Goal: Task Accomplishment & Management: Use online tool/utility

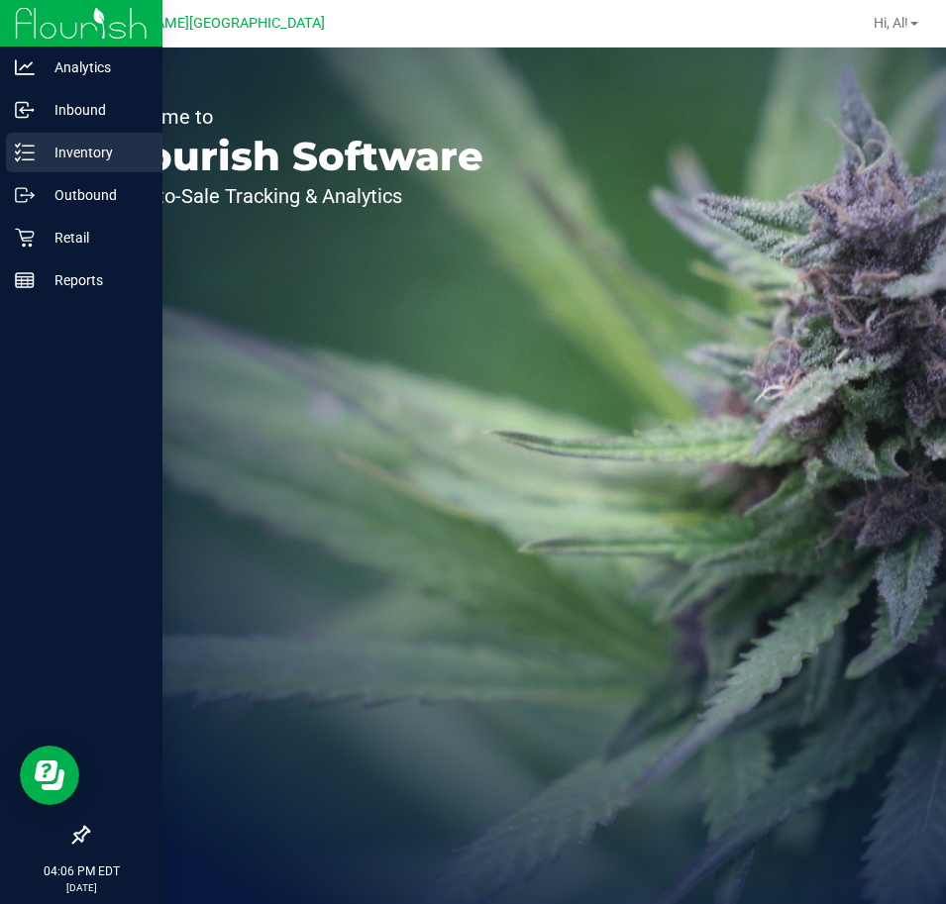
click at [40, 151] on p "Inventory" at bounding box center [94, 153] width 119 height 24
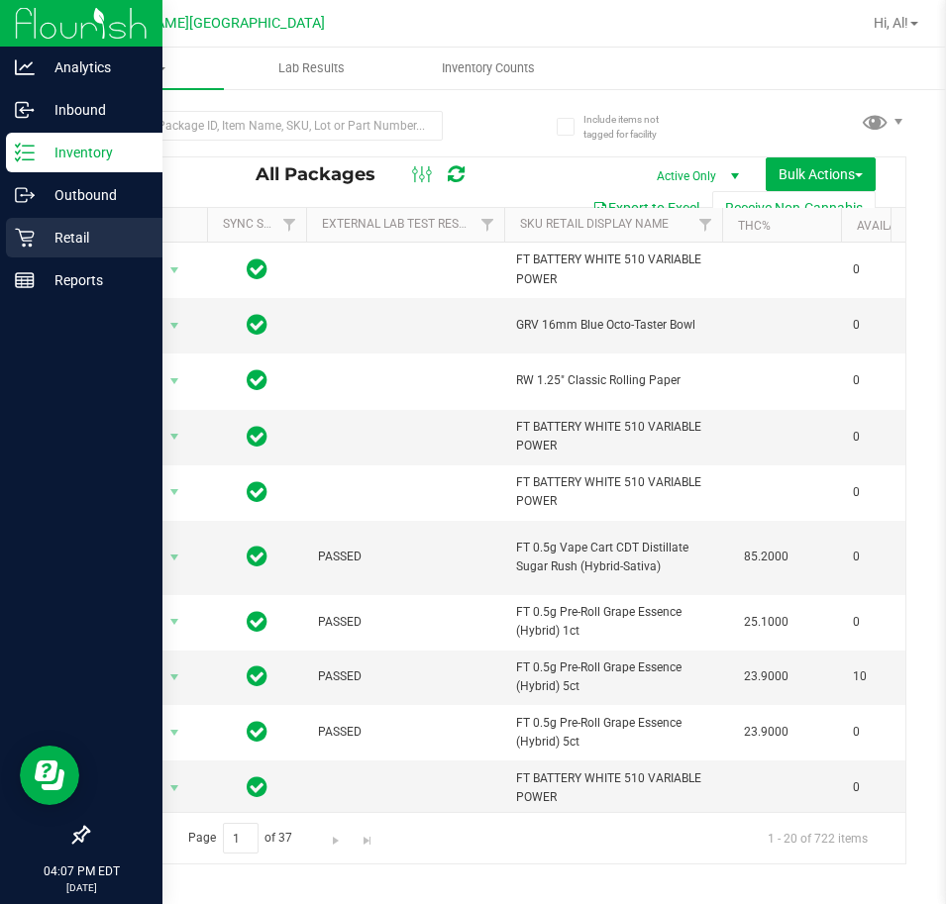
click at [36, 238] on p "Retail" at bounding box center [94, 238] width 119 height 24
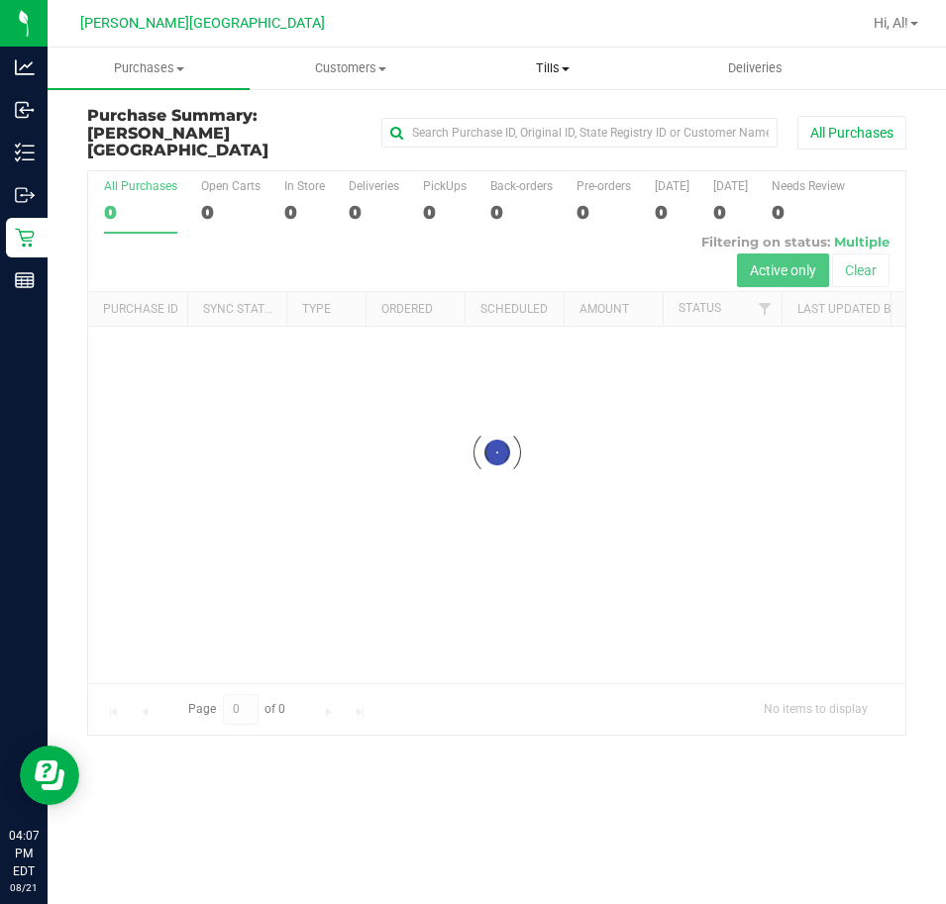
click at [535, 65] on span "Tills" at bounding box center [553, 68] width 200 height 18
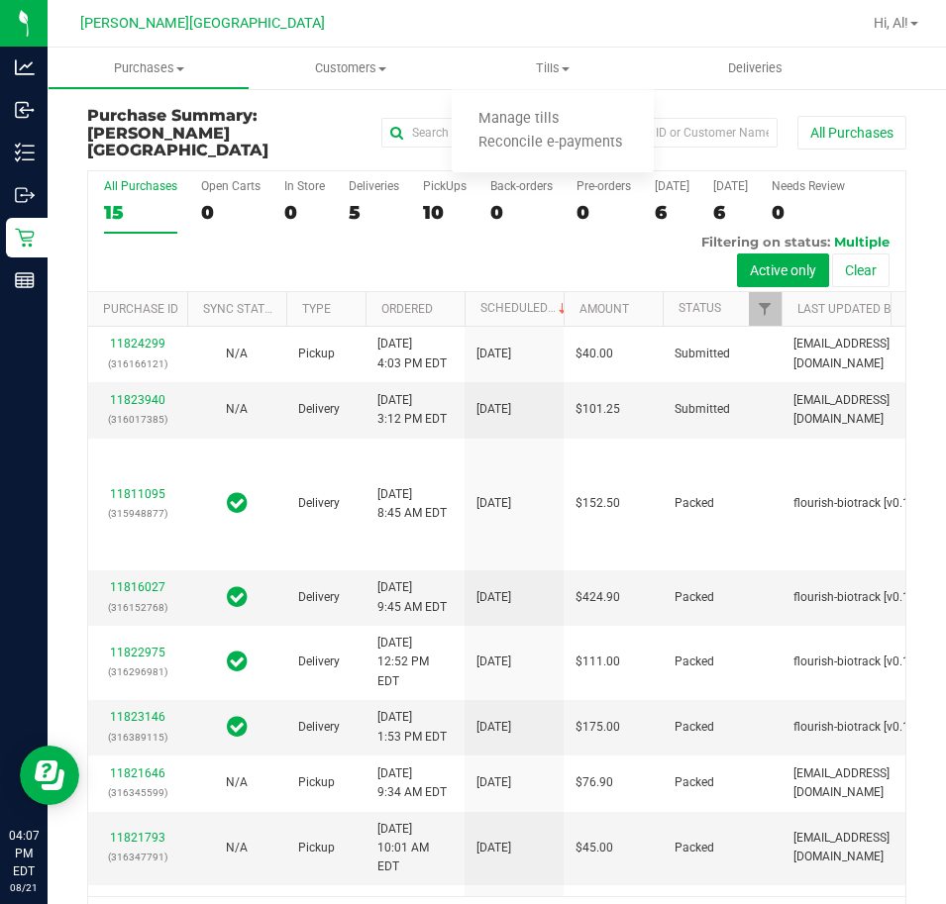
click at [608, 32] on div at bounding box center [608, 23] width 506 height 39
click at [551, 66] on span "Tills" at bounding box center [553, 68] width 202 height 18
click at [566, 67] on span at bounding box center [566, 69] width 8 height 4
click at [553, 72] on span "Tills" at bounding box center [553, 68] width 202 height 18
click at [531, 113] on span "Manage tills" at bounding box center [519, 119] width 134 height 17
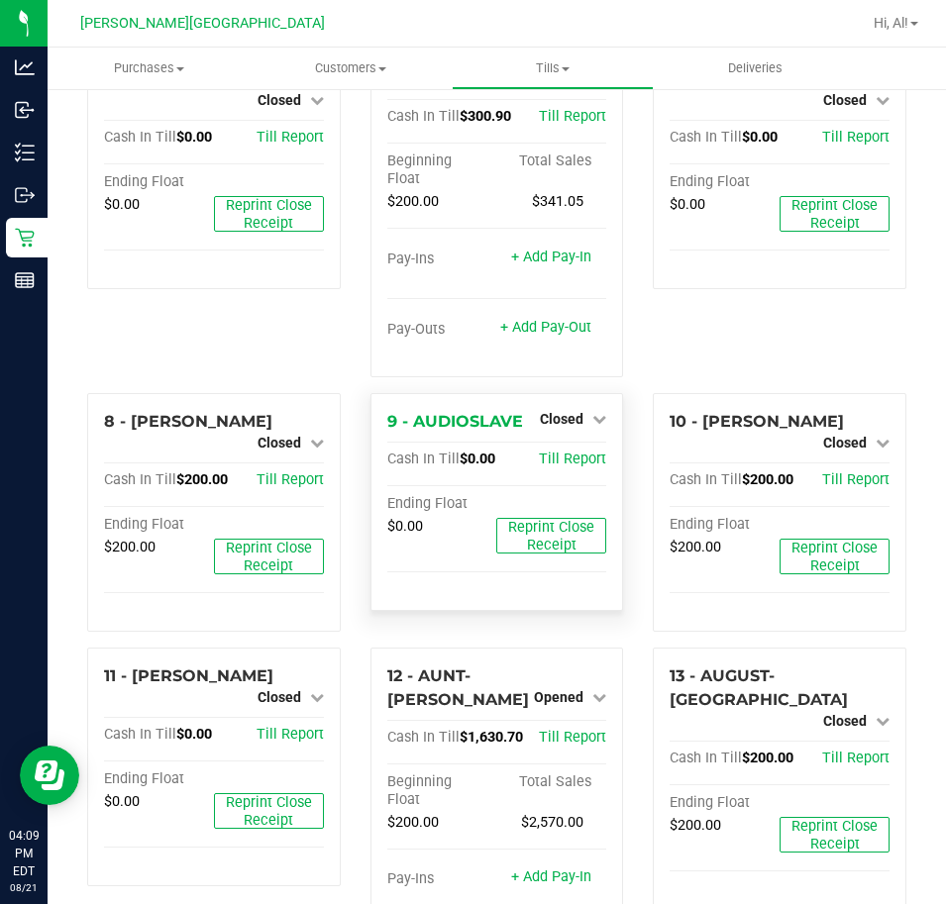
scroll to position [531, 0]
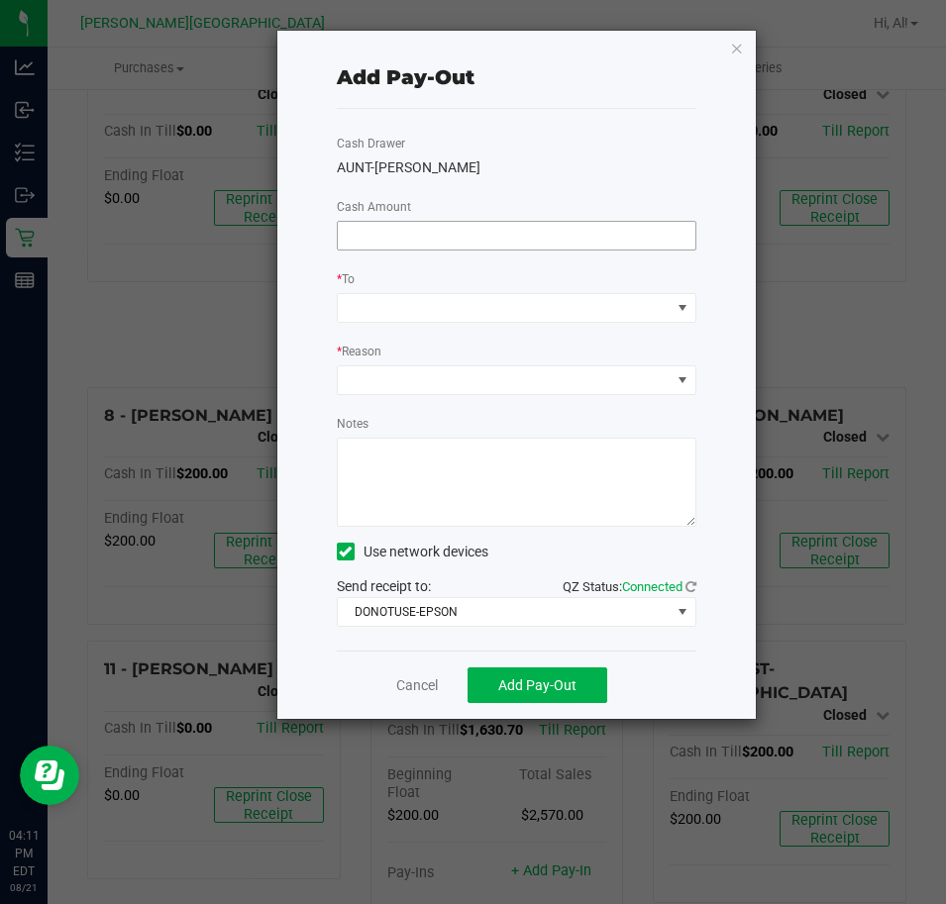
click at [550, 241] on input at bounding box center [517, 236] width 358 height 28
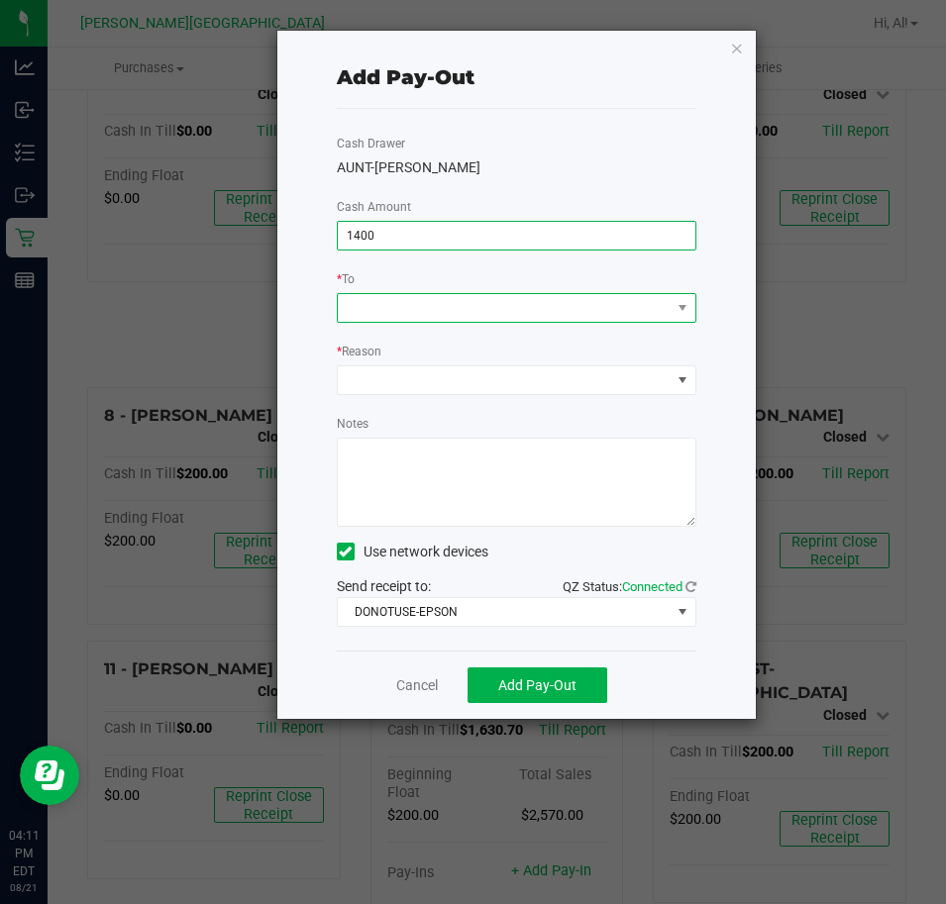
type input "$1,400.00"
click at [690, 318] on span at bounding box center [681, 308] width 25 height 28
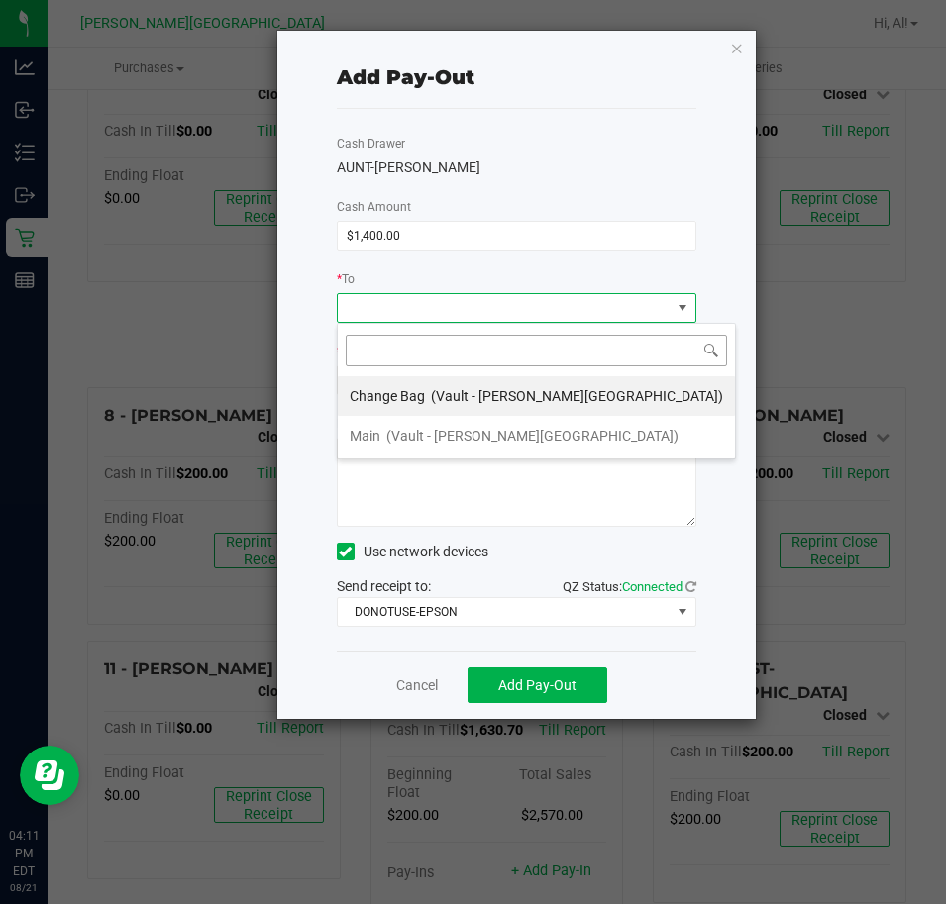
scroll to position [30, 360]
click at [533, 425] on li "Main (Vault - Bonita Springs)" at bounding box center [536, 436] width 397 height 40
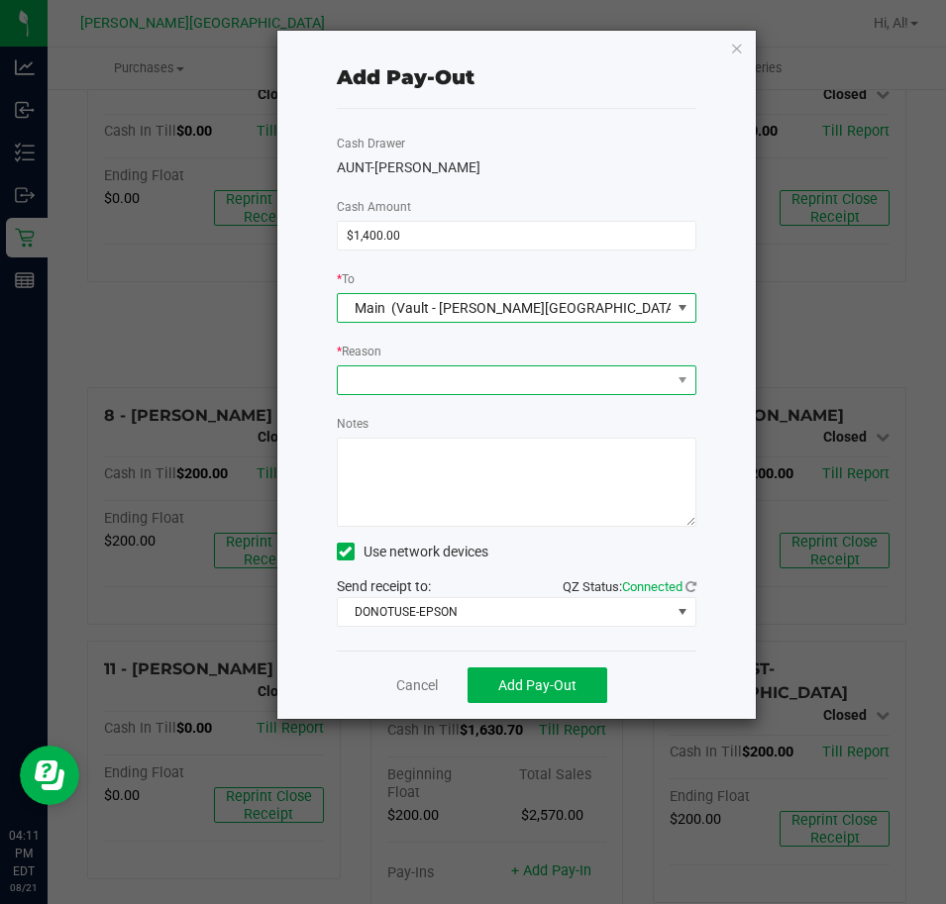
click at [564, 383] on span at bounding box center [504, 380] width 333 height 28
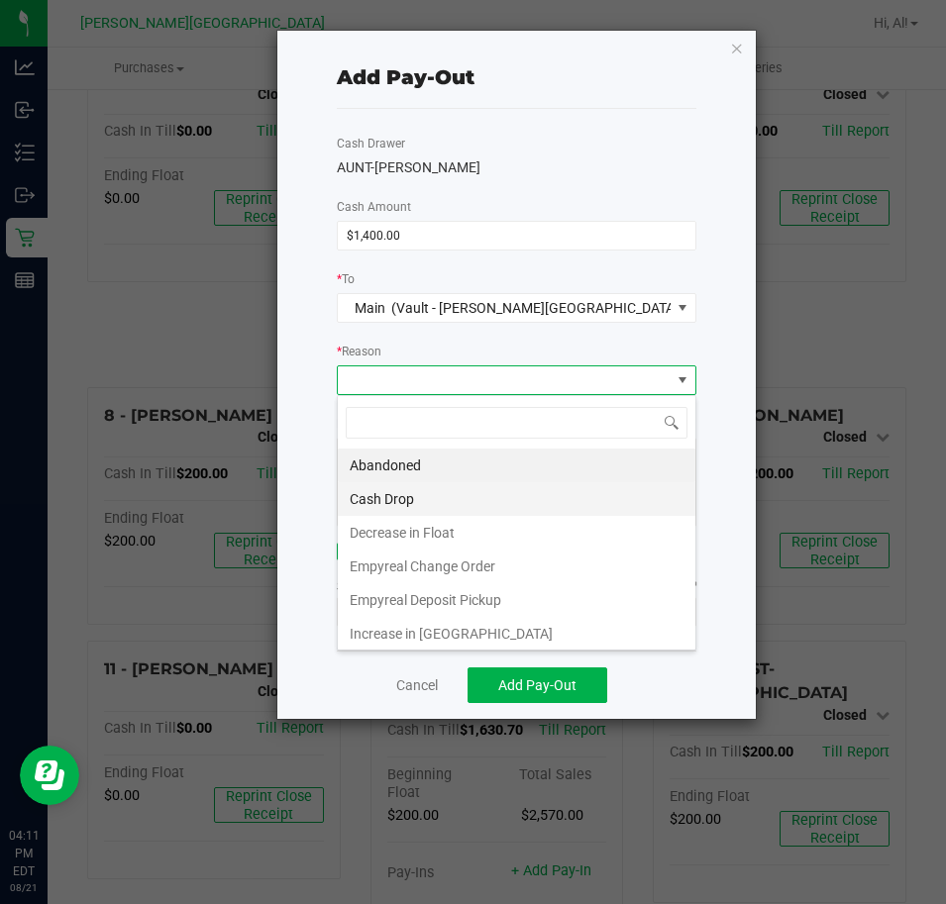
click at [537, 497] on li "Cash Drop" at bounding box center [517, 499] width 358 height 34
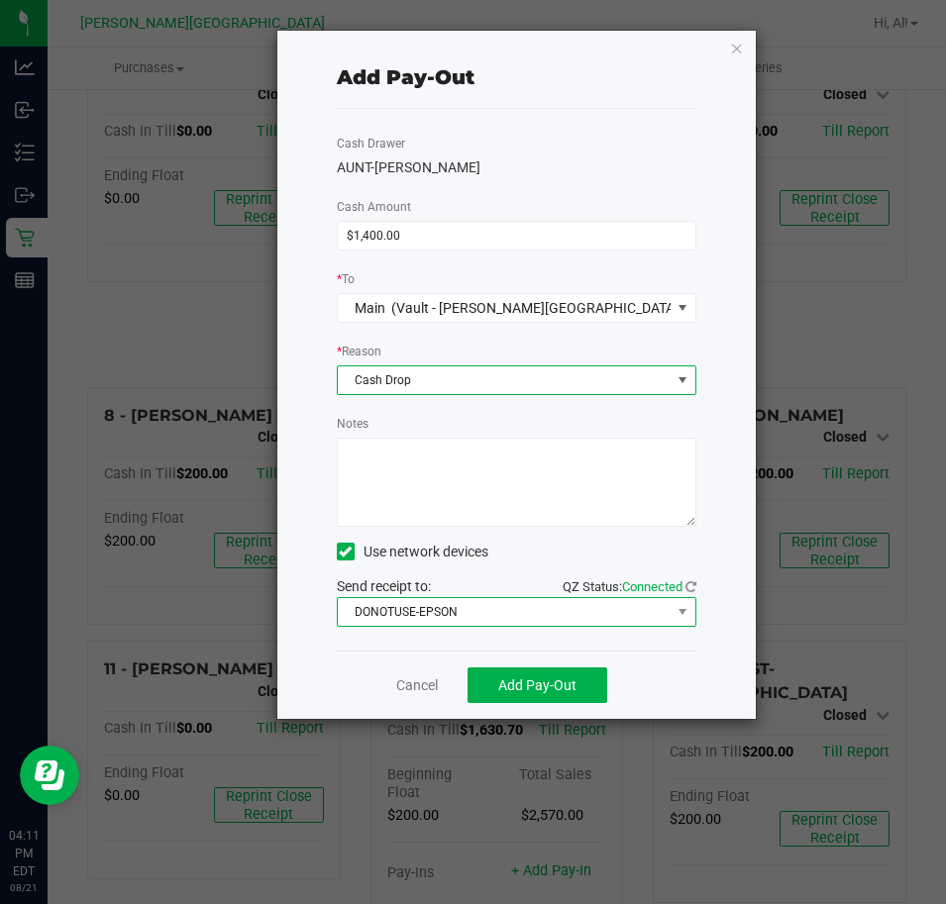
click at [501, 613] on span "DONOTUSE-EPSON" at bounding box center [504, 612] width 333 height 28
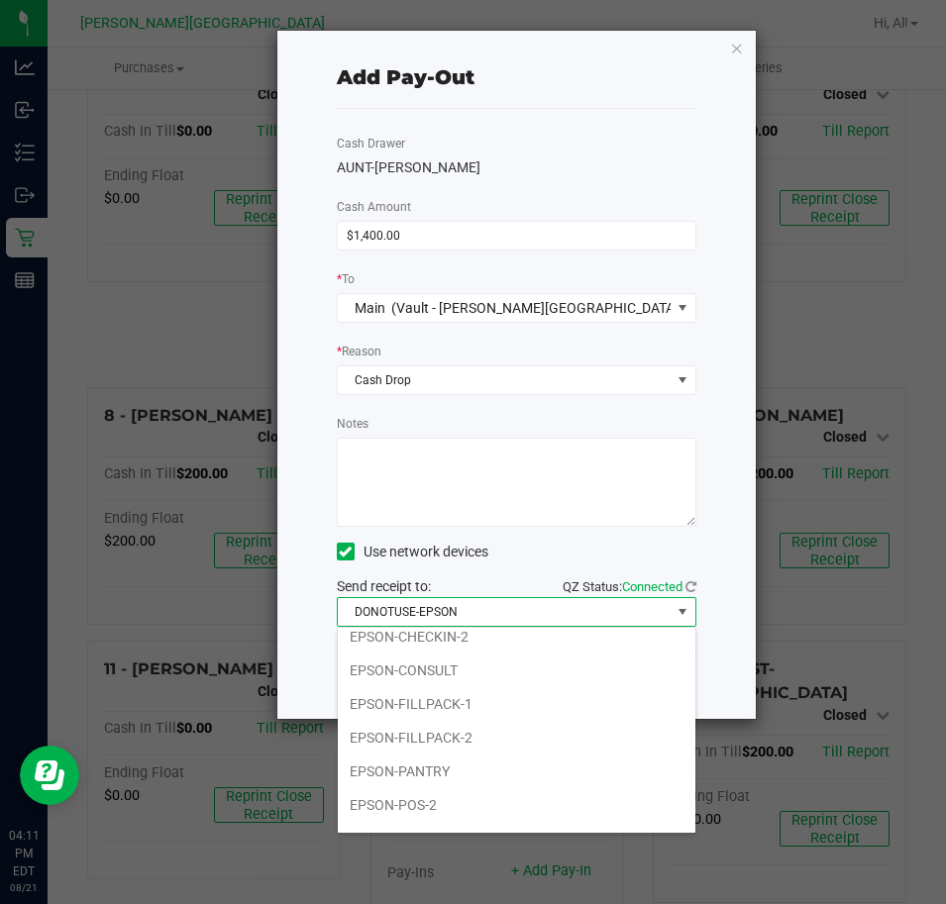
scroll to position [198, 0]
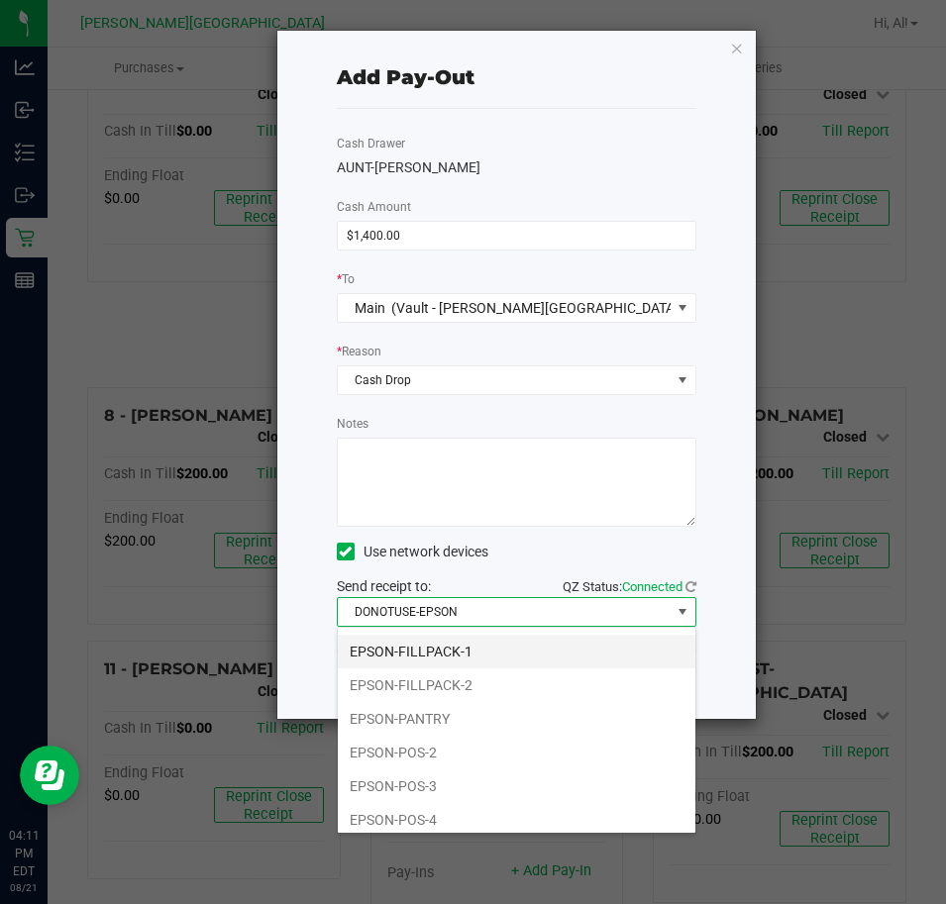
click at [489, 659] on li "EPSON-FILLPACK-1" at bounding box center [517, 652] width 358 height 34
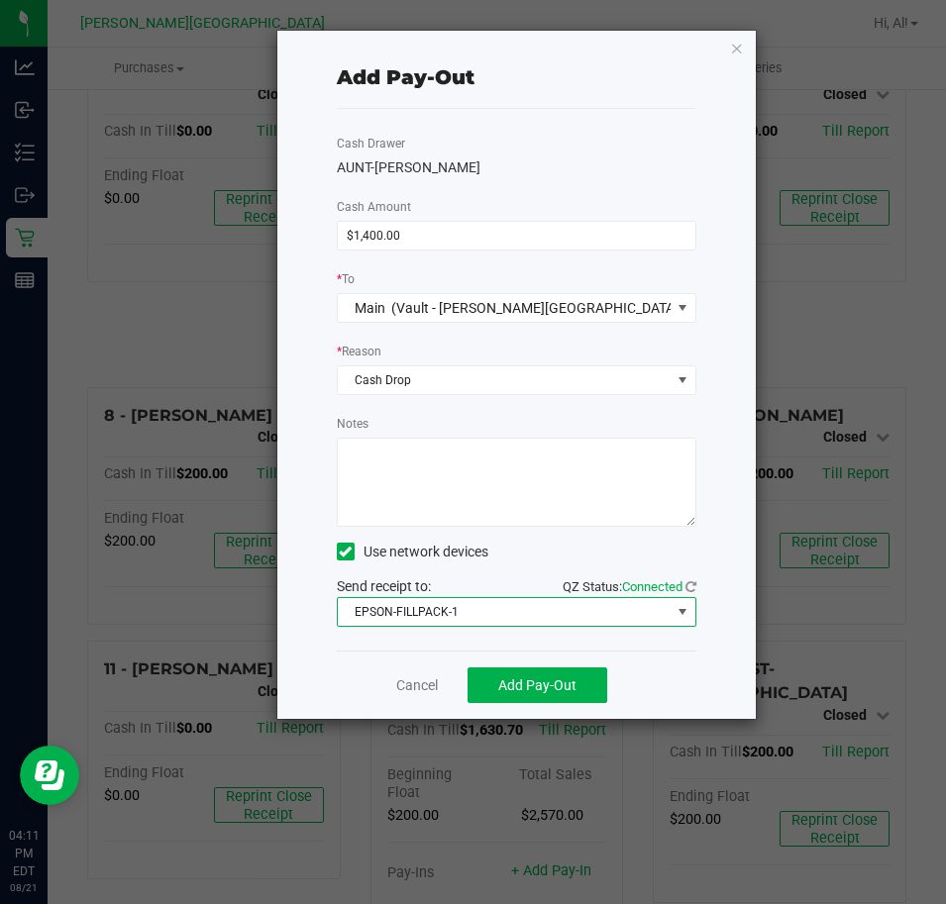
click at [519, 567] on div "Cash Drawer AUNT-SARAH Cash Amount $1,400.00 * To Main (Vault - Bonita Springs)…" at bounding box center [517, 380] width 360 height 542
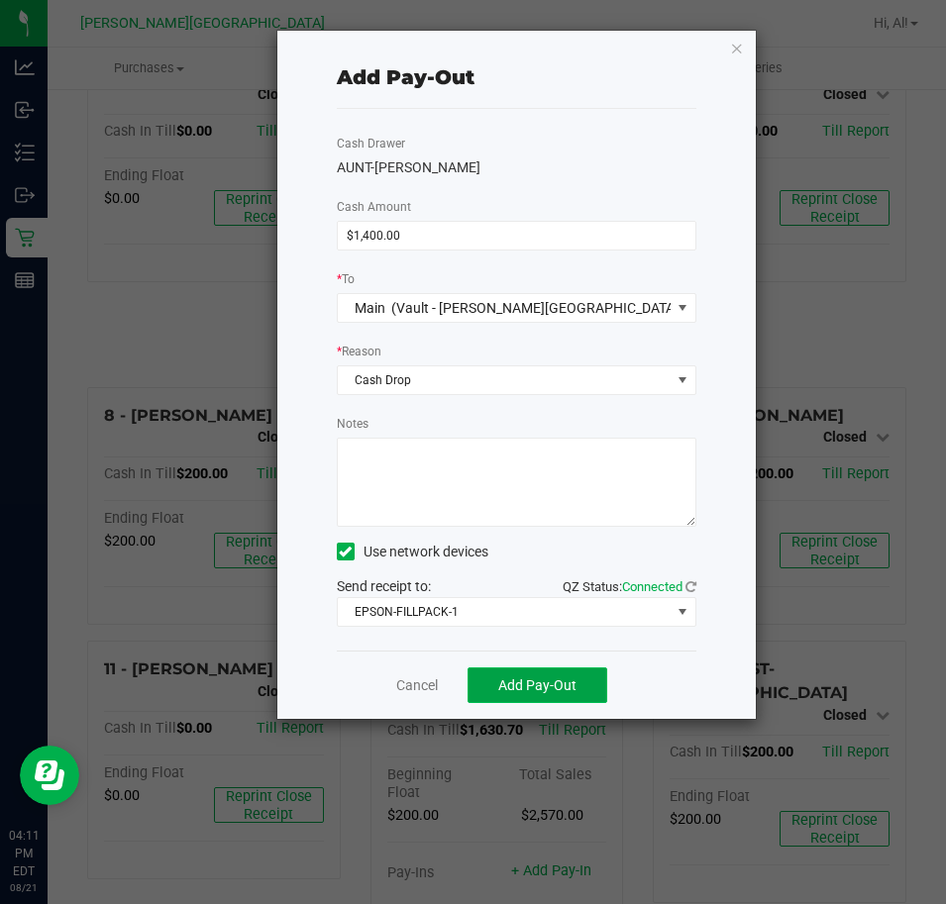
click at [544, 681] on span "Add Pay-Out" at bounding box center [537, 685] width 78 height 16
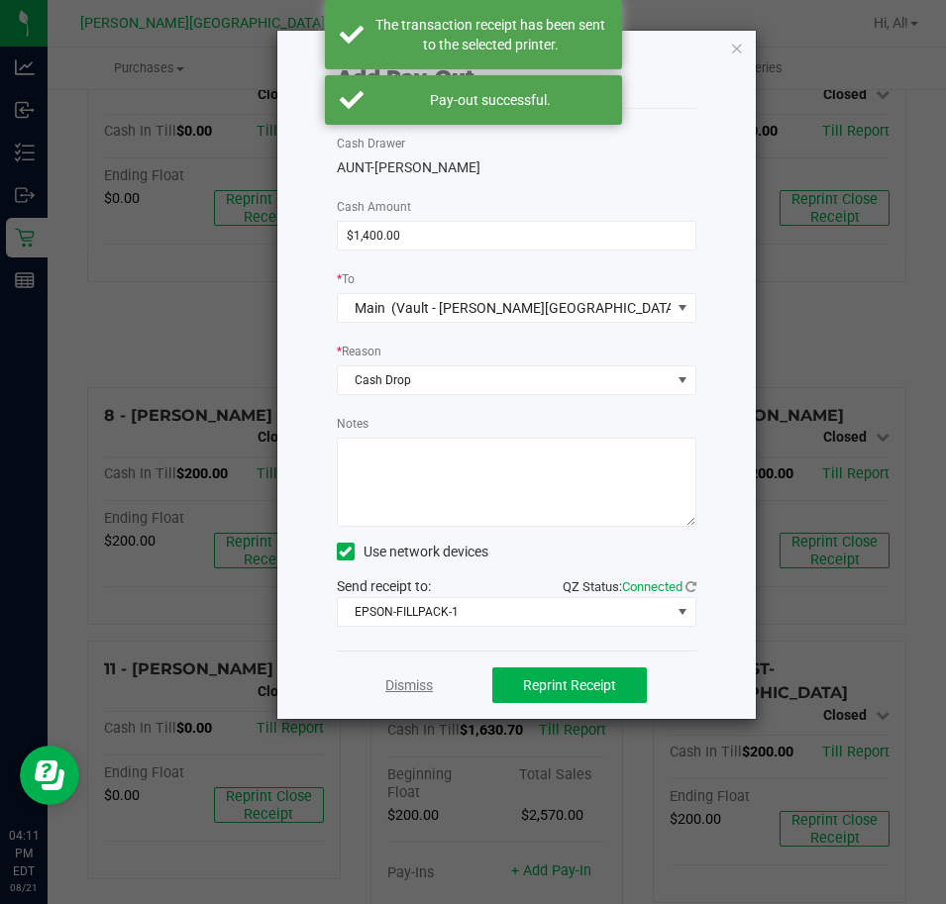
click at [423, 682] on link "Dismiss" at bounding box center [409, 685] width 48 height 21
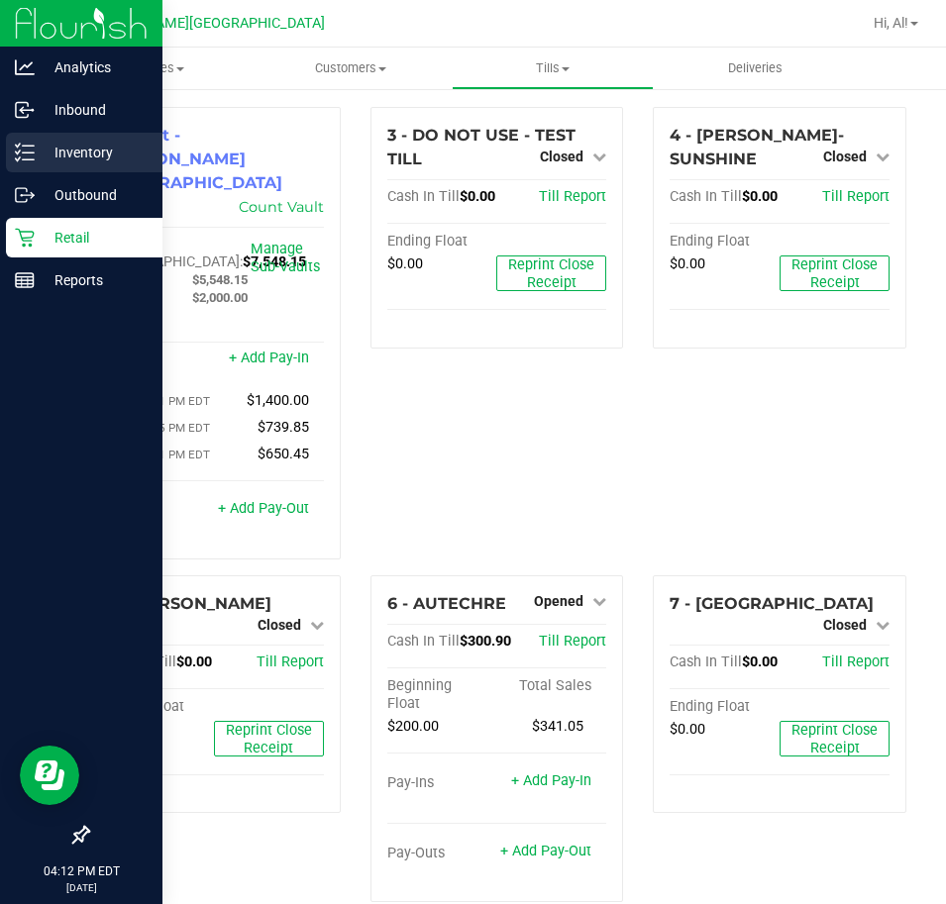
click at [48, 156] on p "Inventory" at bounding box center [94, 153] width 119 height 24
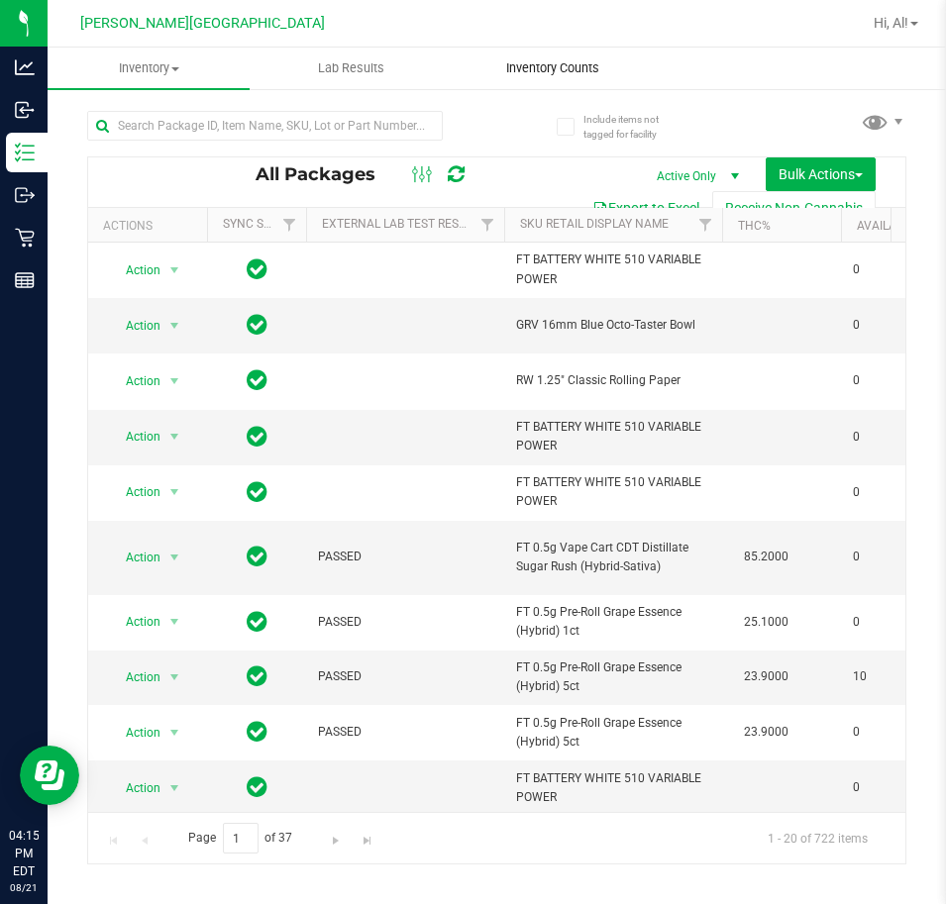
click at [529, 71] on span "Inventory Counts" at bounding box center [552, 68] width 147 height 18
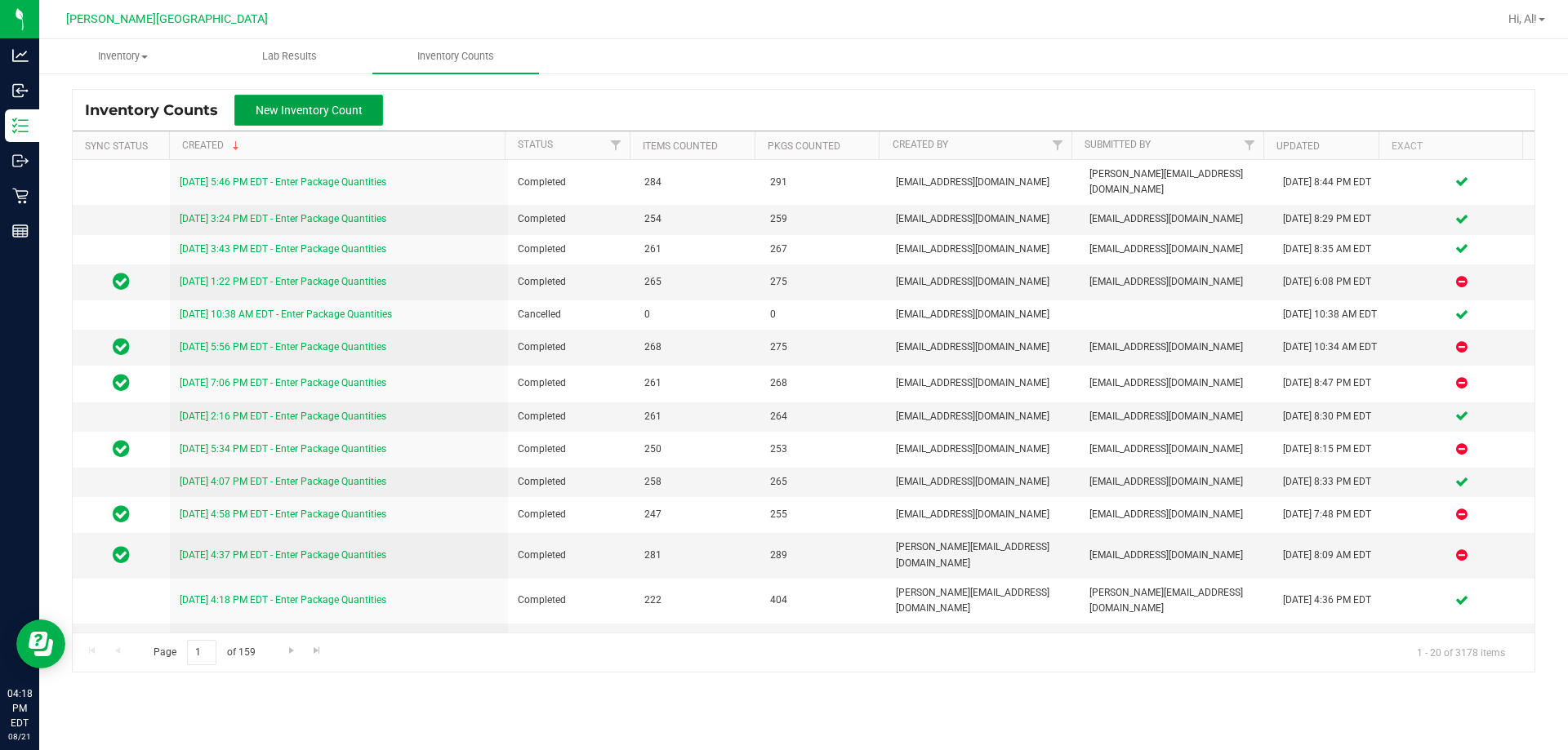
click at [344, 115] on span "New Inventory Count" at bounding box center [309, 110] width 107 height 13
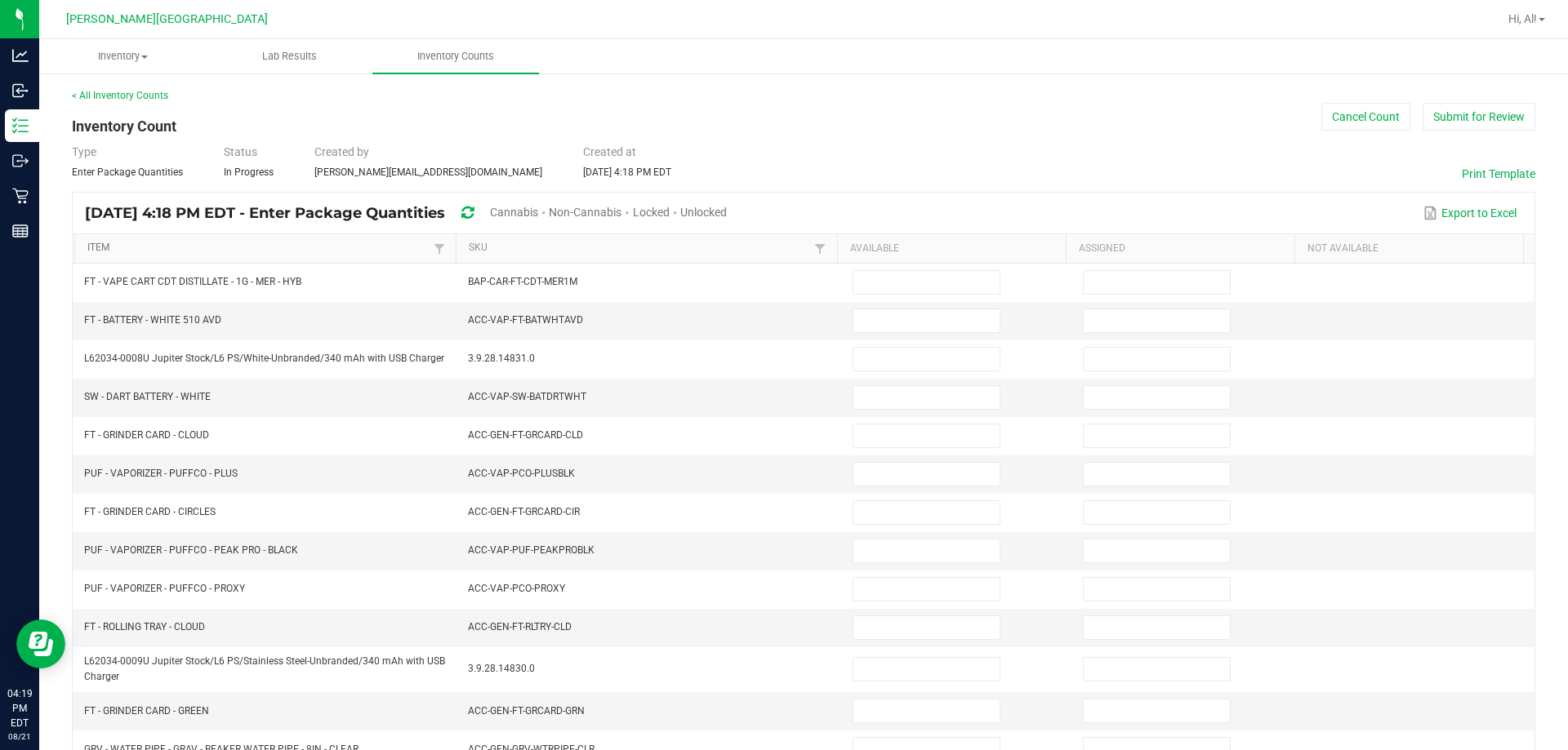
click at [226, 246] on link "Item" at bounding box center [258, 248] width 341 height 13
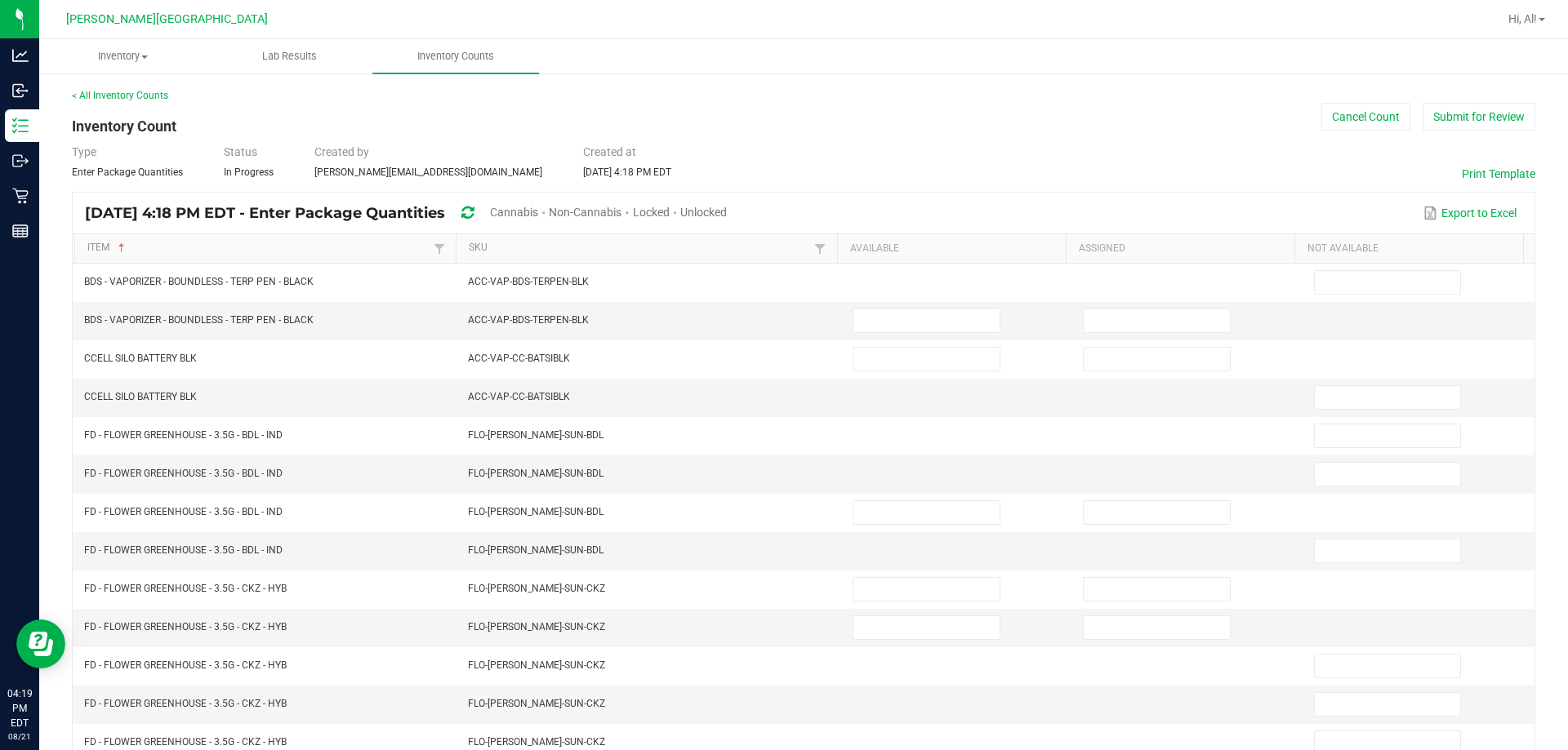
click at [538, 211] on span "Cannabis" at bounding box center [514, 213] width 48 height 13
click at [727, 209] on span "Unlocked" at bounding box center [704, 213] width 46 height 13
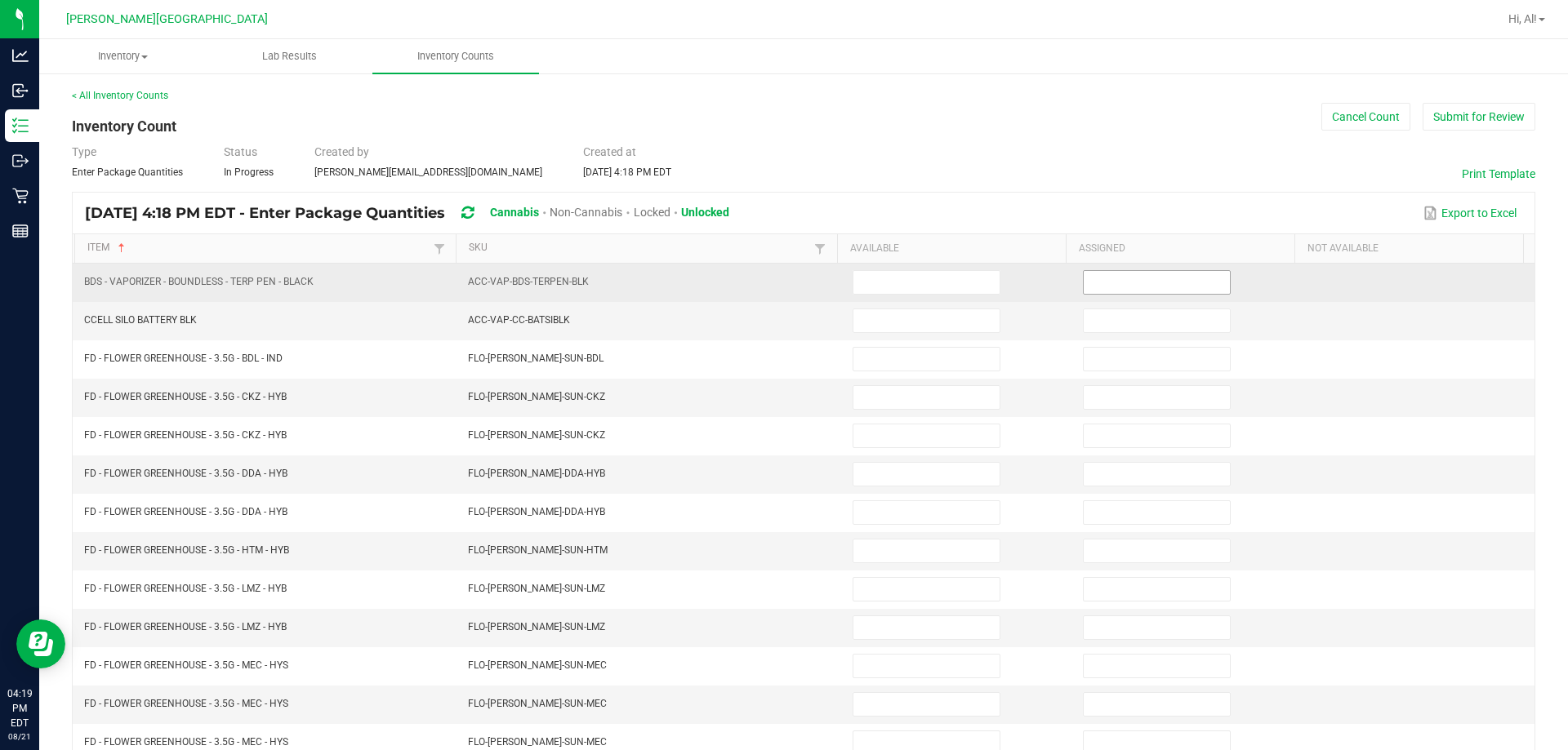
click at [779, 280] on input at bounding box center [1156, 283] width 146 height 23
type input "0"
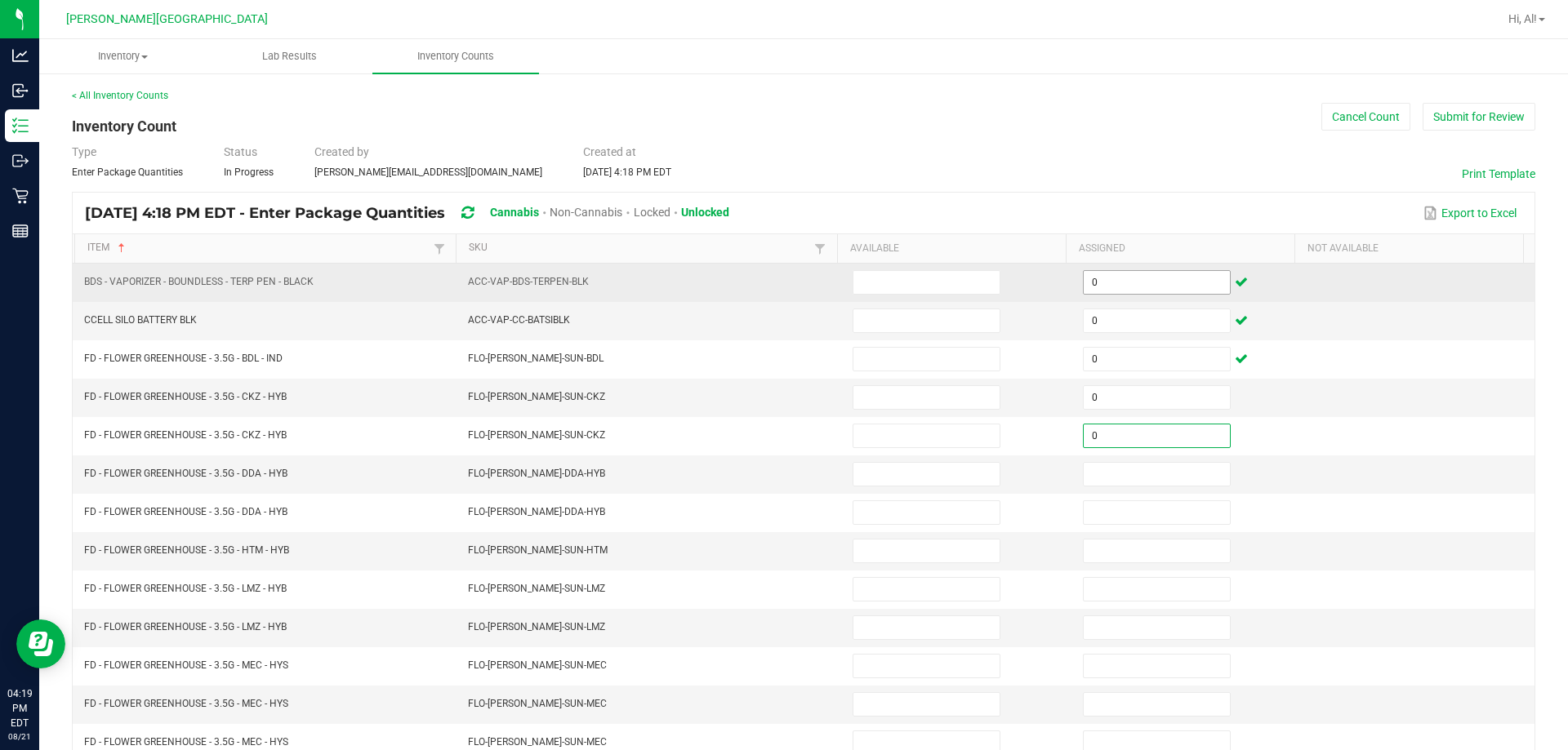
type input "0"
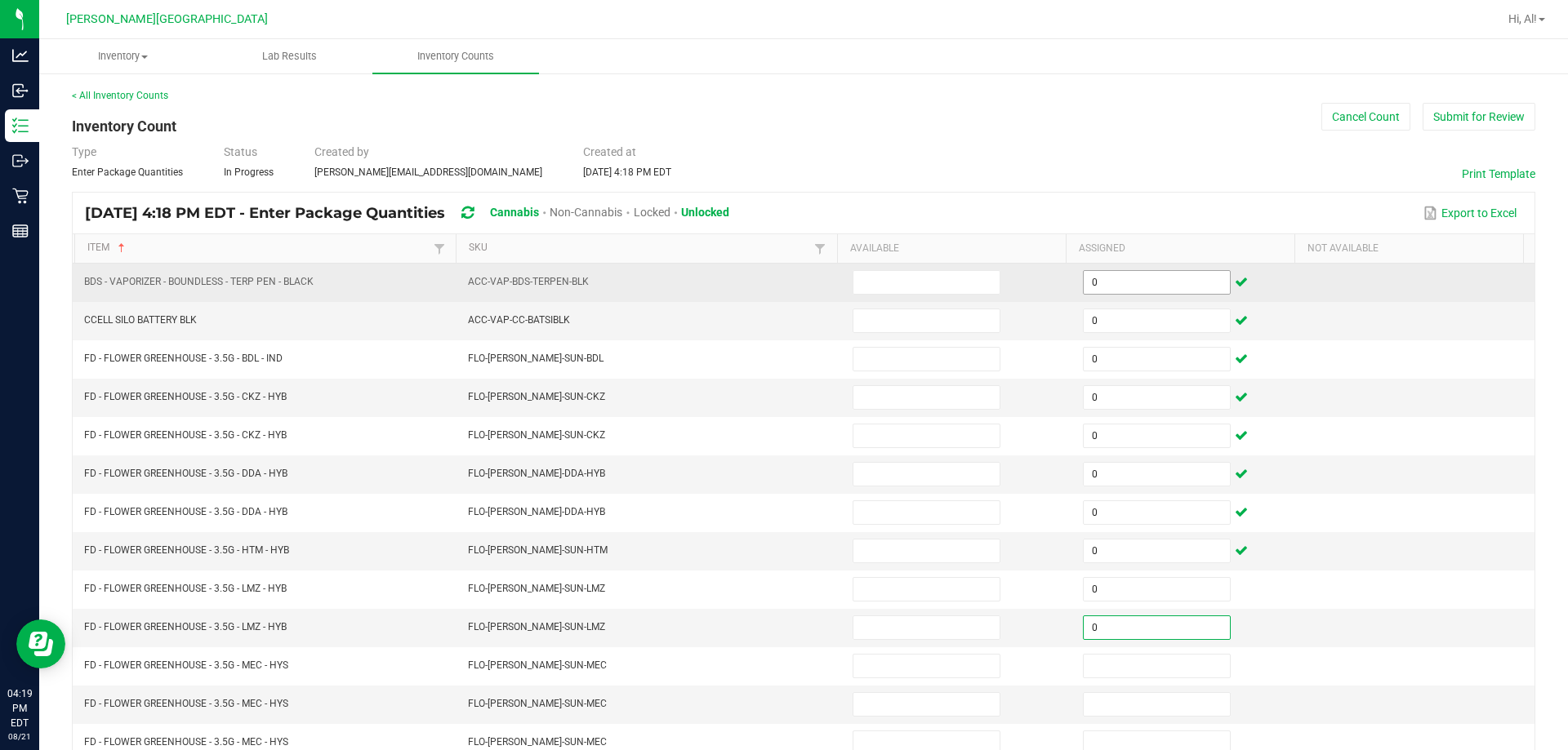
type input "0"
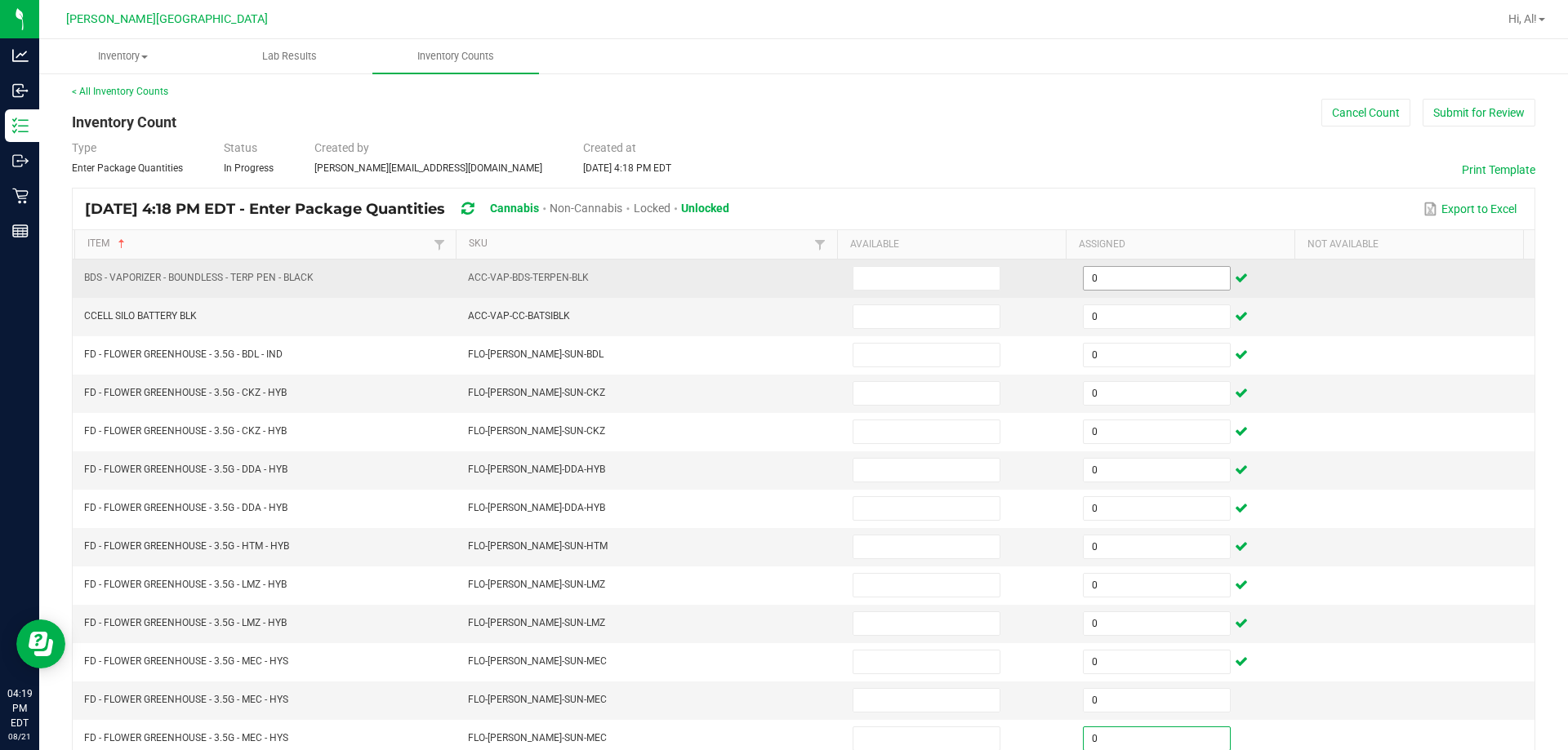
type input "0"
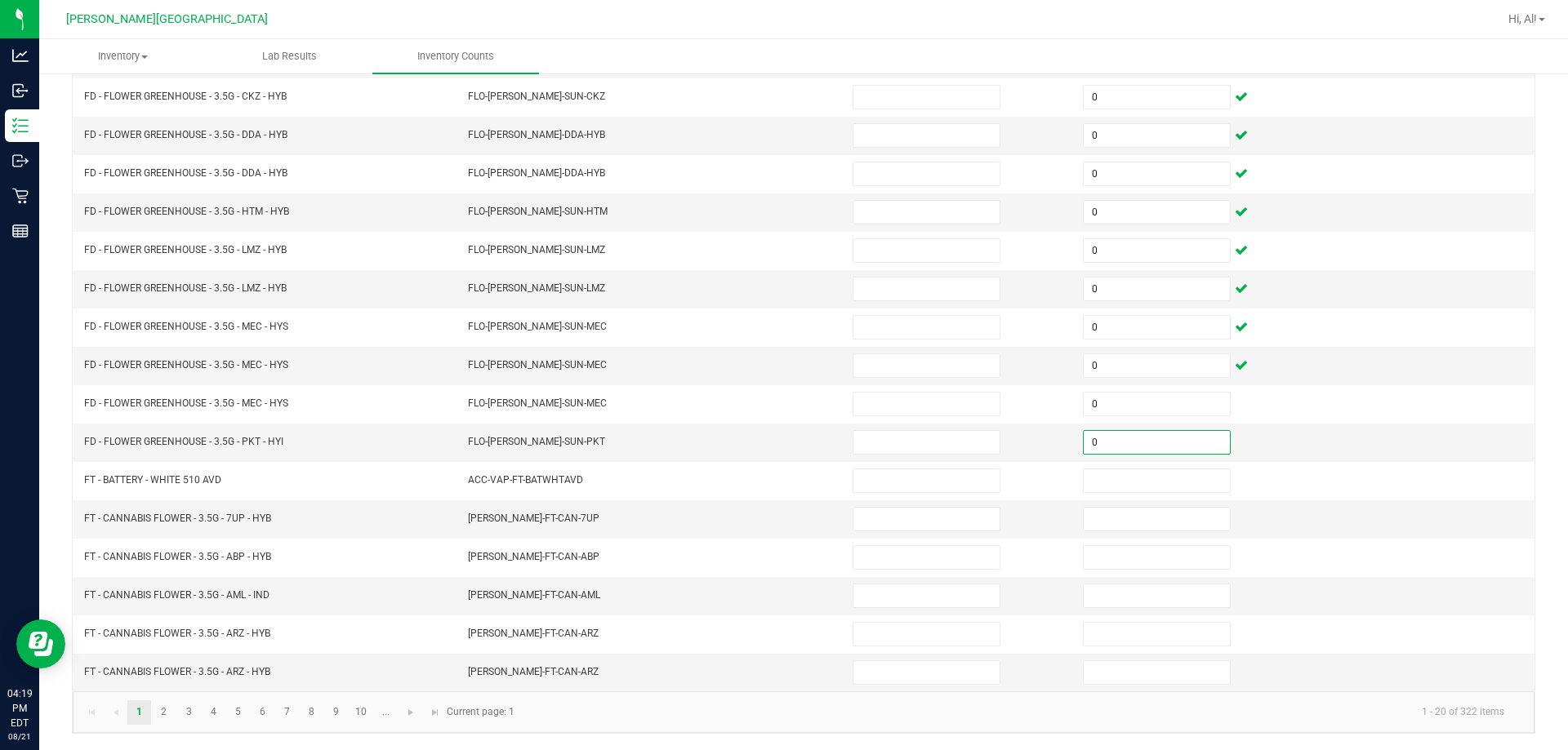
type input "0"
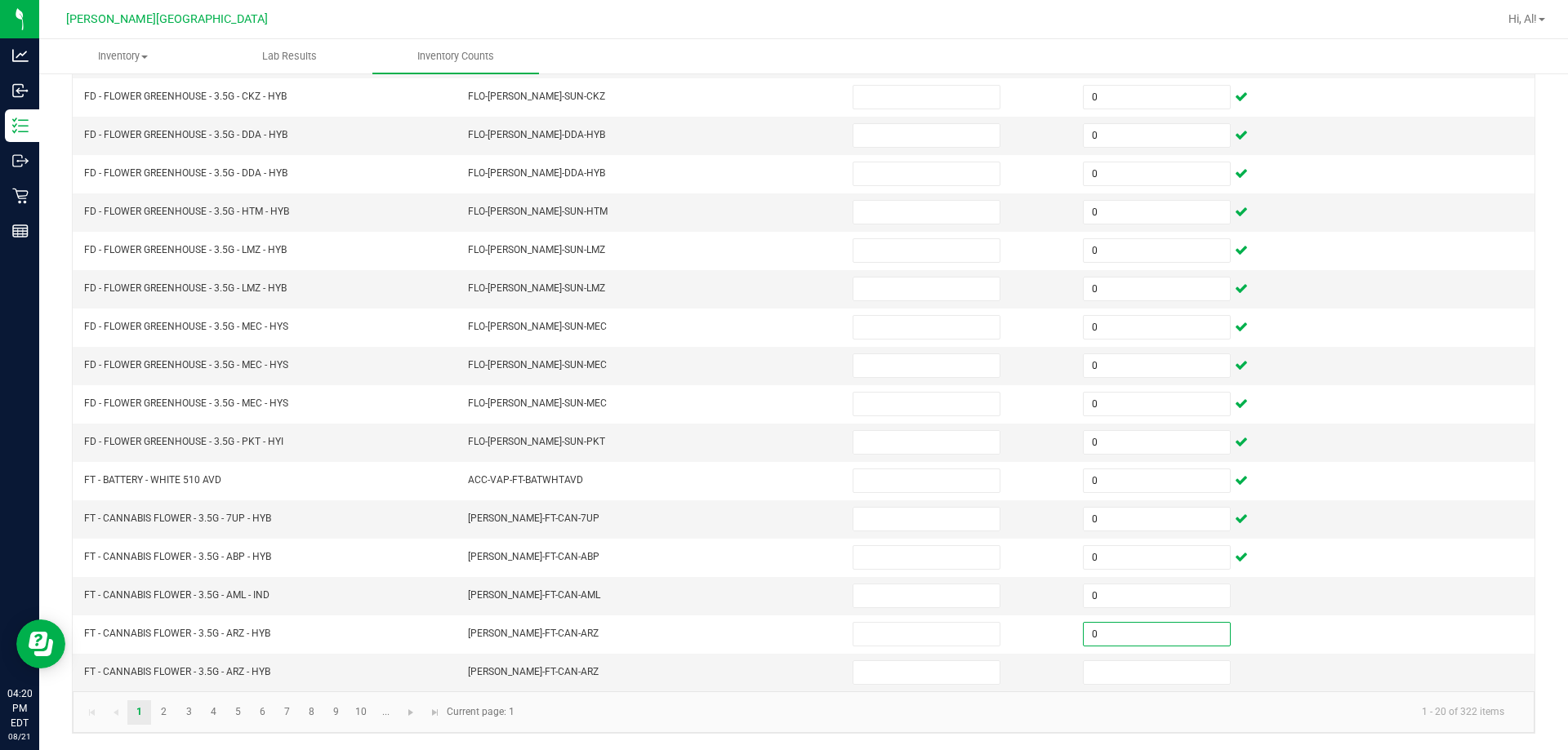
type input "0"
click at [687, 713] on kendo-pager-info "1 - 20 of 322 items" at bounding box center [1021, 712] width 993 height 27
click at [156, 710] on link "2" at bounding box center [163, 713] width 24 height 25
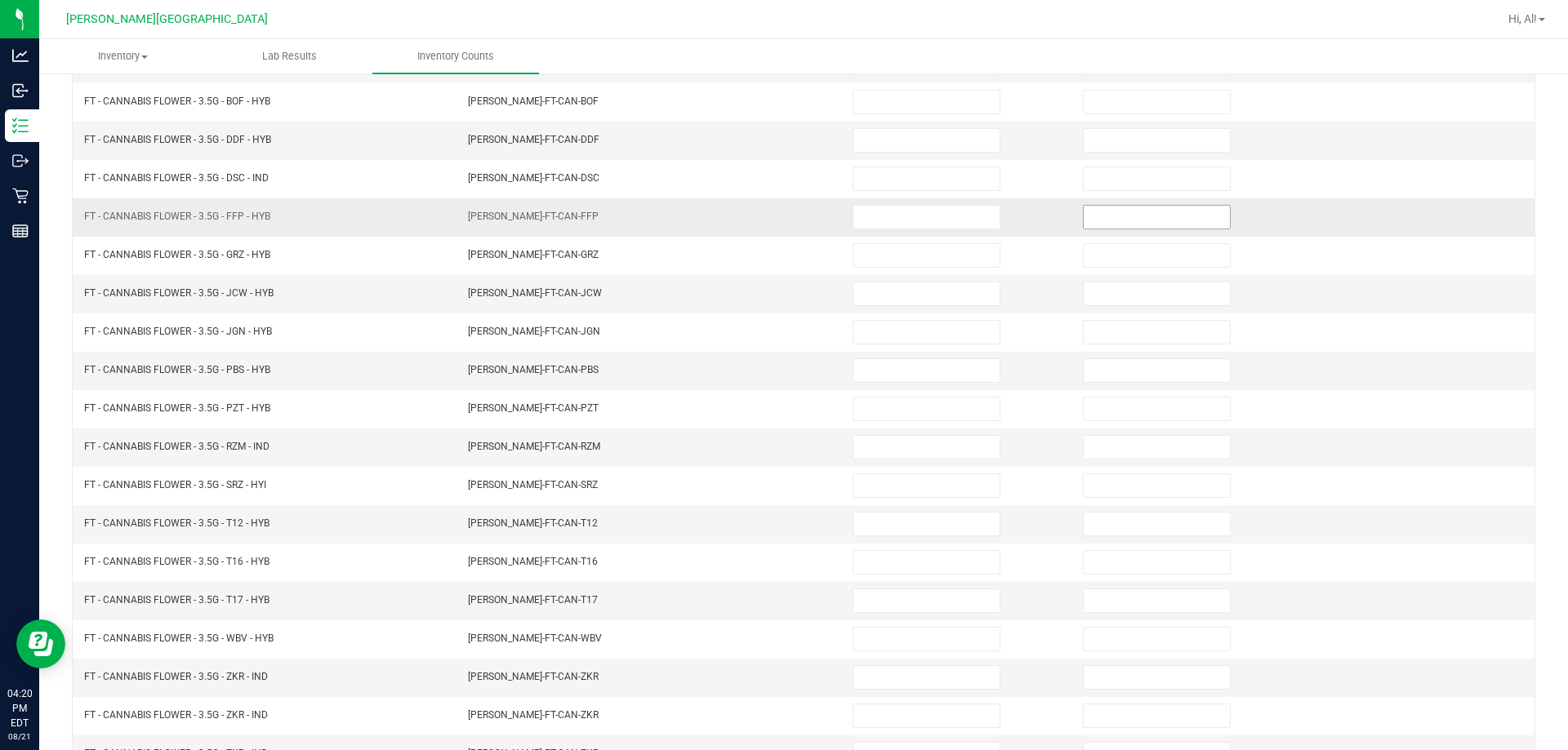
scroll to position [94, 0]
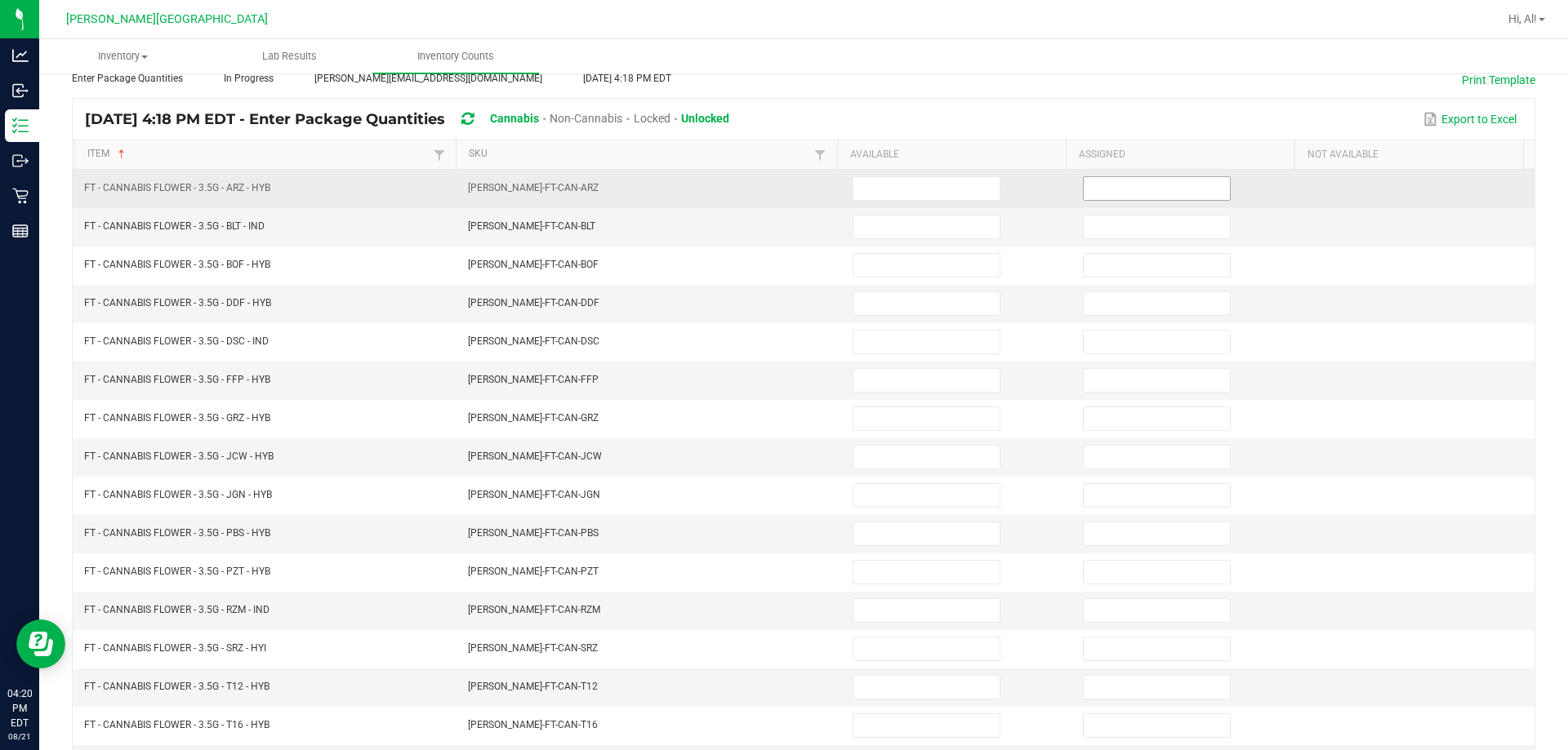
click at [779, 199] on input at bounding box center [1156, 189] width 146 height 23
type input "0"
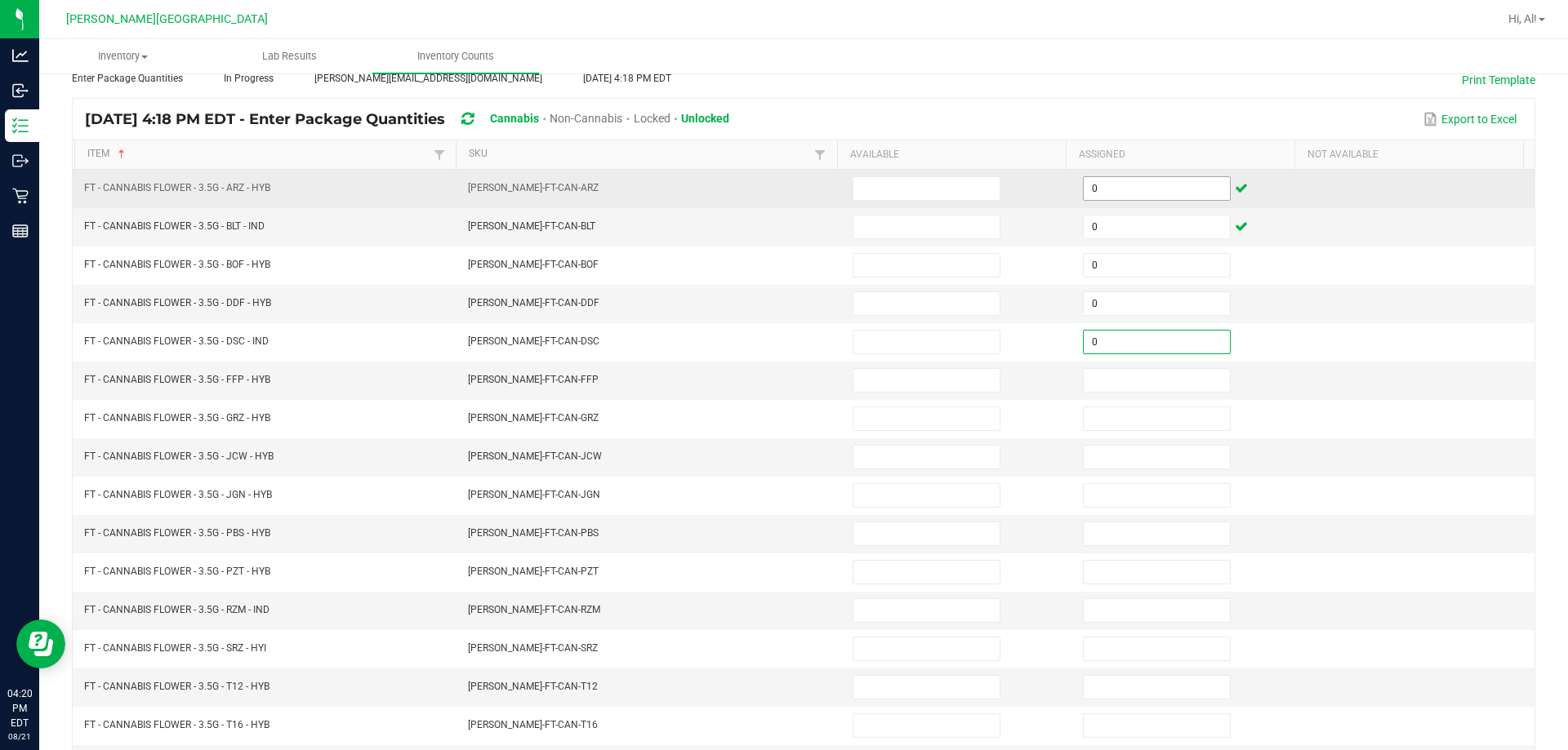
type input "0"
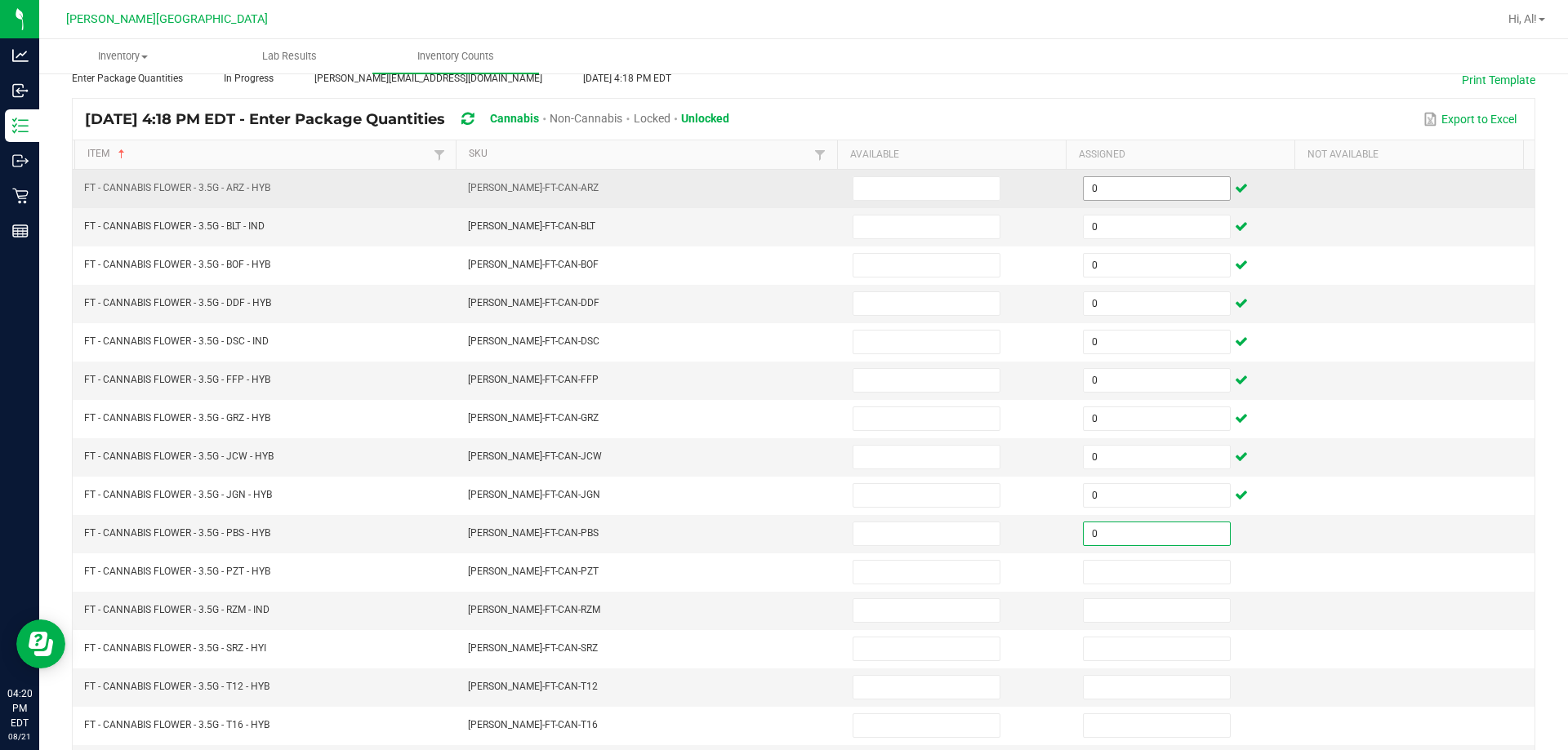
type input "0"
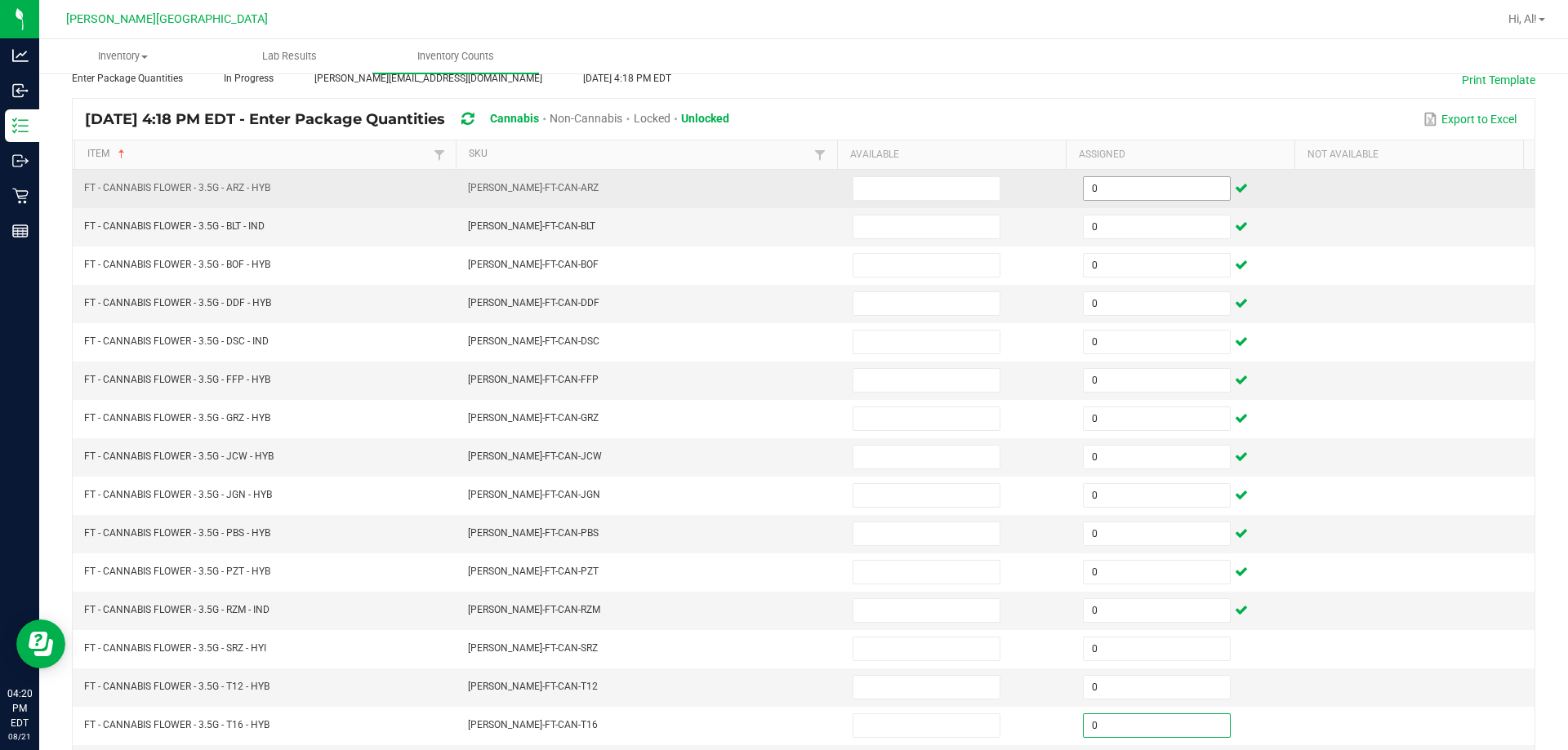
type input "0"
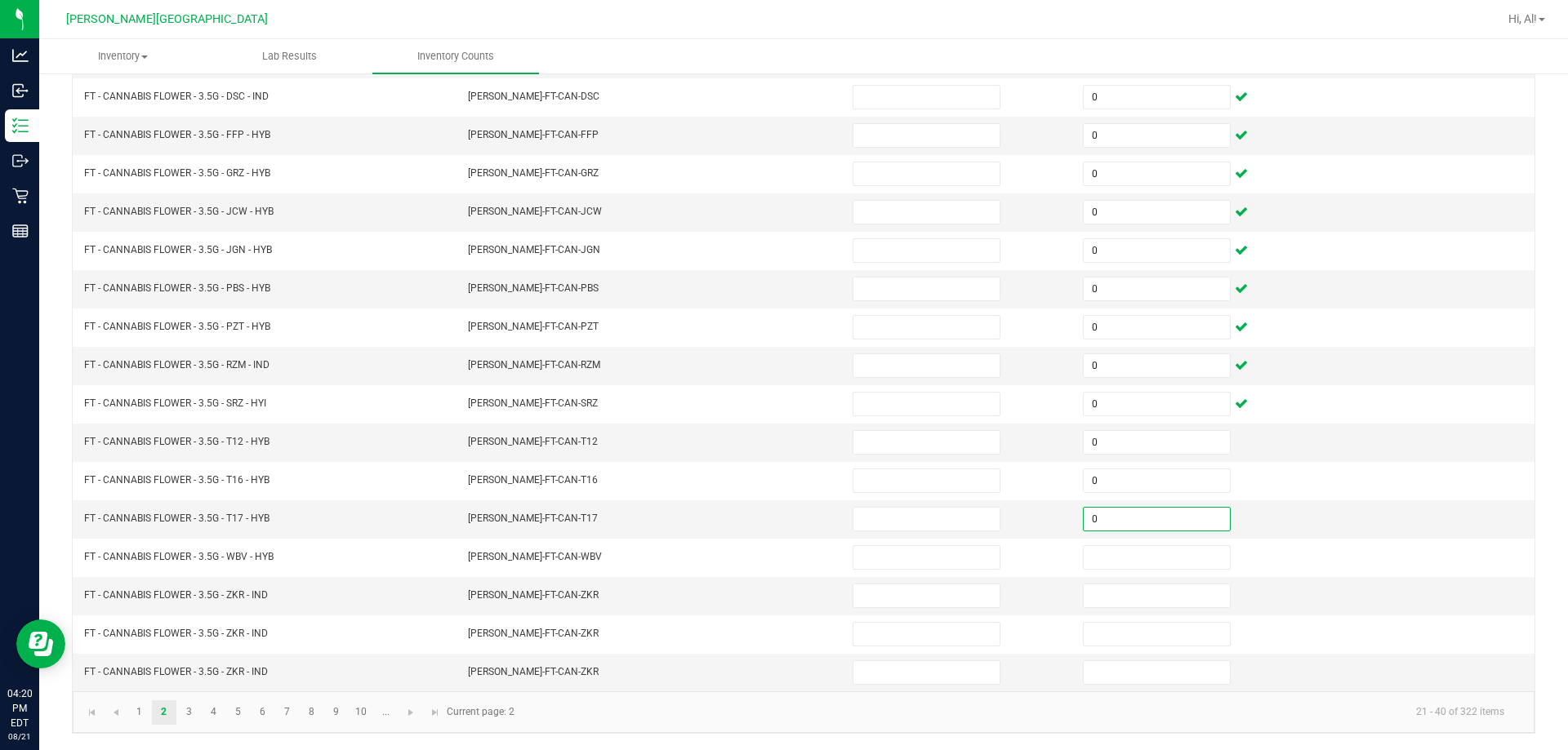
type input "0"
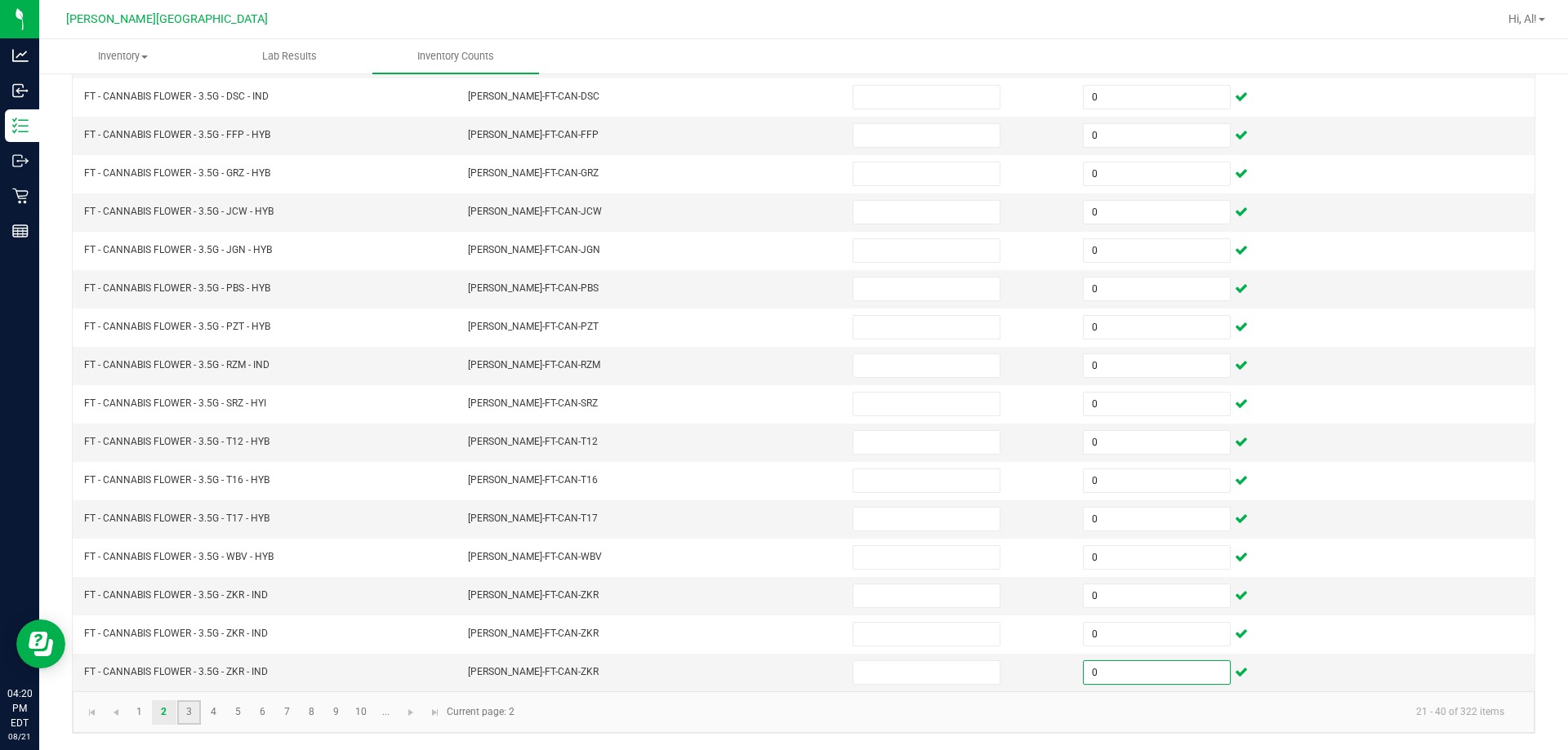
click at [195, 720] on link "3" at bounding box center [189, 713] width 24 height 25
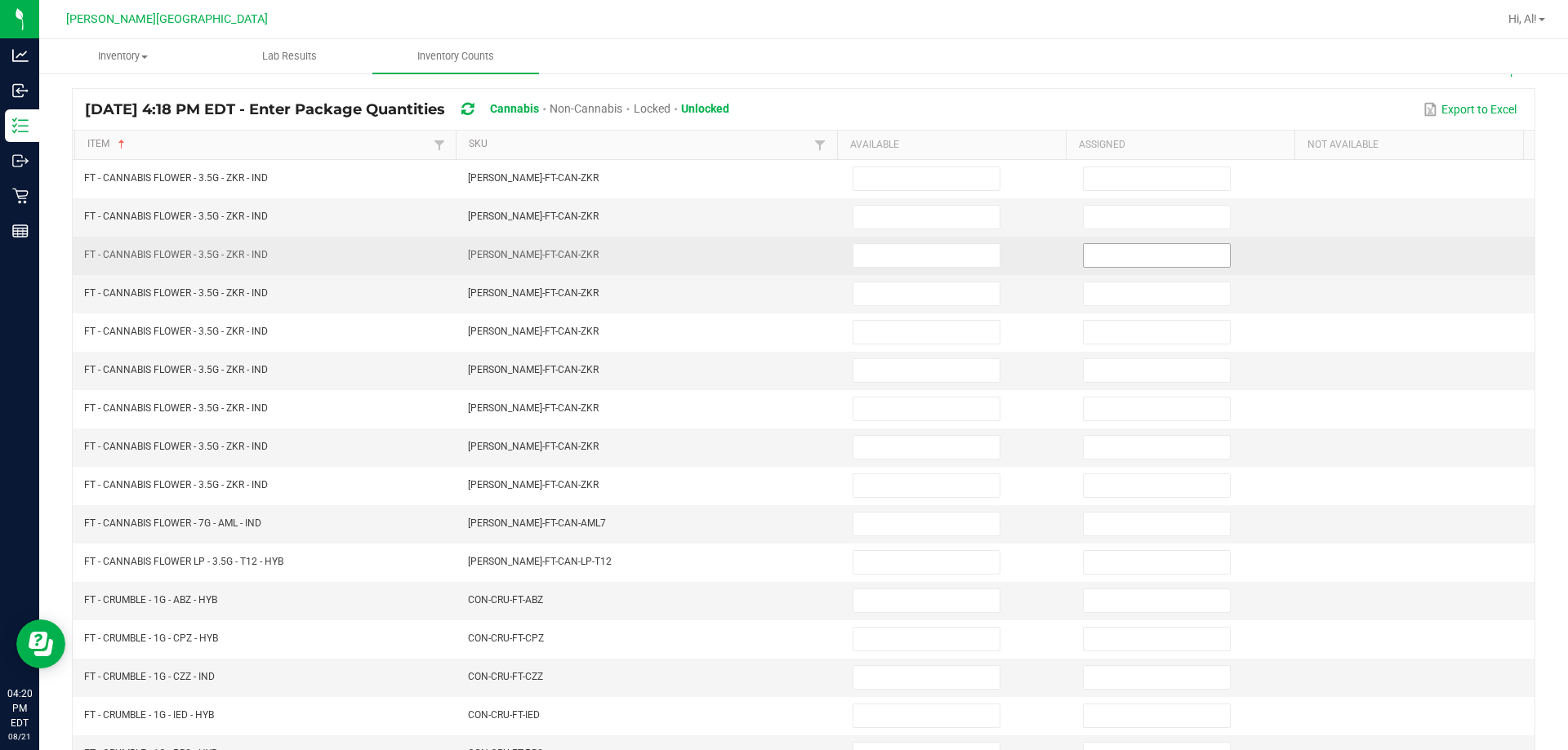
scroll to position [94, 0]
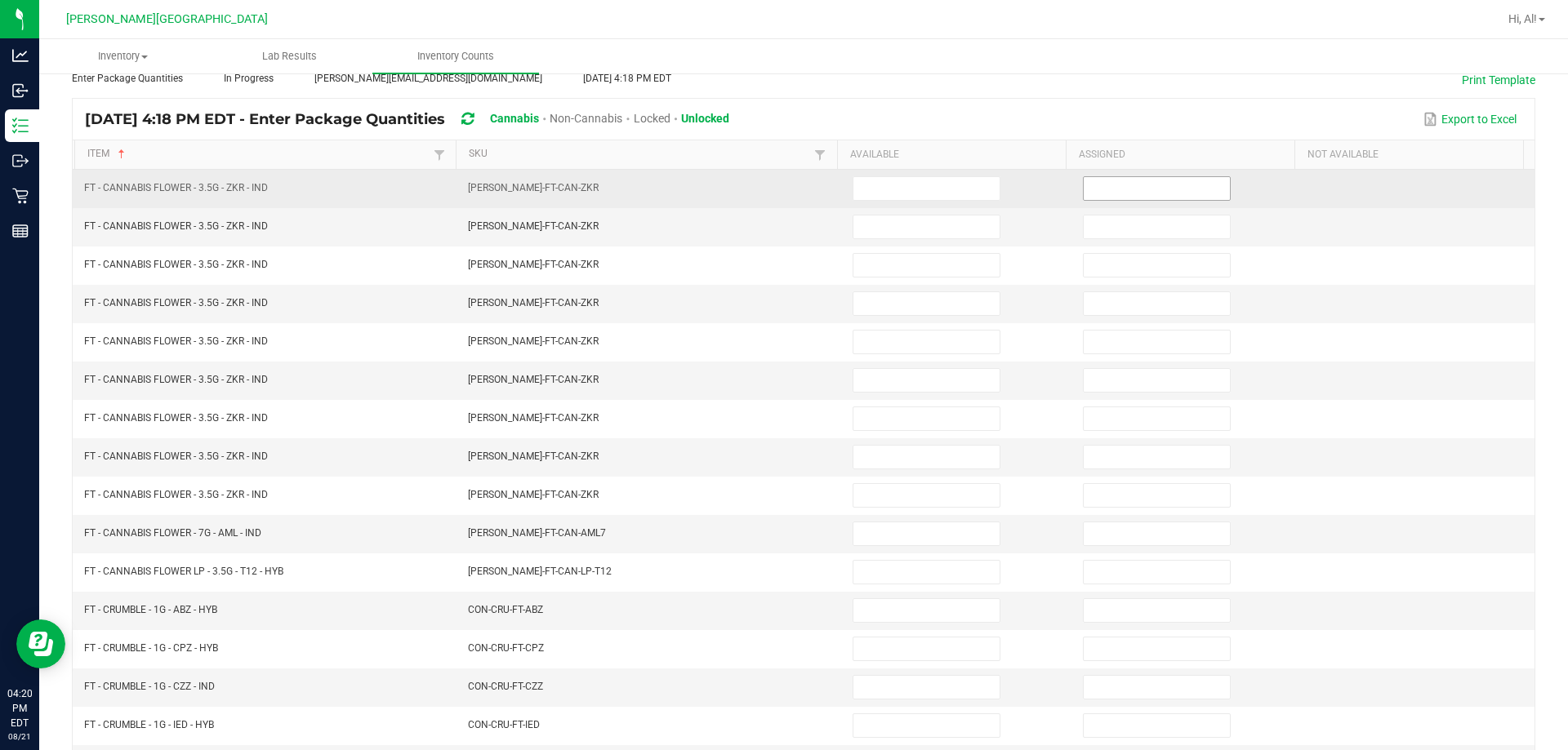
click at [779, 190] on input at bounding box center [1156, 189] width 146 height 23
type input "0"
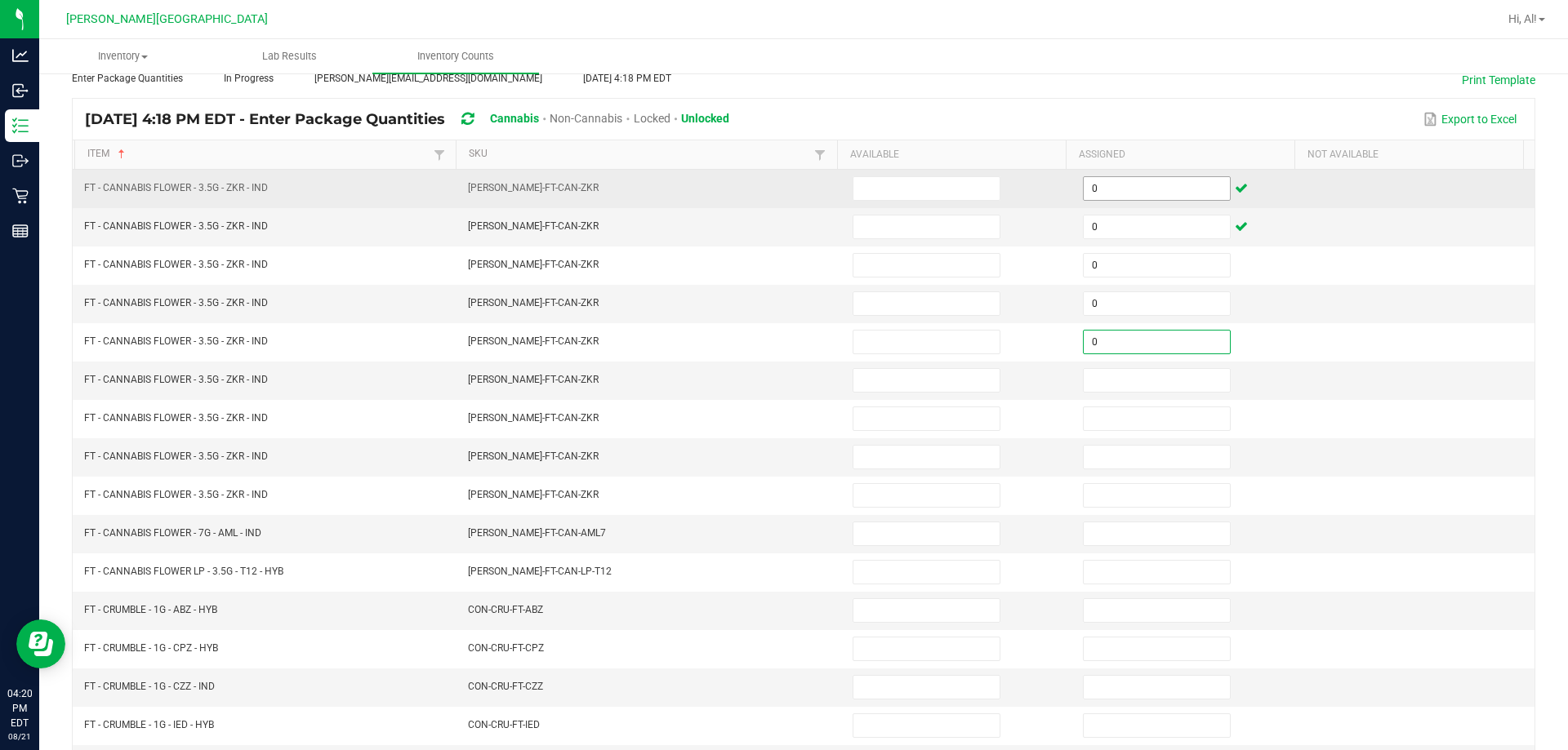
type input "0"
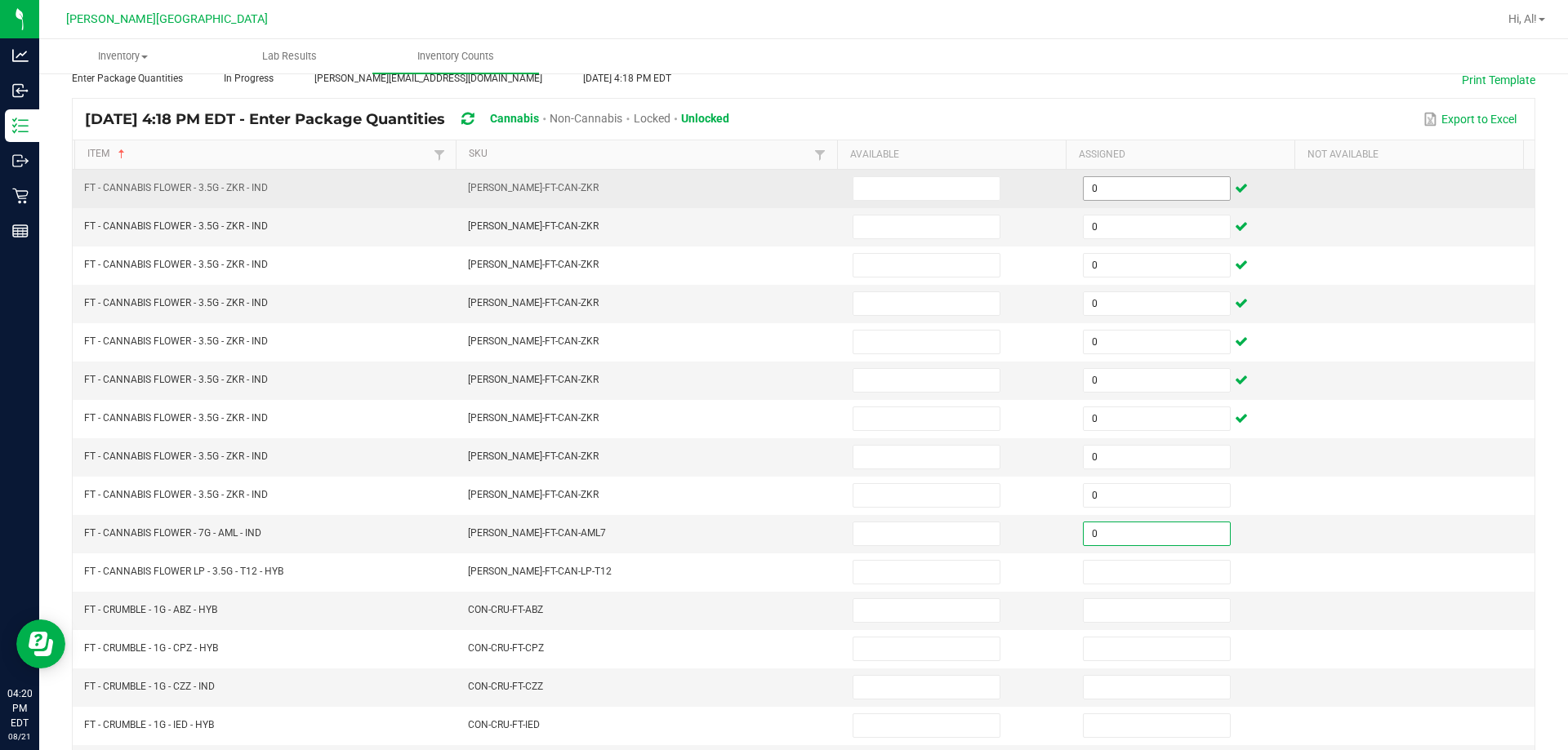
type input "0"
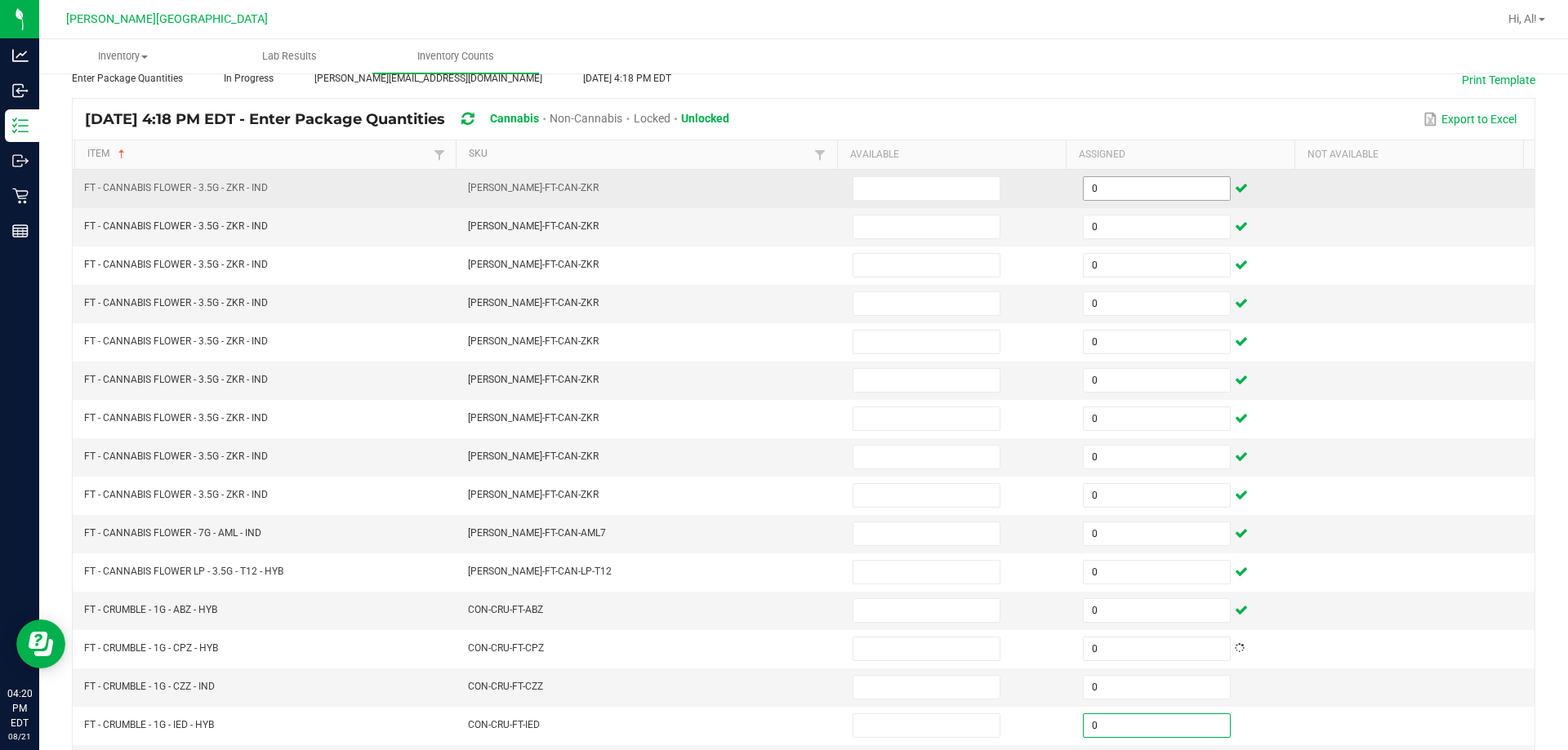
type input "0"
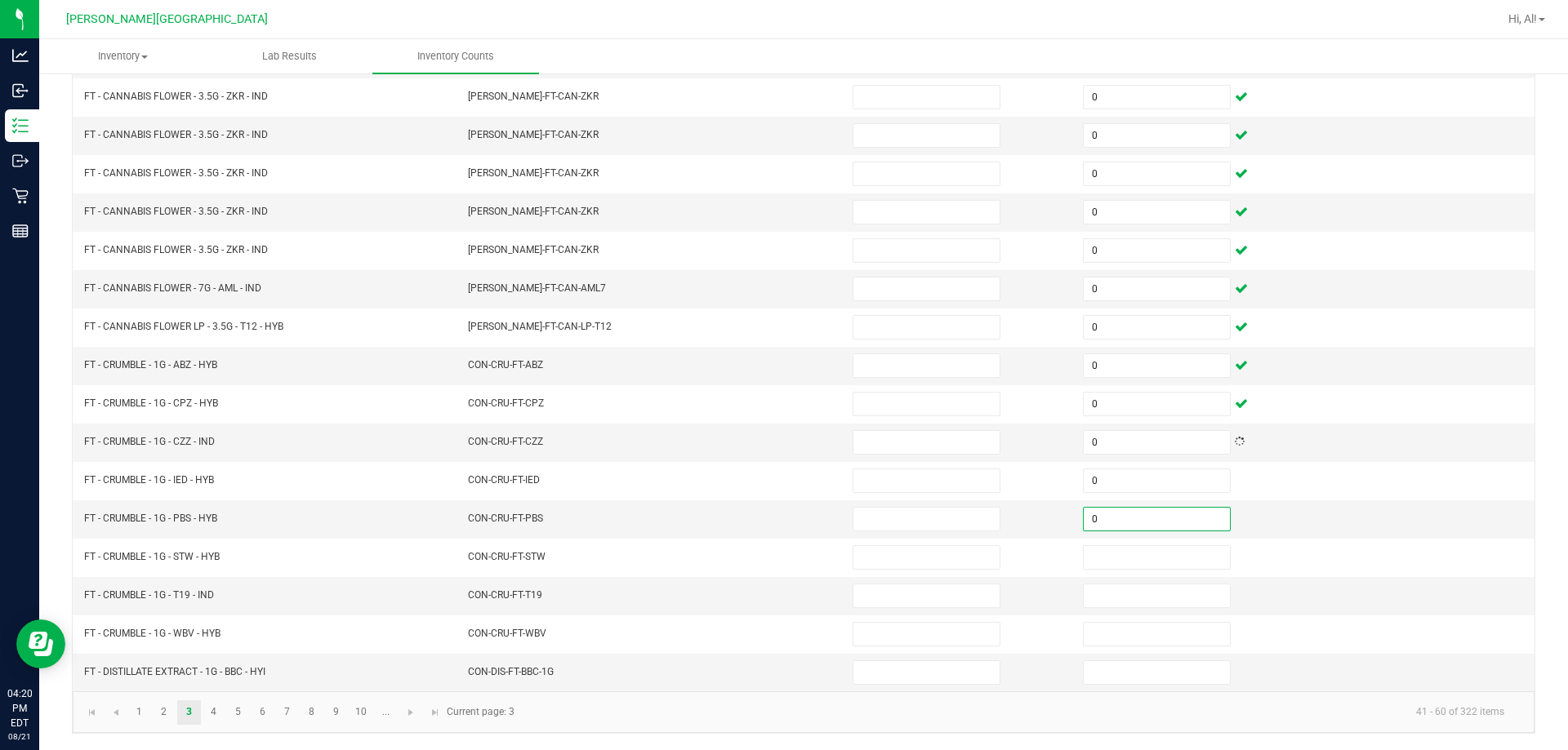
type input "0"
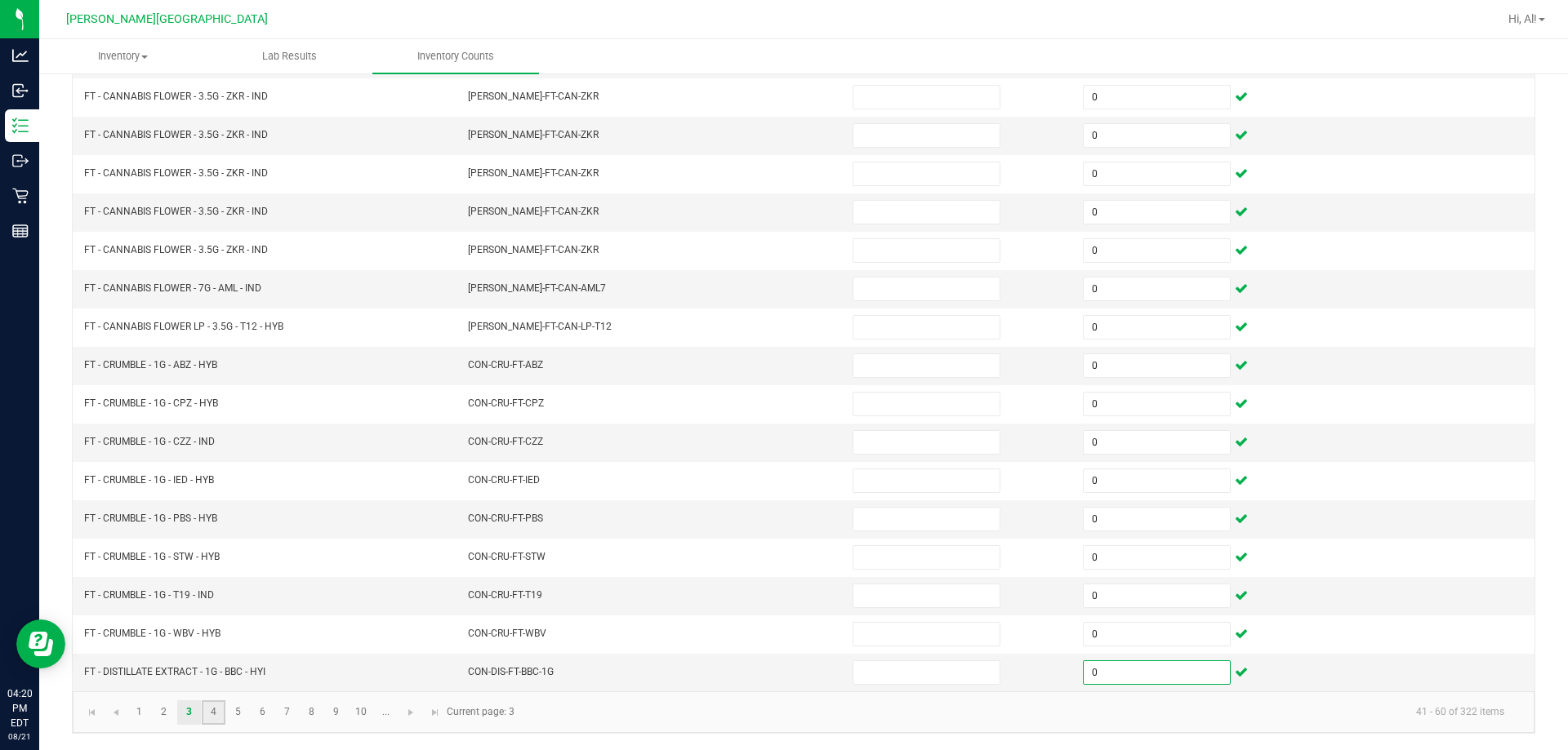
click at [214, 702] on link "4" at bounding box center [214, 713] width 24 height 25
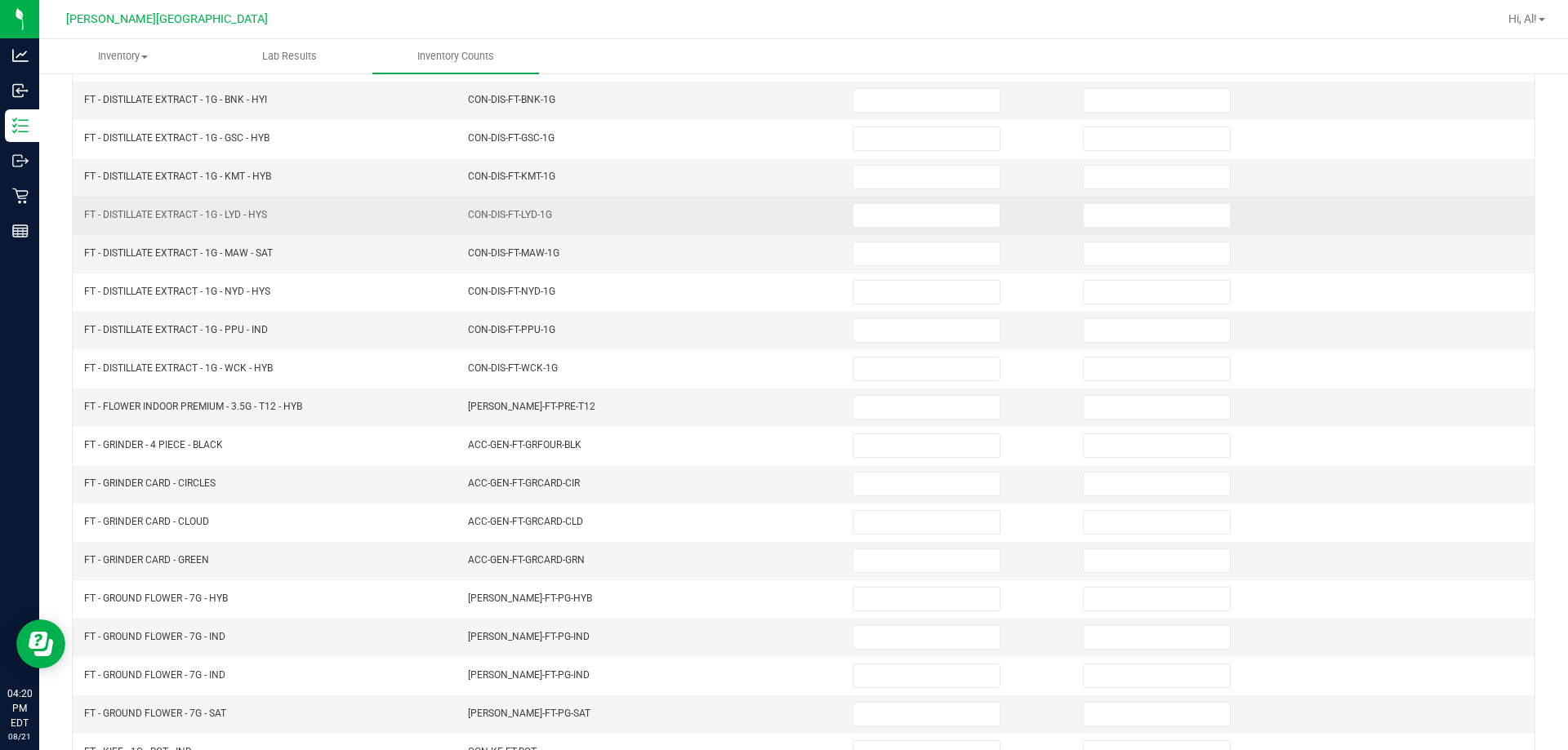
scroll to position [94, 0]
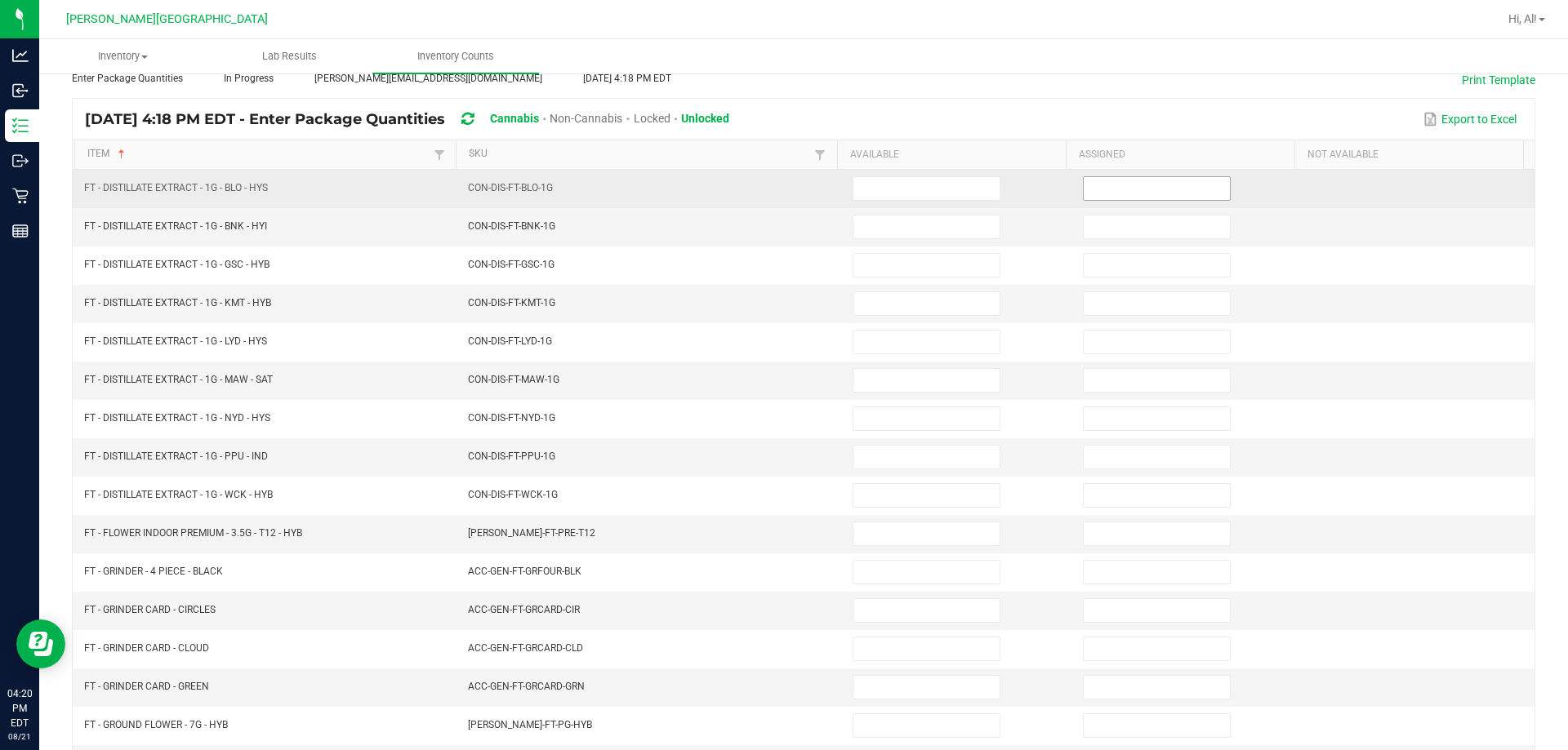
click at [779, 189] on input at bounding box center [1156, 189] width 146 height 23
type input "0"
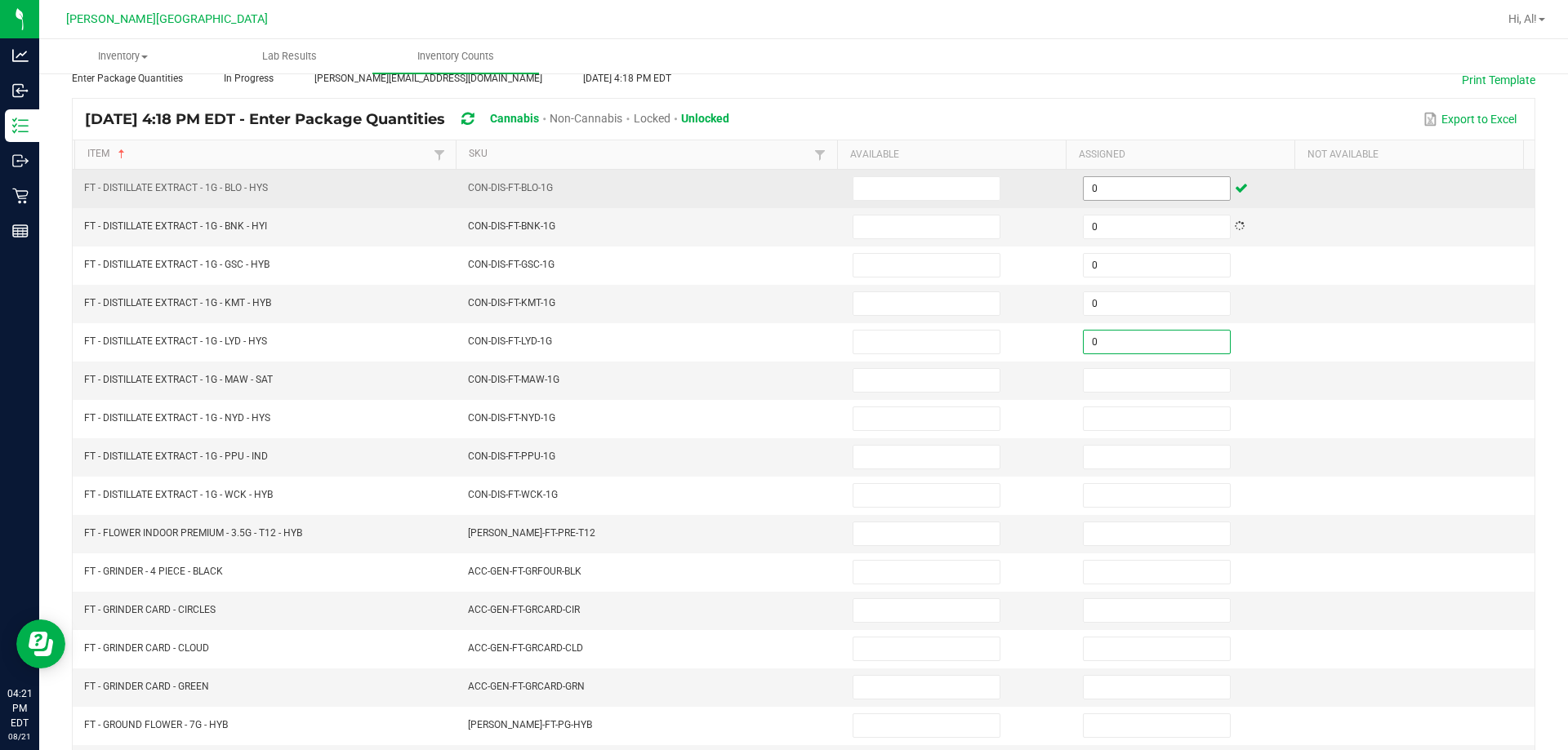
type input "0"
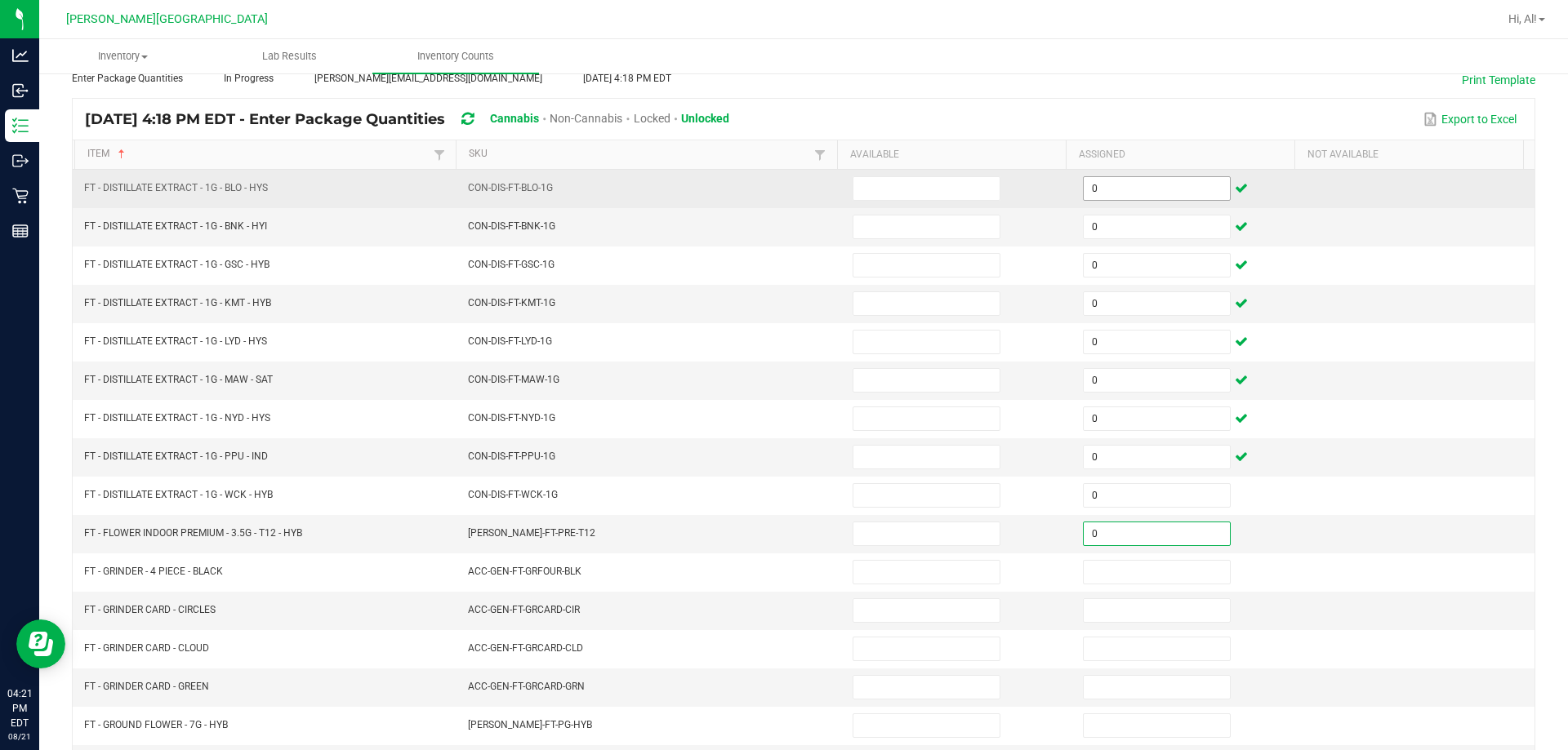
type input "0"
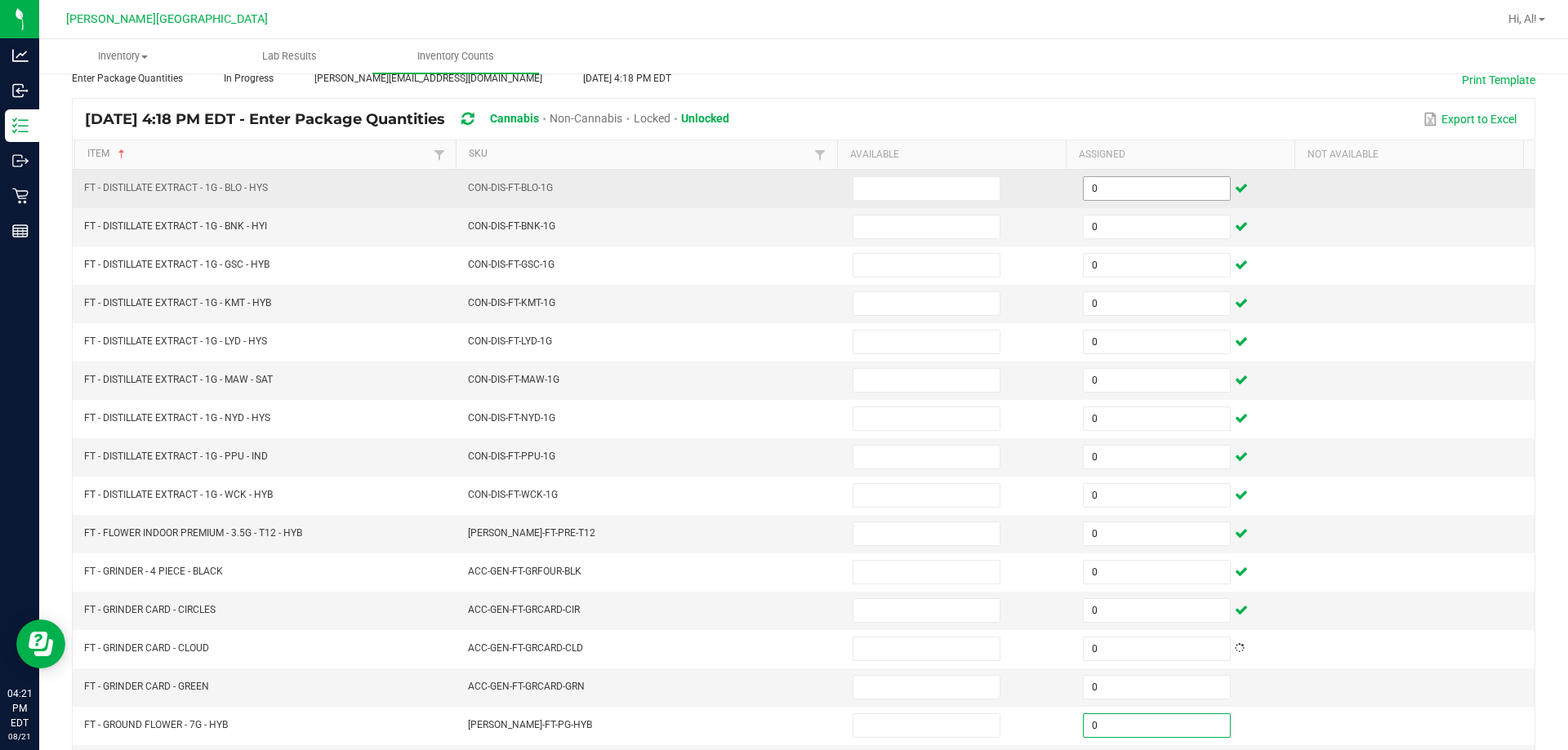
type input "0"
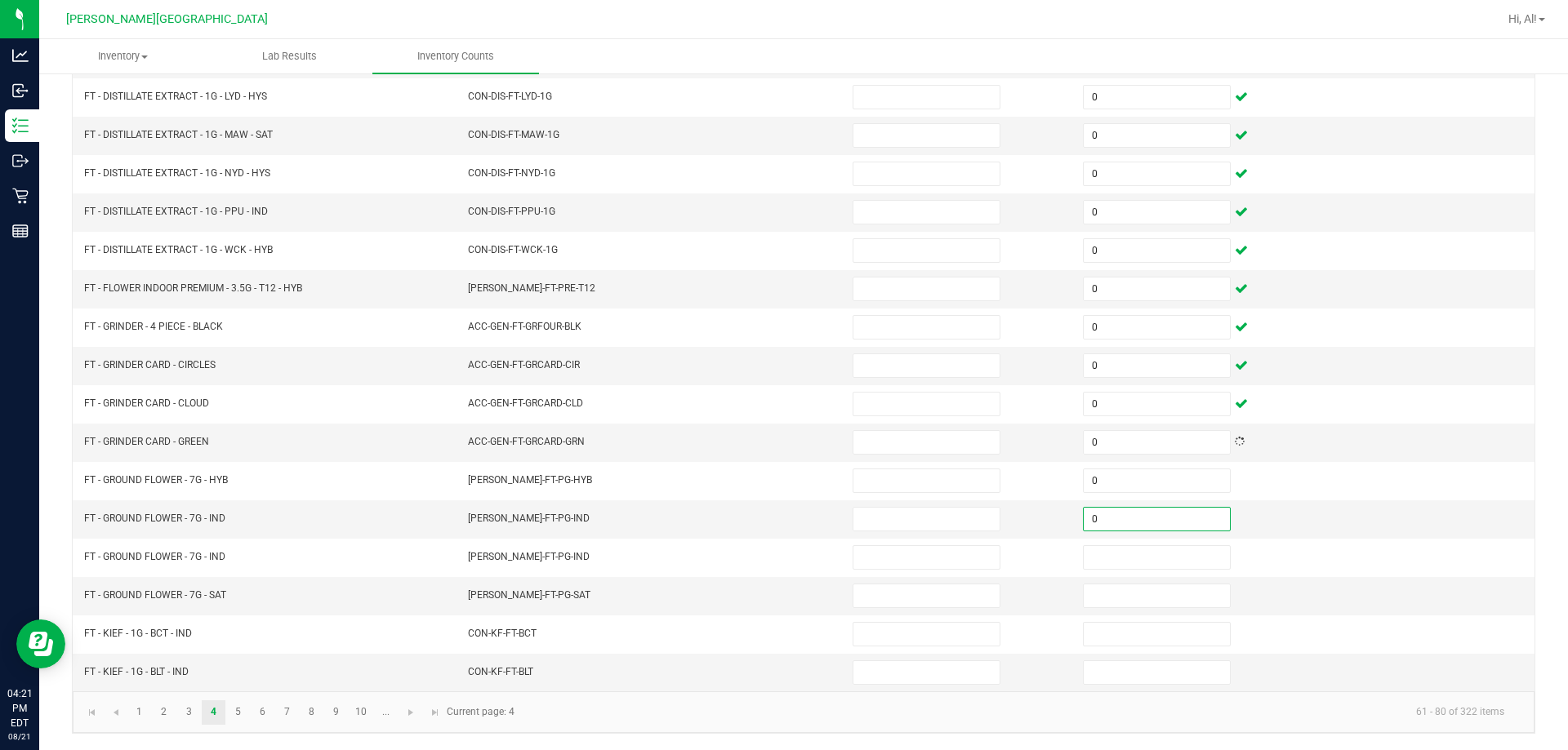
type input "0"
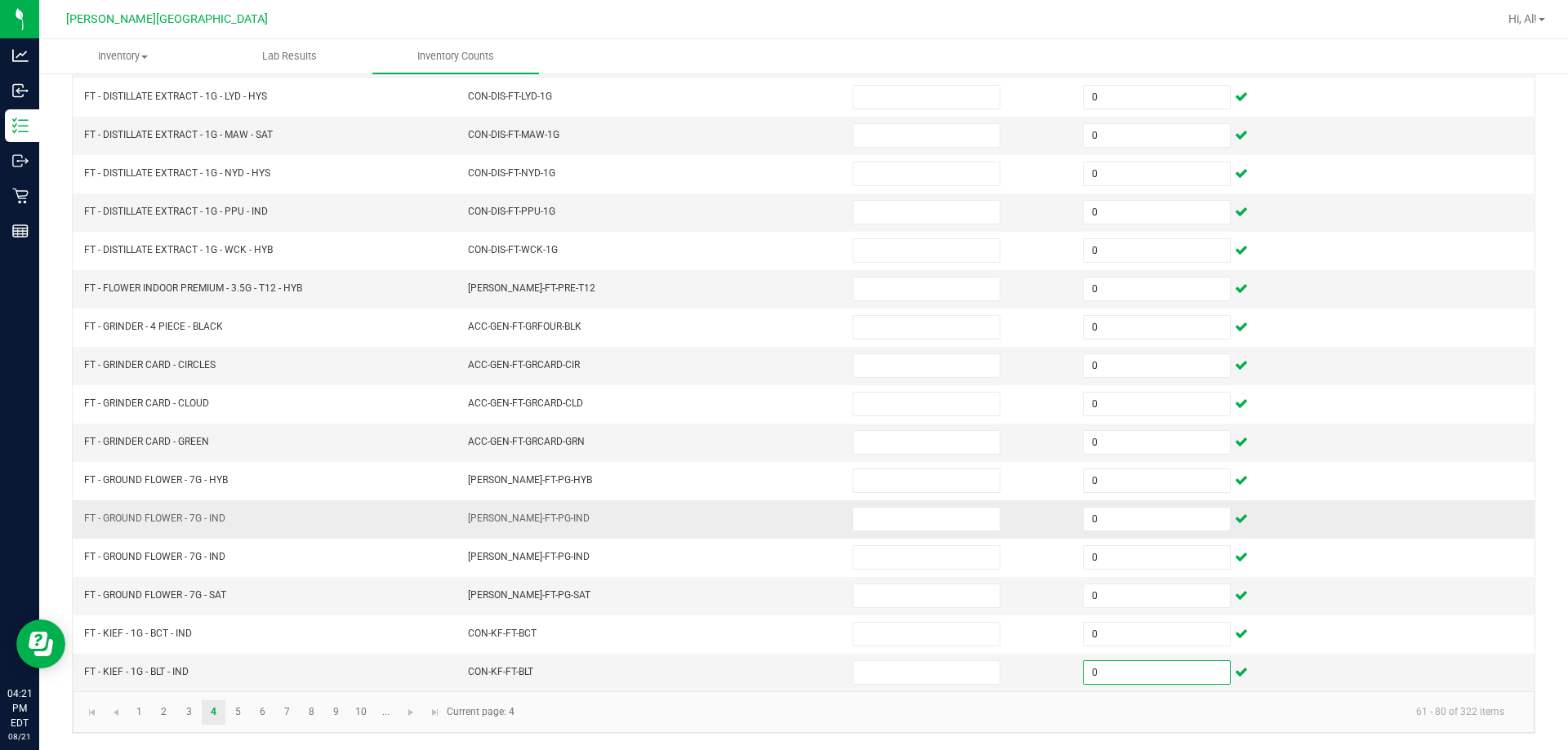
click at [779, 521] on td at bounding box center [957, 519] width 230 height 39
click at [235, 719] on link "5" at bounding box center [237, 713] width 24 height 25
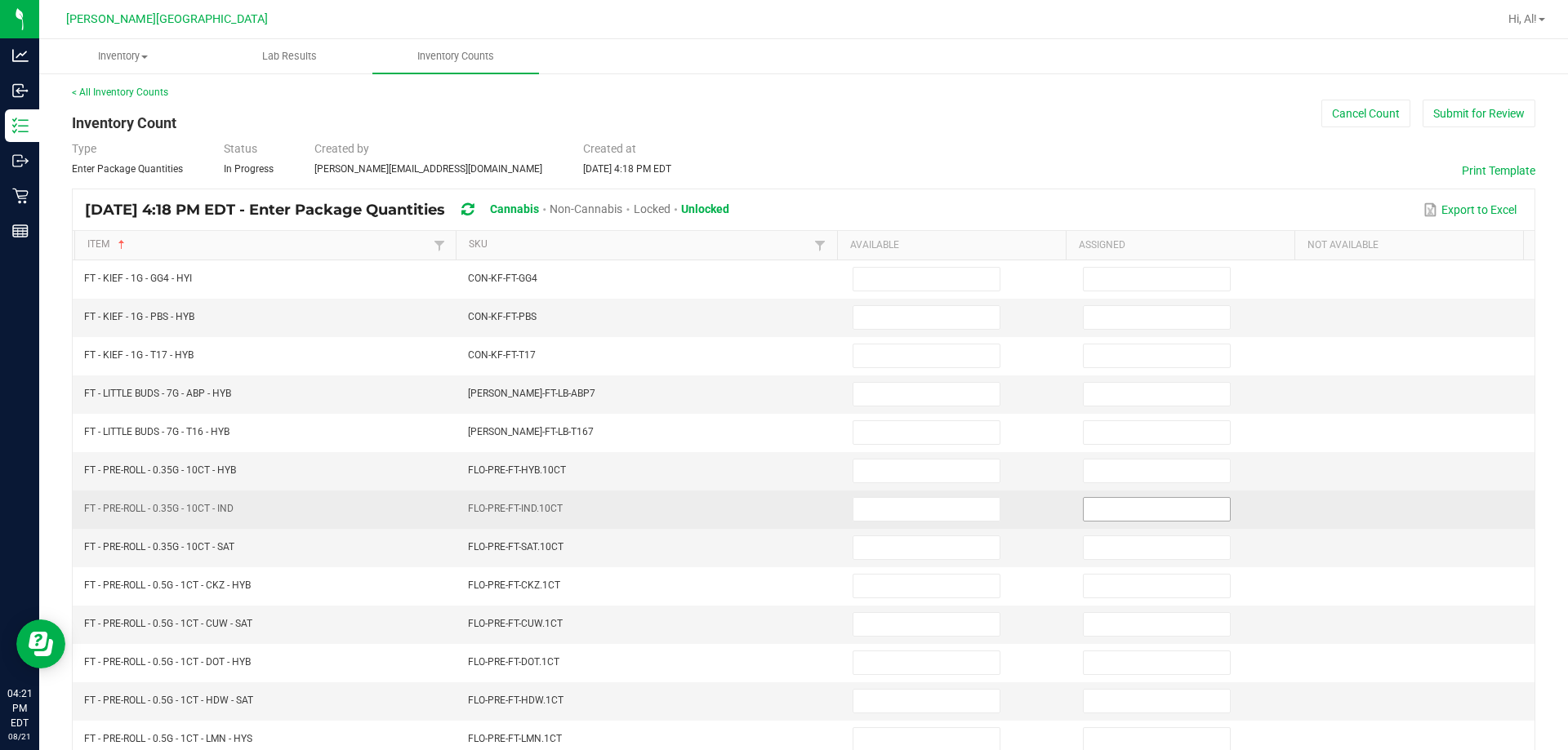
scroll to position [0, 0]
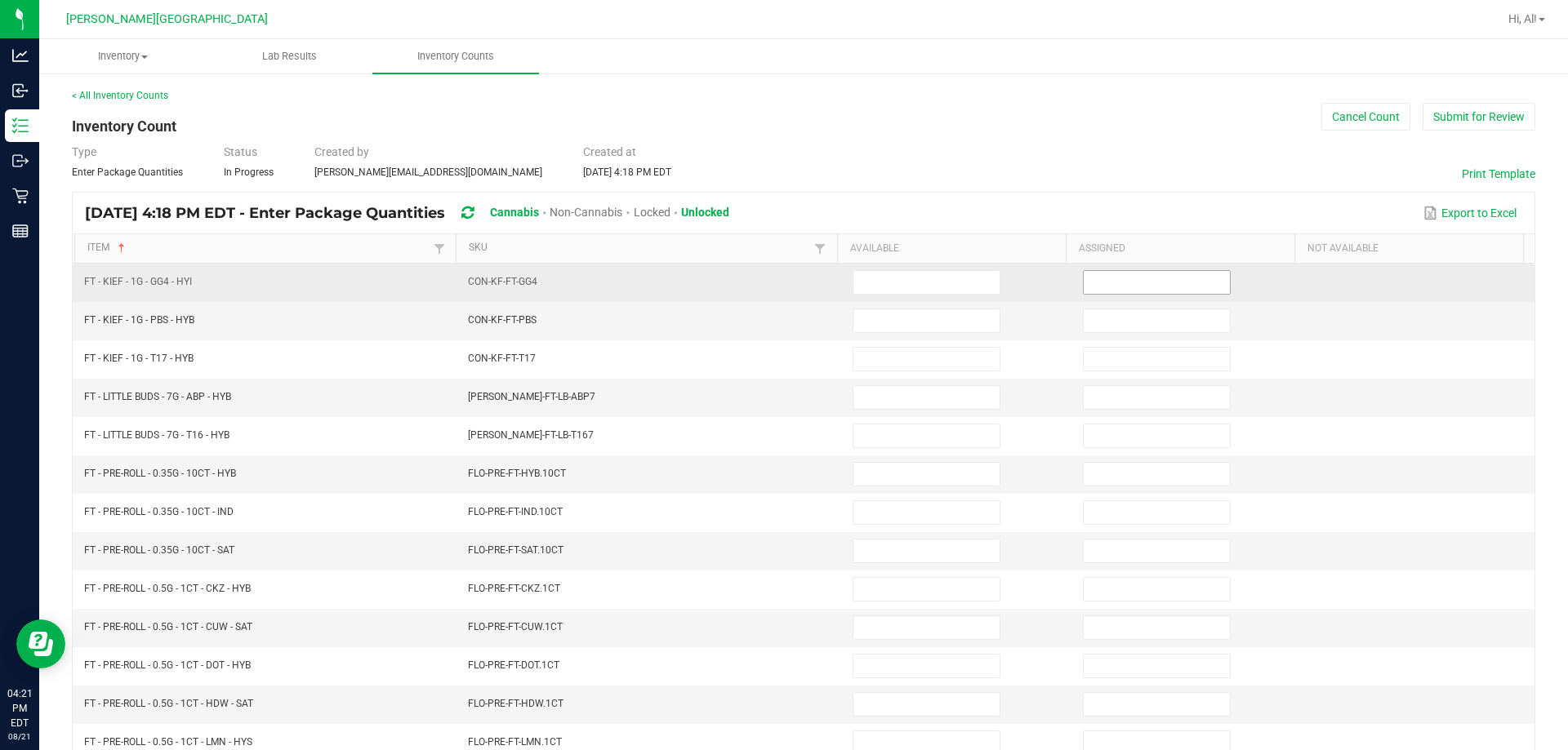
click at [779, 277] on input at bounding box center [1156, 283] width 146 height 23
type input "0"
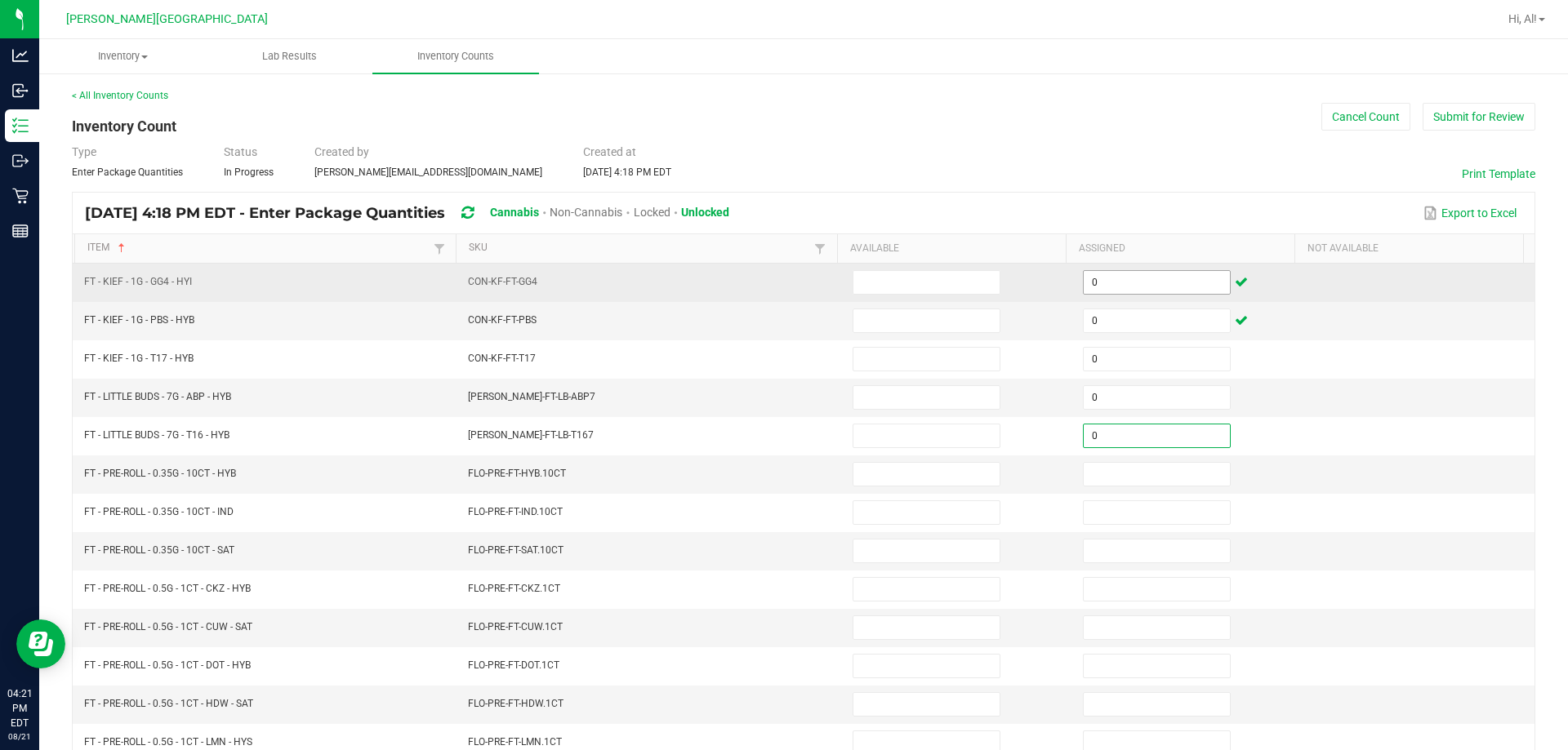
type input "0"
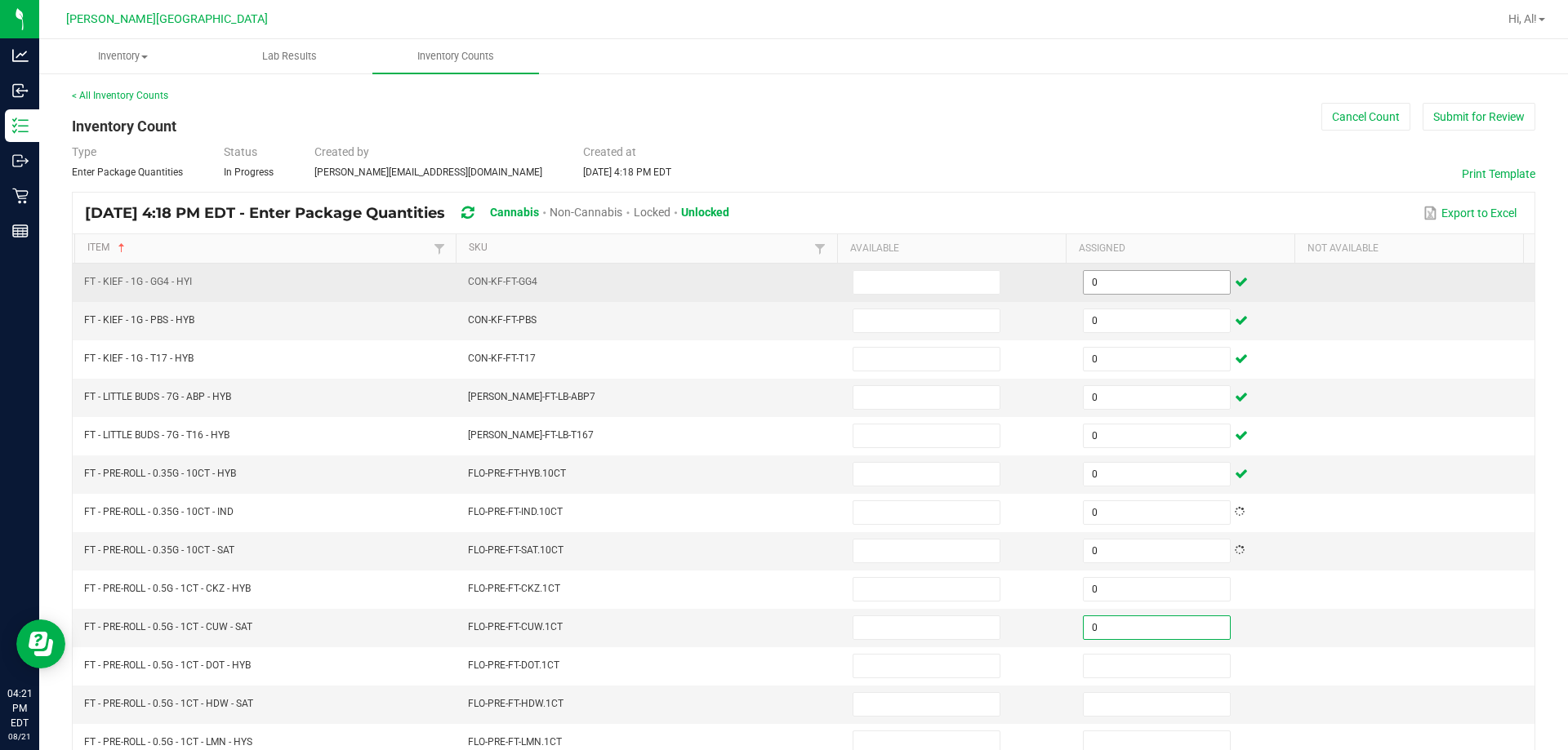
type input "0"
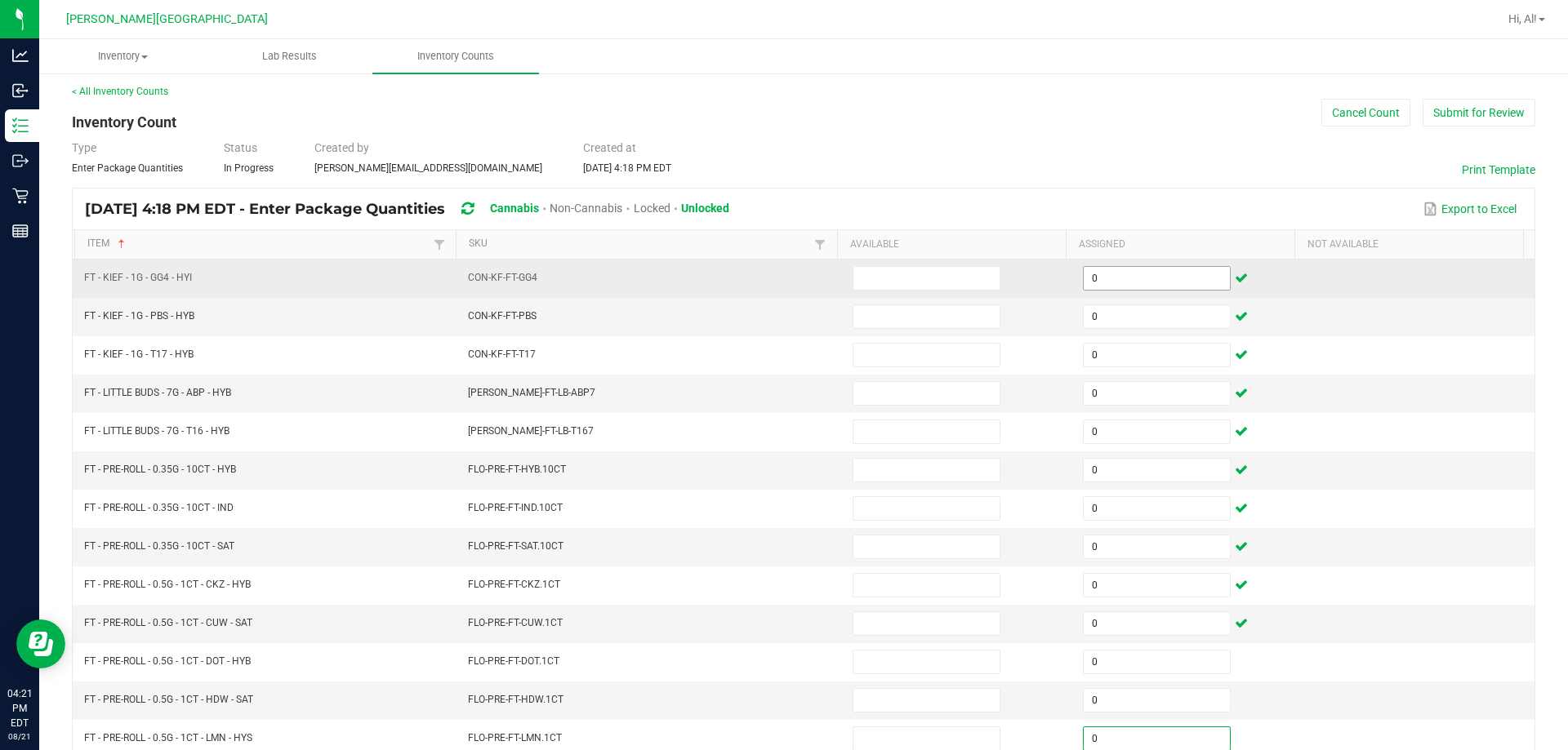
type input "0"
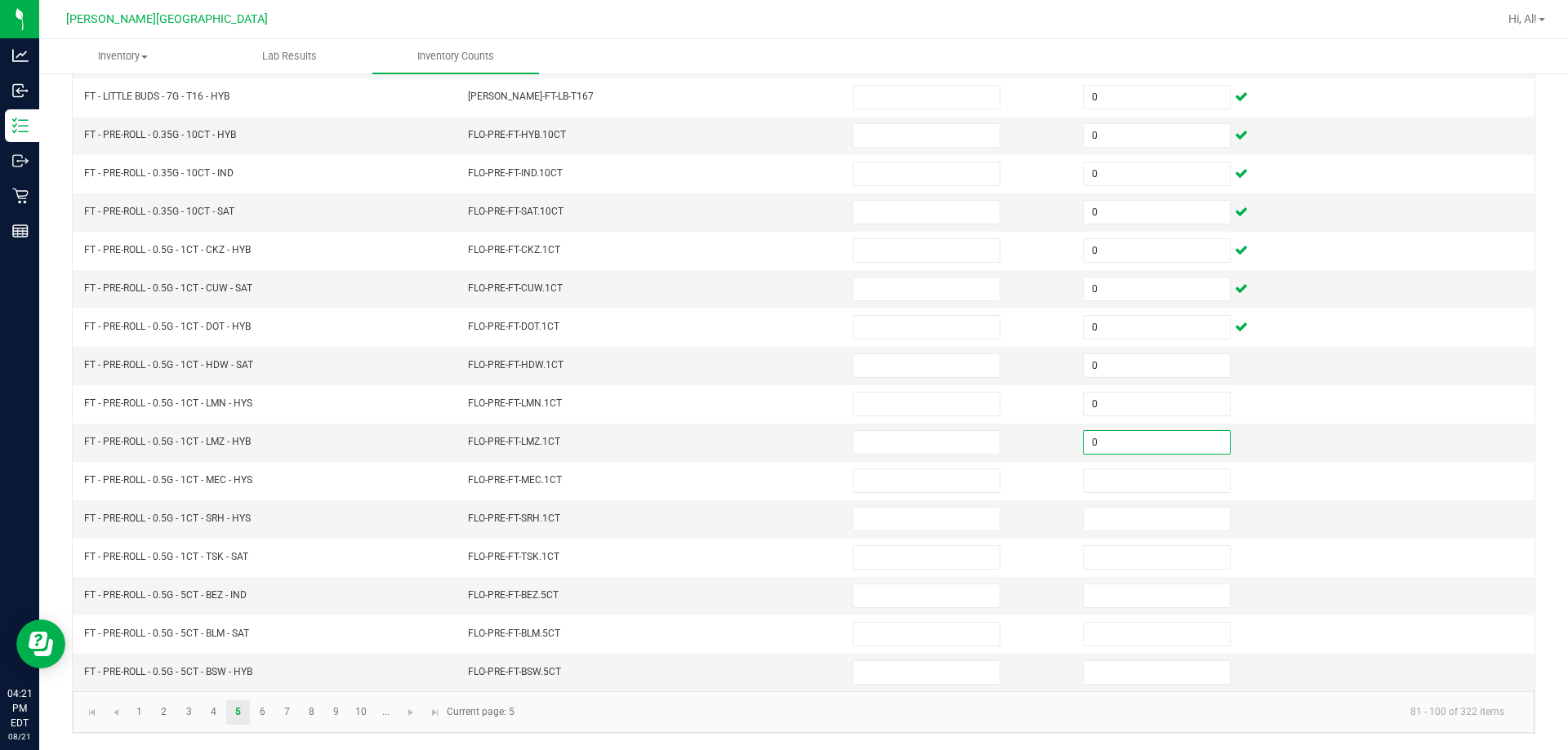
type input "0"
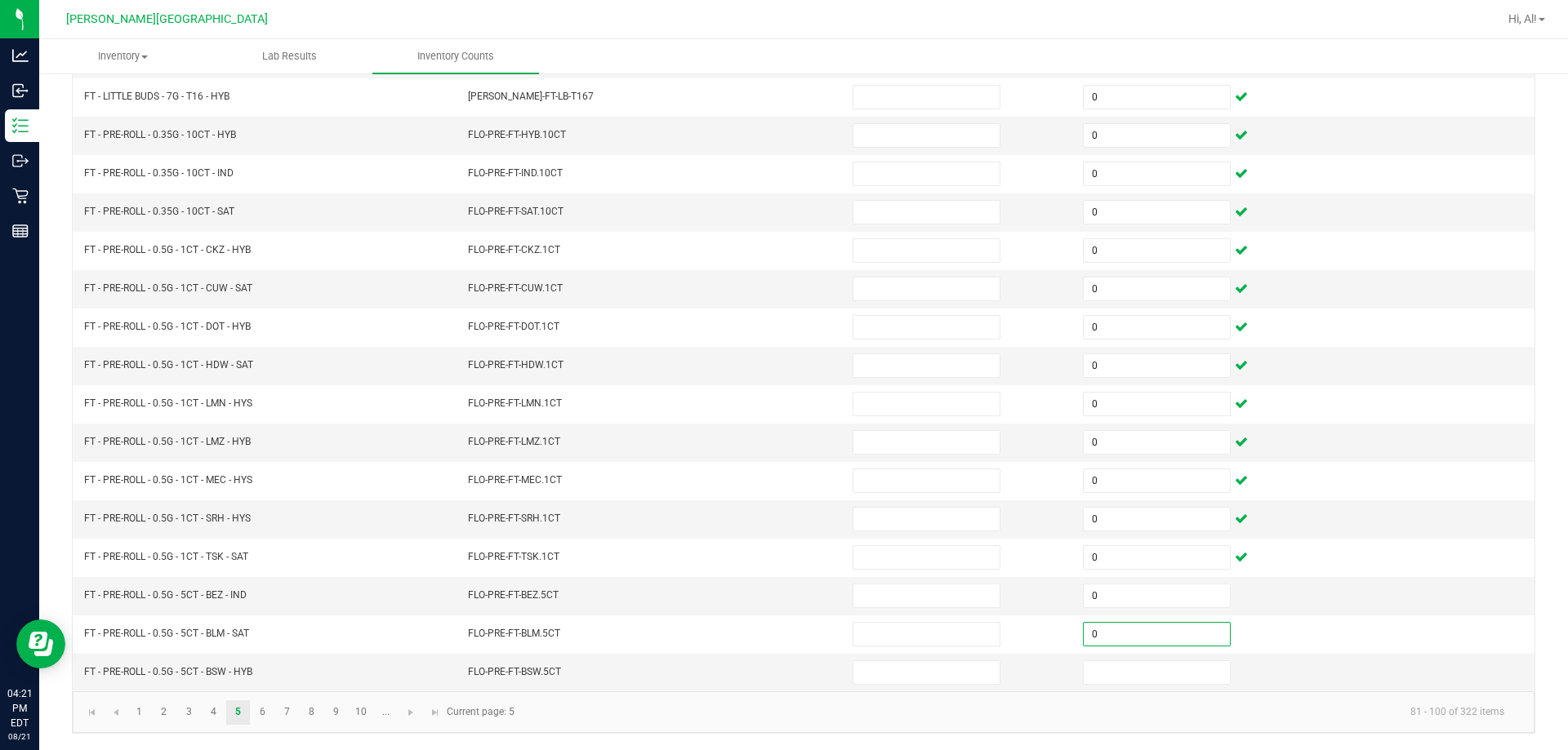
type input "0"
click at [261, 712] on link "6" at bounding box center [262, 713] width 24 height 25
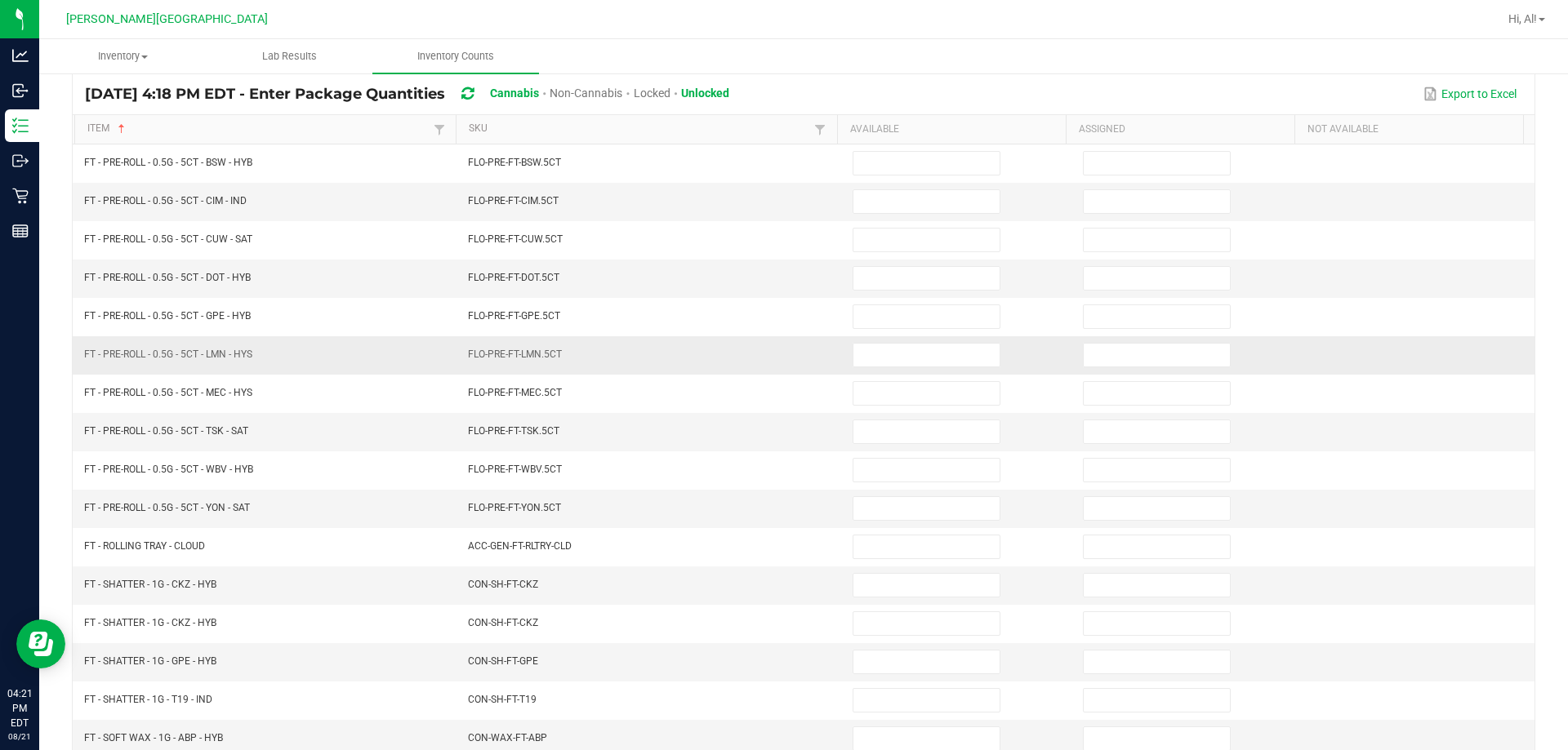
scroll to position [0, 0]
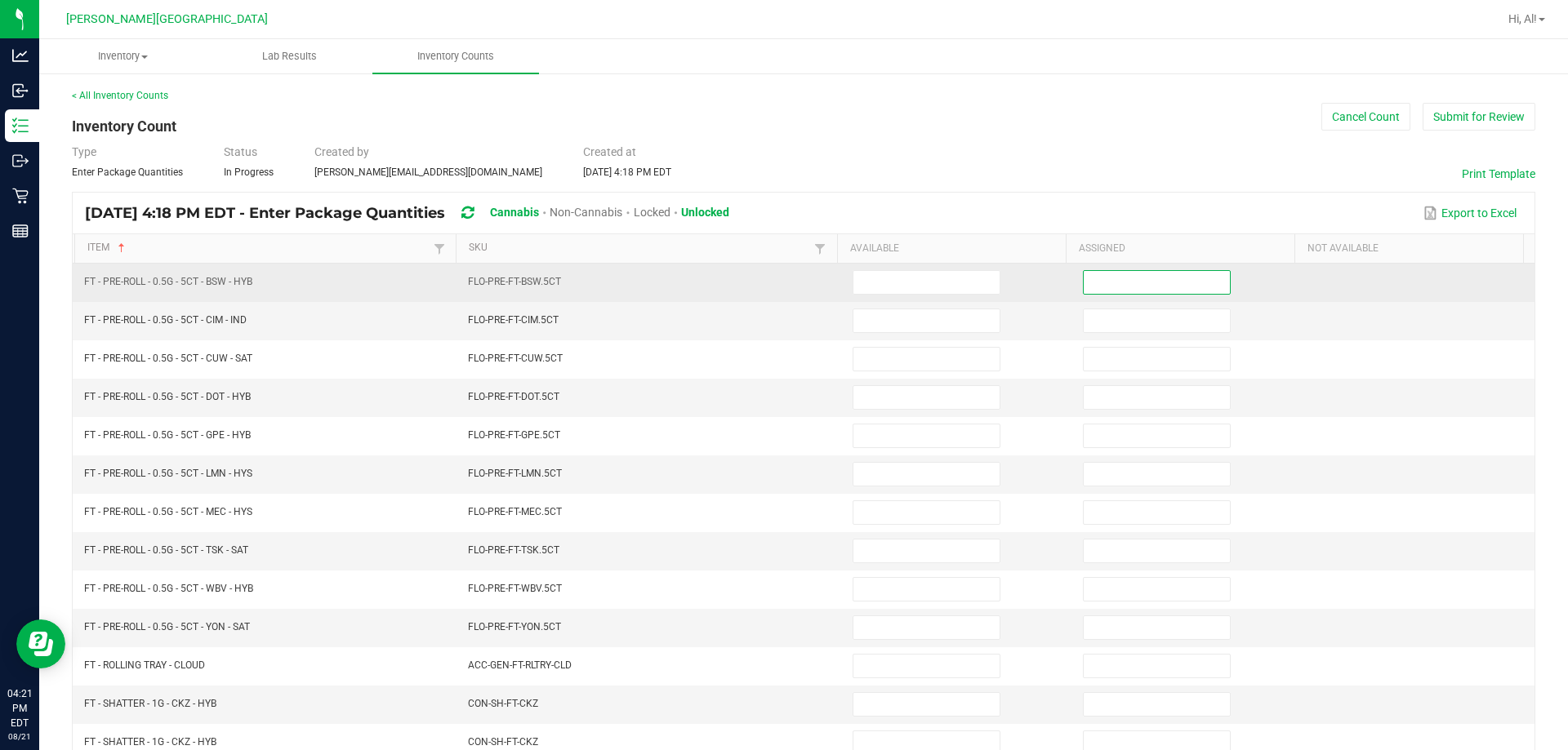
click at [779, 281] on input at bounding box center [1156, 283] width 146 height 23
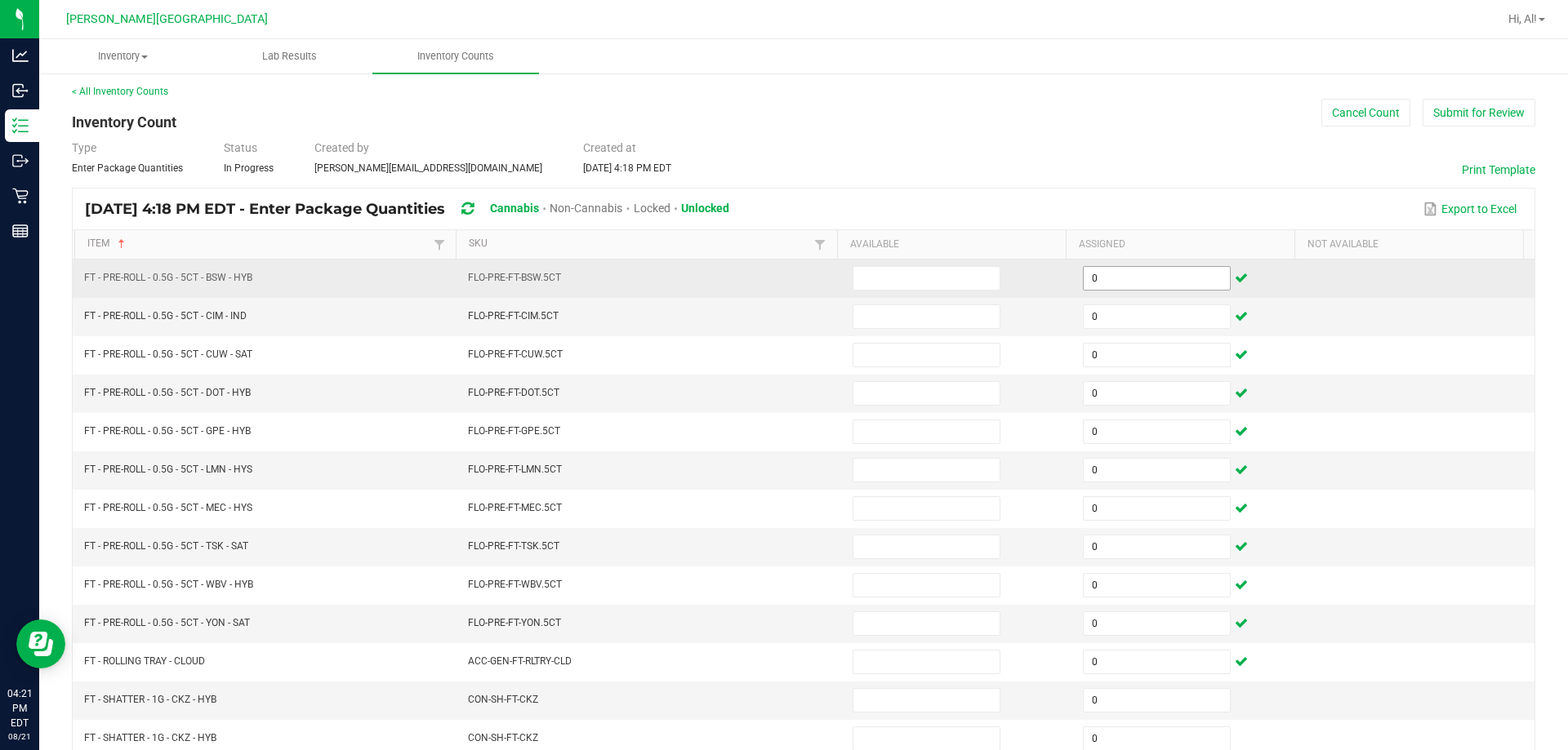
scroll to position [339, 0]
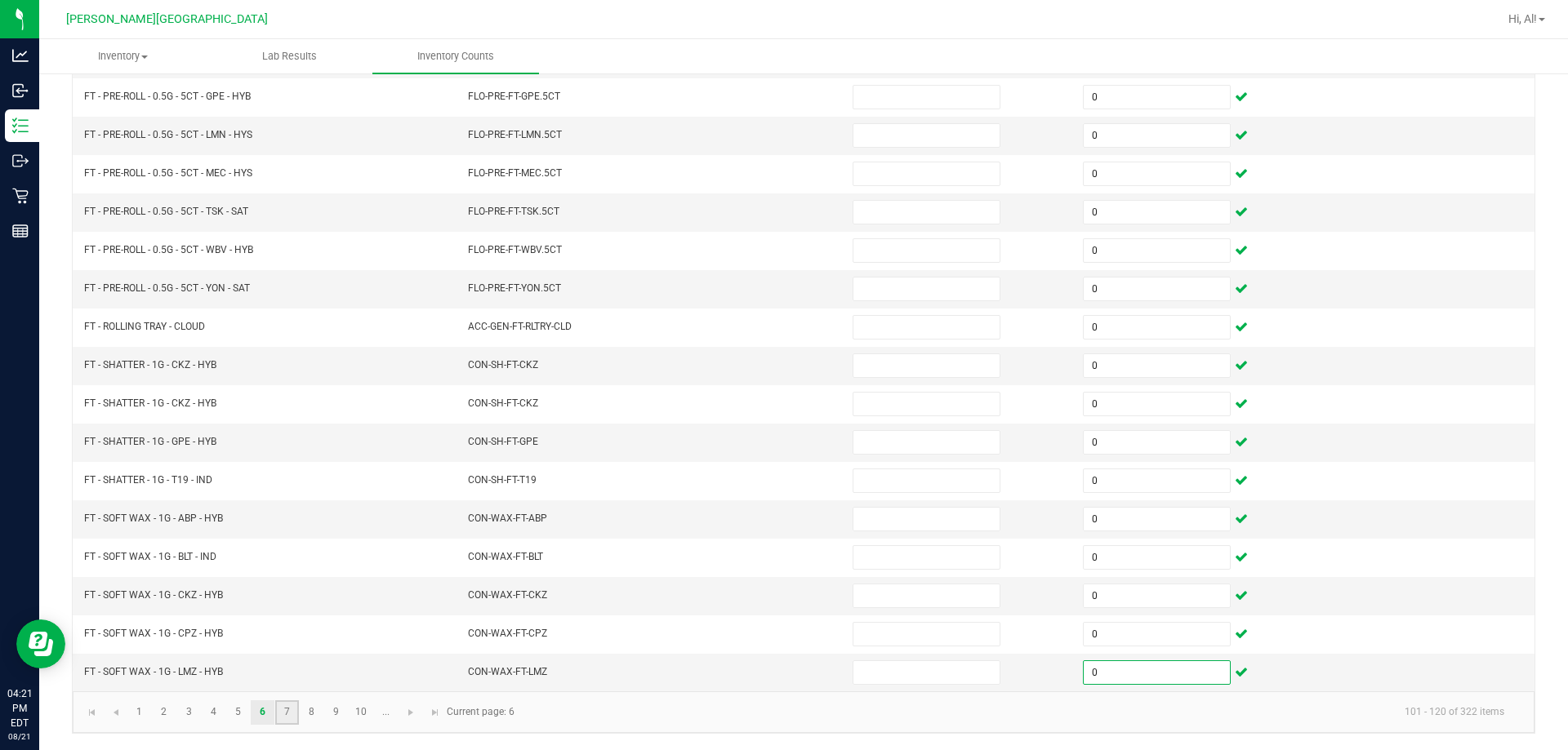
click at [282, 715] on link "7" at bounding box center [287, 713] width 24 height 25
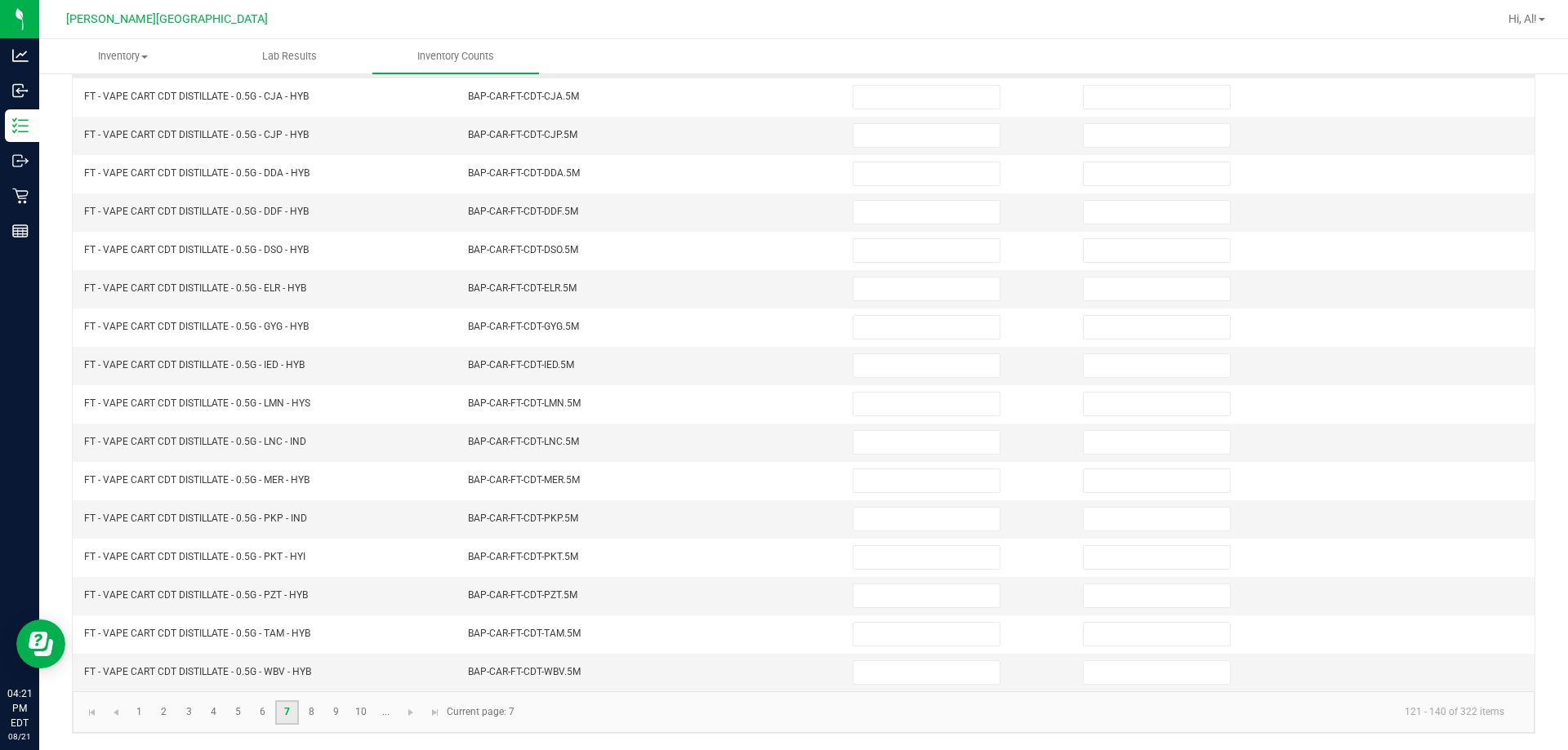
scroll to position [12, 0]
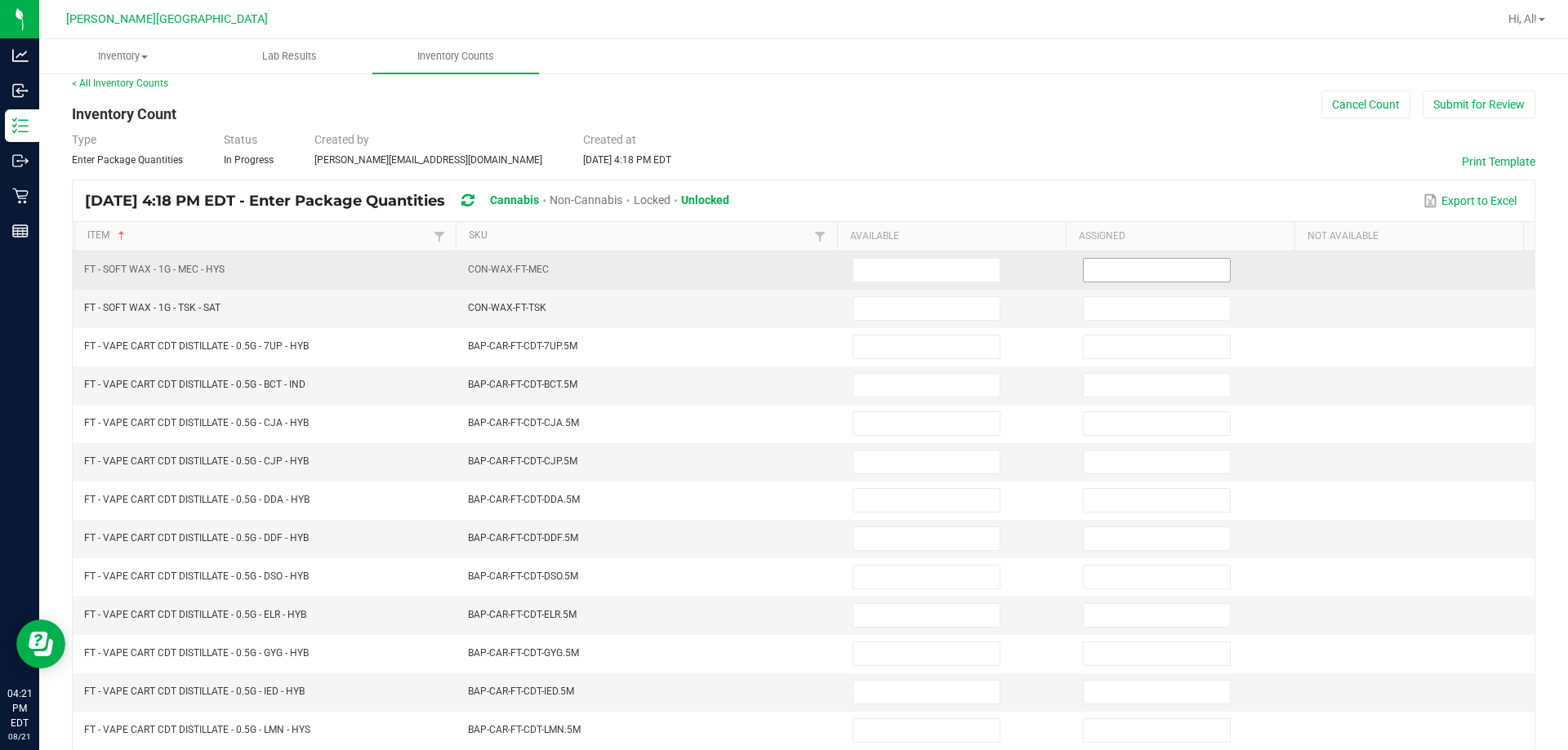
click at [779, 271] on input at bounding box center [1156, 270] width 146 height 23
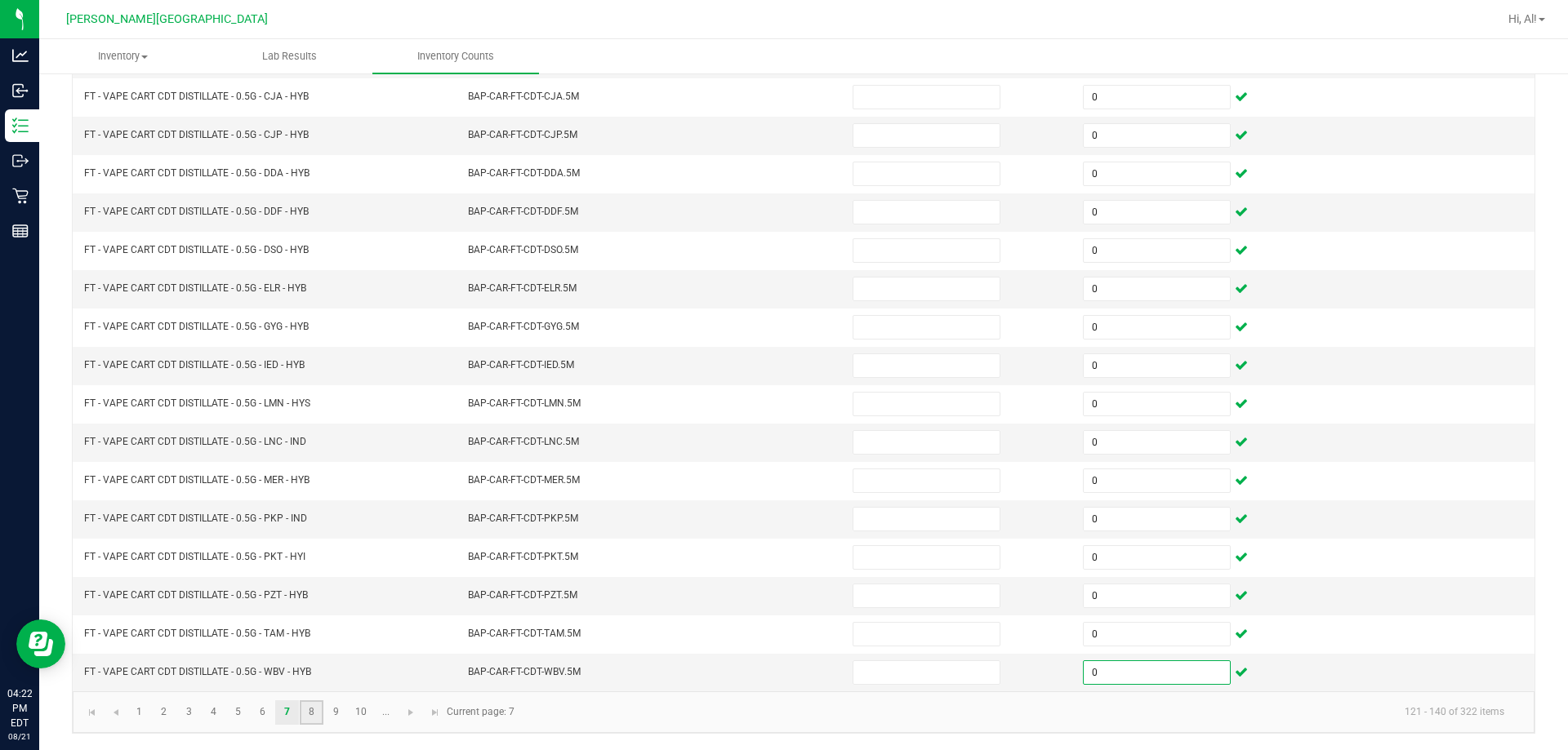
click at [314, 707] on link "8" at bounding box center [311, 713] width 24 height 25
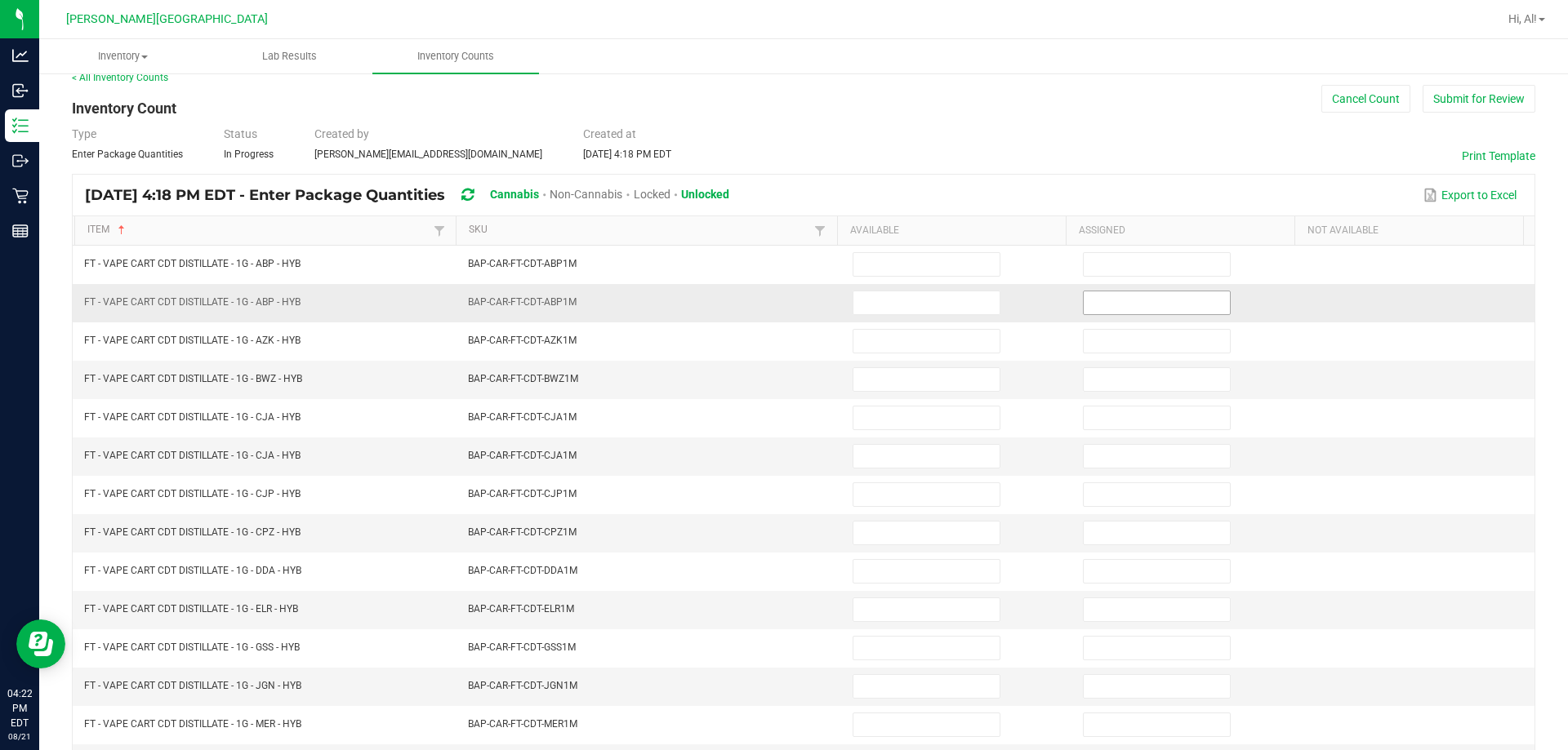
scroll to position [12, 0]
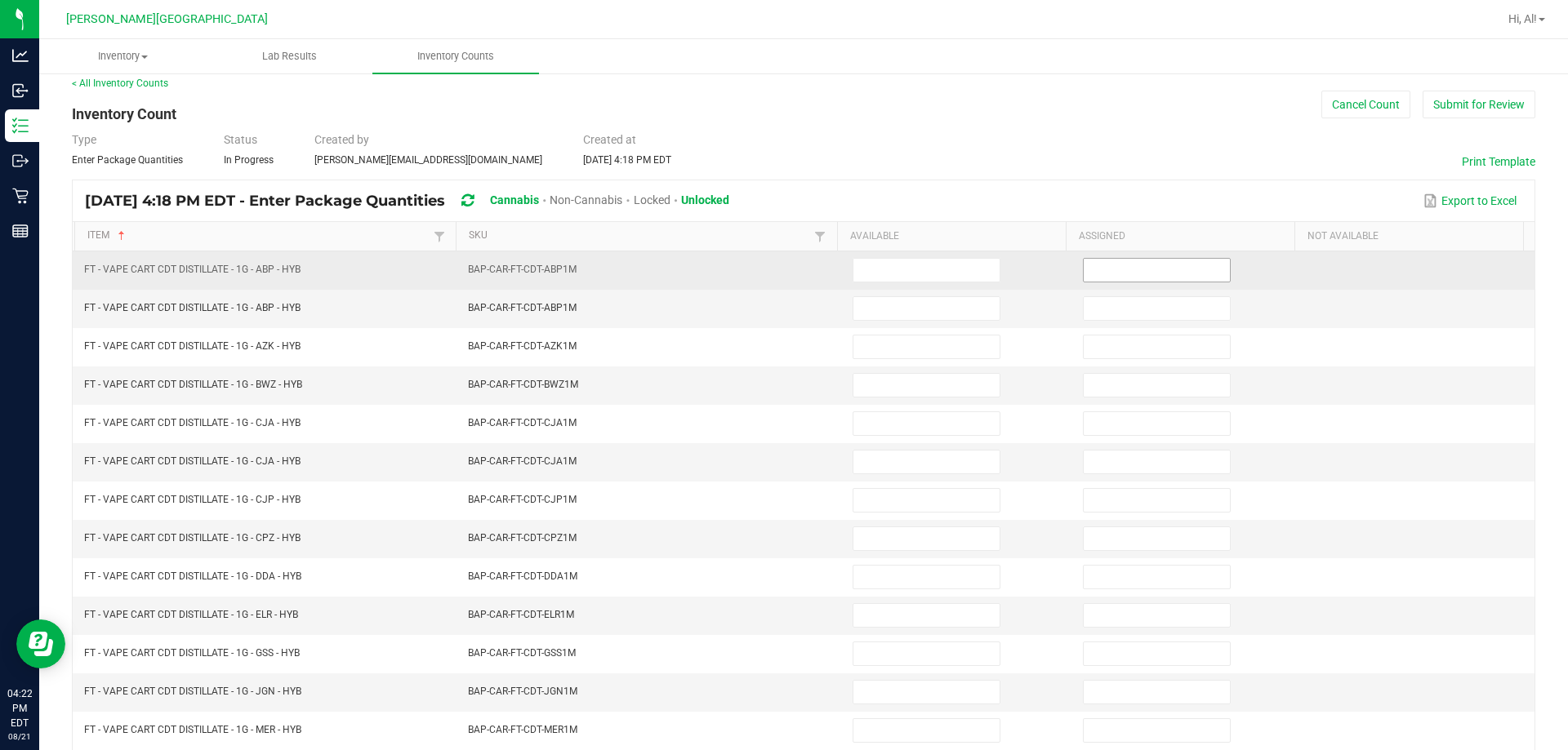
click at [779, 279] on input at bounding box center [1156, 270] width 146 height 23
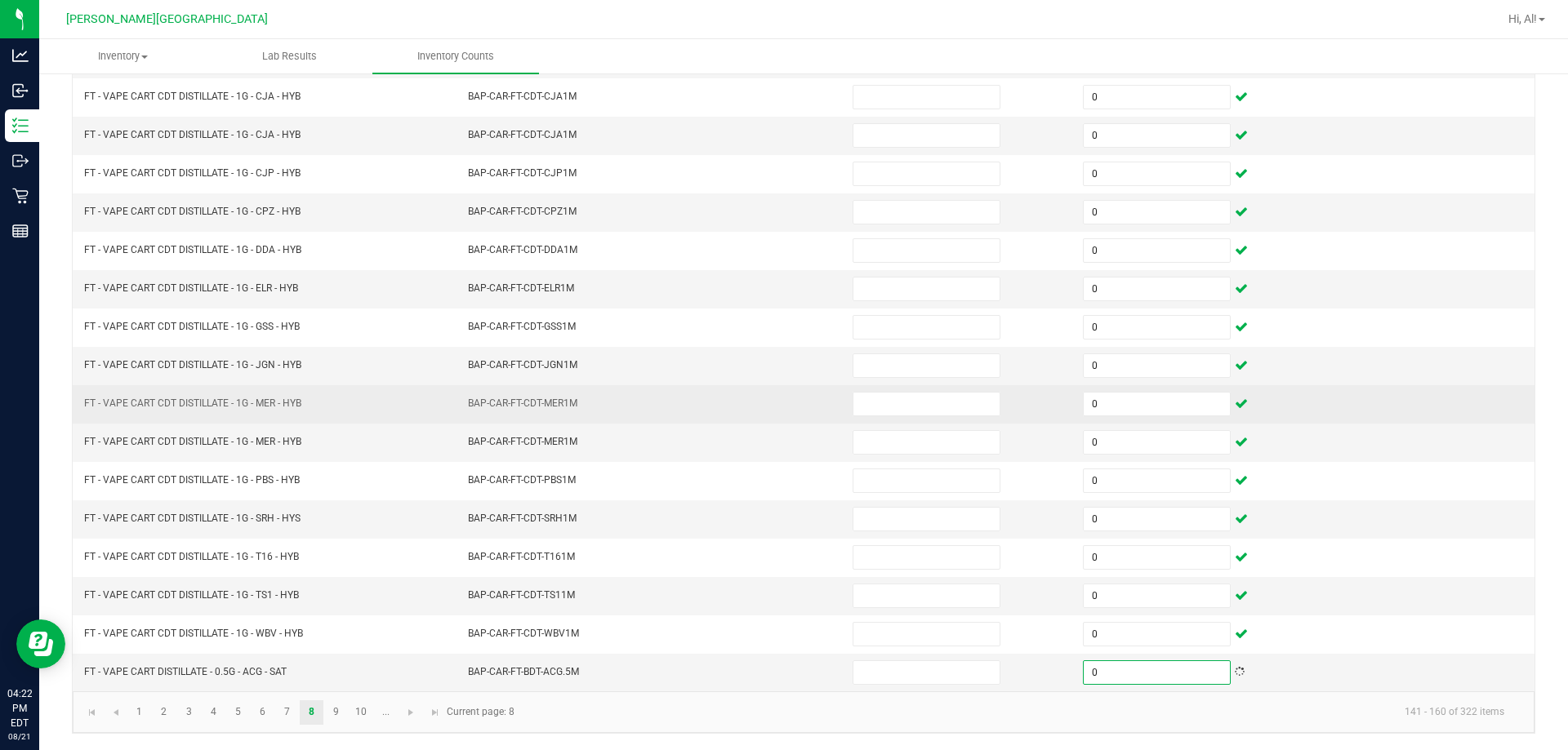
click at [779, 386] on td at bounding box center [957, 404] width 230 height 39
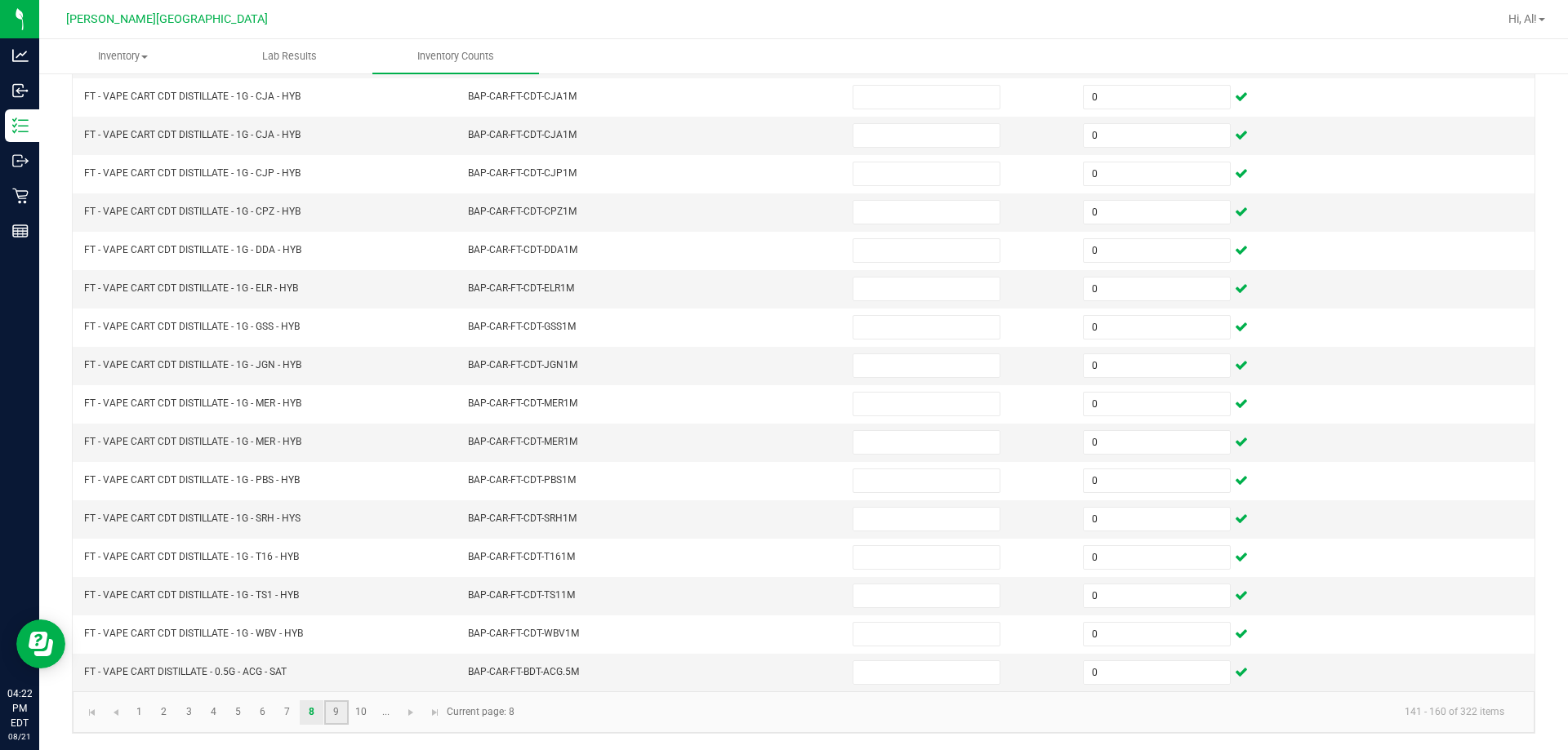
click at [334, 701] on link "9" at bounding box center [336, 713] width 24 height 25
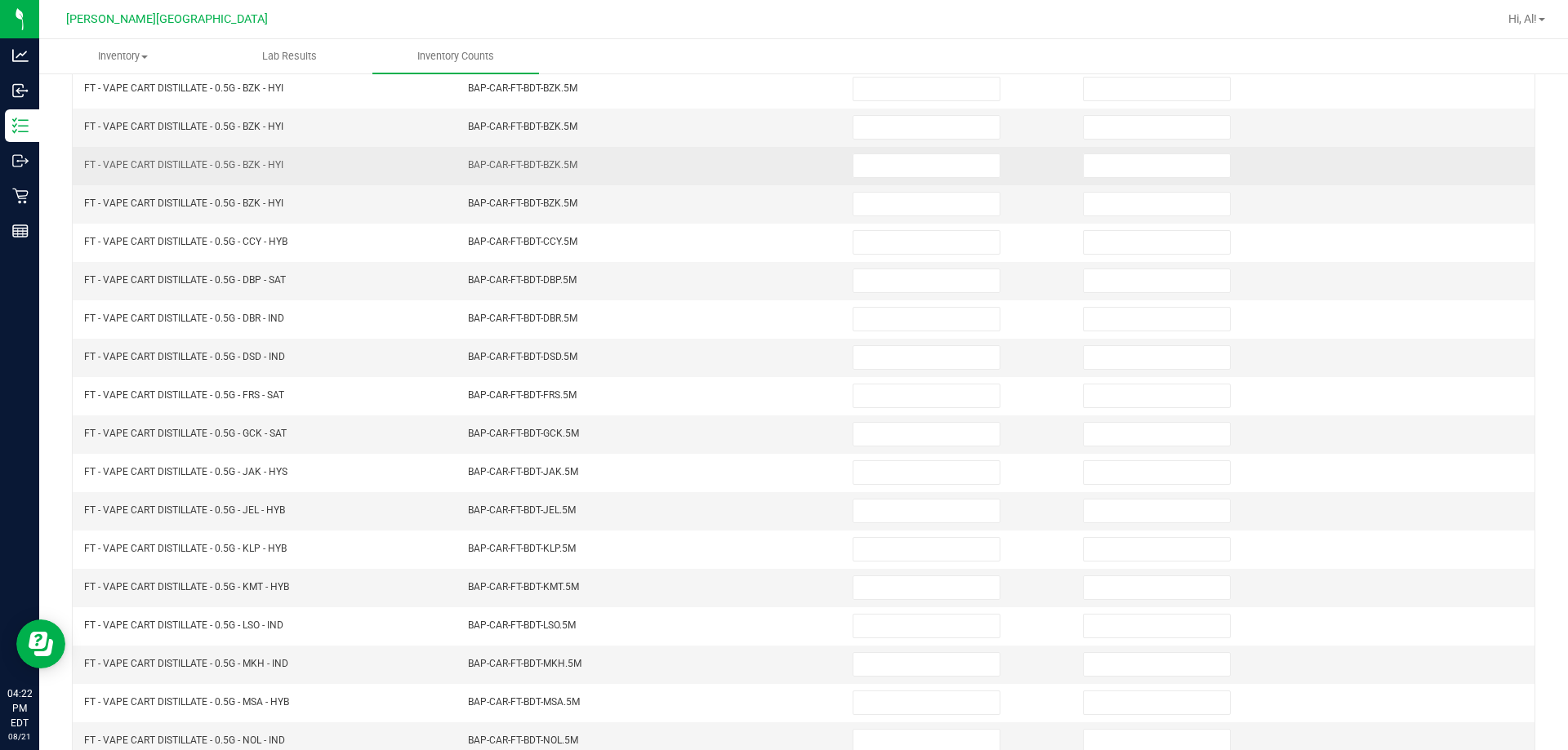
scroll to position [176, 0]
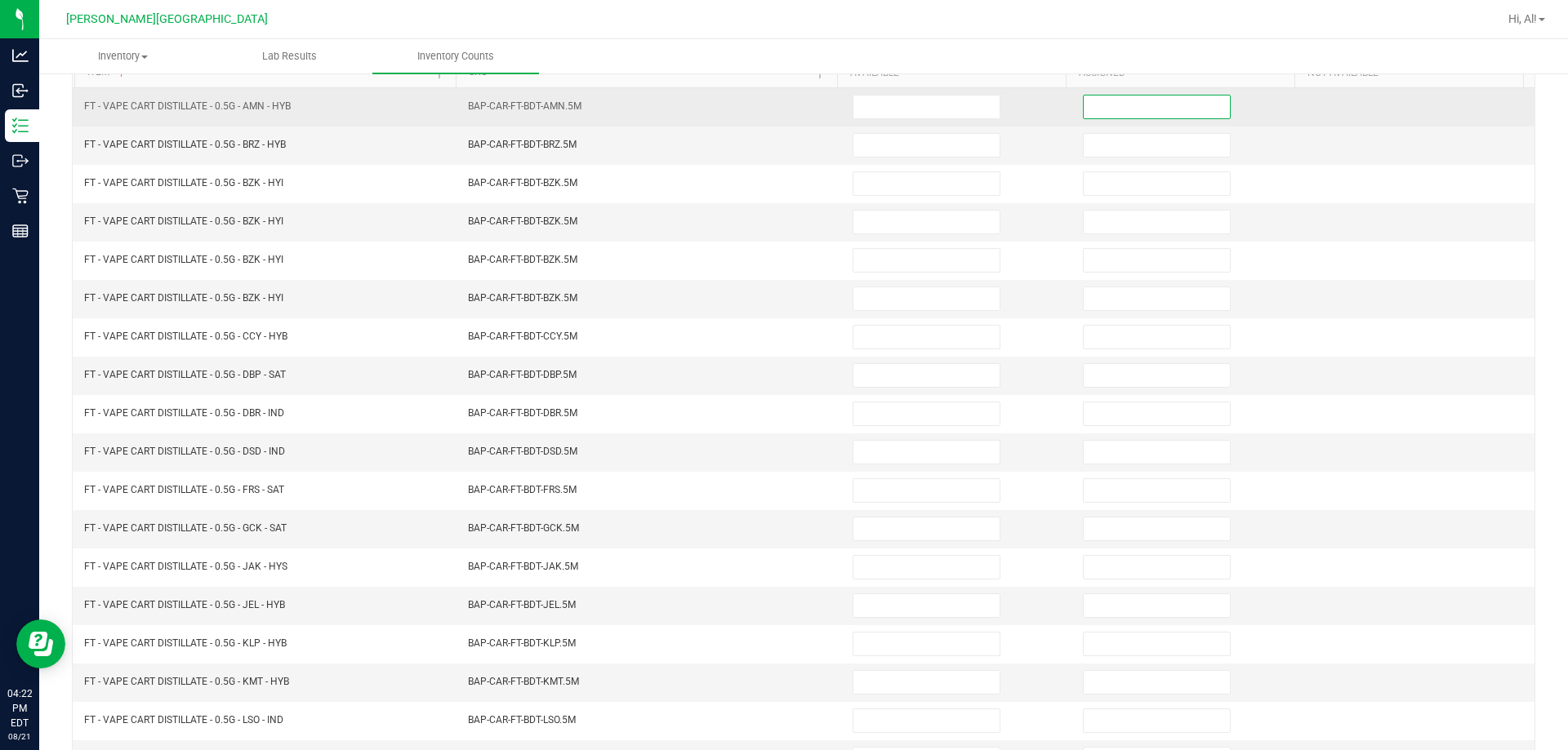
click at [779, 105] on input at bounding box center [1156, 107] width 146 height 23
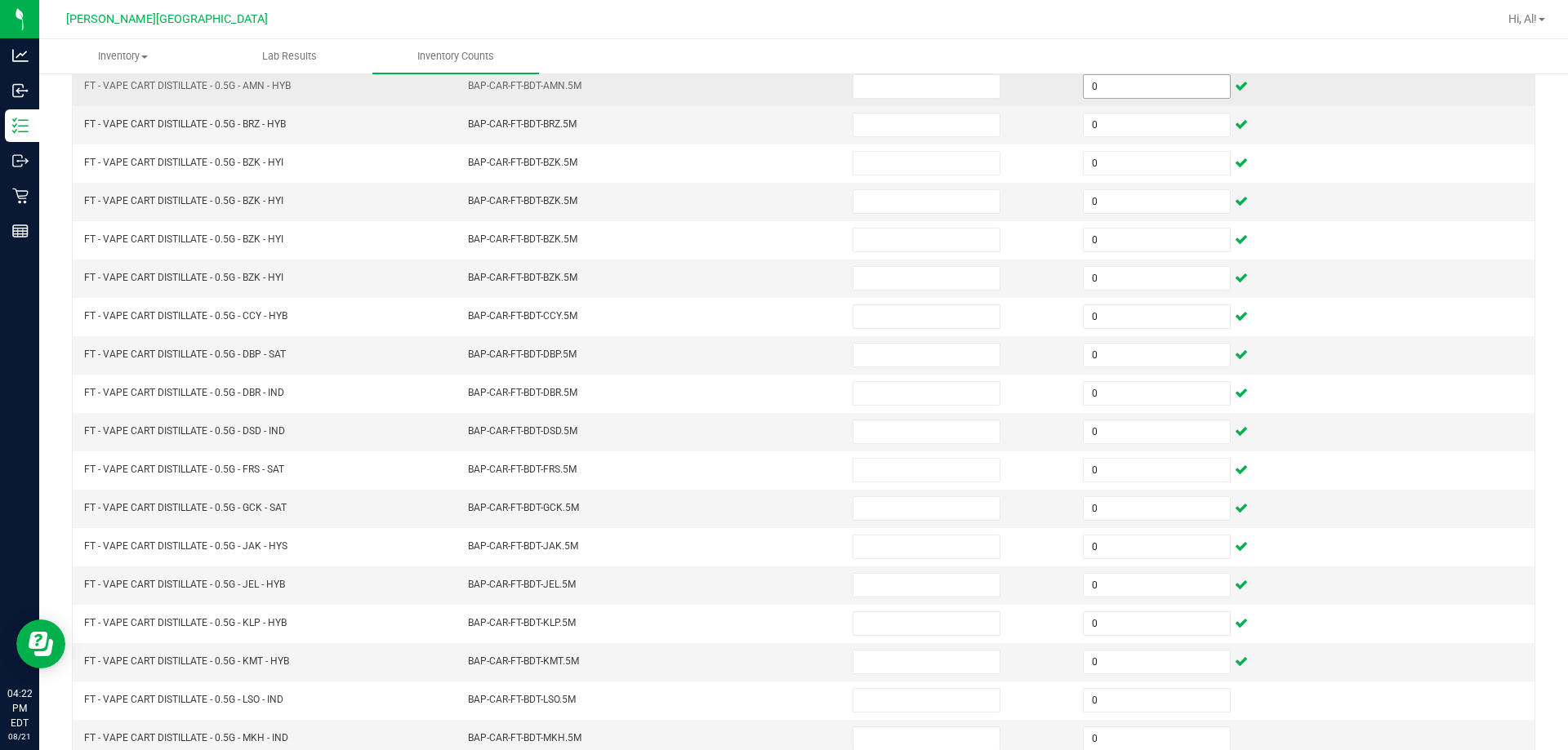
scroll to position [339, 0]
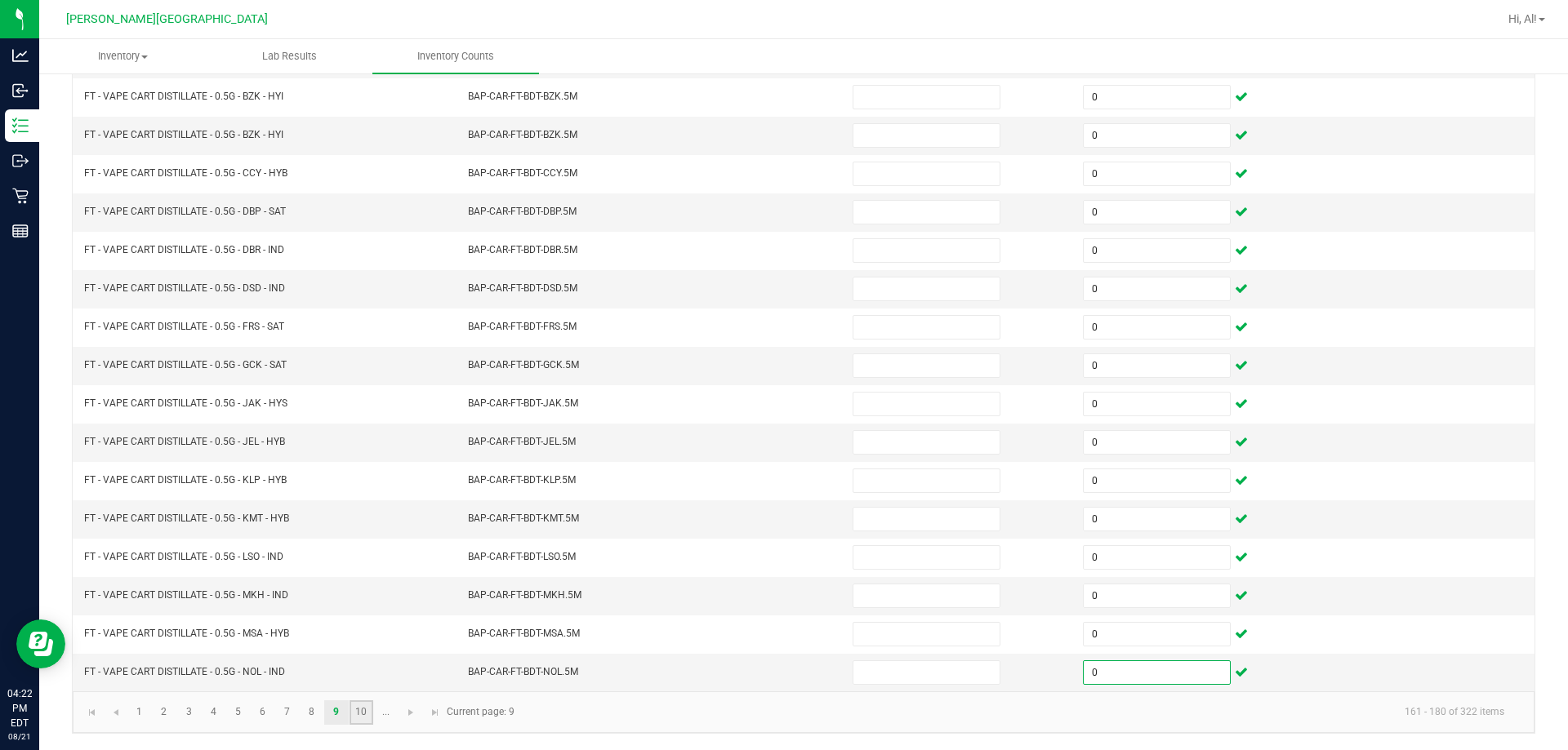
click at [359, 708] on link "10" at bounding box center [361, 713] width 24 height 25
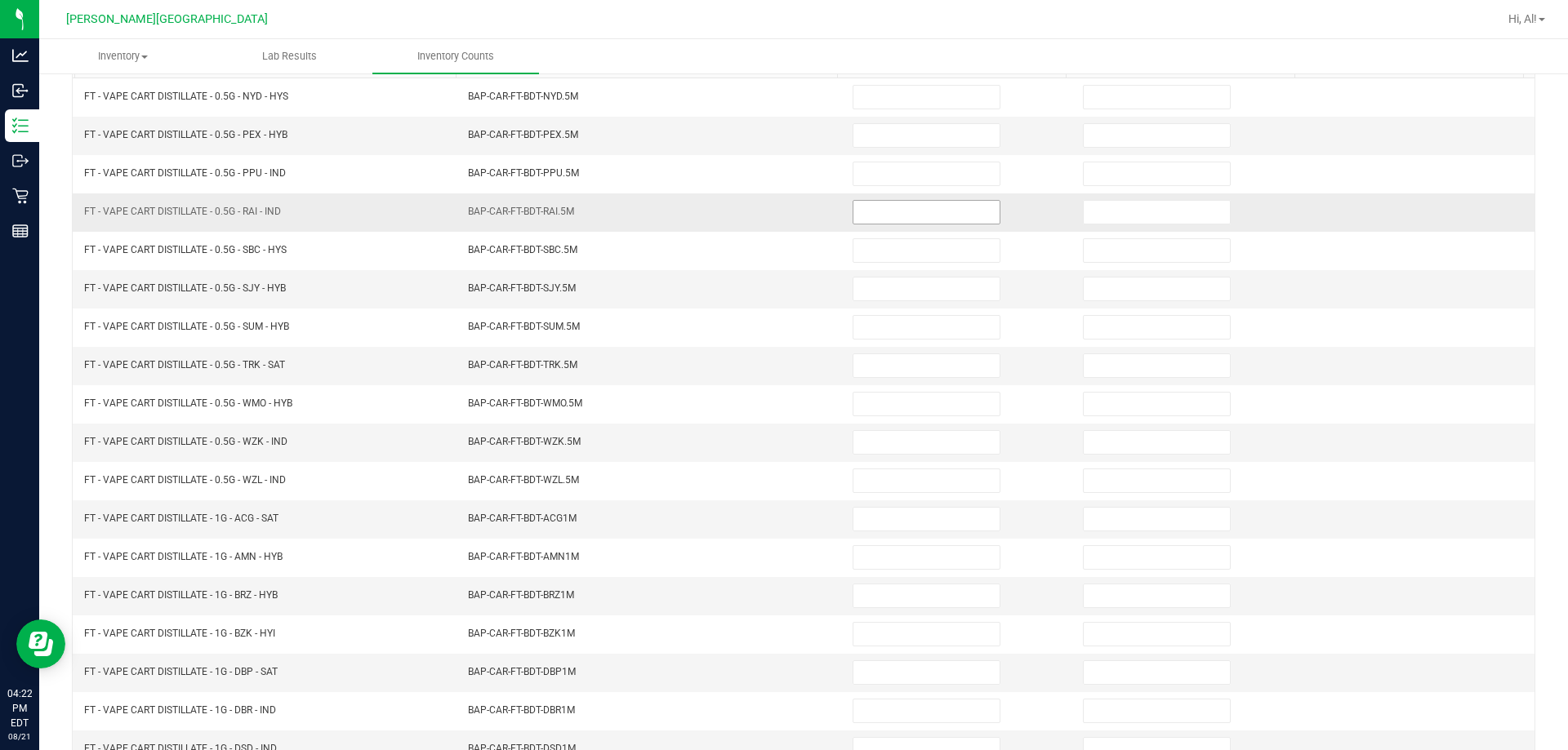
scroll to position [0, 0]
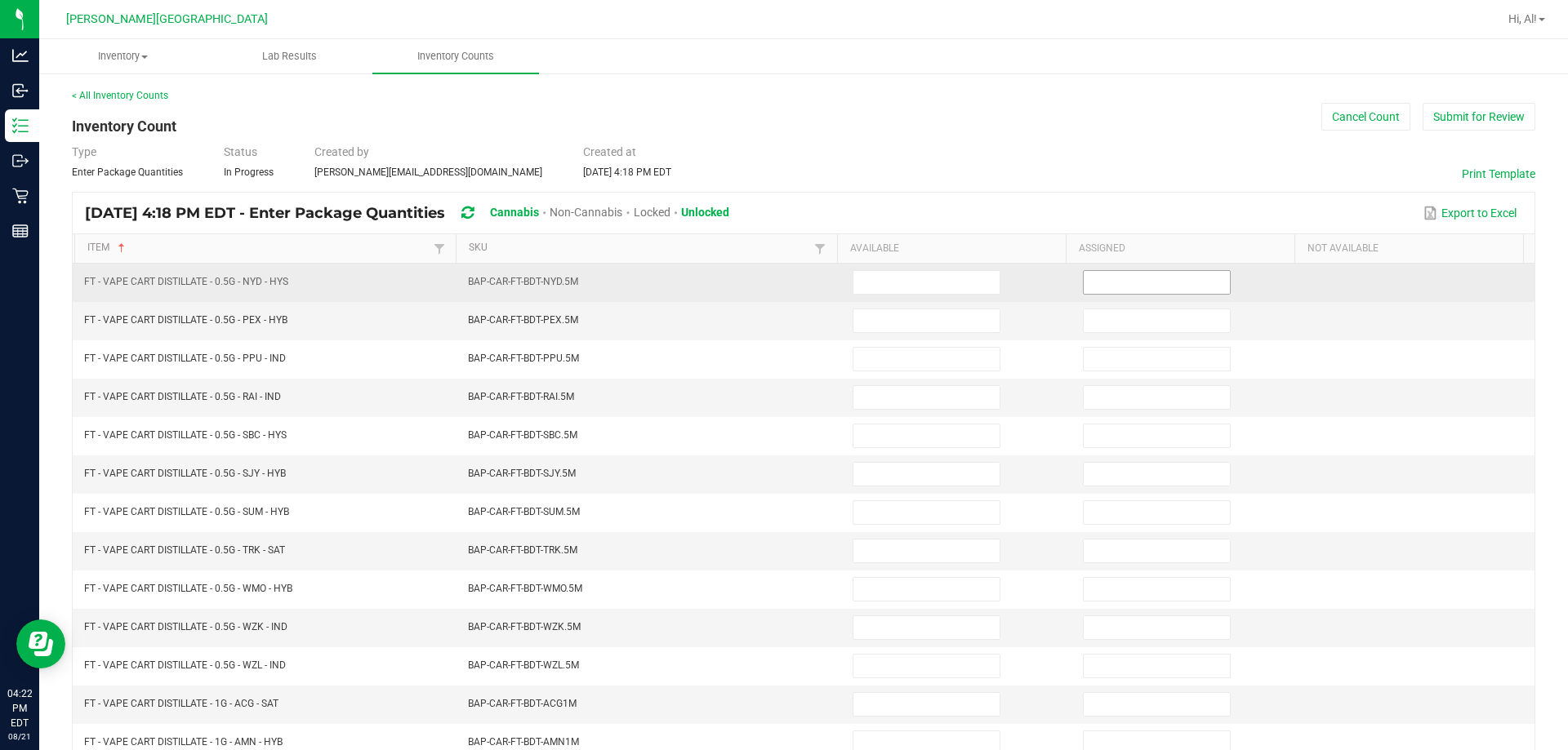
click at [779, 294] on span at bounding box center [1156, 283] width 148 height 25
click at [779, 284] on input at bounding box center [1156, 283] width 146 height 23
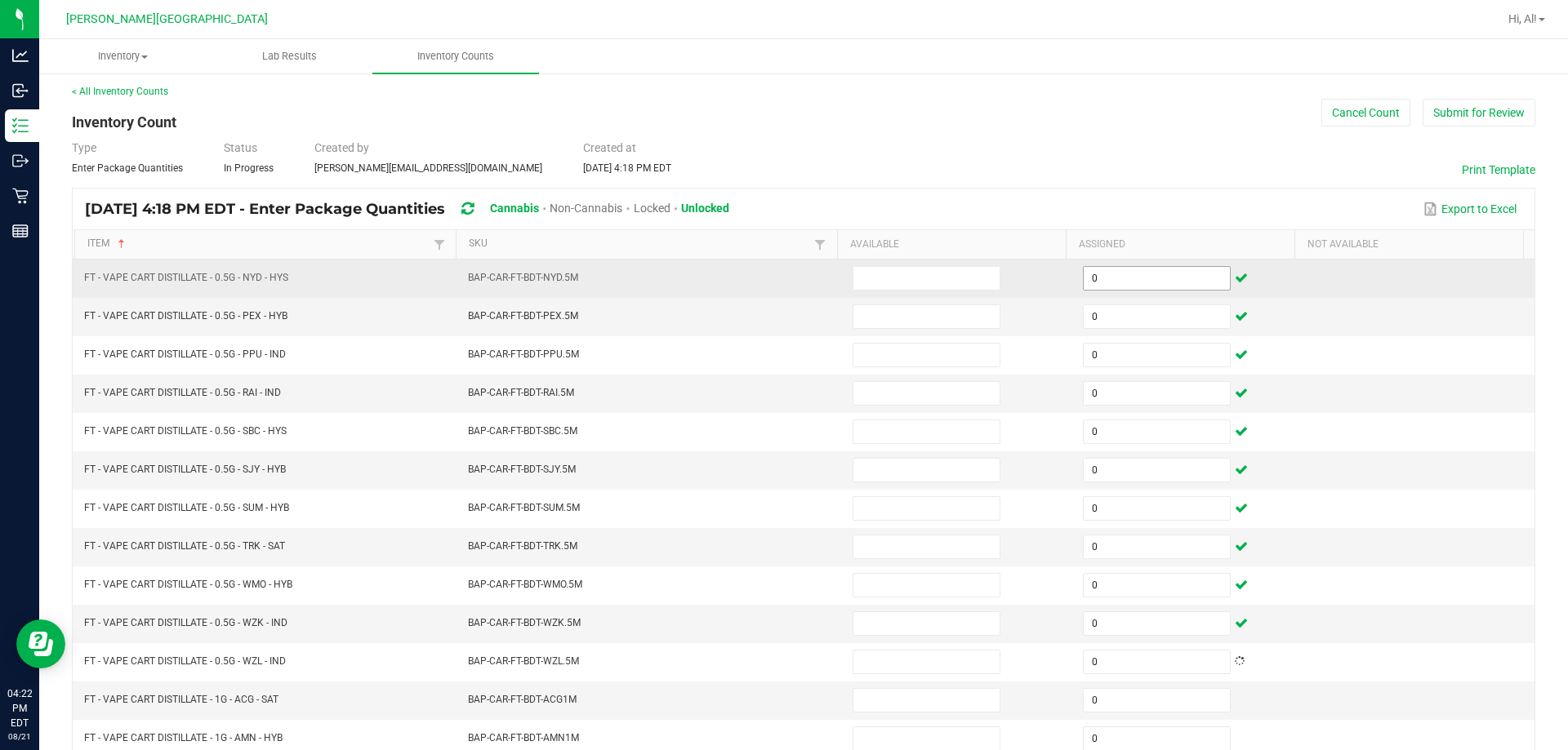
scroll to position [339, 0]
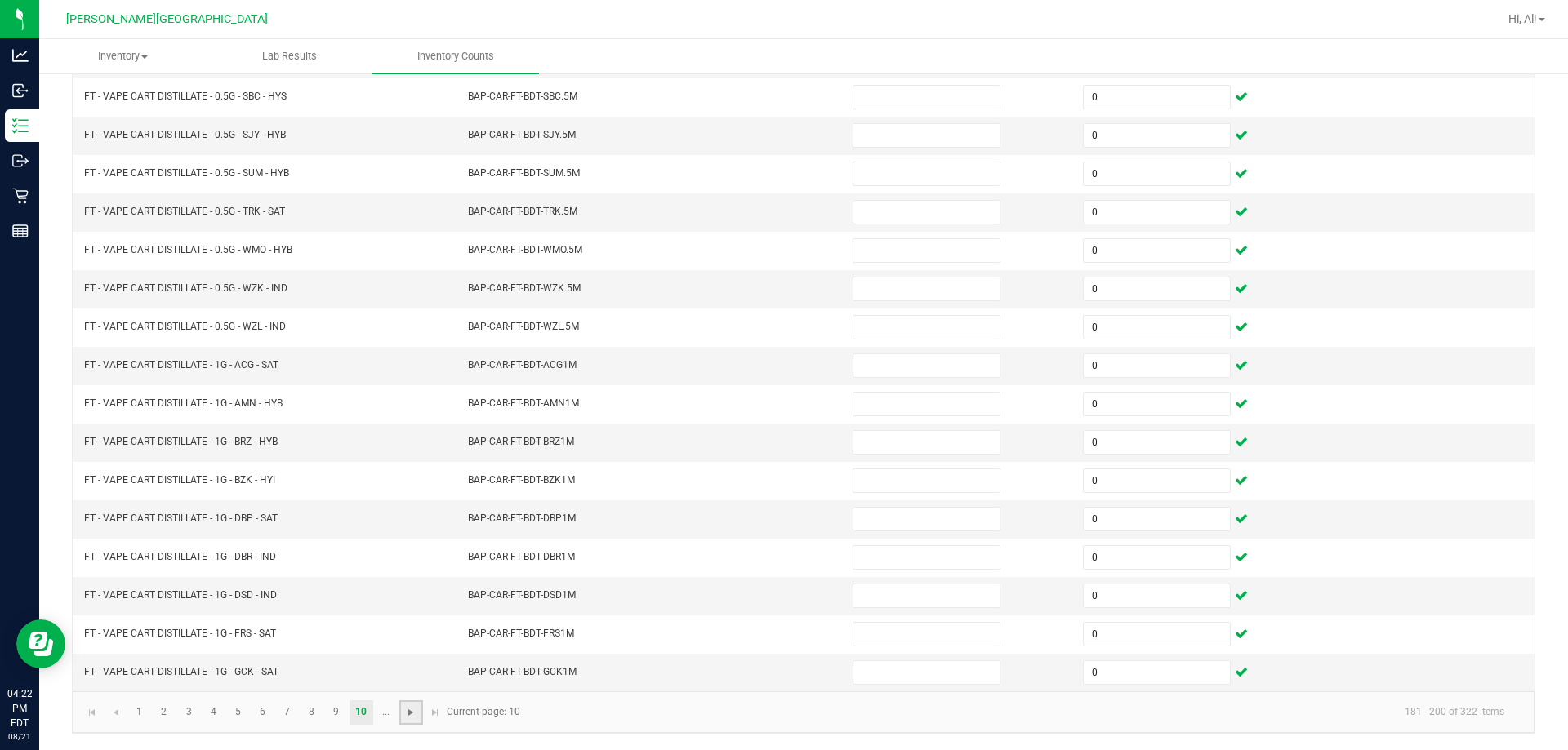
click at [411, 710] on span "Go to the next page" at bounding box center [411, 713] width 13 height 13
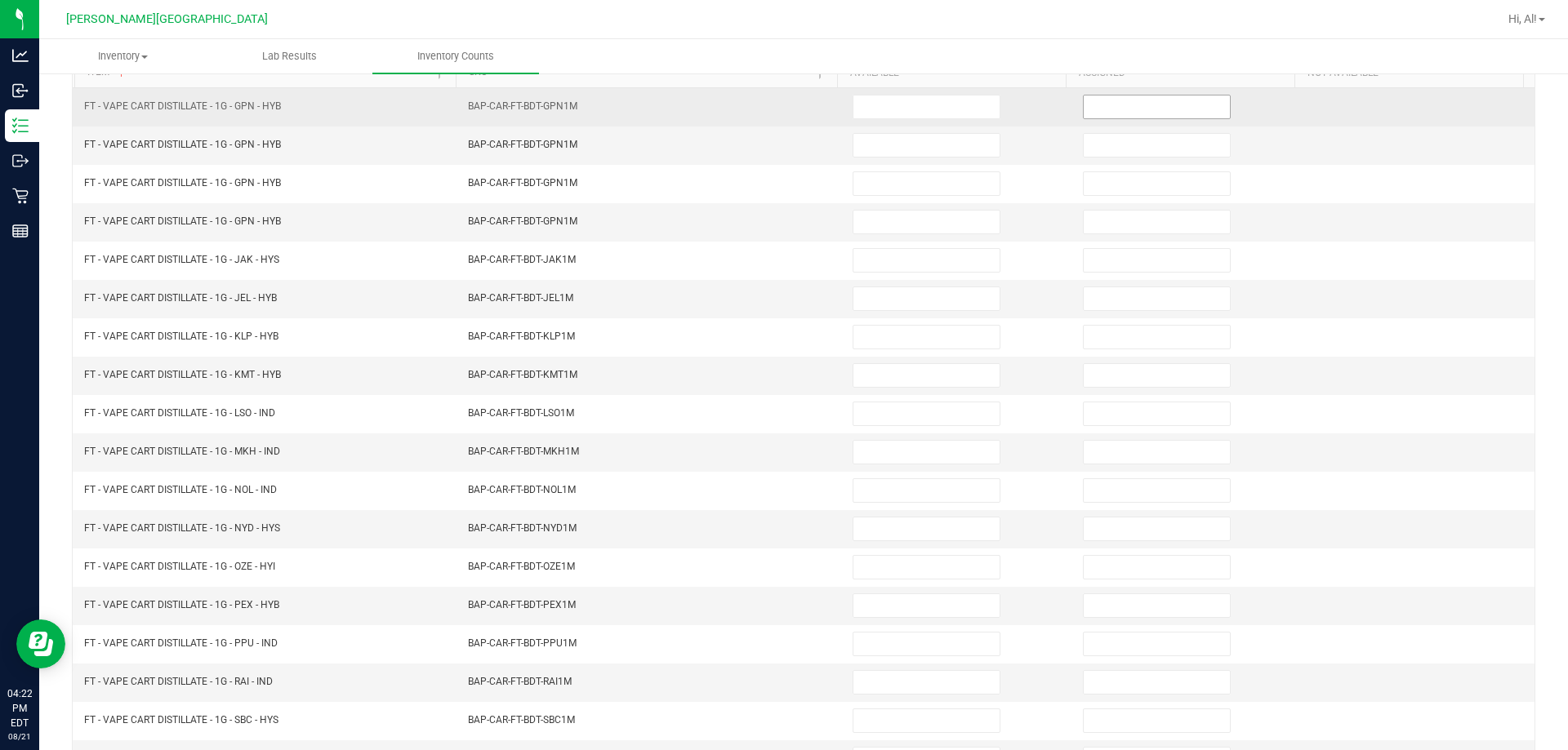
click at [779, 113] on input at bounding box center [1156, 107] width 146 height 23
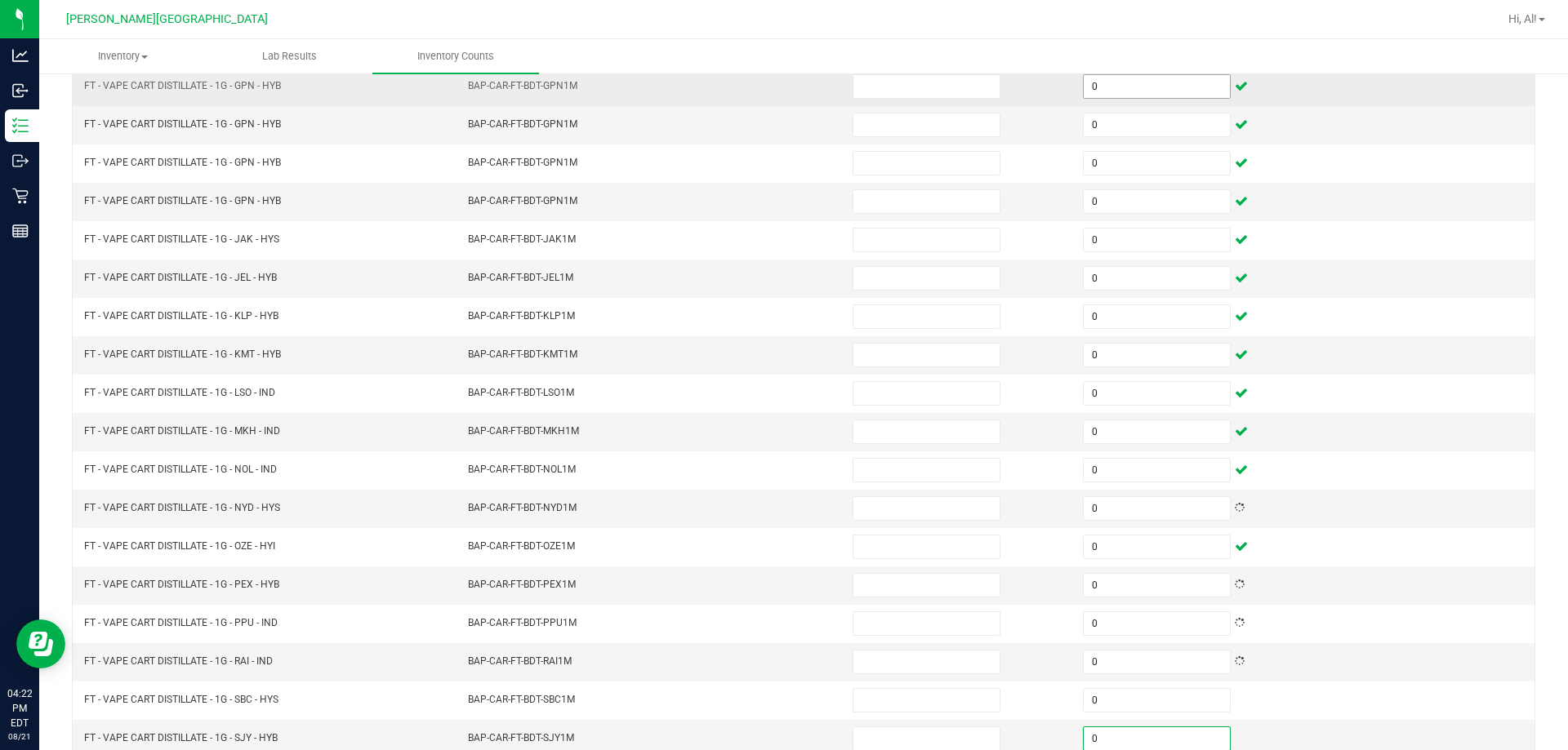
scroll to position [339, 0]
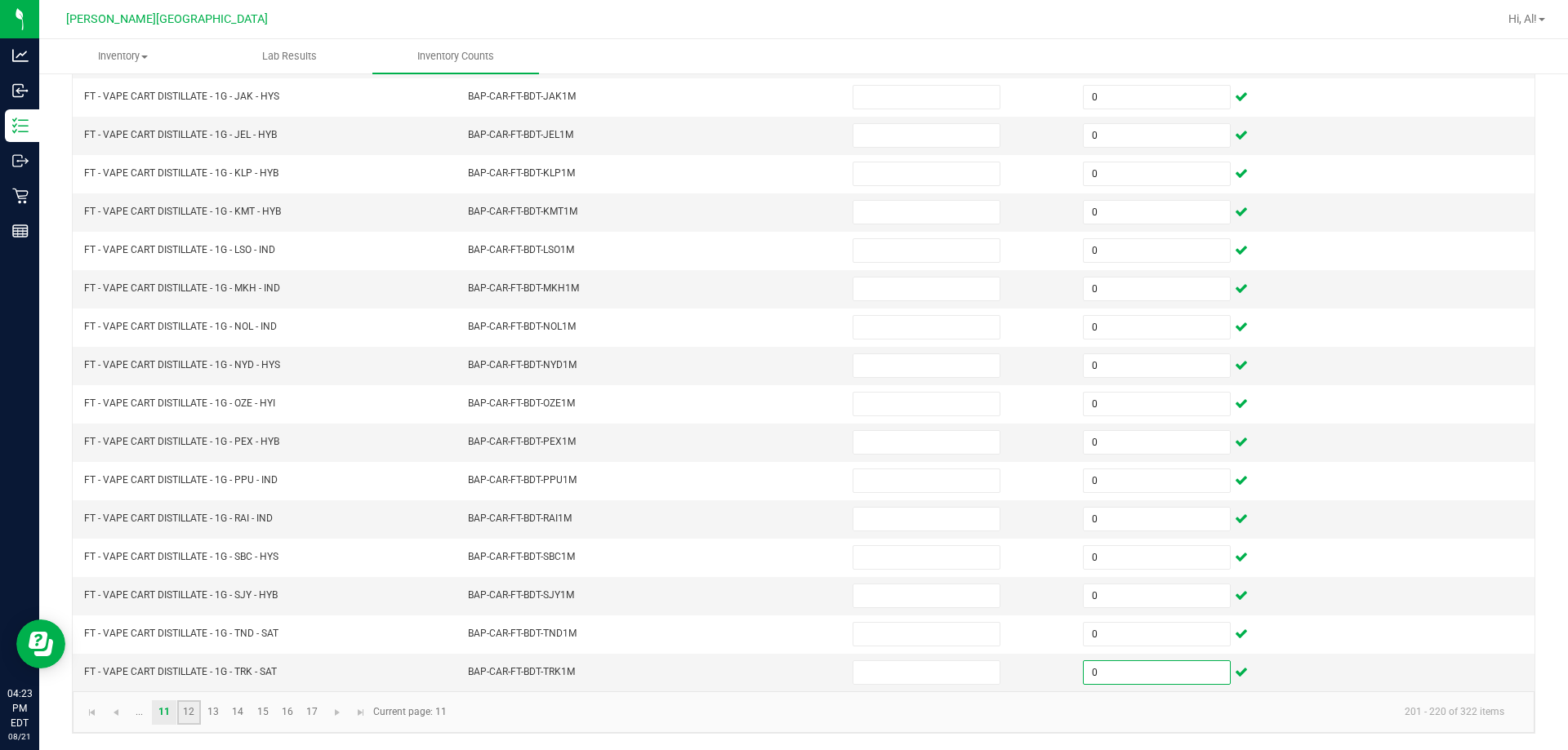
click at [183, 704] on link "12" at bounding box center [189, 713] width 24 height 25
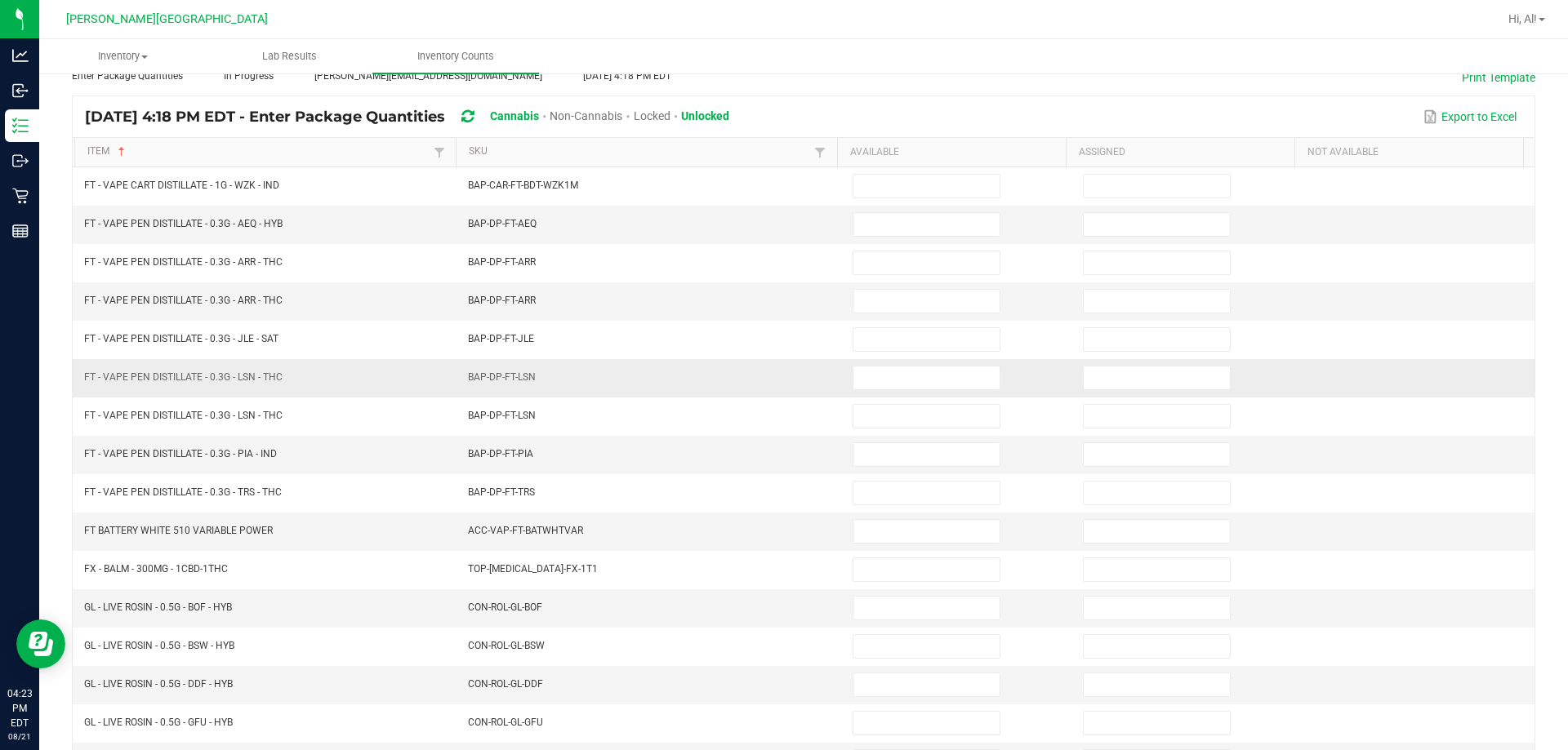
scroll to position [94, 0]
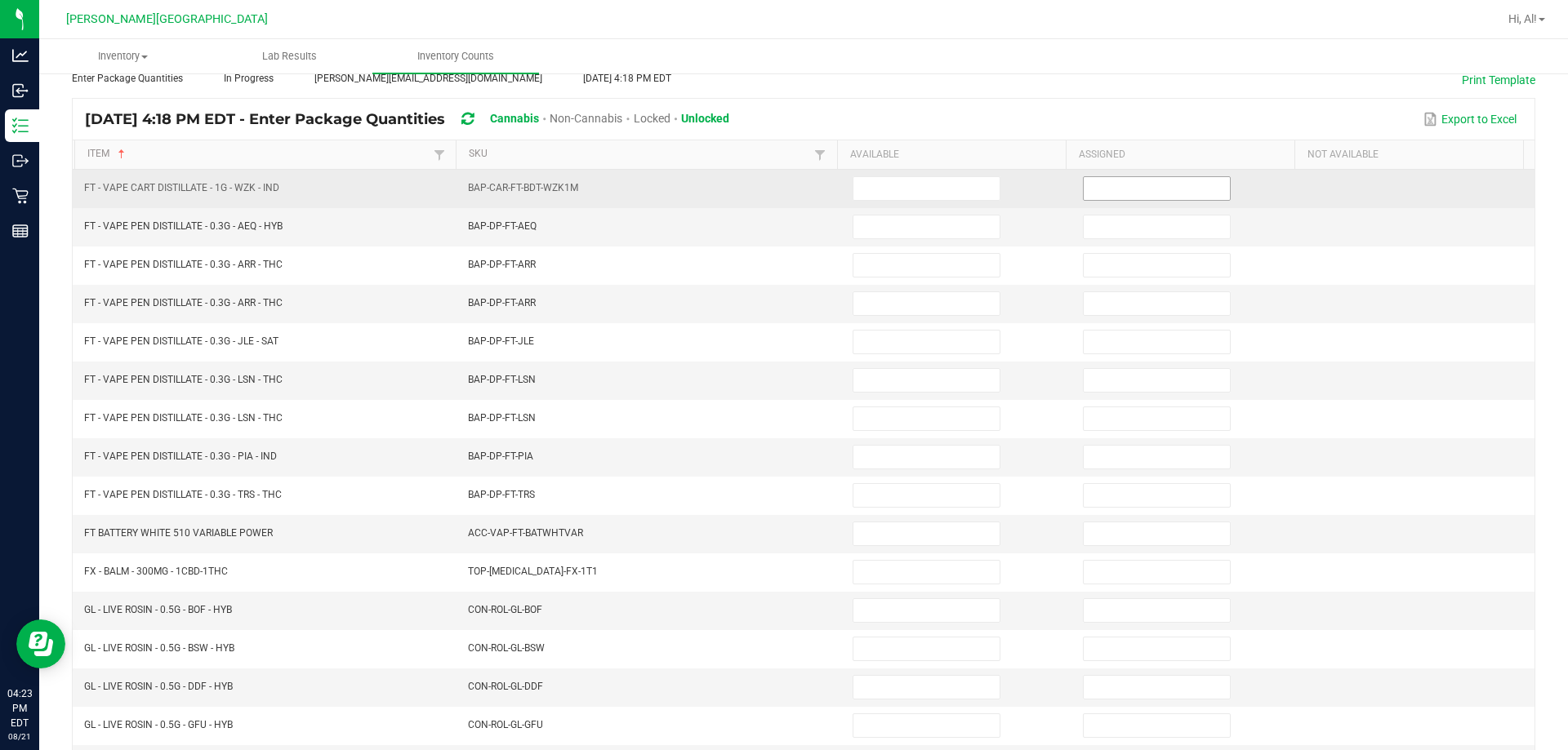
click at [779, 195] on input at bounding box center [1156, 189] width 146 height 23
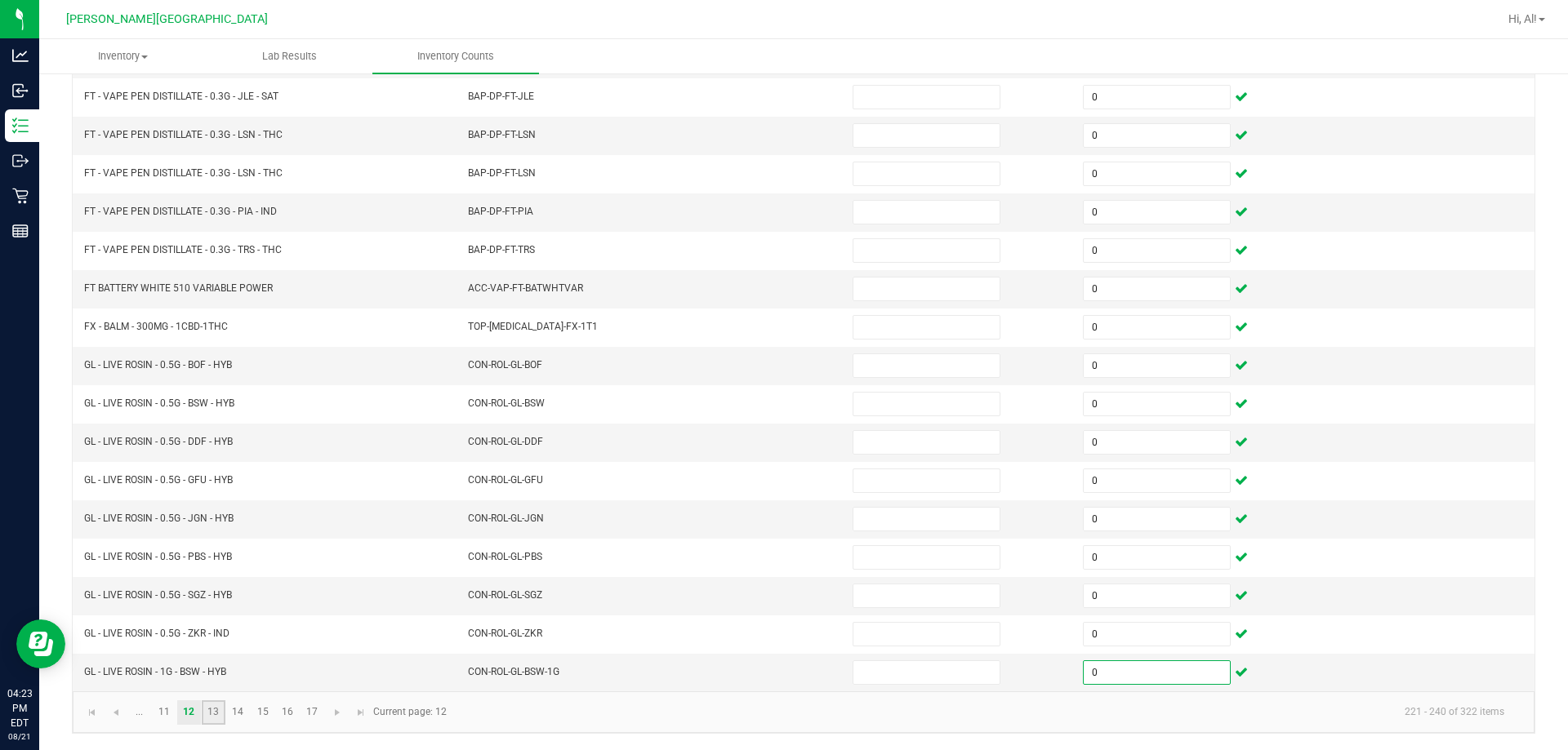
click at [212, 707] on link "13" at bounding box center [214, 713] width 24 height 25
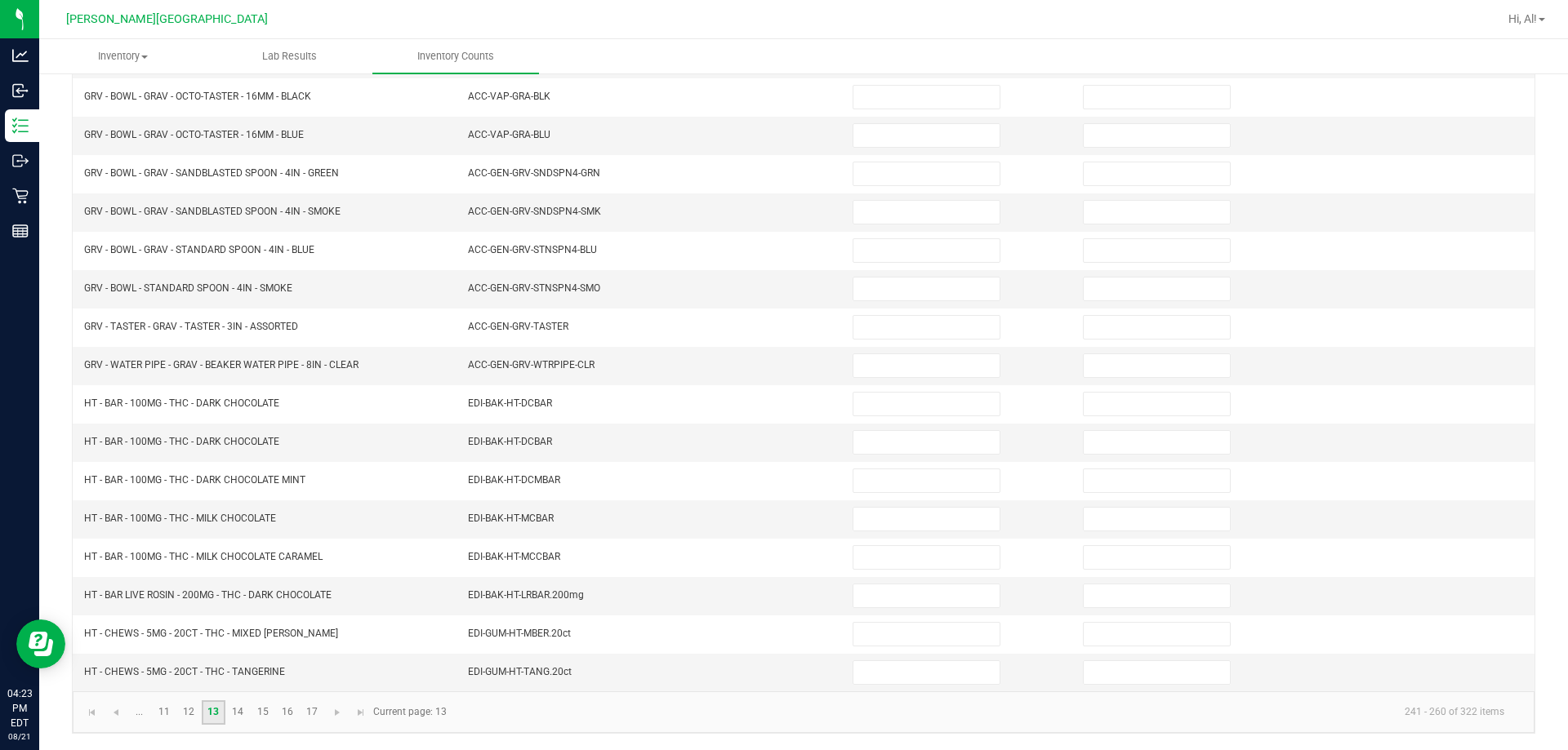
scroll to position [0, 0]
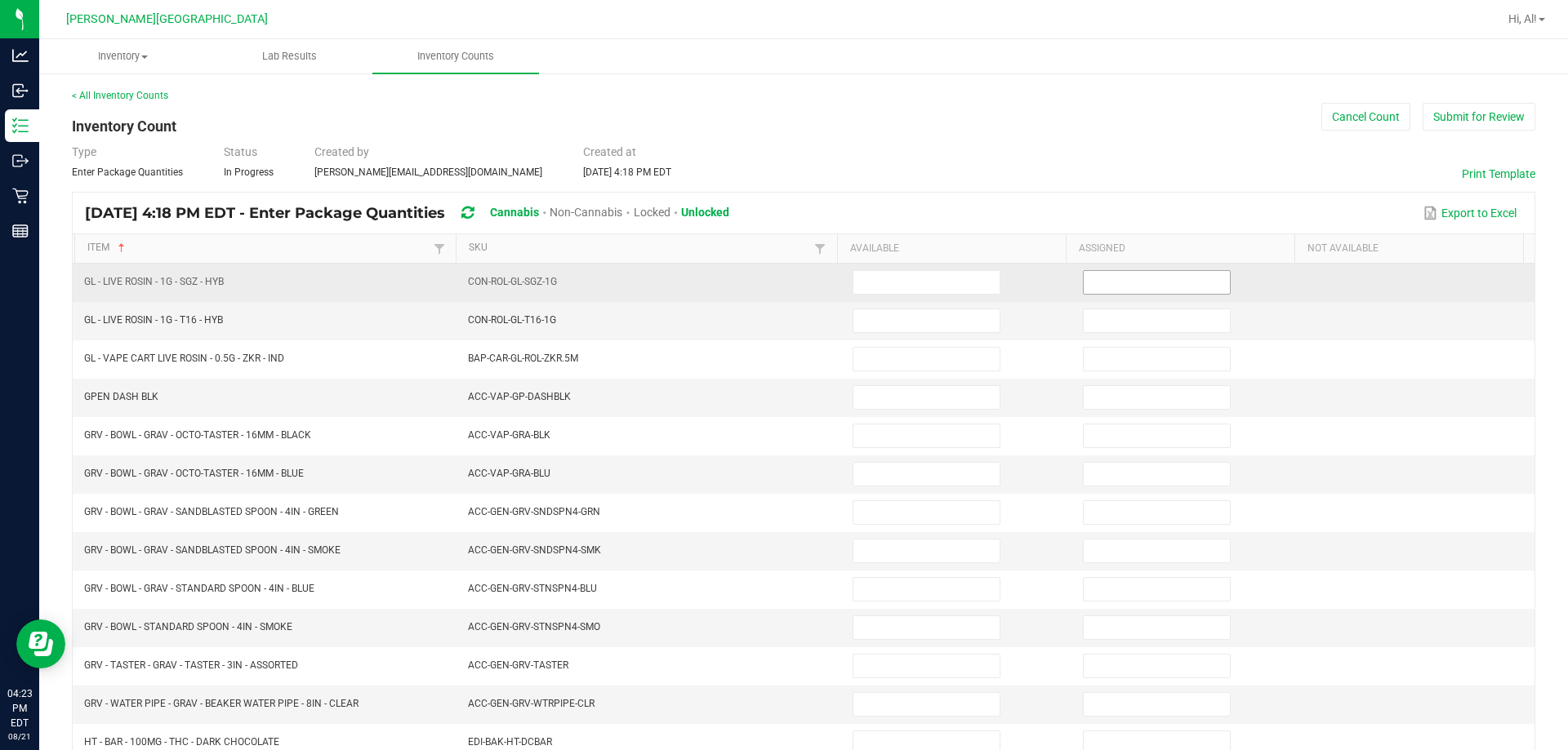
click at [779, 288] on input at bounding box center [1156, 283] width 146 height 23
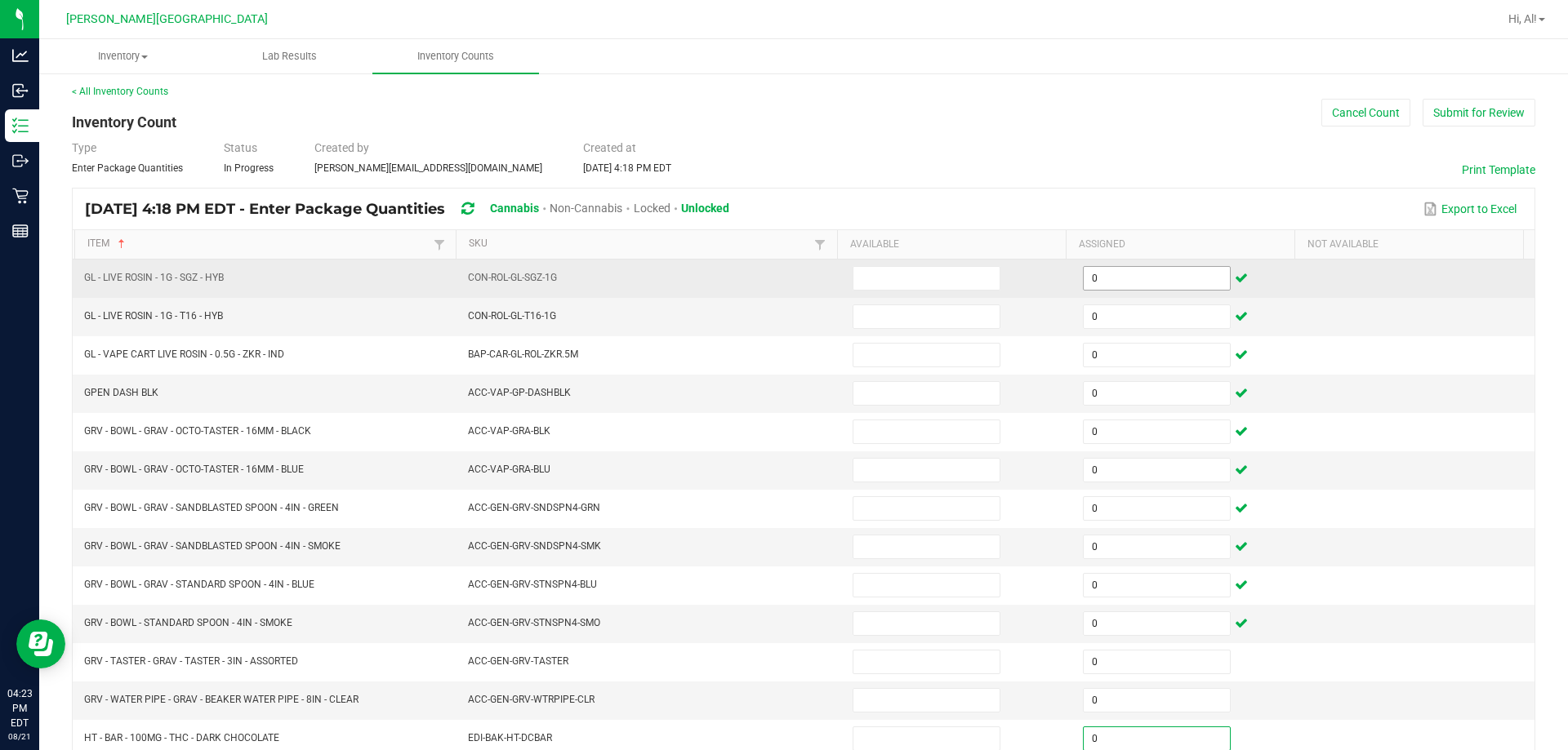
scroll to position [339, 0]
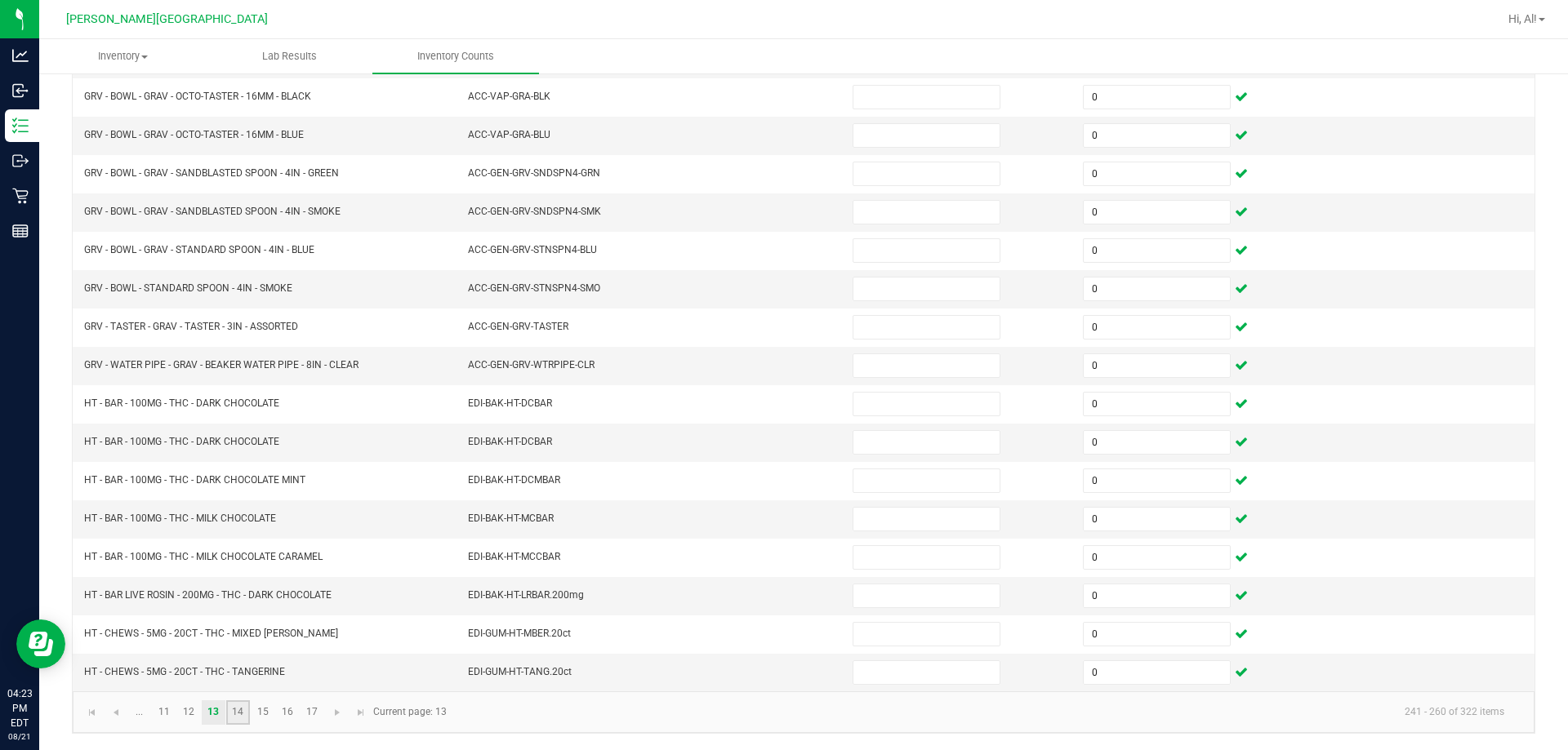
click at [234, 715] on link "14" at bounding box center [237, 713] width 24 height 25
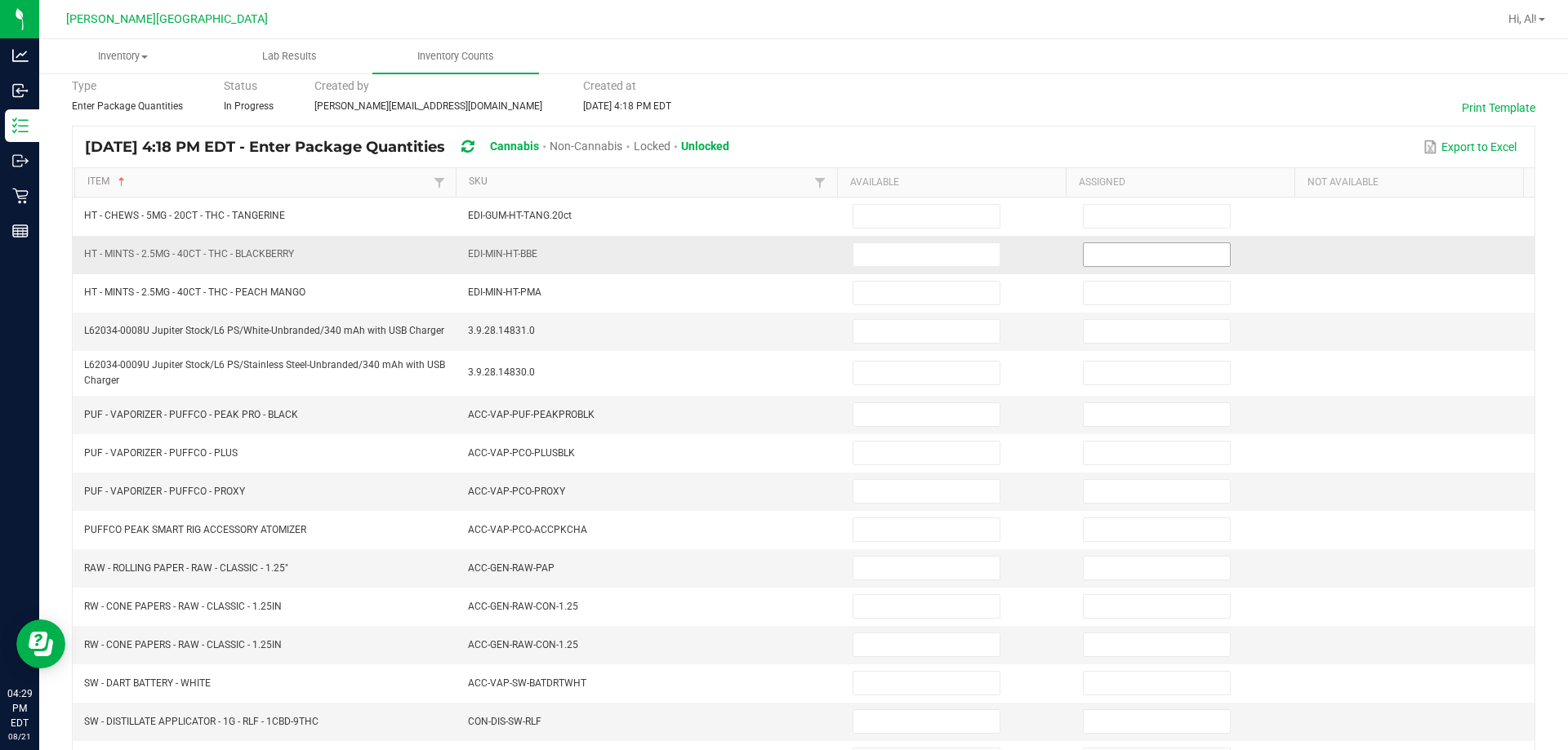
scroll to position [0, 0]
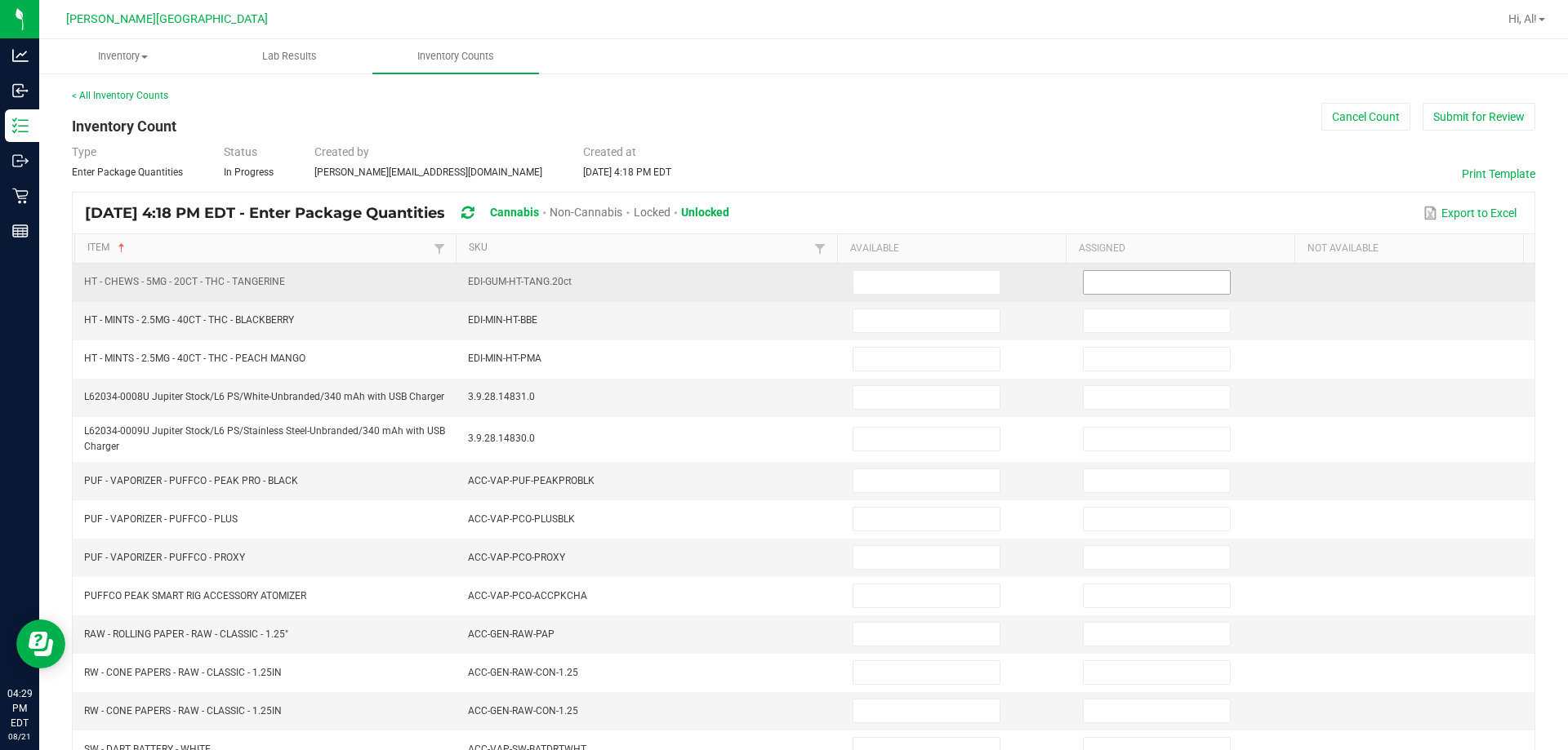
click at [779, 289] on input at bounding box center [1156, 283] width 146 height 23
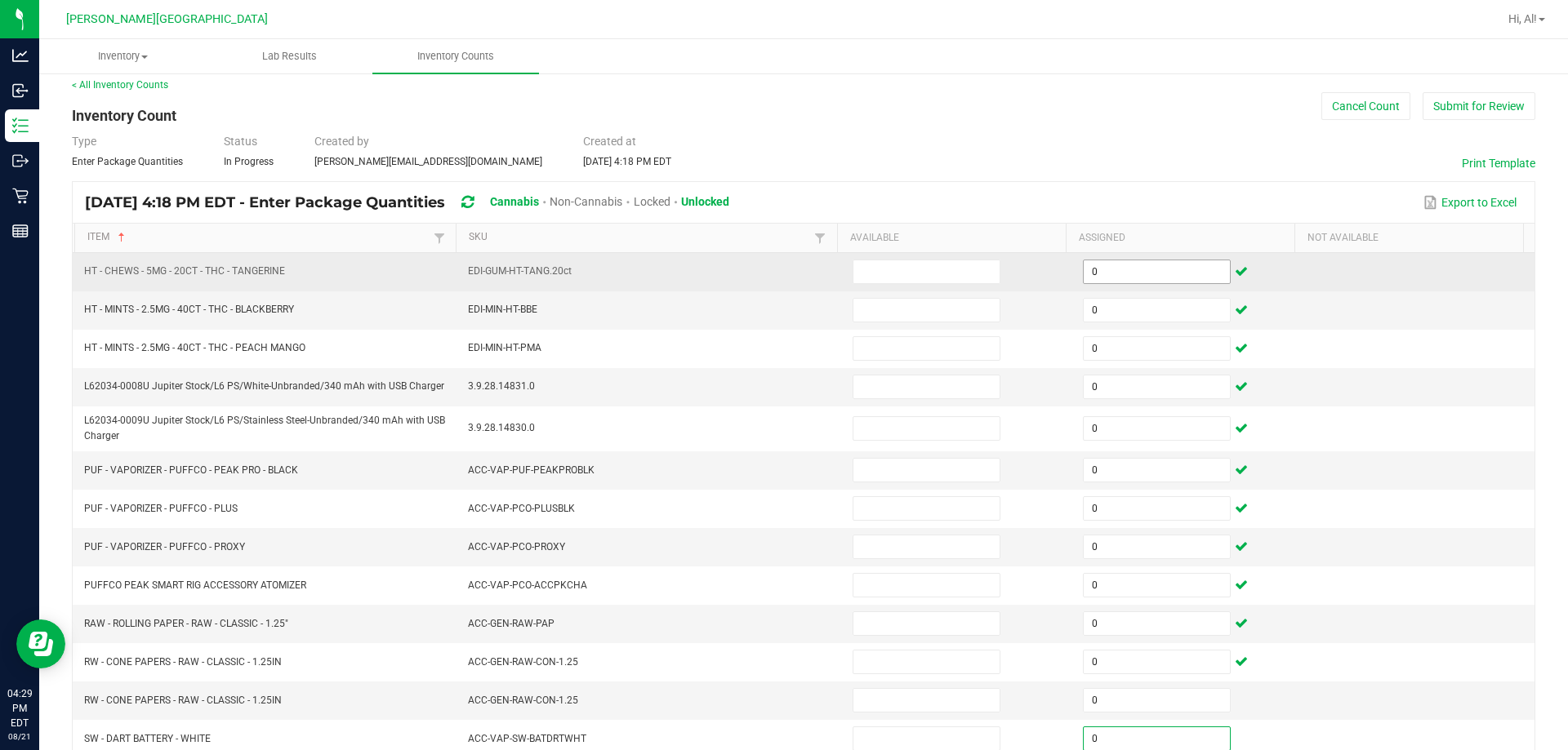
scroll to position [346, 0]
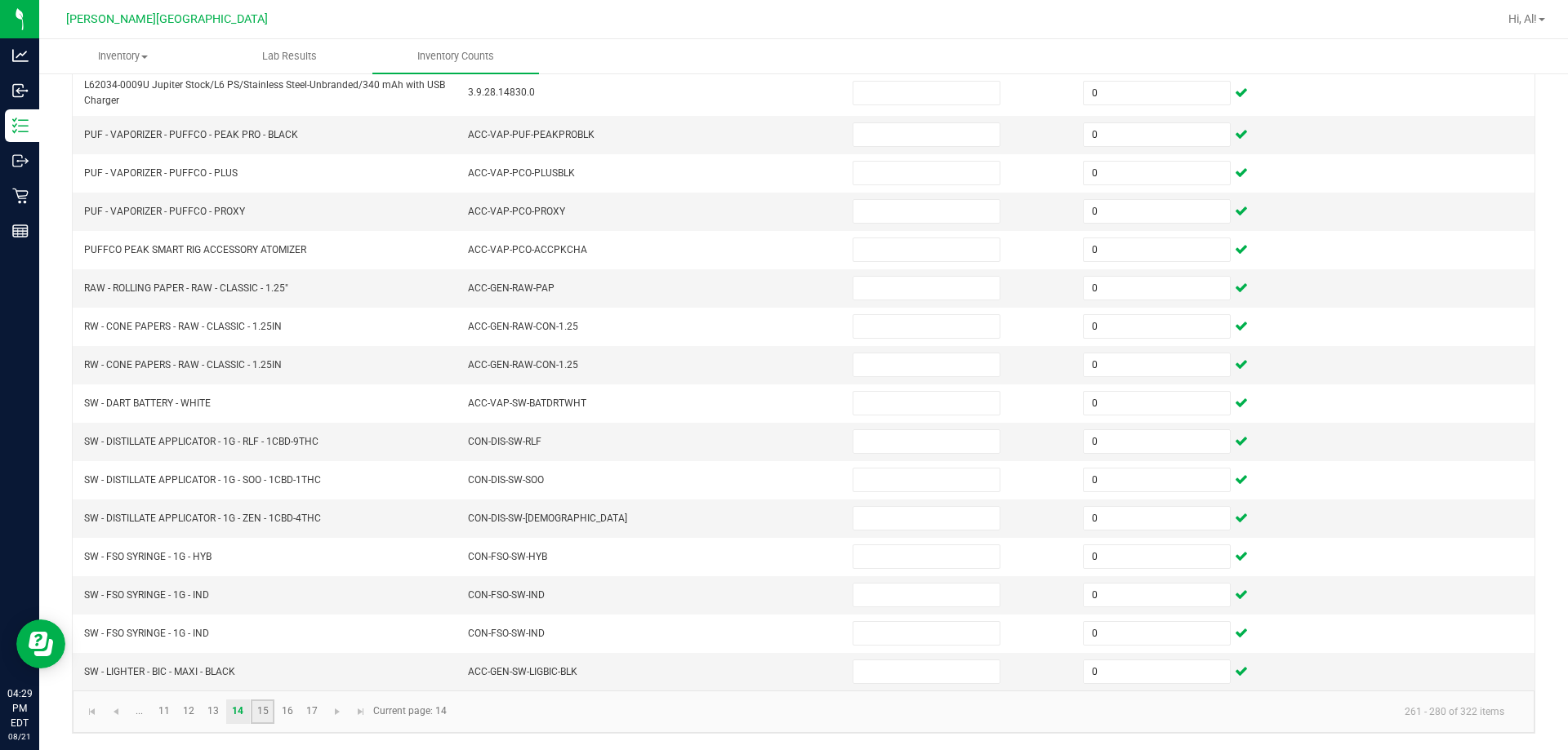
click at [256, 704] on link "15" at bounding box center [262, 712] width 24 height 25
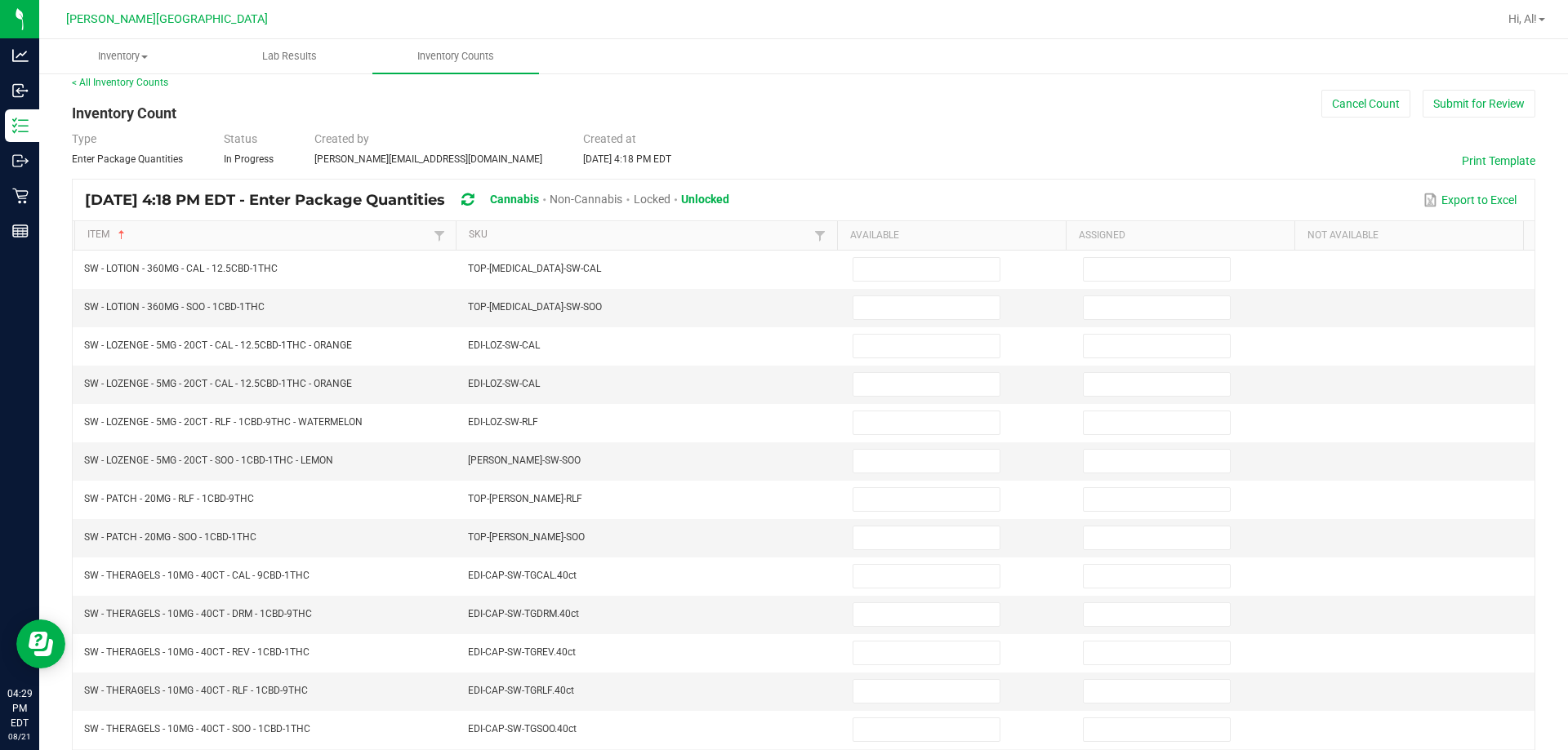
scroll to position [12, 0]
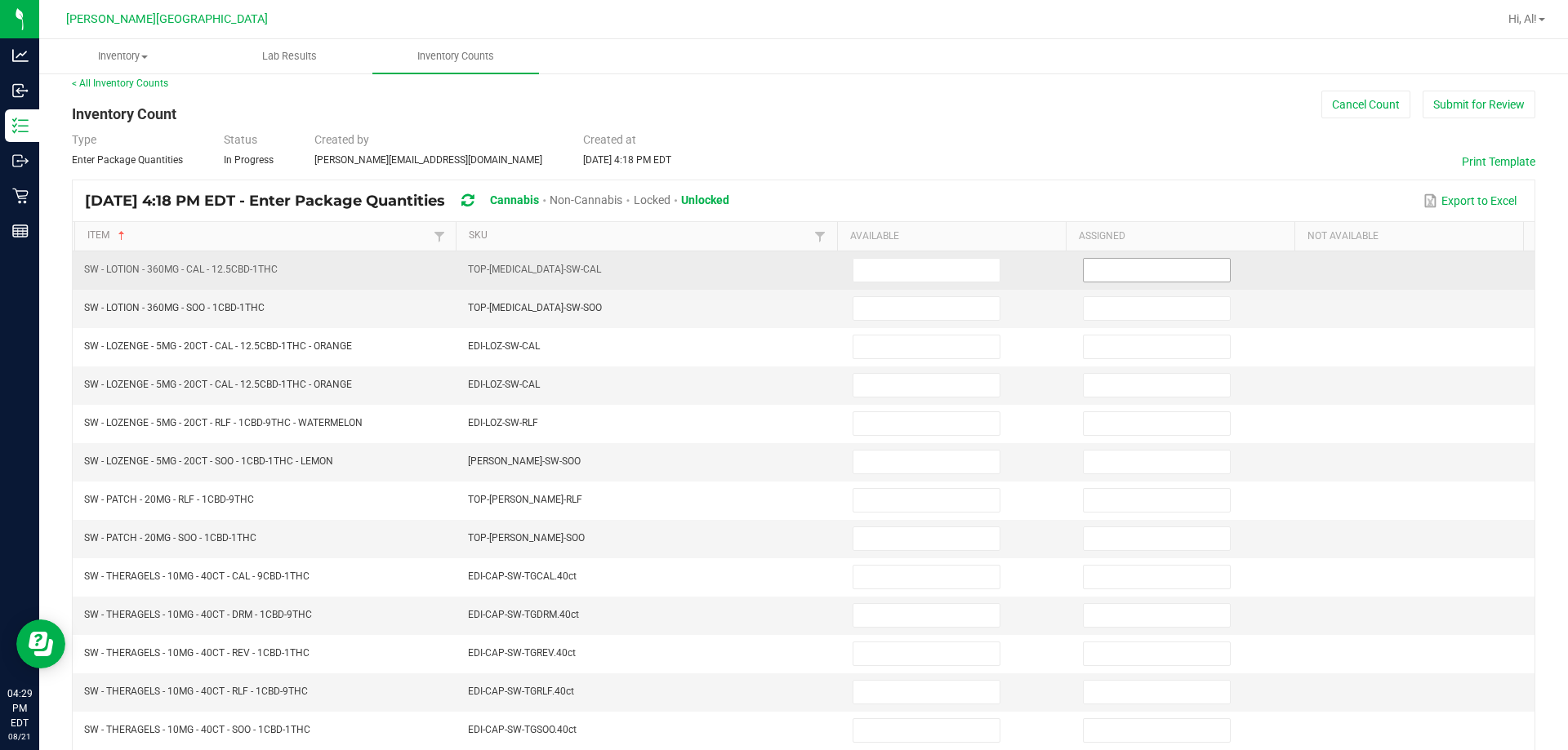
click at [779, 265] on input at bounding box center [1156, 270] width 146 height 23
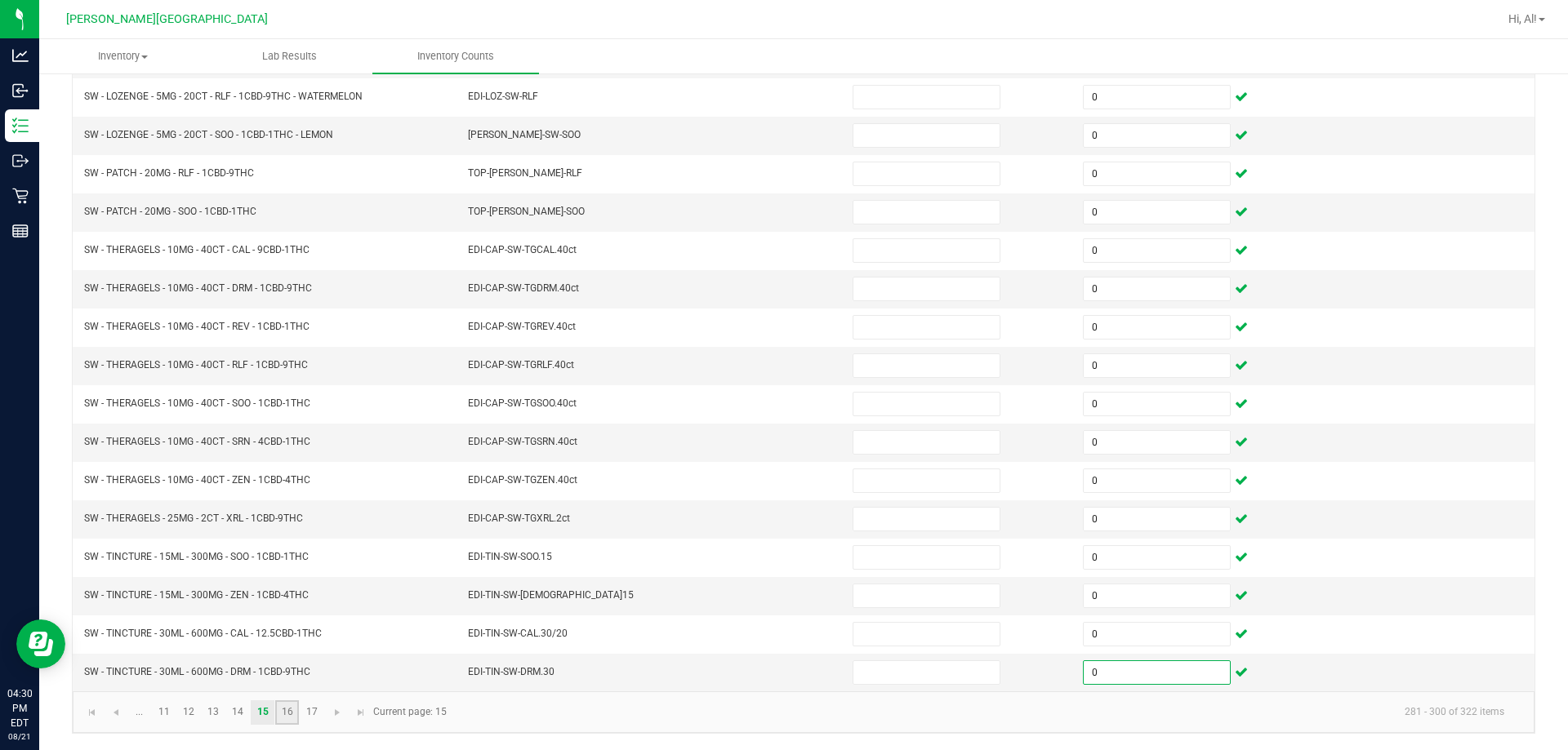
click at [290, 708] on link "16" at bounding box center [287, 713] width 24 height 25
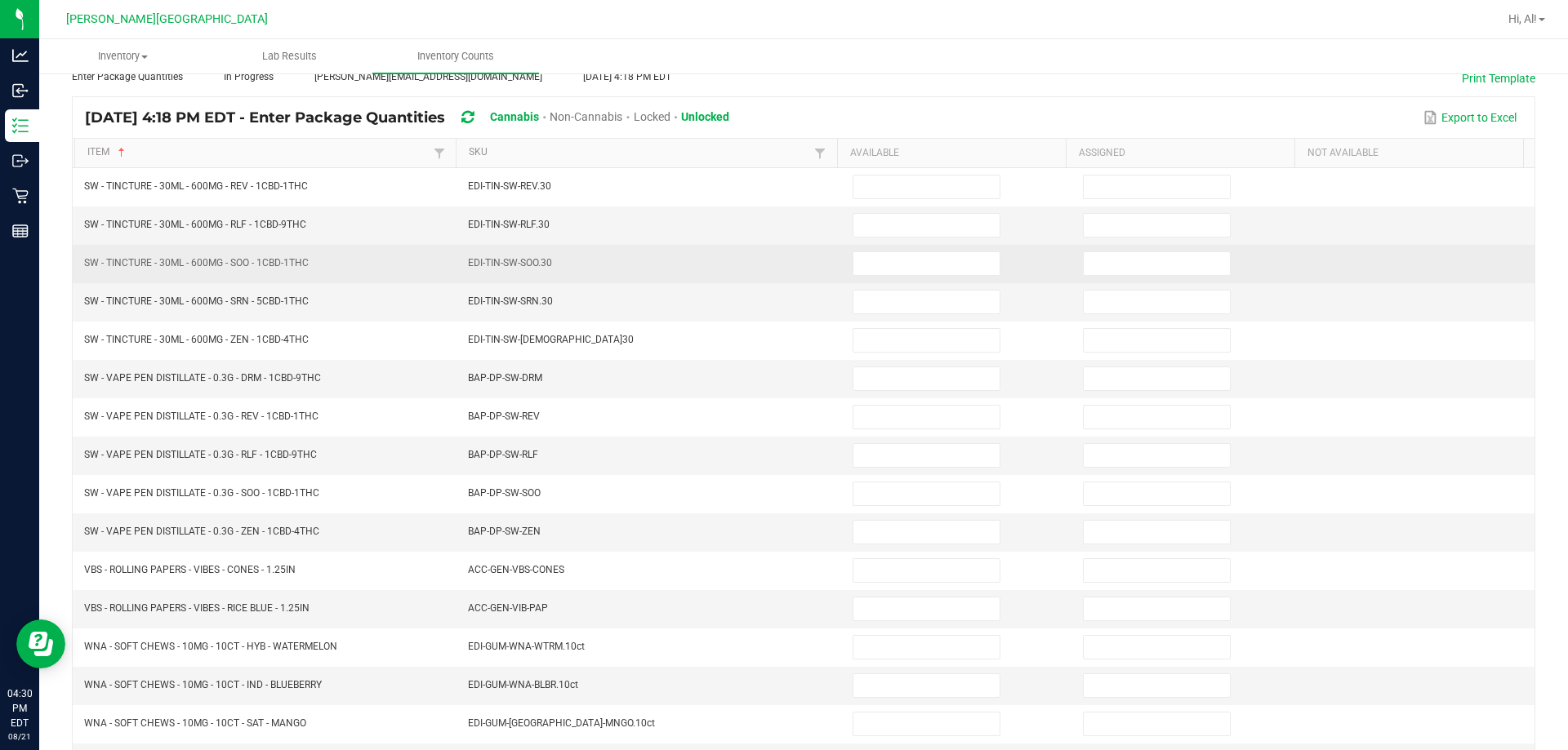
scroll to position [94, 0]
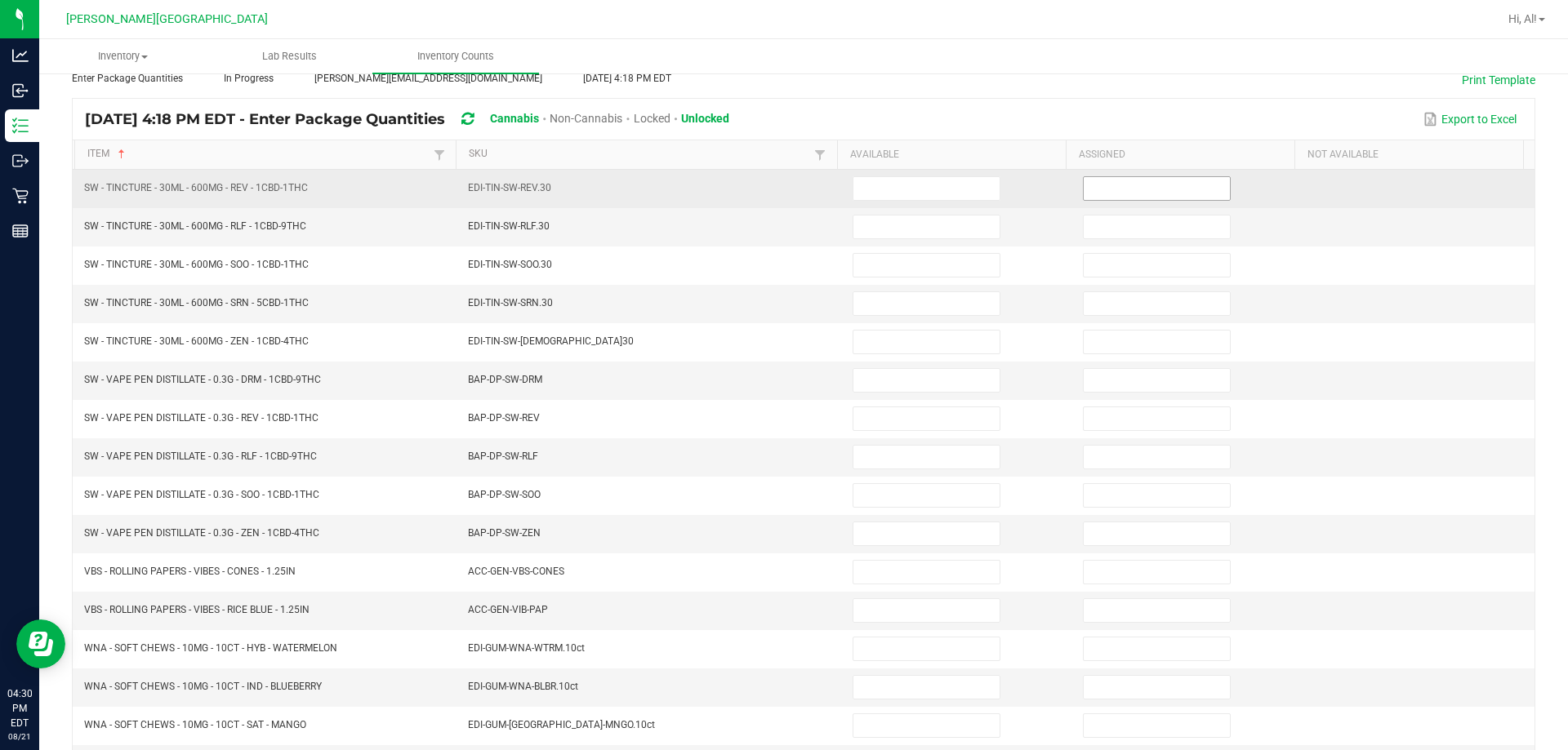
click at [779, 181] on input at bounding box center [1156, 189] width 146 height 23
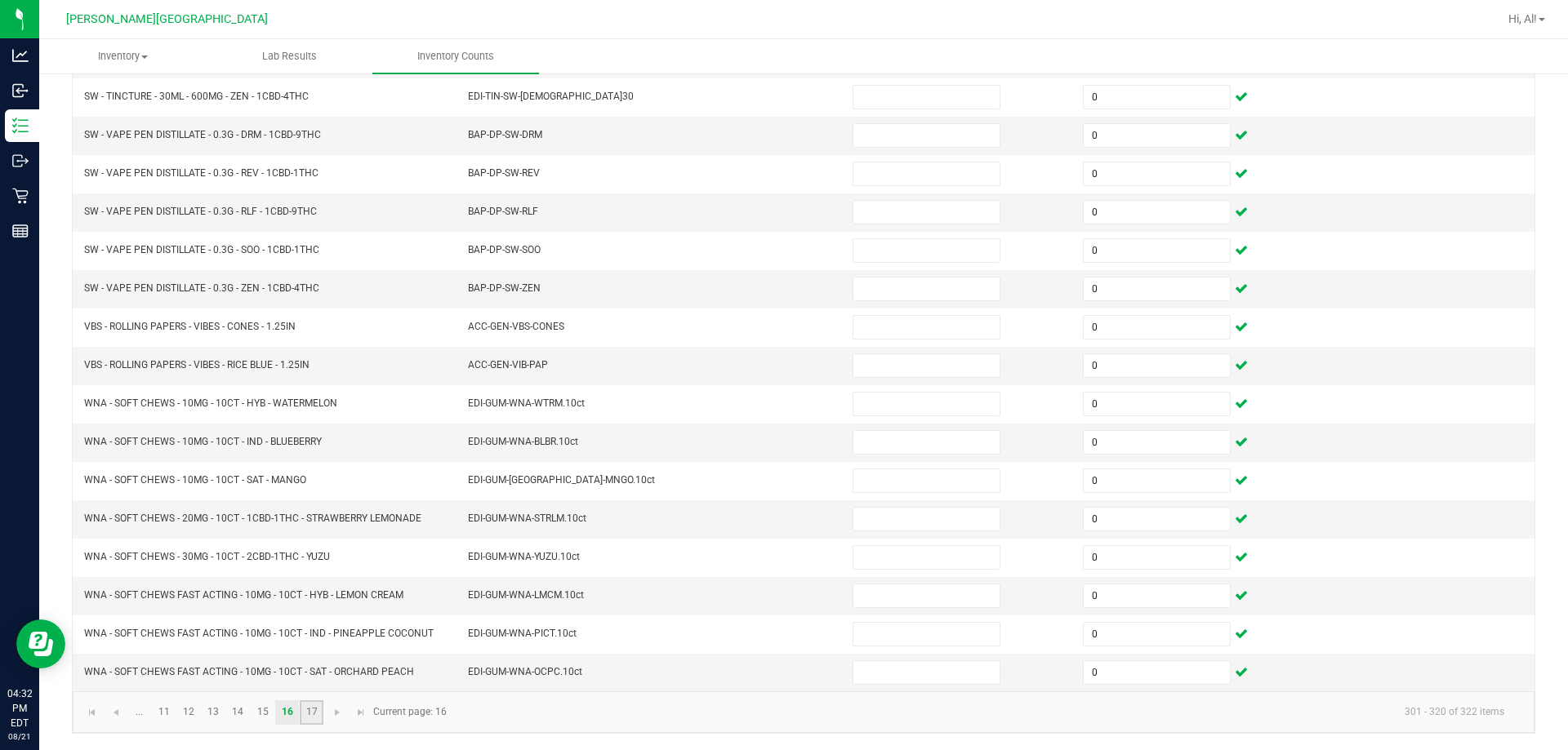
click at [309, 705] on link "17" at bounding box center [311, 713] width 24 height 25
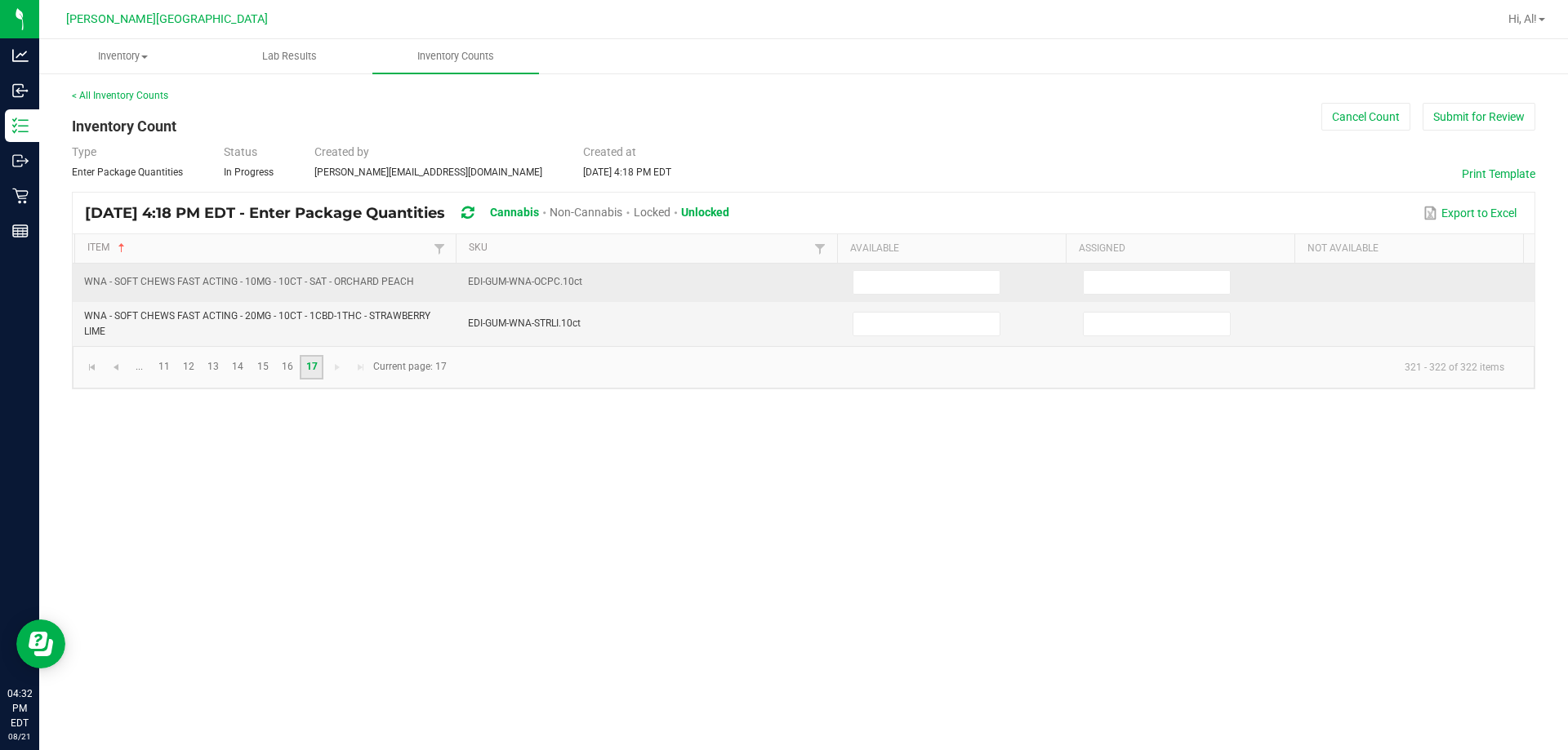
scroll to position [0, 0]
click at [779, 293] on input at bounding box center [1156, 283] width 146 height 23
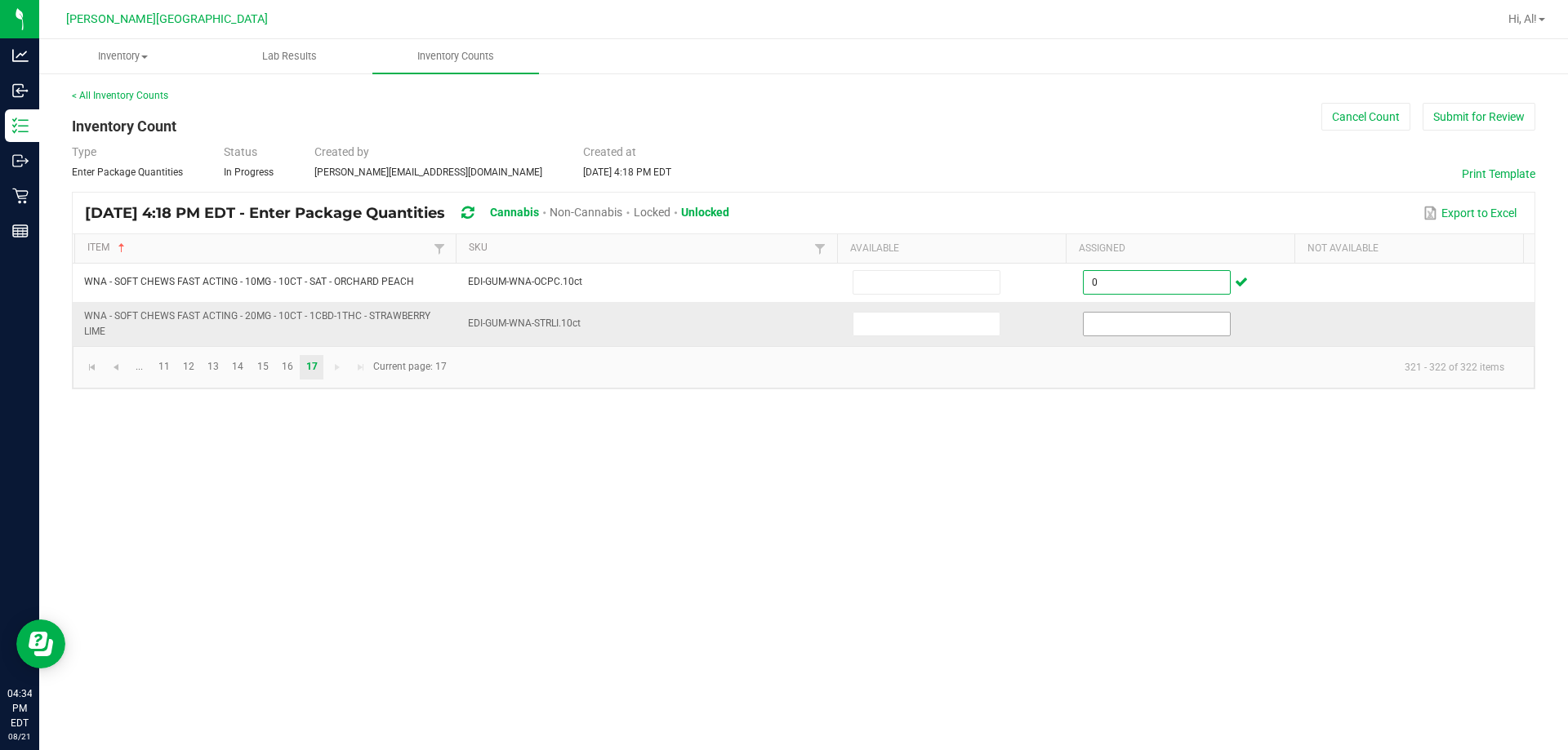
click at [779, 327] on input at bounding box center [1156, 324] width 146 height 23
click at [779, 195] on div "[DATE] 4:18 PM EDT - Enter Package Quantities Cannabis Non-Cannabis Locked Unlo…" at bounding box center [803, 213] width 1462 height 41
click at [99, 369] on link at bounding box center [92, 368] width 24 height 25
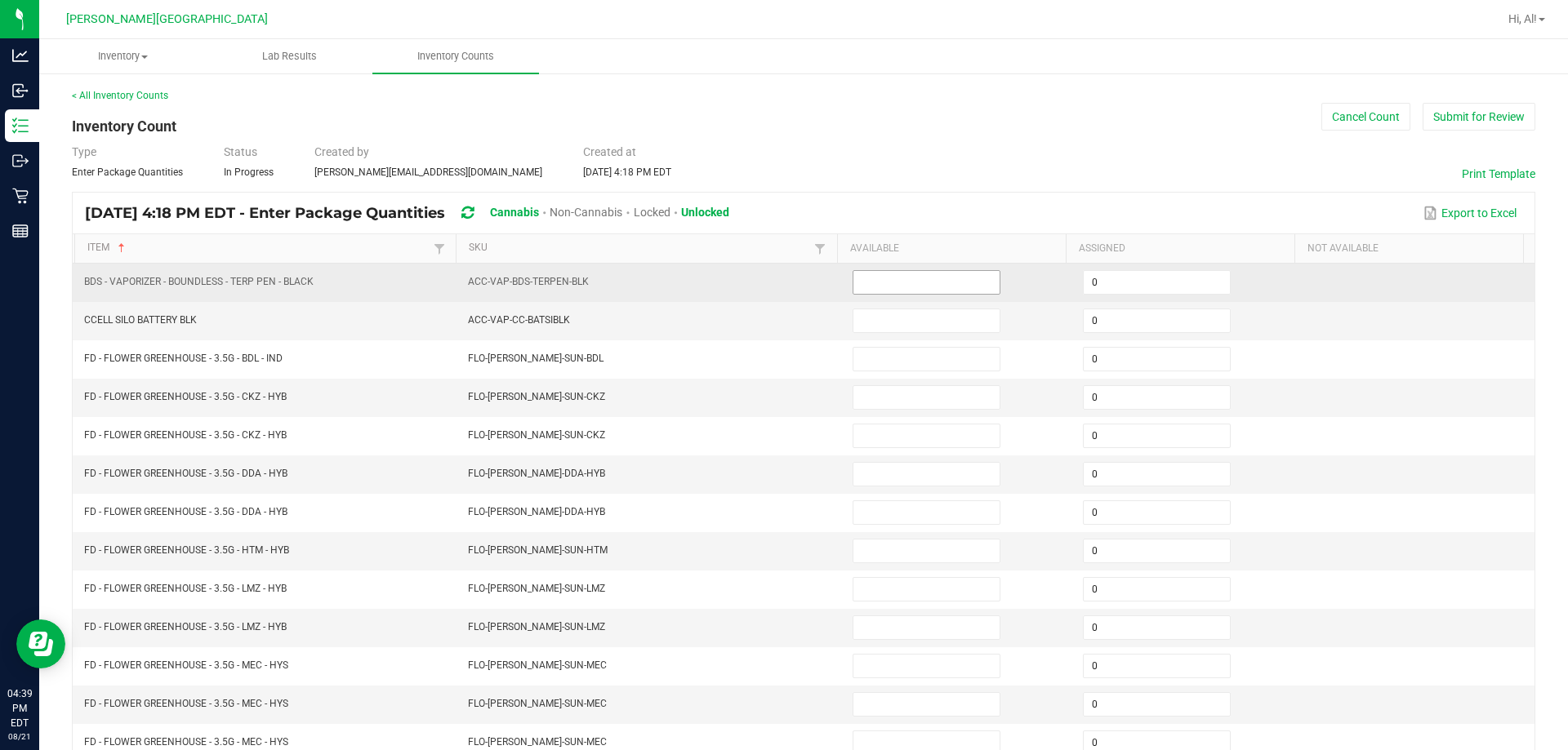
click at [779, 280] on input at bounding box center [926, 283] width 146 height 23
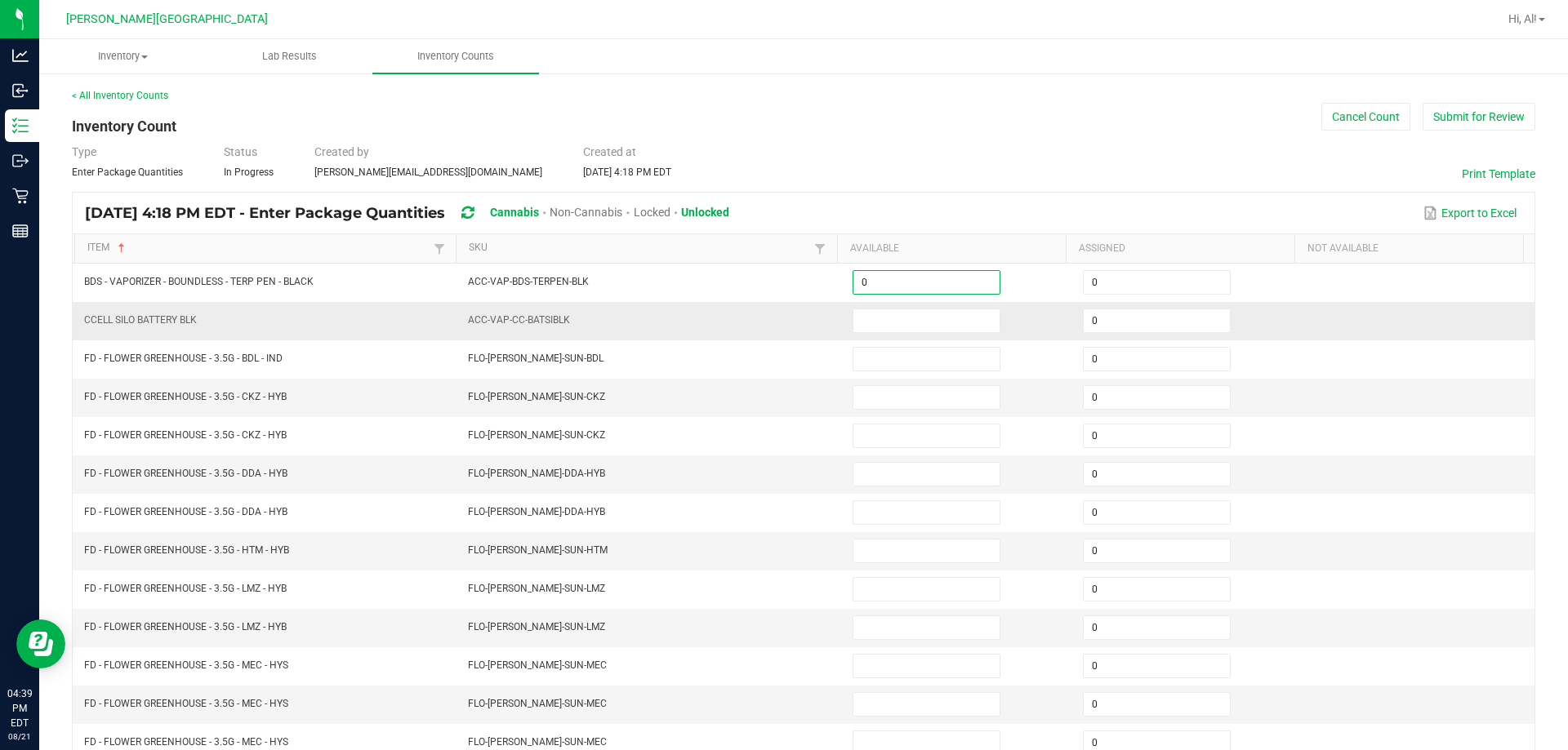
click at [779, 333] on td at bounding box center [957, 321] width 230 height 39
click at [779, 325] on input at bounding box center [926, 321] width 146 height 23
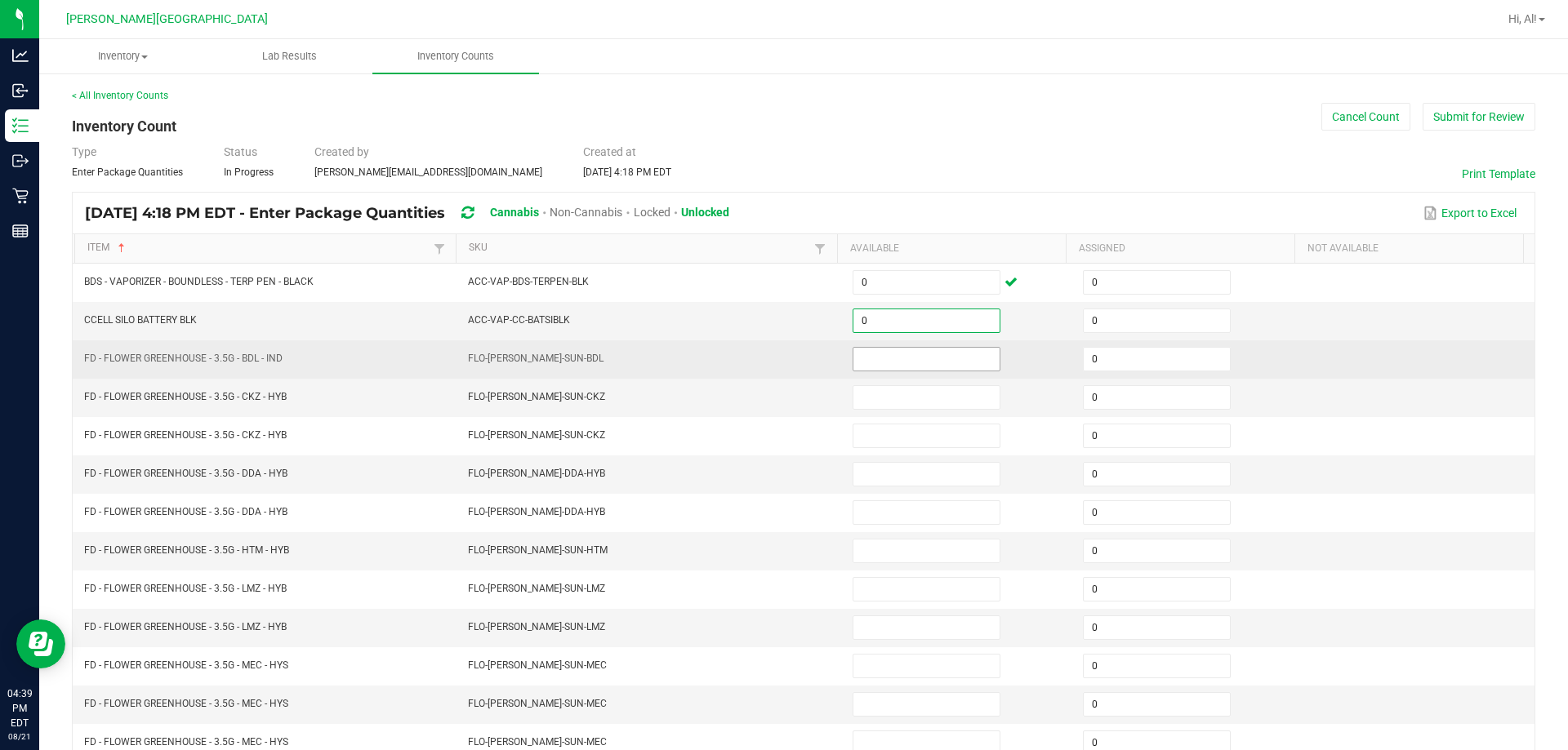
click at [779, 359] on input at bounding box center [926, 359] width 146 height 23
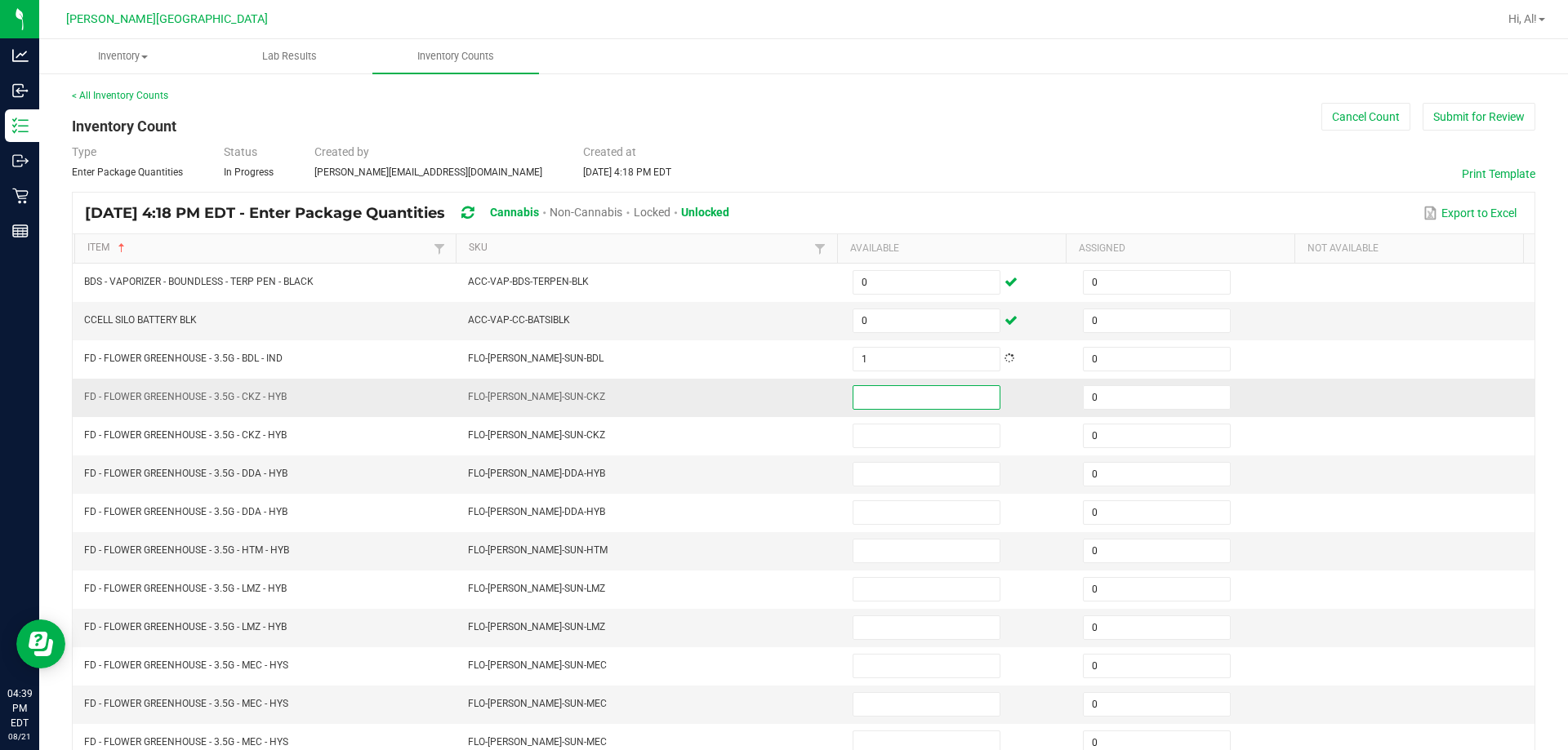
click at [779, 398] on input at bounding box center [926, 397] width 146 height 23
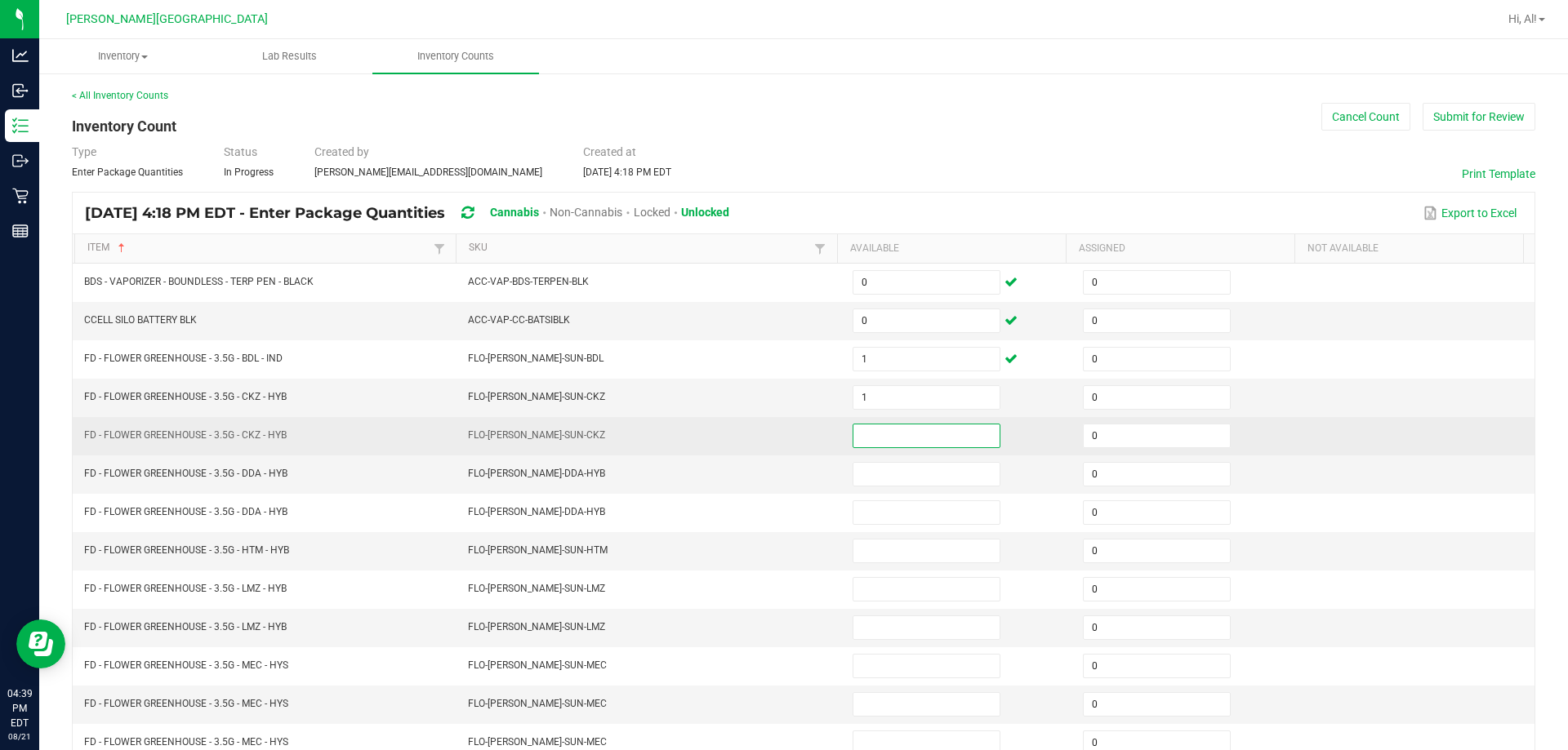
click at [779, 427] on input at bounding box center [926, 436] width 146 height 23
click at [779, 429] on td "FLO-[PERSON_NAME]-SUN-CKZ" at bounding box center [650, 436] width 384 height 39
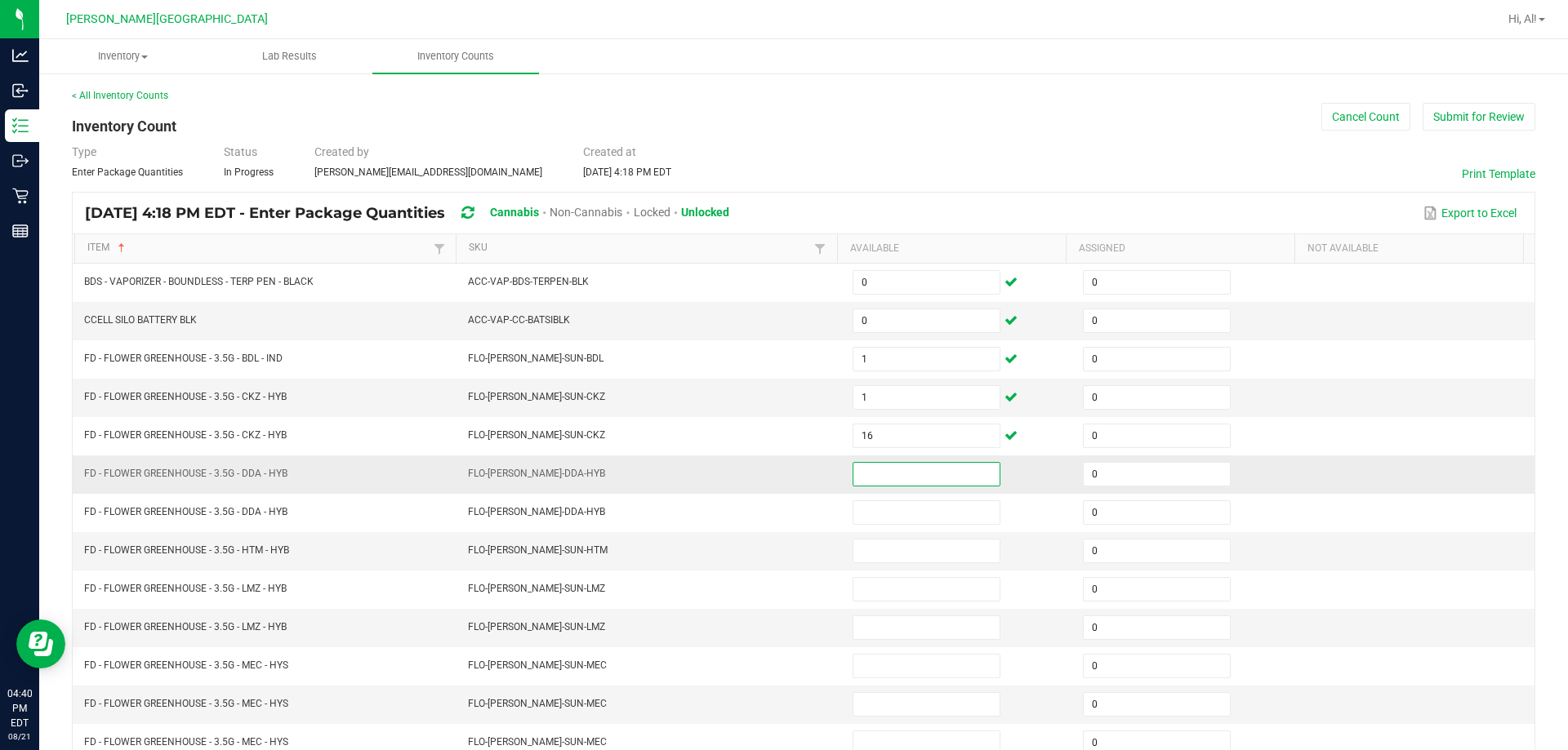
click at [779, 471] on input at bounding box center [926, 475] width 146 height 23
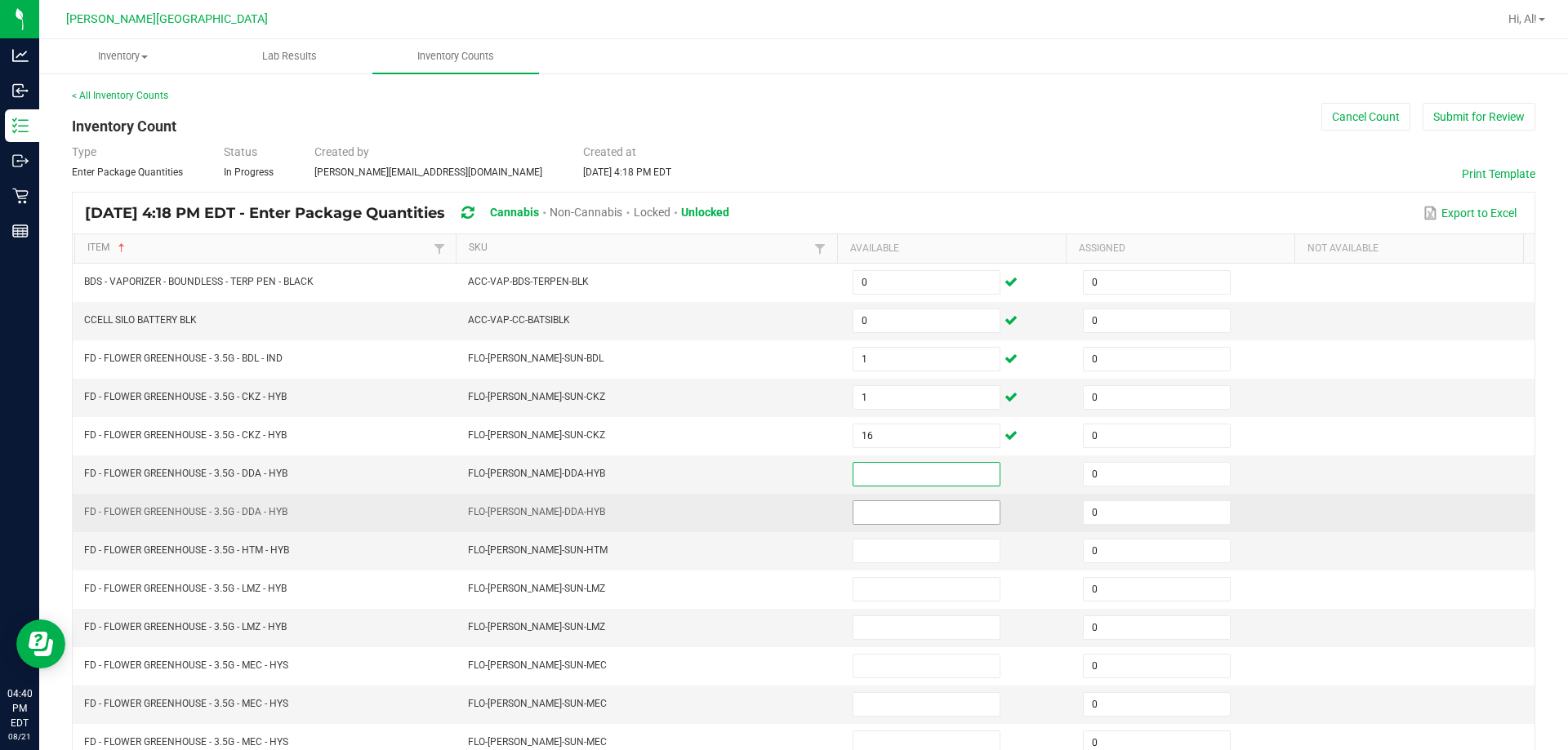
click at [779, 507] on input at bounding box center [926, 513] width 146 height 23
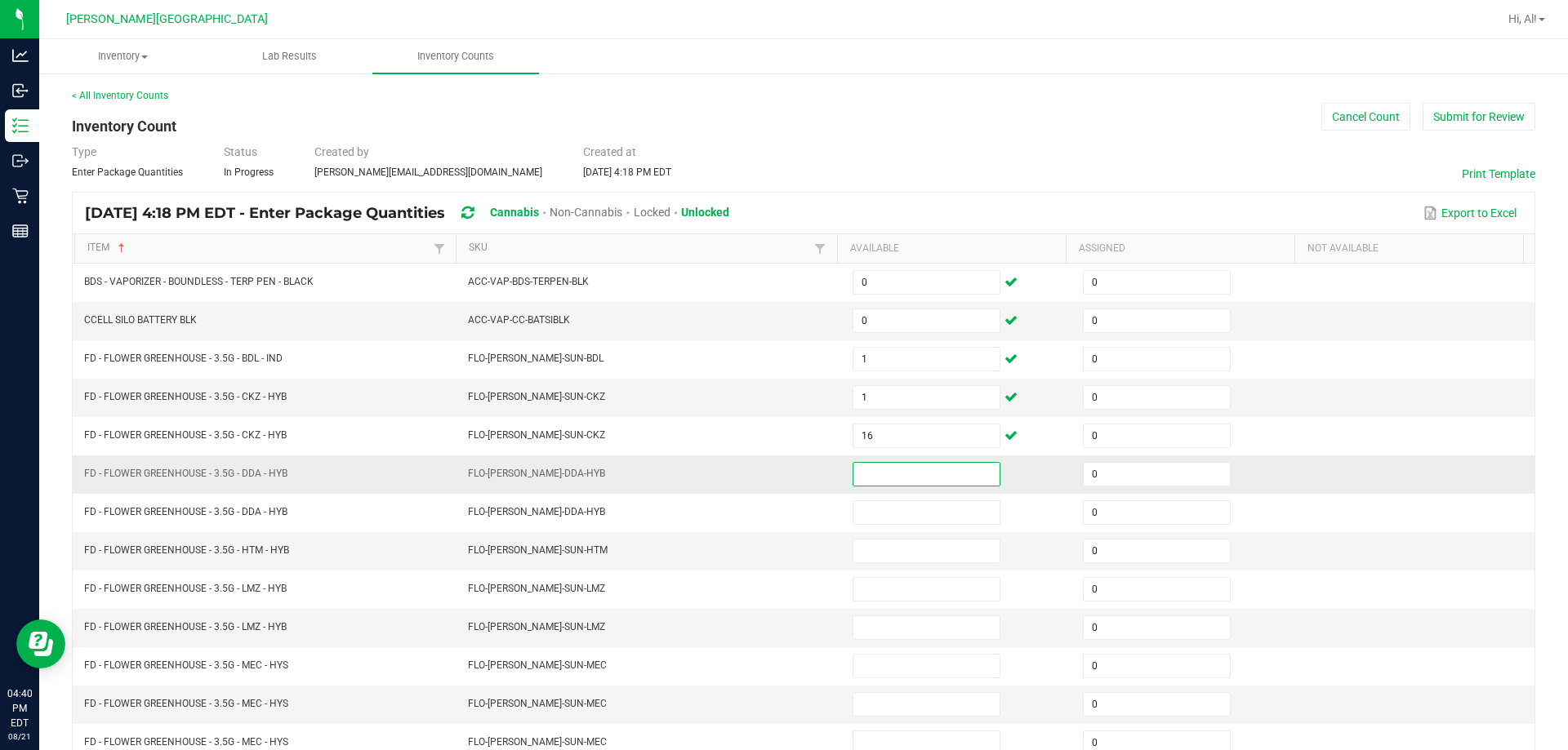
click at [779, 467] on input at bounding box center [926, 475] width 146 height 23
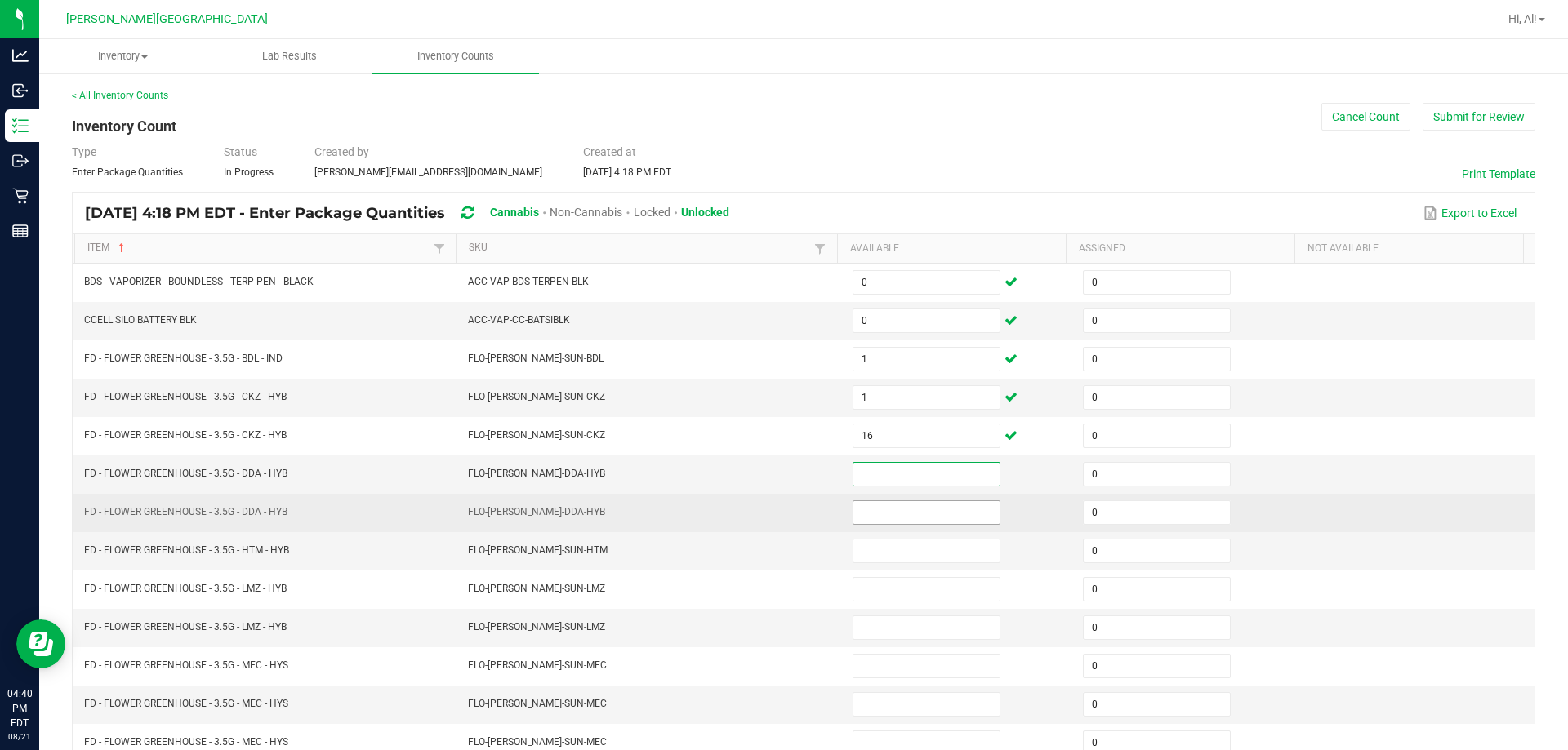
click at [779, 501] on input at bounding box center [926, 513] width 146 height 23
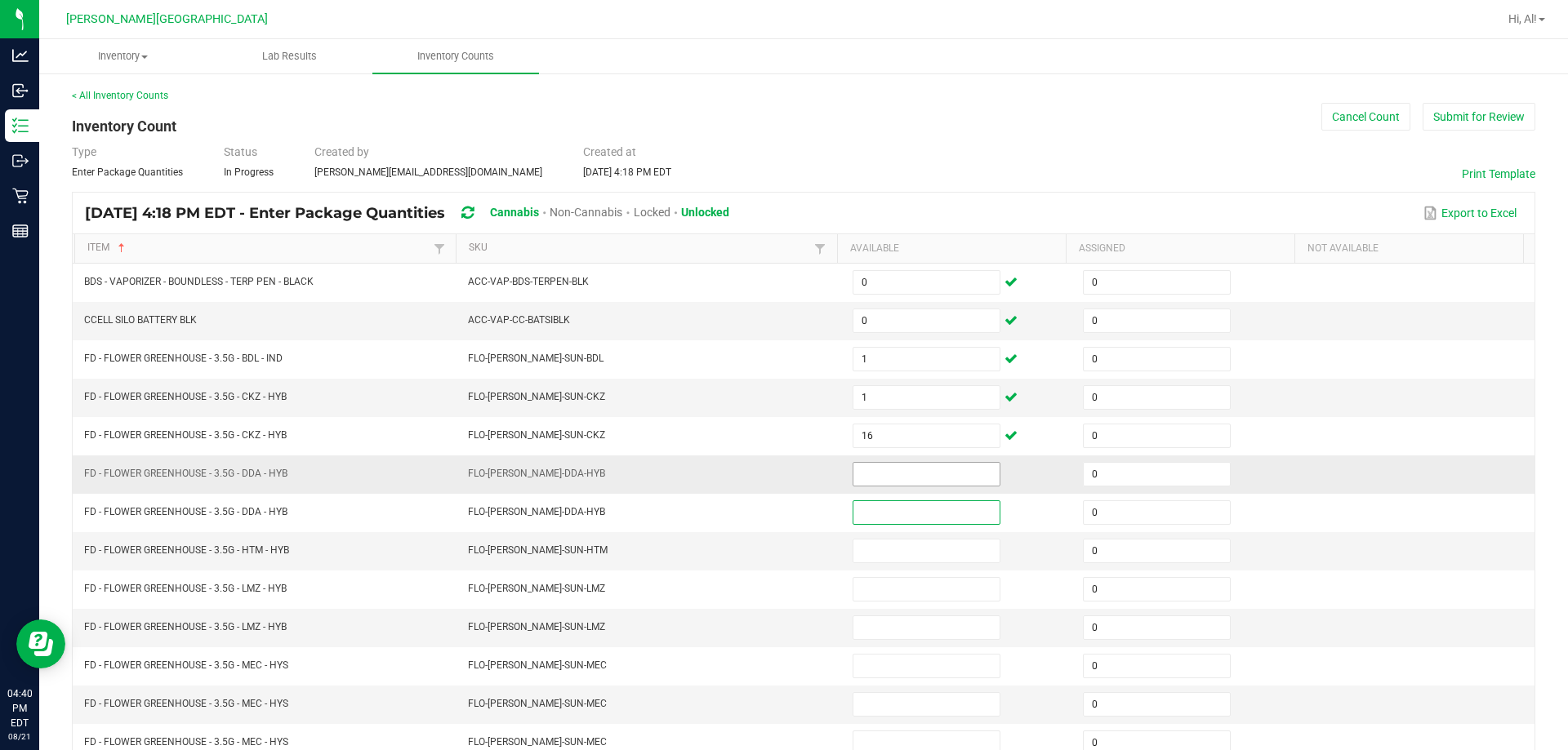
click at [779, 478] on input at bounding box center [926, 475] width 146 height 23
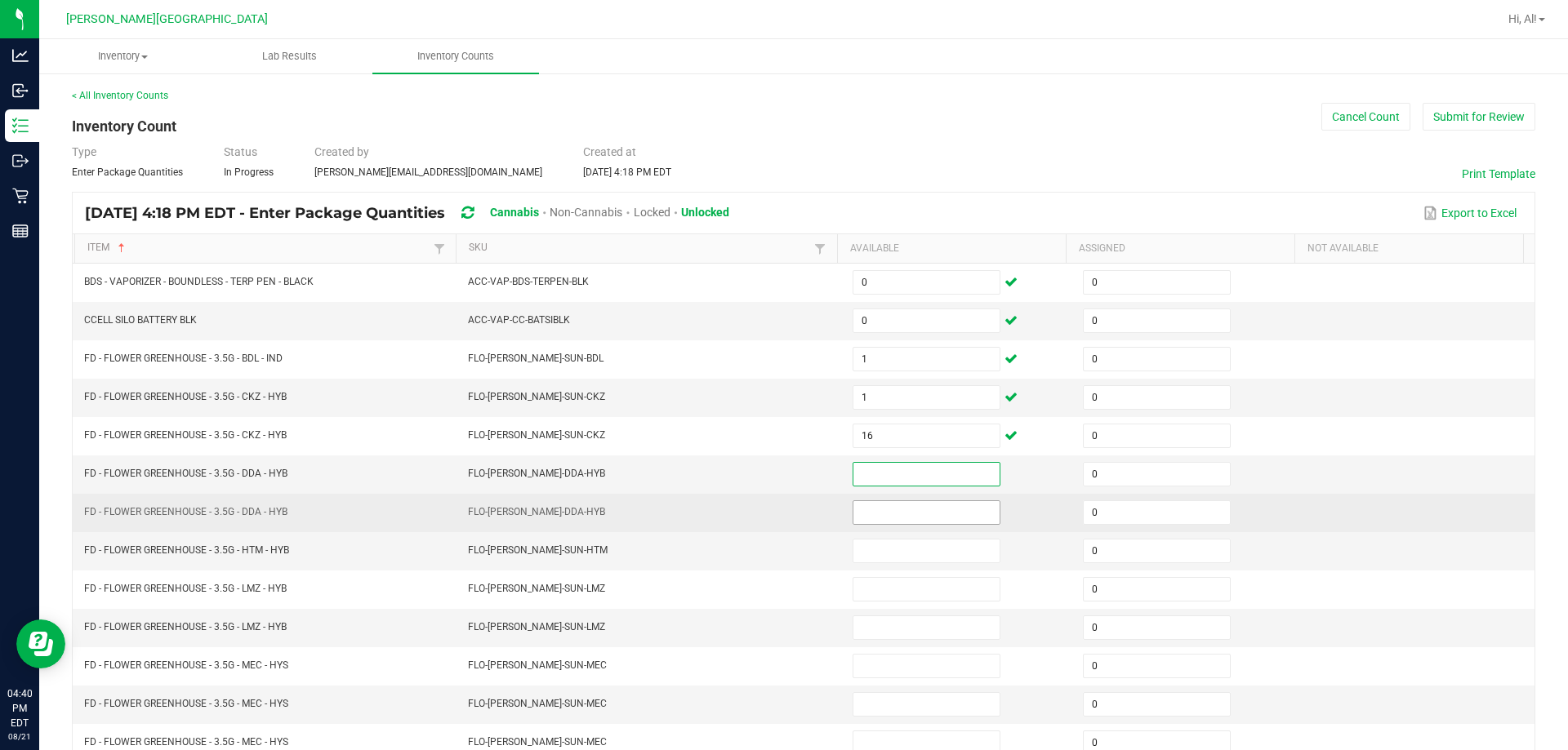
click at [779, 514] on input at bounding box center [926, 513] width 146 height 23
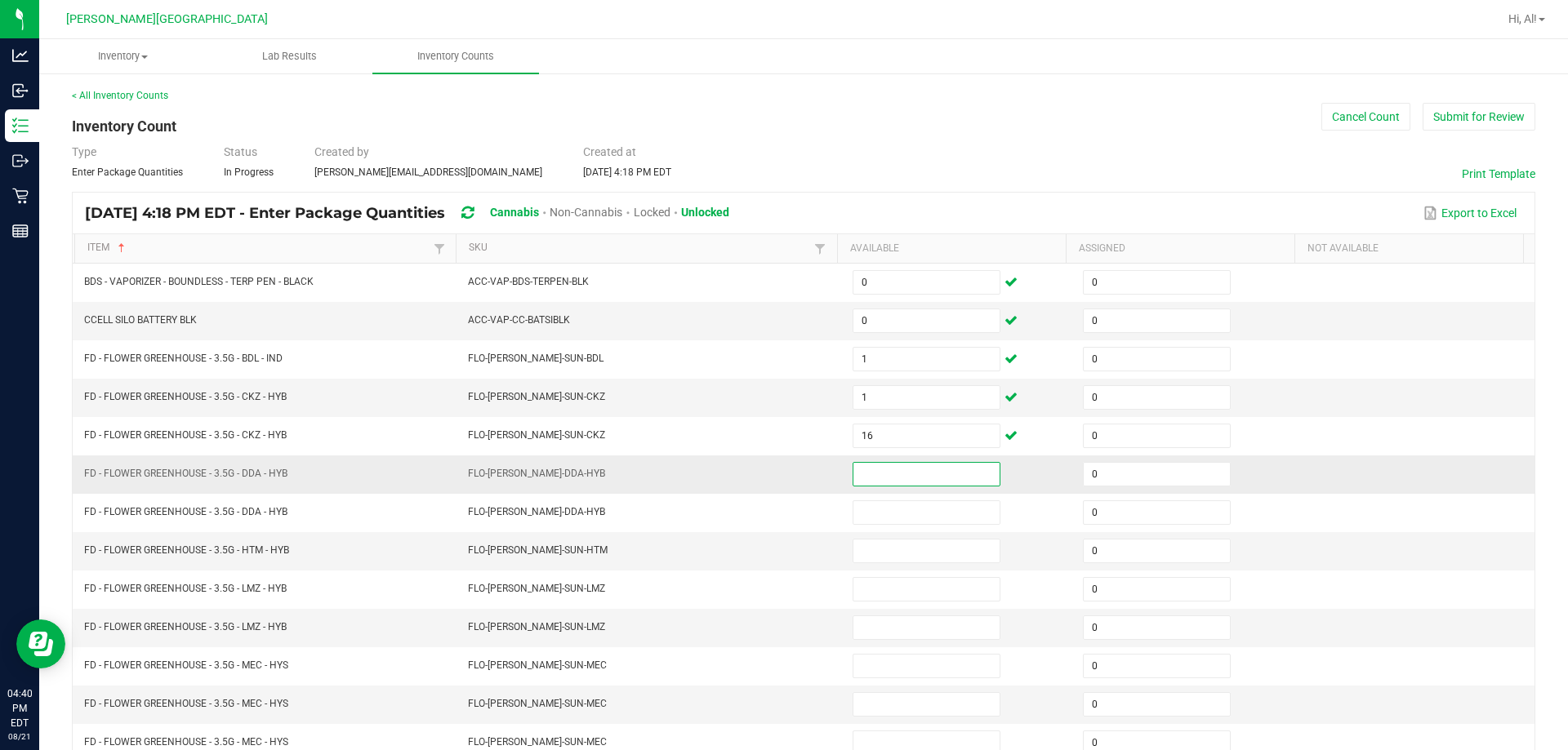
click at [779, 475] on input at bounding box center [926, 475] width 146 height 23
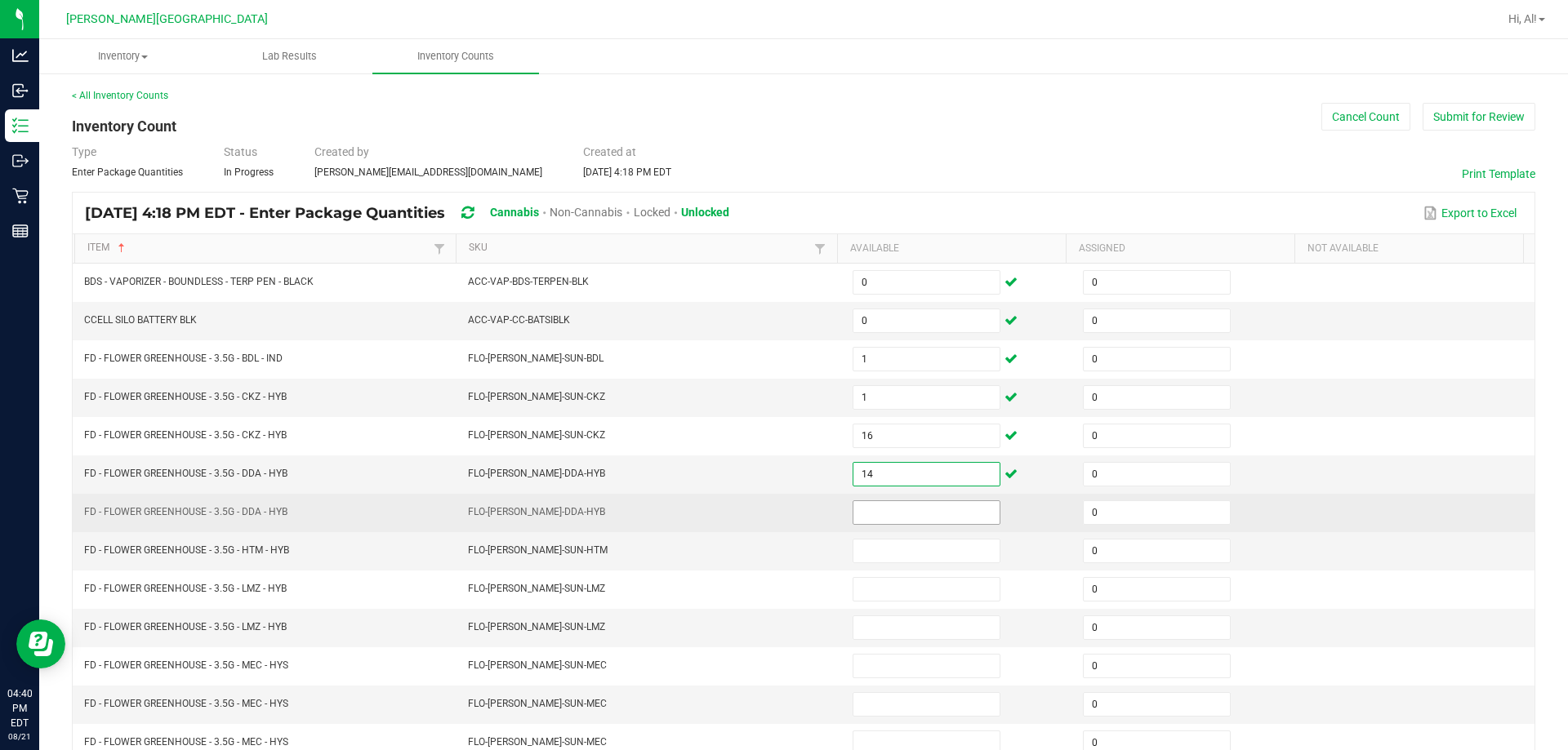
click at [779, 517] on input at bounding box center [926, 513] width 146 height 23
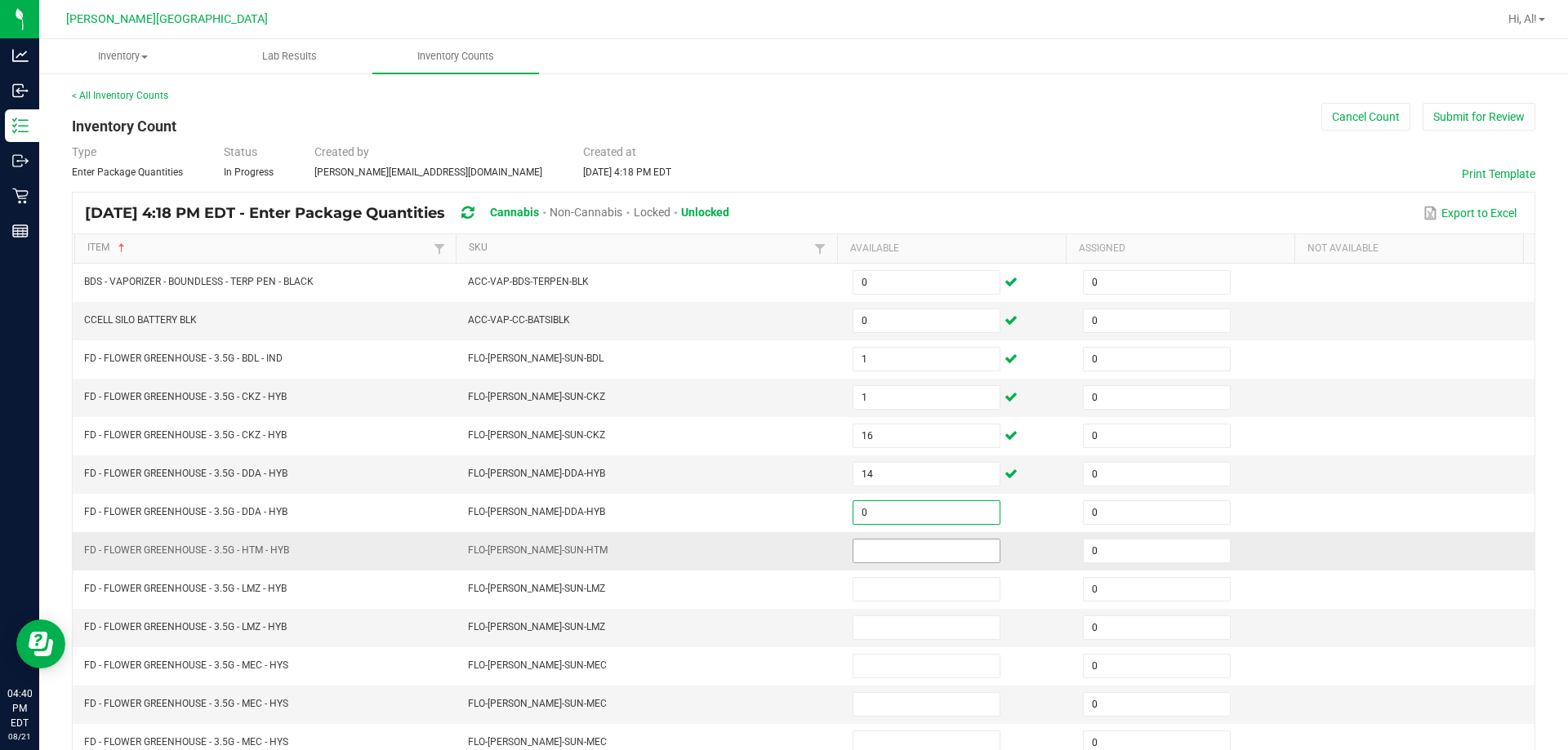
click at [779, 558] on input at bounding box center [926, 551] width 146 height 23
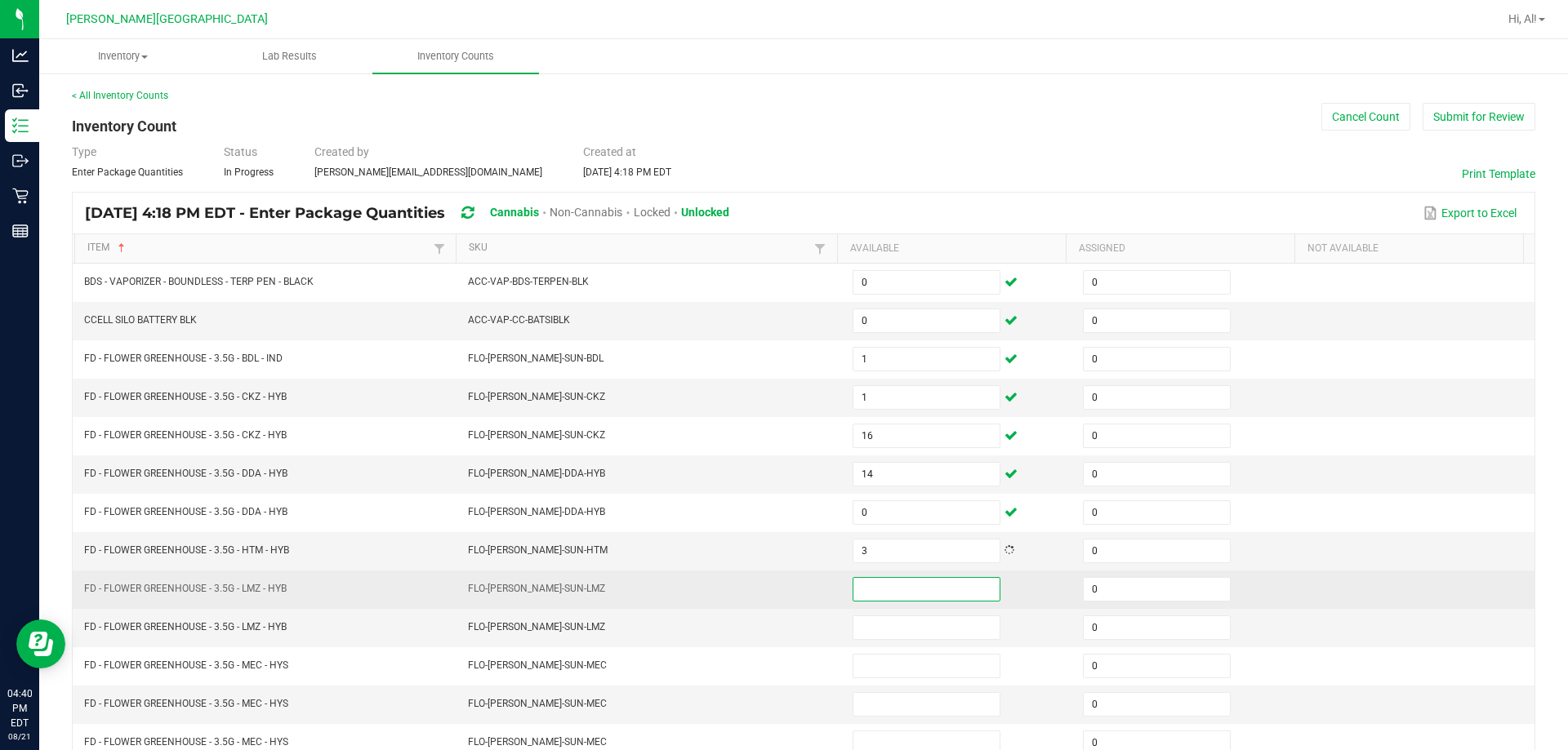
click at [779, 590] on input at bounding box center [926, 589] width 146 height 23
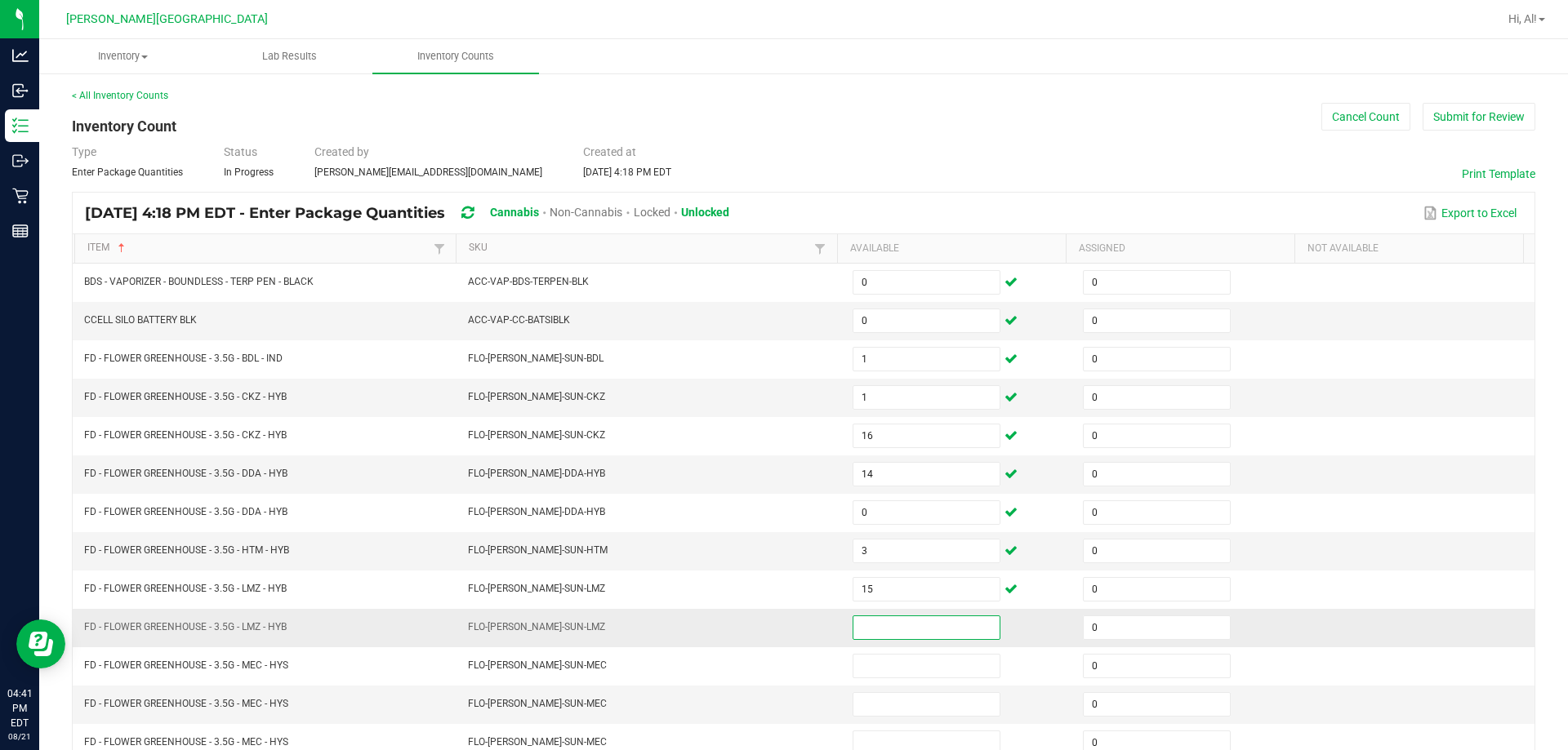
click at [779, 617] on input at bounding box center [926, 628] width 146 height 23
click at [779, 625] on td "FLO-[PERSON_NAME]-SUN-LMZ" at bounding box center [650, 628] width 384 height 39
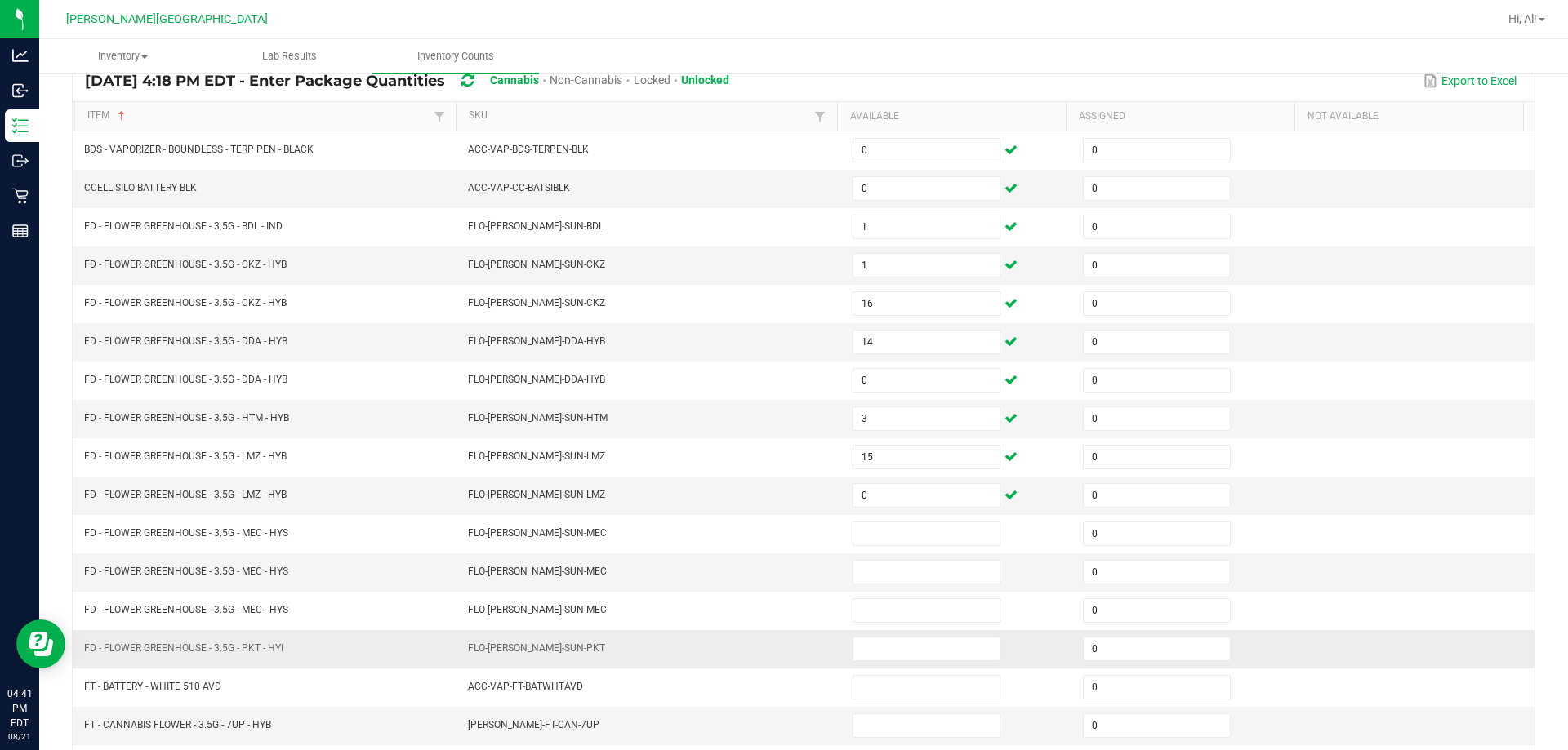
scroll to position [163, 0]
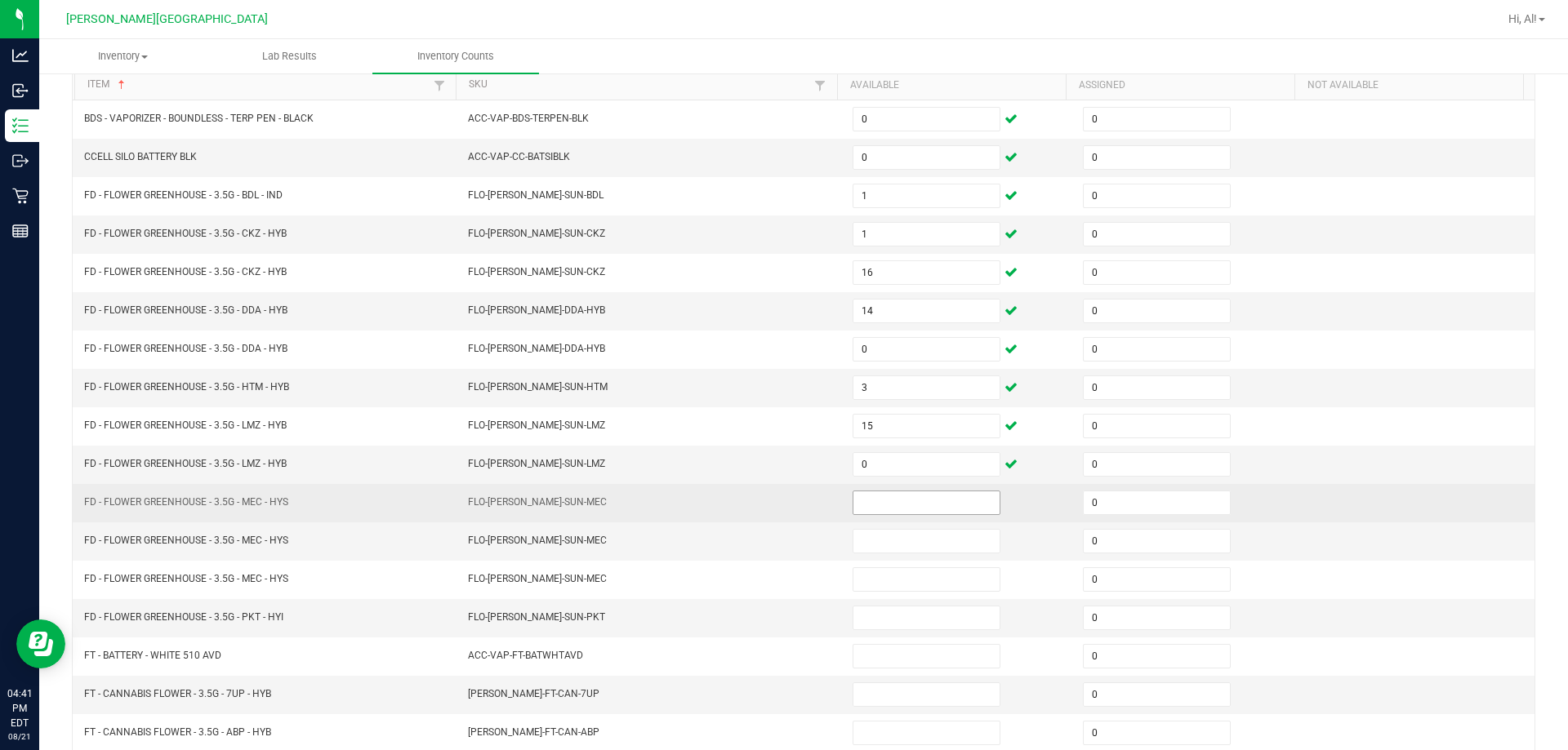
click at [779, 507] on input at bounding box center [926, 503] width 146 height 23
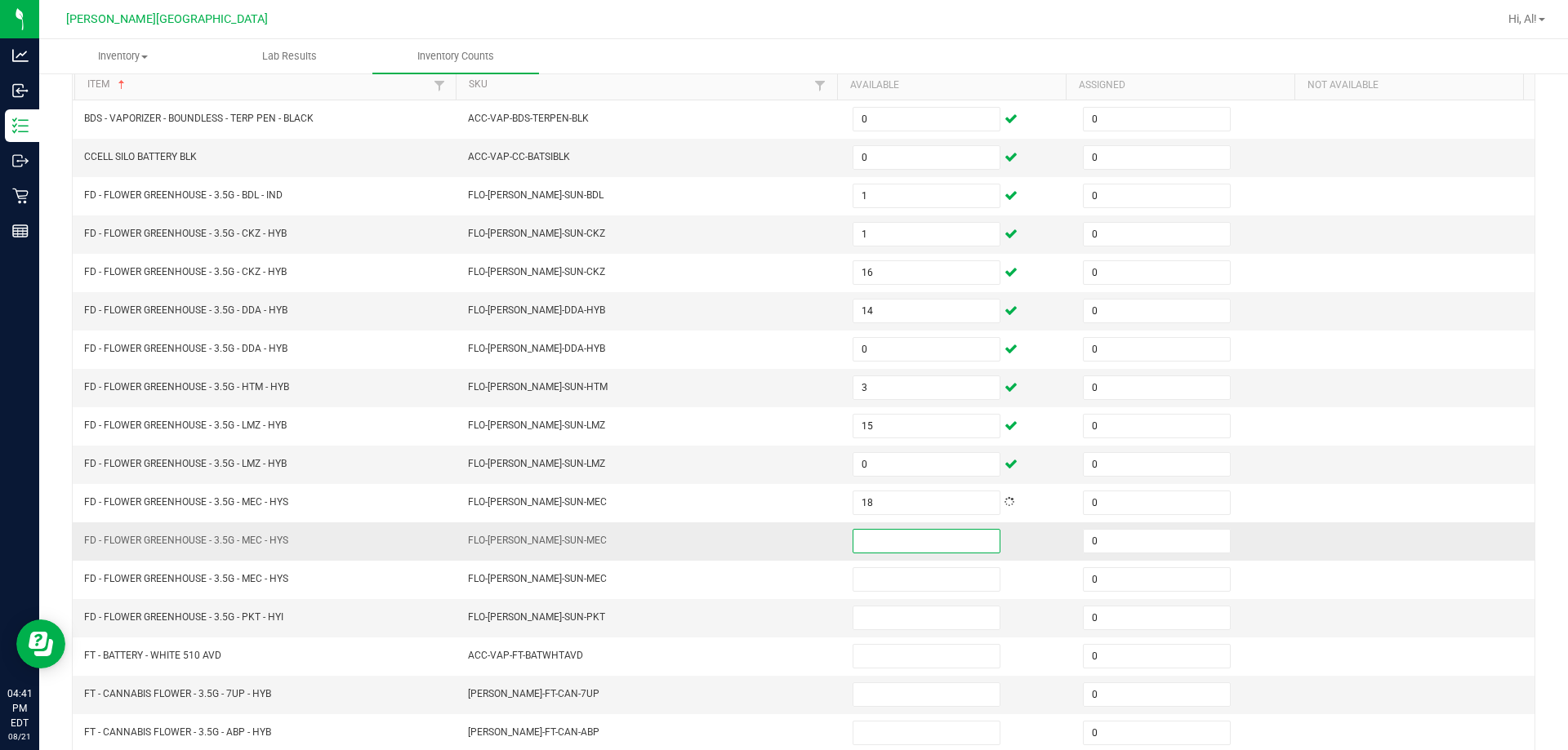
click at [779, 542] on input at bounding box center [926, 541] width 146 height 23
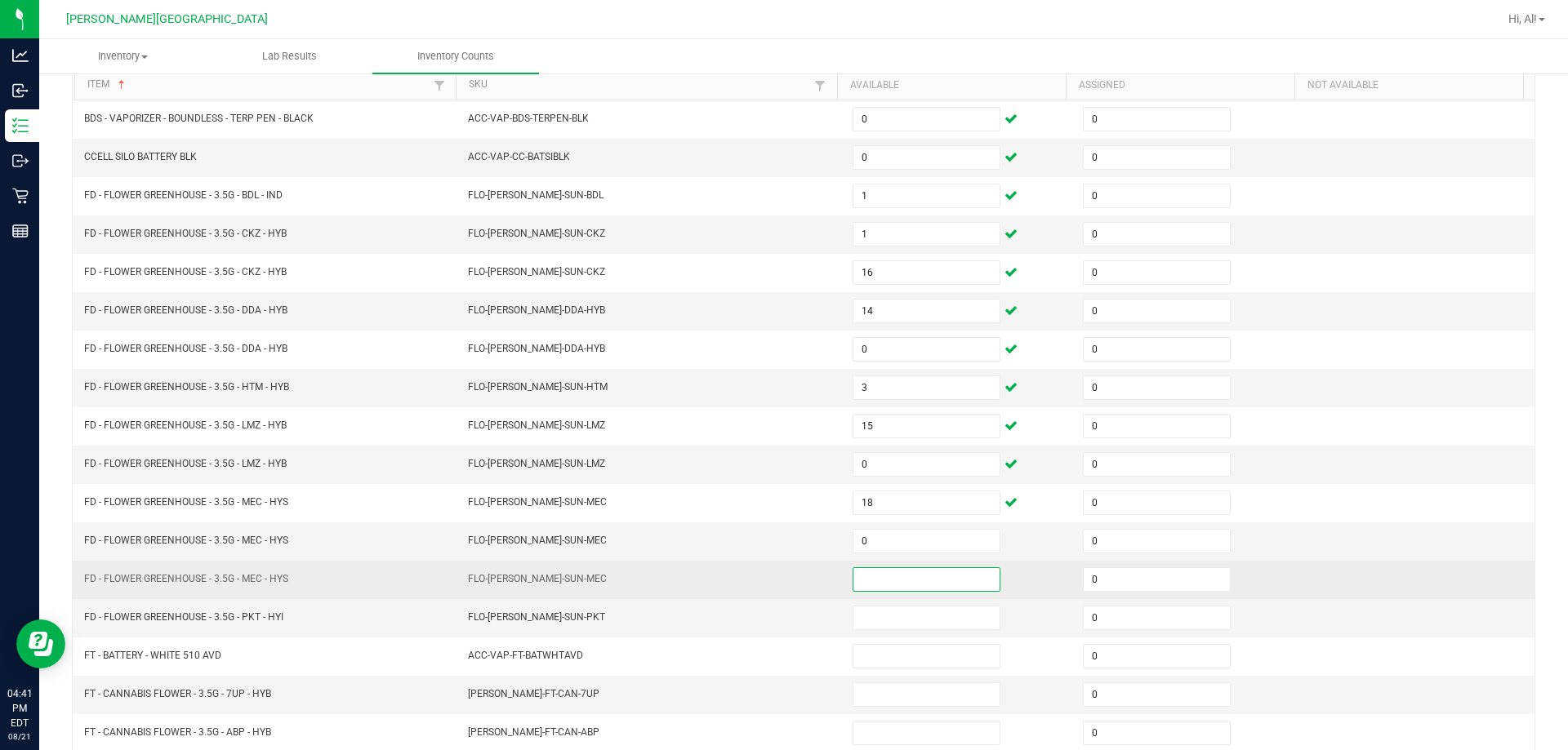
click at [779, 579] on input at bounding box center [926, 579] width 146 height 23
click at [779, 565] on td "FLO-[PERSON_NAME]-SUN-MEC" at bounding box center [650, 579] width 384 height 39
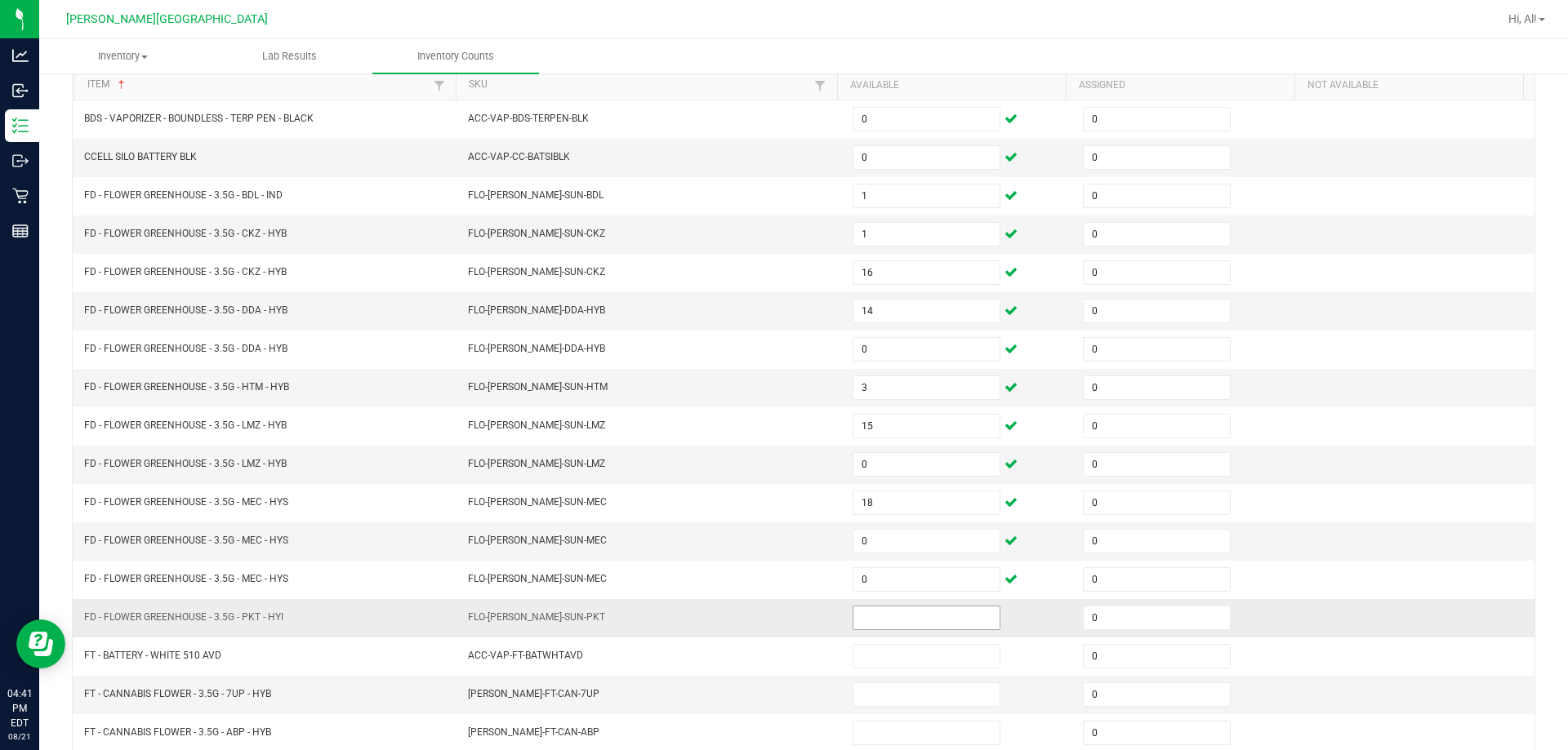
click at [779, 622] on input at bounding box center [926, 618] width 146 height 23
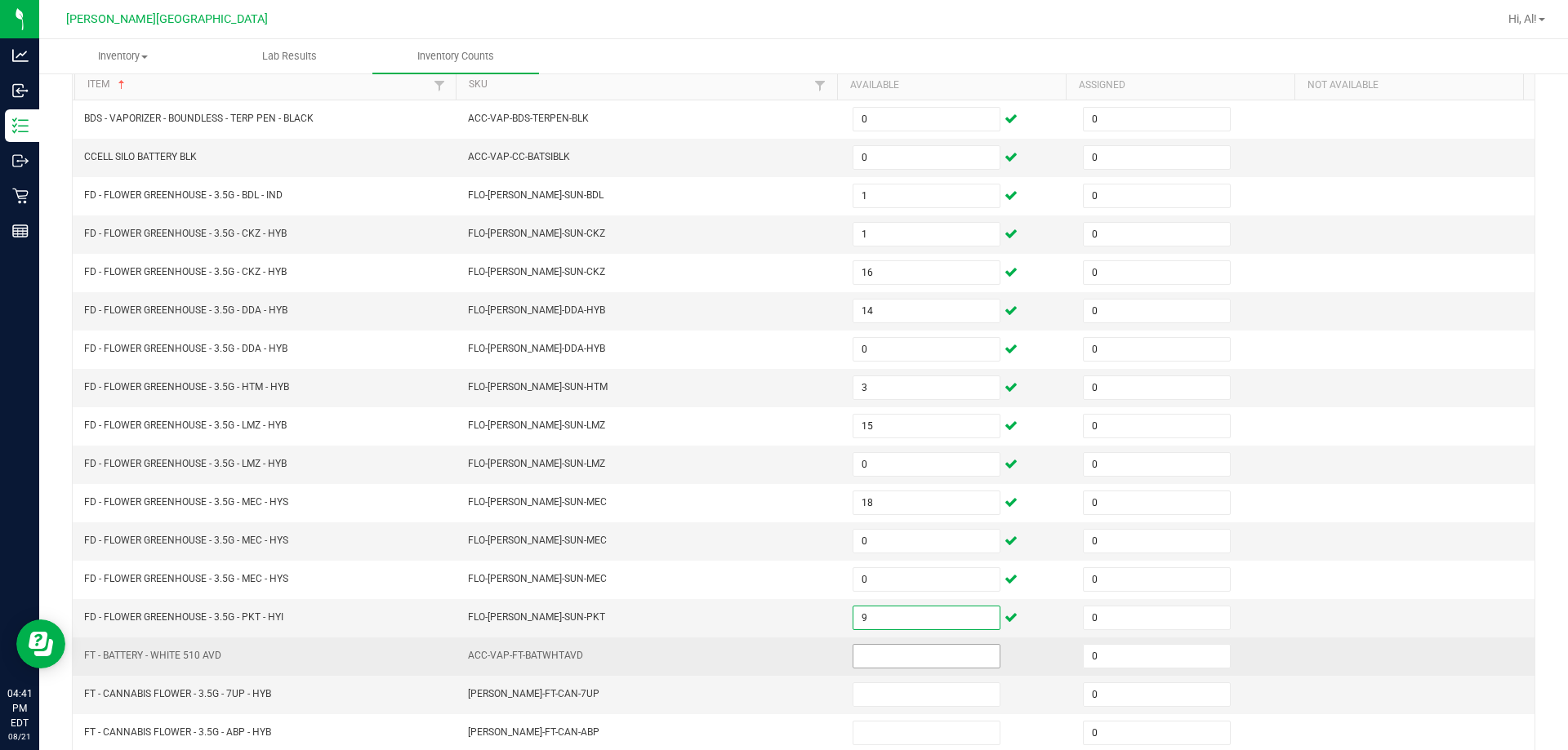
click at [779, 651] on input at bounding box center [926, 656] width 146 height 23
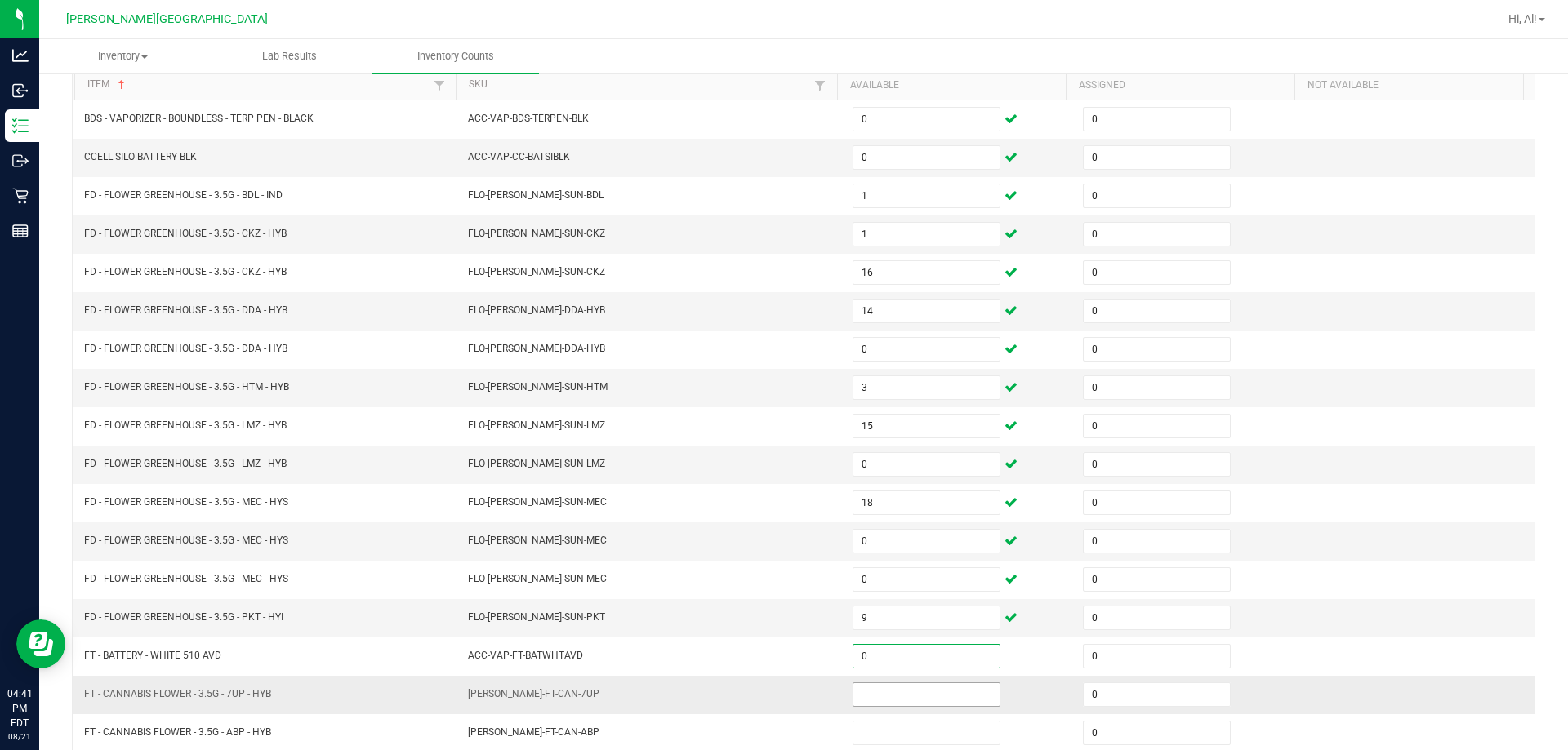
click at [779, 696] on input at bounding box center [926, 695] width 146 height 23
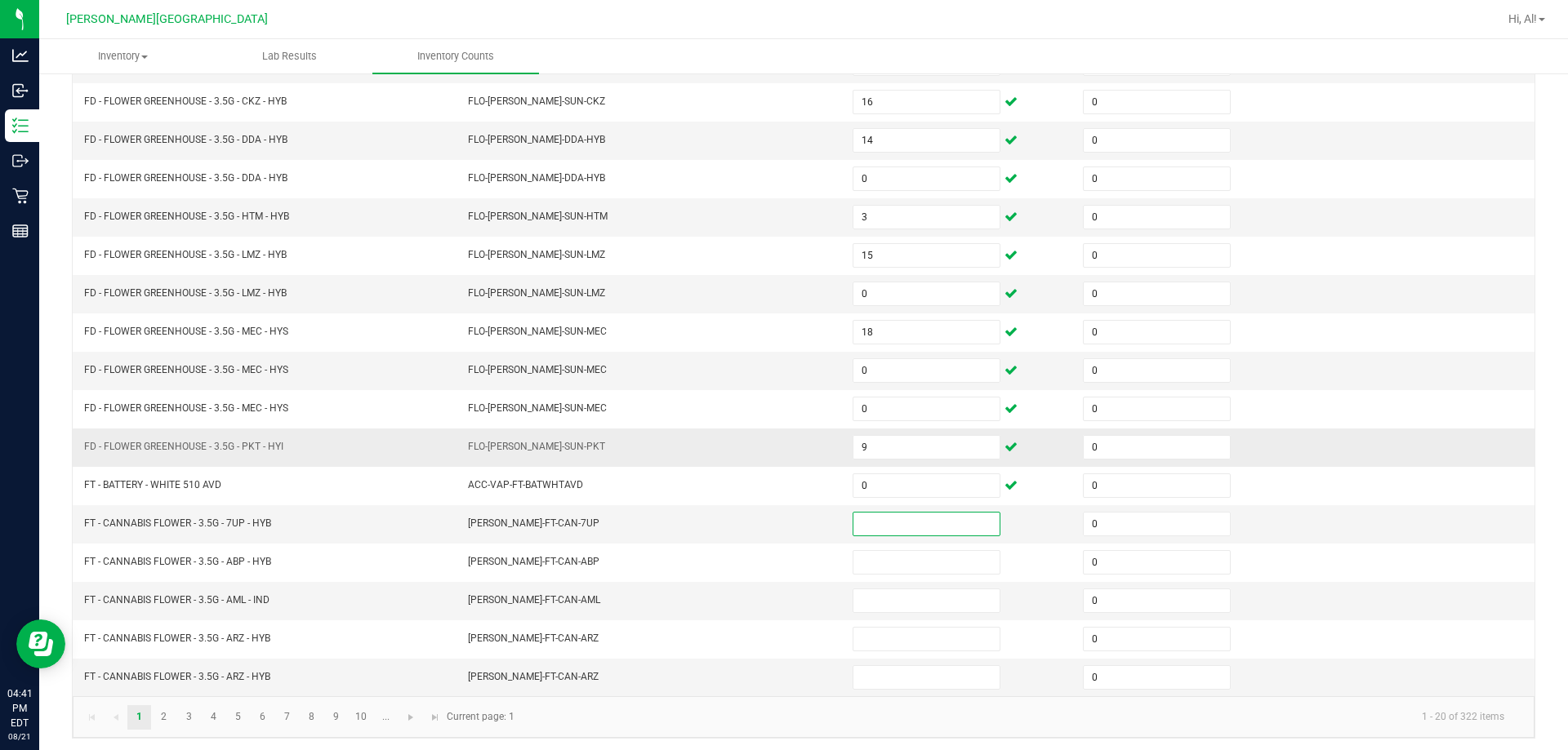
scroll to position [339, 0]
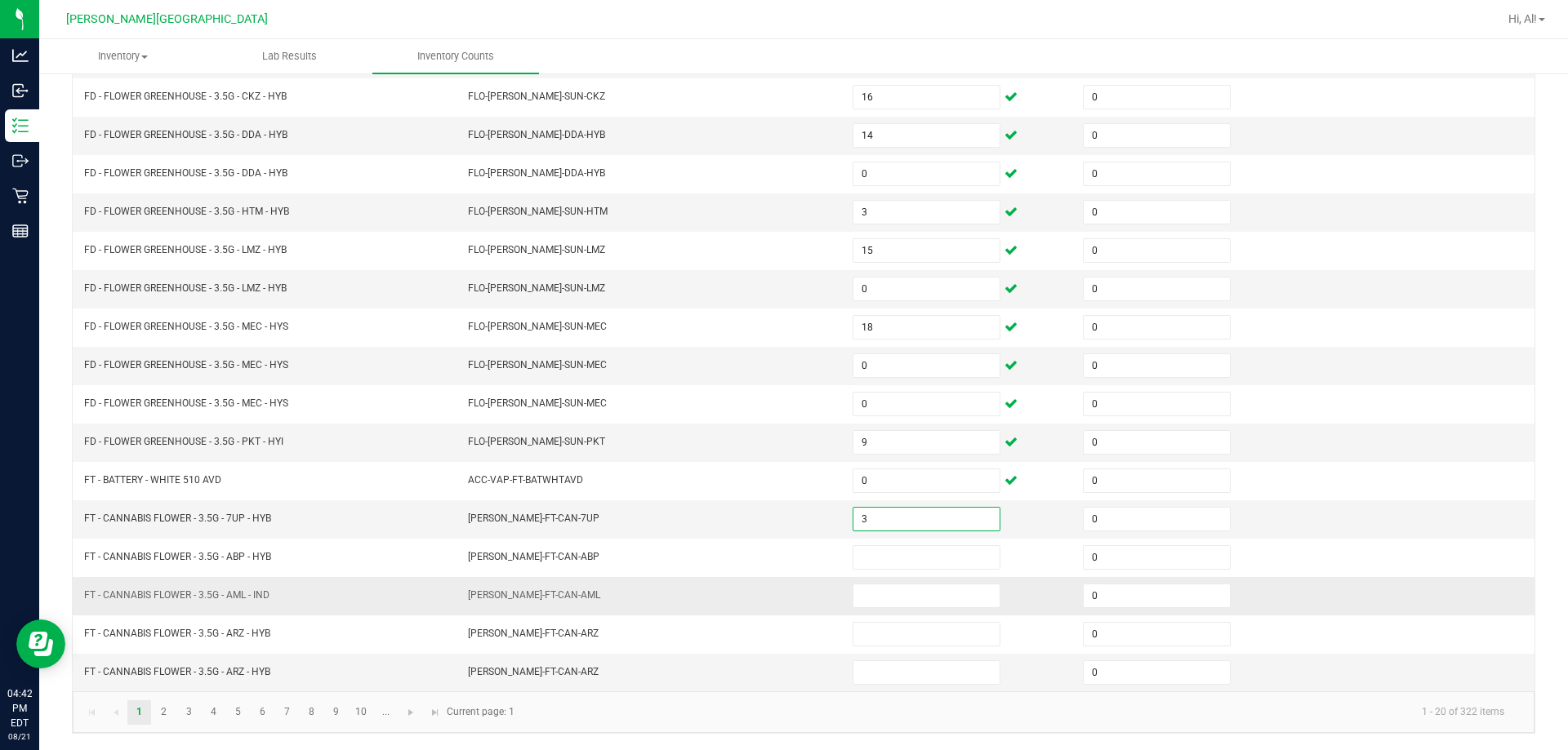
click at [779, 609] on td at bounding box center [957, 596] width 230 height 39
click at [779, 600] on input at bounding box center [926, 596] width 146 height 23
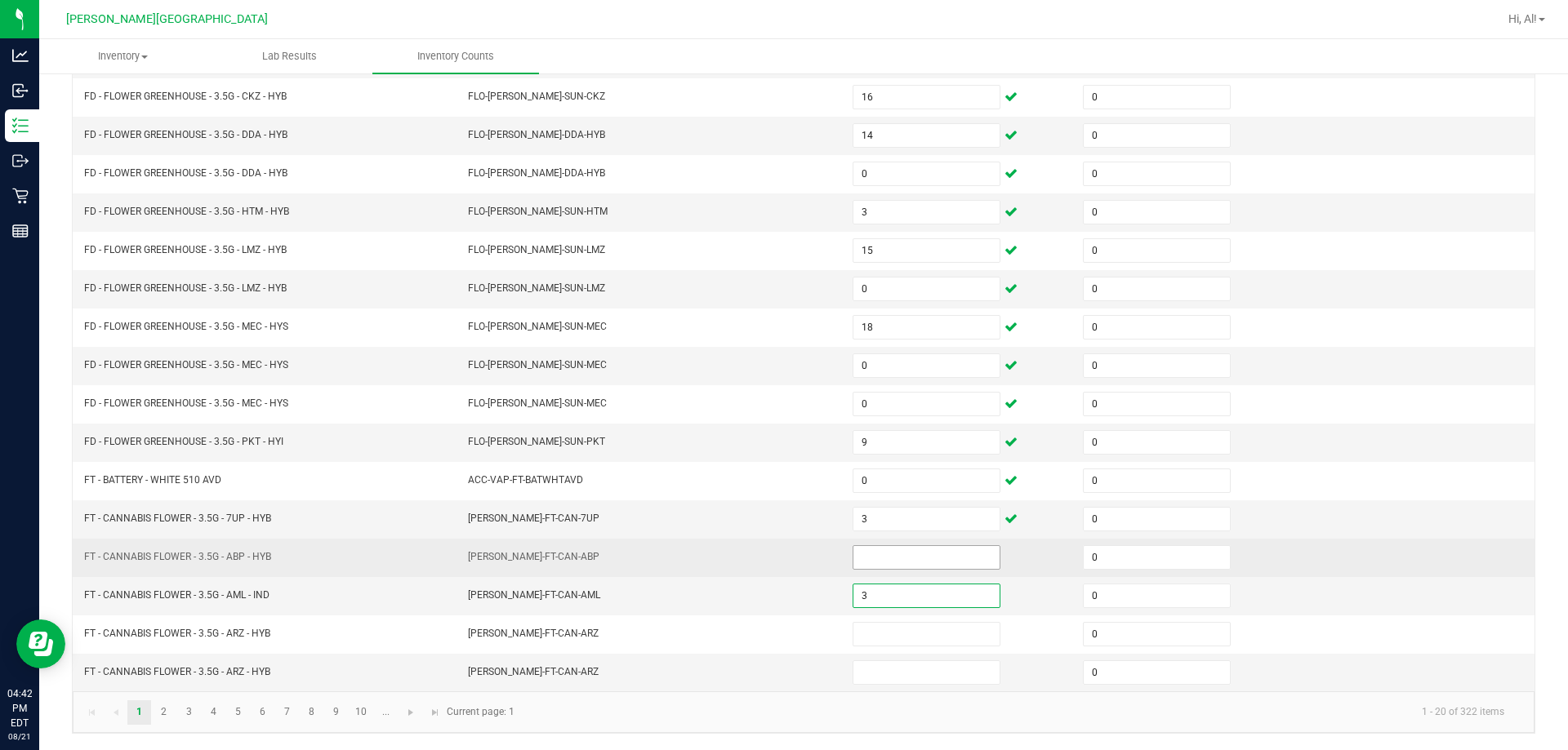
click at [779, 562] on input at bounding box center [926, 558] width 146 height 23
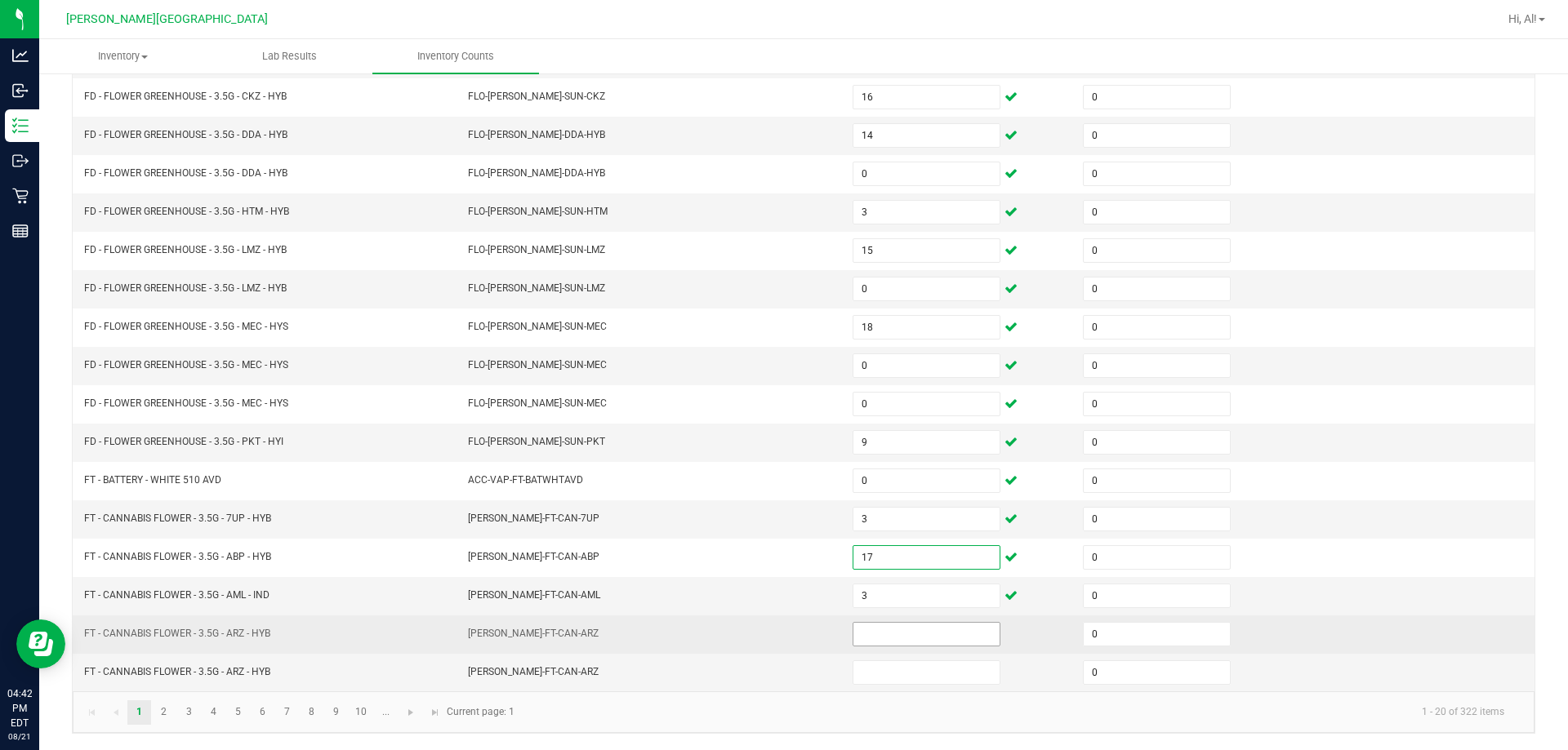
click at [779, 635] on input at bounding box center [926, 635] width 146 height 23
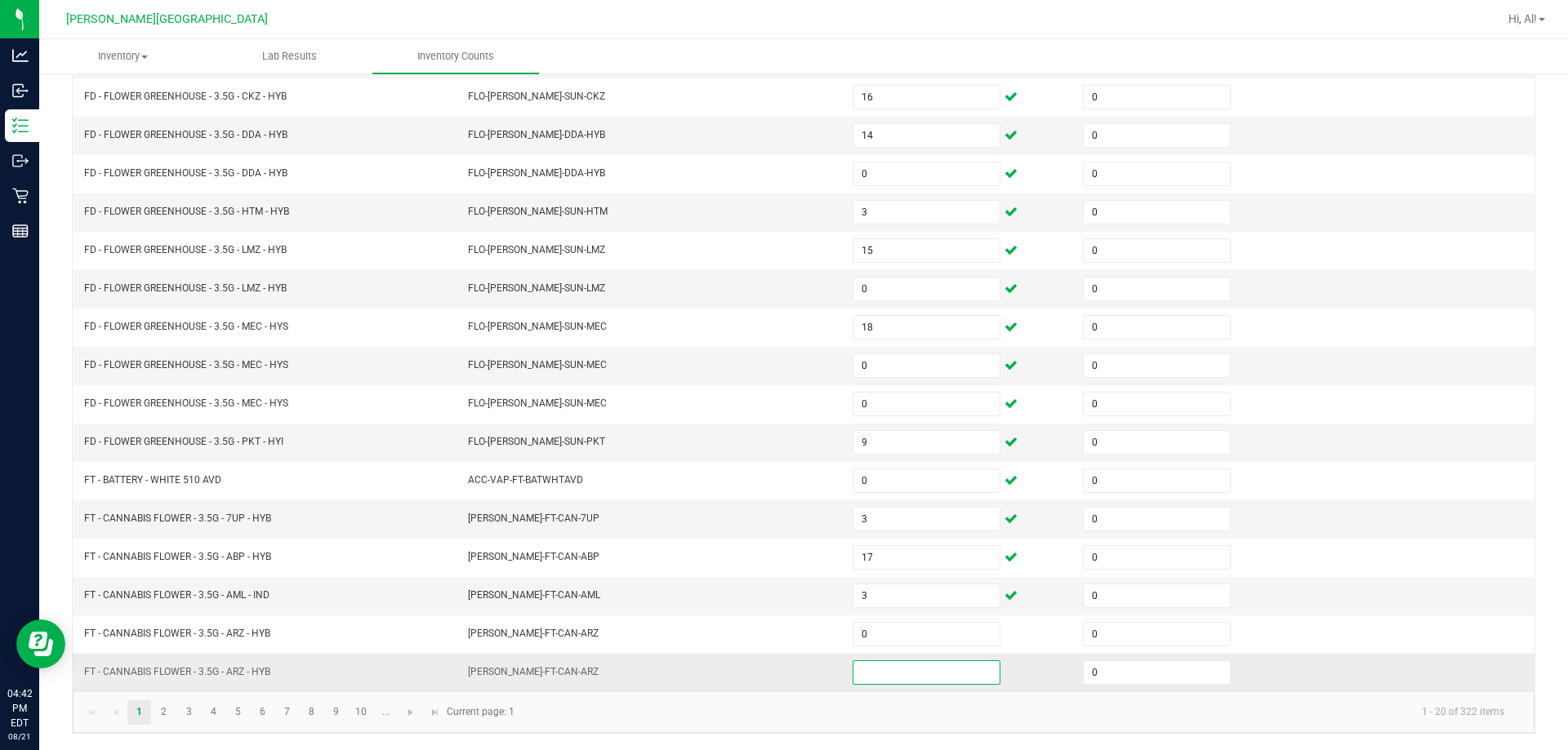
click at [779, 680] on input at bounding box center [926, 673] width 146 height 23
click at [164, 707] on link "2" at bounding box center [163, 713] width 24 height 25
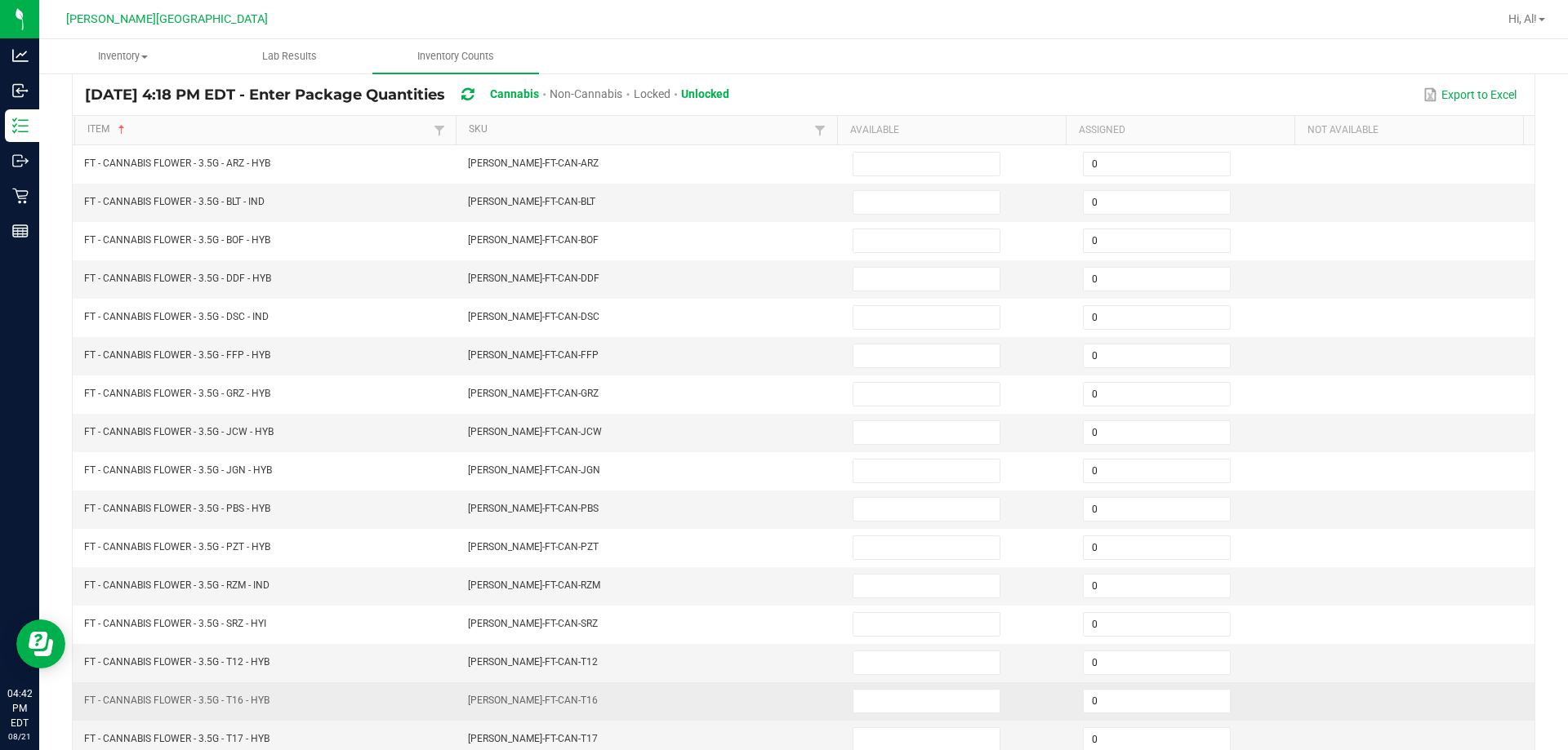
scroll to position [94, 0]
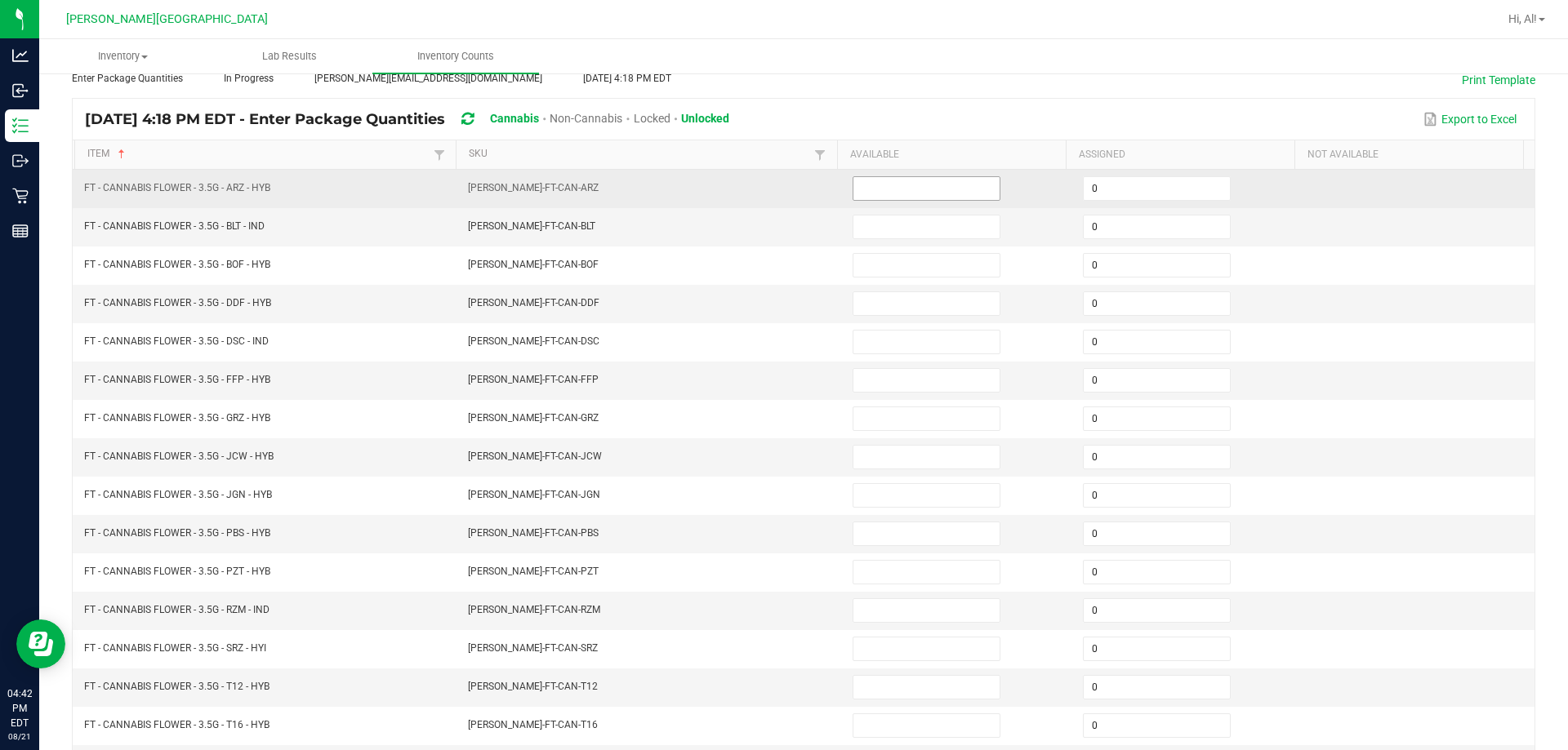
click at [779, 199] on input at bounding box center [926, 189] width 146 height 23
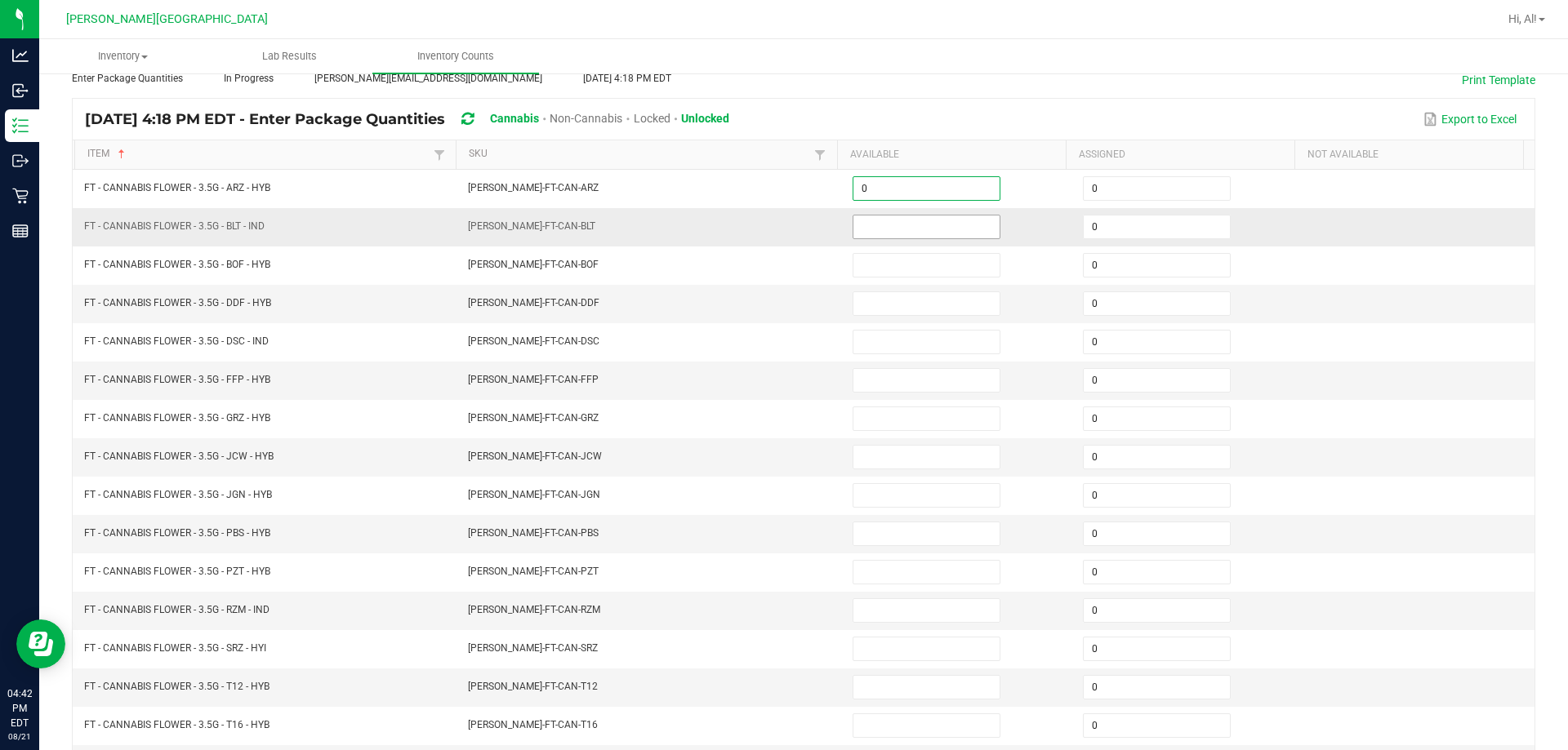
click at [779, 226] on input at bounding box center [926, 227] width 146 height 23
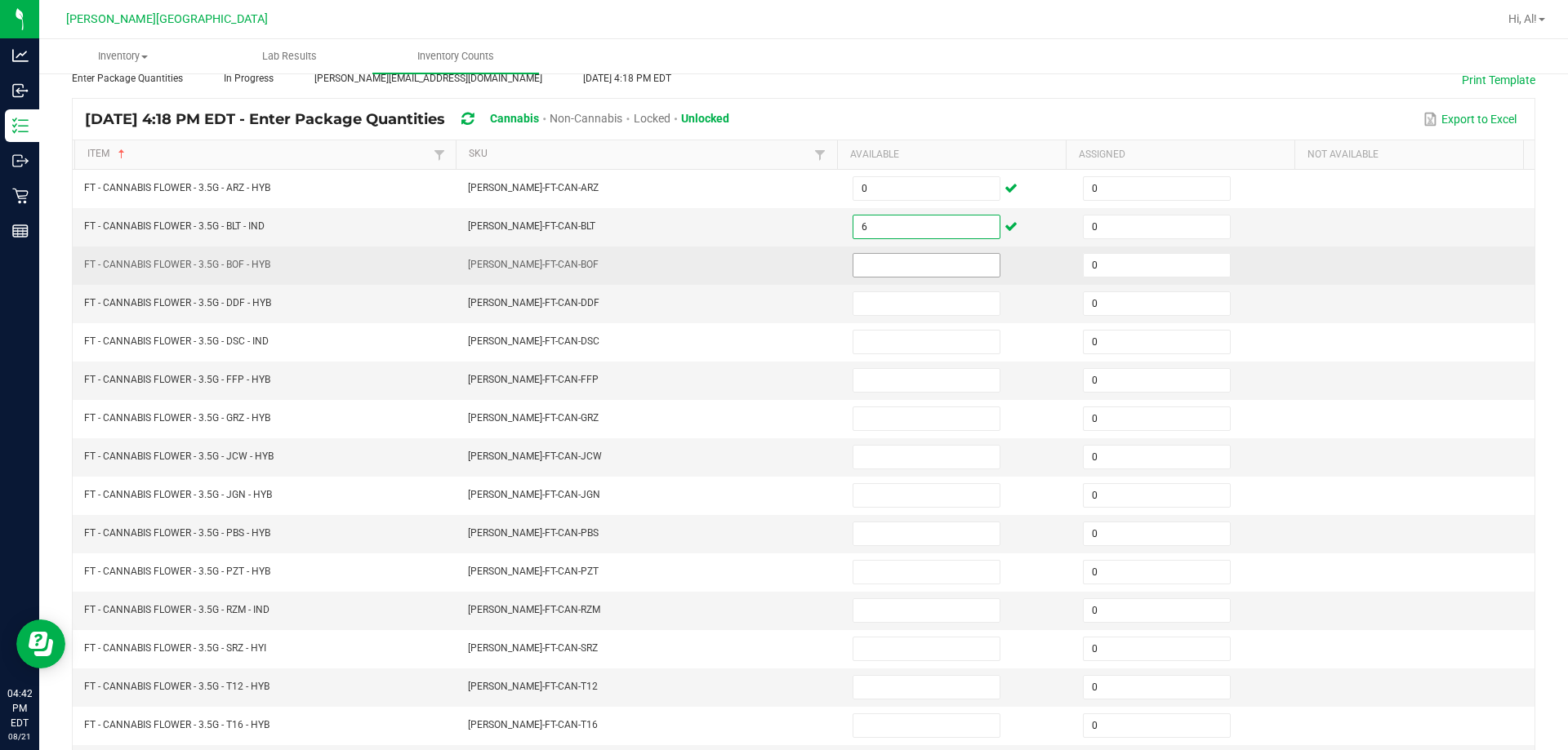
click at [779, 262] on input at bounding box center [926, 265] width 146 height 23
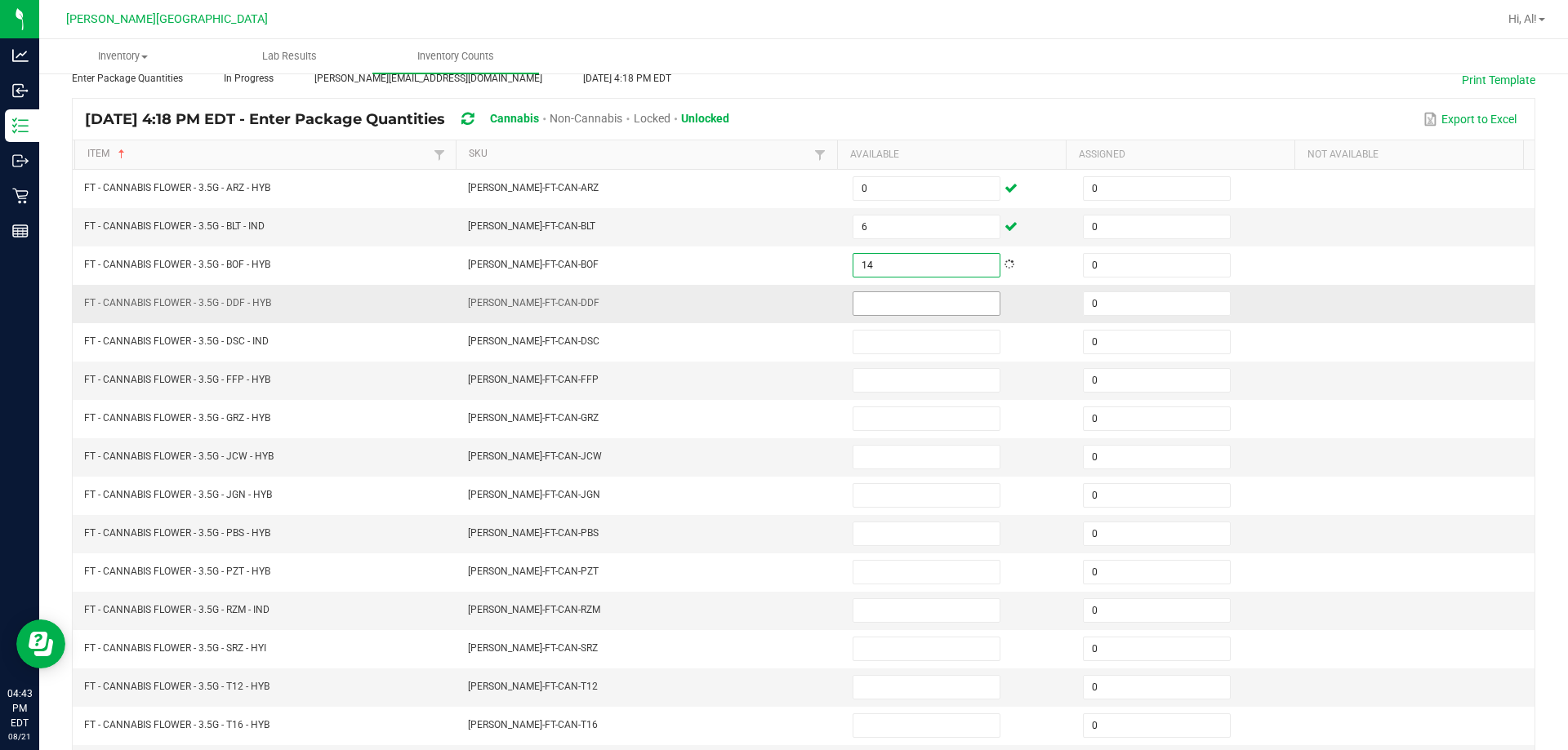
click at [779, 296] on input at bounding box center [926, 304] width 146 height 23
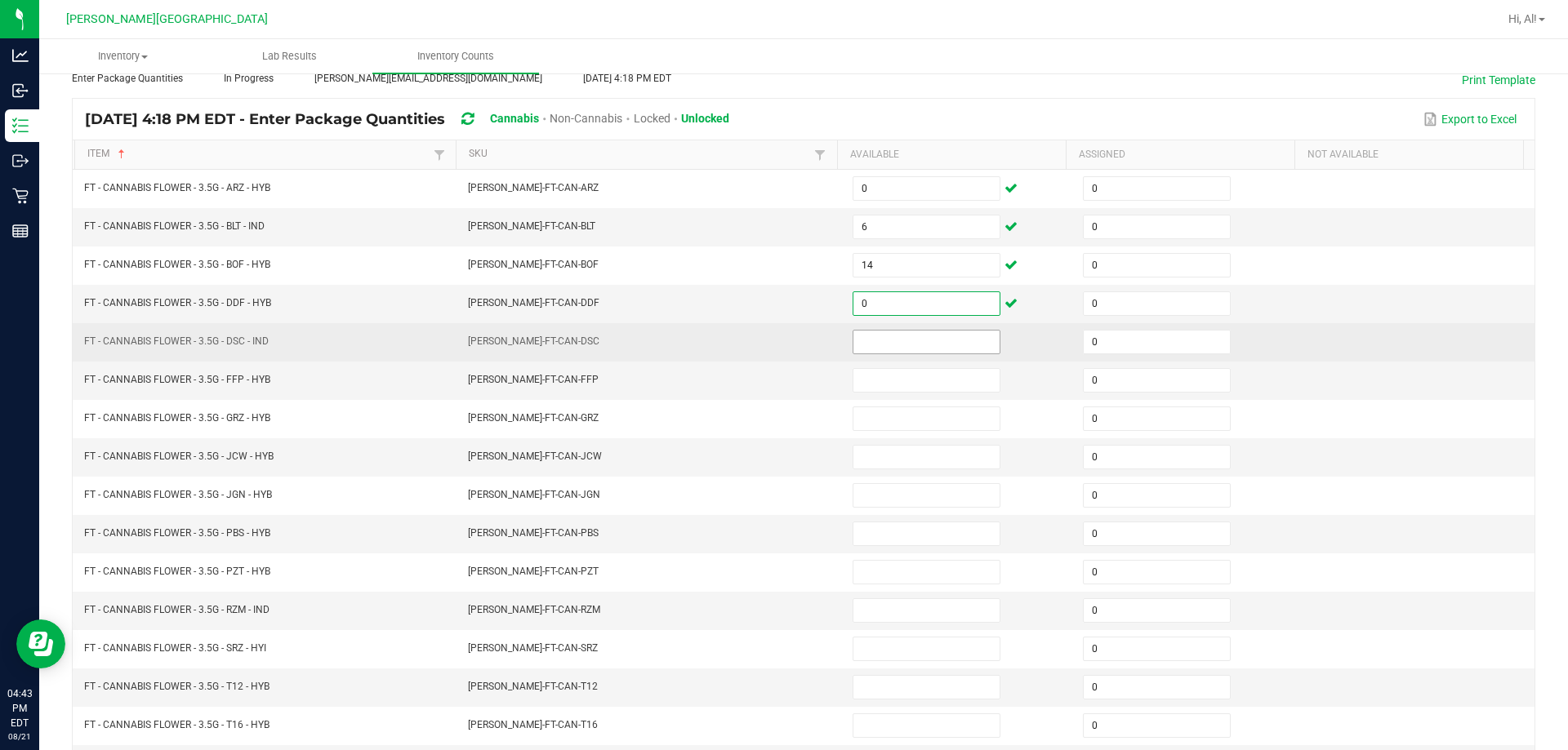
click at [779, 336] on input at bounding box center [926, 342] width 146 height 23
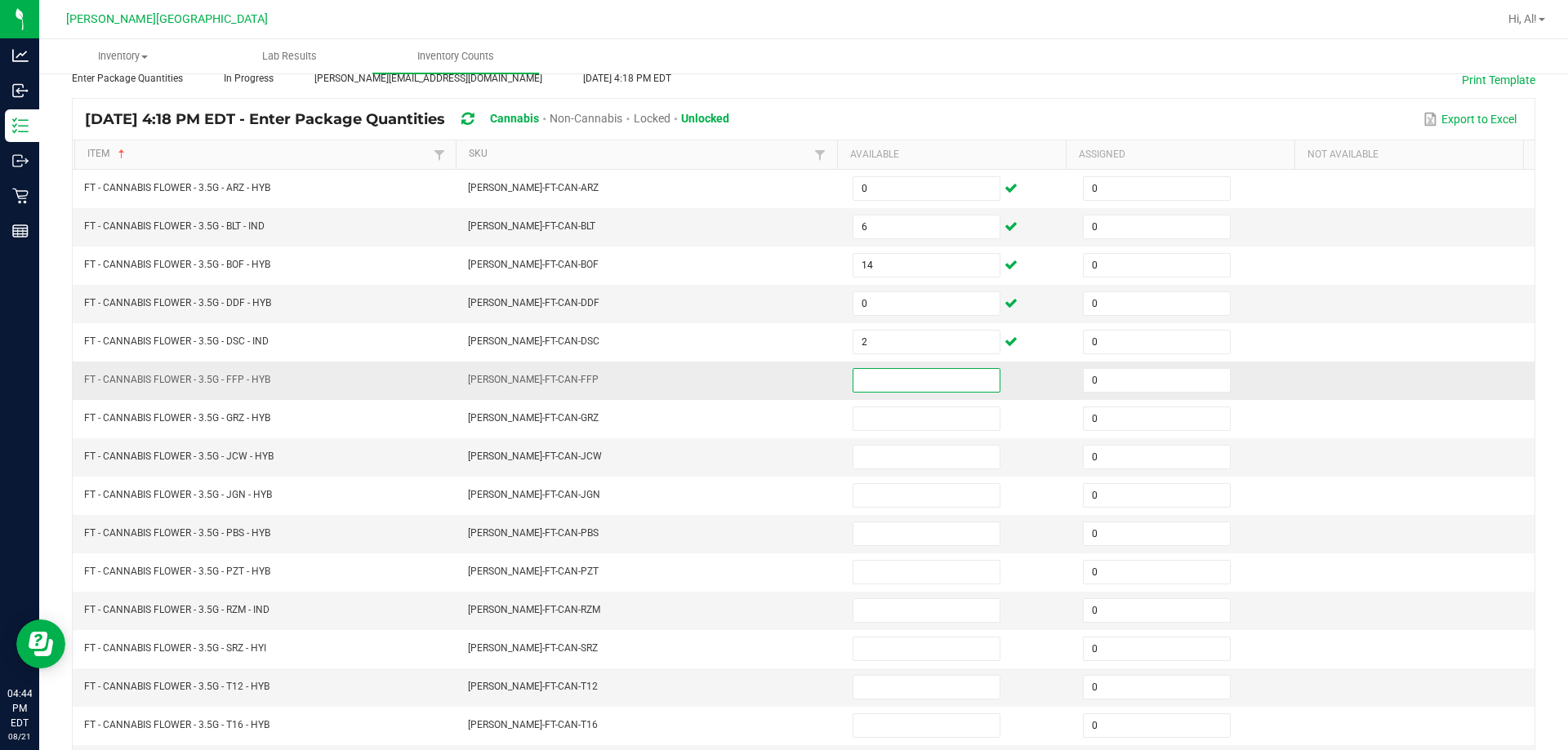
click at [779, 387] on input at bounding box center [926, 381] width 146 height 23
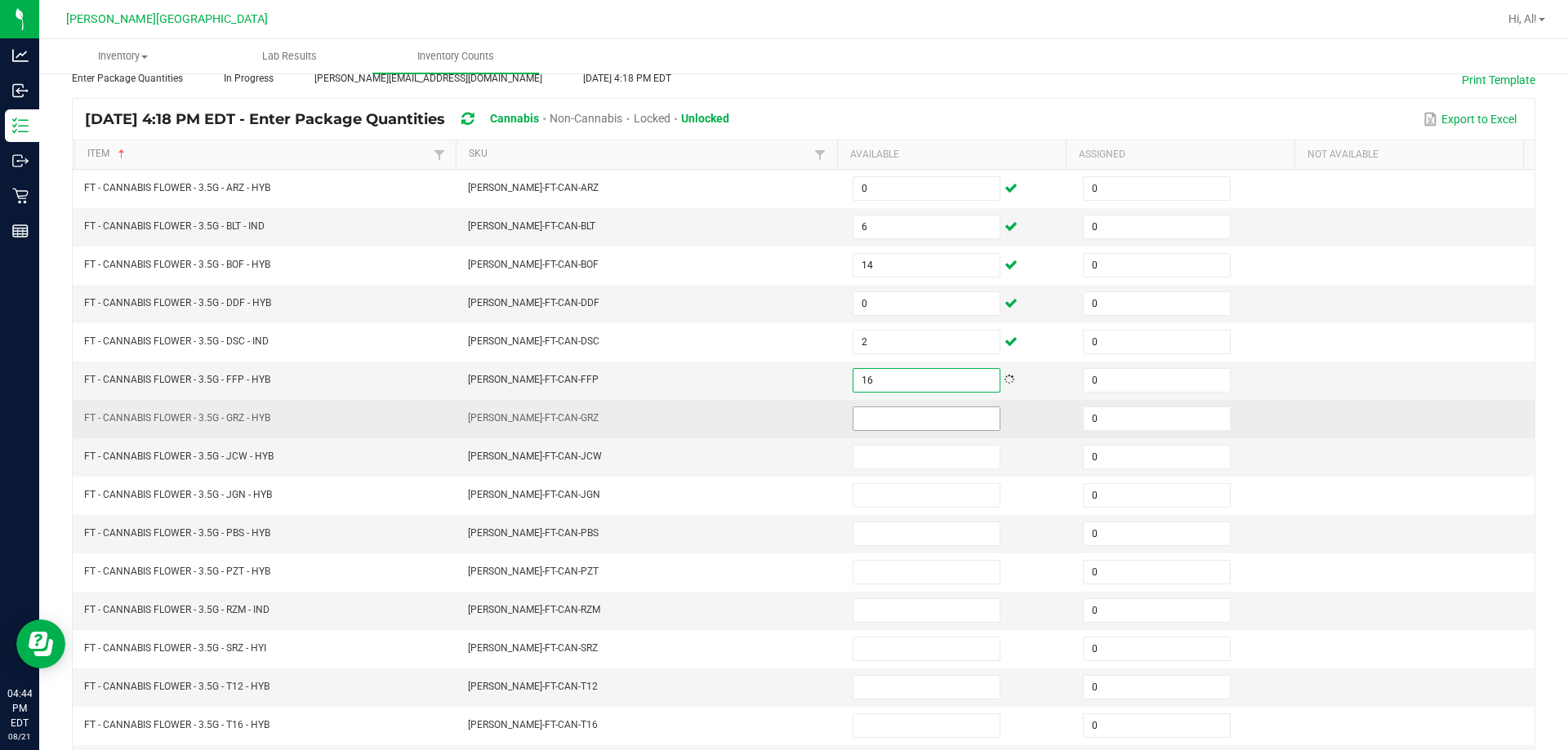
click at [779, 414] on input at bounding box center [926, 419] width 146 height 23
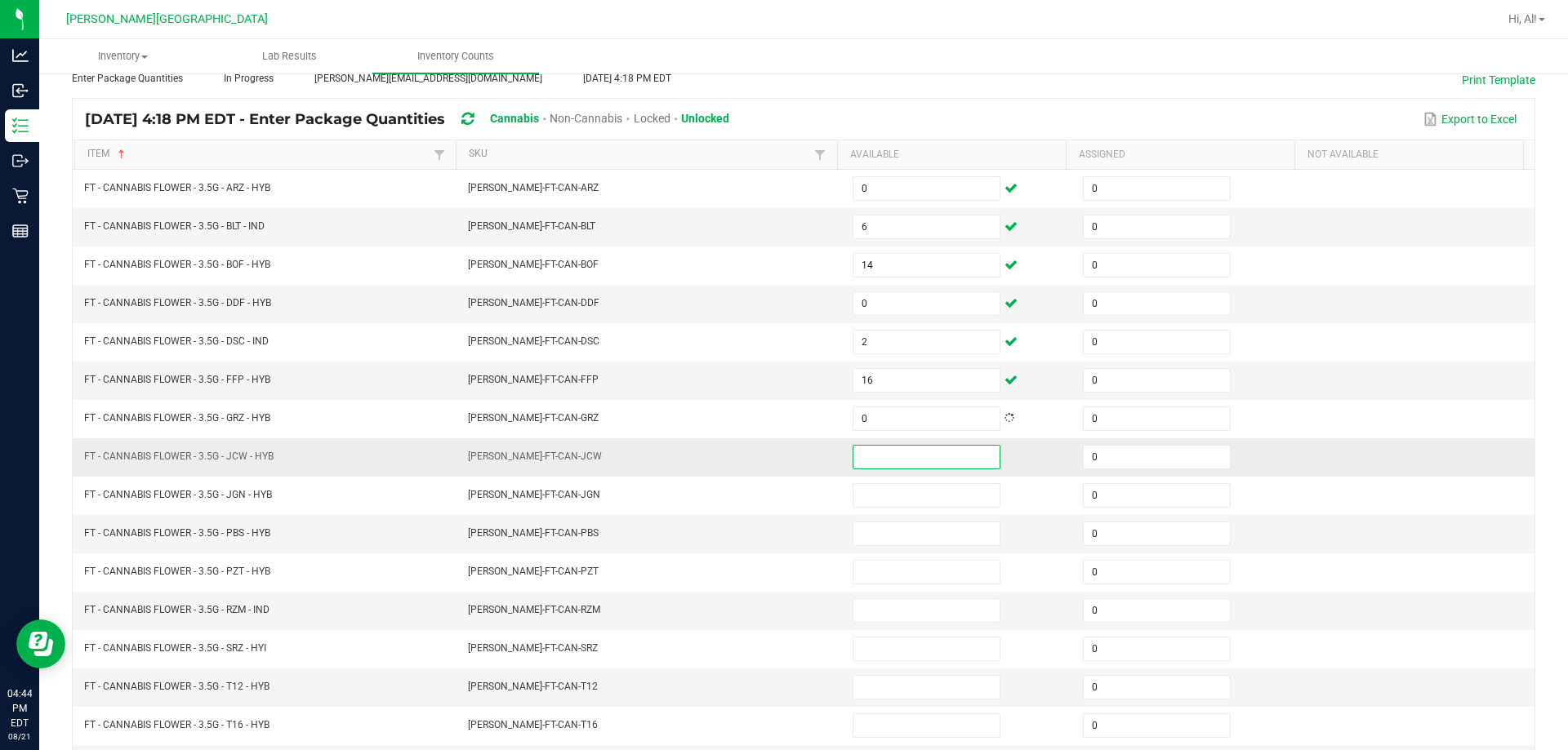
click at [779, 454] on input at bounding box center [926, 457] width 146 height 23
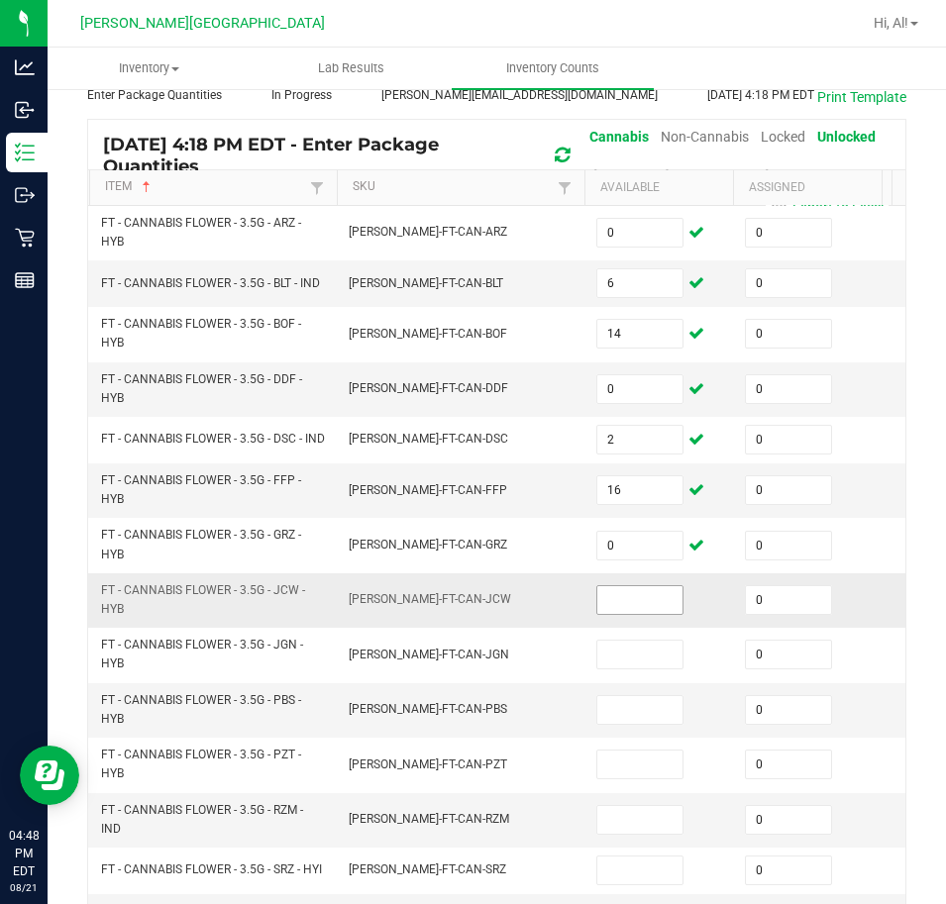
click at [613, 603] on input at bounding box center [639, 600] width 85 height 28
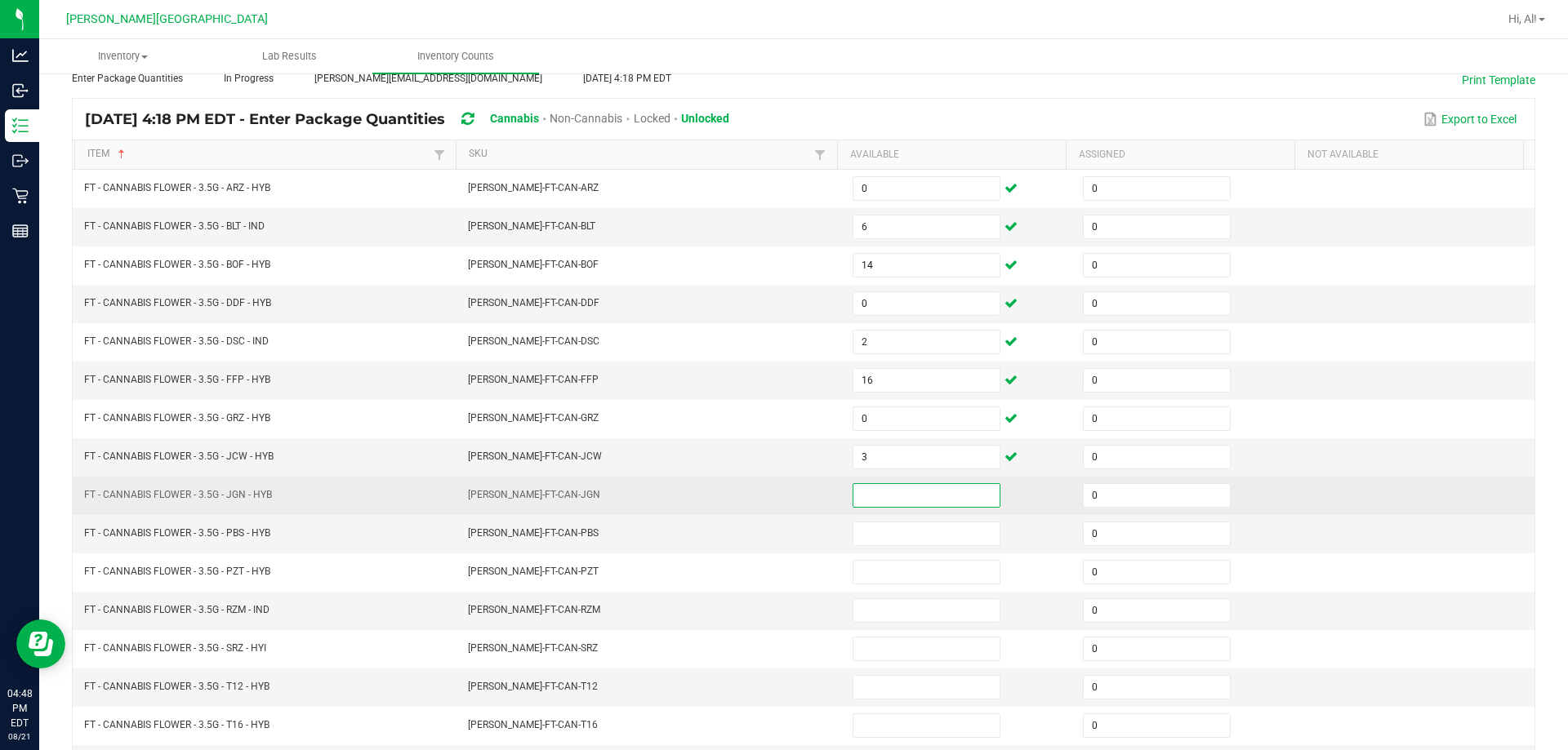
click at [779, 485] on input at bounding box center [926, 495] width 146 height 23
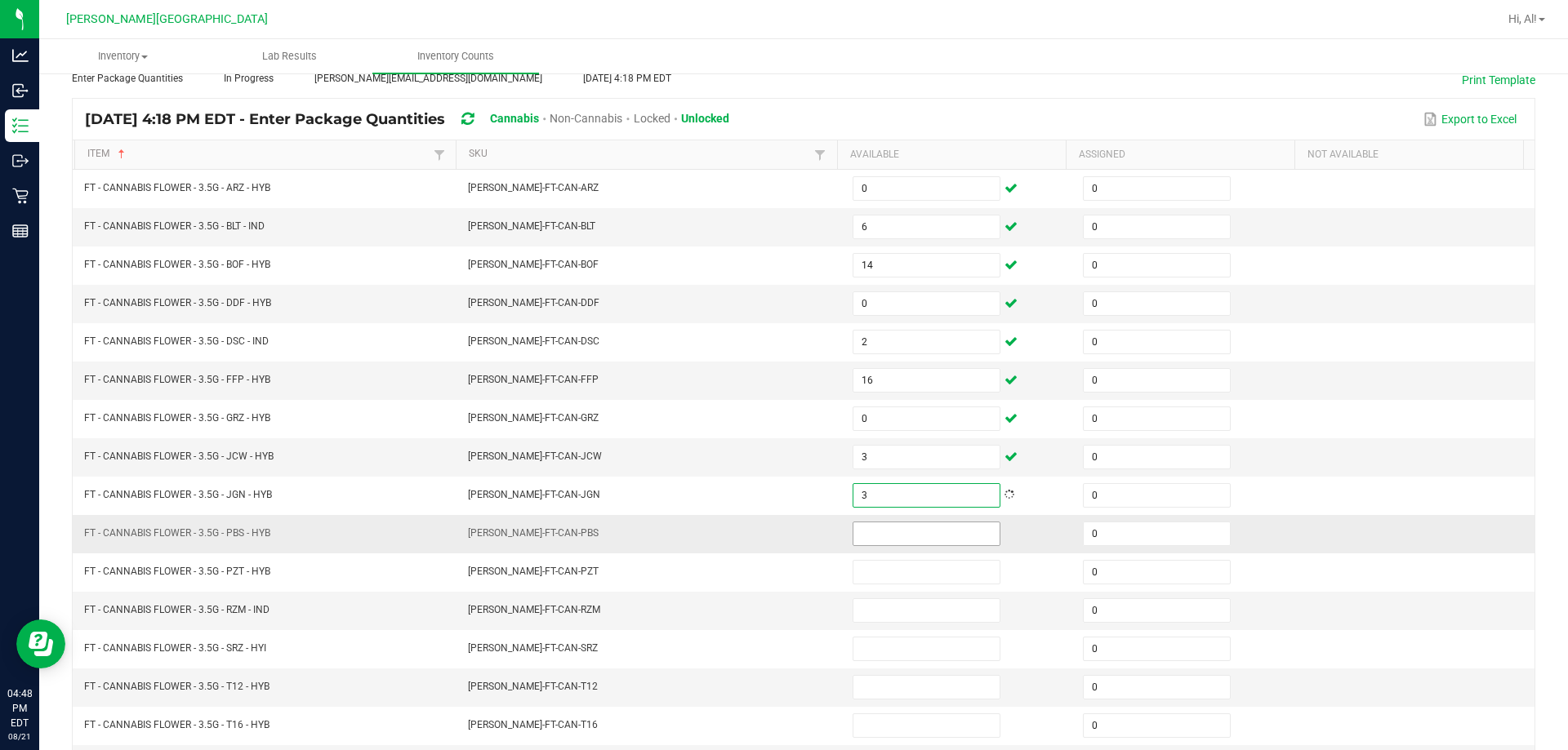
click at [779, 530] on input at bounding box center [926, 534] width 146 height 23
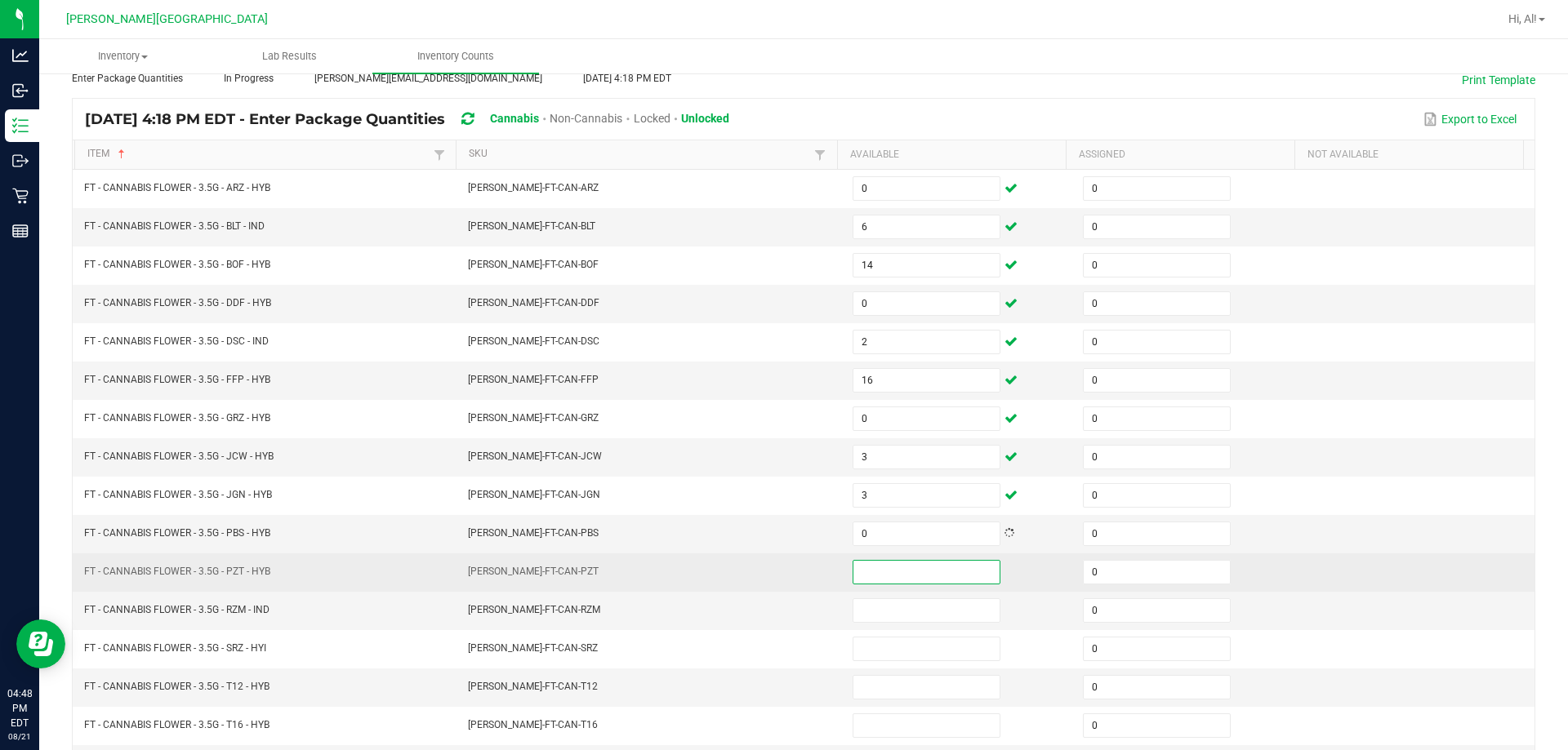
click at [779, 567] on input at bounding box center [926, 572] width 146 height 23
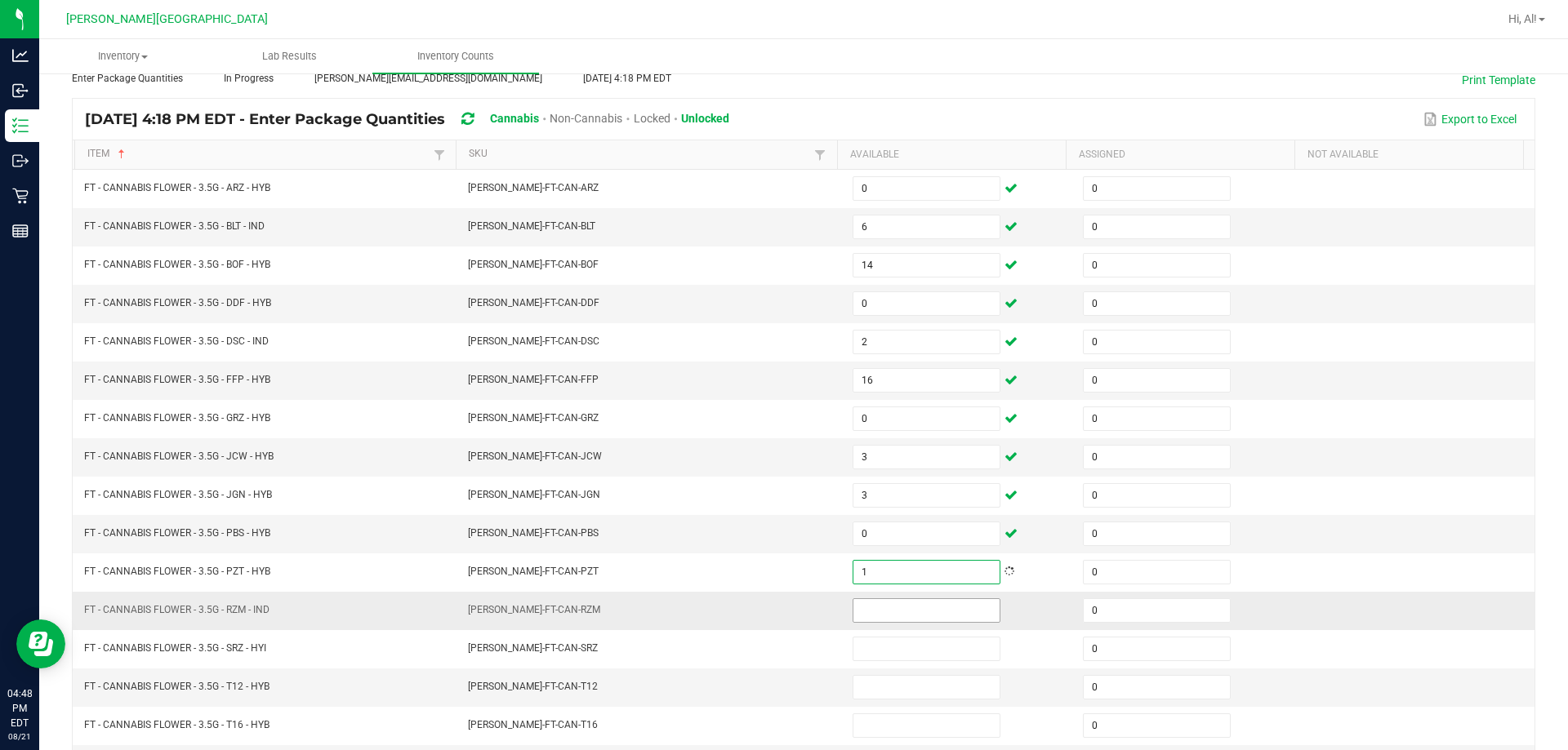
click at [779, 601] on input at bounding box center [926, 611] width 146 height 23
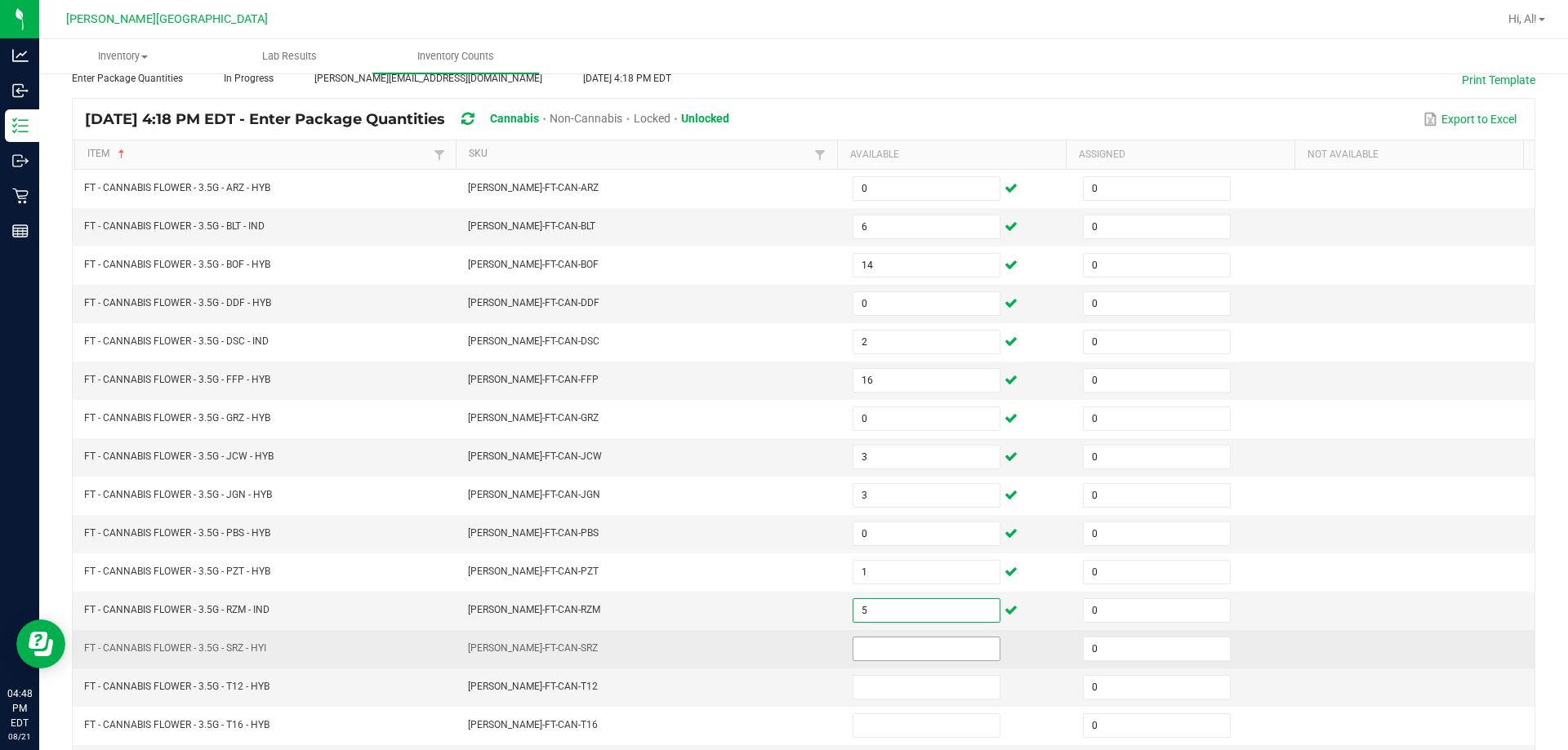
click at [779, 643] on input at bounding box center [926, 649] width 146 height 23
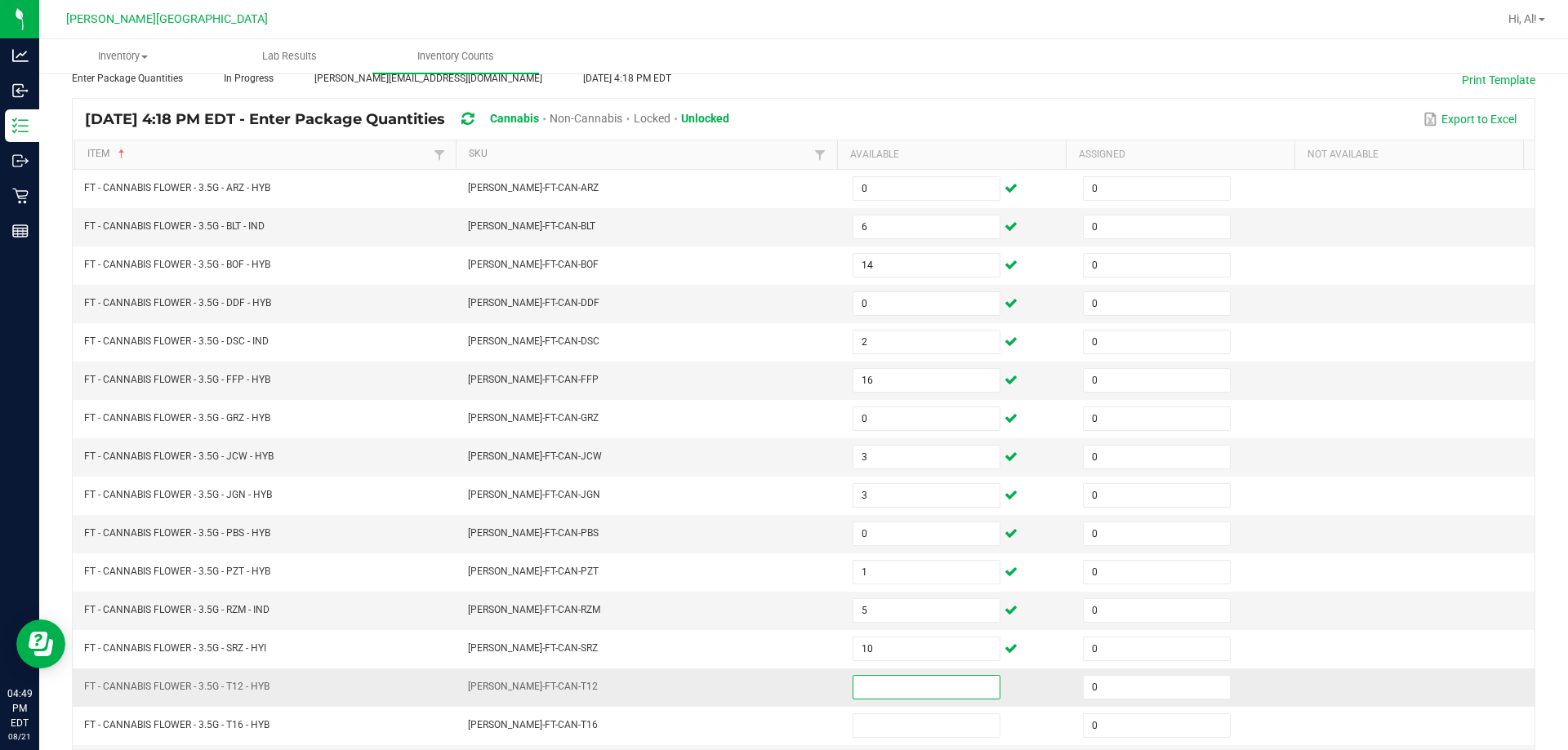
click at [779, 691] on input at bounding box center [926, 687] width 146 height 23
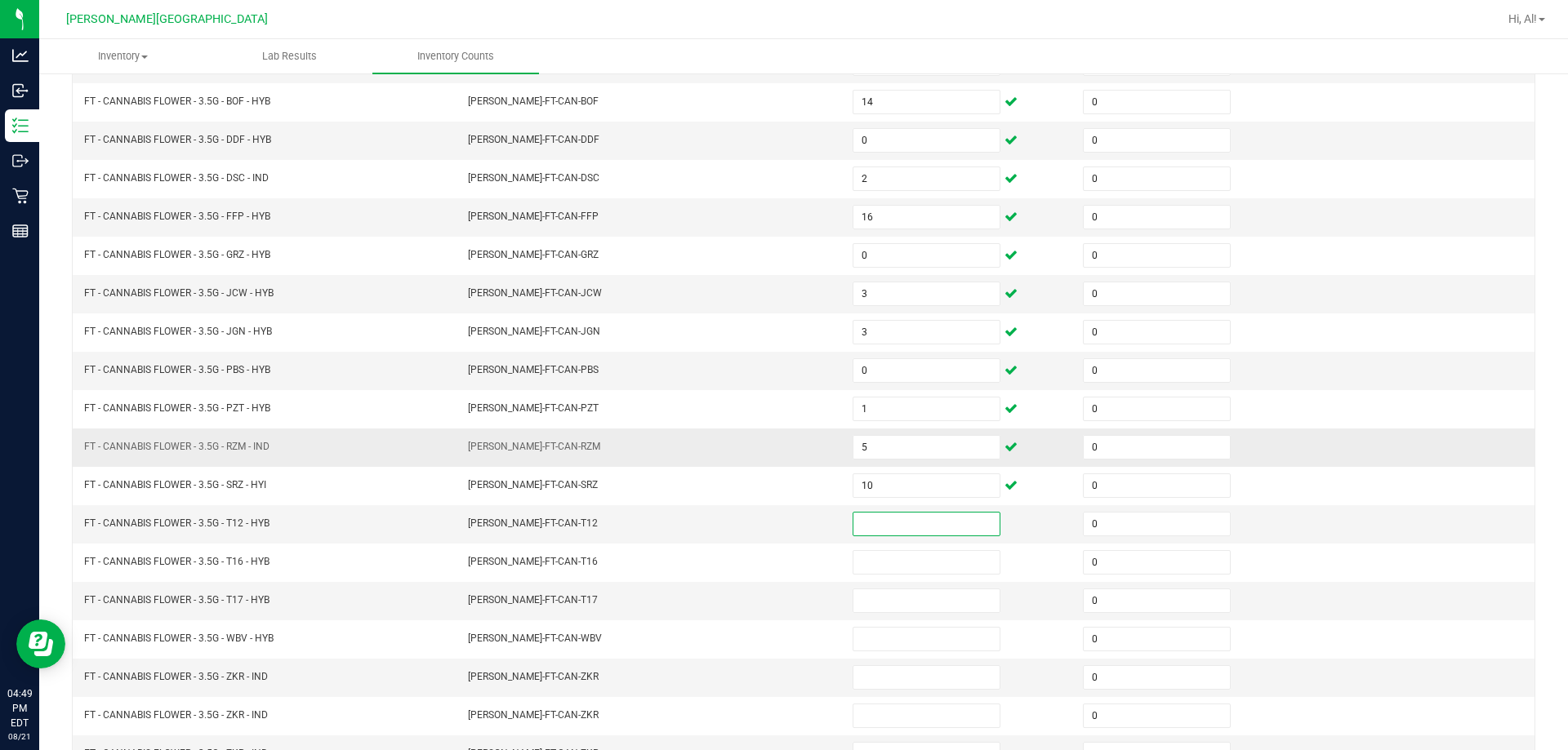
scroll to position [339, 0]
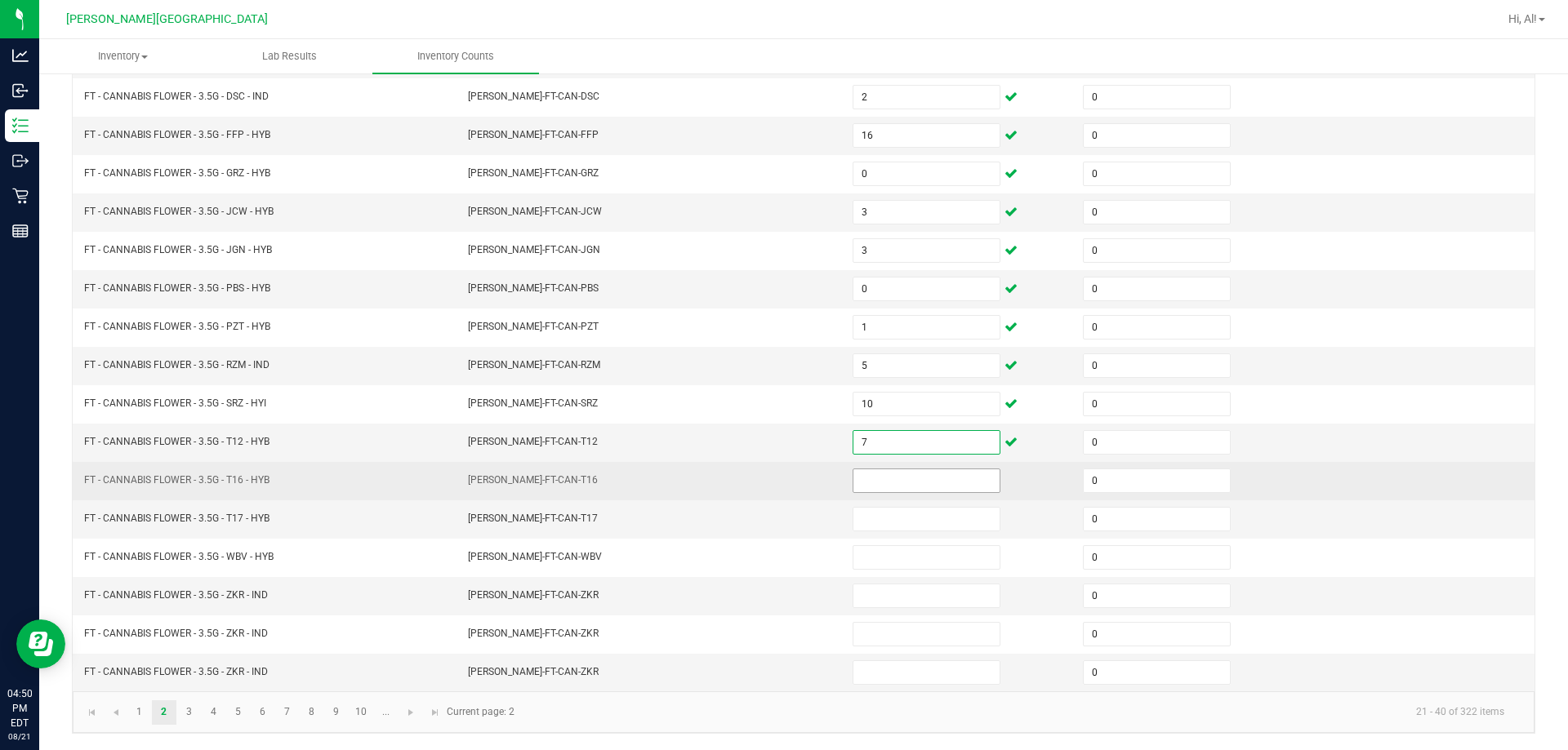
click at [779, 490] on input at bounding box center [926, 480] width 146 height 23
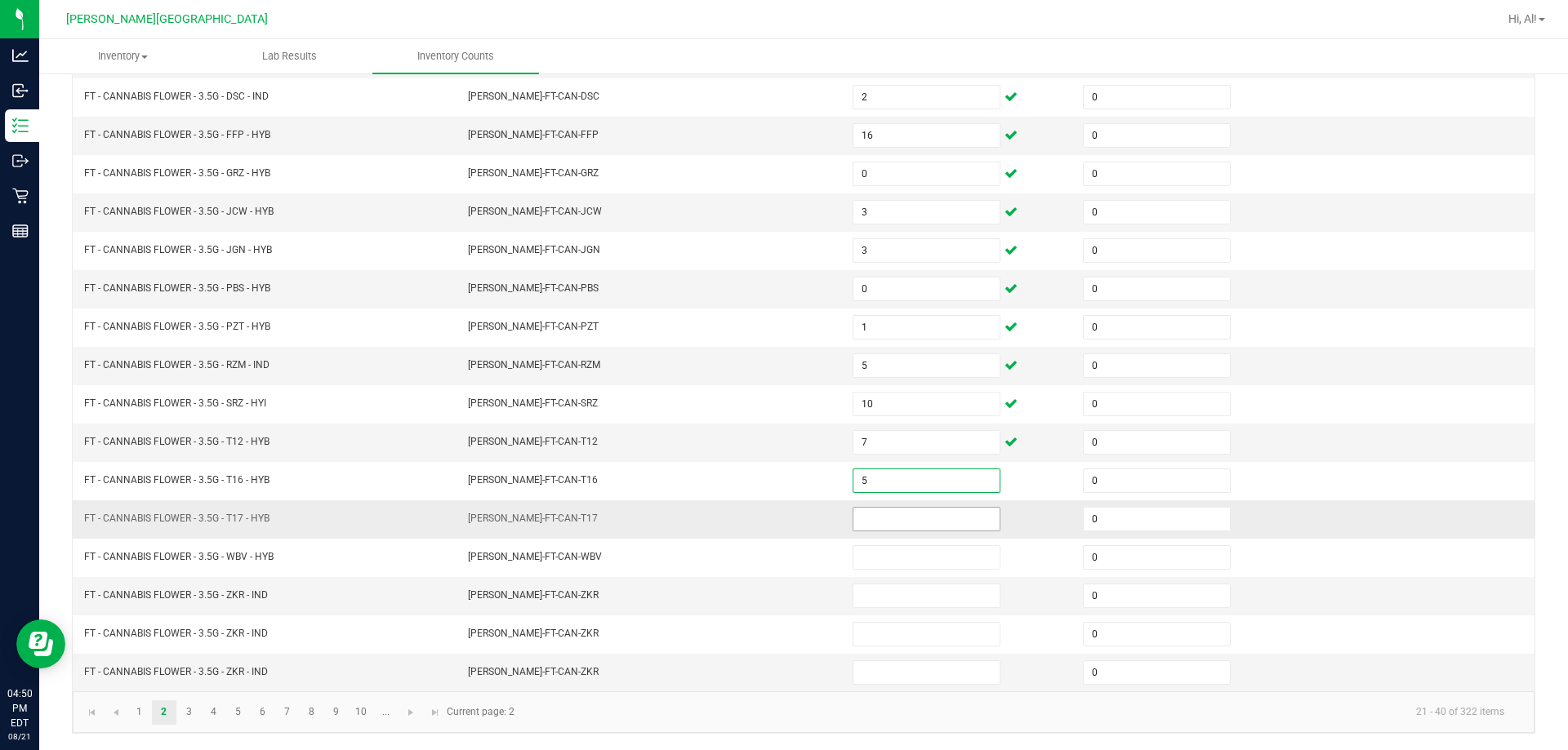
click at [779, 523] on input at bounding box center [926, 519] width 146 height 23
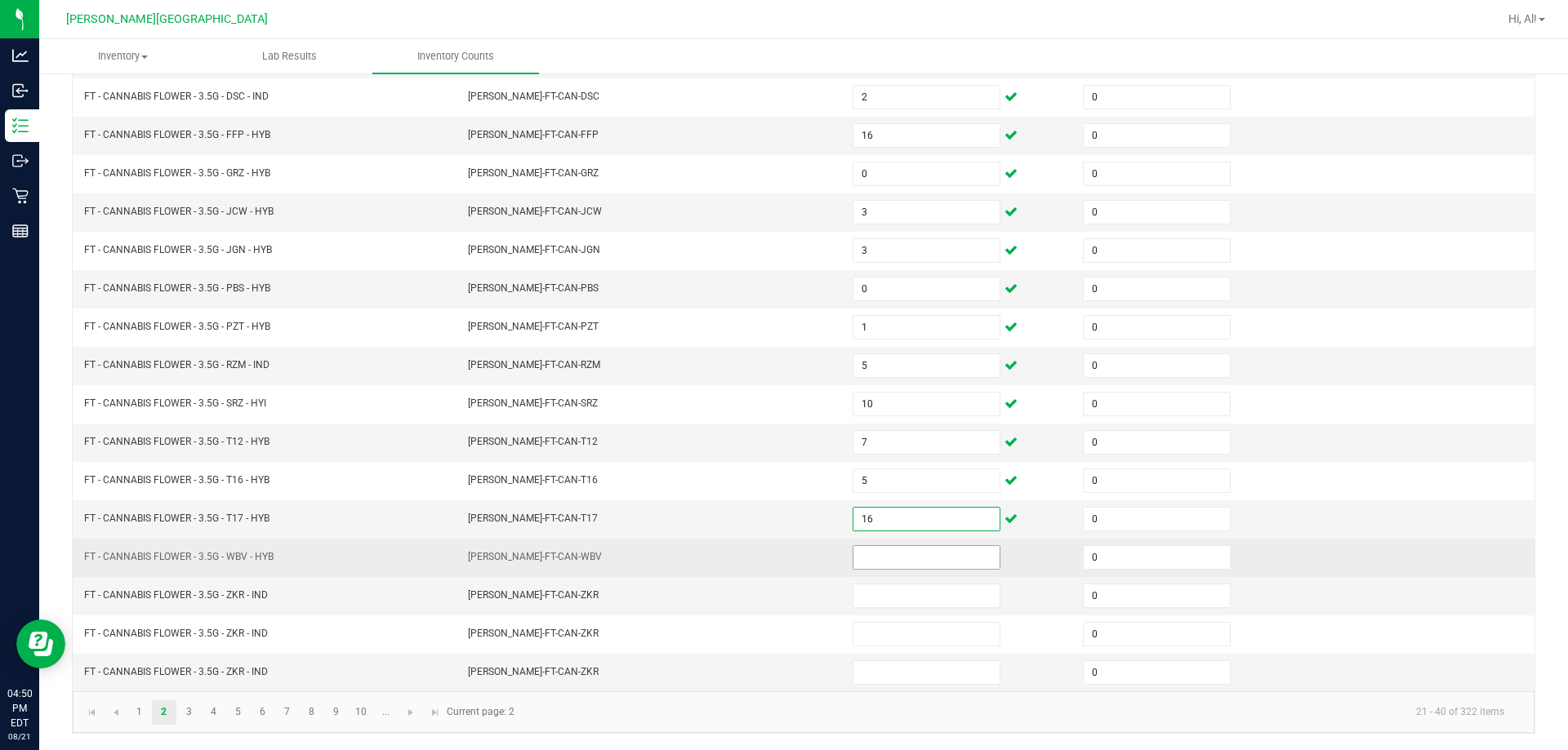
click at [779, 553] on input at bounding box center [926, 558] width 146 height 23
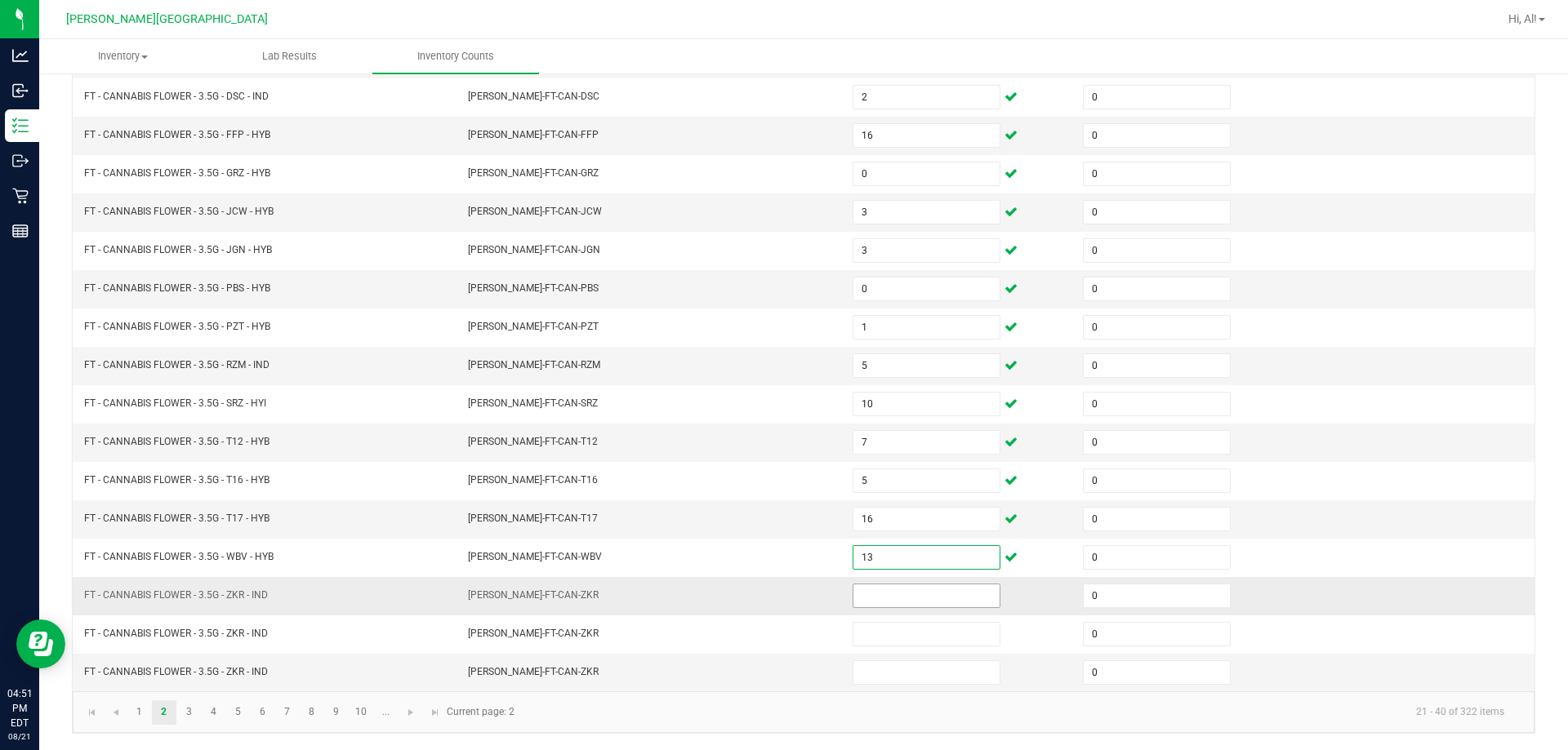
click at [779, 602] on input at bounding box center [926, 596] width 146 height 23
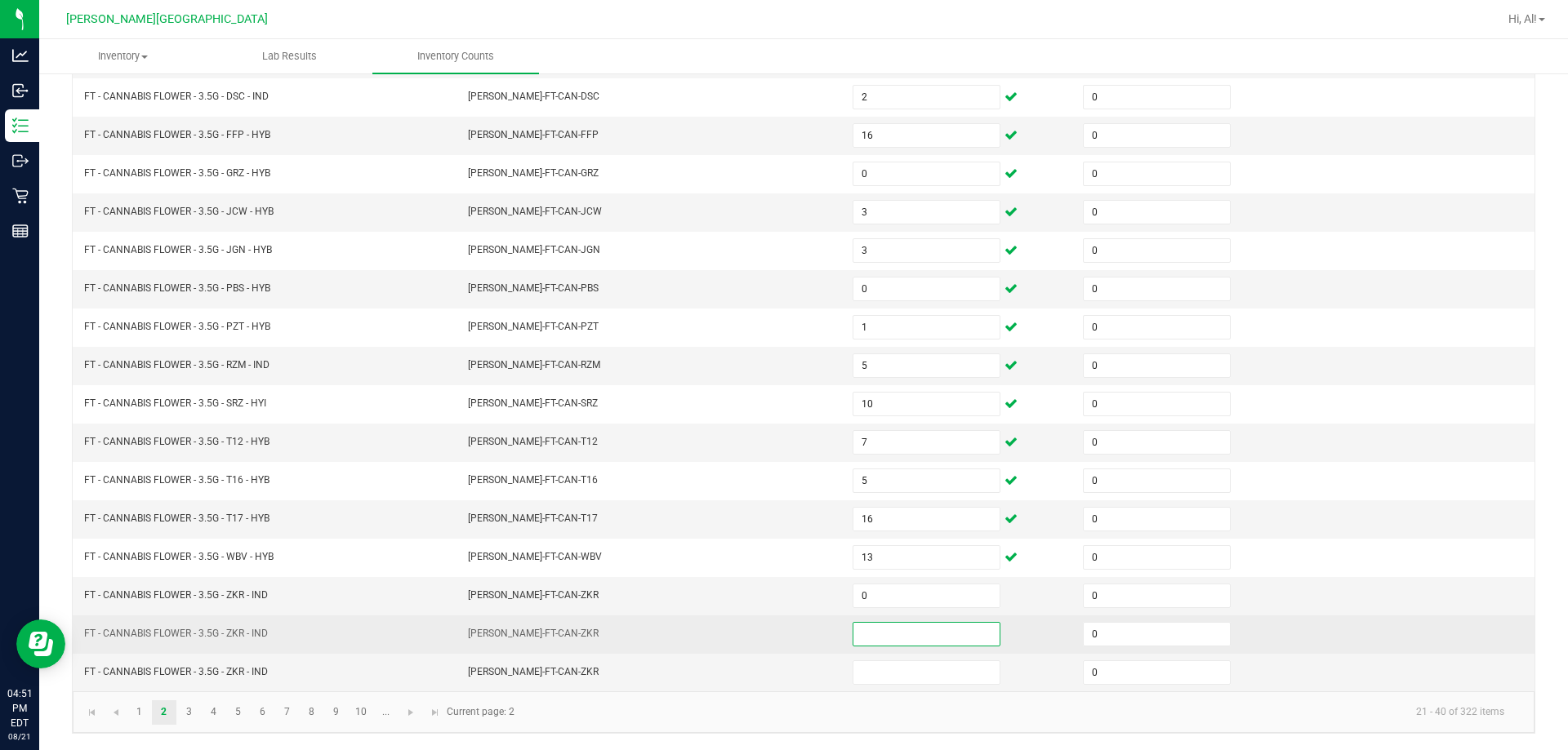
click at [779, 630] on input at bounding box center [926, 635] width 146 height 23
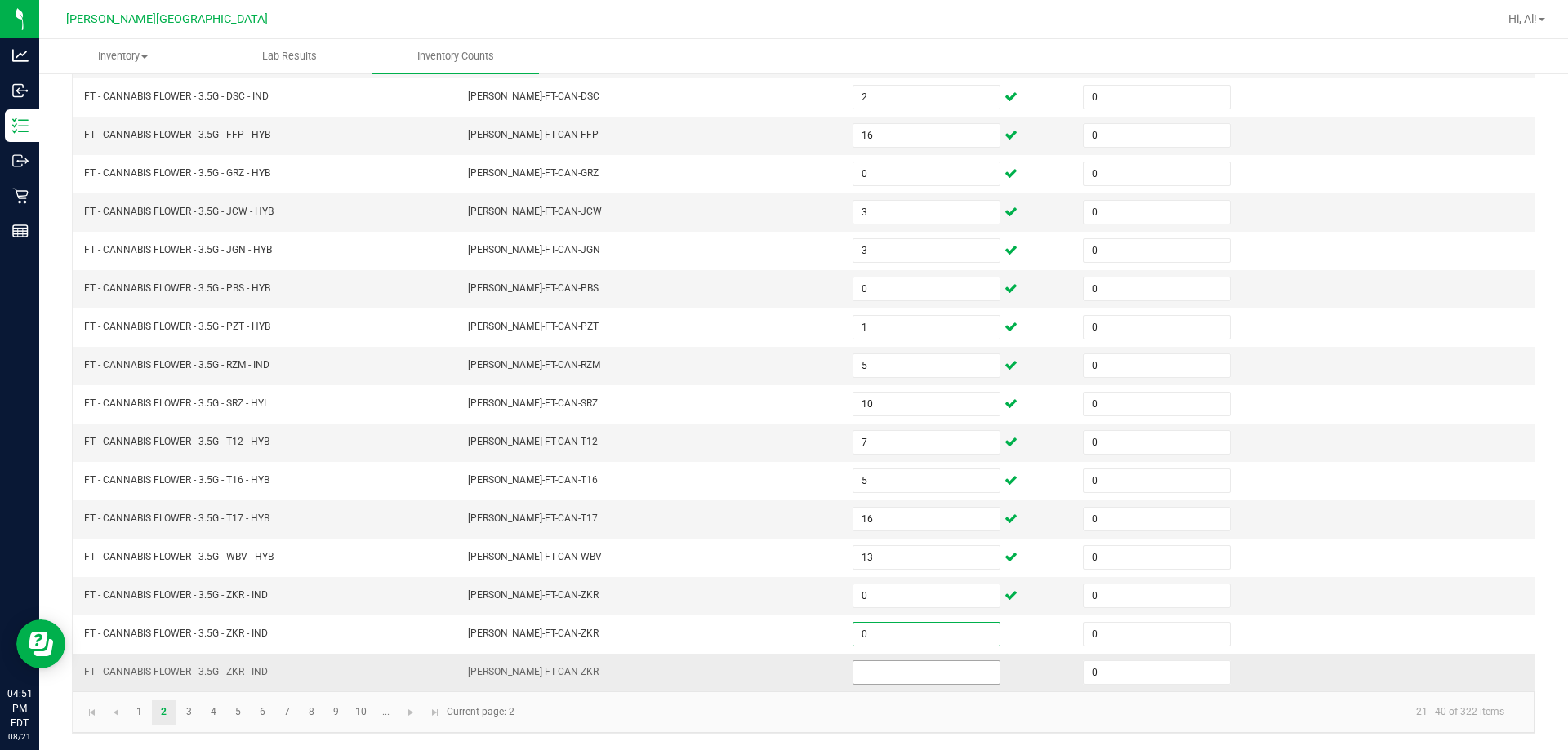
click at [779, 667] on input at bounding box center [926, 673] width 146 height 23
click at [779, 601] on input "0" at bounding box center [926, 596] width 146 height 23
click at [779, 601] on input at bounding box center [926, 596] width 146 height 23
click at [779, 672] on input at bounding box center [926, 673] width 146 height 23
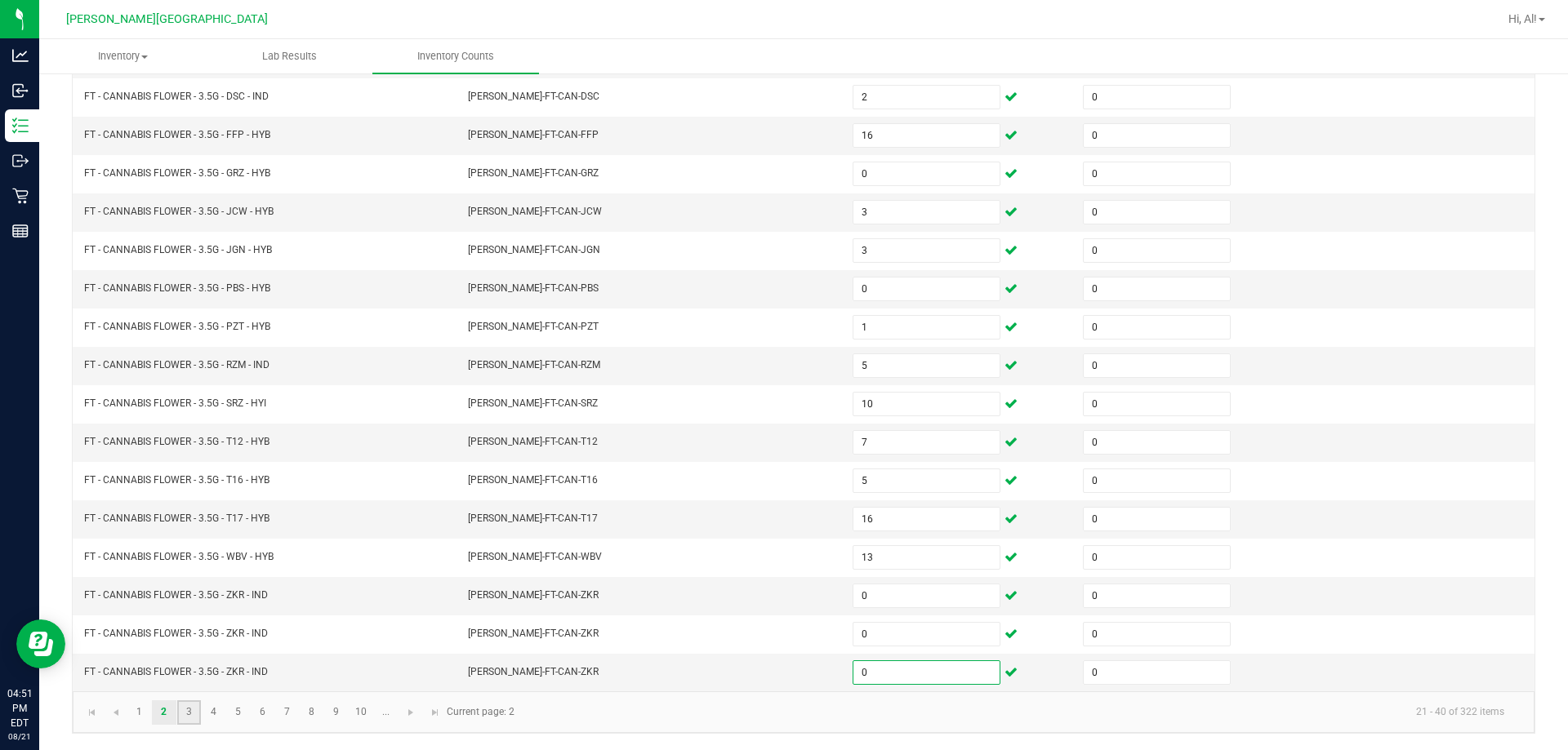
click at [196, 715] on link "3" at bounding box center [189, 713] width 24 height 25
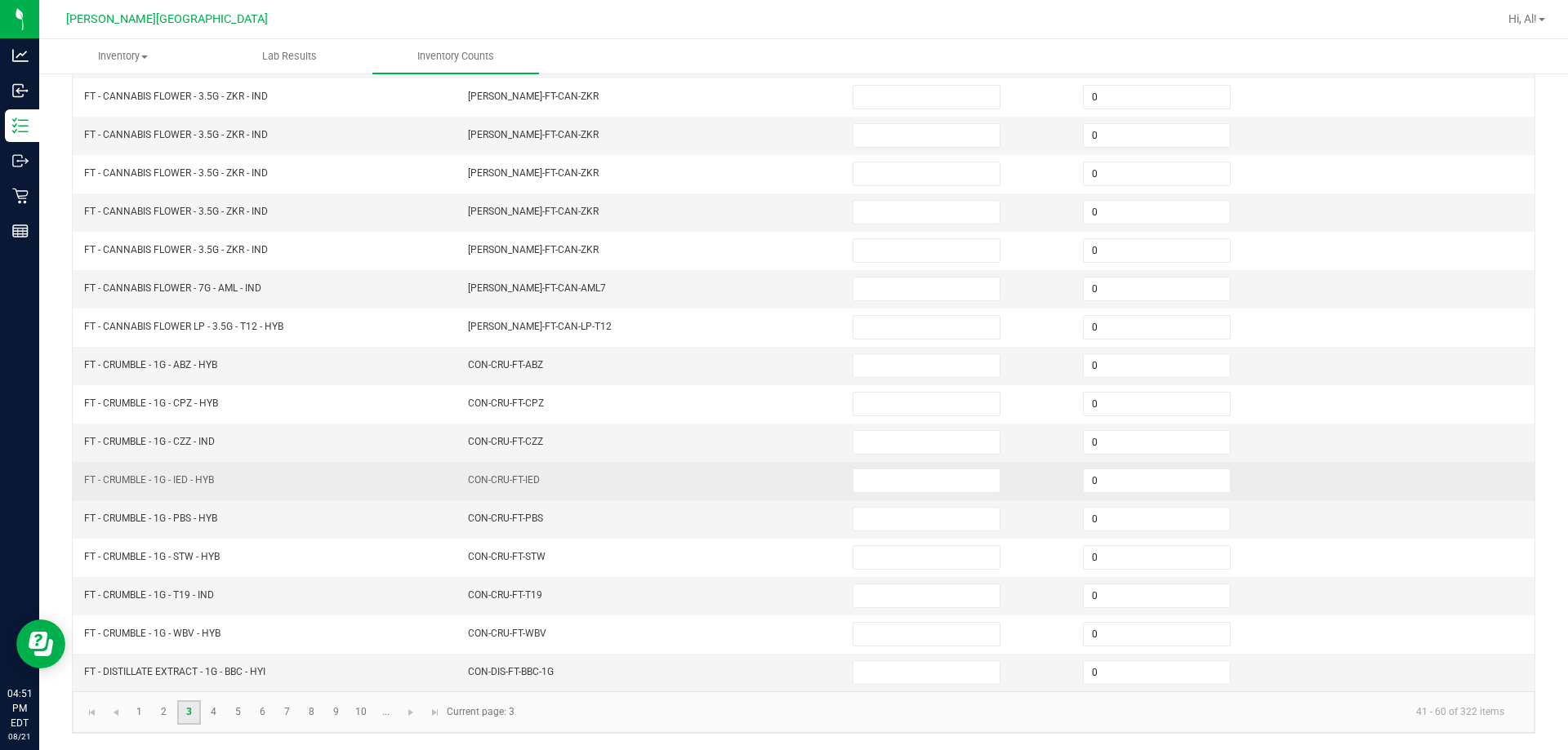
scroll to position [94, 0]
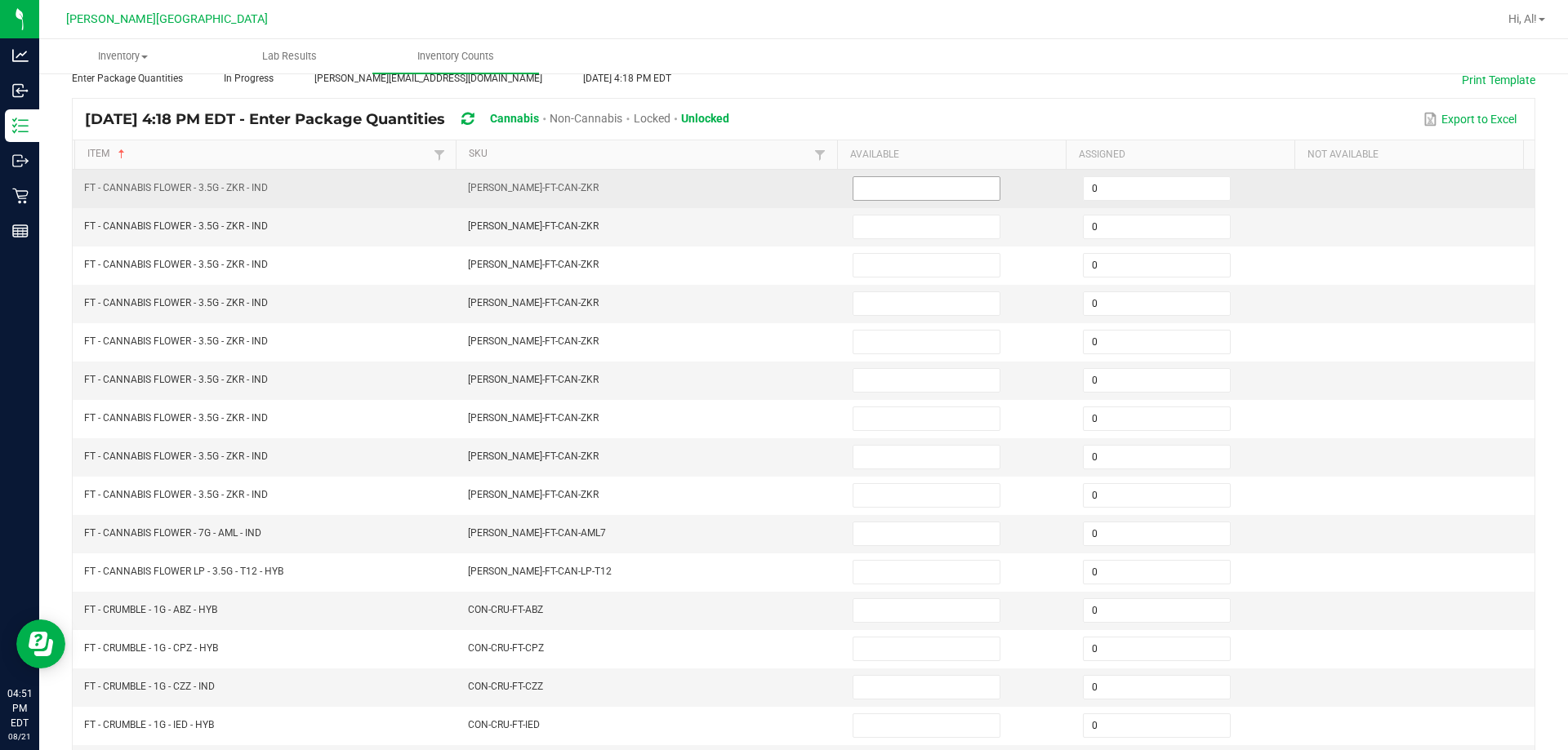
click at [779, 185] on input at bounding box center [926, 189] width 146 height 23
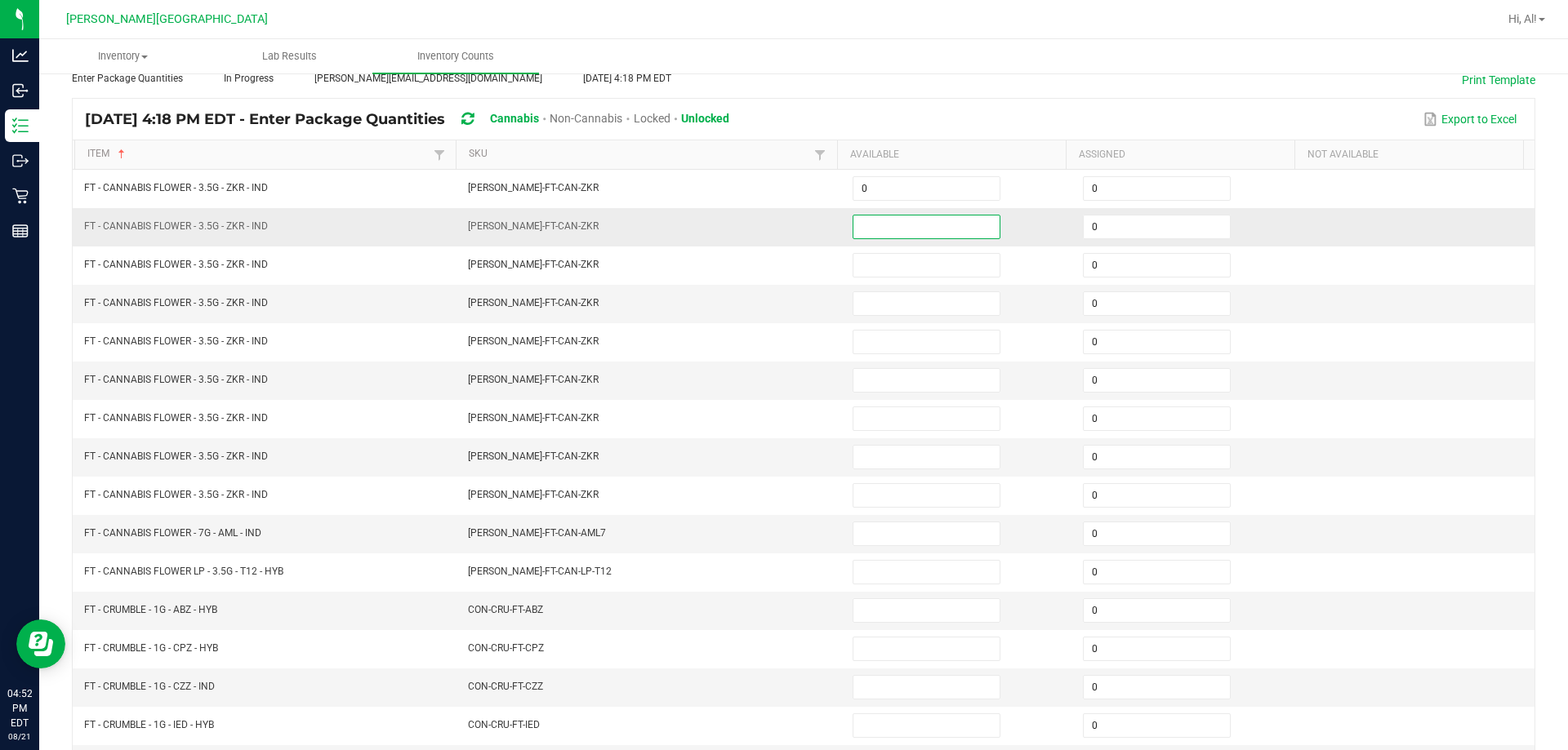
click at [779, 227] on input at bounding box center [926, 227] width 146 height 23
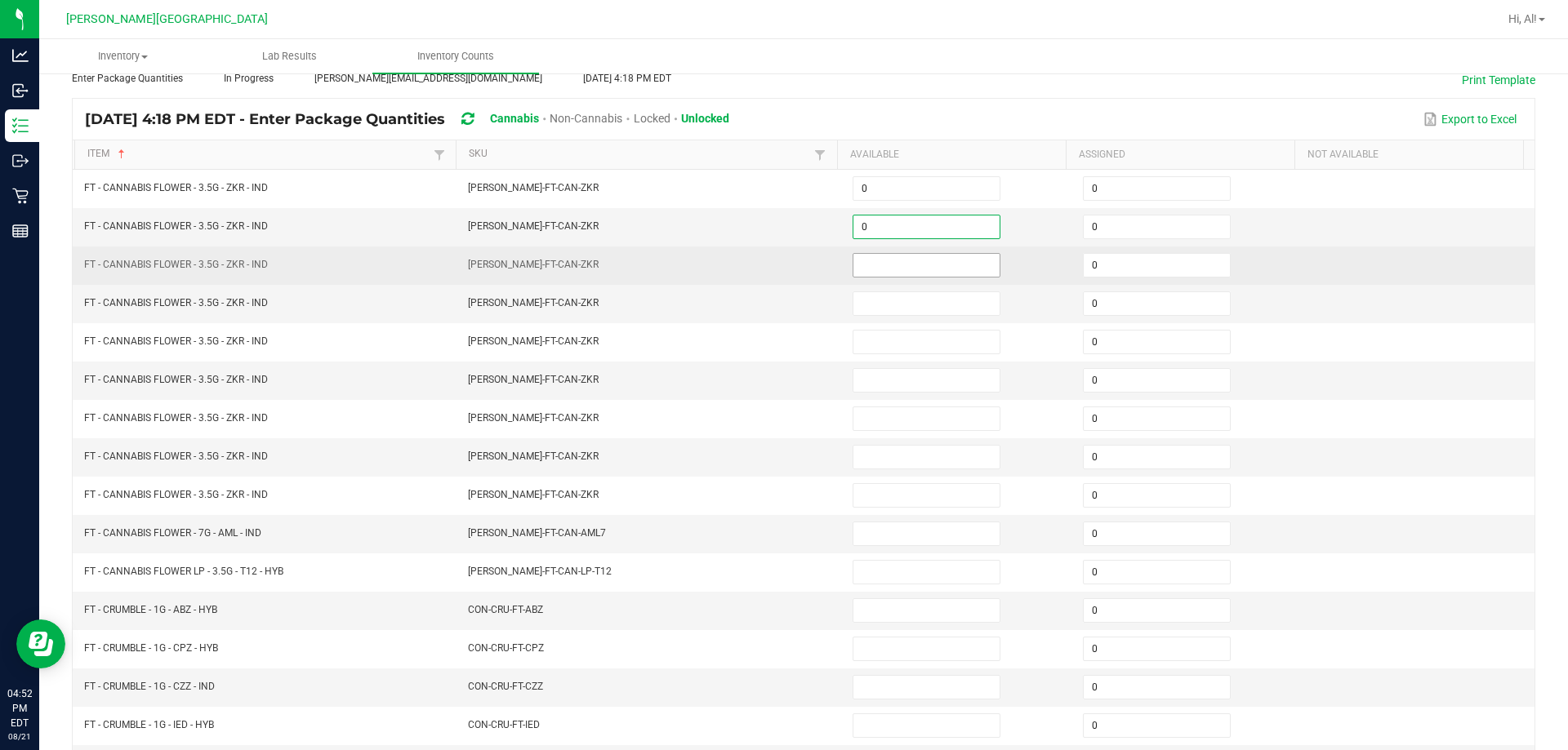
click at [779, 256] on input at bounding box center [926, 265] width 146 height 23
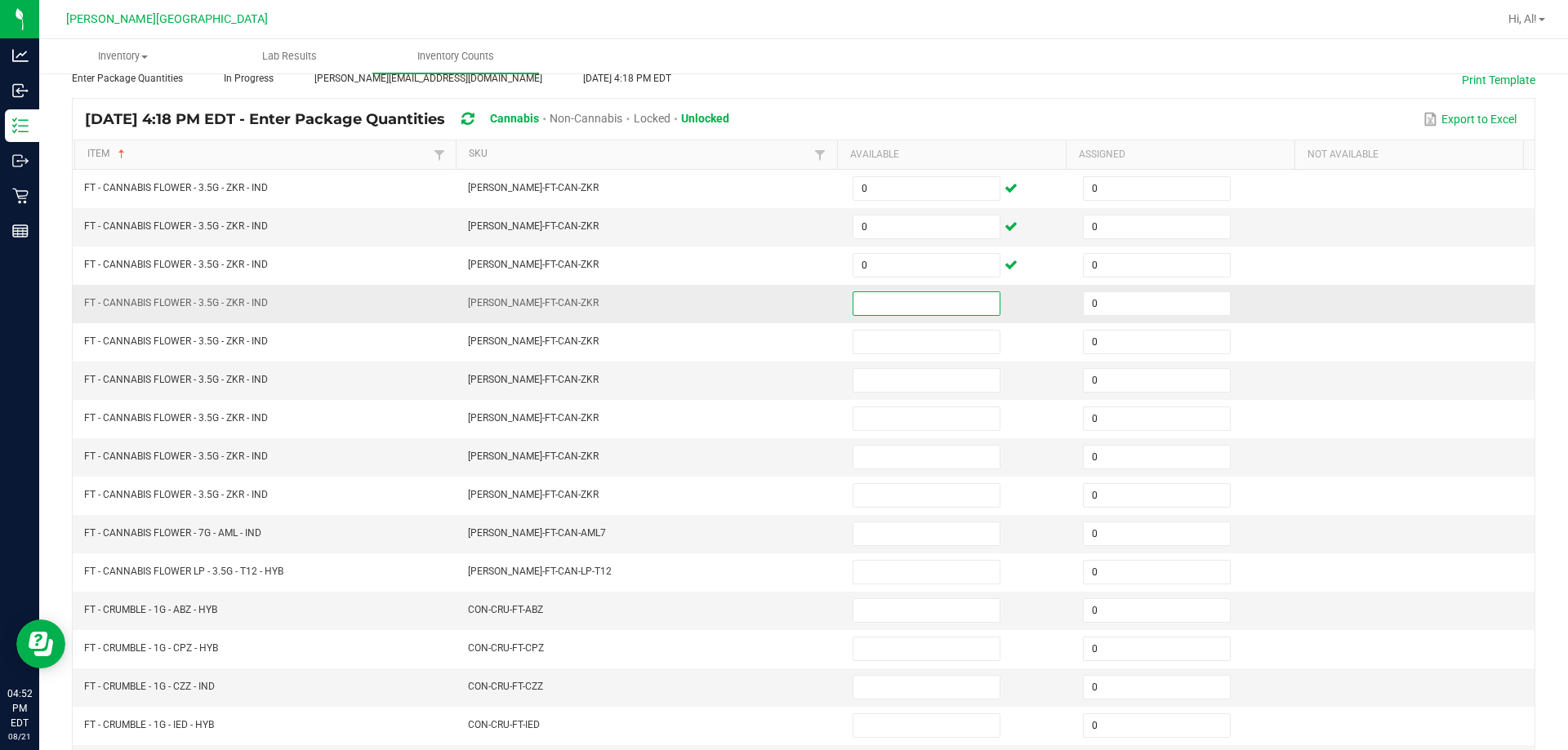
click at [779, 310] on input at bounding box center [926, 304] width 146 height 23
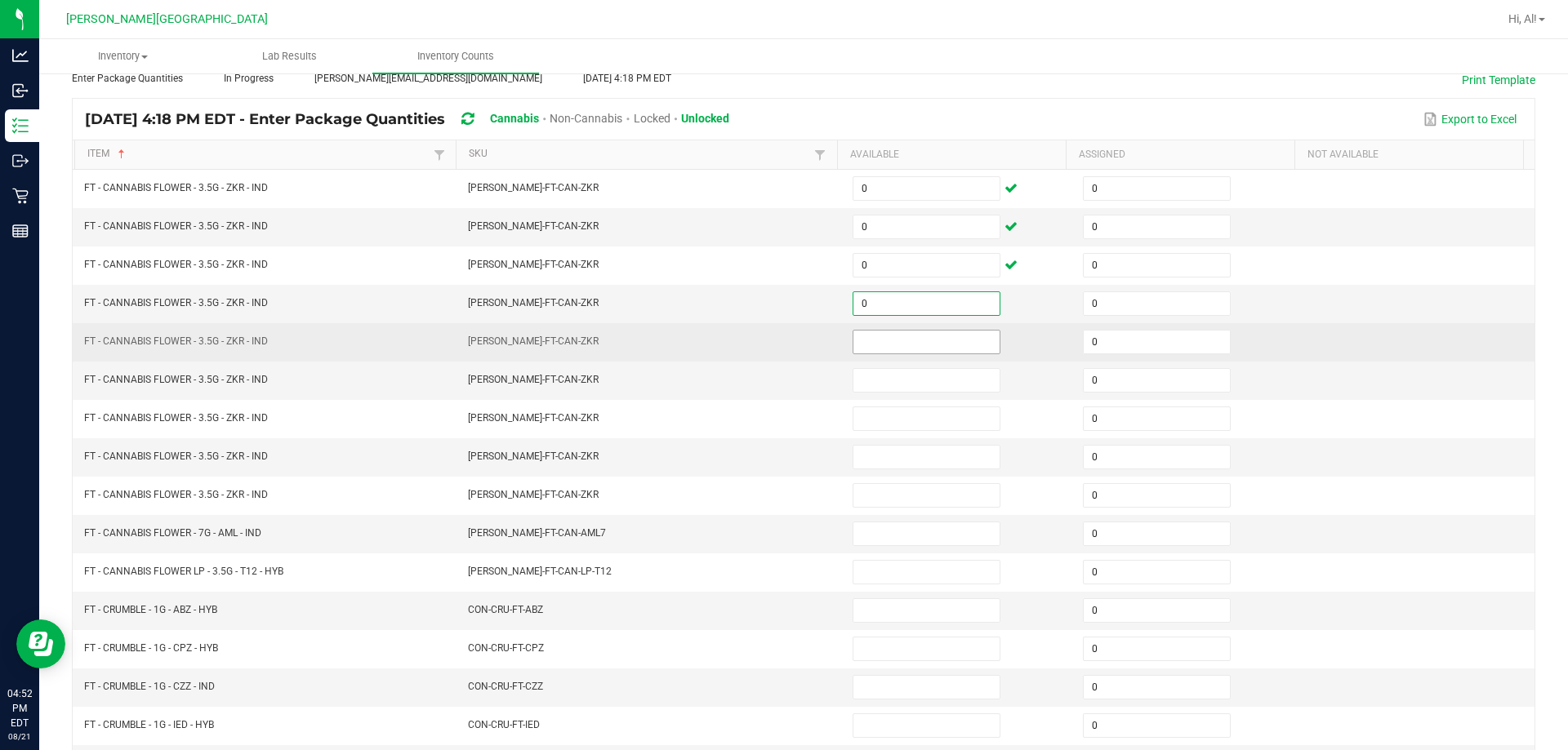
click at [779, 349] on input at bounding box center [926, 342] width 146 height 23
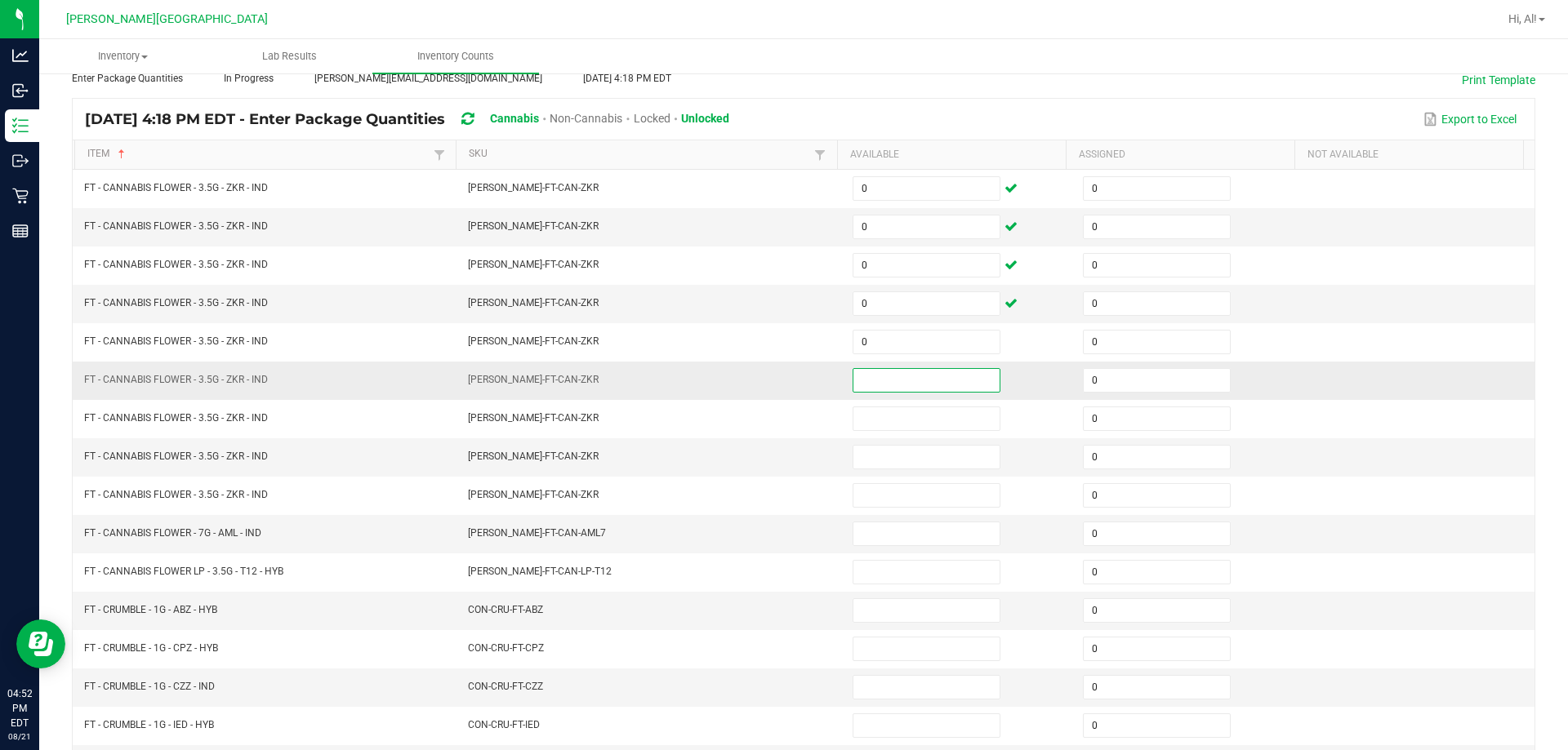
click at [779, 381] on input at bounding box center [926, 381] width 146 height 23
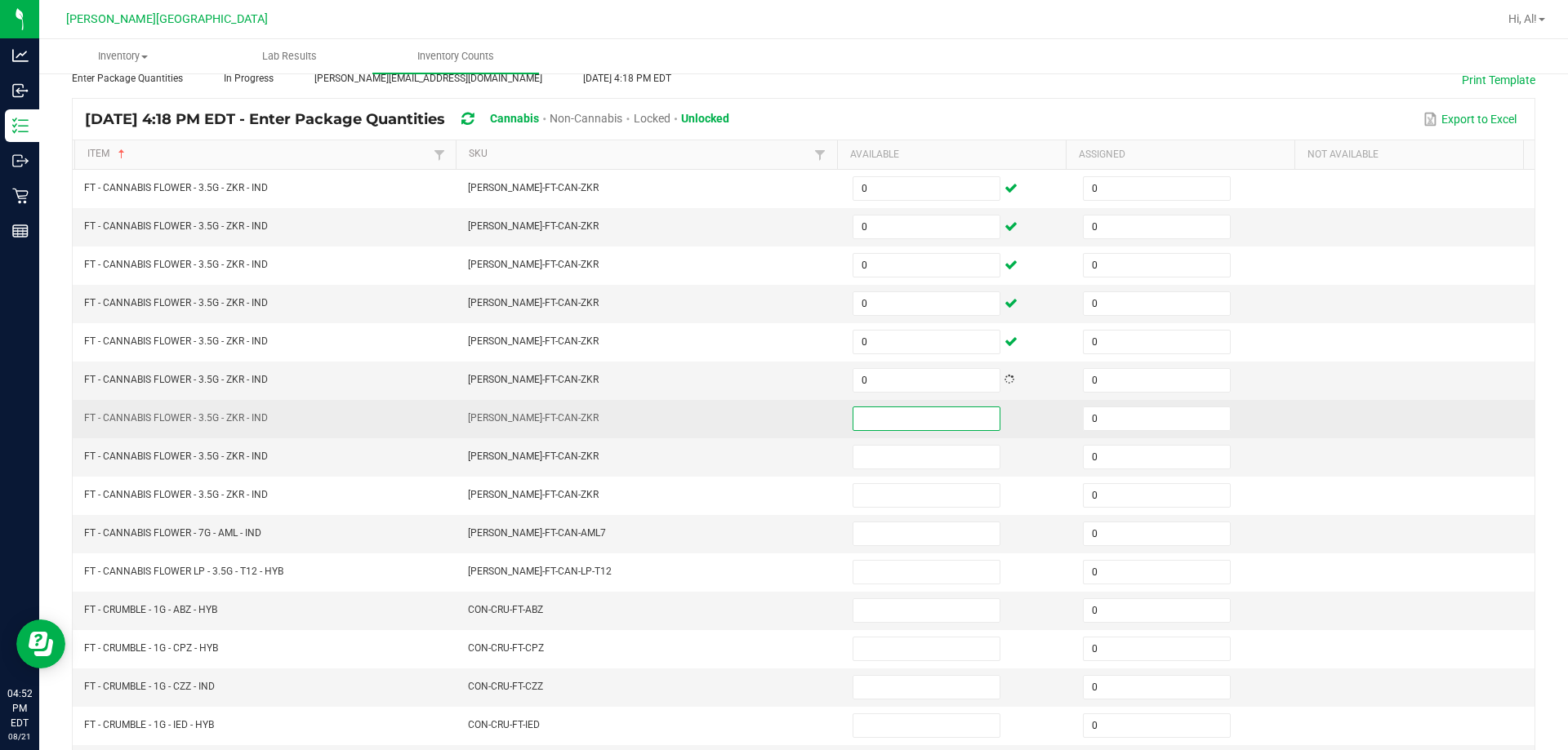
click at [779, 409] on input at bounding box center [926, 419] width 146 height 23
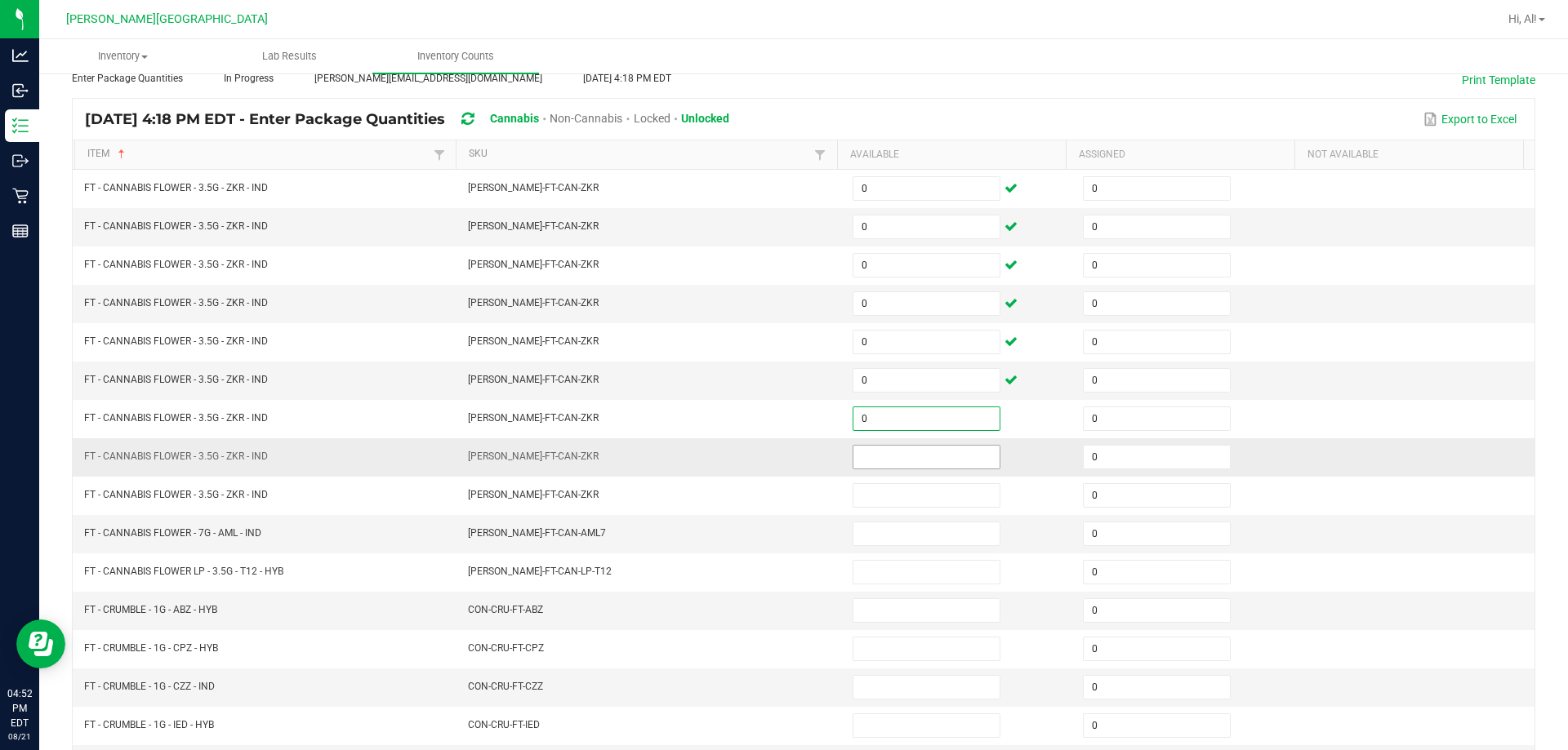
click at [779, 460] on input at bounding box center [926, 457] width 146 height 23
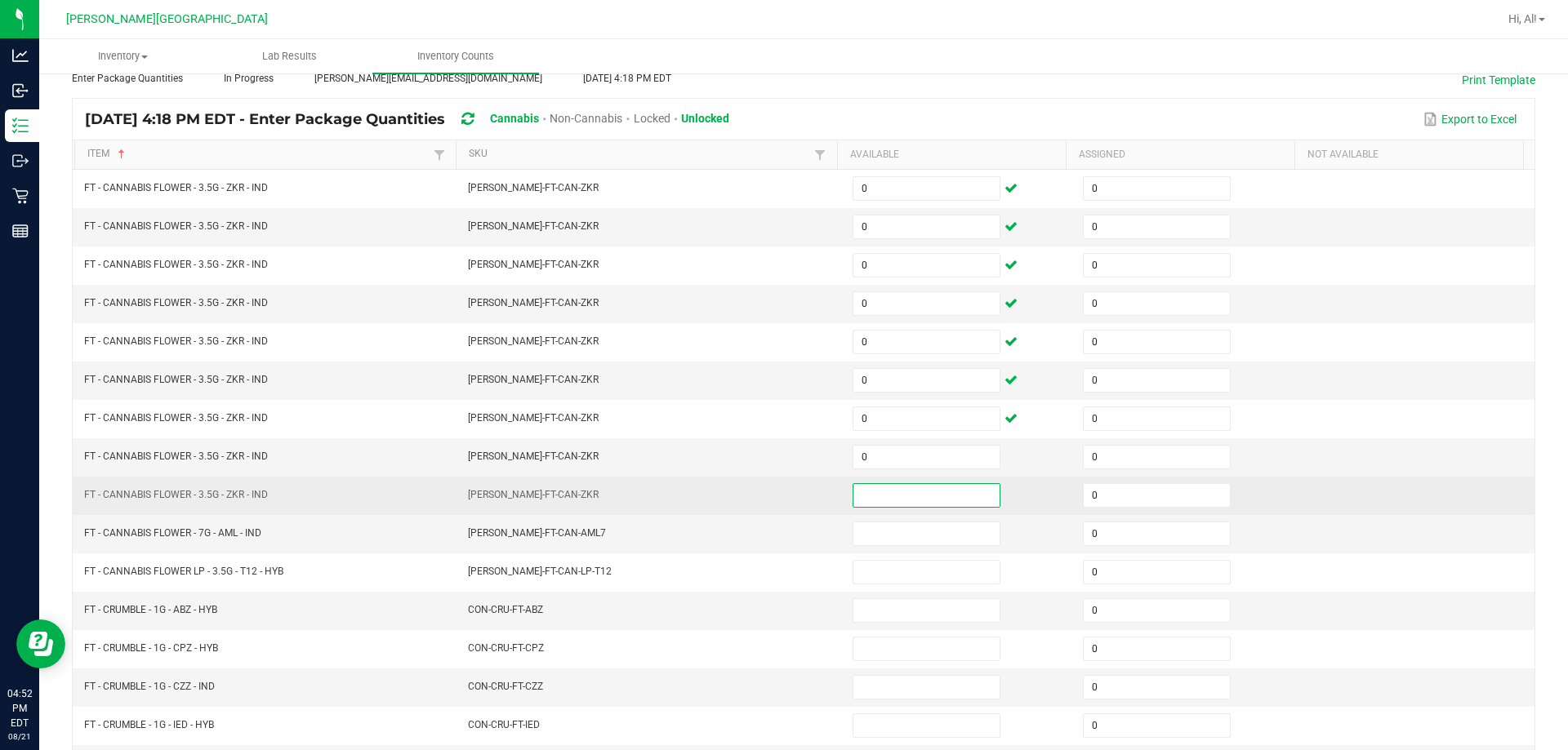
click at [779, 502] on input at bounding box center [926, 495] width 146 height 23
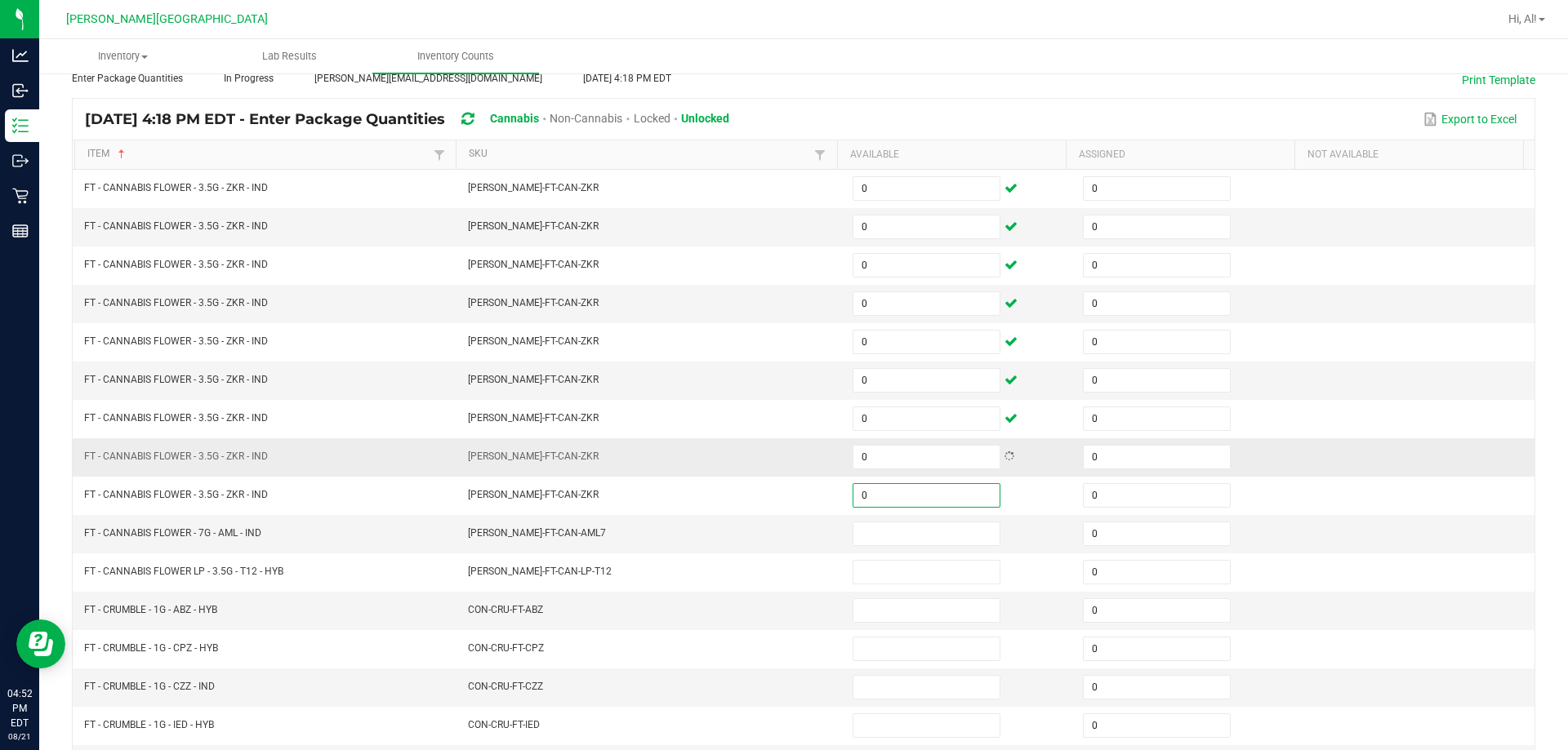
click at [779, 463] on td "[PERSON_NAME]-FT-CAN-ZKR" at bounding box center [650, 457] width 384 height 39
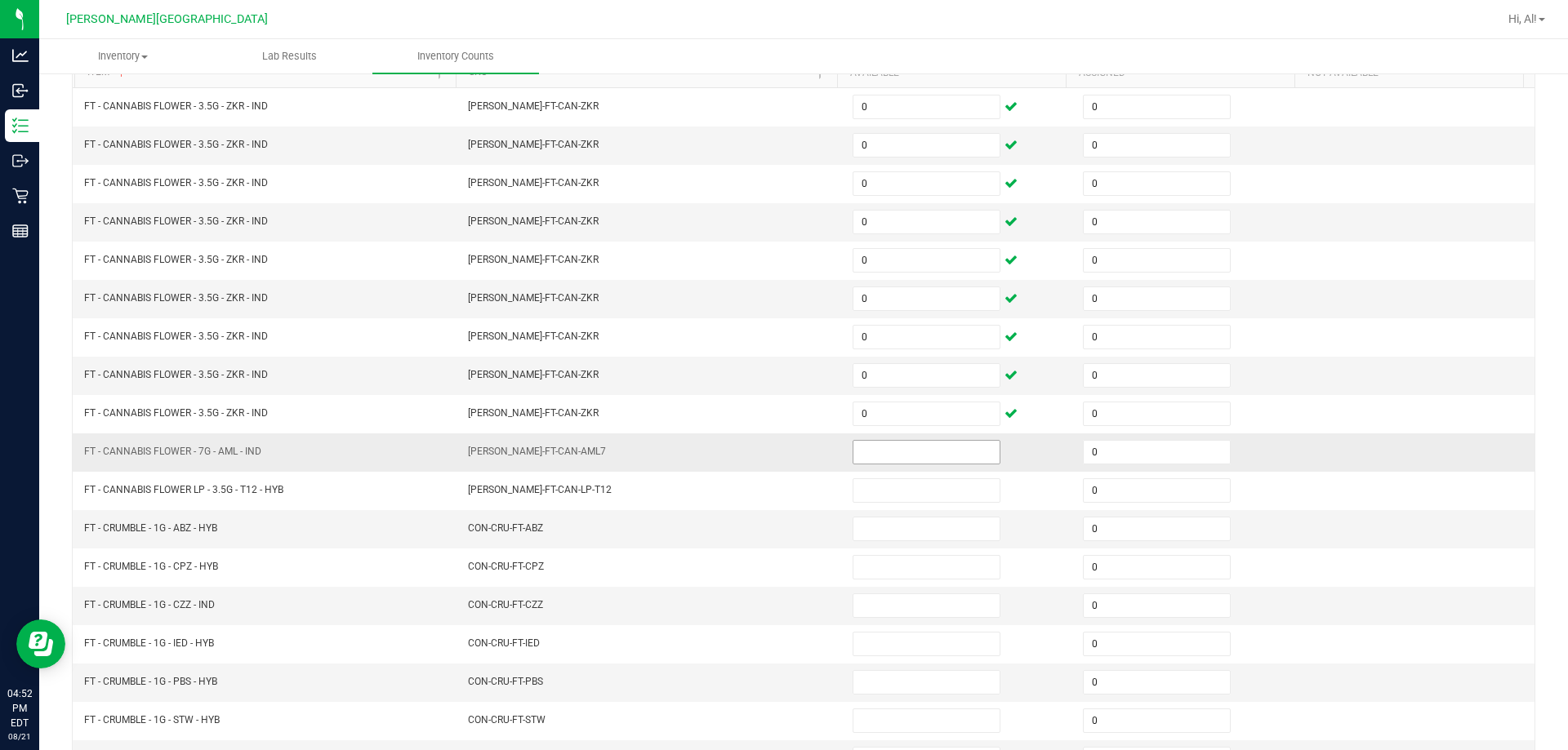
click at [779, 457] on input at bounding box center [926, 452] width 146 height 23
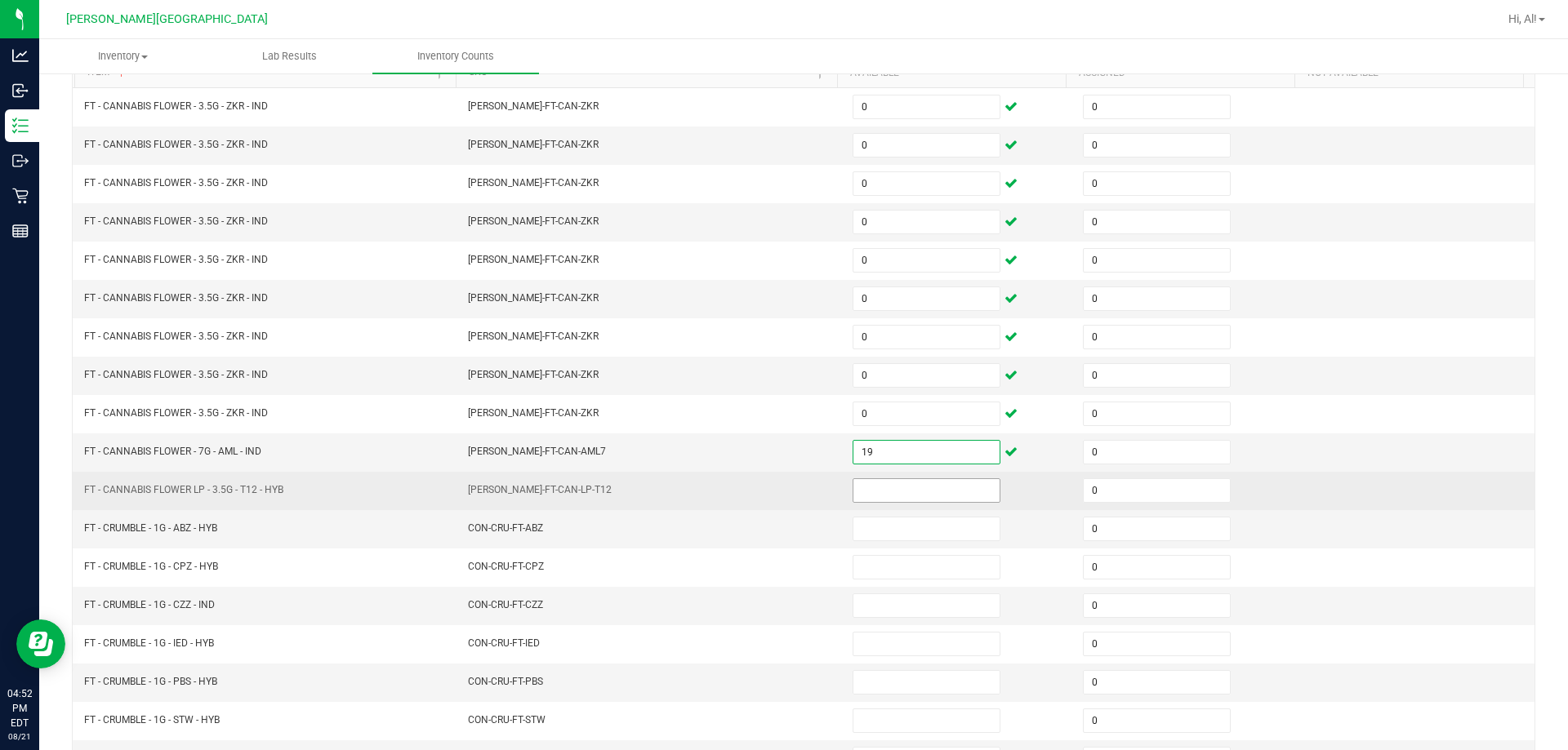
click at [779, 491] on input at bounding box center [926, 490] width 146 height 23
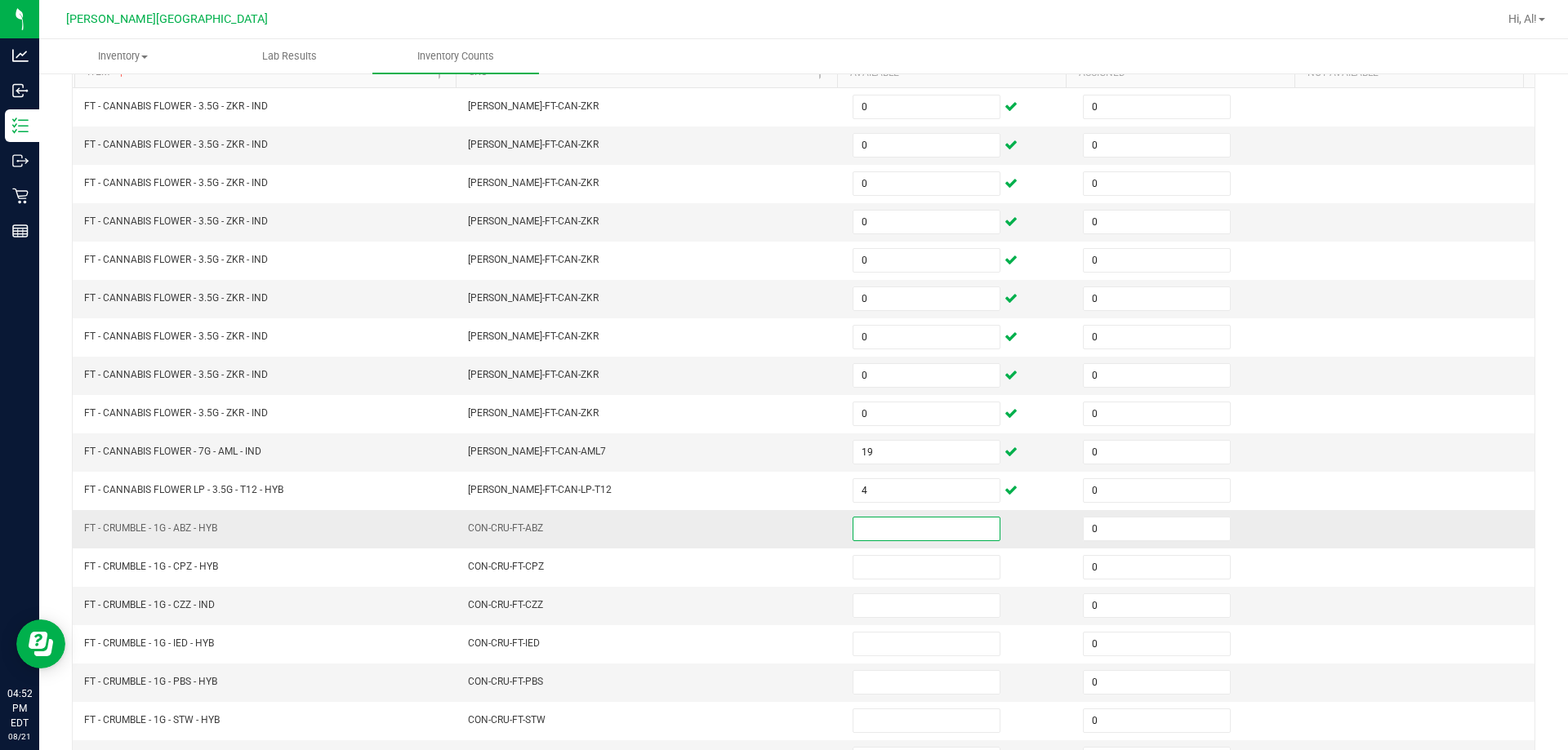
click at [779, 523] on input at bounding box center [926, 529] width 146 height 23
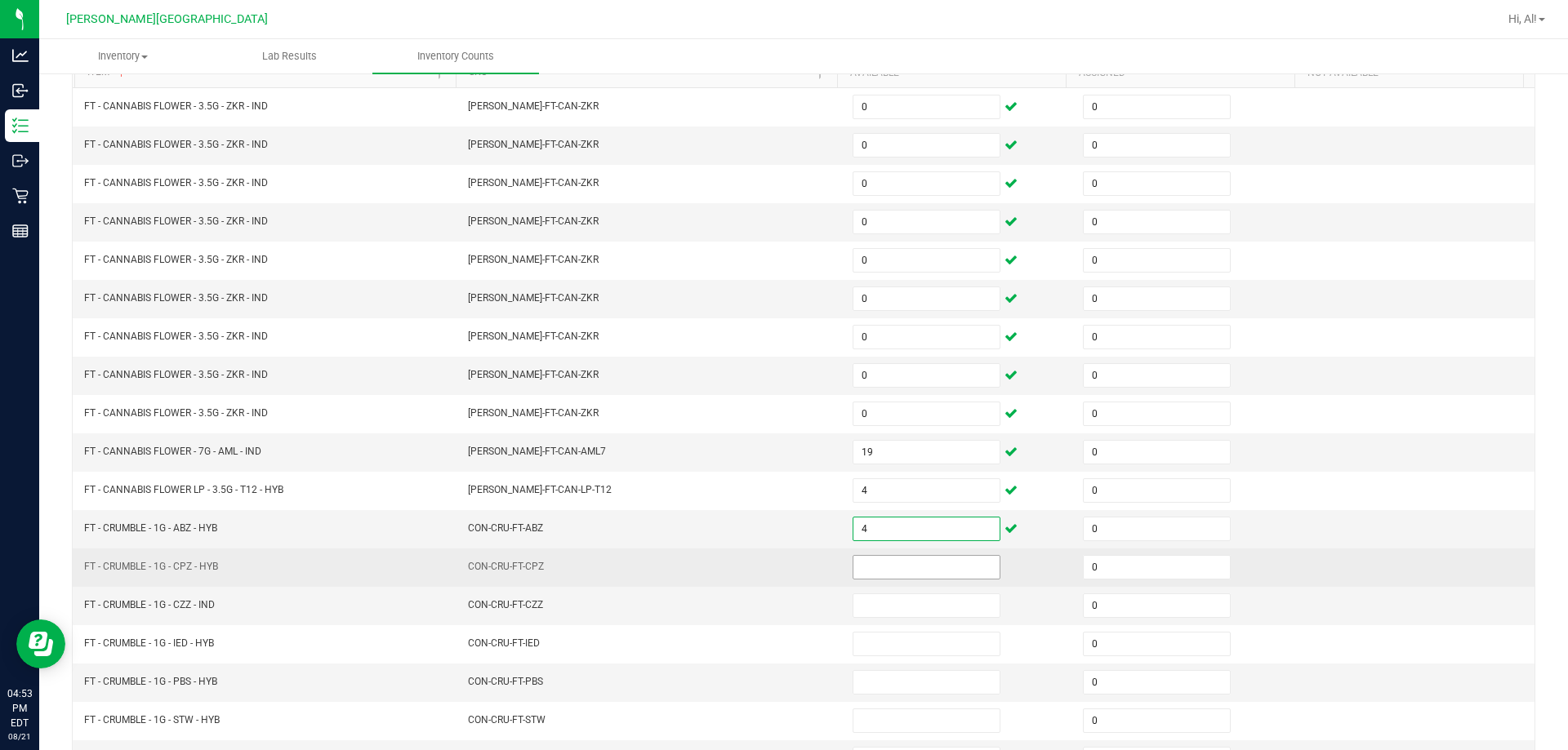
click at [779, 575] on input at bounding box center [926, 567] width 146 height 23
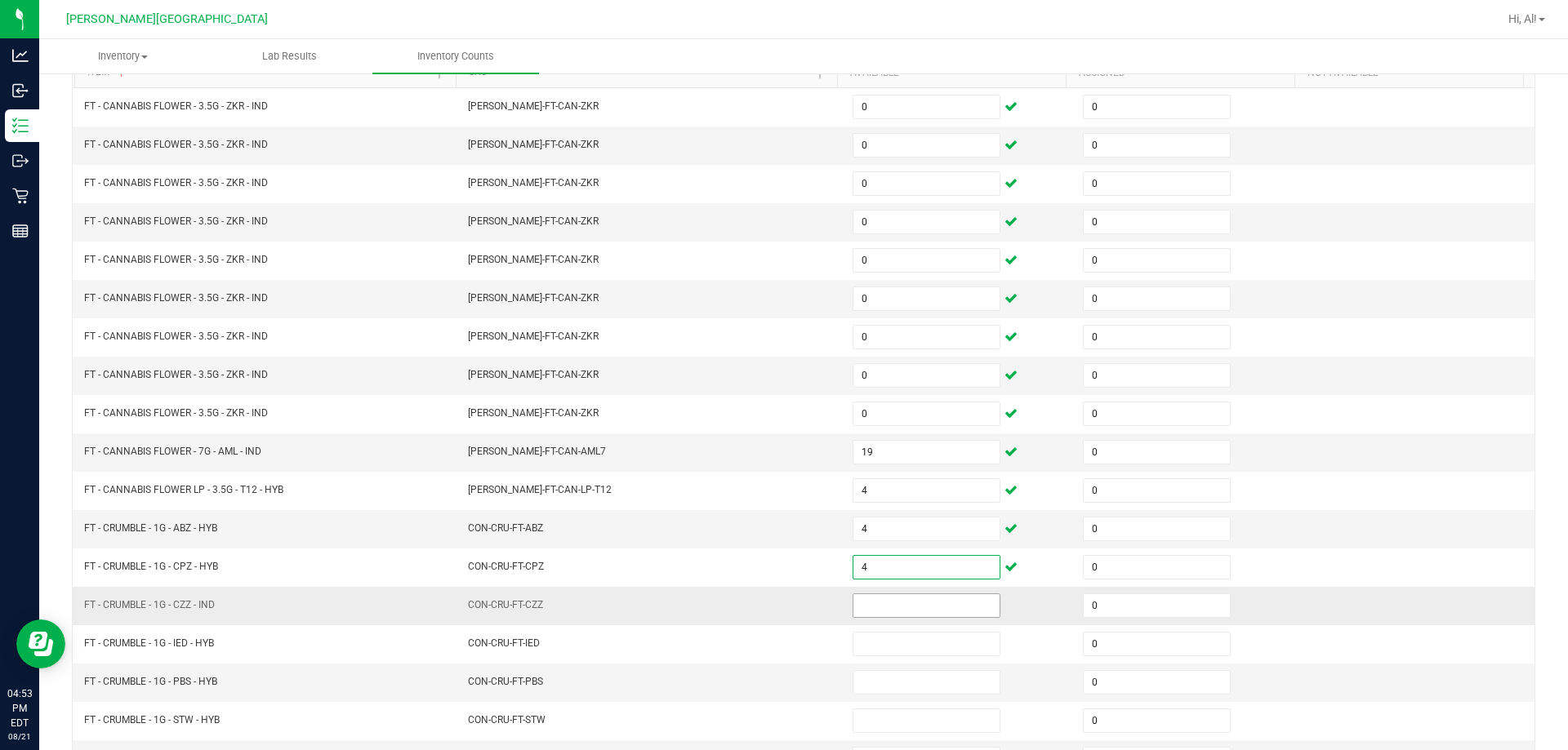
click at [779, 595] on input at bounding box center [926, 606] width 146 height 23
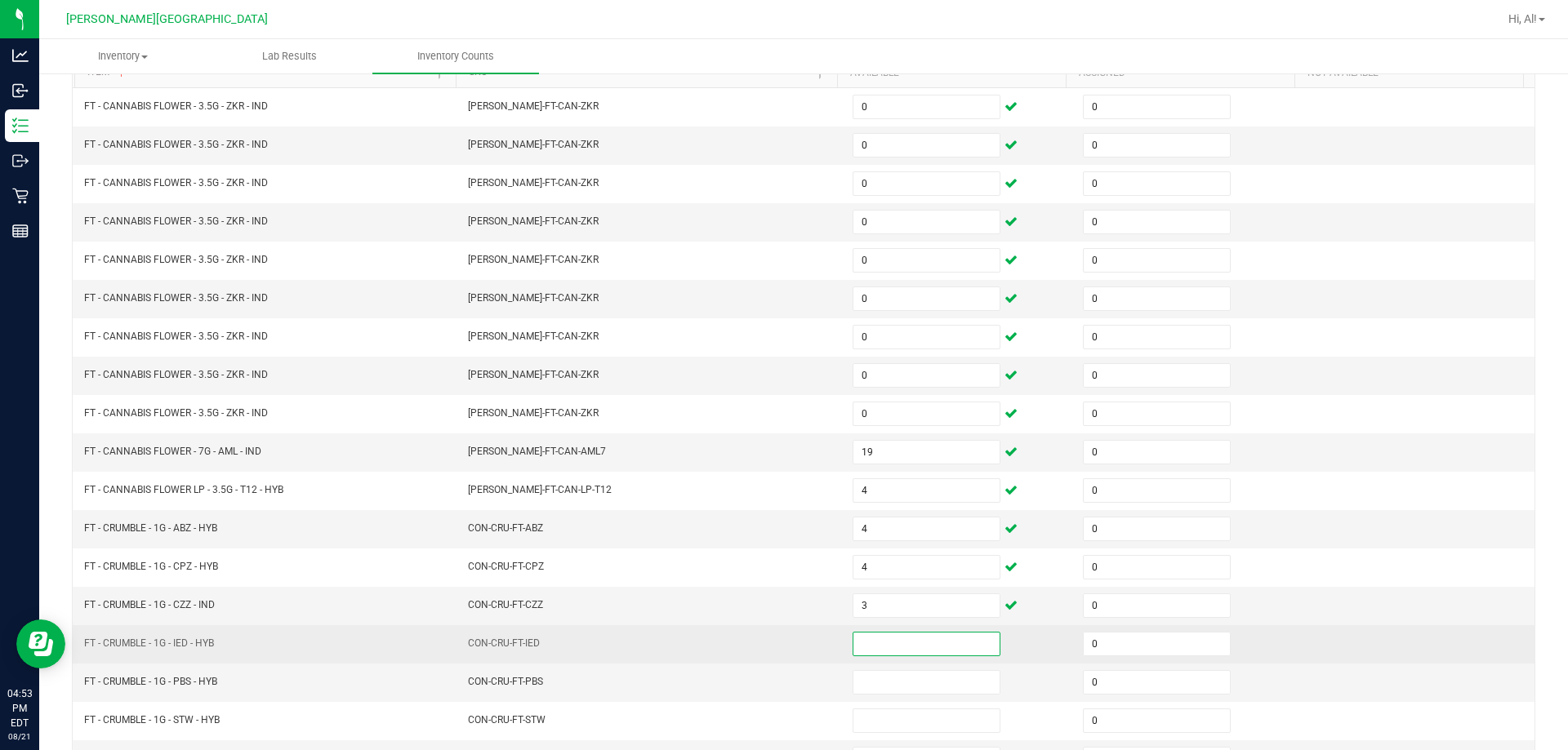
click at [779, 635] on input at bounding box center [926, 645] width 146 height 23
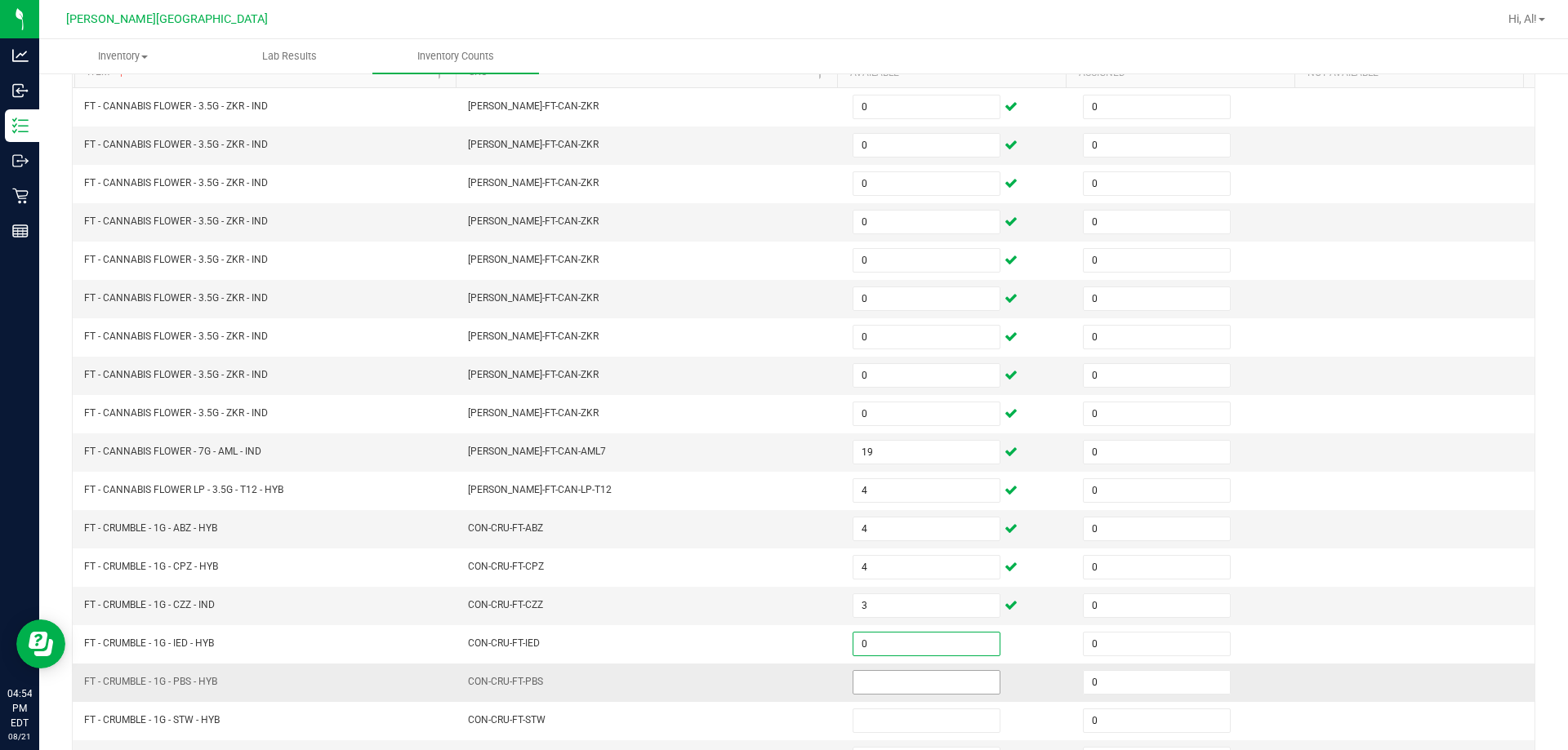
click at [779, 682] on input at bounding box center [926, 682] width 146 height 23
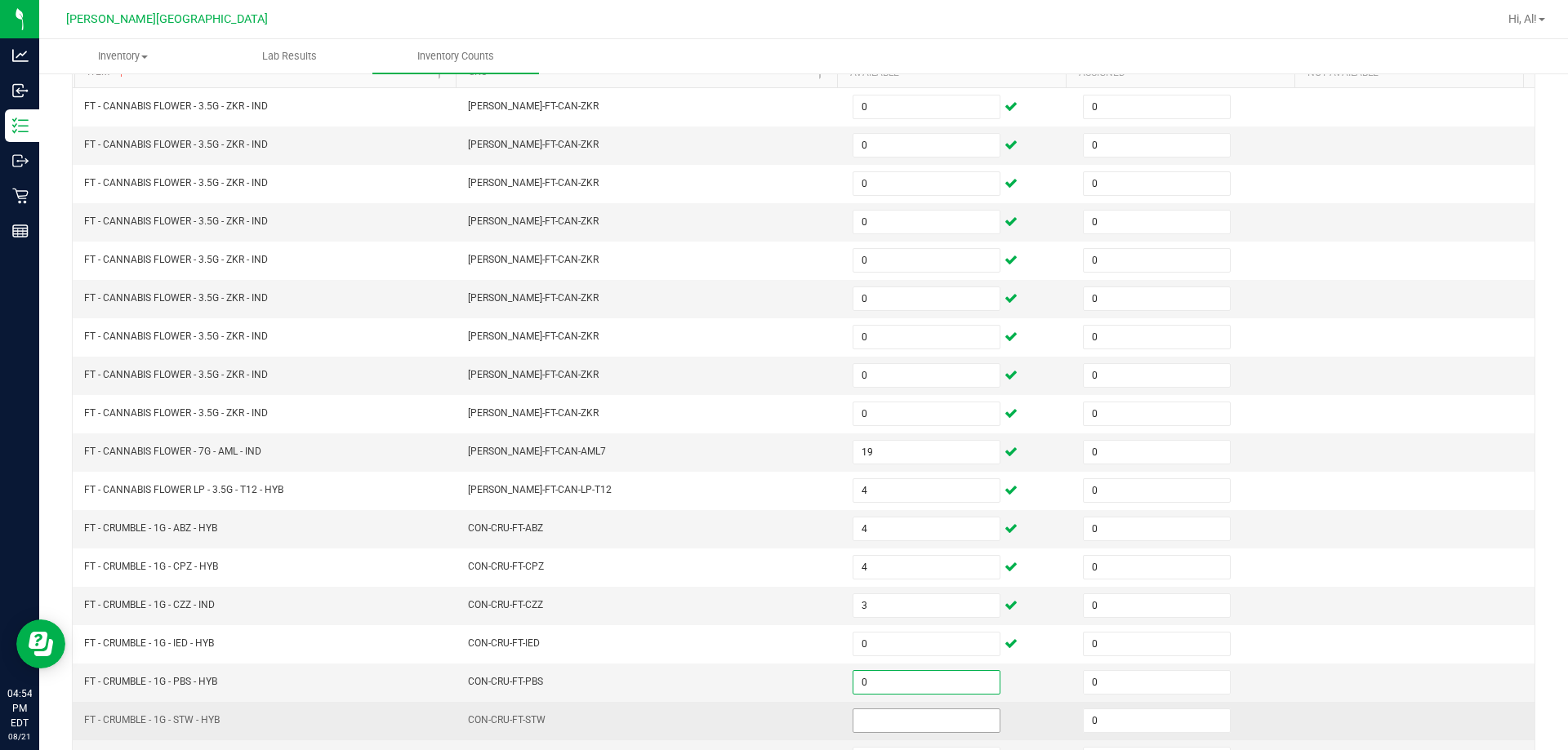
click at [779, 711] on input at bounding box center [926, 721] width 146 height 23
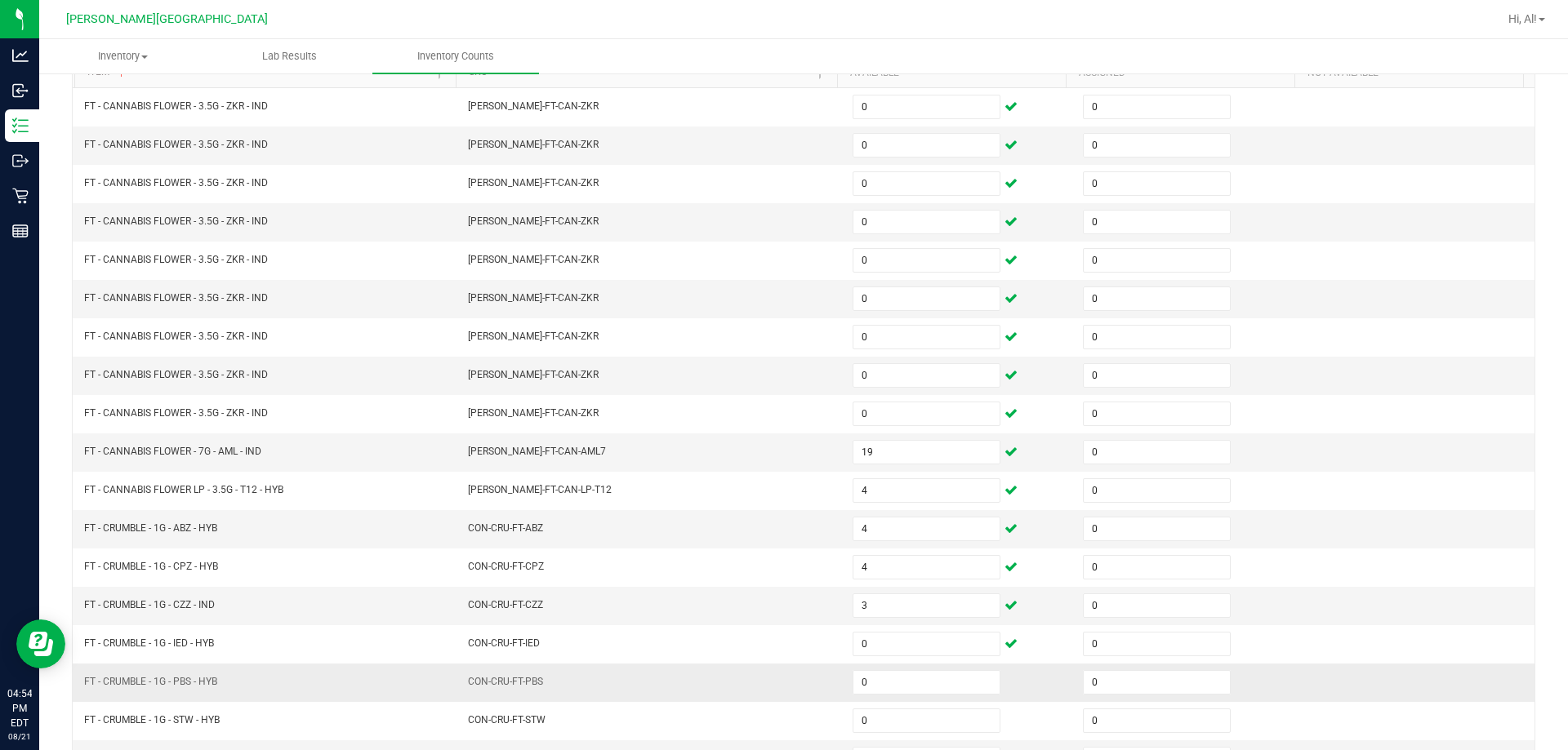
click at [758, 663] on td "CON-CRU-FT-PBS" at bounding box center [650, 682] width 384 height 39
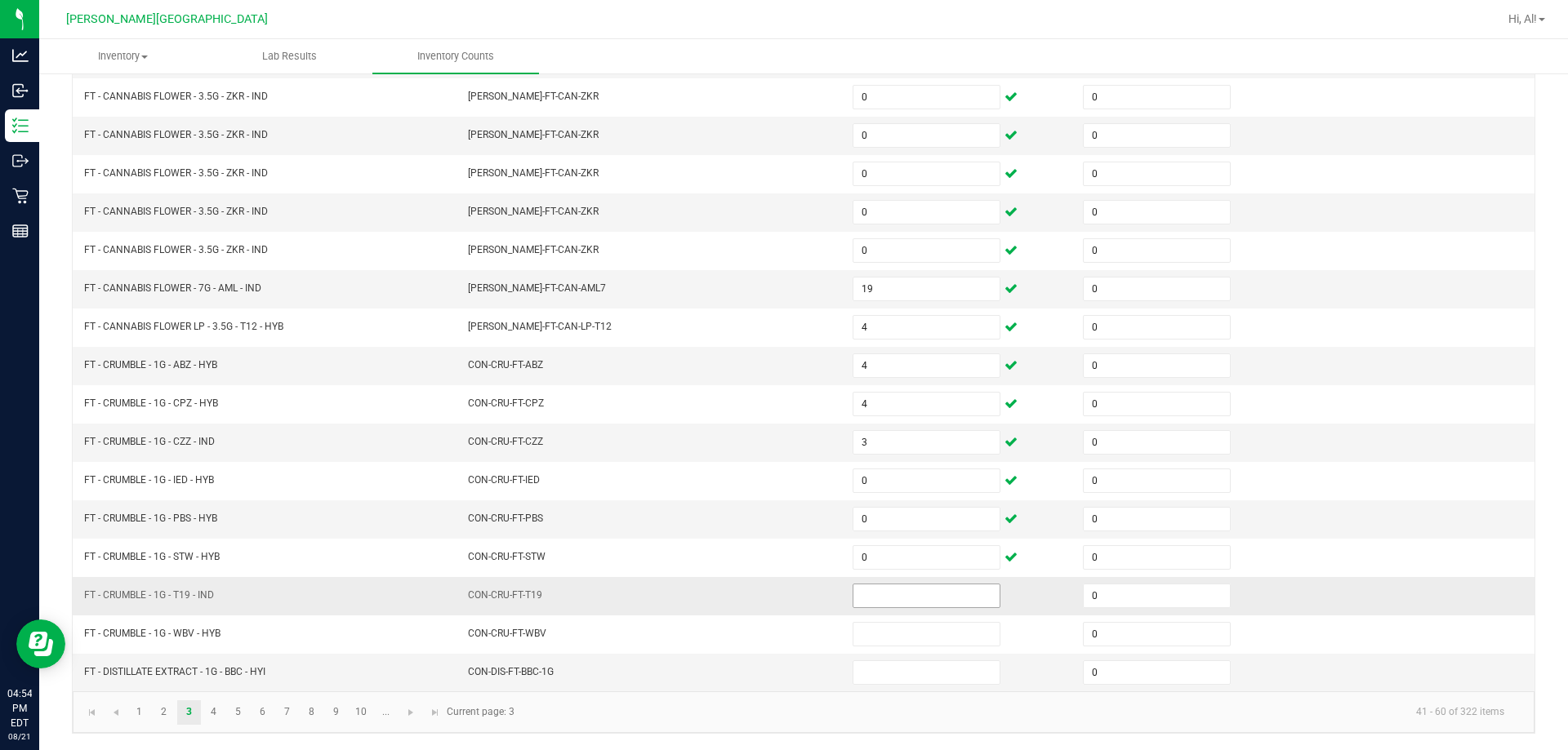
click at [779, 599] on input at bounding box center [926, 596] width 146 height 23
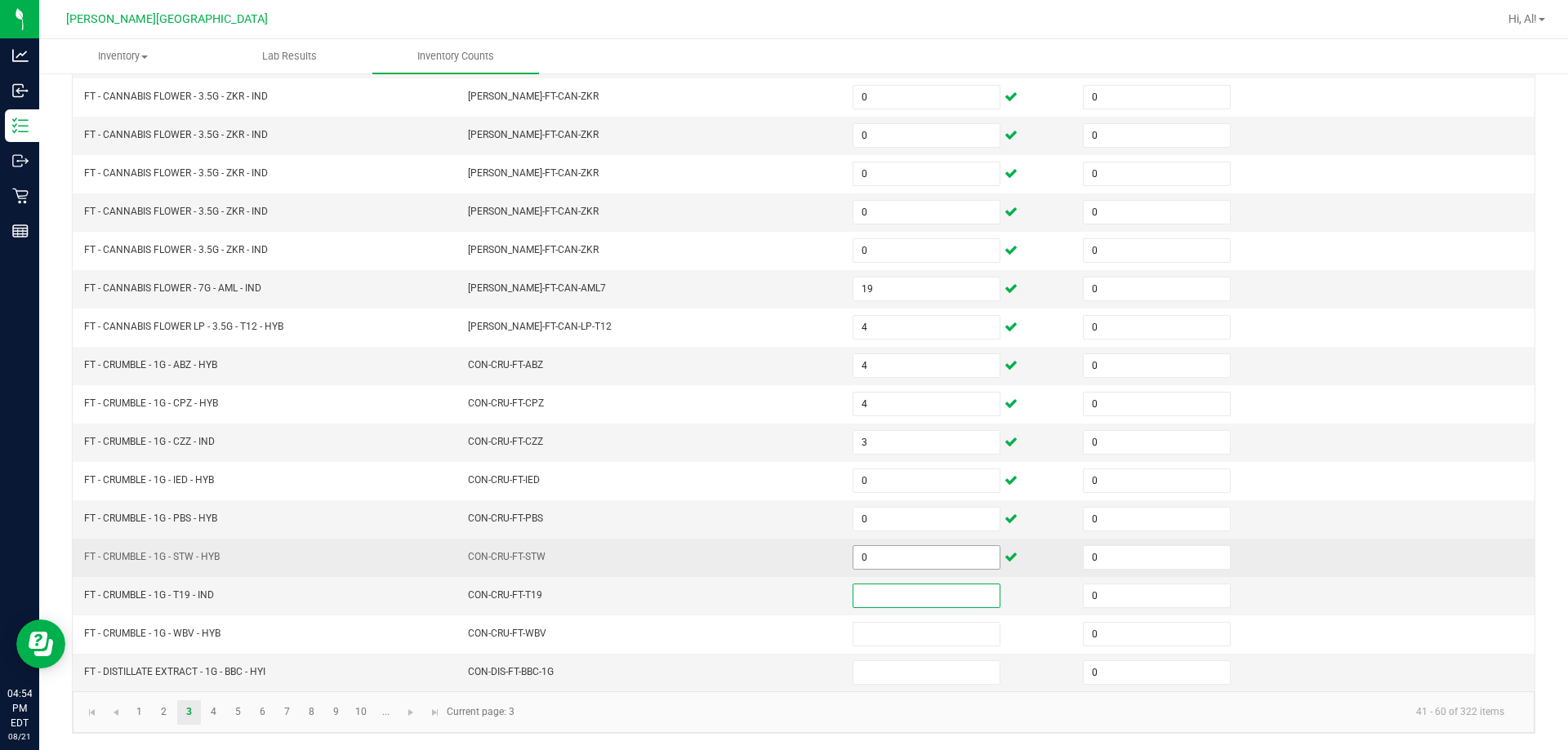
click at [779, 551] on input "0" at bounding box center [926, 558] width 146 height 23
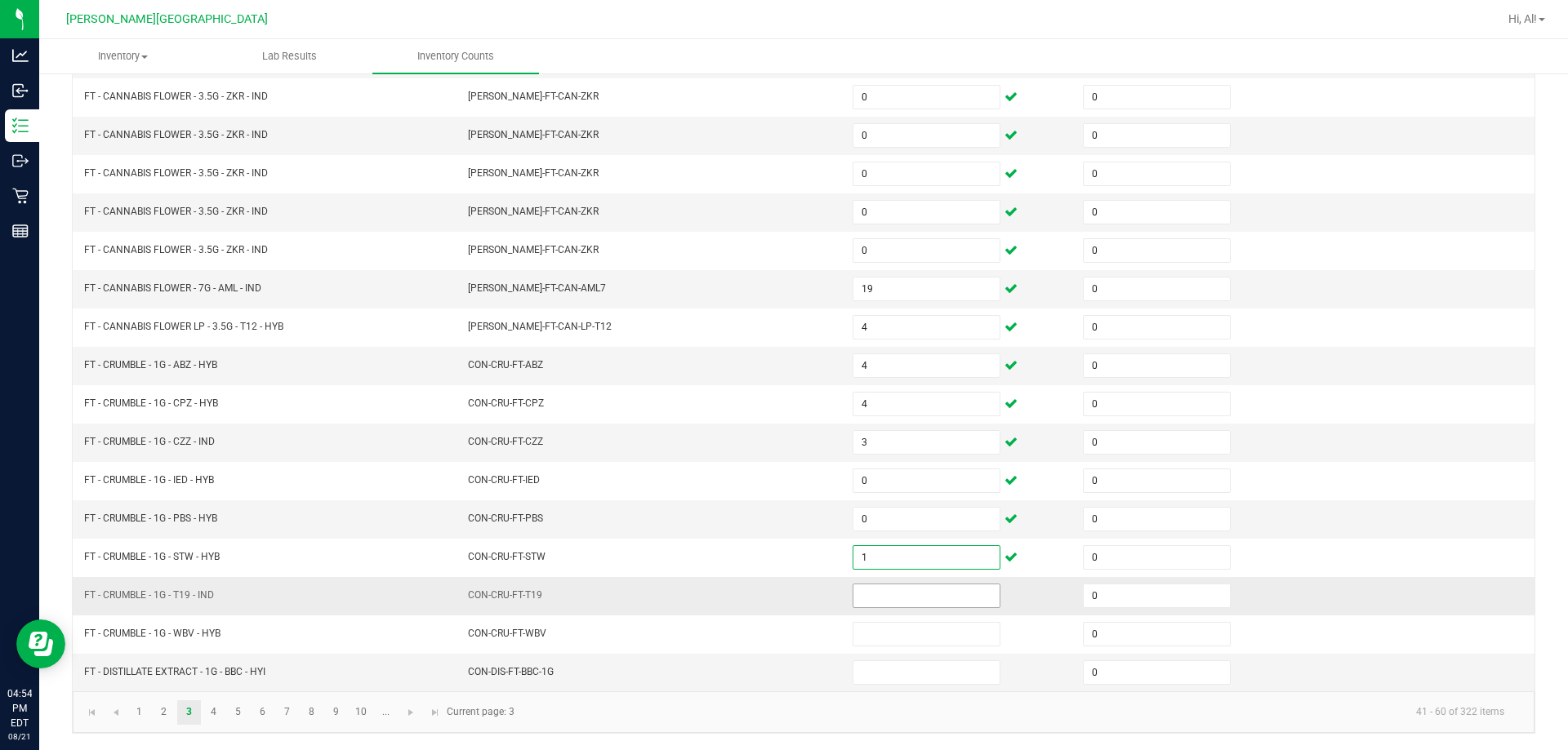
click at [779, 594] on input at bounding box center [926, 596] width 146 height 23
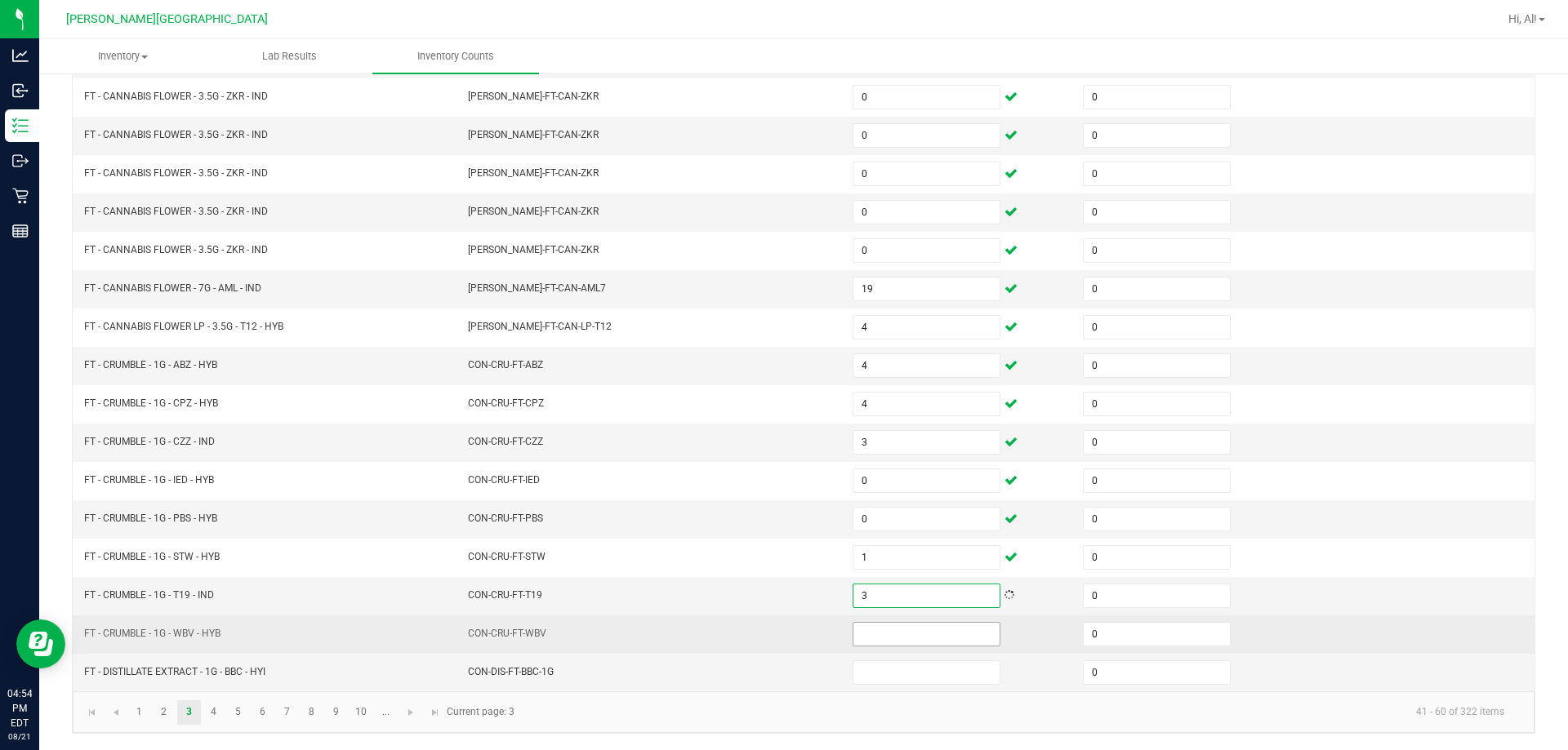
click at [779, 626] on input at bounding box center [926, 635] width 146 height 23
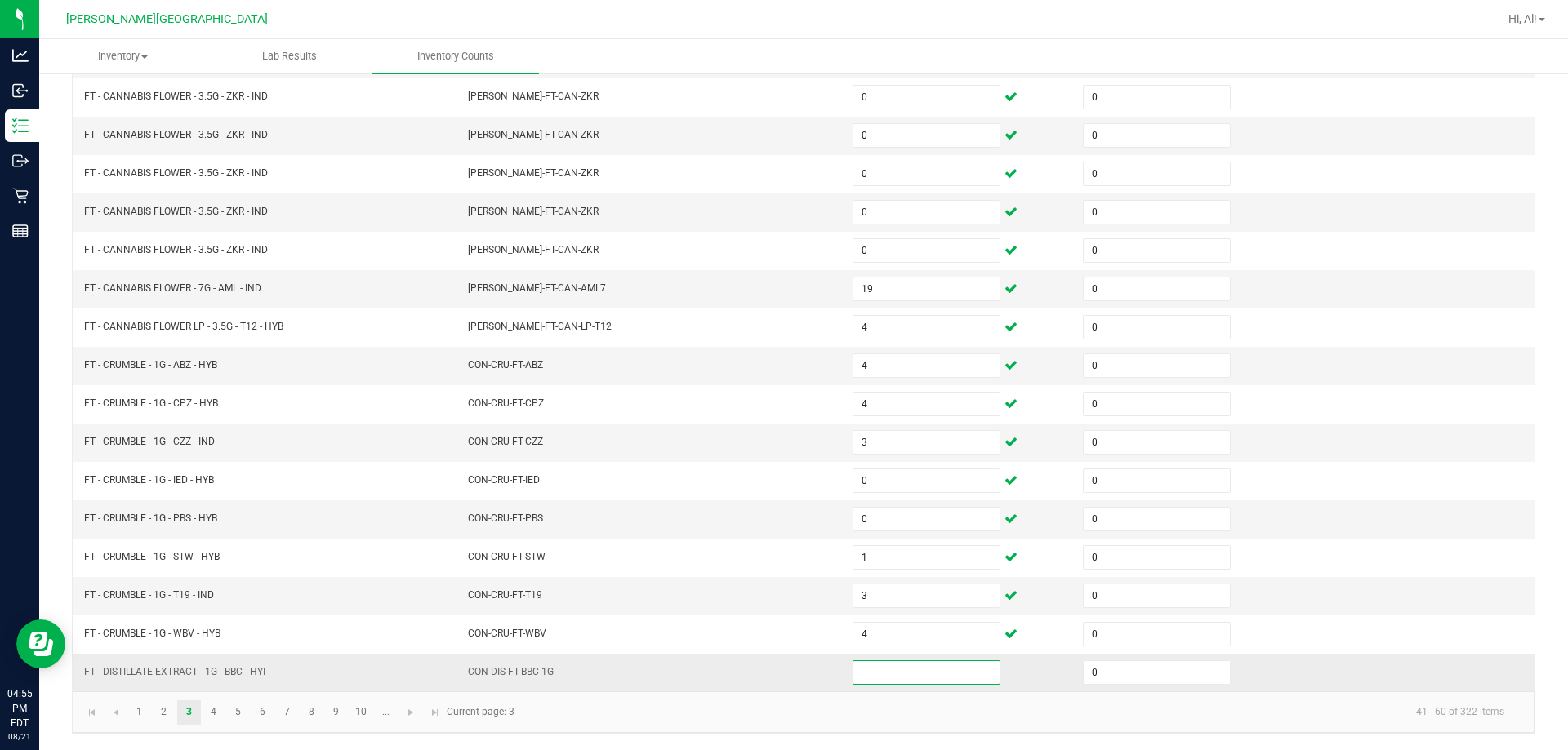
click at [779, 663] on input at bounding box center [926, 673] width 146 height 23
click at [216, 716] on link "4" at bounding box center [214, 713] width 24 height 25
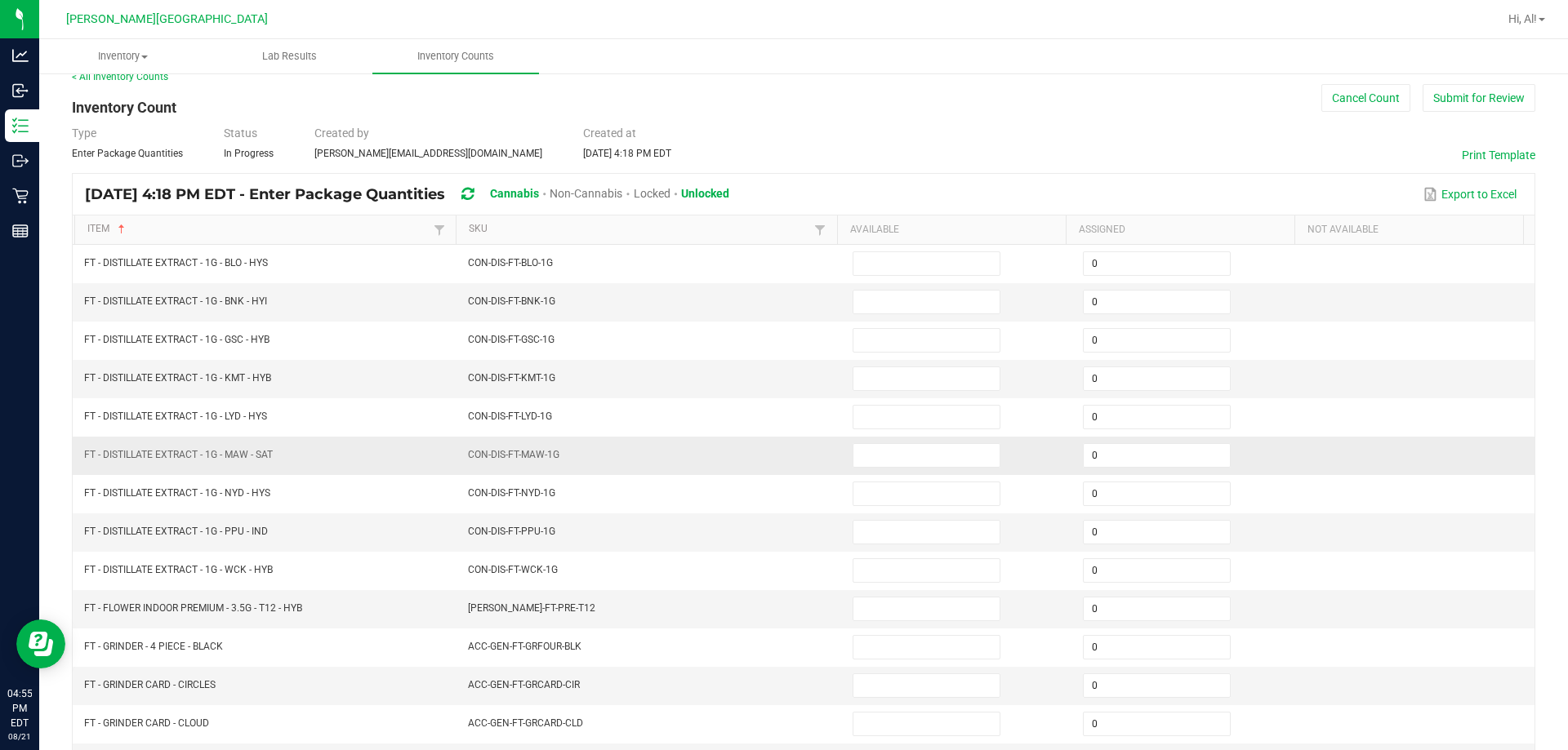
scroll to position [12, 0]
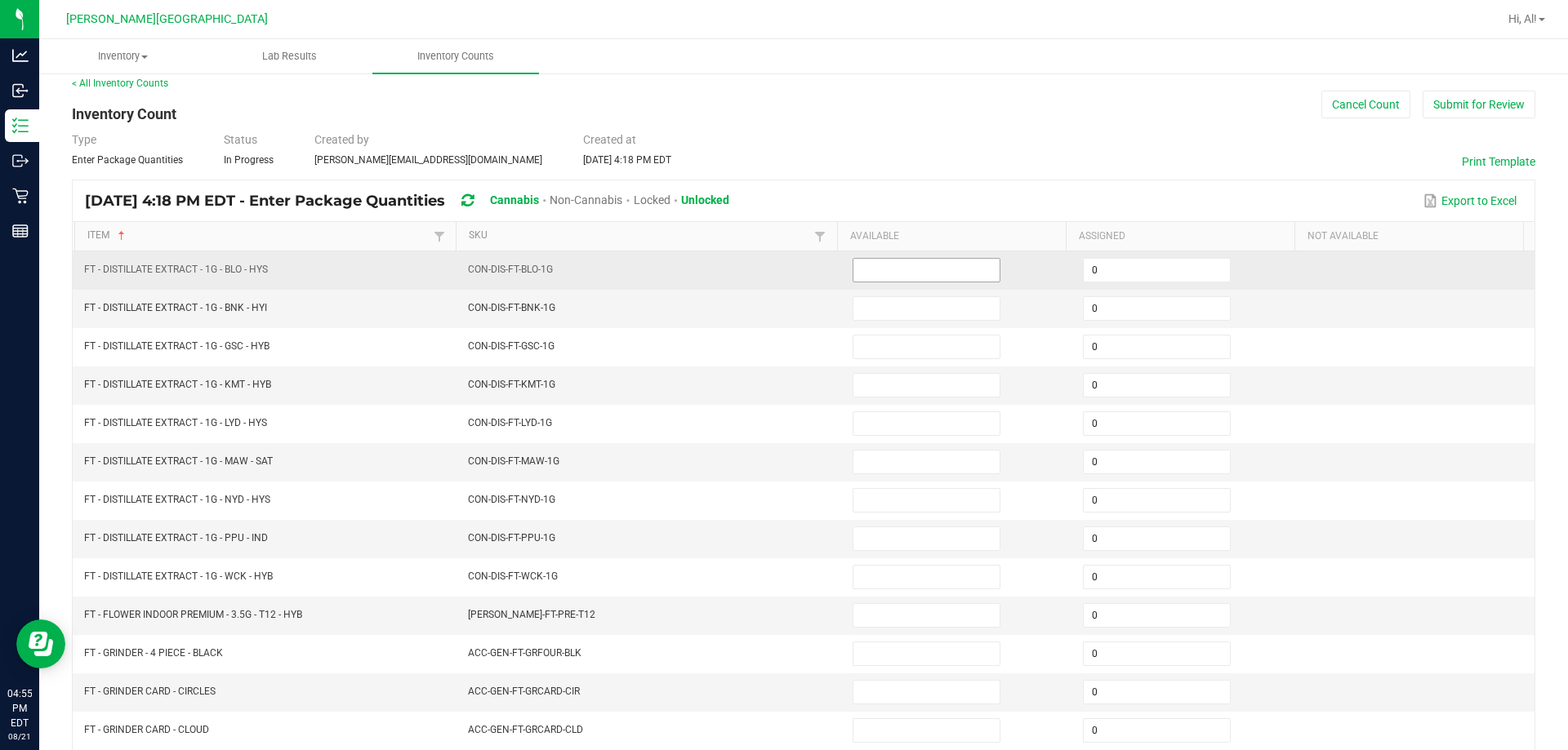
click at [779, 276] on input at bounding box center [926, 270] width 146 height 23
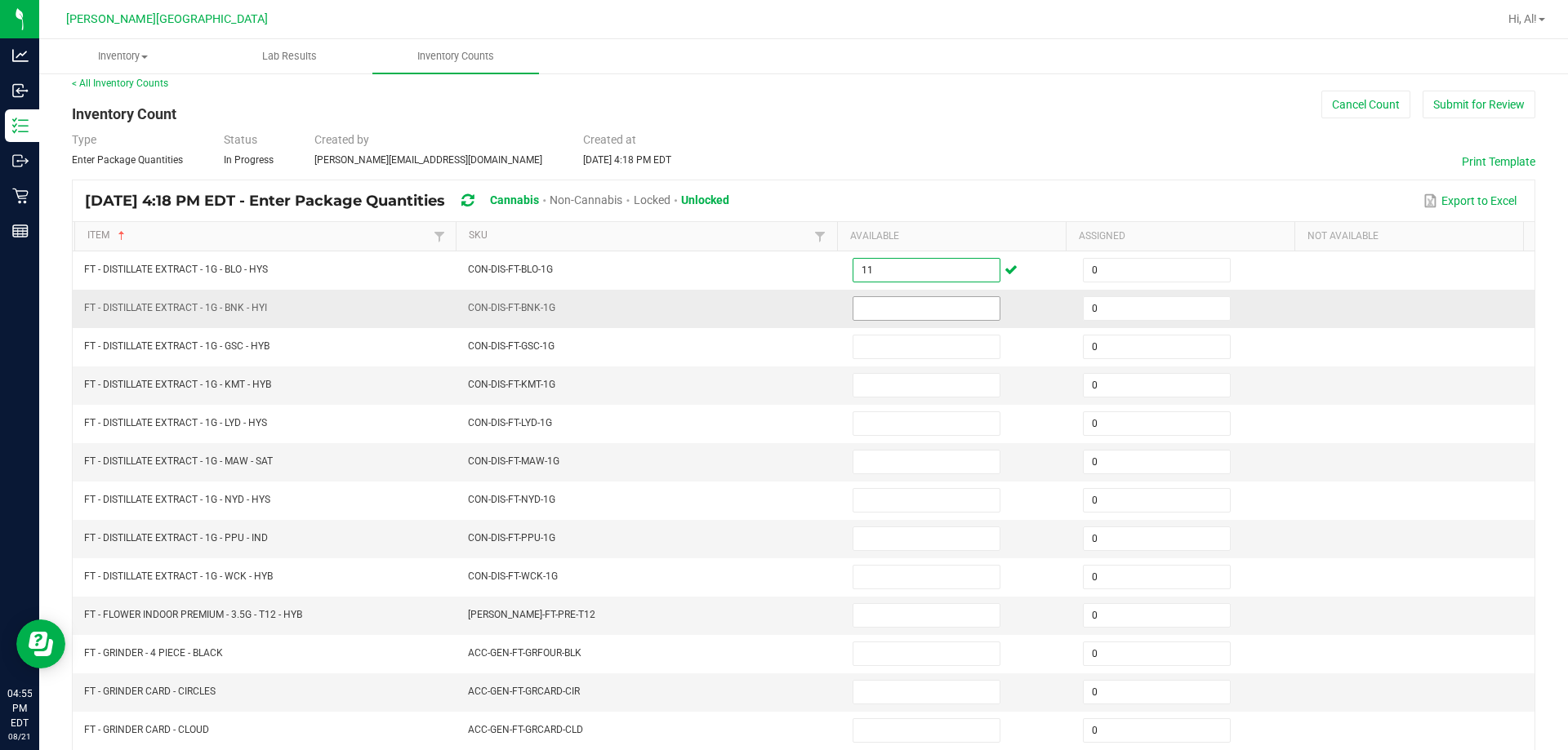
click at [779, 298] on input at bounding box center [926, 308] width 146 height 23
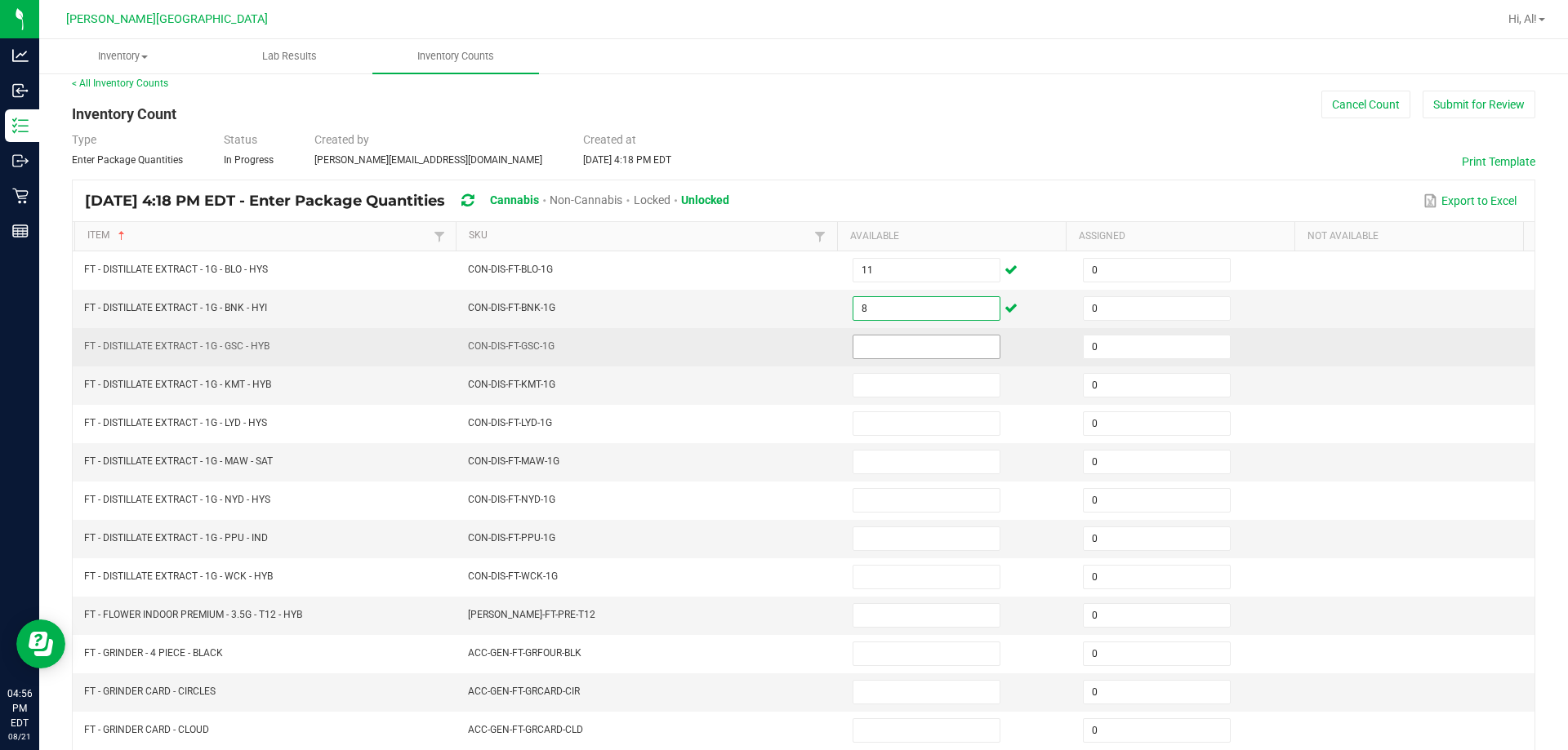
click at [779, 337] on input at bounding box center [926, 347] width 146 height 23
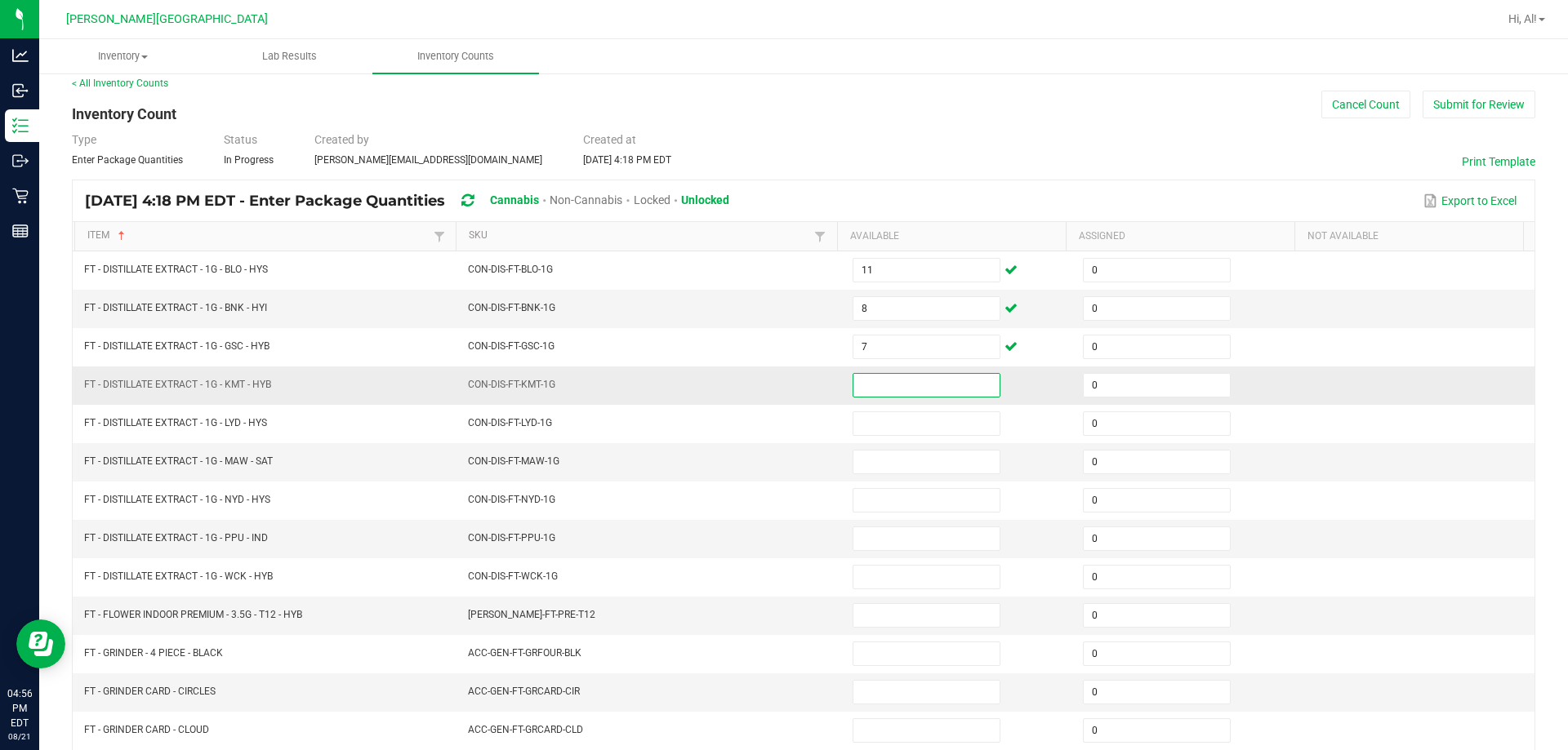
click at [779, 378] on input at bounding box center [926, 386] width 146 height 23
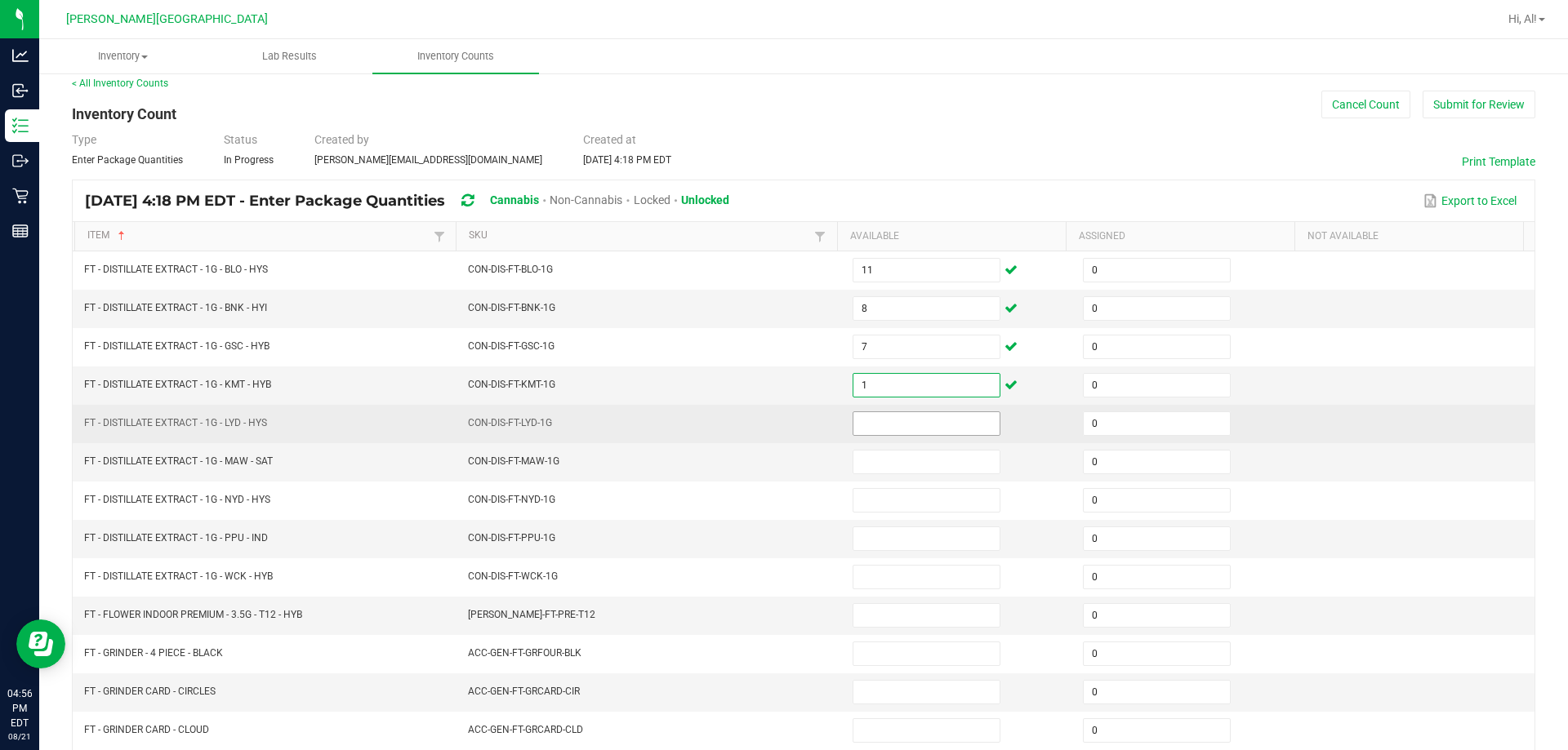
click at [779, 420] on input at bounding box center [926, 424] width 146 height 23
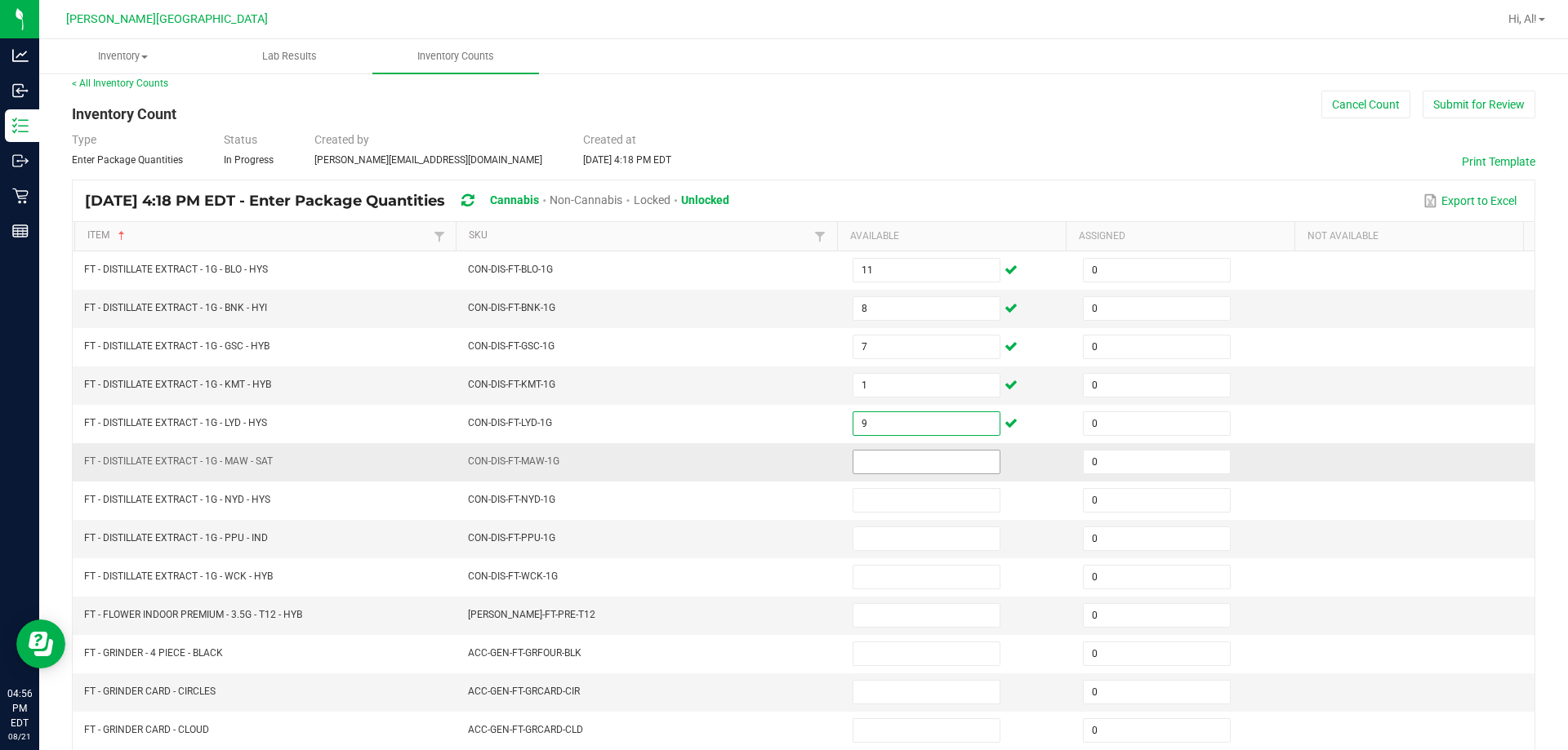
click at [779, 455] on input at bounding box center [926, 462] width 146 height 23
click at [779, 541] on input at bounding box center [926, 539] width 146 height 23
click at [779, 470] on input at bounding box center [926, 462] width 146 height 23
click at [779, 460] on td "CON-DIS-FT-MAW-1G" at bounding box center [650, 462] width 384 height 39
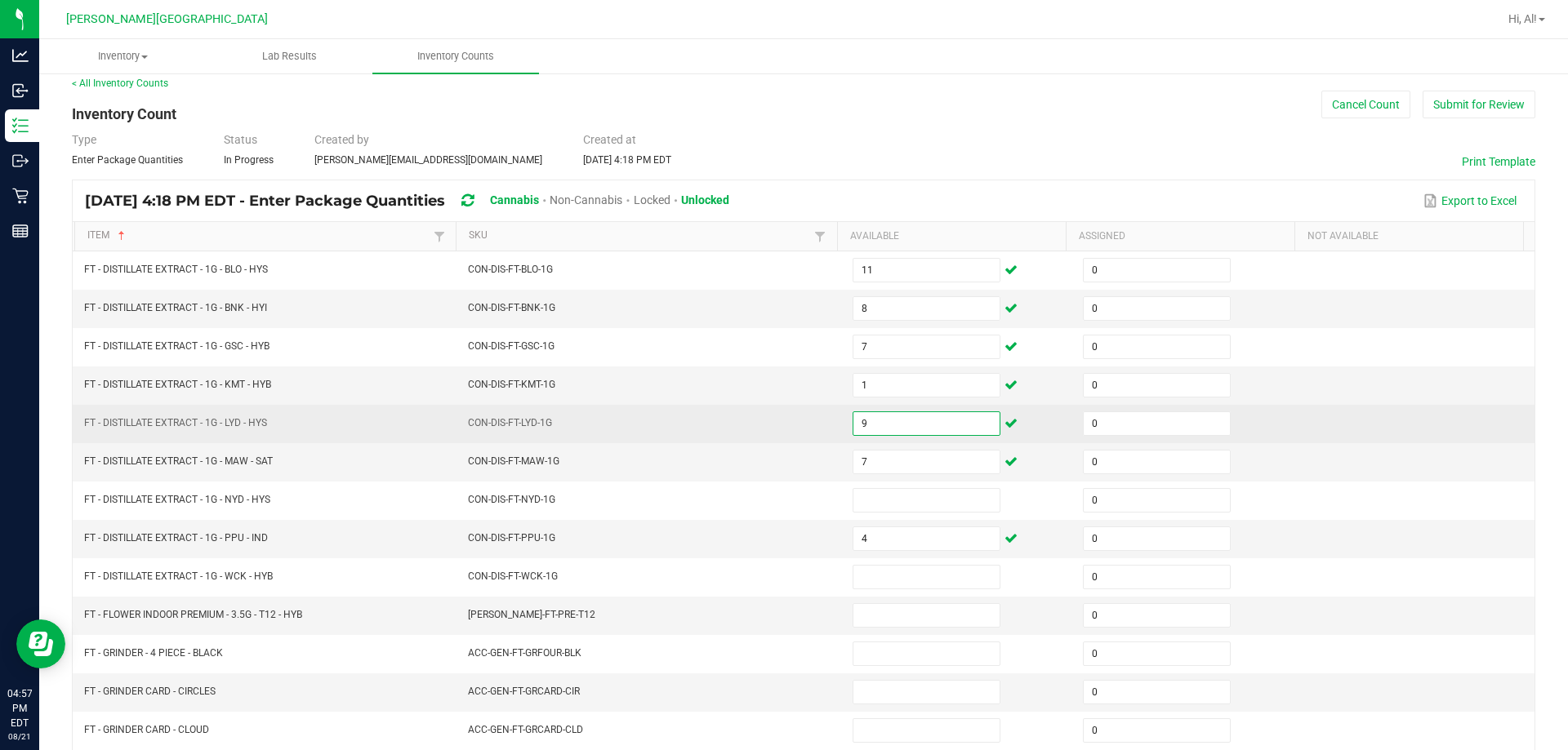
click at [779, 424] on input "9" at bounding box center [926, 424] width 146 height 23
click at [779, 441] on td "CON-DIS-FT-LYD-1G" at bounding box center [650, 424] width 384 height 39
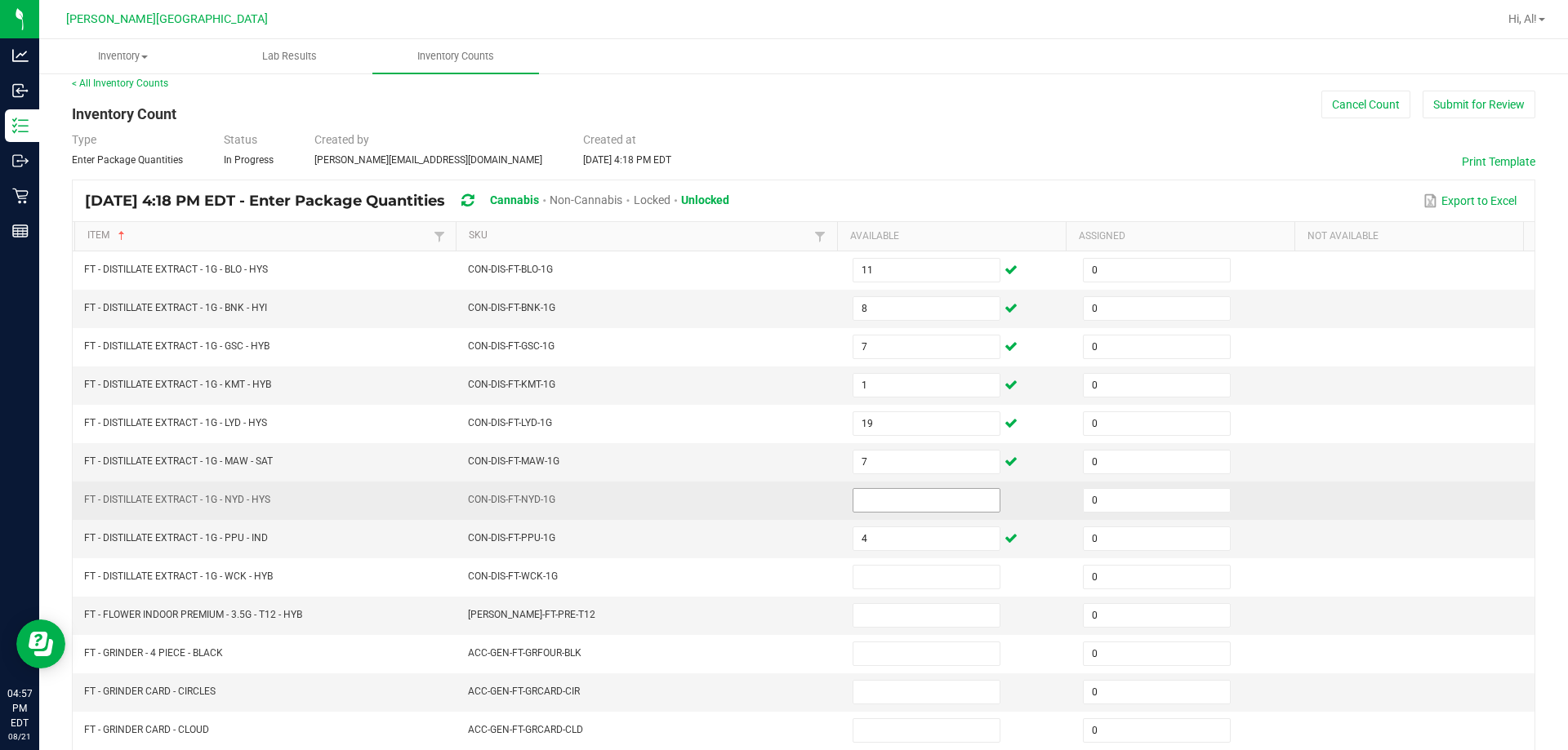
click at [779, 500] on input at bounding box center [926, 500] width 146 height 23
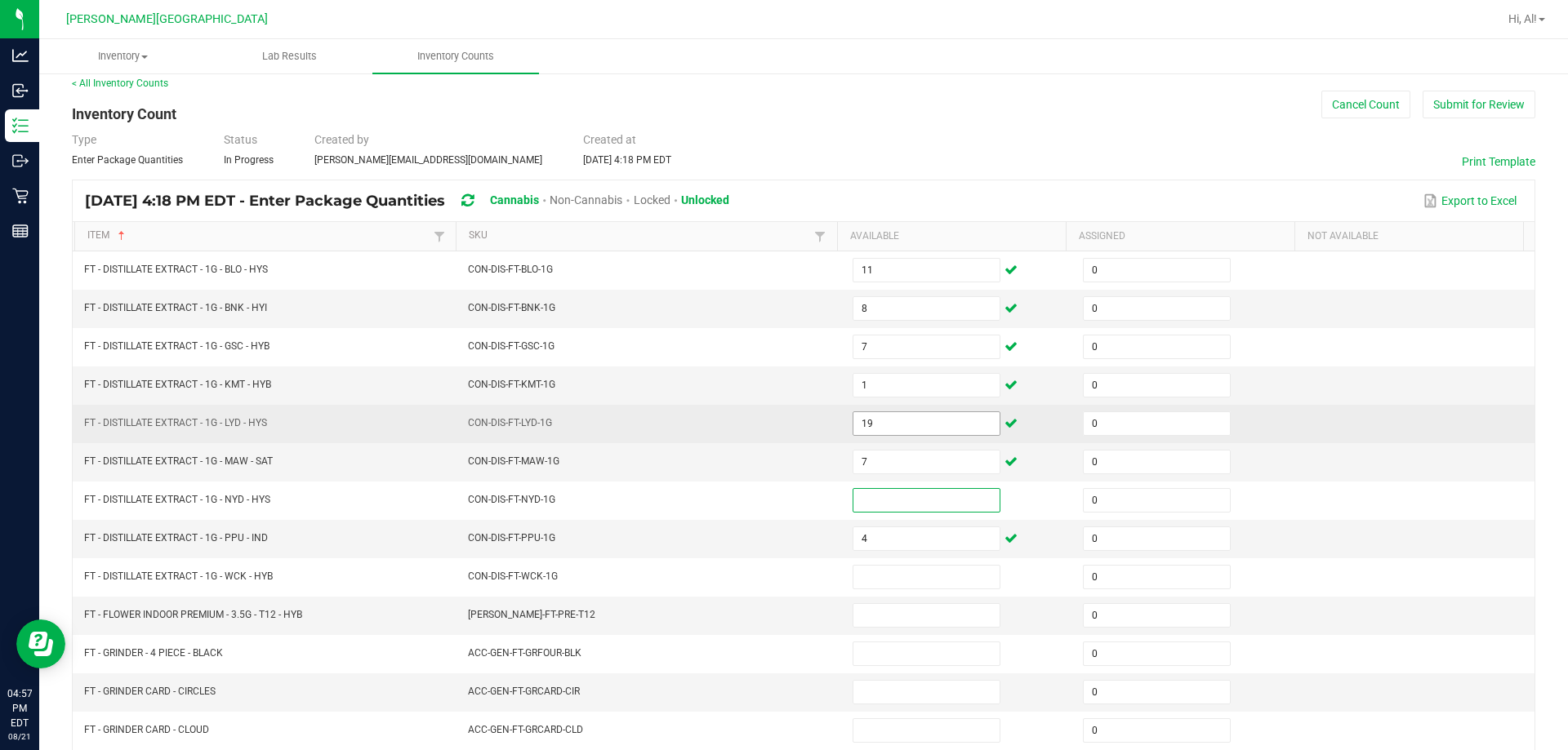
click at [779, 421] on input "19" at bounding box center [926, 424] width 146 height 23
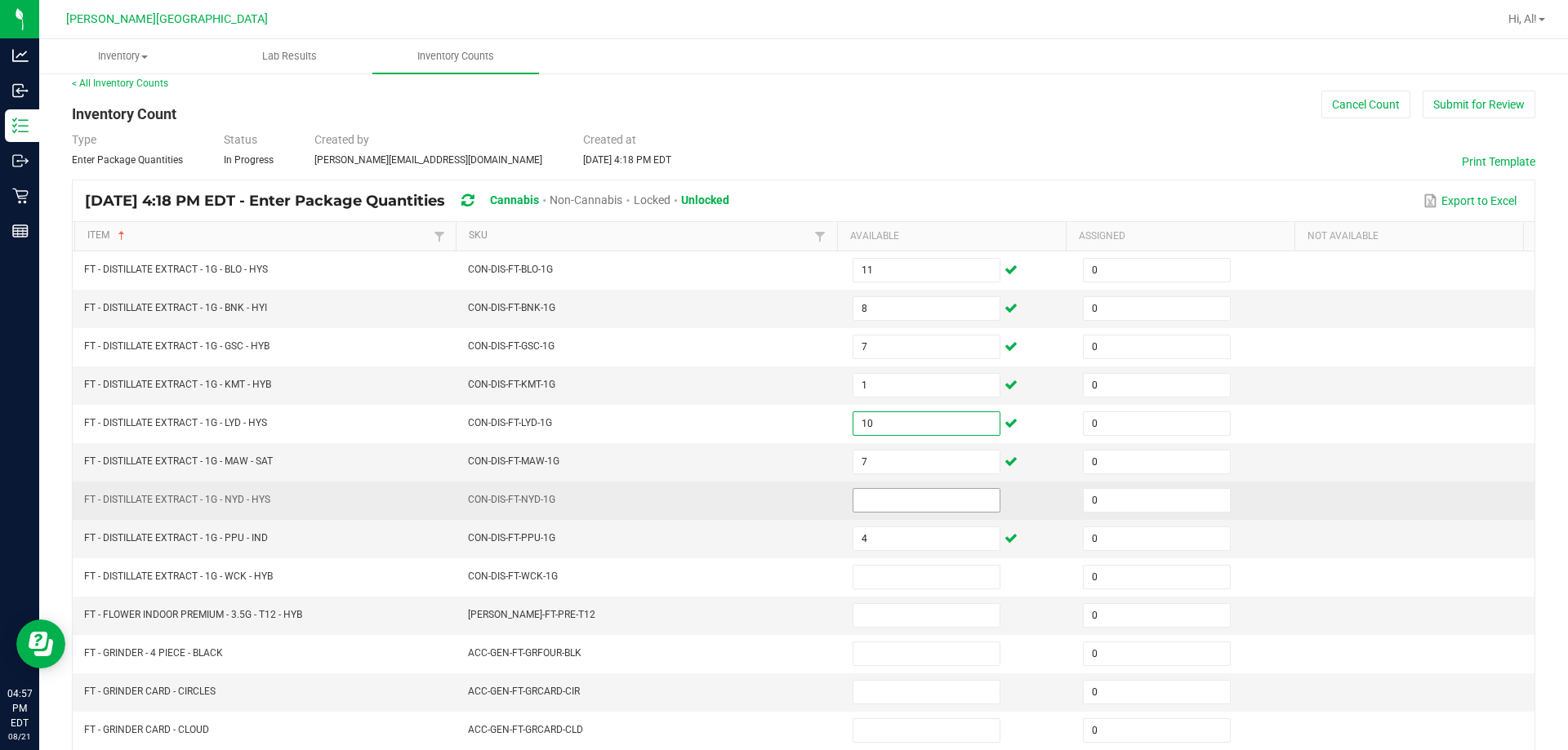
click at [779, 503] on input at bounding box center [926, 500] width 146 height 23
click at [779, 490] on td "CON-DIS-FT-NYD-1G" at bounding box center [650, 500] width 384 height 39
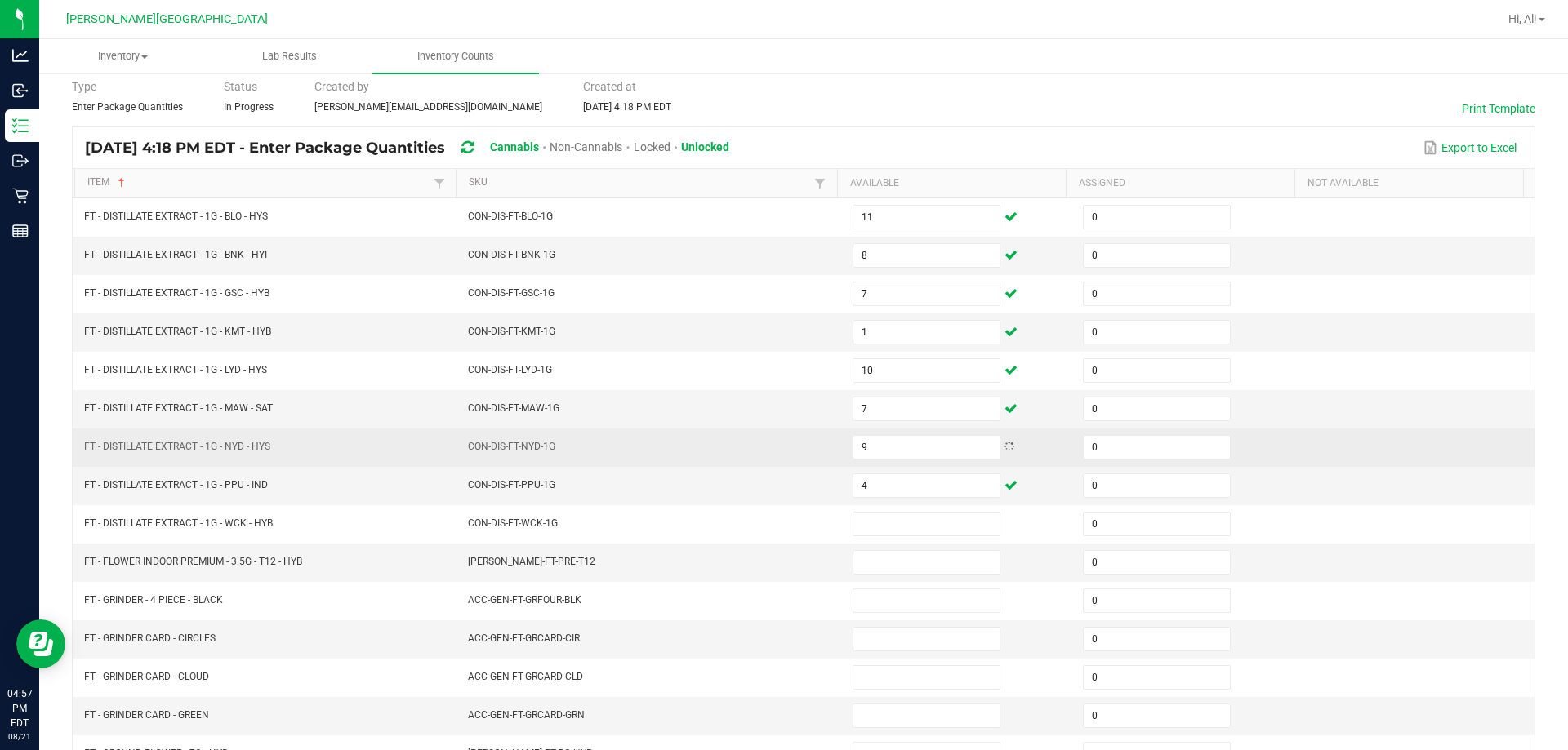
scroll to position [94, 0]
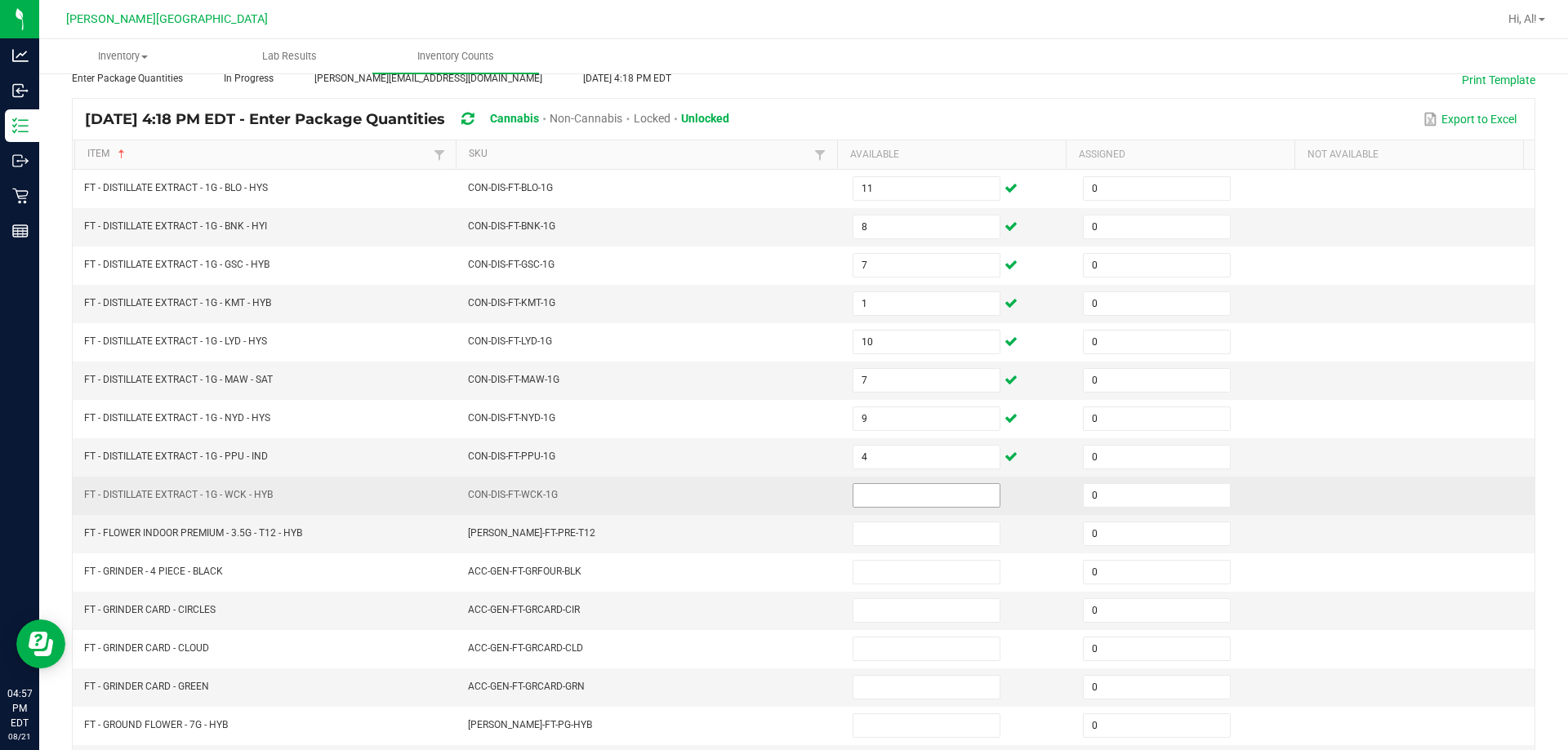
click at [779, 499] on input at bounding box center [926, 495] width 146 height 23
click at [768, 513] on td "CON-DIS-FT-WCK-1G" at bounding box center [650, 495] width 384 height 39
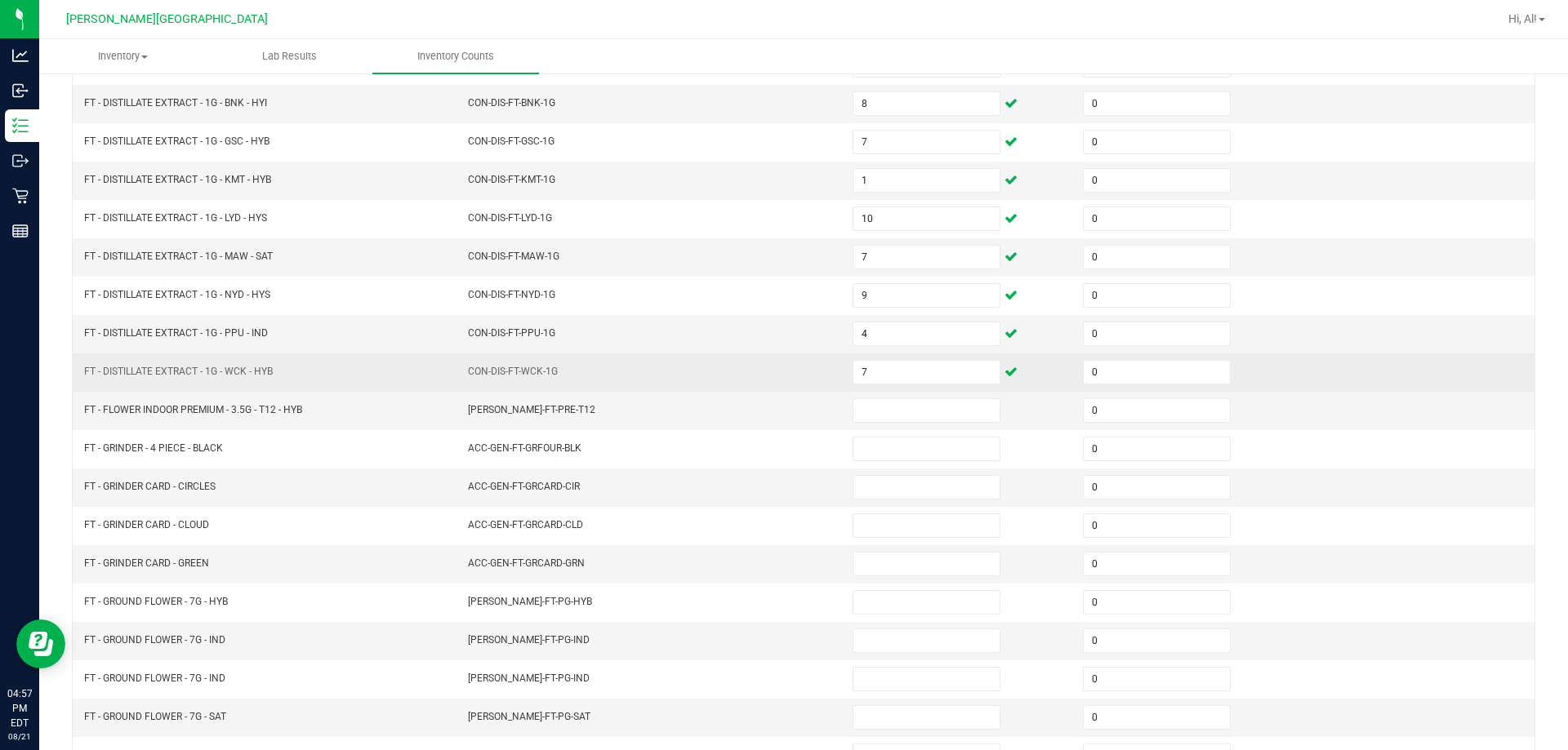
scroll to position [257, 0]
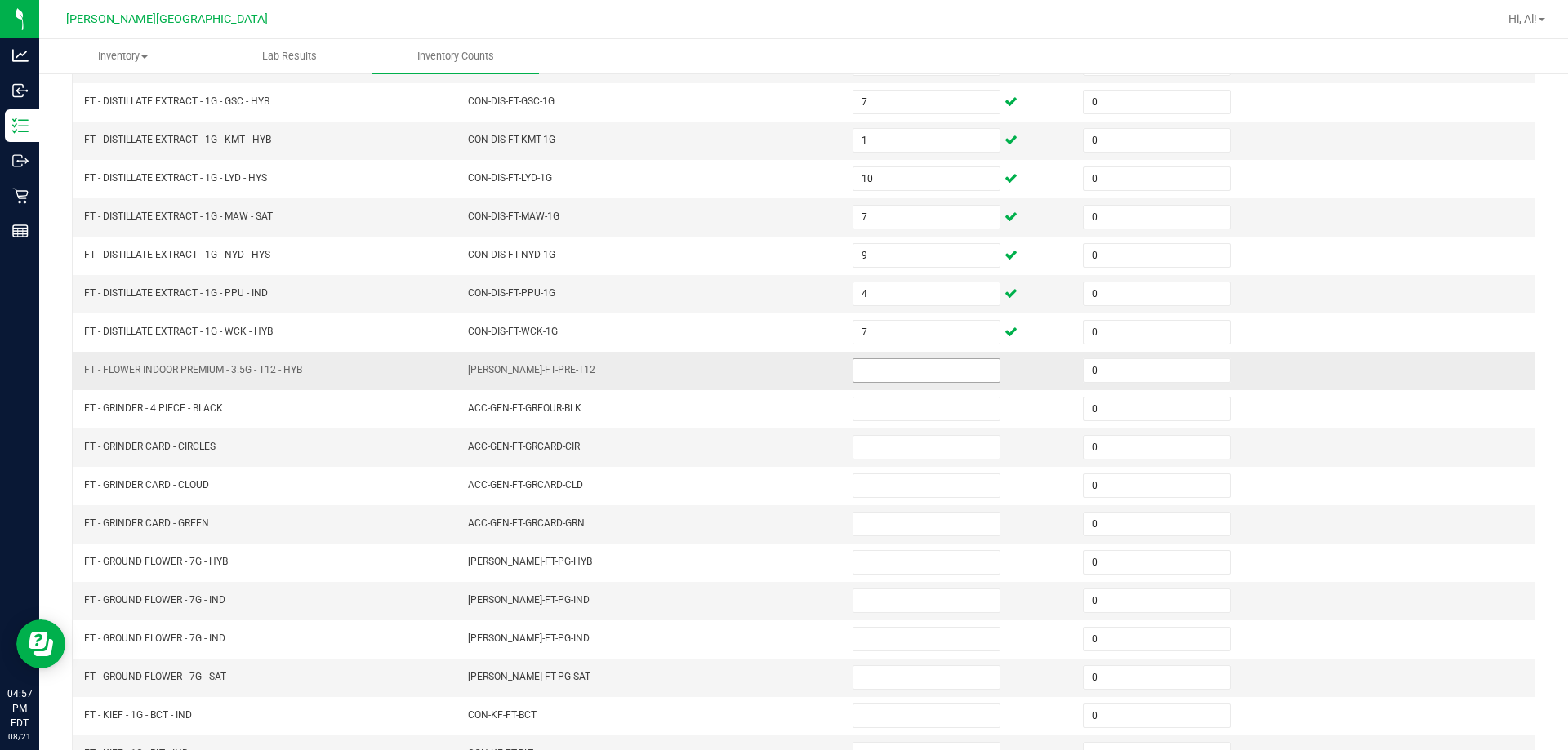
click at [779, 373] on input at bounding box center [926, 371] width 146 height 23
click at [732, 374] on td "[PERSON_NAME]-FT-PRE-T12" at bounding box center [650, 371] width 384 height 39
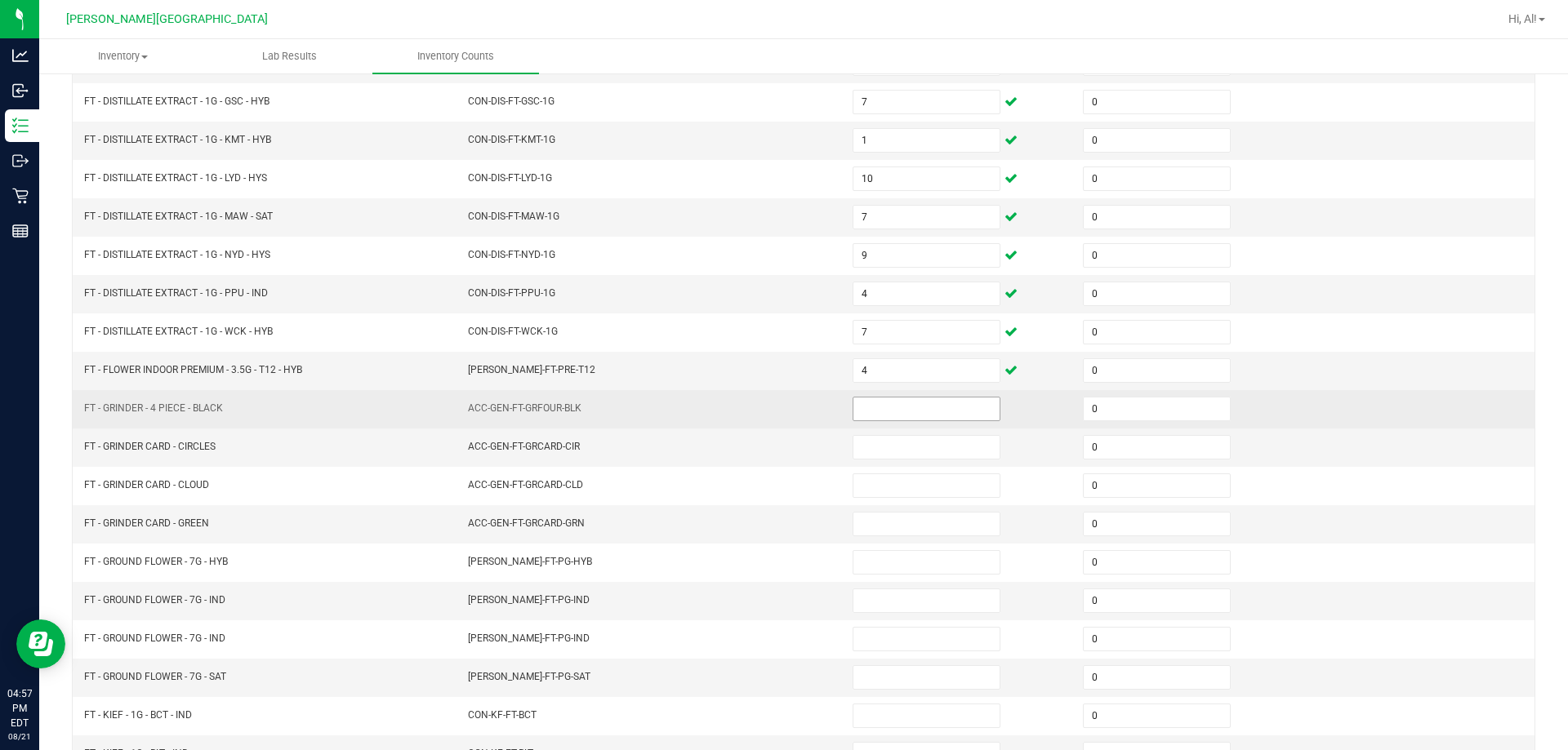
click at [779, 415] on input at bounding box center [926, 409] width 146 height 23
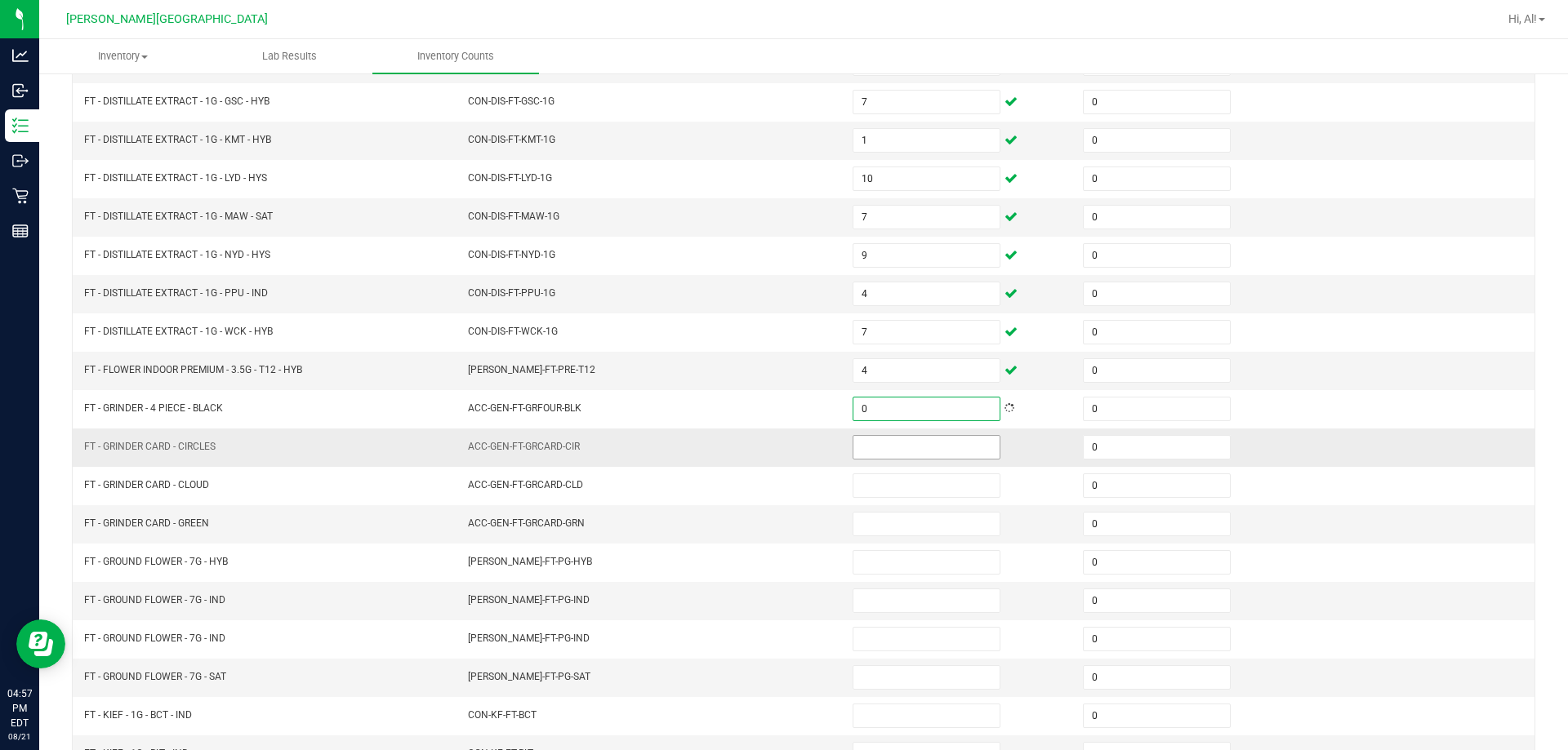
click at [779, 439] on input at bounding box center [926, 448] width 146 height 23
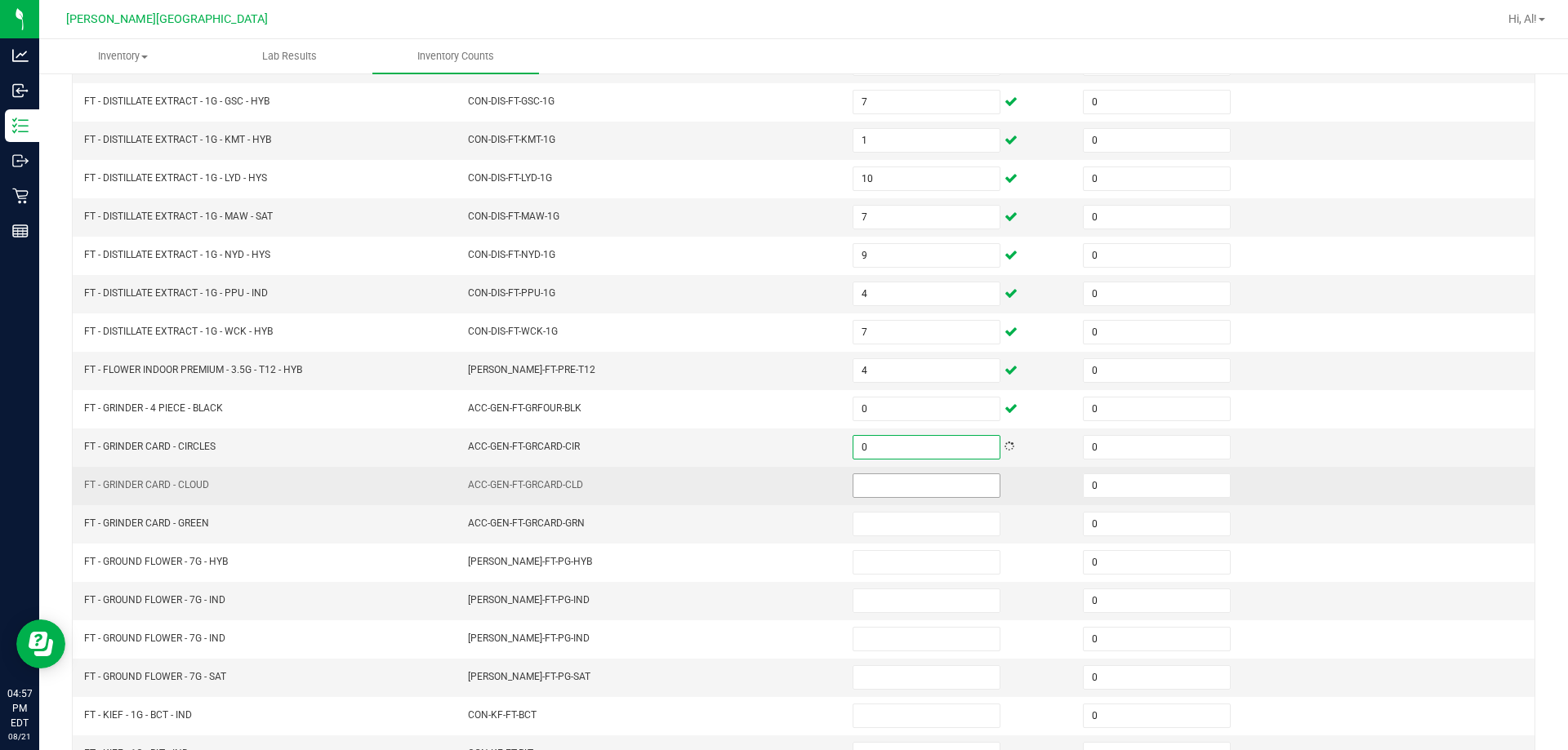
click at [779, 491] on input at bounding box center [926, 485] width 146 height 23
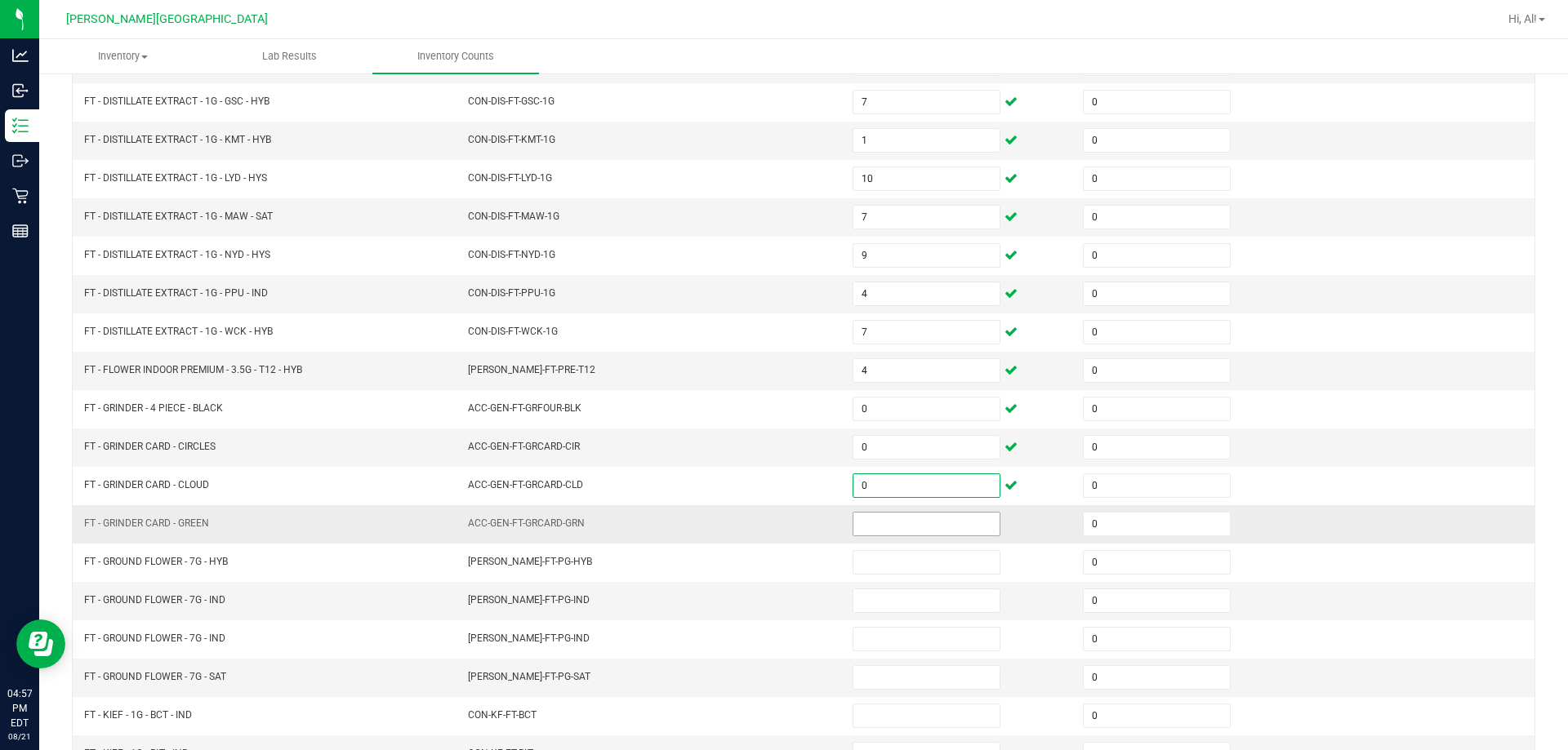
click at [779, 518] on input at bounding box center [926, 524] width 146 height 23
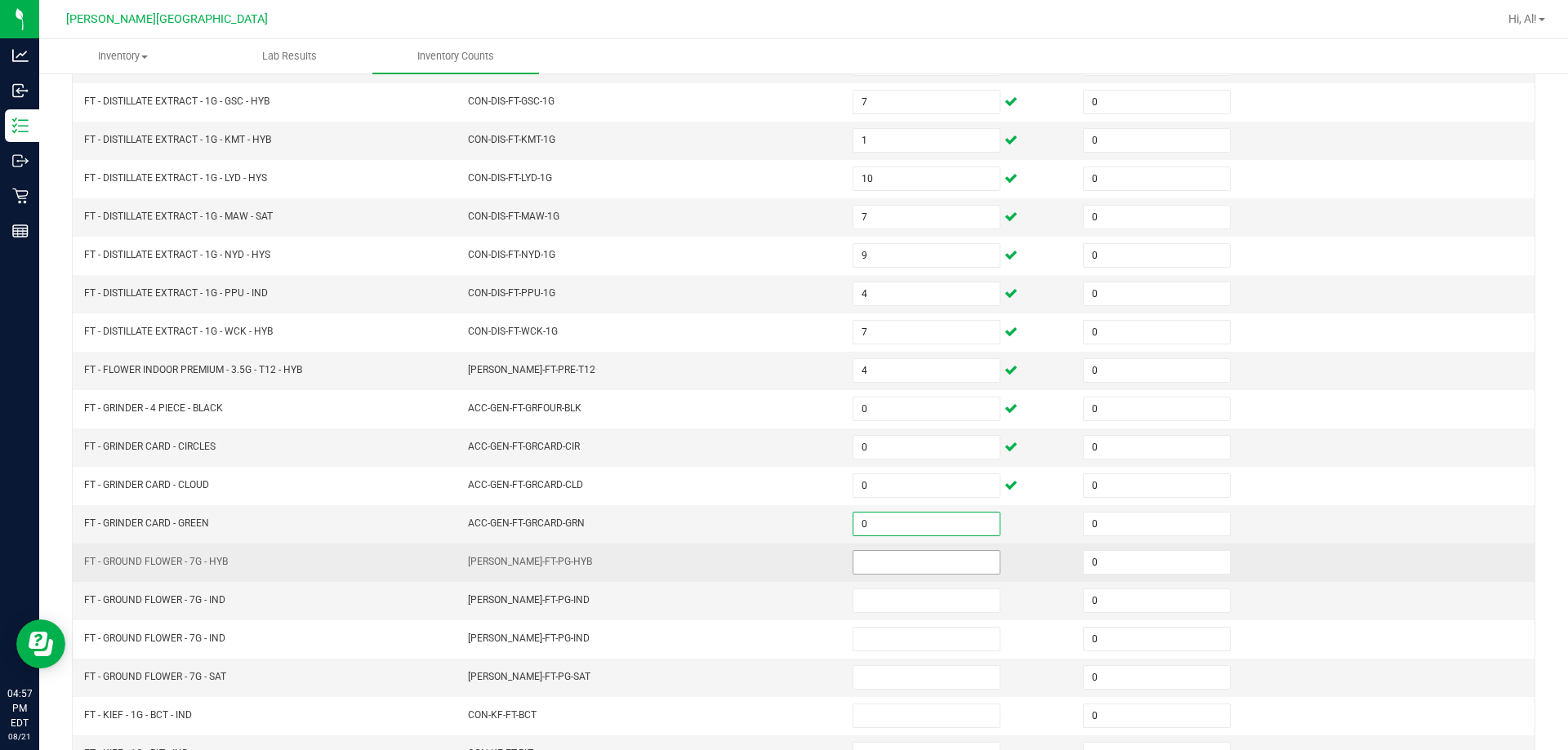
click at [779, 559] on input at bounding box center [926, 562] width 146 height 23
click at [779, 572] on td "[PERSON_NAME]-FT-PG-HYB" at bounding box center [650, 563] width 384 height 39
click at [779, 556] on input at bounding box center [926, 562] width 146 height 23
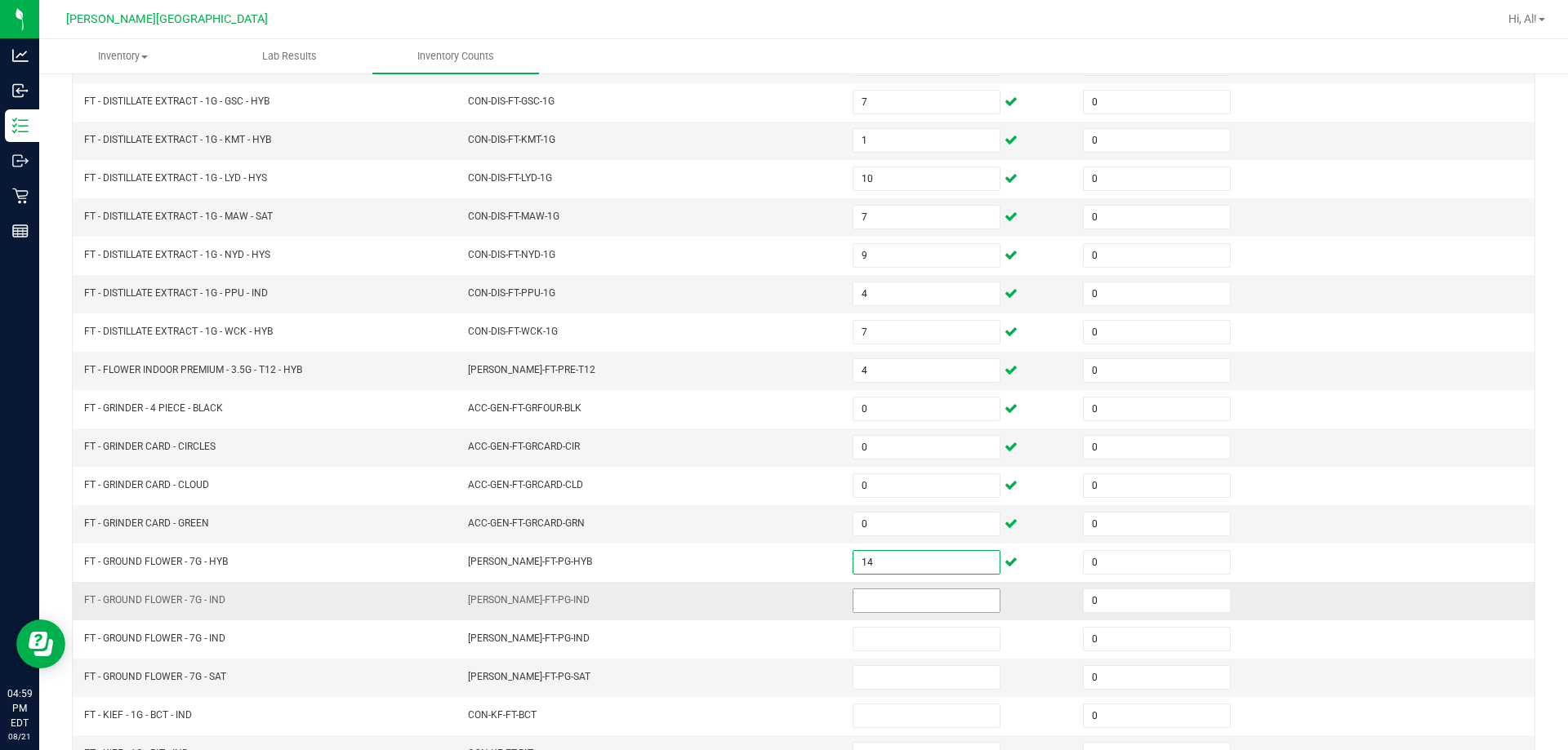
click at [779, 593] on input at bounding box center [926, 601] width 146 height 23
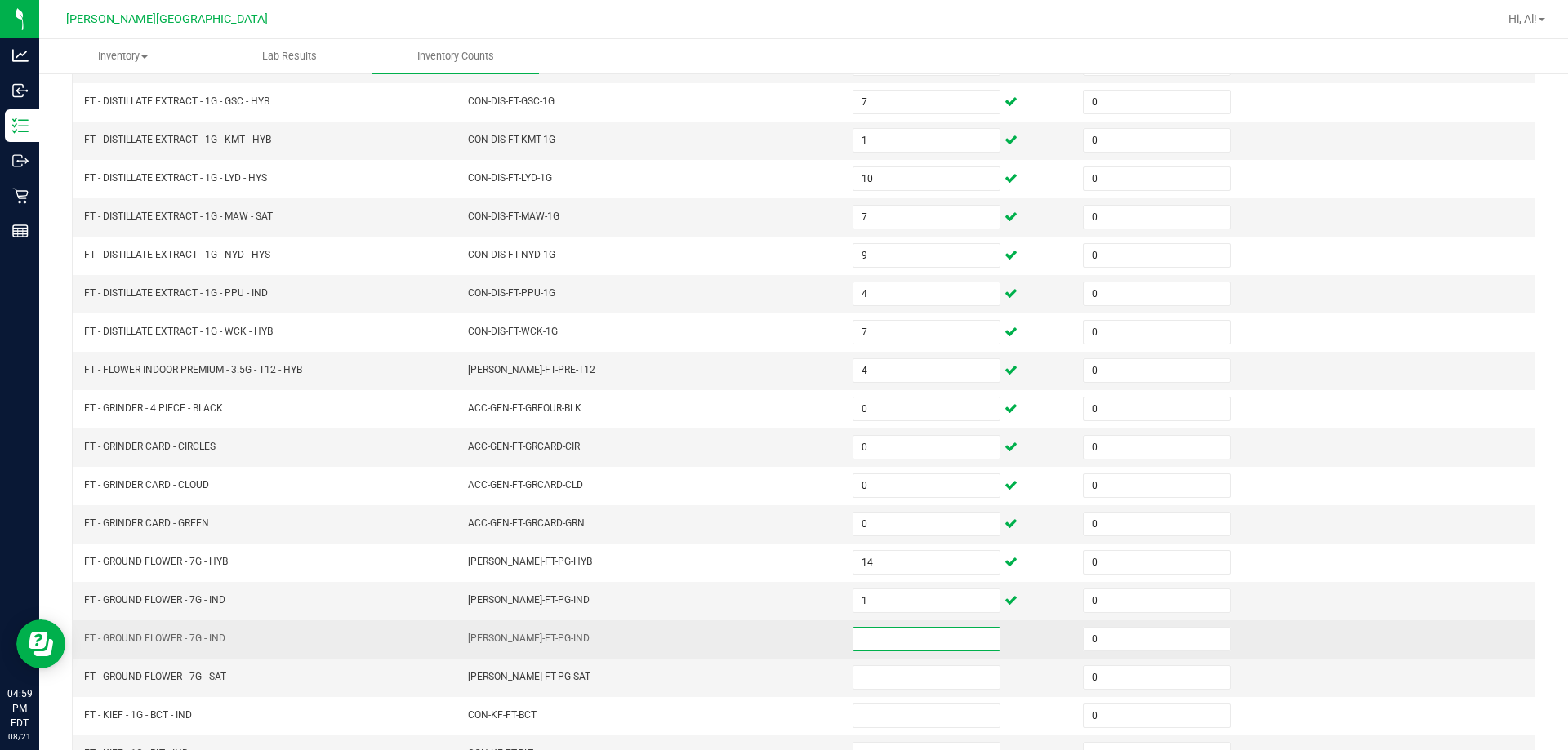
click at [779, 642] on input at bounding box center [926, 640] width 146 height 23
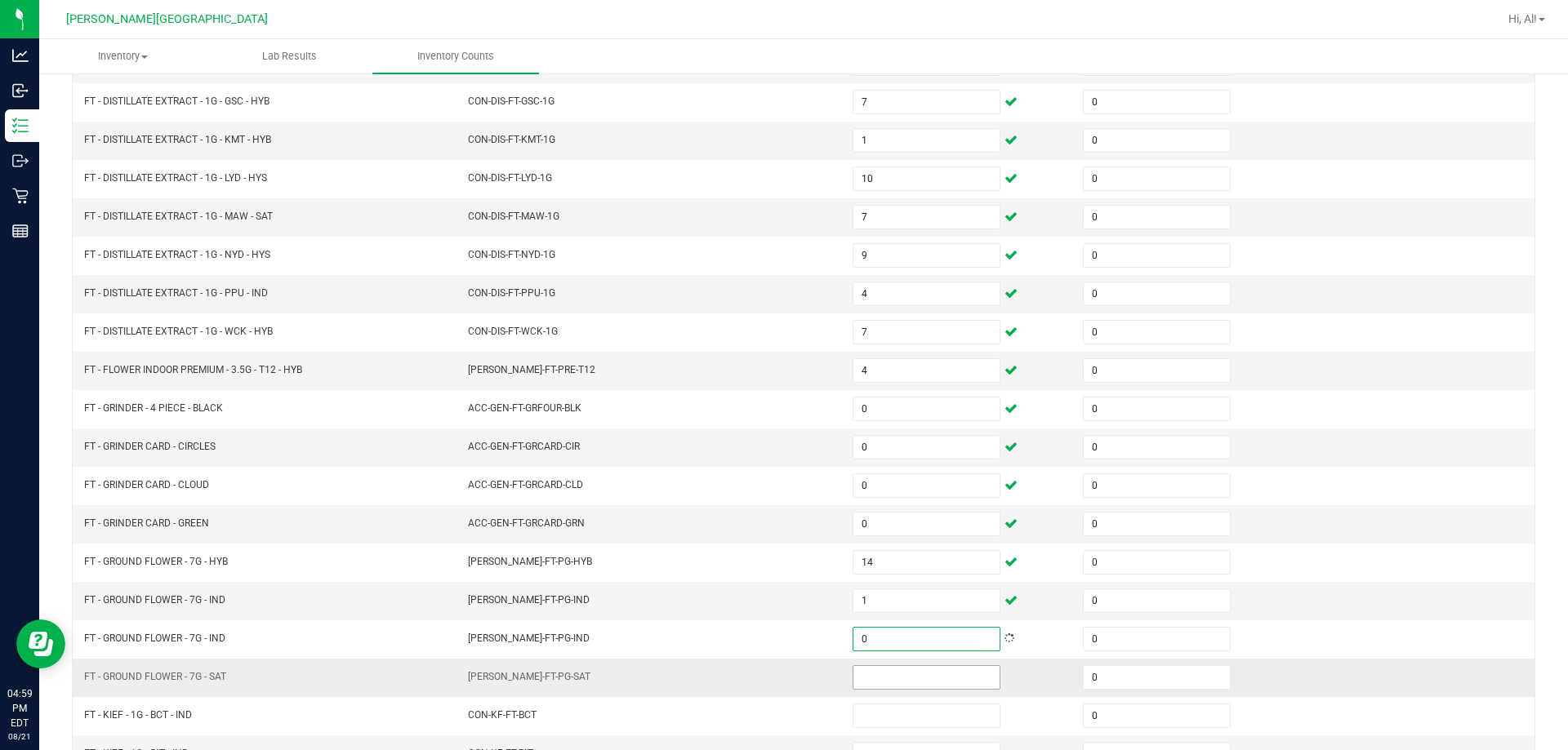
click at [779, 678] on input at bounding box center [926, 677] width 146 height 23
click at [733, 678] on td "[PERSON_NAME]-FT-PG-SAT" at bounding box center [650, 677] width 384 height 39
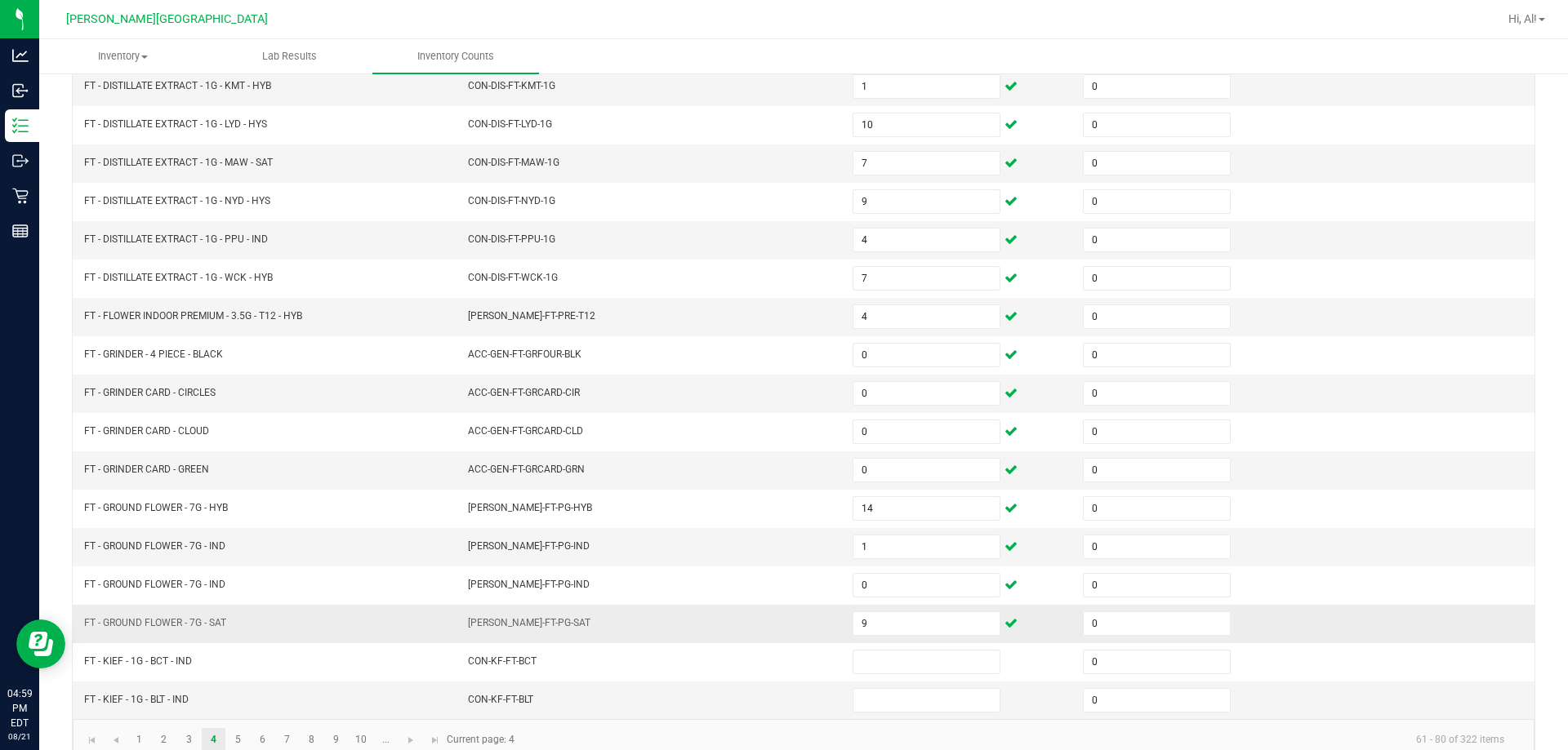
scroll to position [339, 0]
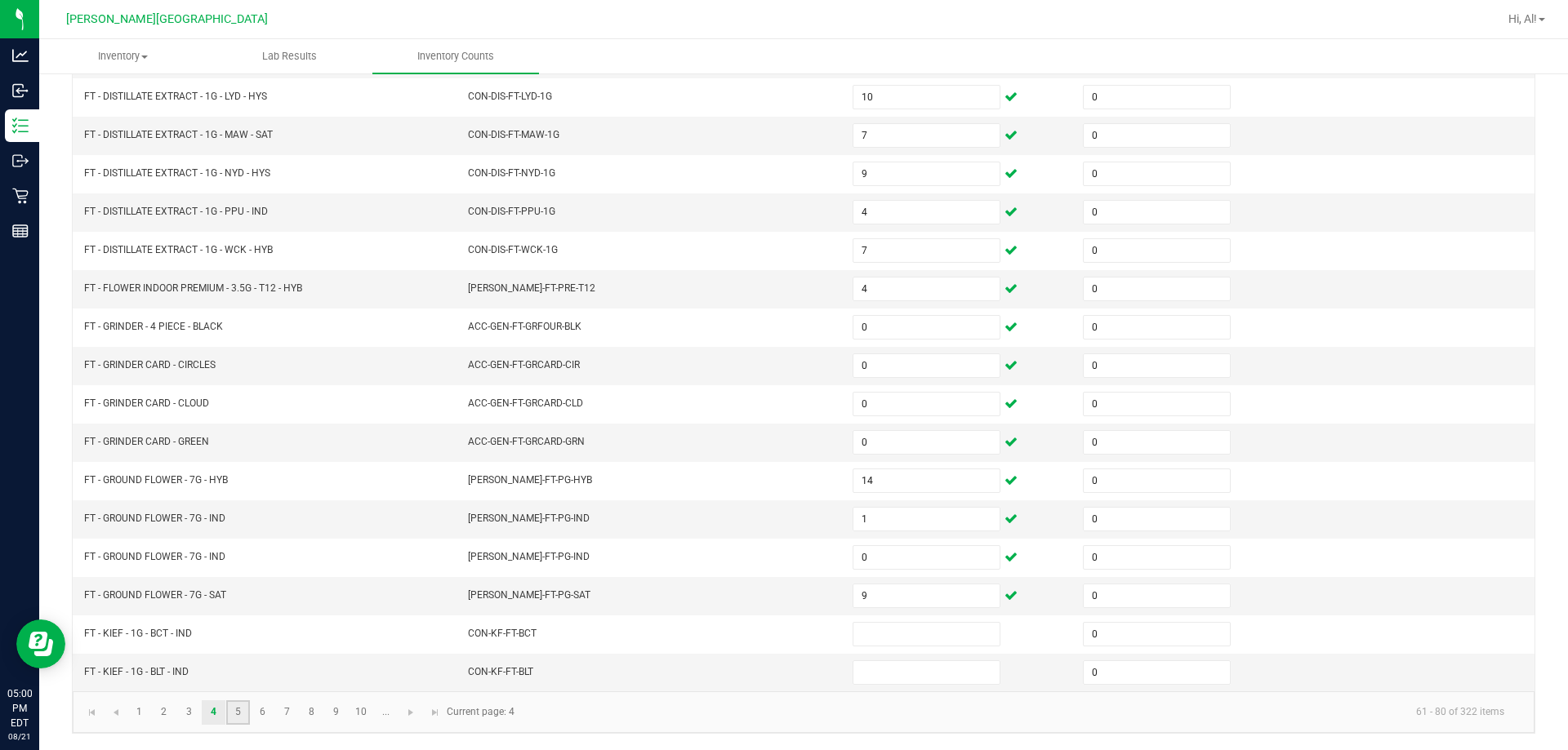
click at [232, 703] on link "5" at bounding box center [237, 713] width 24 height 25
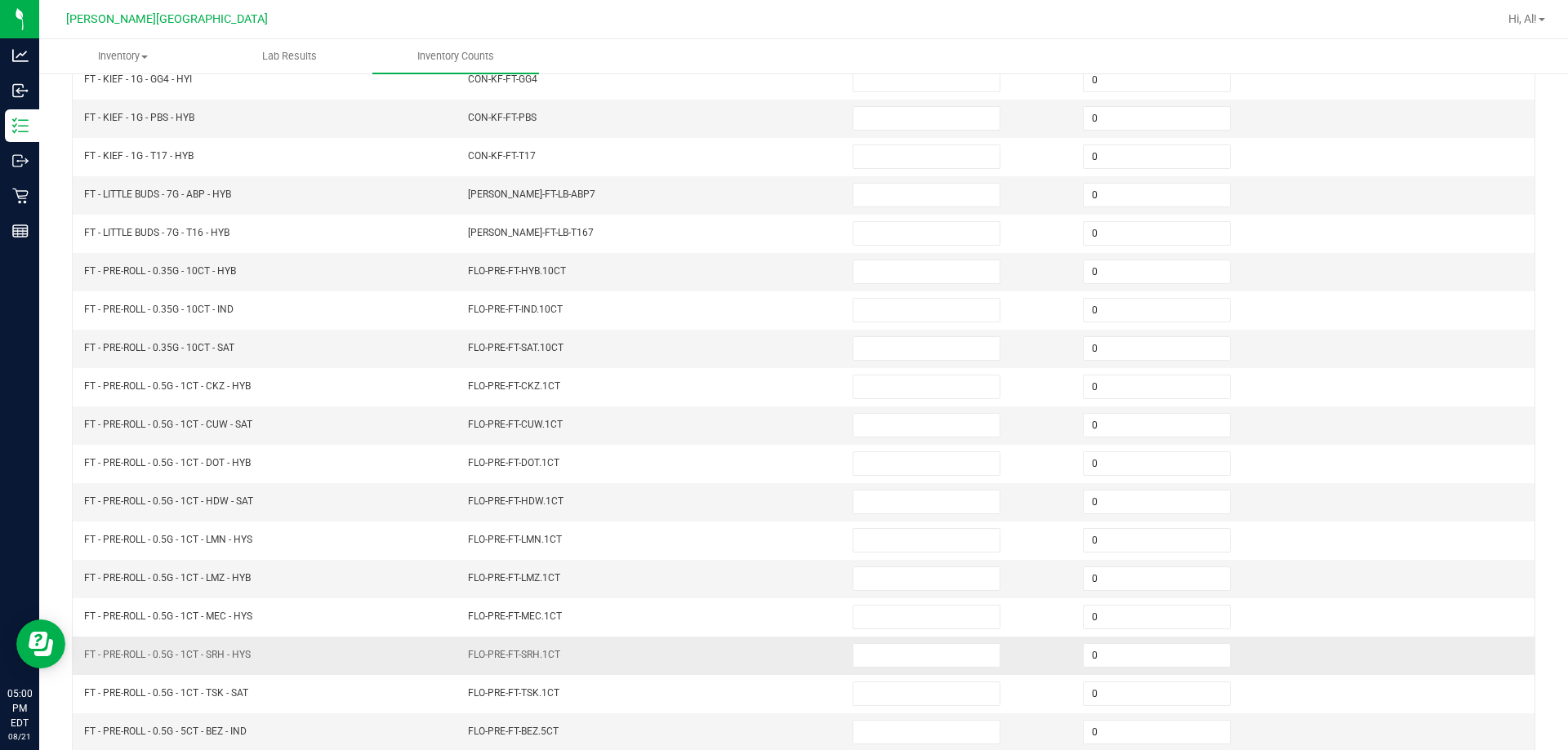
scroll to position [94, 0]
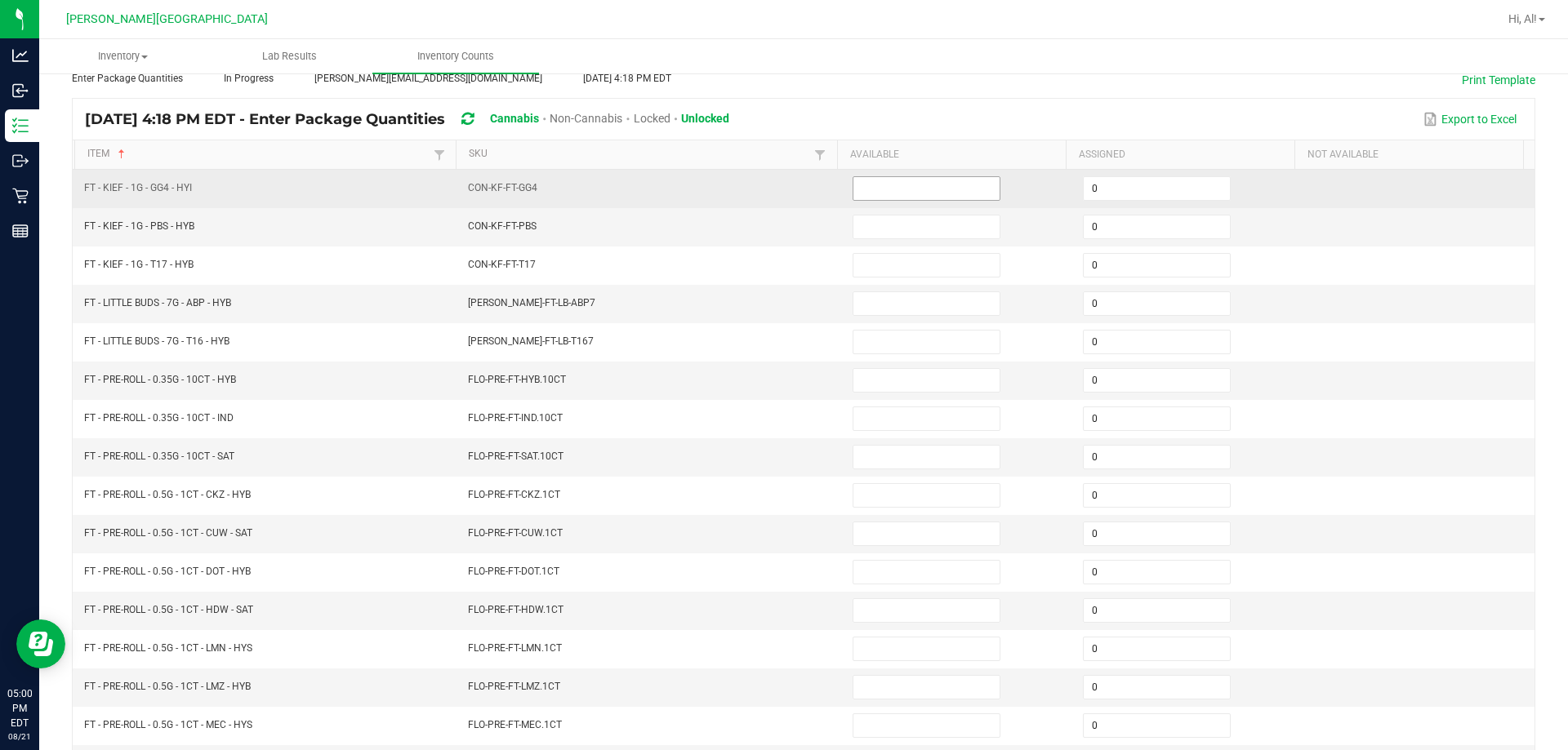
click at [779, 187] on input at bounding box center [926, 189] width 146 height 23
drag, startPoint x: 777, startPoint y: 195, endPoint x: 789, endPoint y: 199, distance: 12.6
click at [777, 195] on td "CON-KF-FT-GG4" at bounding box center [650, 189] width 384 height 39
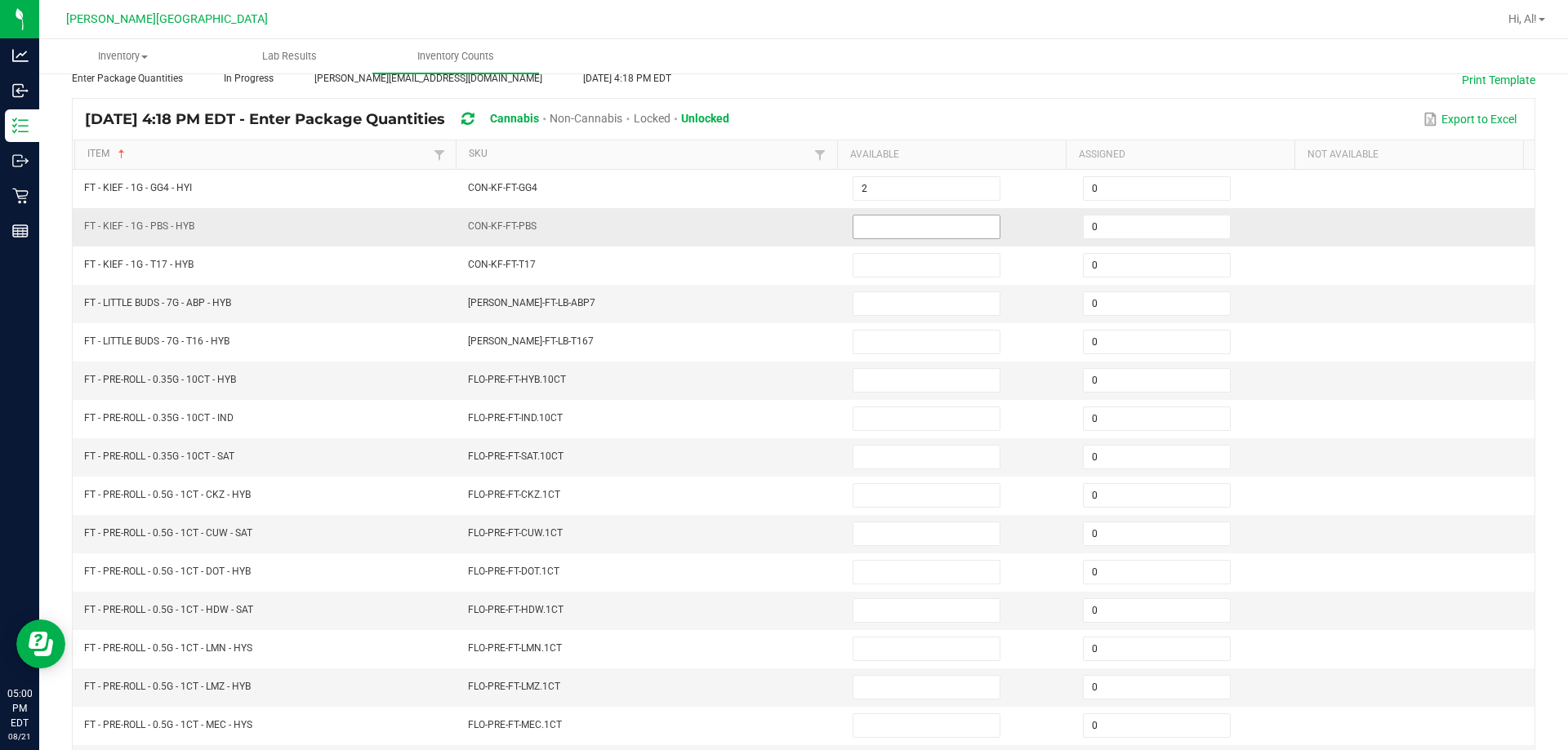
click at [779, 223] on input at bounding box center [926, 227] width 146 height 23
click at [779, 241] on td "CON-KF-FT-PBS" at bounding box center [650, 227] width 384 height 39
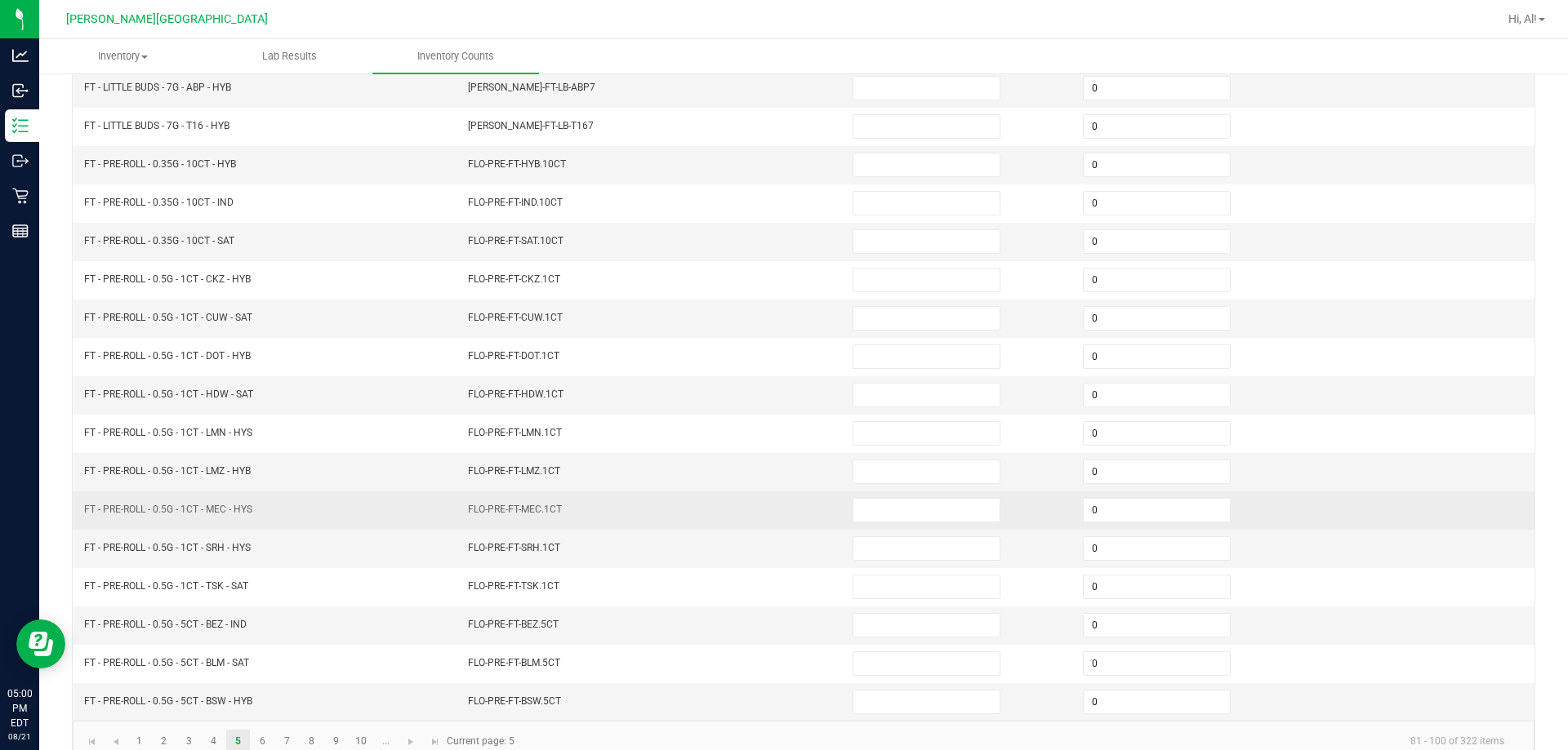
scroll to position [339, 0]
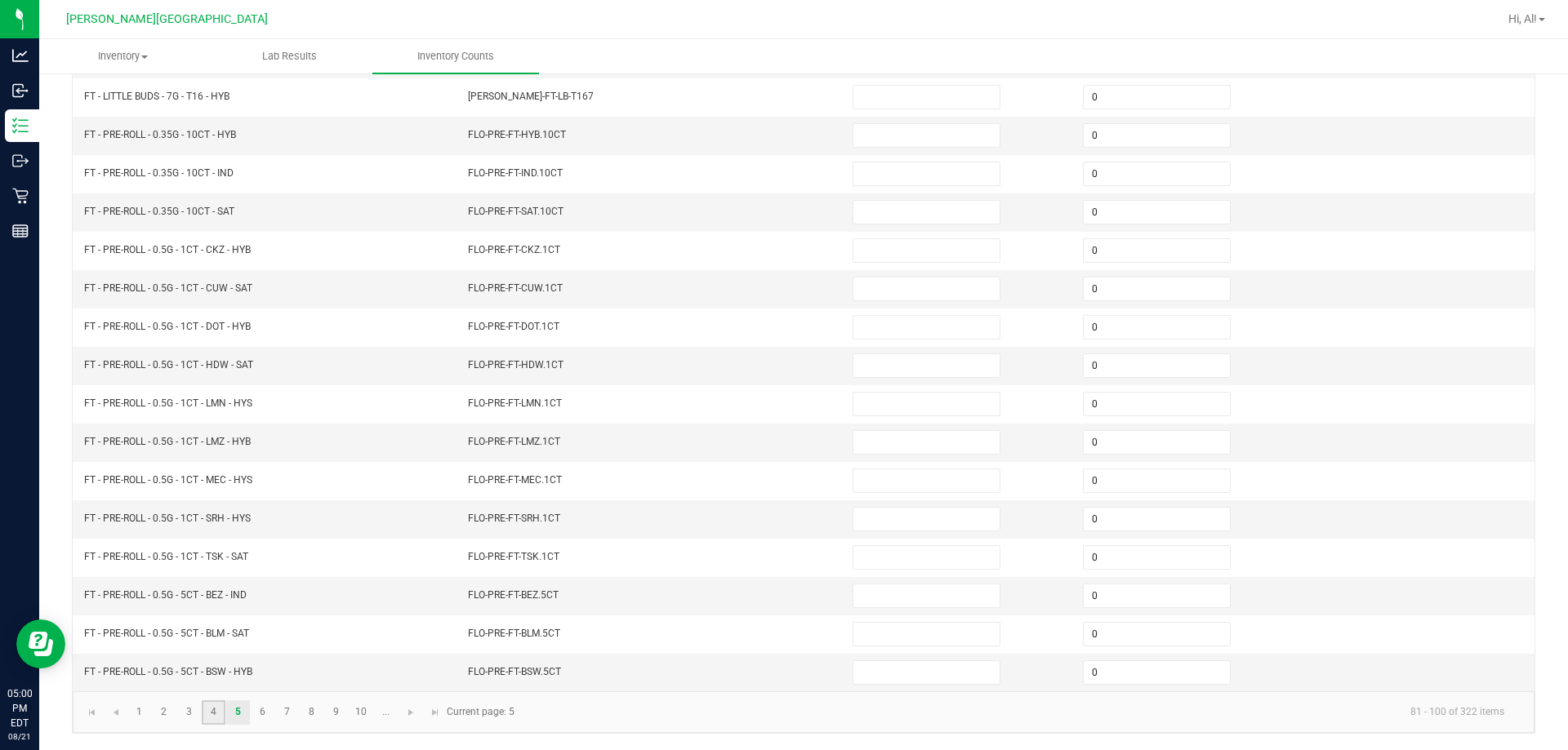
click at [214, 705] on link "4" at bounding box center [214, 713] width 24 height 25
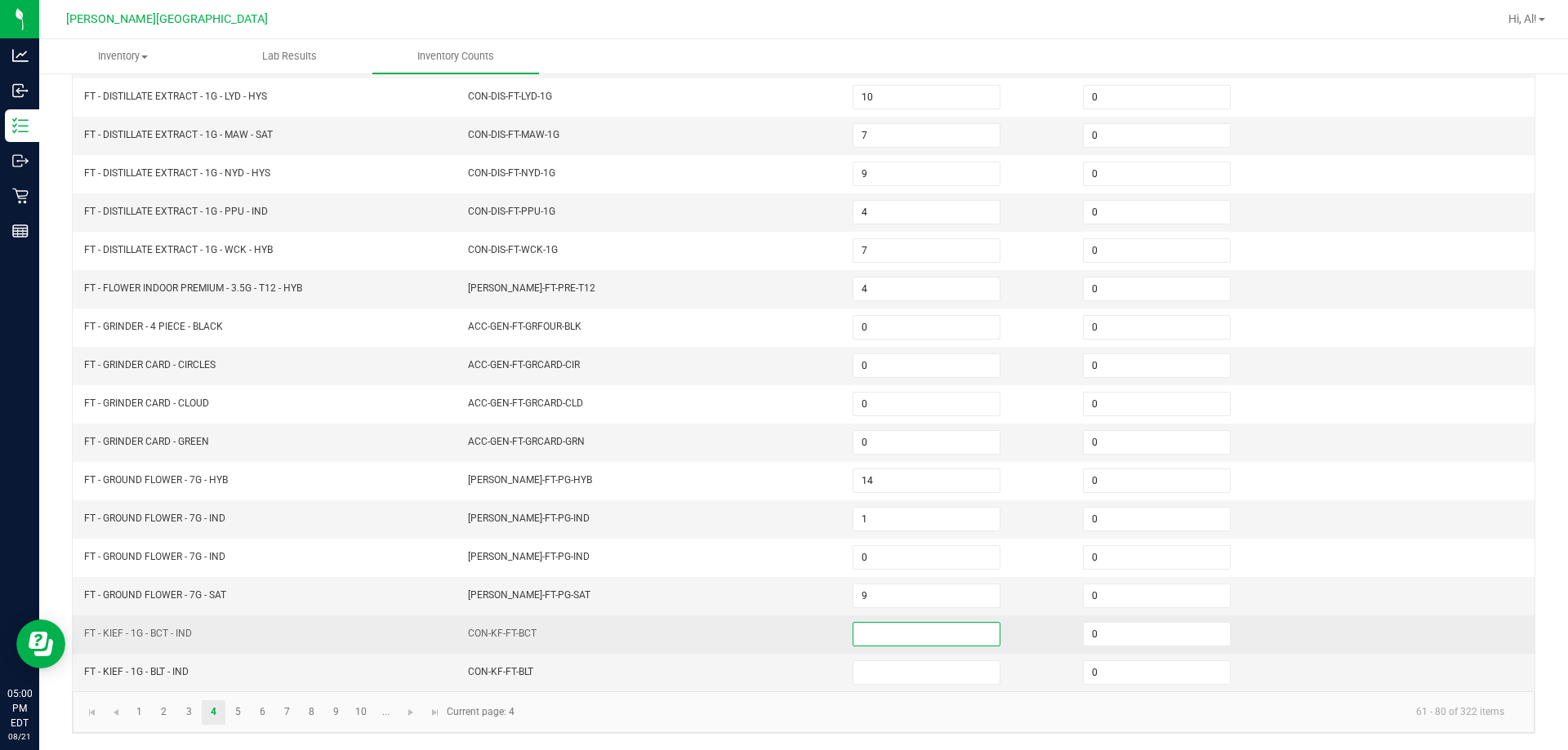
click at [779, 643] on input at bounding box center [926, 635] width 146 height 23
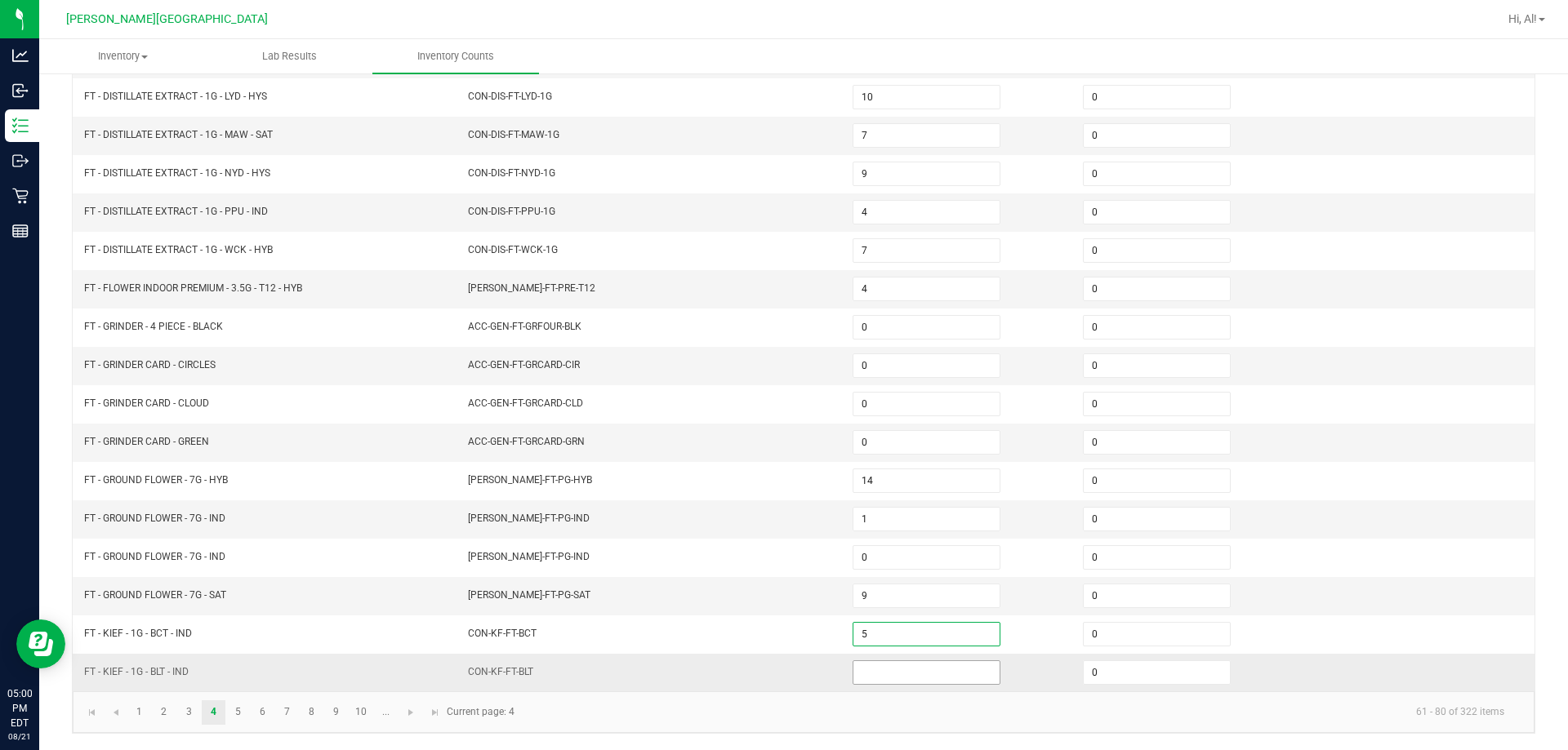
click at [779, 673] on input at bounding box center [926, 673] width 146 height 23
click at [237, 701] on link "5" at bounding box center [237, 713] width 24 height 25
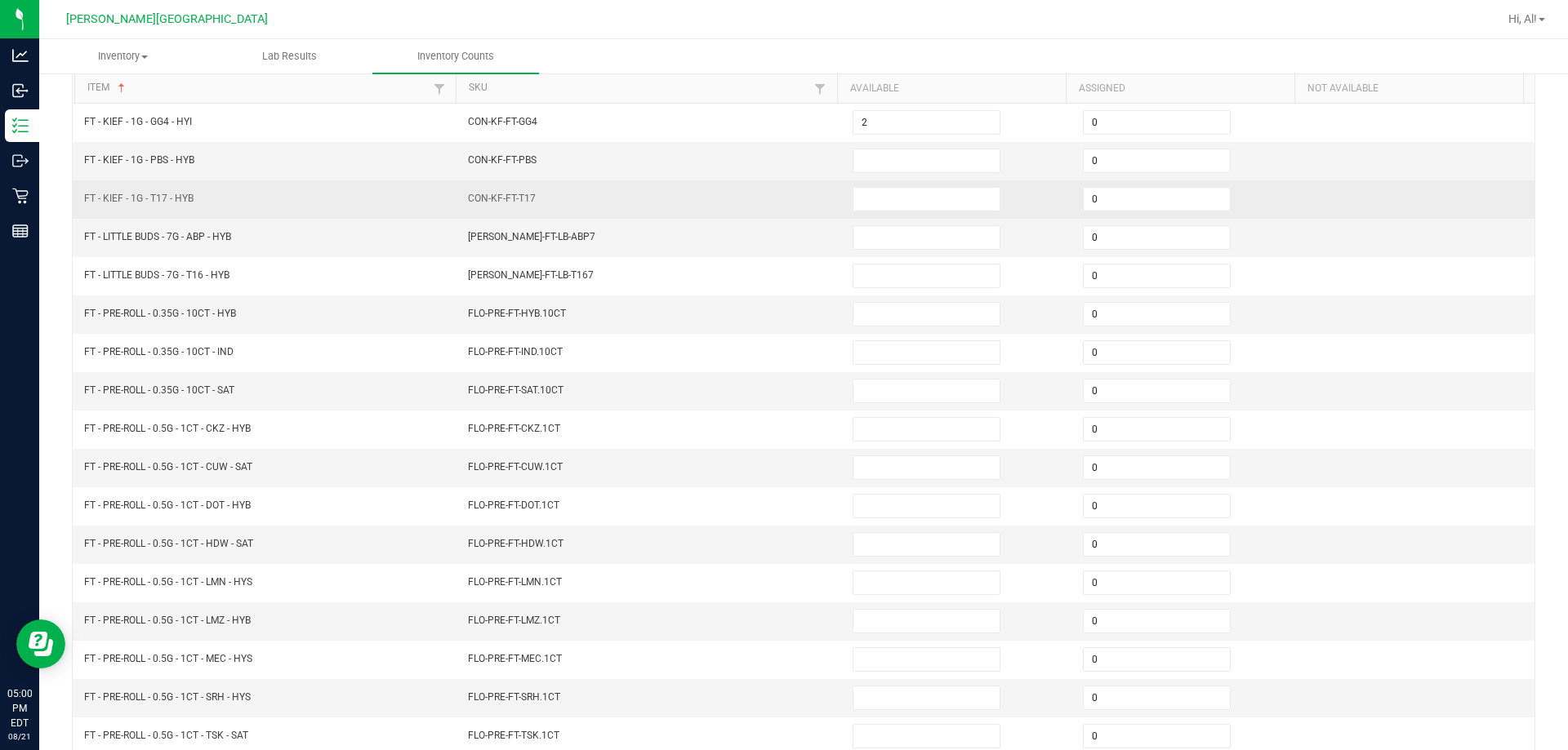
scroll to position [94, 0]
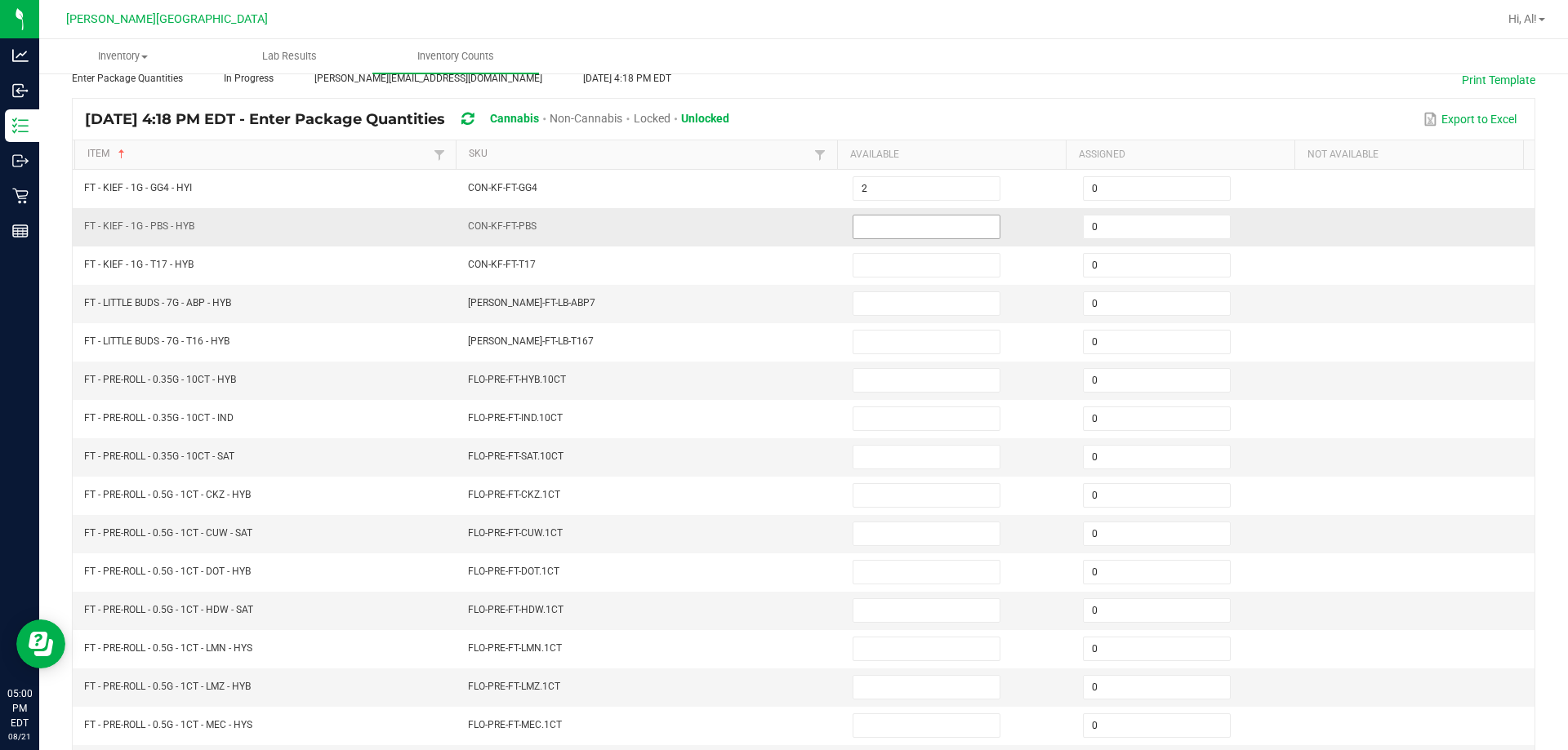
click at [779, 227] on input at bounding box center [926, 227] width 146 height 23
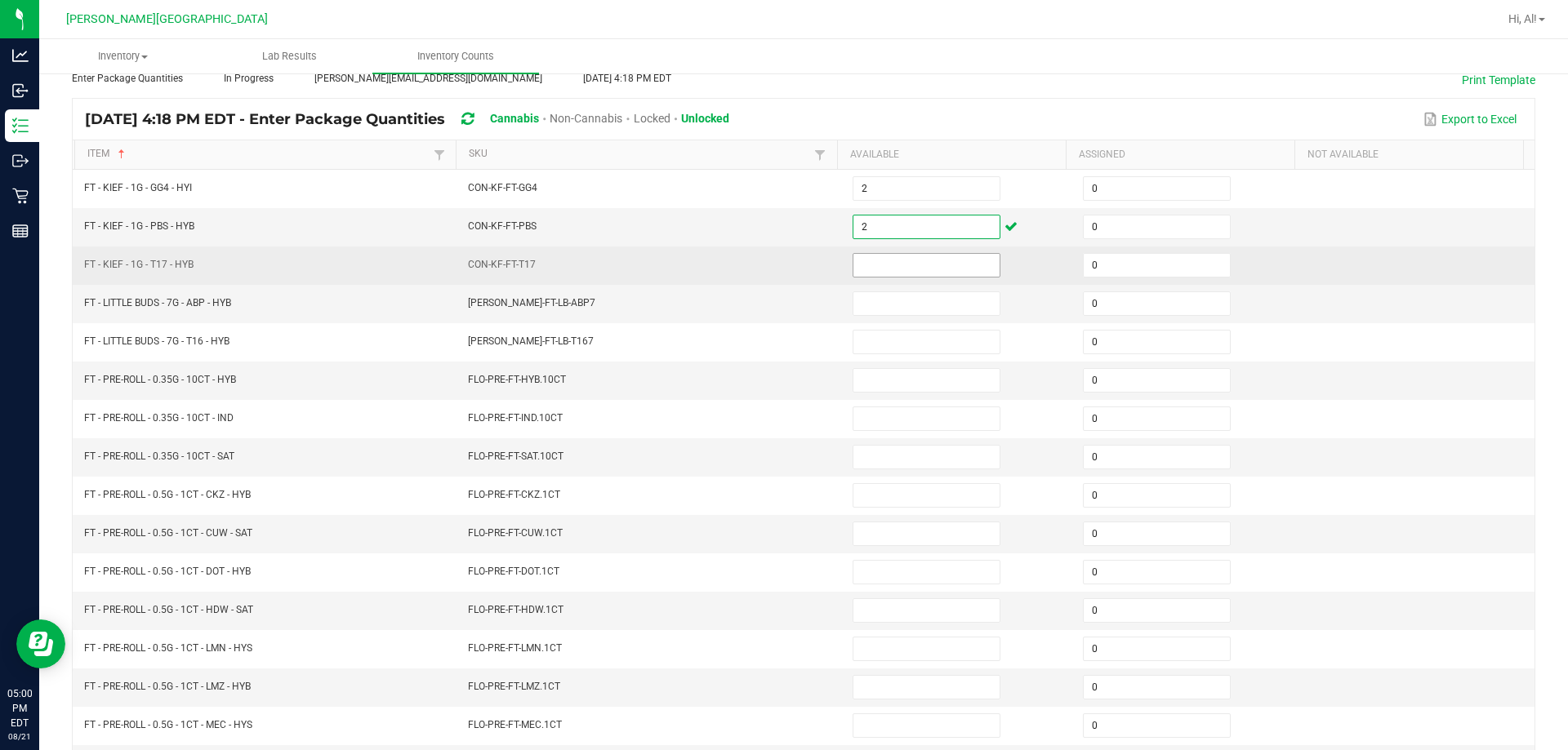
click at [779, 255] on input at bounding box center [926, 265] width 146 height 23
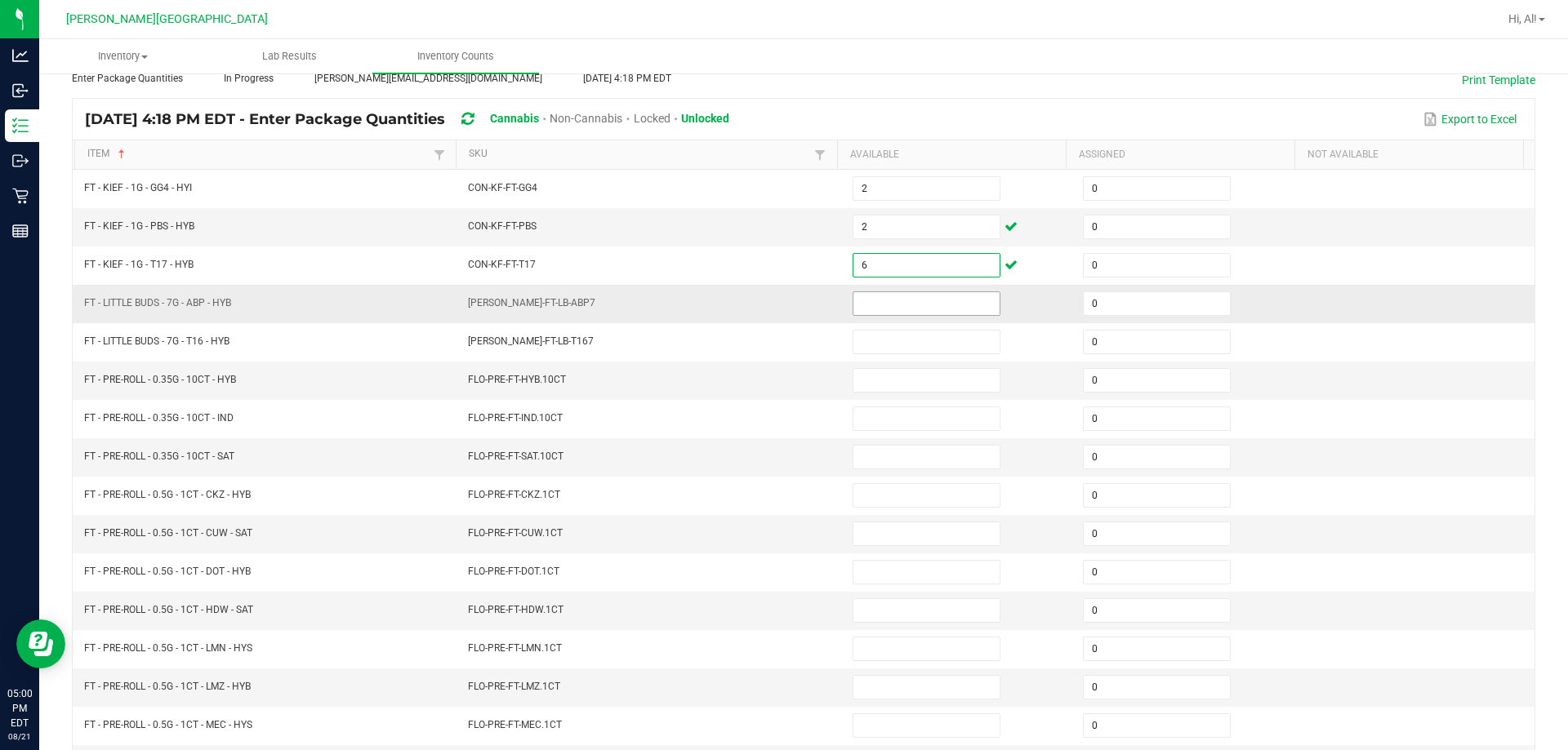
click at [779, 293] on input at bounding box center [926, 304] width 146 height 23
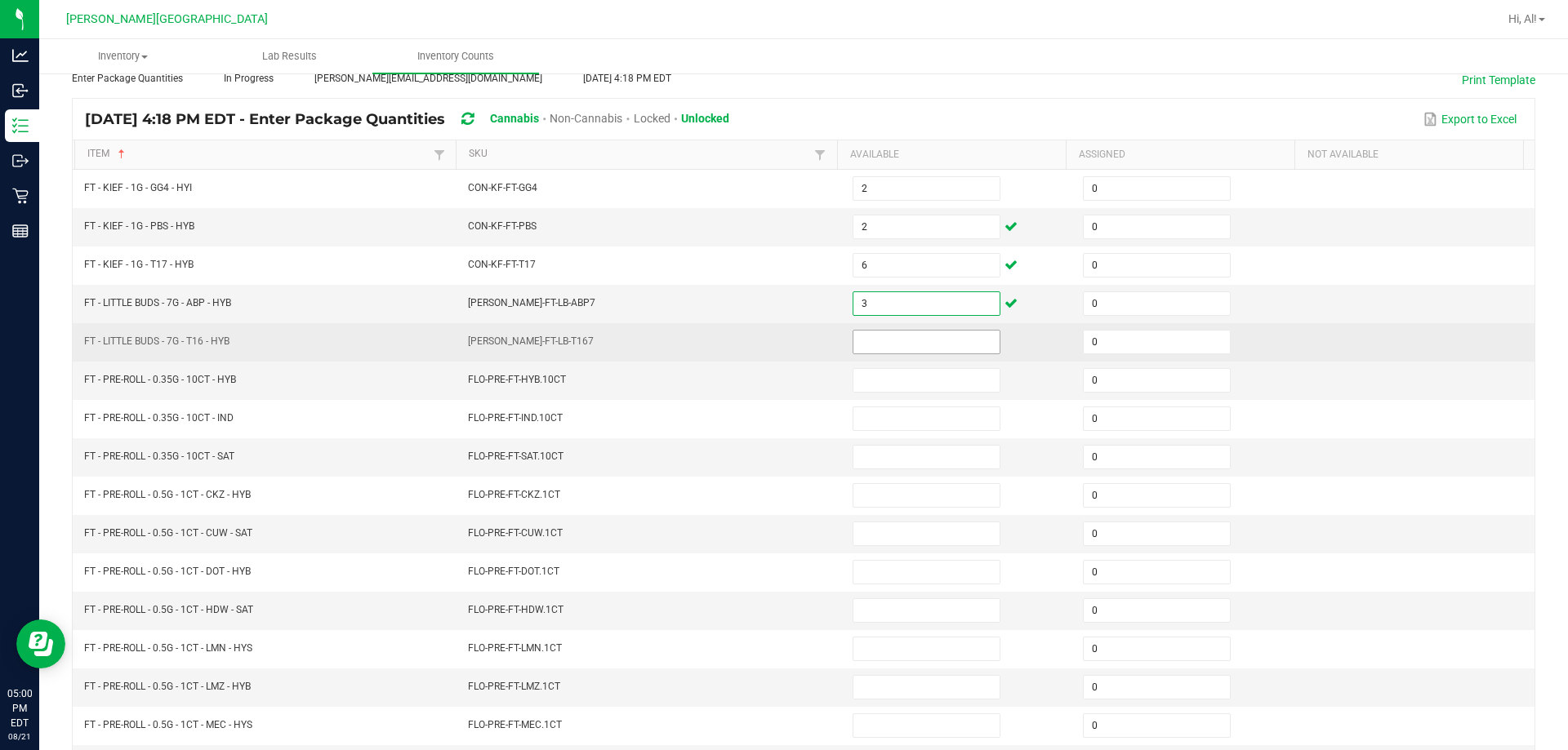
click at [779, 345] on input at bounding box center [926, 342] width 146 height 23
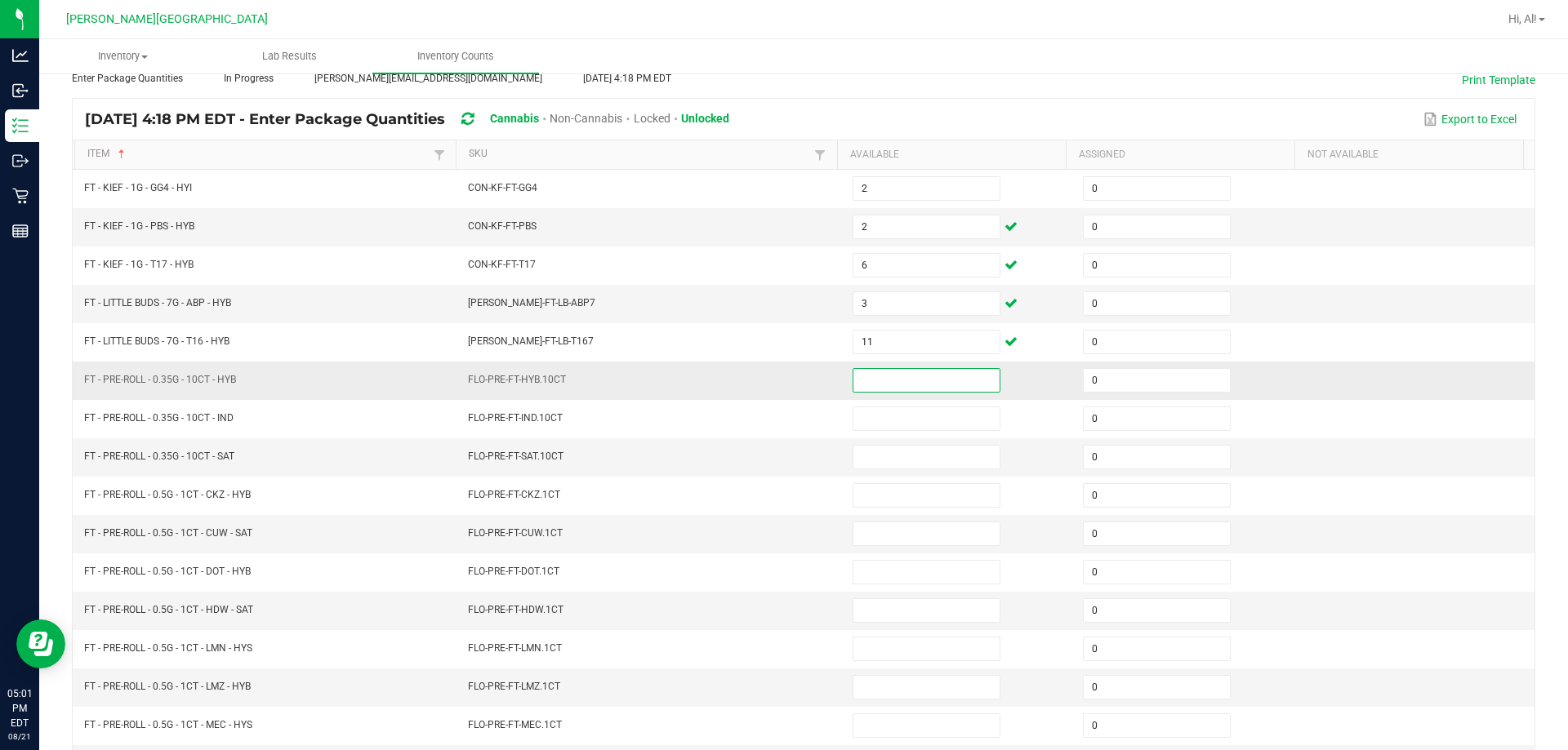
click at [779, 371] on input at bounding box center [926, 381] width 146 height 23
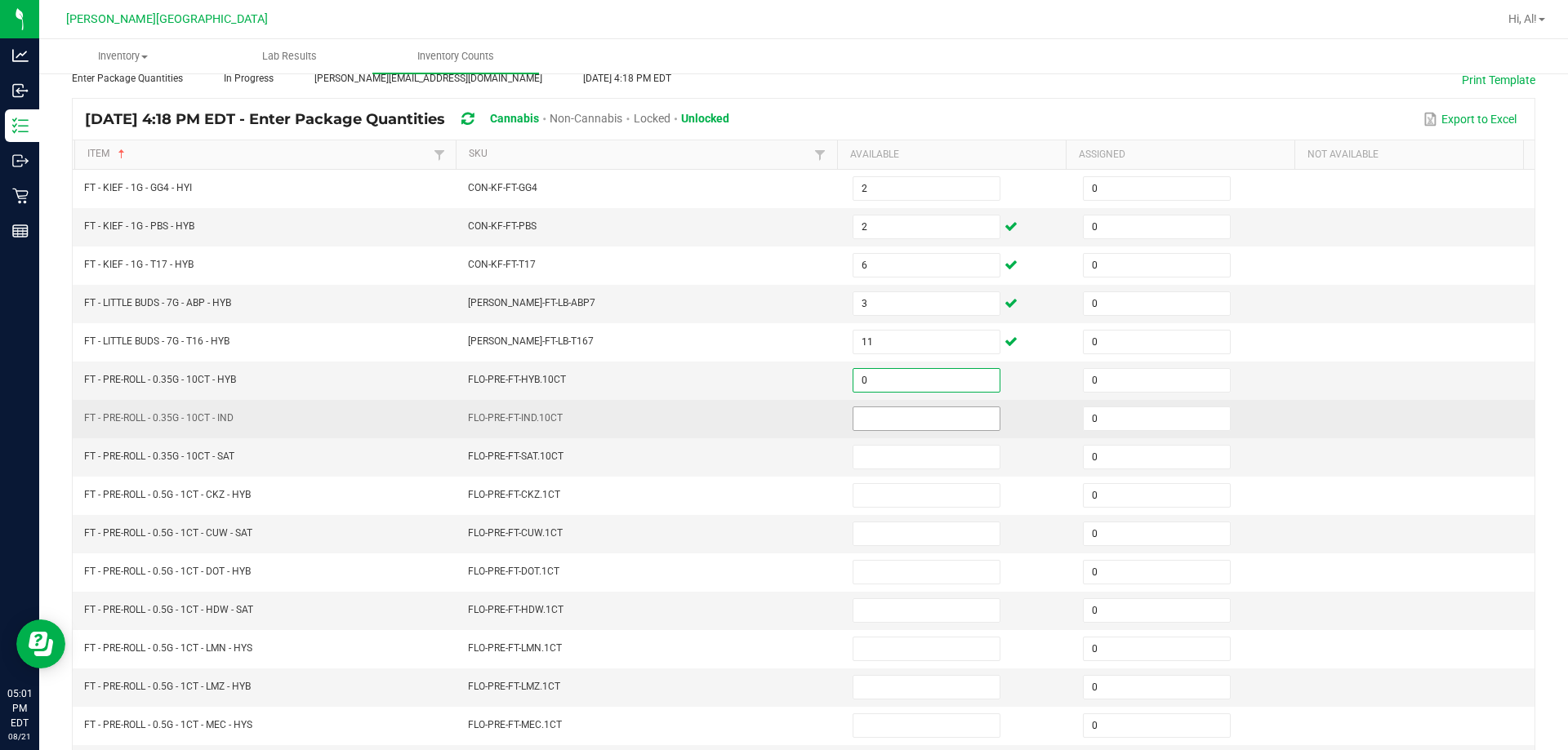
click at [779, 410] on input at bounding box center [926, 419] width 146 height 23
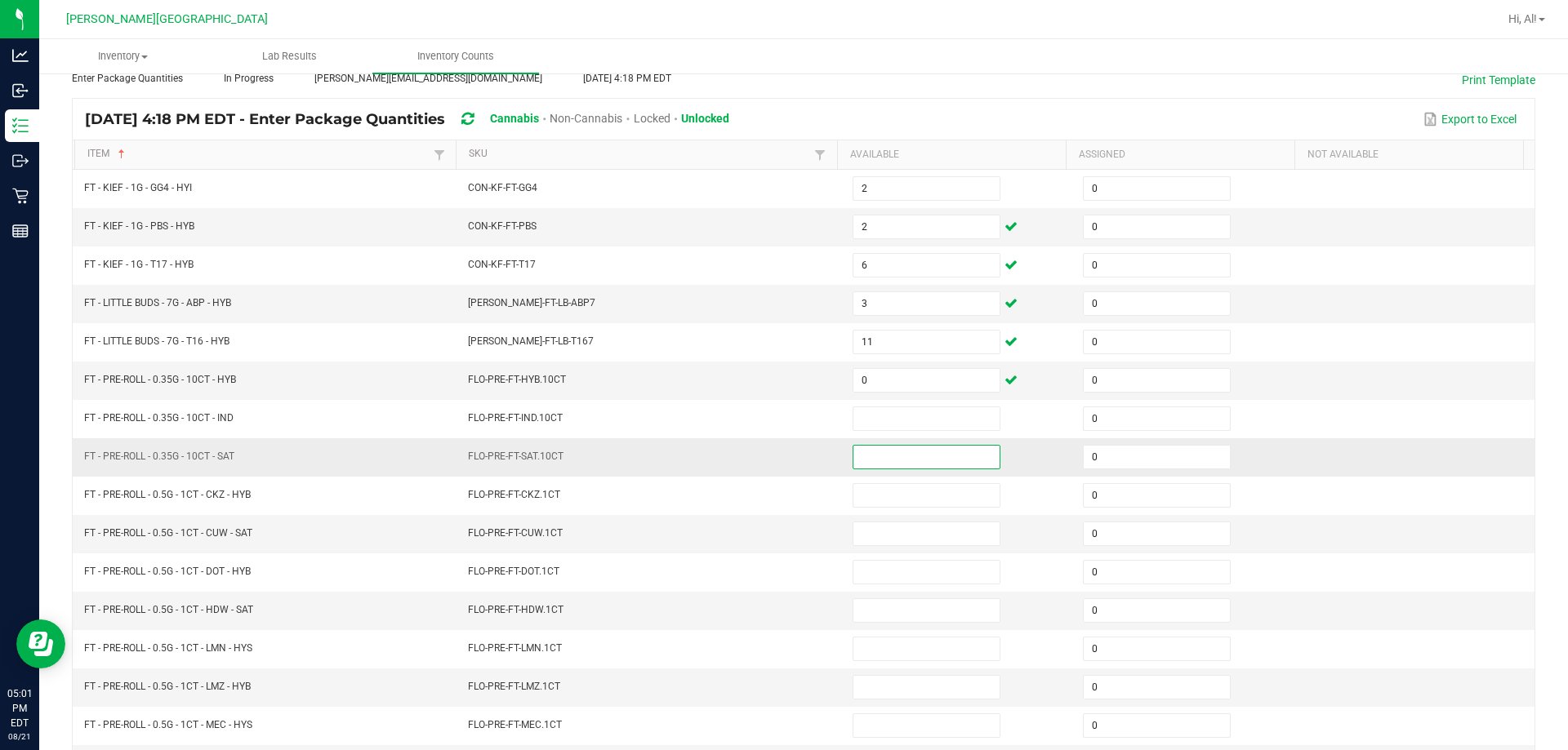
click at [779, 456] on input at bounding box center [926, 457] width 146 height 23
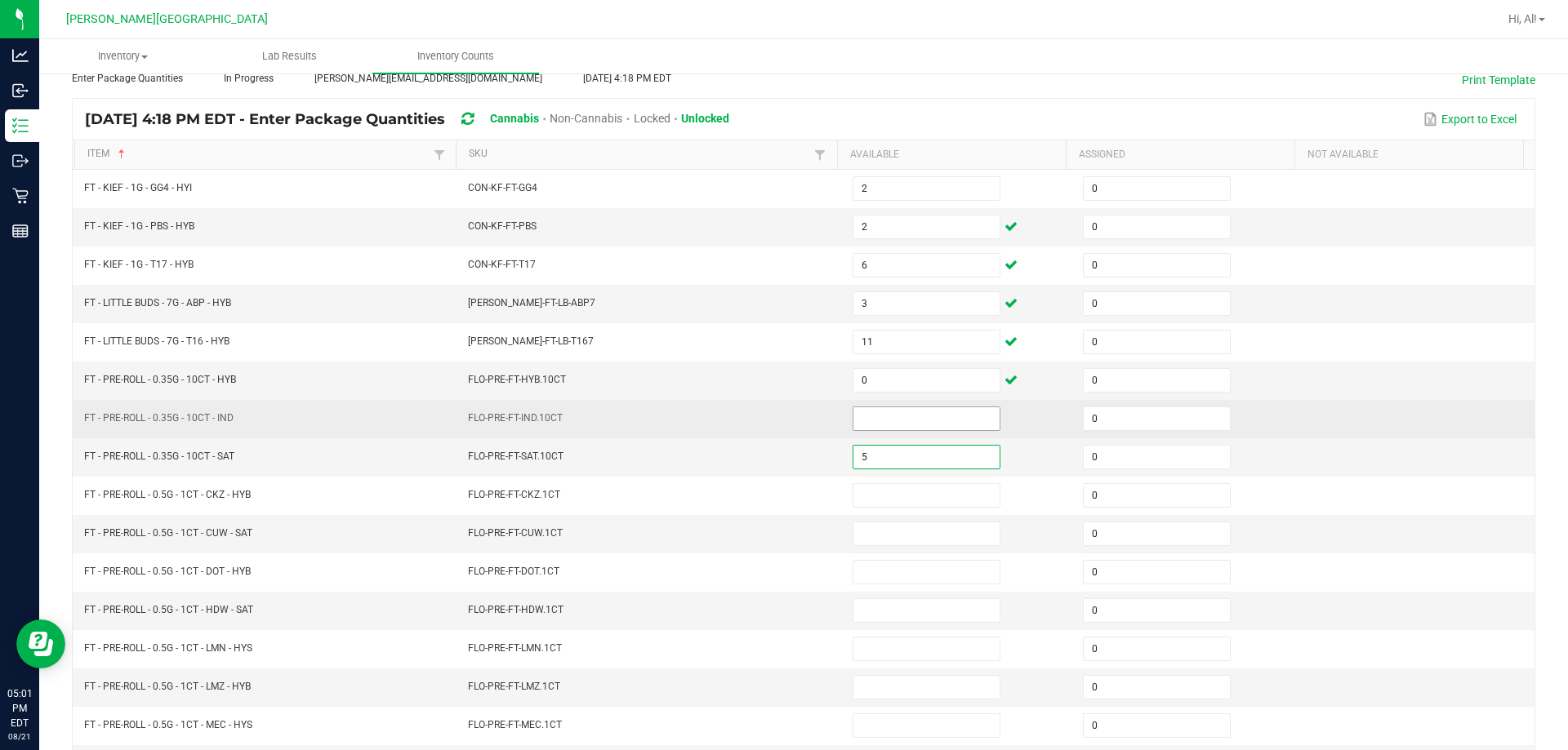
click at [779, 428] on input at bounding box center [926, 419] width 146 height 23
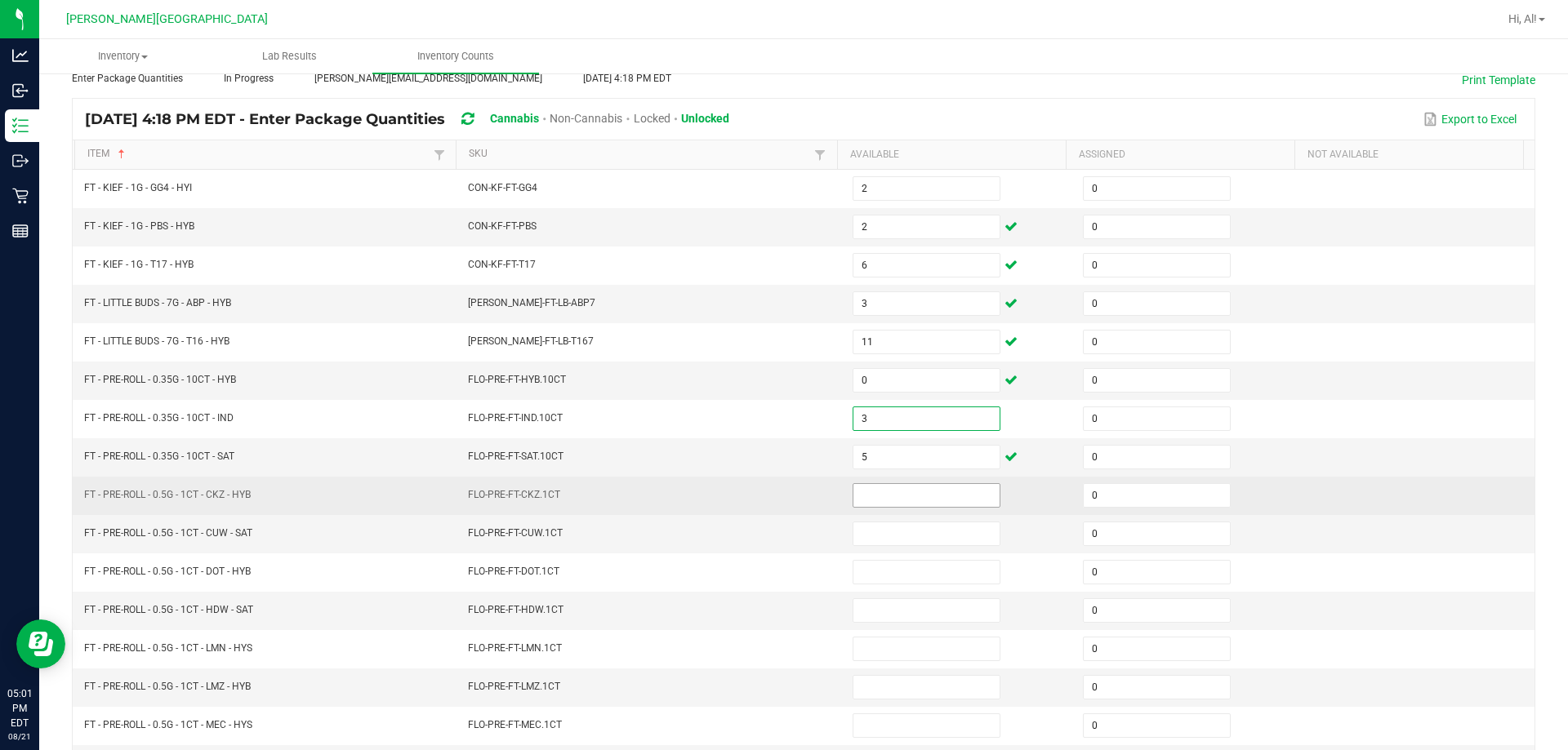
click at [779, 491] on input at bounding box center [926, 495] width 146 height 23
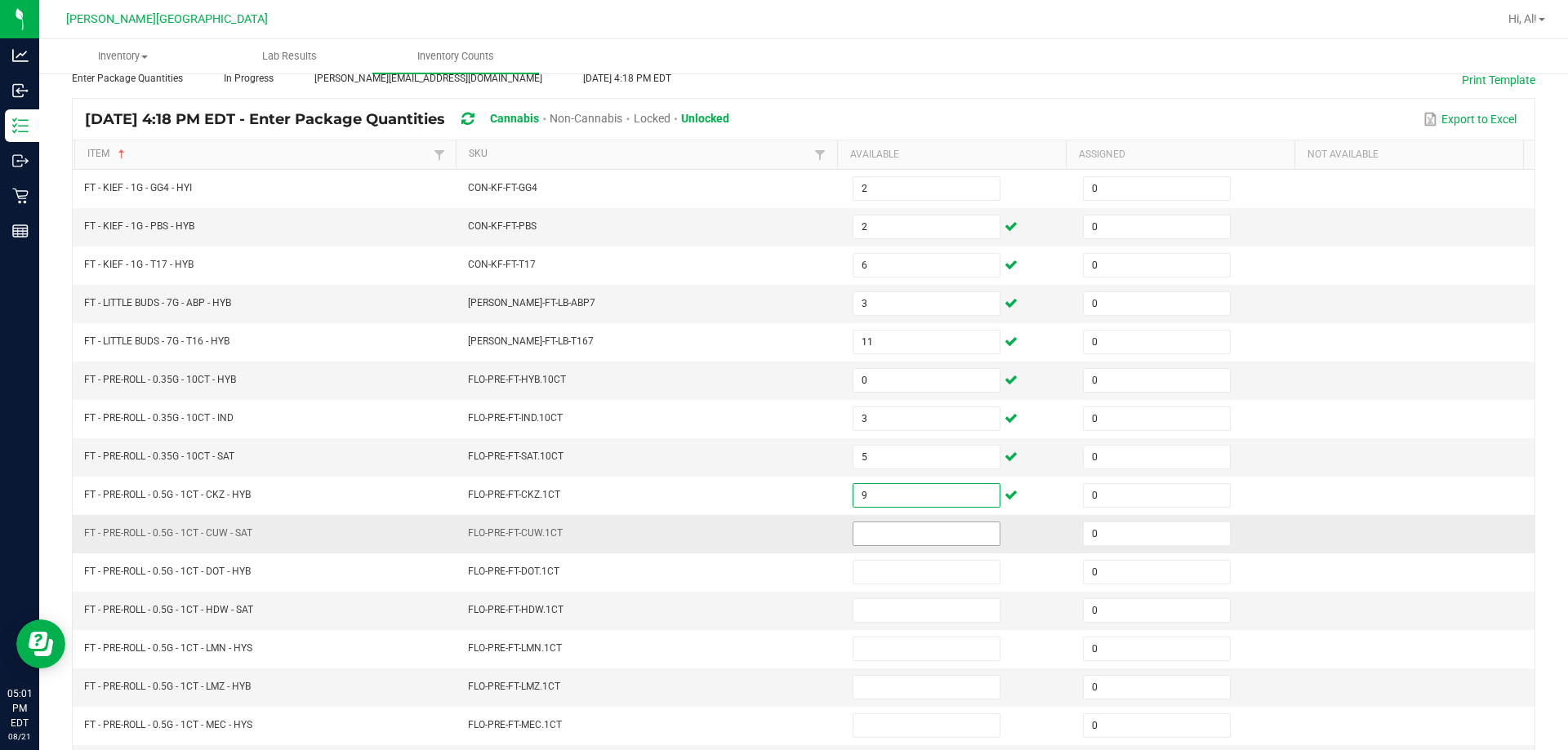
click at [779, 527] on input at bounding box center [926, 534] width 146 height 23
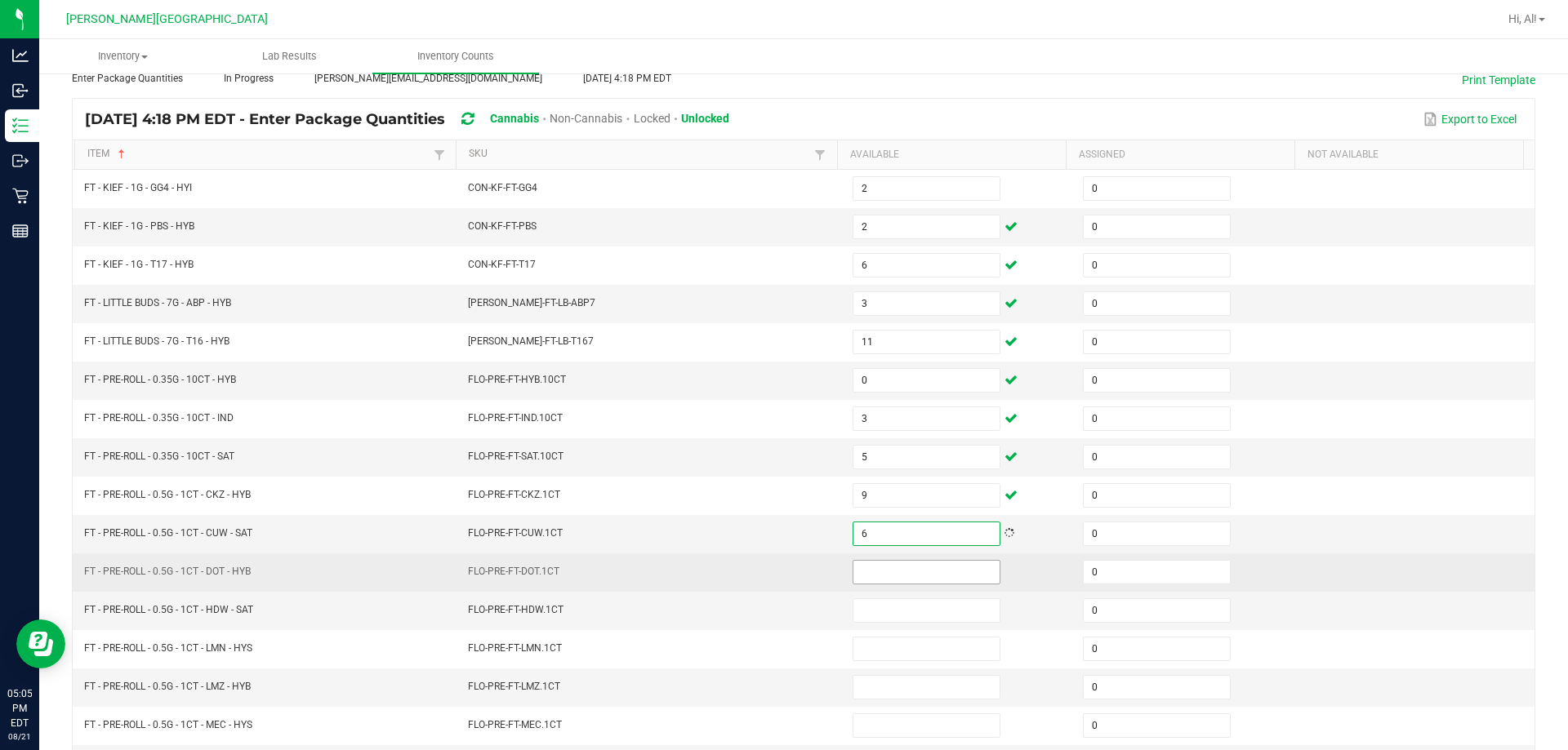
click at [779, 566] on input at bounding box center [926, 572] width 146 height 23
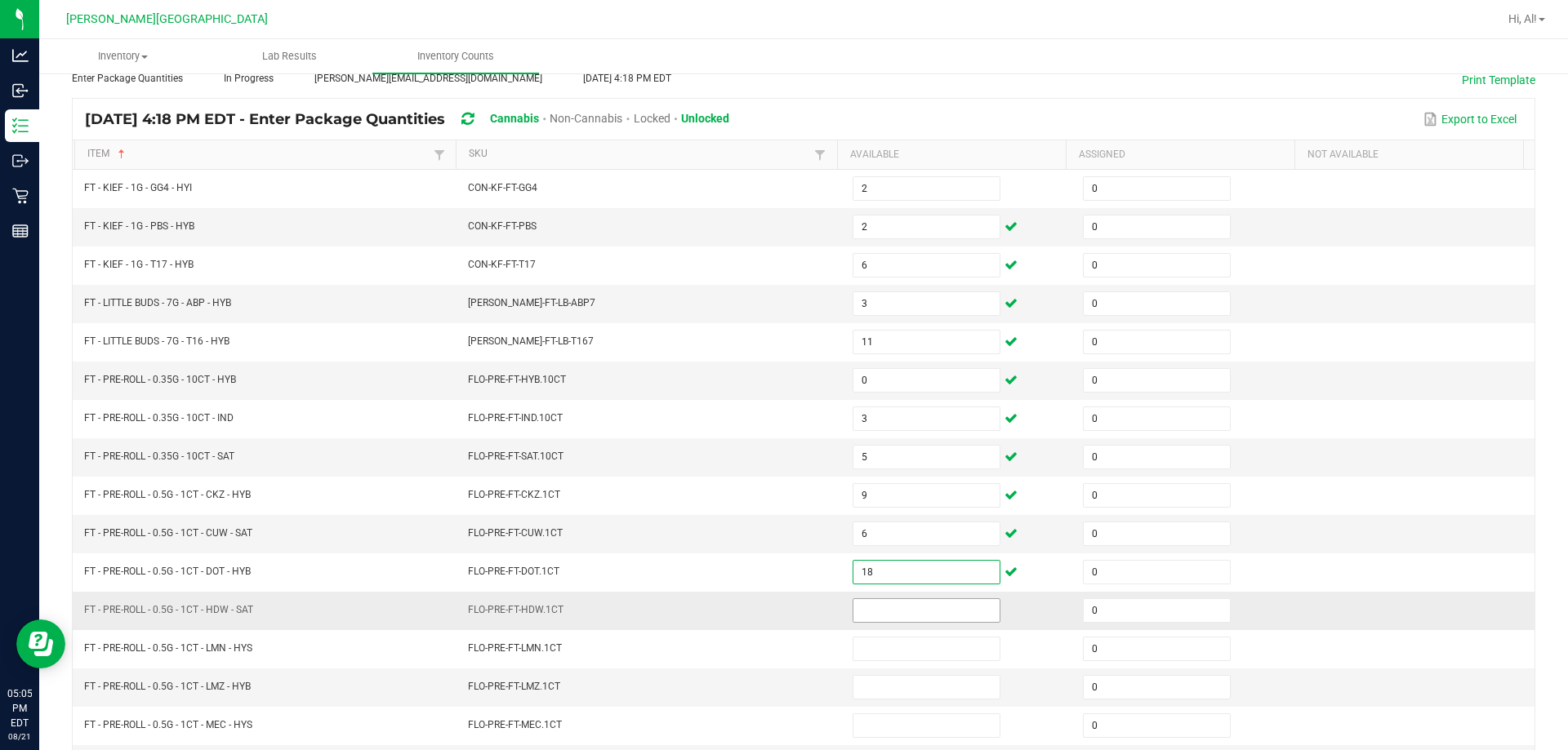
click at [779, 616] on input at bounding box center [926, 611] width 146 height 23
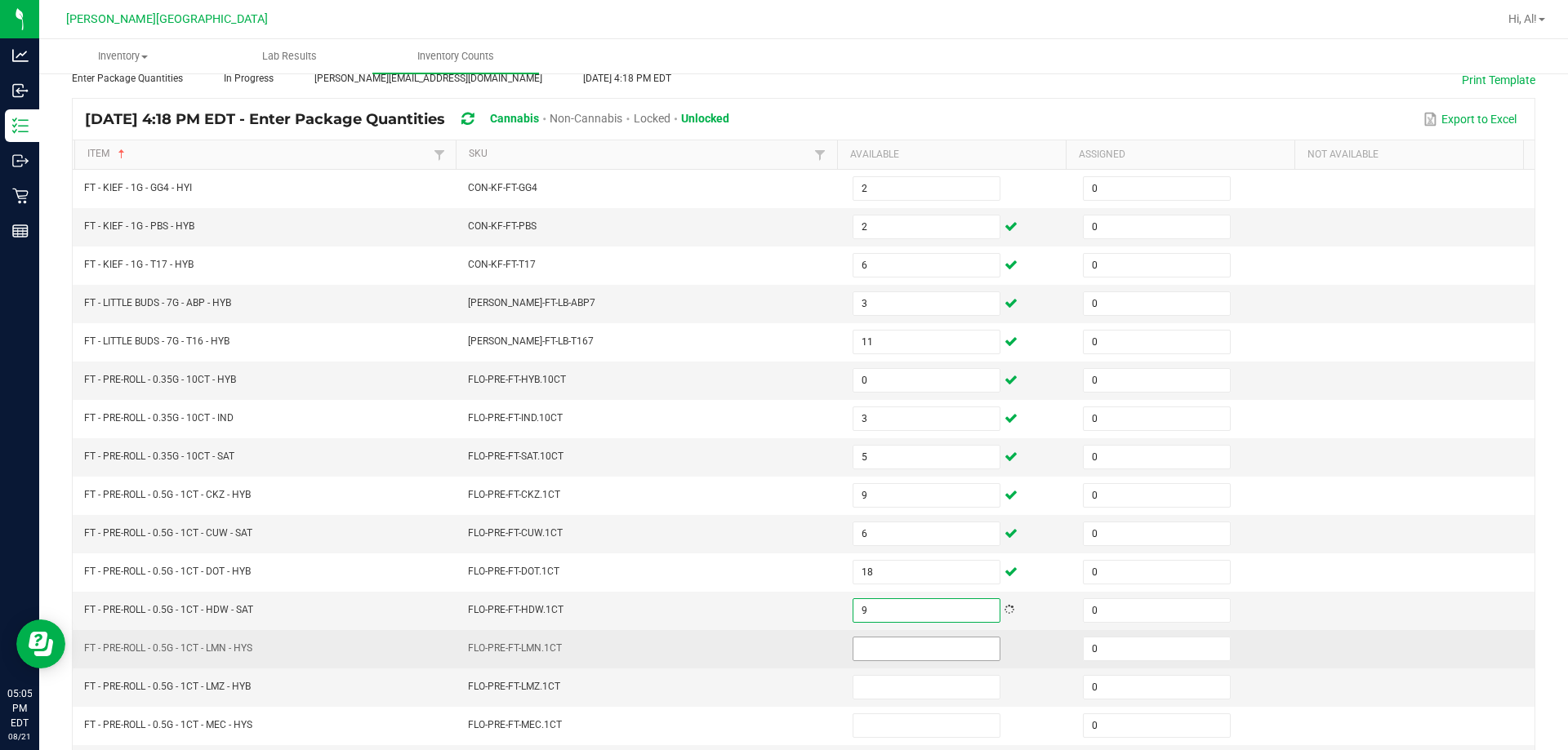
click at [779, 648] on input at bounding box center [926, 649] width 146 height 23
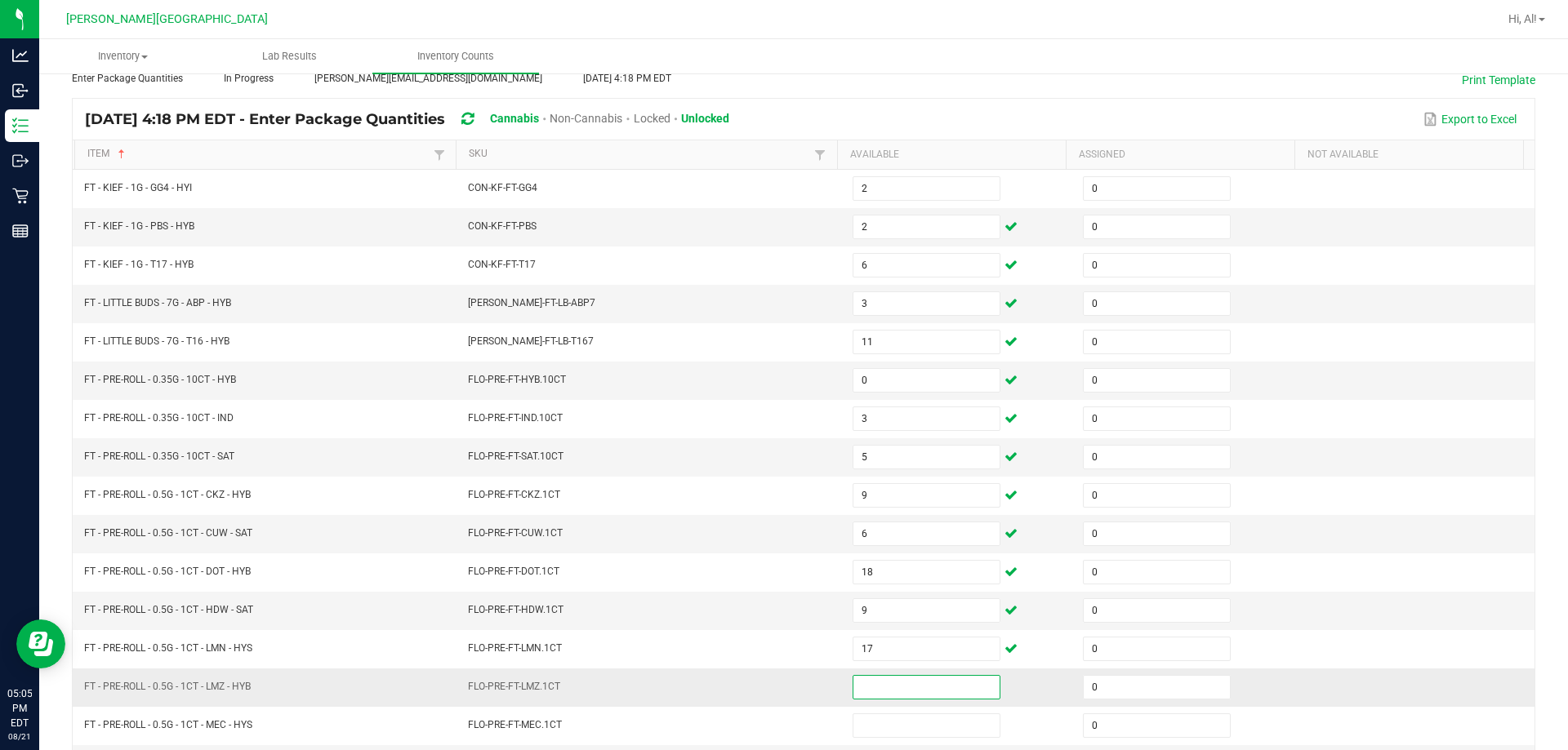
click at [779, 678] on input at bounding box center [926, 687] width 146 height 23
click at [697, 459] on td "FLO-PRE-FT-SAT.10CT" at bounding box center [650, 457] width 384 height 39
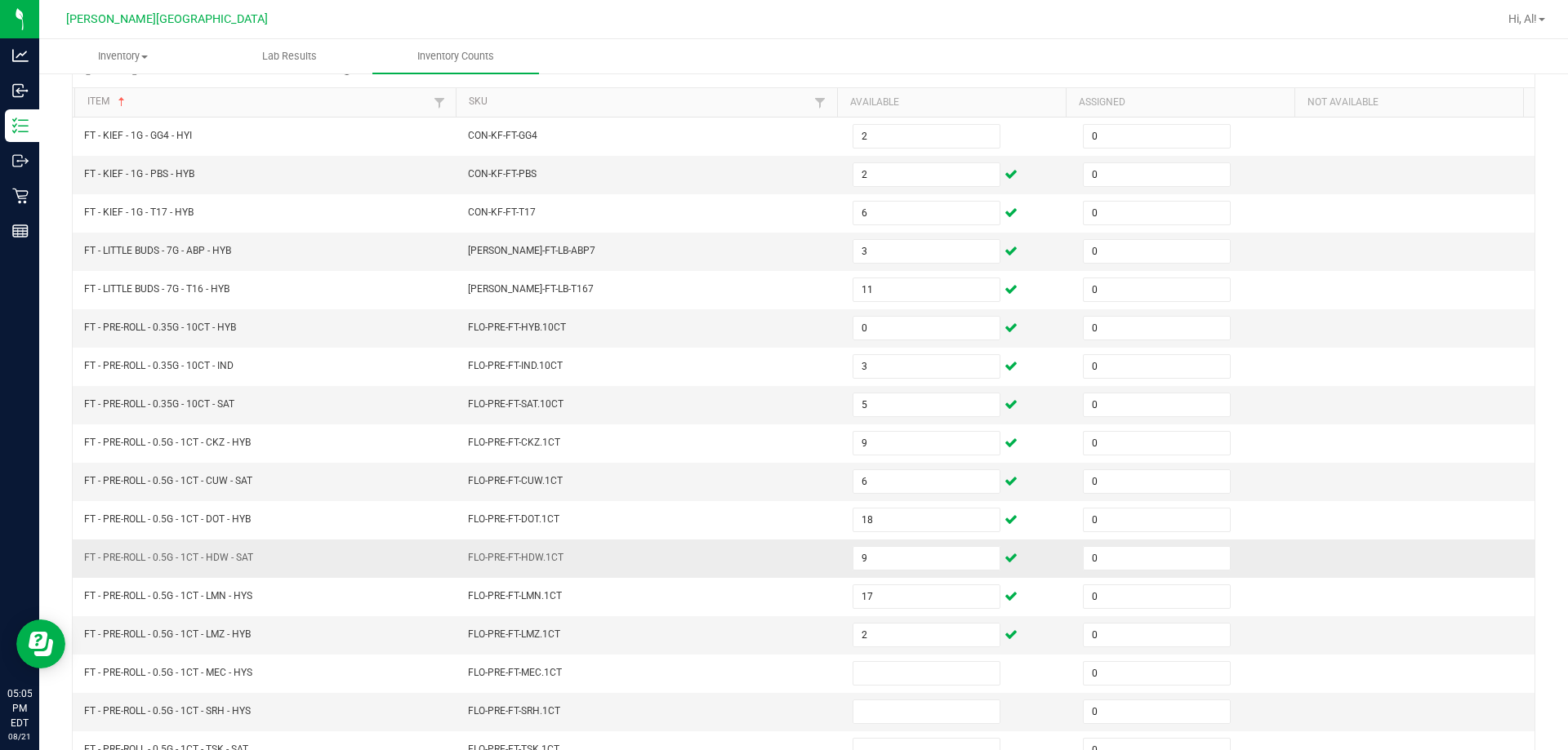
scroll to position [176, 0]
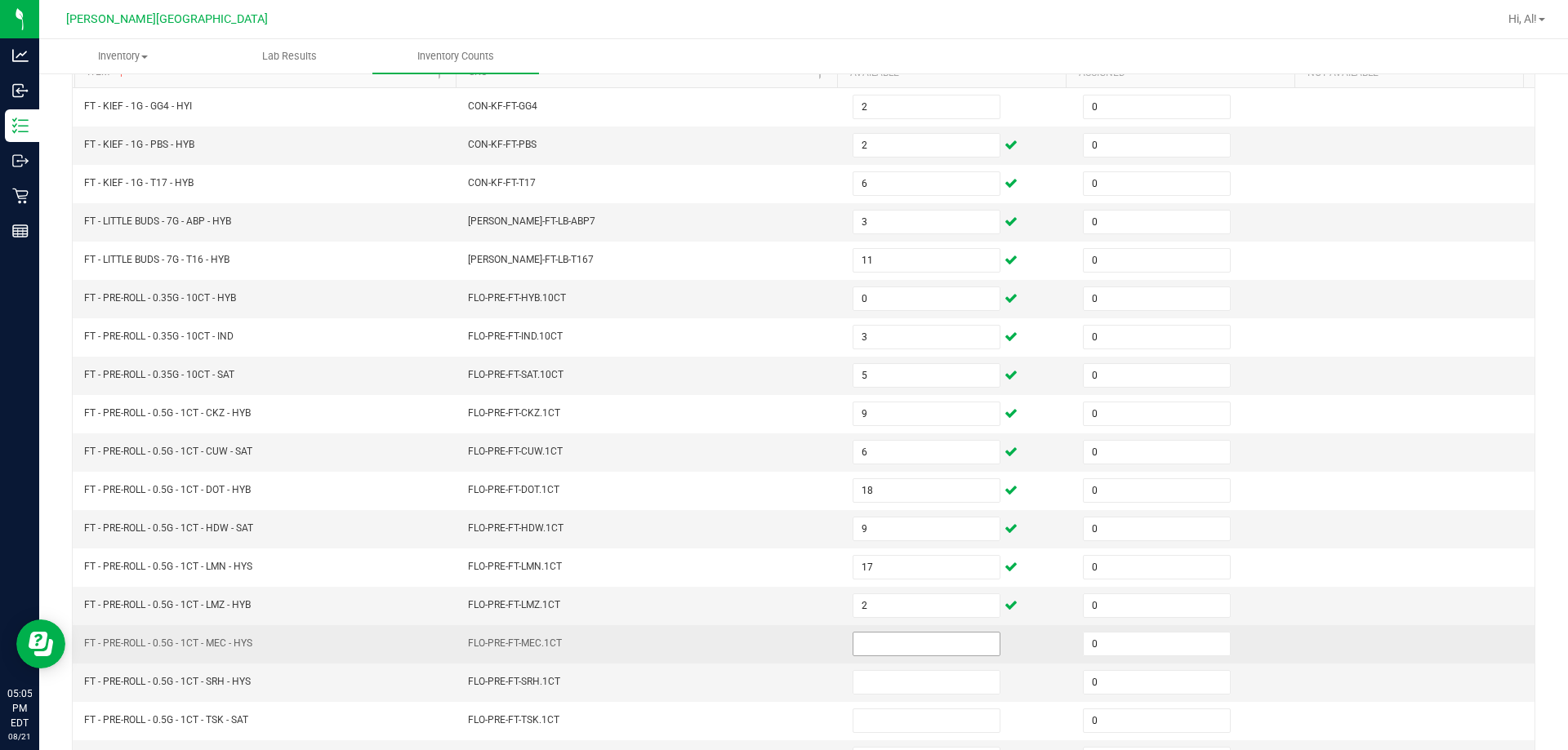
click at [779, 633] on input at bounding box center [926, 645] width 146 height 23
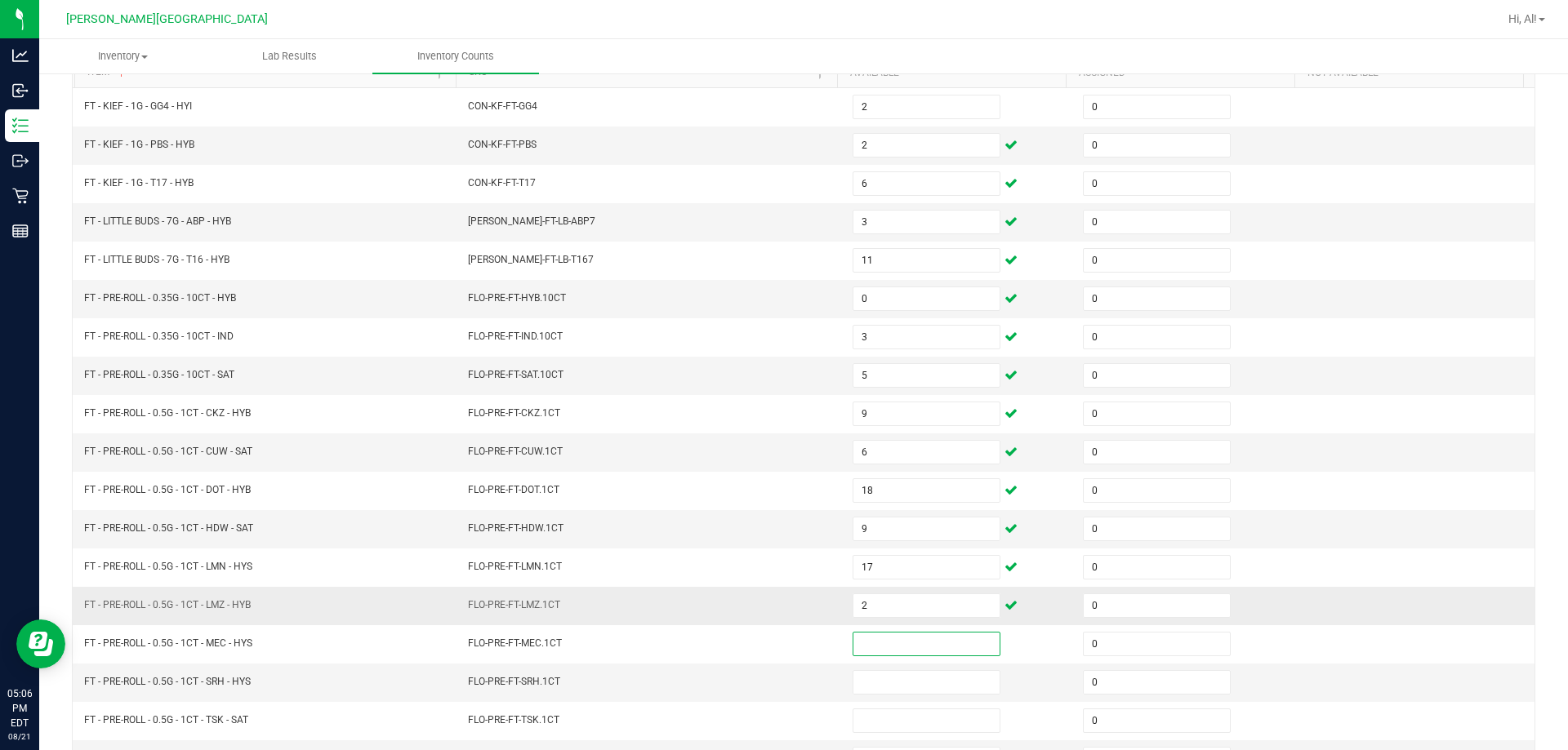
click at [779, 610] on td "FLO-PRE-FT-LMZ.1CT" at bounding box center [650, 606] width 384 height 39
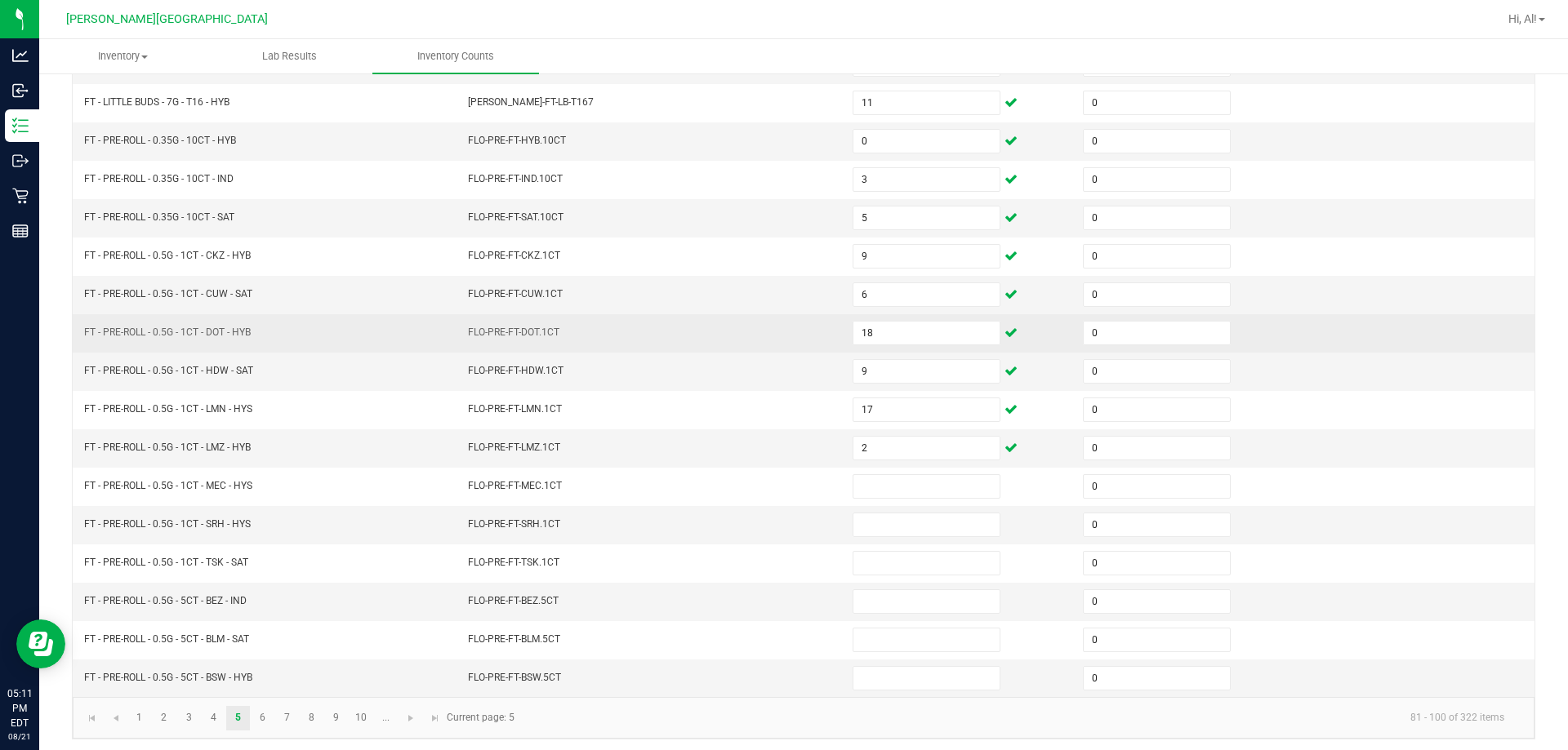
scroll to position [339, 0]
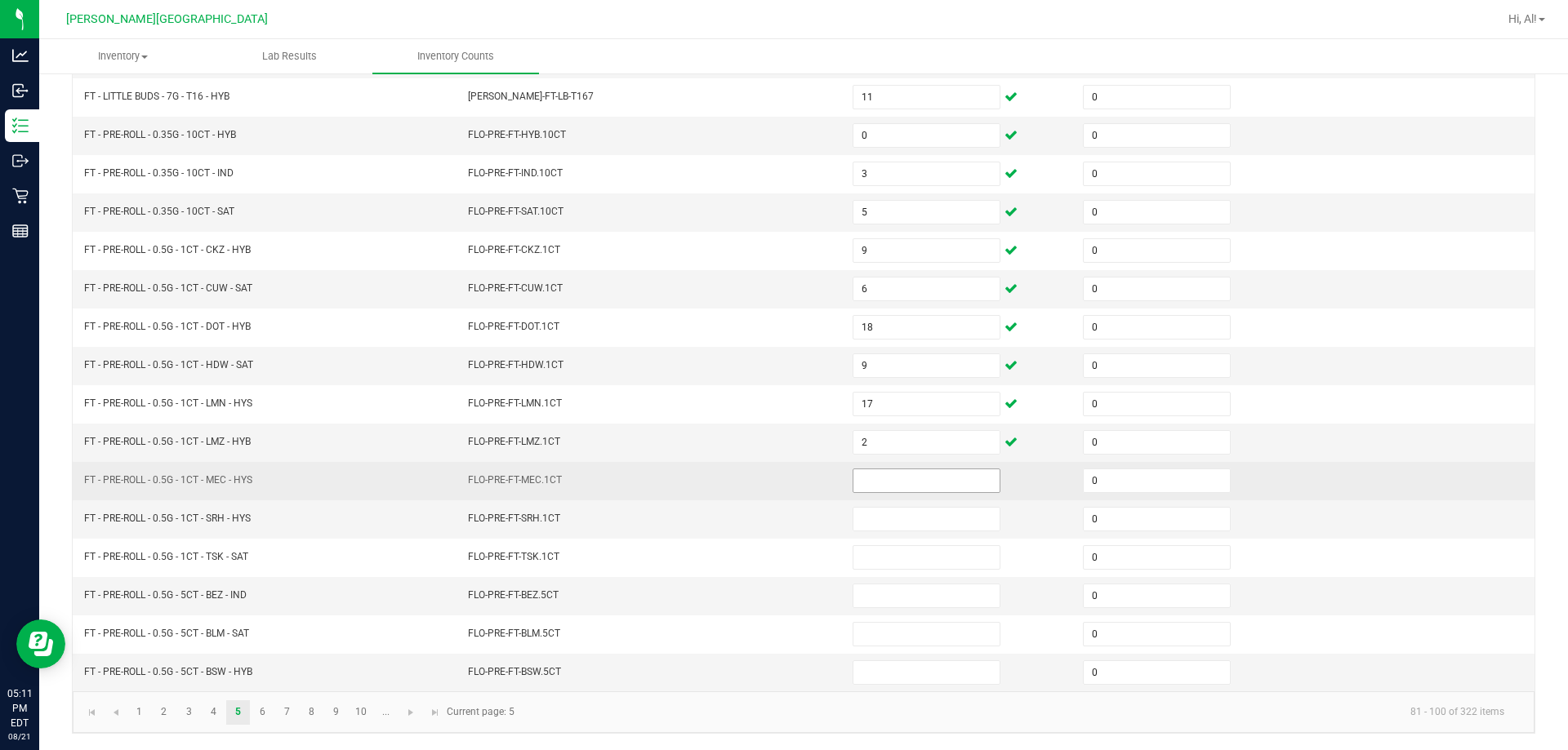
click at [779, 480] on input at bounding box center [926, 480] width 146 height 23
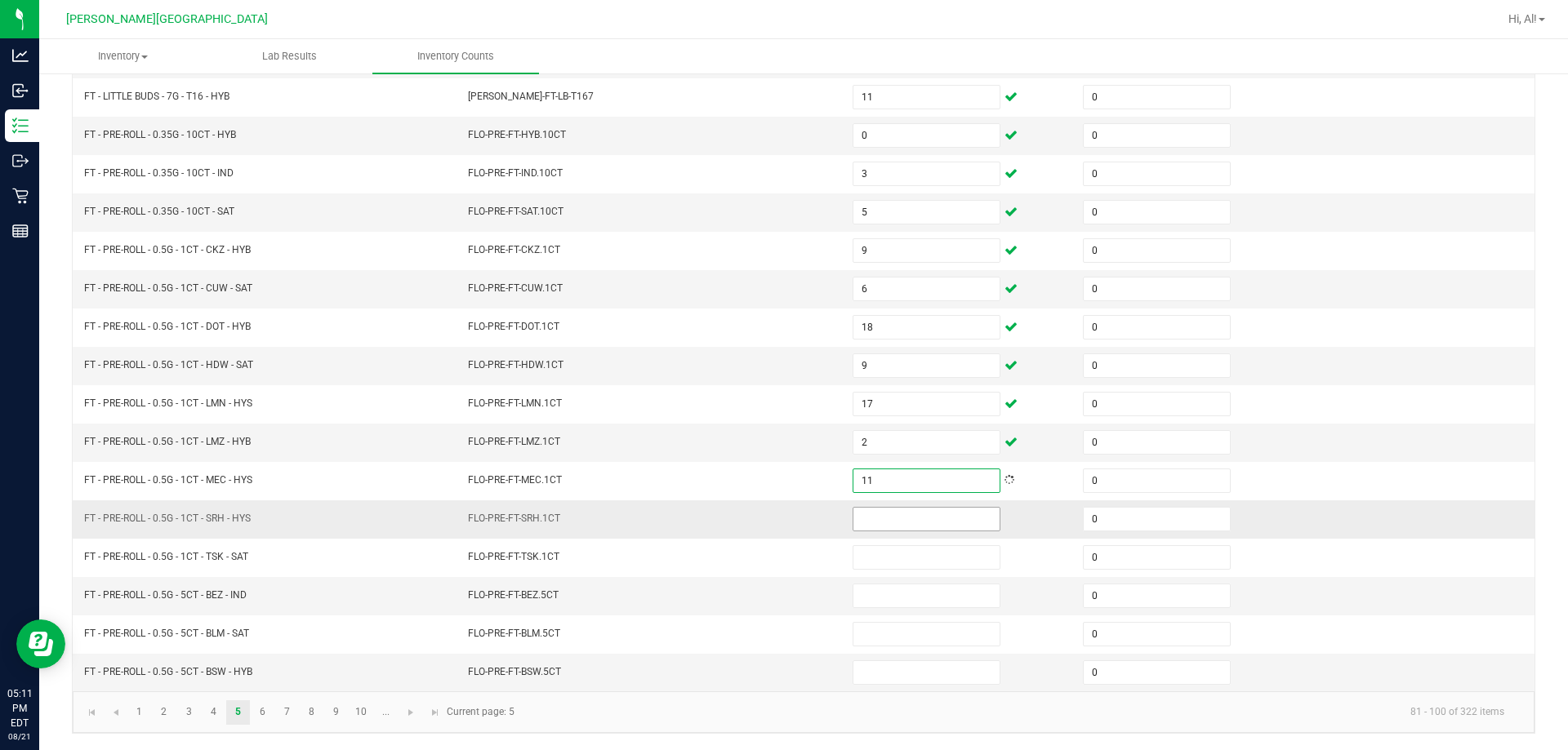
click at [779, 527] on input at bounding box center [926, 519] width 146 height 23
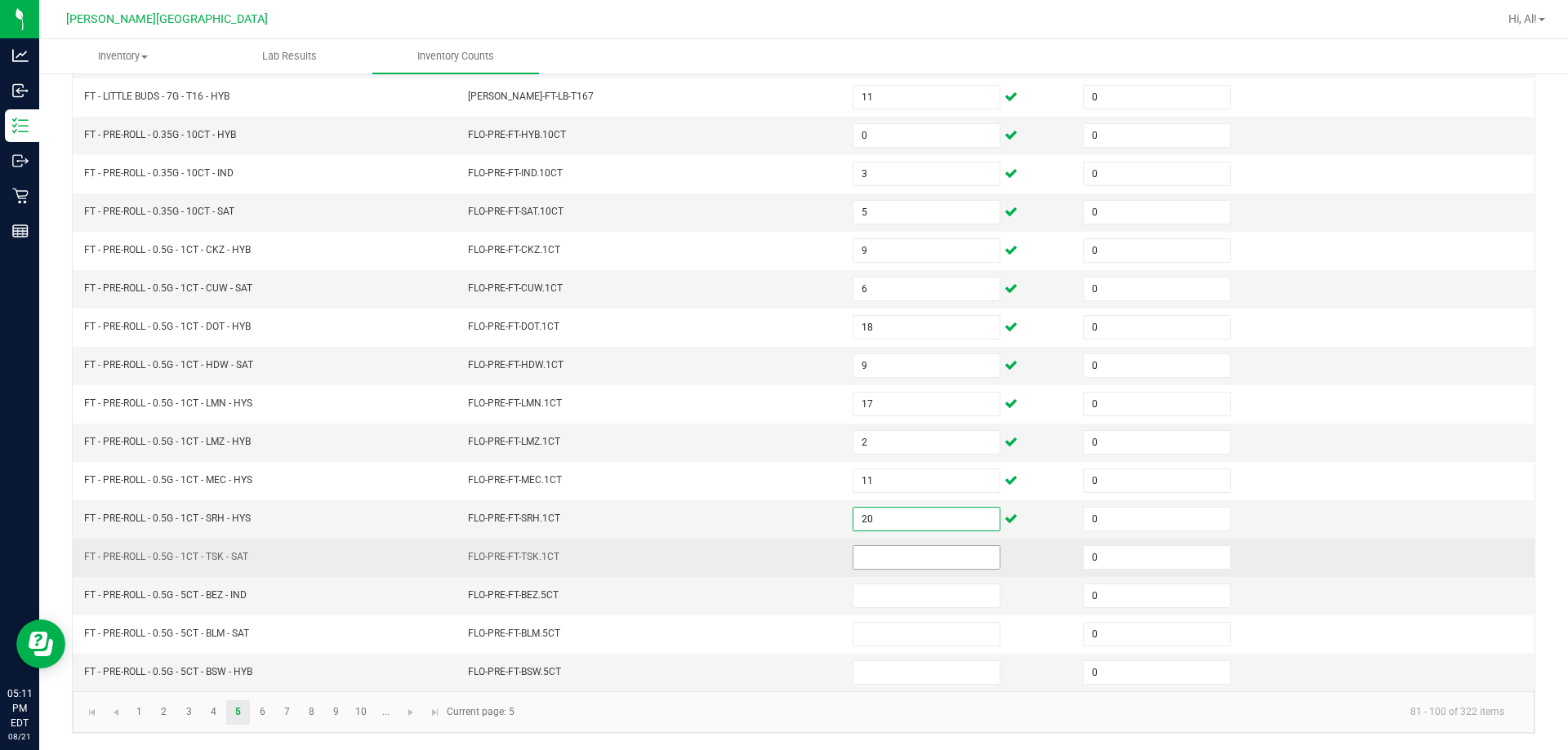
click at [779, 560] on input at bounding box center [926, 558] width 146 height 23
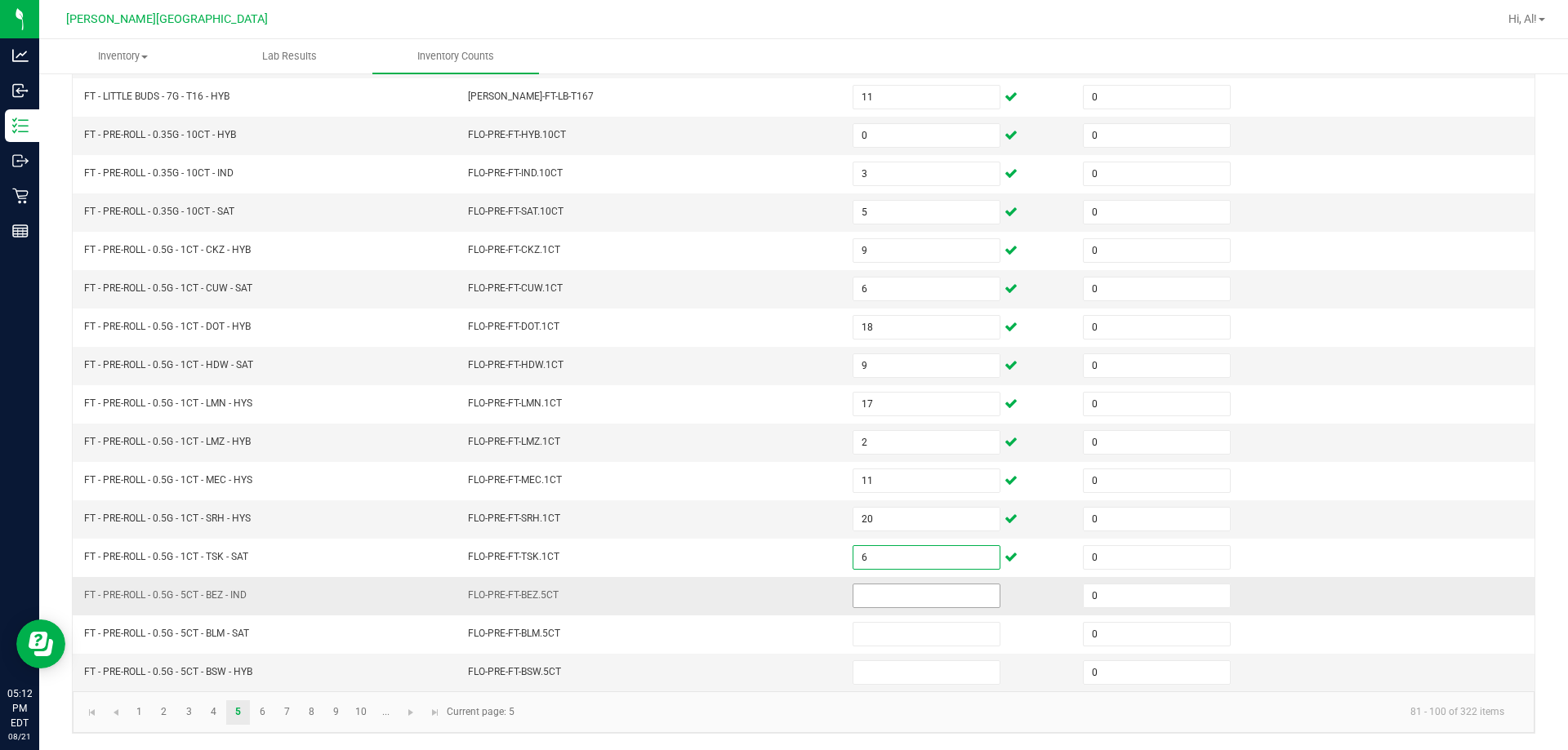
click at [779, 599] on input at bounding box center [926, 596] width 146 height 23
click at [779, 598] on td "FLO-PRE-FT-BEZ.5CT" at bounding box center [650, 596] width 384 height 39
click at [198, 717] on link "3" at bounding box center [189, 713] width 24 height 25
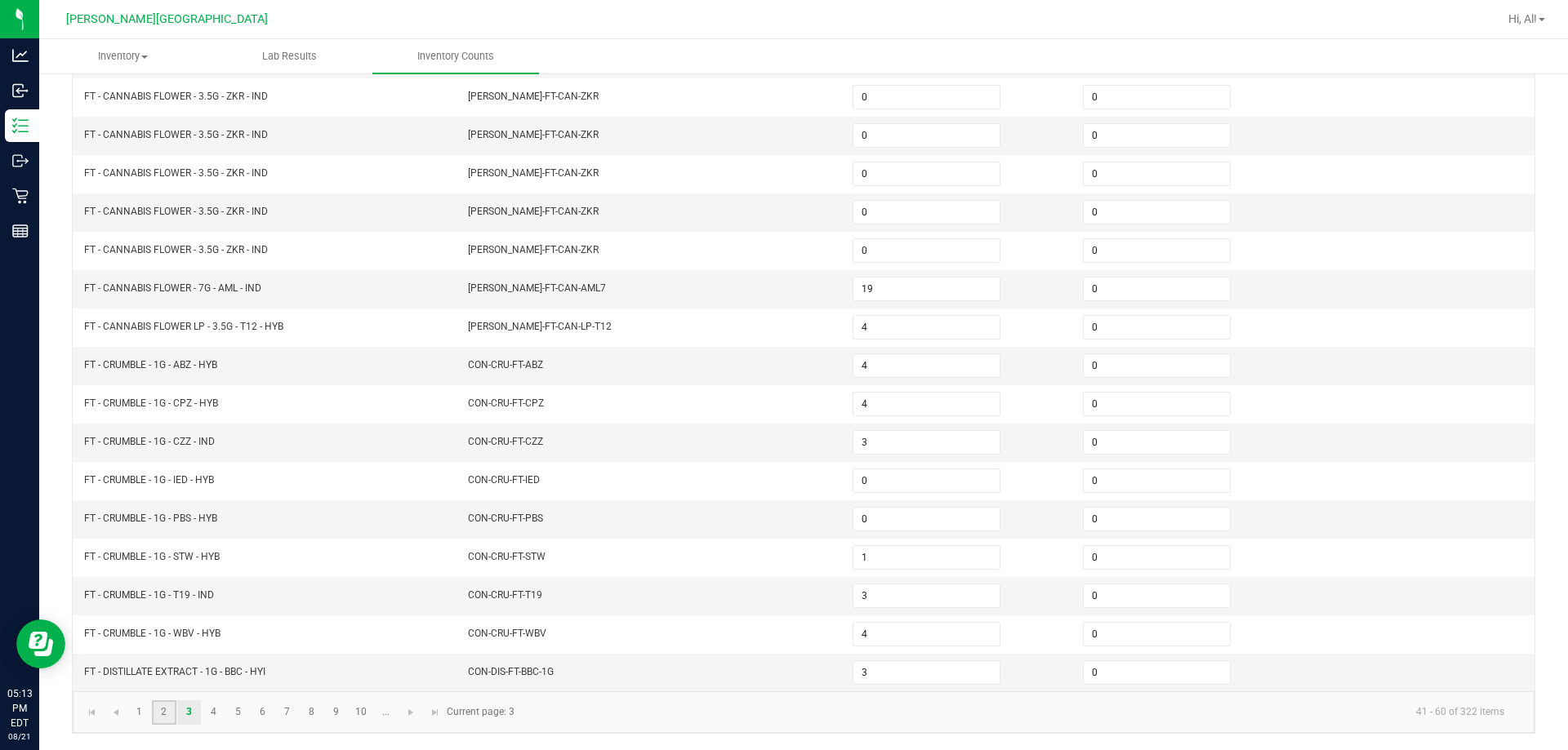
click at [171, 708] on link "2" at bounding box center [163, 713] width 24 height 25
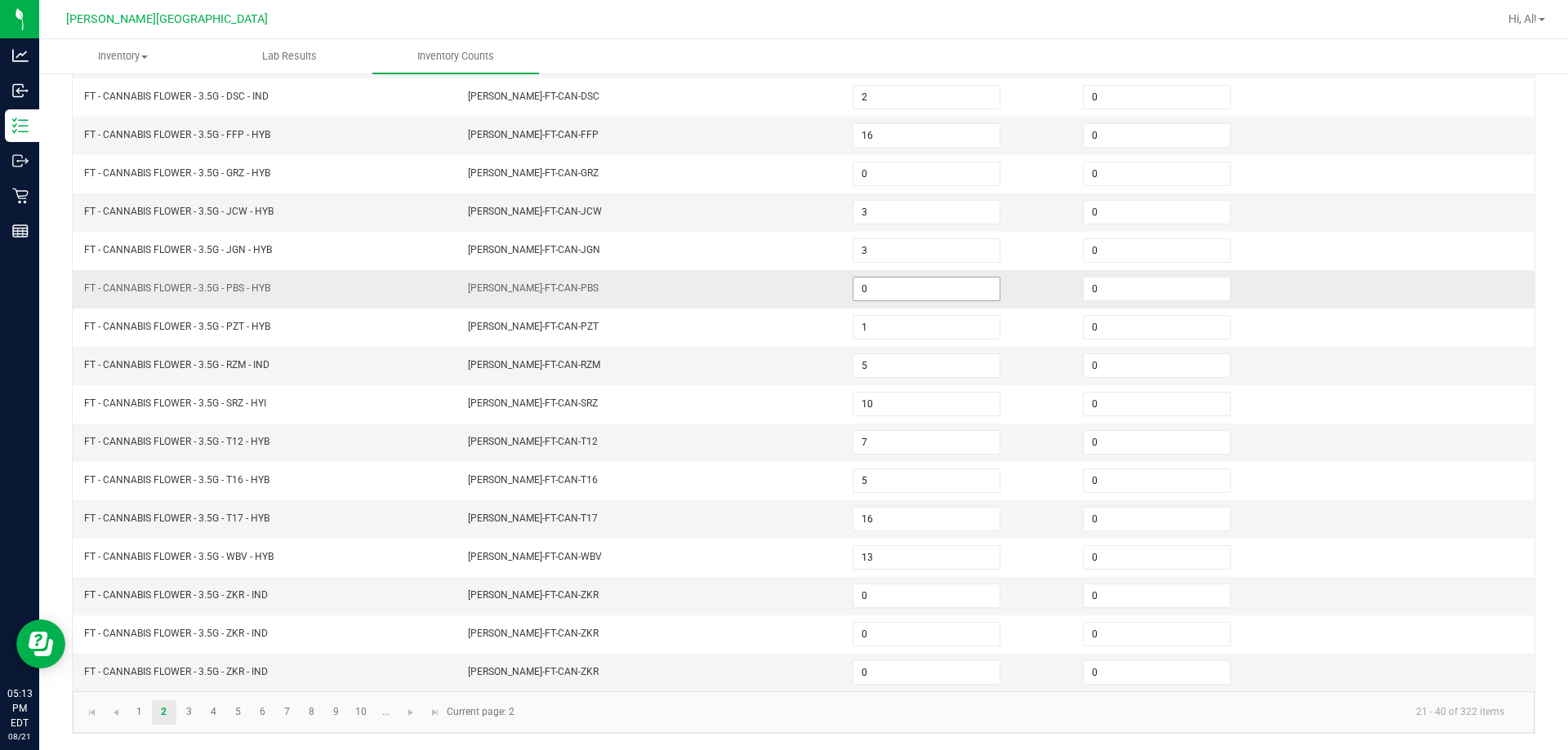
click at [779, 300] on span "0" at bounding box center [926, 289] width 148 height 25
click at [779, 299] on input "0" at bounding box center [926, 289] width 146 height 23
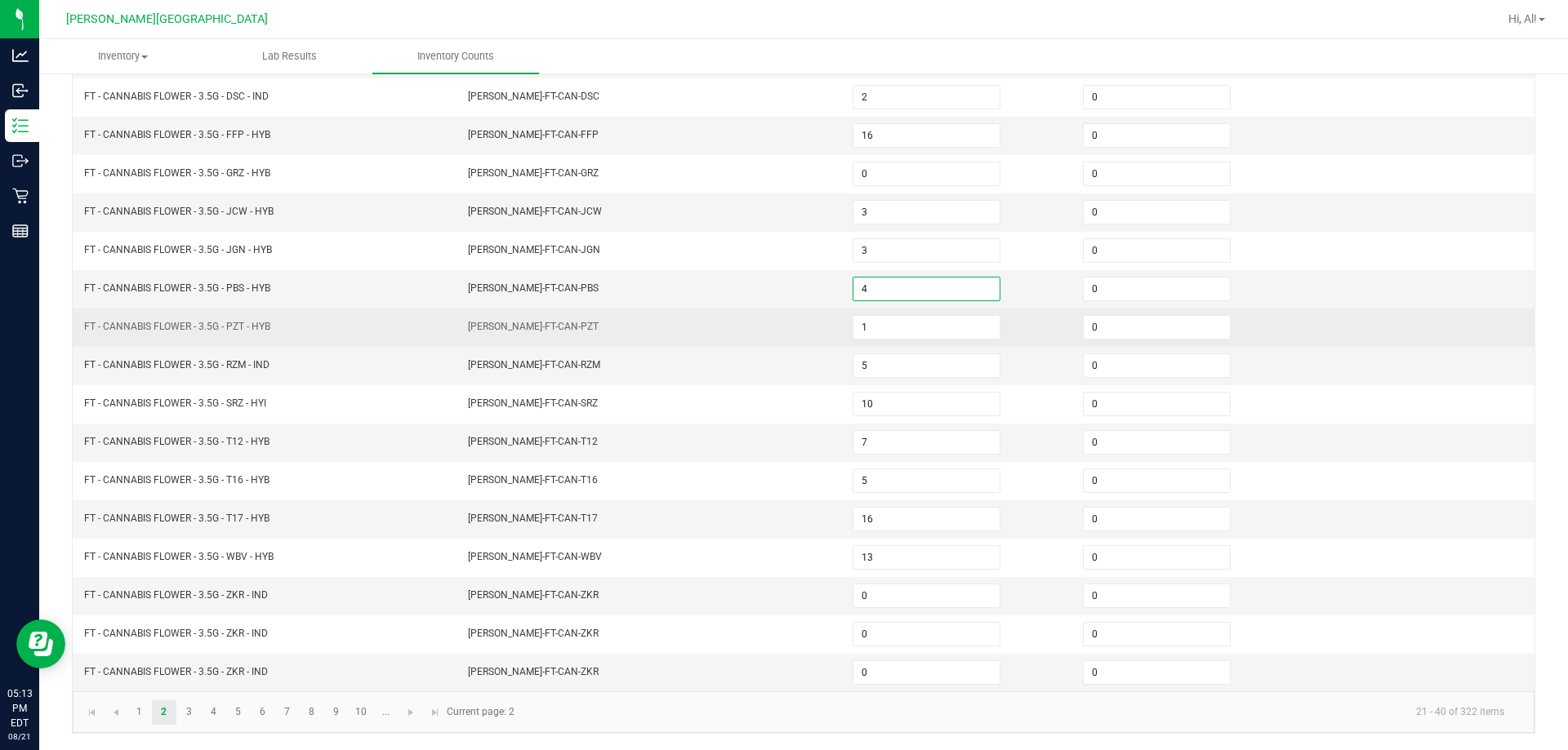
click at [759, 326] on td "[PERSON_NAME]-FT-CAN-PZT" at bounding box center [650, 327] width 384 height 39
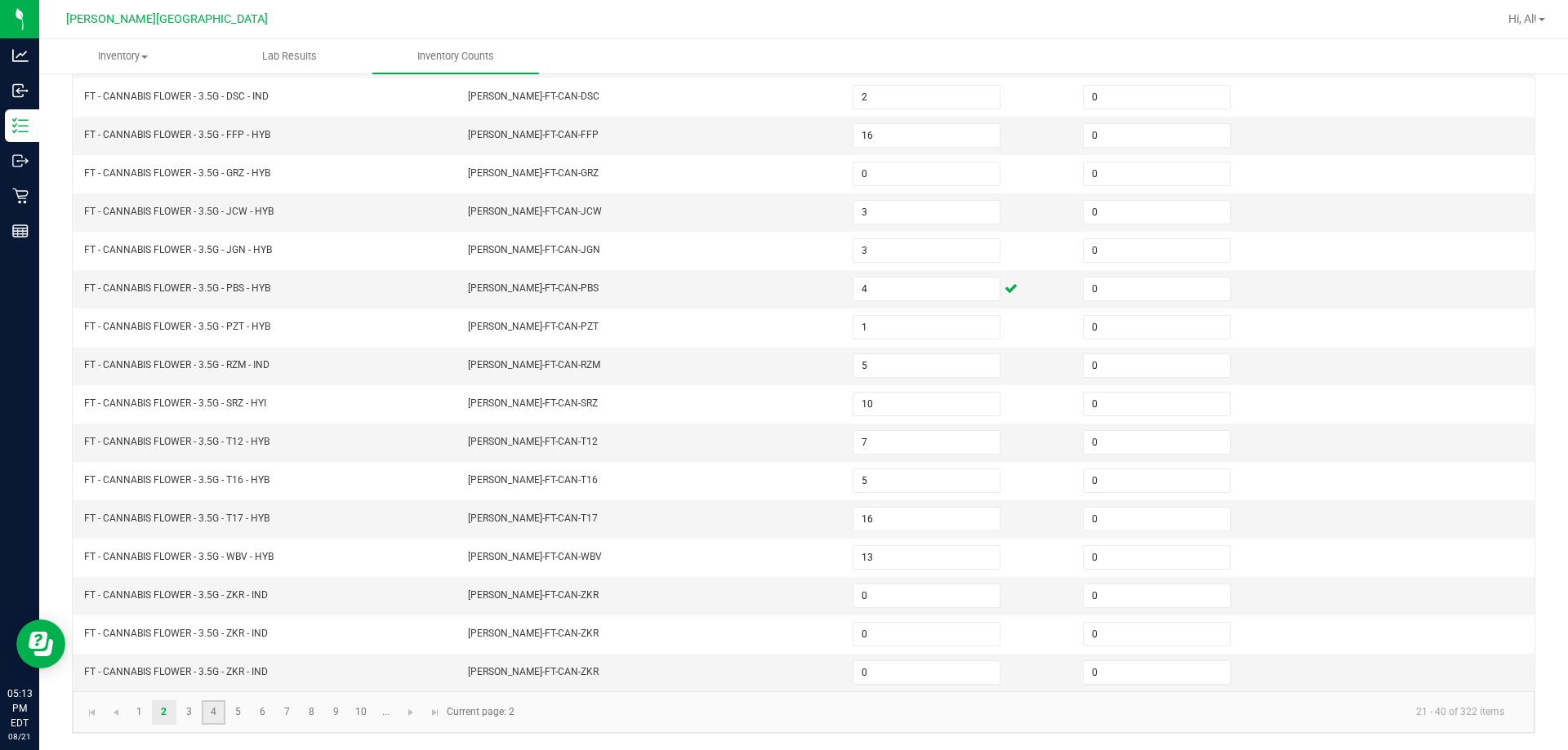
click at [205, 718] on link "4" at bounding box center [214, 713] width 24 height 25
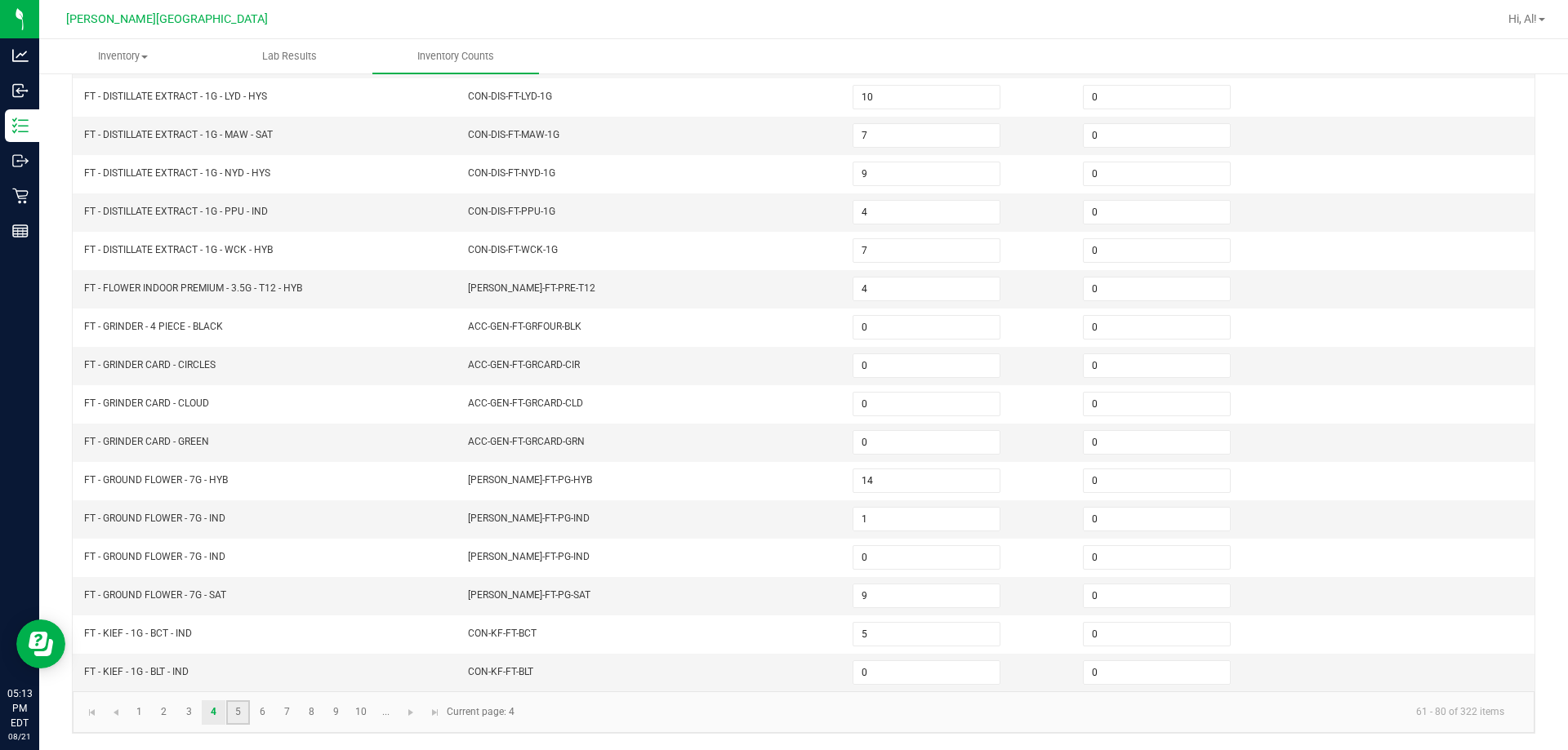
click at [247, 712] on link "5" at bounding box center [237, 713] width 24 height 25
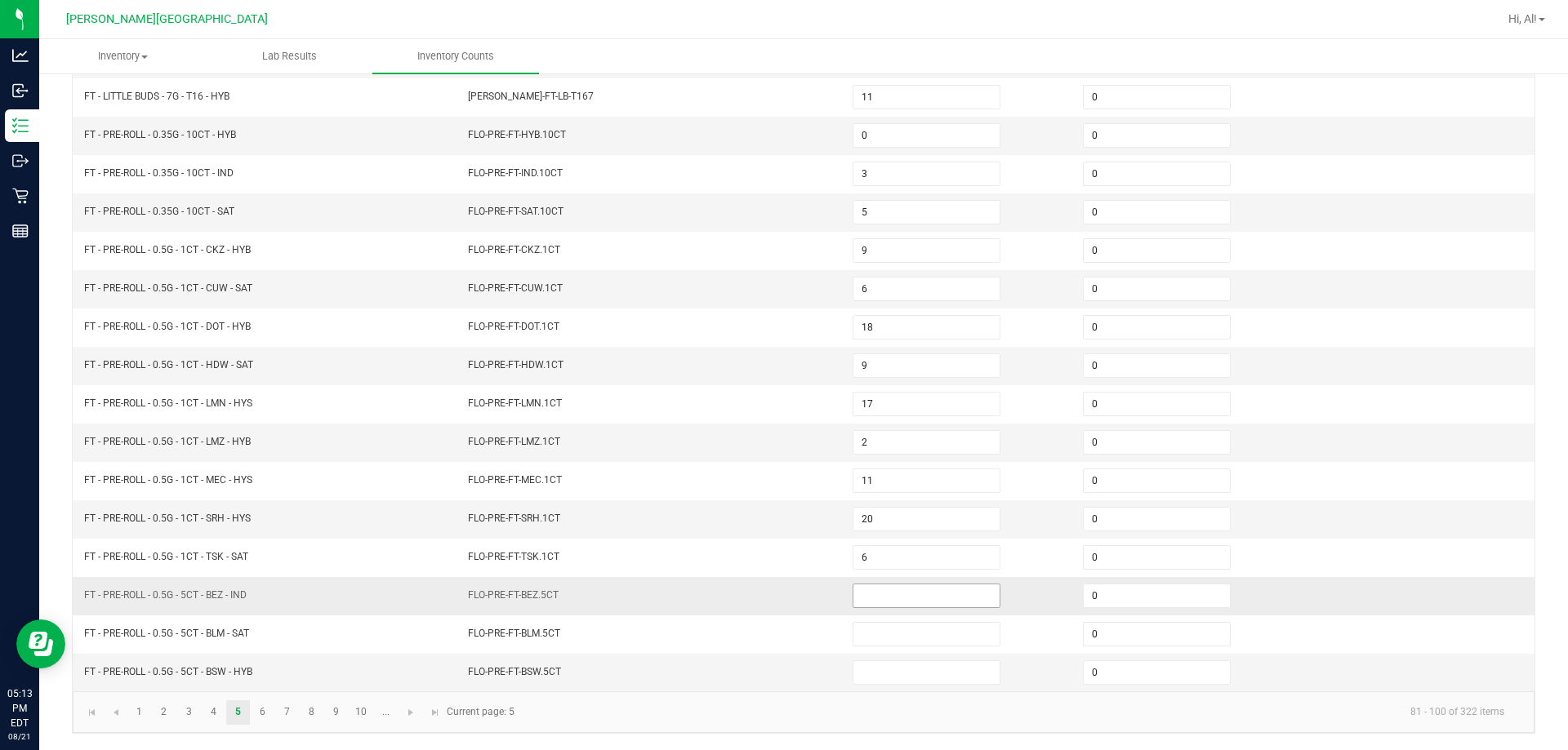
click at [779, 592] on input at bounding box center [926, 596] width 146 height 23
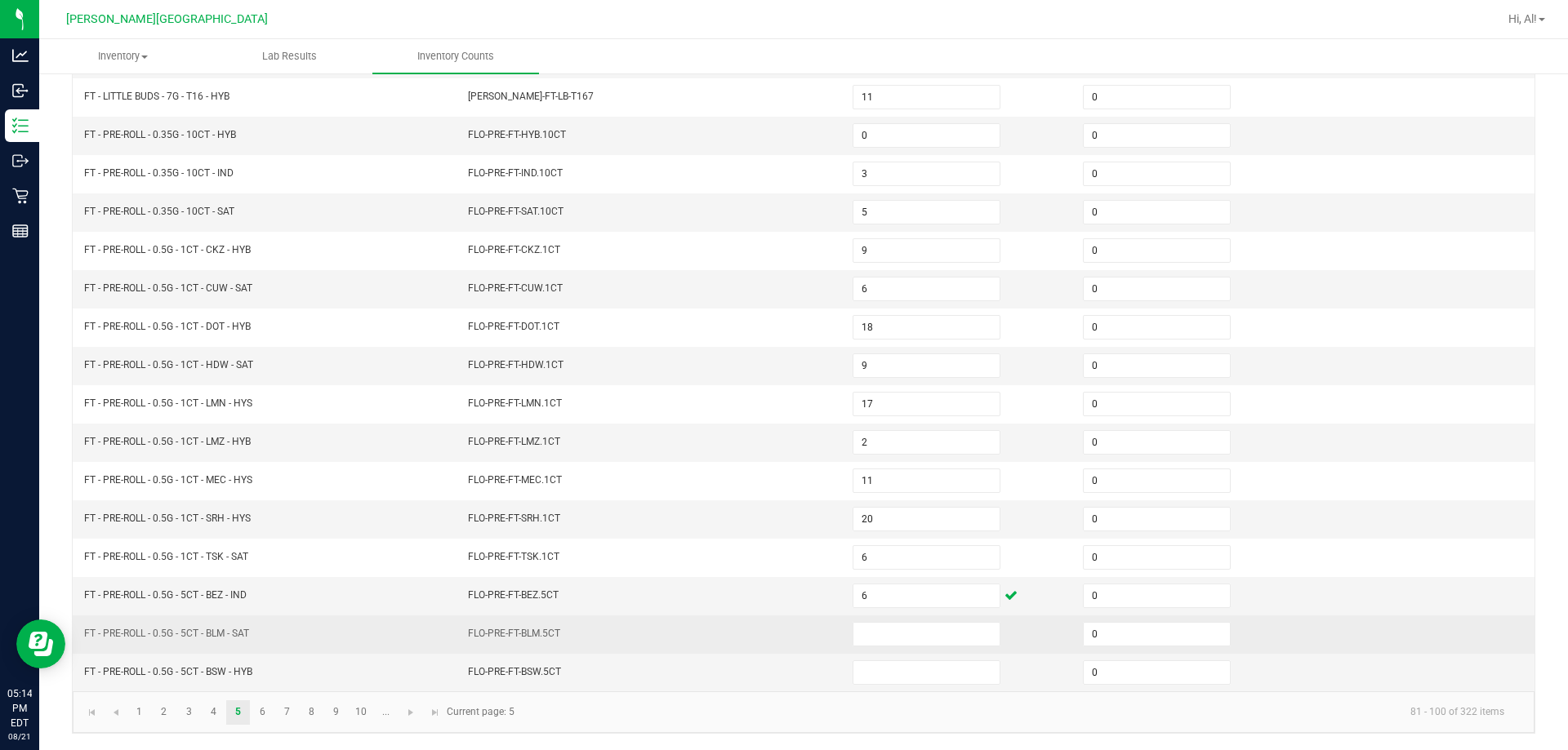
click at [779, 620] on td at bounding box center [957, 635] width 230 height 39
click at [779, 627] on input at bounding box center [926, 635] width 146 height 23
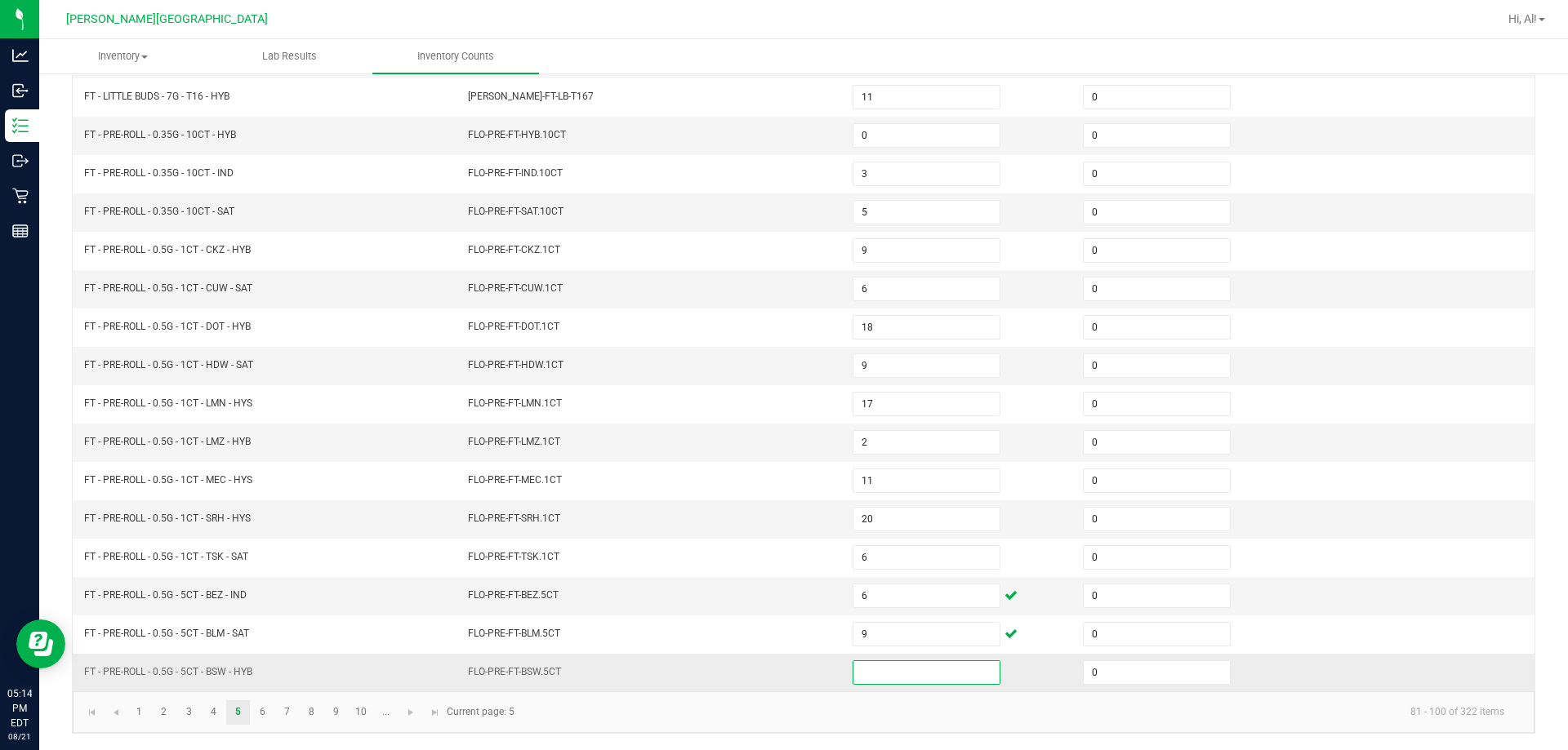
click at [779, 667] on input at bounding box center [926, 673] width 146 height 23
click at [244, 713] on link "5" at bounding box center [237, 713] width 24 height 25
click at [265, 706] on link "6" at bounding box center [262, 713] width 24 height 25
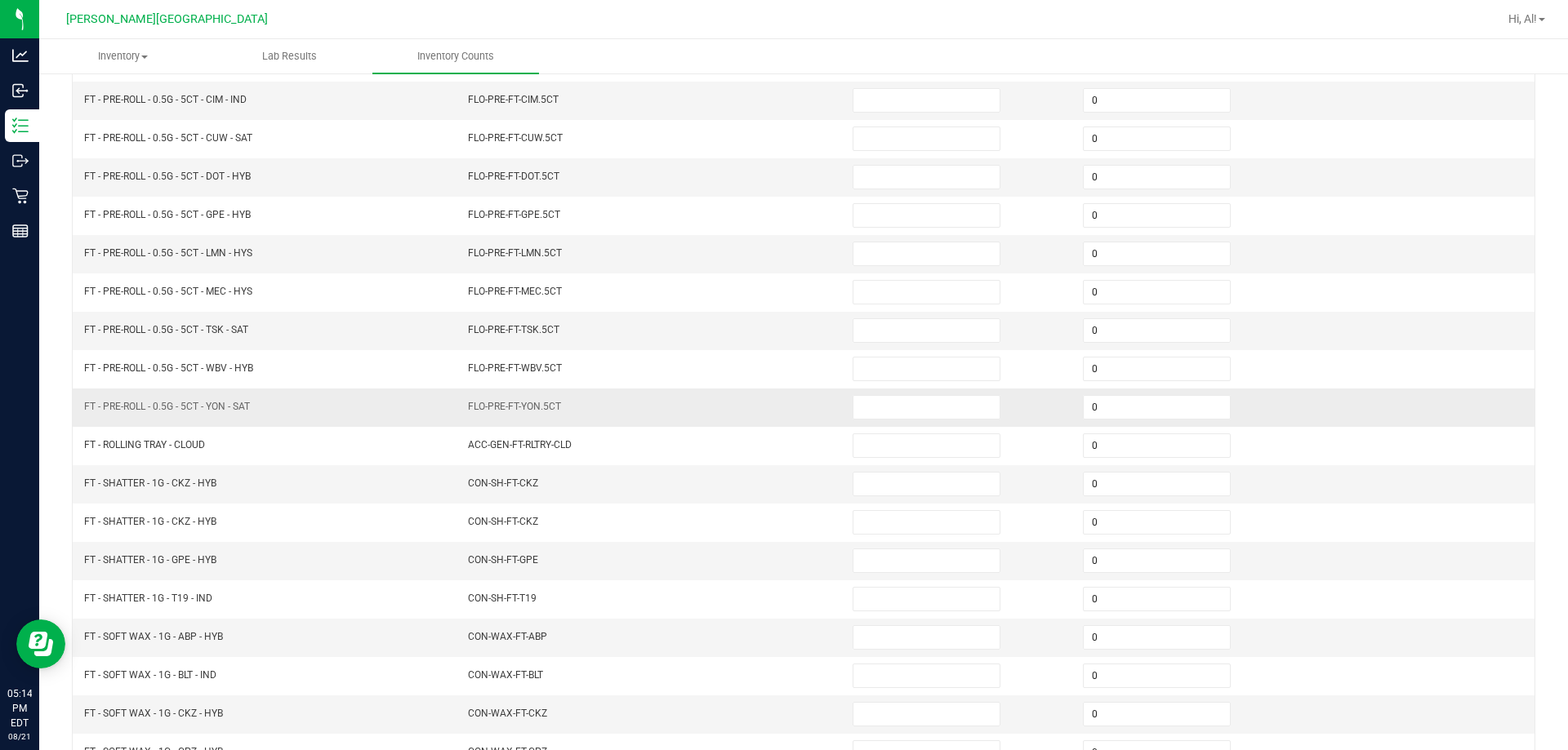
scroll to position [94, 0]
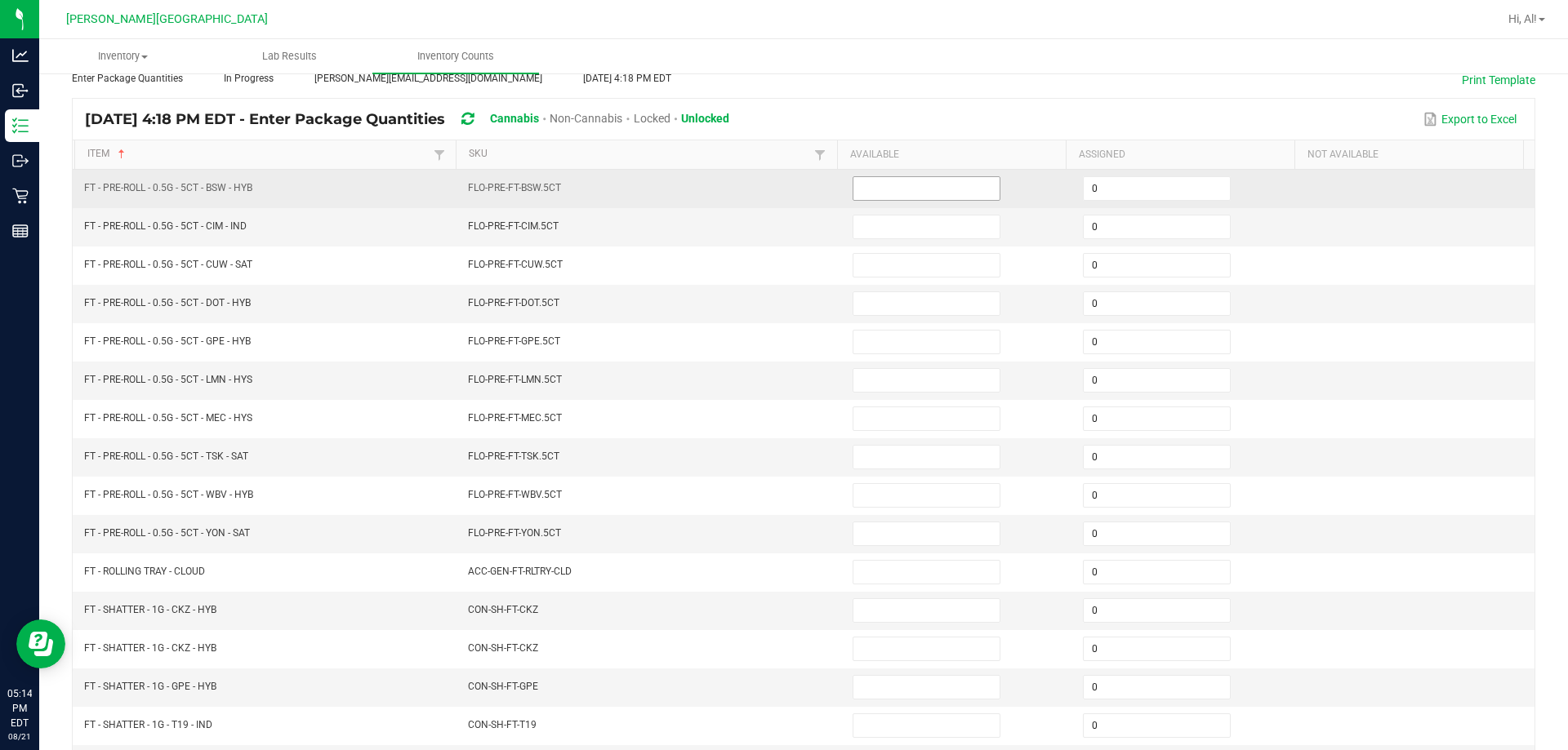
click at [779, 199] on input at bounding box center [926, 189] width 146 height 23
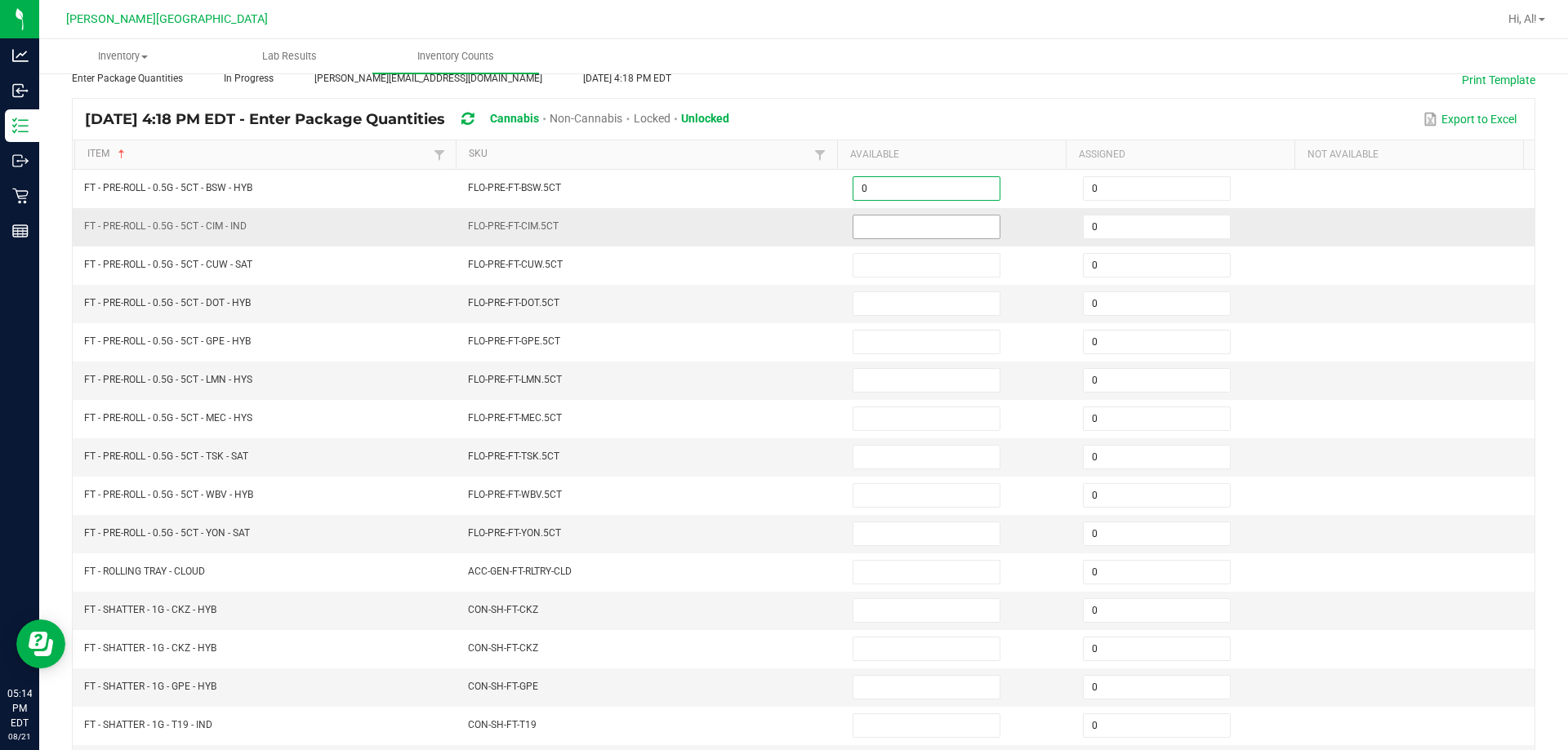
click at [779, 218] on input at bounding box center [926, 227] width 146 height 23
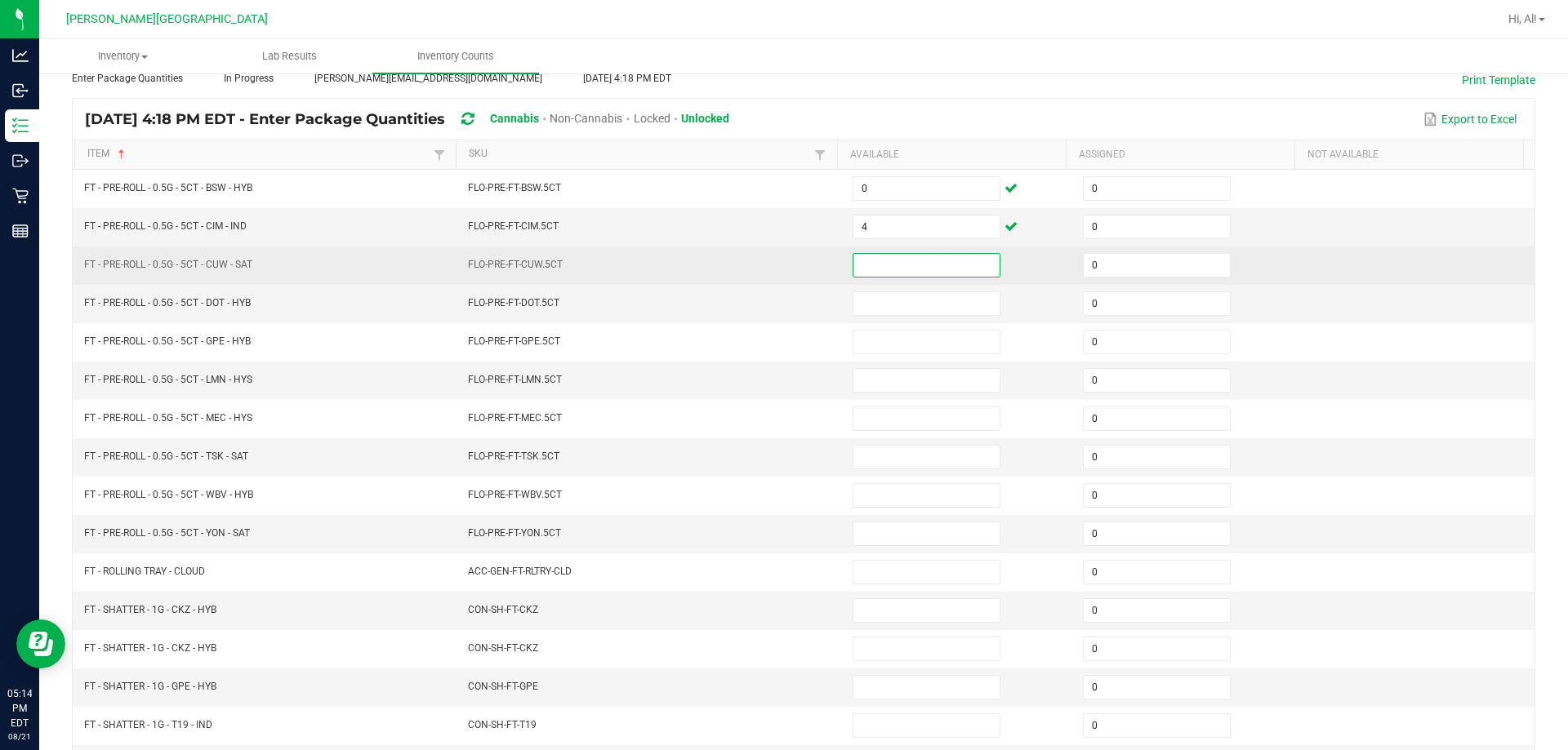
click at [779, 274] on input at bounding box center [926, 265] width 146 height 23
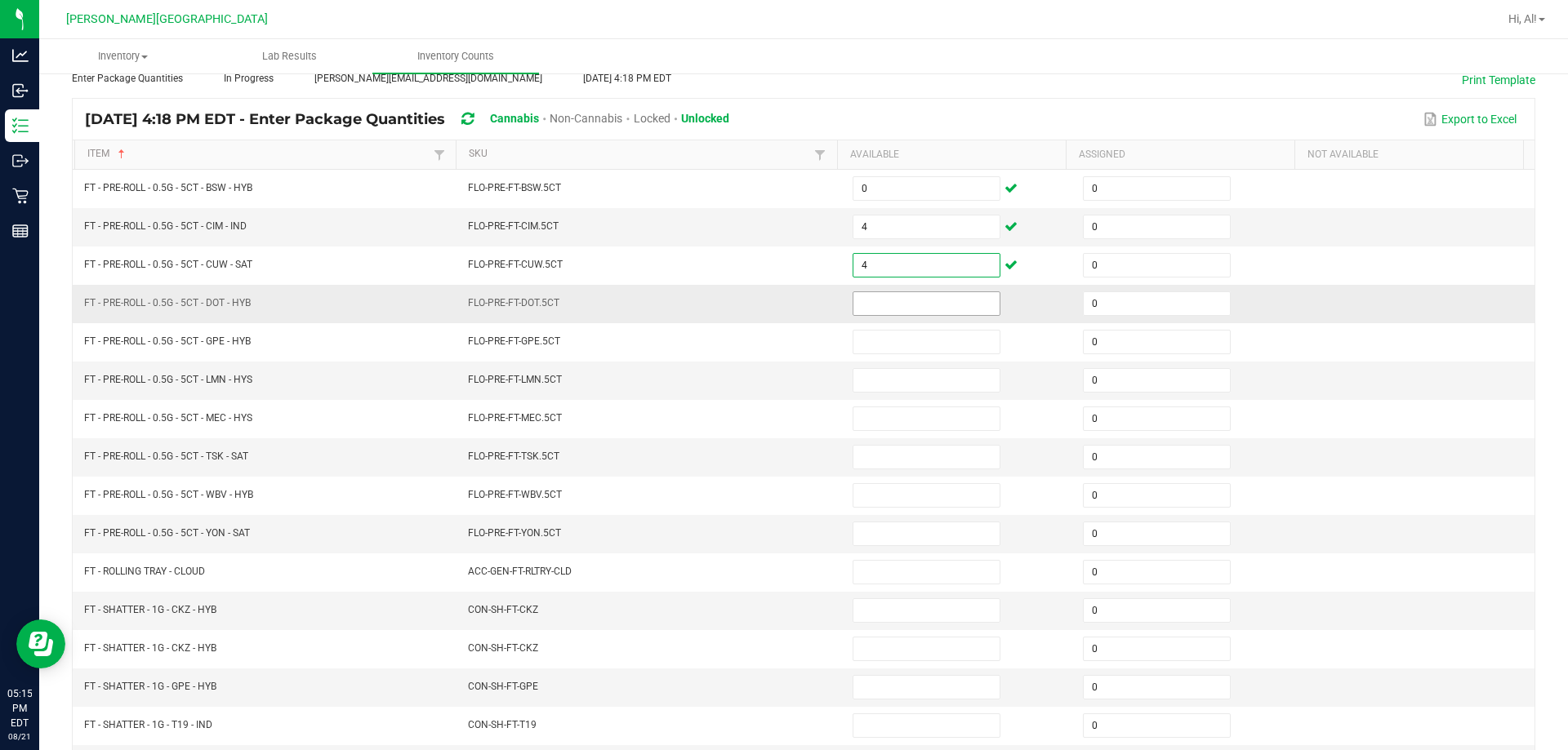
click at [779, 297] on input at bounding box center [926, 304] width 146 height 23
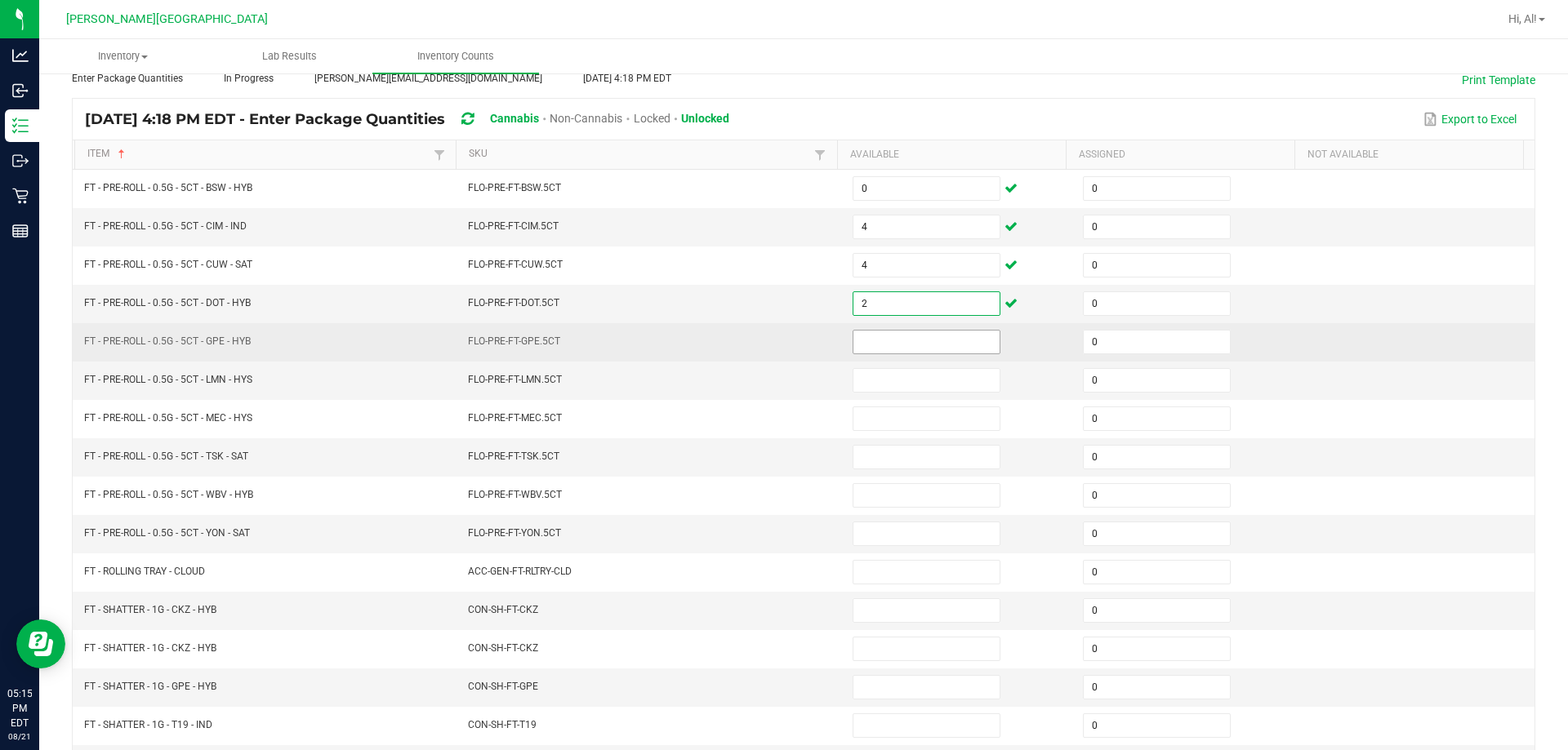
click at [779, 332] on input at bounding box center [926, 342] width 146 height 23
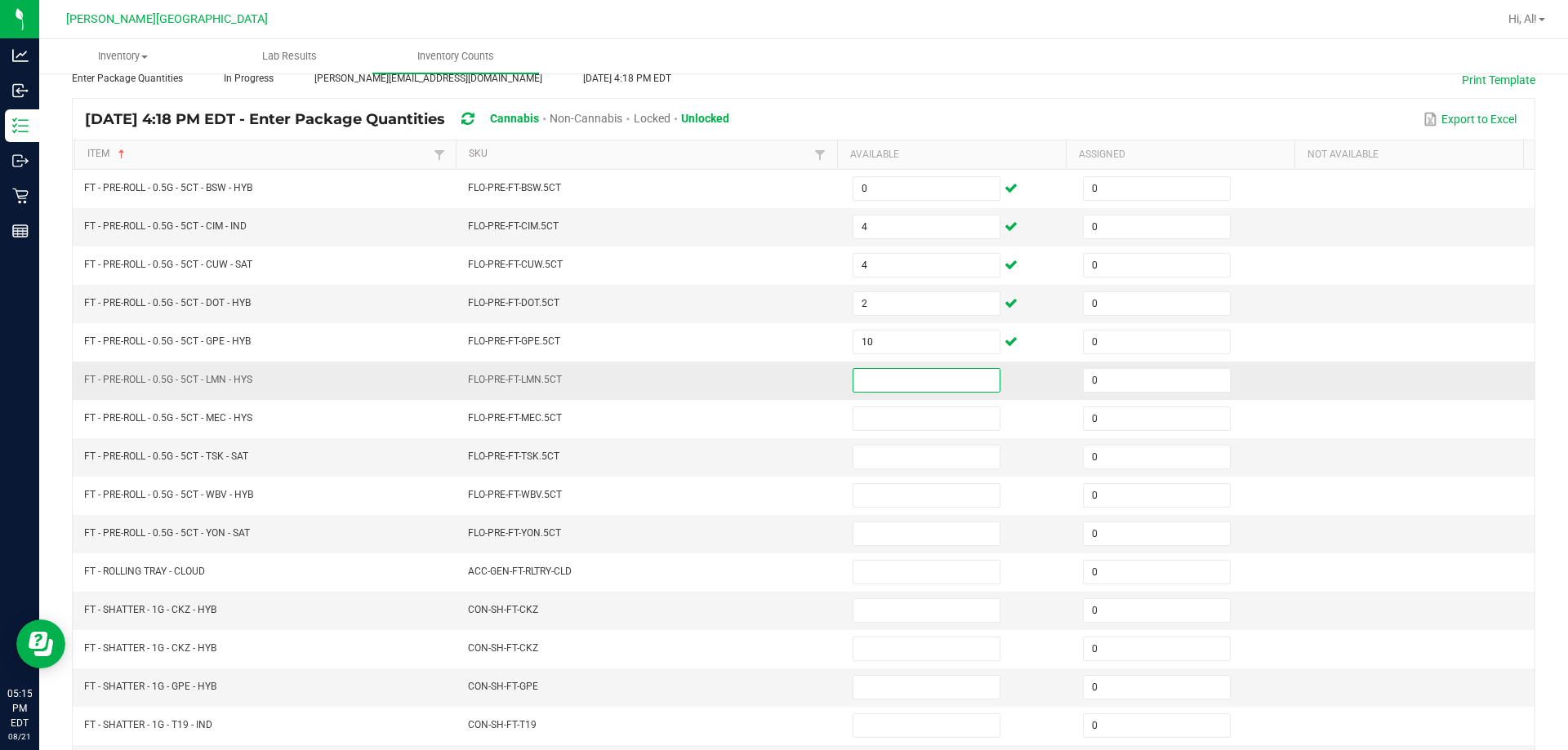
click at [779, 373] on input at bounding box center [926, 381] width 146 height 23
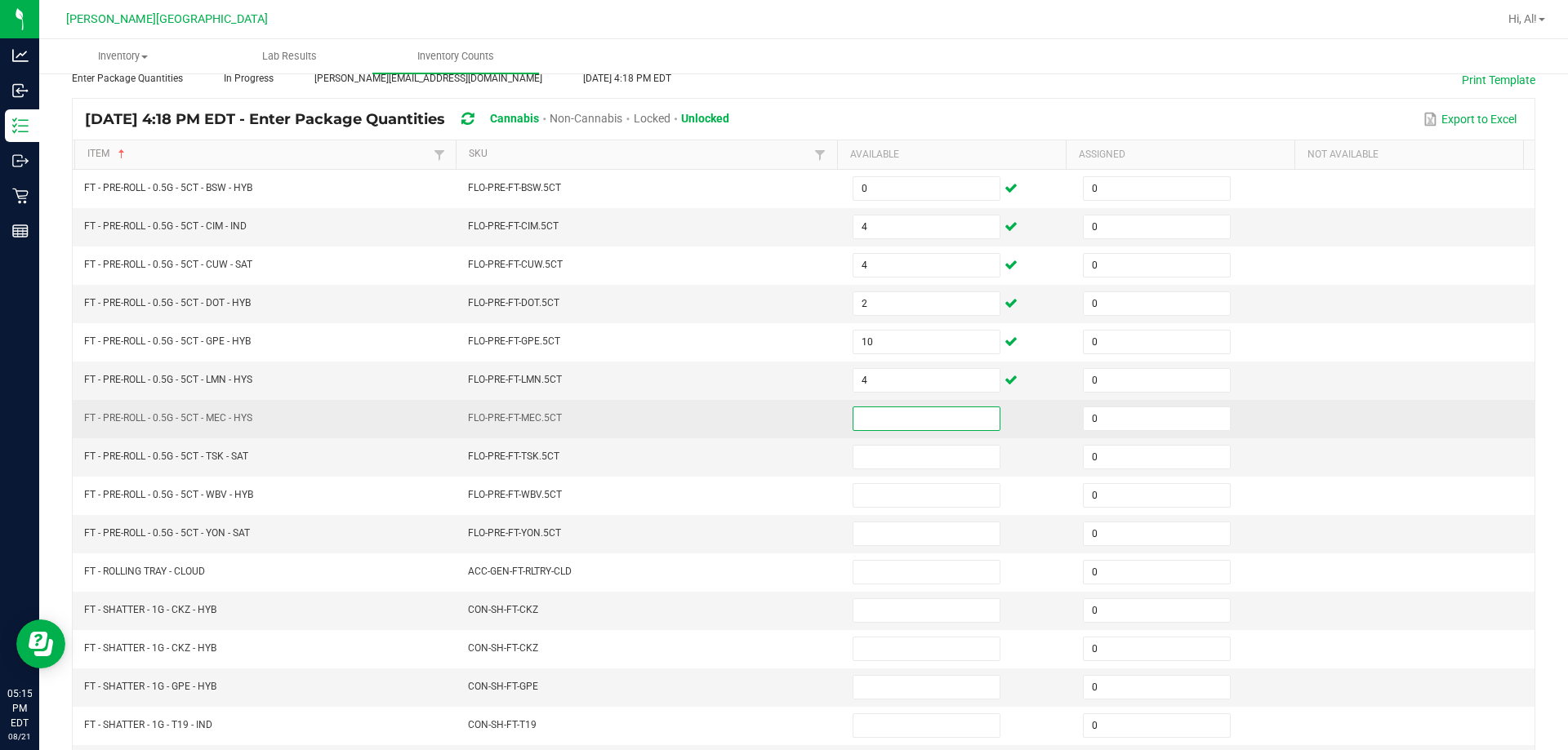
click at [779, 423] on input at bounding box center [926, 419] width 146 height 23
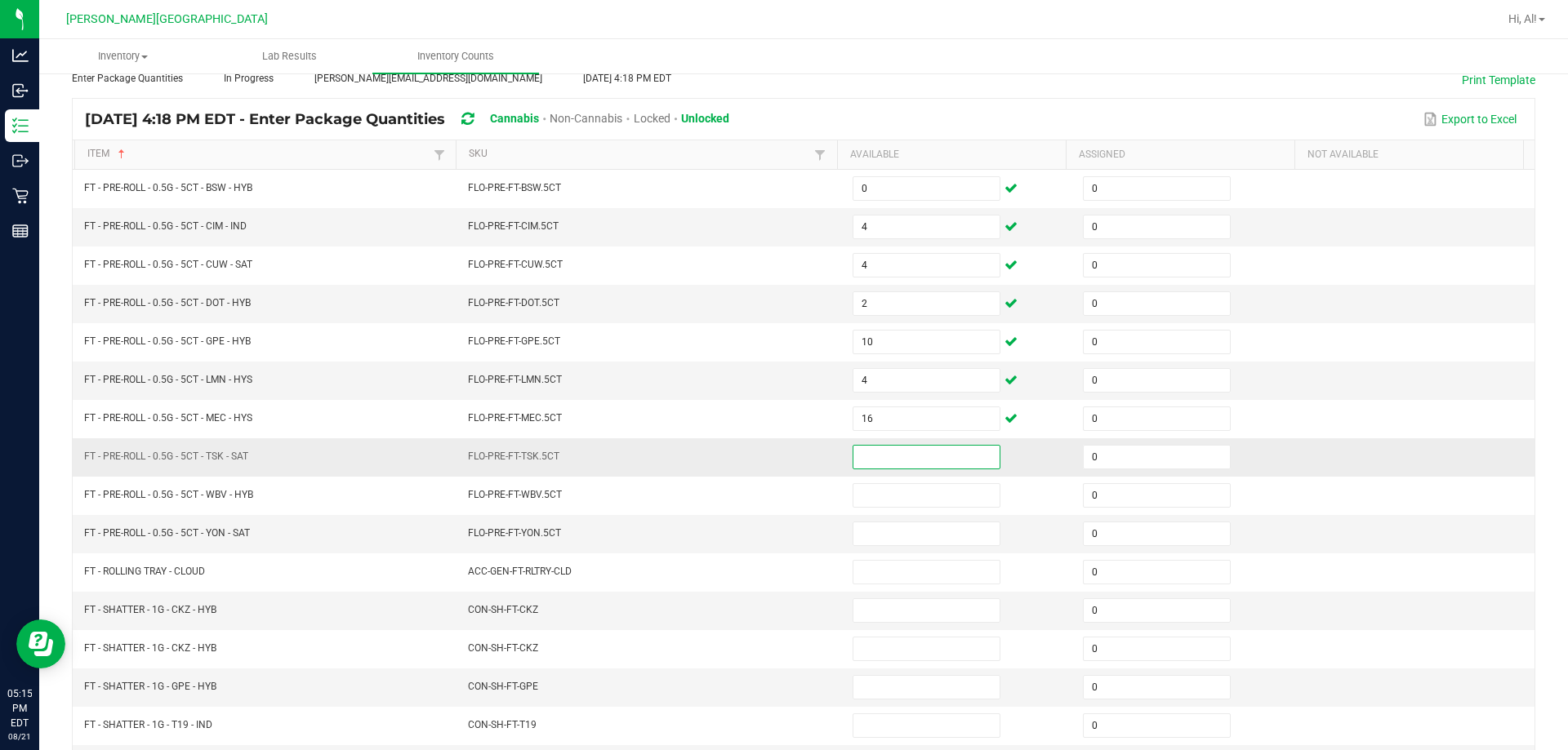
click at [779, 455] on input at bounding box center [926, 457] width 146 height 23
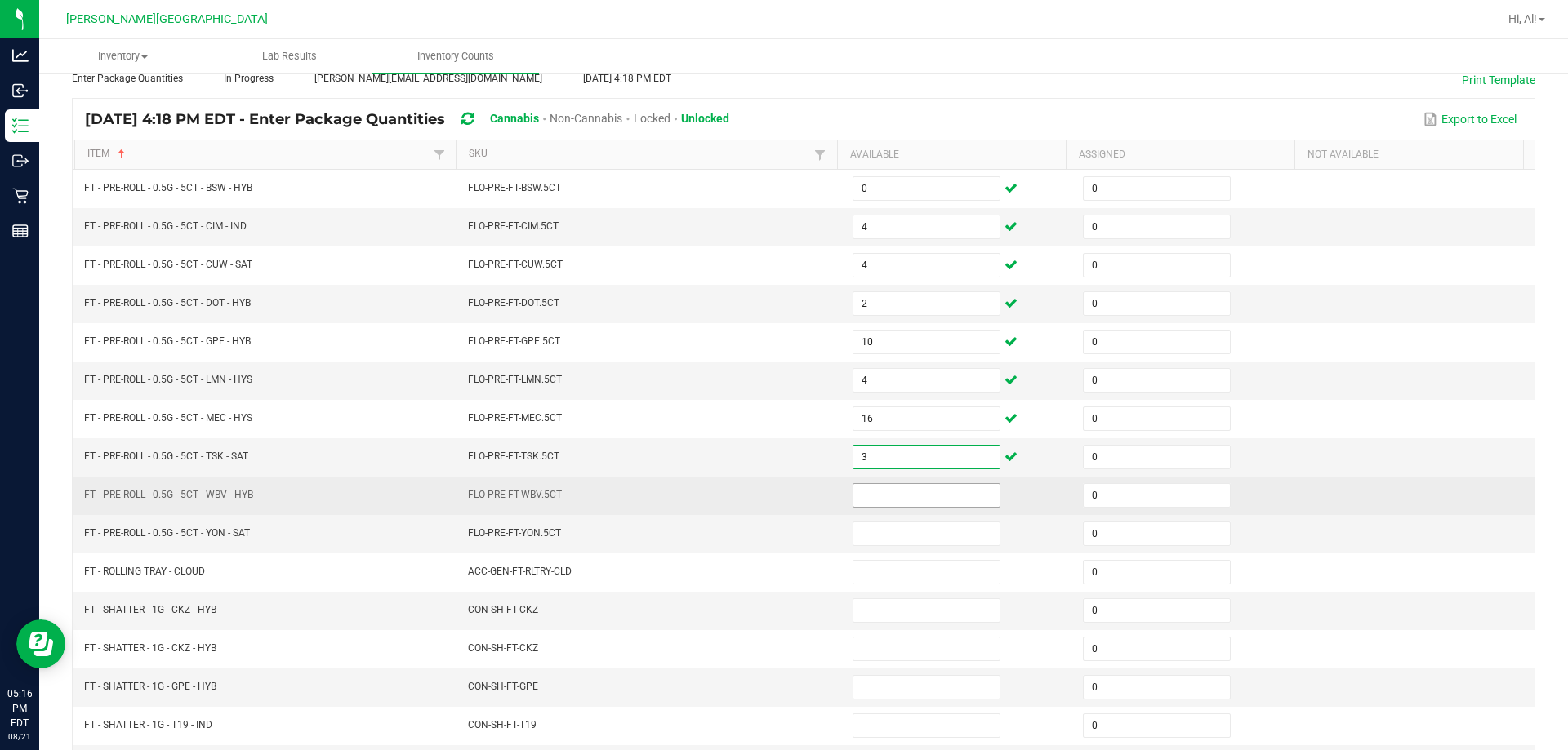
click at [779, 500] on input at bounding box center [926, 495] width 146 height 23
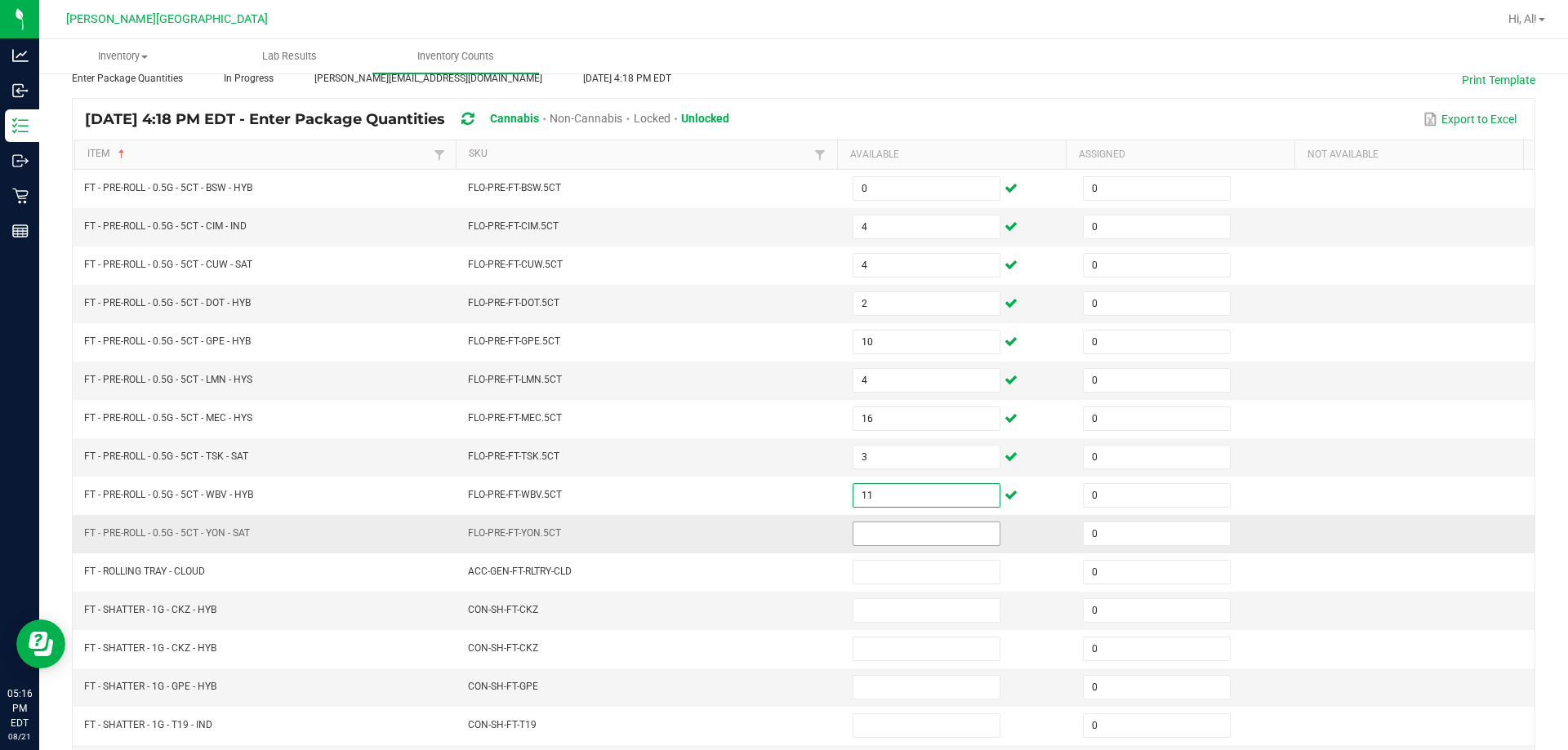
click at [779, 533] on input at bounding box center [926, 534] width 146 height 23
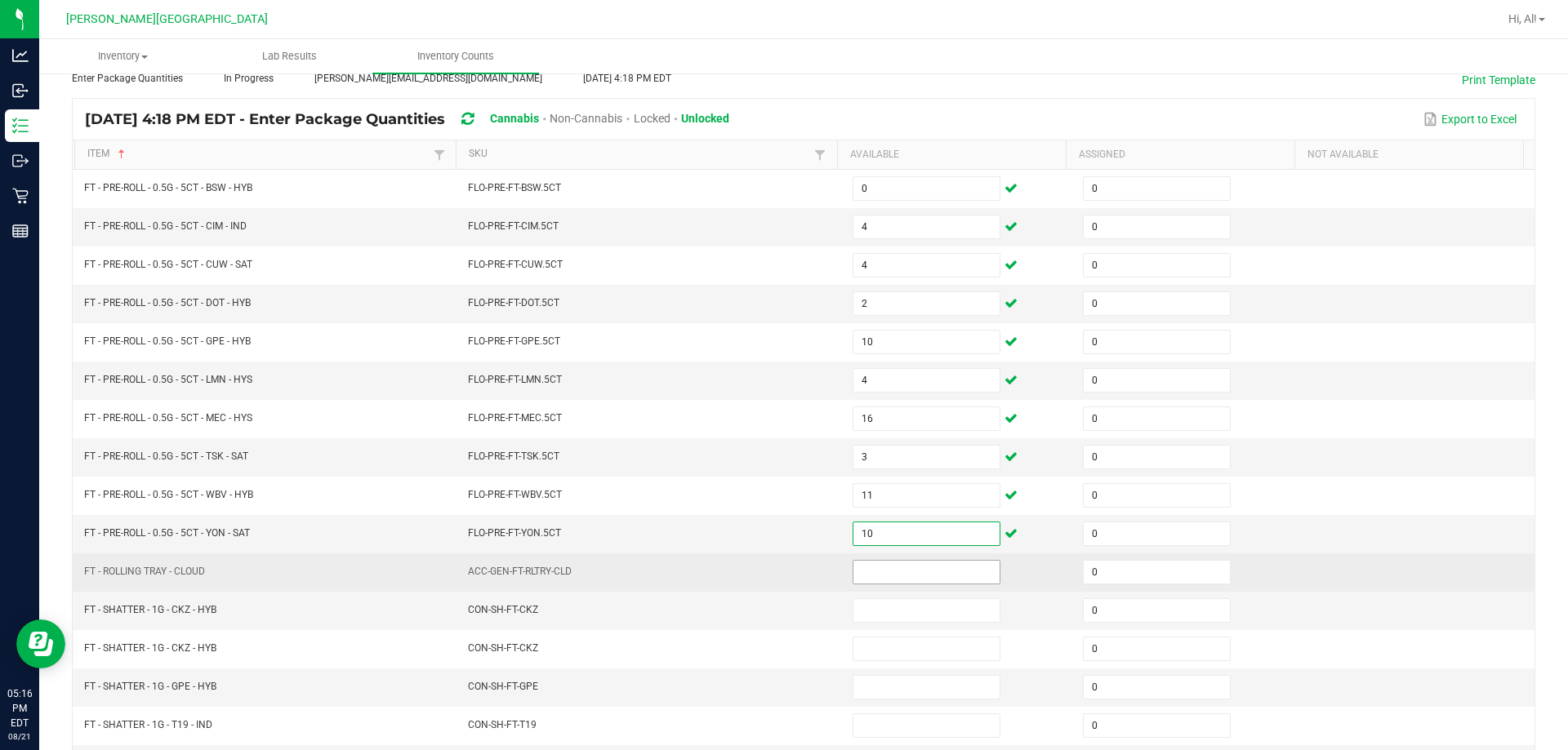
click at [779, 567] on input at bounding box center [926, 572] width 146 height 23
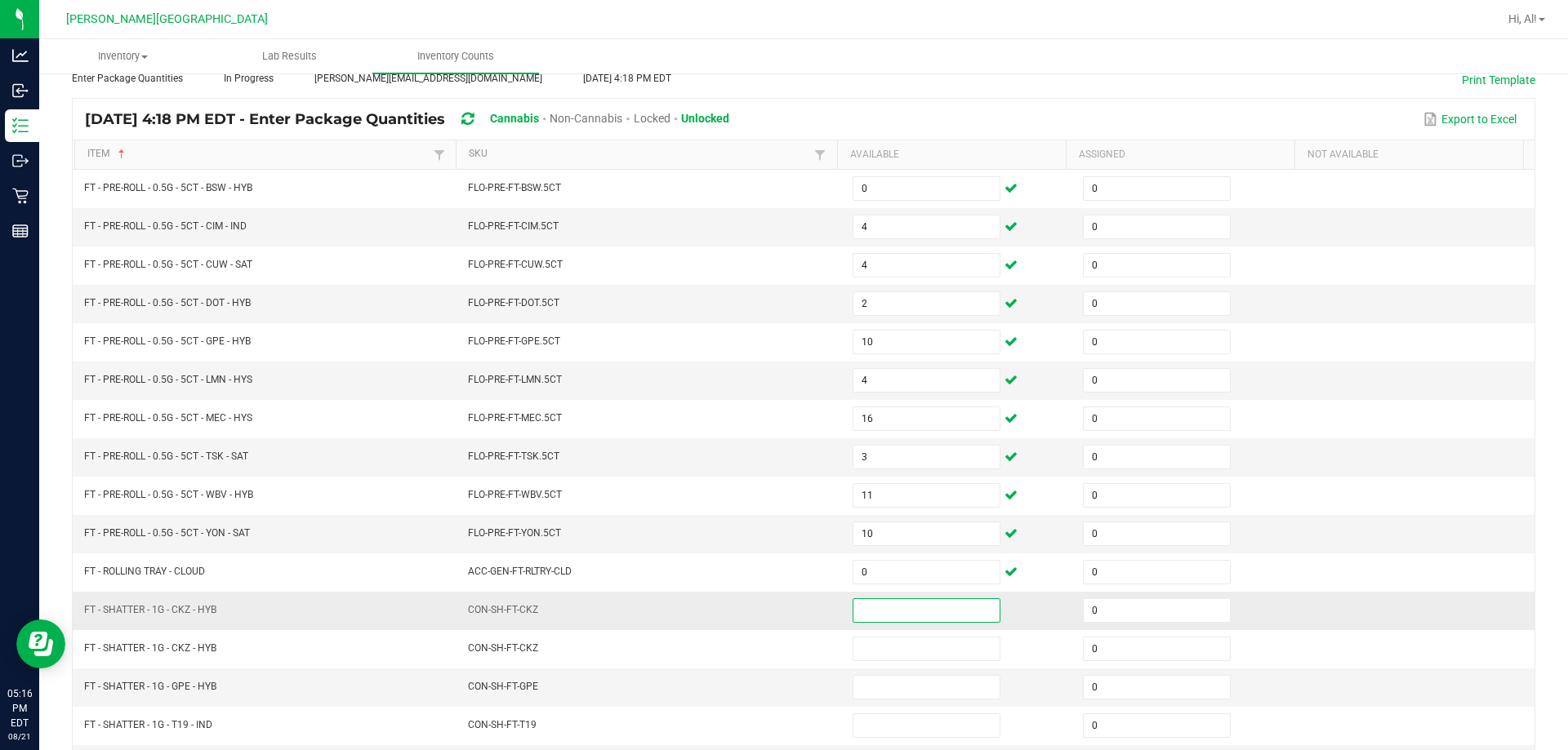
click at [779, 612] on input at bounding box center [926, 611] width 146 height 23
click at [754, 621] on td "CON-SH-FT-CKZ" at bounding box center [650, 611] width 384 height 39
click at [779, 606] on input at bounding box center [926, 611] width 146 height 23
click at [779, 694] on input at bounding box center [926, 687] width 146 height 23
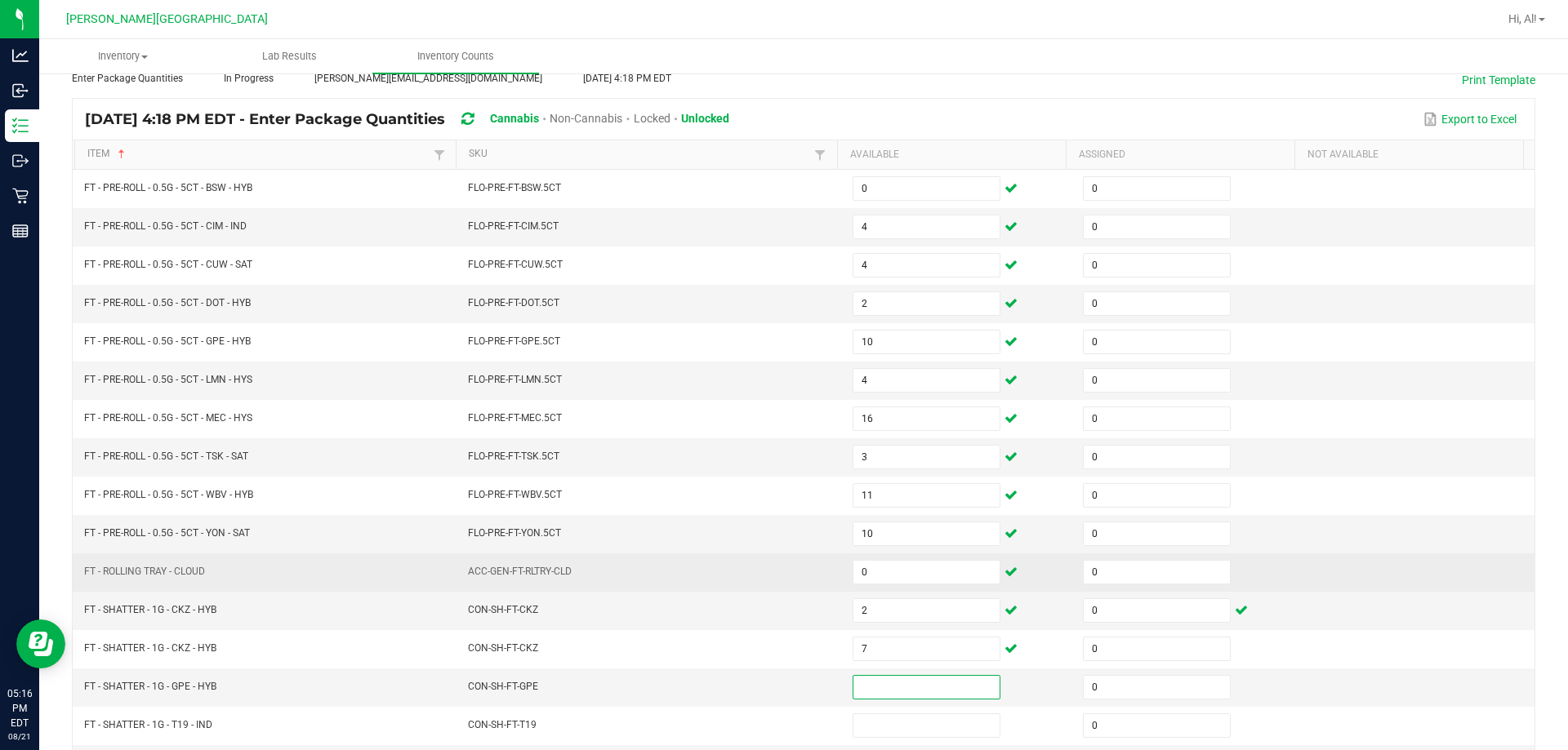
scroll to position [176, 0]
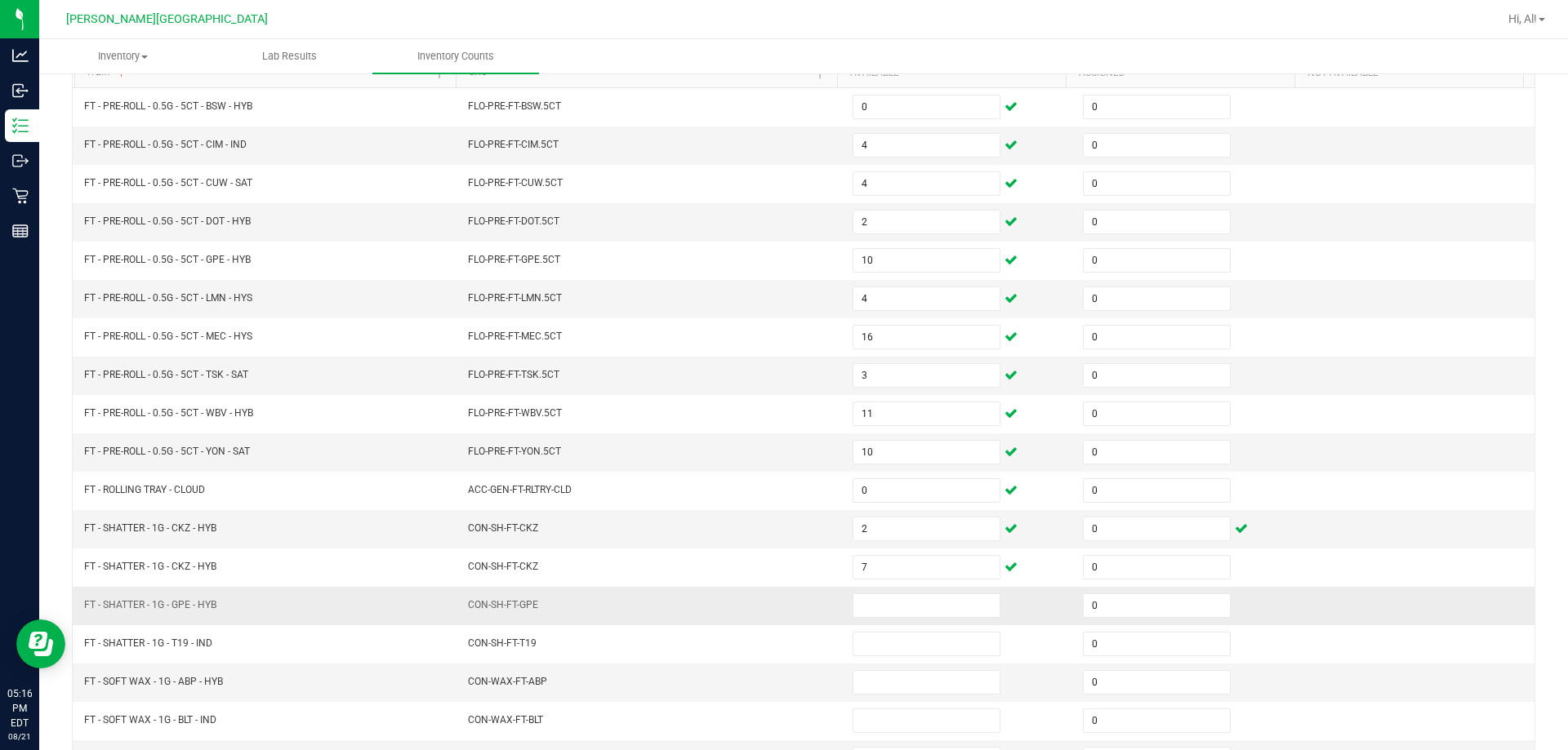
click at [674, 593] on td "CON-SH-FT-GPE" at bounding box center [650, 606] width 384 height 39
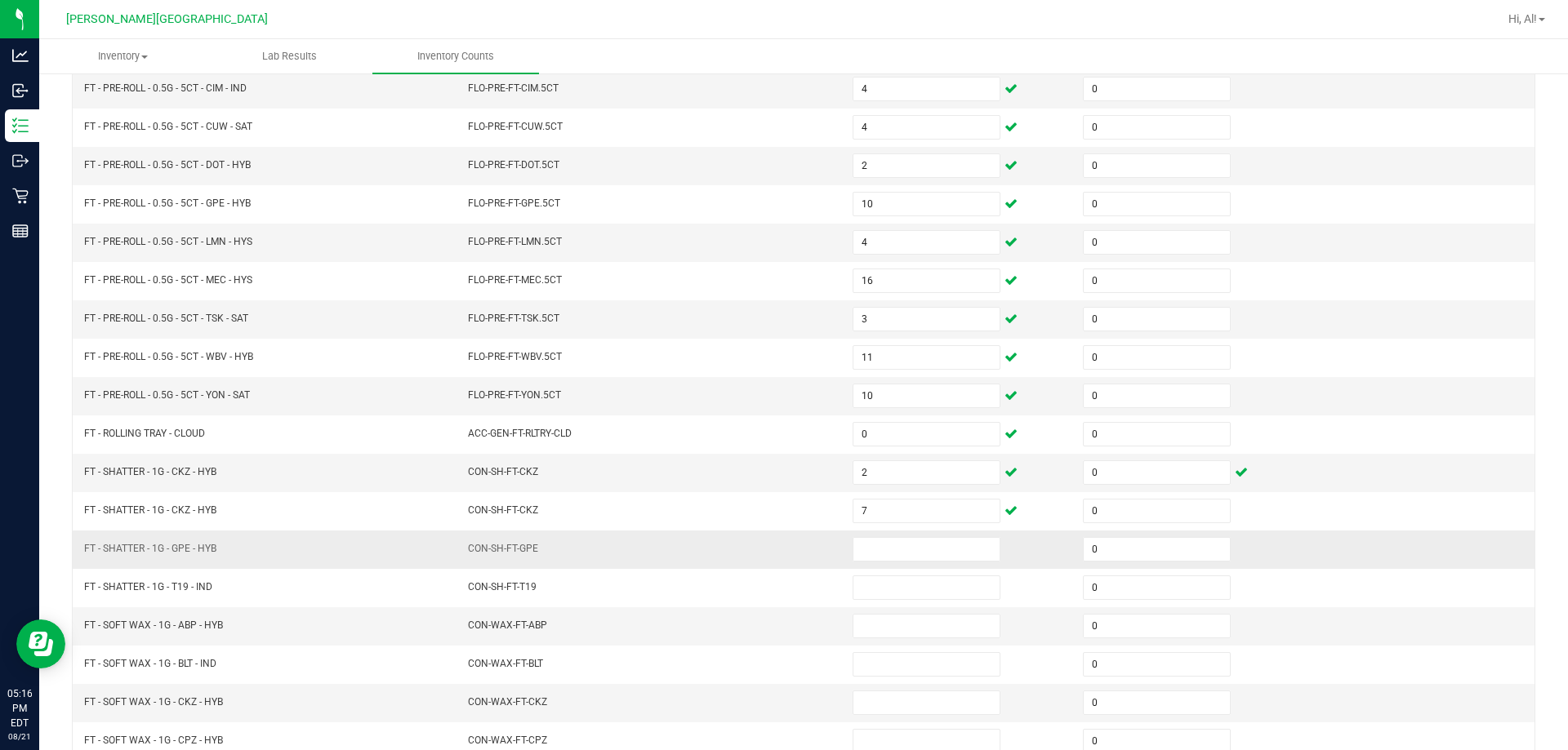
scroll to position [257, 0]
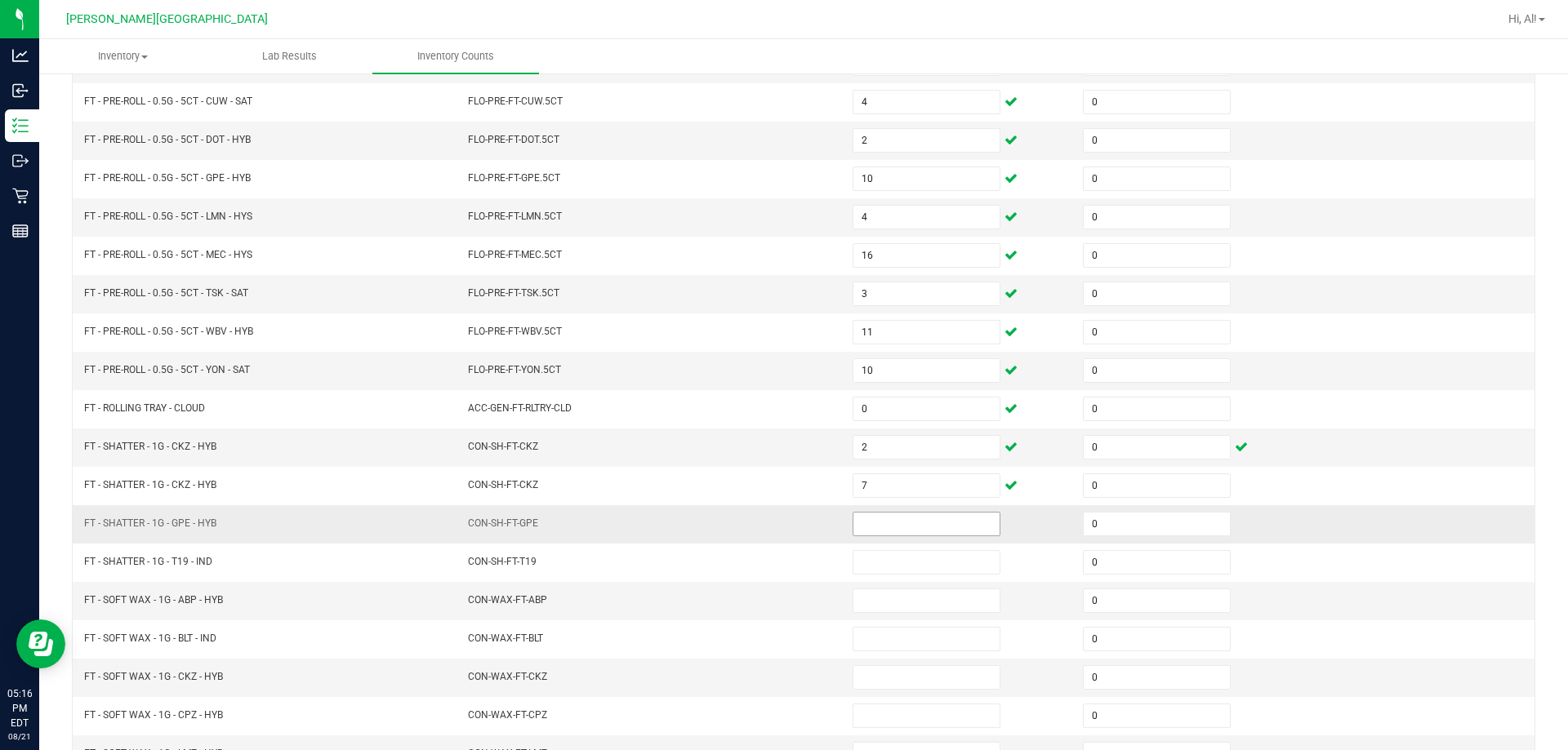
click at [779, 525] on input at bounding box center [926, 524] width 146 height 23
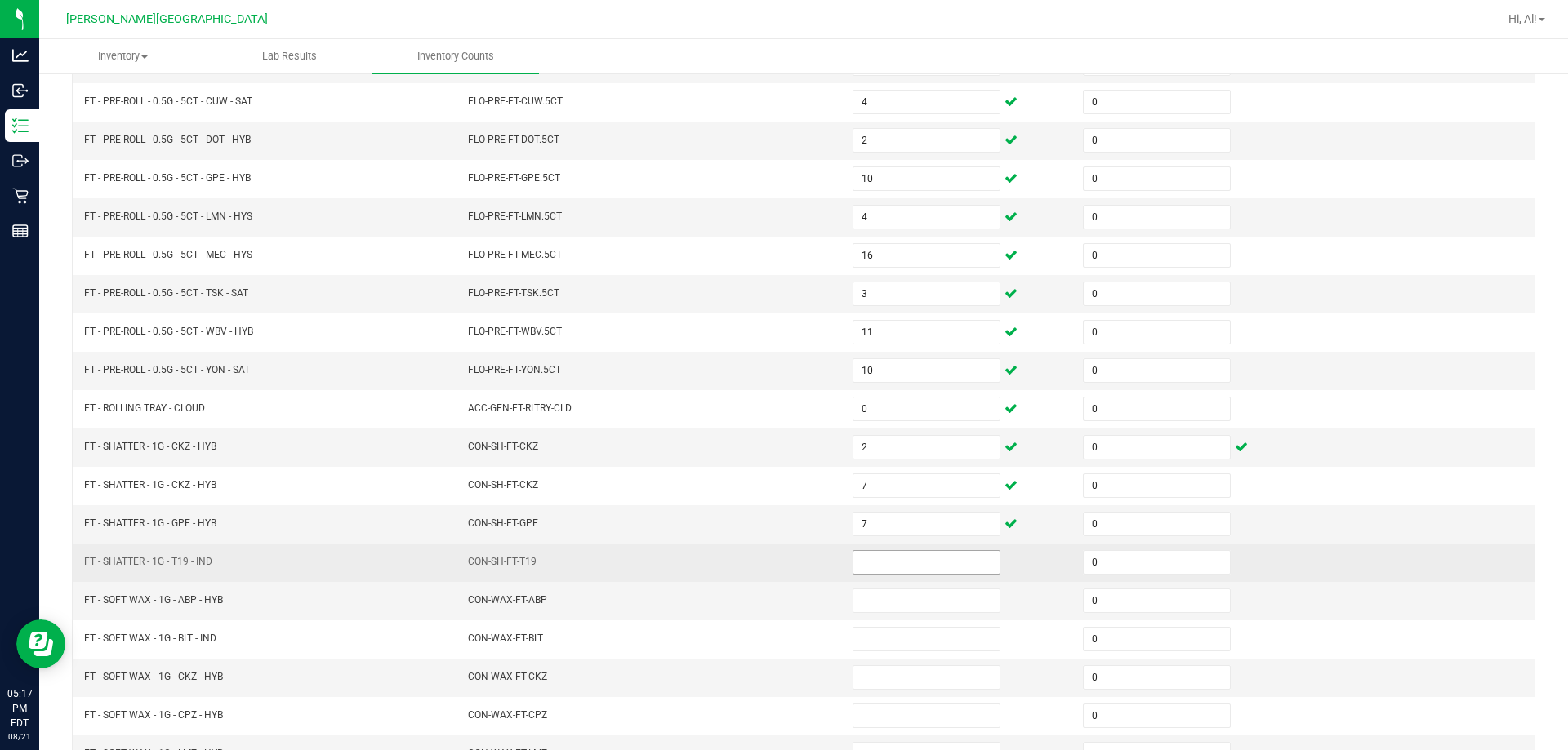
click at [779, 551] on span at bounding box center [926, 563] width 148 height 25
click at [779, 559] on input at bounding box center [926, 562] width 146 height 23
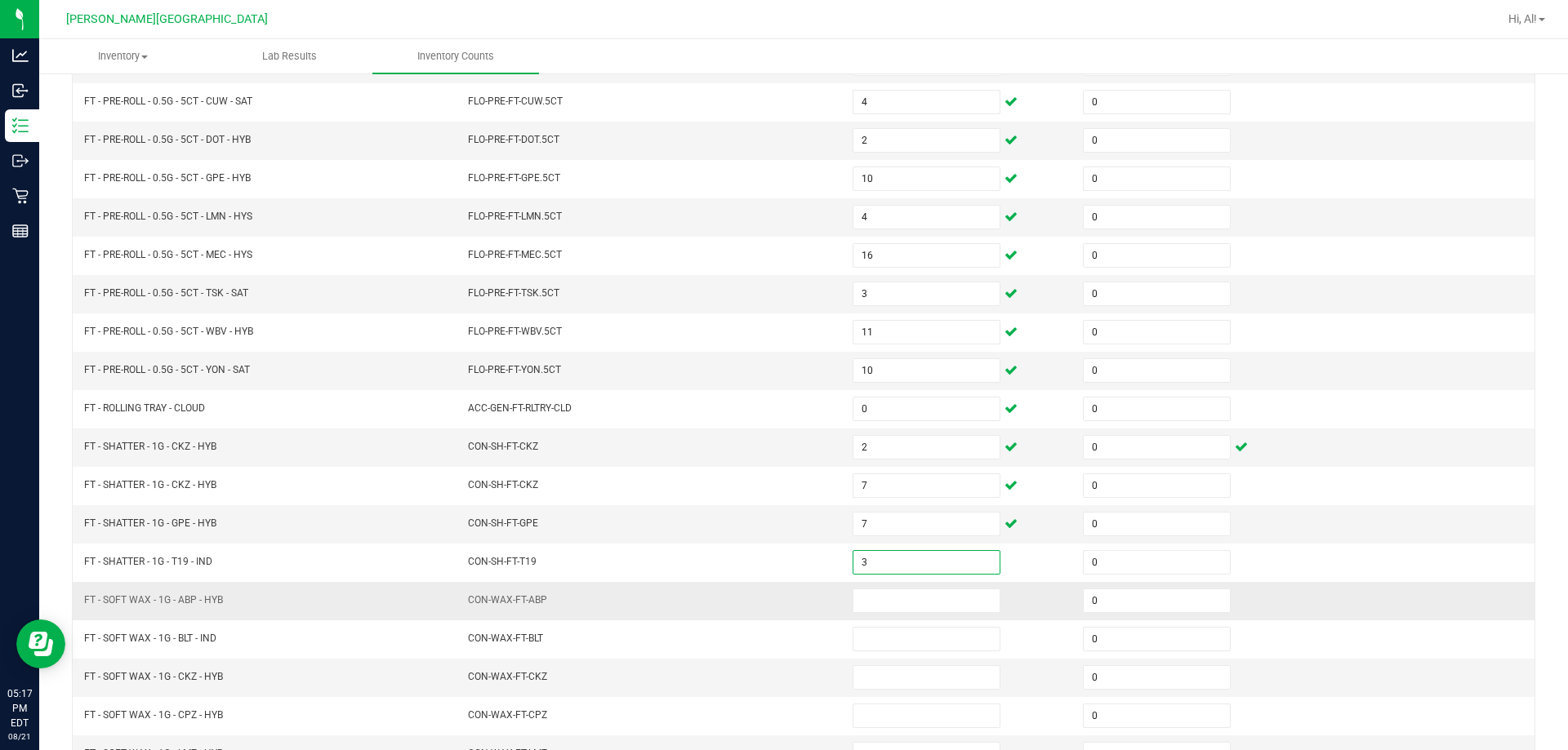
click at [771, 583] on td "CON-WAX-FT-ABP" at bounding box center [650, 601] width 384 height 39
click at [779, 600] on input at bounding box center [926, 601] width 146 height 23
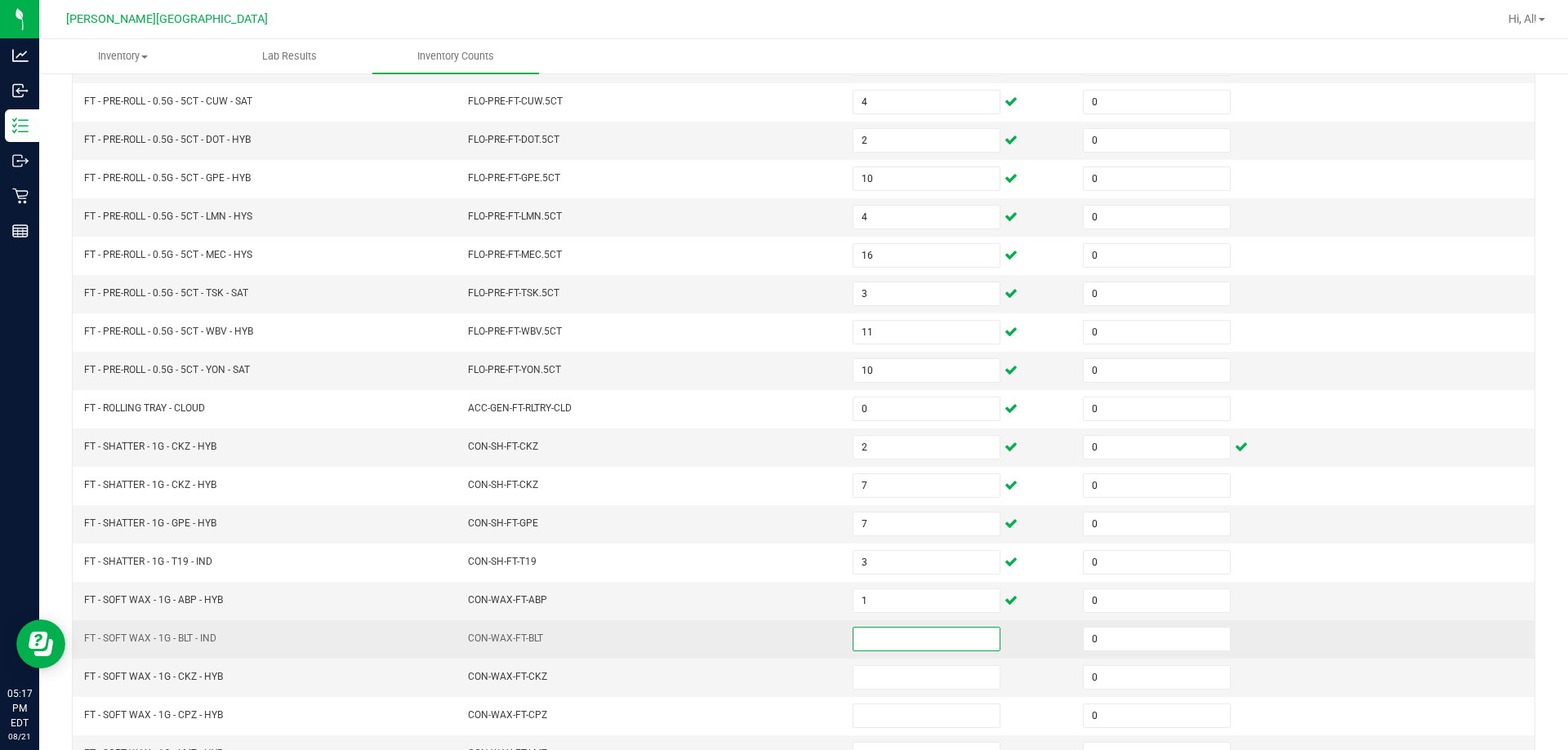
click at [779, 645] on input at bounding box center [926, 640] width 146 height 23
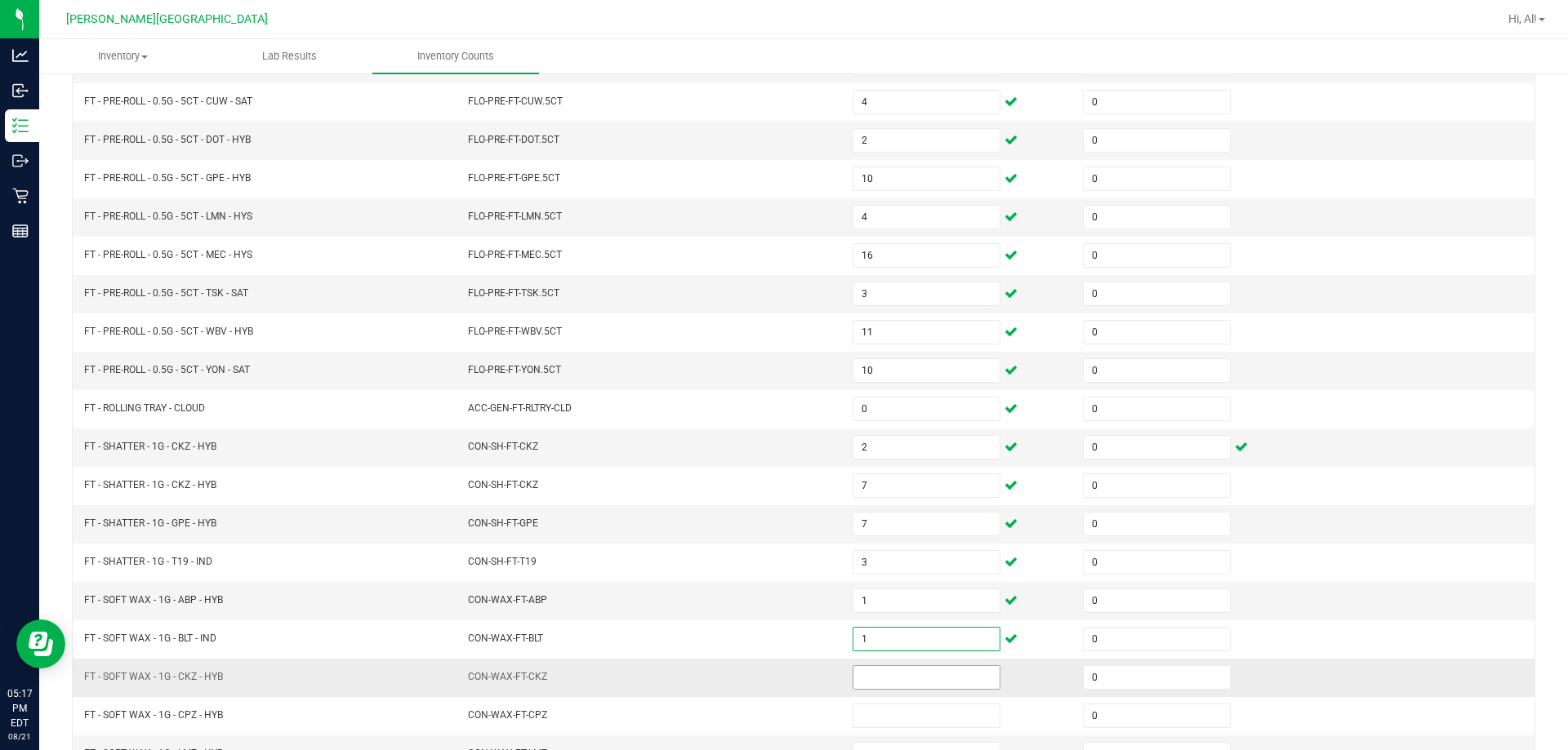
click at [779, 684] on input at bounding box center [926, 677] width 146 height 23
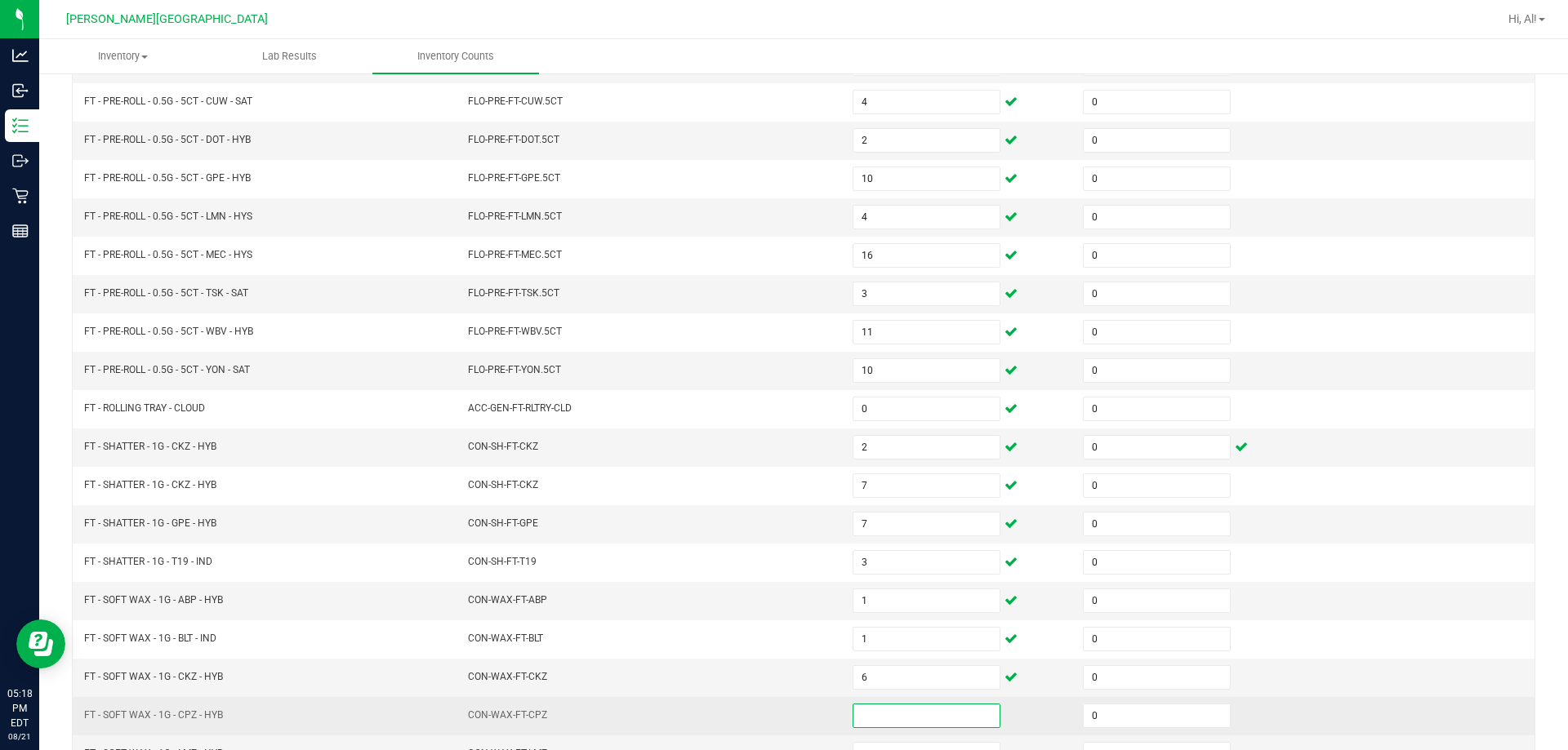
click at [779, 707] on input at bounding box center [926, 716] width 146 height 23
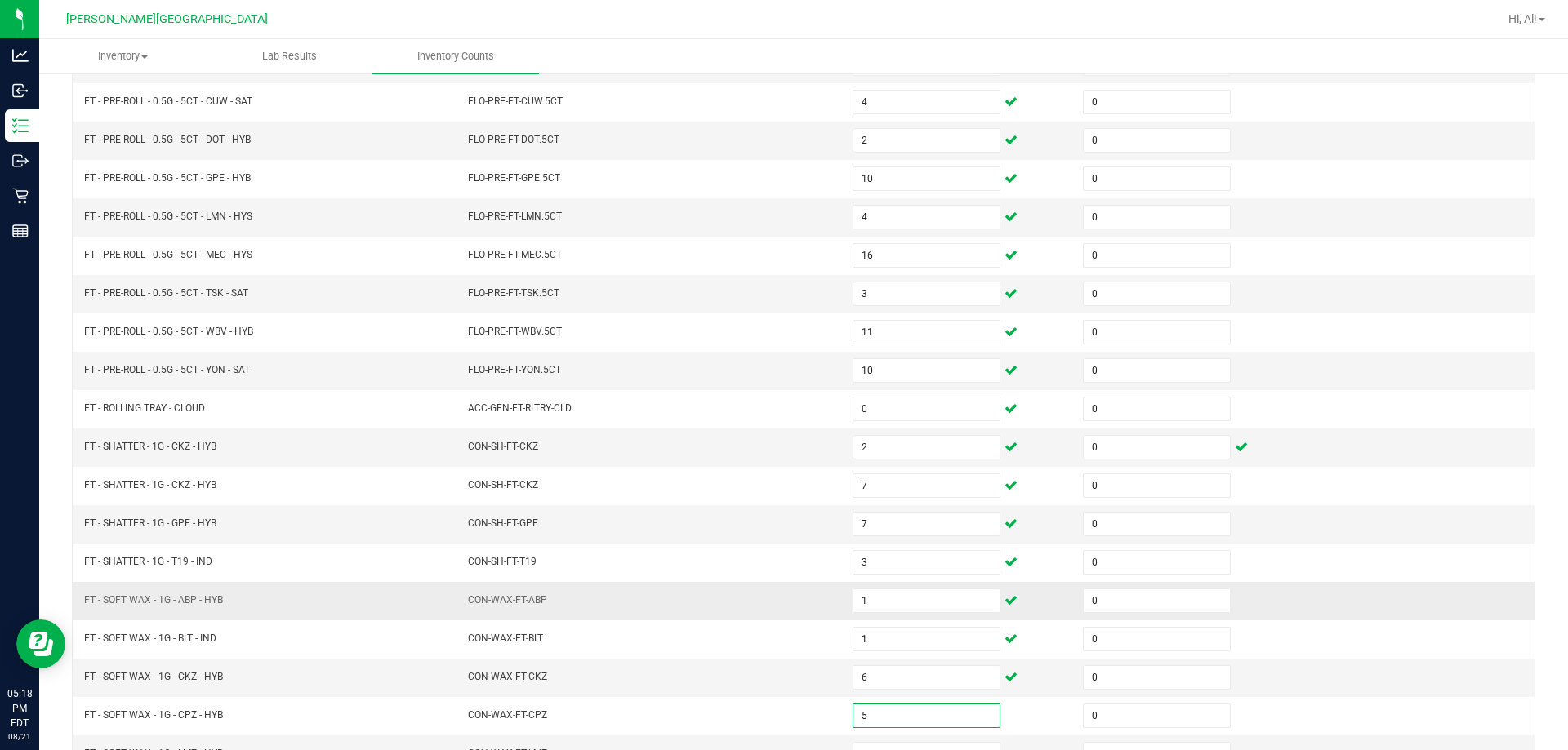
click at [744, 602] on td "CON-WAX-FT-ABP" at bounding box center [650, 601] width 384 height 39
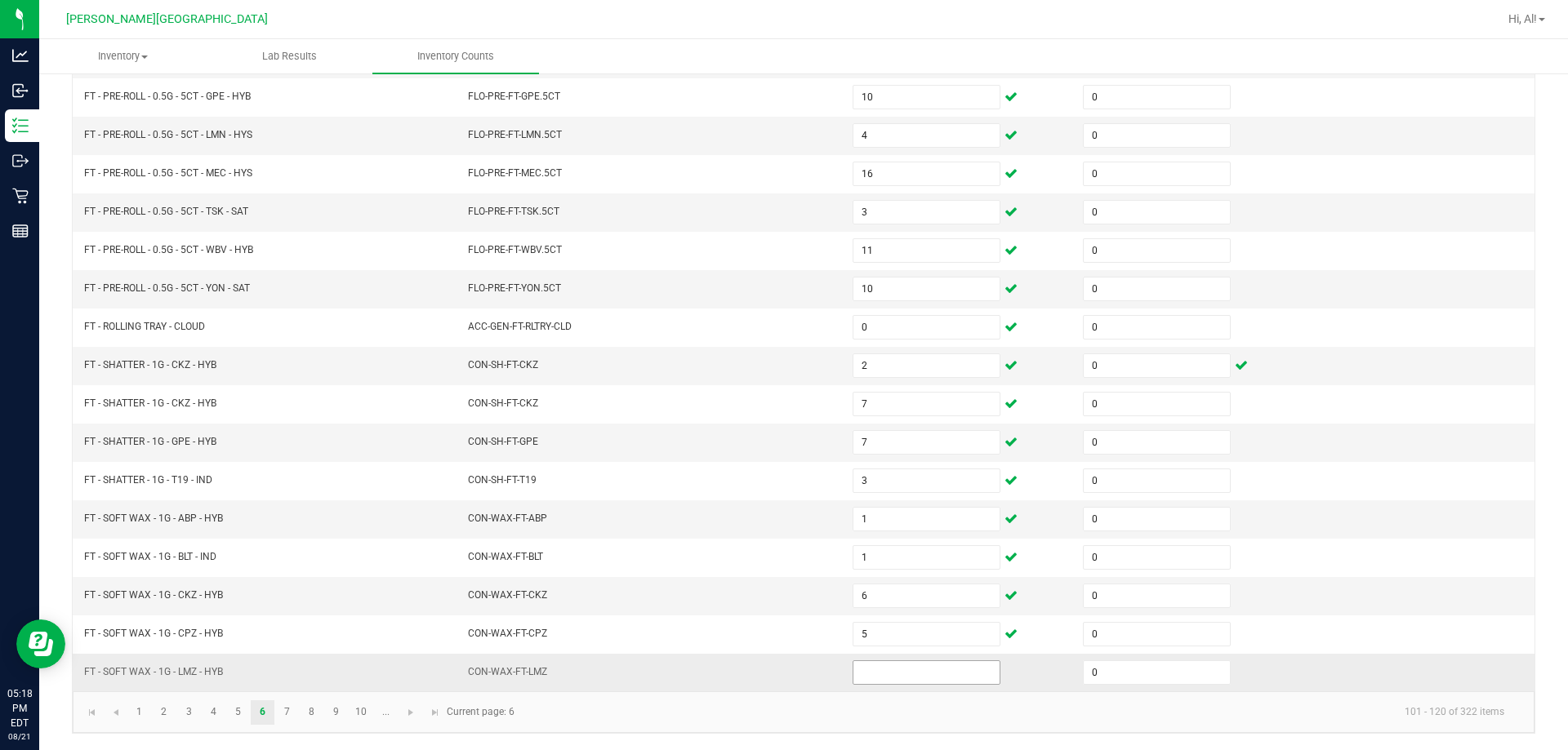
click at [779, 668] on input at bounding box center [926, 673] width 146 height 23
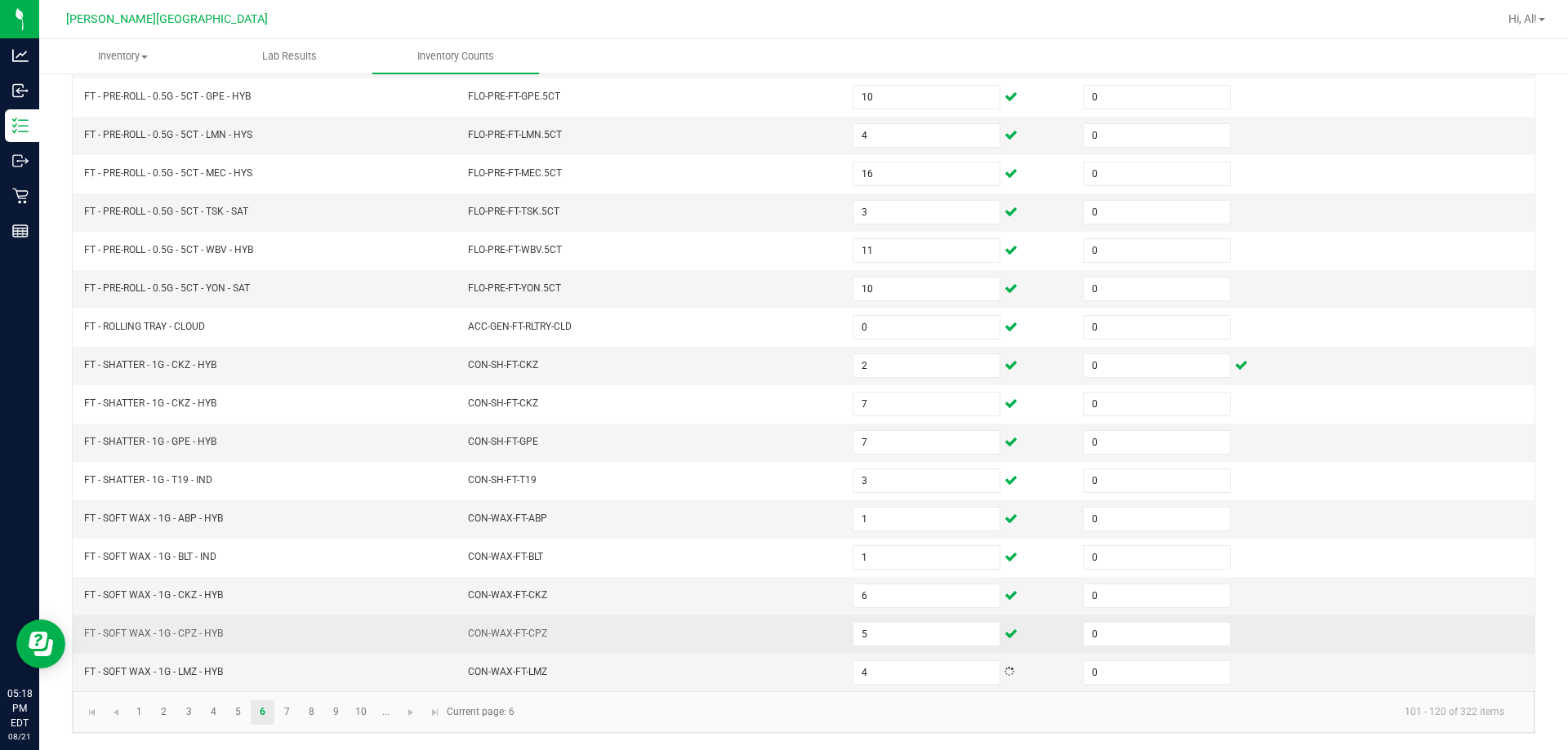
click at [773, 637] on td "CON-WAX-FT-CPZ" at bounding box center [650, 635] width 384 height 39
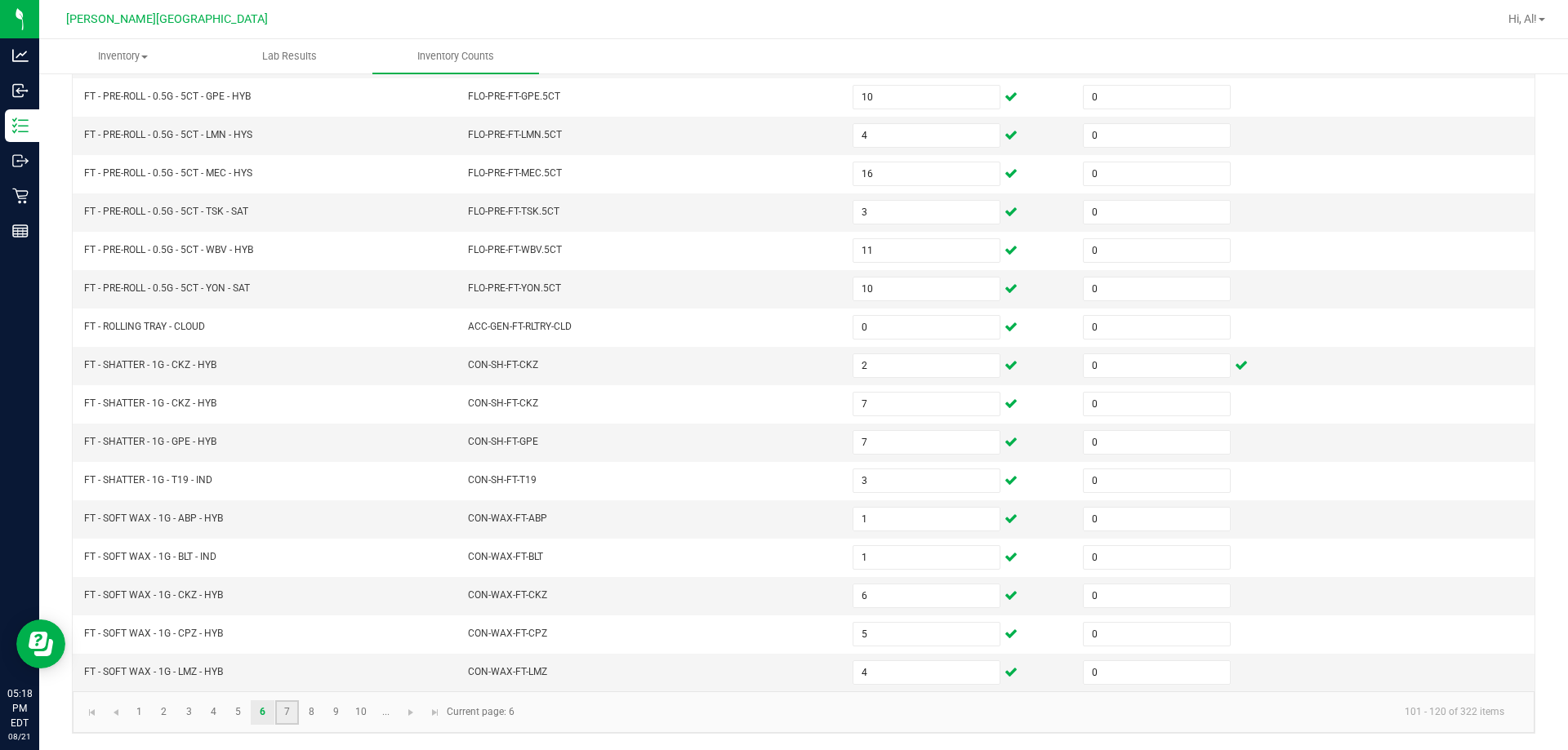
click at [288, 710] on link "7" at bounding box center [287, 713] width 24 height 25
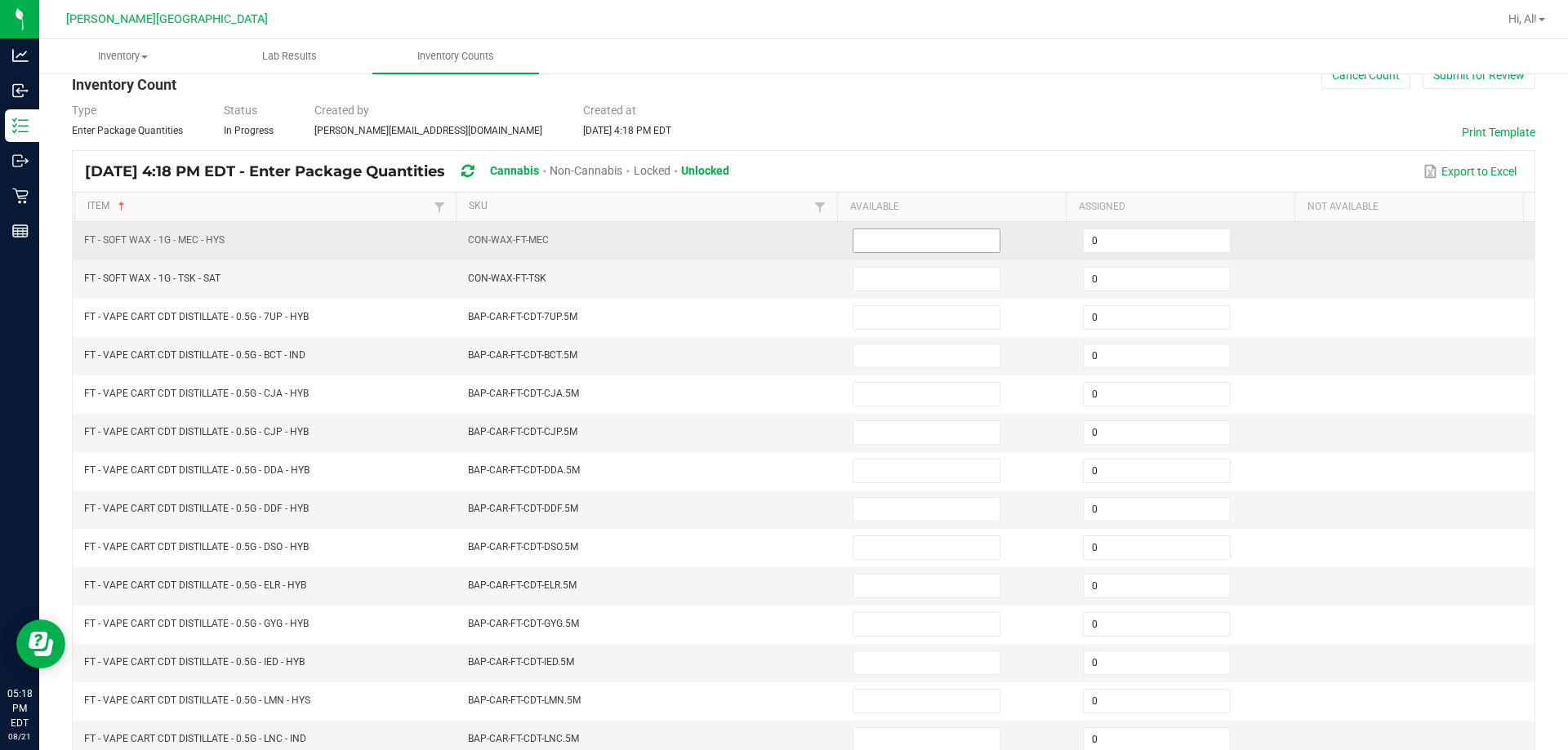
scroll to position [12, 0]
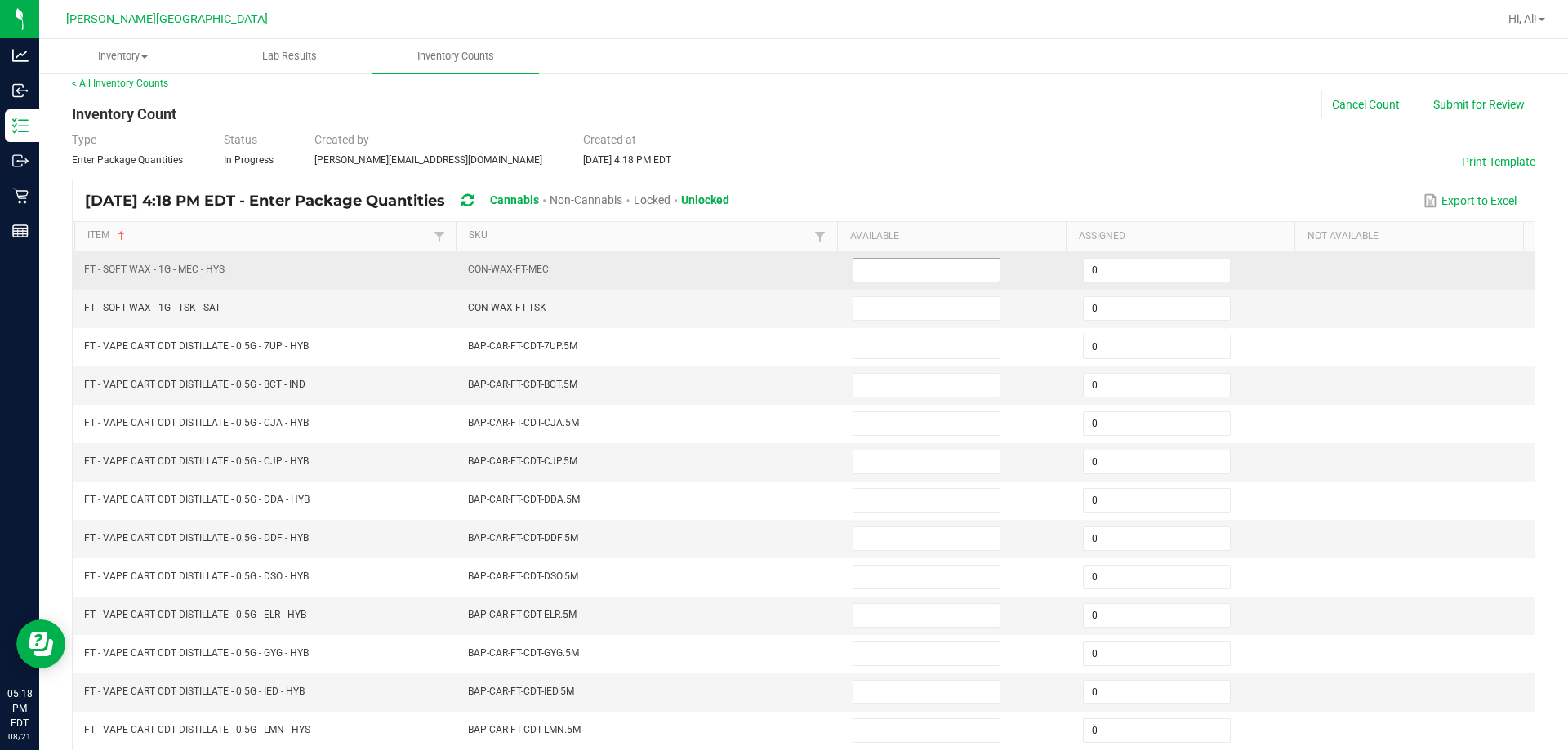
click at [779, 265] on input at bounding box center [926, 270] width 146 height 23
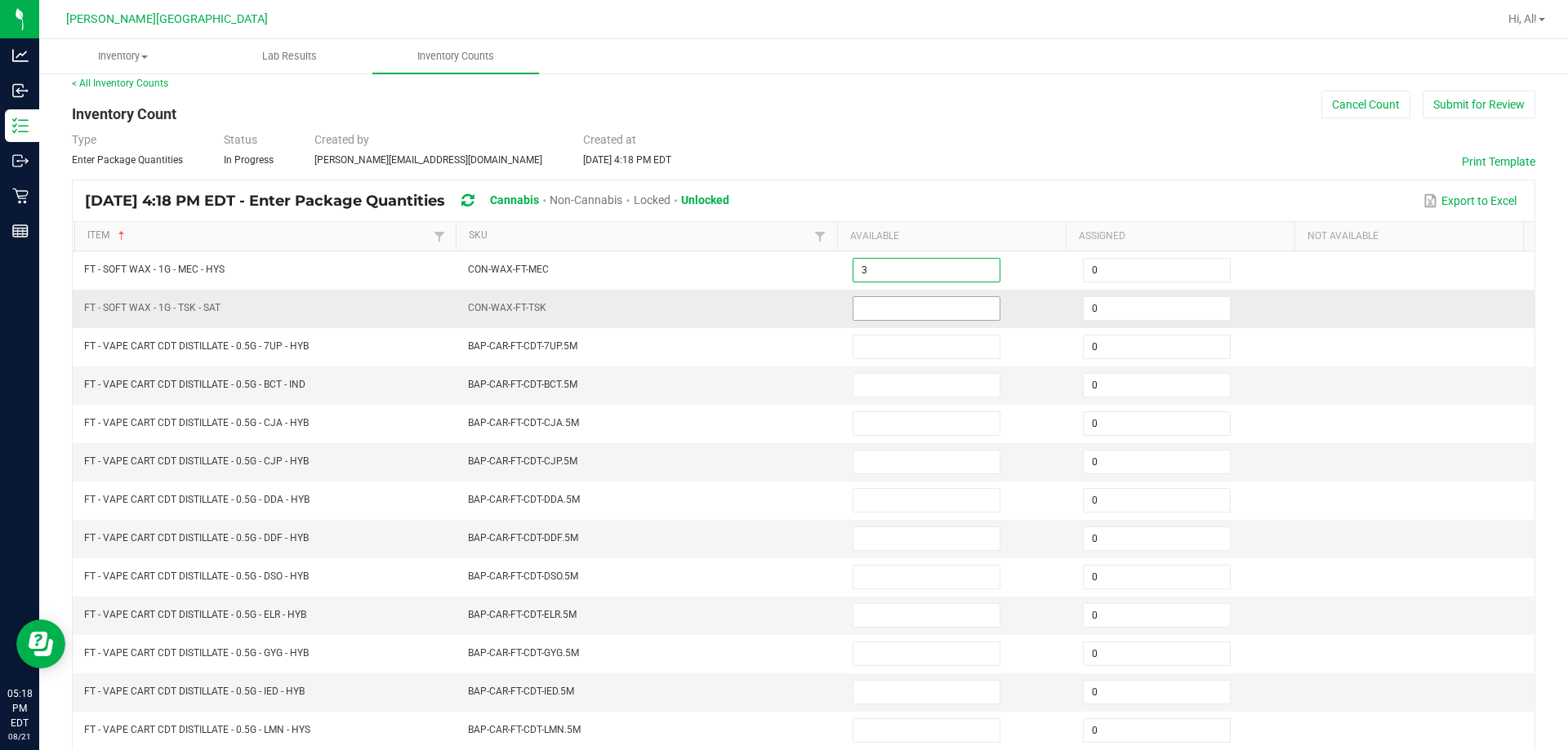
click at [779, 316] on input at bounding box center [926, 308] width 146 height 23
click at [753, 311] on td "CON-WAX-FT-TSK" at bounding box center [650, 309] width 384 height 39
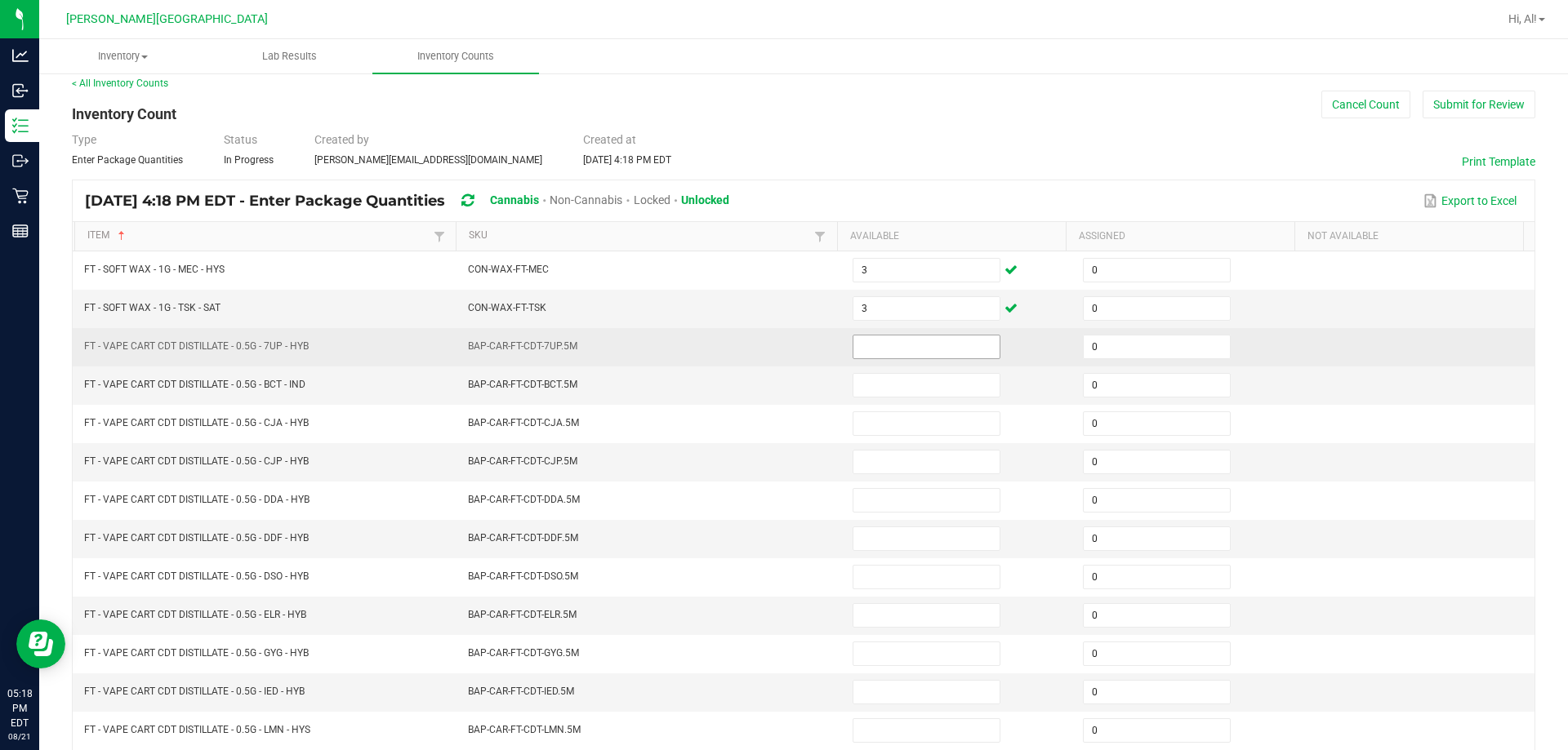
click at [779, 344] on input at bounding box center [926, 347] width 146 height 23
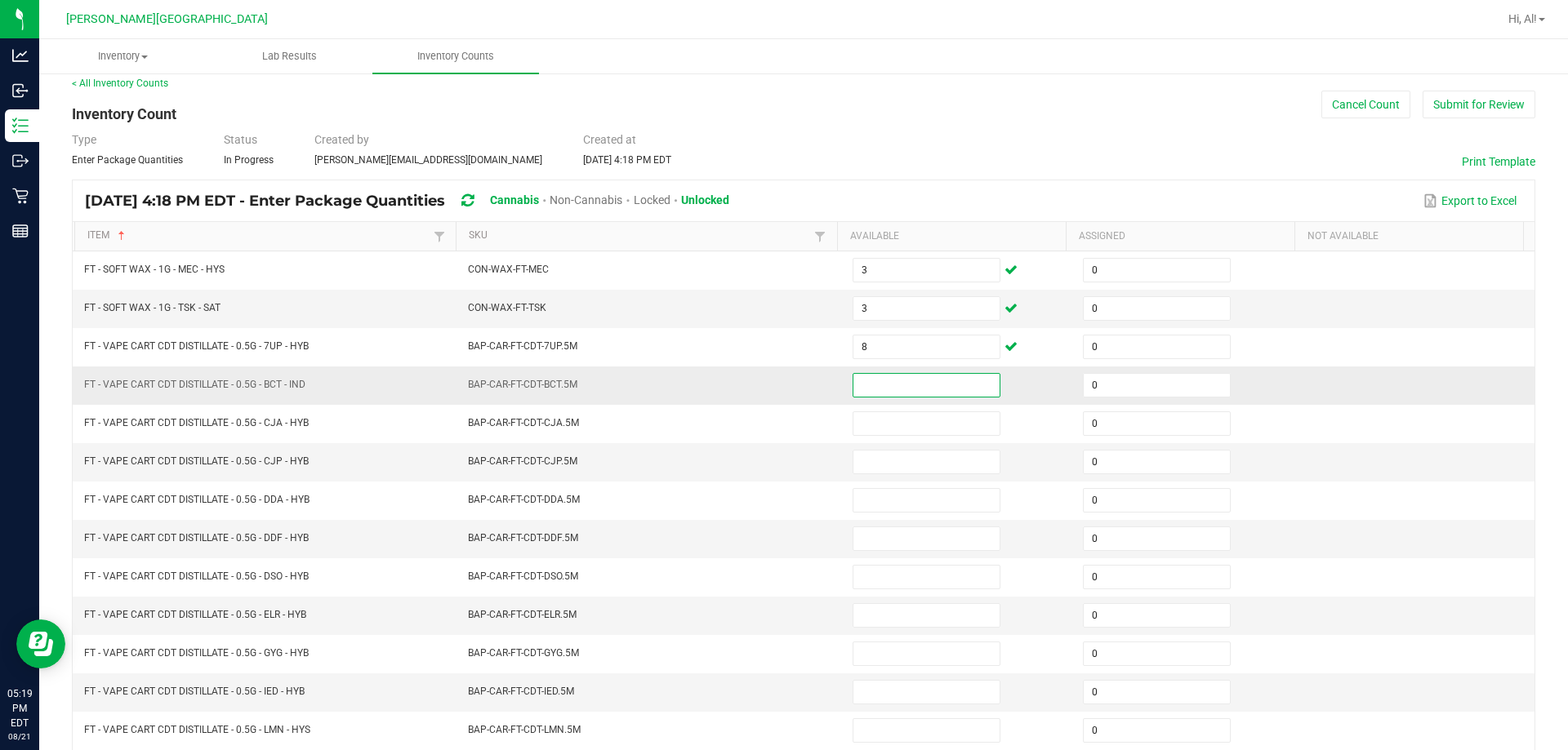
click at [779, 384] on input at bounding box center [926, 386] width 146 height 23
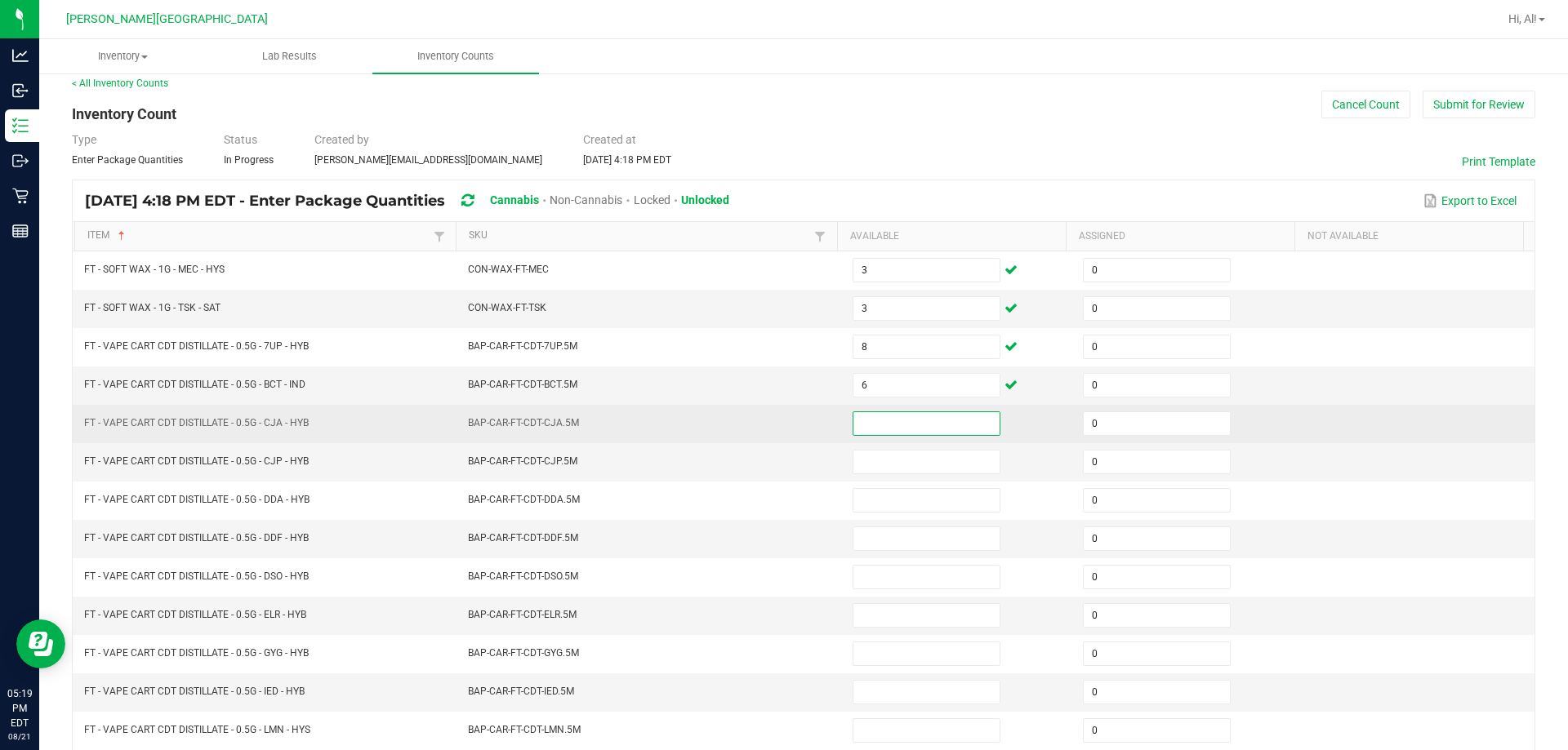
click at [779, 424] on input at bounding box center [926, 424] width 146 height 23
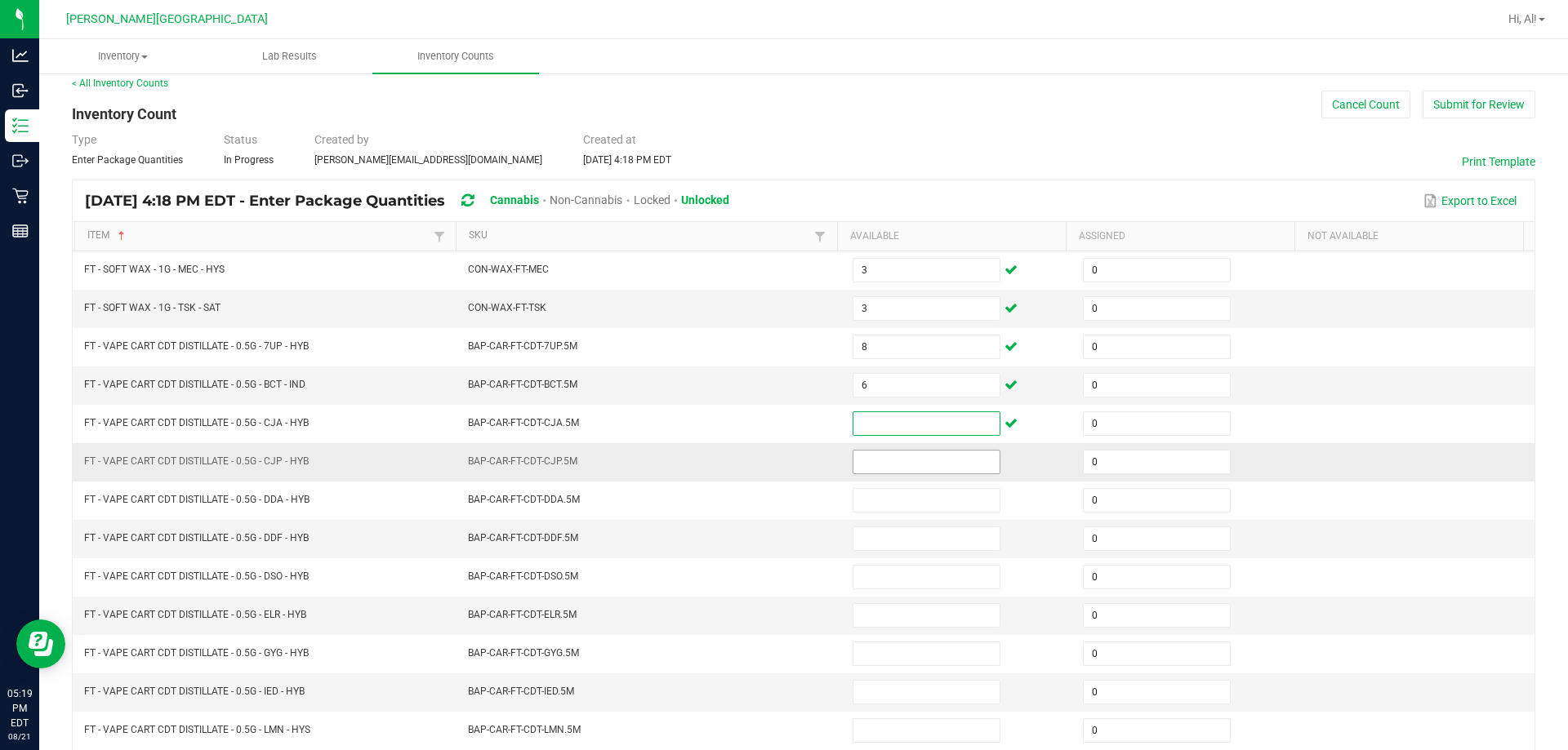
click at [779, 463] on input at bounding box center [926, 462] width 146 height 23
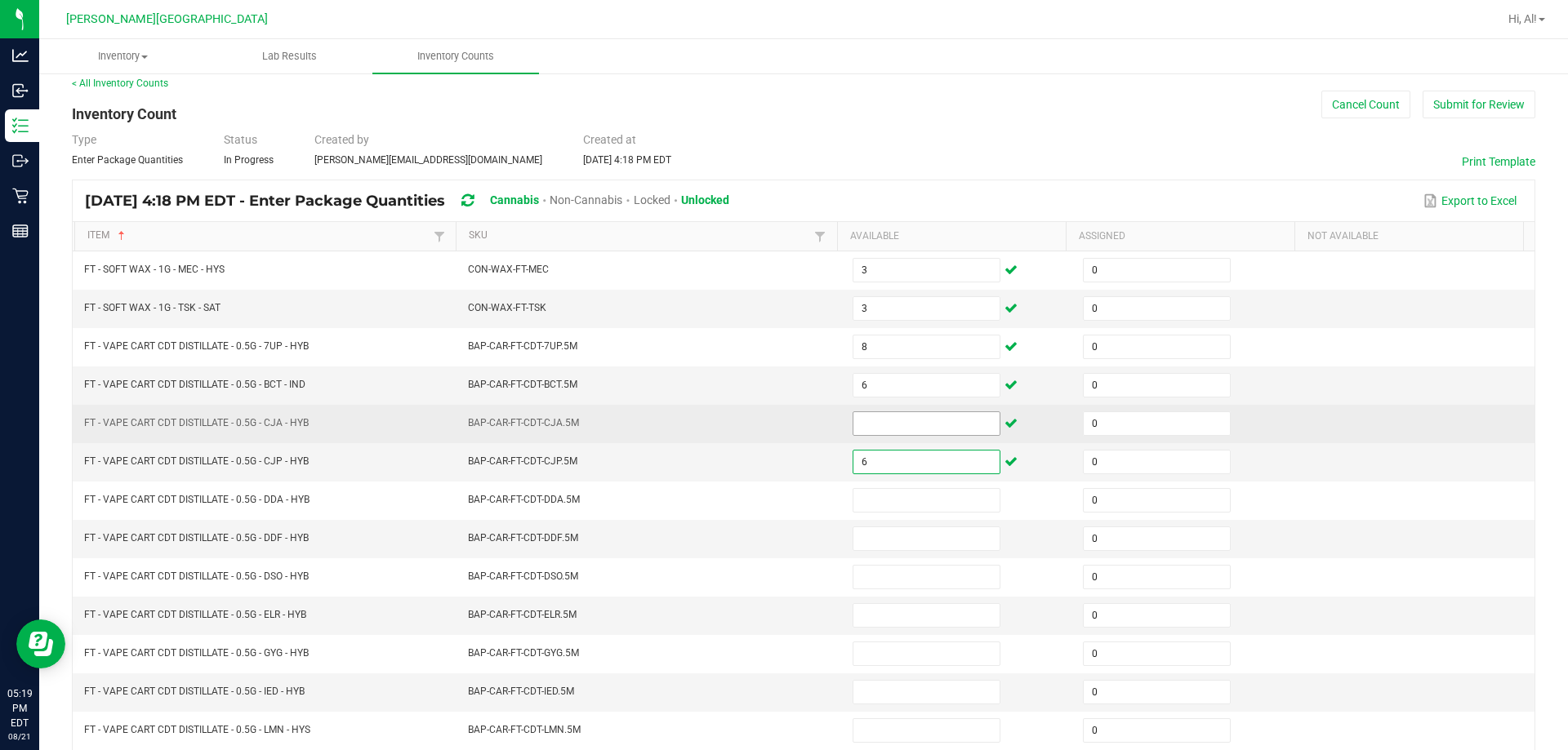
click at [779, 419] on input at bounding box center [926, 424] width 146 height 23
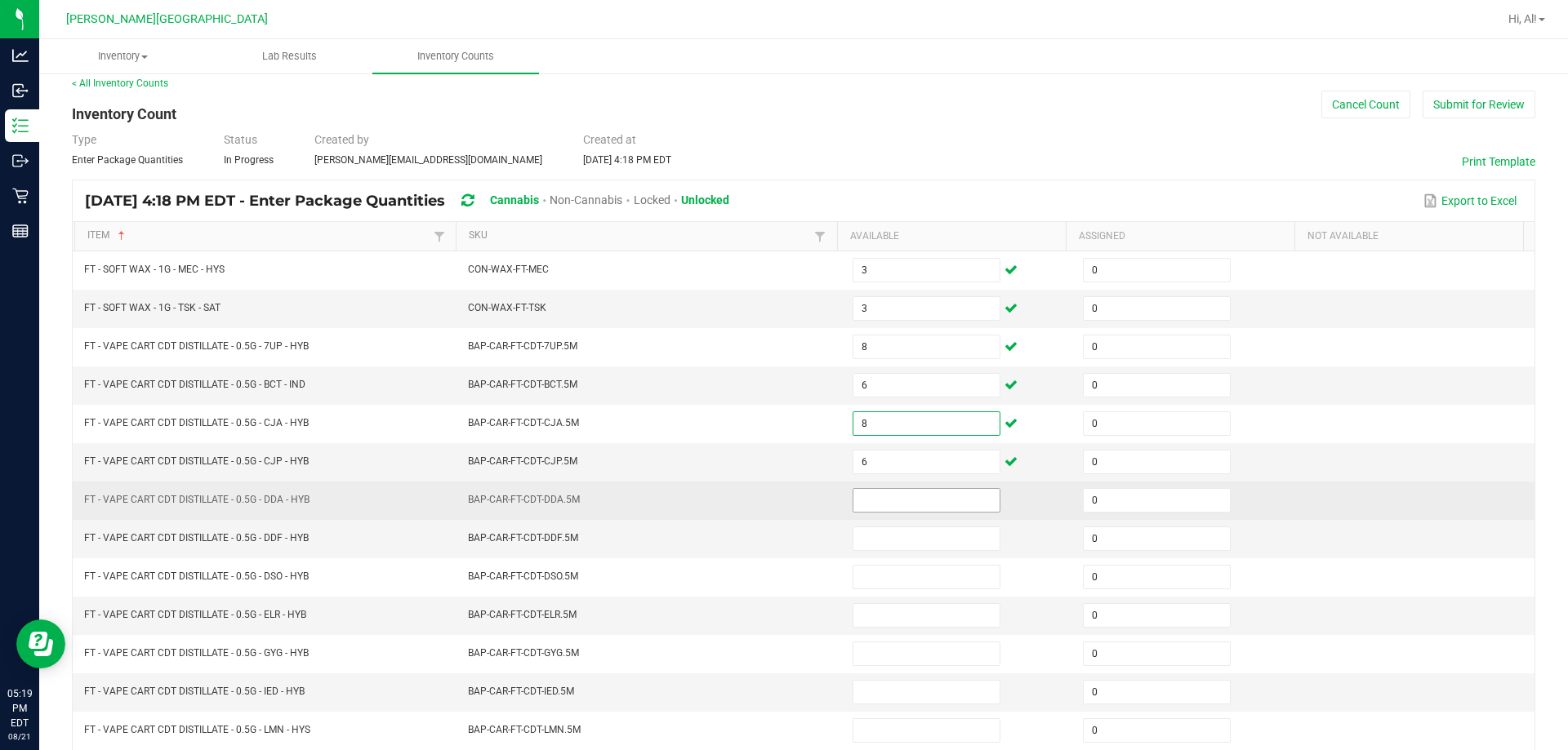
click at [779, 499] on input at bounding box center [926, 500] width 146 height 23
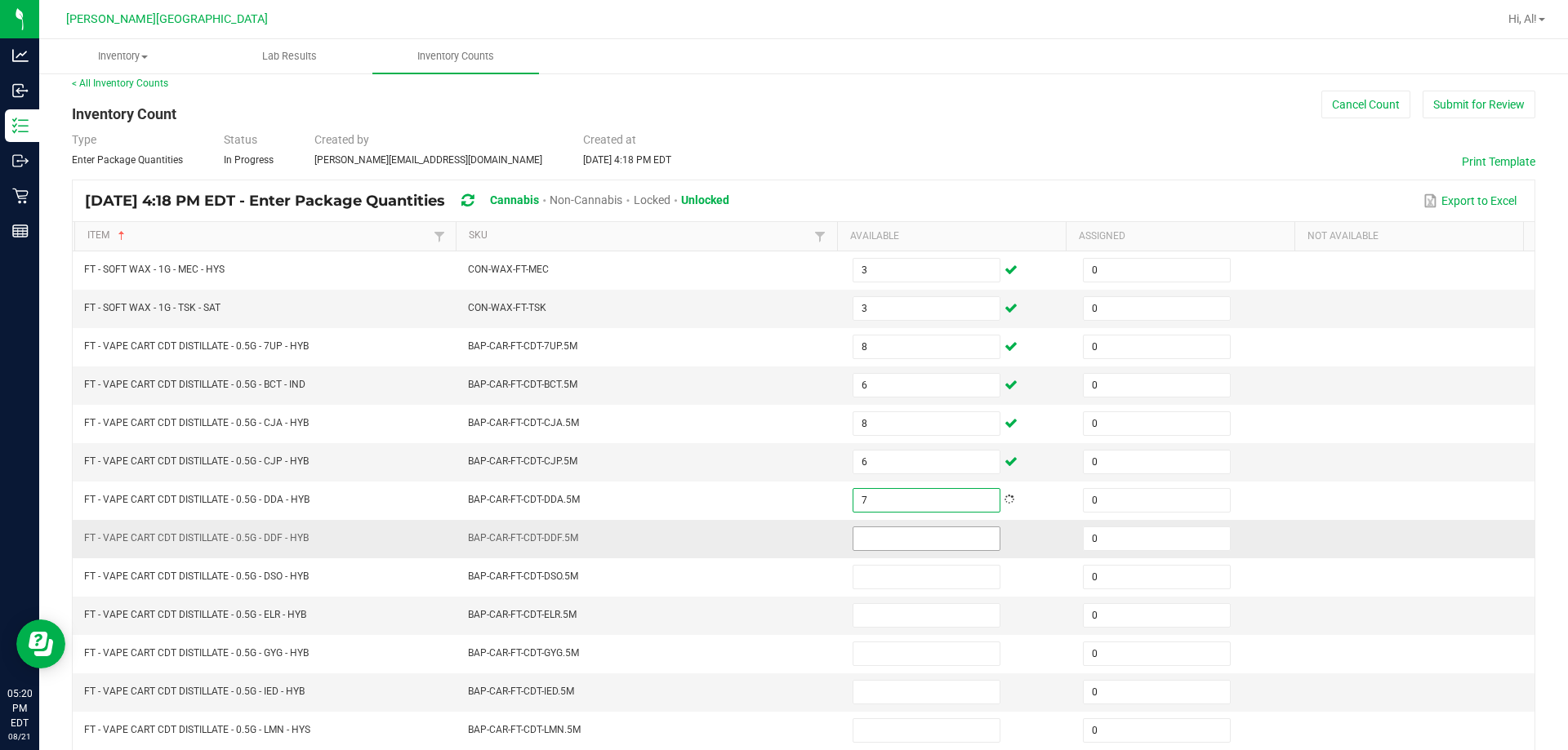
click at [779, 538] on input at bounding box center [926, 539] width 146 height 23
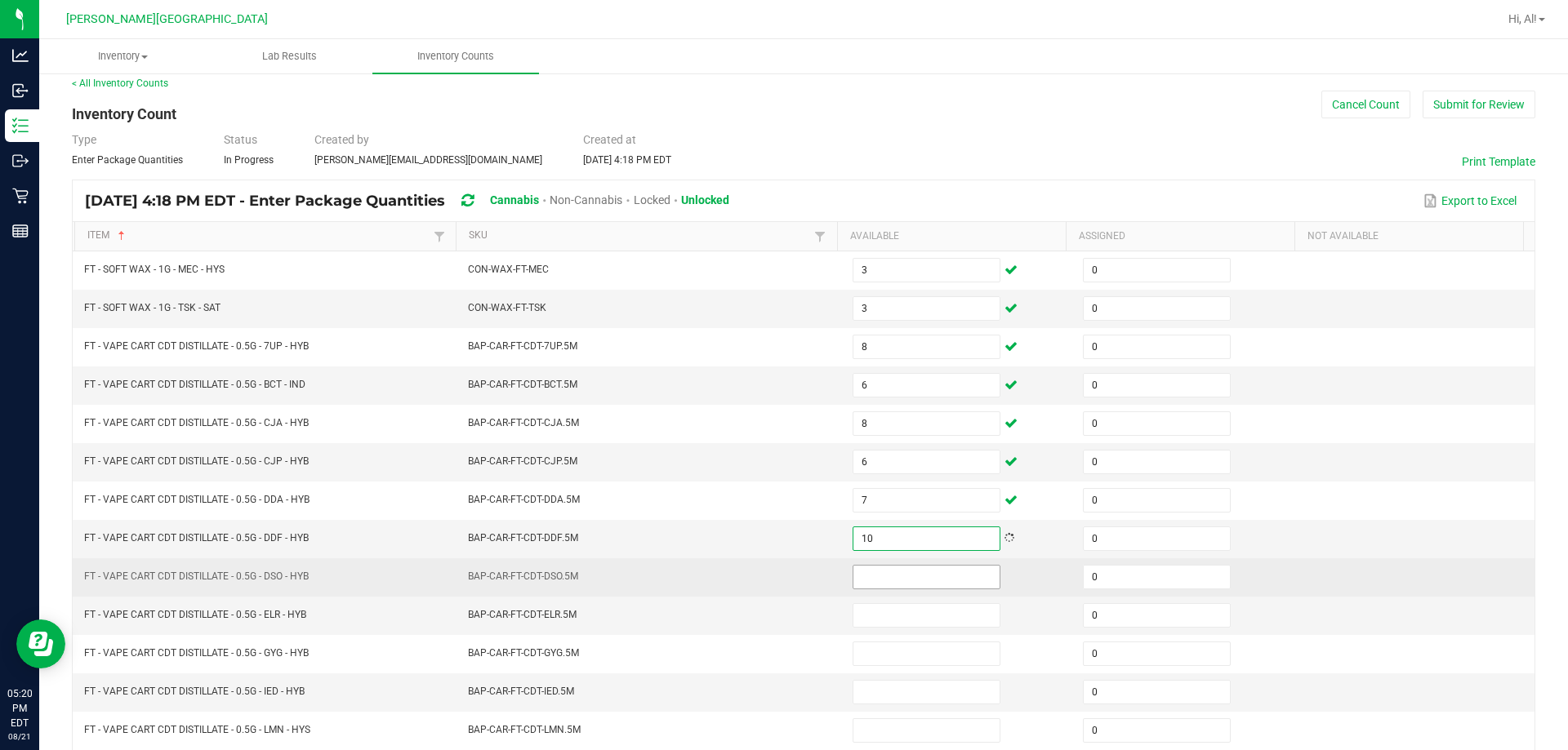
click at [779, 576] on input at bounding box center [926, 577] width 146 height 23
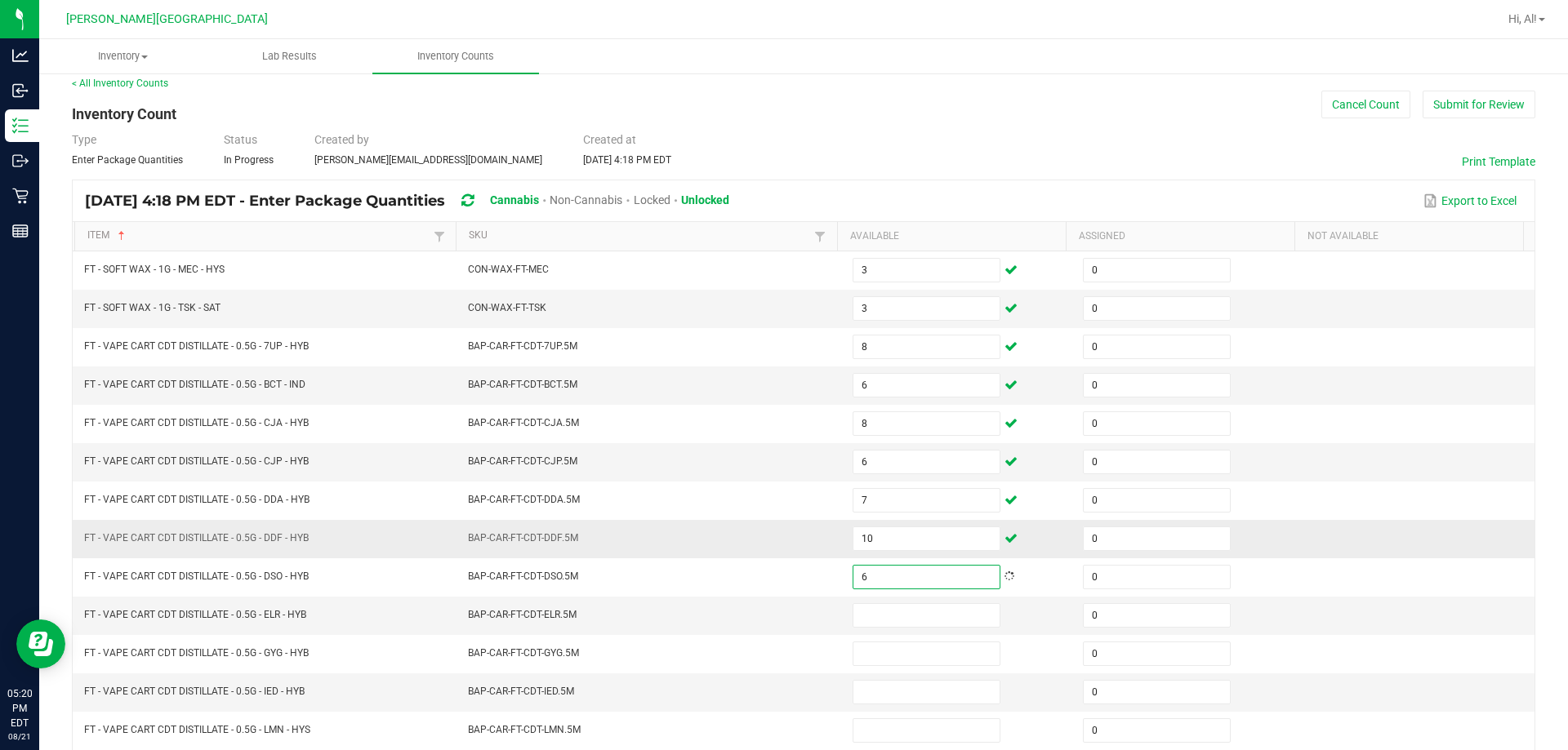
click at [779, 551] on td "BAP-CAR-FT-CDT-DDF.5M" at bounding box center [650, 539] width 384 height 39
click at [779, 612] on input at bounding box center [926, 616] width 146 height 23
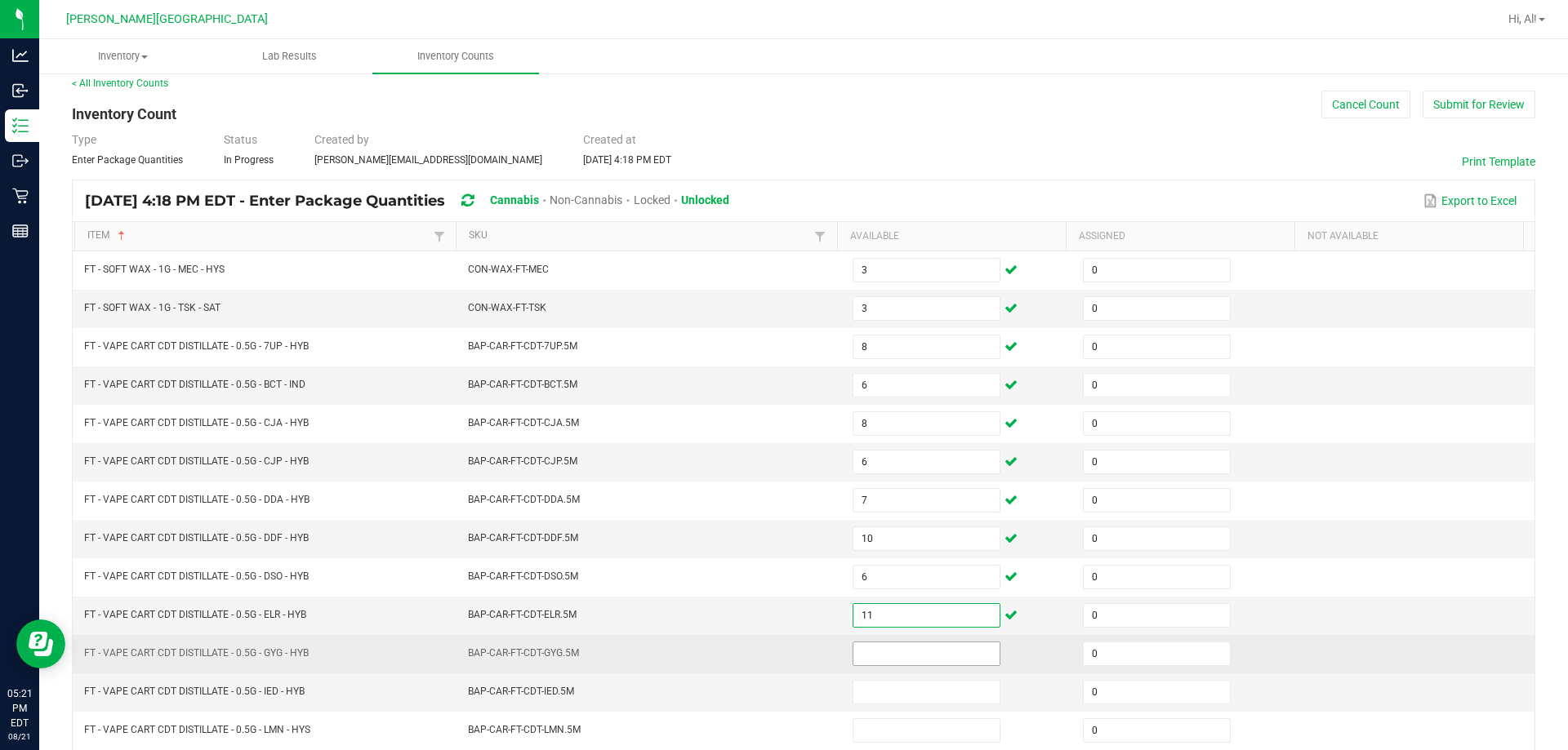
click at [779, 650] on input at bounding box center [926, 654] width 146 height 23
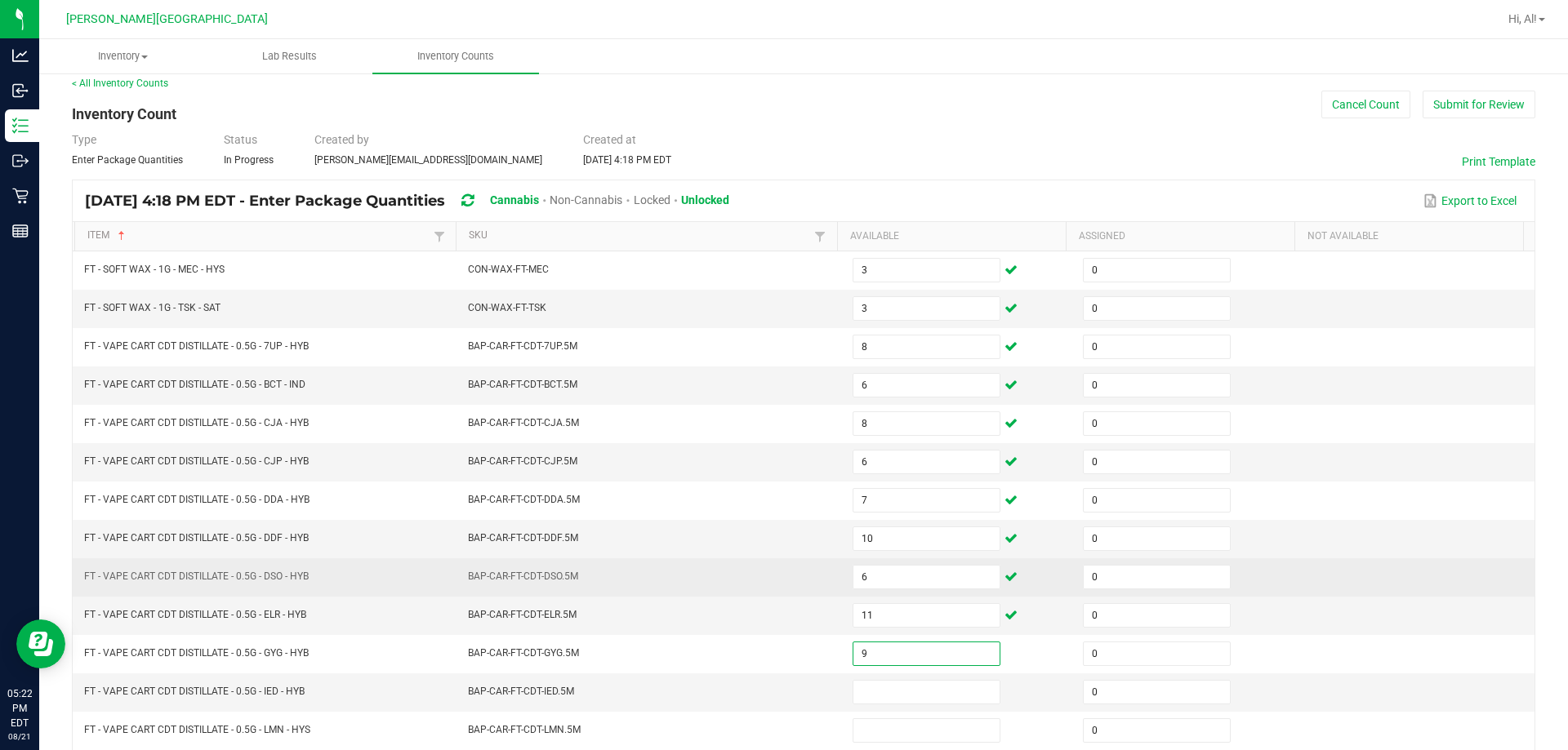
click at [672, 568] on td "BAP-CAR-FT-CDT-DSO.5M" at bounding box center [650, 577] width 384 height 39
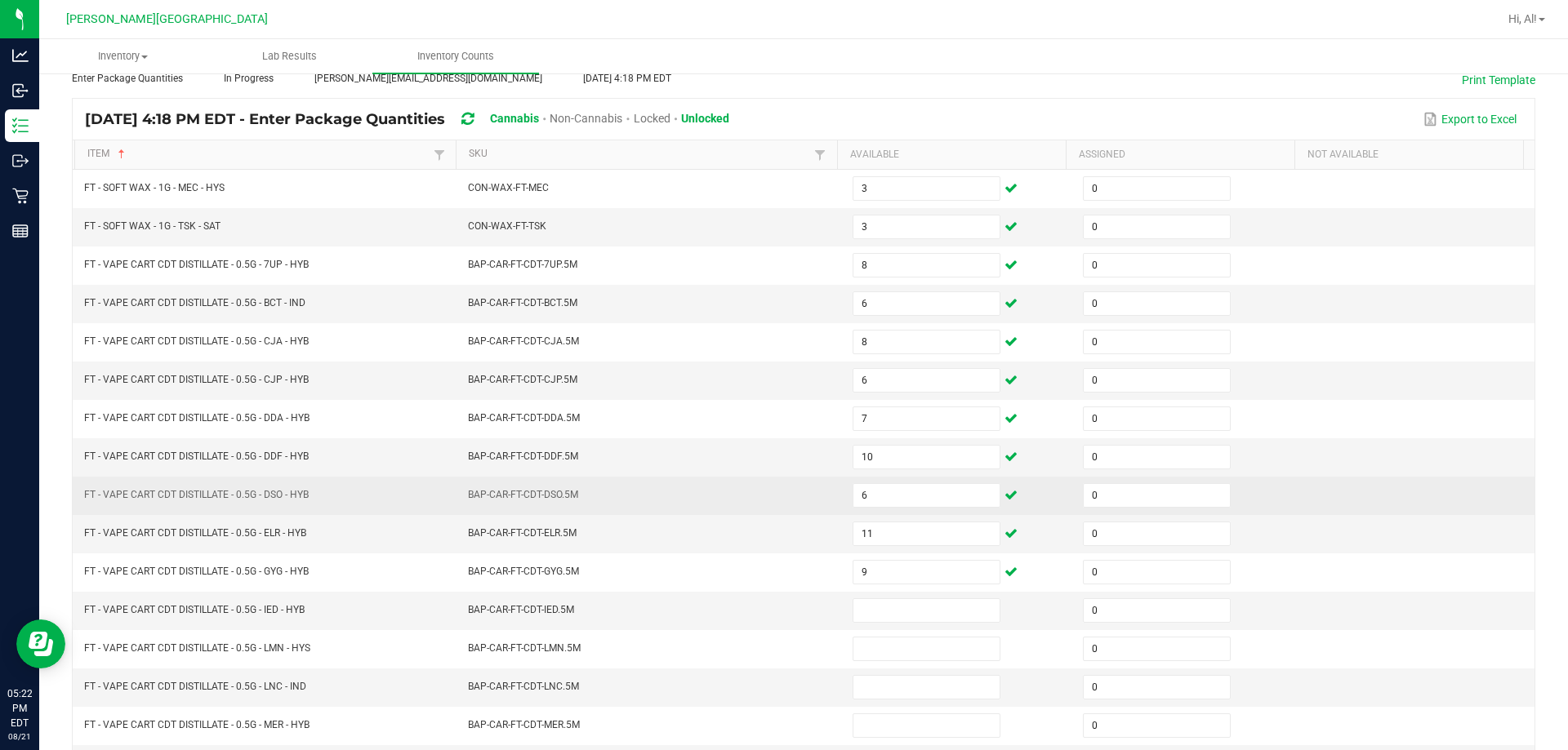
scroll to position [176, 0]
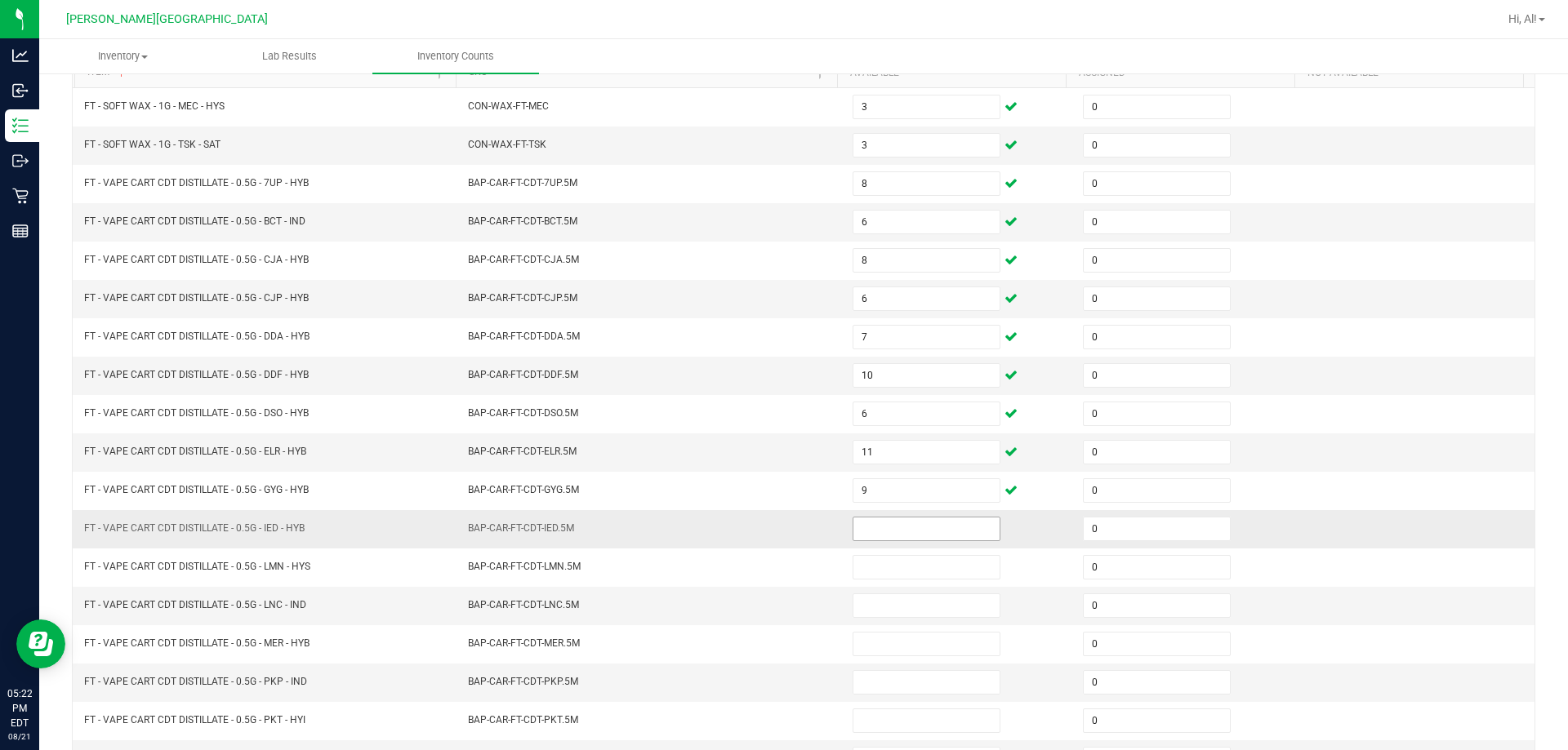
click at [779, 540] on input at bounding box center [926, 529] width 146 height 23
click at [773, 526] on td "BAP-CAR-FT-CDT-IED.5M" at bounding box center [650, 529] width 384 height 39
click at [779, 523] on input at bounding box center [926, 529] width 146 height 23
click at [779, 520] on td "BAP-CAR-FT-CDT-IED.5M" at bounding box center [650, 529] width 384 height 39
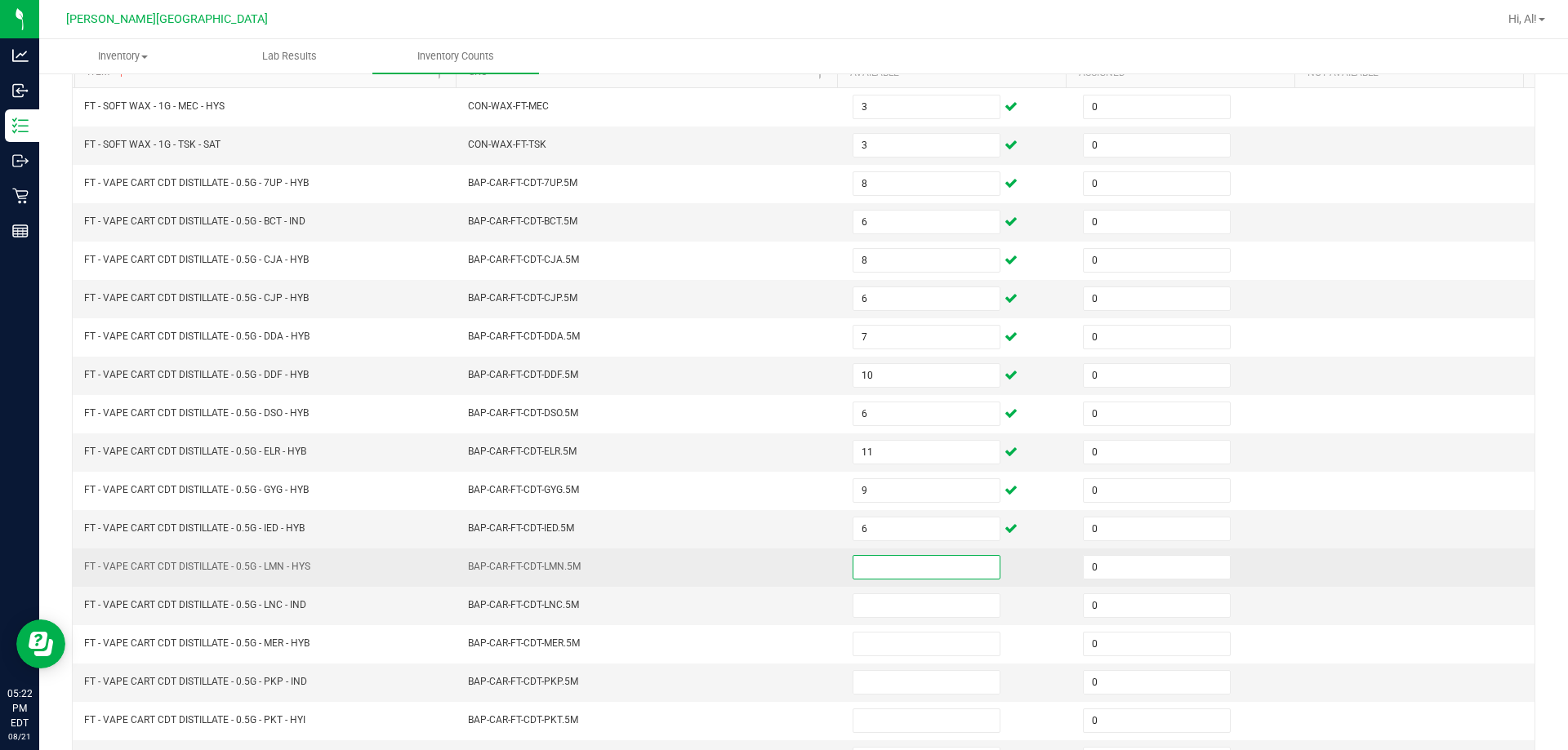
click at [779, 564] on input at bounding box center [926, 567] width 146 height 23
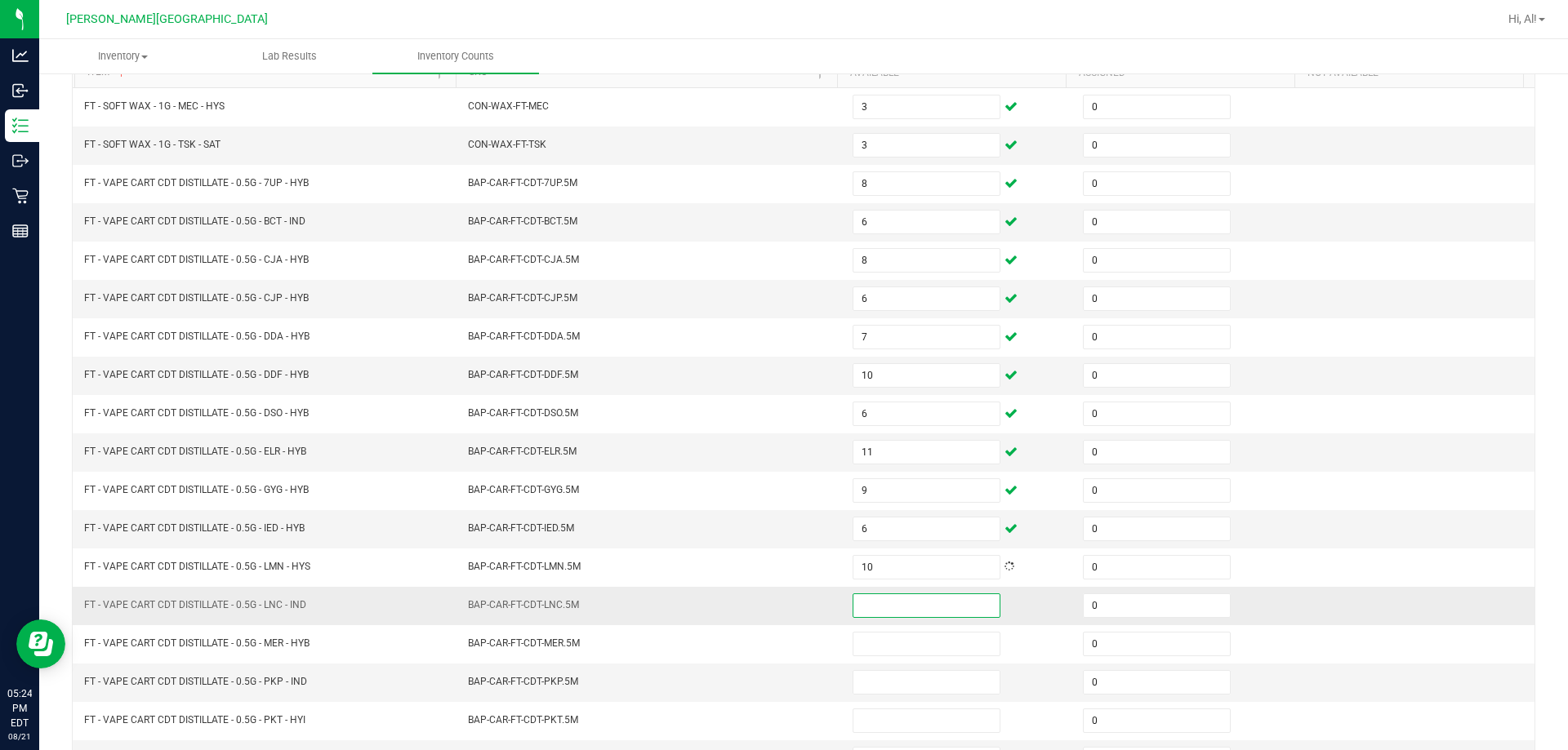
click at [779, 597] on input at bounding box center [926, 606] width 146 height 23
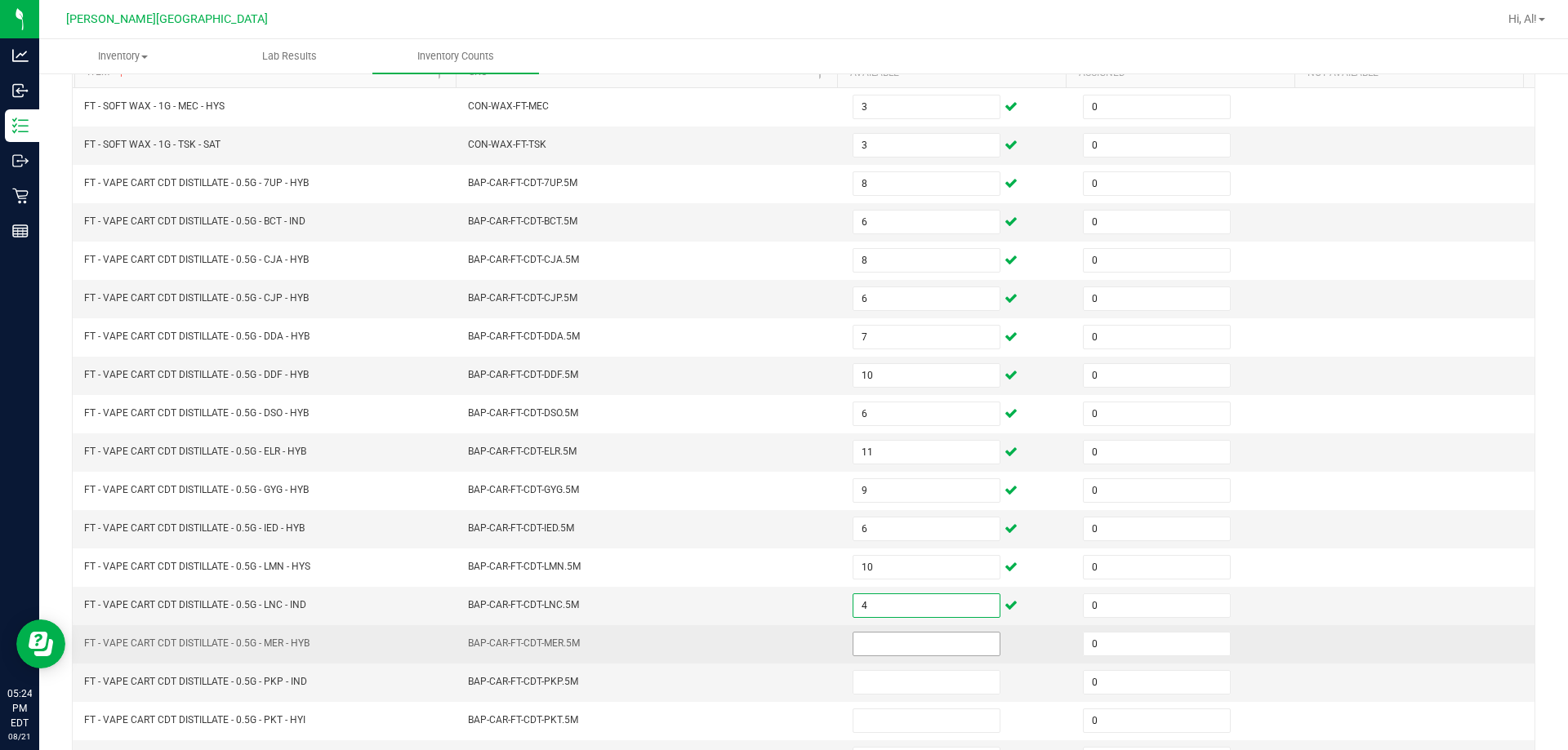
click at [779, 653] on input at bounding box center [926, 645] width 146 height 23
click at [779, 635] on td "5" at bounding box center [957, 645] width 230 height 39
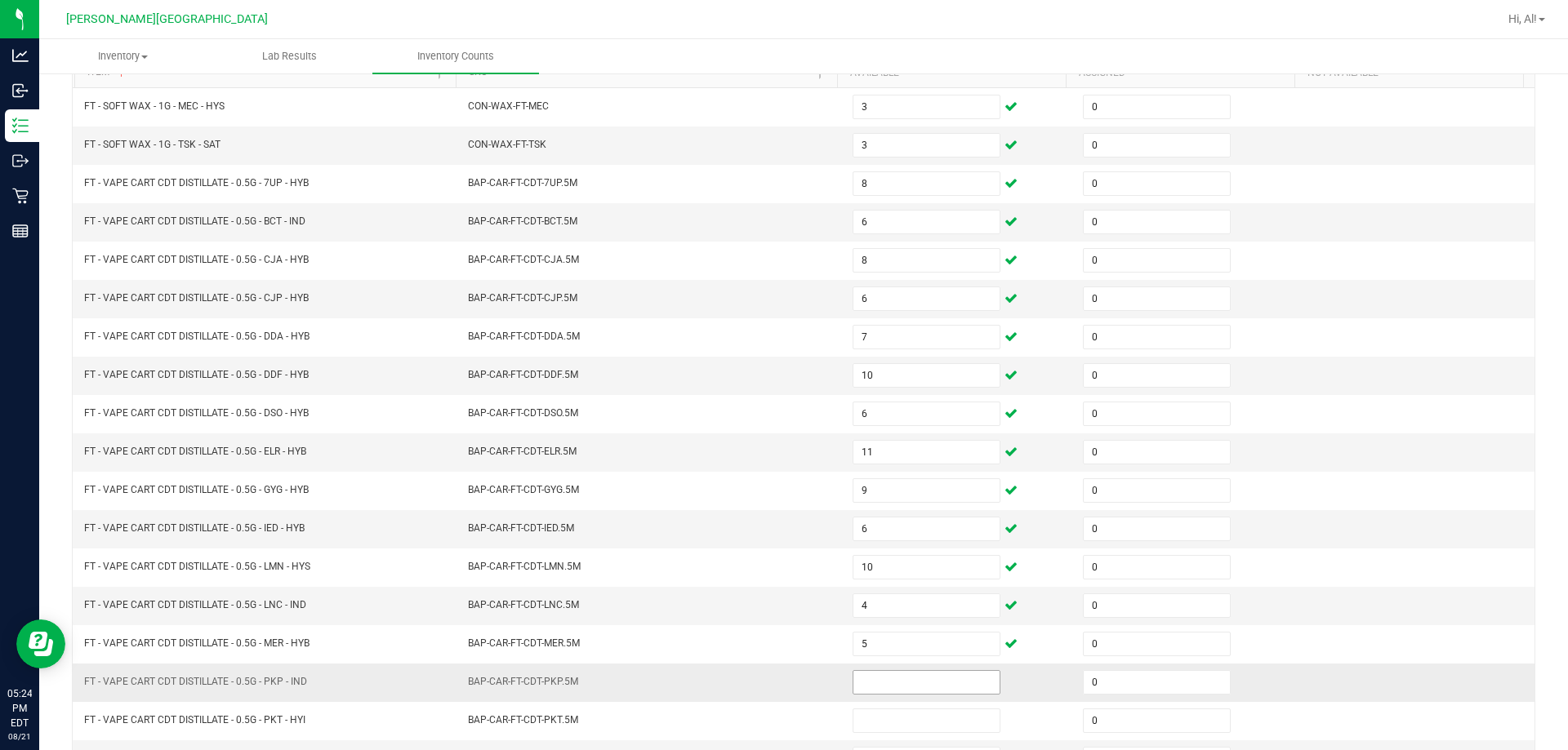
click at [779, 694] on span at bounding box center [926, 682] width 148 height 25
click at [779, 686] on input at bounding box center [926, 682] width 146 height 23
click at [779, 675] on td "BAP-CAR-FT-CDT-PKP.5M" at bounding box center [650, 682] width 384 height 39
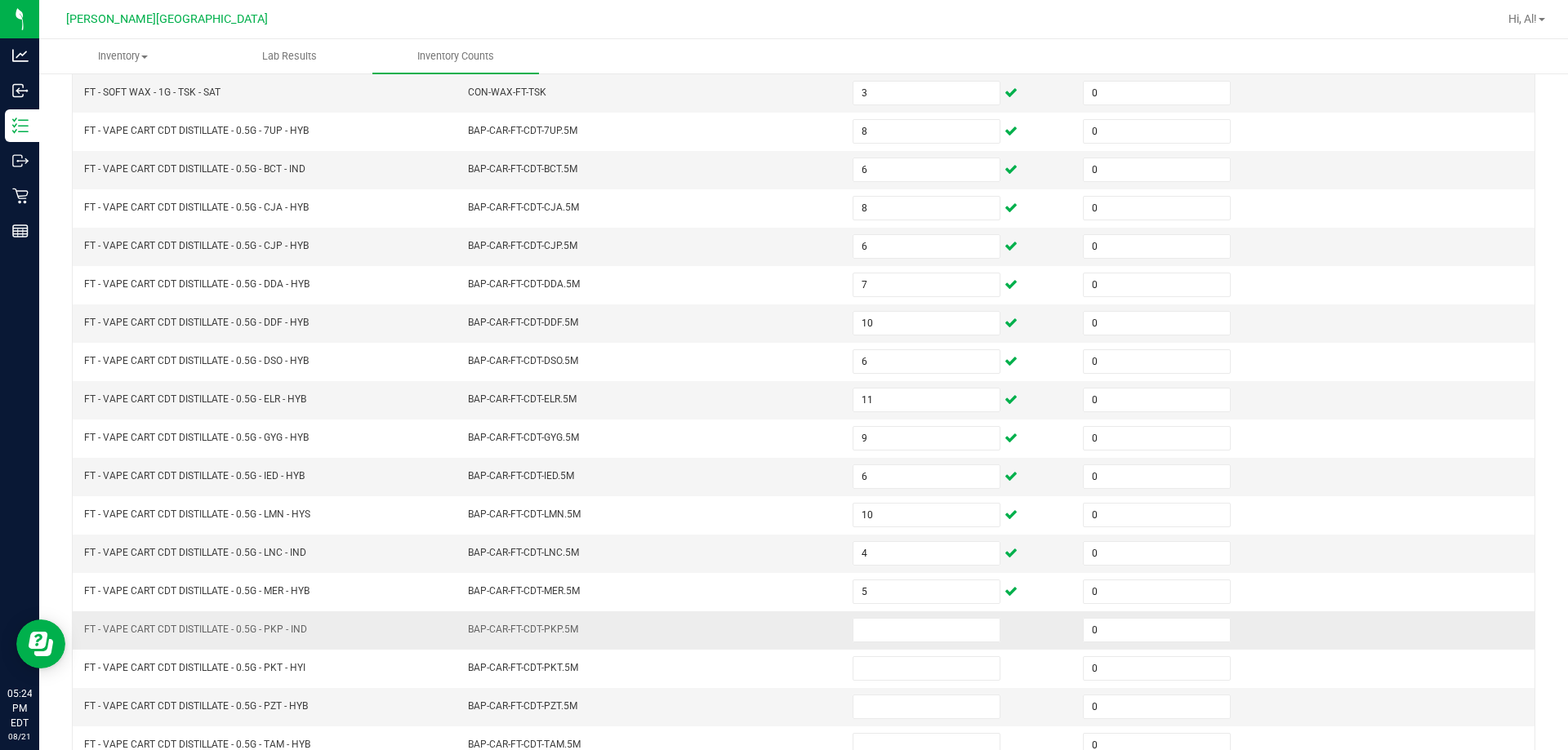
scroll to position [257, 0]
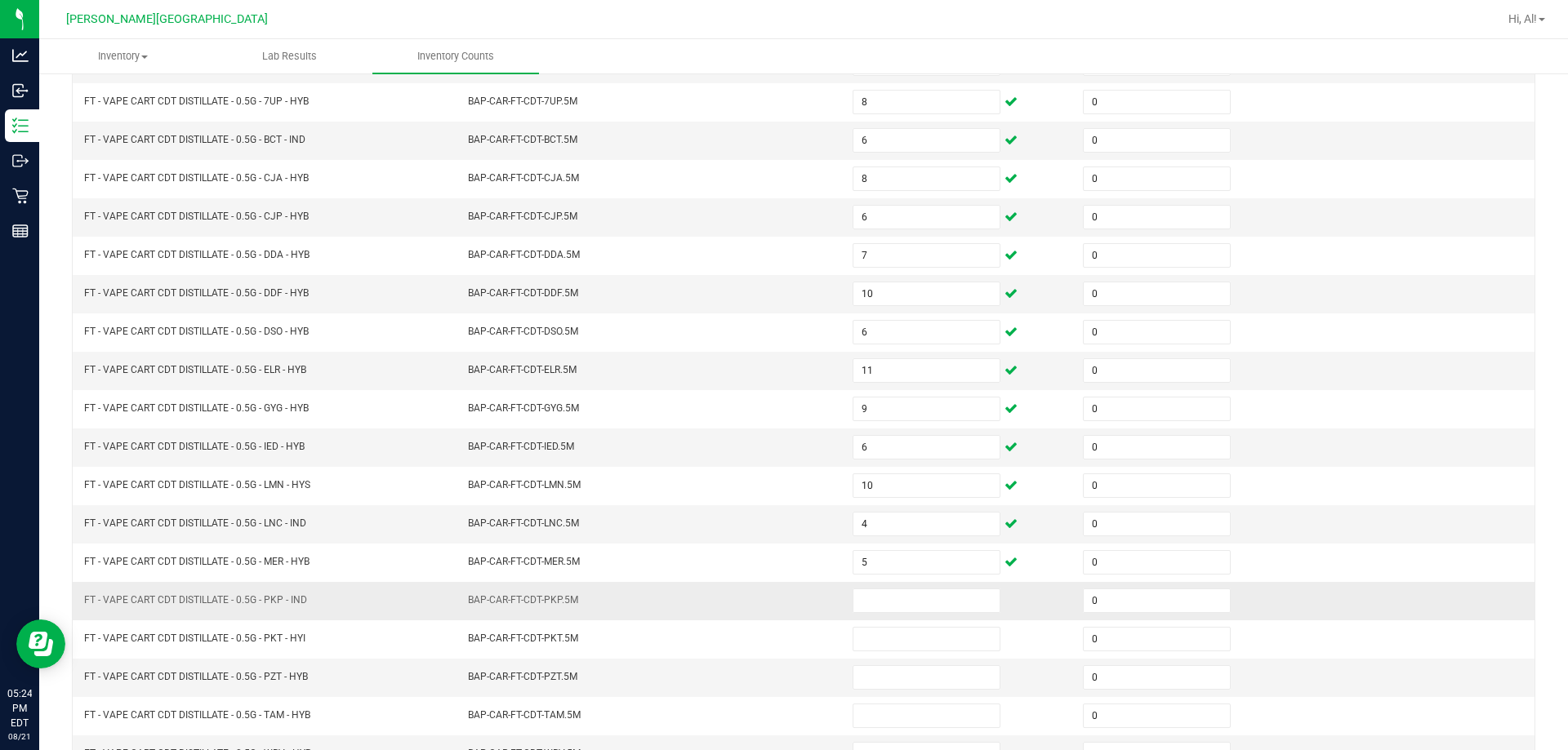
click at [779, 616] on td "BAP-CAR-FT-CDT-PKP.5M" at bounding box center [650, 601] width 384 height 39
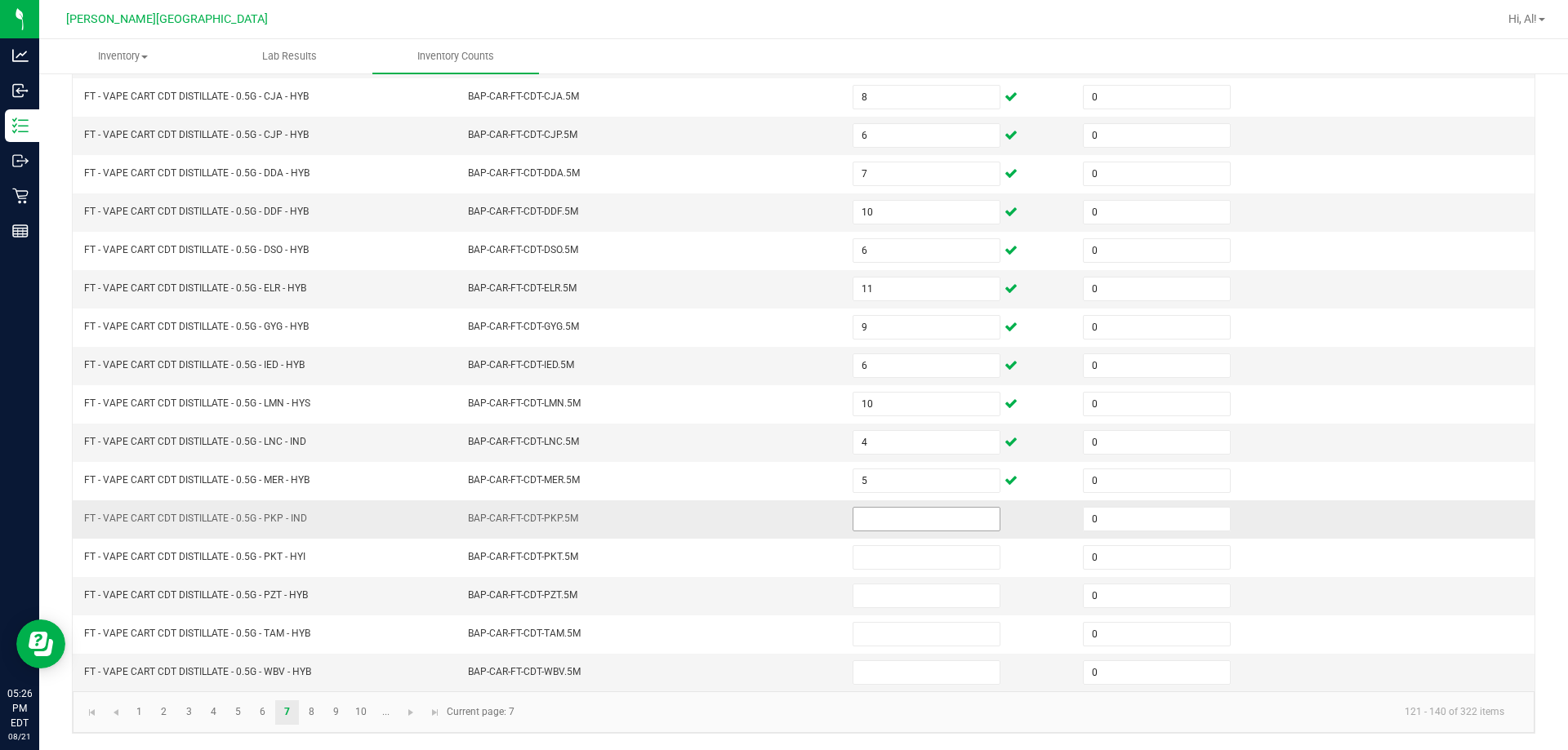
click at [779, 525] on input at bounding box center [926, 519] width 146 height 23
click at [779, 523] on td "BAP-CAR-FT-CDT-PKP.5M" at bounding box center [650, 519] width 384 height 39
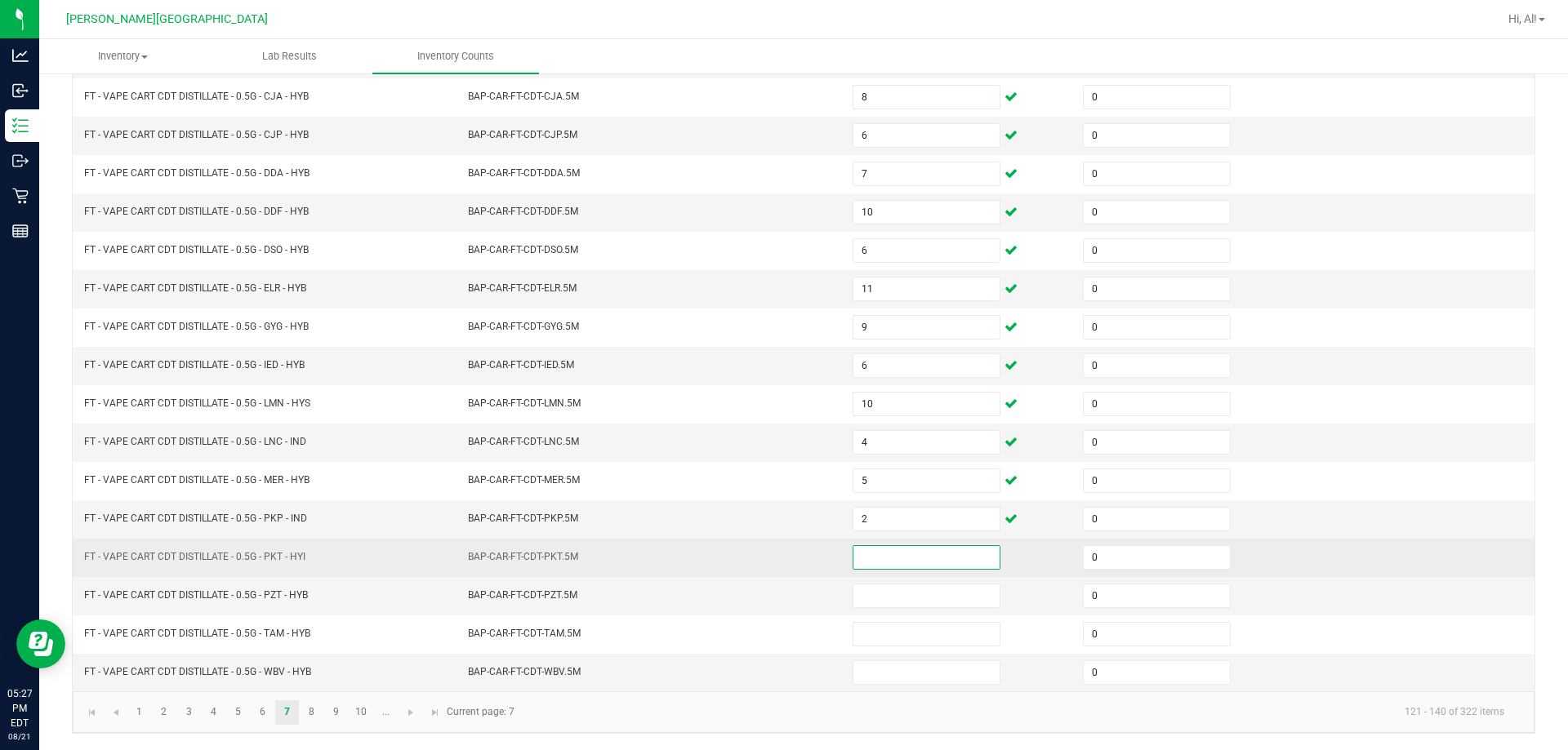
click at [779, 551] on input at bounding box center [926, 558] width 146 height 23
click at [779, 551] on td "BAP-CAR-FT-CDT-PKT.5M" at bounding box center [650, 558] width 384 height 39
click at [779, 551] on input at bounding box center [926, 558] width 146 height 23
click at [779, 558] on td at bounding box center [957, 558] width 230 height 39
click at [779, 558] on input at bounding box center [926, 558] width 146 height 23
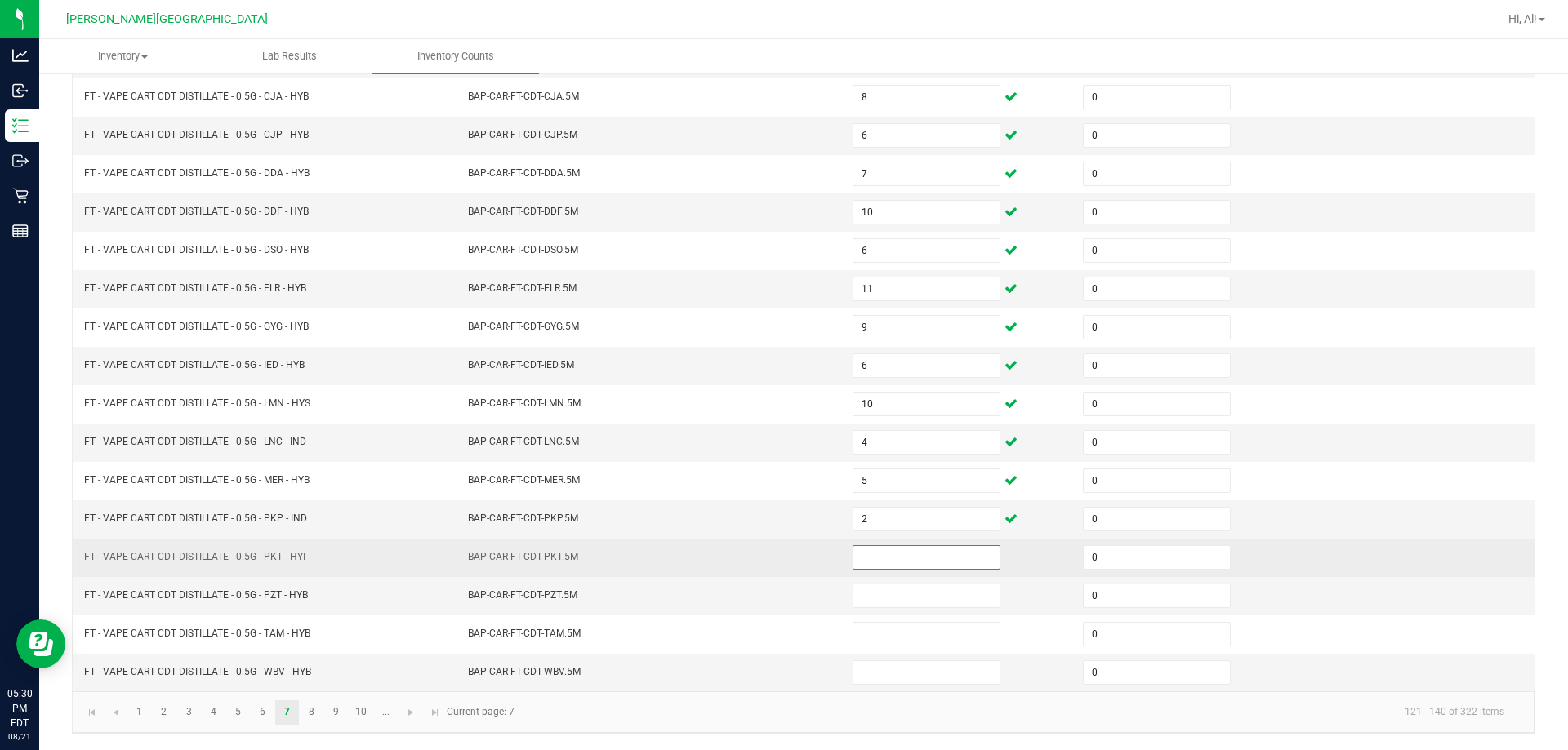
click at [779, 551] on input at bounding box center [926, 558] width 146 height 23
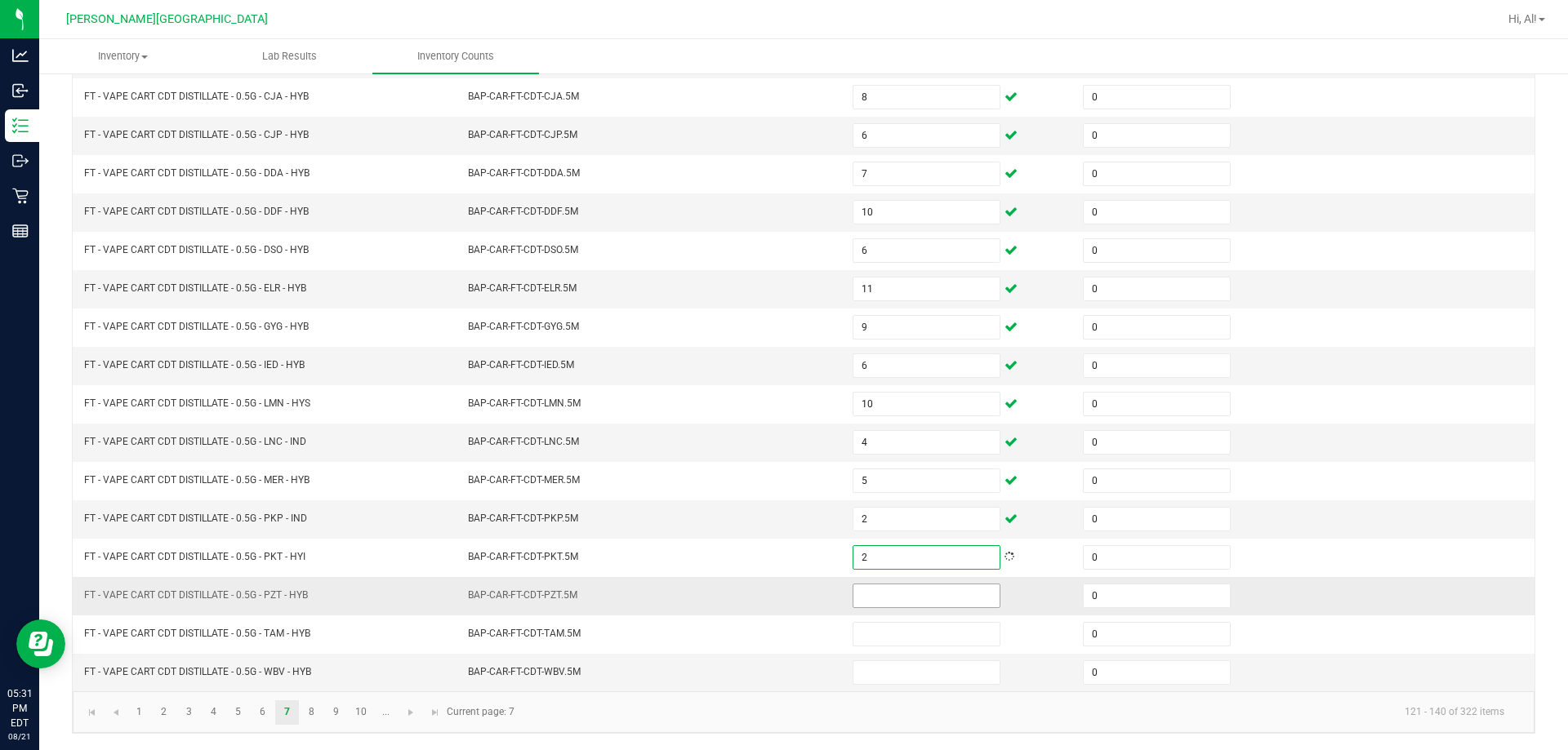
click at [779, 586] on input at bounding box center [926, 596] width 146 height 23
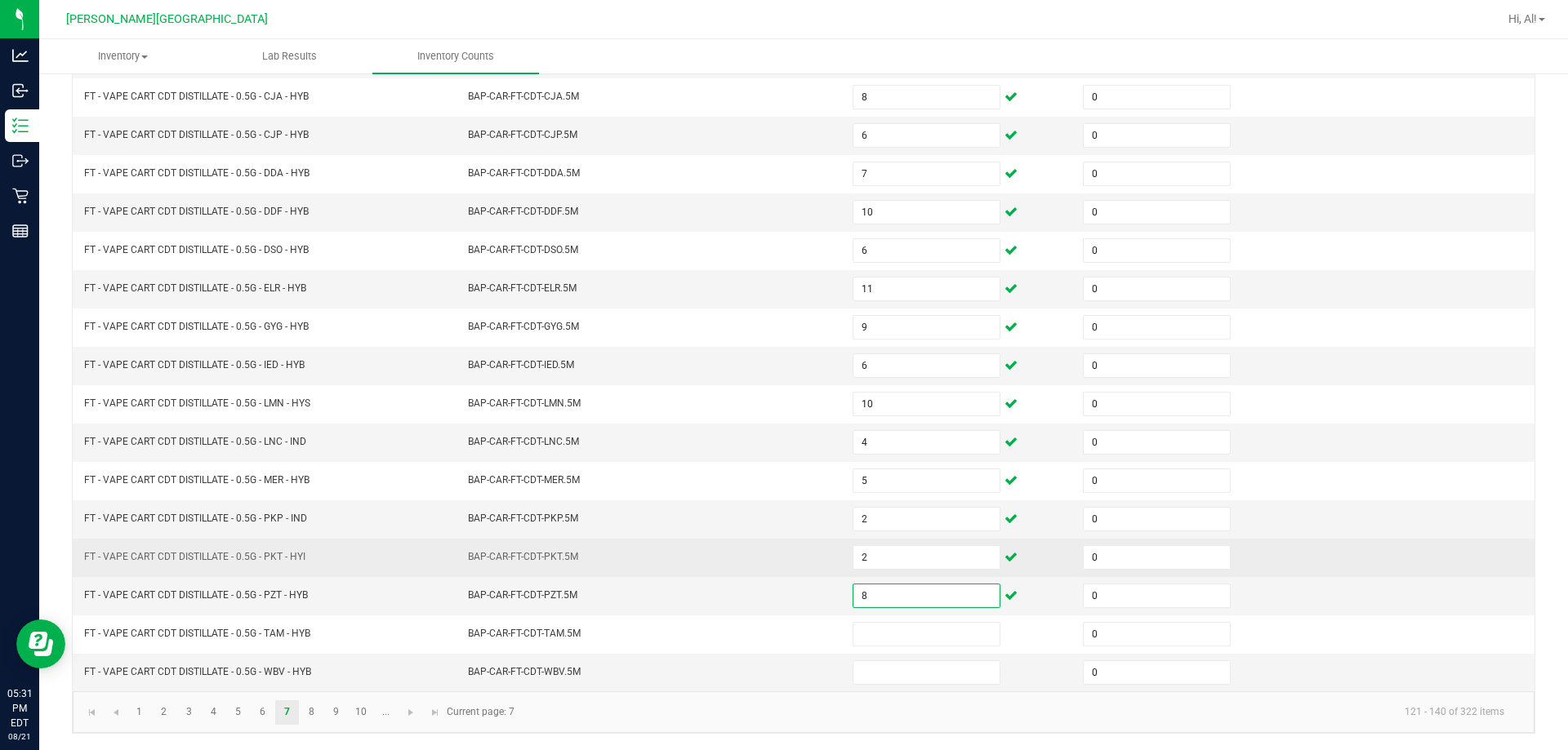
click at [779, 569] on td "BAP-CAR-FT-CDT-PKT.5M" at bounding box center [650, 558] width 384 height 39
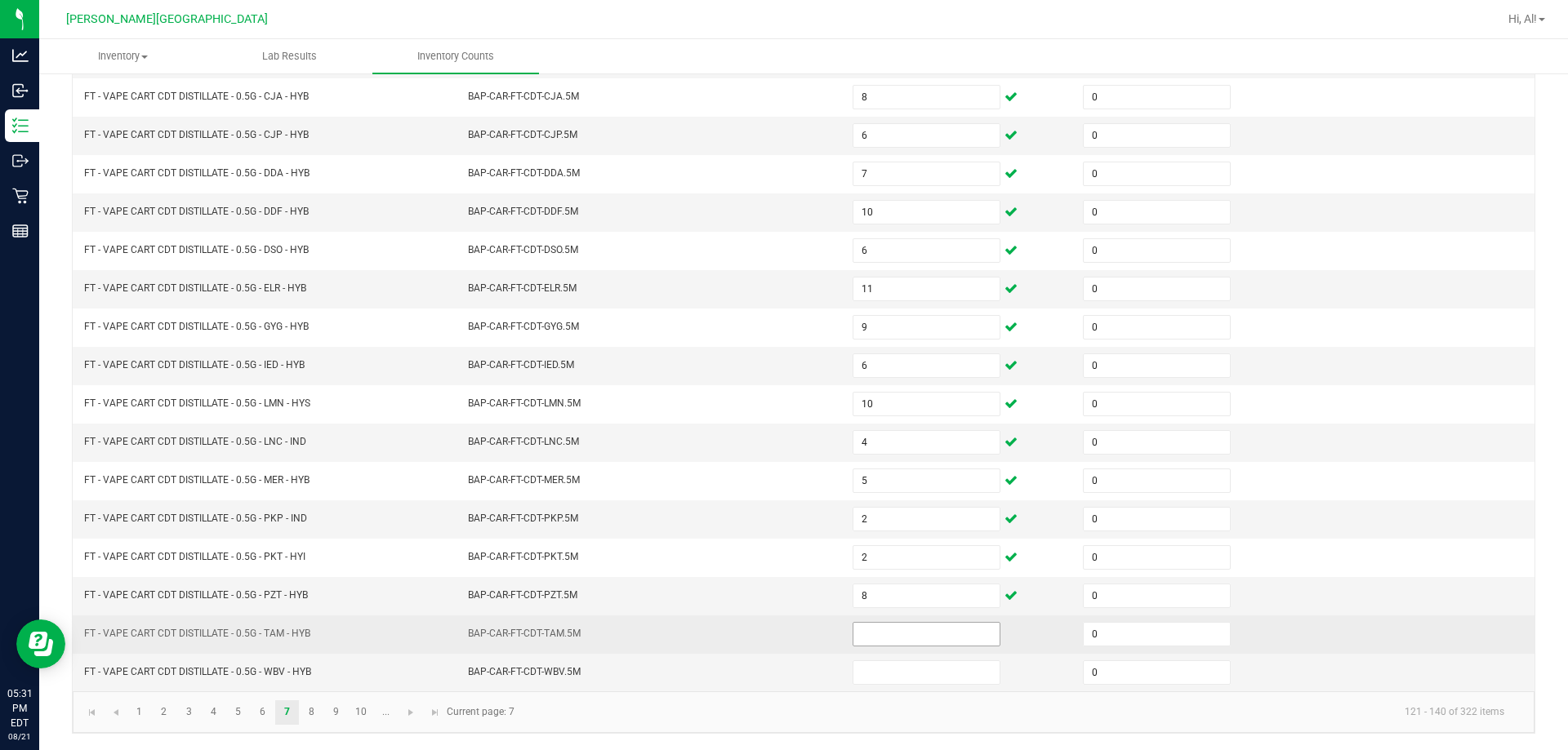
click at [779, 628] on input at bounding box center [926, 635] width 146 height 23
click at [779, 635] on input at bounding box center [926, 635] width 146 height 23
click at [779, 633] on td "BAP-CAR-FT-CDT-TAM.5M" at bounding box center [650, 635] width 384 height 39
click at [779, 627] on input at bounding box center [926, 635] width 146 height 23
click at [779, 630] on td "BAP-CAR-FT-CDT-TAM.5M" at bounding box center [650, 635] width 384 height 39
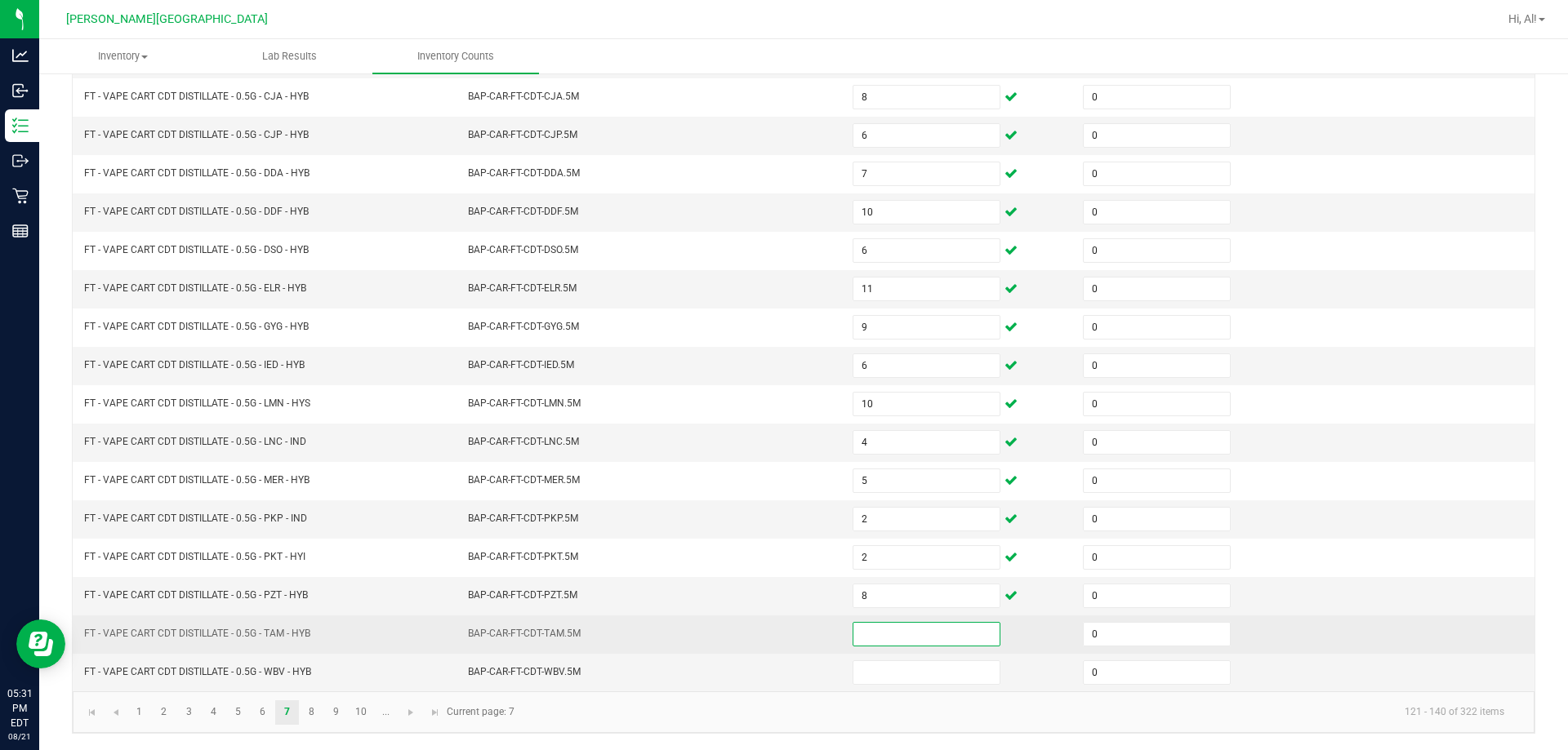
click at [779, 636] on input at bounding box center [926, 635] width 146 height 23
click at [779, 635] on input at bounding box center [926, 635] width 146 height 23
click at [779, 638] on td at bounding box center [957, 635] width 230 height 39
click at [779, 638] on input at bounding box center [926, 635] width 146 height 23
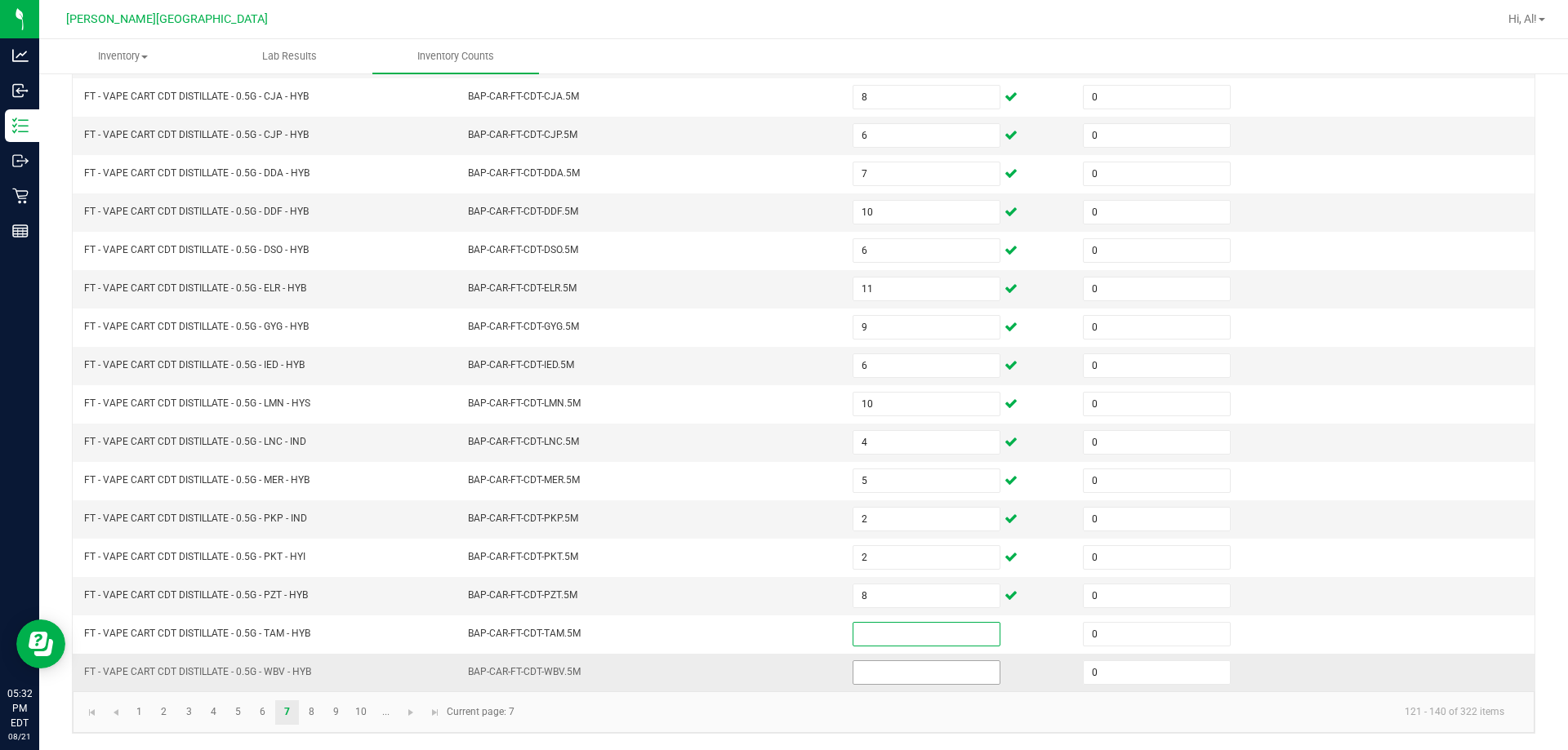
click at [779, 668] on input at bounding box center [926, 673] width 146 height 23
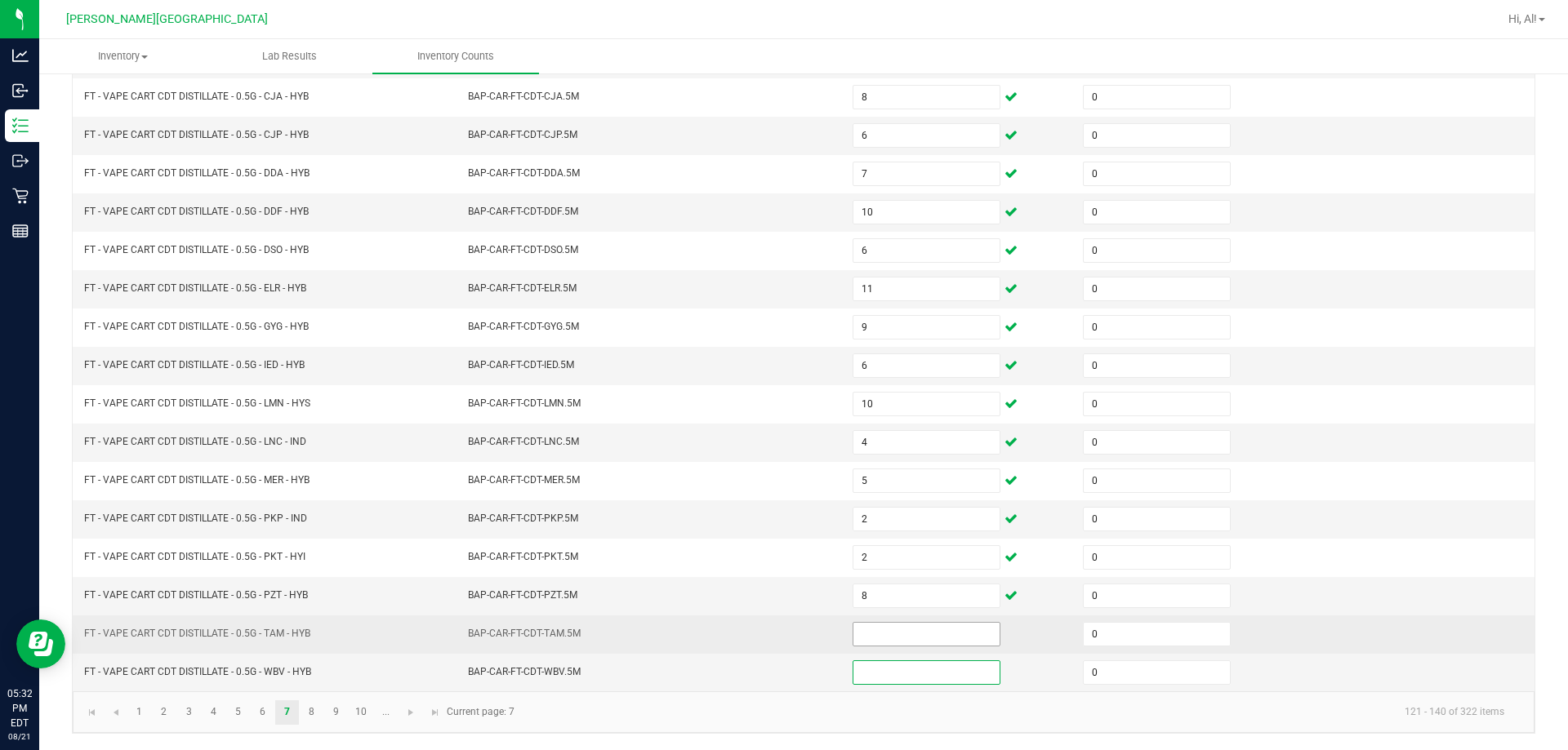
click at [779, 635] on input at bounding box center [926, 635] width 146 height 23
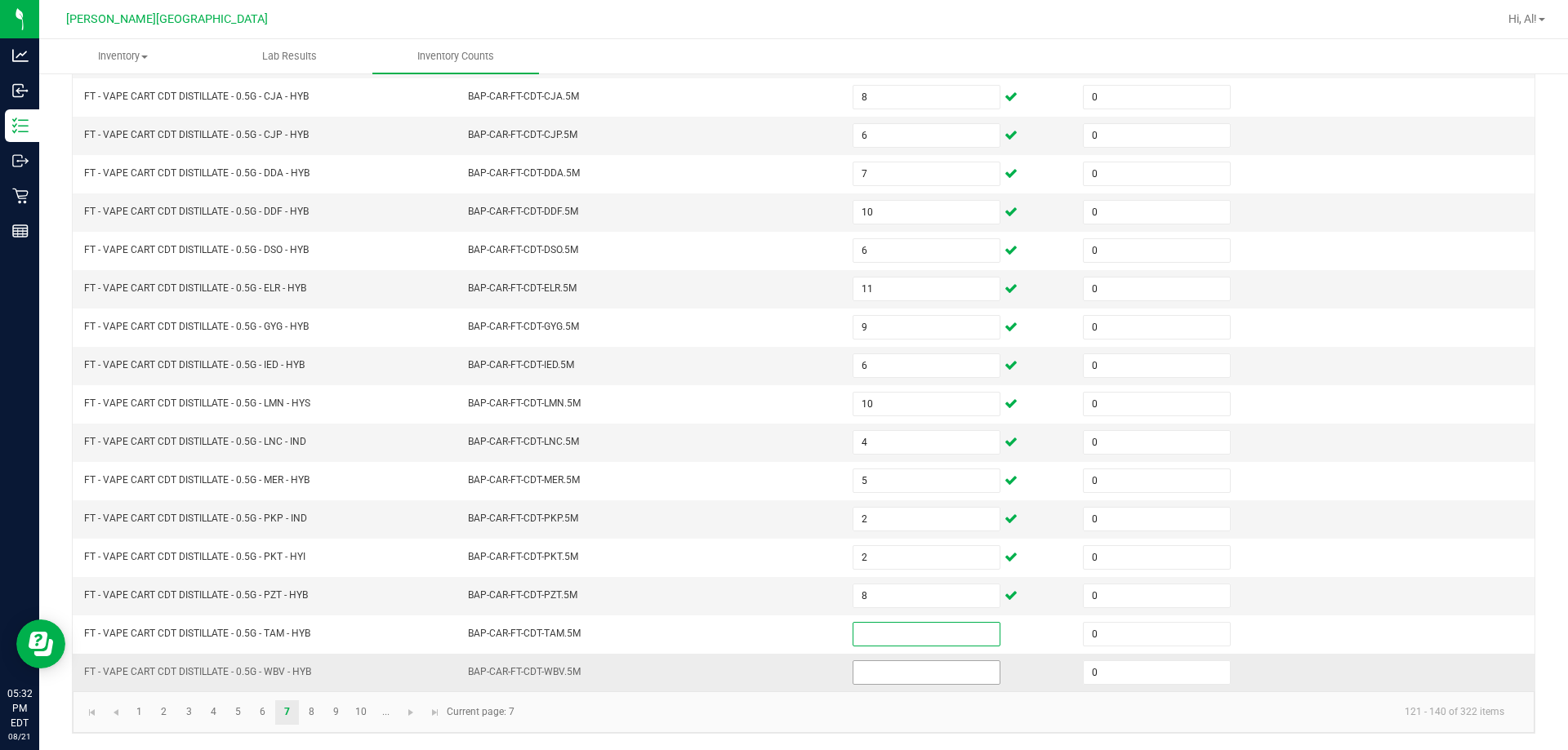
click at [779, 667] on input at bounding box center [926, 673] width 146 height 23
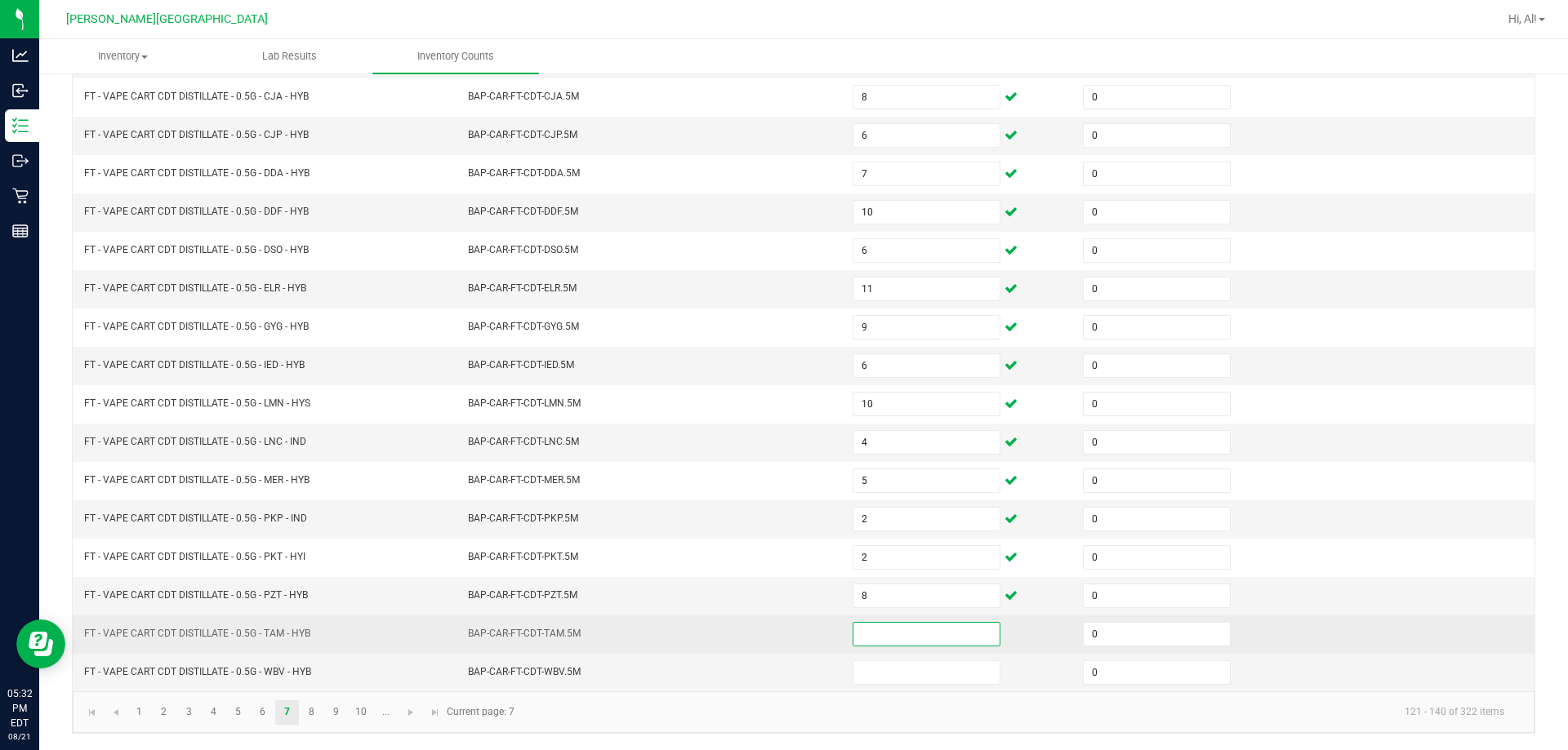
click at [779, 643] on input at bounding box center [926, 635] width 146 height 23
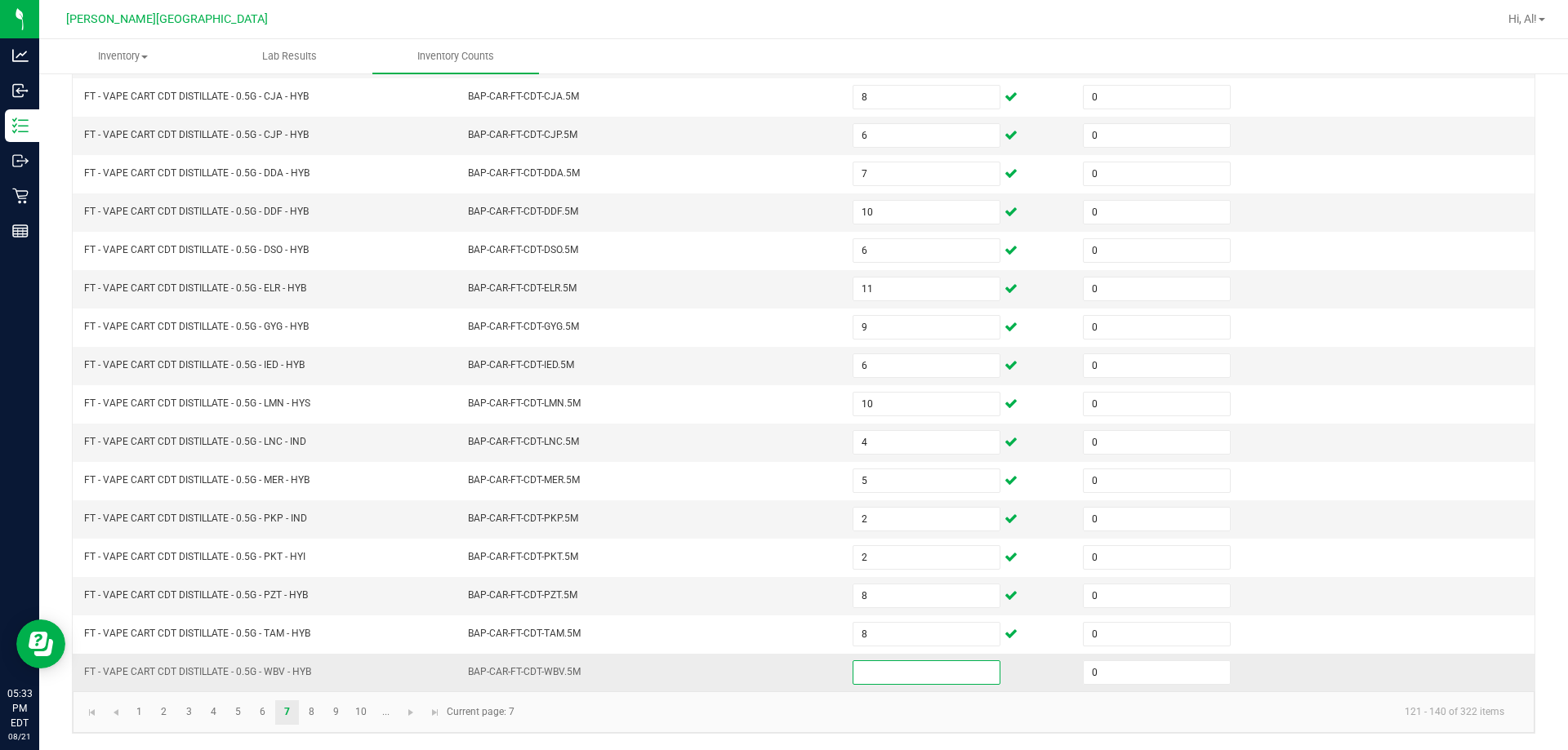
click at [779, 665] on input at bounding box center [926, 673] width 146 height 23
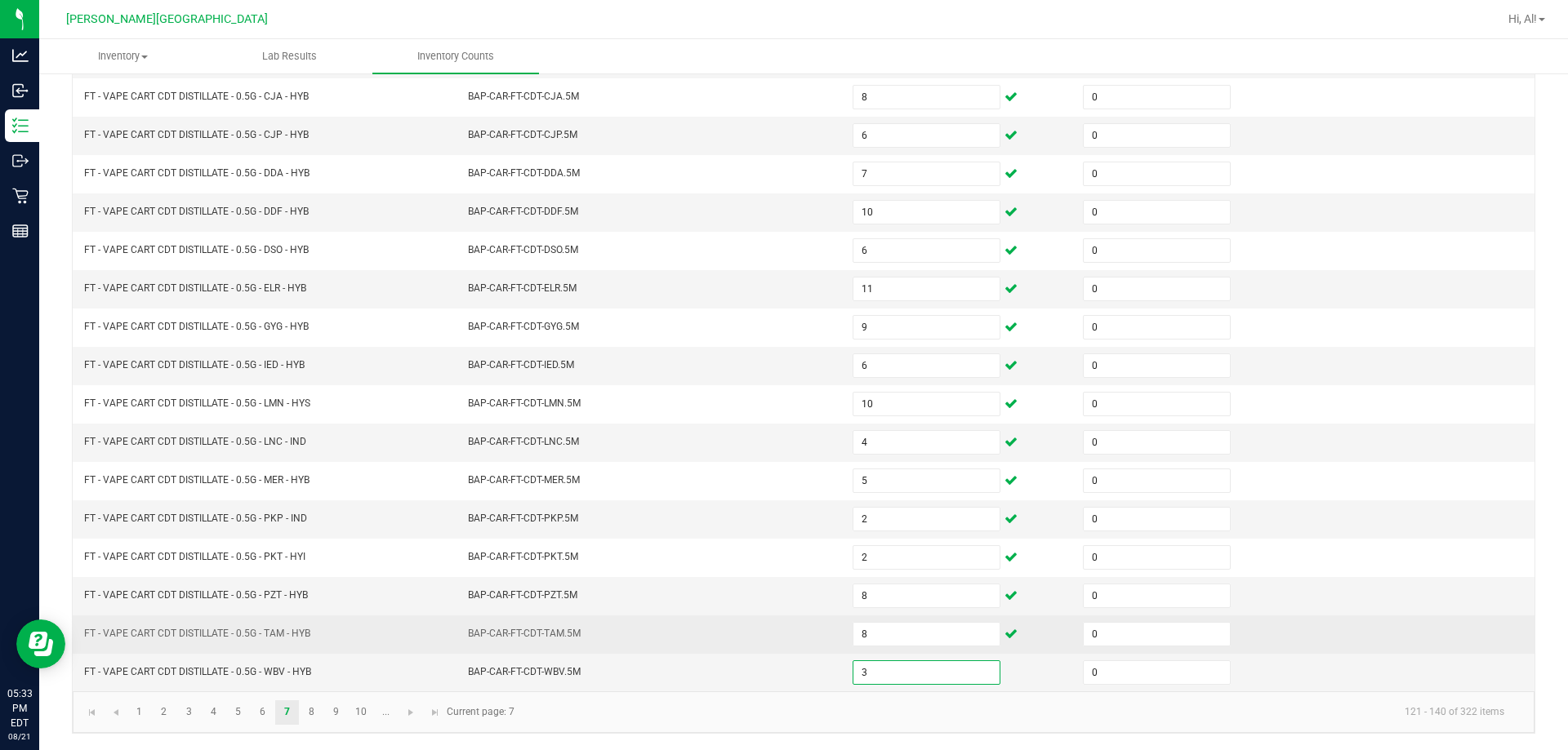
click at [772, 640] on td "BAP-CAR-FT-CDT-TAM.5M" at bounding box center [650, 635] width 384 height 39
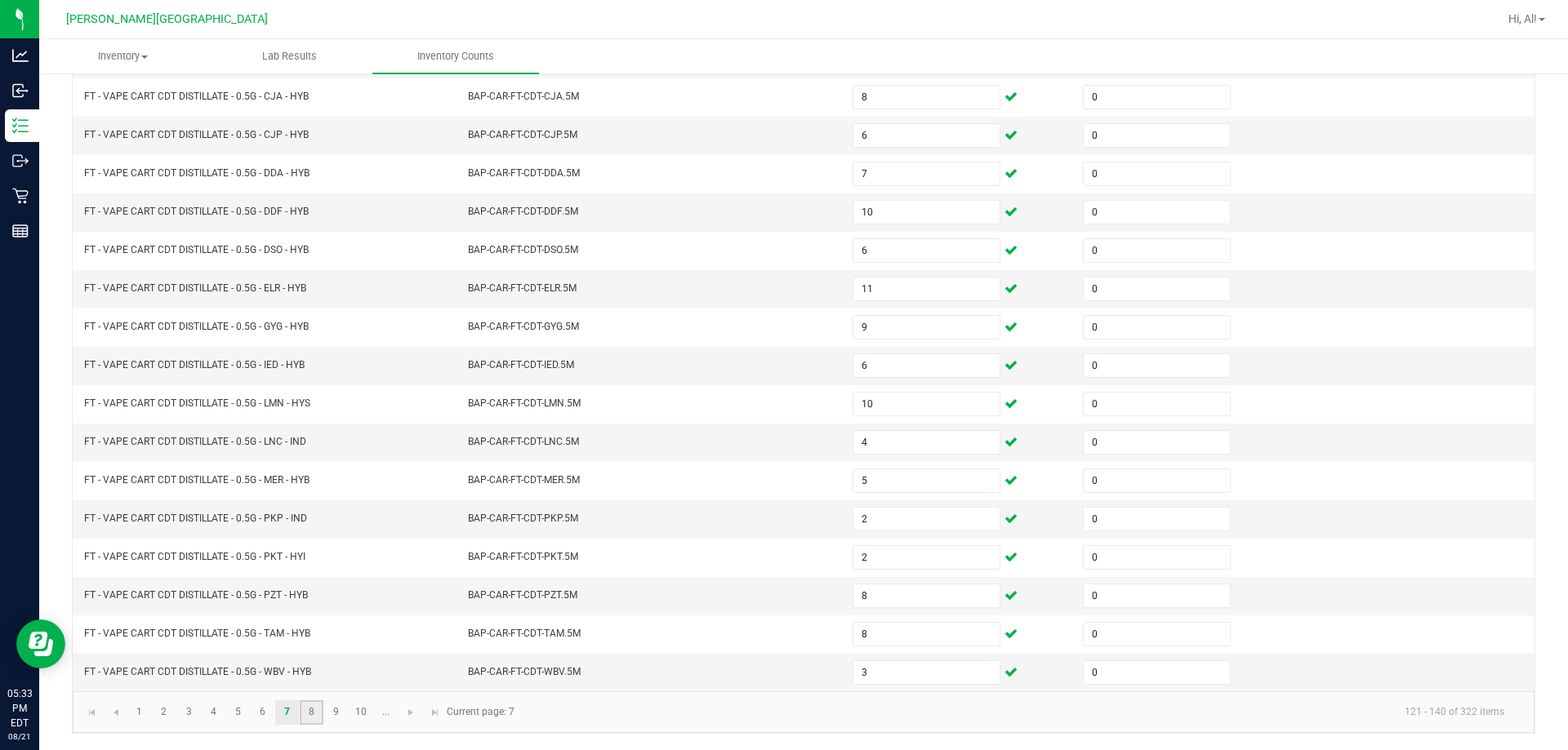
click at [317, 710] on link "8" at bounding box center [311, 713] width 24 height 25
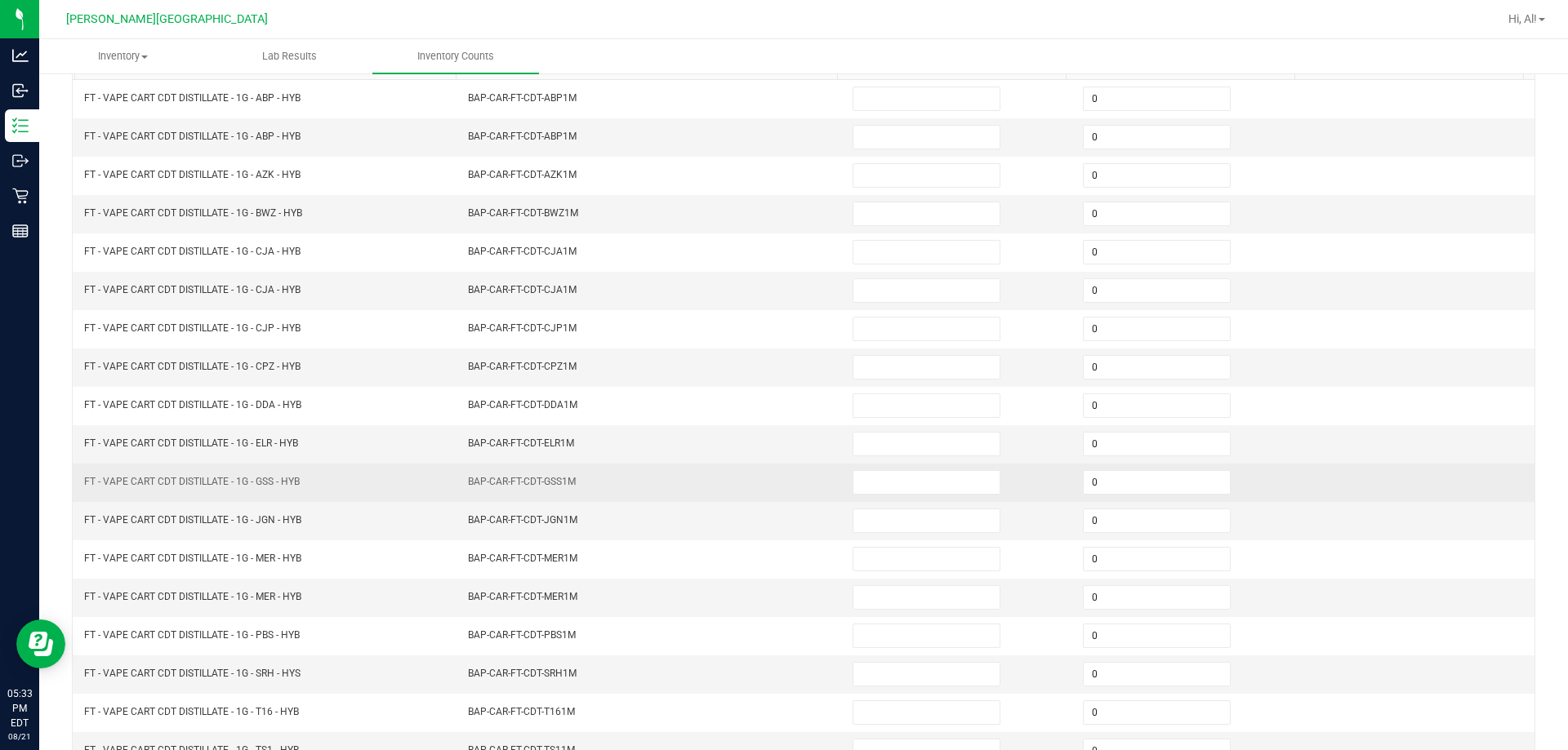
scroll to position [12, 0]
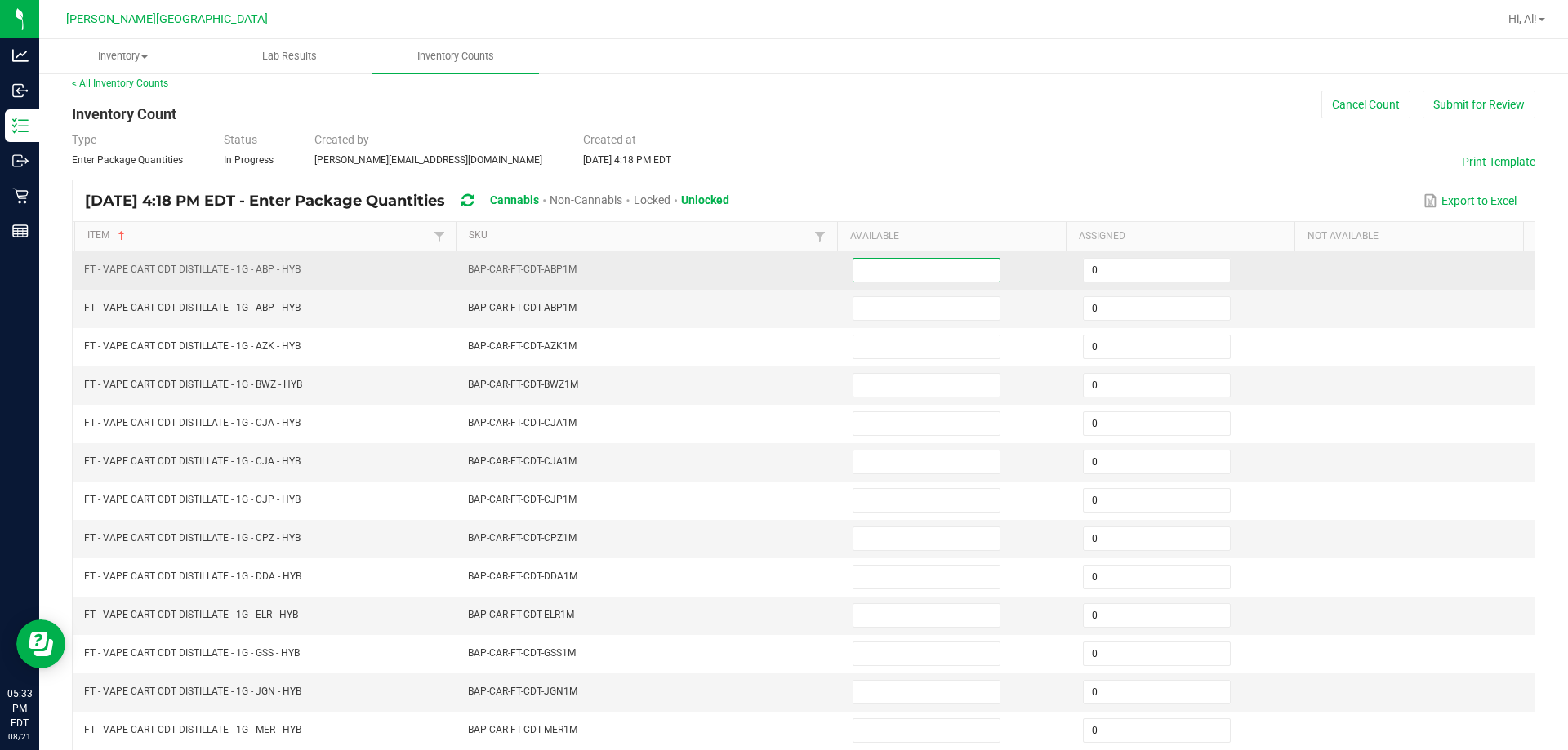
click at [779, 278] on input at bounding box center [926, 270] width 146 height 23
click at [779, 270] on input at bounding box center [926, 270] width 146 height 23
click at [779, 270] on input at bounding box center [926, 270] width 146 height 23
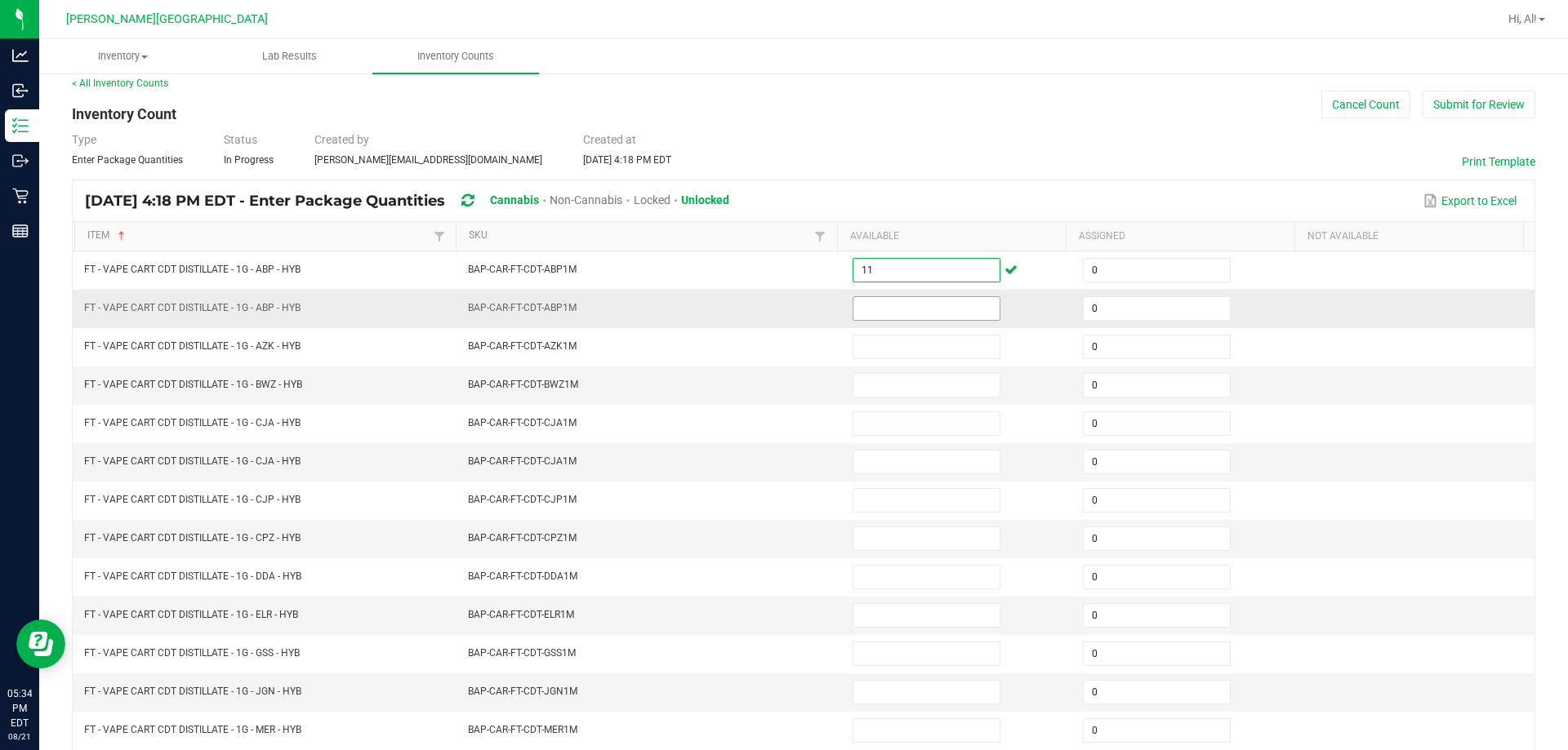
click at [779, 308] on input at bounding box center [926, 308] width 146 height 23
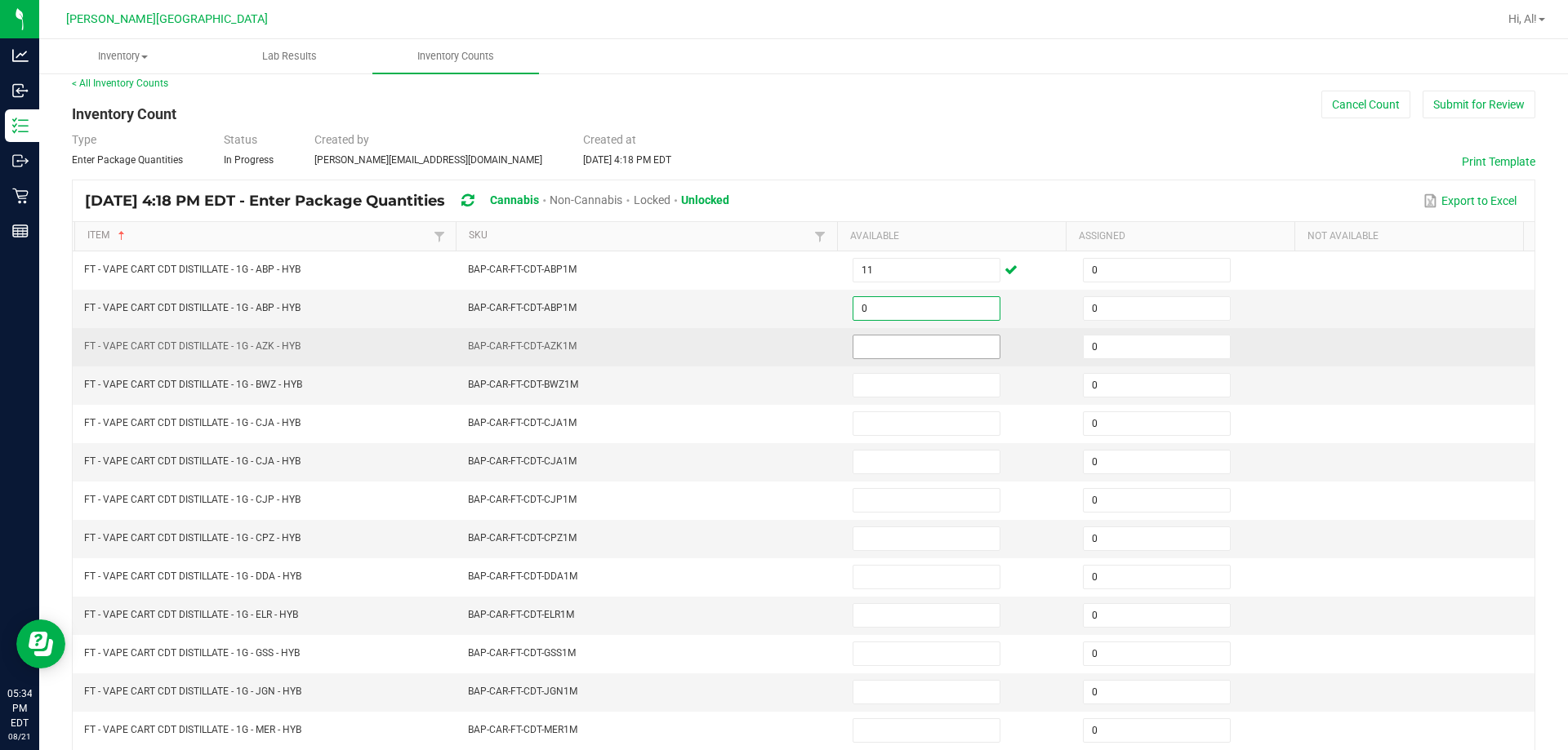
click at [779, 340] on input at bounding box center [926, 347] width 146 height 23
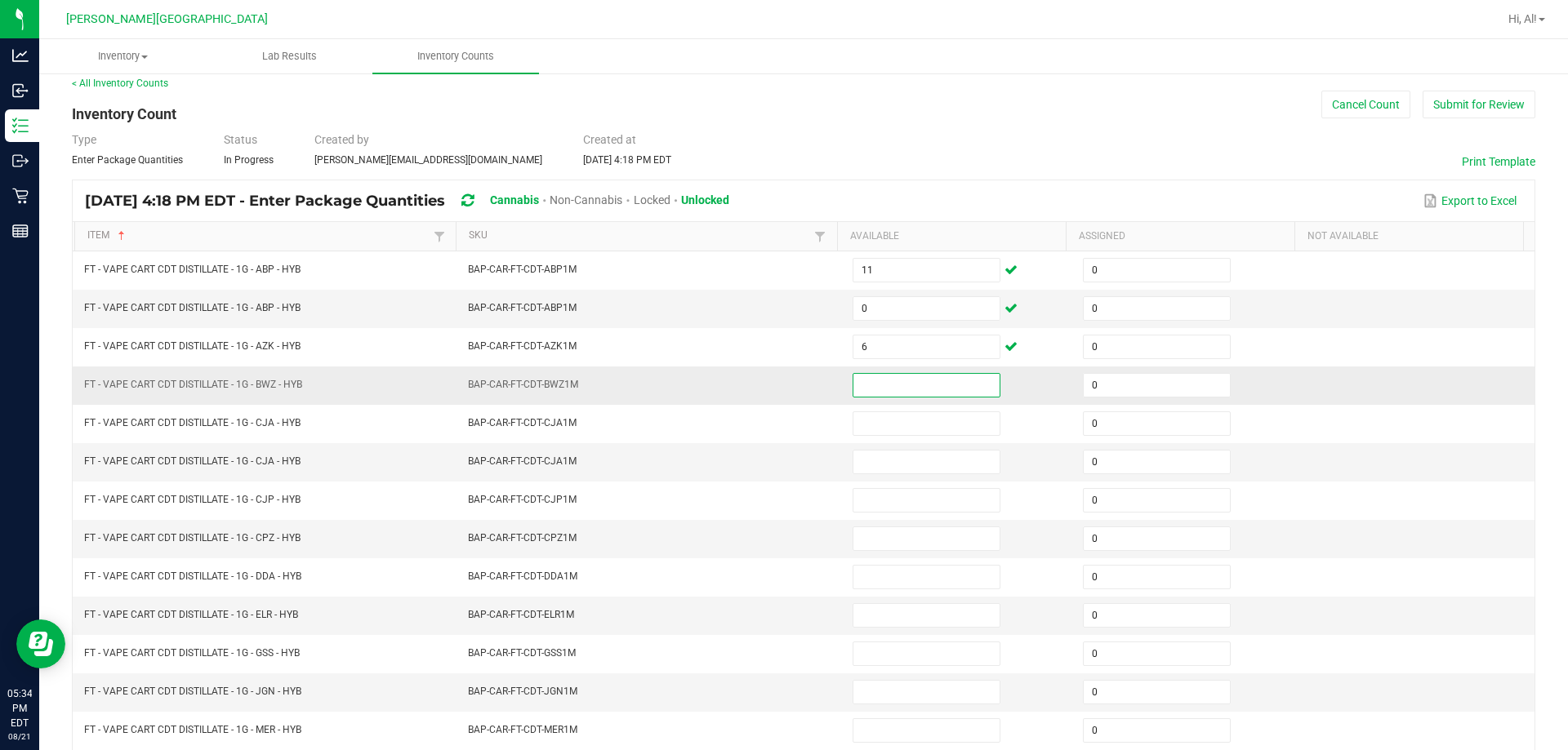
click at [779, 377] on input at bounding box center [926, 386] width 146 height 23
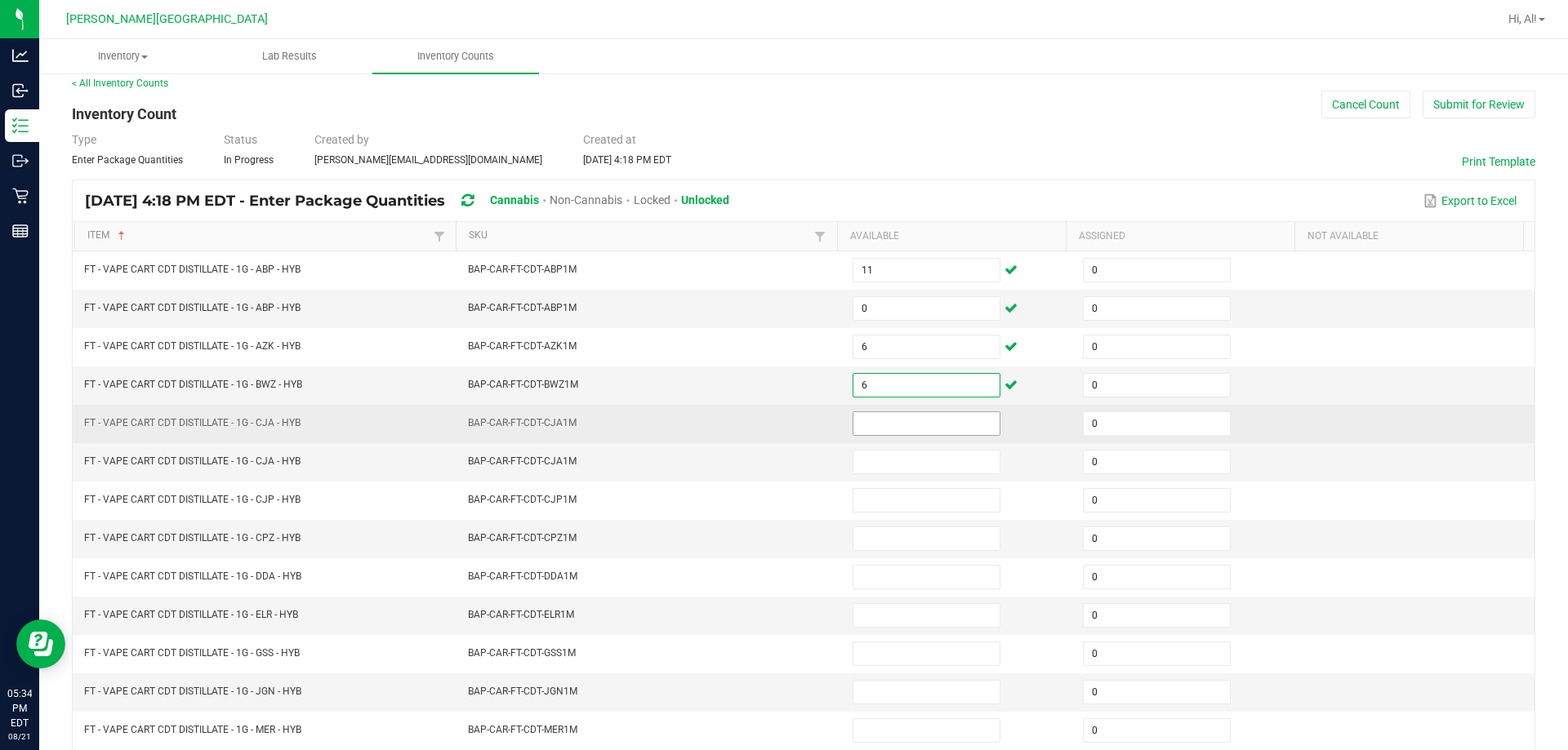
click at [779, 417] on input at bounding box center [926, 424] width 146 height 23
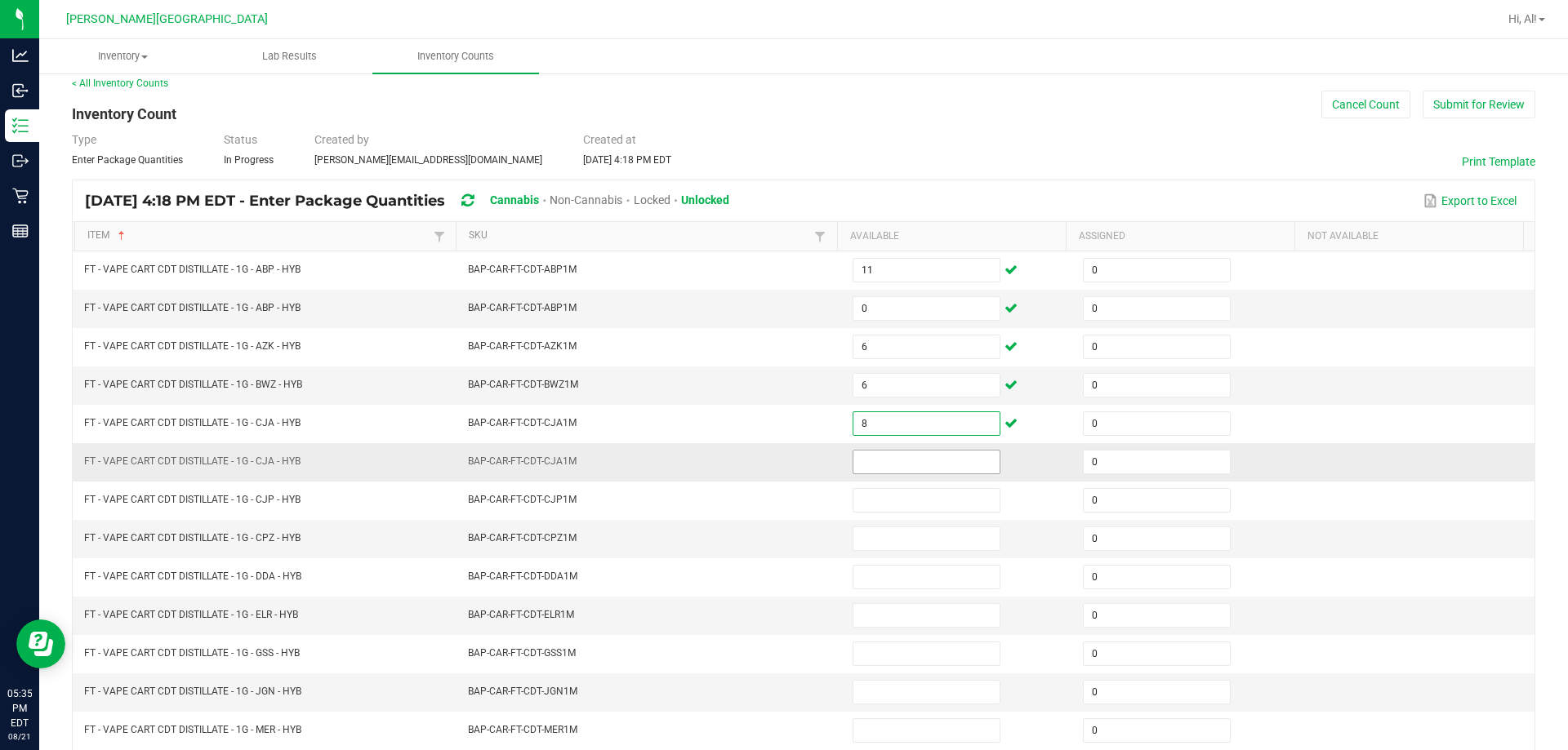
click at [779, 463] on input at bounding box center [926, 462] width 146 height 23
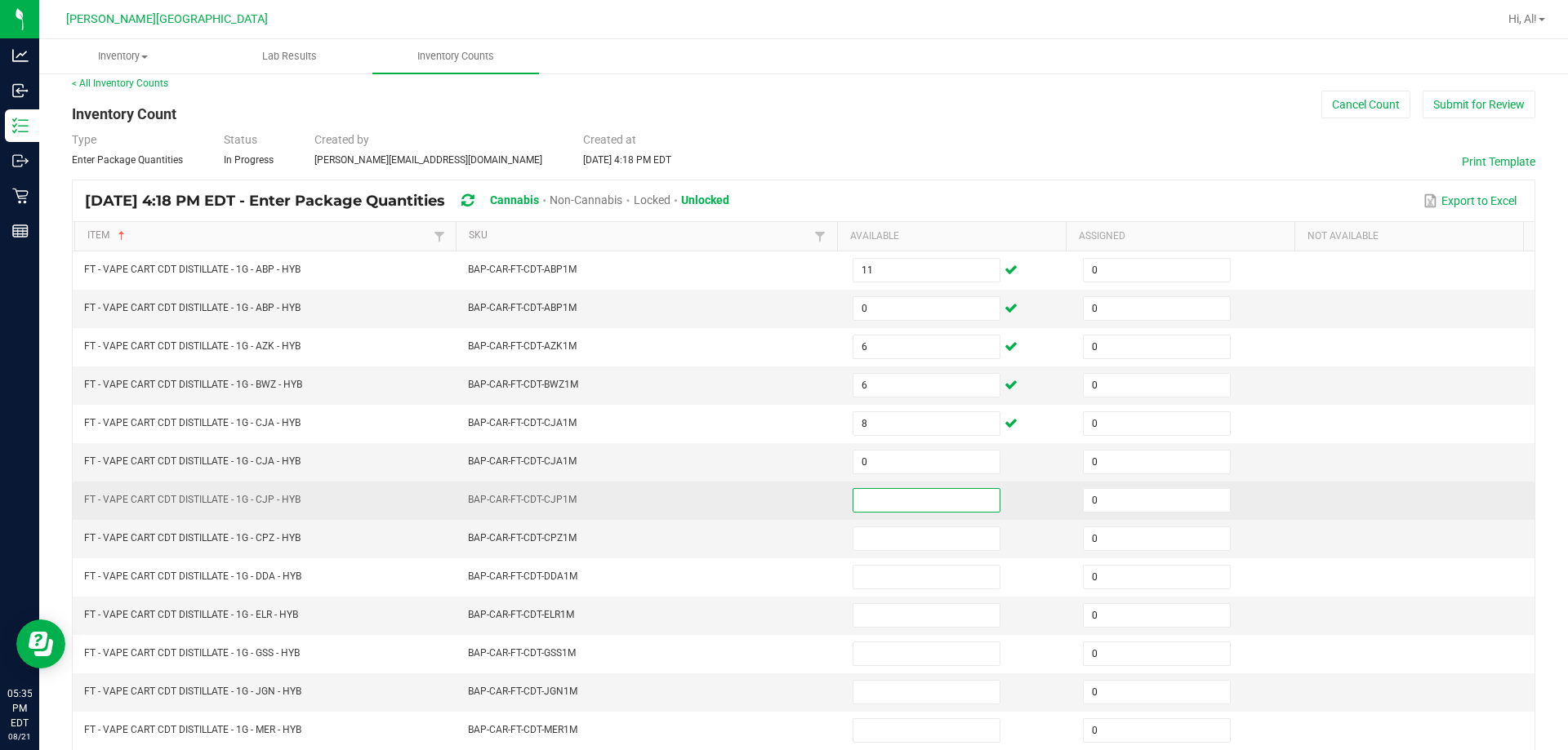
click at [779, 489] on input at bounding box center [926, 500] width 146 height 23
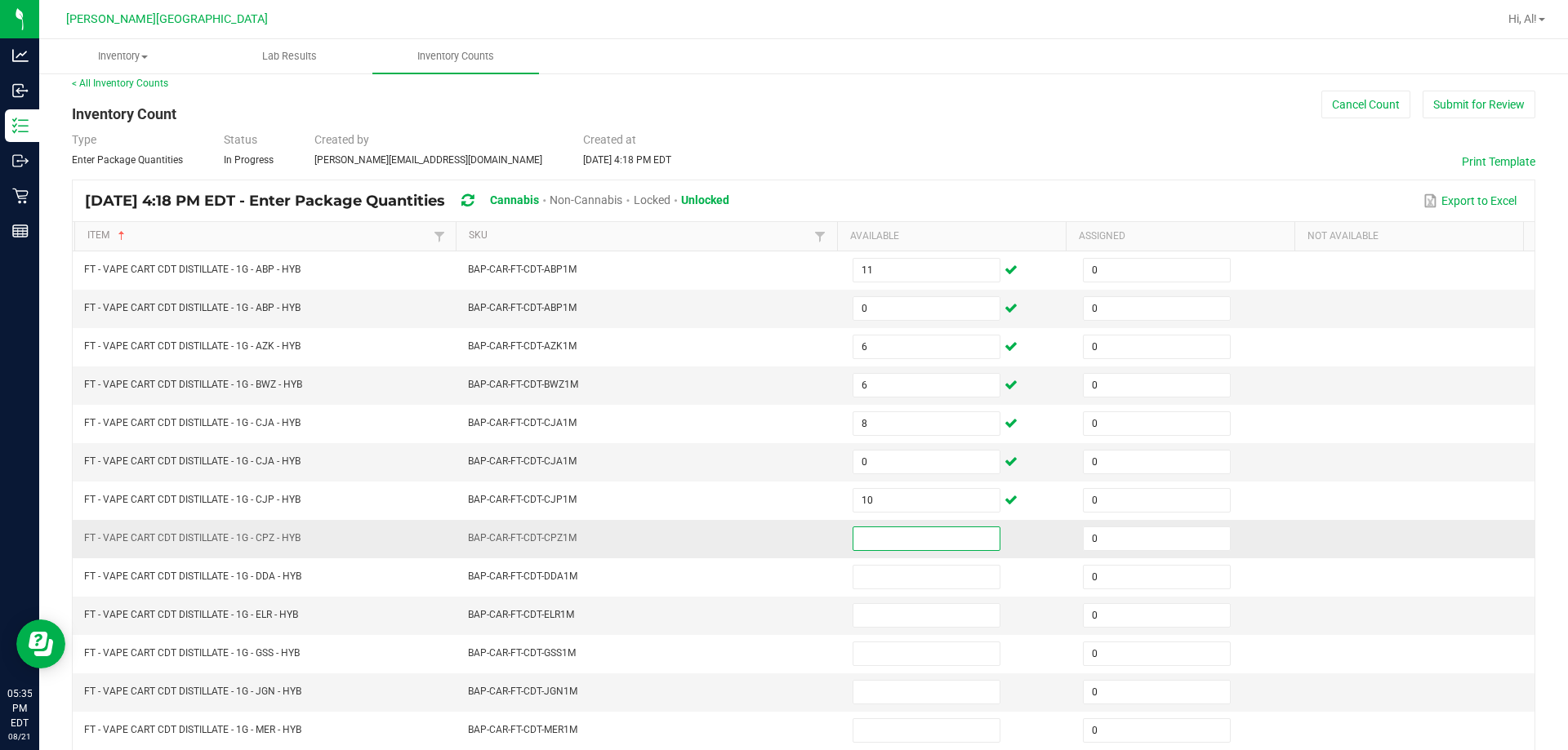
click at [779, 535] on input at bounding box center [926, 539] width 146 height 23
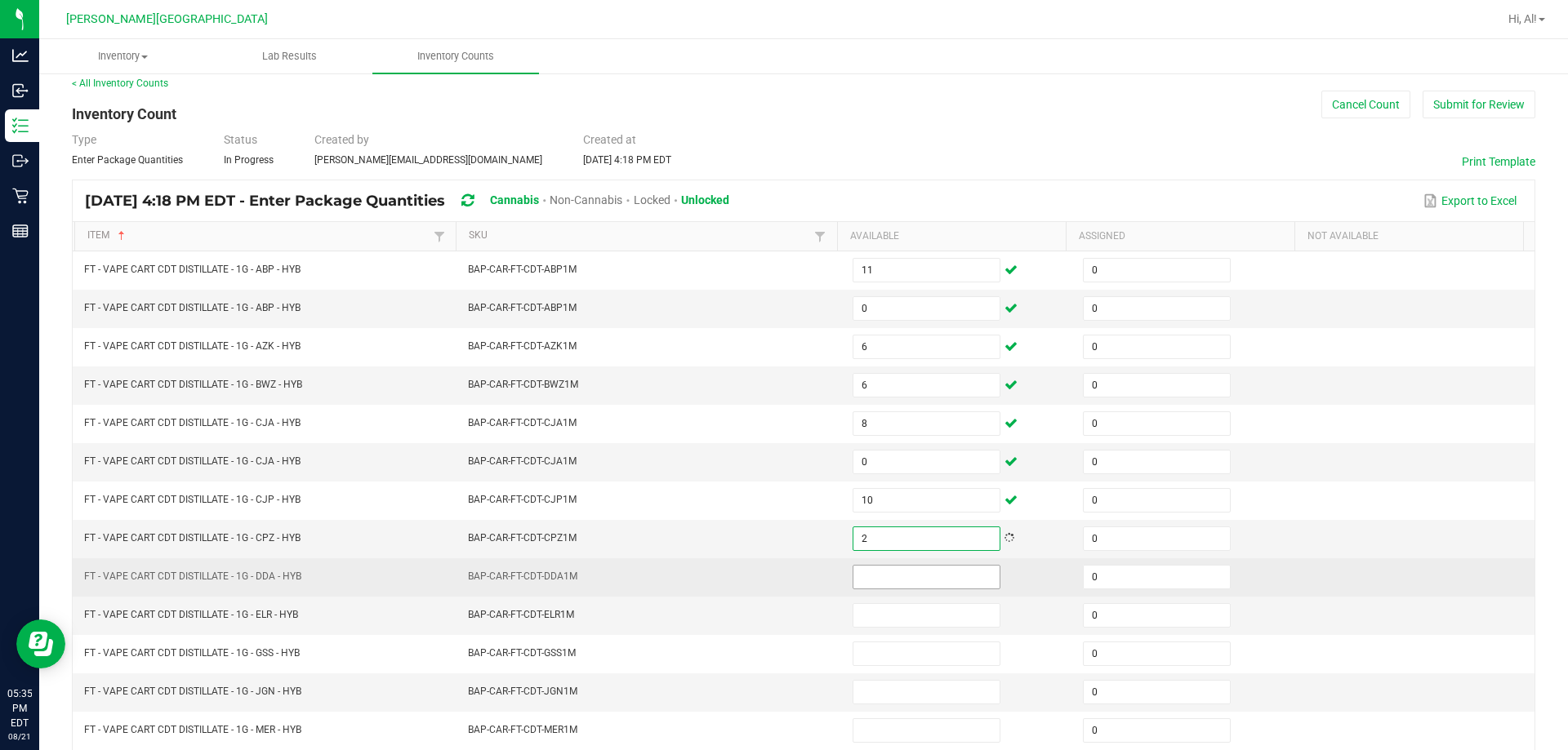
click at [779, 571] on input at bounding box center [926, 577] width 146 height 23
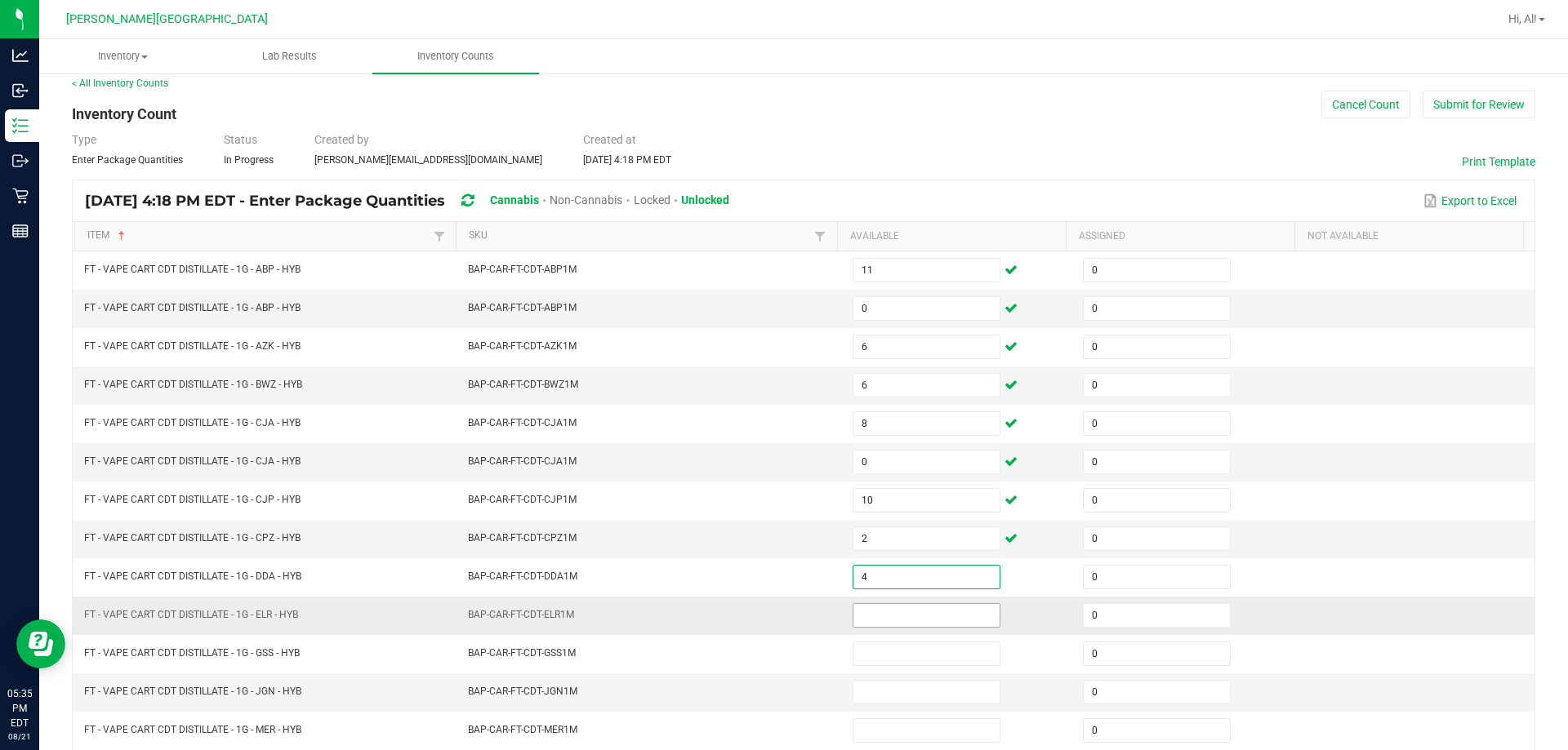
click at [779, 616] on input at bounding box center [926, 616] width 146 height 23
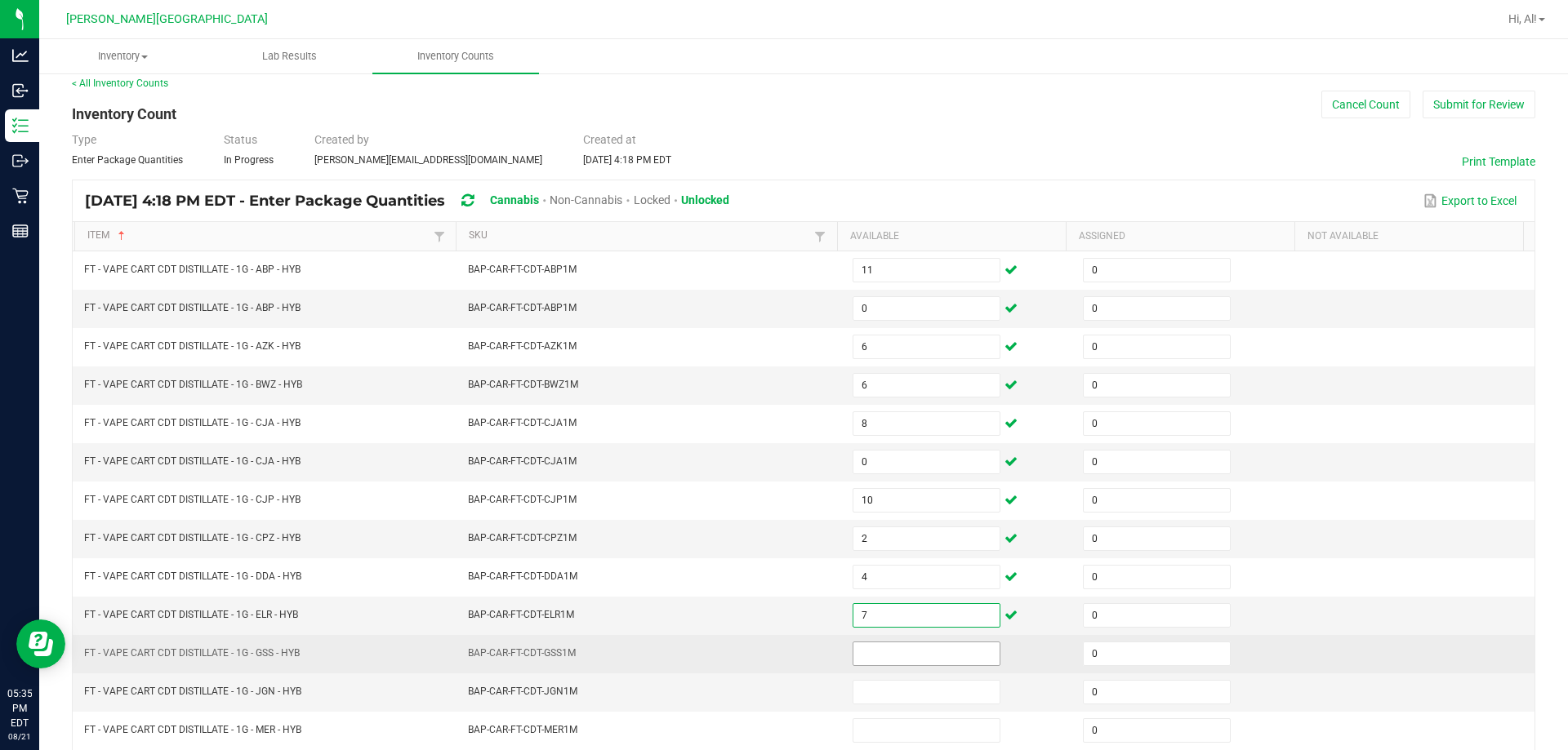
click at [779, 645] on input at bounding box center [926, 654] width 146 height 23
click at [779, 643] on td "BAP-CAR-FT-CDT-GSS1M" at bounding box center [650, 654] width 384 height 39
click at [779, 637] on td at bounding box center [957, 654] width 230 height 39
click at [779, 646] on input at bounding box center [926, 654] width 146 height 23
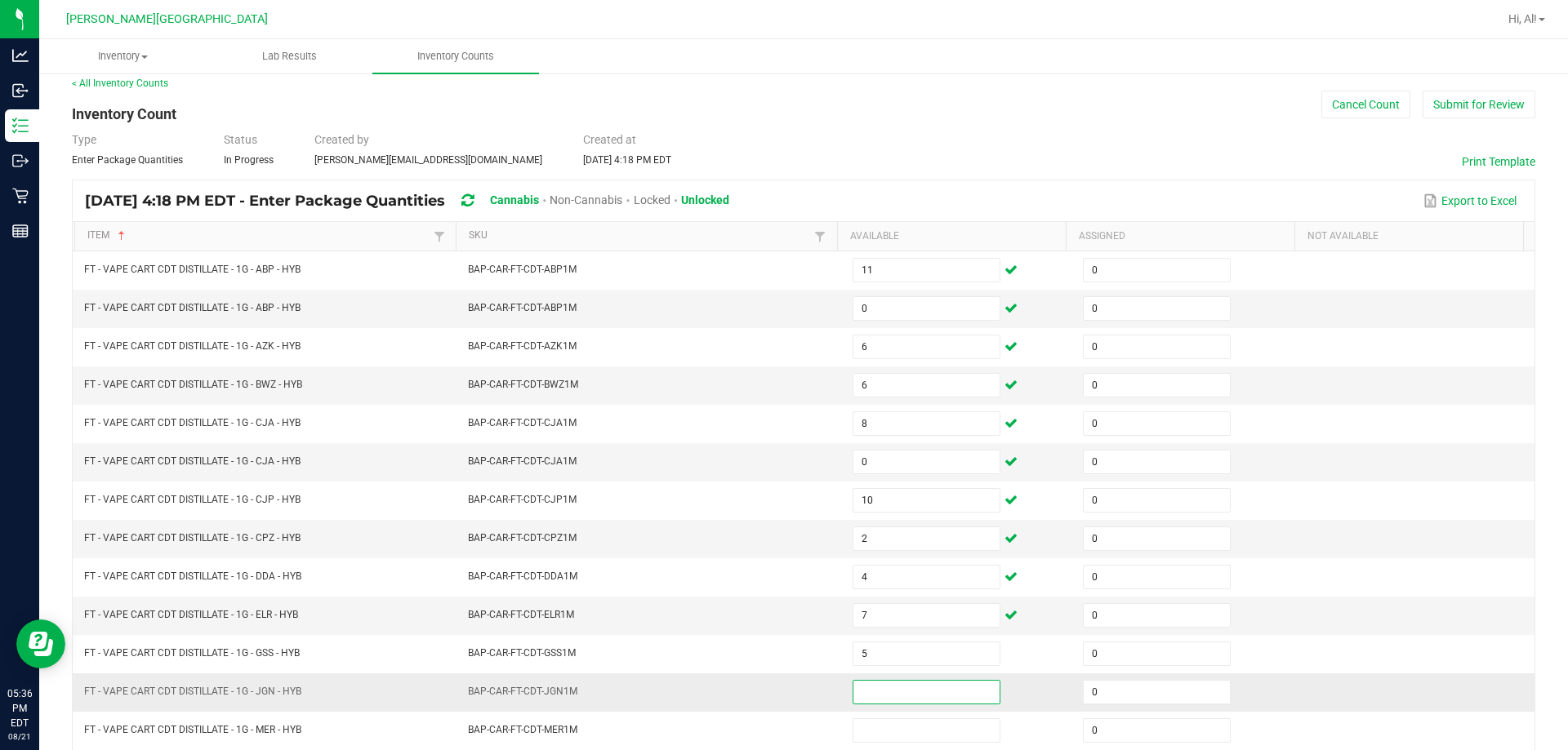
click at [779, 691] on input at bounding box center [926, 692] width 146 height 23
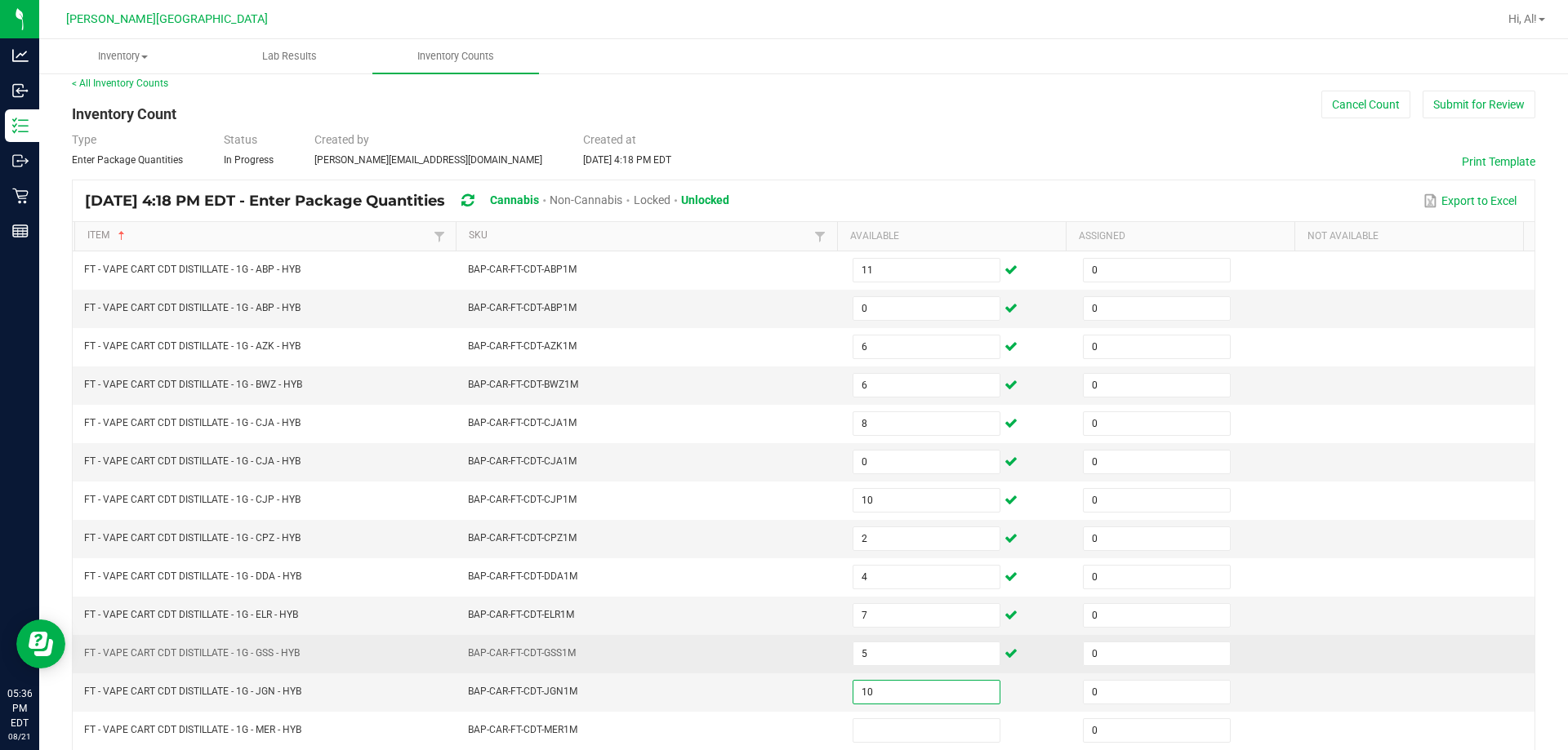
click at [743, 655] on td "BAP-CAR-FT-CDT-GSS1M" at bounding box center [650, 654] width 384 height 39
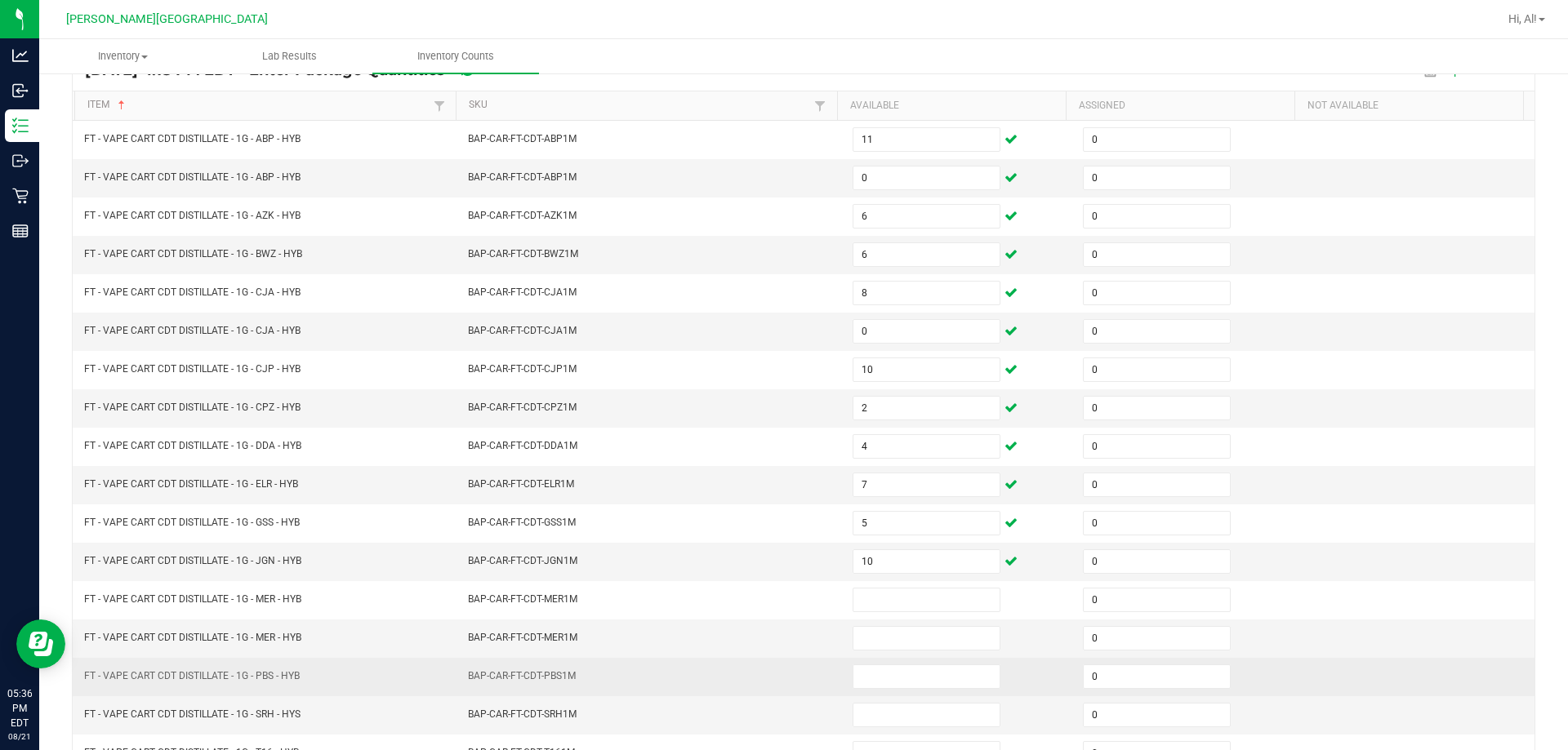
scroll to position [176, 0]
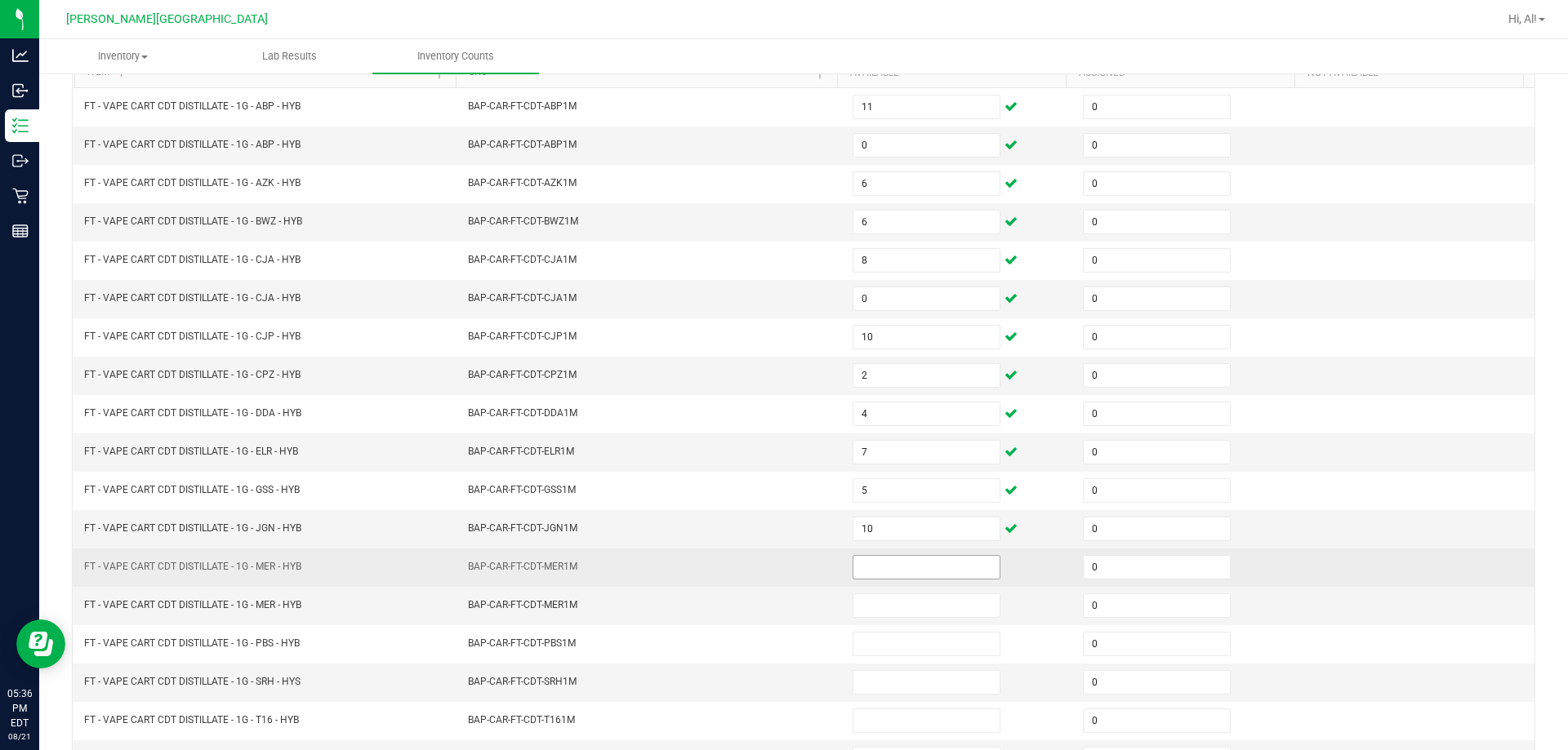
click at [779, 573] on input at bounding box center [926, 567] width 146 height 23
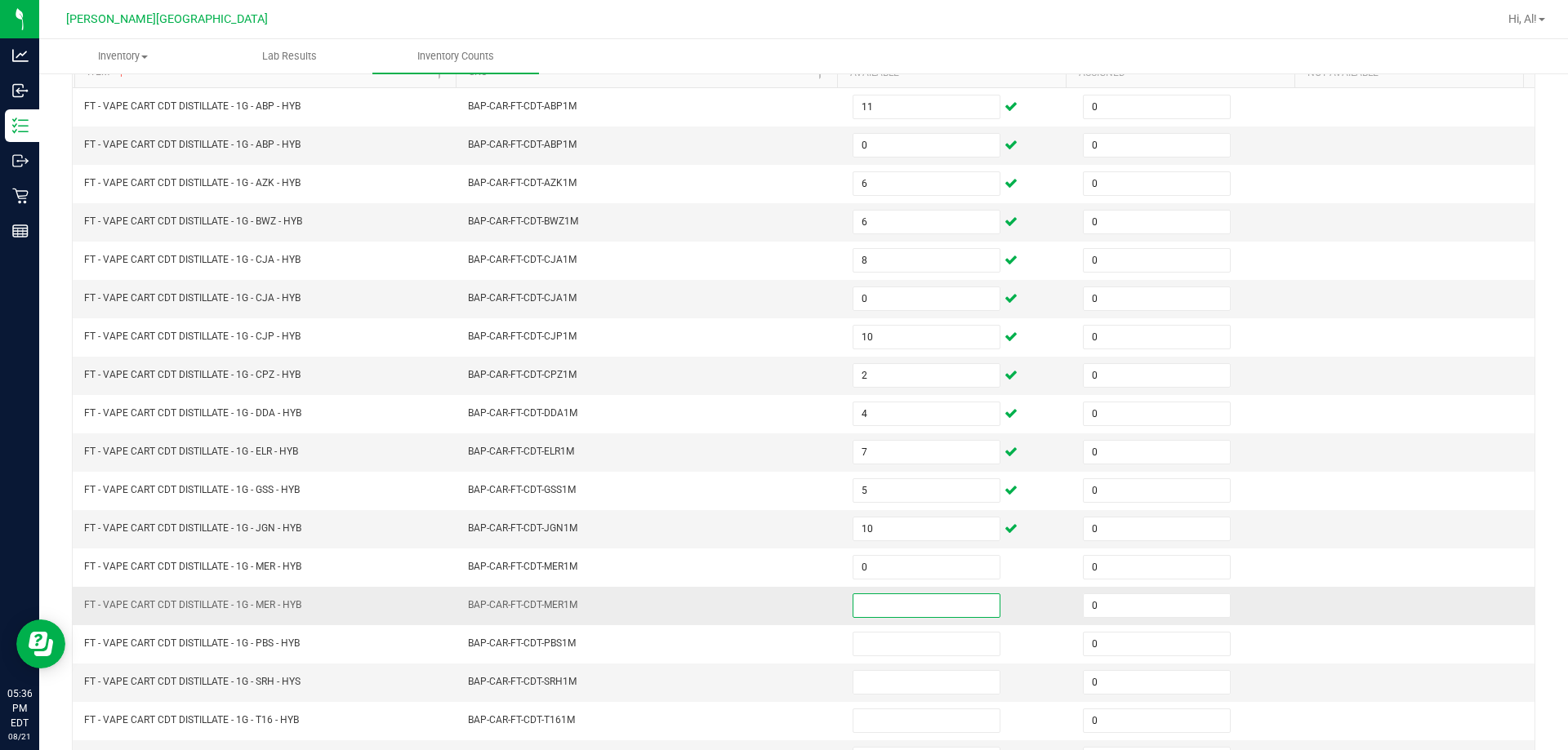
click at [779, 601] on input at bounding box center [926, 606] width 146 height 23
click at [779, 597] on td "BAP-CAR-FT-CDT-MER1M" at bounding box center [650, 606] width 384 height 39
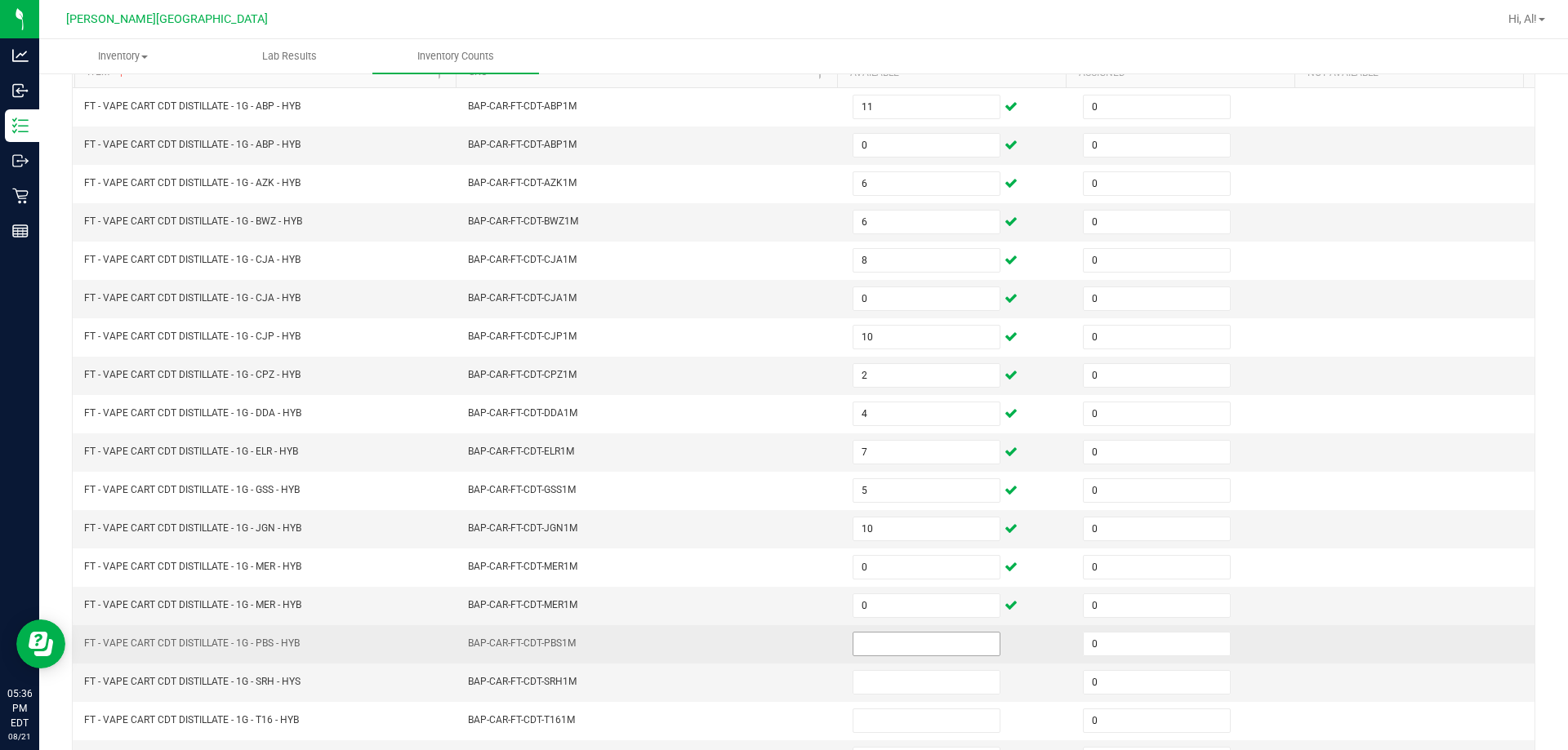
click at [779, 645] on input at bounding box center [926, 645] width 146 height 23
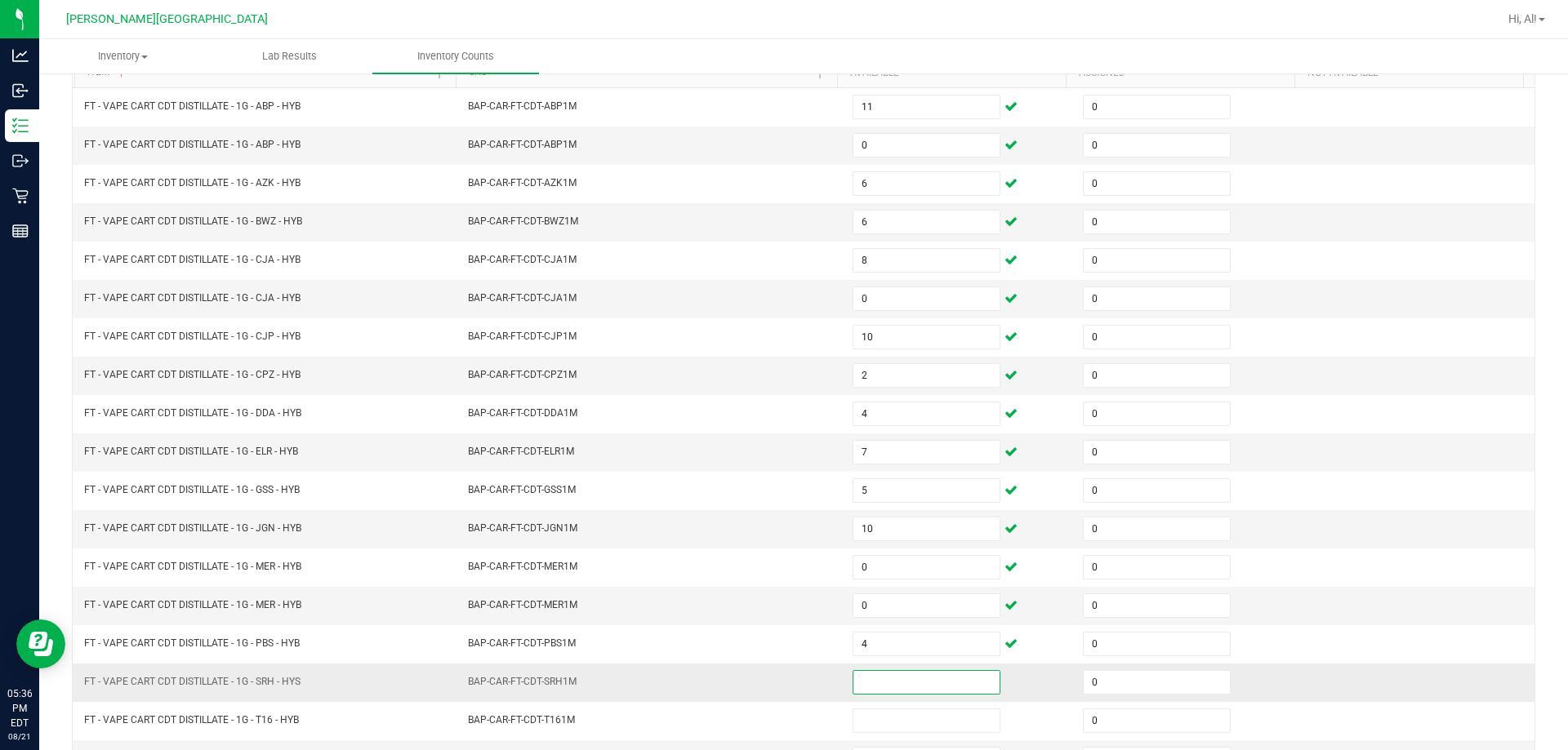
click at [779, 683] on input at bounding box center [926, 682] width 146 height 23
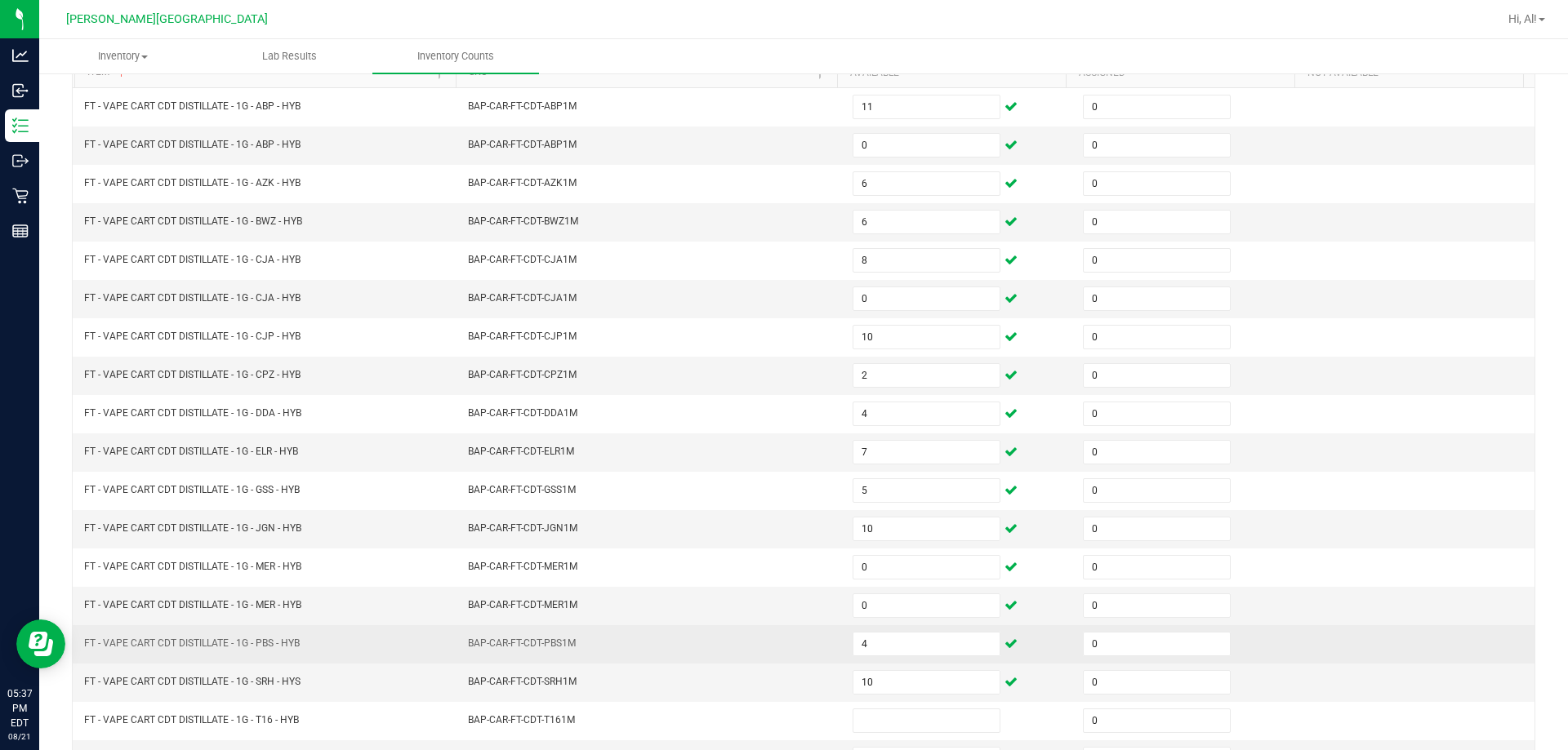
click at [779, 645] on td "BAP-CAR-FT-CDT-PBS1M" at bounding box center [650, 645] width 384 height 39
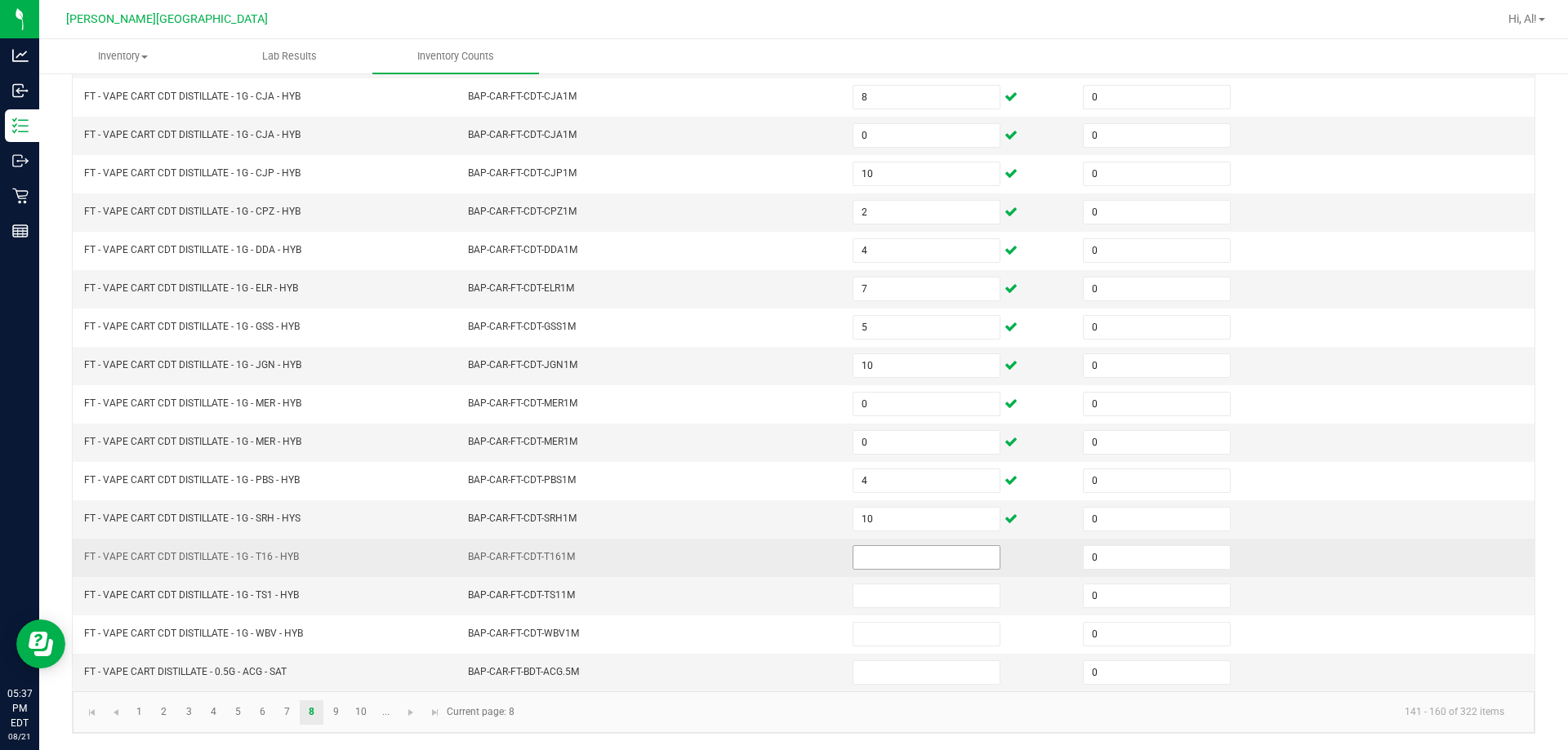
click at [779, 555] on input at bounding box center [926, 558] width 146 height 23
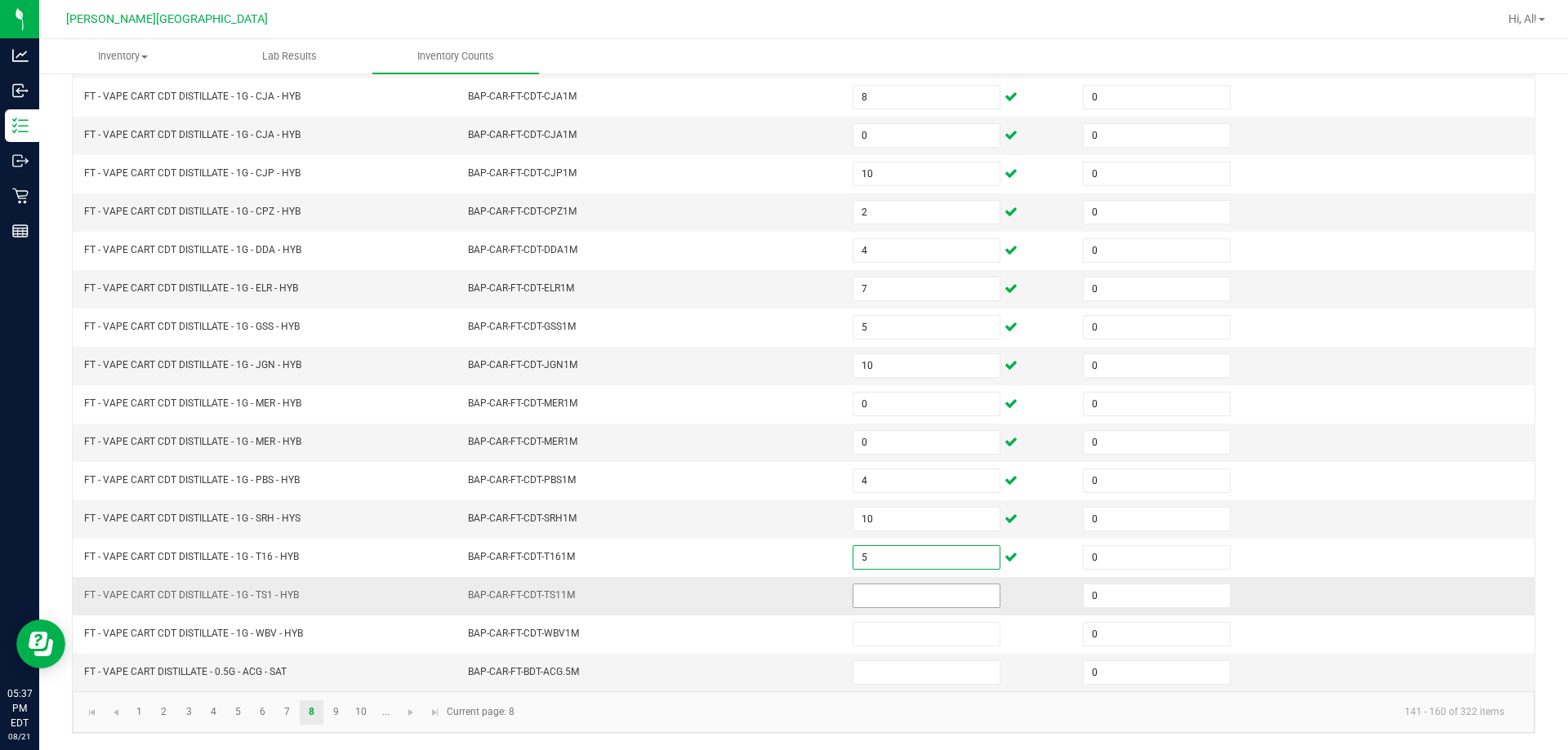
click at [779, 591] on input at bounding box center [926, 596] width 146 height 23
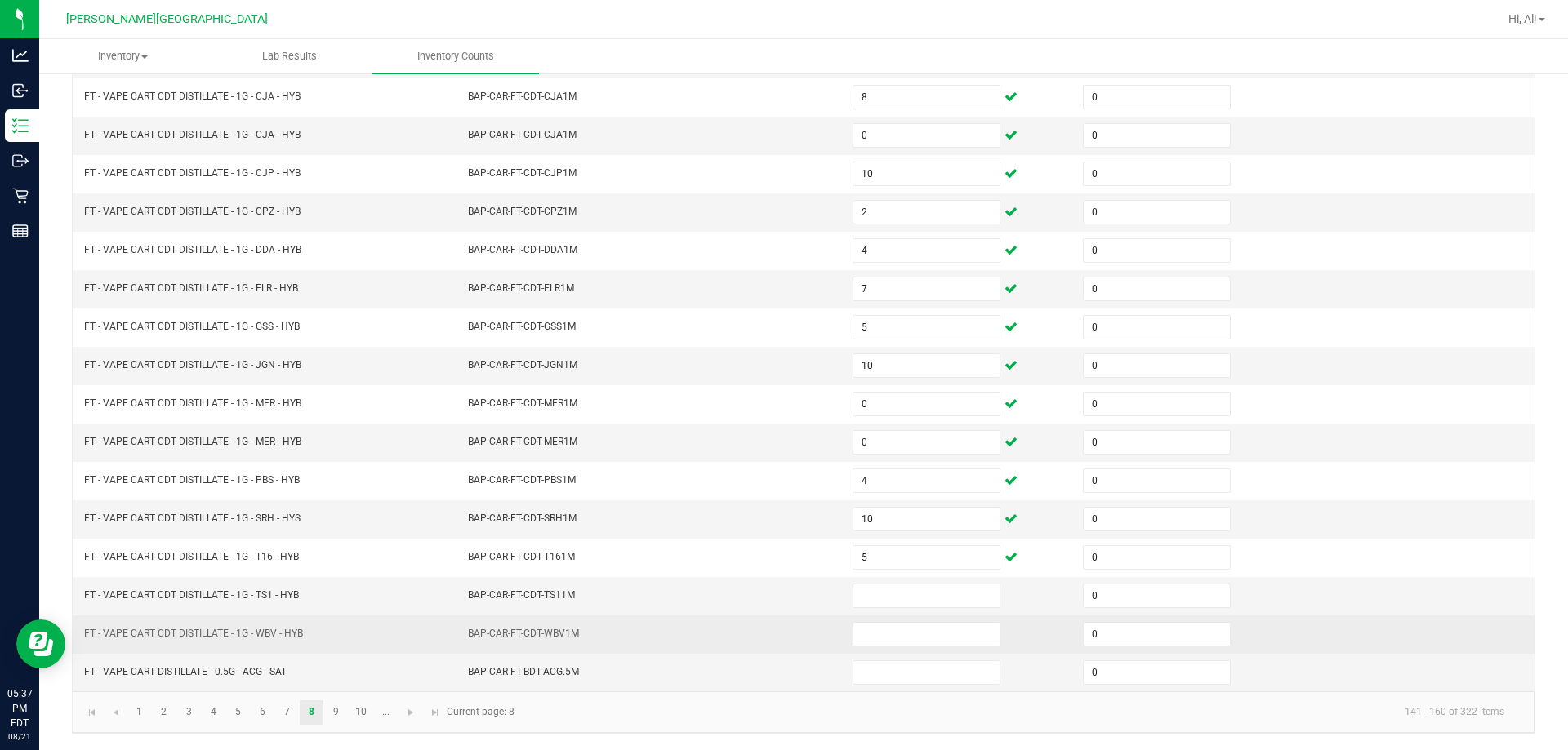
click at [779, 621] on td "BAP-CAR-FT-CDT-WBV1M" at bounding box center [650, 635] width 384 height 39
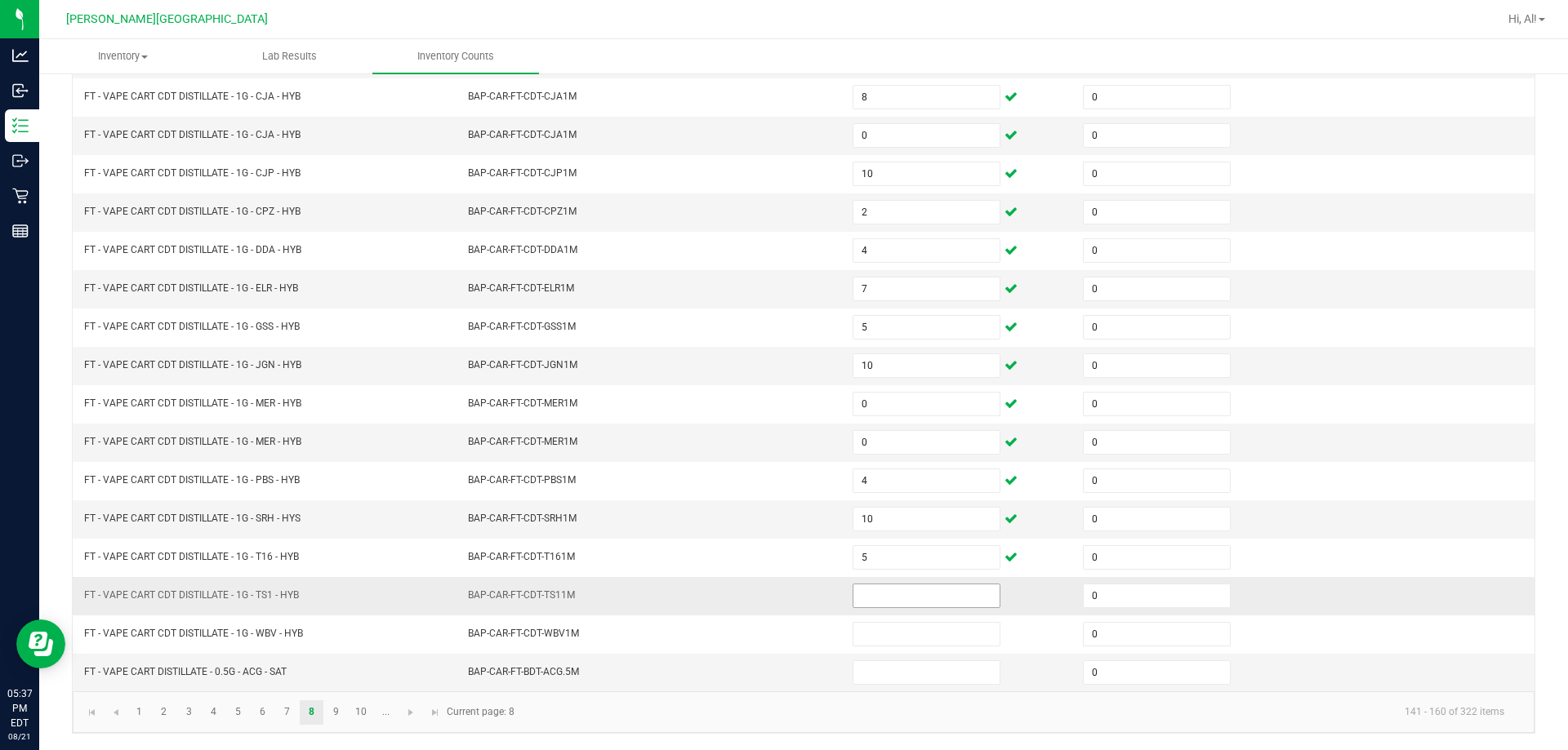
click at [779, 586] on input at bounding box center [926, 596] width 146 height 23
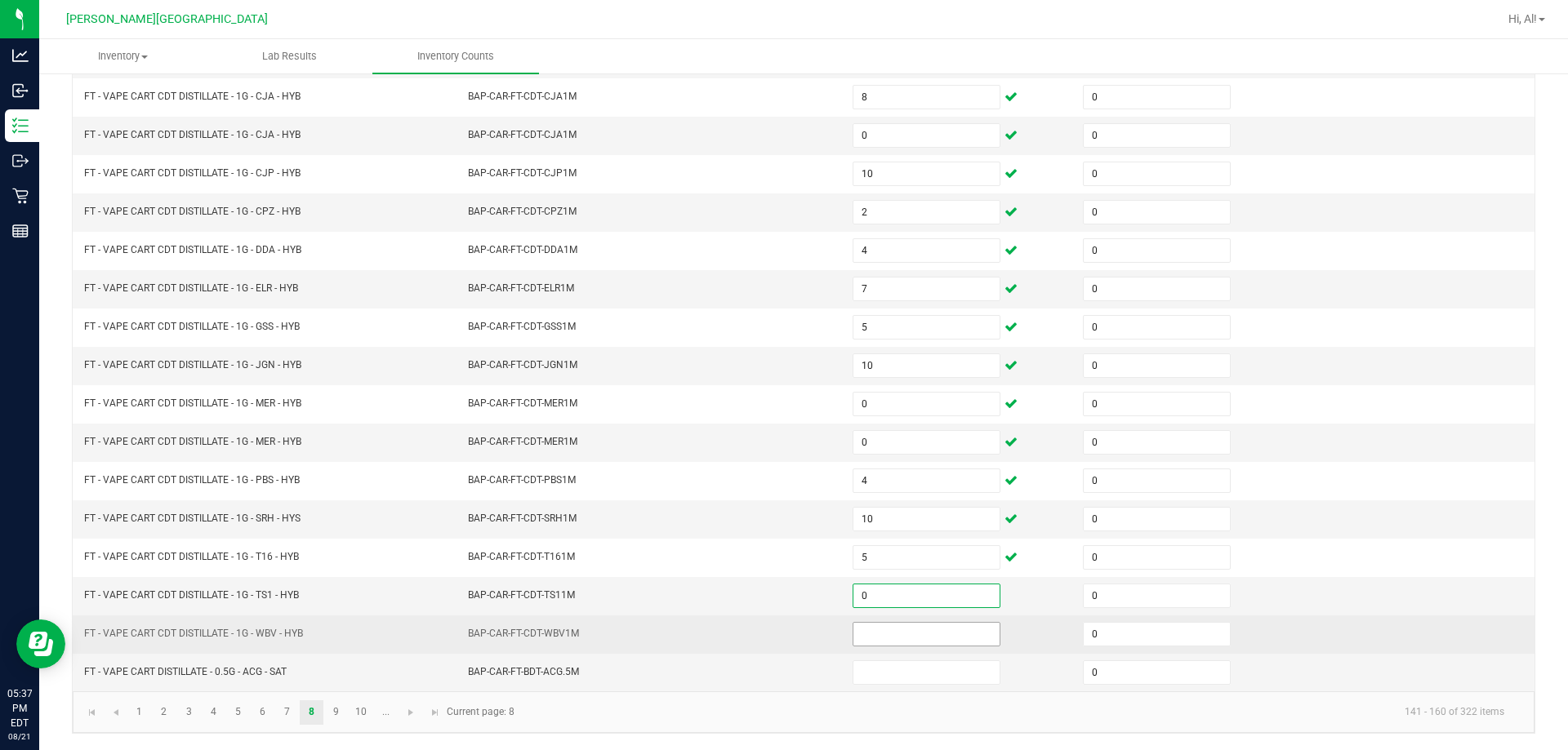
click at [779, 639] on input at bounding box center [926, 635] width 146 height 23
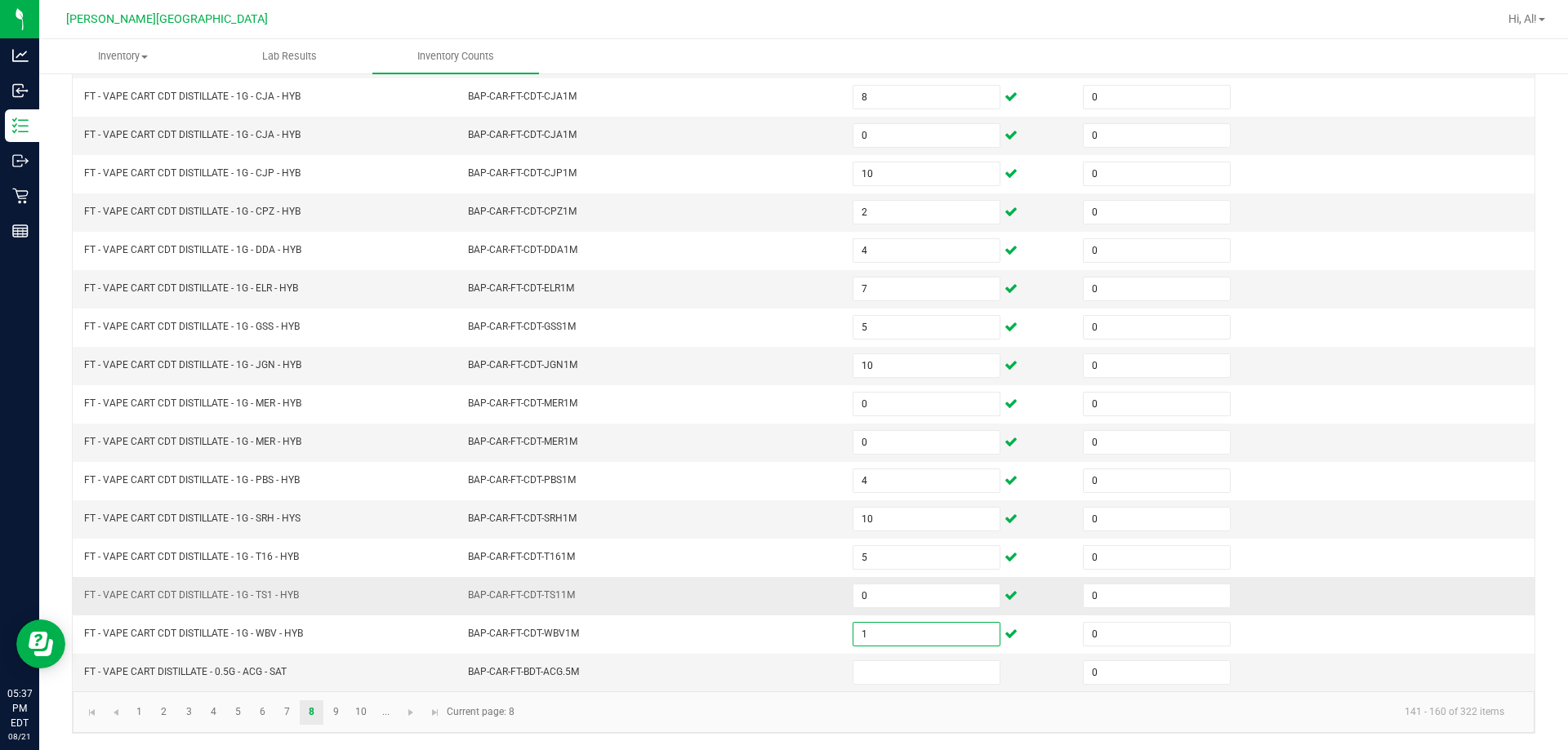
click at [751, 610] on td "BAP-CAR-FT-CDT-TS11M" at bounding box center [650, 596] width 384 height 39
click at [779, 672] on input at bounding box center [926, 673] width 146 height 23
click at [777, 659] on td "BAP-CAR-FT-BDT-ACG.5M" at bounding box center [650, 673] width 384 height 38
click at [343, 715] on link "9" at bounding box center [336, 713] width 24 height 25
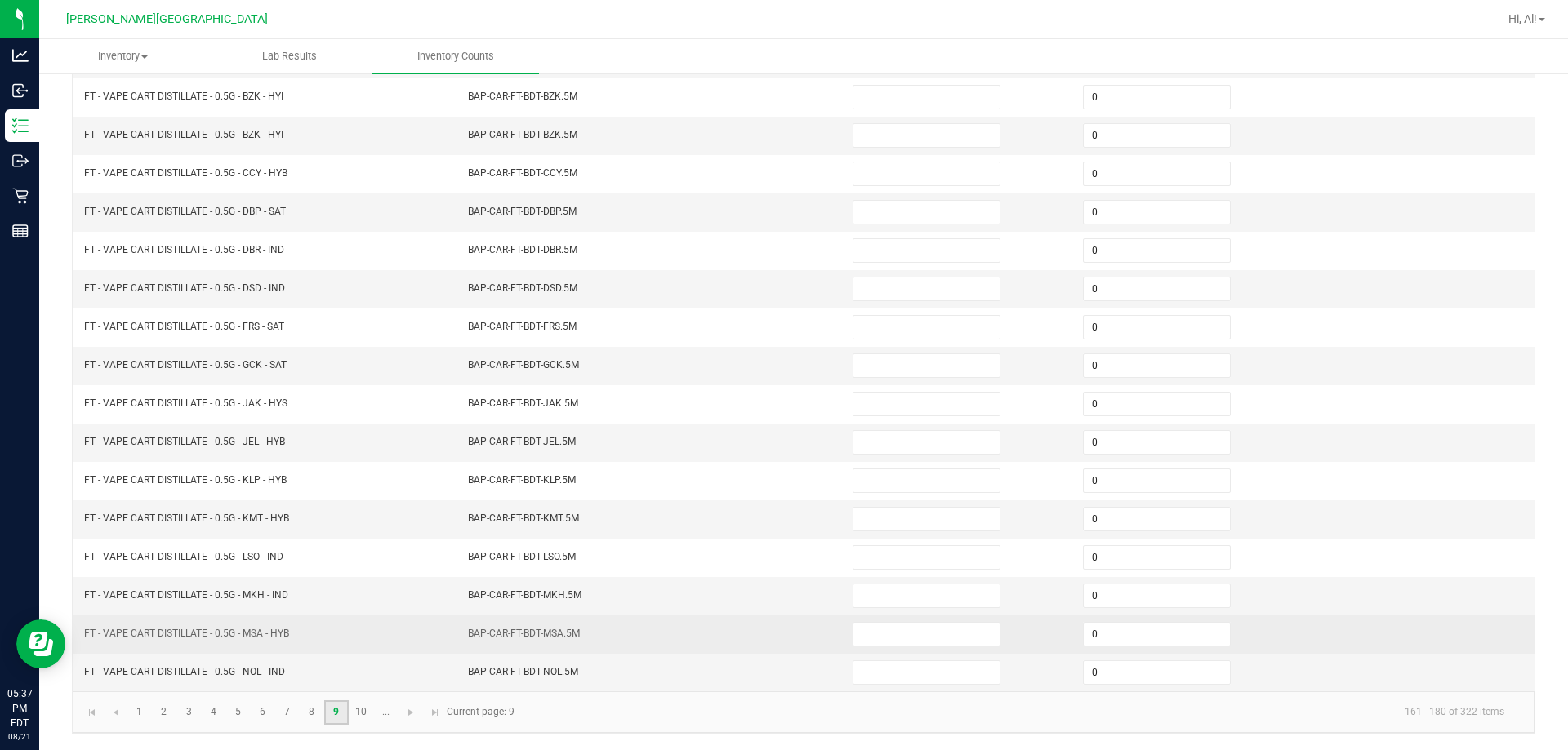
scroll to position [12, 0]
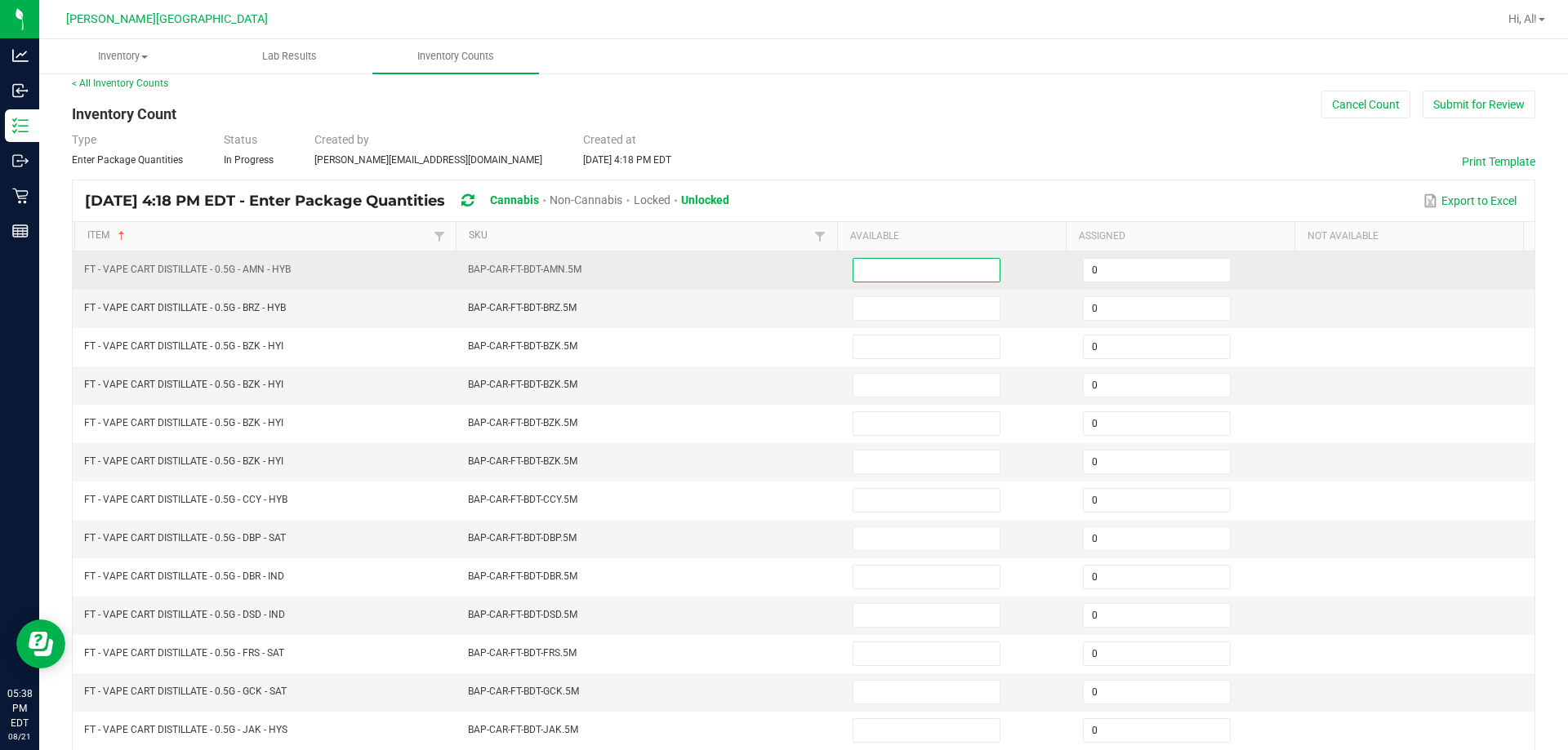
click at [779, 278] on input at bounding box center [926, 270] width 146 height 23
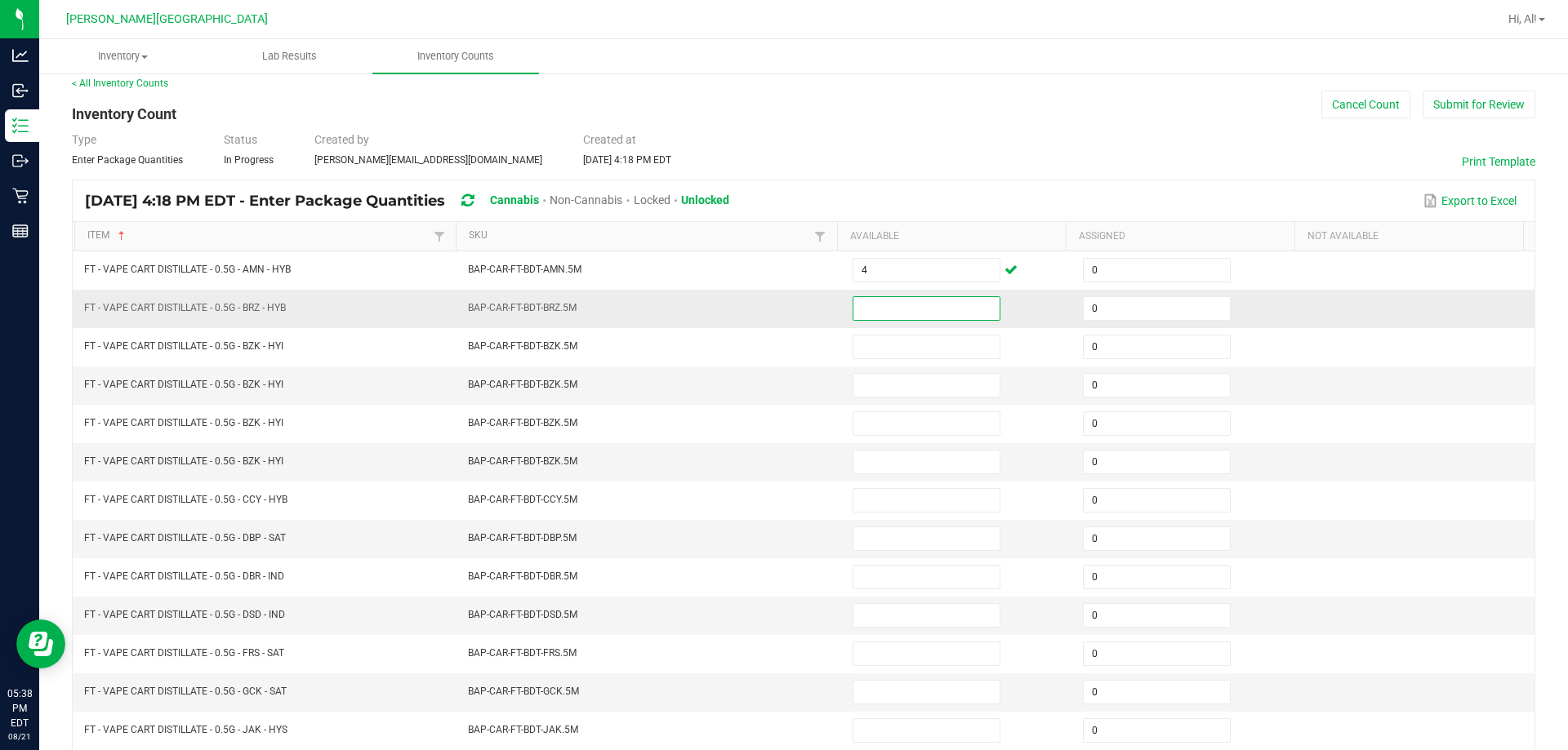
click at [779, 311] on input at bounding box center [926, 308] width 146 height 23
click at [779, 315] on td "BAP-CAR-FT-BDT-BRZ.5M" at bounding box center [650, 309] width 384 height 39
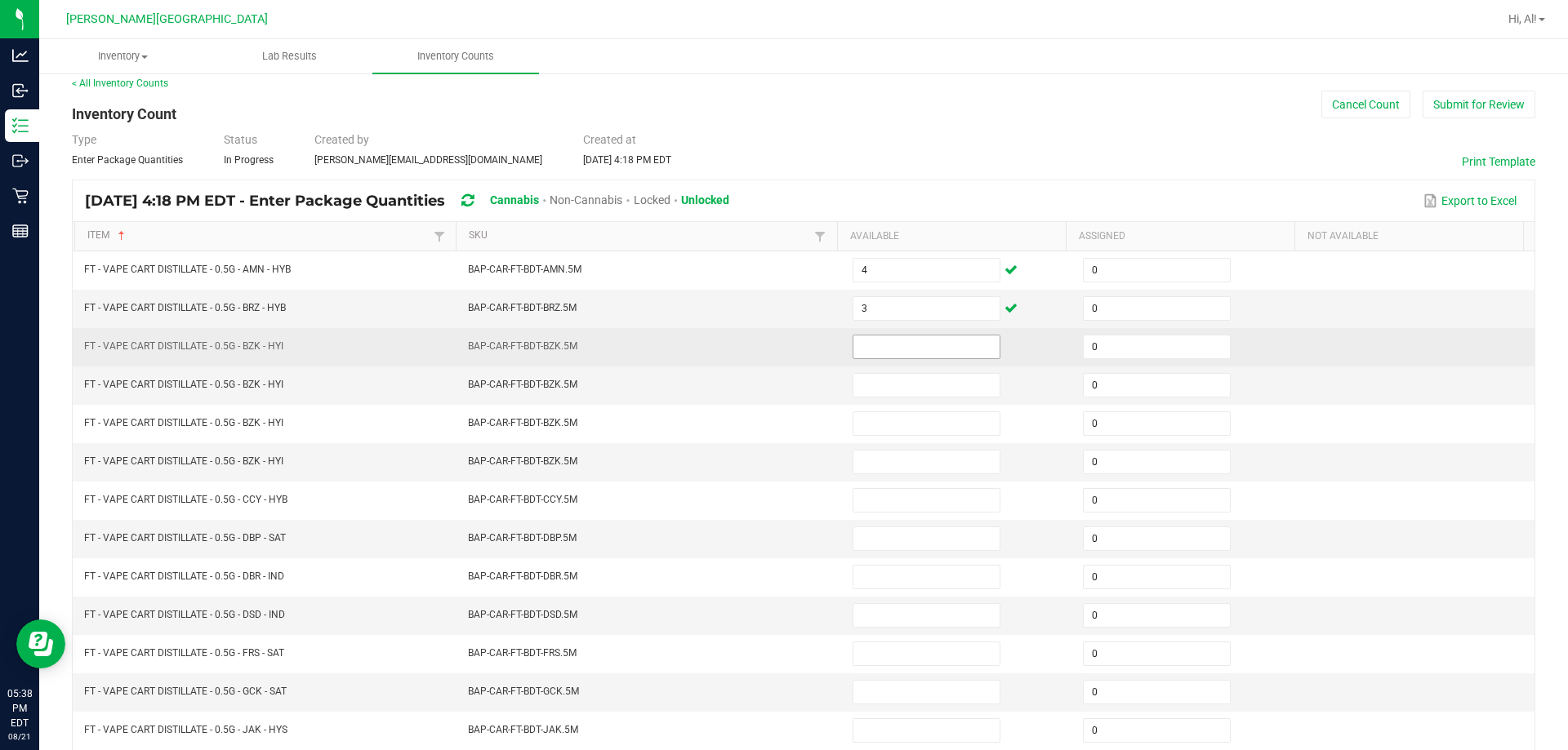
click at [779, 350] on input at bounding box center [926, 347] width 146 height 23
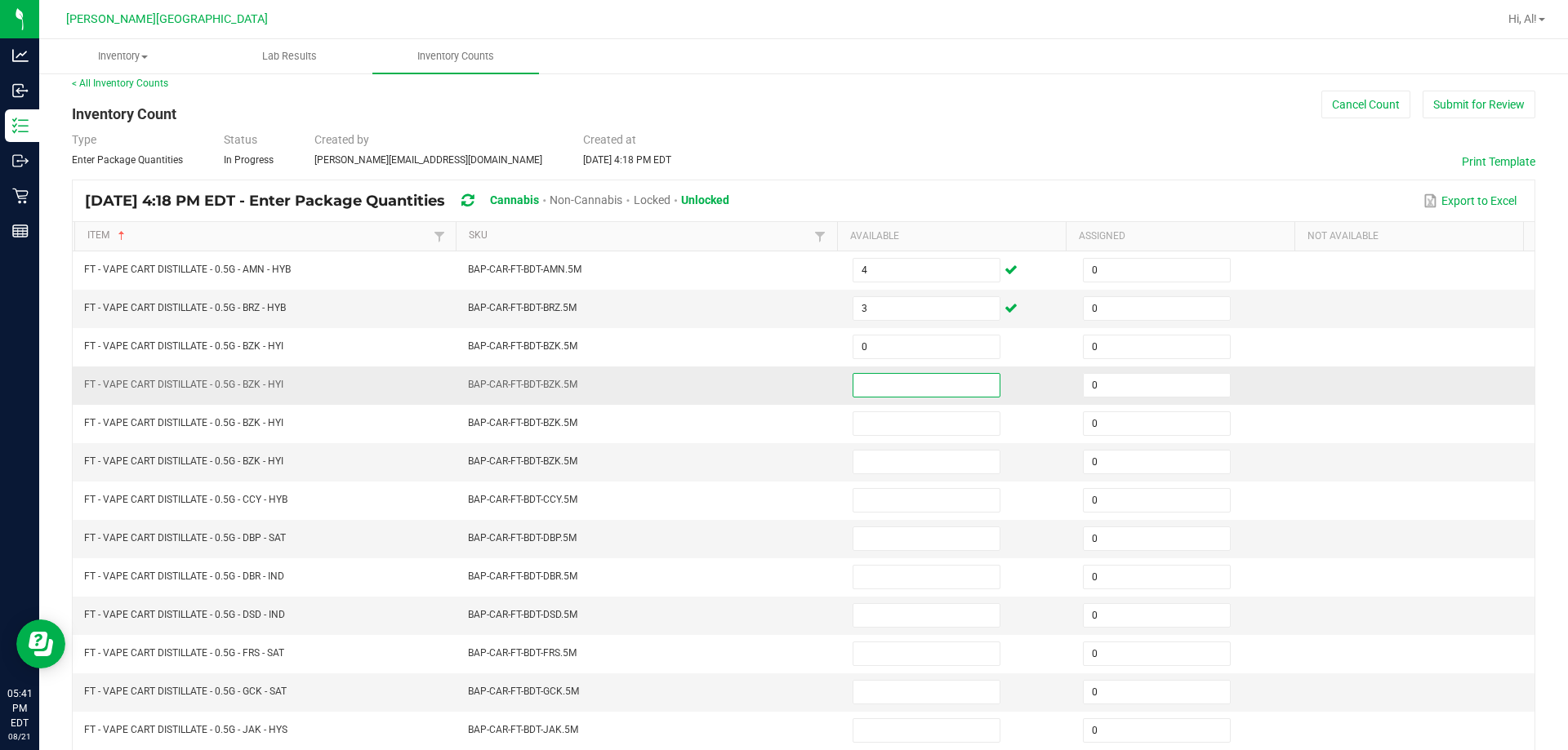
click at [779, 378] on input at bounding box center [926, 386] width 146 height 23
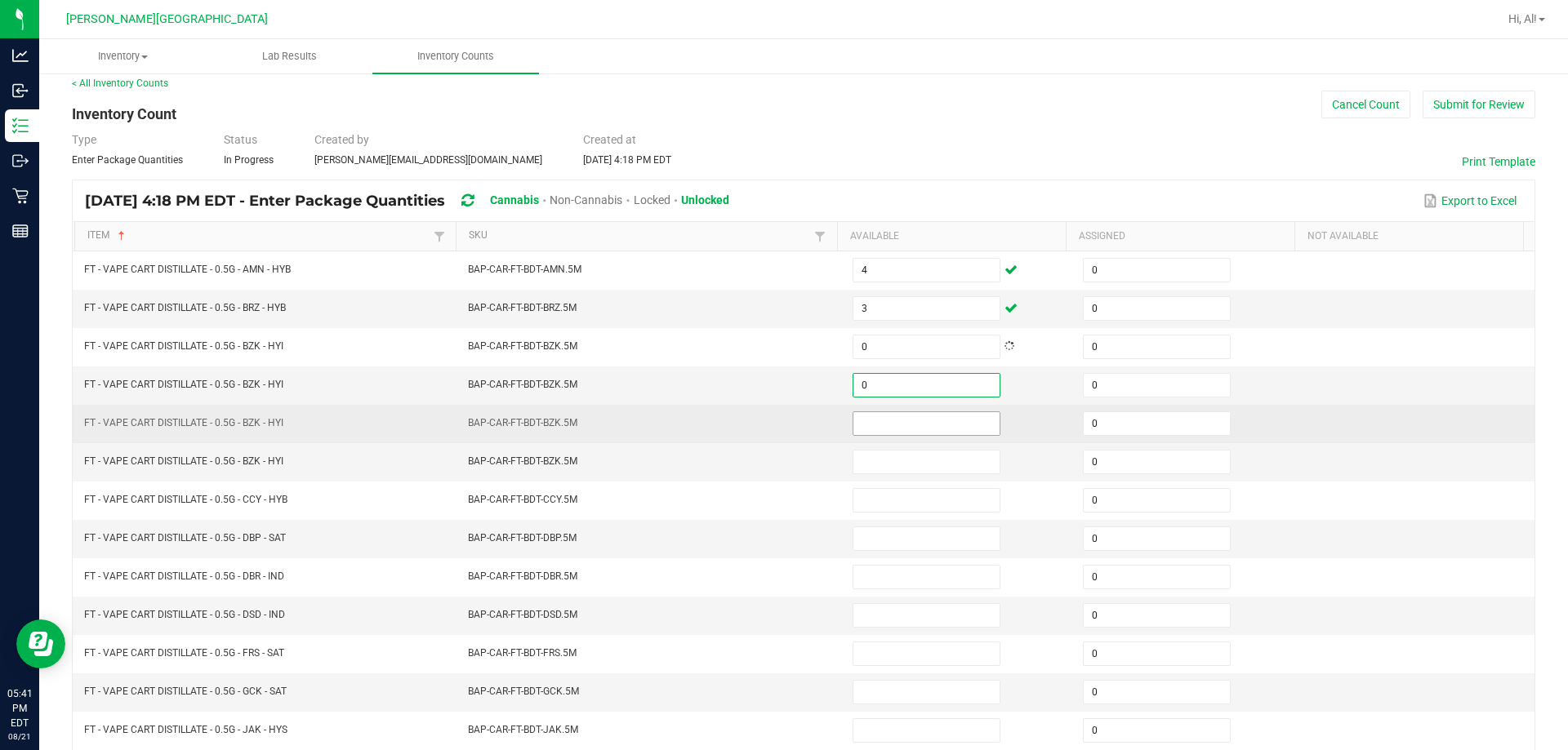
click at [779, 420] on input at bounding box center [926, 424] width 146 height 23
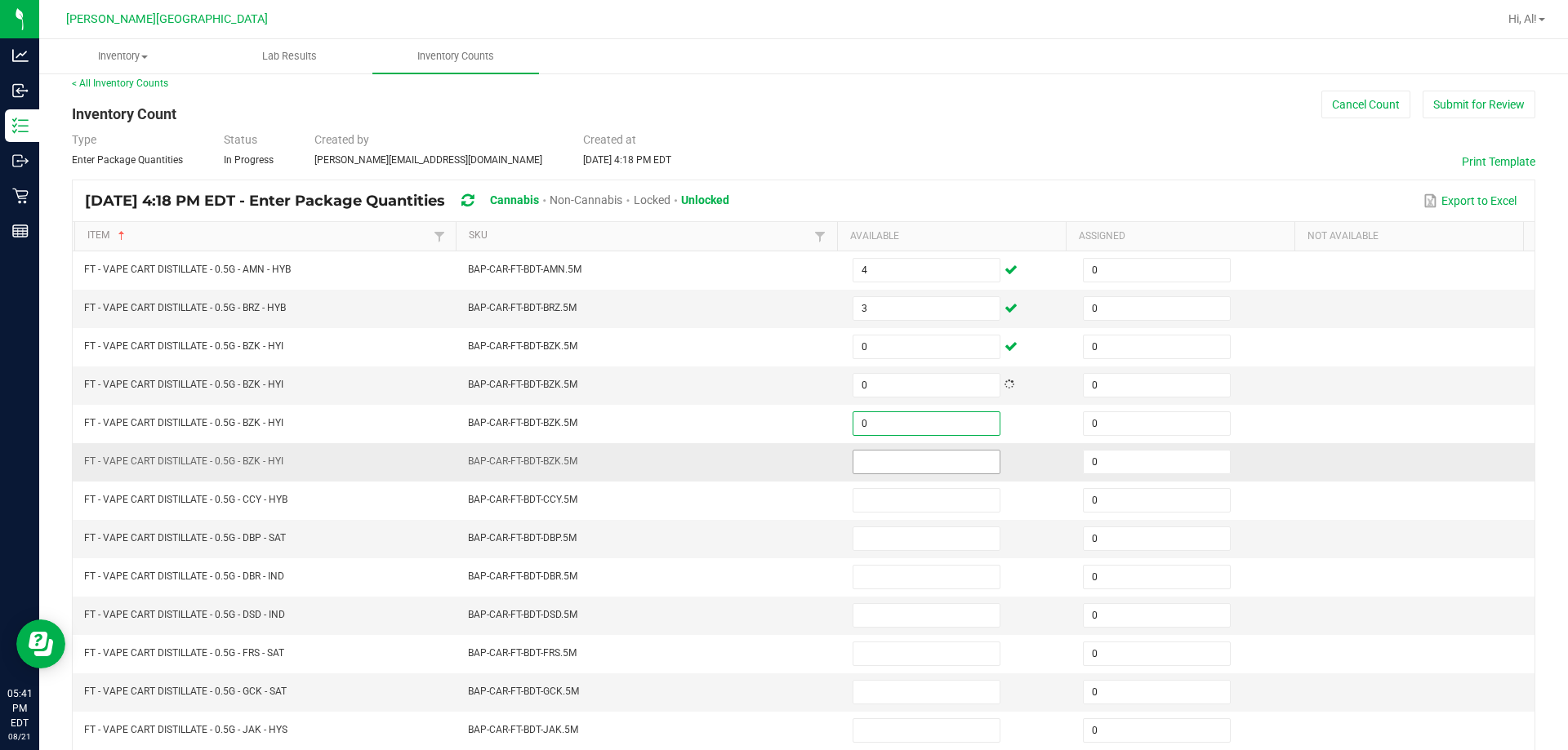
click at [779, 466] on input at bounding box center [926, 462] width 146 height 23
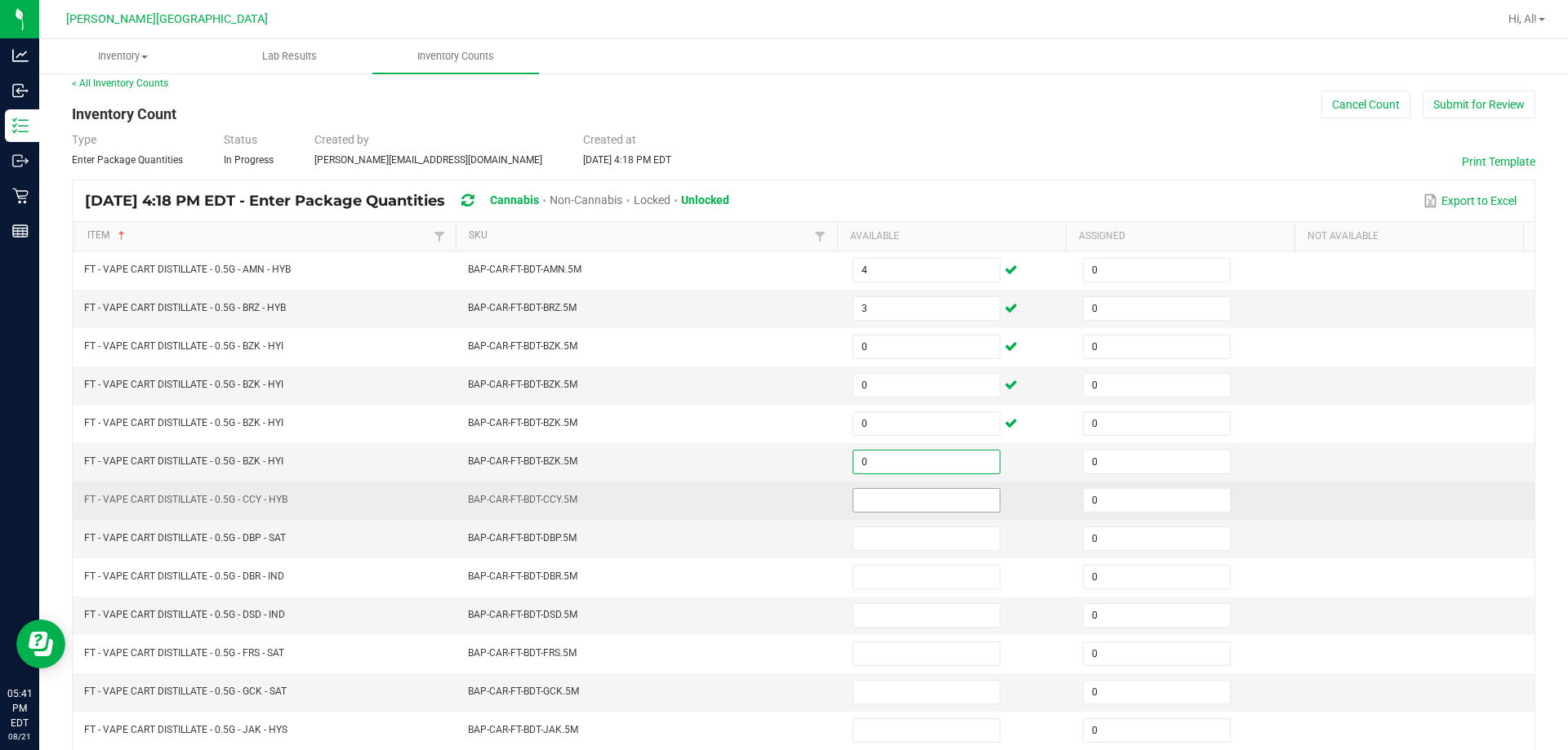
click at [779, 504] on input at bounding box center [926, 500] width 146 height 23
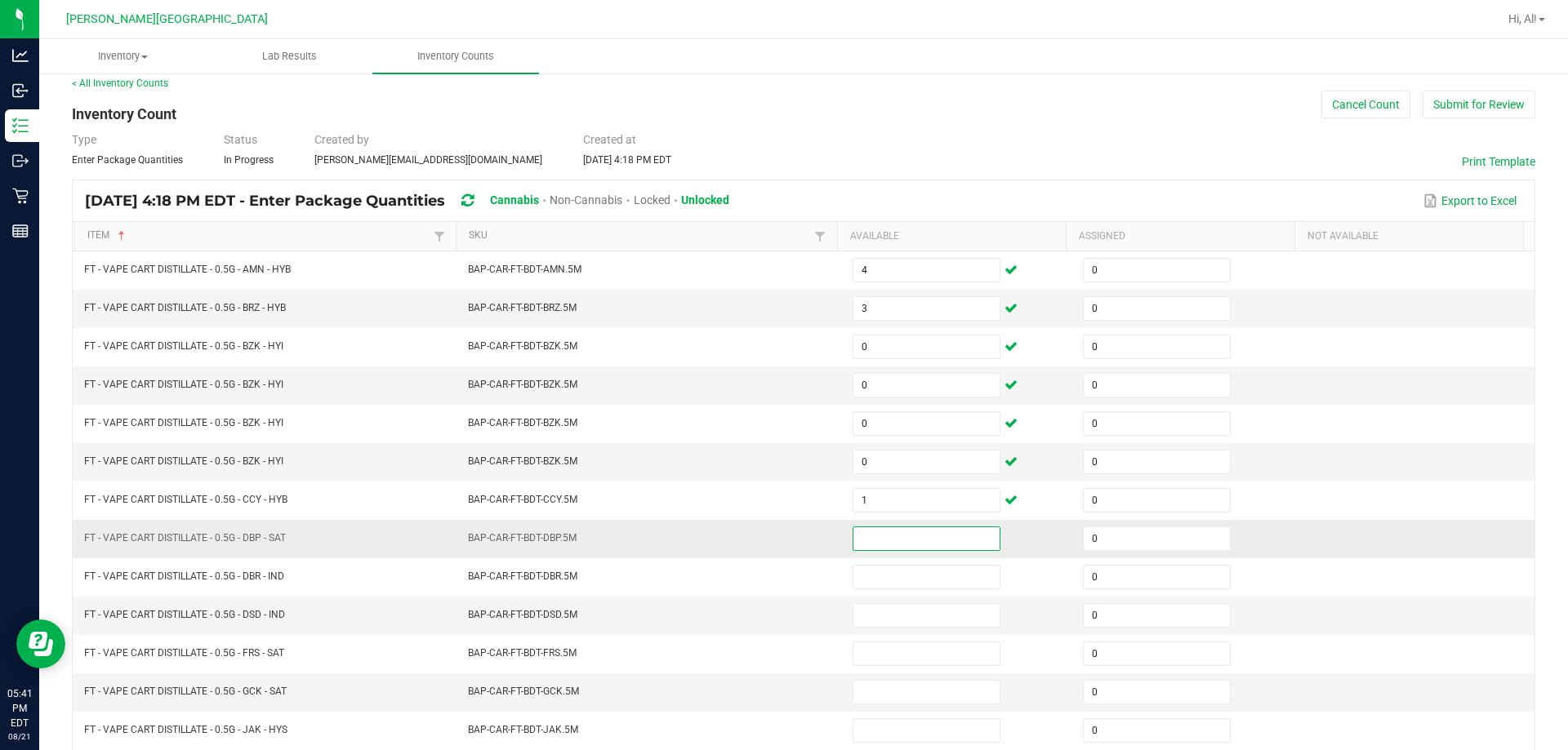
click at [779, 532] on input at bounding box center [926, 539] width 146 height 23
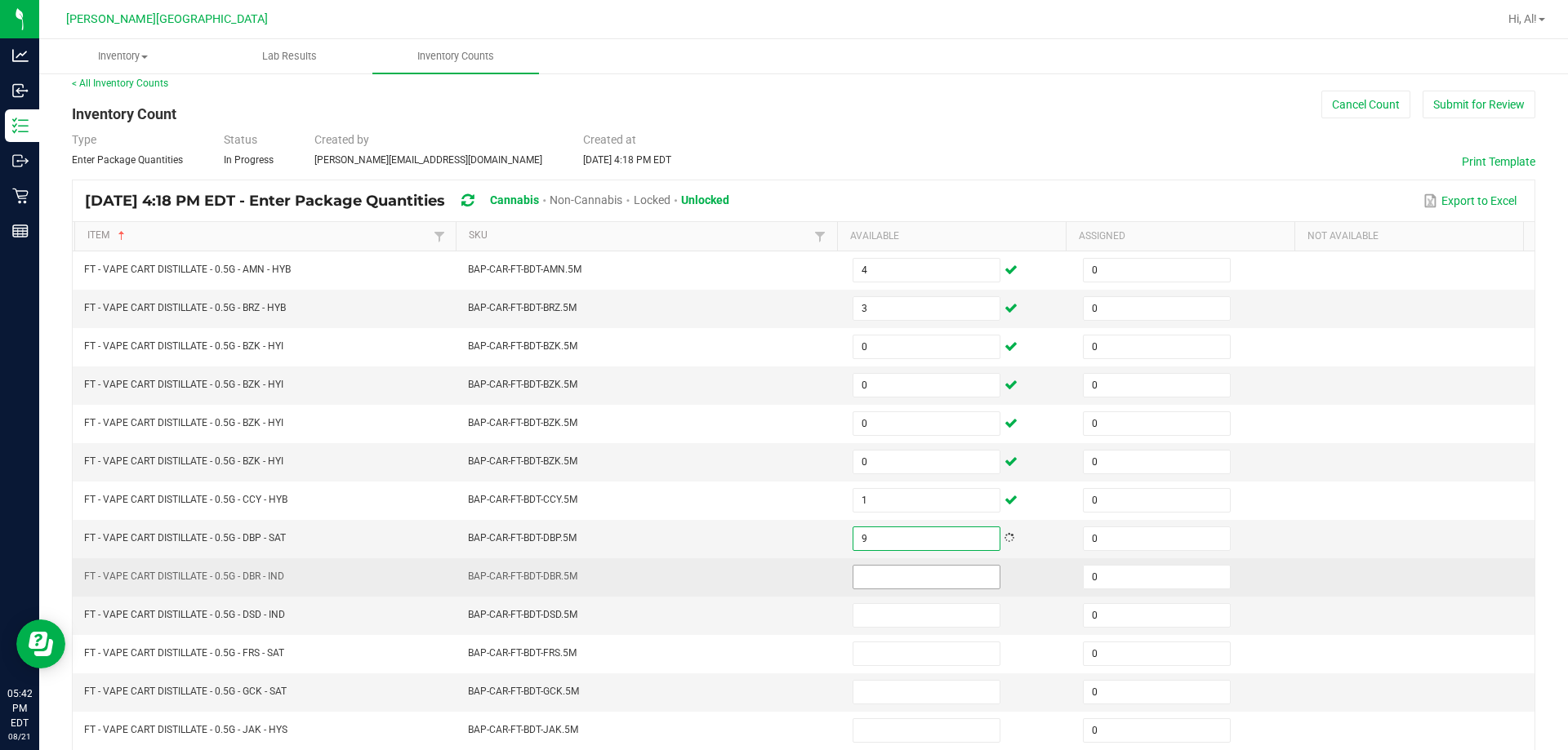
click at [779, 565] on input at bounding box center [926, 577] width 146 height 23
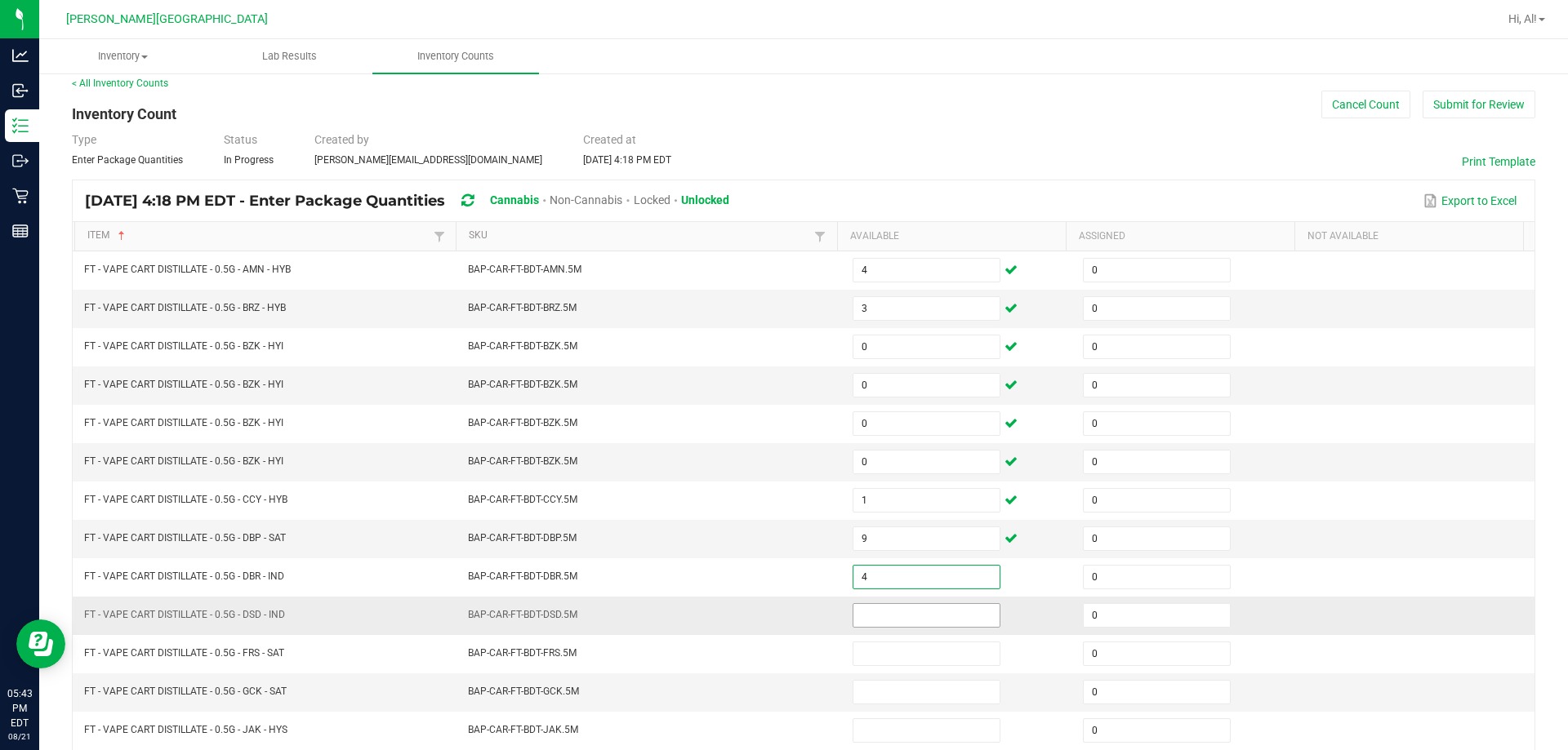
click at [779, 618] on input at bounding box center [926, 616] width 146 height 23
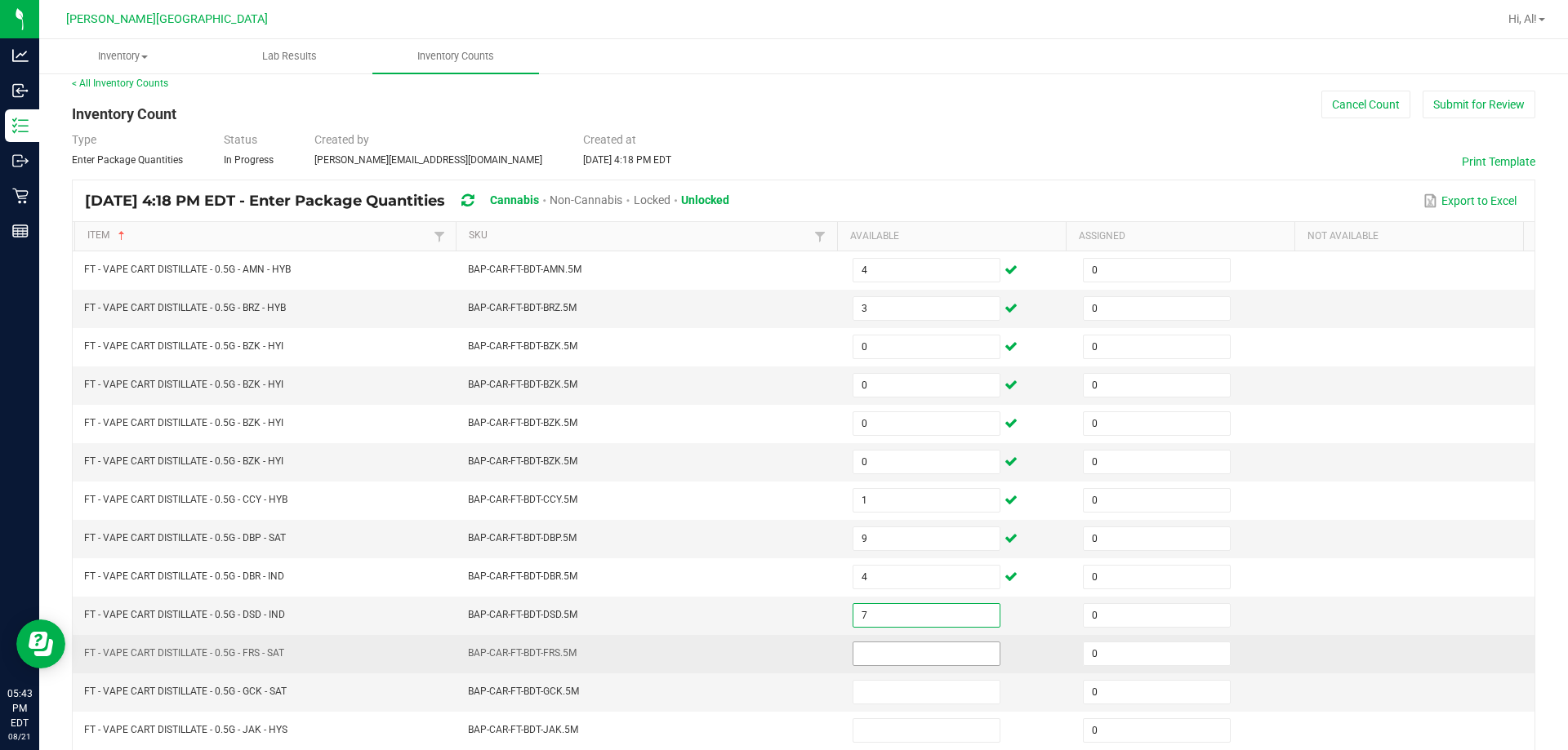
click at [779, 654] on input at bounding box center [926, 654] width 146 height 23
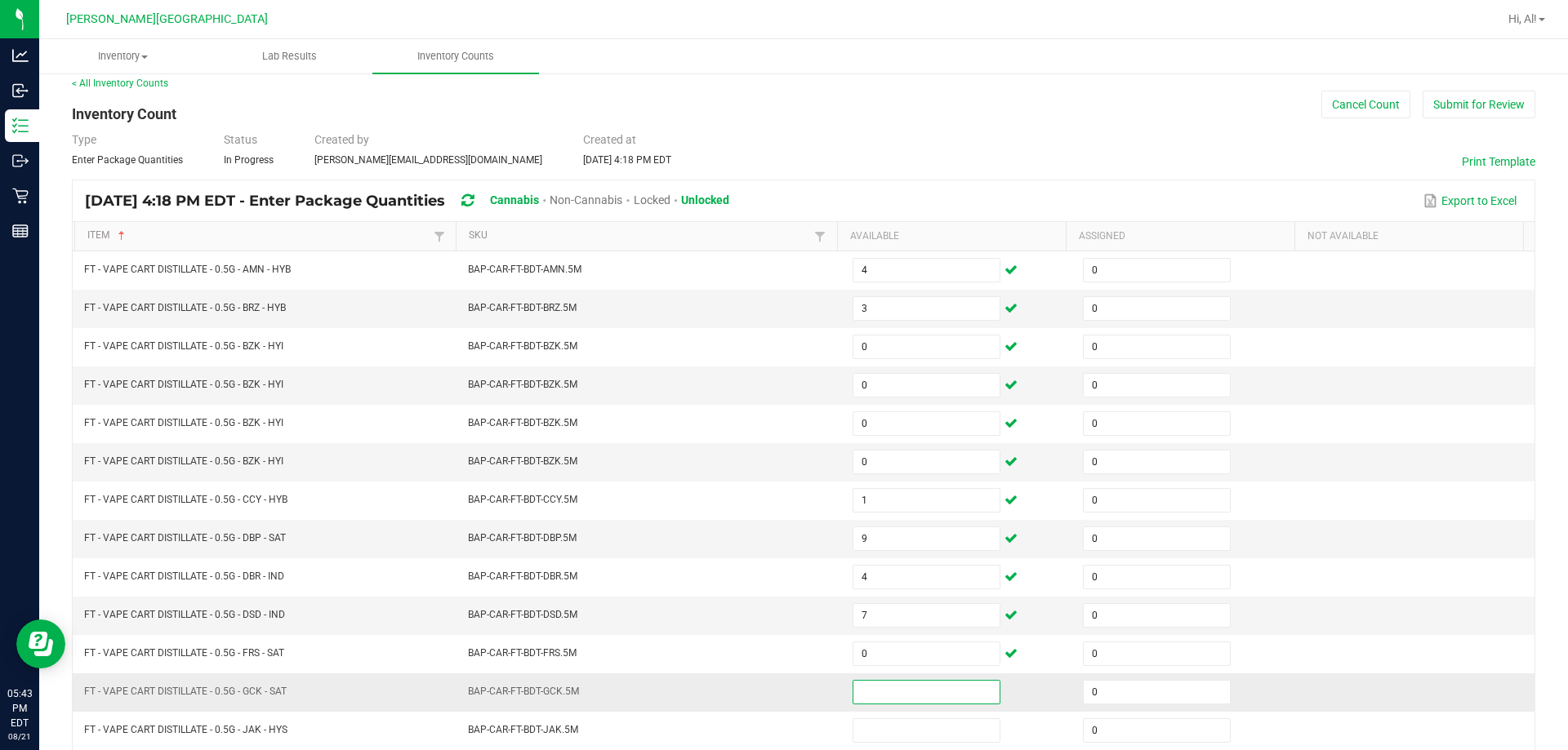
click at [779, 695] on input at bounding box center [926, 692] width 146 height 23
click at [779, 623] on td "BAP-CAR-FT-BDT-DSD.5M" at bounding box center [650, 616] width 384 height 39
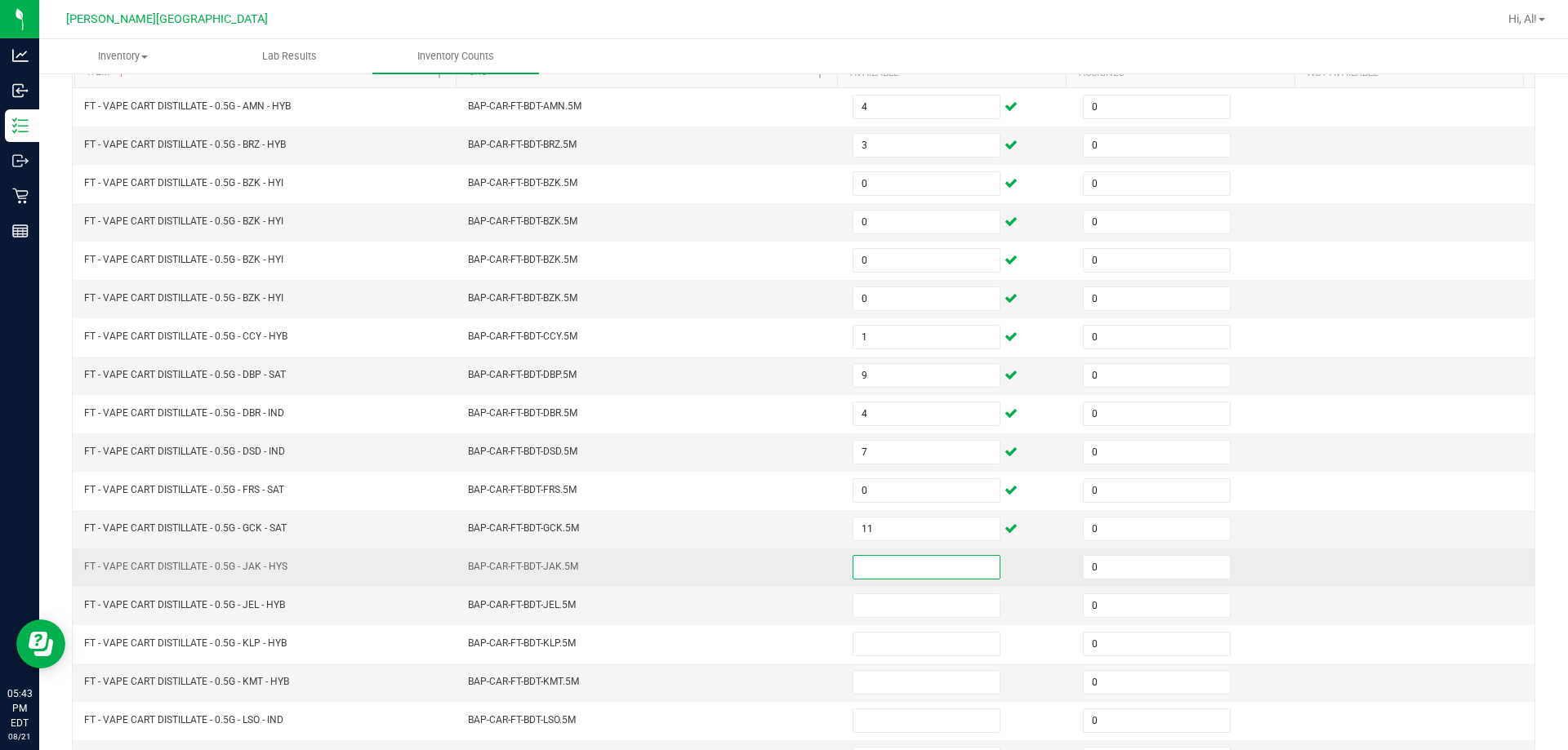
click at [779, 565] on input at bounding box center [926, 567] width 146 height 23
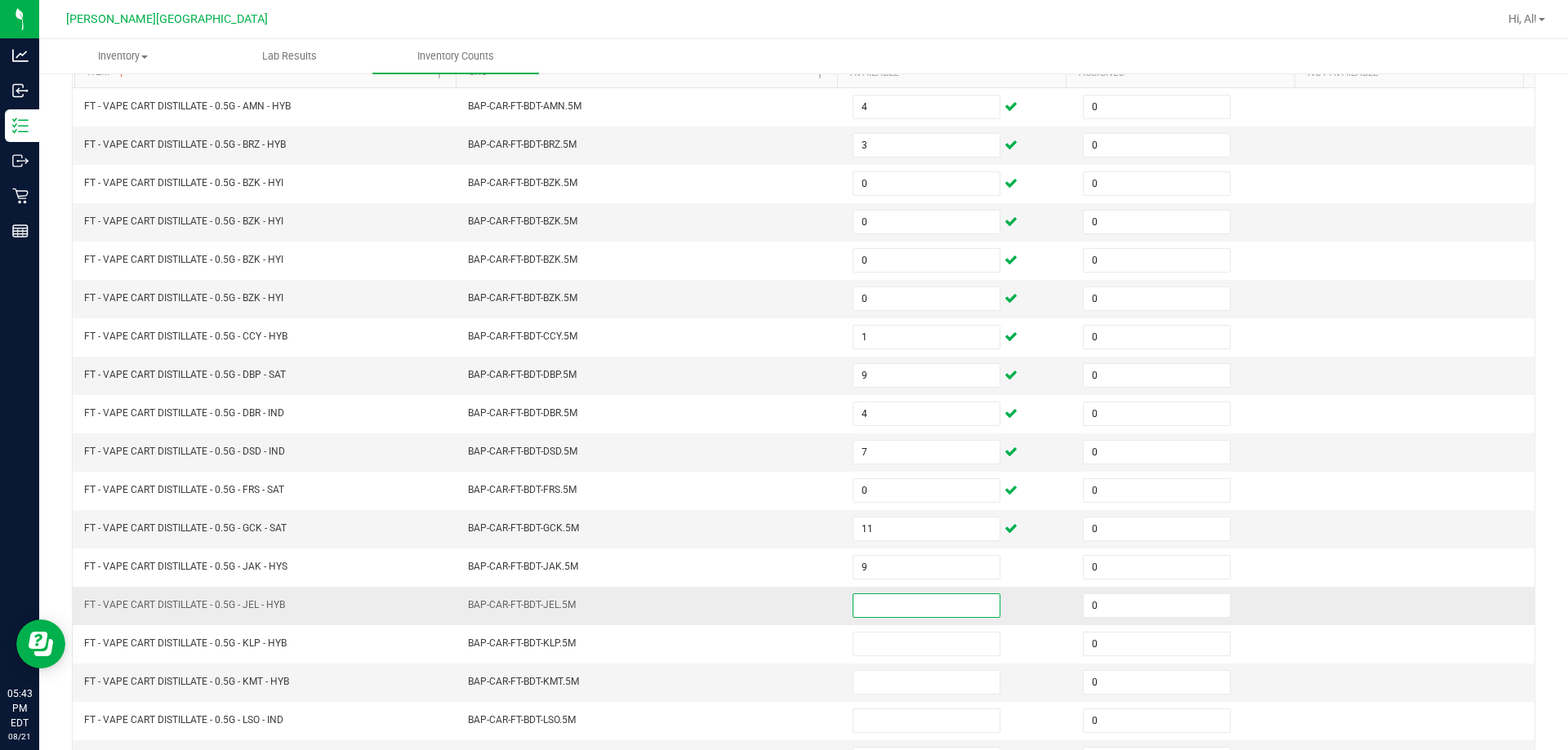
click at [779, 606] on input at bounding box center [926, 606] width 146 height 23
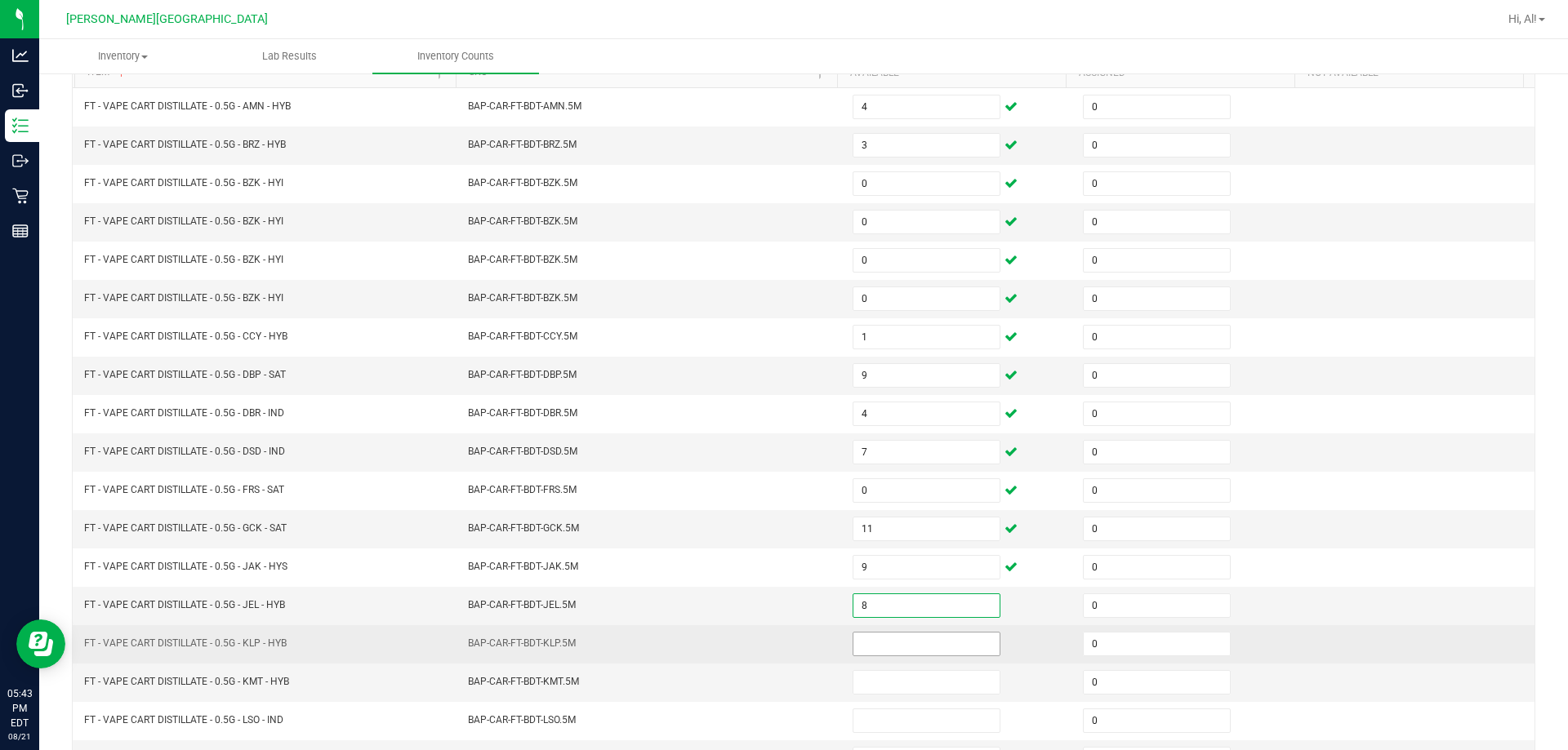
click at [779, 638] on input at bounding box center [926, 645] width 146 height 23
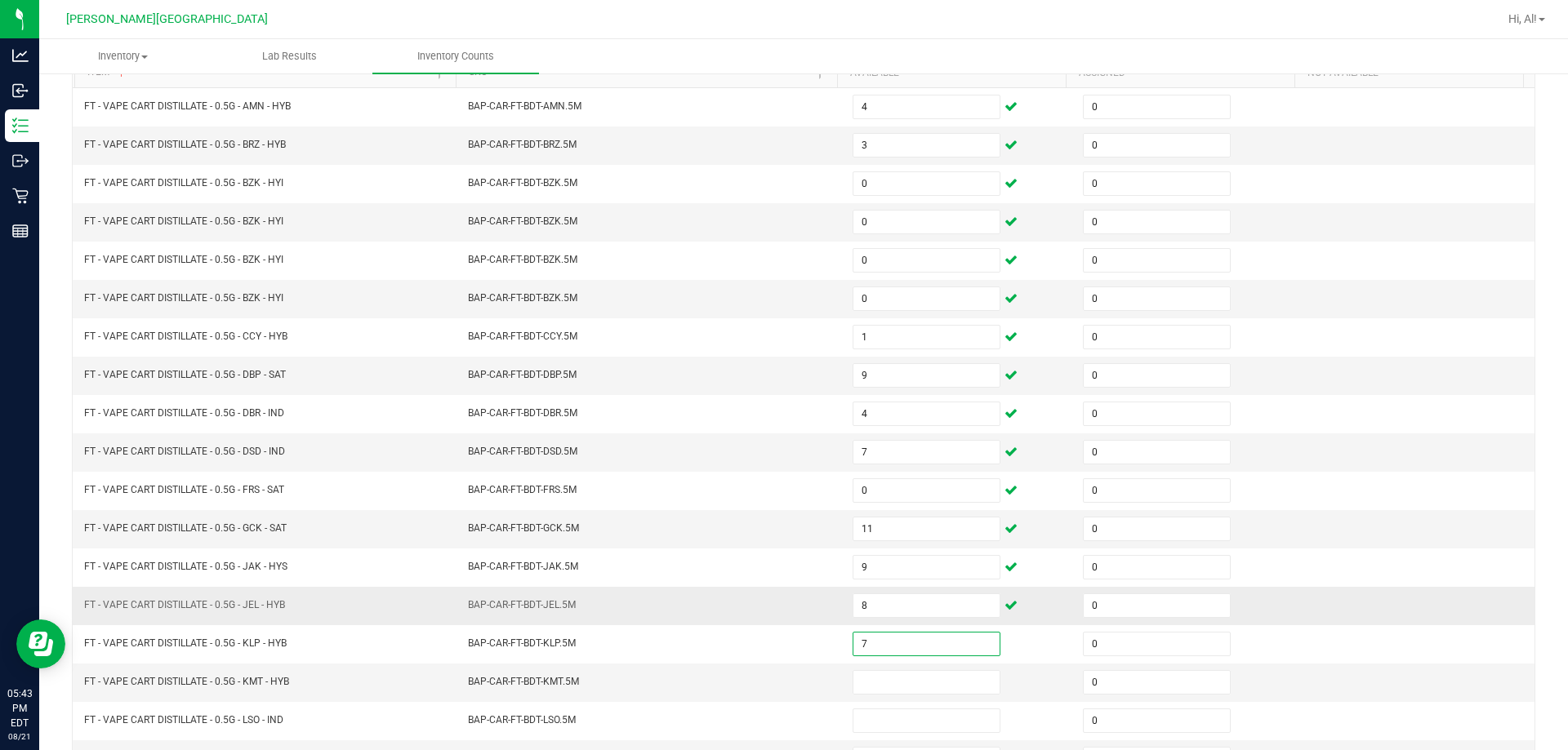
click at [757, 590] on td "BAP-CAR-FT-BDT-JEL.5M" at bounding box center [650, 606] width 384 height 39
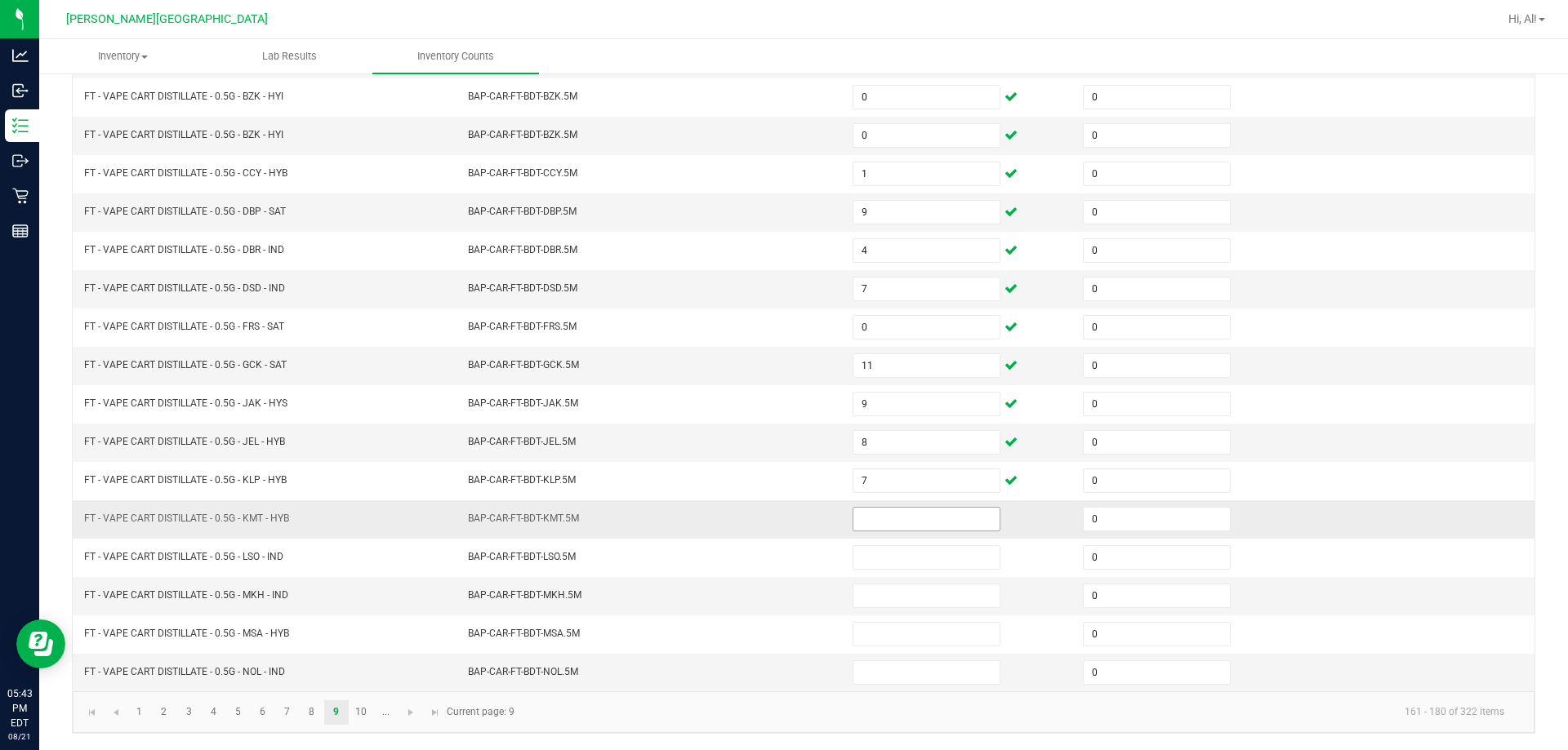
click at [779, 524] on input at bounding box center [926, 519] width 146 height 23
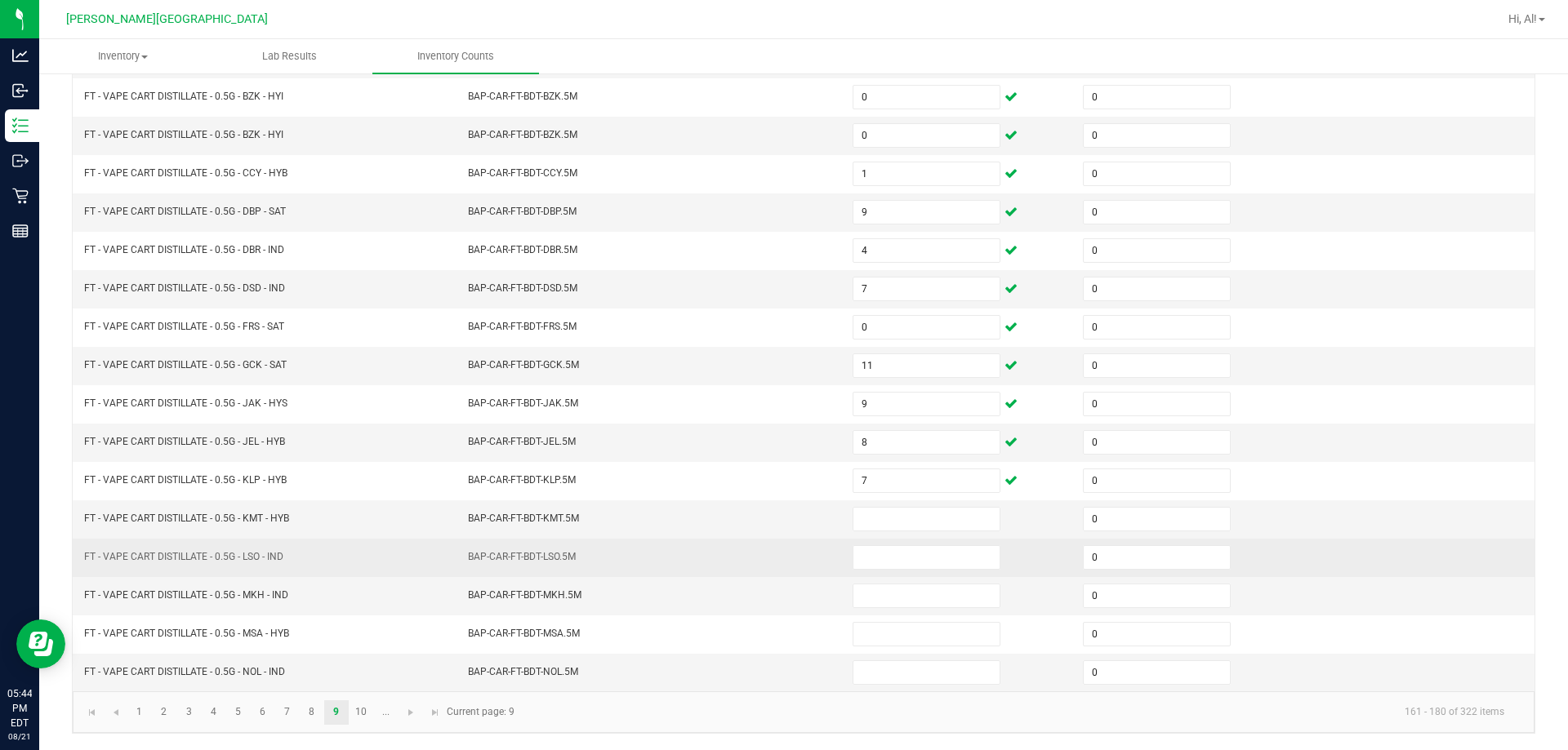
click at [779, 551] on td "BAP-CAR-FT-BDT-LSO.5M" at bounding box center [650, 558] width 384 height 39
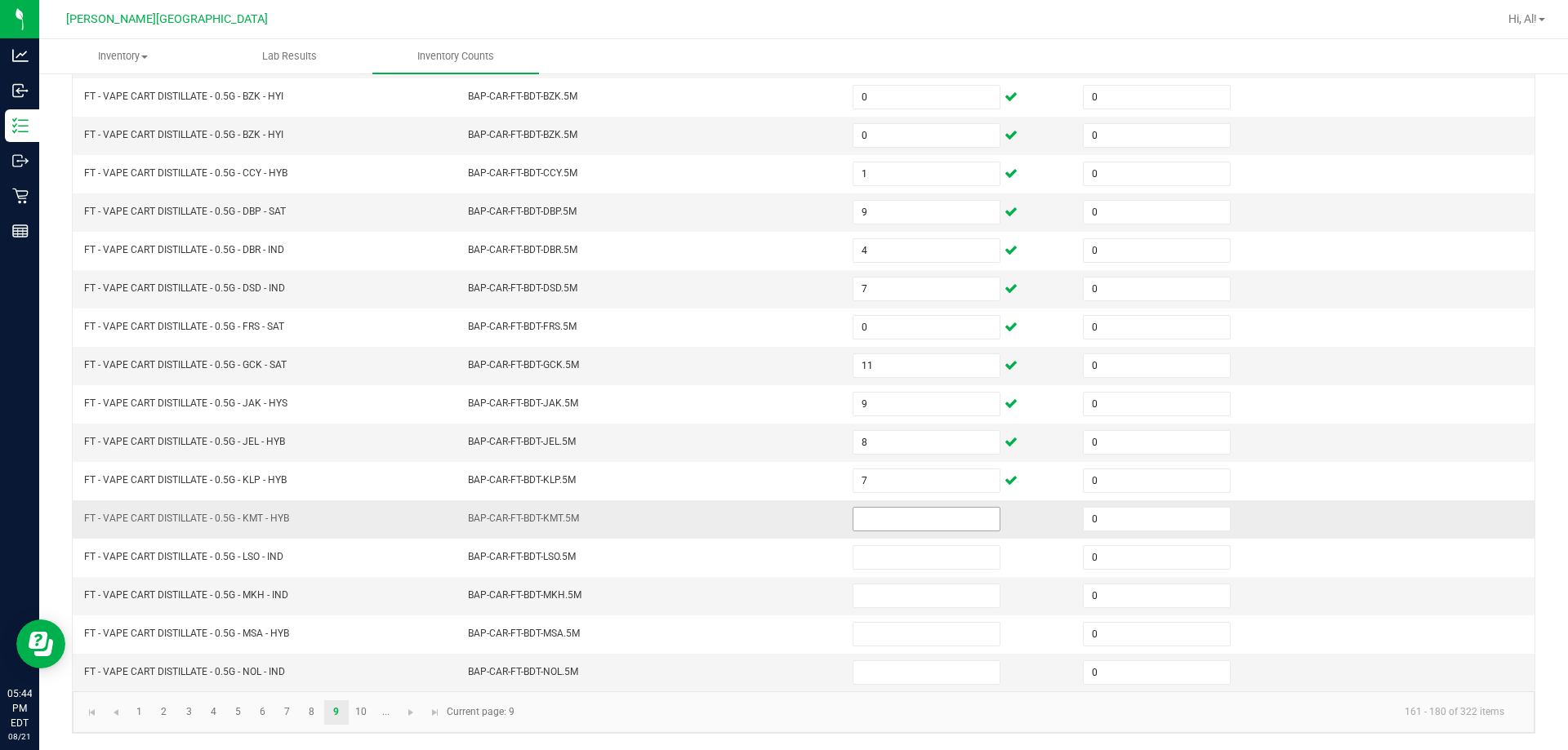
click at [779, 518] on input at bounding box center [926, 519] width 146 height 23
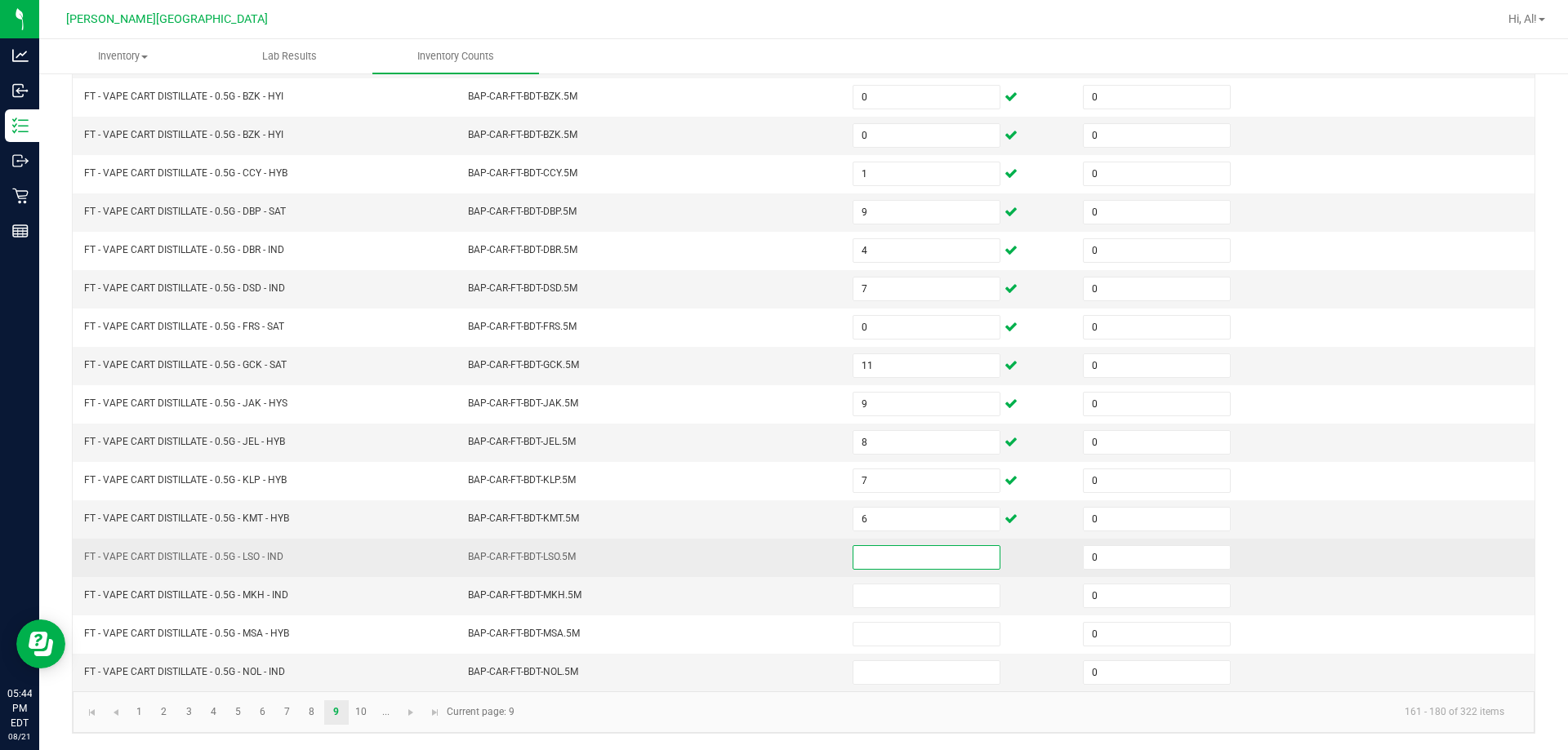
click at [779, 565] on input at bounding box center [926, 558] width 146 height 23
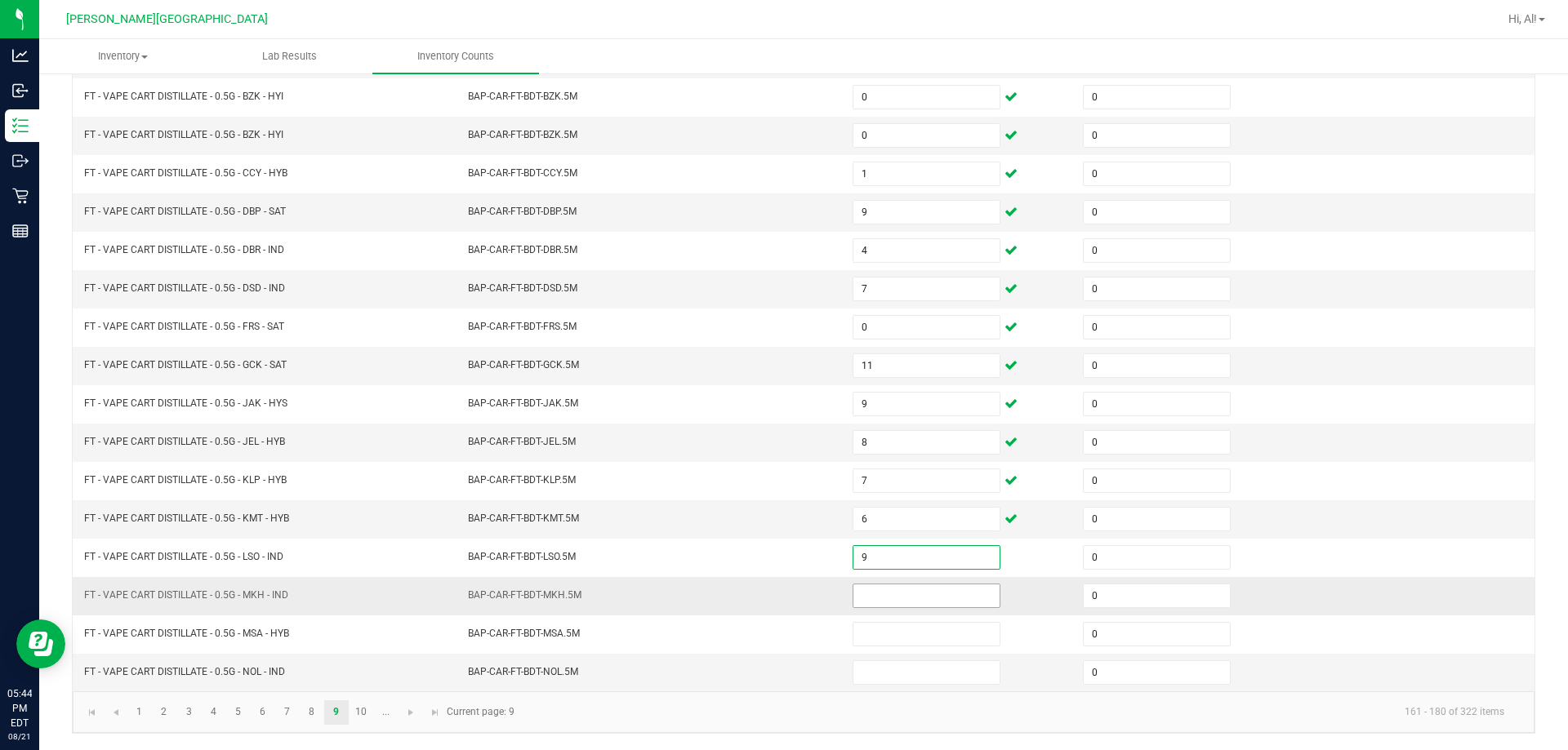
click at [779, 592] on input at bounding box center [926, 596] width 146 height 23
click at [775, 588] on td "BAP-CAR-FT-BDT-MKH.5M" at bounding box center [650, 596] width 384 height 39
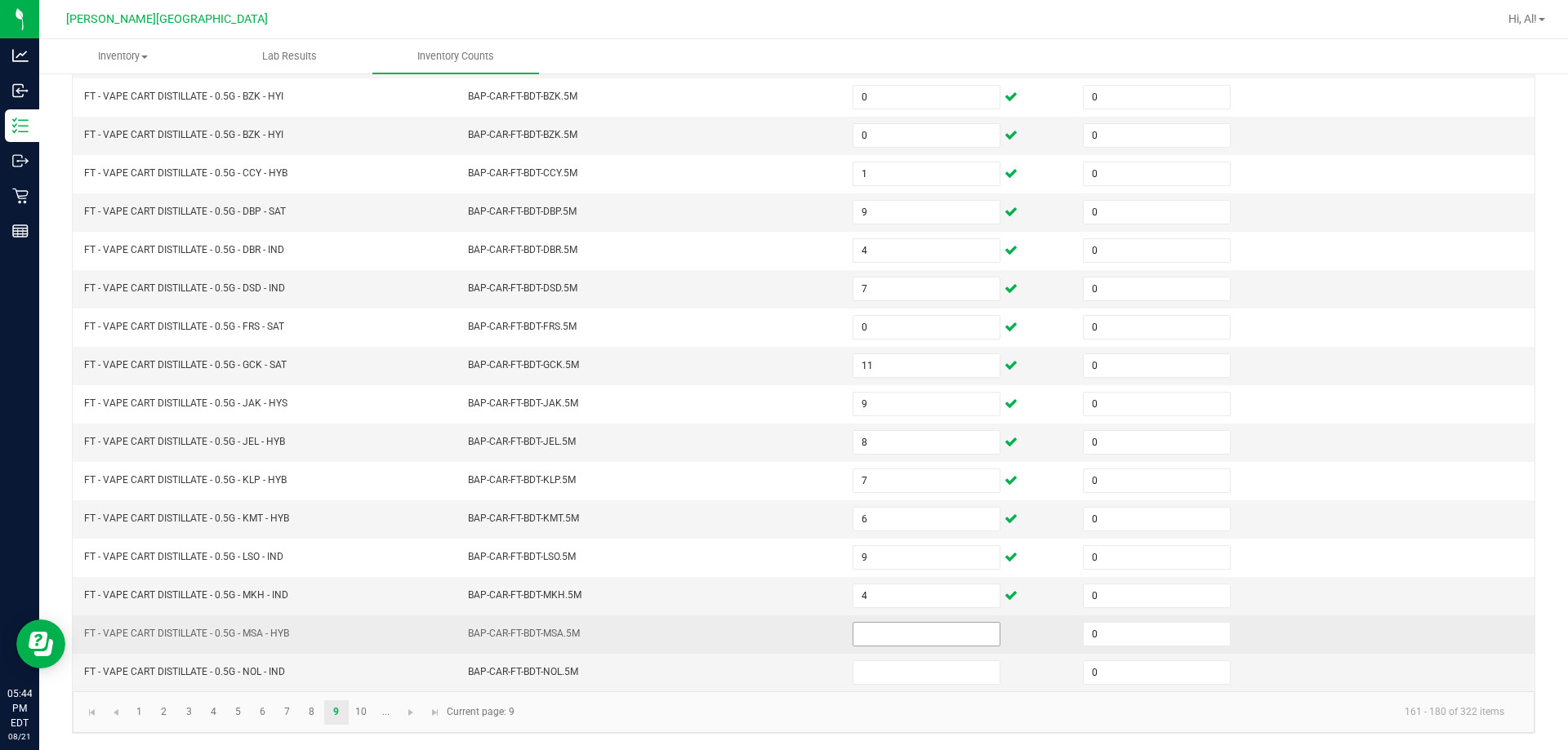
click at [779, 635] on input at bounding box center [926, 635] width 146 height 23
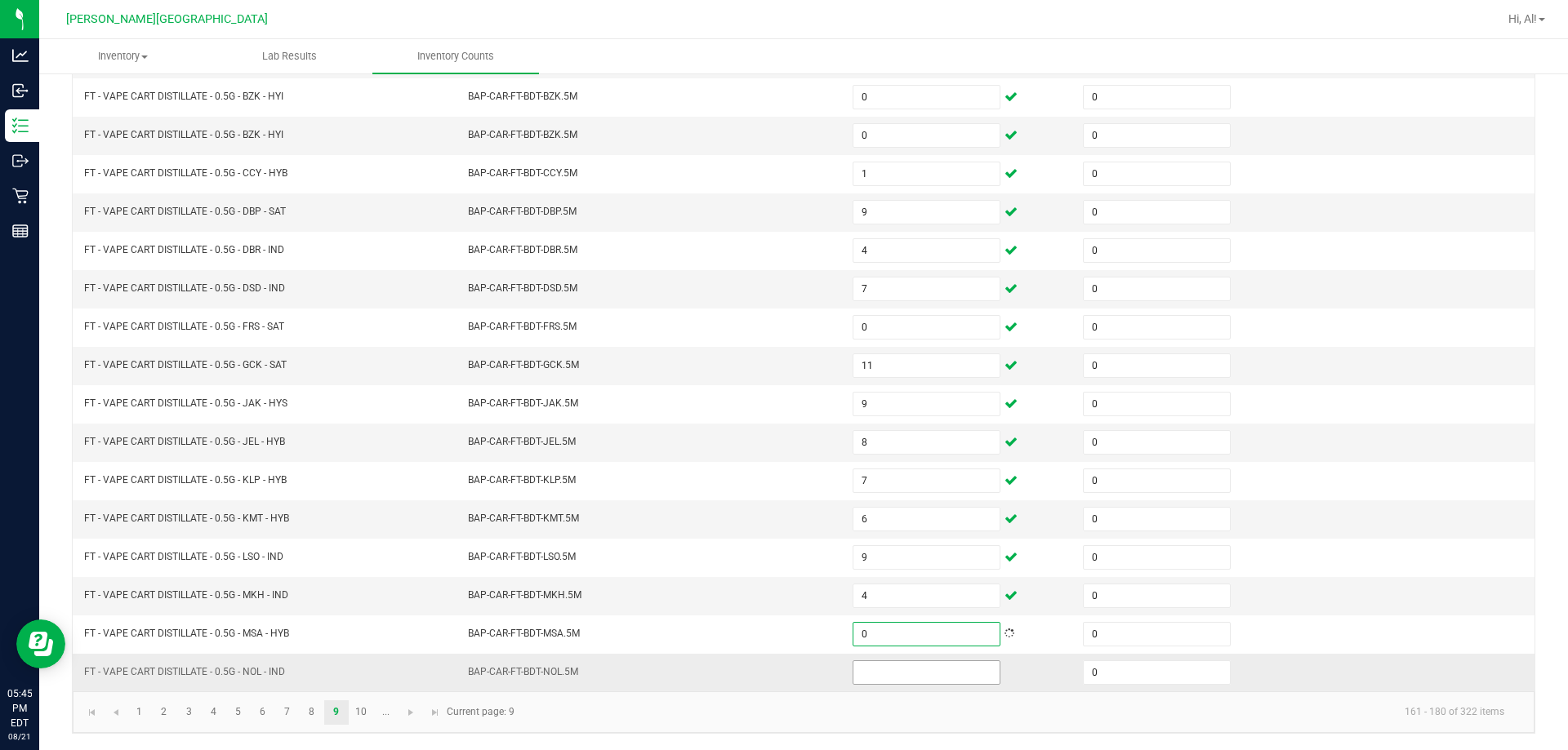
click at [779, 669] on input at bounding box center [926, 673] width 146 height 23
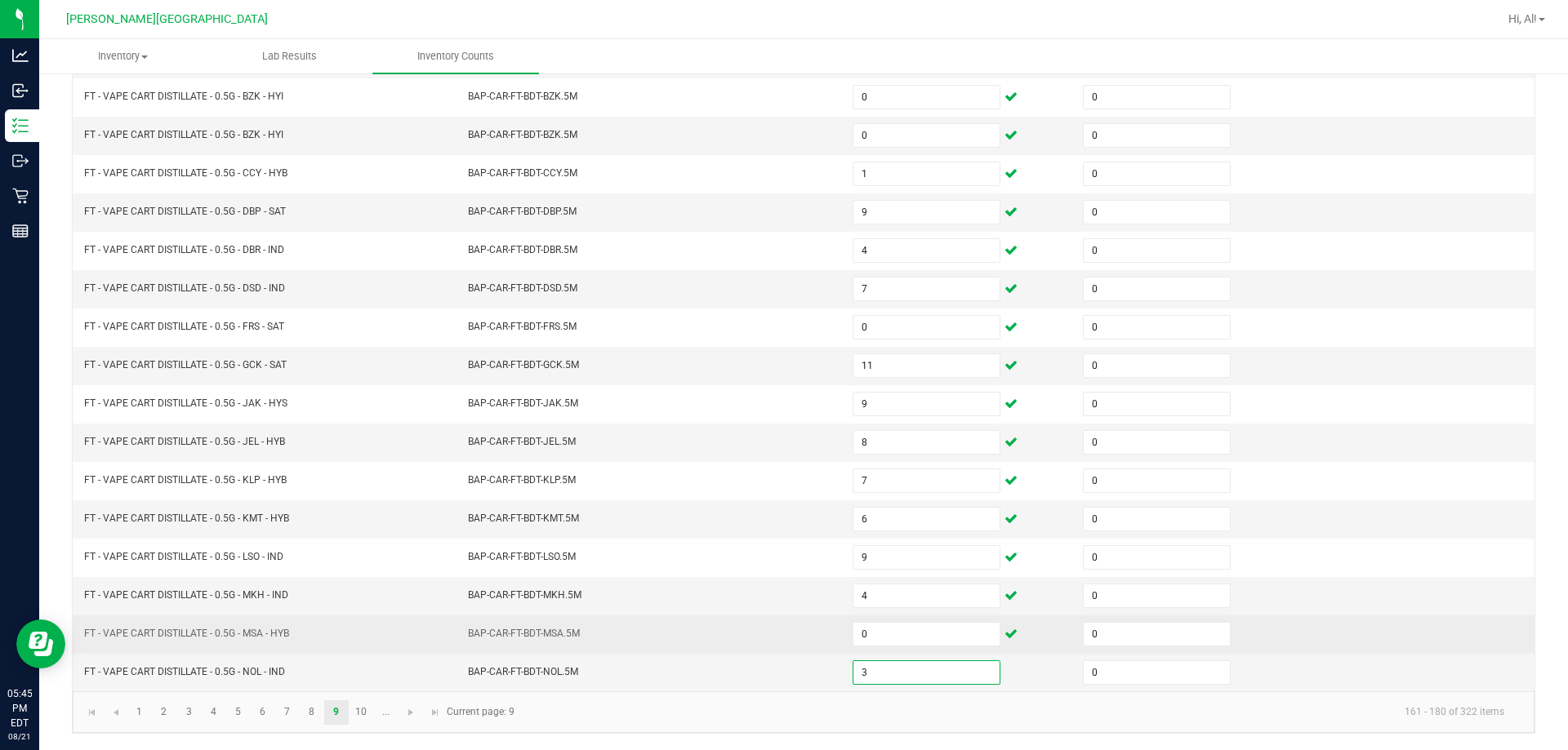
click at [770, 640] on td "BAP-CAR-FT-BDT-MSA.5M" at bounding box center [650, 635] width 384 height 39
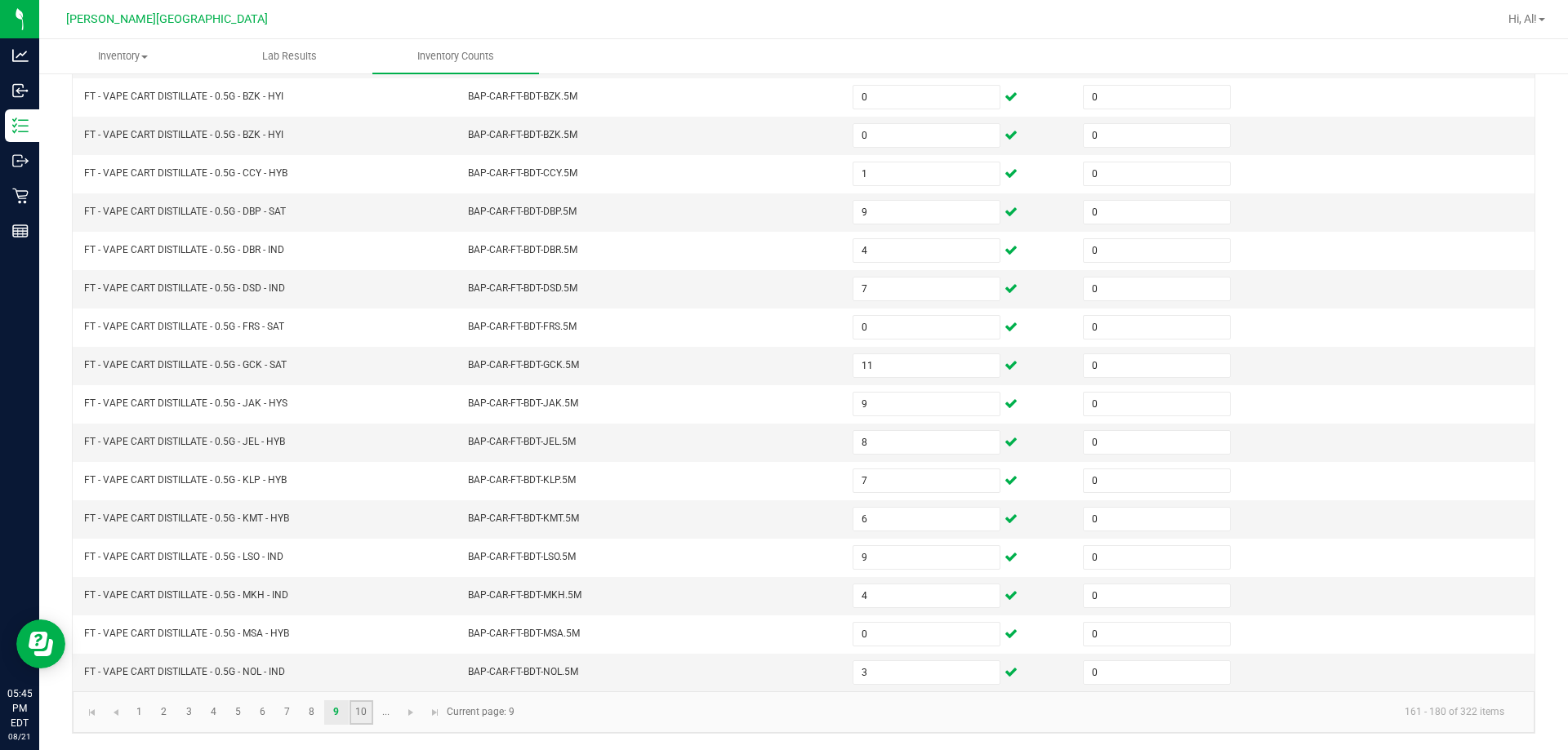
click at [365, 712] on link "10" at bounding box center [361, 713] width 24 height 25
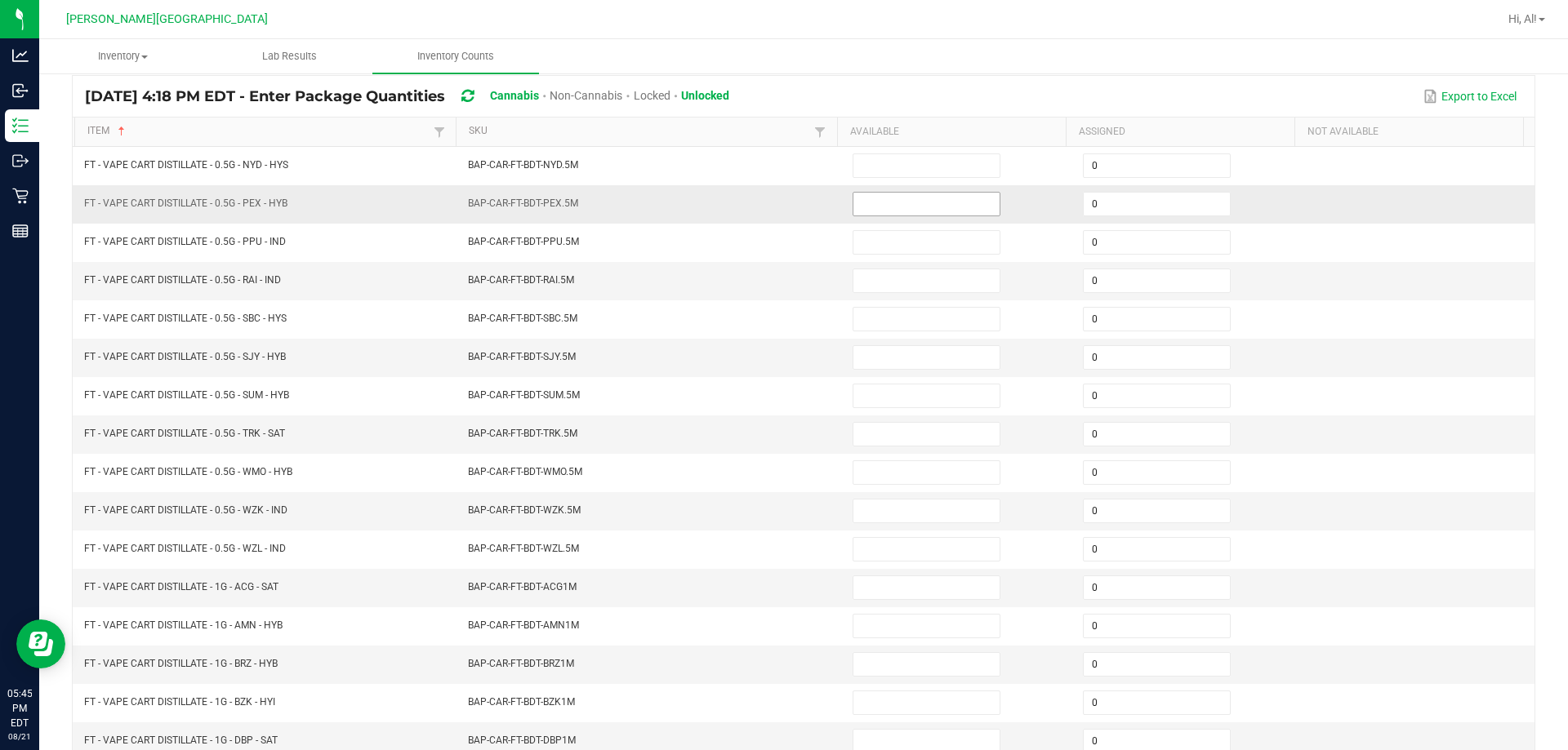
scroll to position [94, 0]
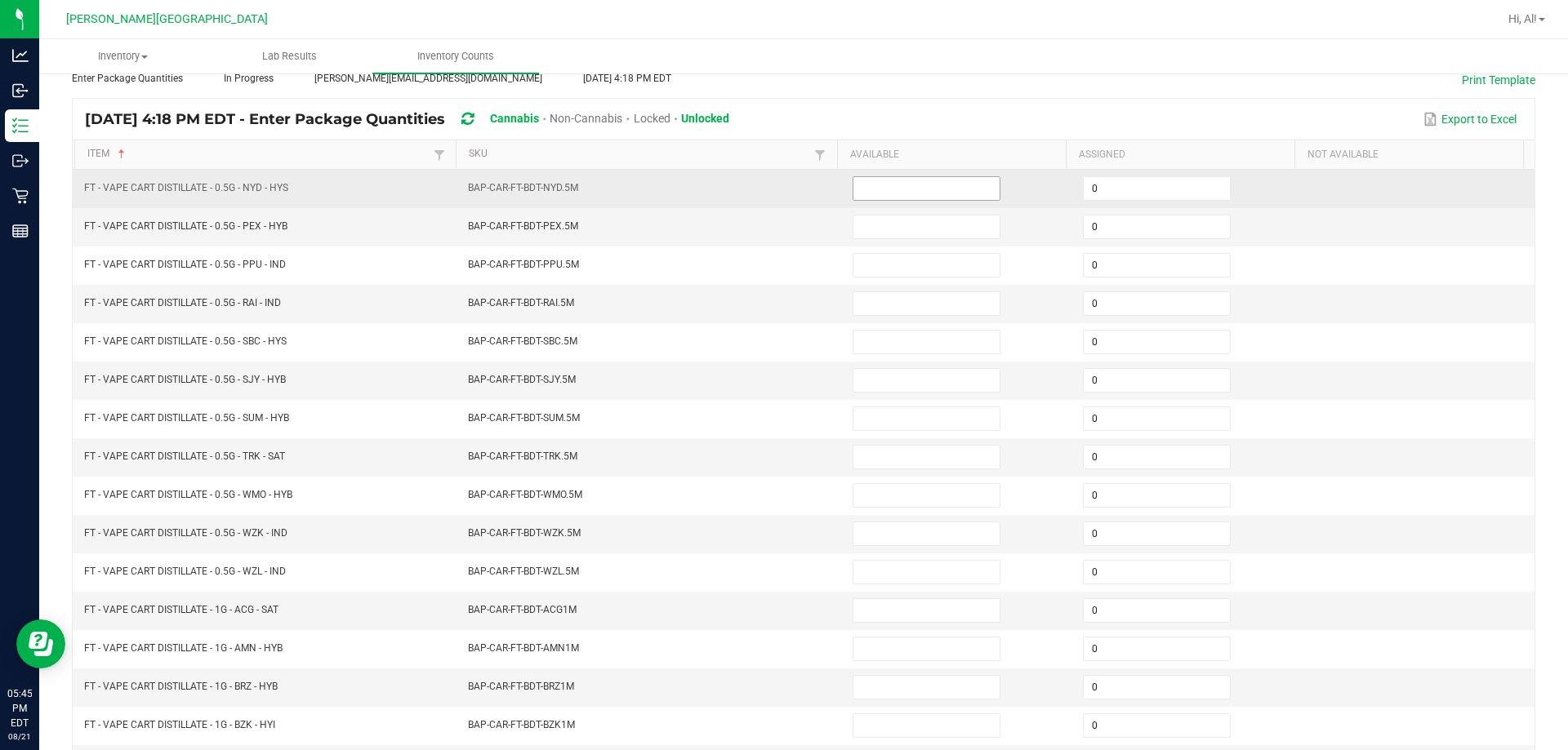
click at [779, 199] on input at bounding box center [926, 189] width 146 height 23
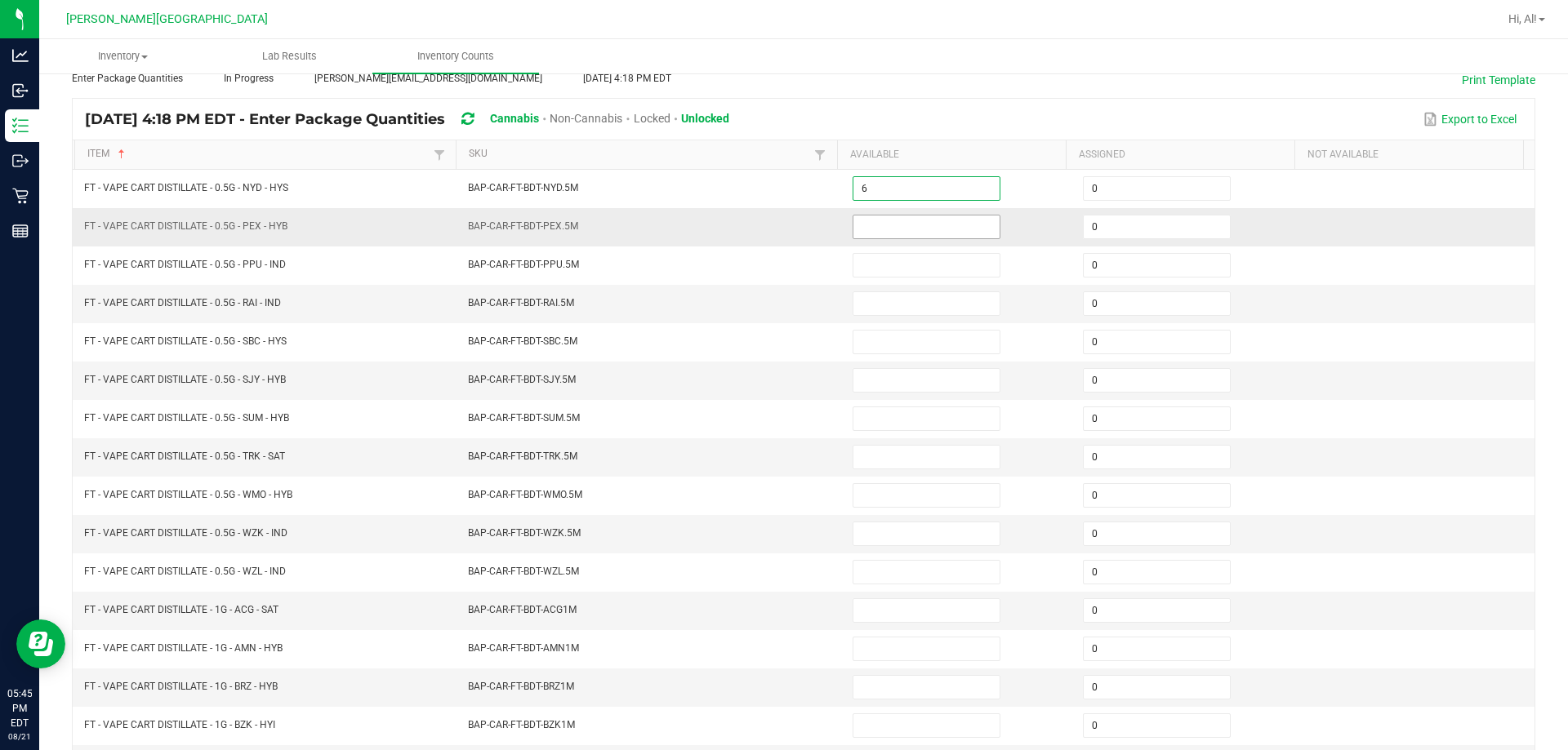
click at [779, 224] on input at bounding box center [926, 227] width 146 height 23
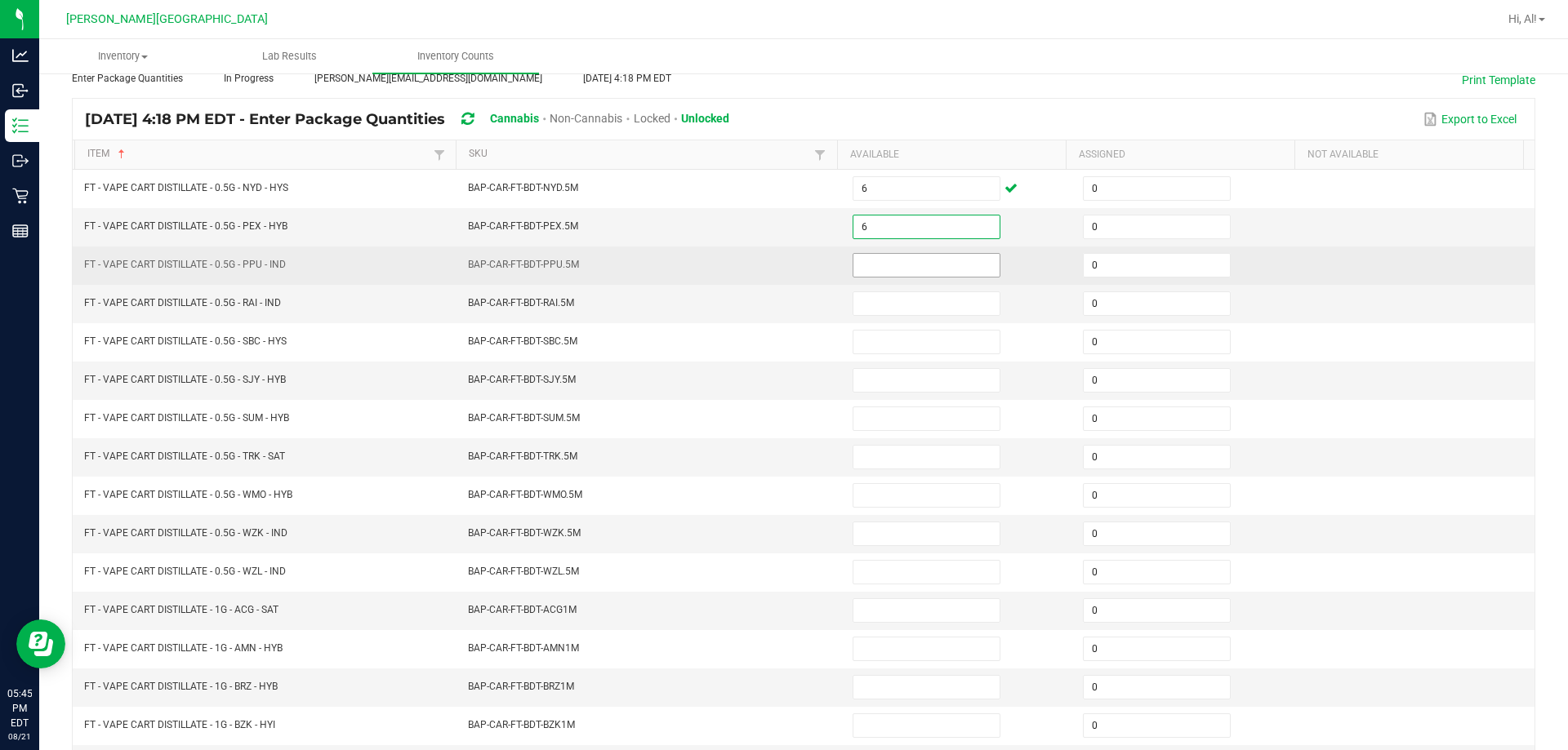
click at [779, 265] on input at bounding box center [926, 265] width 146 height 23
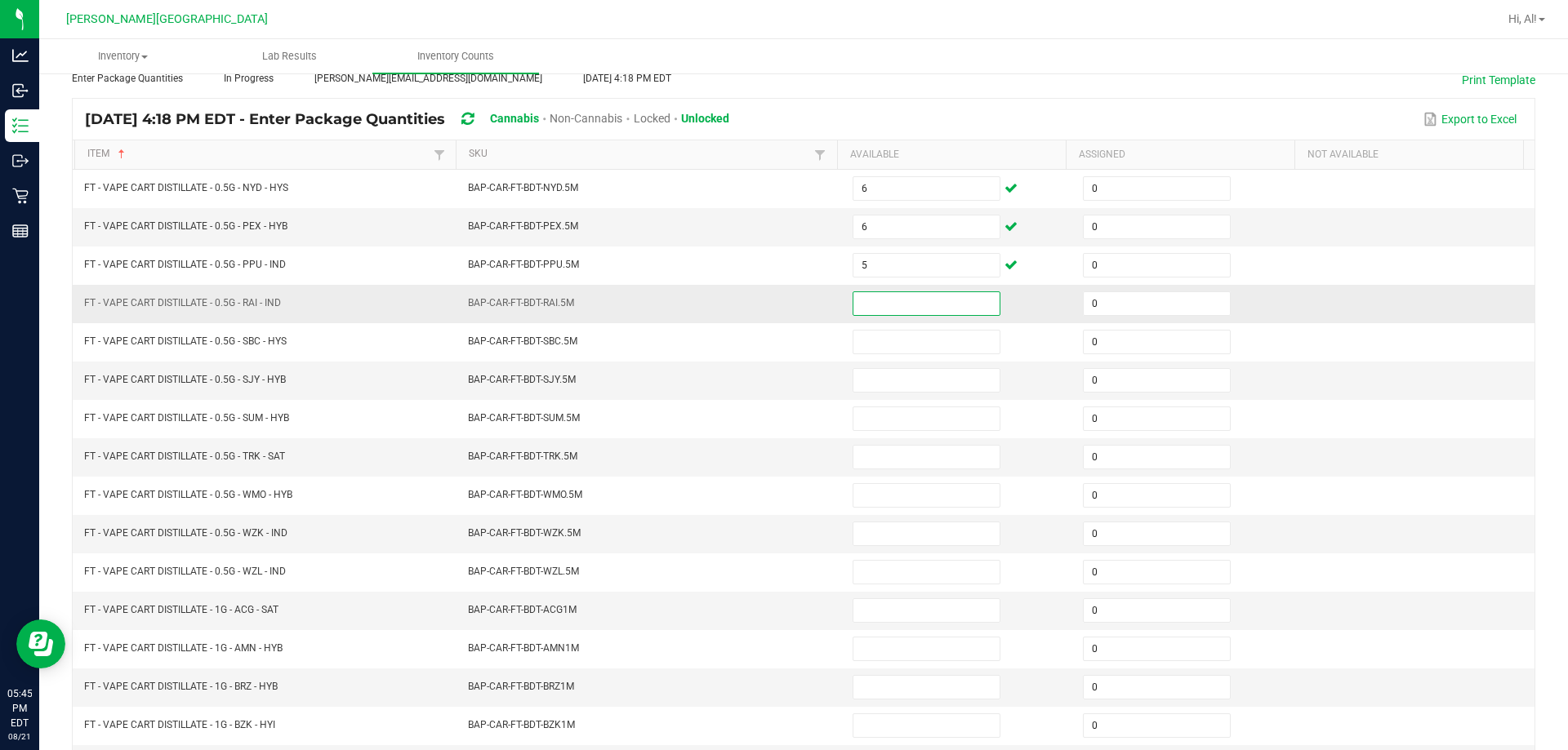
click at [779, 297] on input at bounding box center [926, 304] width 146 height 23
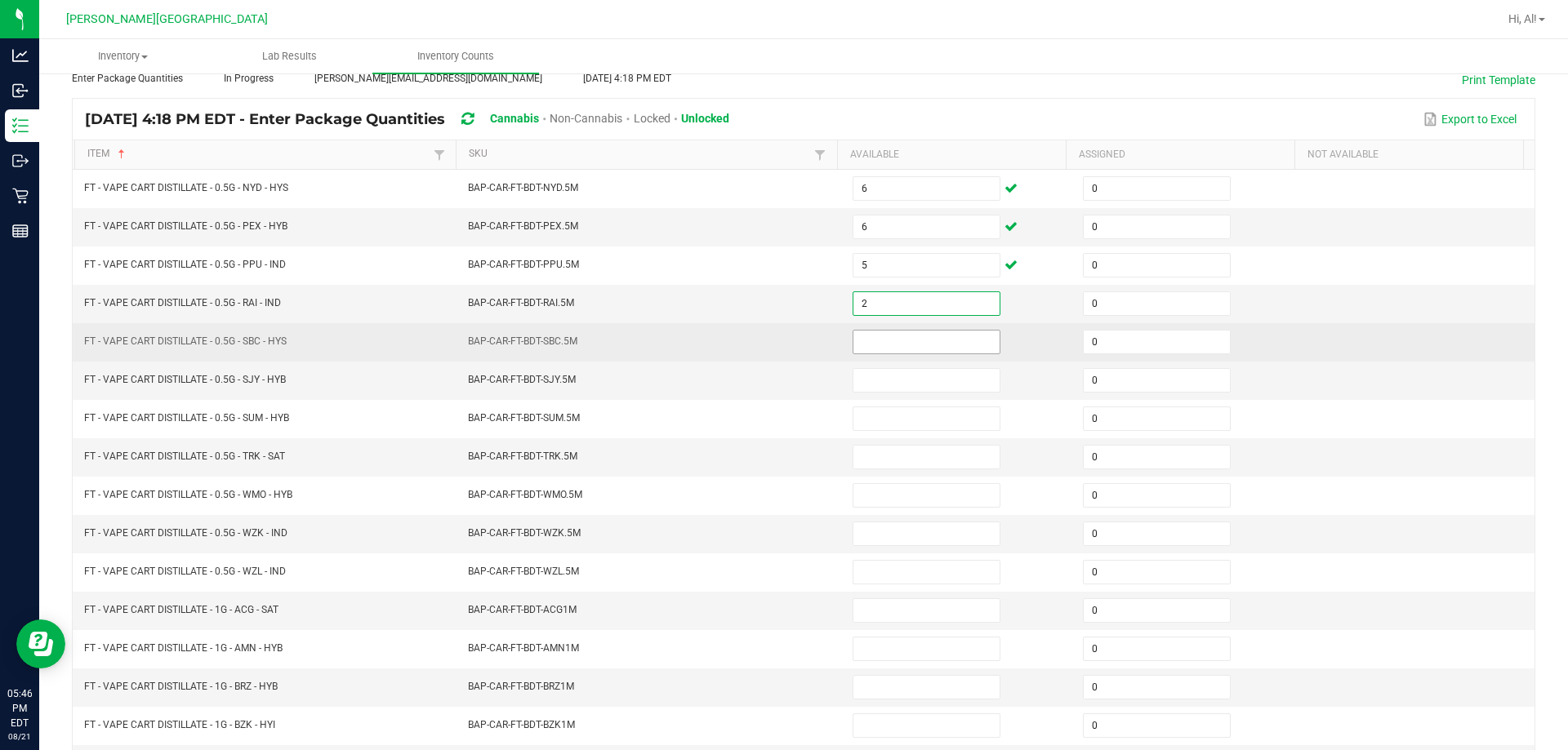
click at [779, 335] on input at bounding box center [926, 342] width 146 height 23
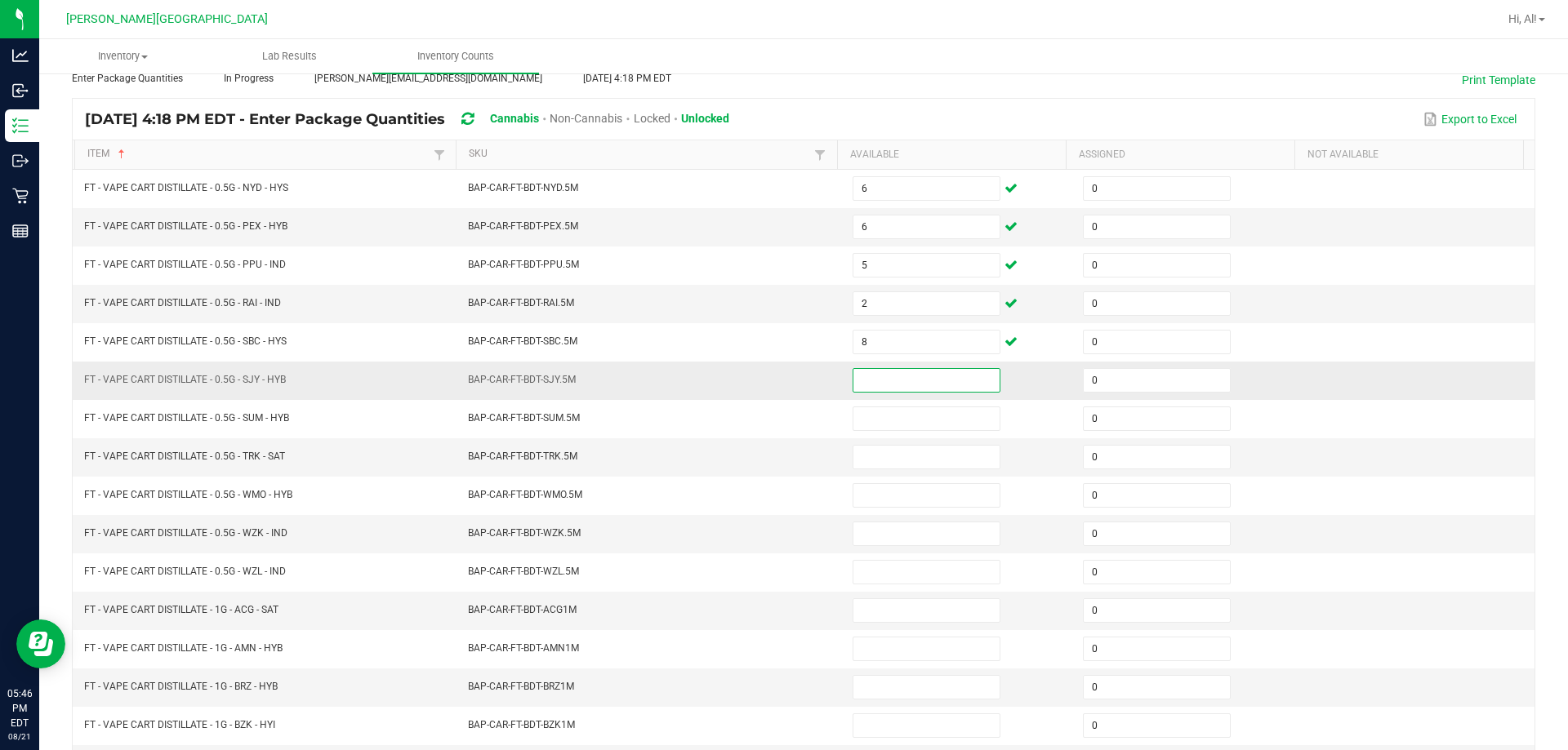
click at [779, 371] on input at bounding box center [926, 381] width 146 height 23
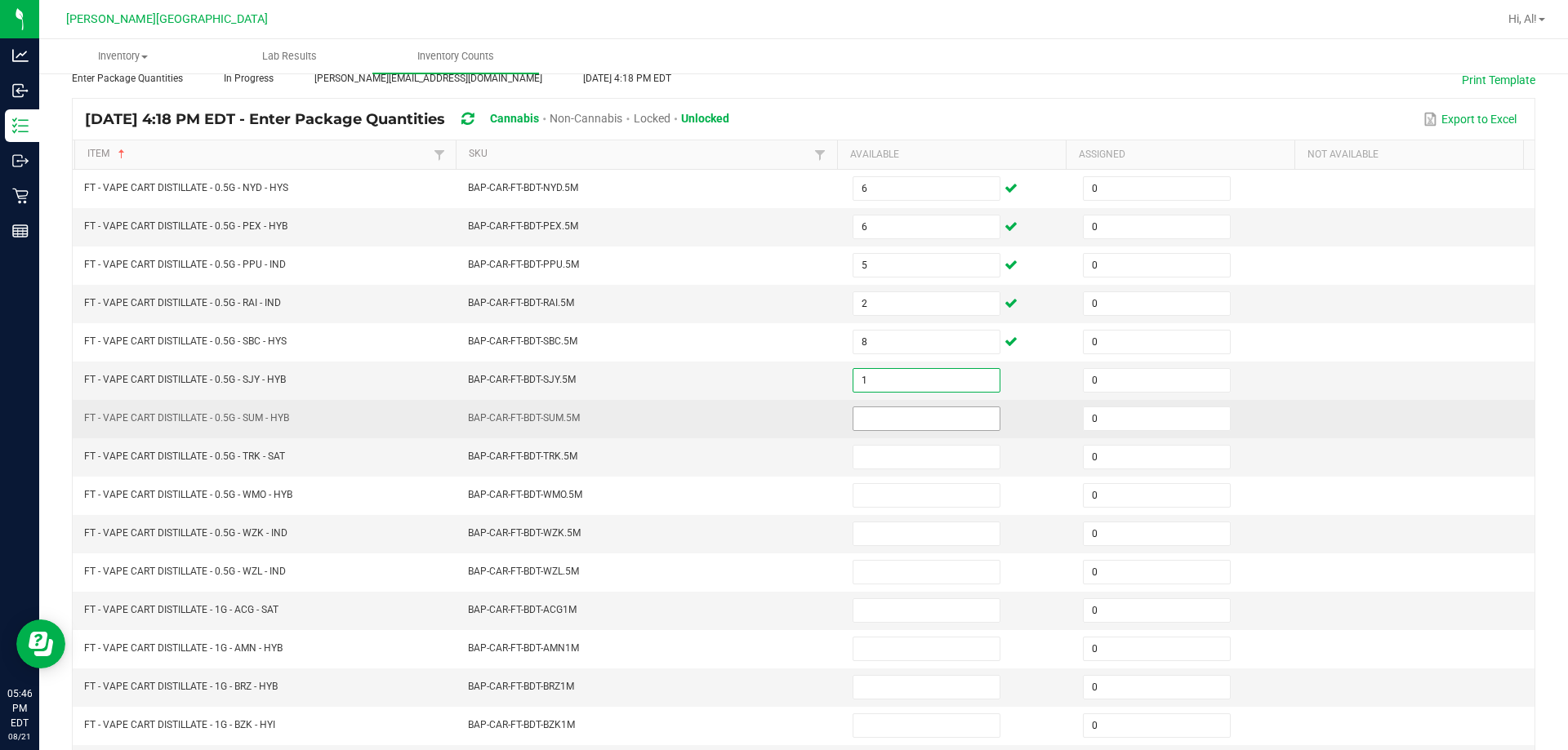
click at [779, 424] on input at bounding box center [926, 419] width 146 height 23
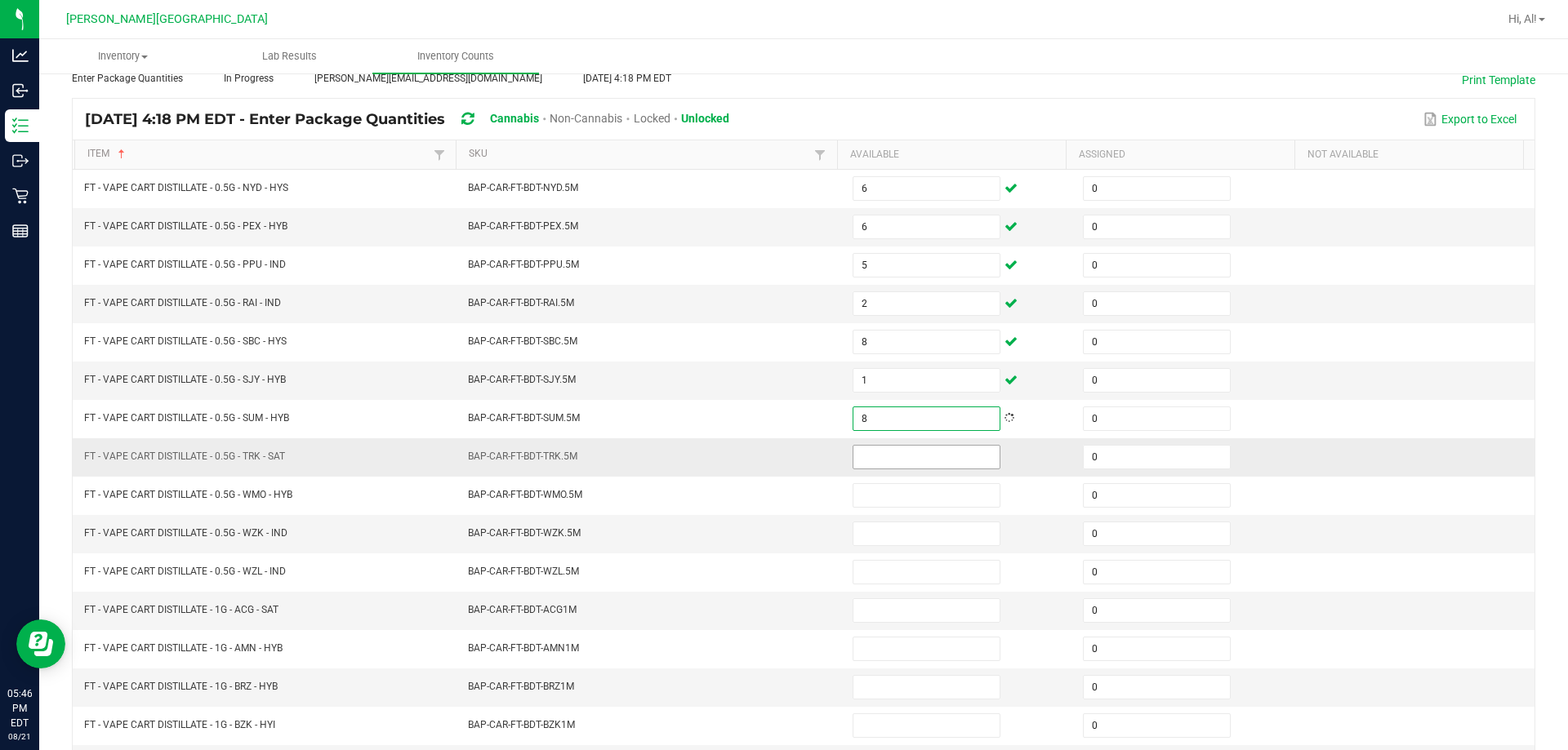
click at [779, 454] on input at bounding box center [926, 457] width 146 height 23
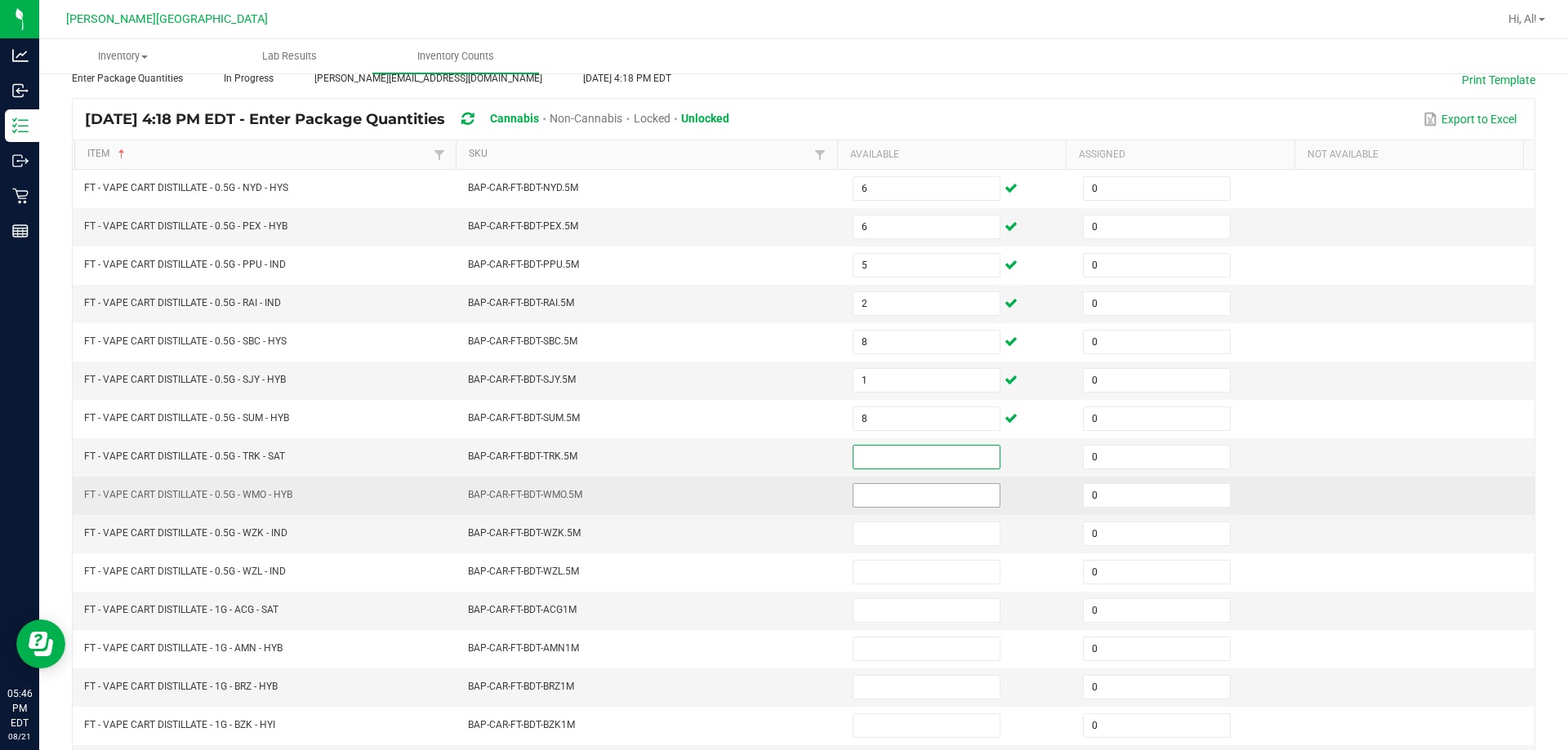
click at [779, 496] on input at bounding box center [926, 495] width 146 height 23
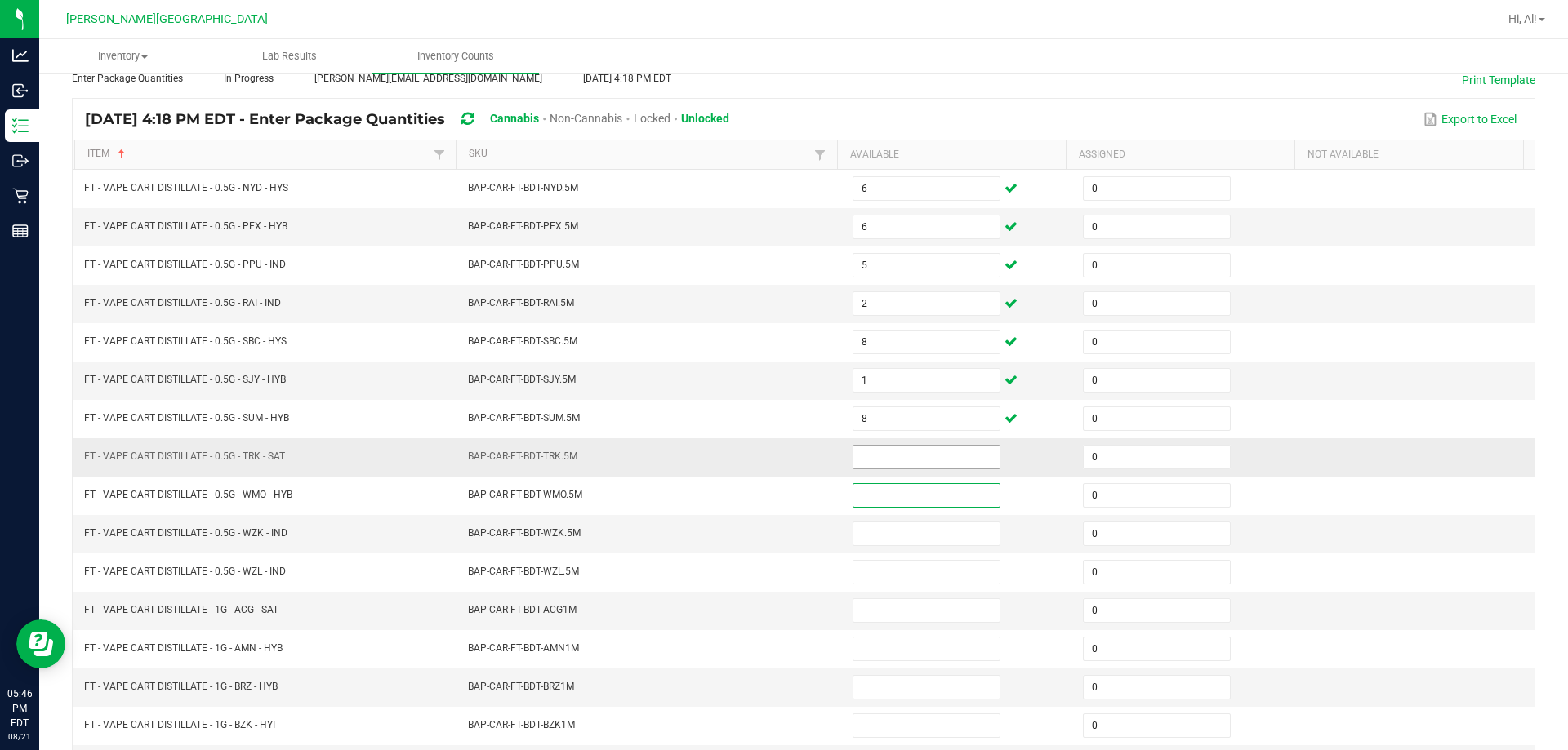
click at [779, 448] on input at bounding box center [926, 457] width 146 height 23
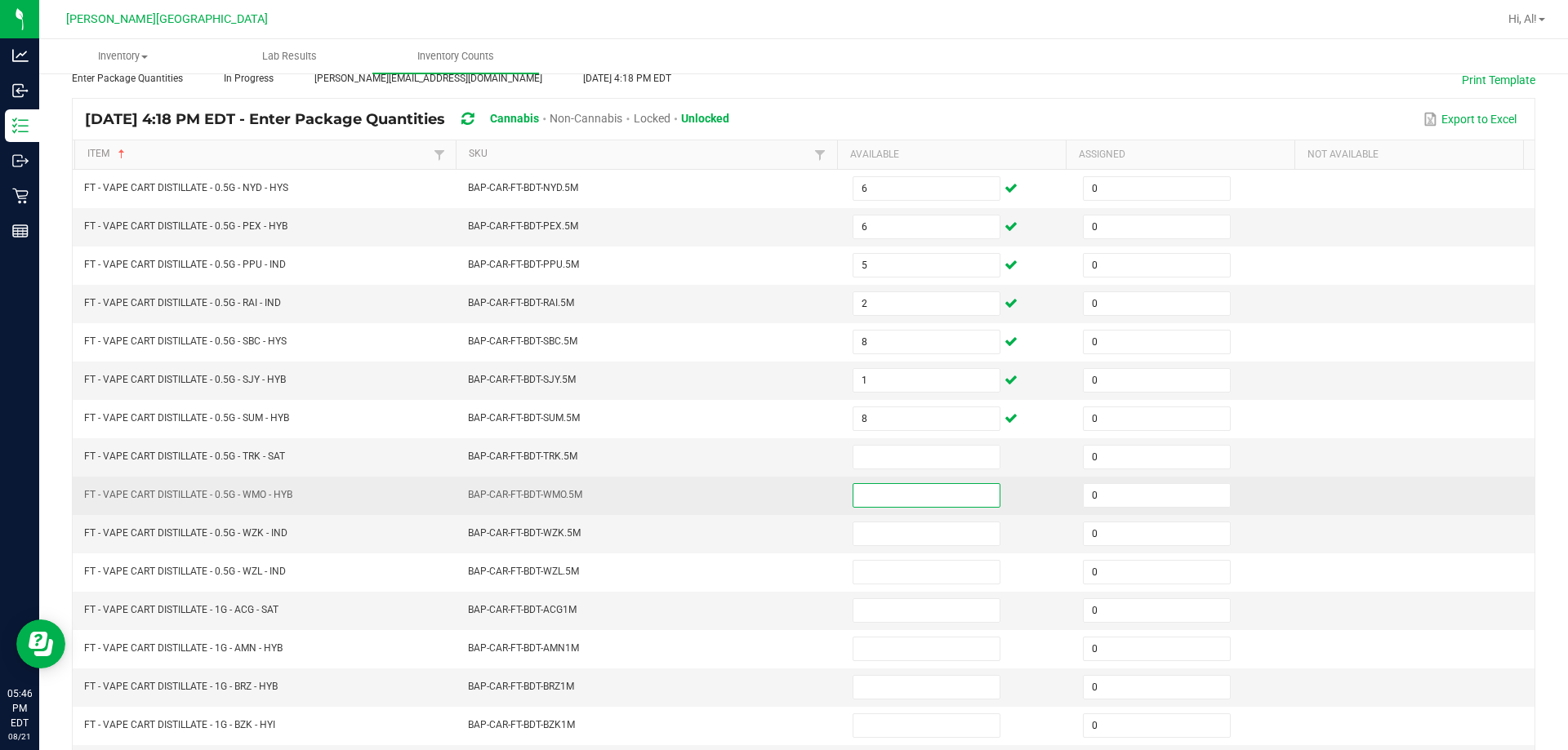
click at [779, 493] on input at bounding box center [926, 495] width 146 height 23
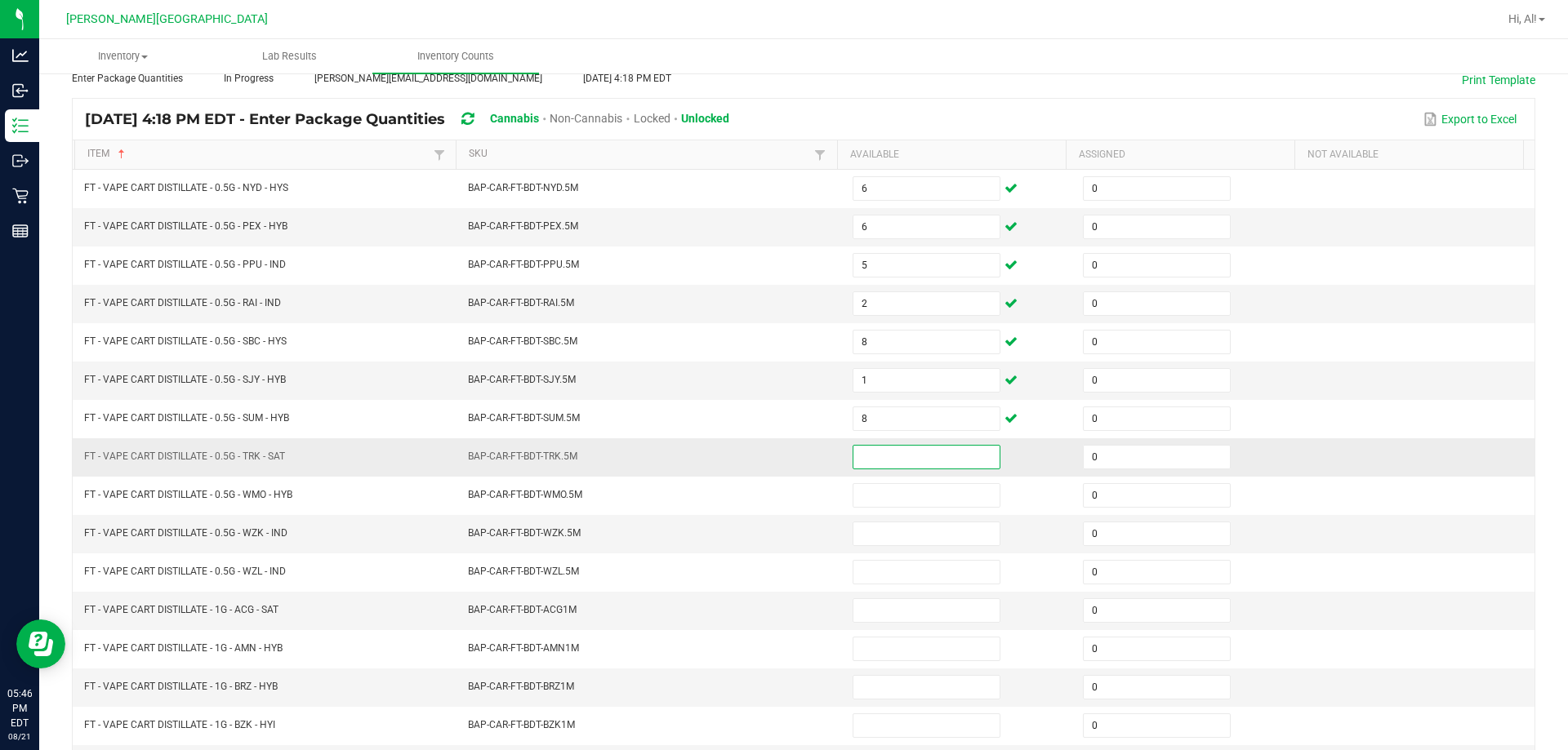
click at [779, 458] on input at bounding box center [926, 457] width 146 height 23
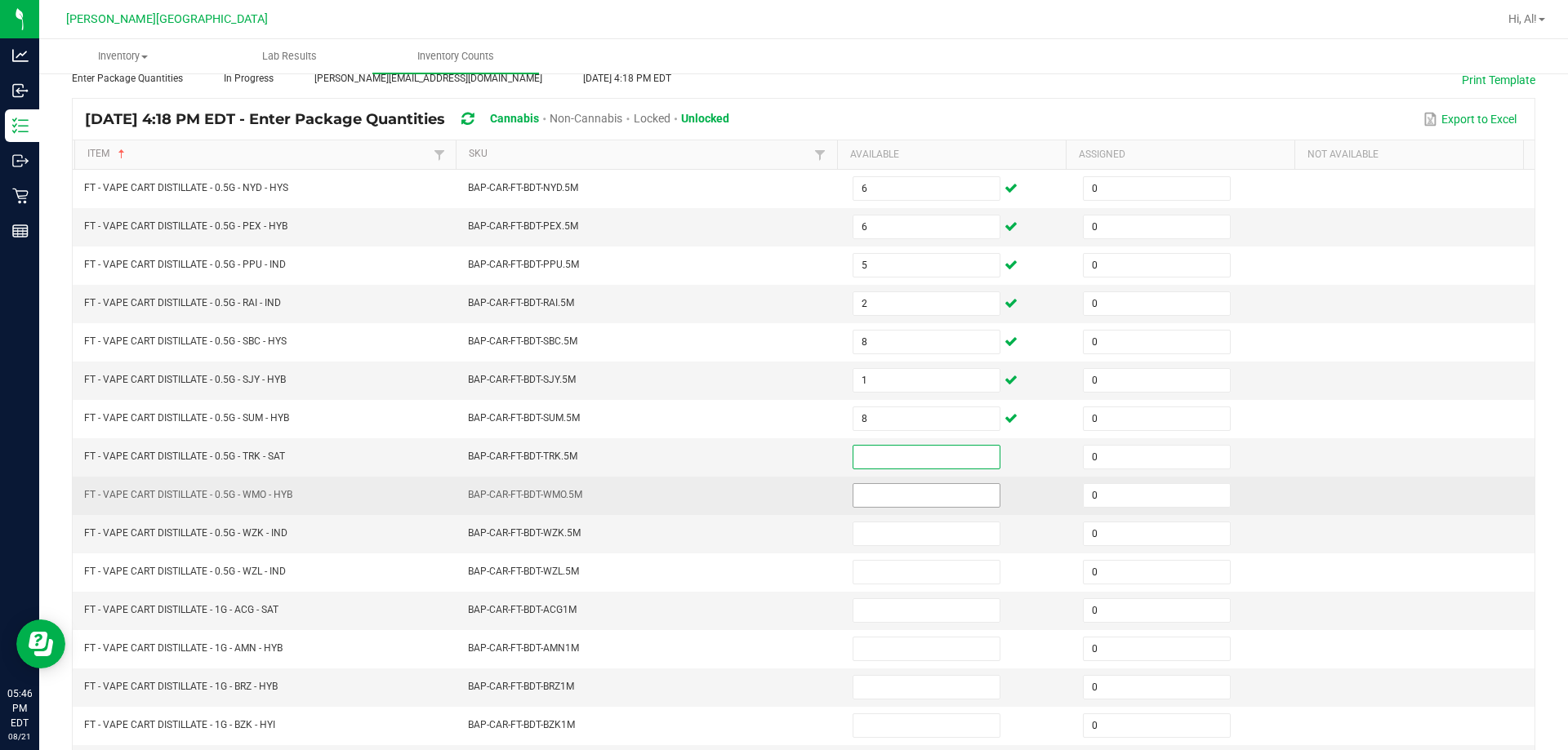
click at [779, 500] on input at bounding box center [926, 495] width 146 height 23
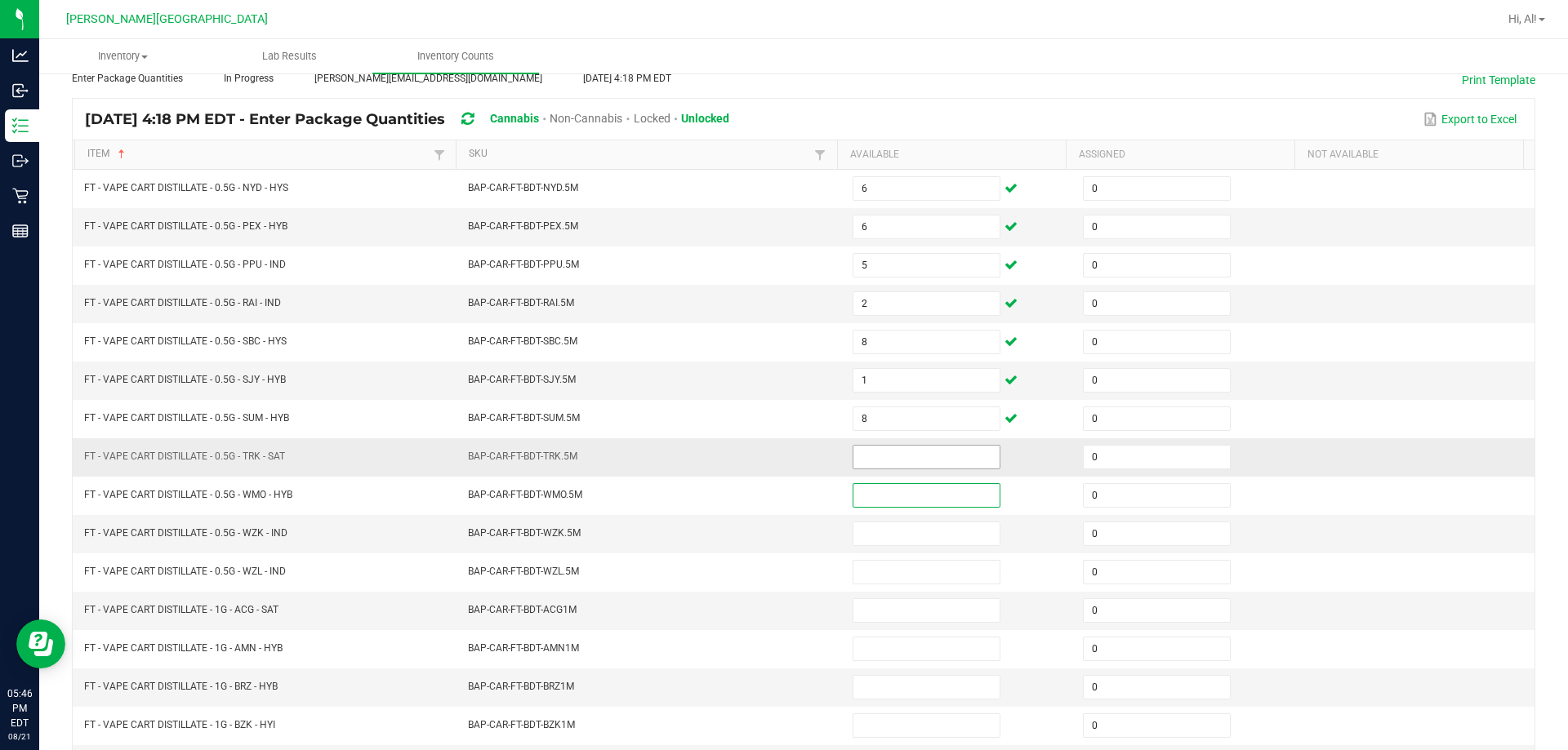
click at [779, 465] on input at bounding box center [926, 457] width 146 height 23
click at [779, 457] on input at bounding box center [926, 457] width 146 height 23
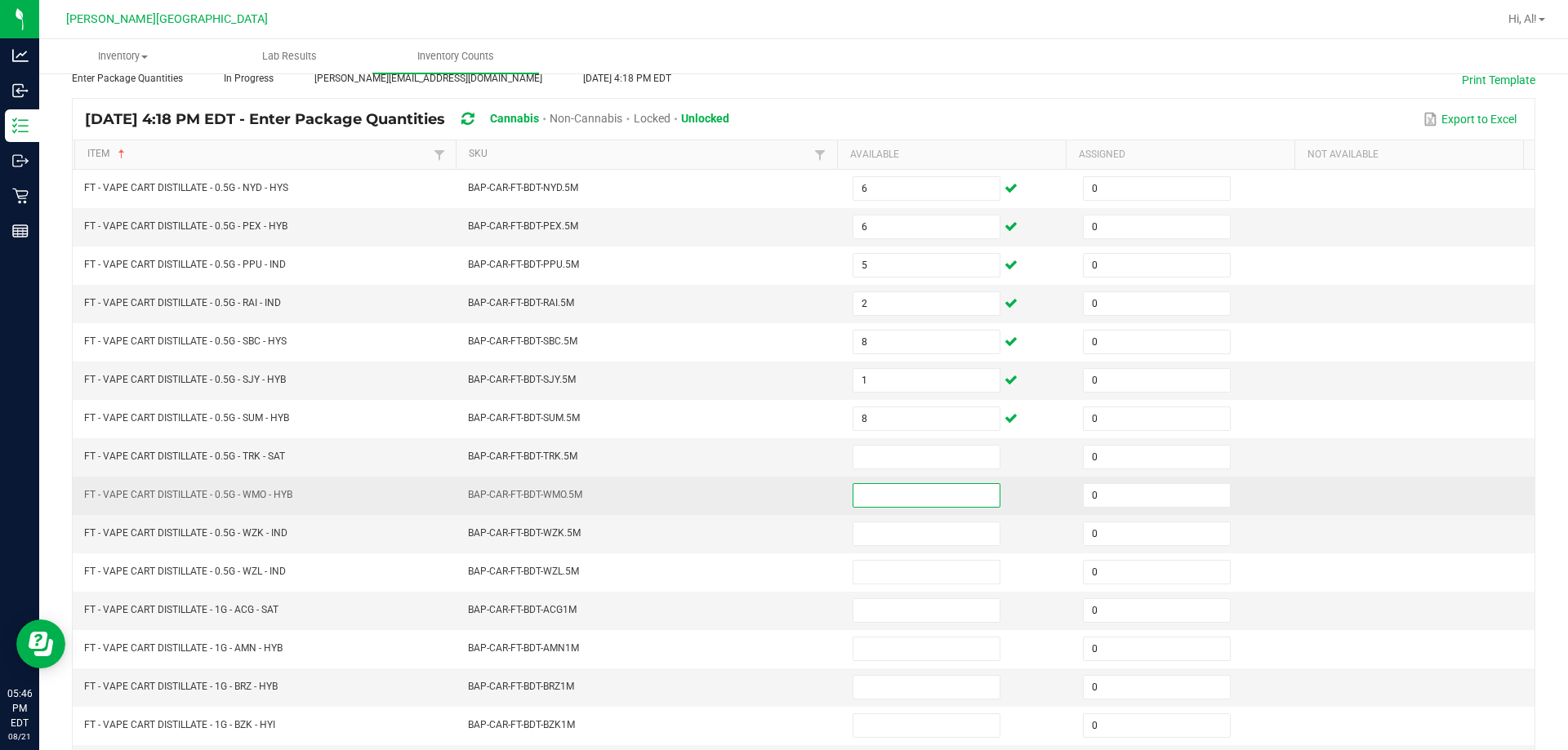
click at [779, 498] on input at bounding box center [926, 495] width 146 height 23
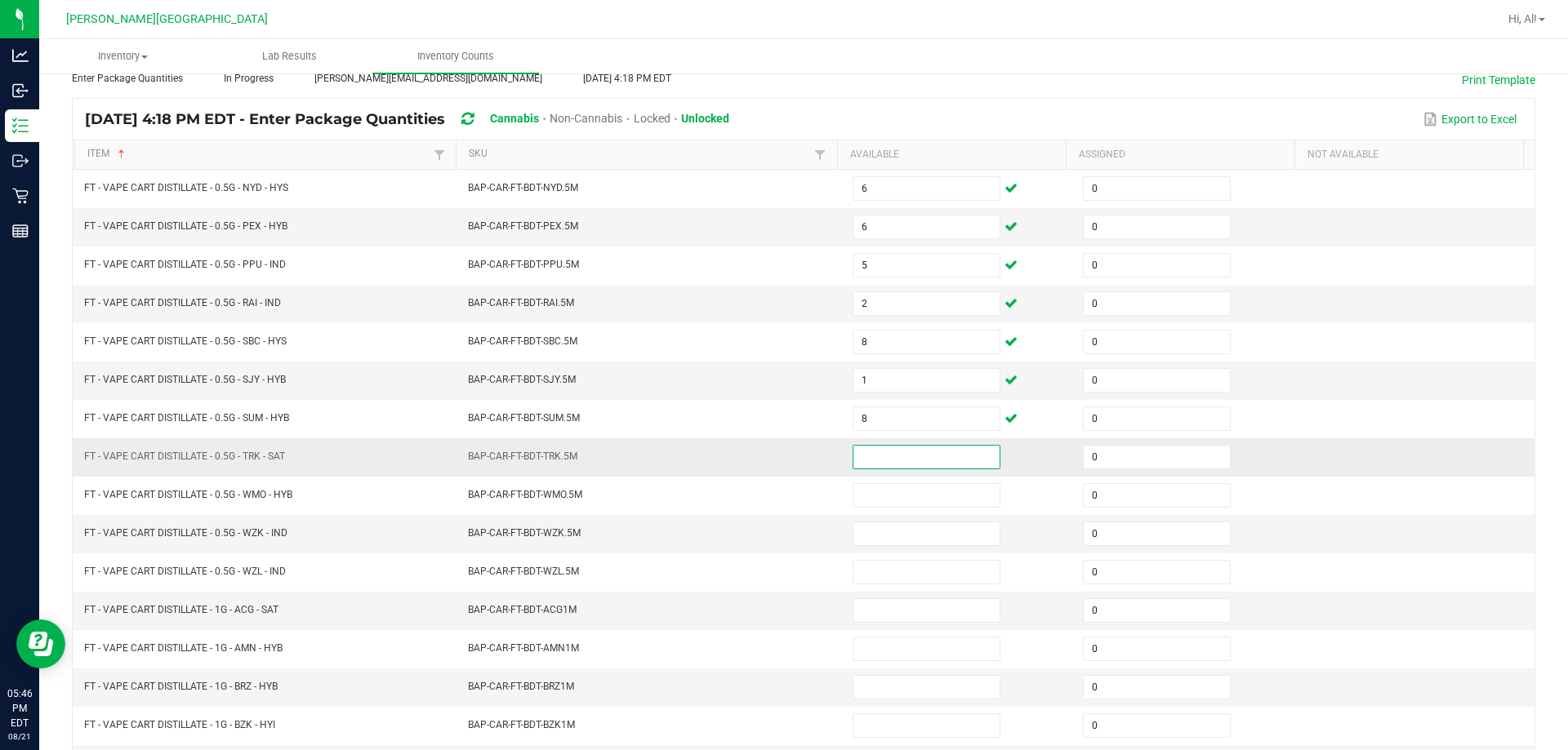
click at [779, 465] on input at bounding box center [926, 457] width 146 height 23
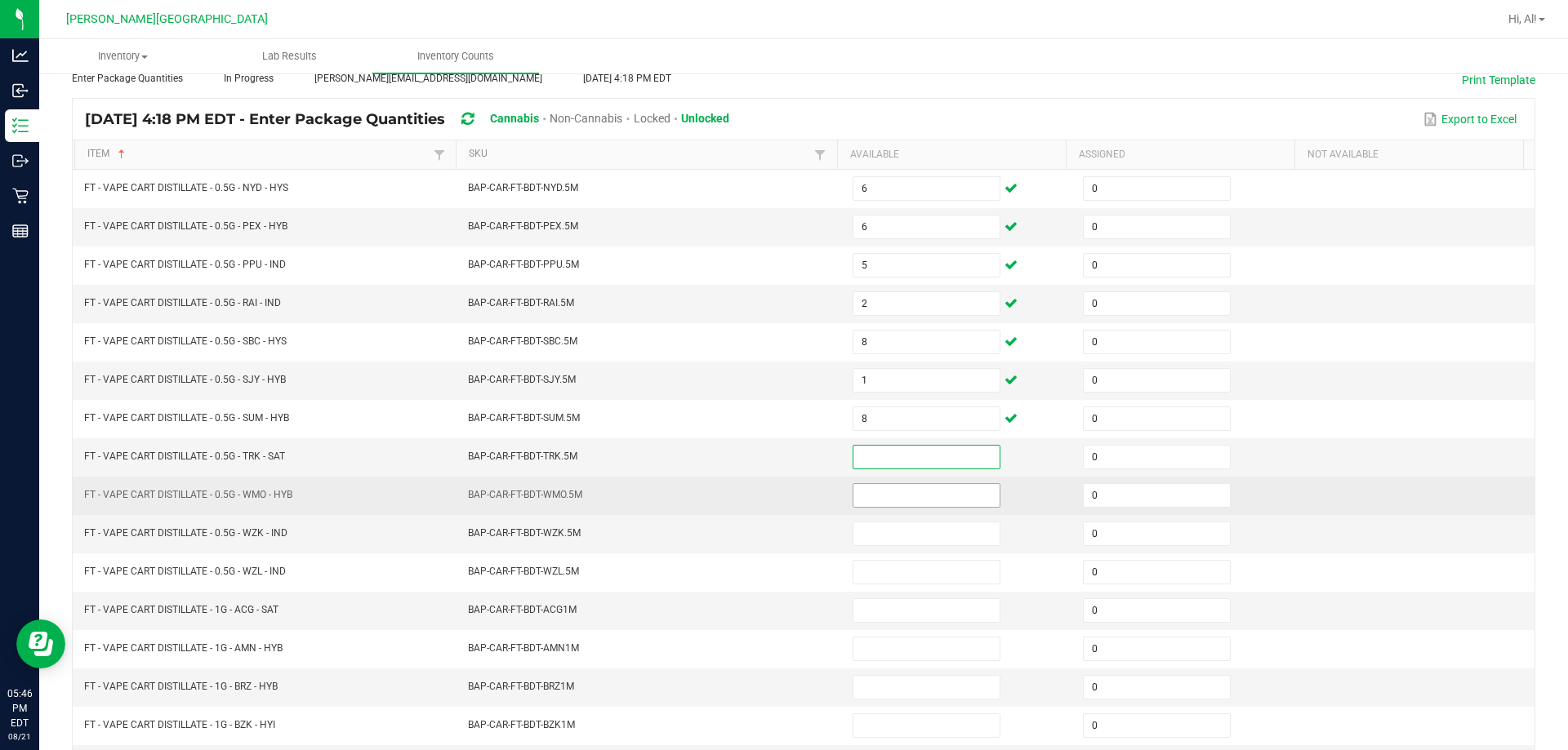
click at [779, 493] on input at bounding box center [926, 495] width 146 height 23
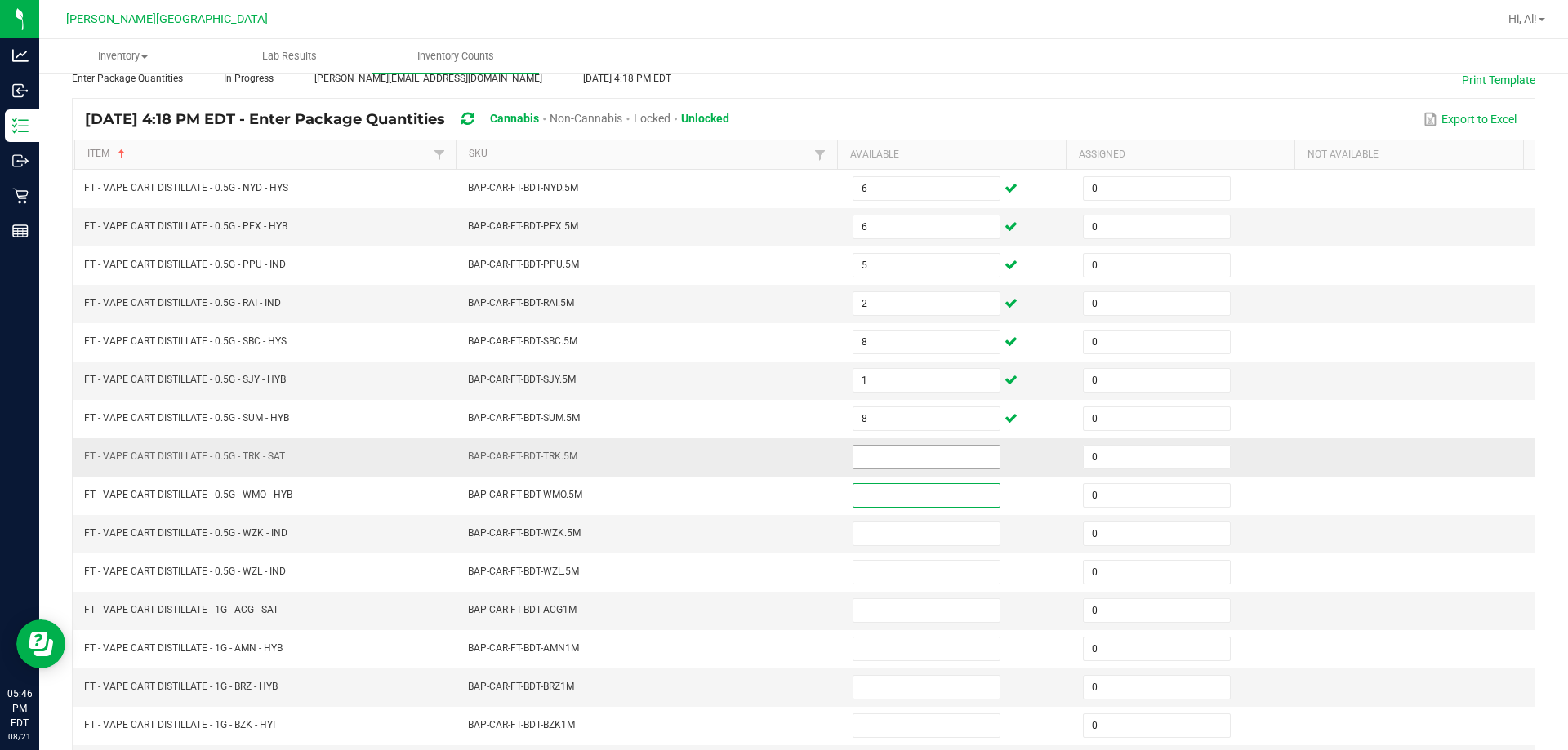
click at [779, 466] on input at bounding box center [926, 457] width 146 height 23
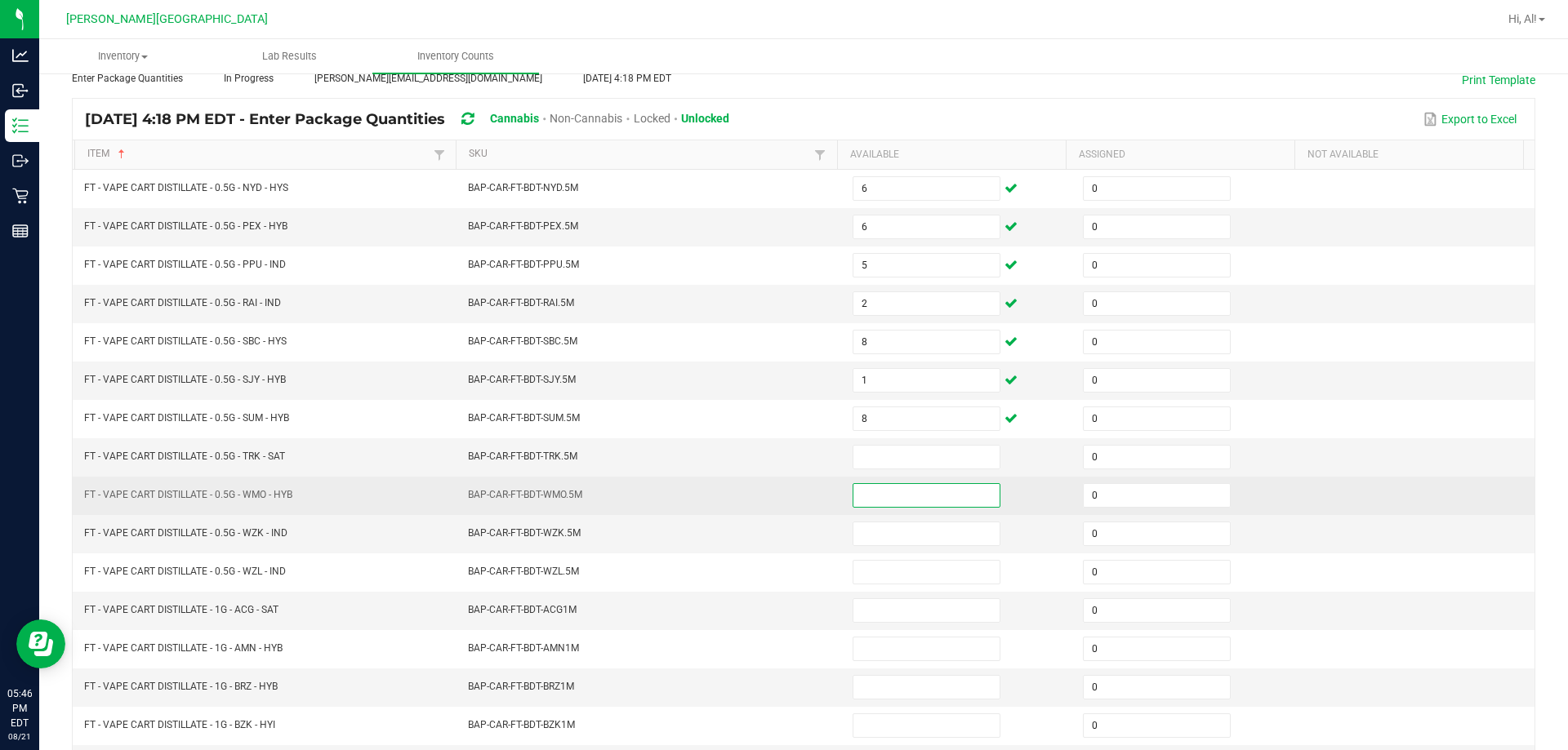
click at [779, 504] on input at bounding box center [926, 495] width 146 height 23
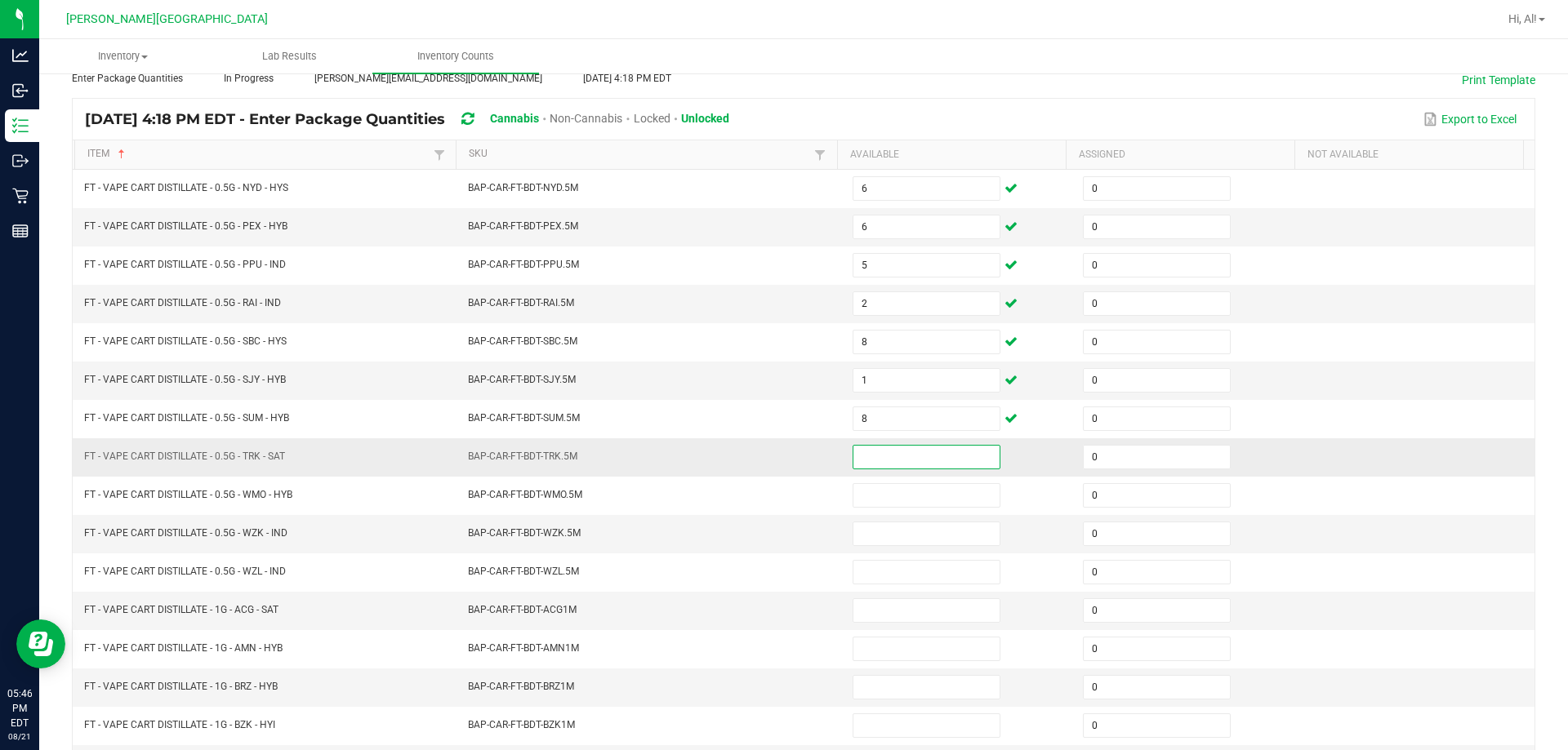
click at [779, 456] on input at bounding box center [926, 457] width 146 height 23
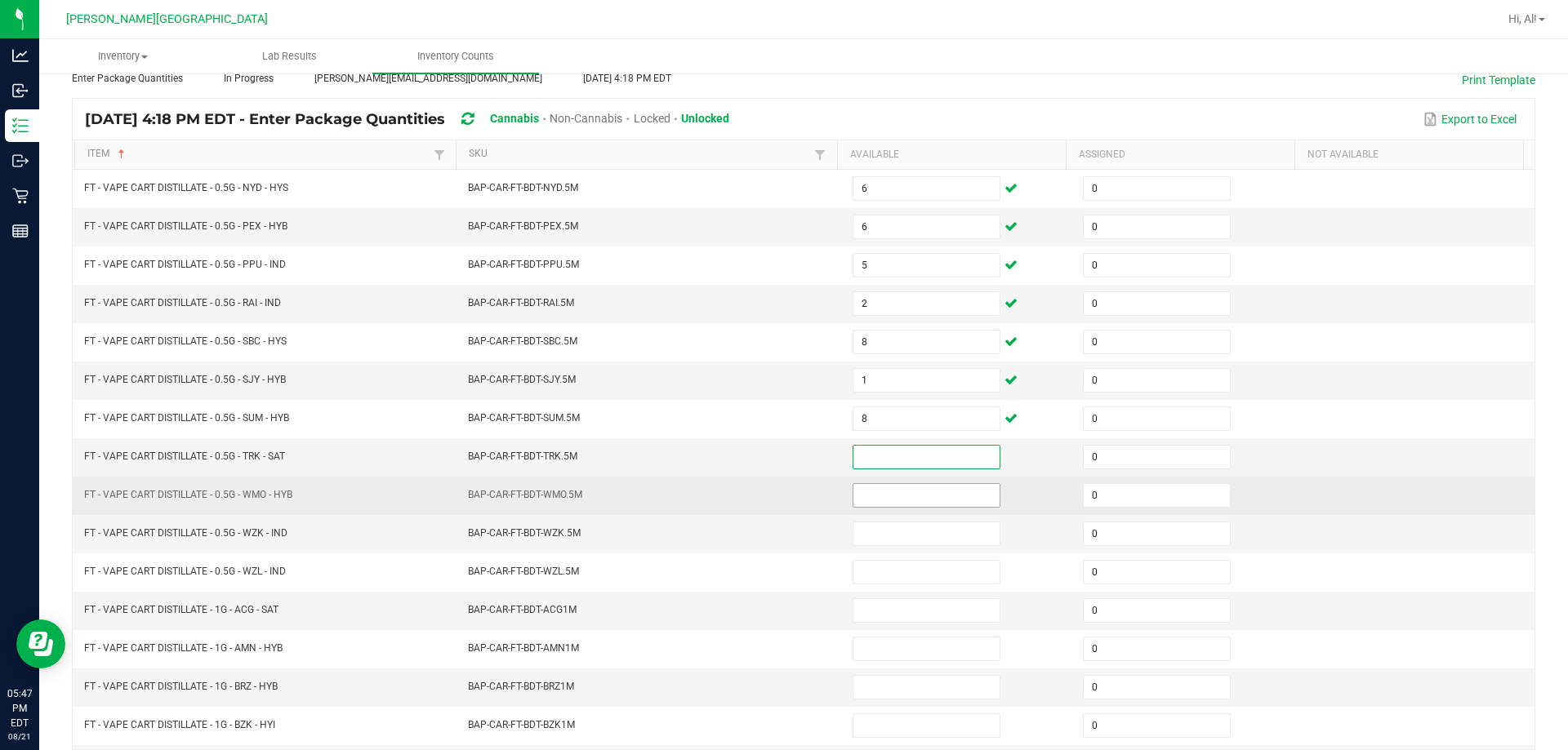
click at [779, 490] on input at bounding box center [926, 495] width 146 height 23
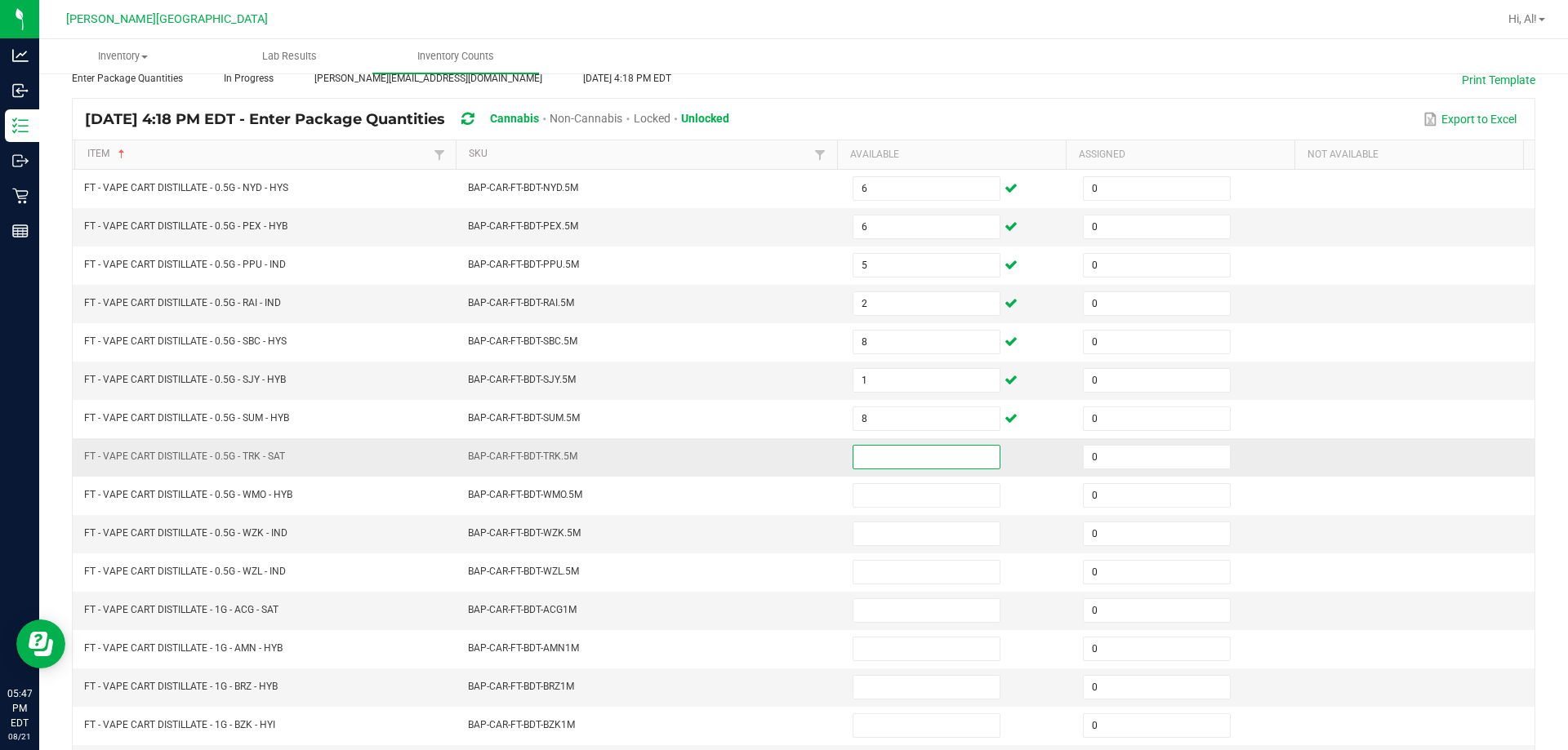
click at [779, 463] on input at bounding box center [926, 457] width 146 height 23
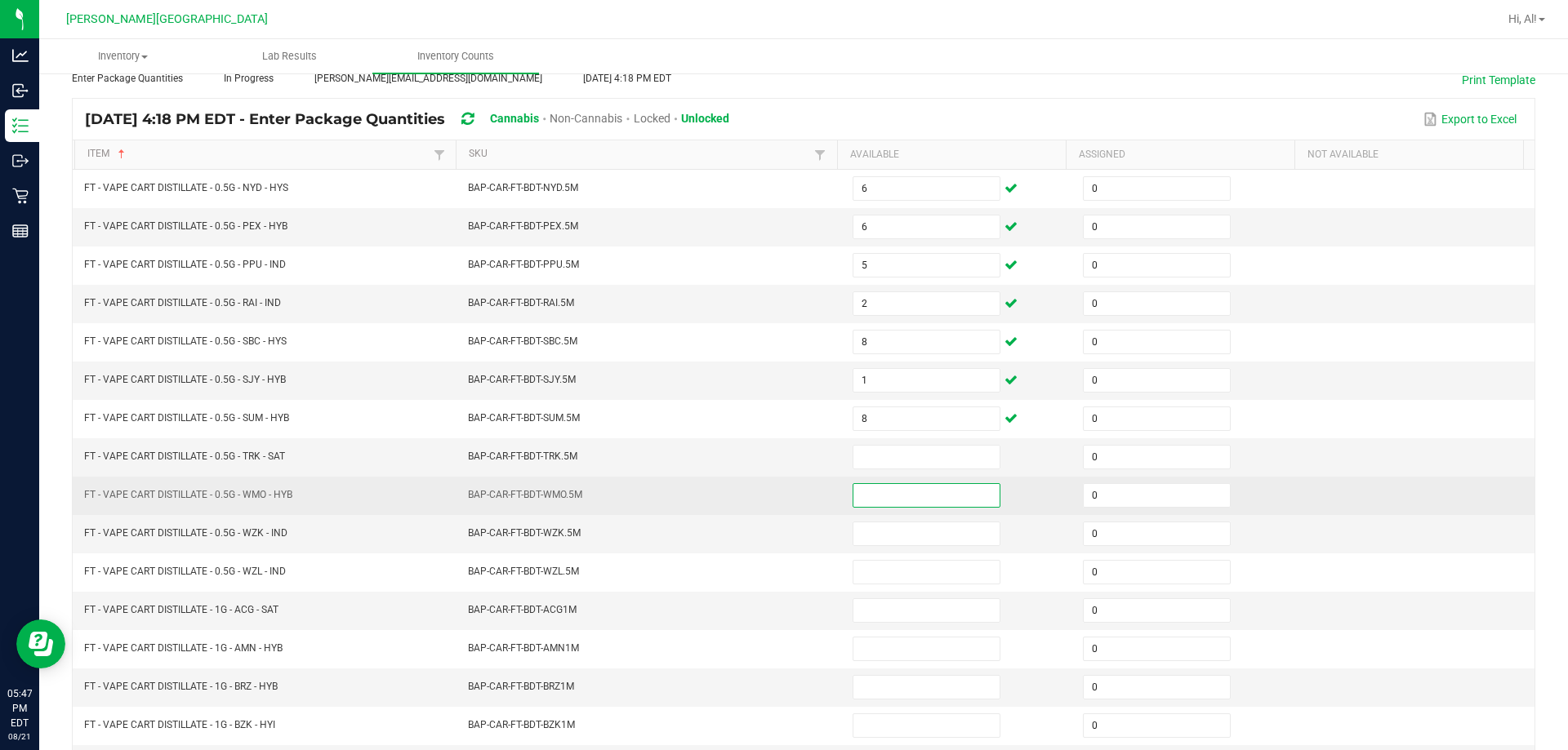
click at [779, 484] on input at bounding box center [926, 495] width 146 height 23
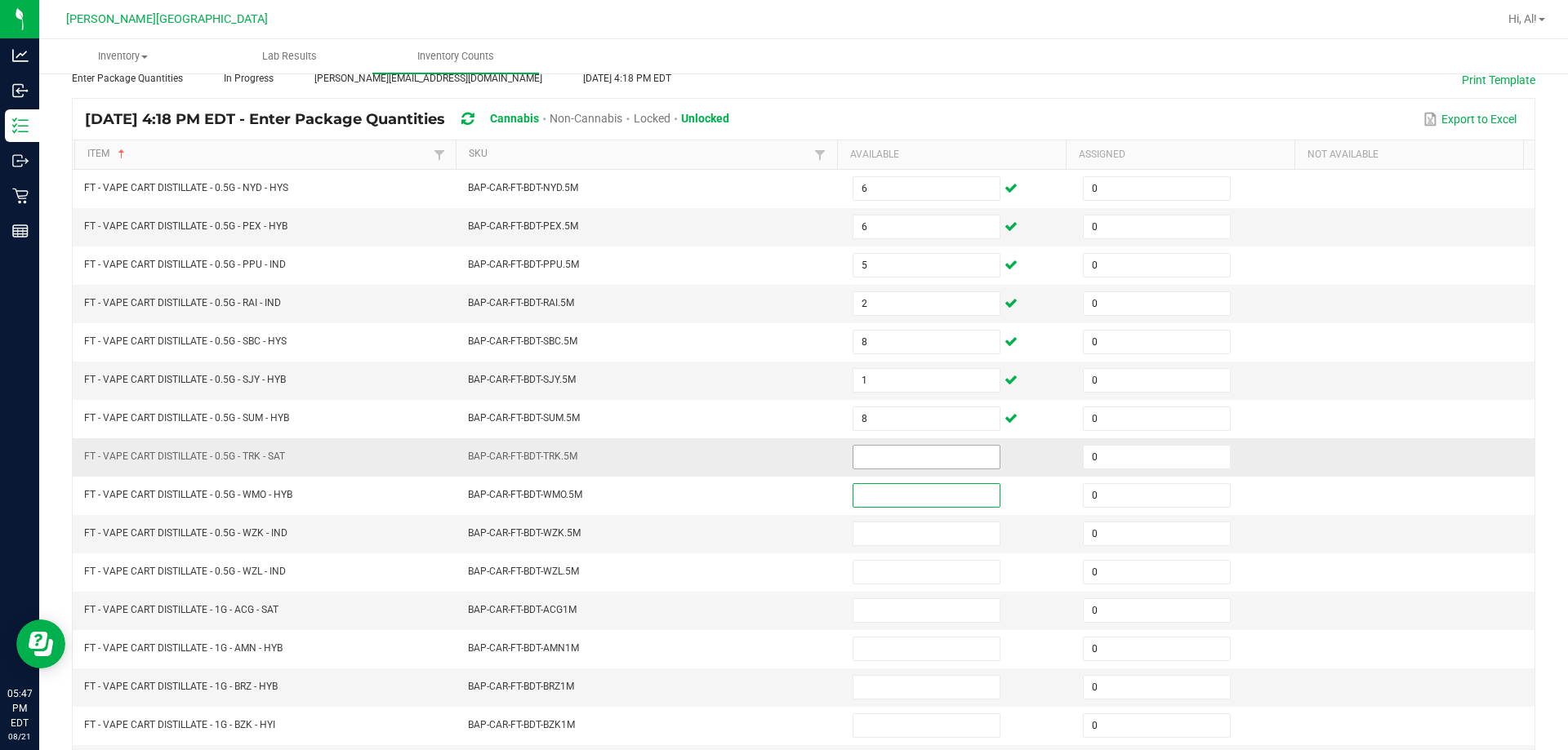
click at [779, 457] on input at bounding box center [926, 457] width 146 height 23
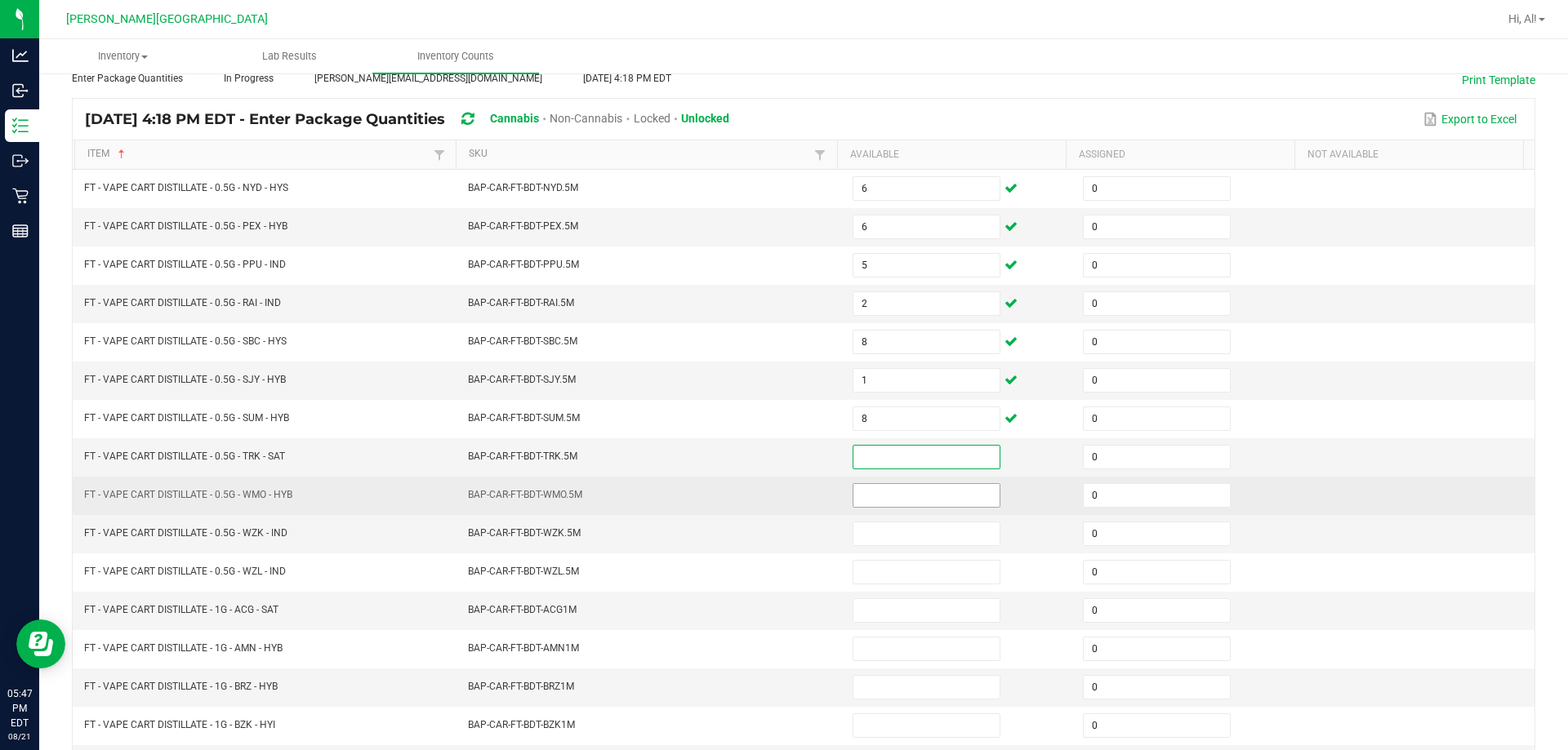
click at [779, 496] on input at bounding box center [926, 495] width 146 height 23
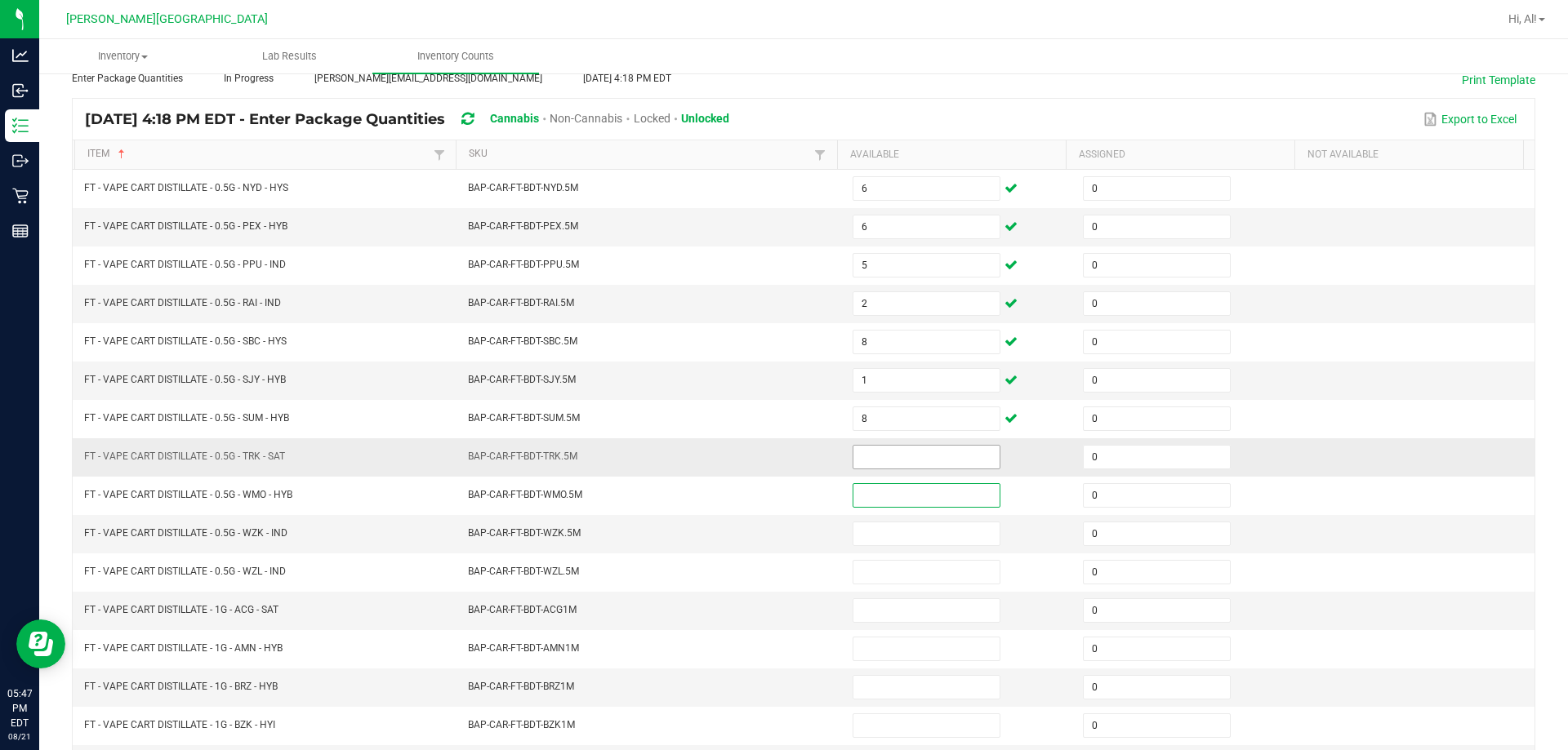
click at [779, 456] on input at bounding box center [926, 457] width 146 height 23
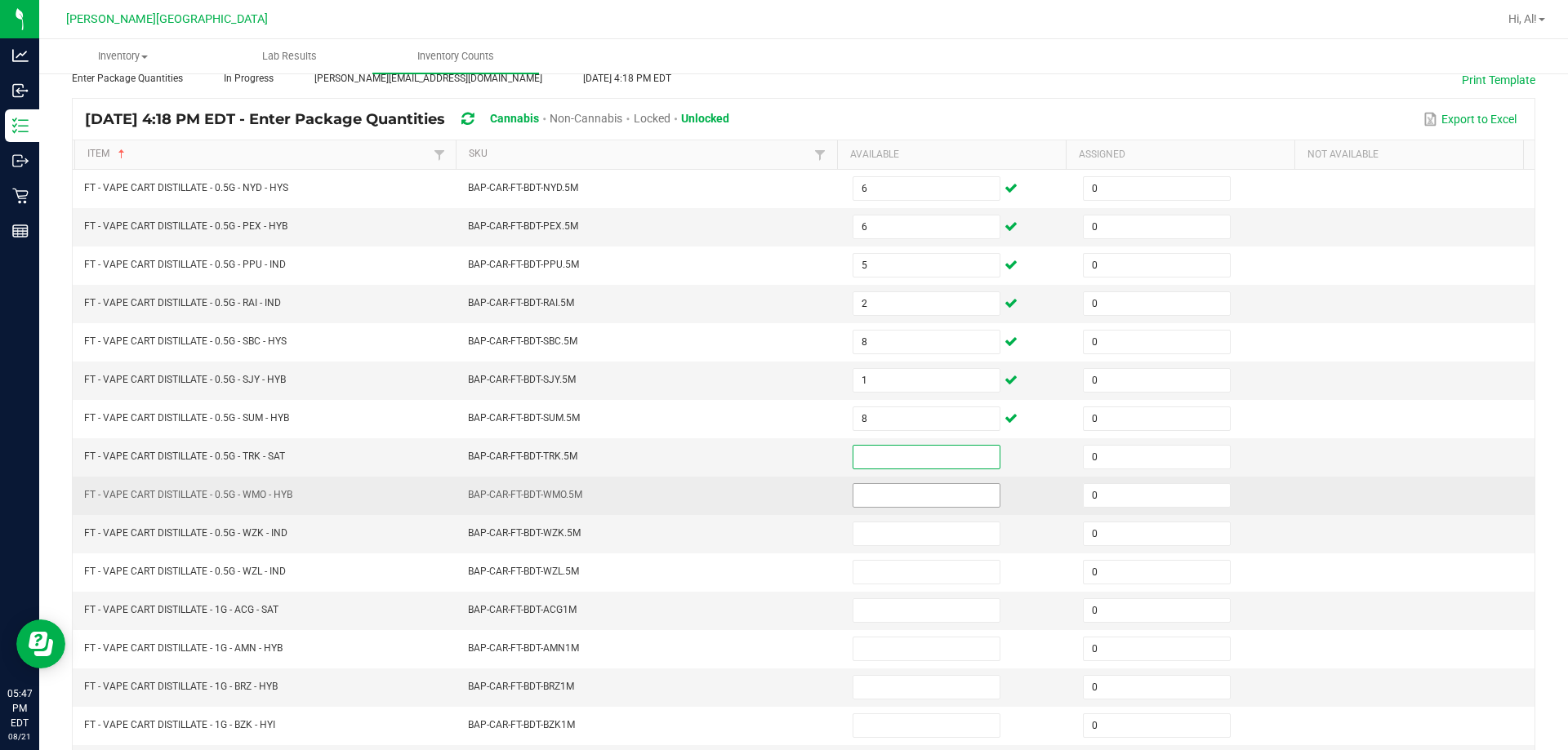
click at [779, 494] on input at bounding box center [926, 495] width 146 height 23
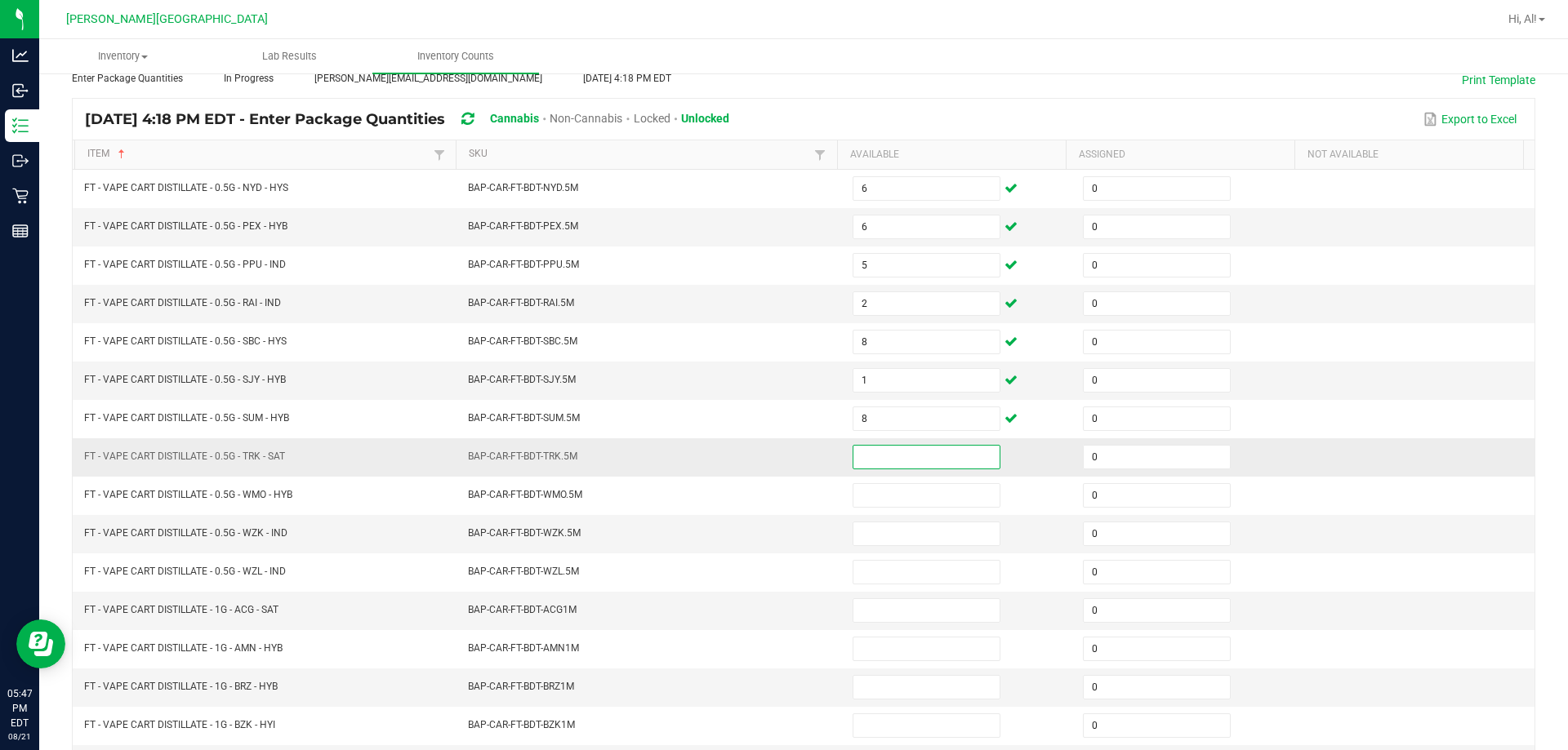
click at [779, 463] on input at bounding box center [926, 457] width 146 height 23
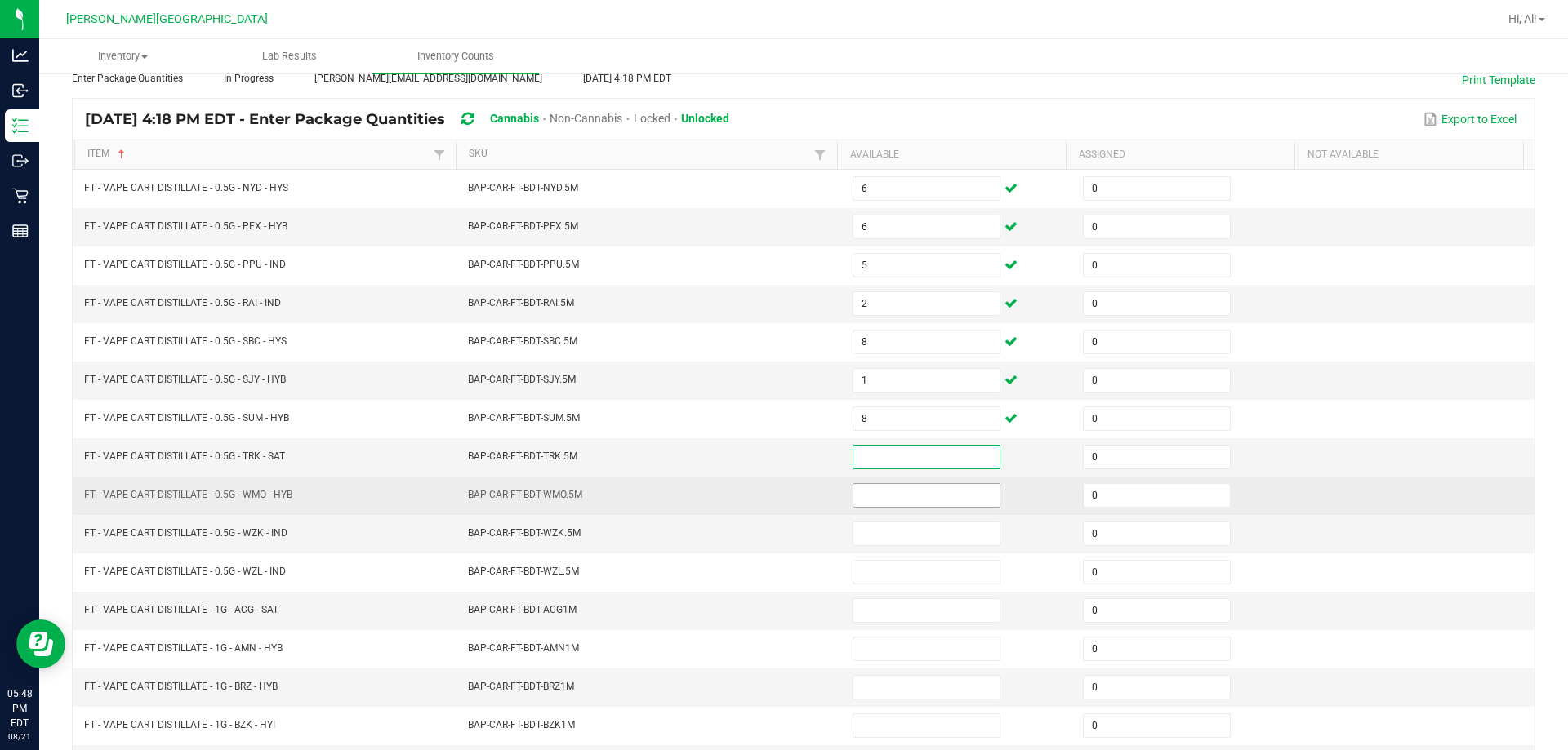
click at [779, 493] on input at bounding box center [926, 495] width 146 height 23
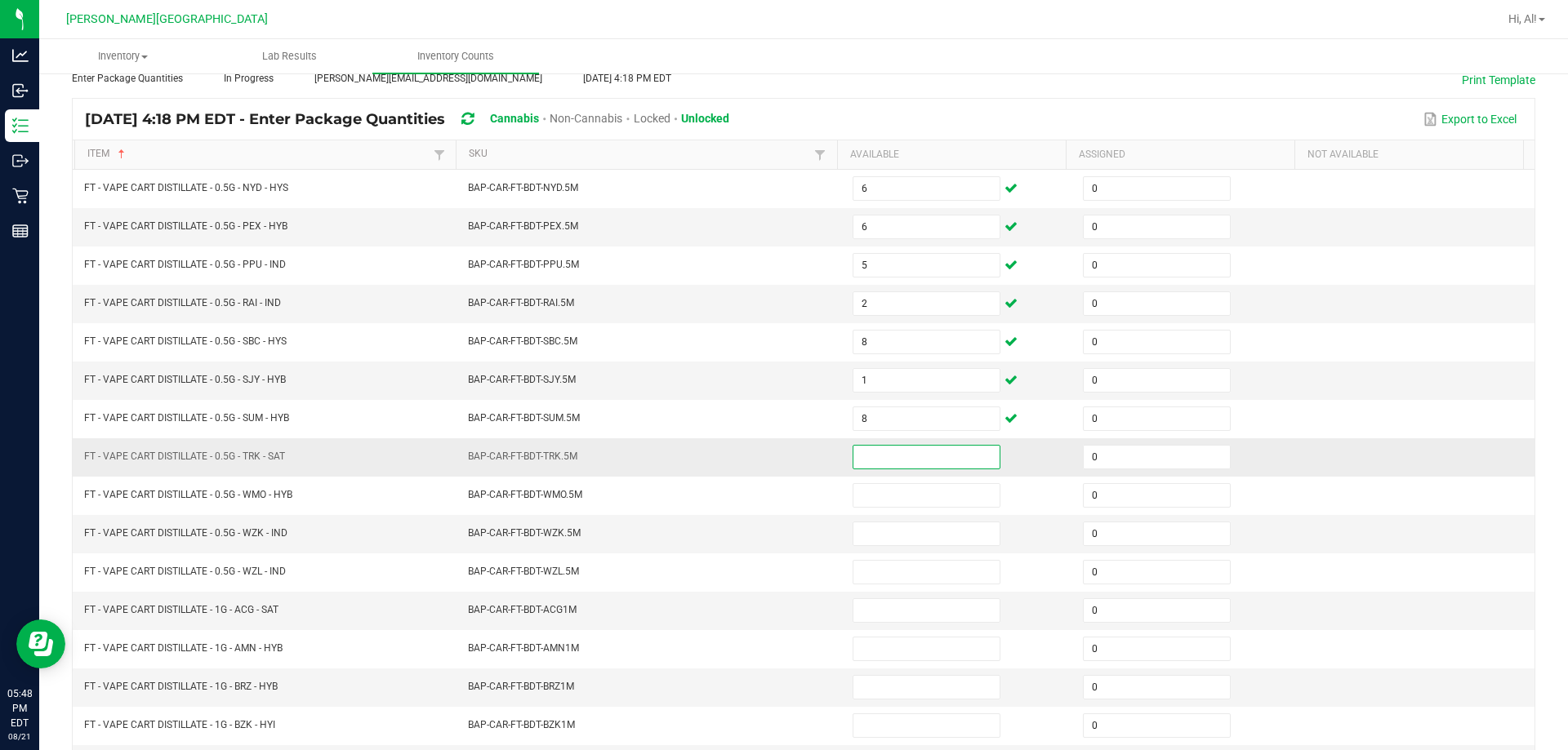
click at [779, 461] on input at bounding box center [926, 457] width 146 height 23
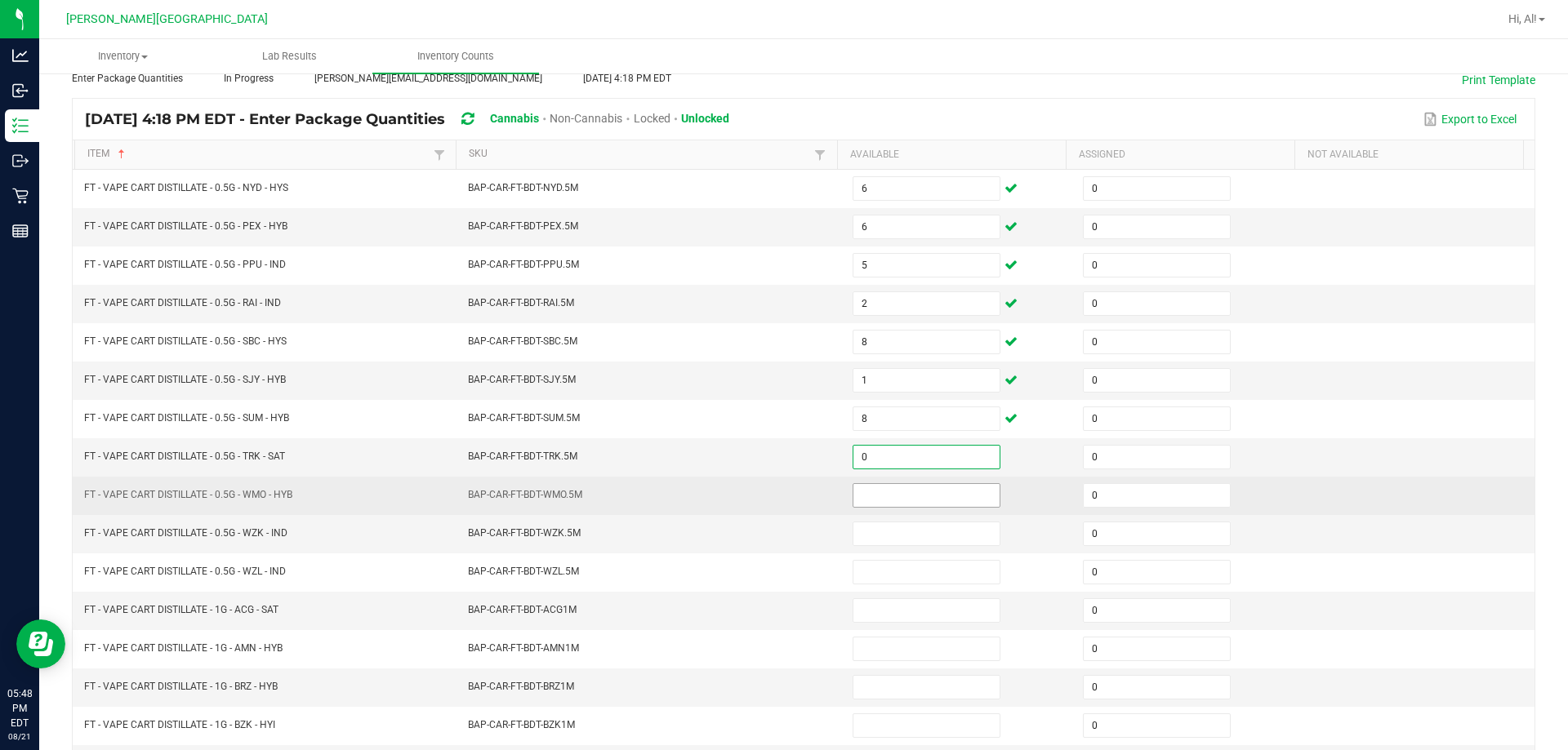
click at [779, 496] on input at bounding box center [926, 495] width 146 height 23
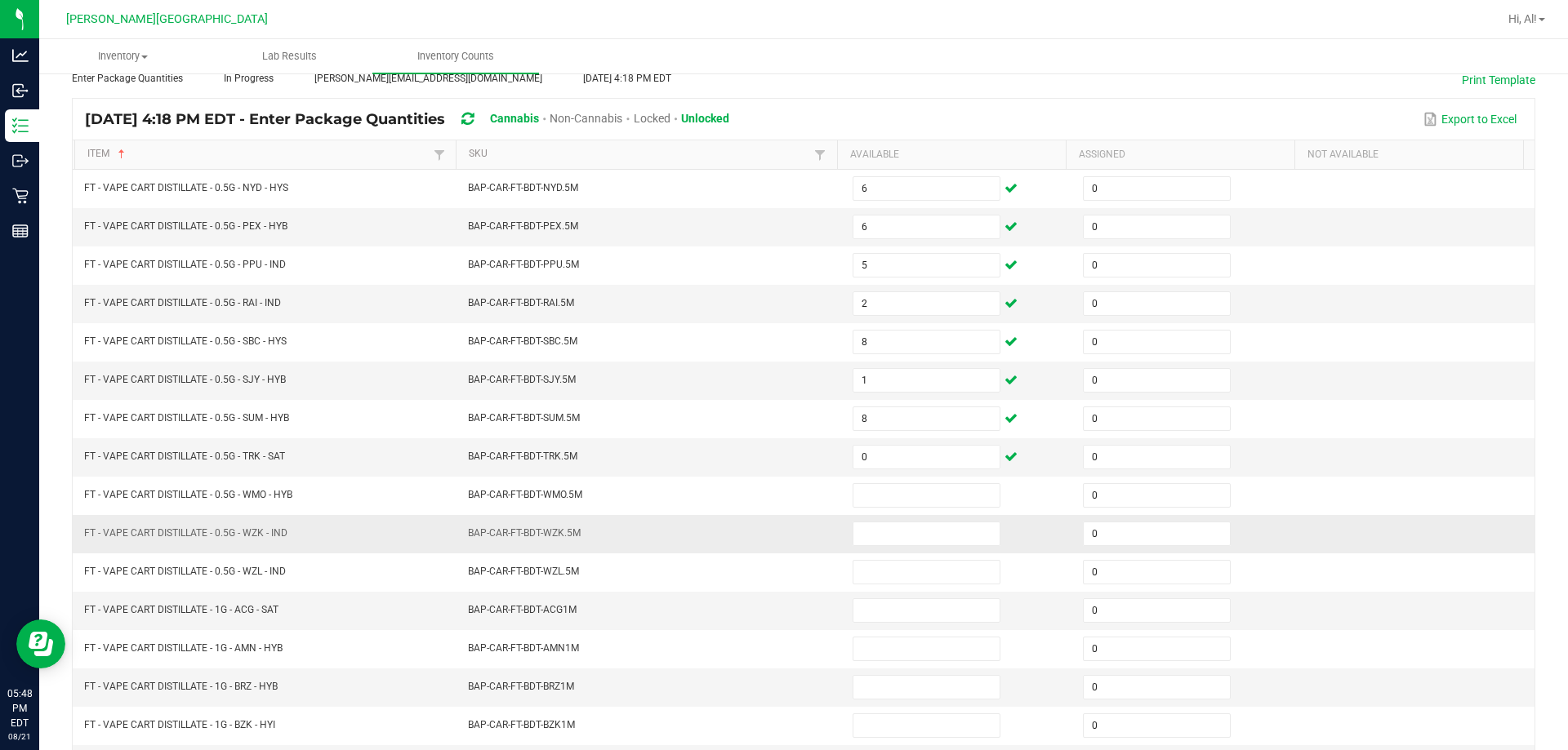
click at [741, 523] on td "BAP-CAR-FT-BDT-WZK.5M" at bounding box center [650, 534] width 384 height 39
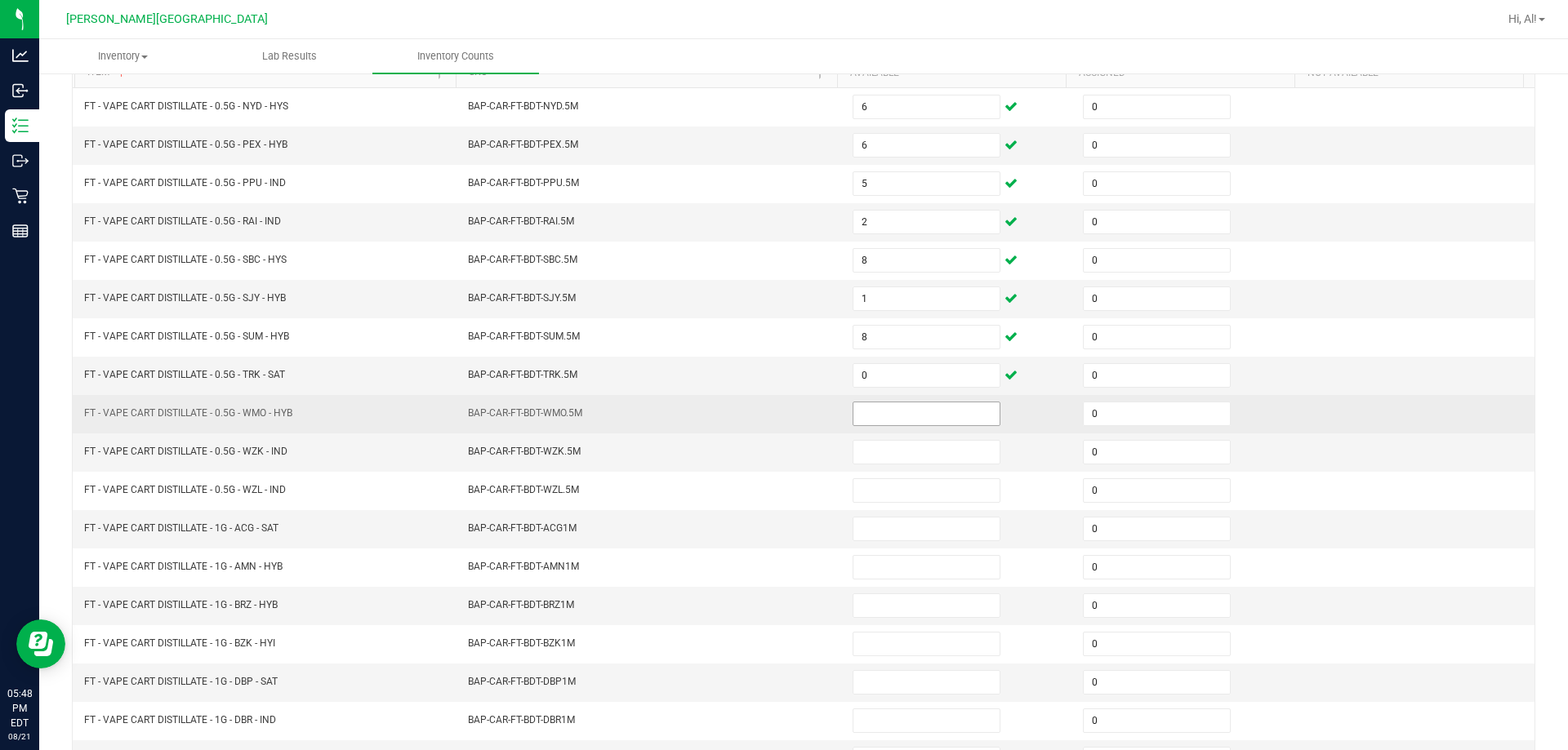
click at [779, 417] on input at bounding box center [926, 414] width 146 height 23
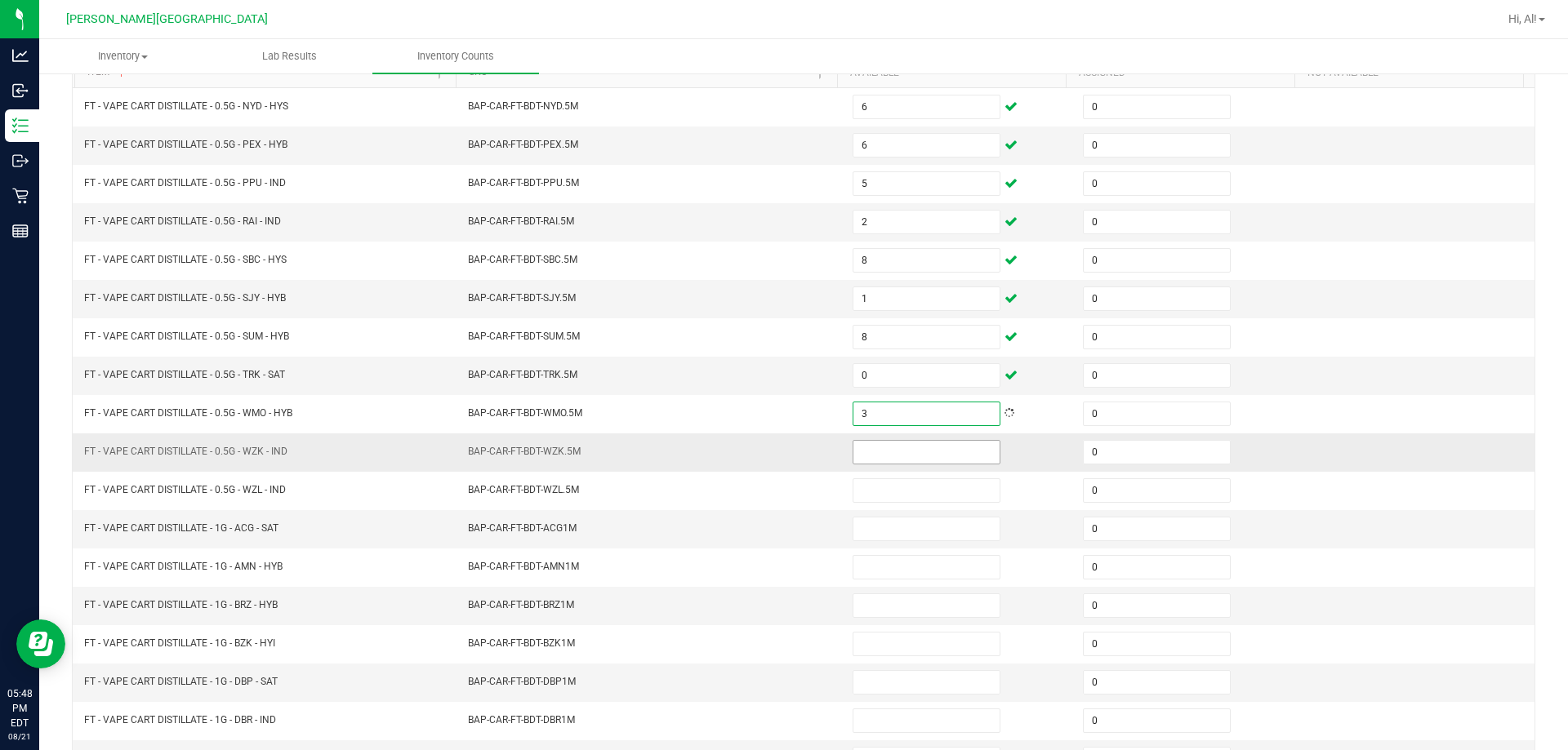
click at [779, 444] on input at bounding box center [926, 452] width 146 height 23
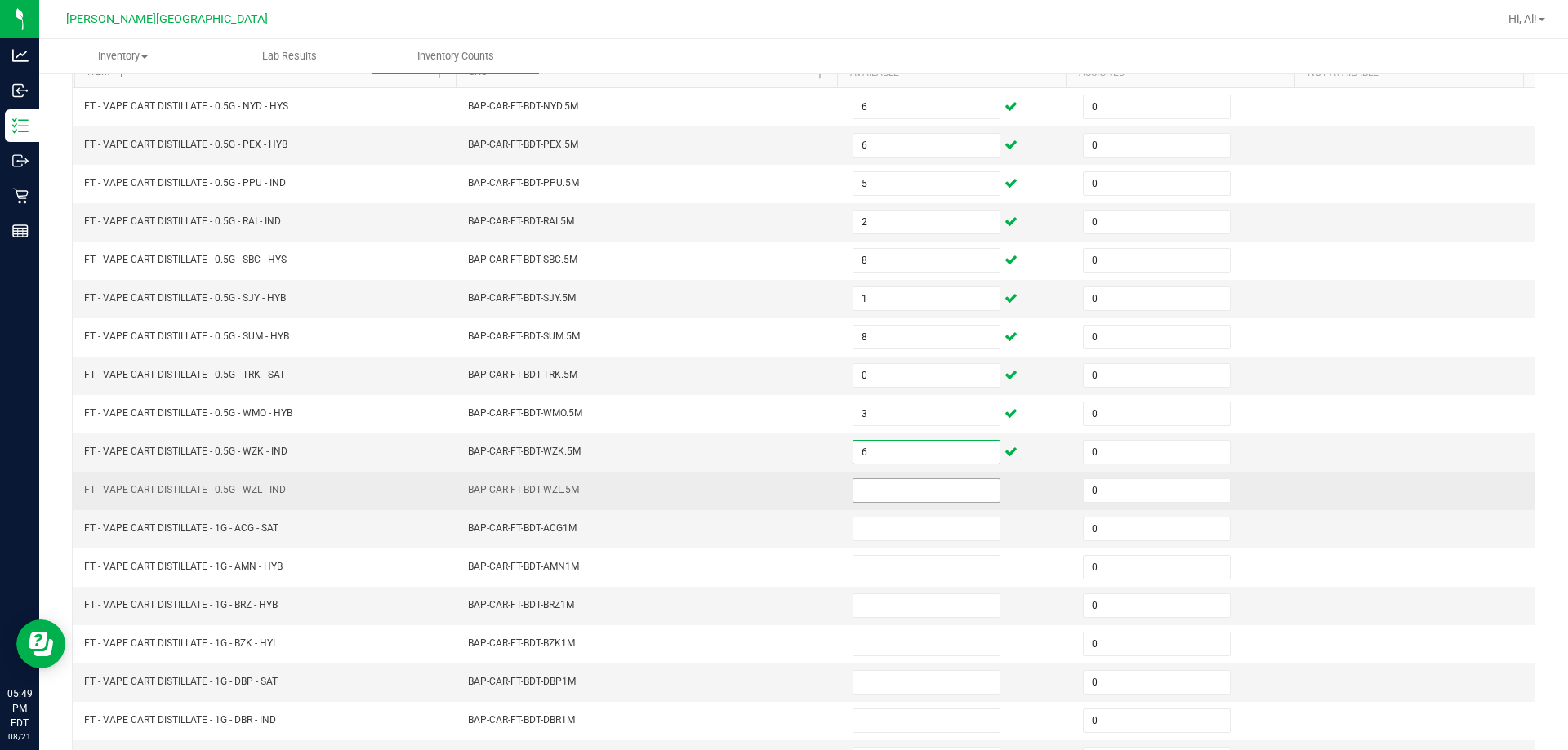
click at [779, 496] on input at bounding box center [926, 490] width 146 height 23
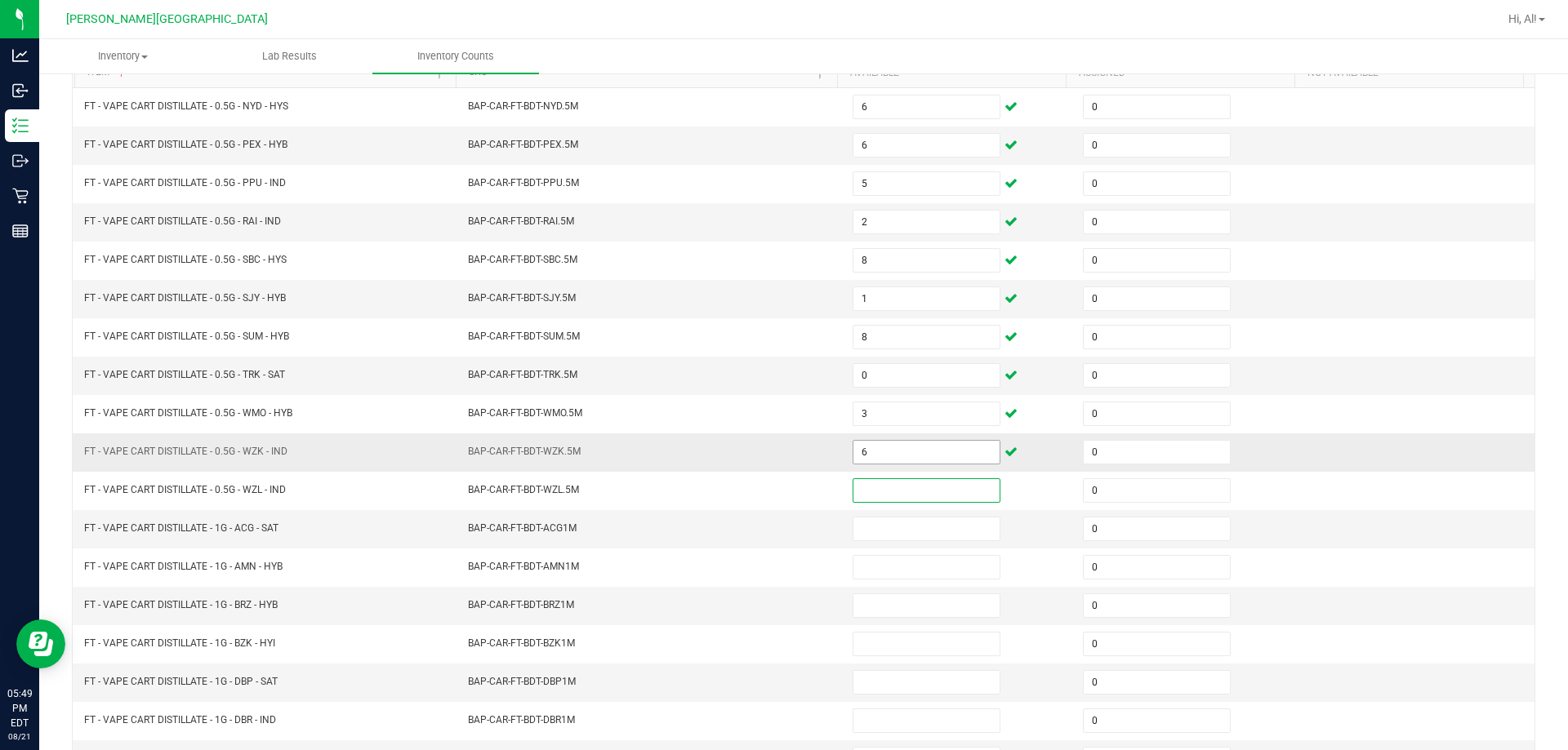
click at [779, 459] on input "6" at bounding box center [926, 452] width 146 height 23
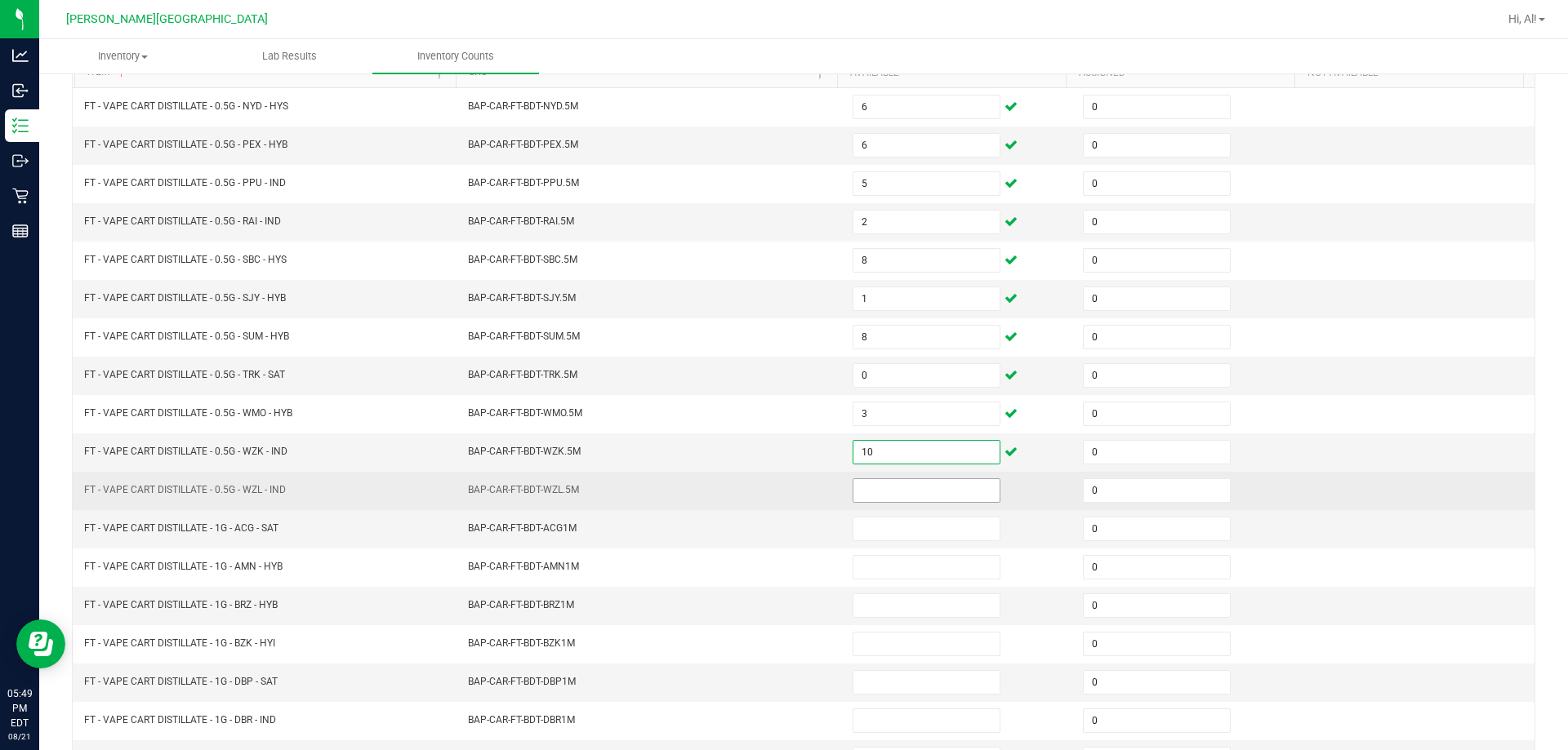
click at [779, 494] on input at bounding box center [926, 490] width 146 height 23
click at [779, 502] on td "BAP-CAR-FT-BDT-WZL.5M" at bounding box center [650, 490] width 384 height 39
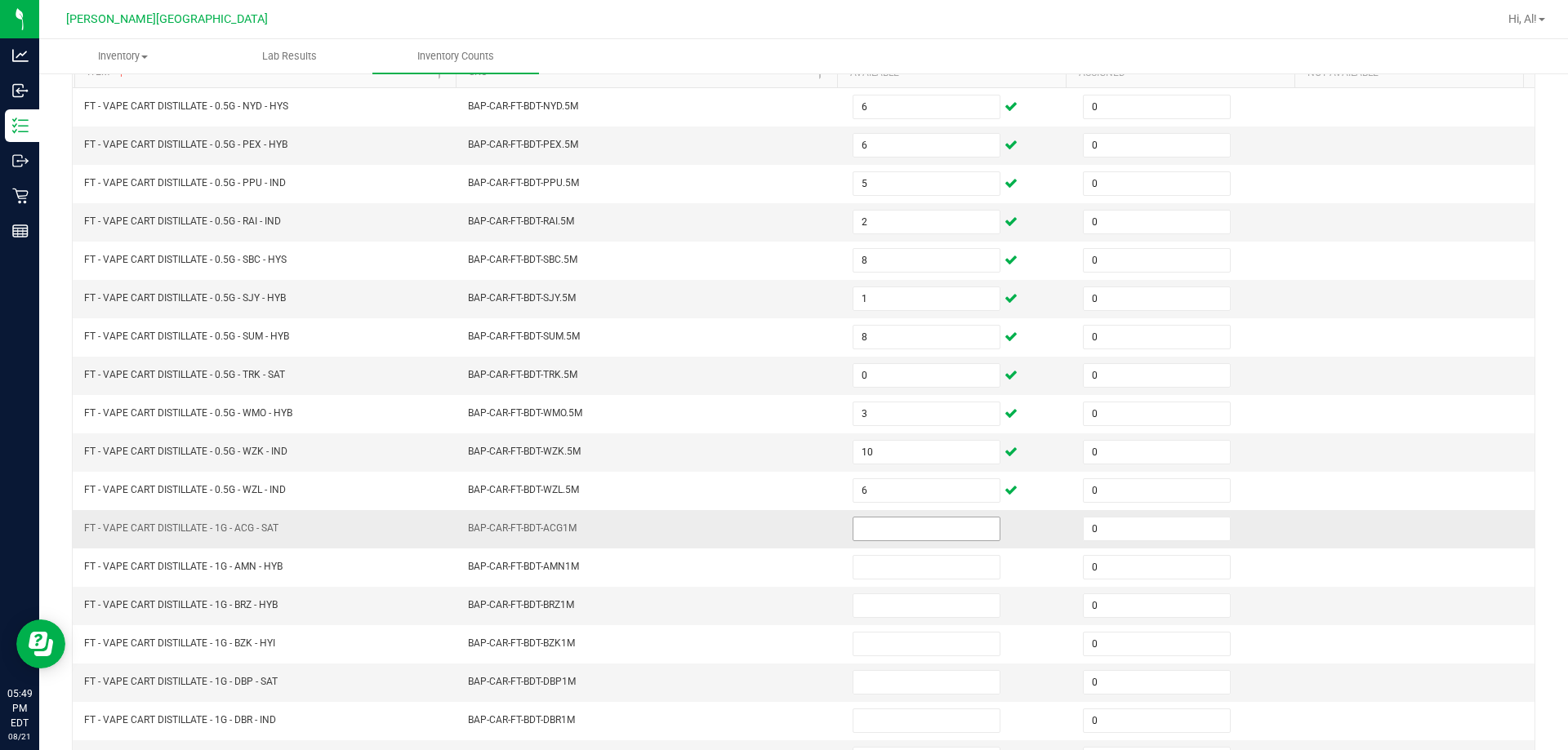
click at [779, 525] on input at bounding box center [926, 529] width 146 height 23
click at [779, 531] on input at bounding box center [926, 529] width 146 height 23
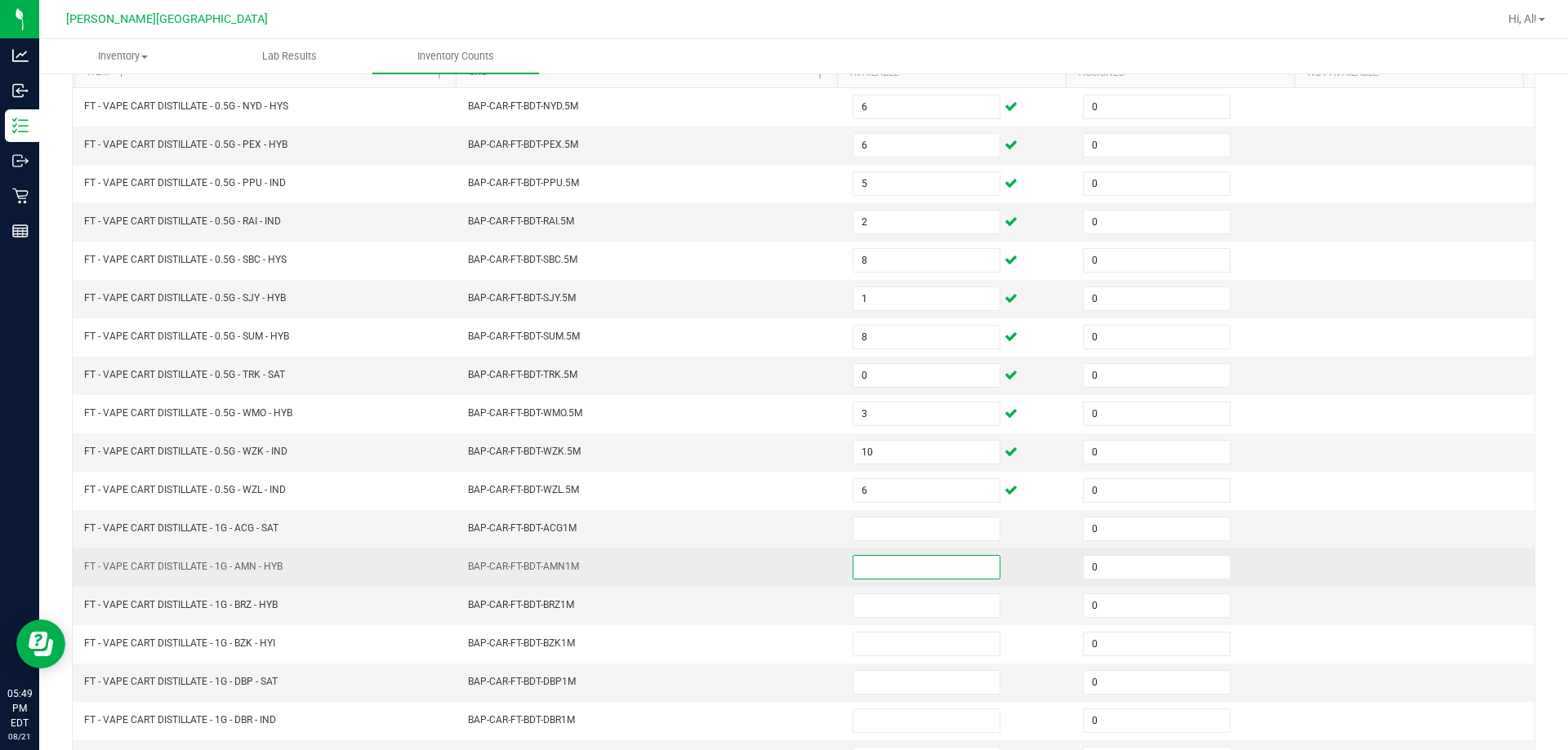
click at [779, 565] on input at bounding box center [926, 567] width 146 height 23
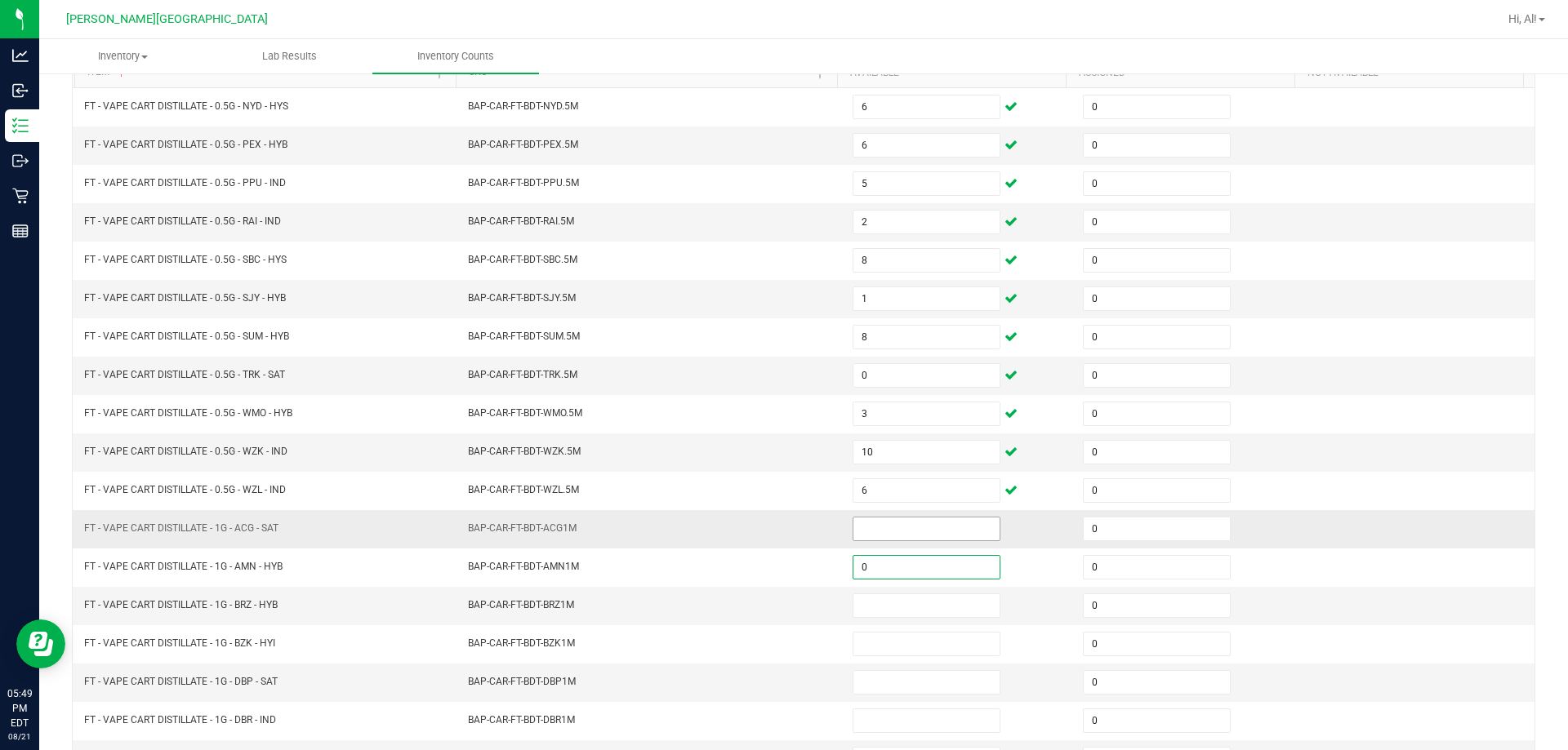
click at [779, 529] on input at bounding box center [926, 529] width 146 height 23
click at [733, 526] on td "BAP-CAR-FT-BDT-ACG1M" at bounding box center [650, 529] width 384 height 39
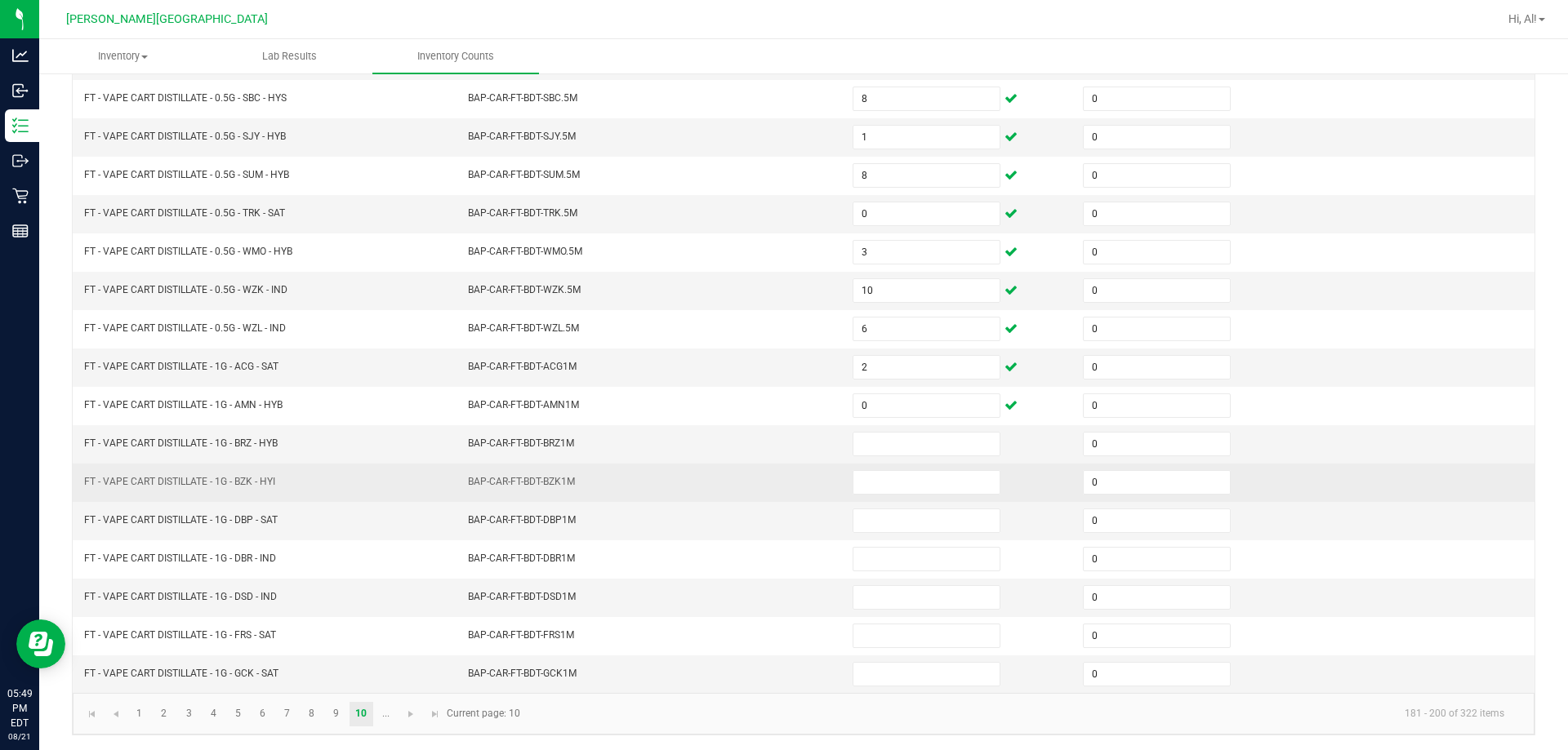
scroll to position [339, 0]
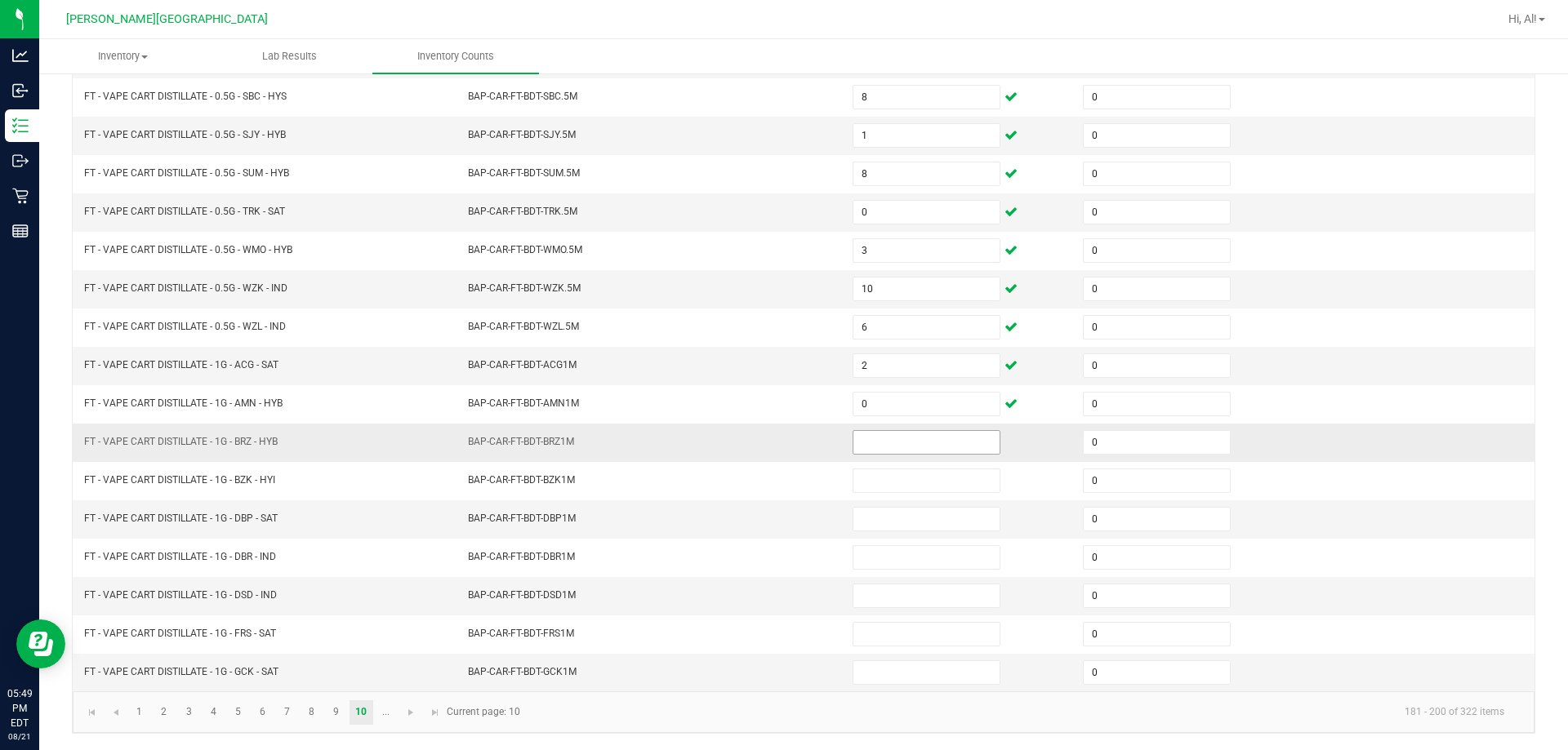
click at [779, 442] on input at bounding box center [926, 443] width 146 height 23
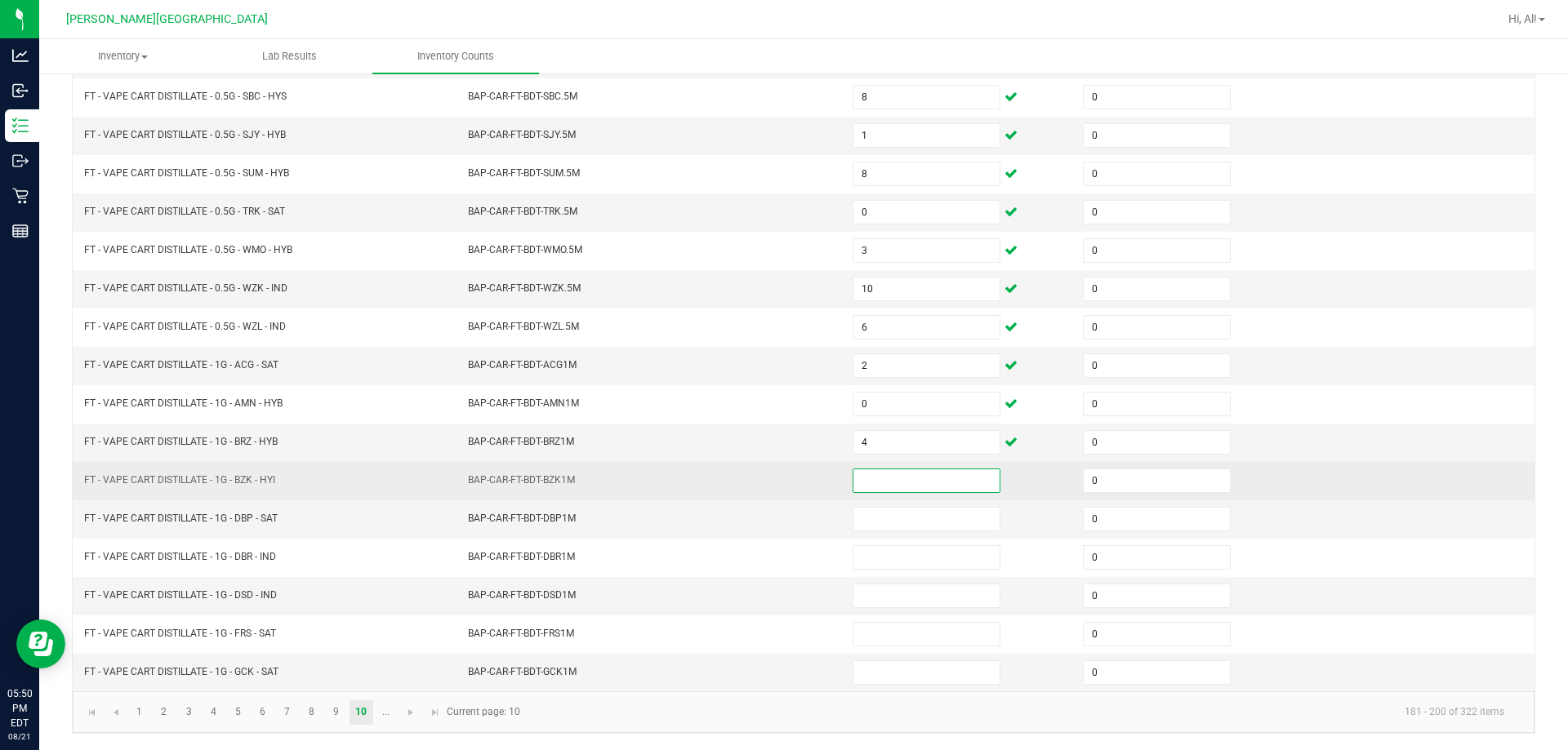
click at [779, 478] on input at bounding box center [926, 480] width 146 height 23
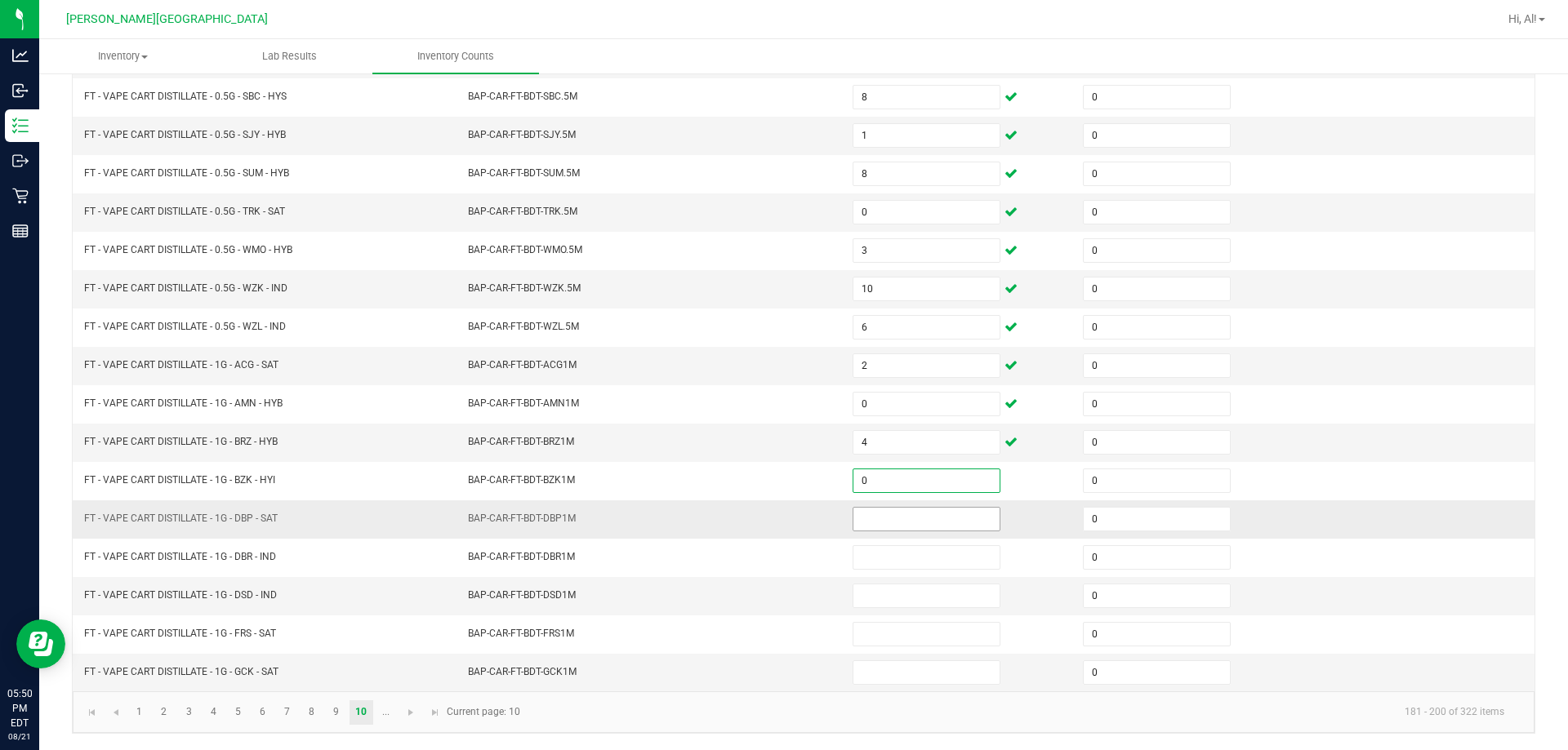
click at [779, 524] on input at bounding box center [926, 519] width 146 height 23
click at [779, 522] on td "BAP-CAR-FT-BDT-DBP1M" at bounding box center [650, 519] width 384 height 39
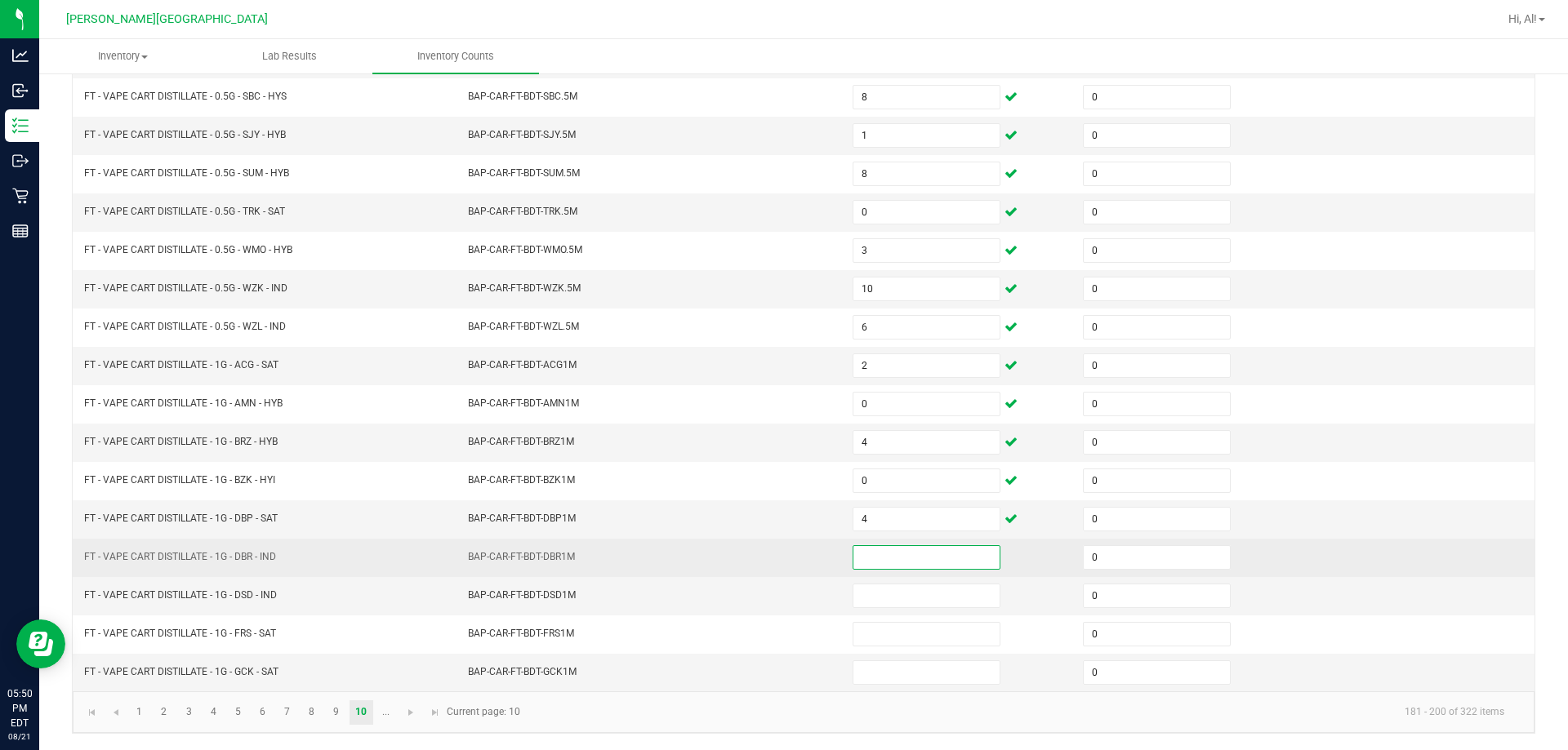
click at [779, 553] on input at bounding box center [926, 558] width 146 height 23
click at [779, 550] on td "BAP-CAR-FT-BDT-DBR1M" at bounding box center [650, 558] width 384 height 39
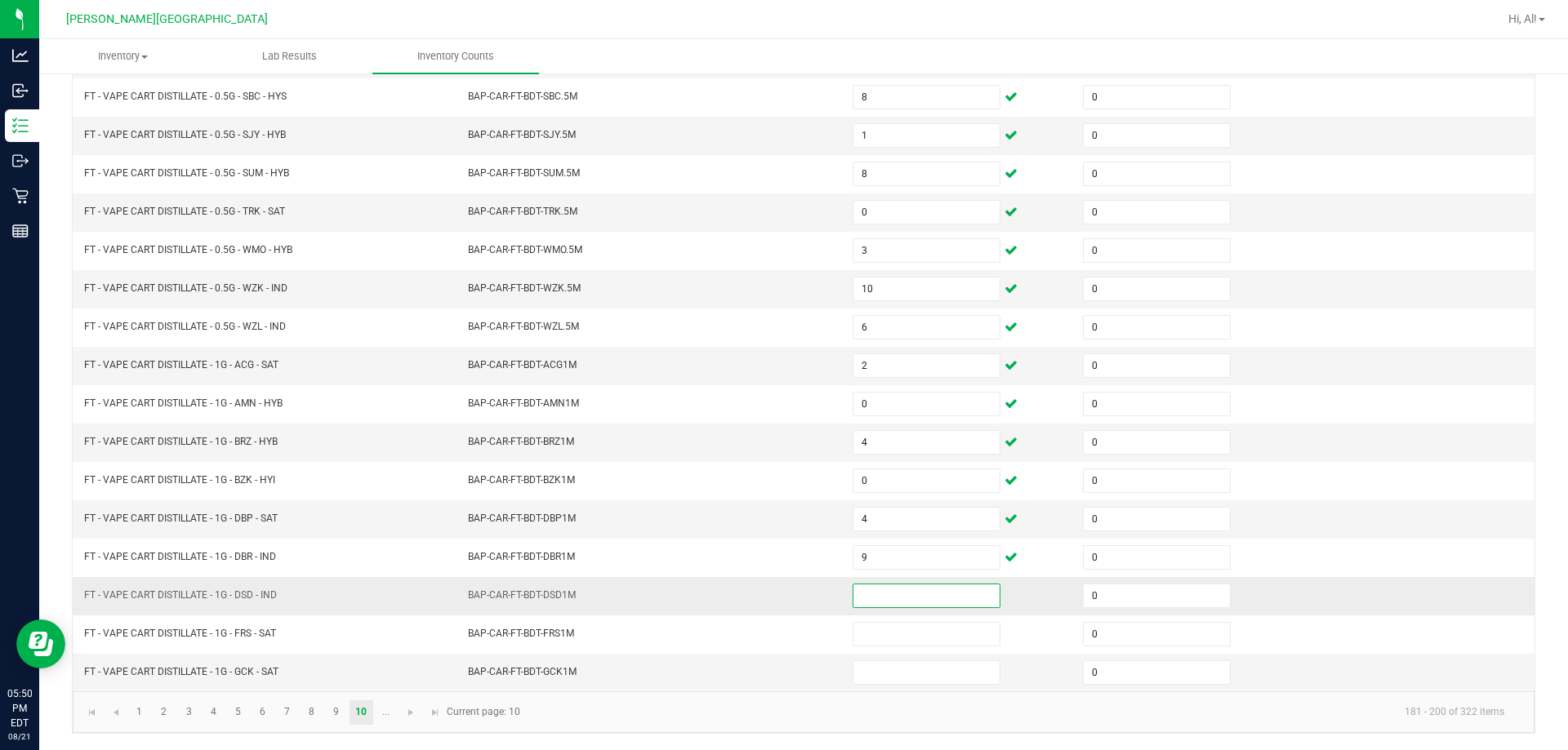
click at [779, 597] on input at bounding box center [926, 596] width 146 height 23
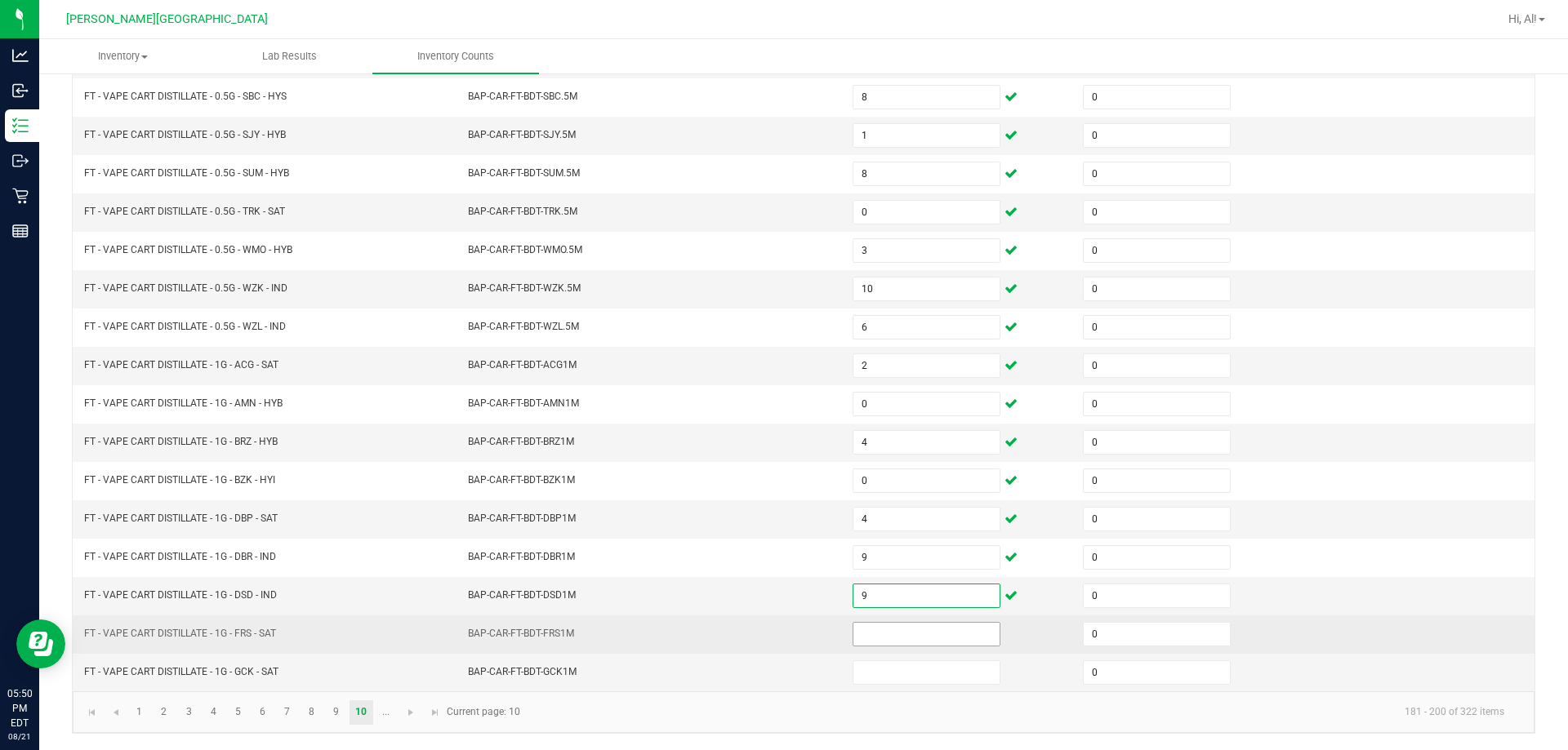
click at [779, 630] on input at bounding box center [926, 635] width 146 height 23
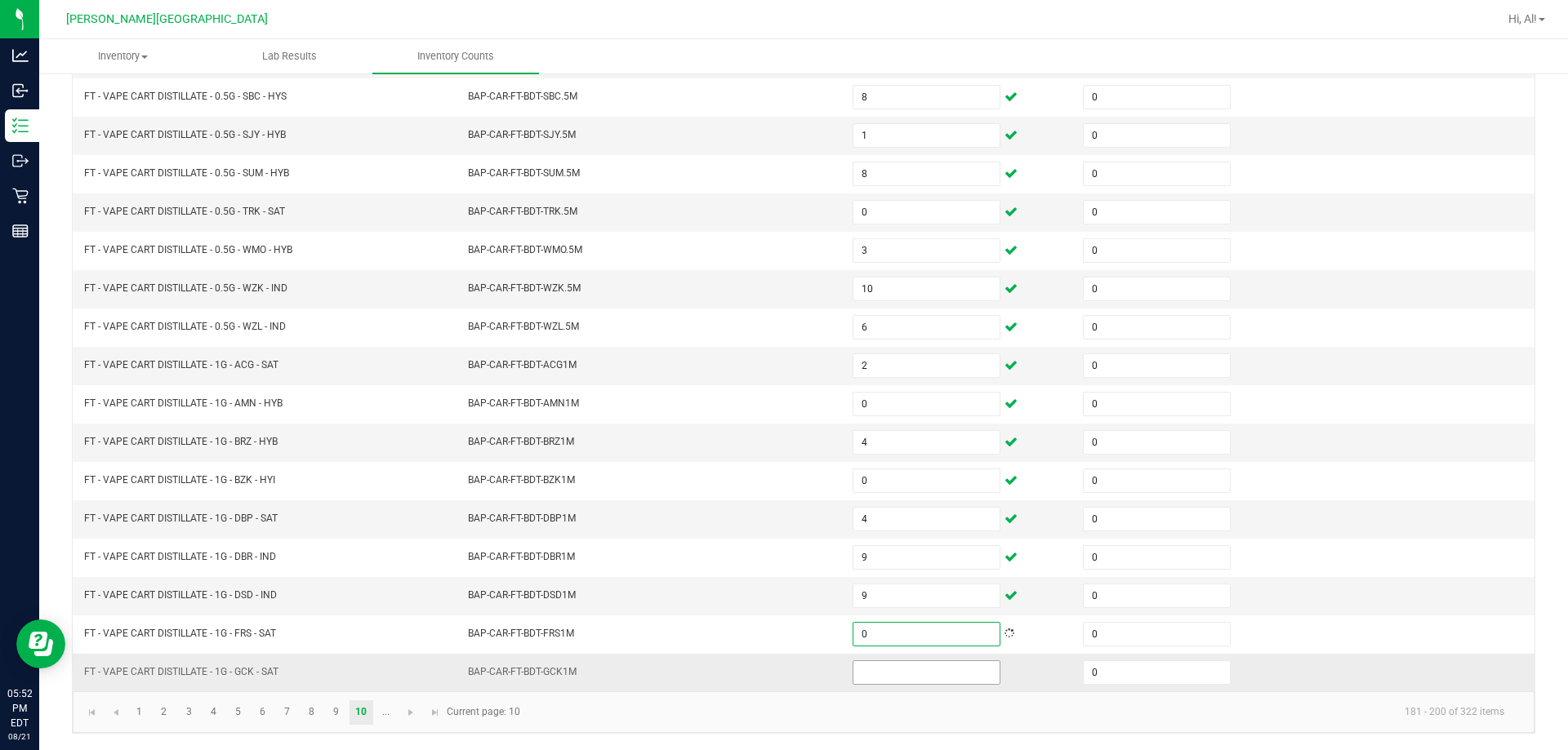
click at [779, 668] on input at bounding box center [926, 673] width 146 height 23
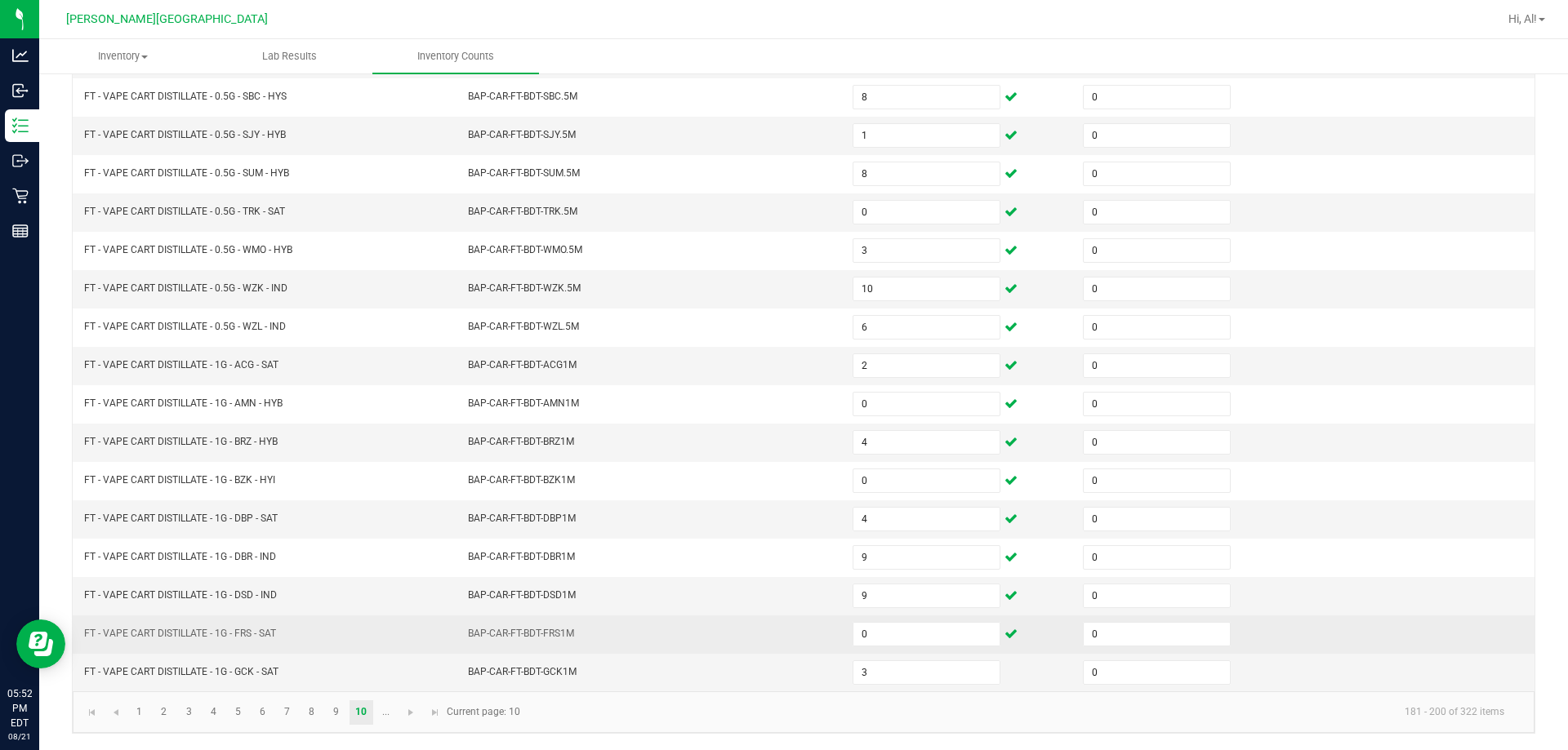
click at [779, 633] on td "BAP-CAR-FT-BDT-FRS1M" at bounding box center [650, 635] width 384 height 39
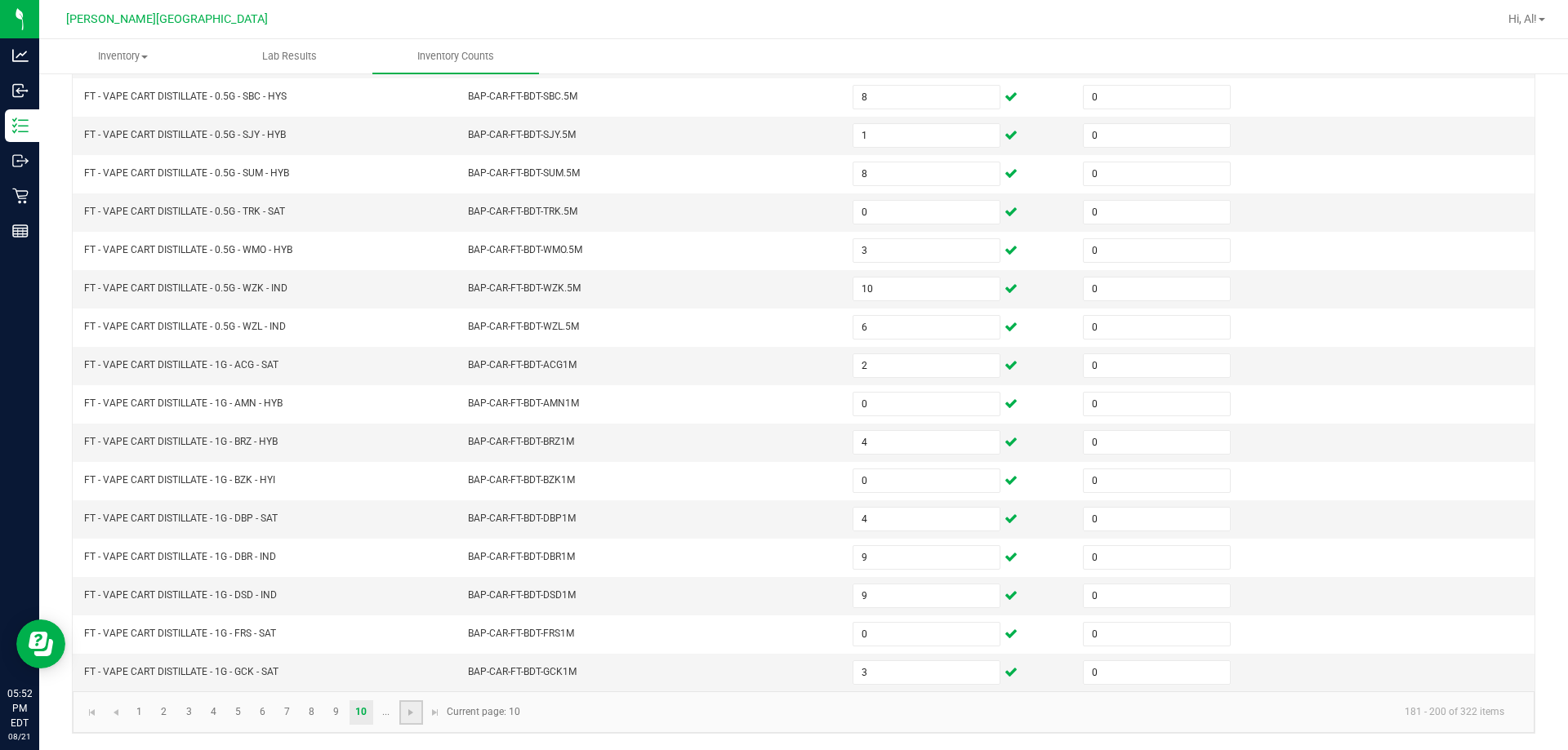
click at [404, 701] on link at bounding box center [411, 713] width 24 height 25
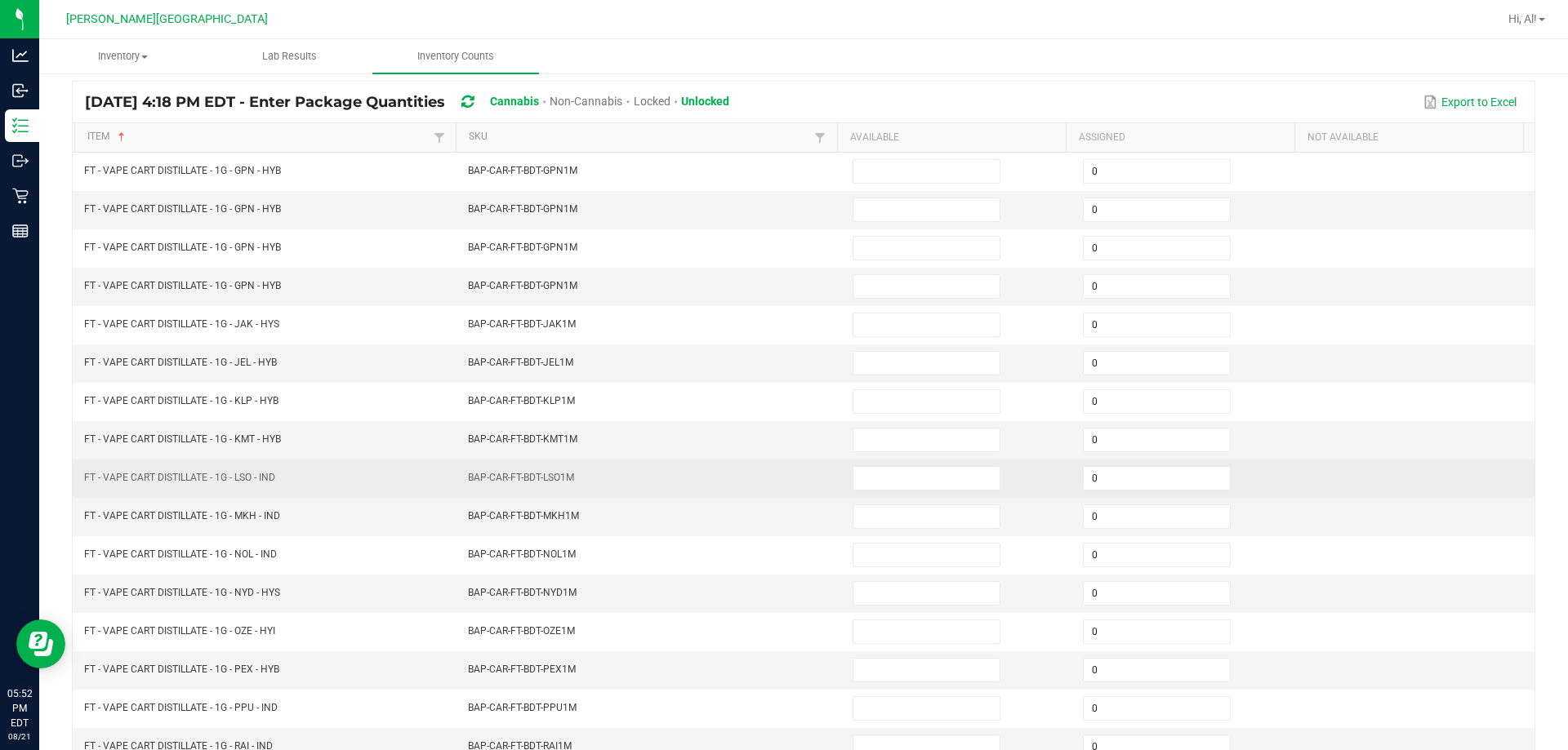
scroll to position [94, 0]
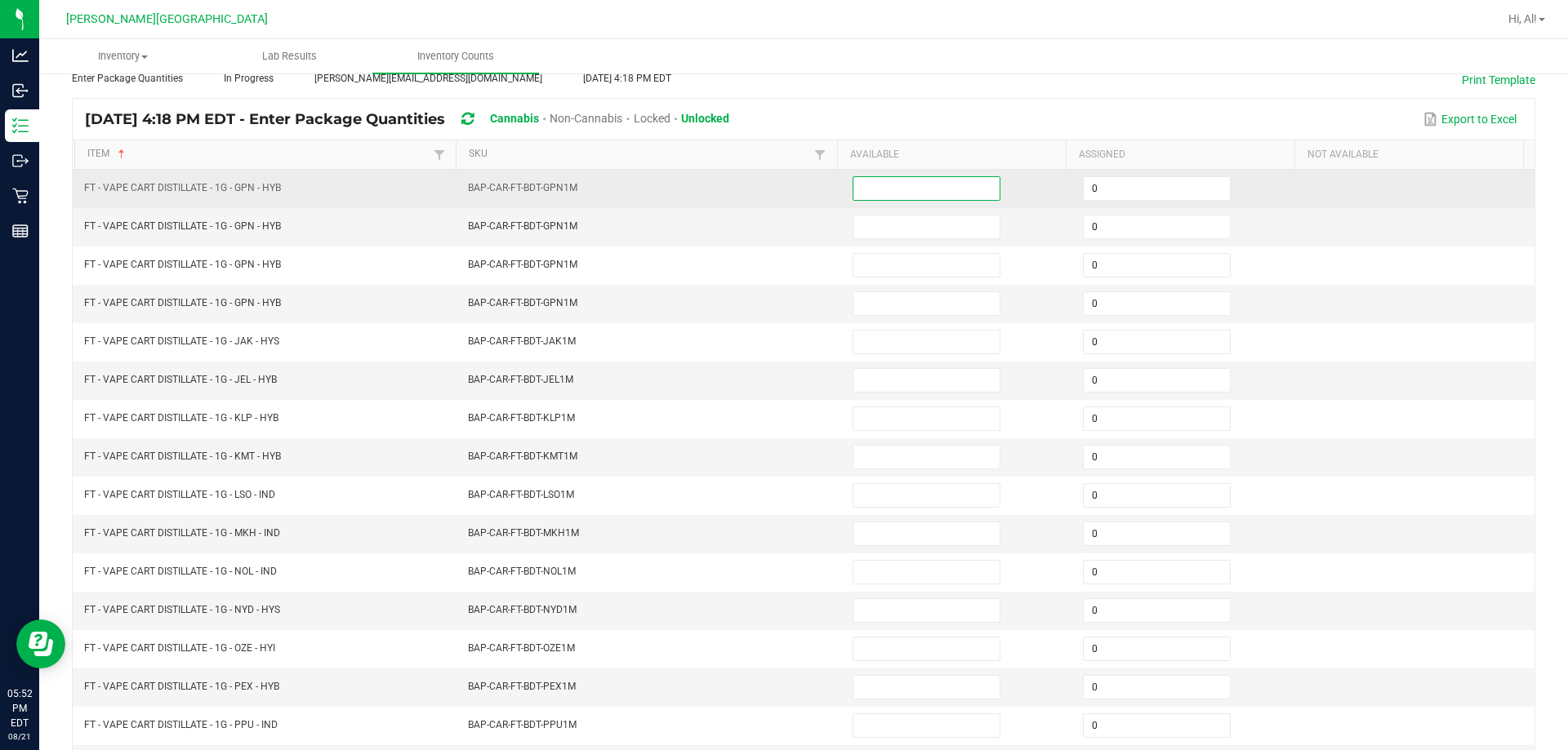
click at [779, 195] on input at bounding box center [926, 189] width 146 height 23
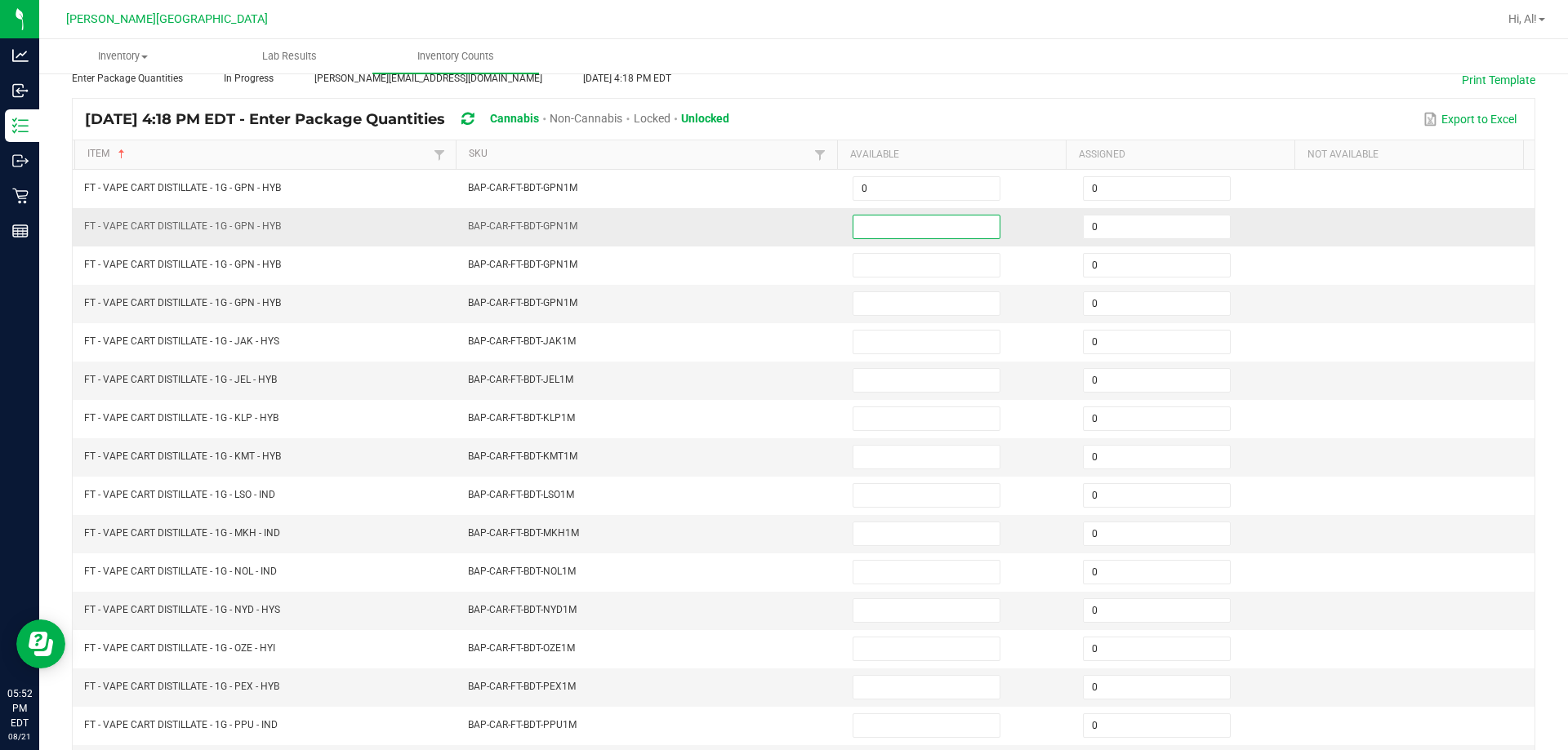
click at [779, 219] on input at bounding box center [926, 227] width 146 height 23
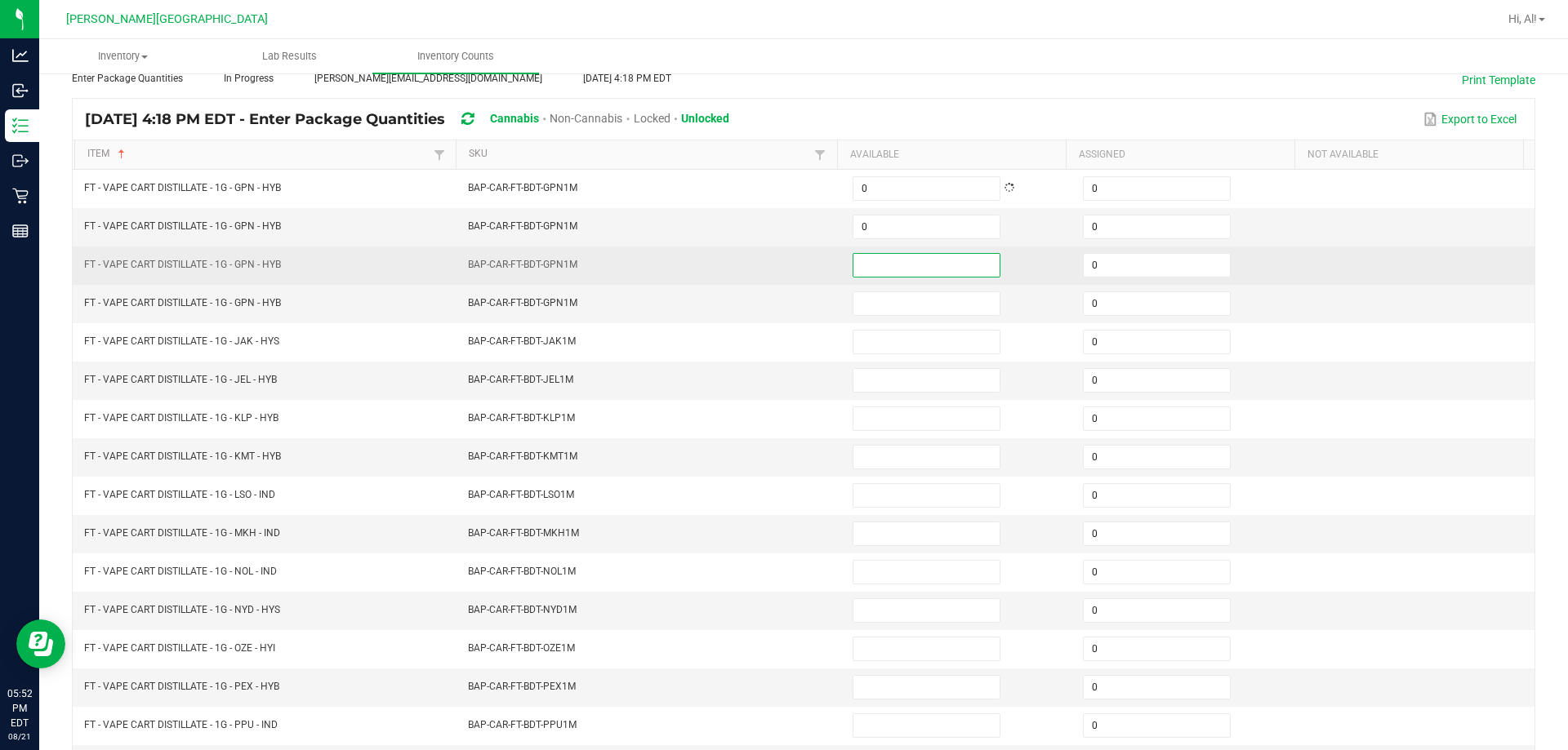
click at [779, 262] on input at bounding box center [926, 265] width 146 height 23
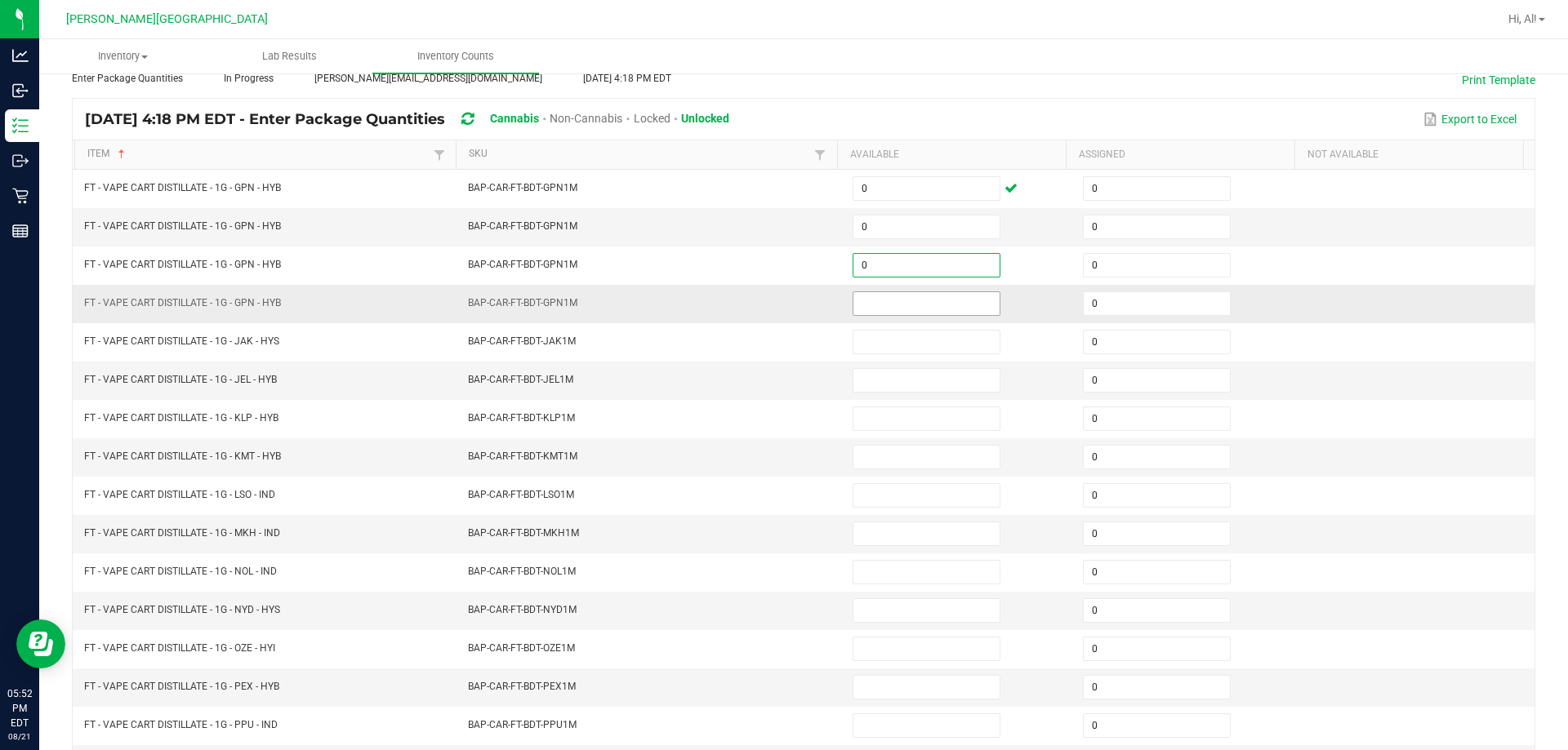
click at [779, 305] on input at bounding box center [926, 304] width 146 height 23
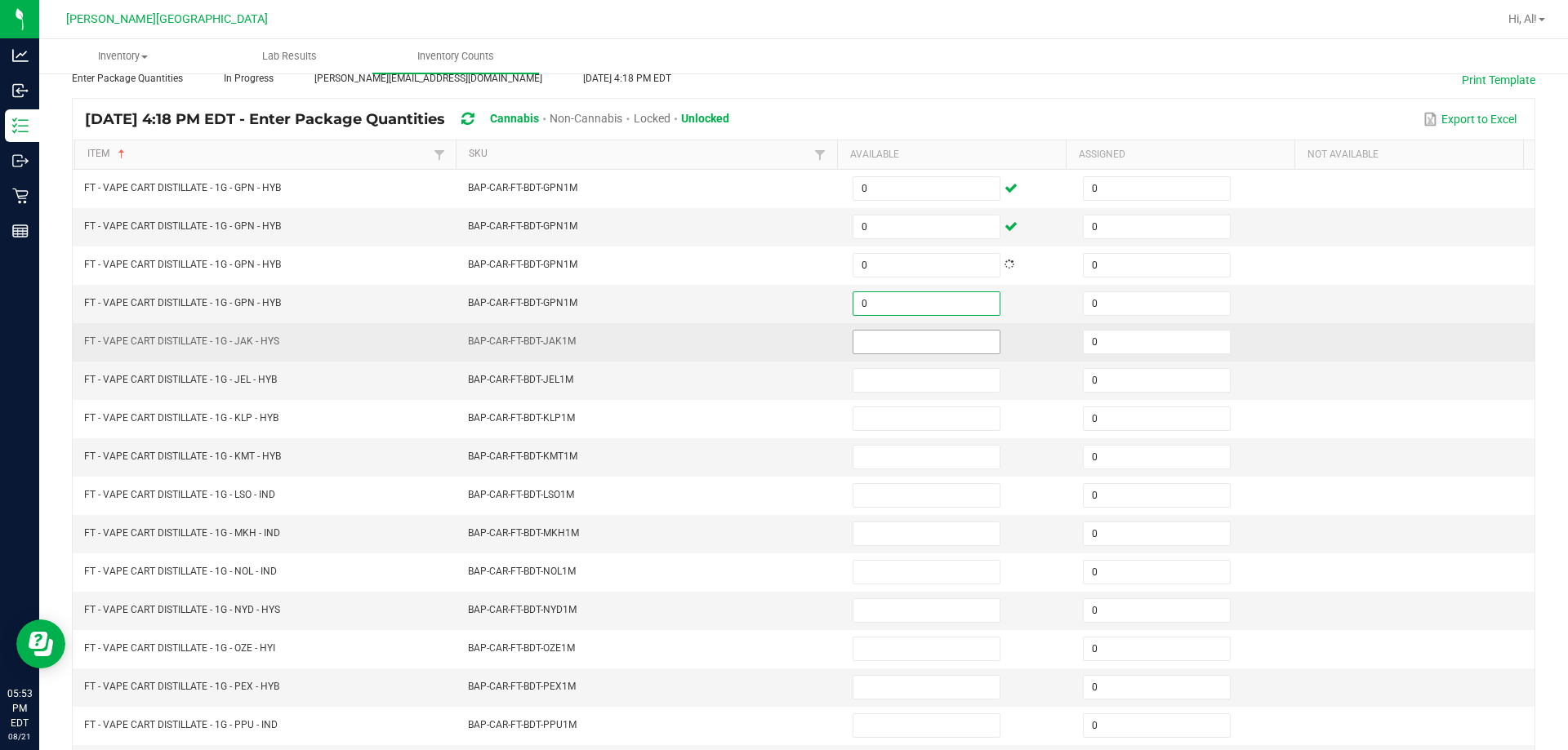
click at [779, 340] on input at bounding box center [926, 342] width 146 height 23
click at [779, 327] on td "BAP-CAR-FT-BDT-JAK1M" at bounding box center [650, 342] width 384 height 39
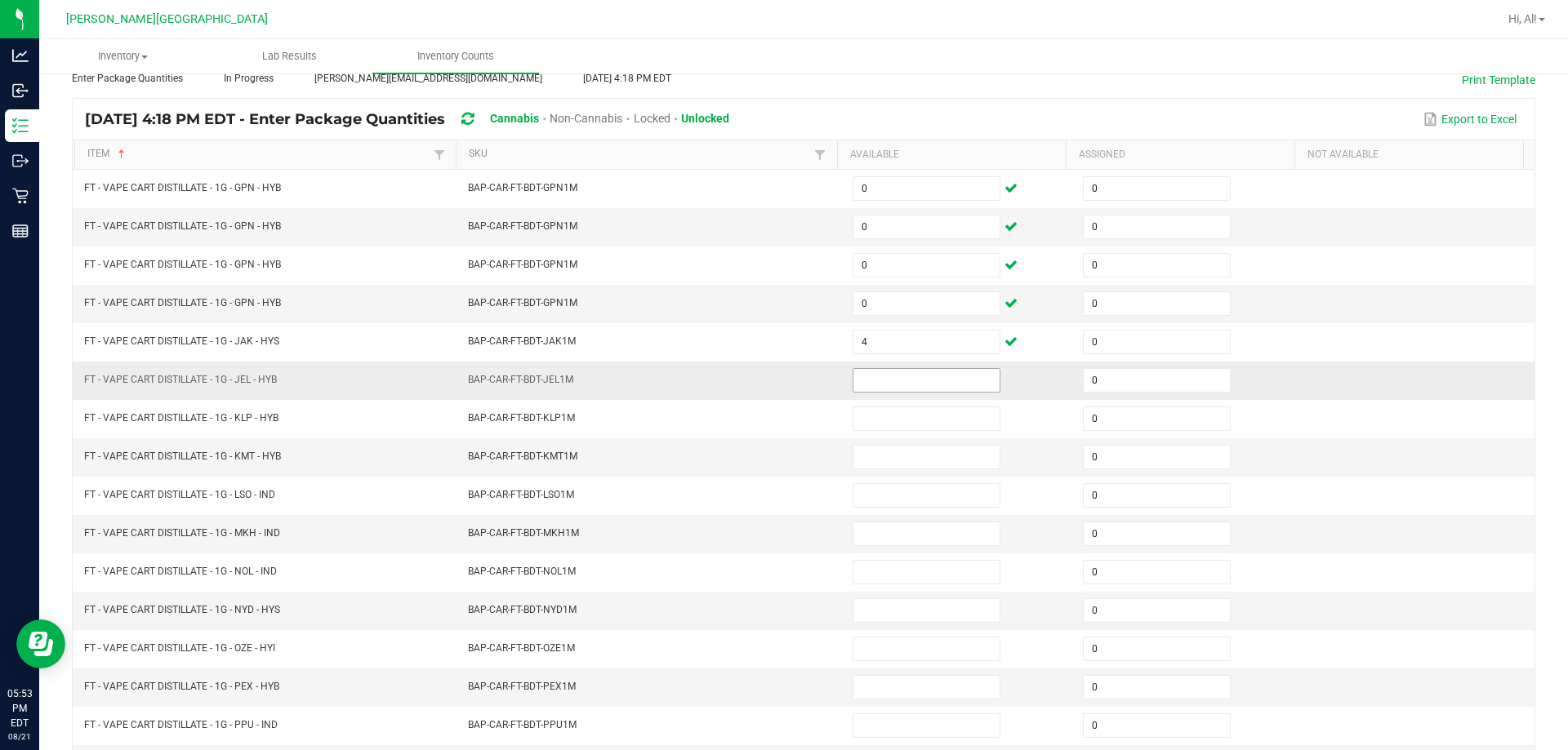
click at [779, 377] on input at bounding box center [926, 381] width 146 height 23
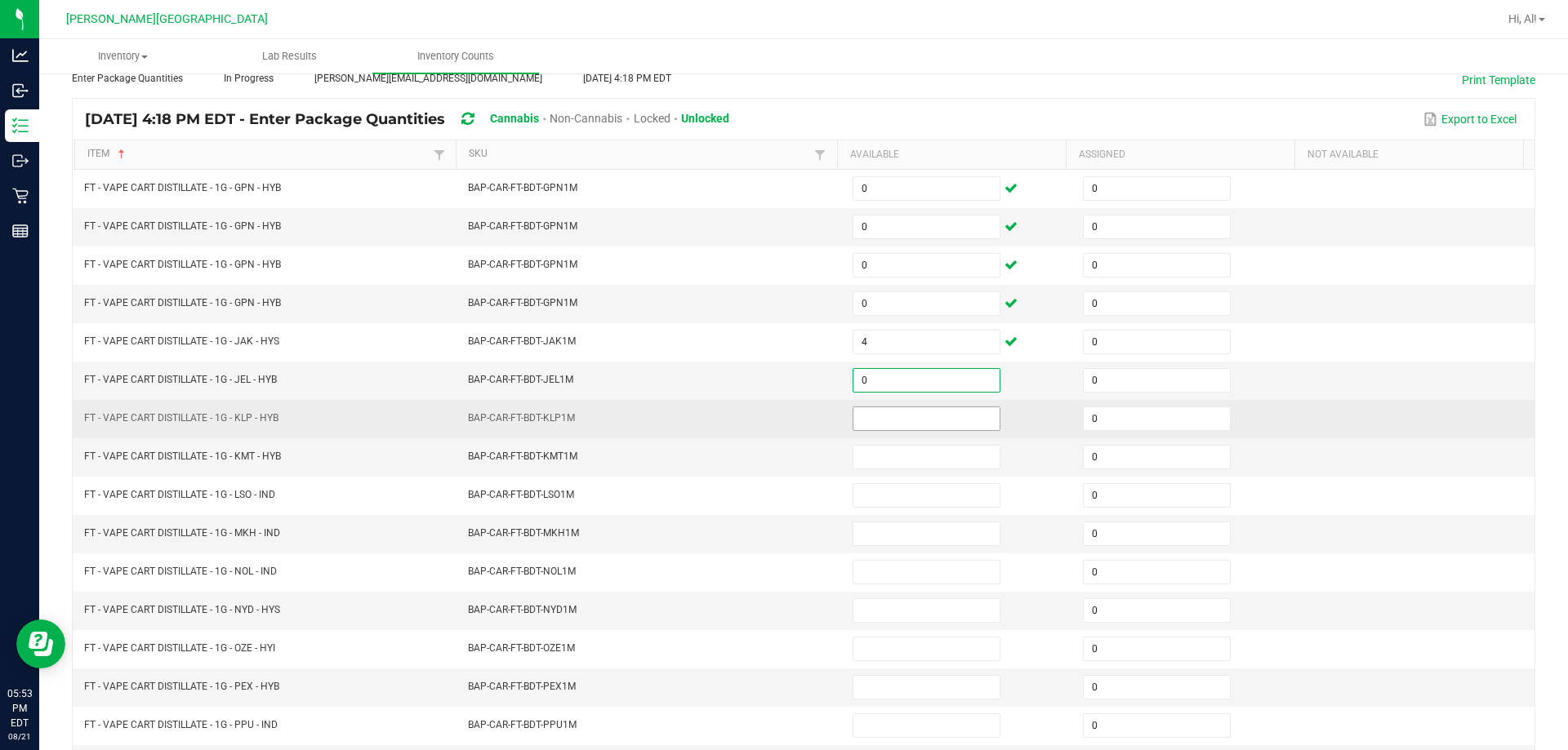
click at [779, 421] on input at bounding box center [926, 419] width 146 height 23
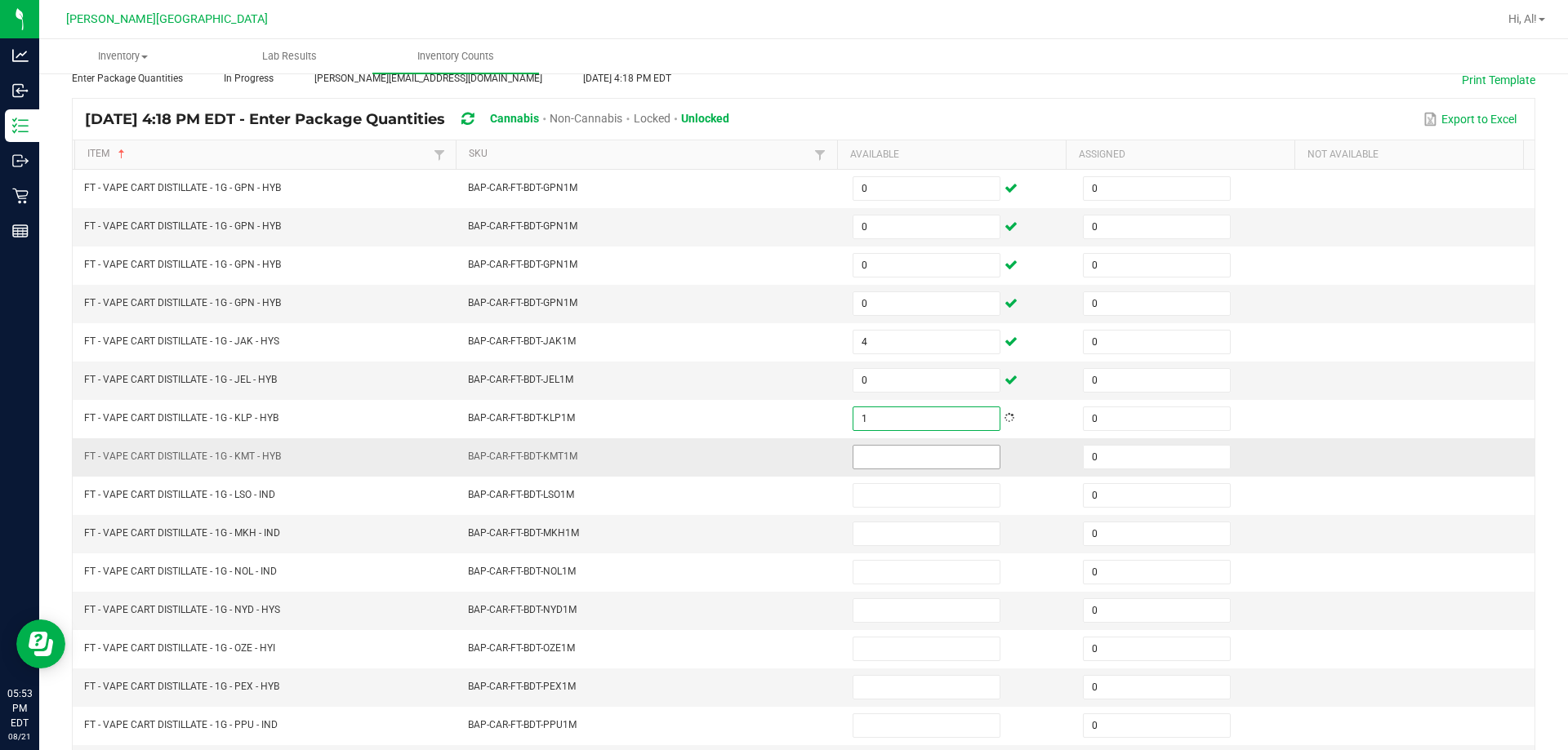
click at [779, 452] on input at bounding box center [926, 457] width 146 height 23
click at [726, 453] on td "BAP-CAR-FT-BDT-KMT1M" at bounding box center [650, 457] width 384 height 39
click at [779, 453] on input at bounding box center [926, 457] width 146 height 23
click at [779, 541] on input at bounding box center [926, 534] width 146 height 23
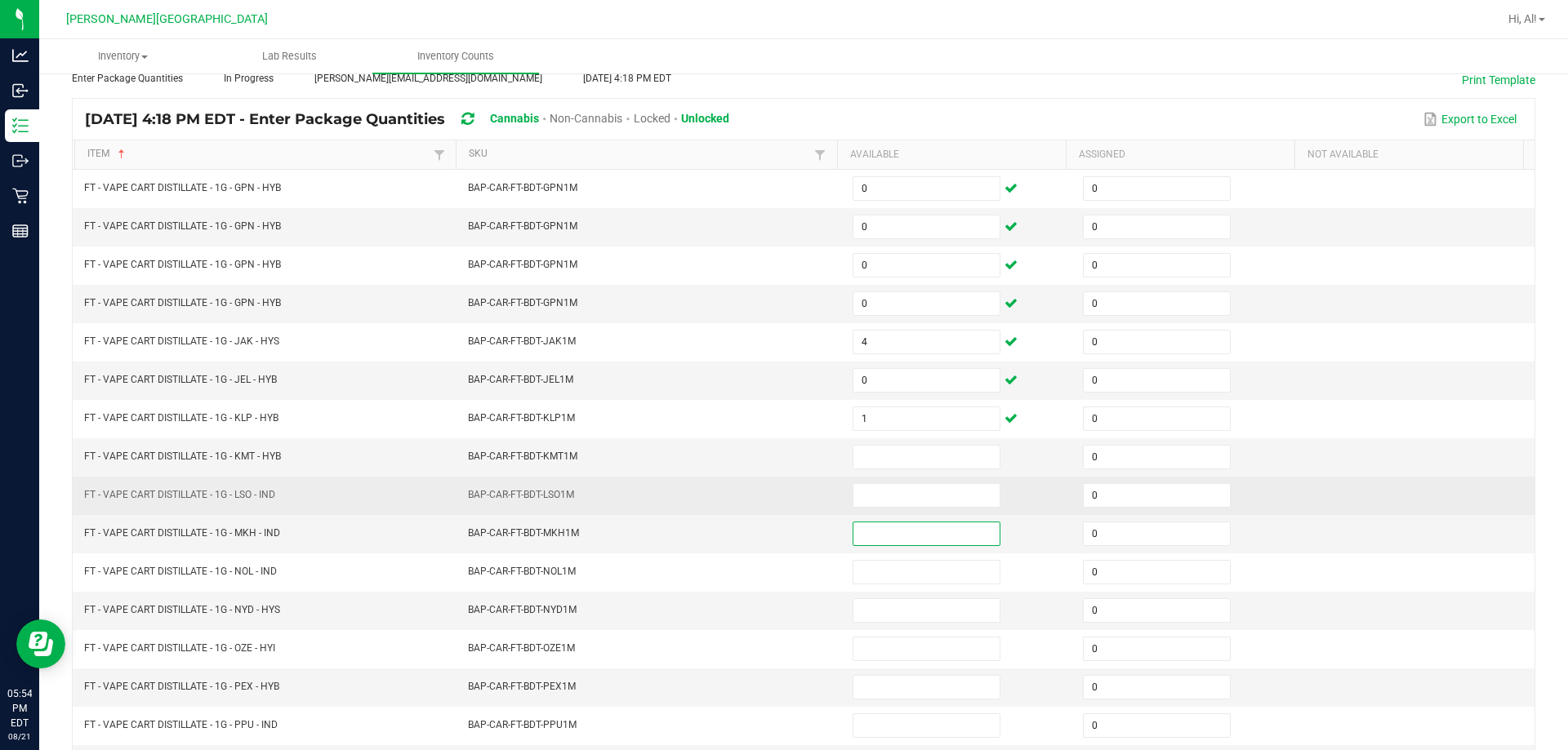
click at [779, 509] on td at bounding box center [957, 495] width 230 height 39
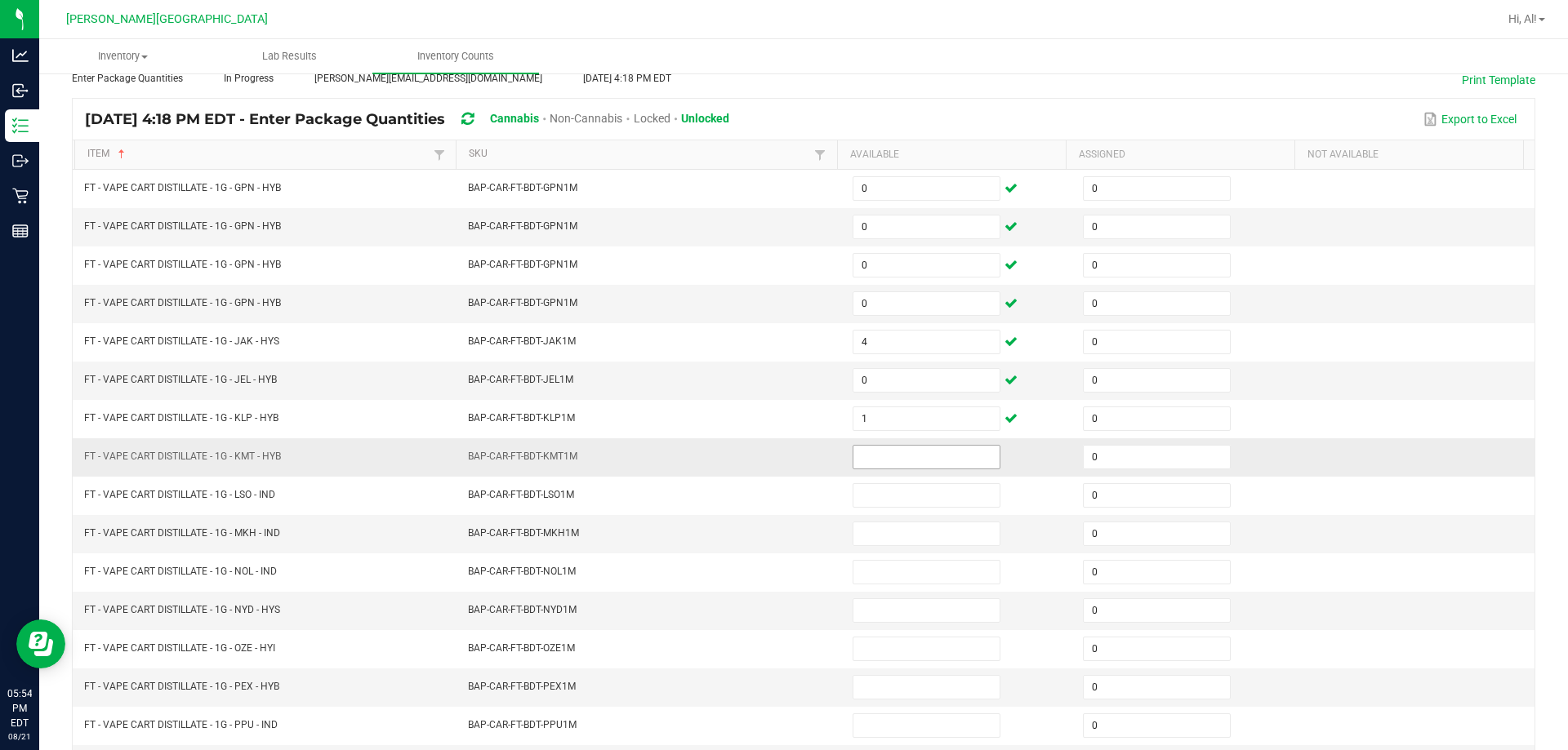
click at [779, 459] on input at bounding box center [926, 457] width 146 height 23
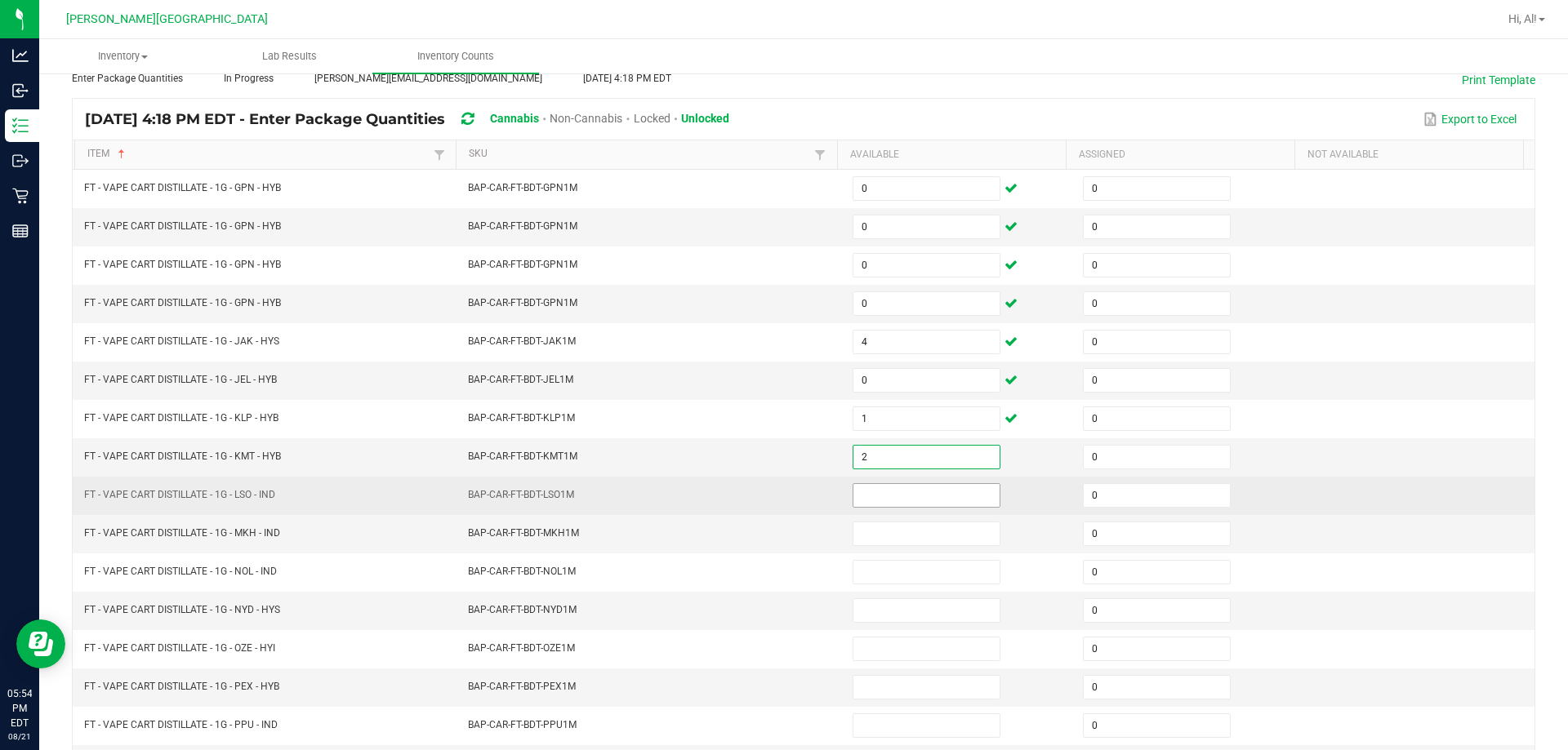
click at [779, 499] on input at bounding box center [926, 495] width 146 height 23
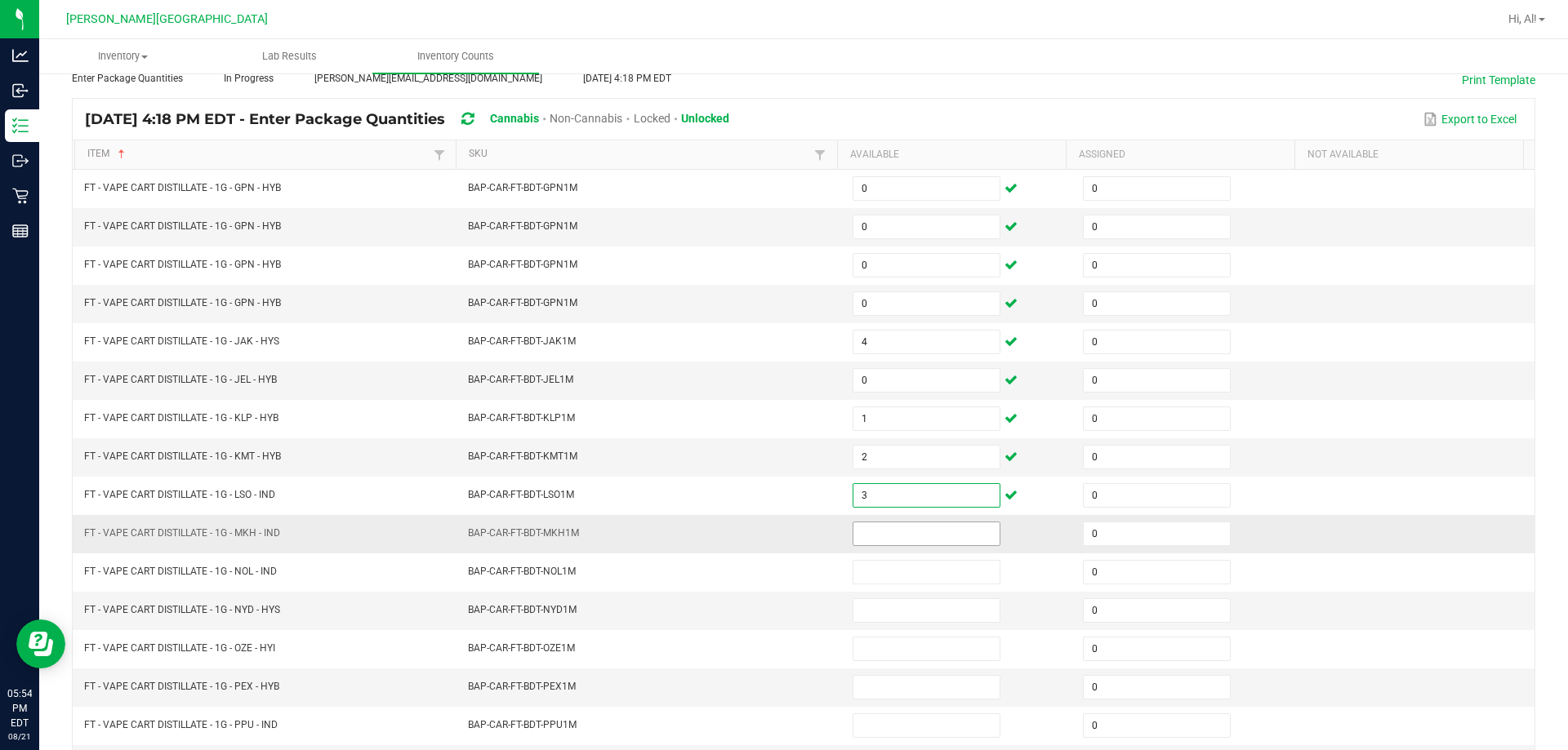
click at [779, 529] on input at bounding box center [926, 534] width 146 height 23
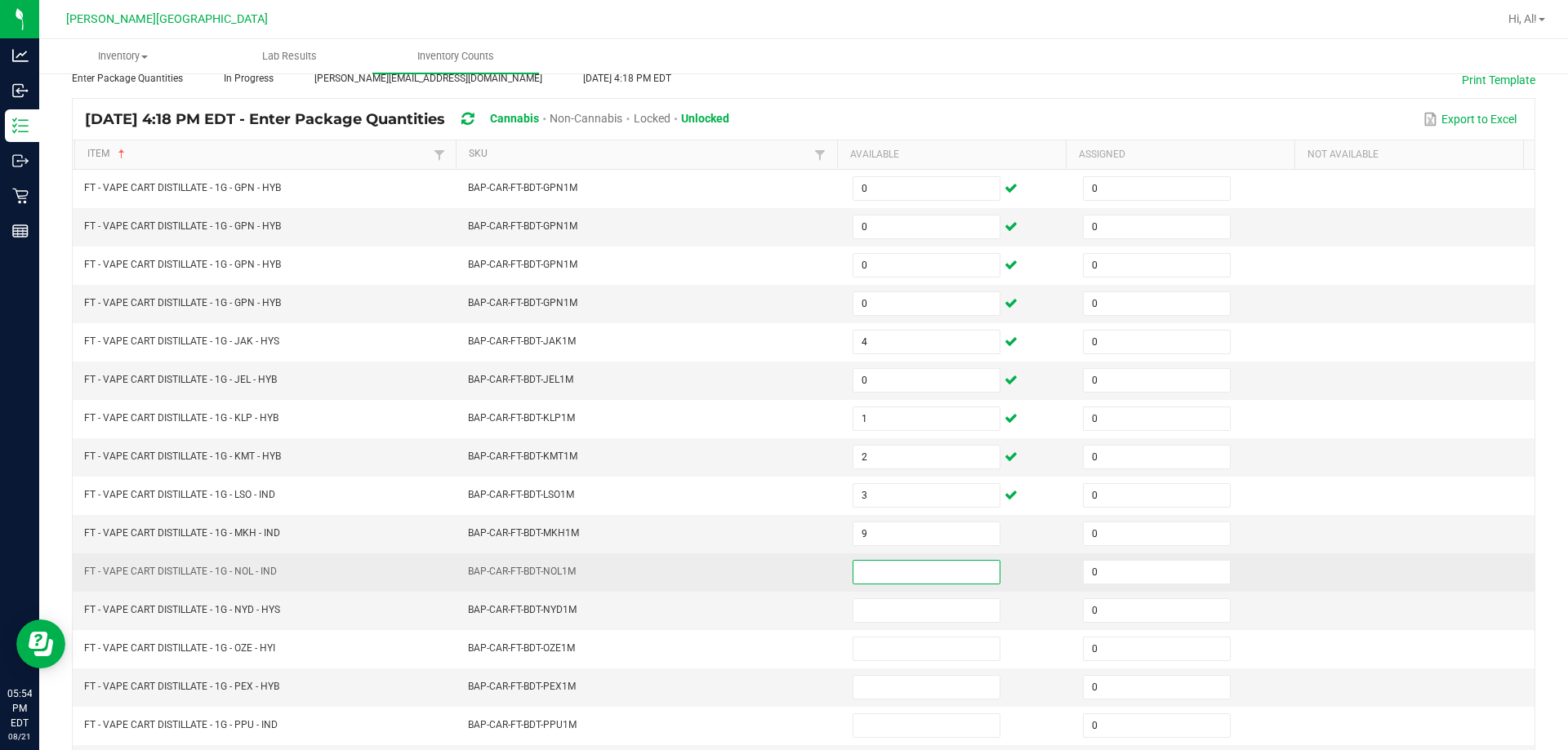
click at [779, 565] on input at bounding box center [926, 572] width 146 height 23
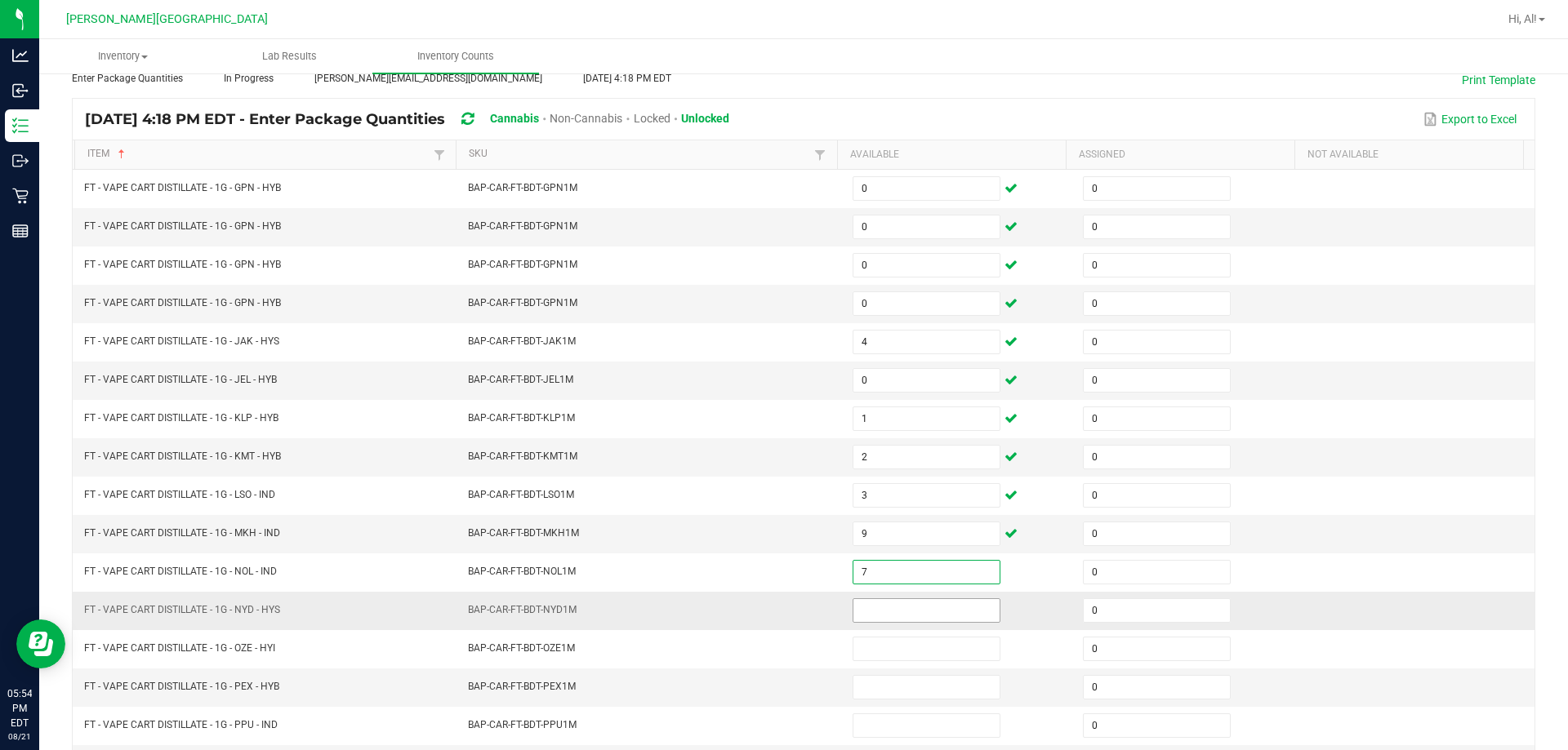
click at [779, 607] on input at bounding box center [926, 611] width 146 height 23
click at [779, 602] on td "BAP-CAR-FT-BDT-NYD1M" at bounding box center [650, 611] width 384 height 39
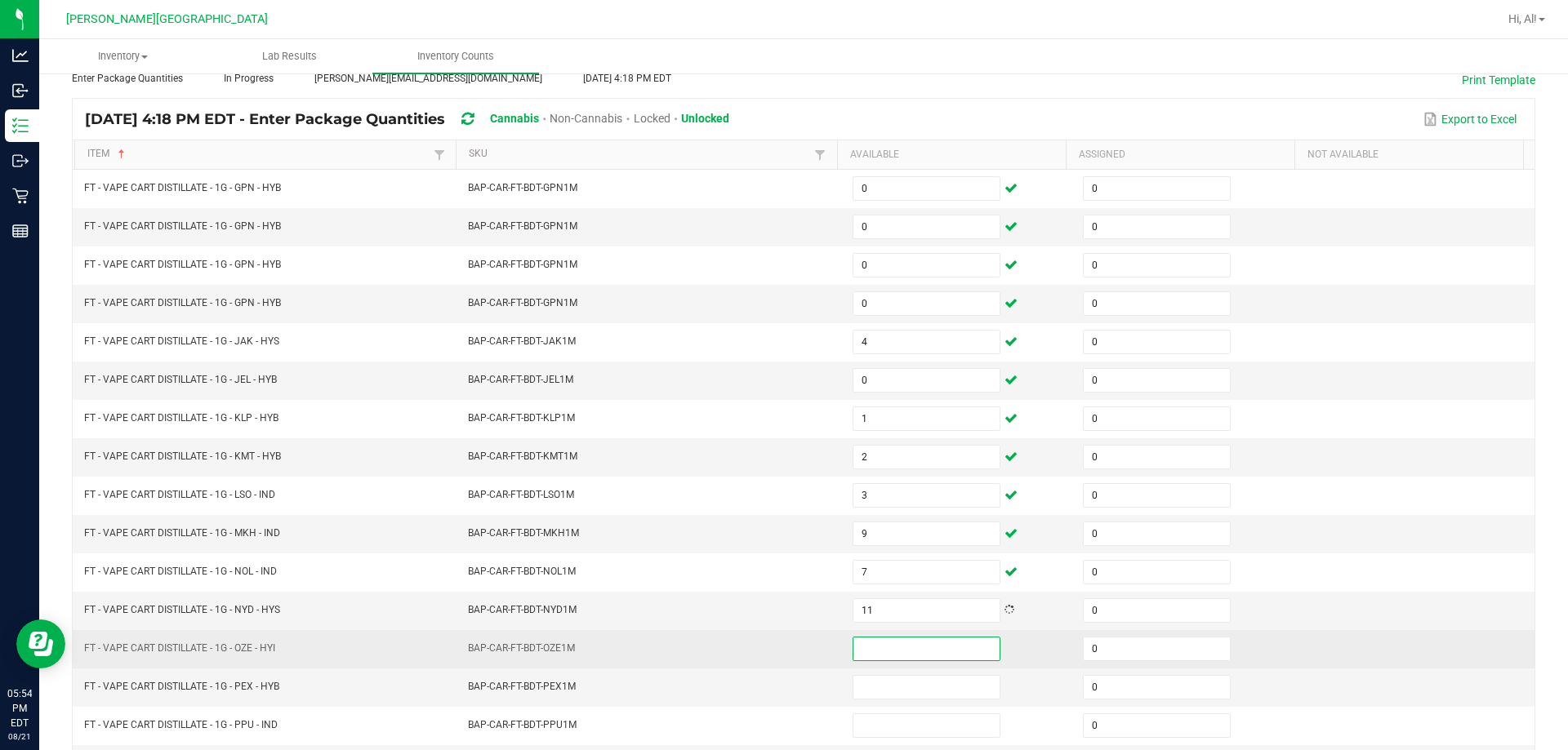
click at [779, 657] on input at bounding box center [926, 649] width 146 height 23
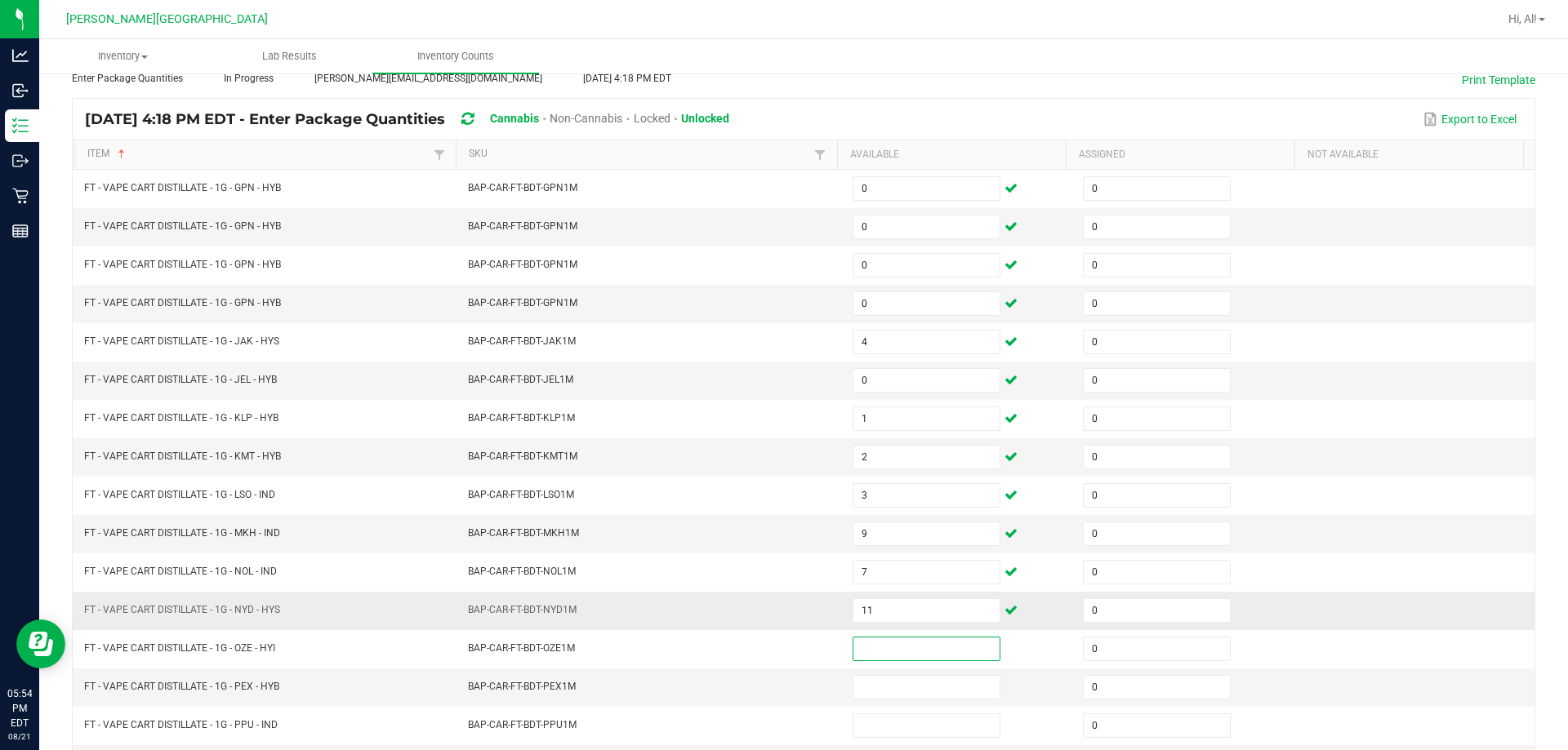
click at [779, 623] on td "BAP-CAR-FT-BDT-NYD1M" at bounding box center [650, 611] width 384 height 39
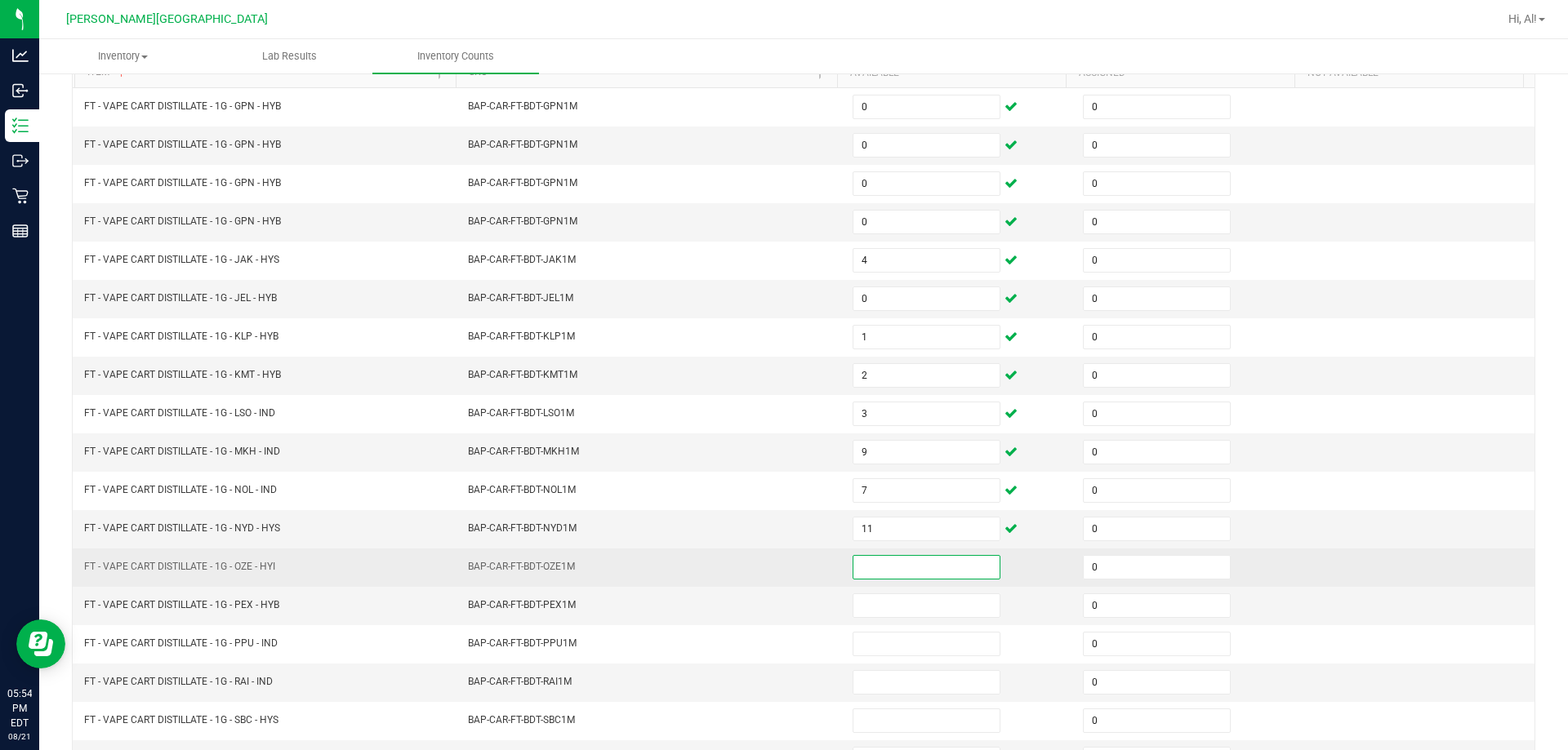
click at [779, 570] on input at bounding box center [926, 567] width 146 height 23
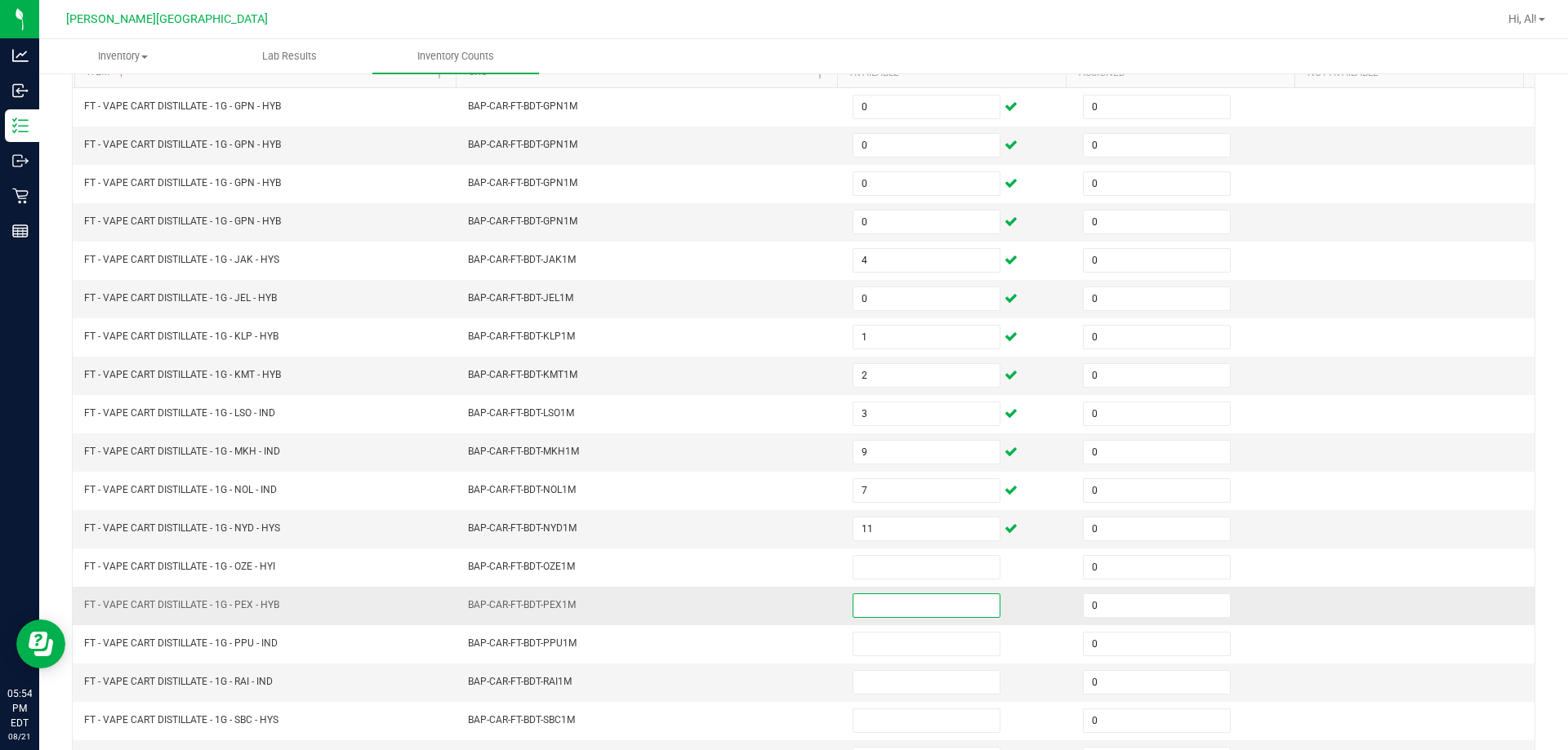
click at [779, 595] on input at bounding box center [926, 606] width 146 height 23
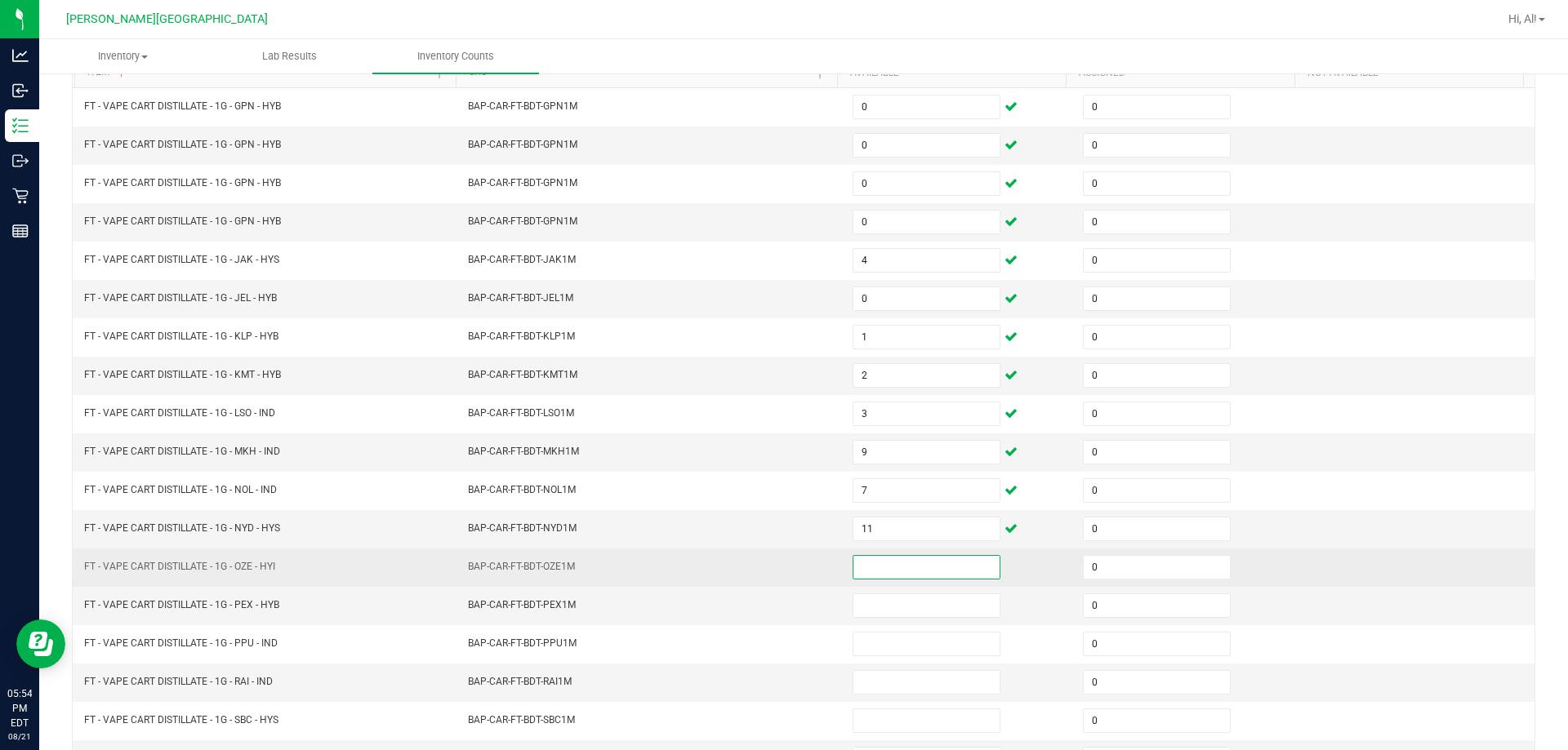
click at [779, 577] on input at bounding box center [926, 567] width 146 height 23
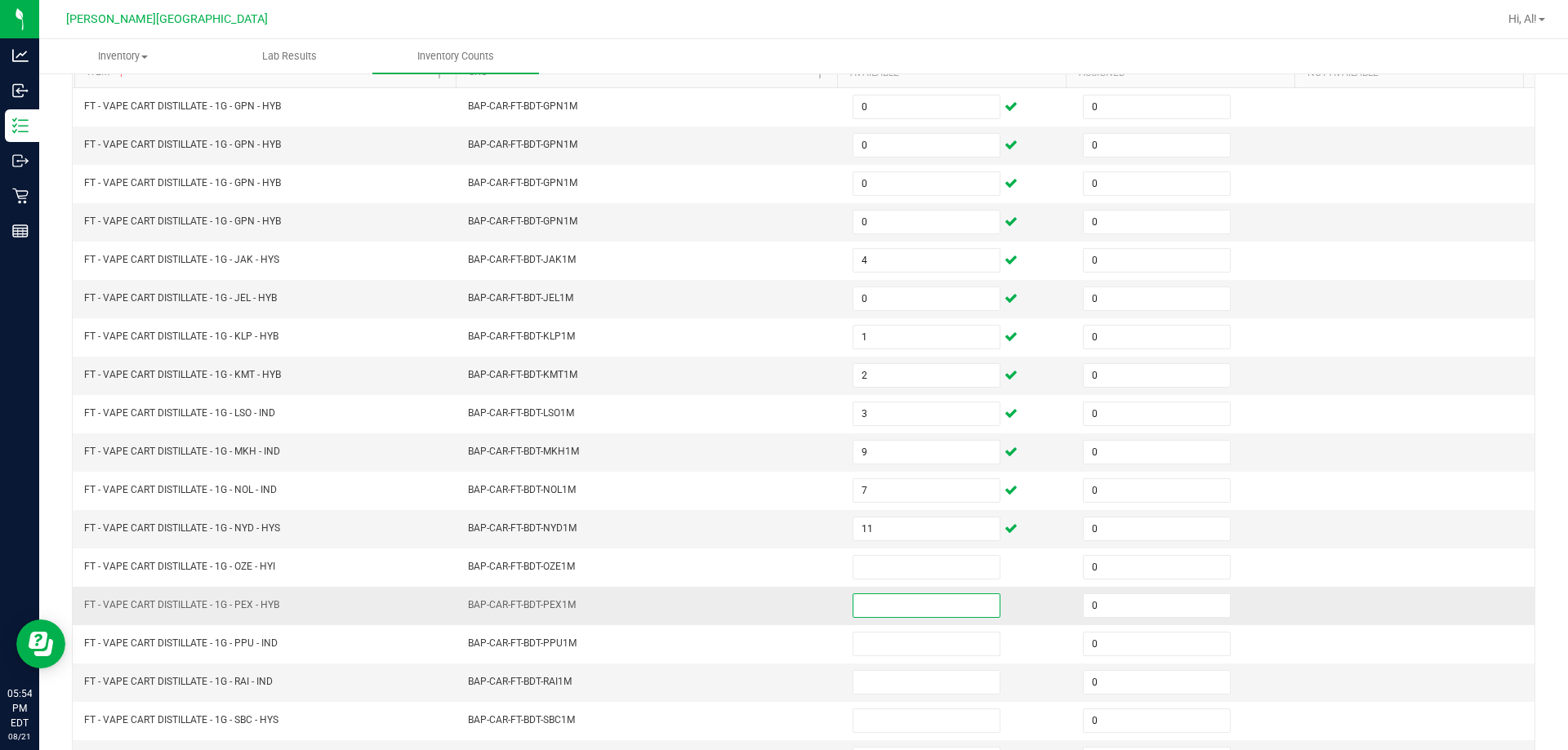
click at [779, 606] on input at bounding box center [926, 606] width 146 height 23
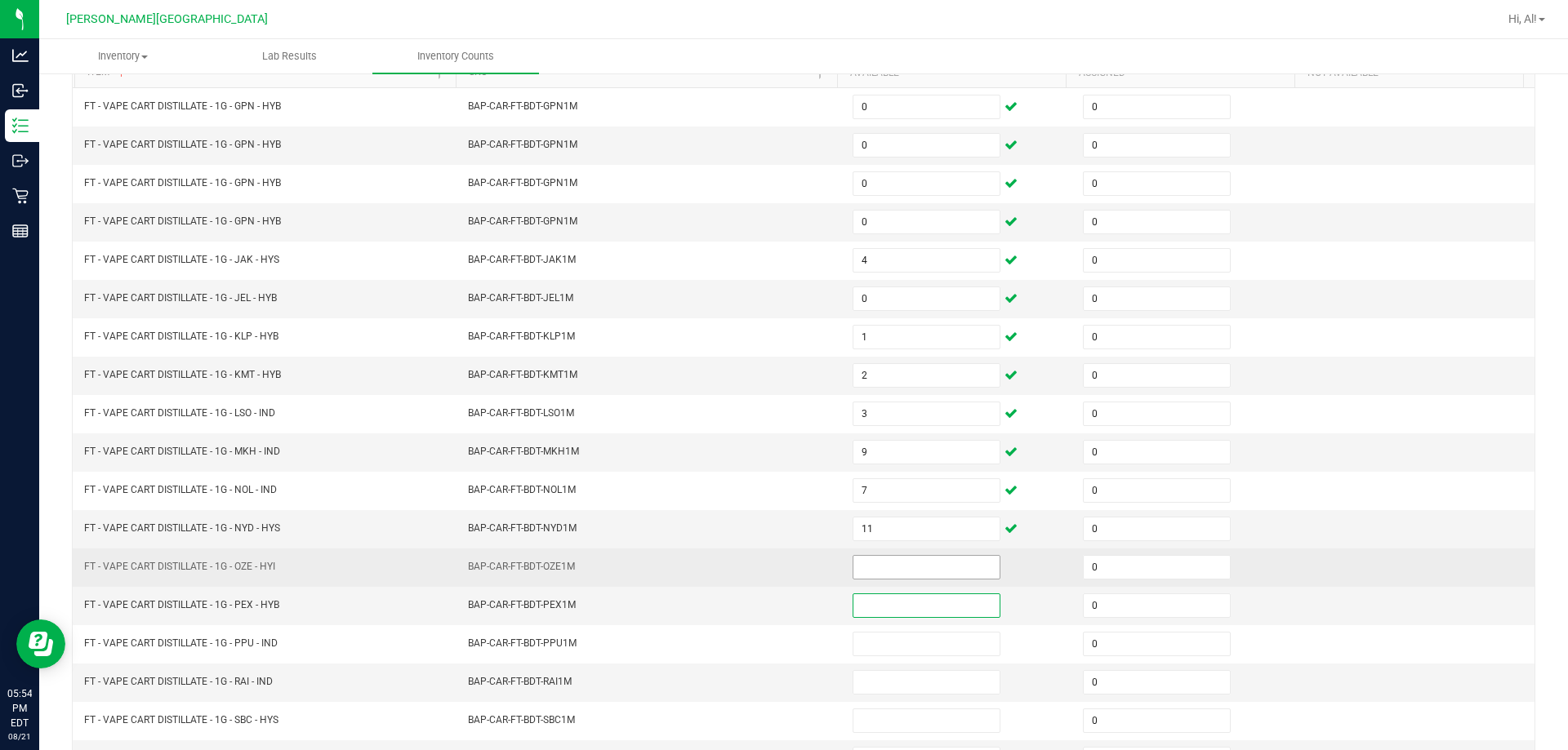
click at [779, 563] on input at bounding box center [926, 567] width 146 height 23
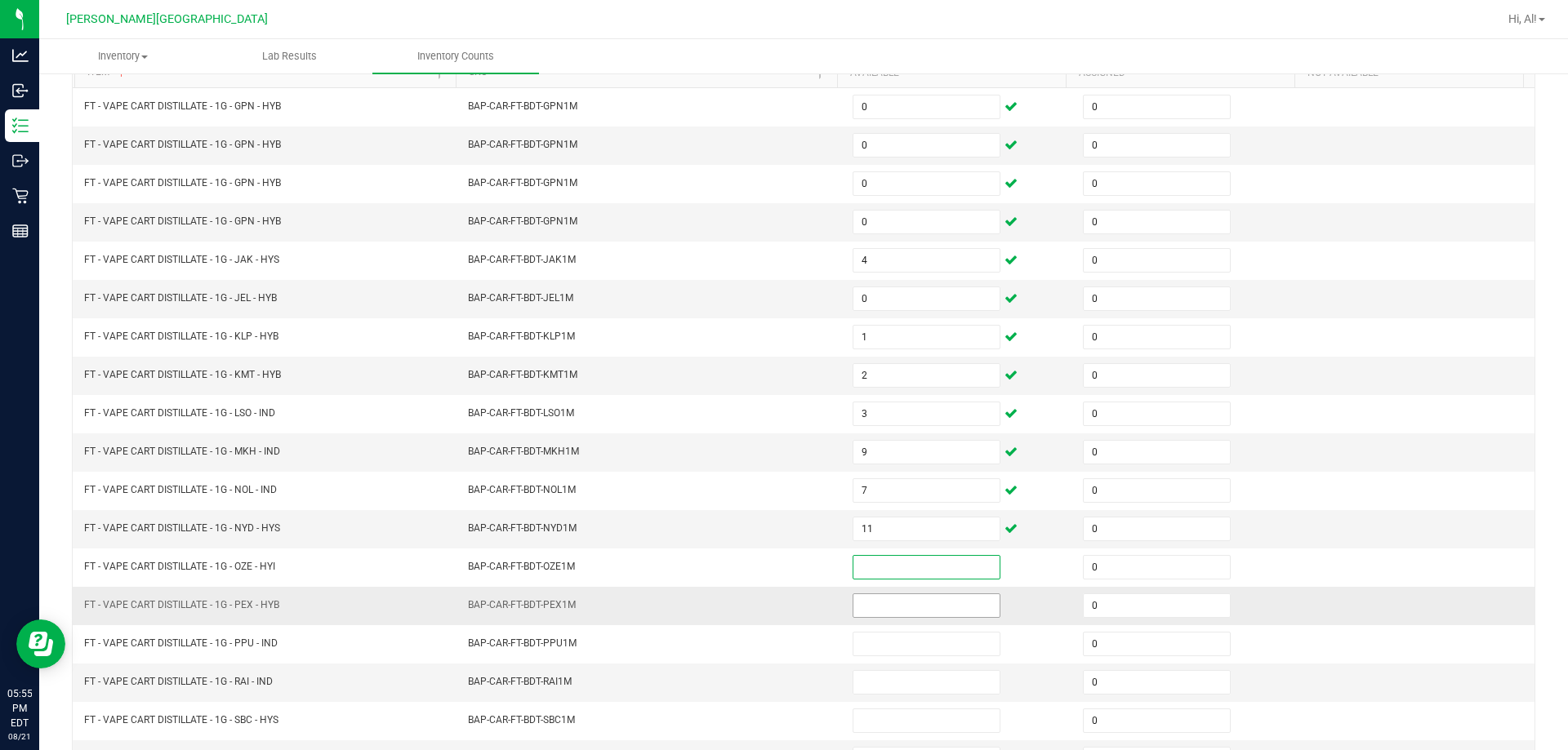
click at [779, 607] on input at bounding box center [926, 606] width 146 height 23
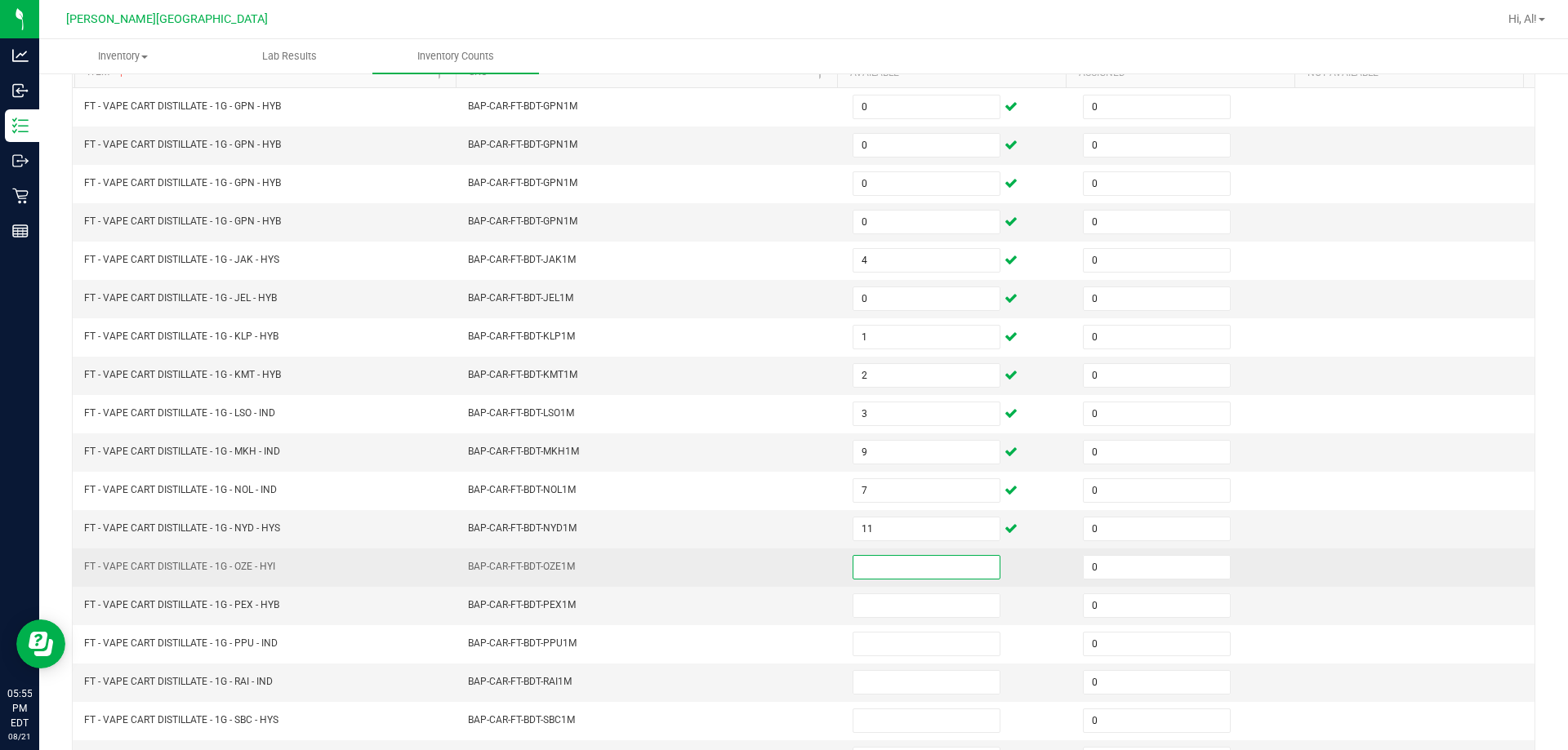
click at [779, 566] on input at bounding box center [926, 567] width 146 height 23
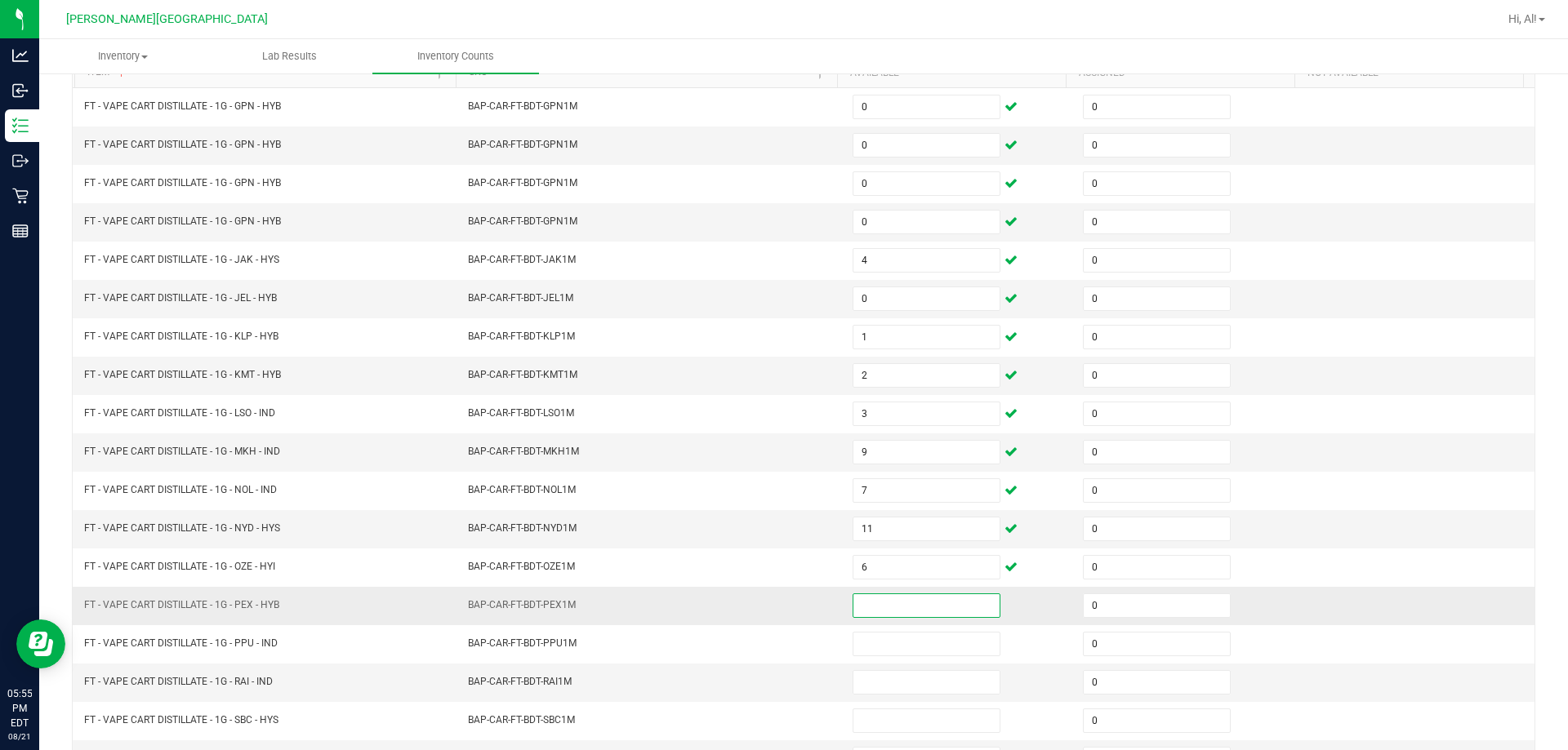
click at [779, 606] on input at bounding box center [926, 606] width 146 height 23
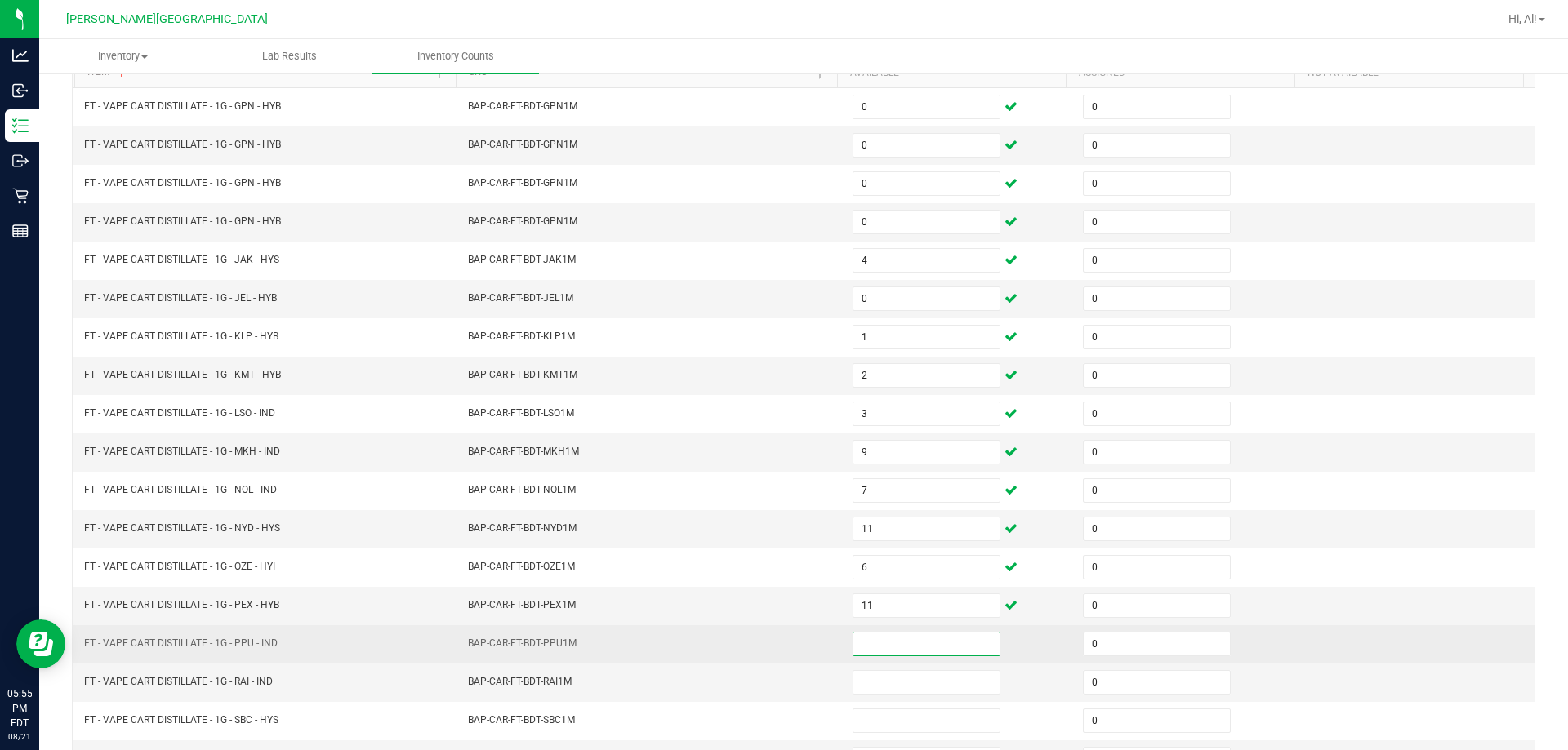
click at [779, 645] on input at bounding box center [926, 645] width 146 height 23
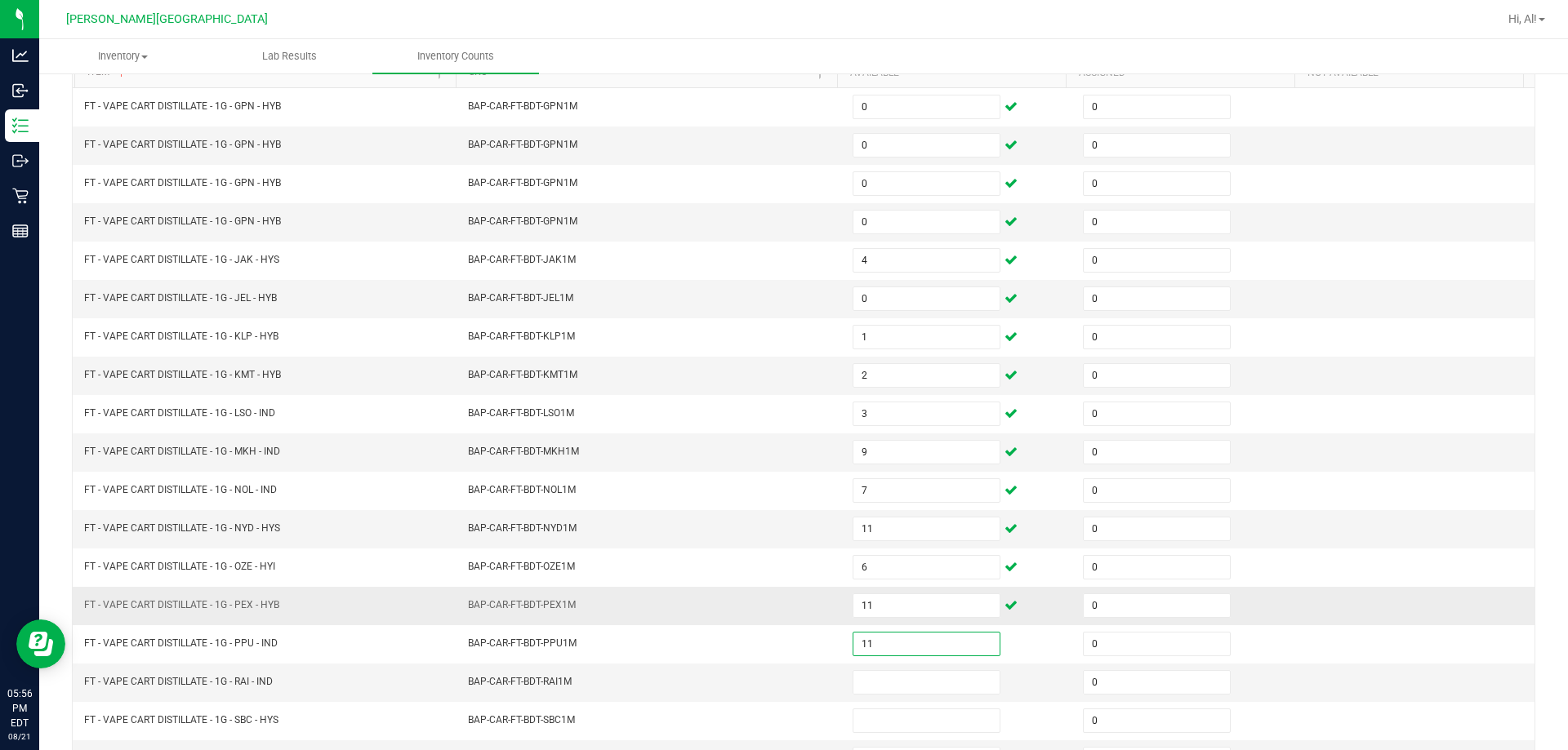
click at [753, 606] on td "BAP-CAR-FT-BDT-PEX1M" at bounding box center [650, 606] width 384 height 39
click at [779, 687] on input at bounding box center [926, 682] width 146 height 23
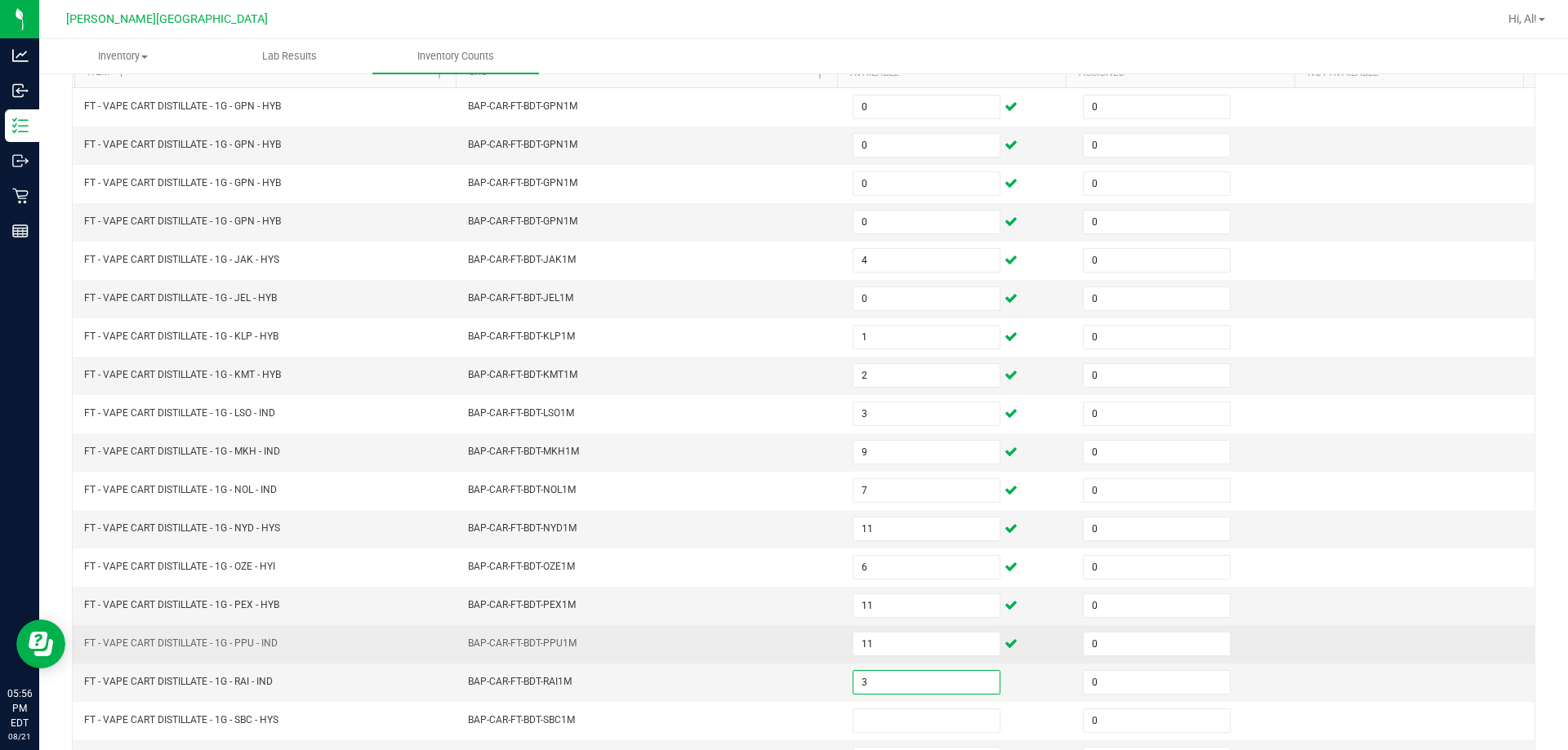
click at [779, 645] on td "BAP-CAR-FT-BDT-PPU1M" at bounding box center [650, 645] width 384 height 39
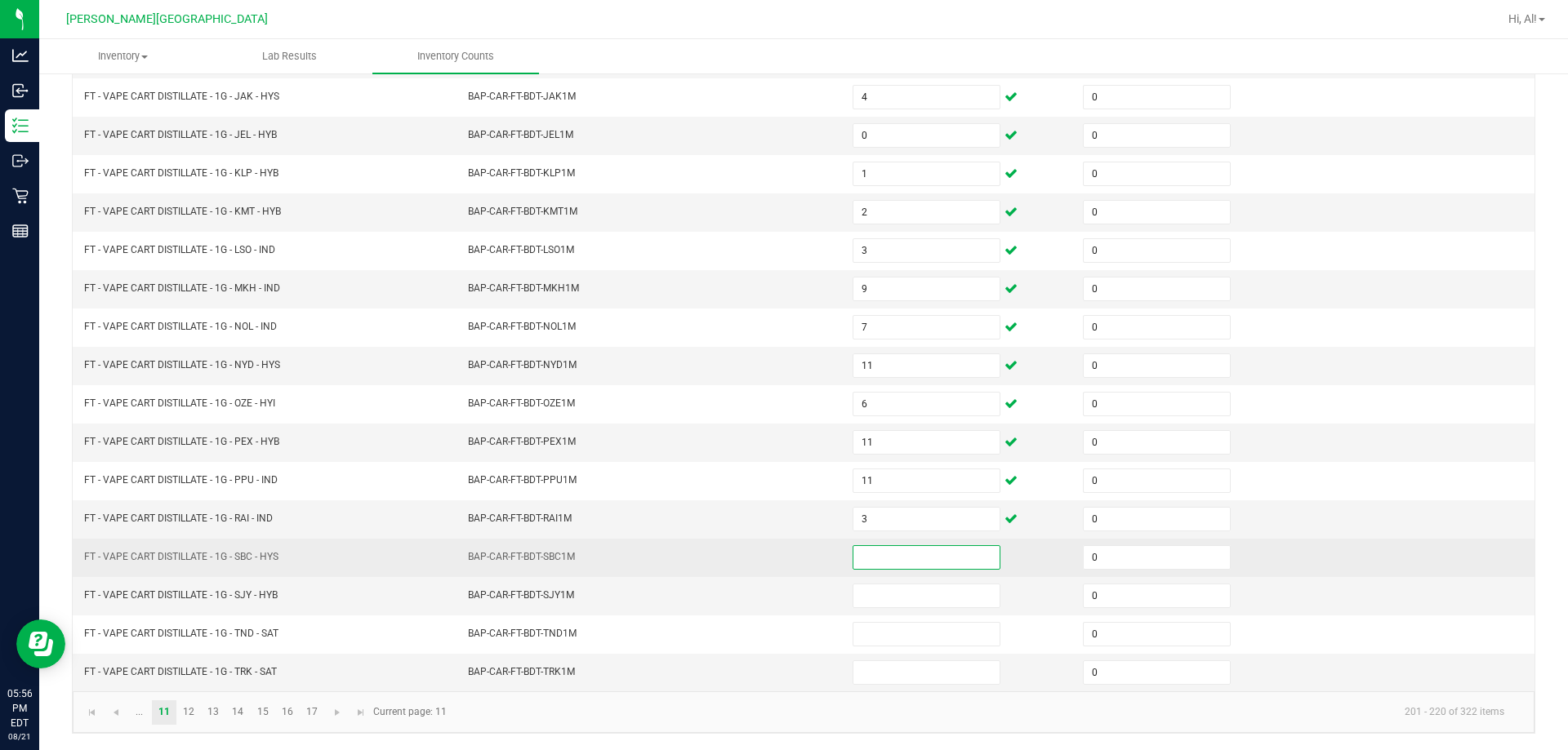
click at [779, 563] on input at bounding box center [926, 558] width 146 height 23
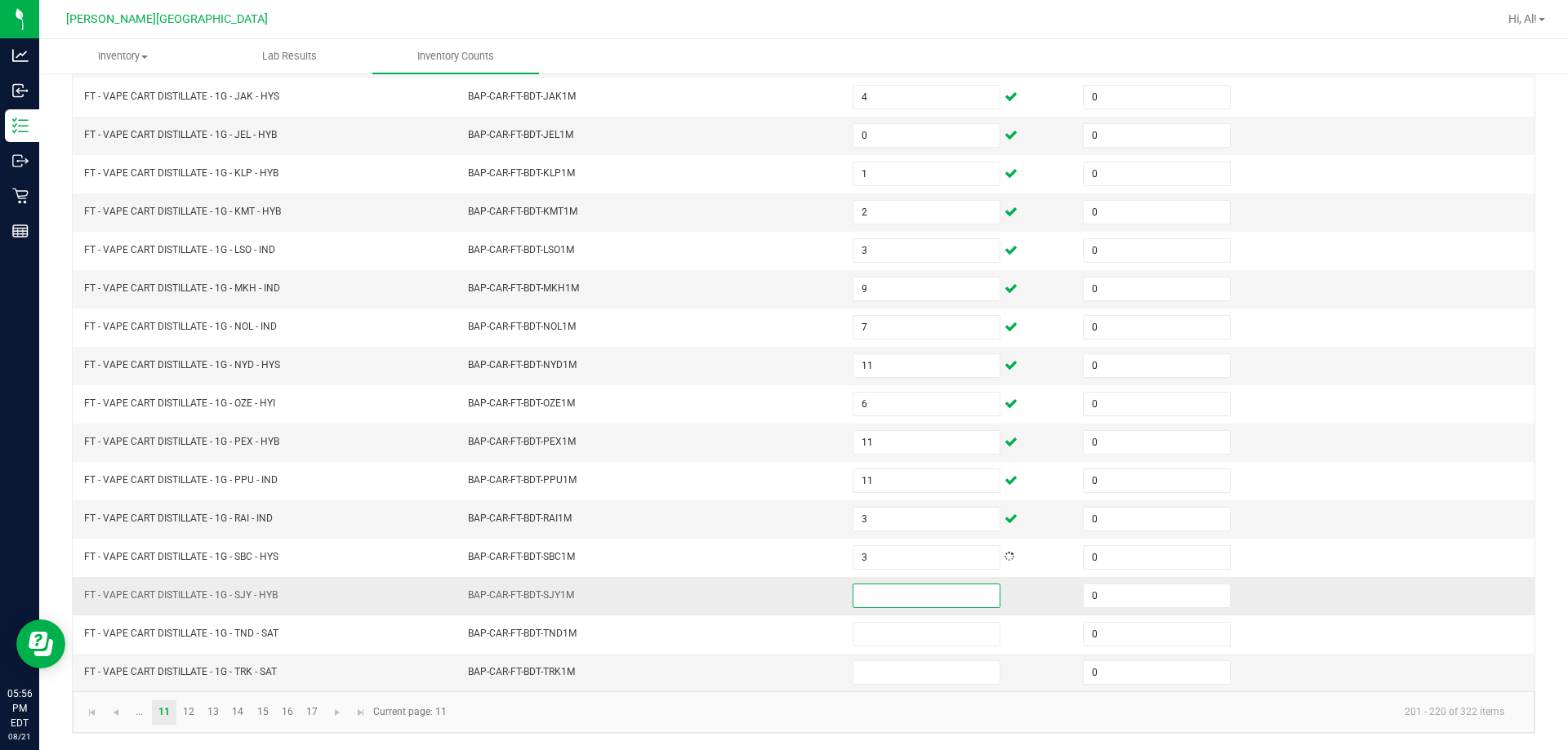
click at [779, 585] on input at bounding box center [926, 596] width 146 height 23
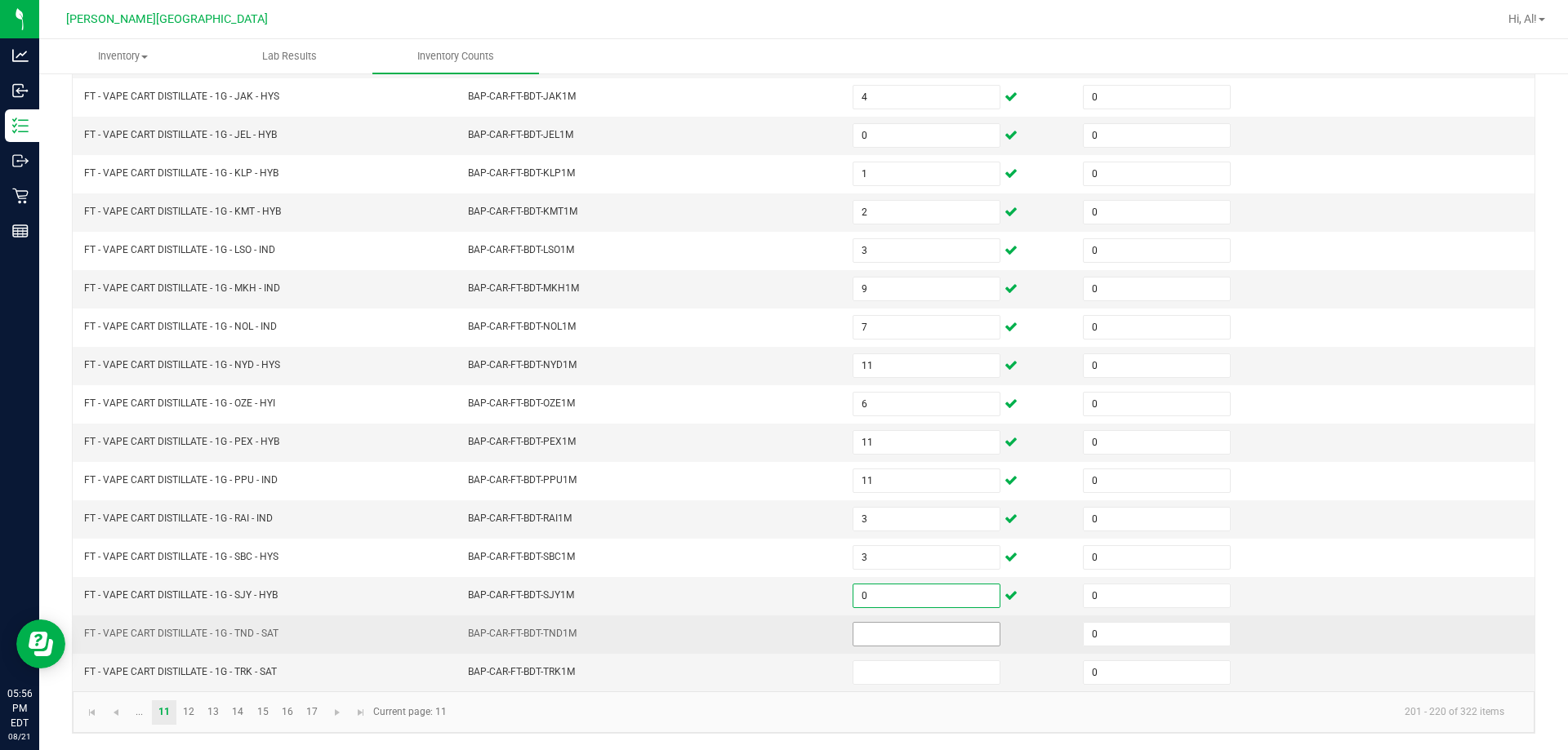
click at [779, 632] on input at bounding box center [926, 635] width 146 height 23
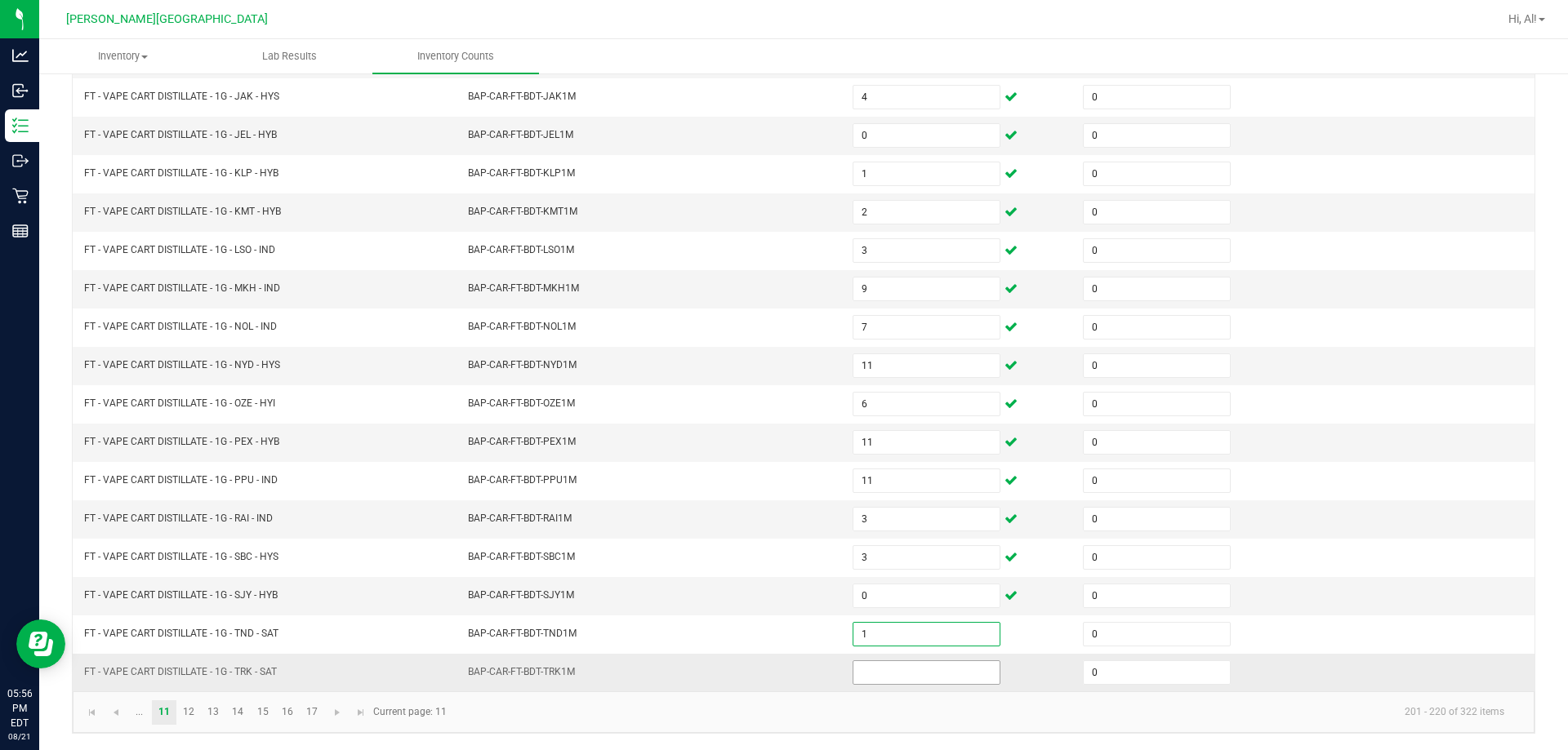
click at [779, 667] on input at bounding box center [926, 673] width 146 height 23
click at [779, 610] on td "BAP-CAR-FT-BDT-SJY1M" at bounding box center [650, 596] width 384 height 39
click at [195, 710] on link "12" at bounding box center [189, 713] width 24 height 25
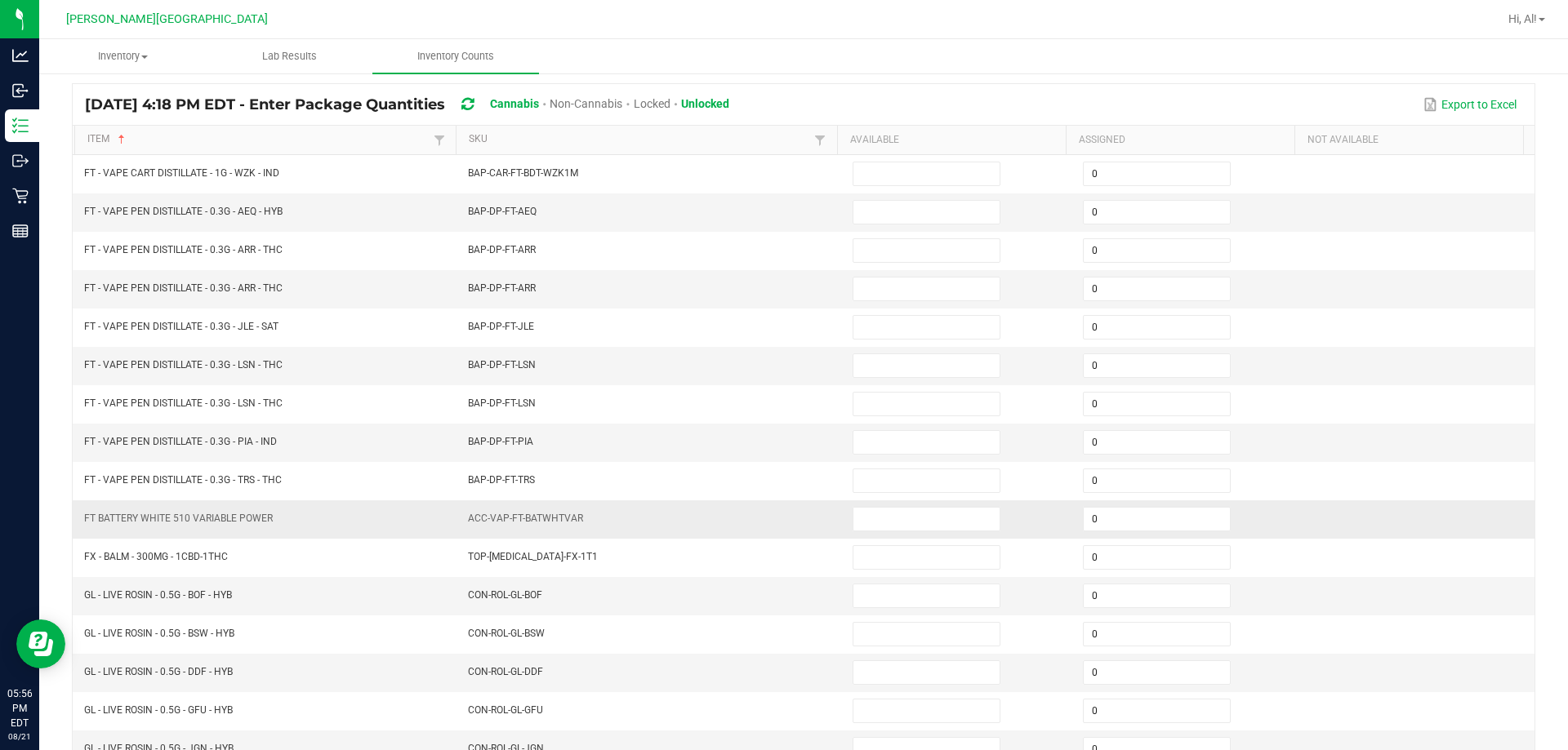
scroll to position [94, 0]
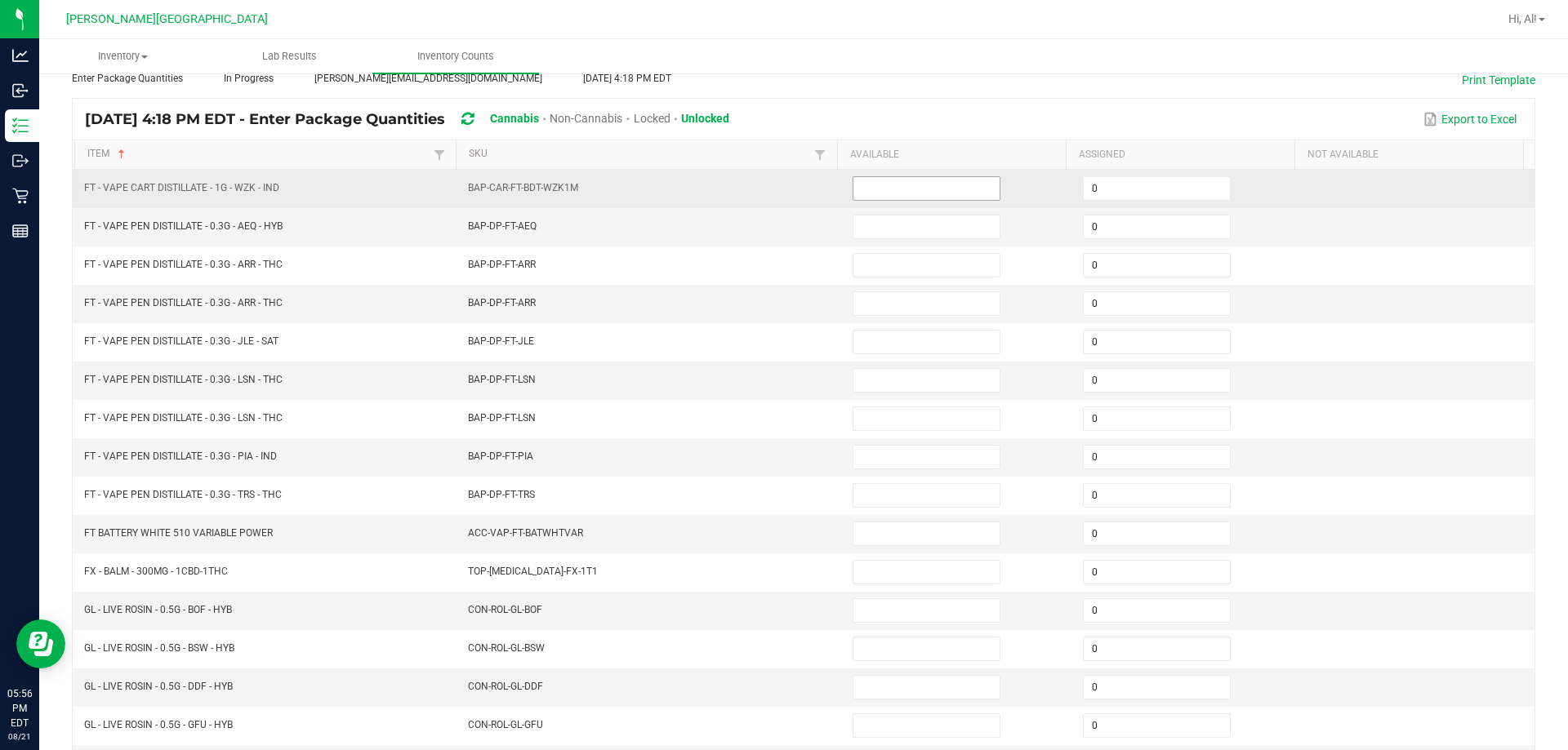
click at [779, 197] on input at bounding box center [926, 189] width 146 height 23
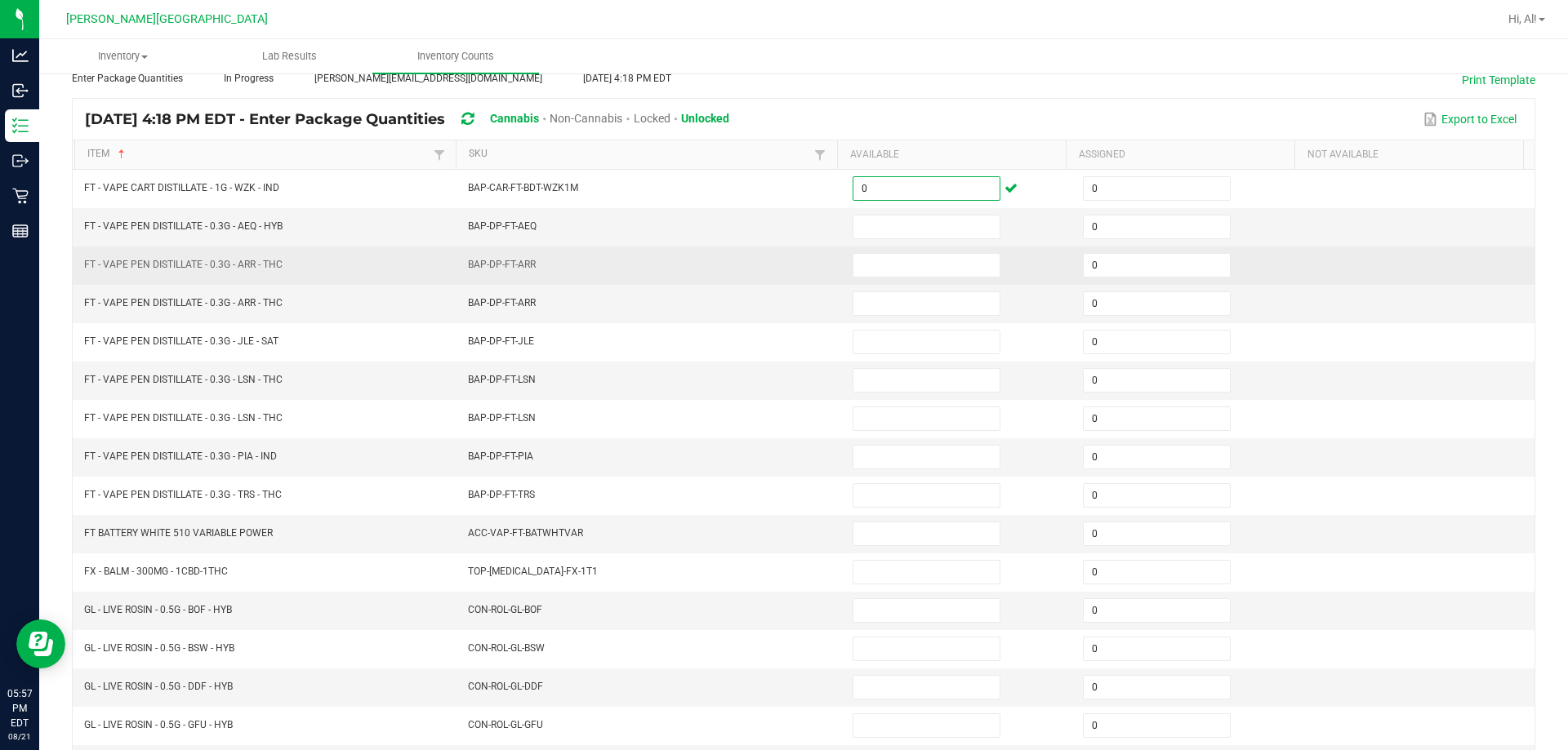
click at [779, 251] on td "BAP-DP-FT-ARR" at bounding box center [650, 265] width 384 height 39
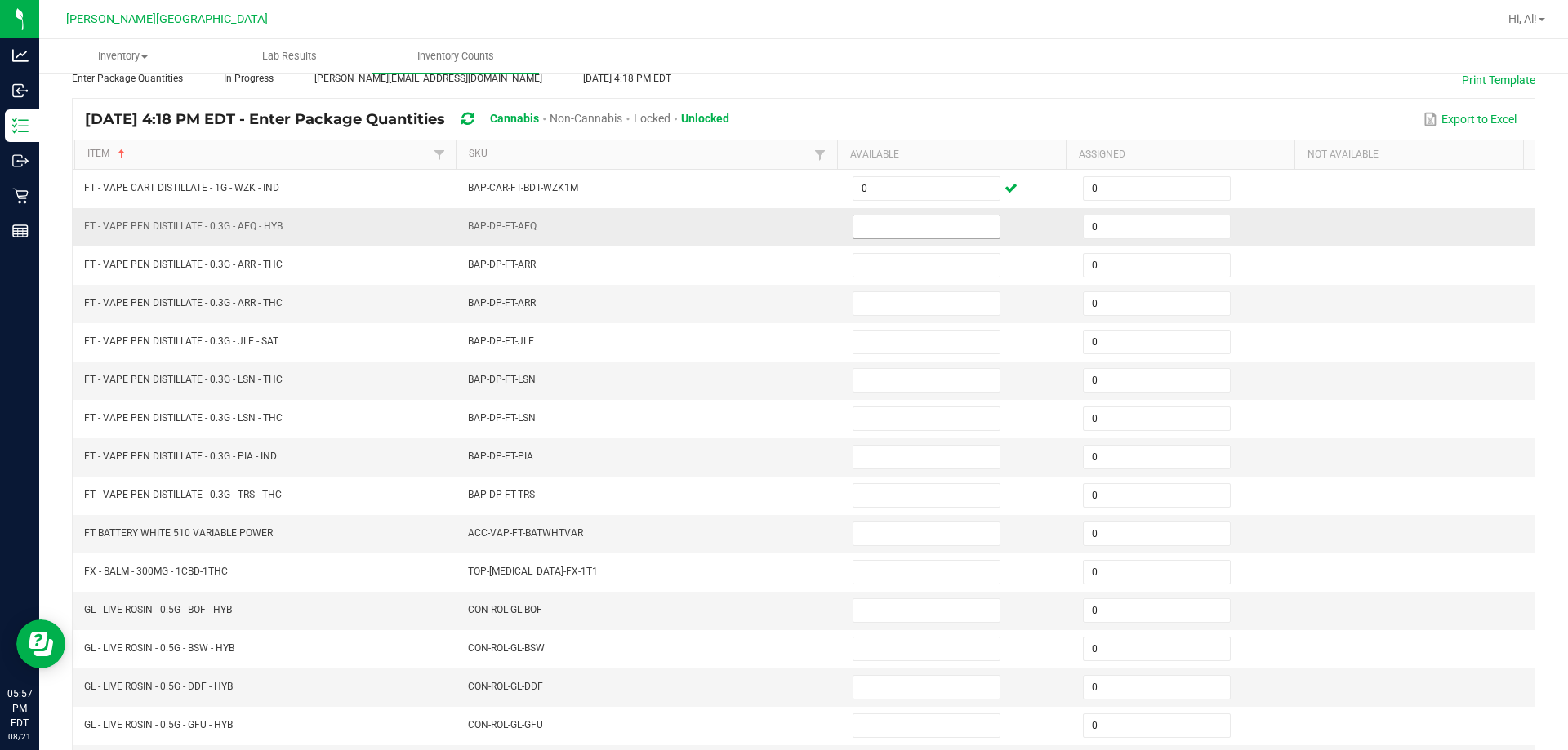
click at [779, 223] on input at bounding box center [926, 227] width 146 height 23
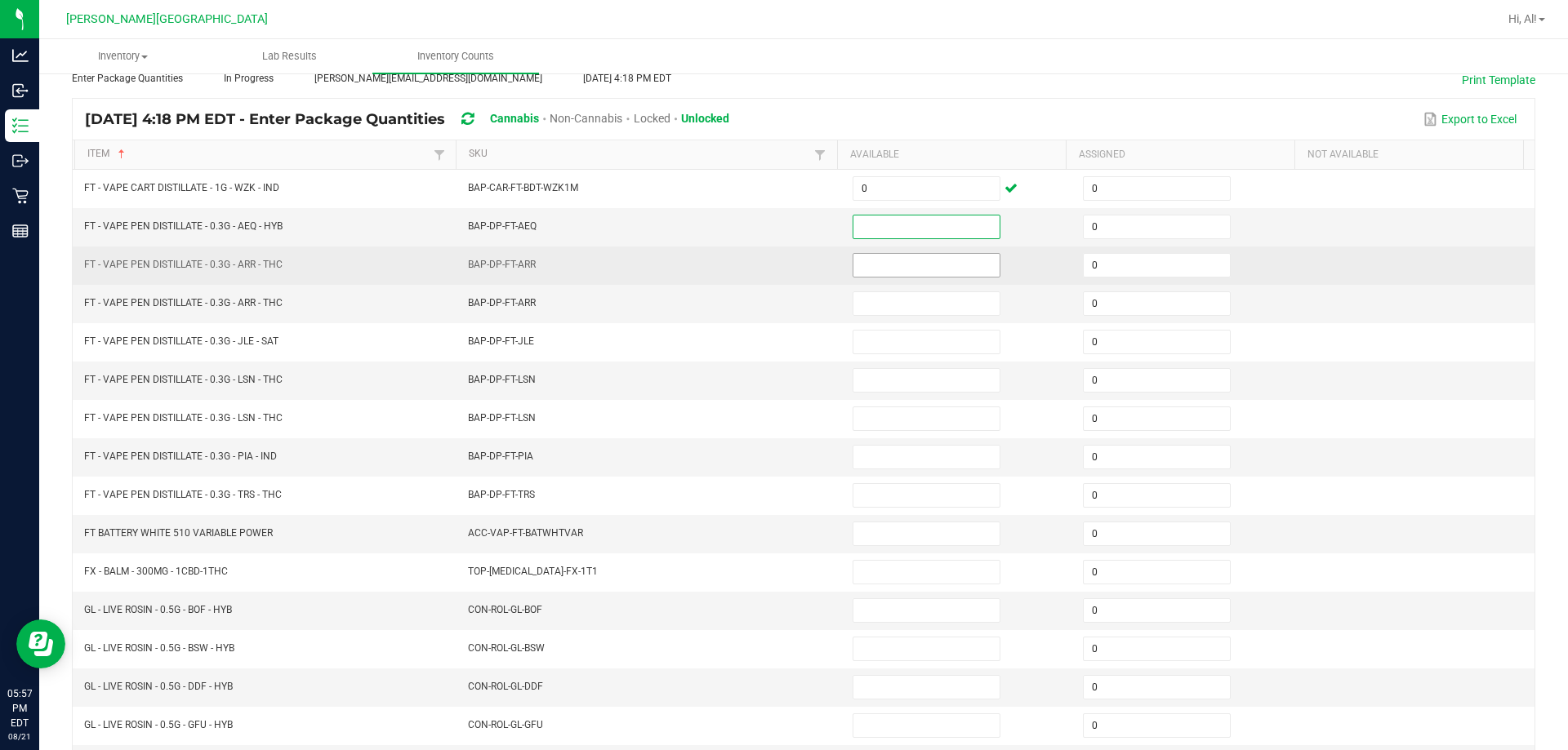
click at [779, 266] on input at bounding box center [926, 265] width 146 height 23
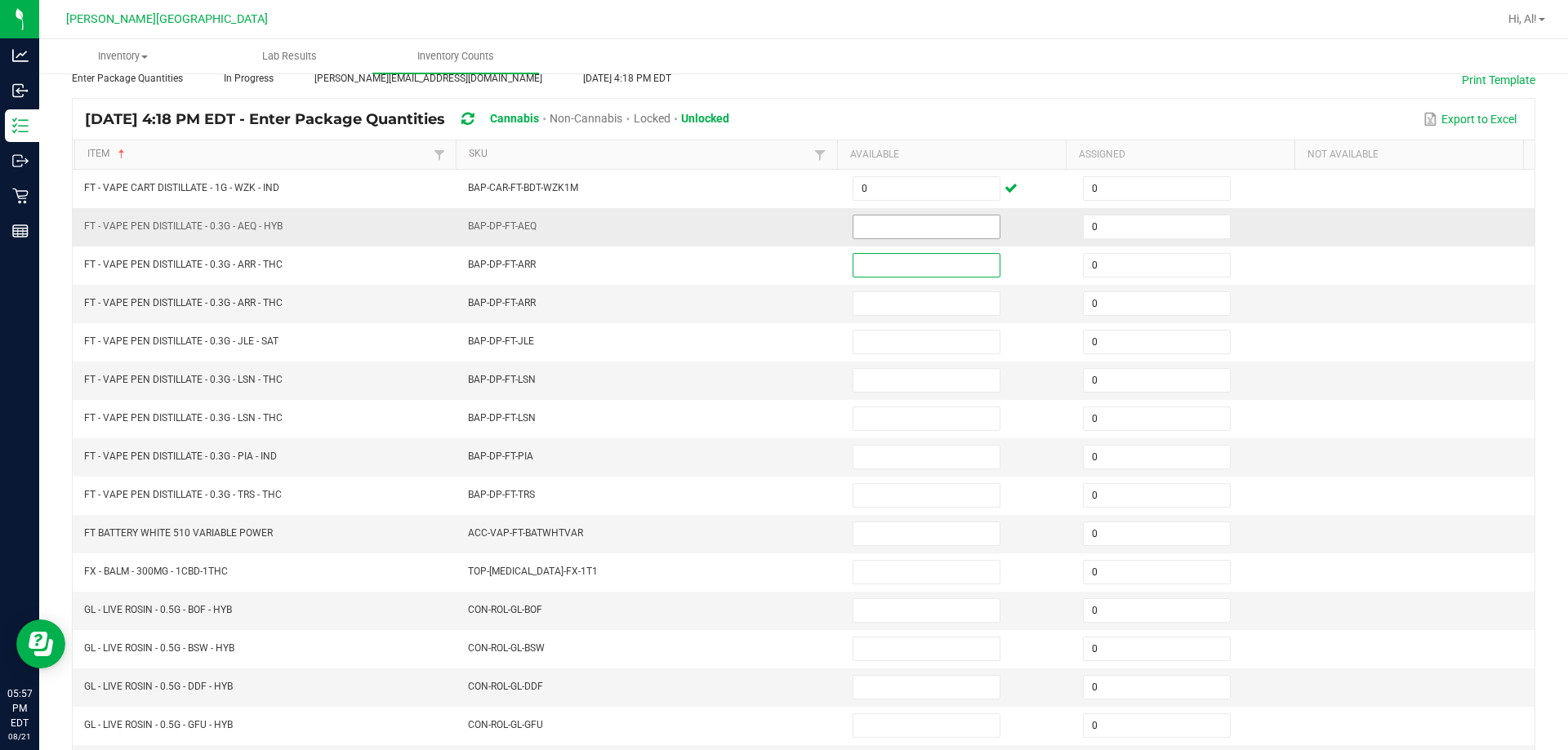
click at [779, 229] on input at bounding box center [926, 227] width 146 height 23
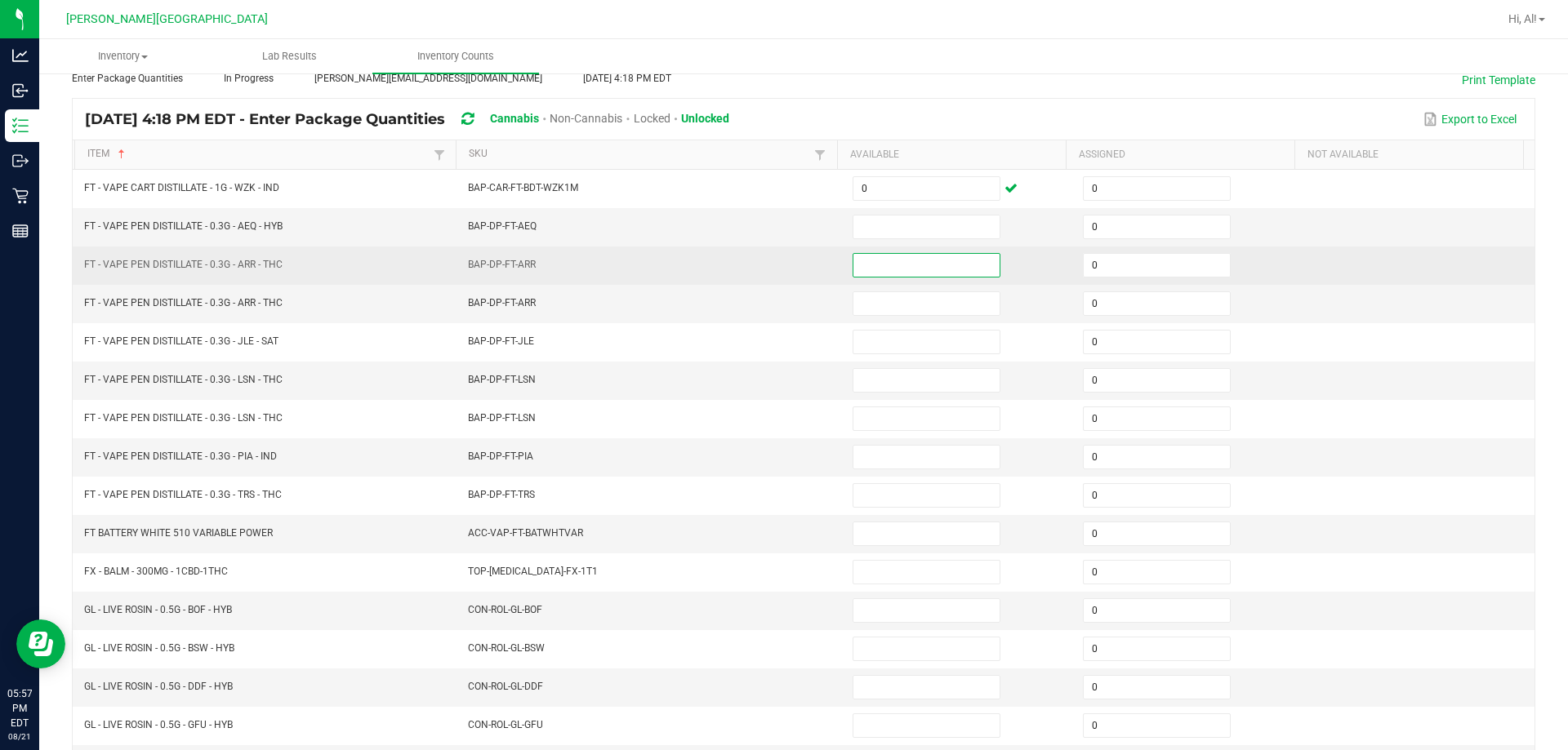
click at [779, 265] on input at bounding box center [926, 265] width 146 height 23
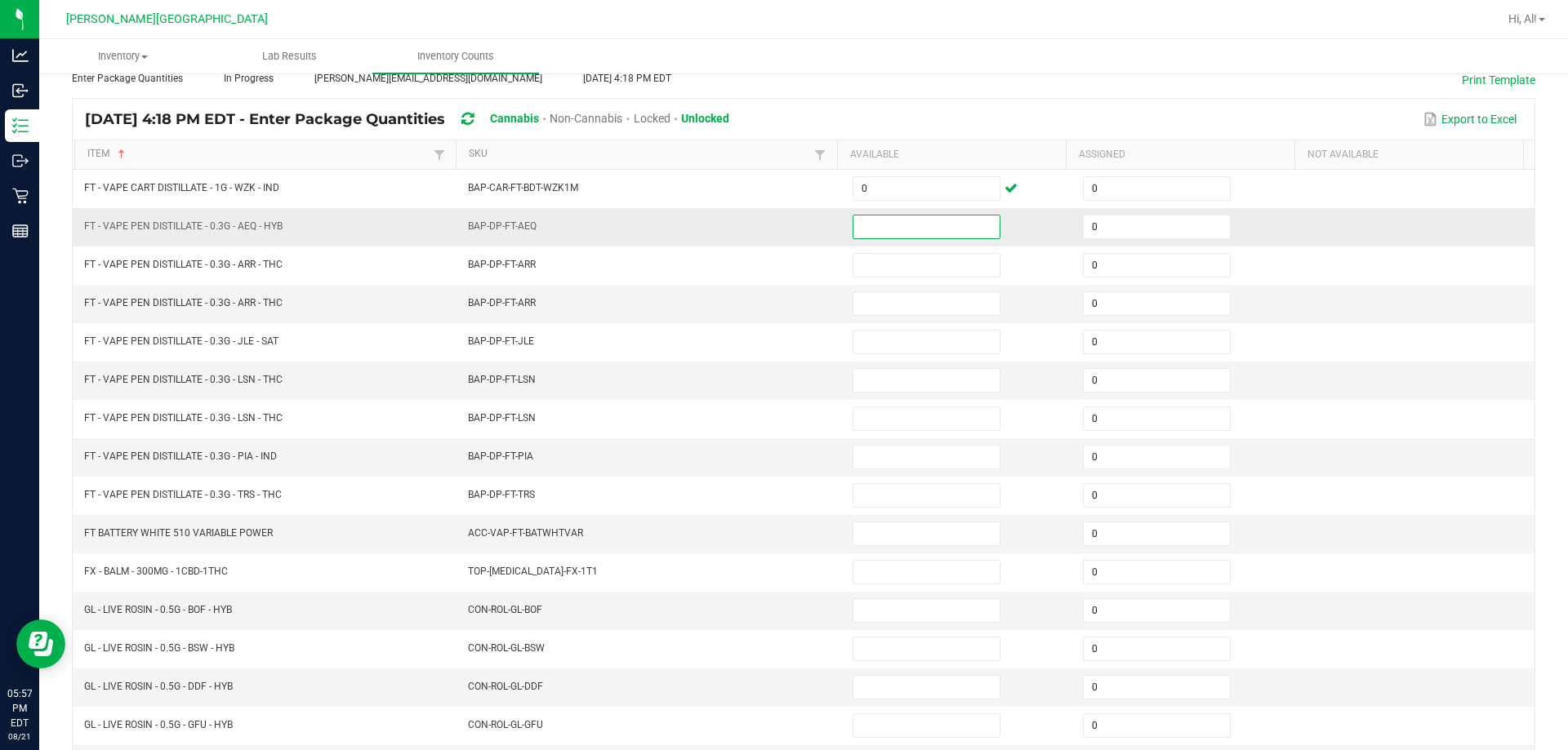
click at [779, 231] on input at bounding box center [926, 227] width 146 height 23
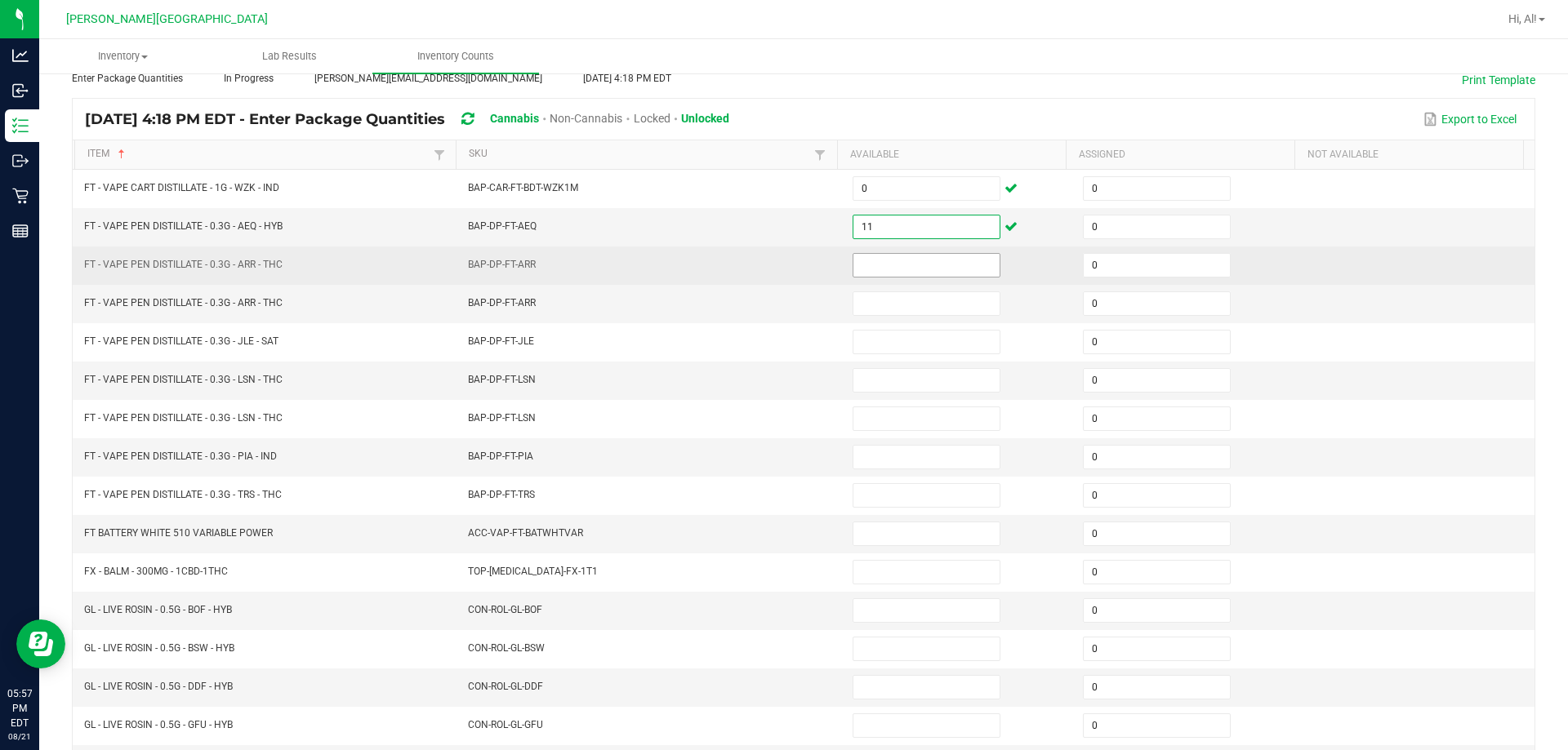
click at [779, 260] on input at bounding box center [926, 265] width 146 height 23
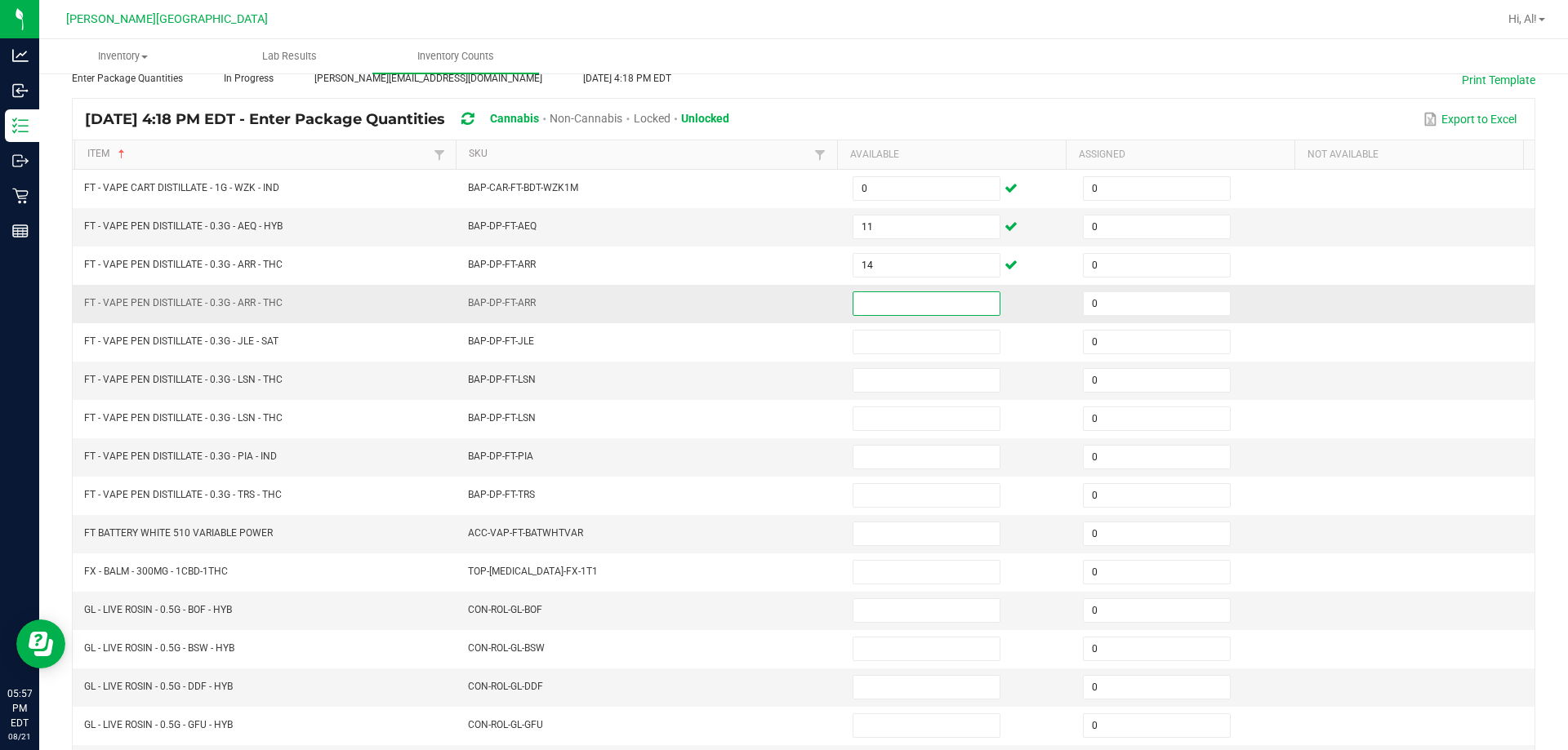
click at [779, 309] on input at bounding box center [926, 304] width 146 height 23
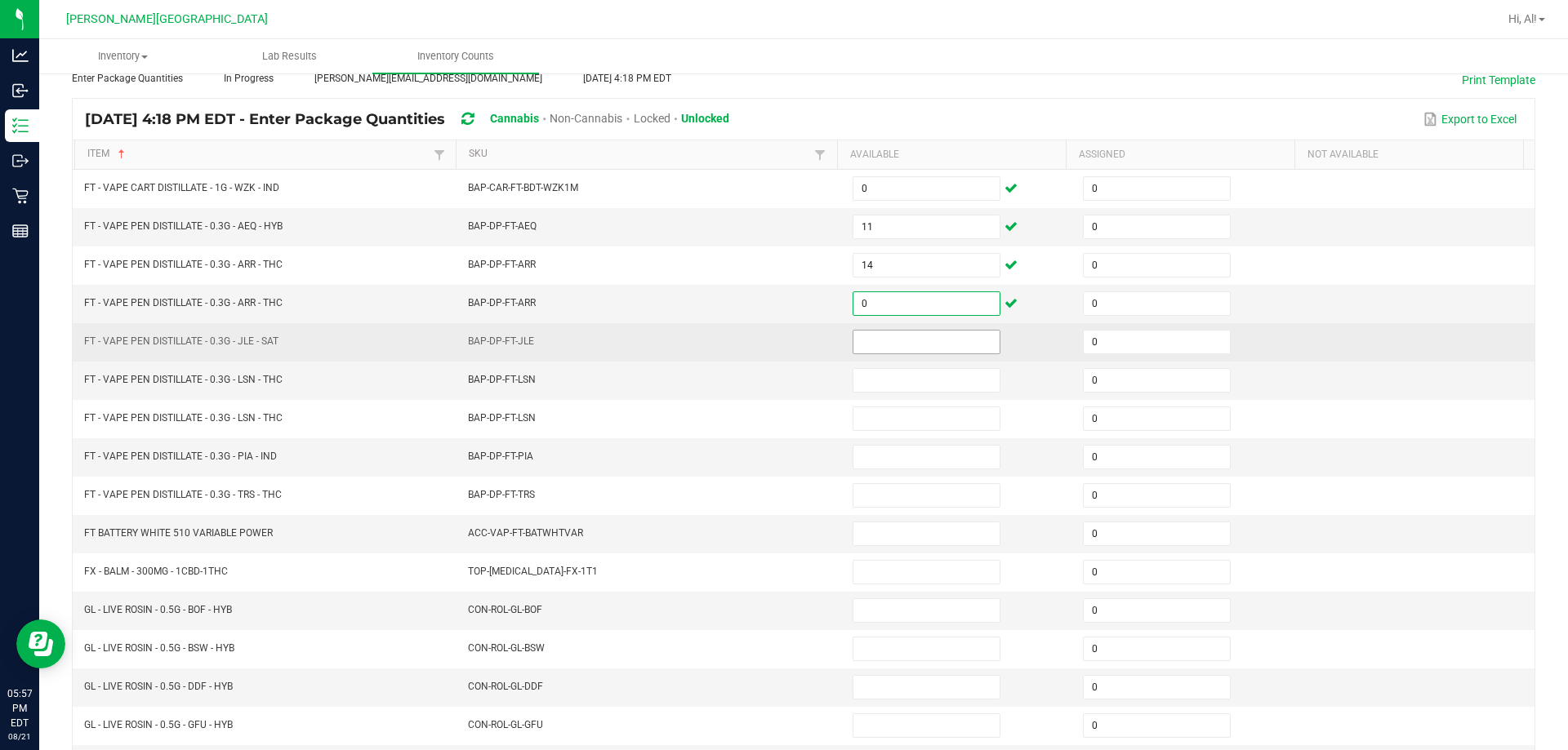
click at [779, 349] on input at bounding box center [926, 342] width 146 height 23
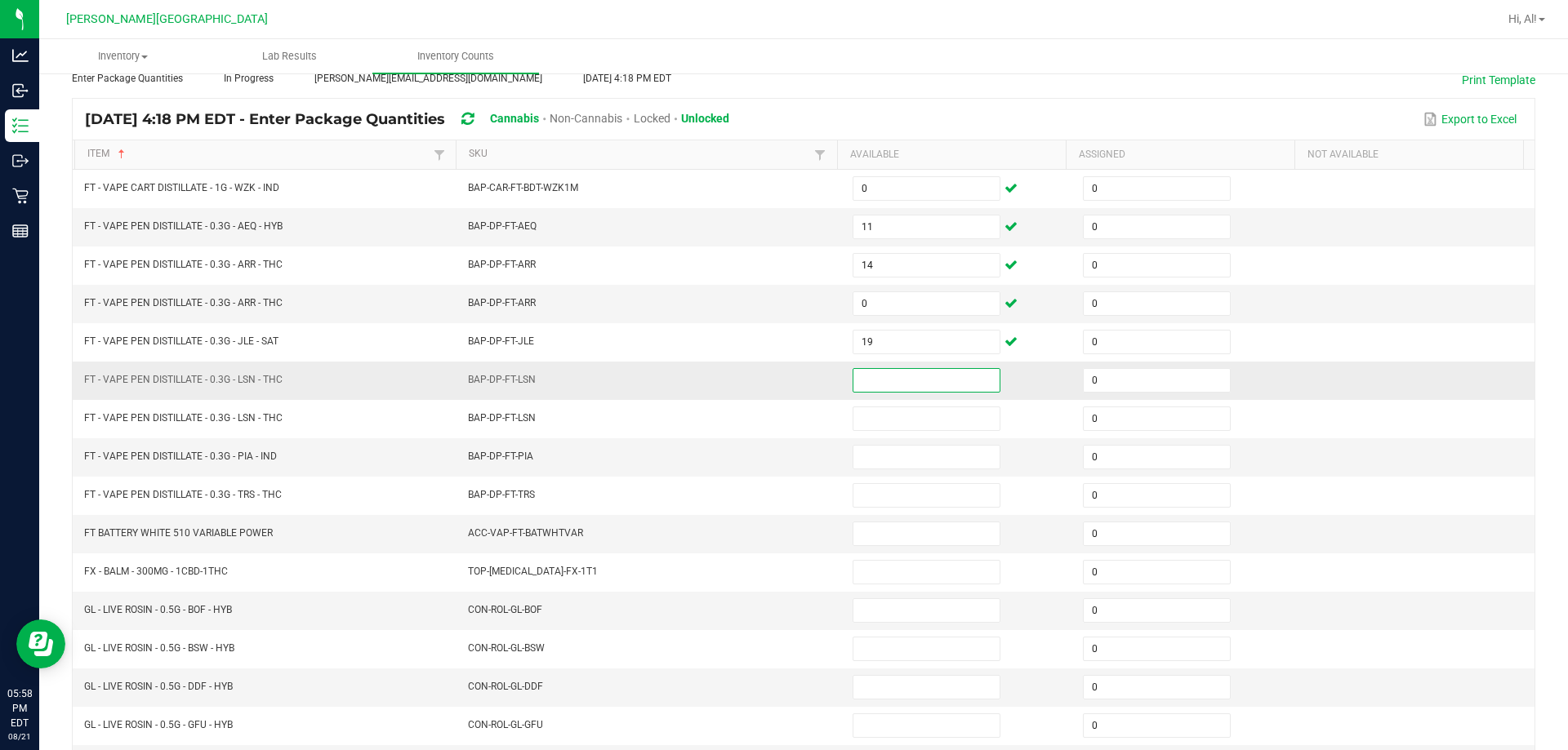
click at [779, 377] on input at bounding box center [926, 381] width 146 height 23
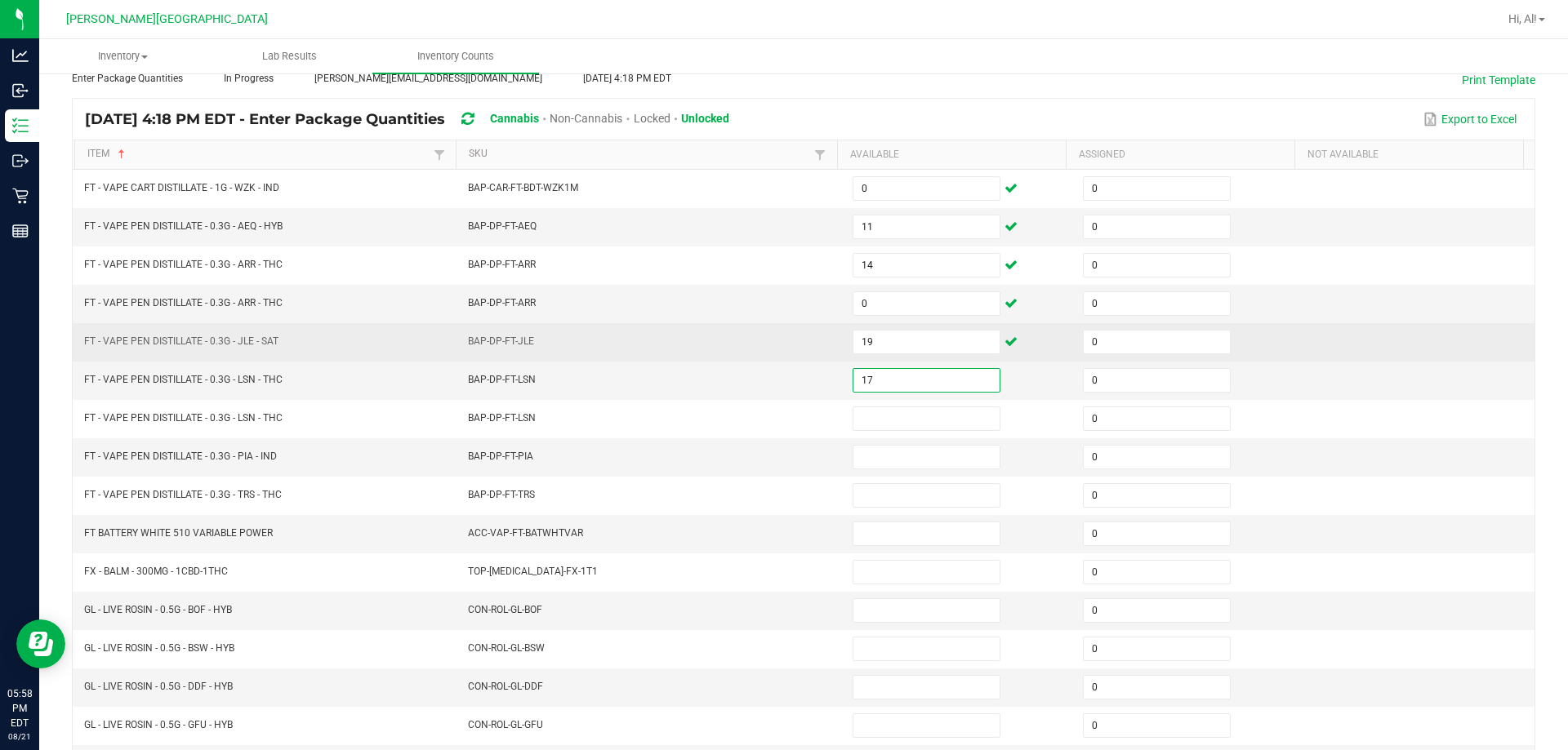
click at [768, 351] on td "BAP-DP-FT-JLE" at bounding box center [650, 342] width 384 height 39
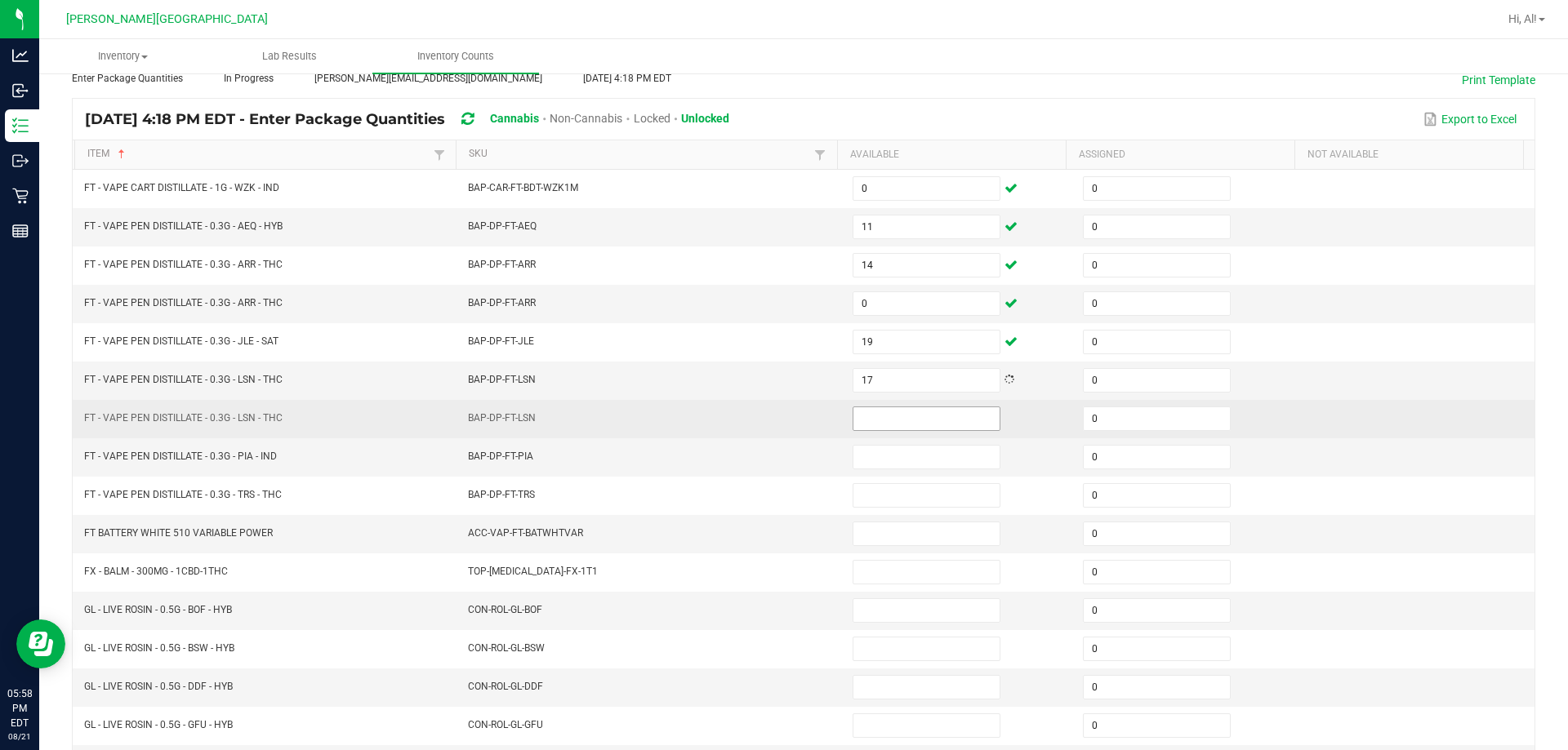
click at [779, 418] on input at bounding box center [926, 419] width 146 height 23
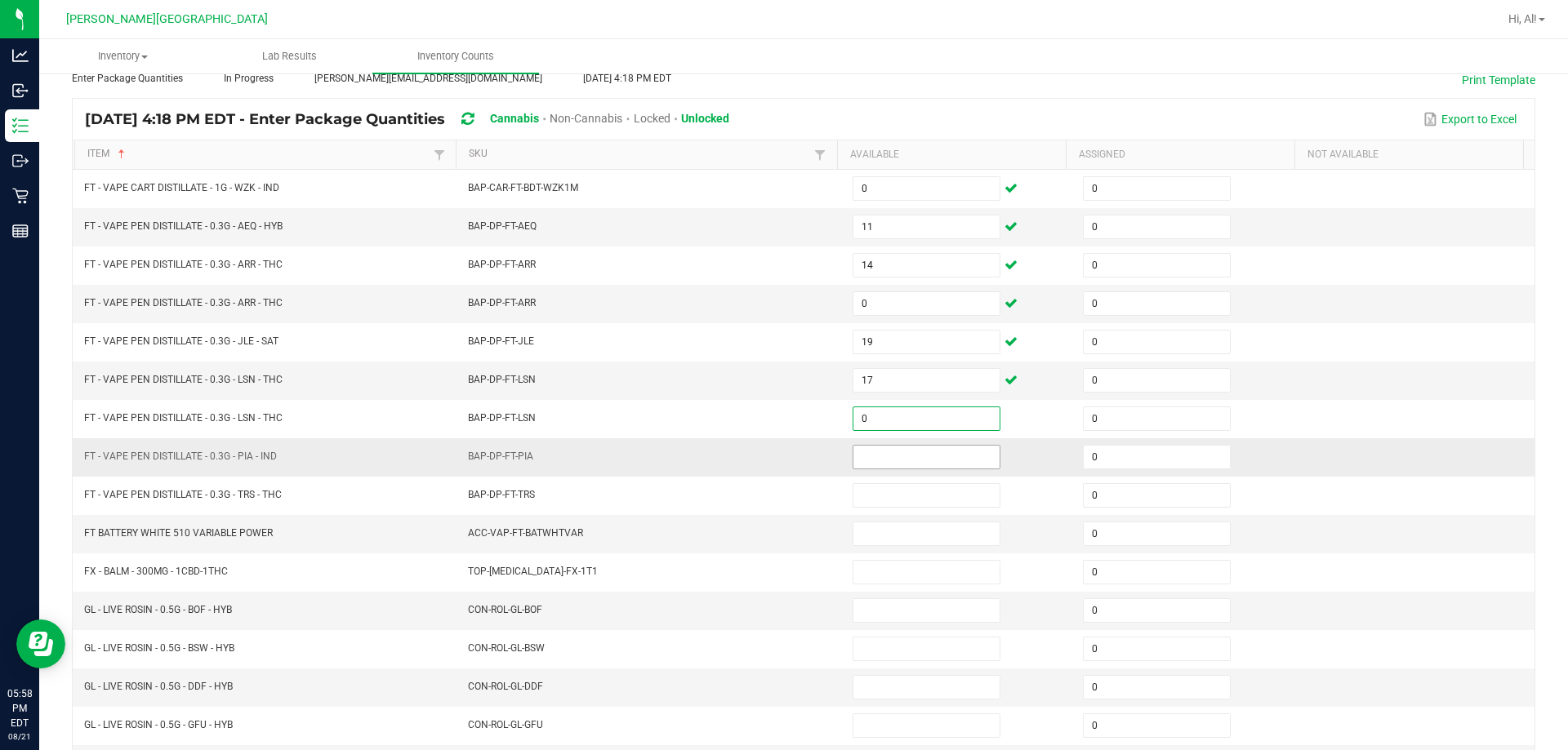
click at [779, 466] on input at bounding box center [926, 457] width 146 height 23
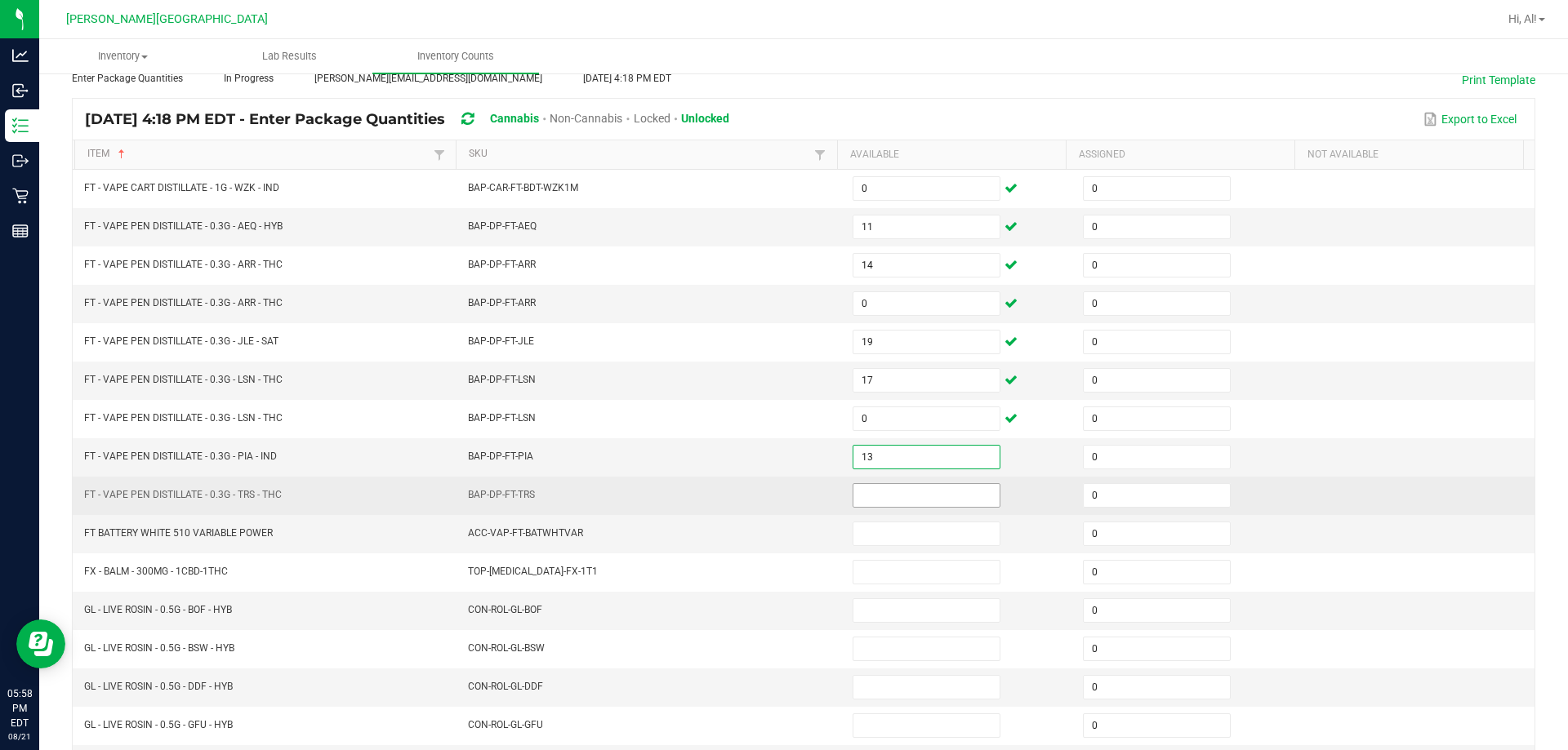
click at [779, 501] on input at bounding box center [926, 495] width 146 height 23
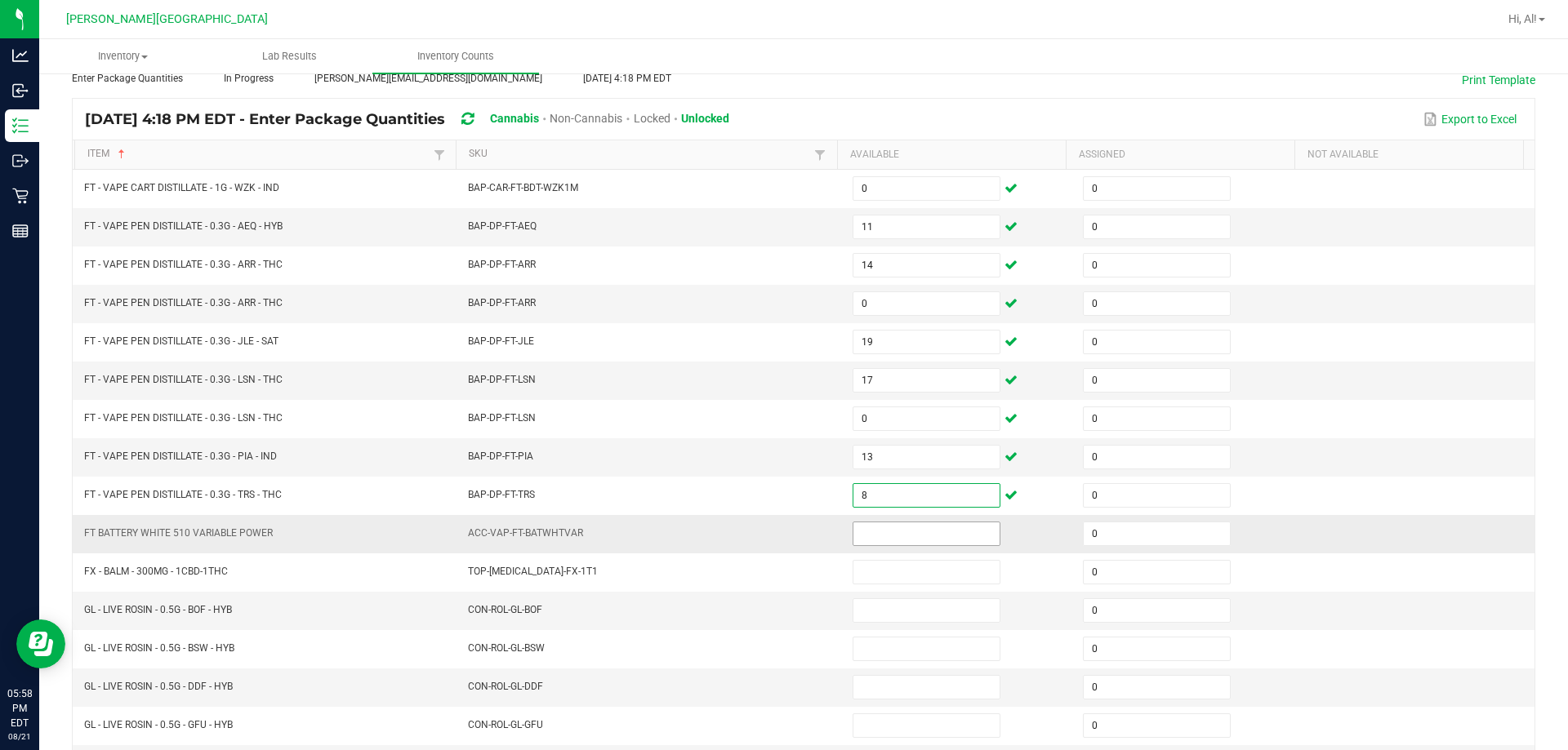
click at [779, 527] on input at bounding box center [926, 534] width 146 height 23
click at [779, 526] on td "ACC-VAP-FT-BATWHTVAR" at bounding box center [650, 534] width 384 height 39
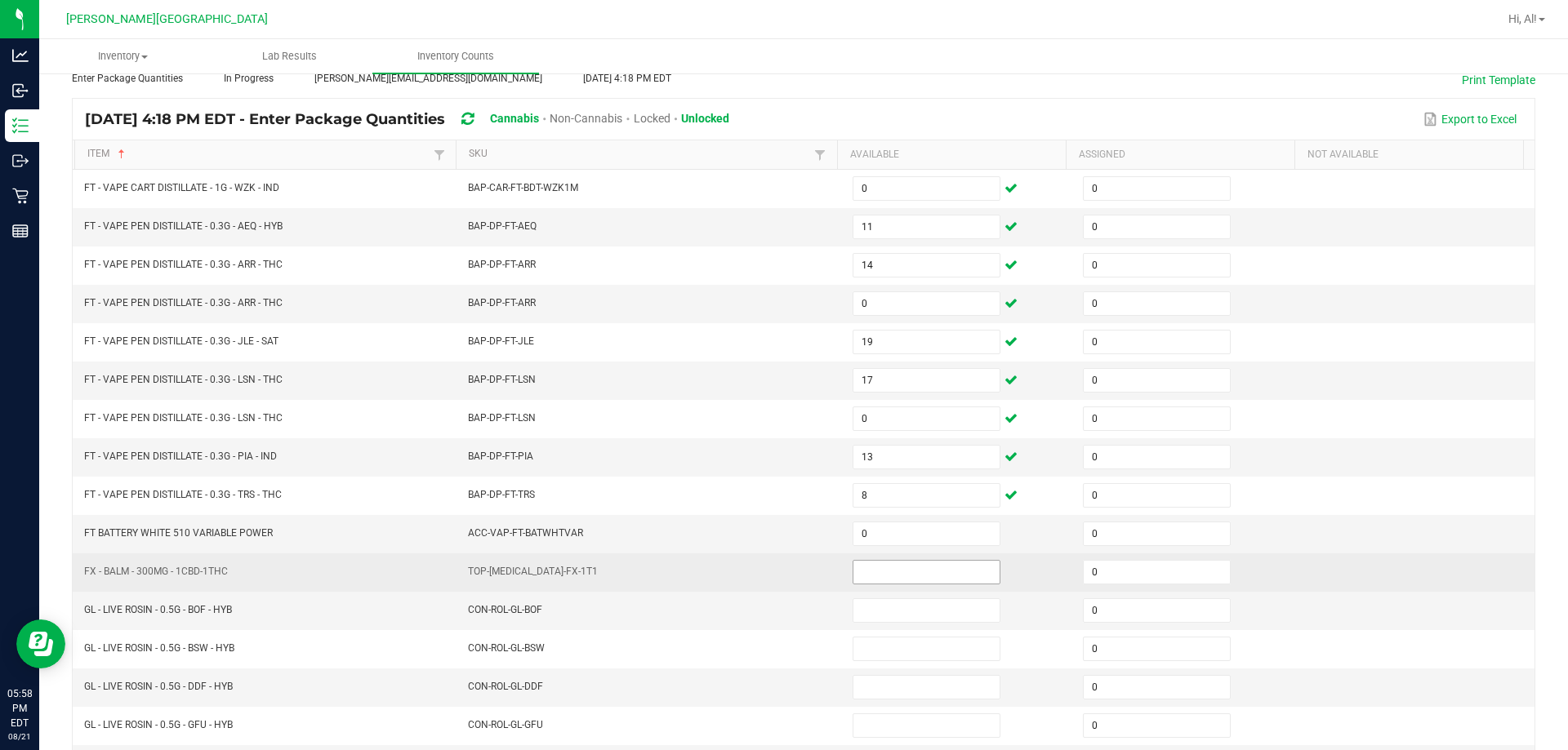
click at [779, 576] on input at bounding box center [926, 572] width 146 height 23
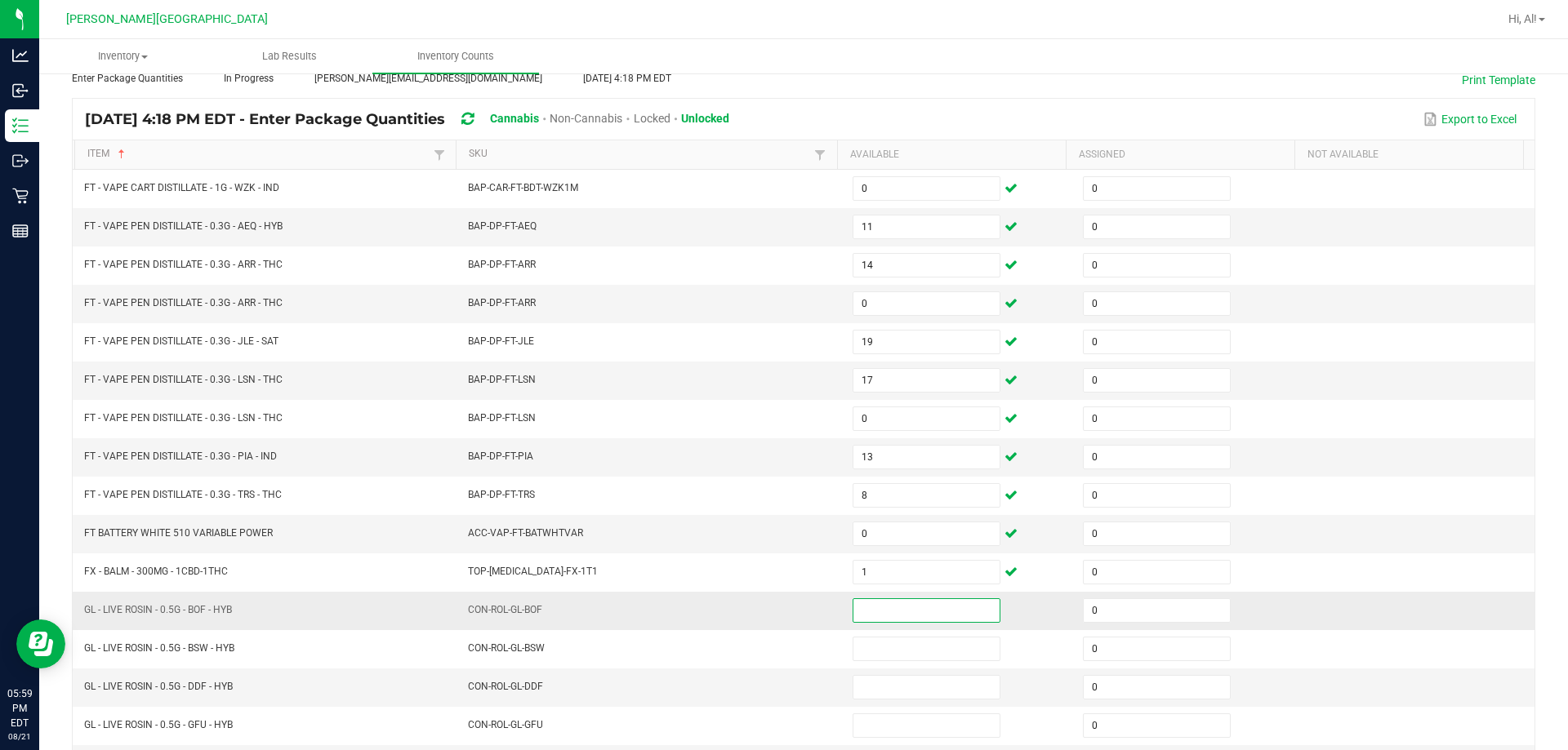
click at [779, 605] on input at bounding box center [926, 611] width 146 height 23
click at [779, 607] on td at bounding box center [957, 611] width 230 height 39
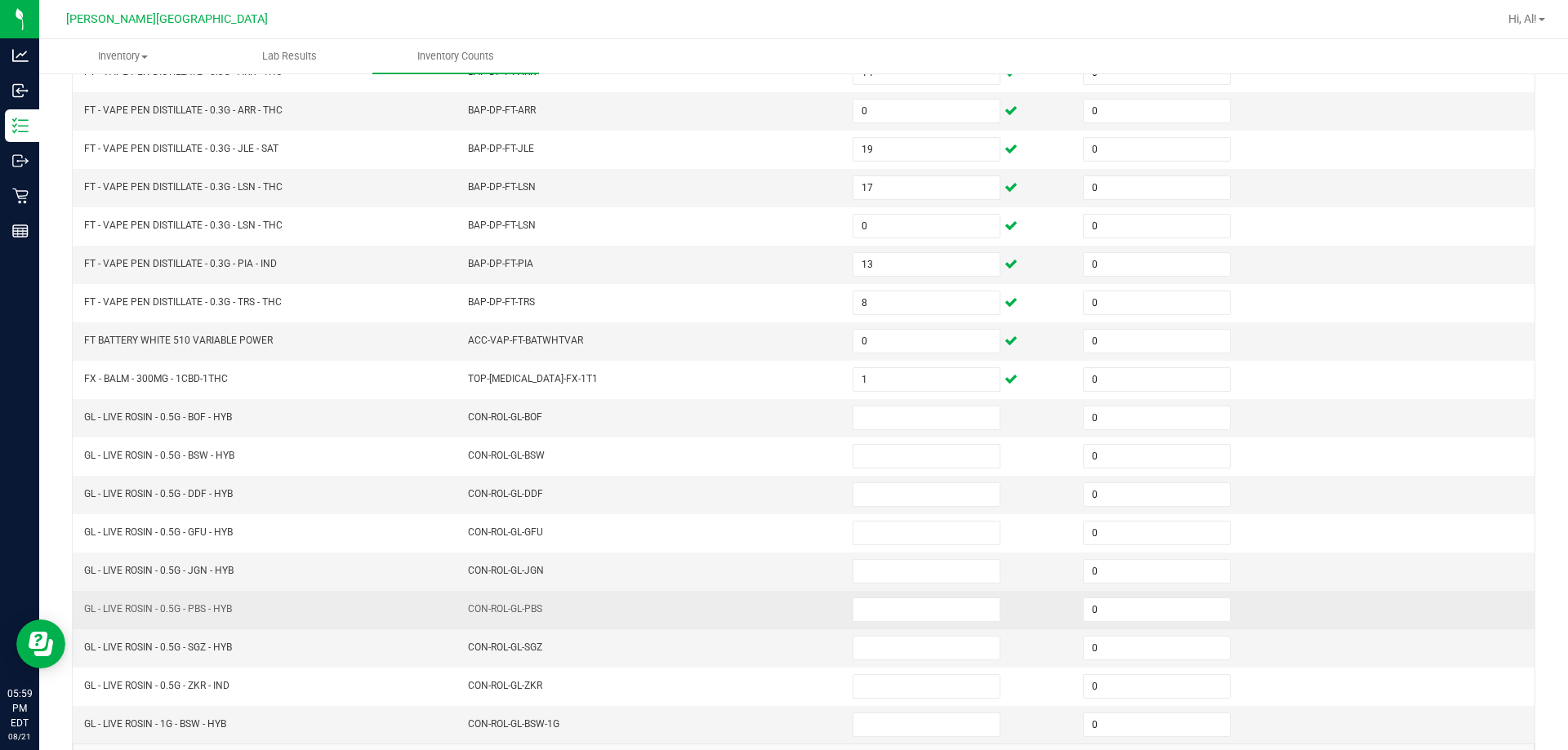
scroll to position [339, 0]
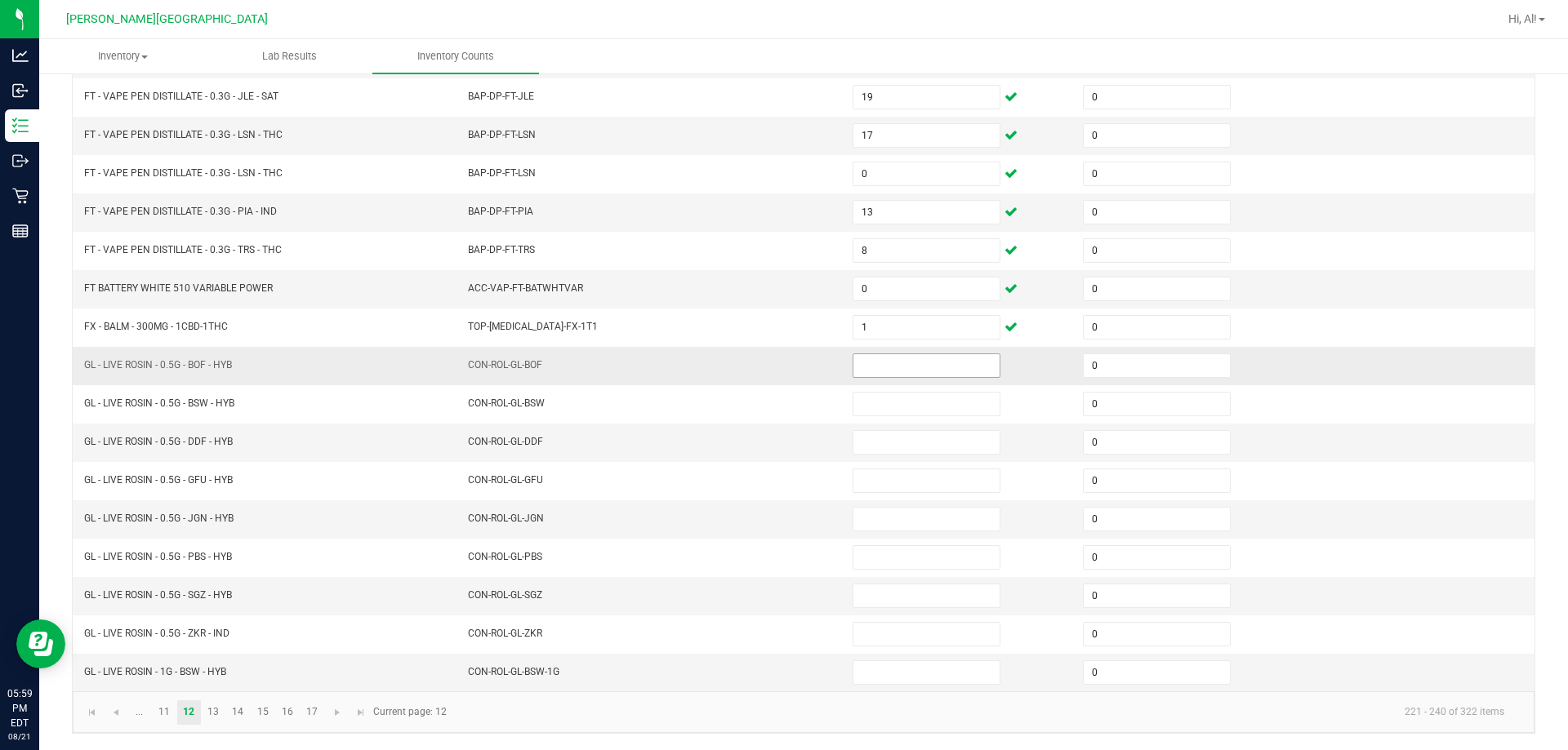
click at [779, 367] on input at bounding box center [926, 366] width 146 height 23
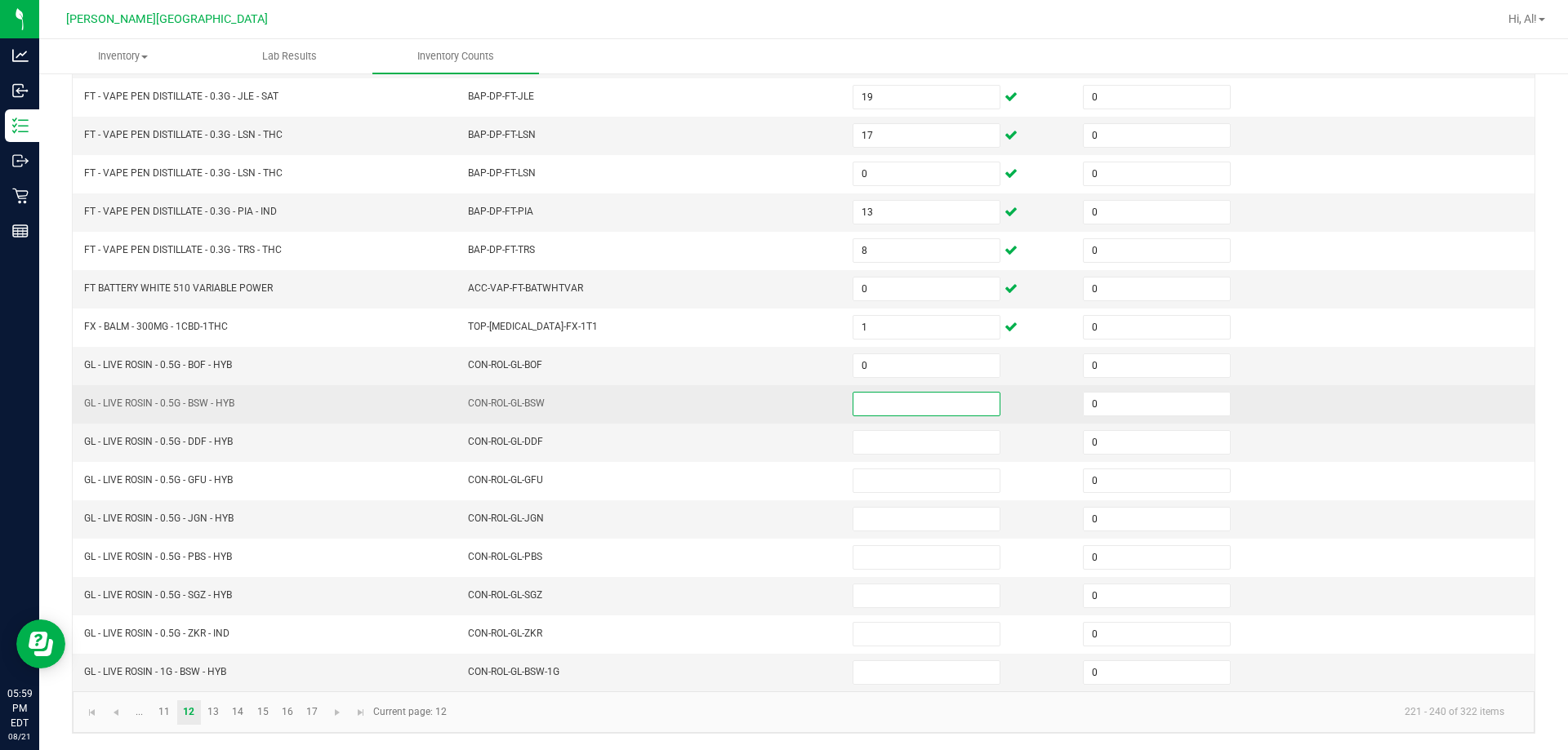
click at [779, 414] on input at bounding box center [926, 404] width 146 height 23
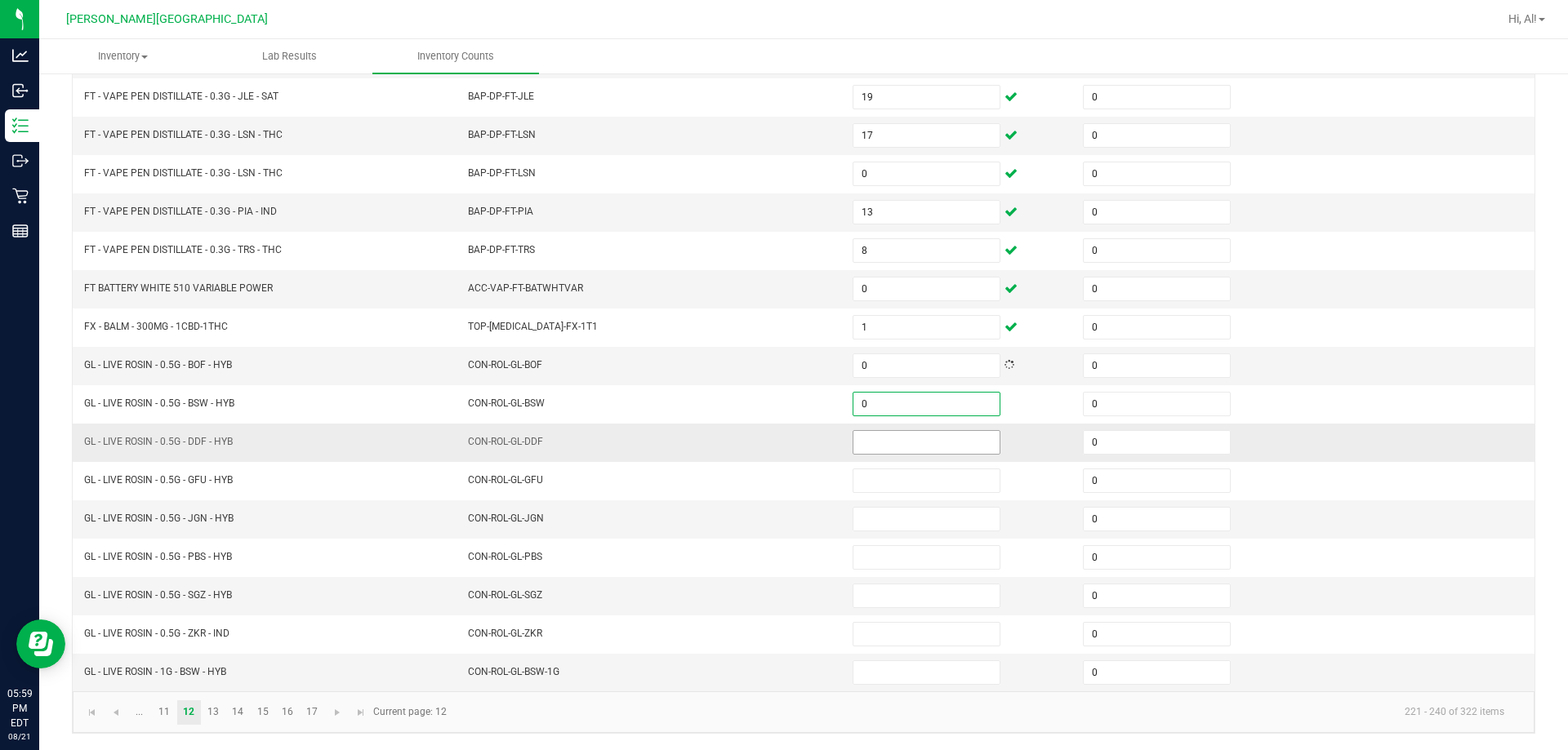
click at [779, 437] on input at bounding box center [926, 443] width 146 height 23
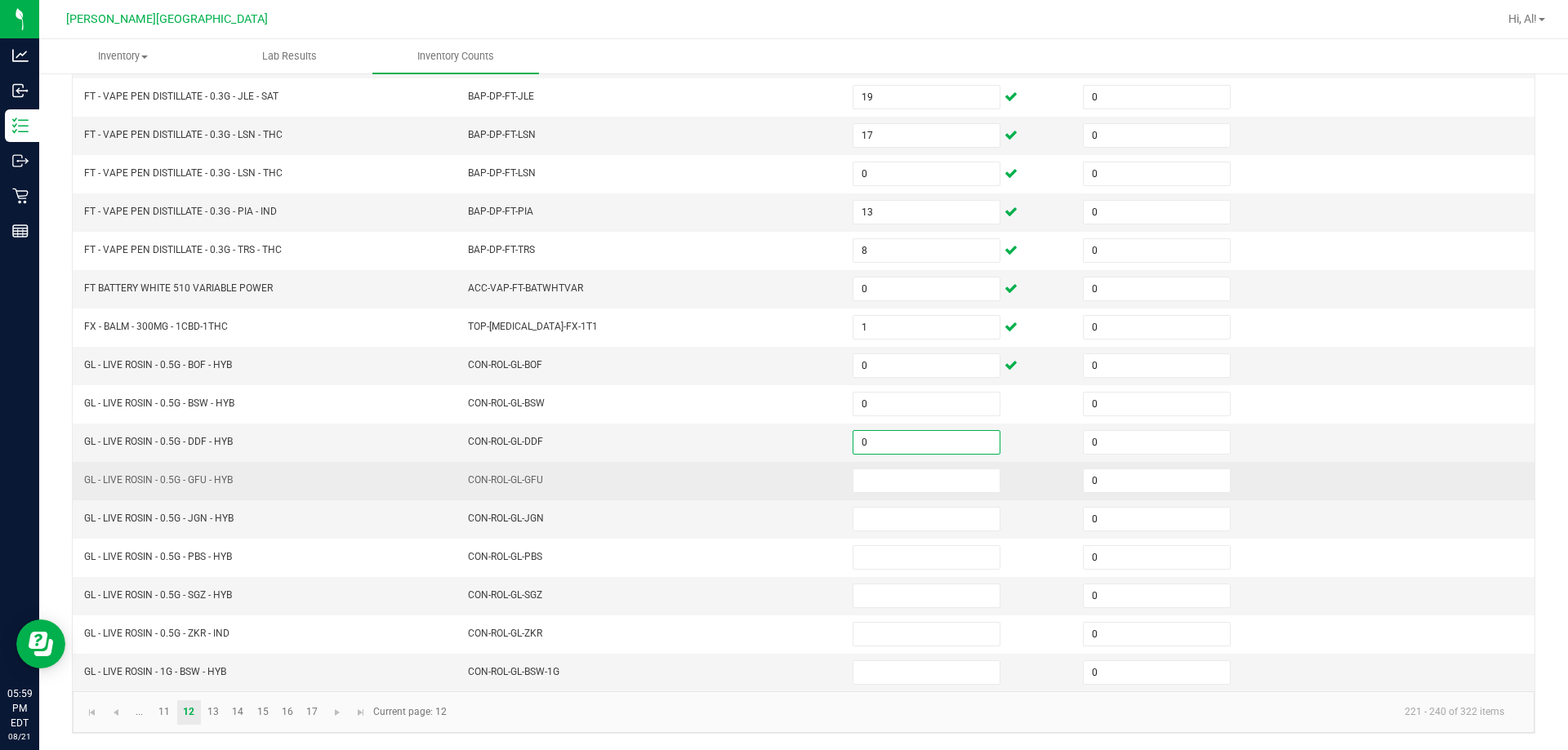
click at [779, 466] on td at bounding box center [957, 481] width 230 height 39
click at [779, 478] on input at bounding box center [926, 480] width 146 height 23
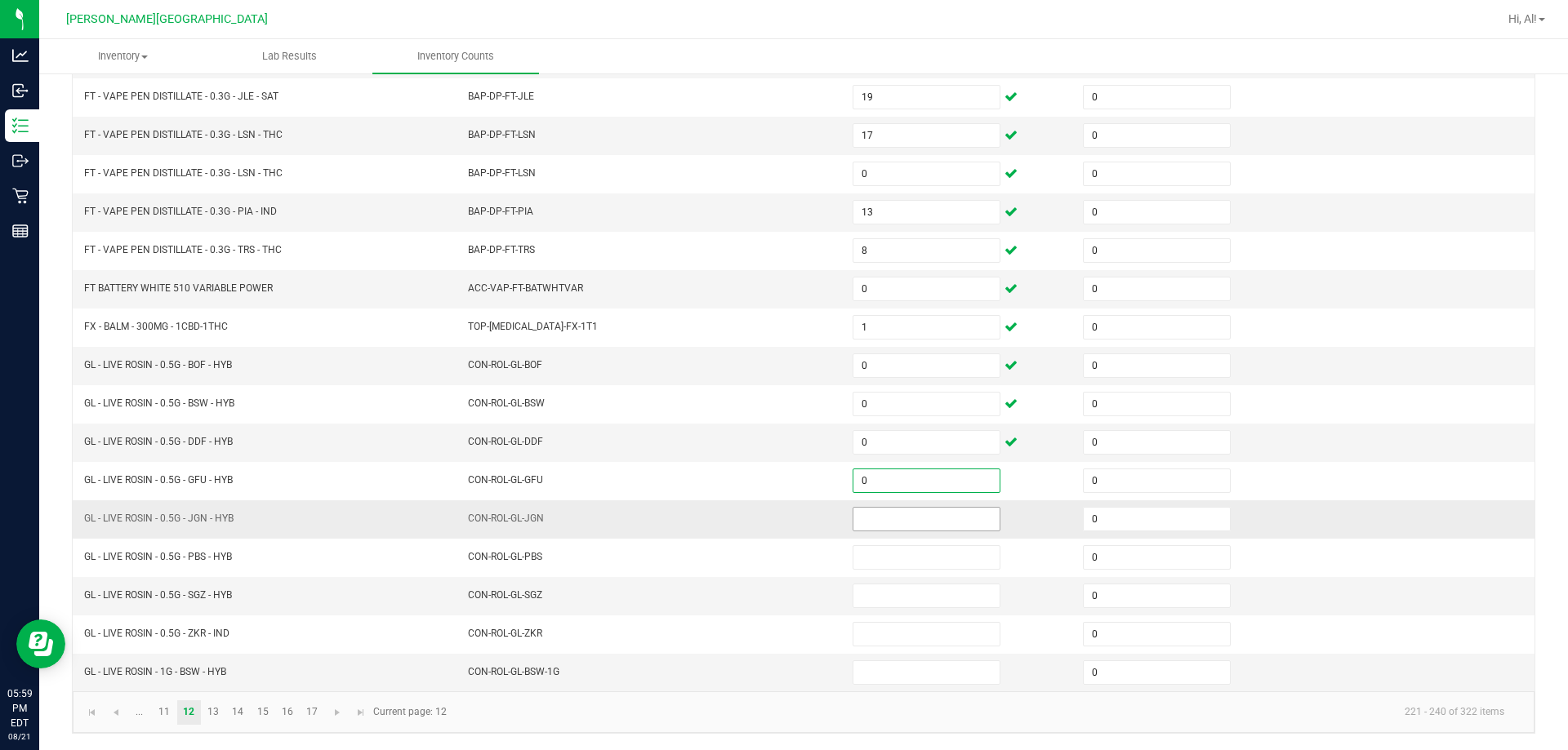
click at [779, 518] on input at bounding box center [926, 519] width 146 height 23
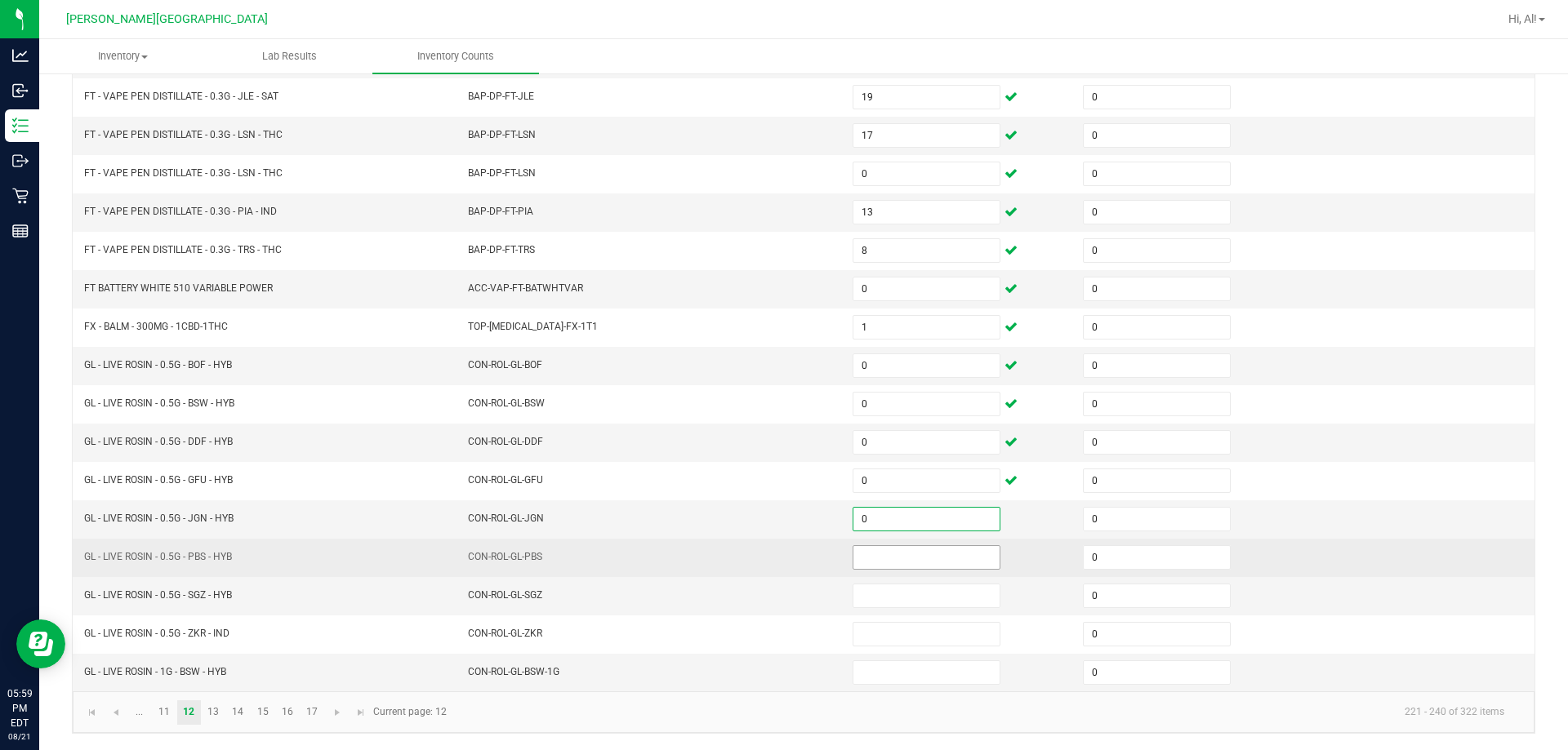
click at [779, 555] on input at bounding box center [926, 558] width 146 height 23
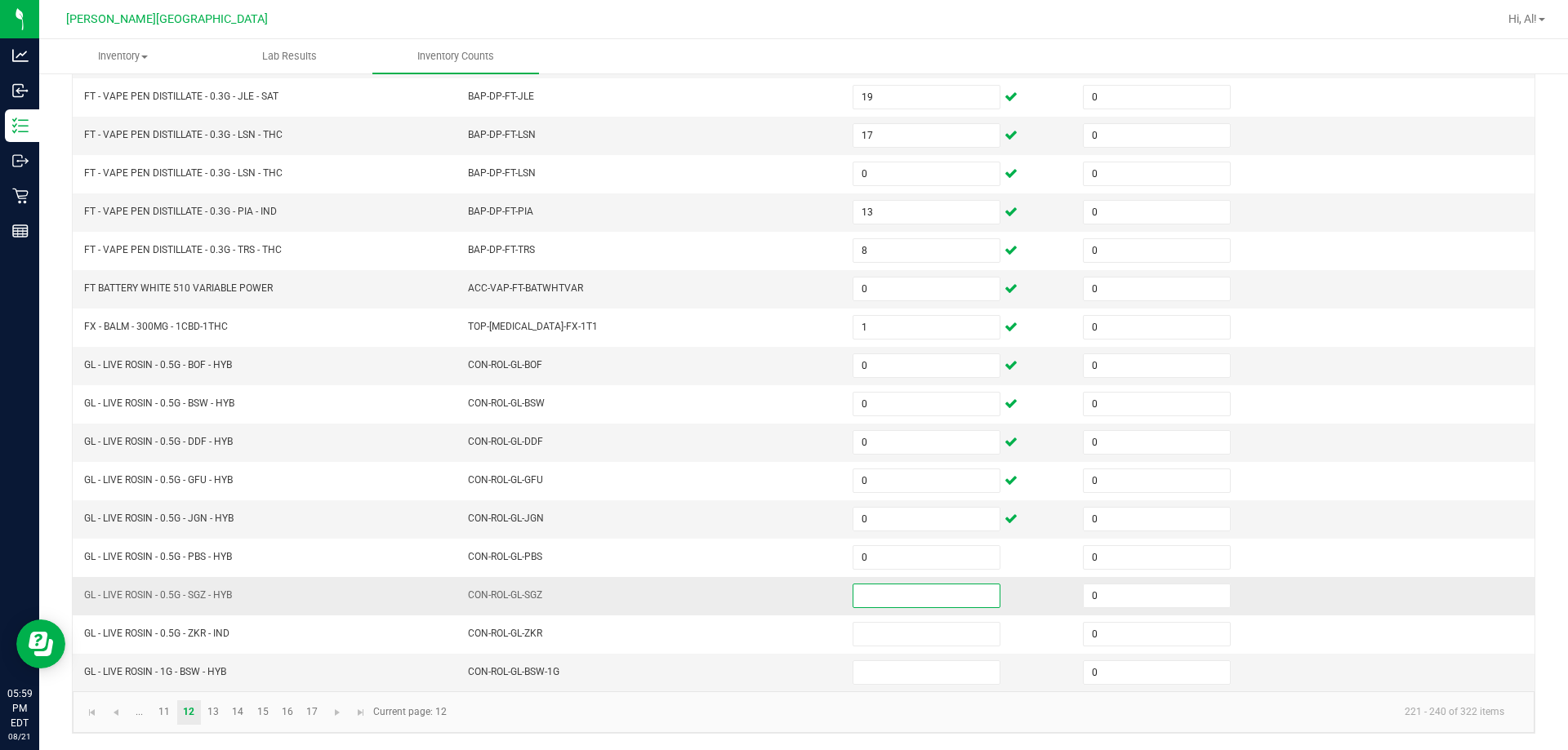
click at [779, 605] on input at bounding box center [926, 596] width 146 height 23
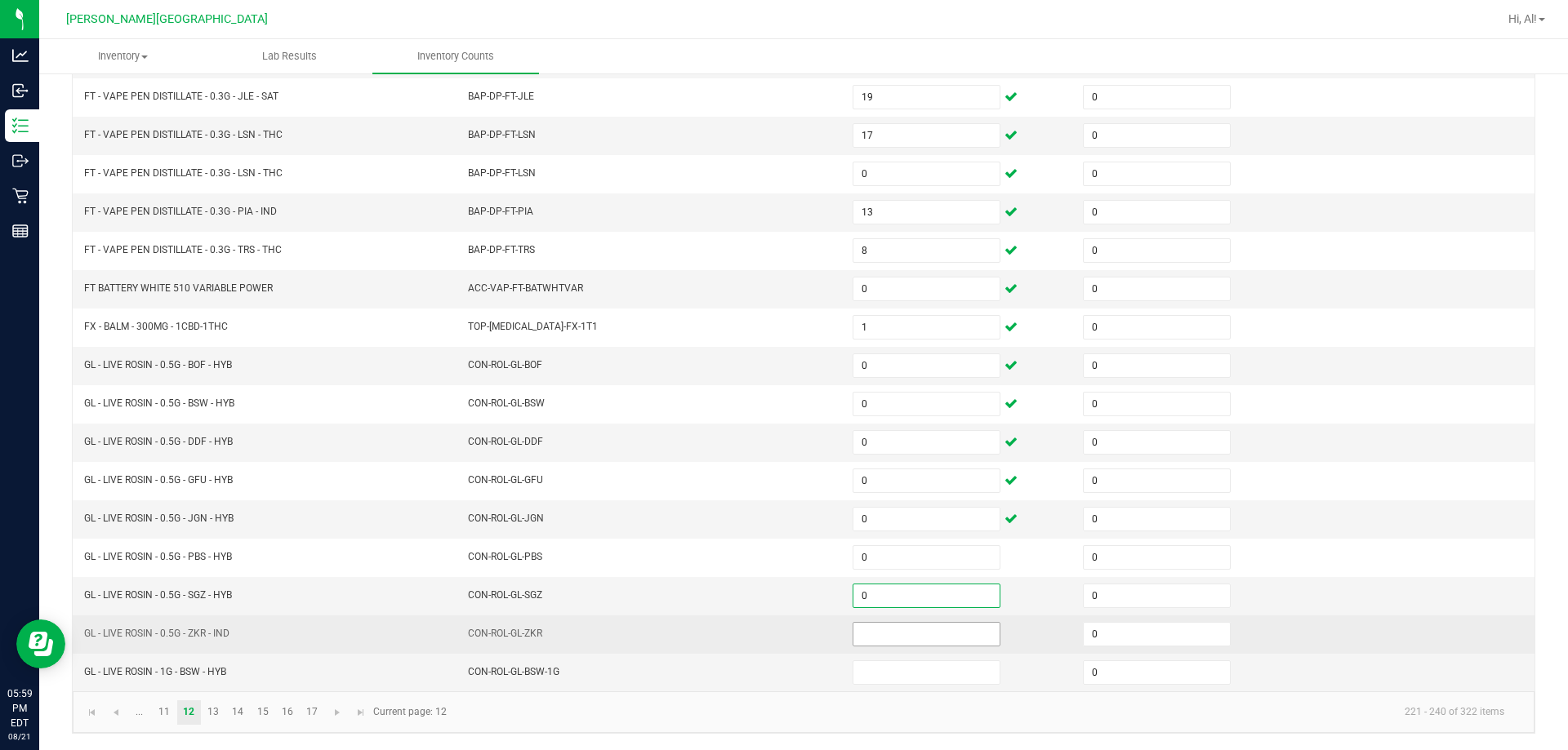
click at [779, 631] on input at bounding box center [926, 635] width 146 height 23
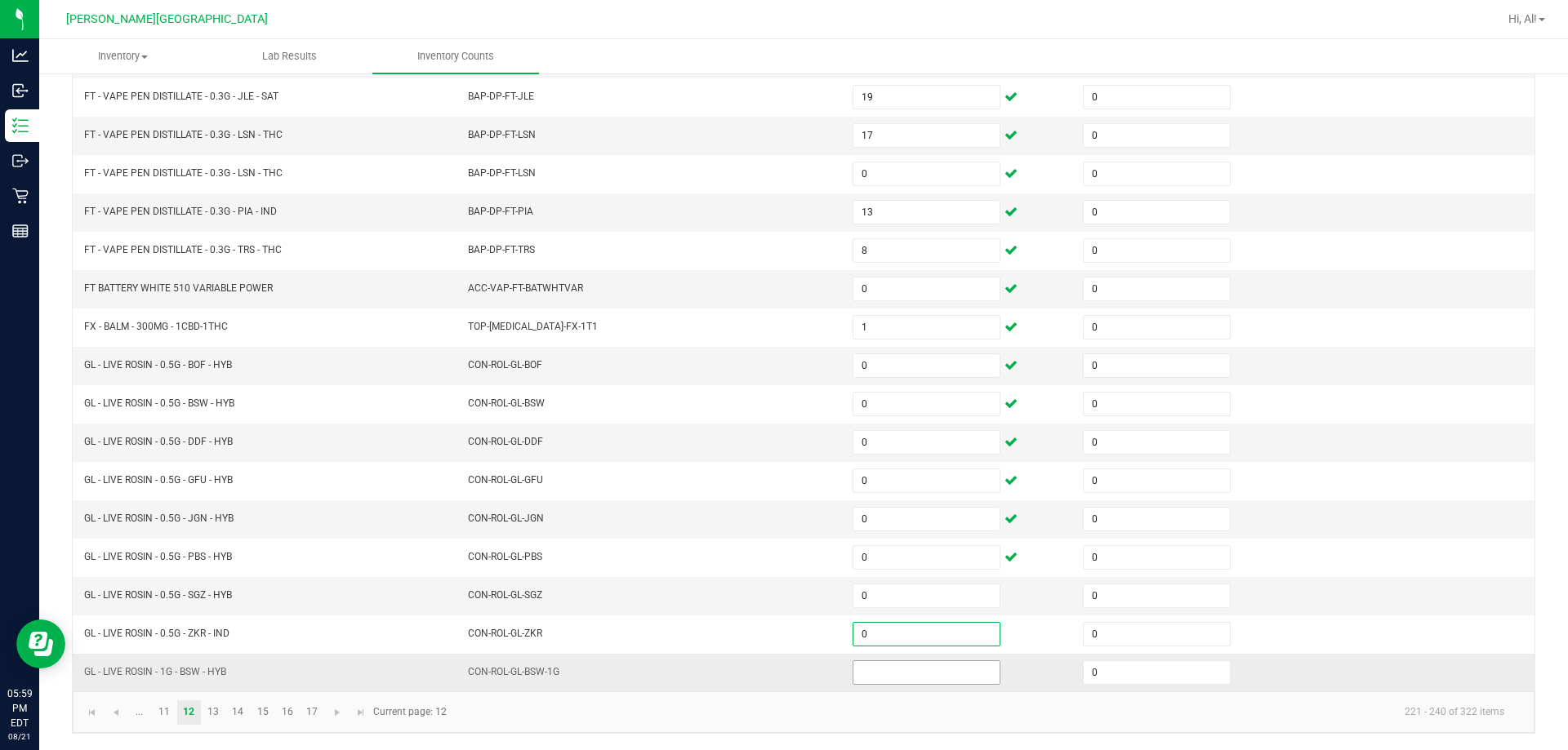
click at [779, 668] on input at bounding box center [926, 673] width 146 height 23
click at [216, 704] on link "13" at bounding box center [214, 713] width 24 height 25
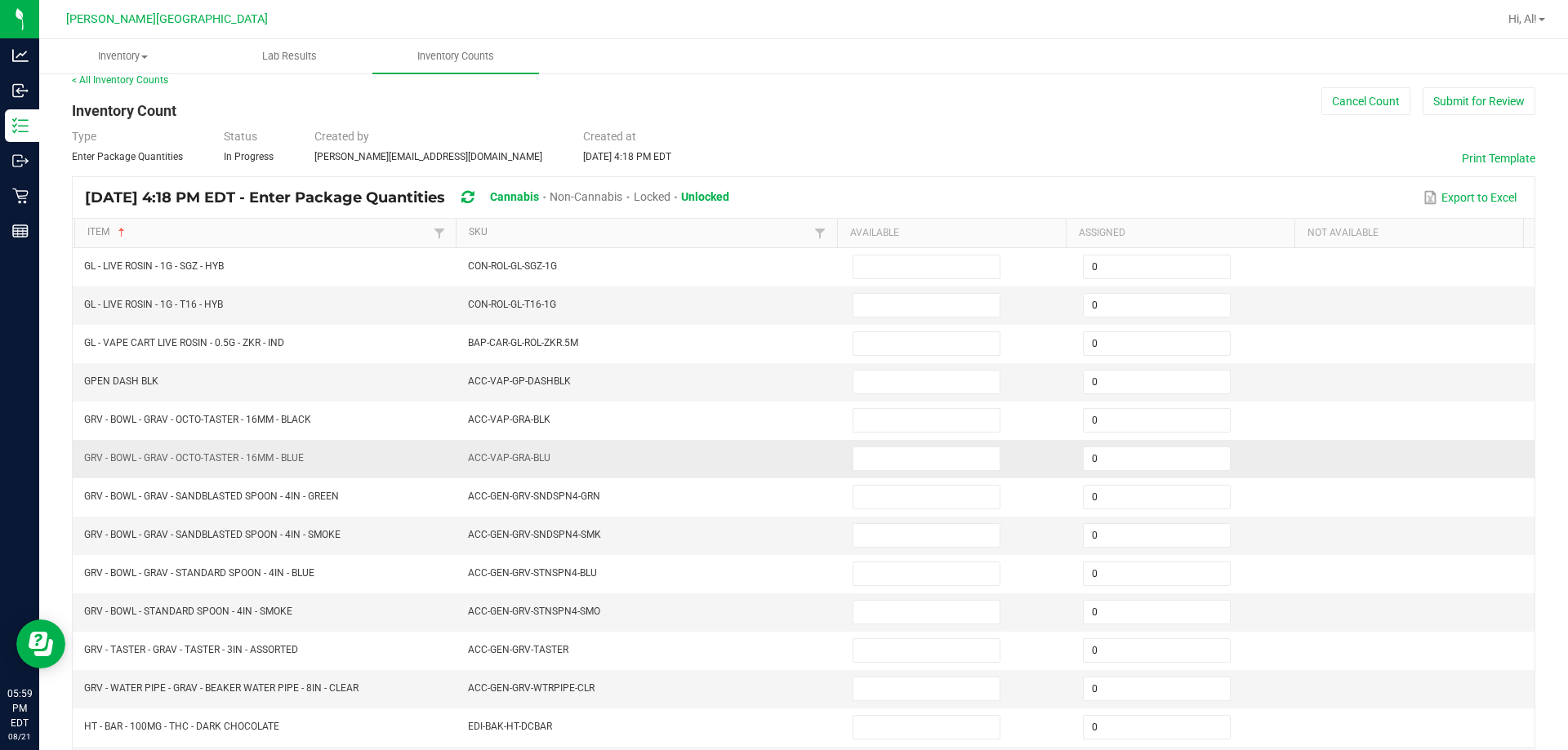
scroll to position [12, 0]
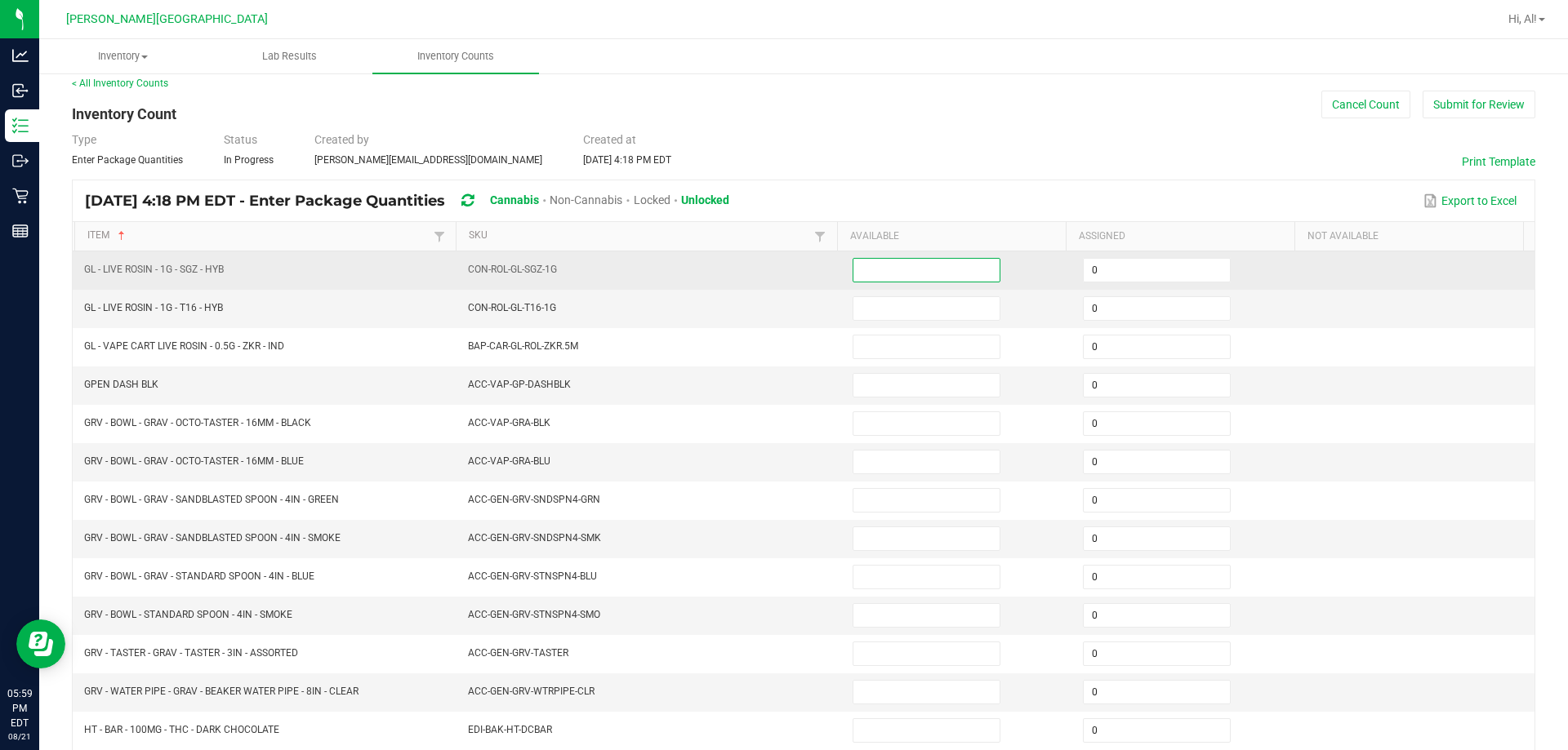
click at [779, 267] on input at bounding box center [926, 270] width 146 height 23
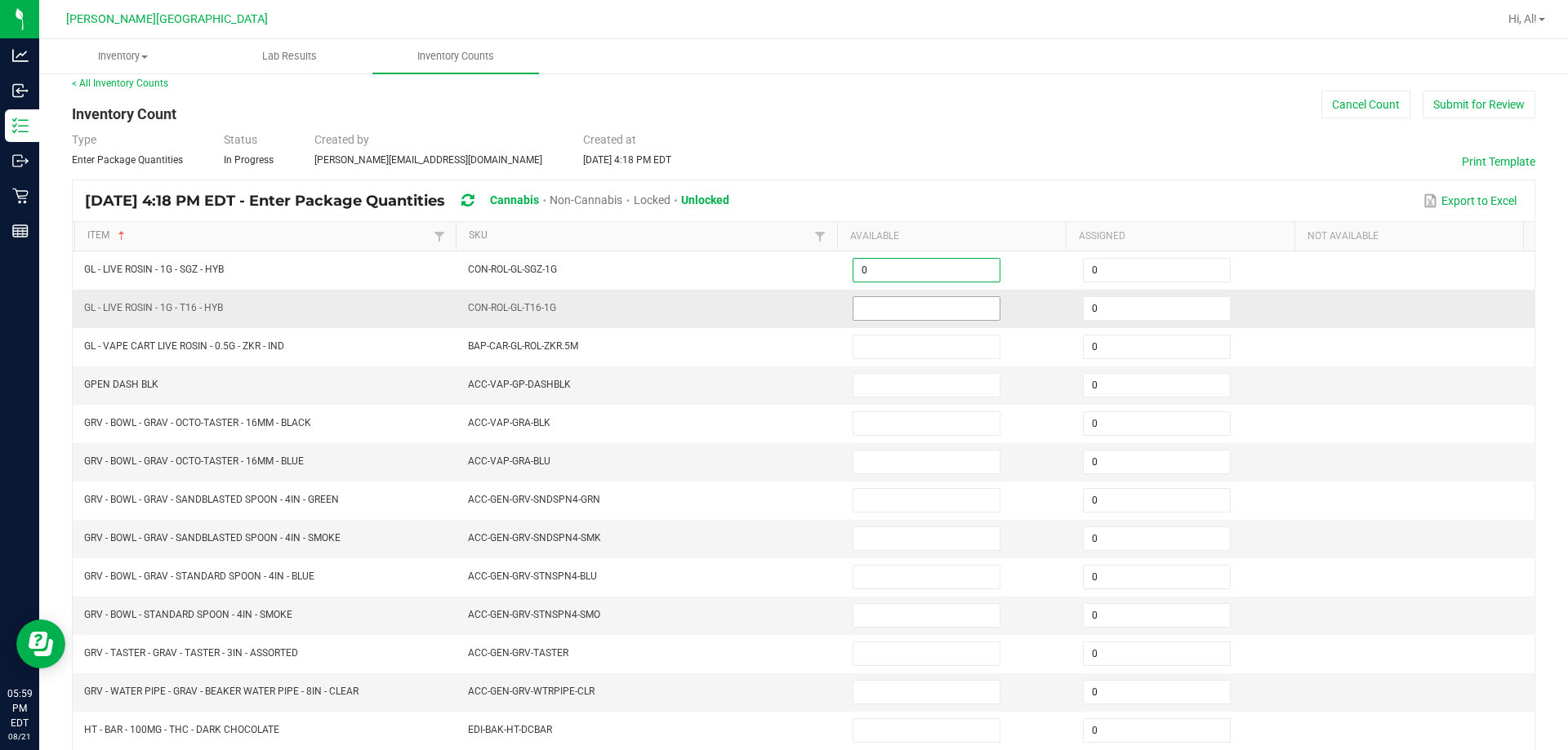
click at [779, 304] on input at bounding box center [926, 308] width 146 height 23
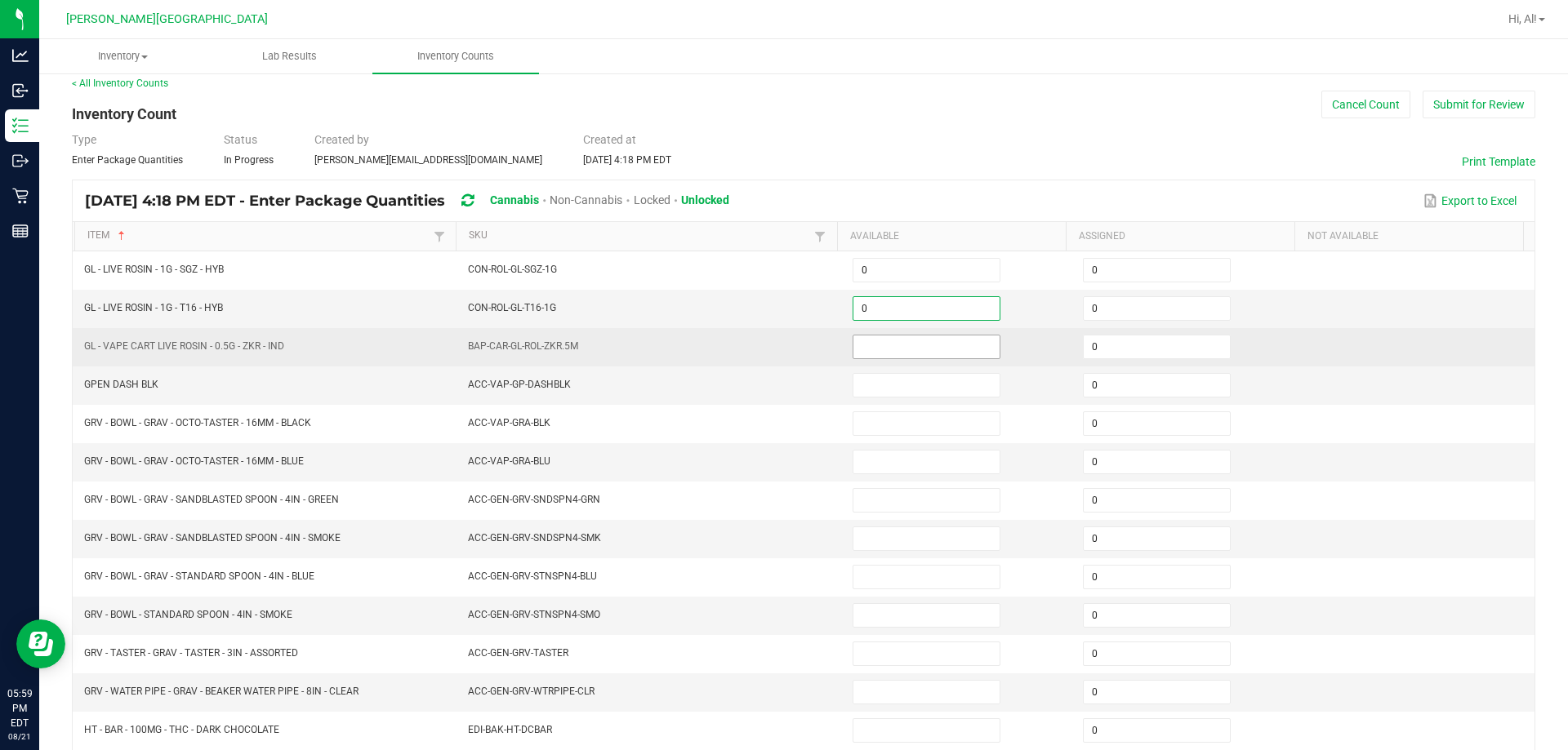
click at [779, 342] on input at bounding box center [926, 347] width 146 height 23
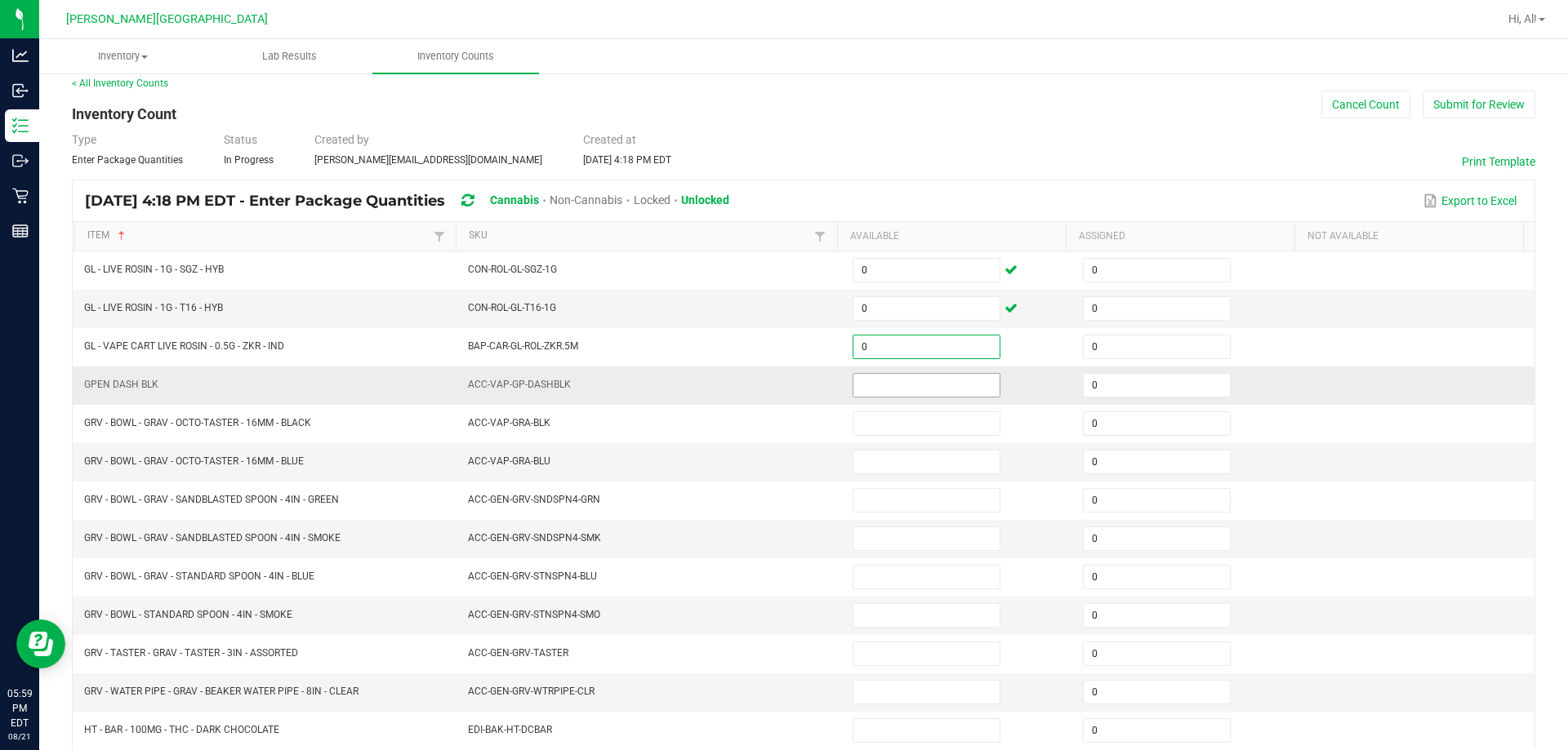
click at [779, 386] on input at bounding box center [926, 386] width 146 height 23
click at [760, 386] on td "ACC-VAP-GP-DASHBLK" at bounding box center [650, 386] width 384 height 39
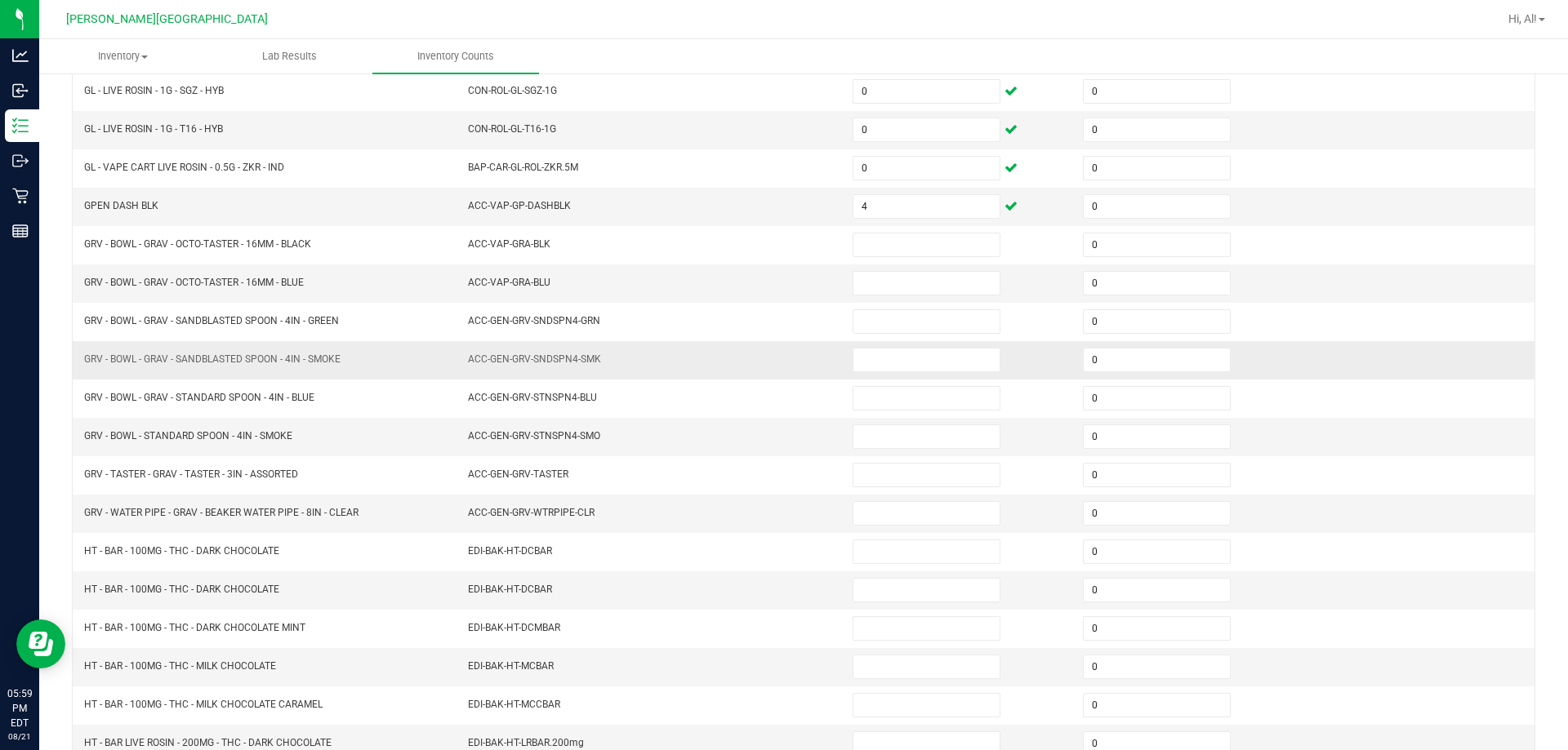
scroll to position [176, 0]
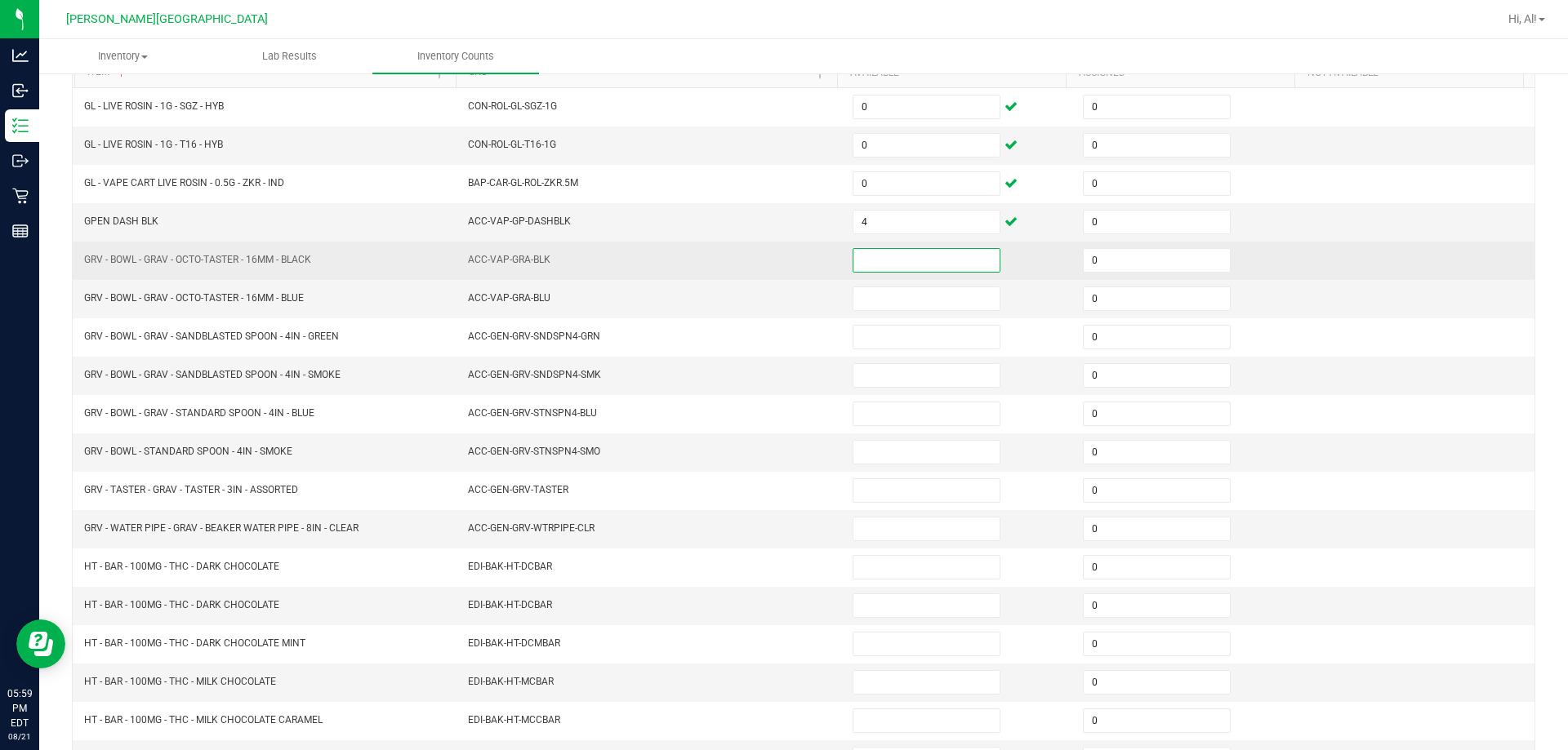
click at [779, 255] on input at bounding box center [926, 260] width 146 height 23
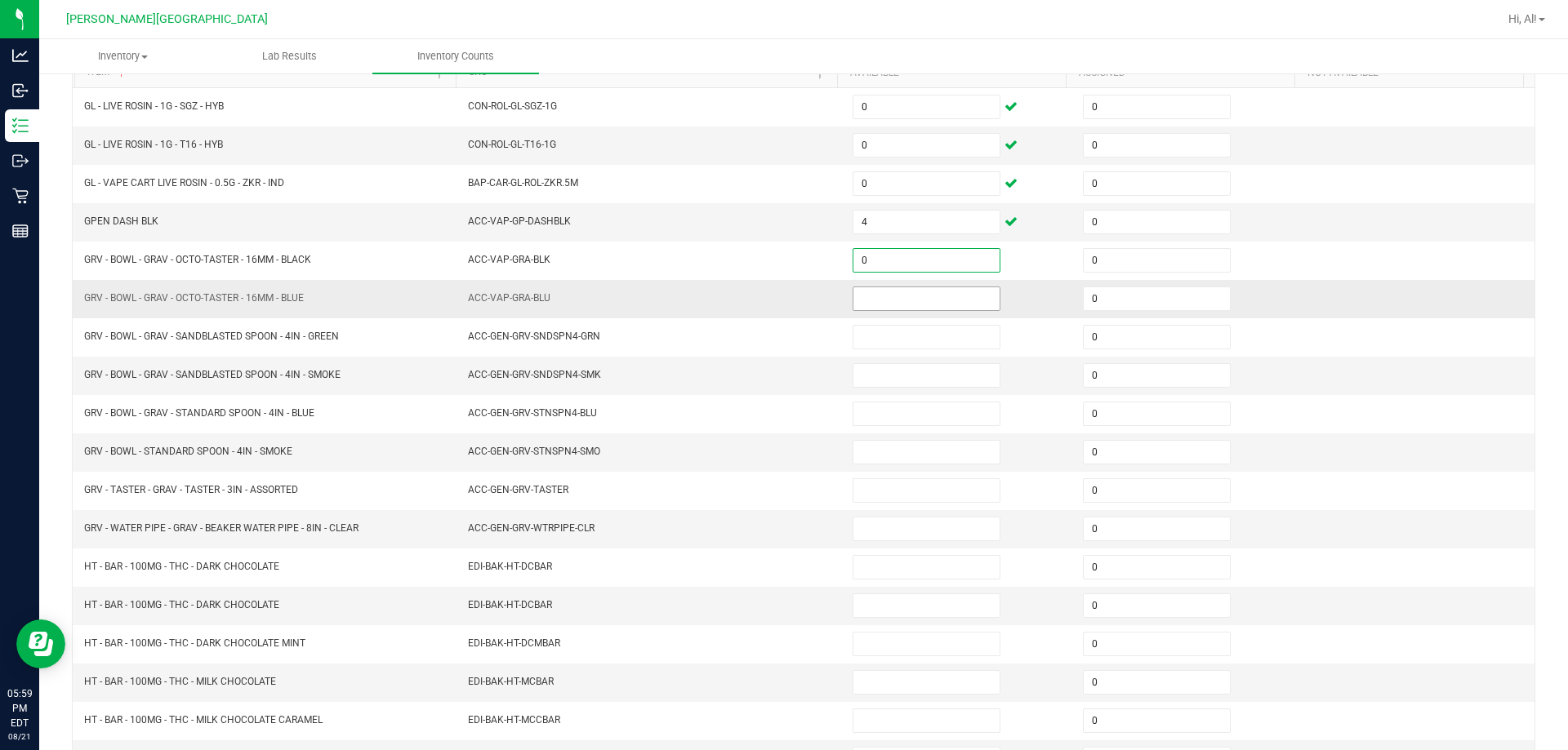
click at [779, 307] on input at bounding box center [926, 299] width 146 height 23
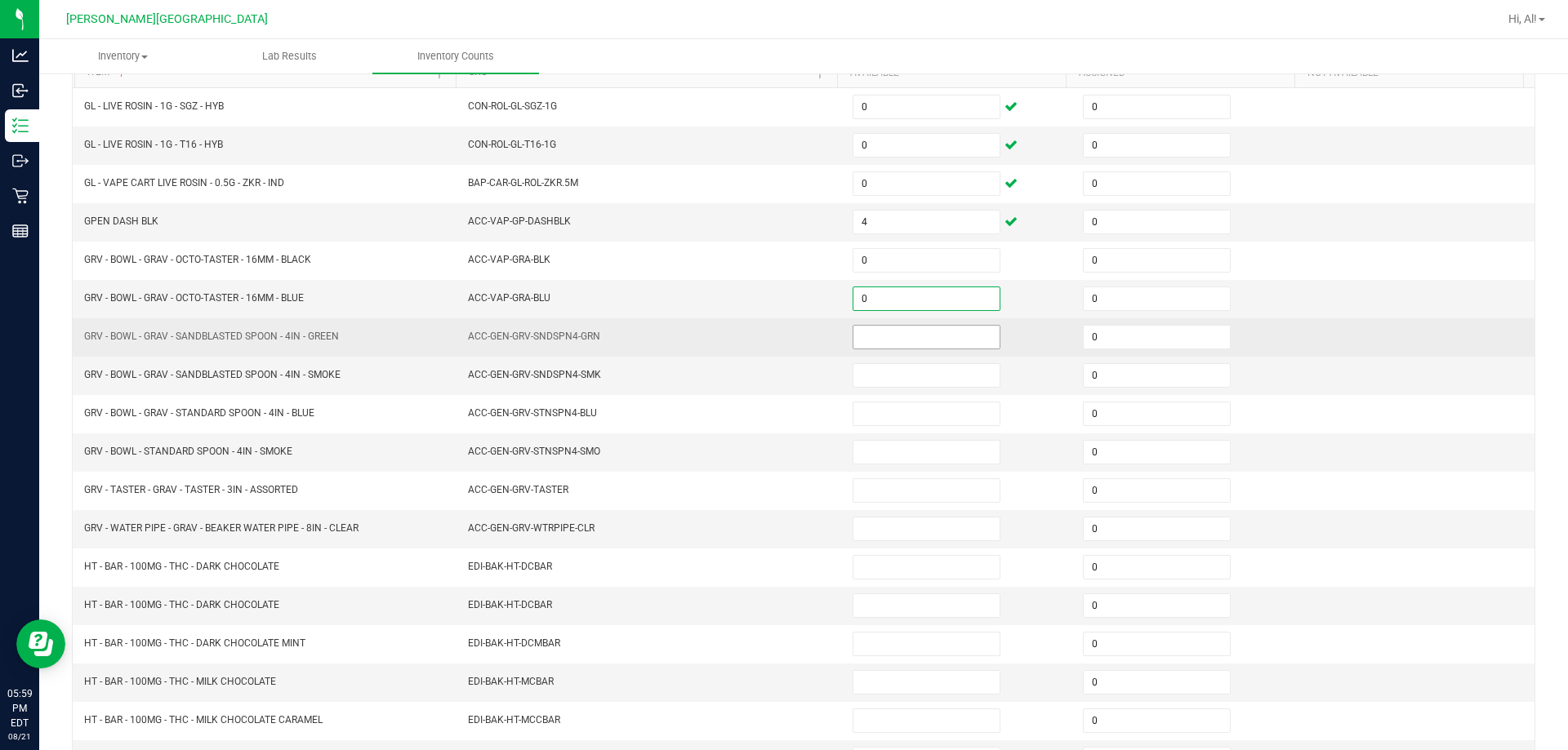
click at [779, 334] on input at bounding box center [926, 337] width 146 height 23
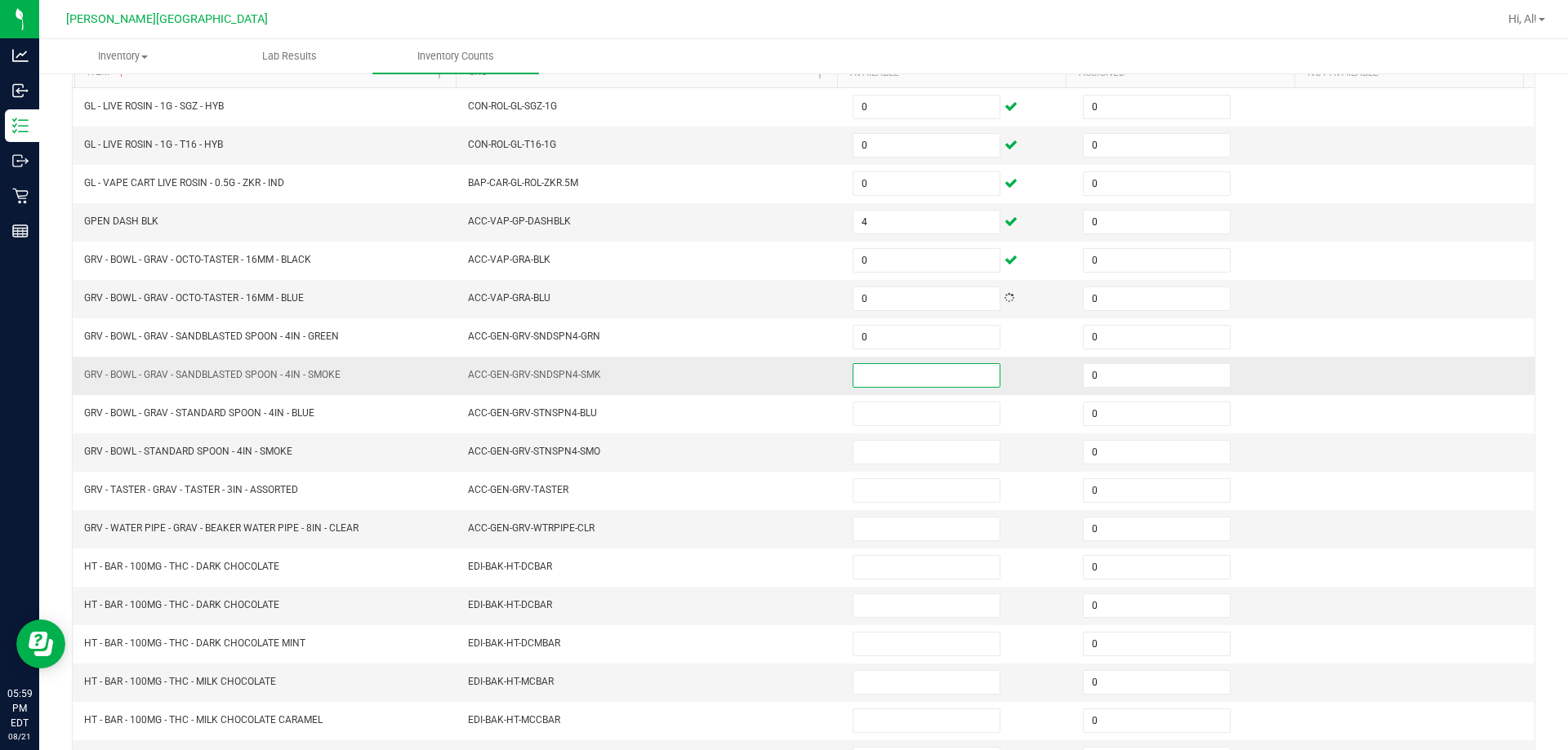
click at [779, 366] on input at bounding box center [926, 376] width 146 height 23
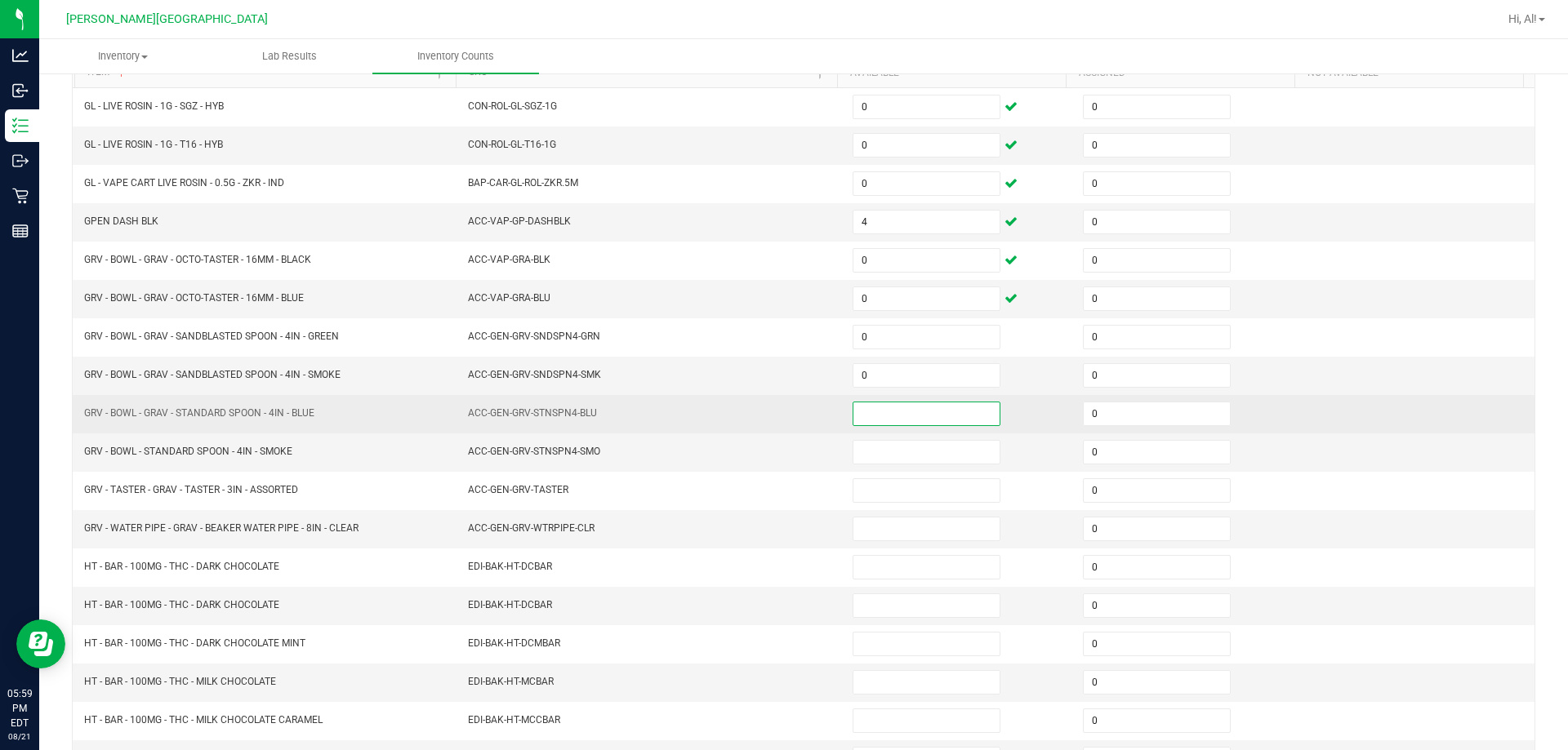
click at [779, 409] on input at bounding box center [926, 414] width 146 height 23
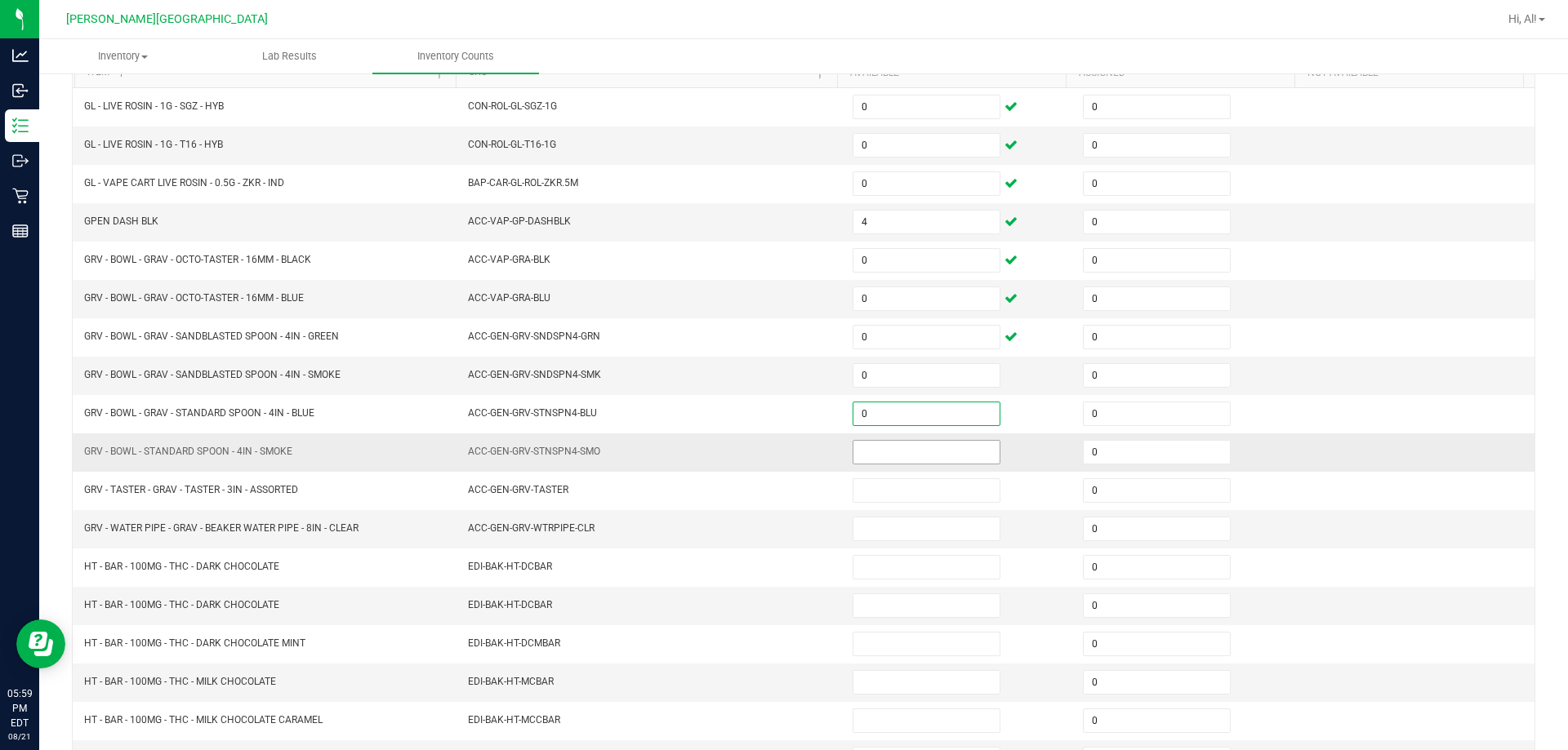
click at [779, 451] on input at bounding box center [926, 452] width 146 height 23
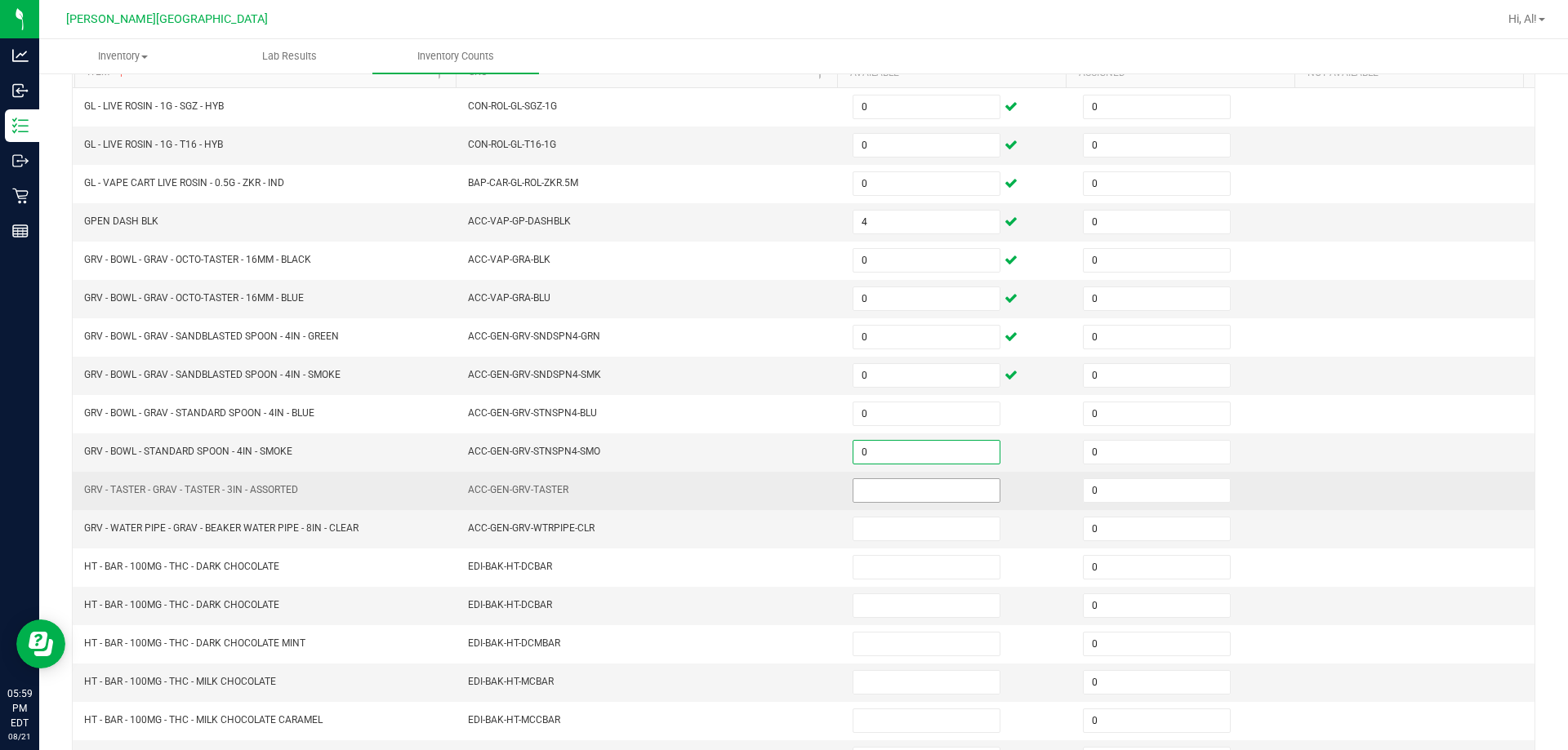
click at [779, 488] on input at bounding box center [926, 490] width 146 height 23
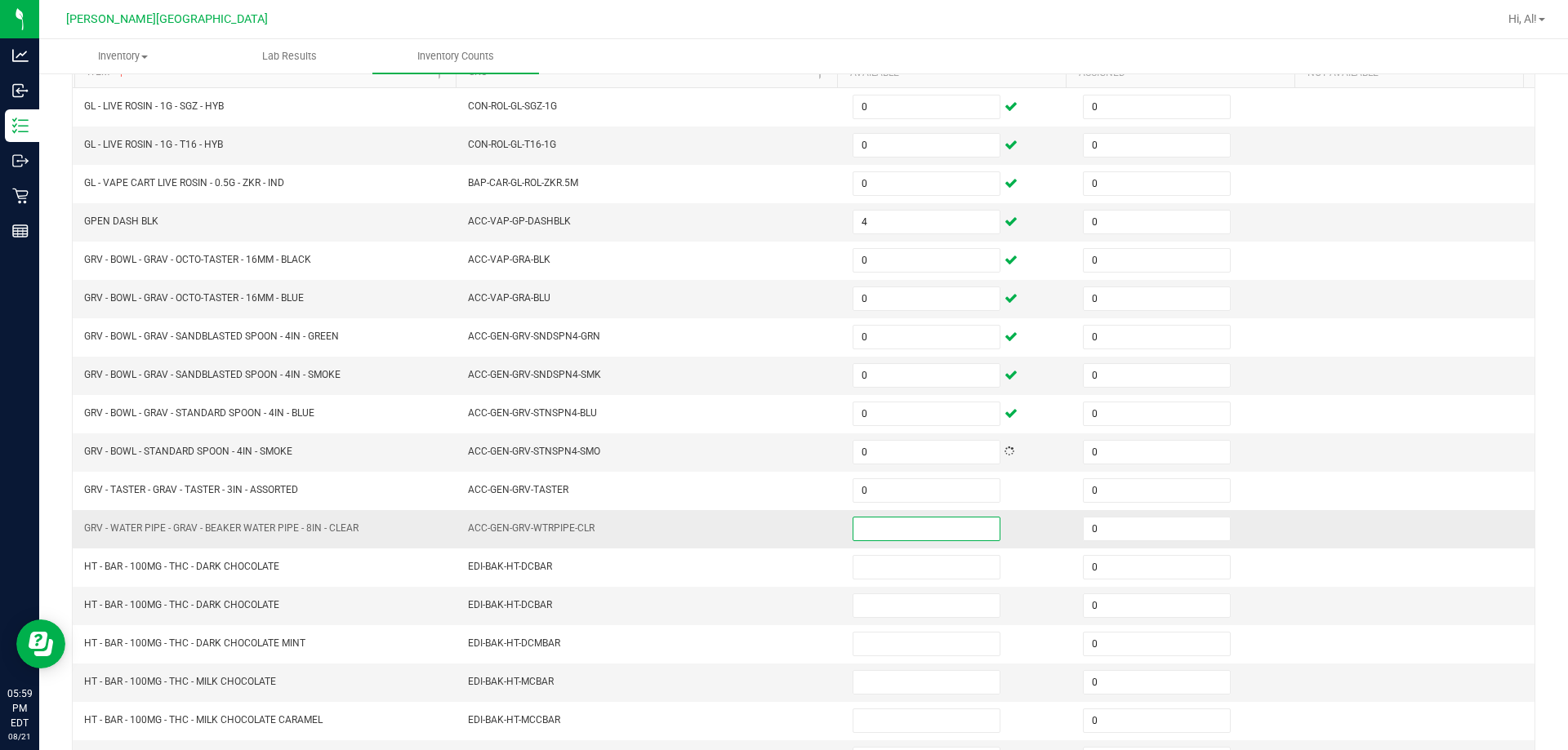
click at [779, 520] on input at bounding box center [926, 529] width 146 height 23
click at [779, 520] on td "0" at bounding box center [957, 529] width 230 height 39
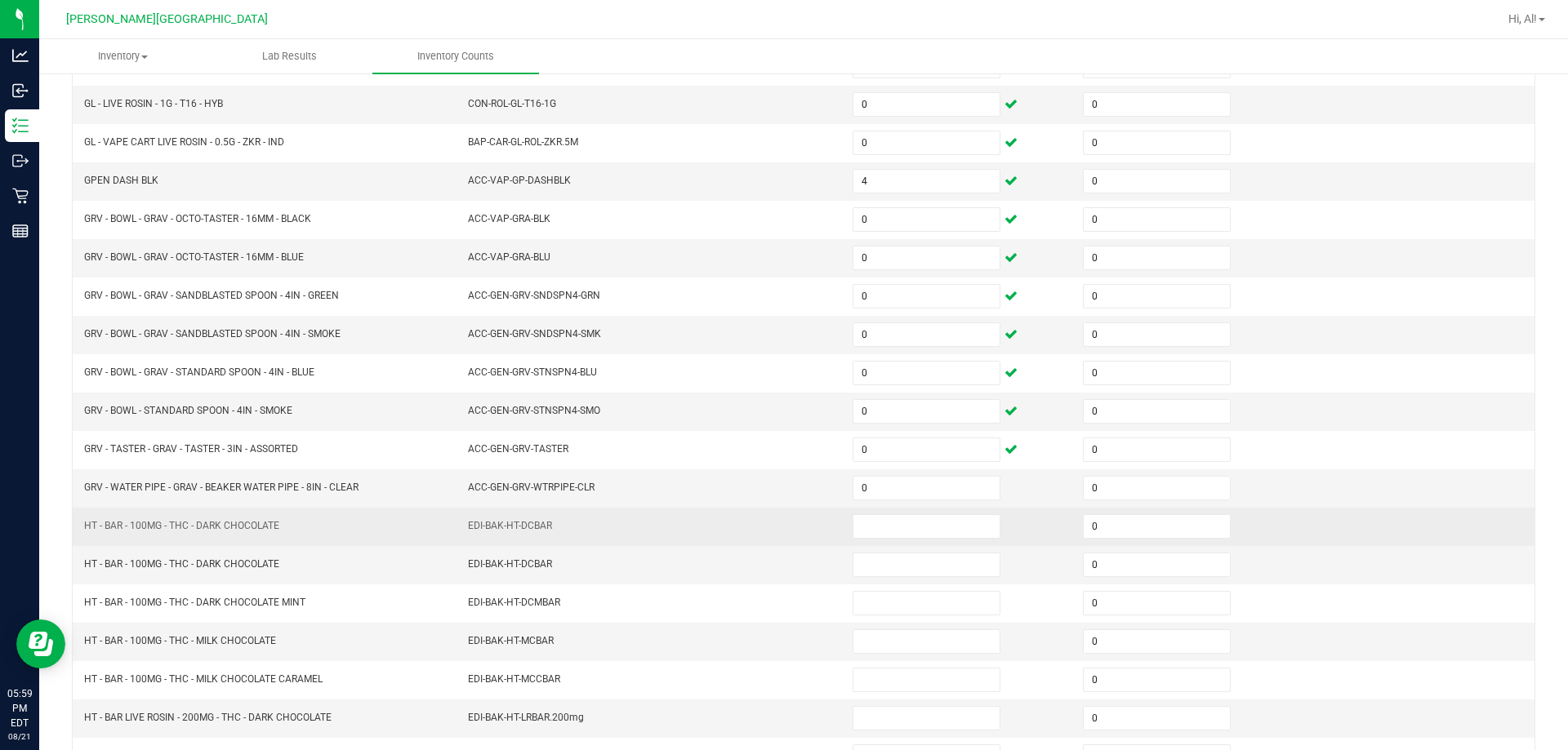
scroll to position [257, 0]
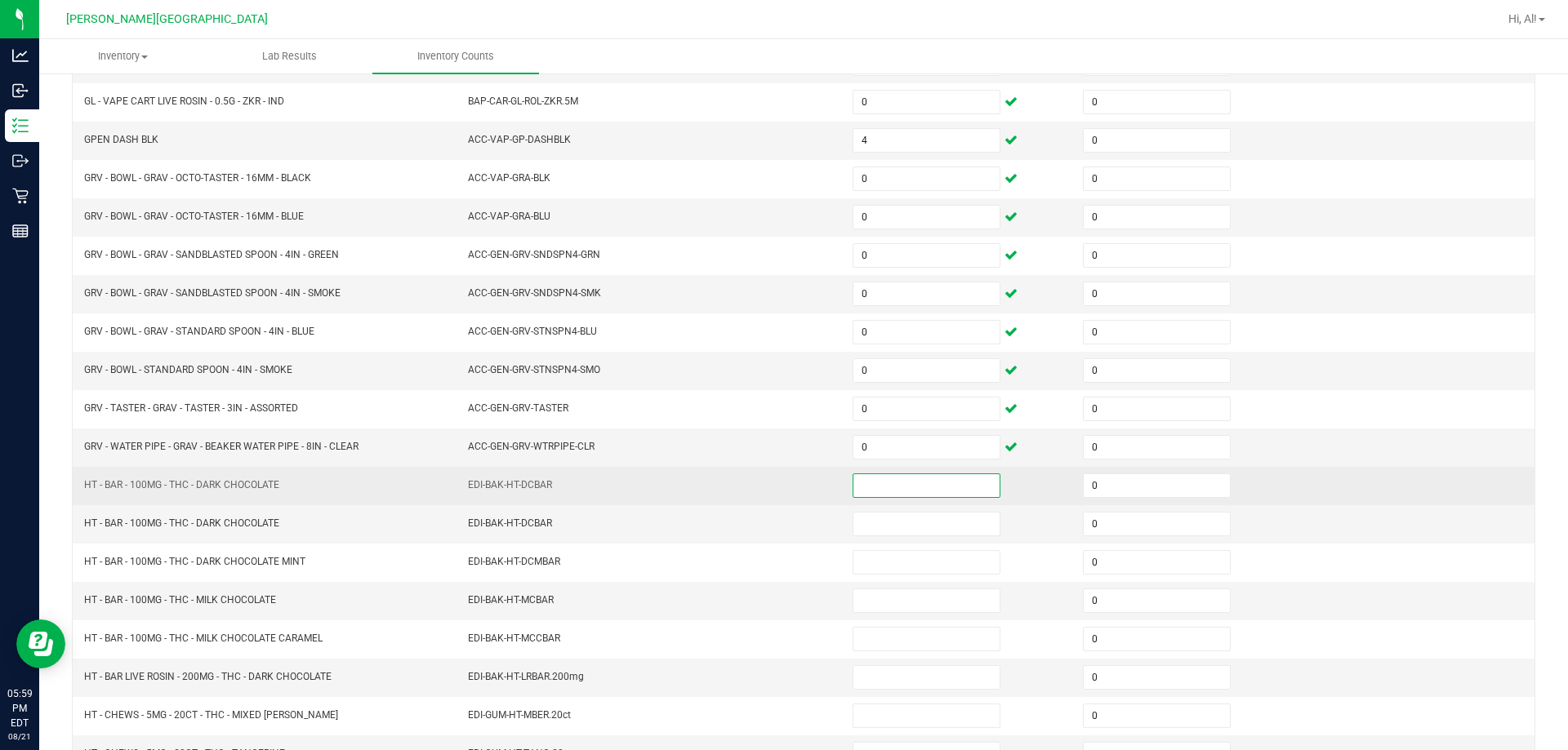
click at [779, 495] on input at bounding box center [926, 485] width 146 height 23
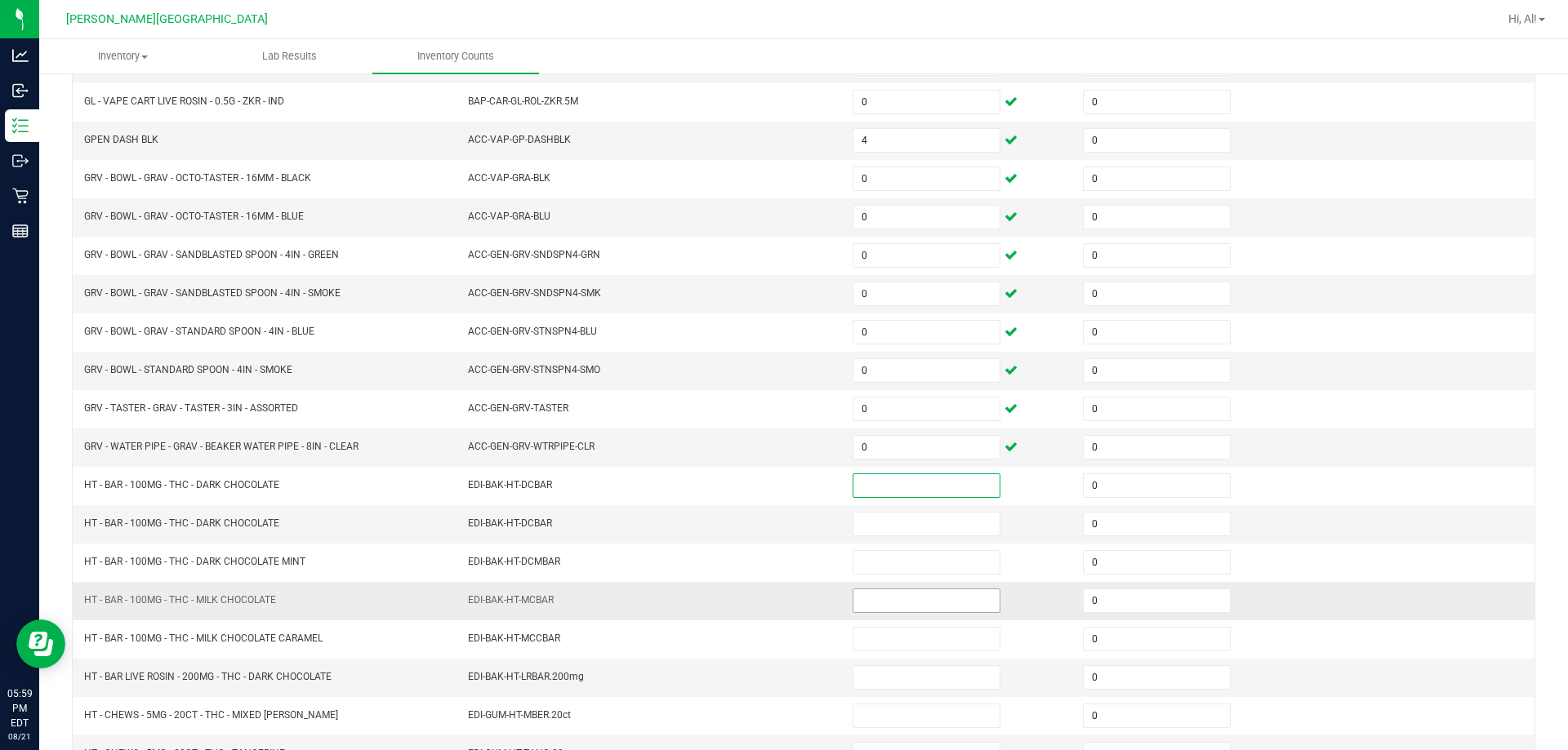
click at [779, 605] on input at bounding box center [926, 601] width 146 height 23
click at [779, 527] on input at bounding box center [926, 524] width 146 height 23
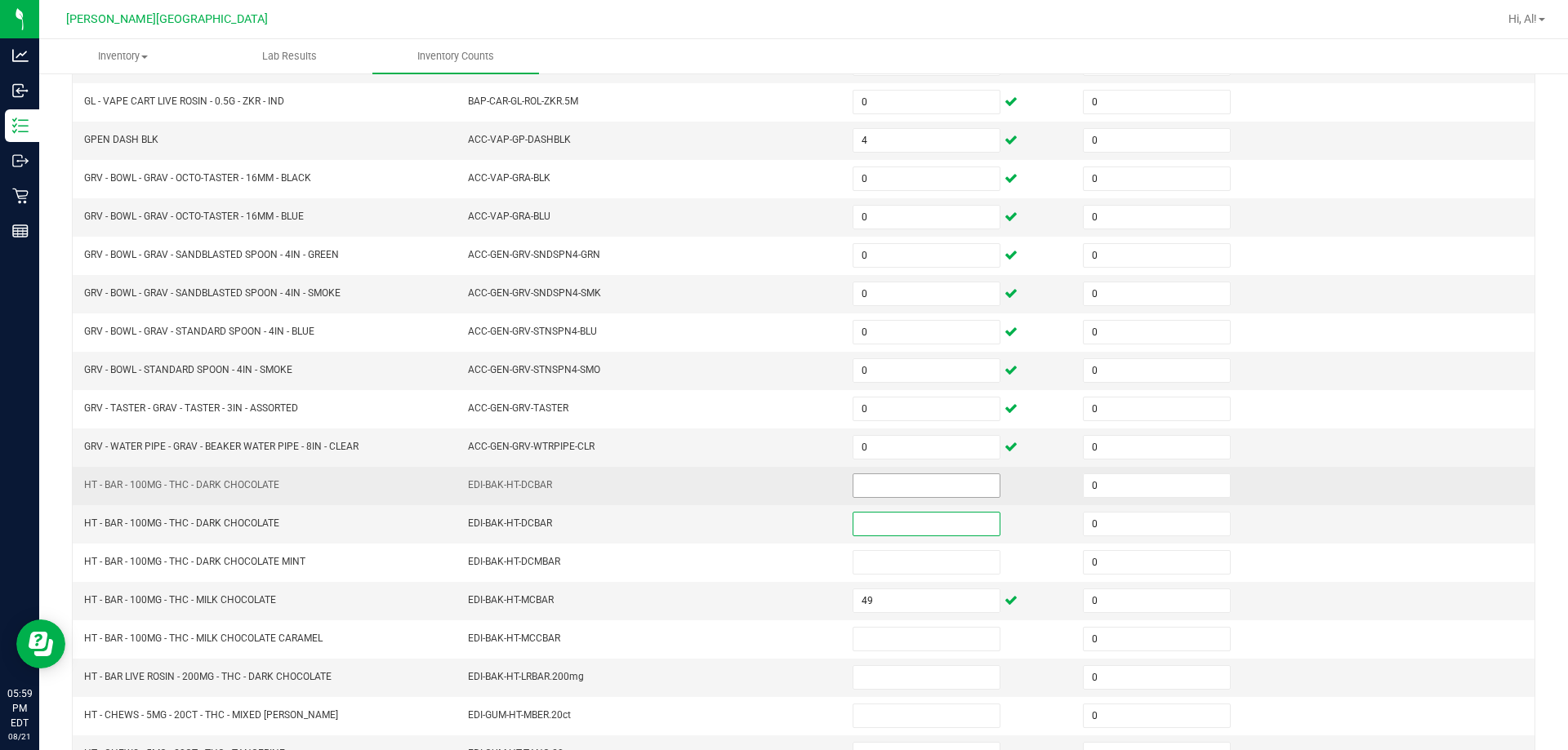
click at [779, 489] on input at bounding box center [926, 485] width 146 height 23
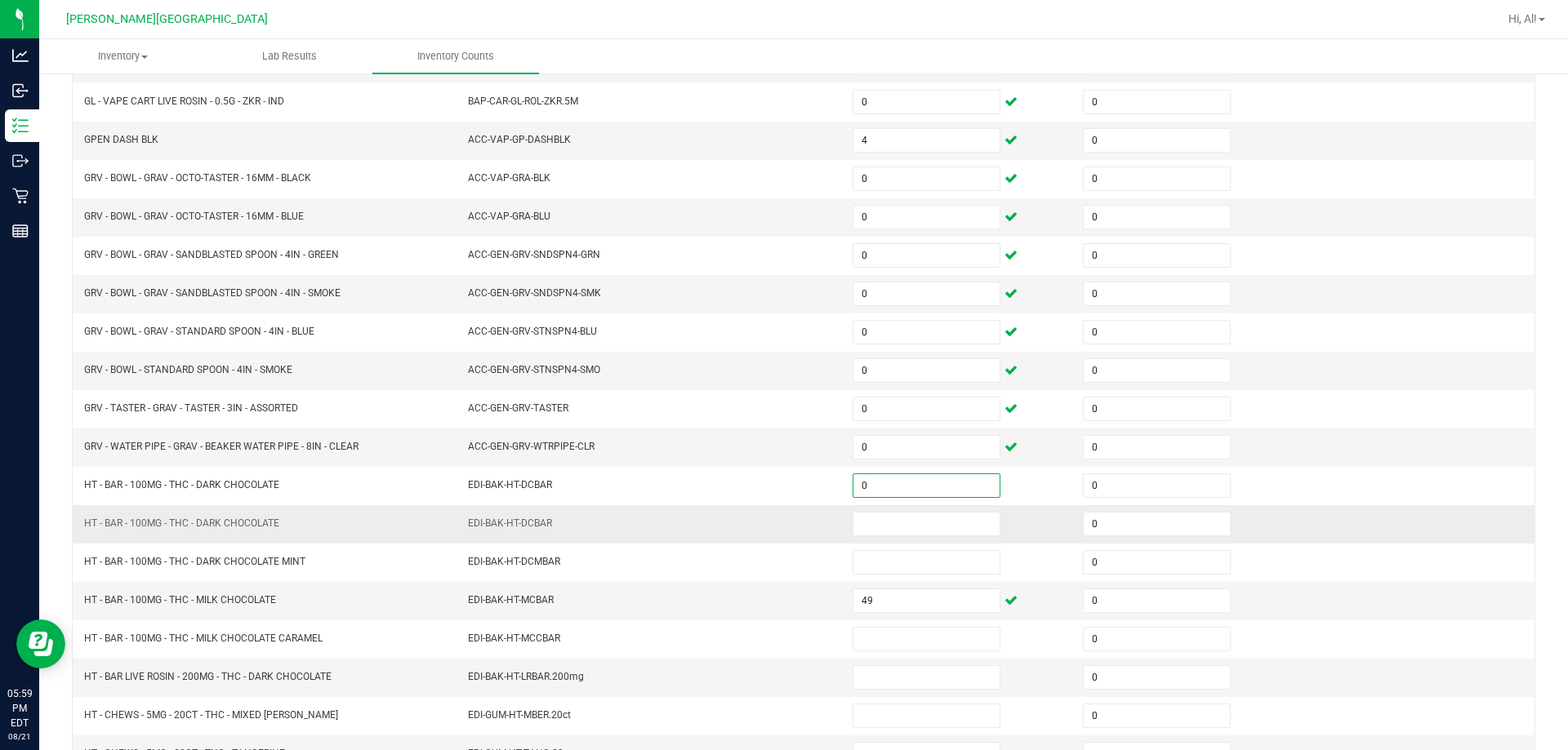
click at [779, 509] on td at bounding box center [957, 524] width 230 height 39
click at [779, 521] on input at bounding box center [926, 524] width 146 height 23
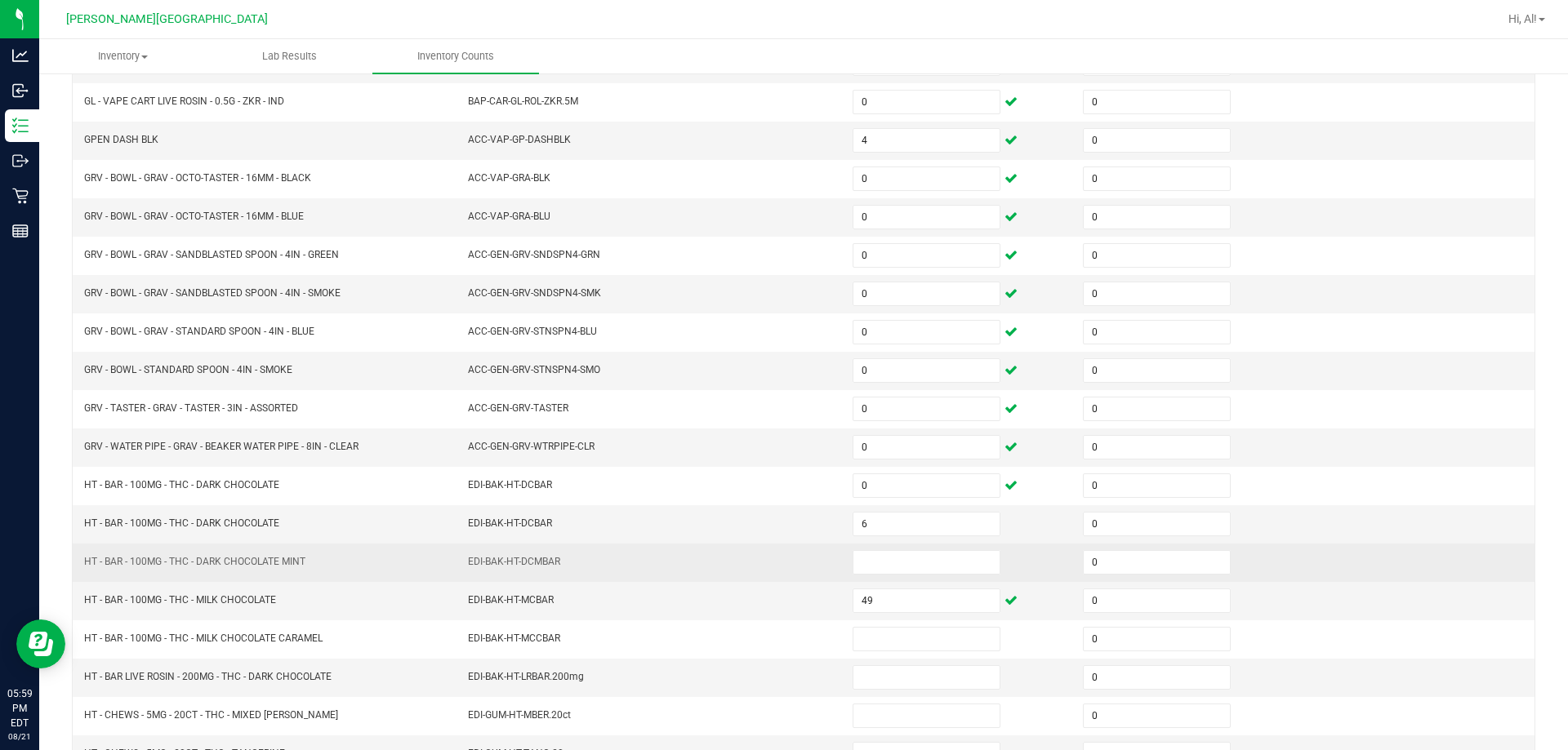
click at [779, 551] on td "EDI-BAK-HT-DCMBAR" at bounding box center [650, 563] width 384 height 39
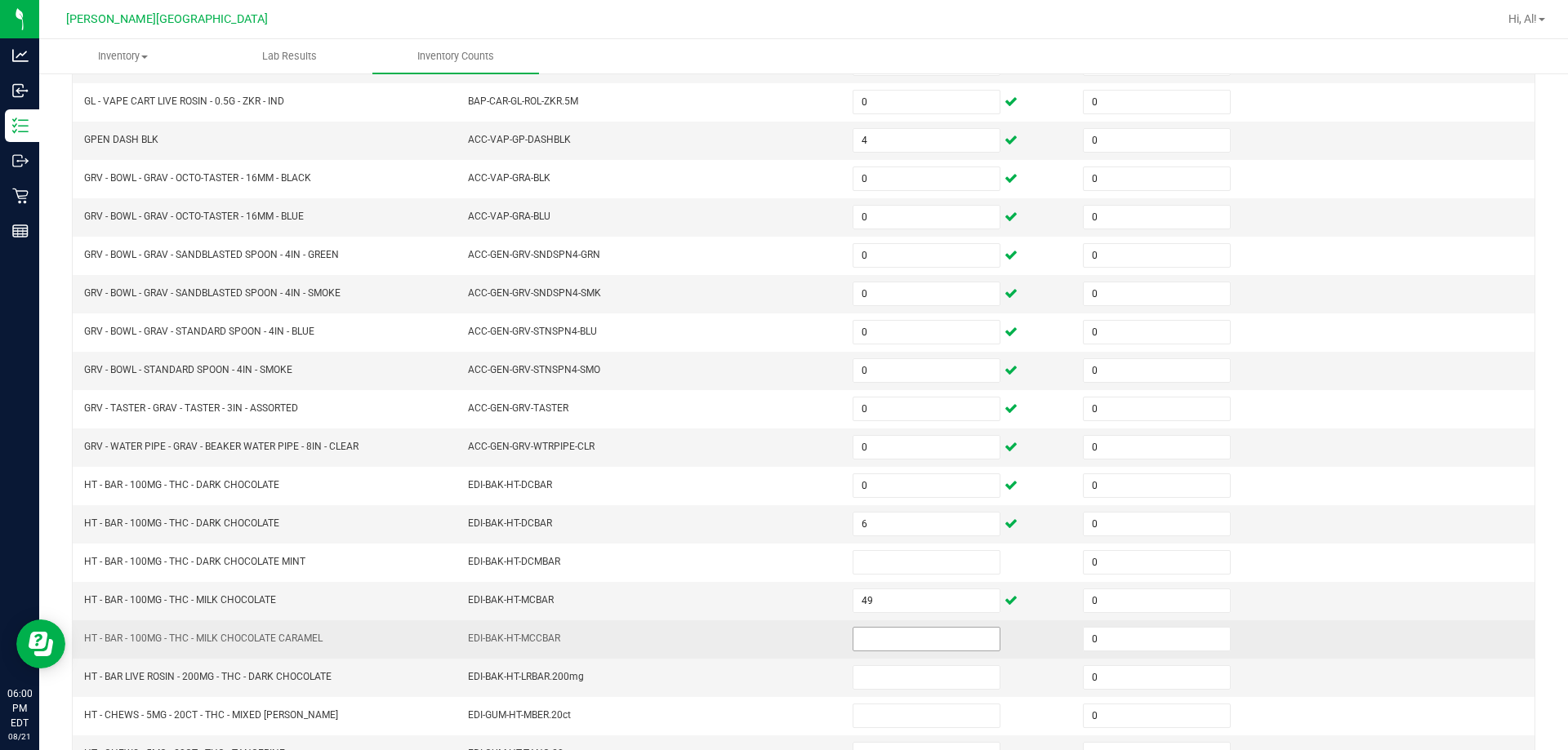
click at [779, 645] on input at bounding box center [926, 640] width 146 height 23
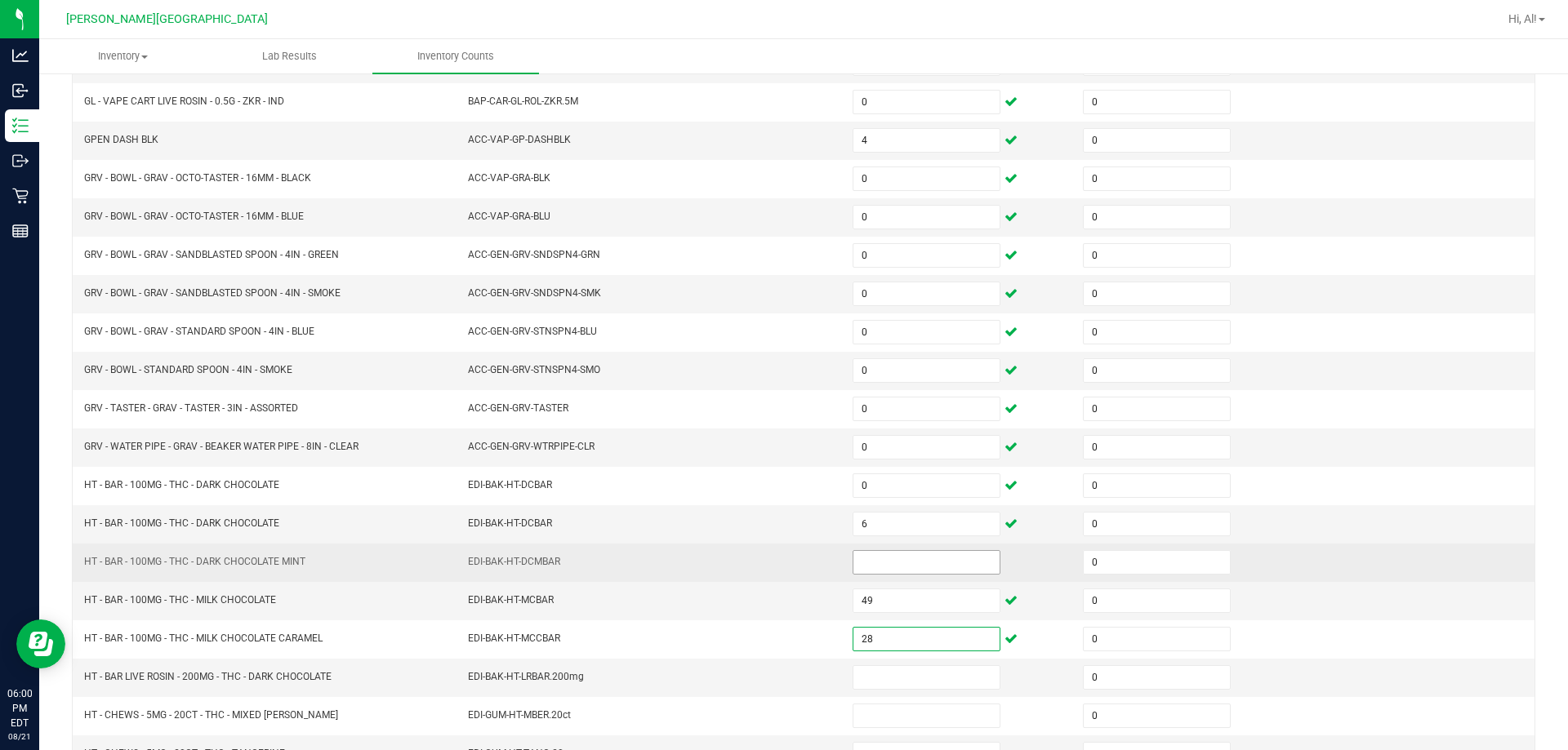
click at [779, 564] on input at bounding box center [926, 562] width 146 height 23
click at [779, 549] on td "EDI-BAK-HT-DCMBAR" at bounding box center [650, 563] width 384 height 39
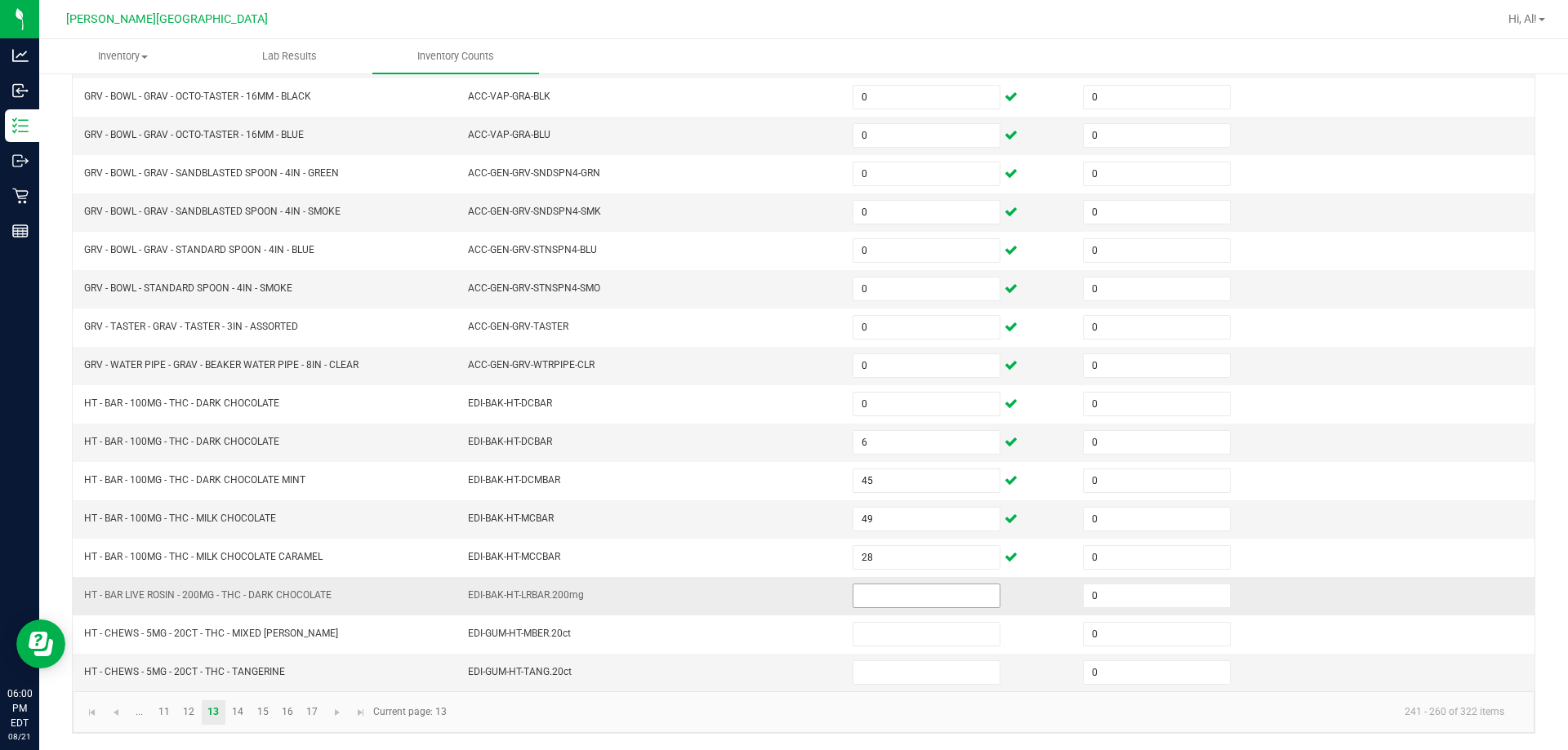
click at [779, 592] on input at bounding box center [926, 596] width 146 height 23
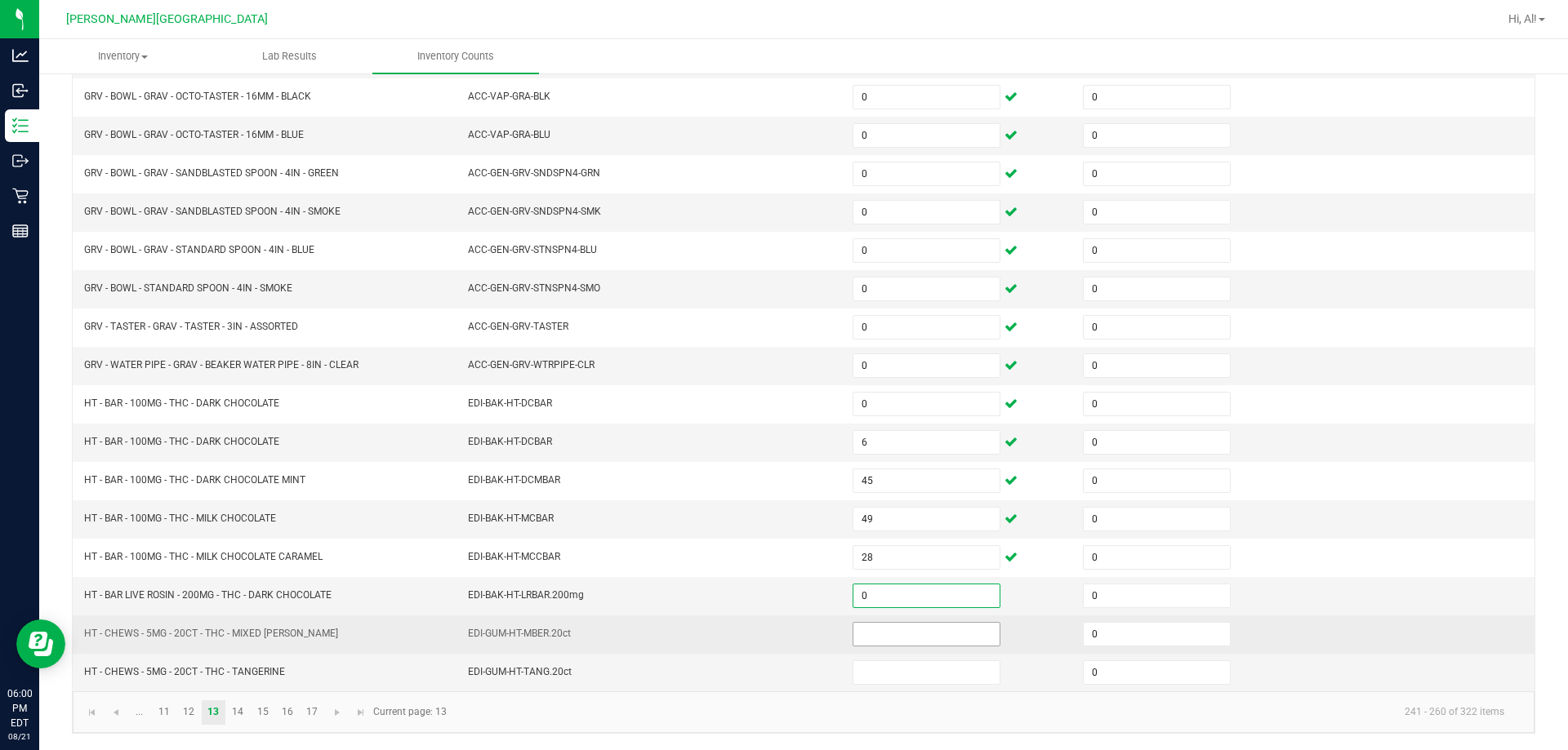
click at [779, 626] on input at bounding box center [926, 635] width 146 height 23
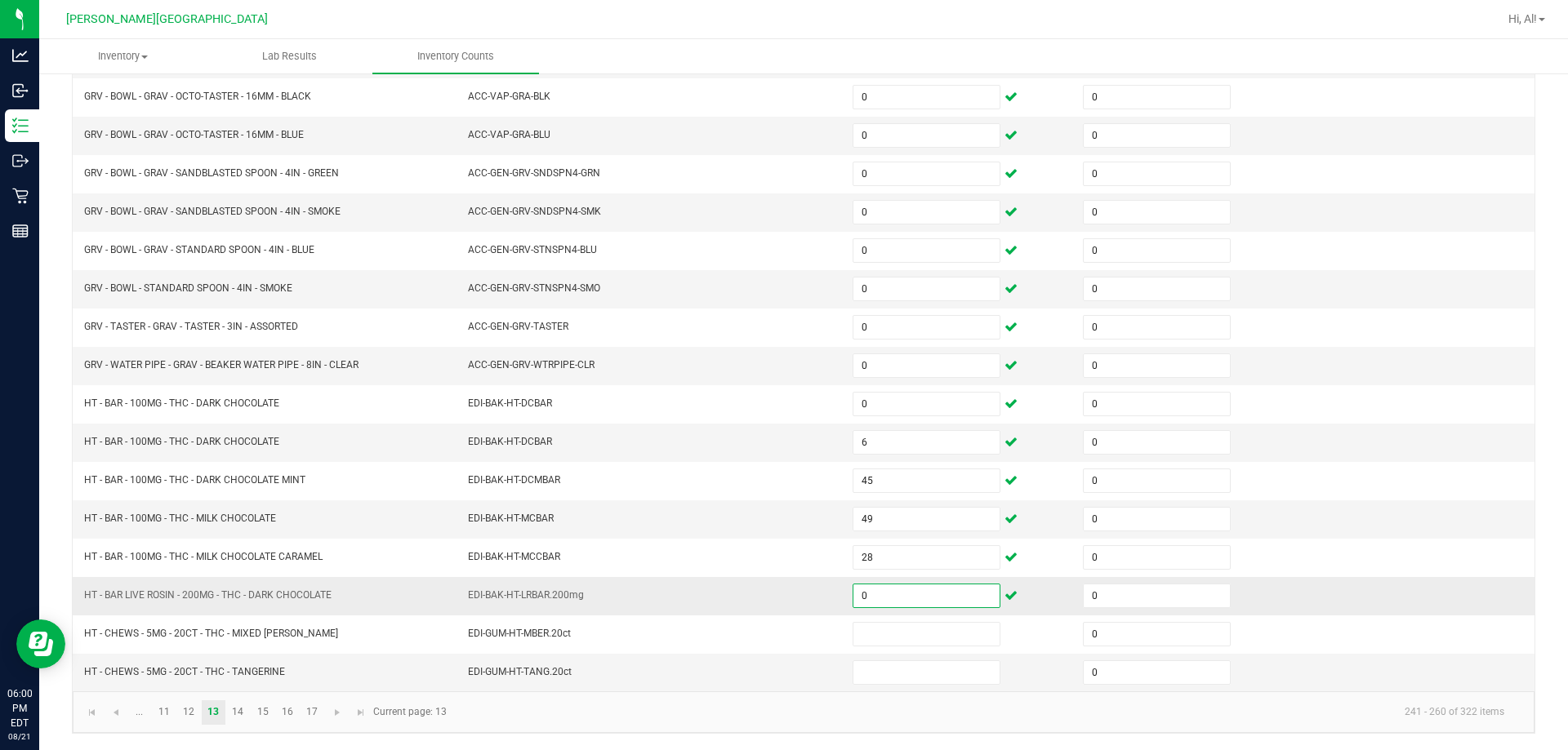
click at [779, 599] on input "0" at bounding box center [926, 596] width 146 height 23
click at [726, 577] on td "EDI-BAK-HT-LRBAR.200mg" at bounding box center [650, 596] width 384 height 39
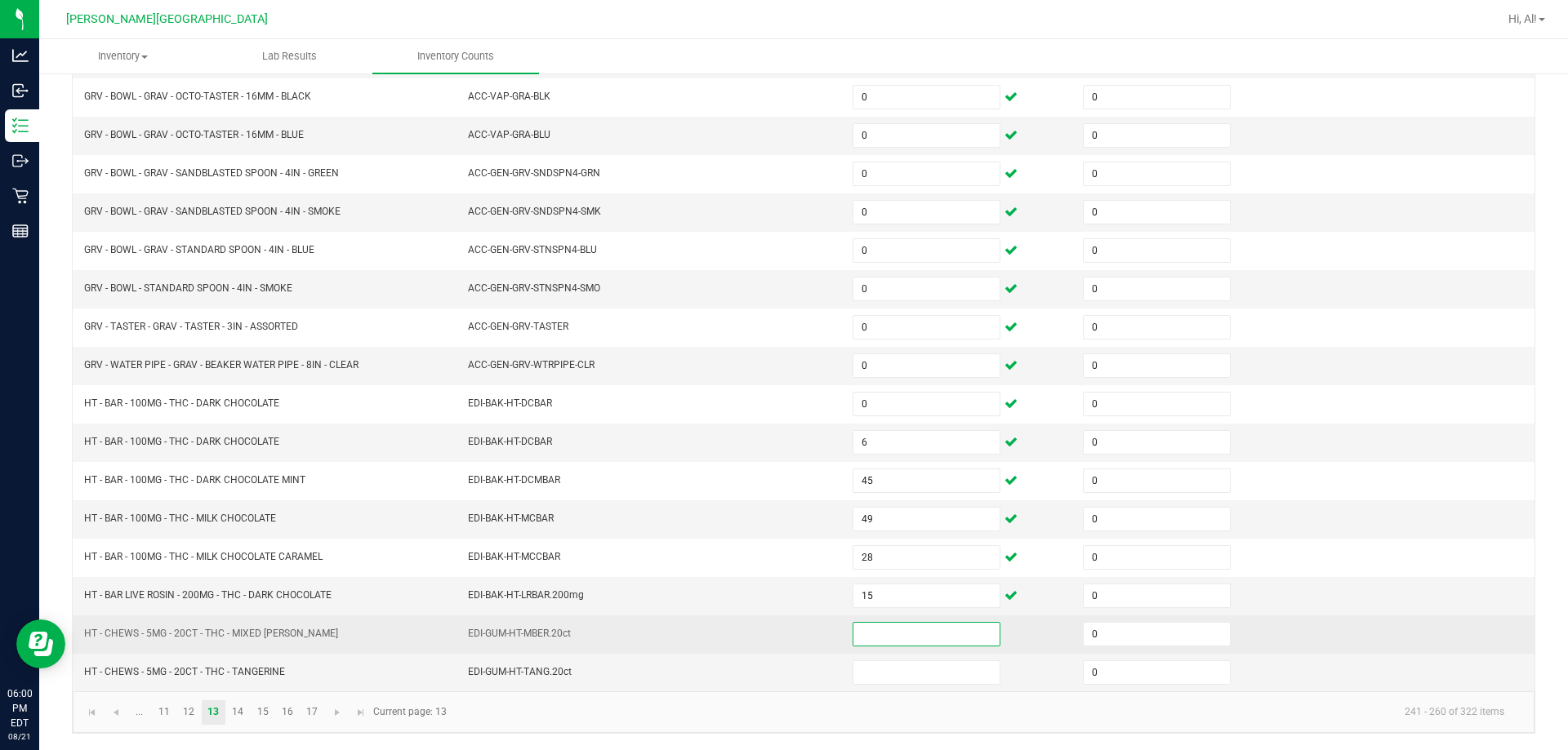
click at [779, 626] on input at bounding box center [926, 635] width 146 height 23
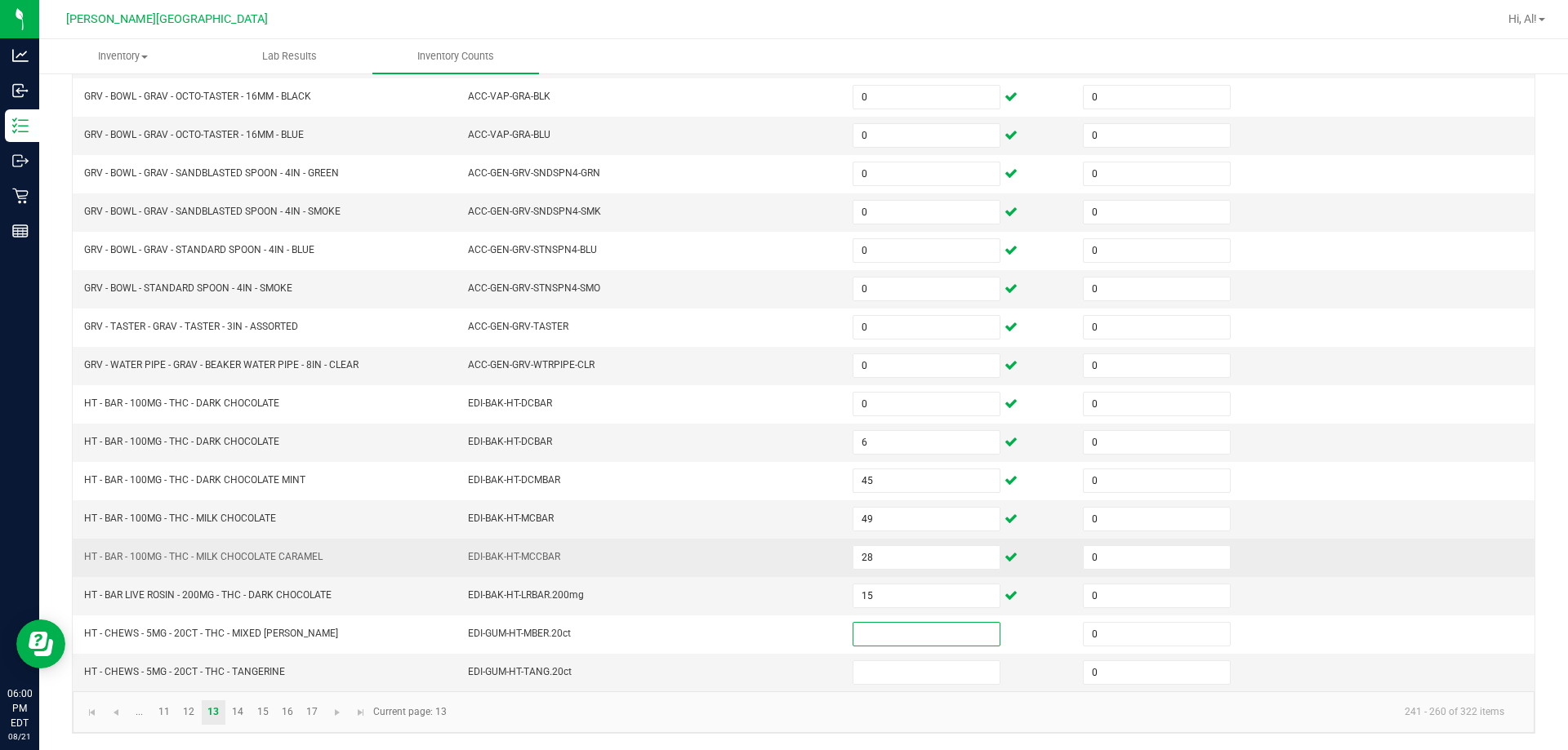
click at [779, 558] on td "EDI-BAK-HT-MCCBAR" at bounding box center [650, 558] width 384 height 39
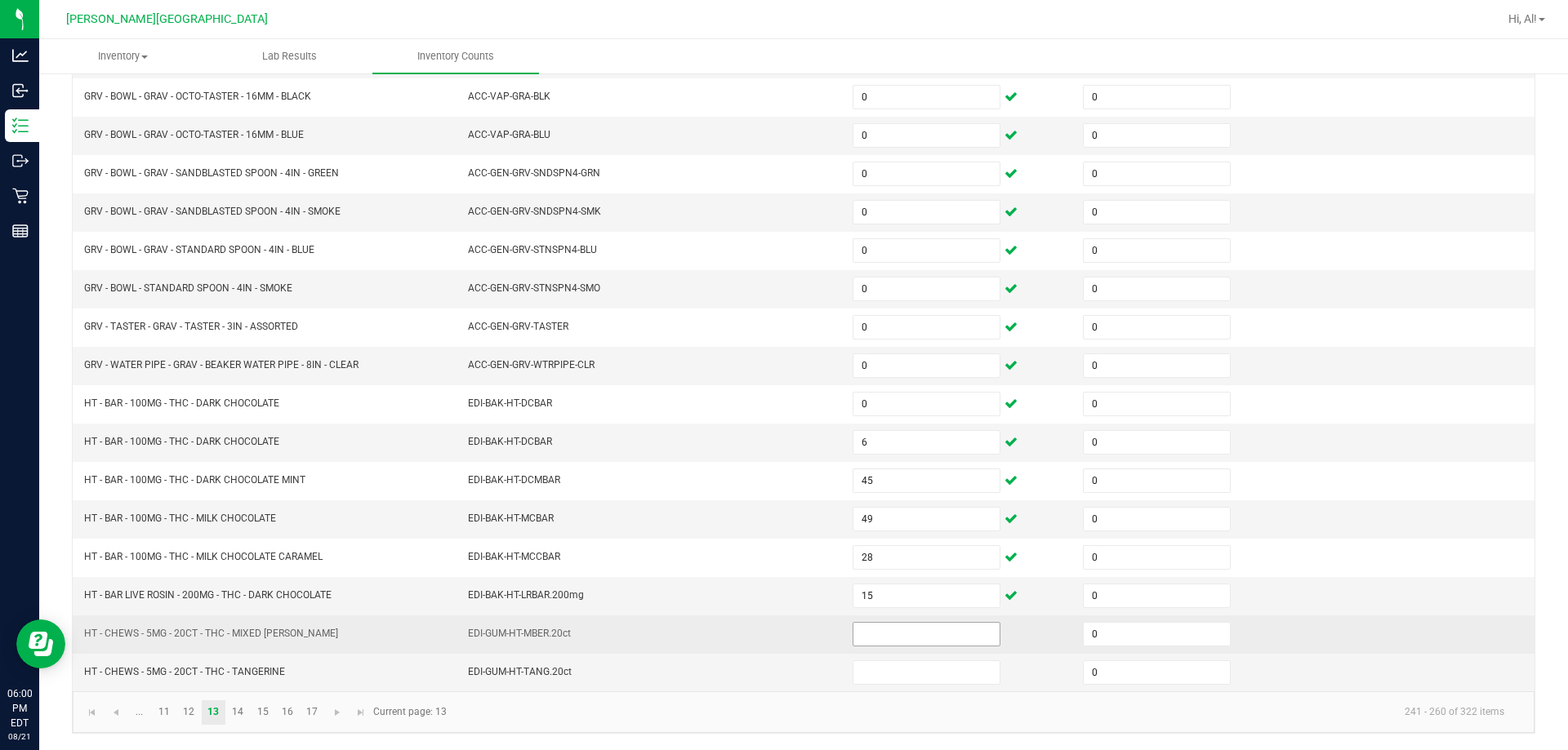
click at [779, 637] on input at bounding box center [926, 635] width 146 height 23
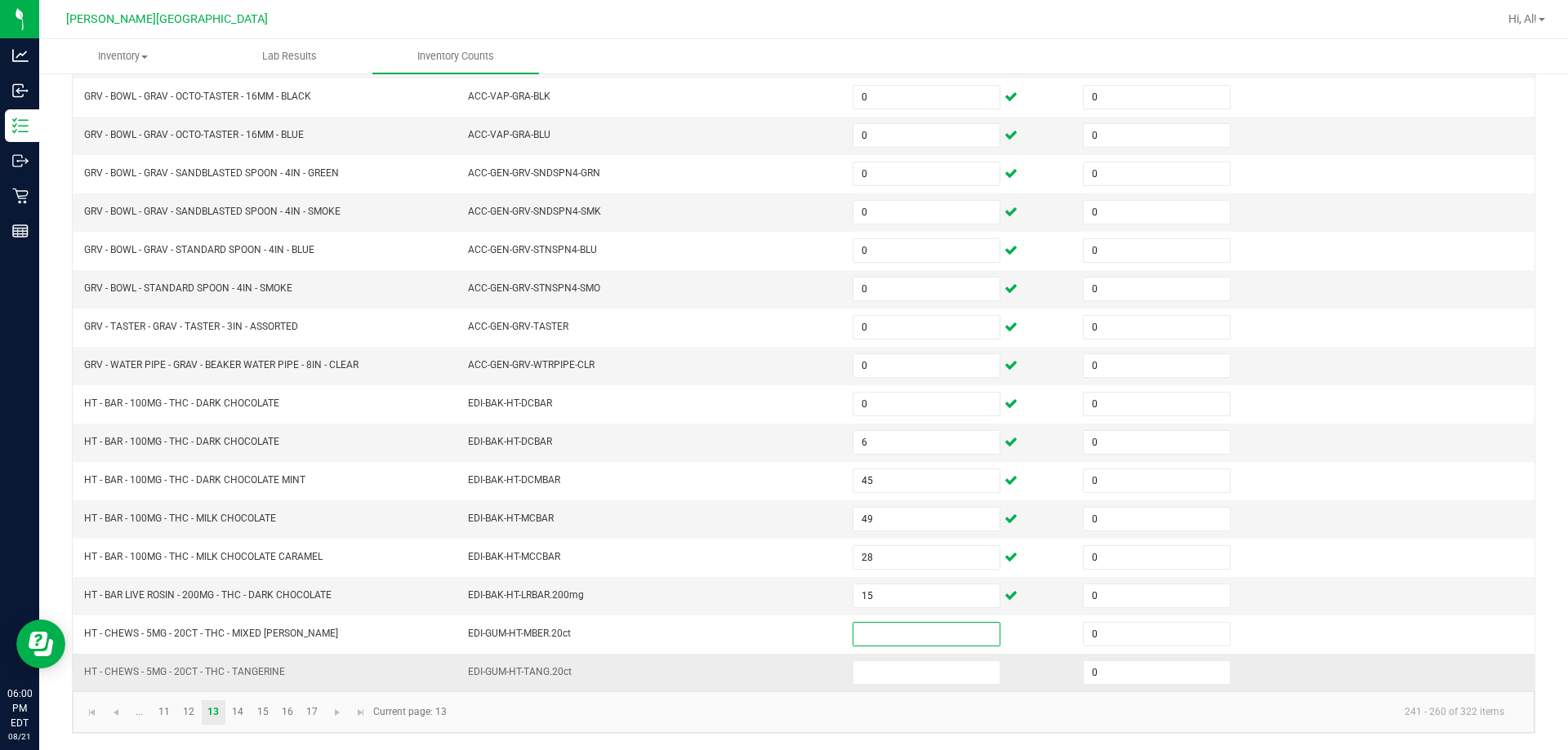
click at [779, 659] on td at bounding box center [957, 673] width 230 height 38
click at [779, 663] on input at bounding box center [926, 673] width 146 height 23
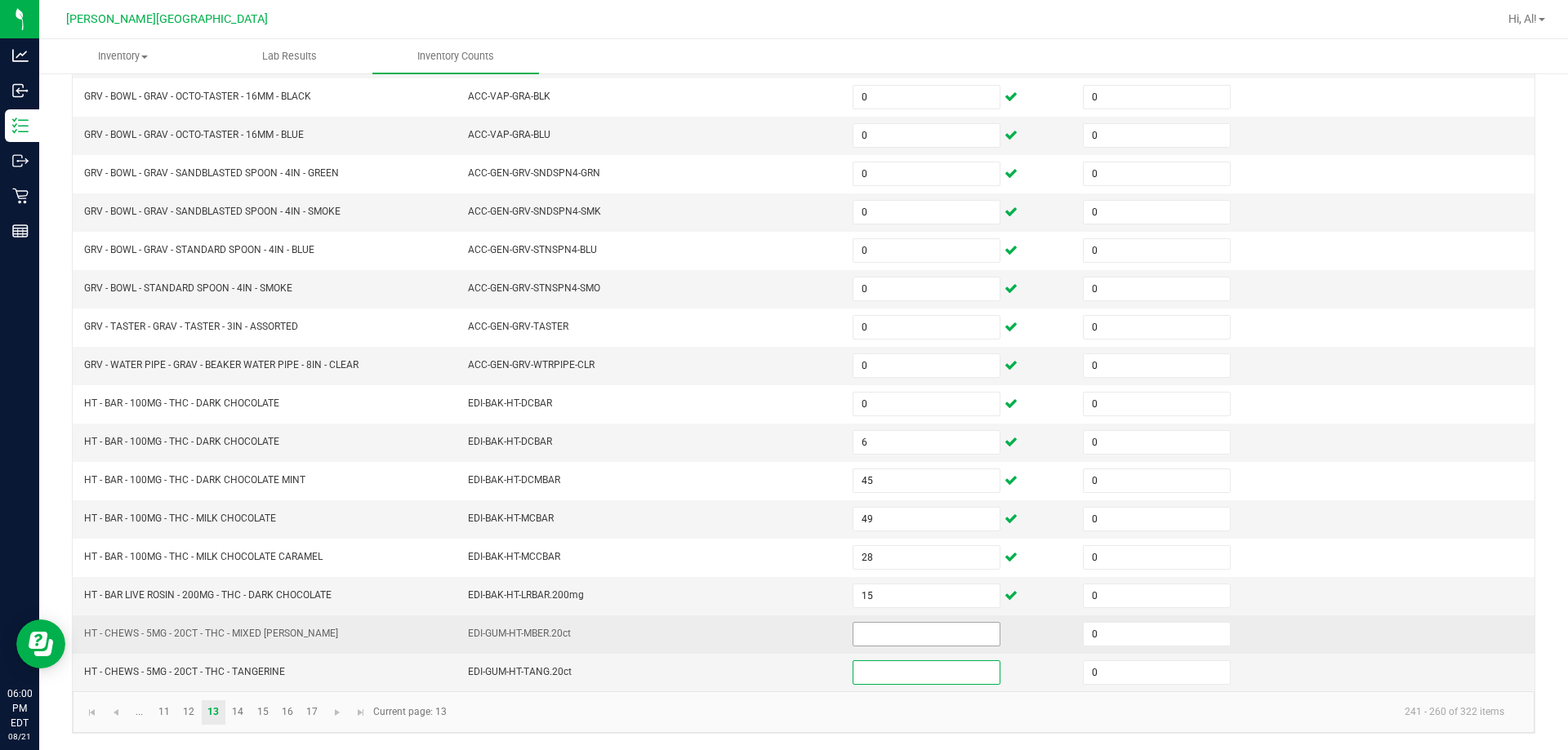
click at [779, 635] on input at bounding box center [926, 635] width 146 height 23
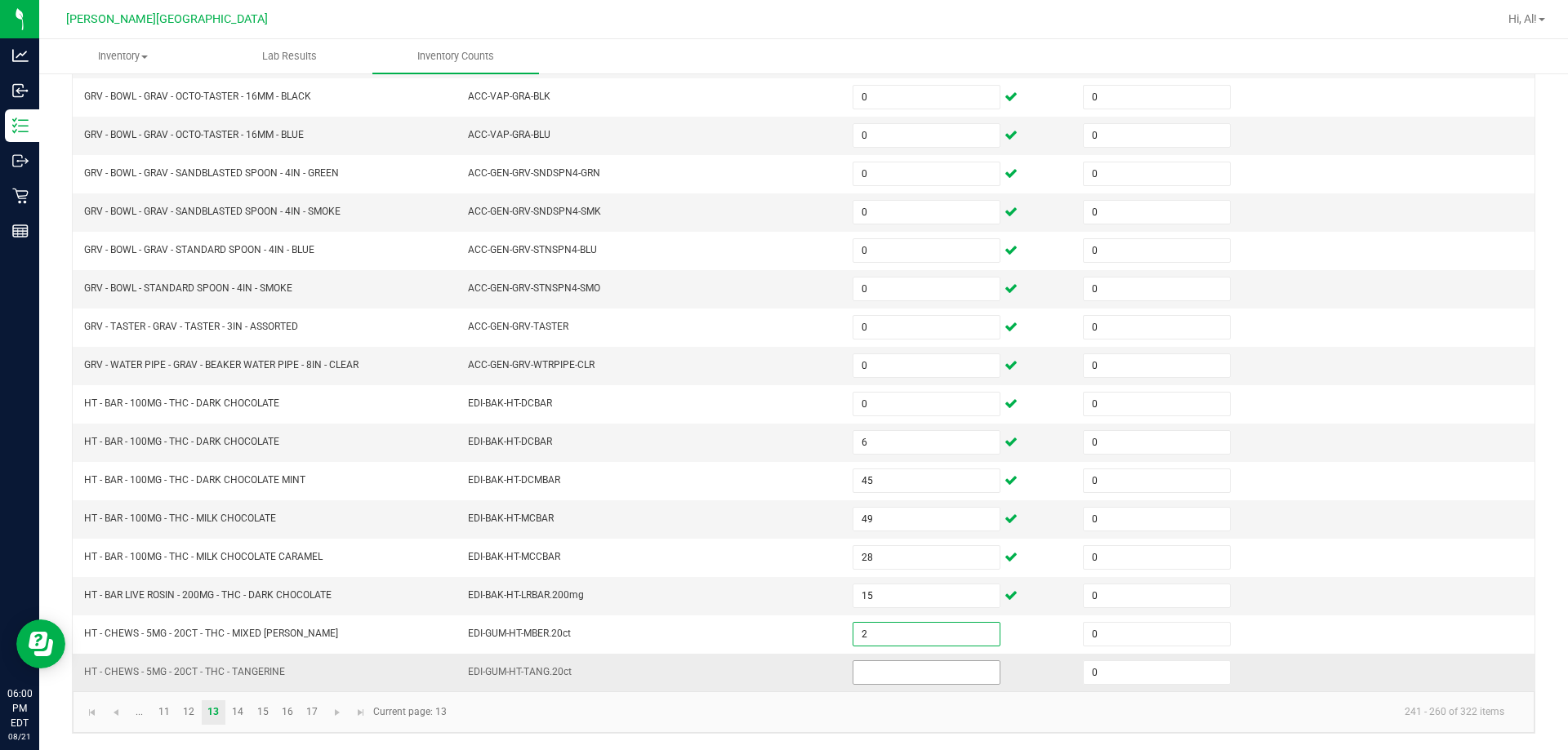
click at [779, 664] on input at bounding box center [926, 673] width 146 height 23
click at [779, 659] on td "EDI-GUM-HT-TANG.20ct" at bounding box center [650, 673] width 384 height 38
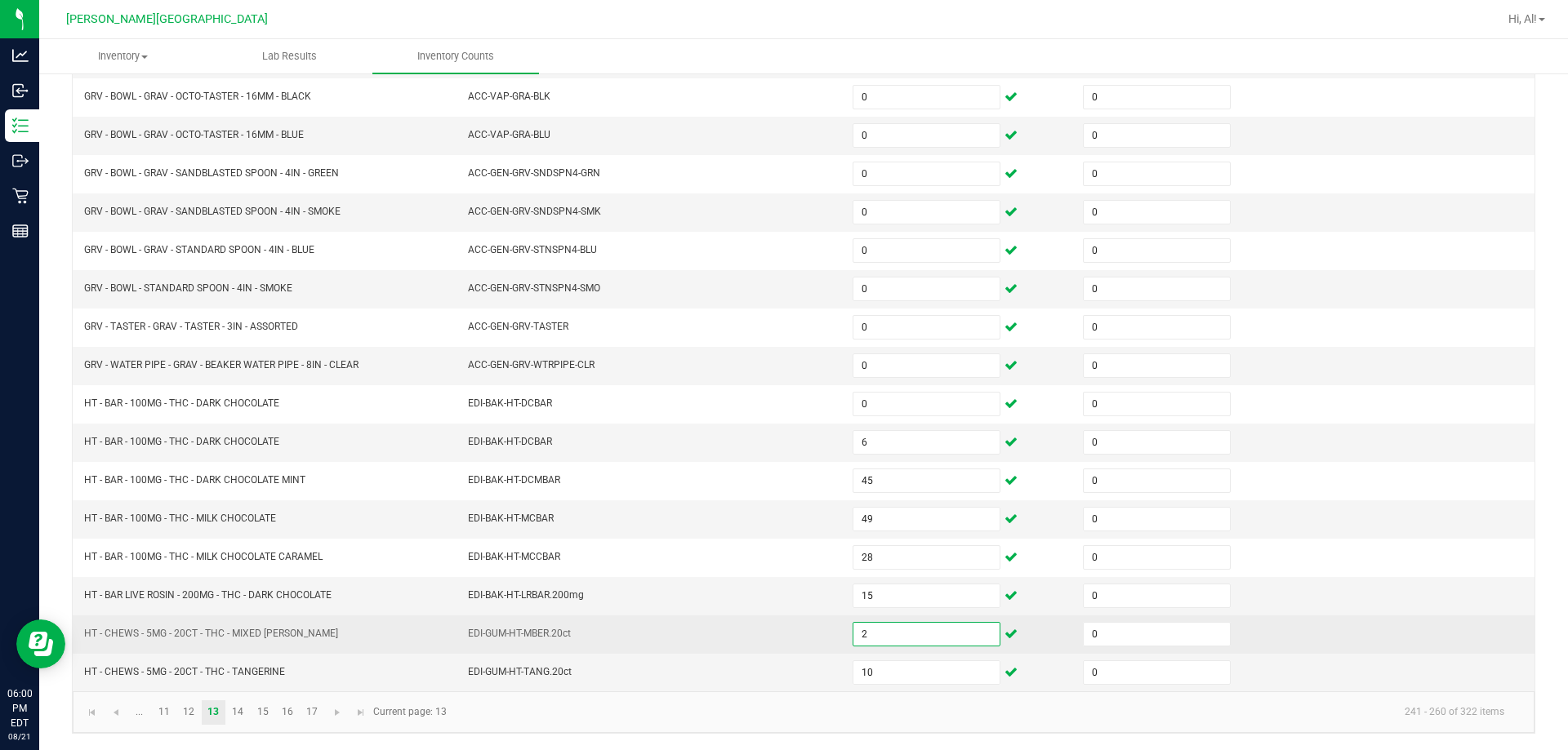
click at [779, 642] on input "2" at bounding box center [926, 635] width 146 height 23
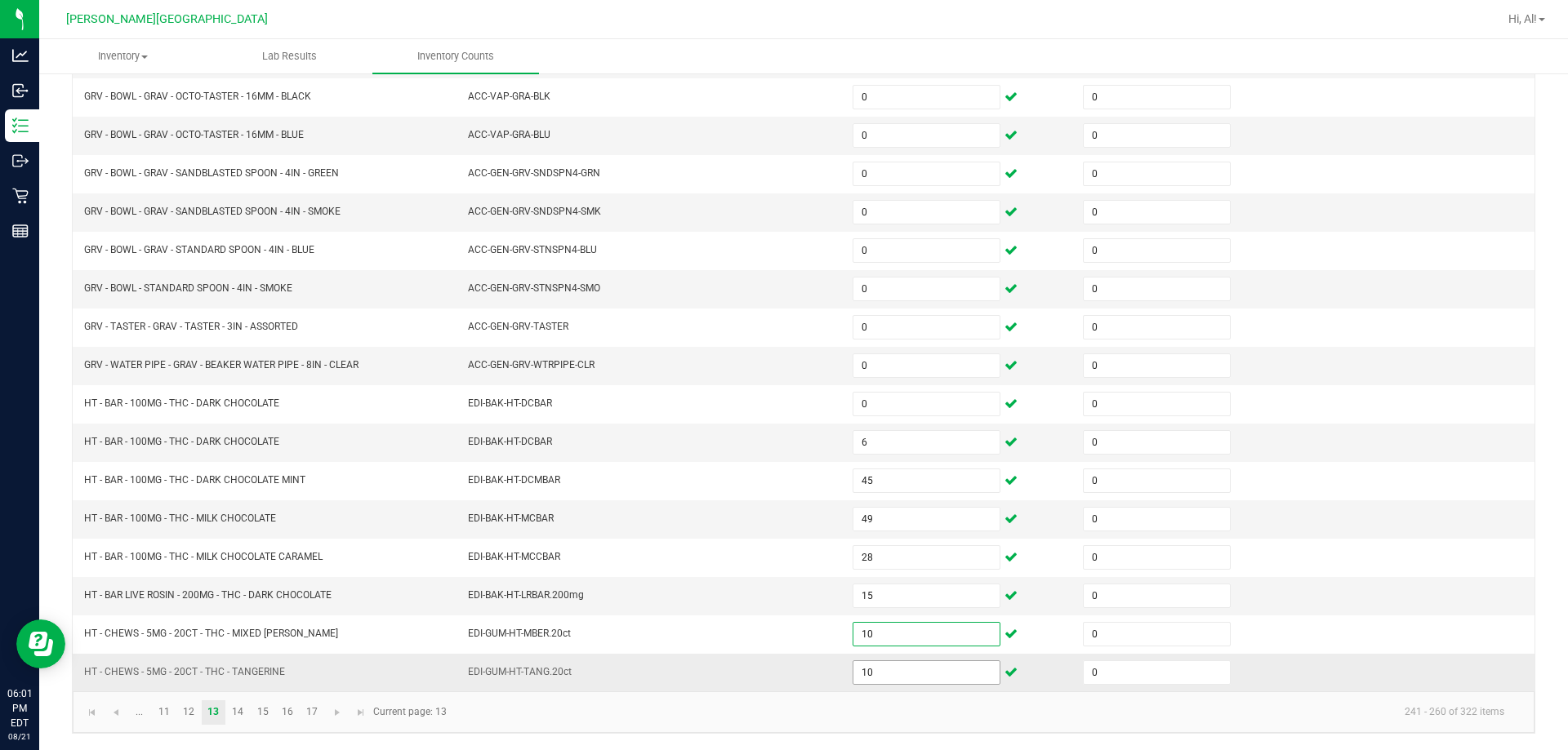
click at [779, 677] on input "10" at bounding box center [926, 673] width 146 height 23
click at [768, 663] on td "EDI-GUM-HT-TANG.20ct" at bounding box center [650, 673] width 384 height 38
click at [245, 710] on link "14" at bounding box center [237, 713] width 24 height 25
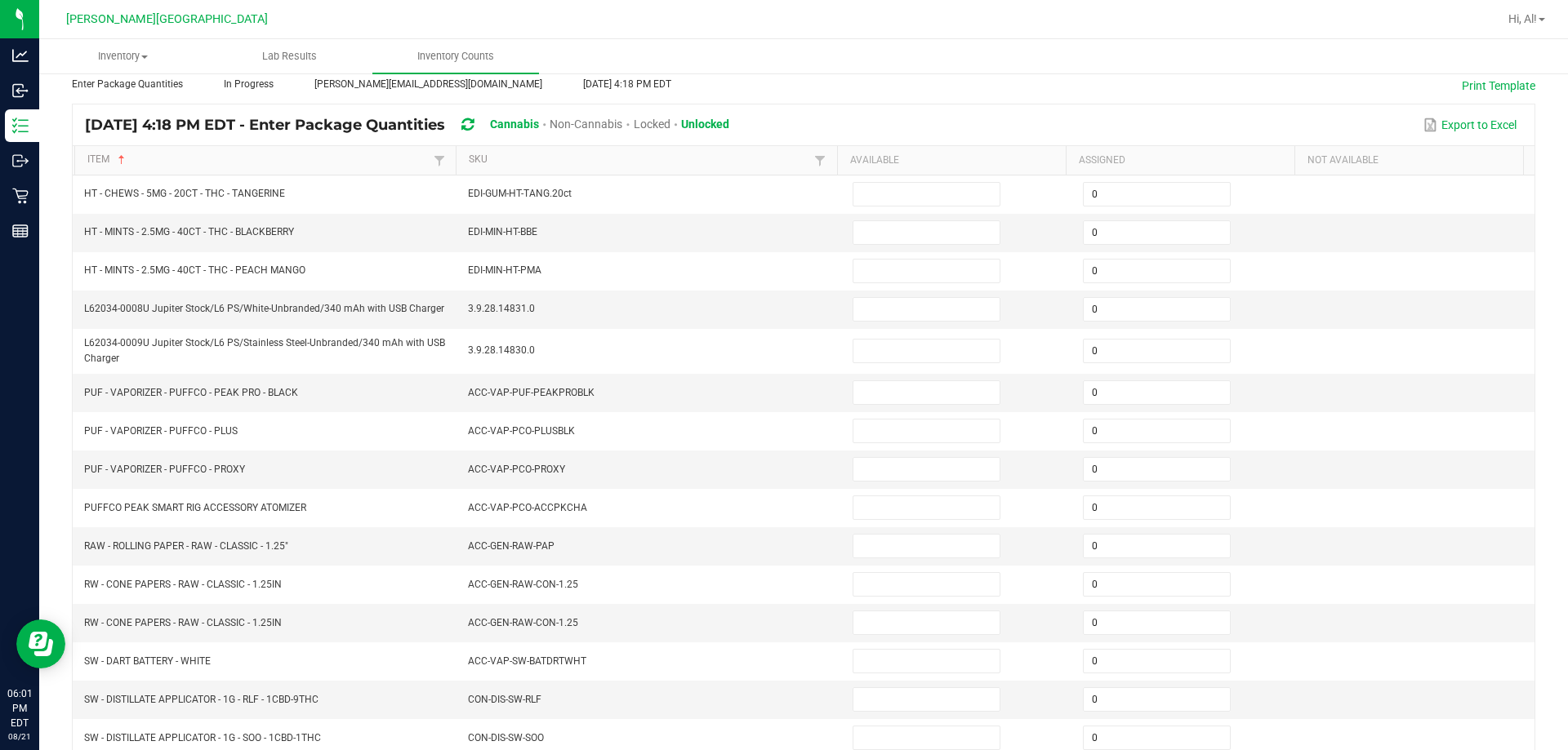
scroll to position [12, 0]
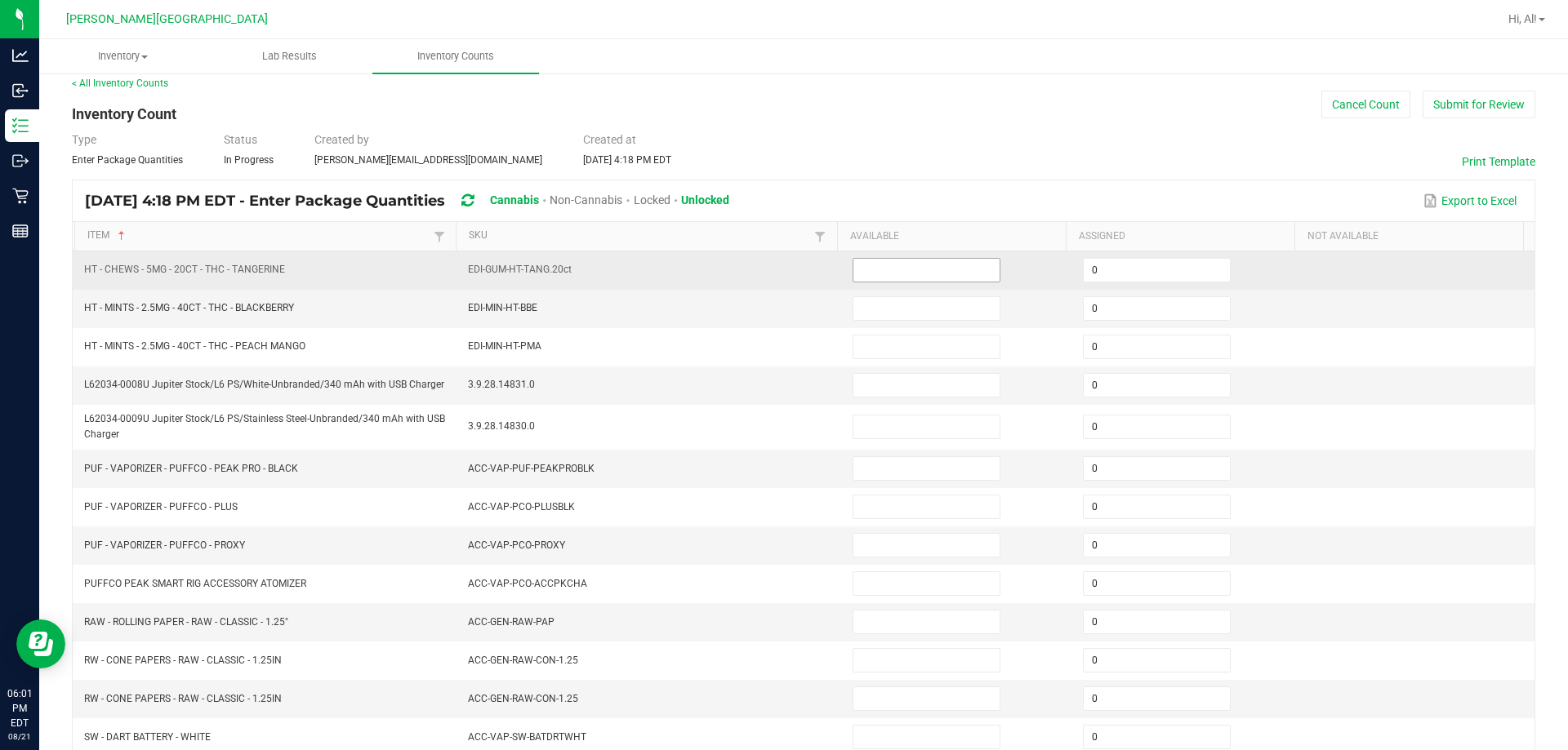
click at [779, 270] on input at bounding box center [926, 270] width 146 height 23
click at [767, 278] on td "EDI-GUM-HT-TANG.20ct" at bounding box center [650, 270] width 384 height 39
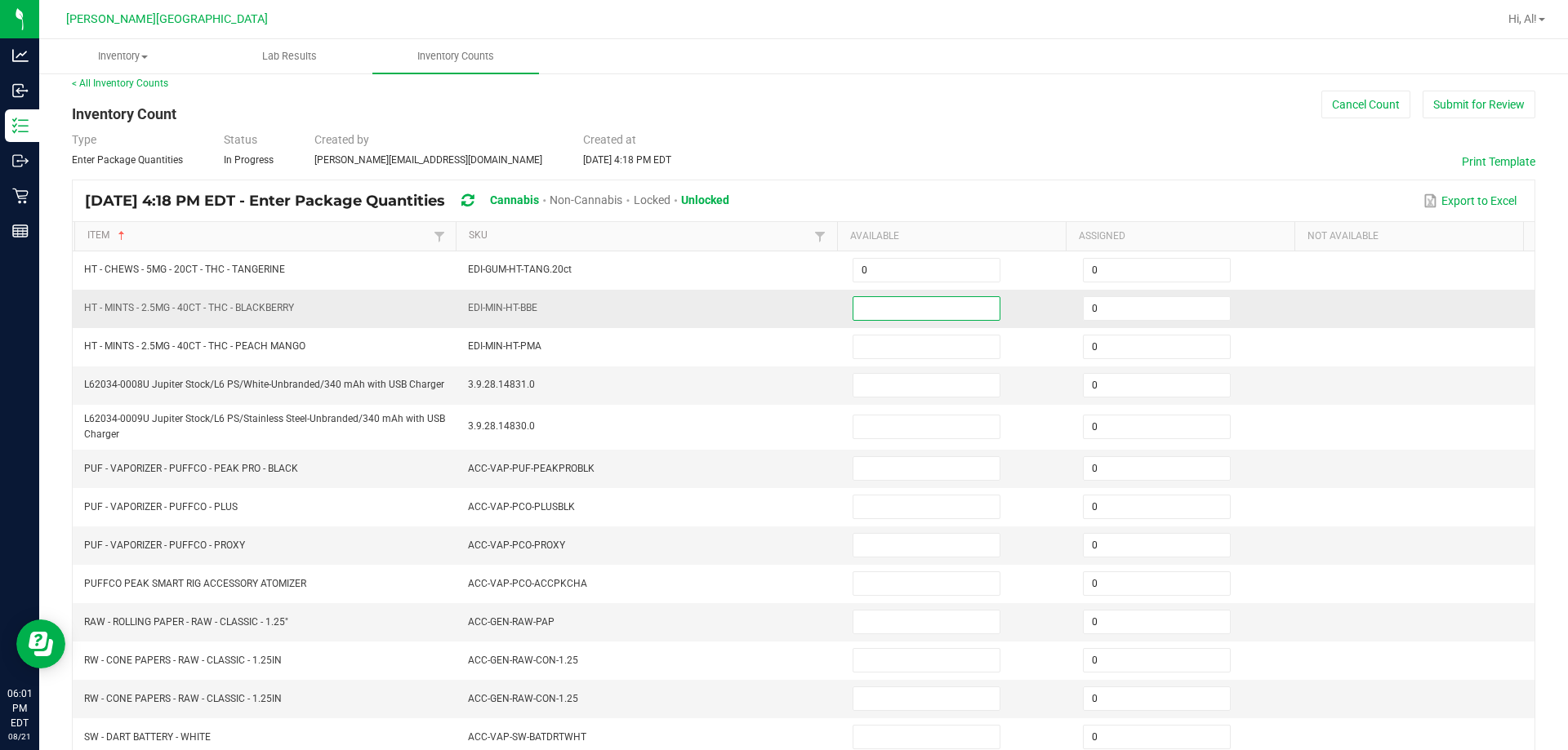
click at [779, 310] on input at bounding box center [926, 308] width 146 height 23
click at [779, 321] on td "EDI-MIN-HT-BBE" at bounding box center [650, 309] width 384 height 39
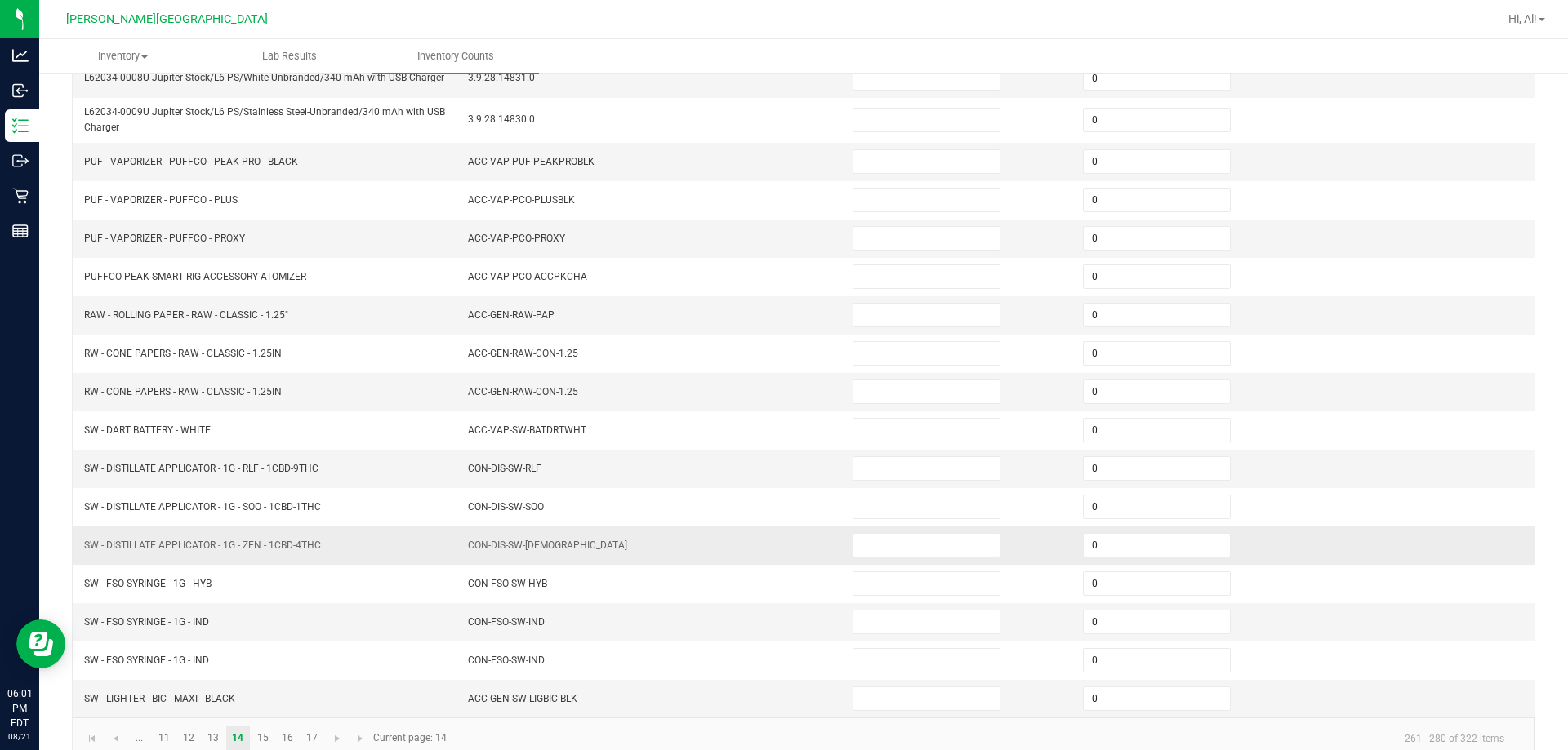
scroll to position [339, 0]
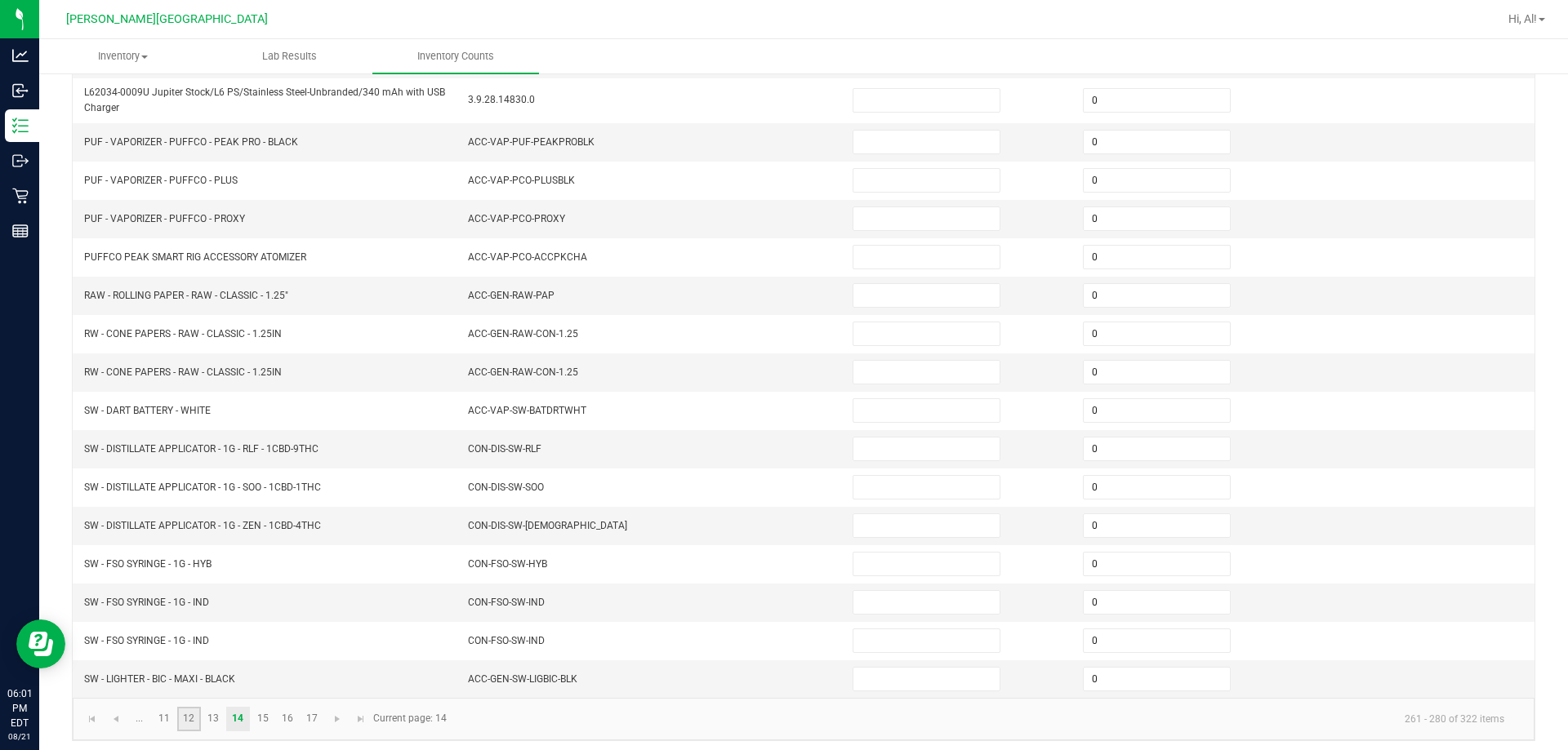
click at [192, 719] on link "12" at bounding box center [189, 720] width 24 height 25
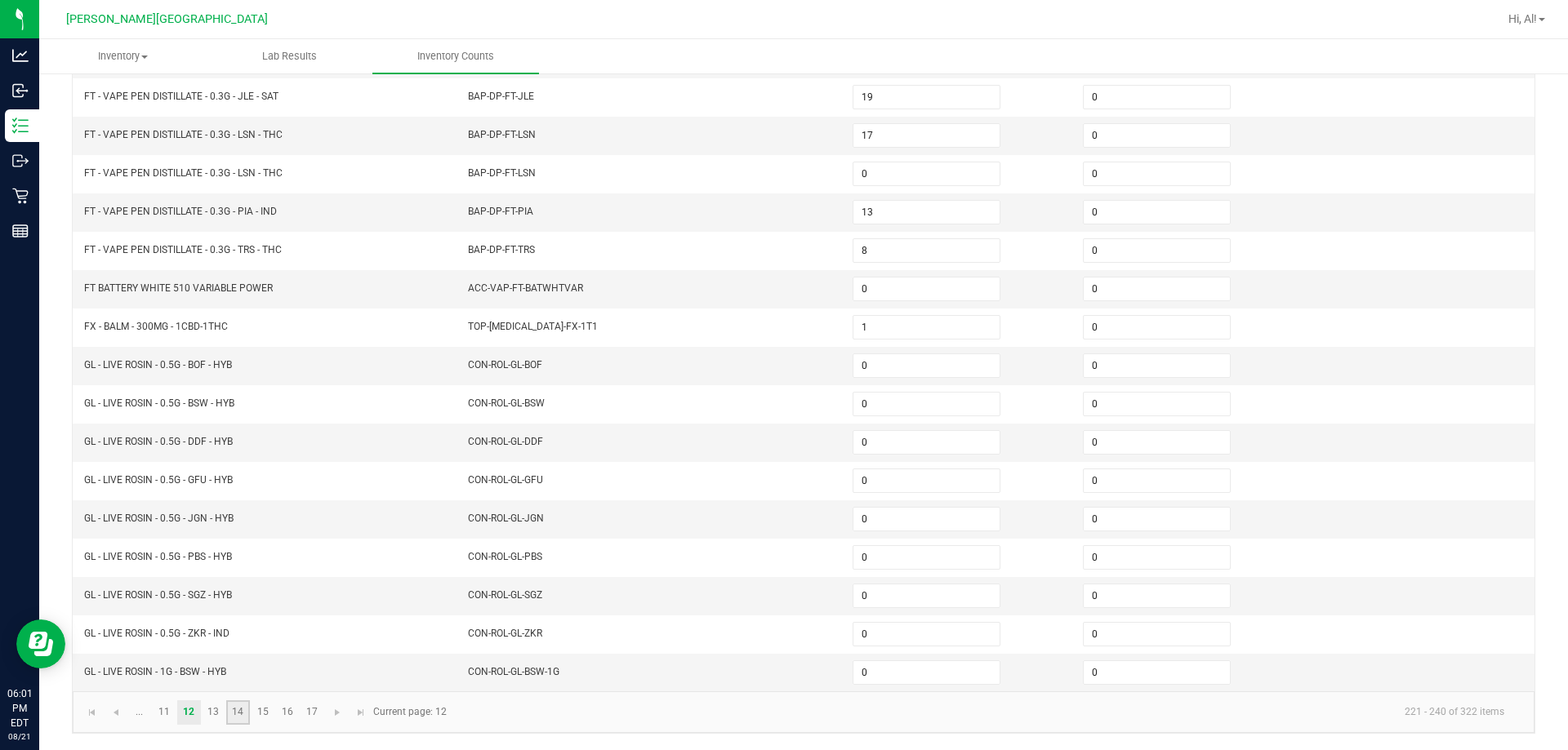
click at [247, 714] on link "14" at bounding box center [237, 713] width 24 height 25
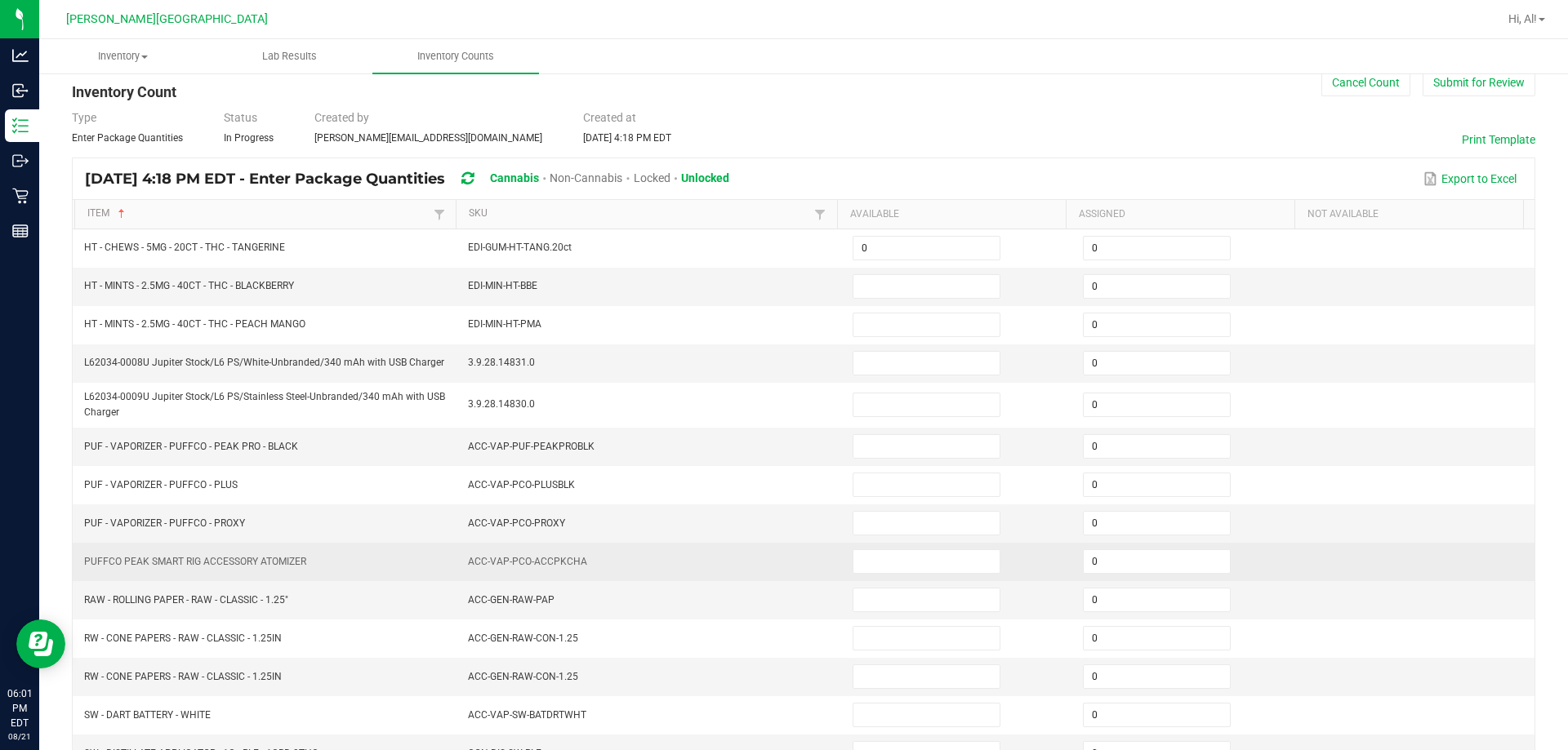
scroll to position [12, 0]
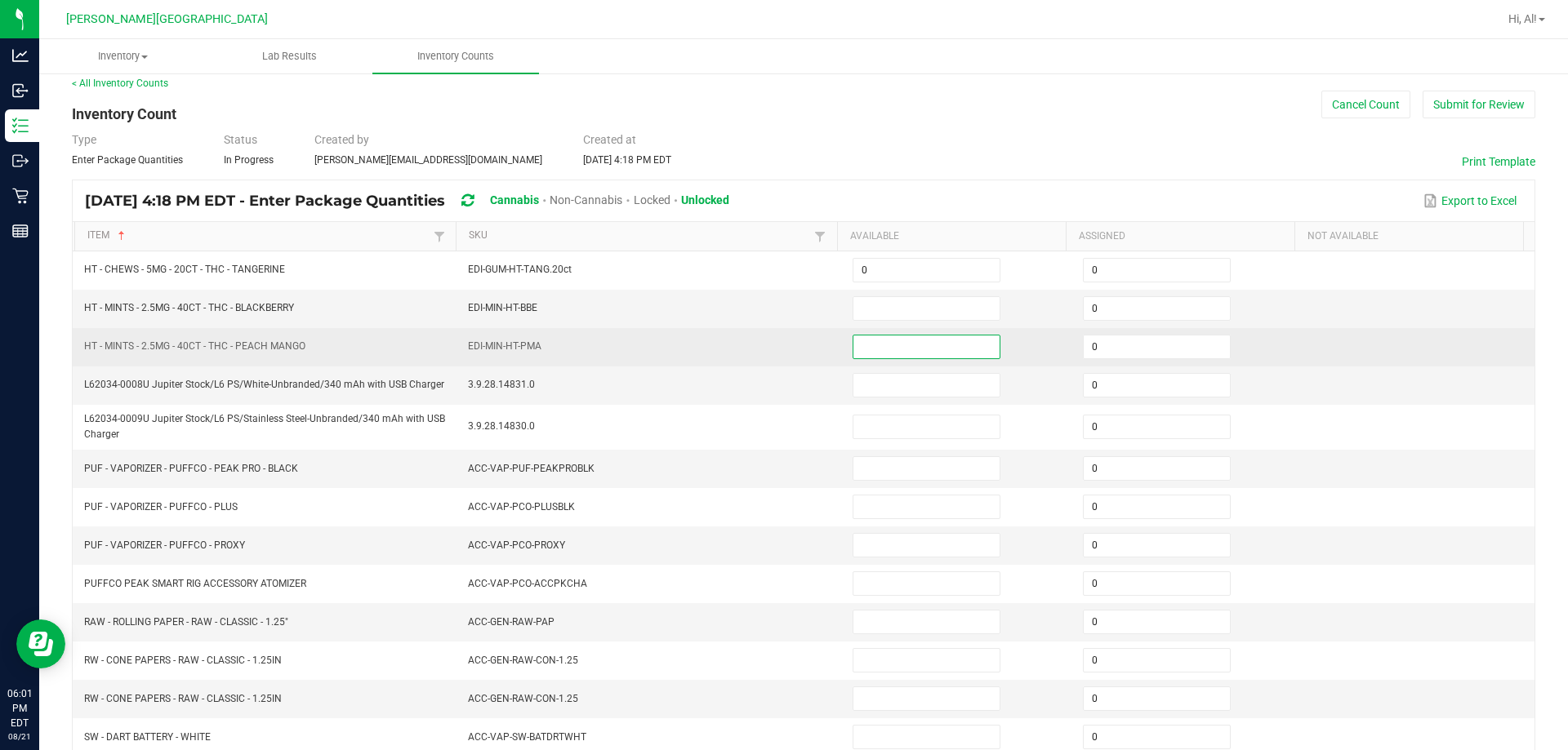
click at [779, 353] on input at bounding box center [926, 347] width 146 height 23
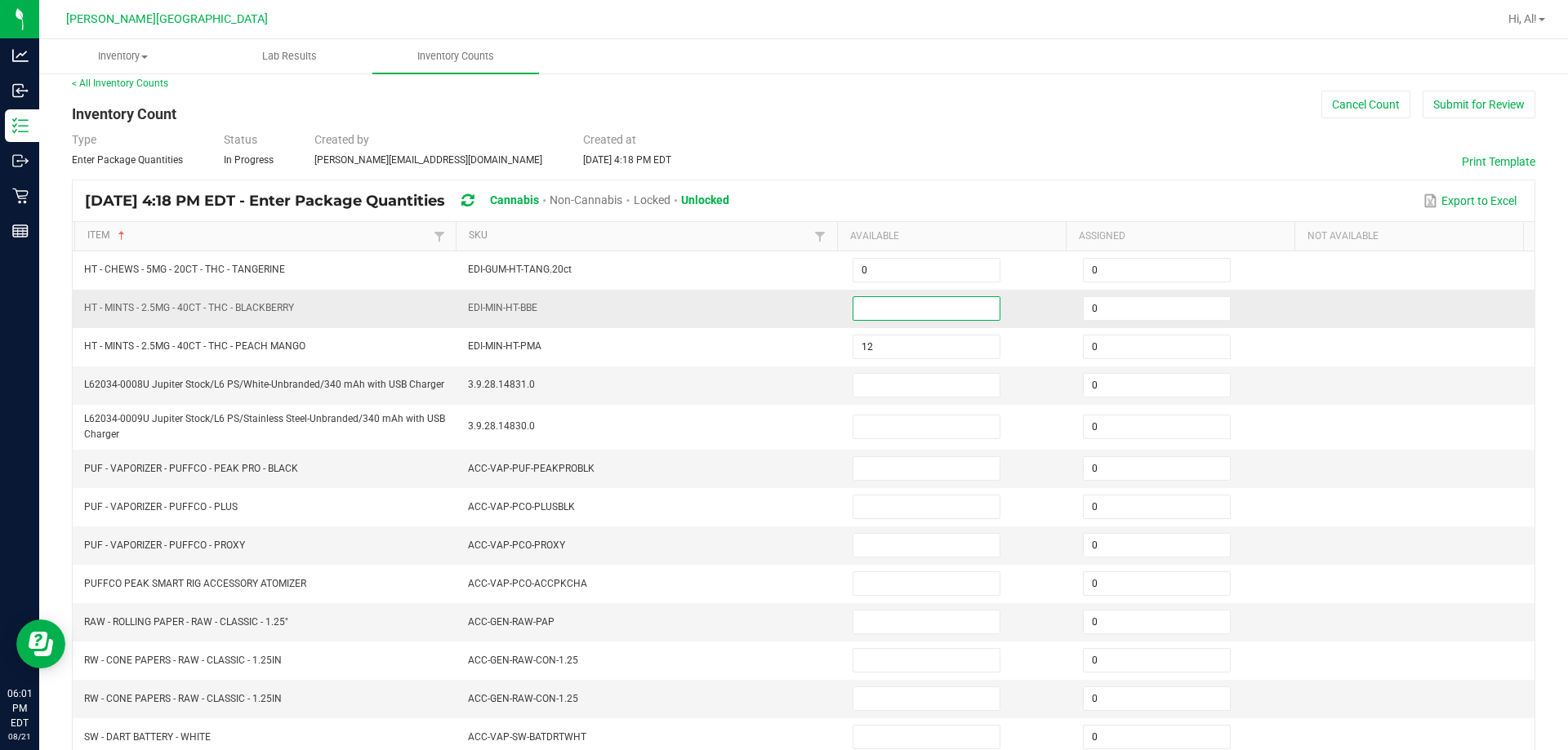
click at [779, 313] on input at bounding box center [926, 308] width 146 height 23
click at [737, 391] on td "3.9.28.14831.0" at bounding box center [650, 386] width 384 height 39
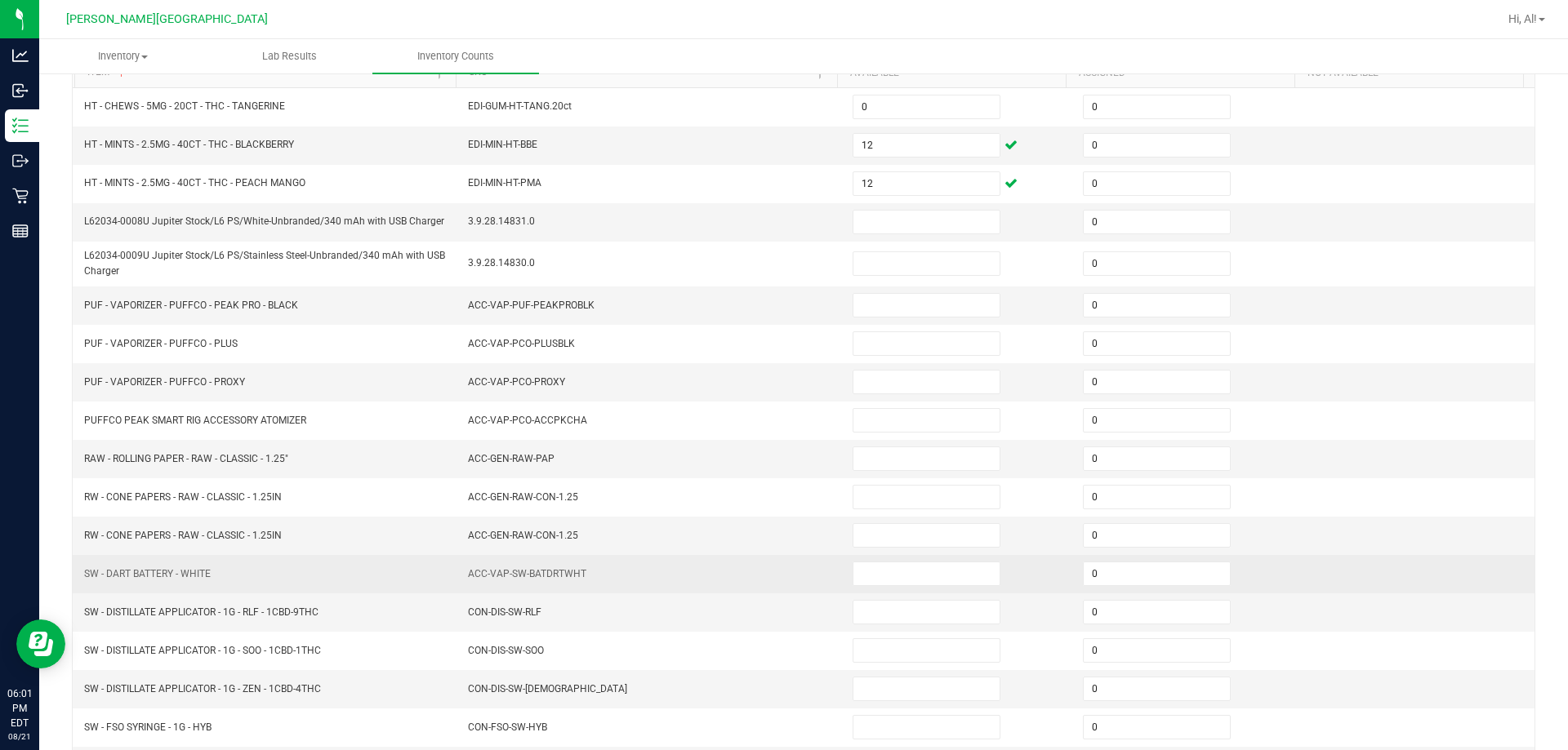
scroll to position [94, 0]
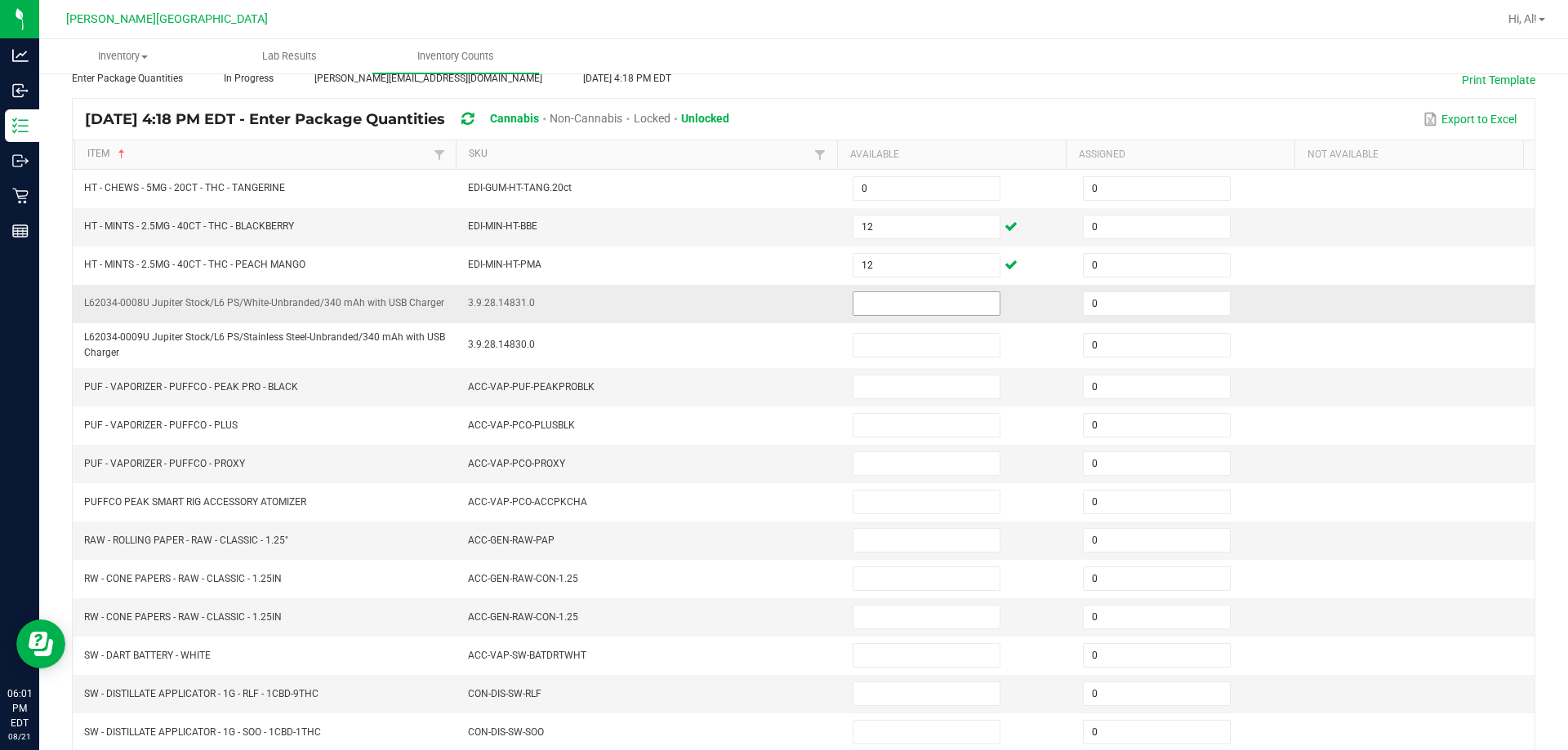
click at [779, 311] on input at bounding box center [926, 304] width 146 height 23
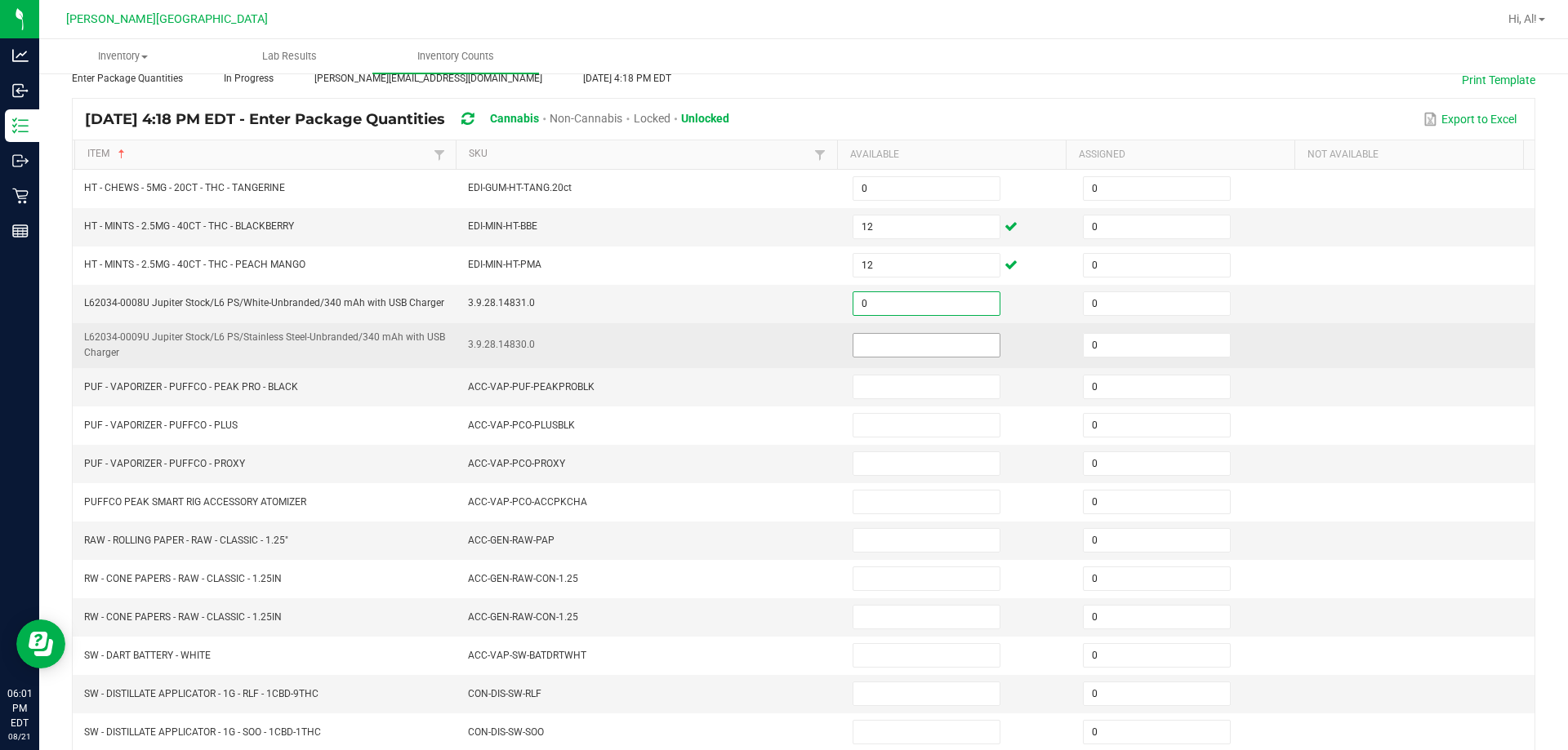
click at [779, 353] on input at bounding box center [926, 345] width 146 height 23
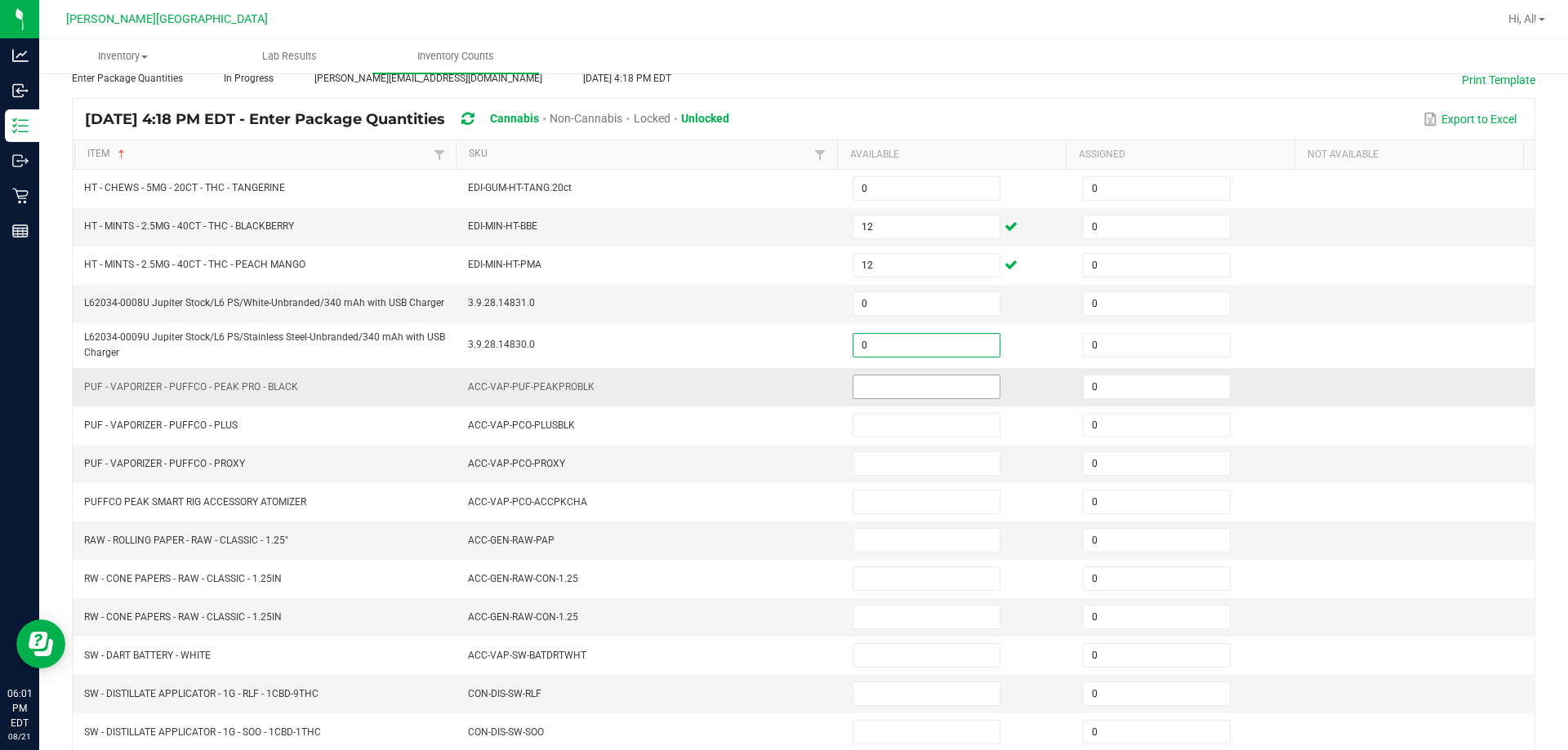
click at [779, 384] on input at bounding box center [926, 387] width 146 height 23
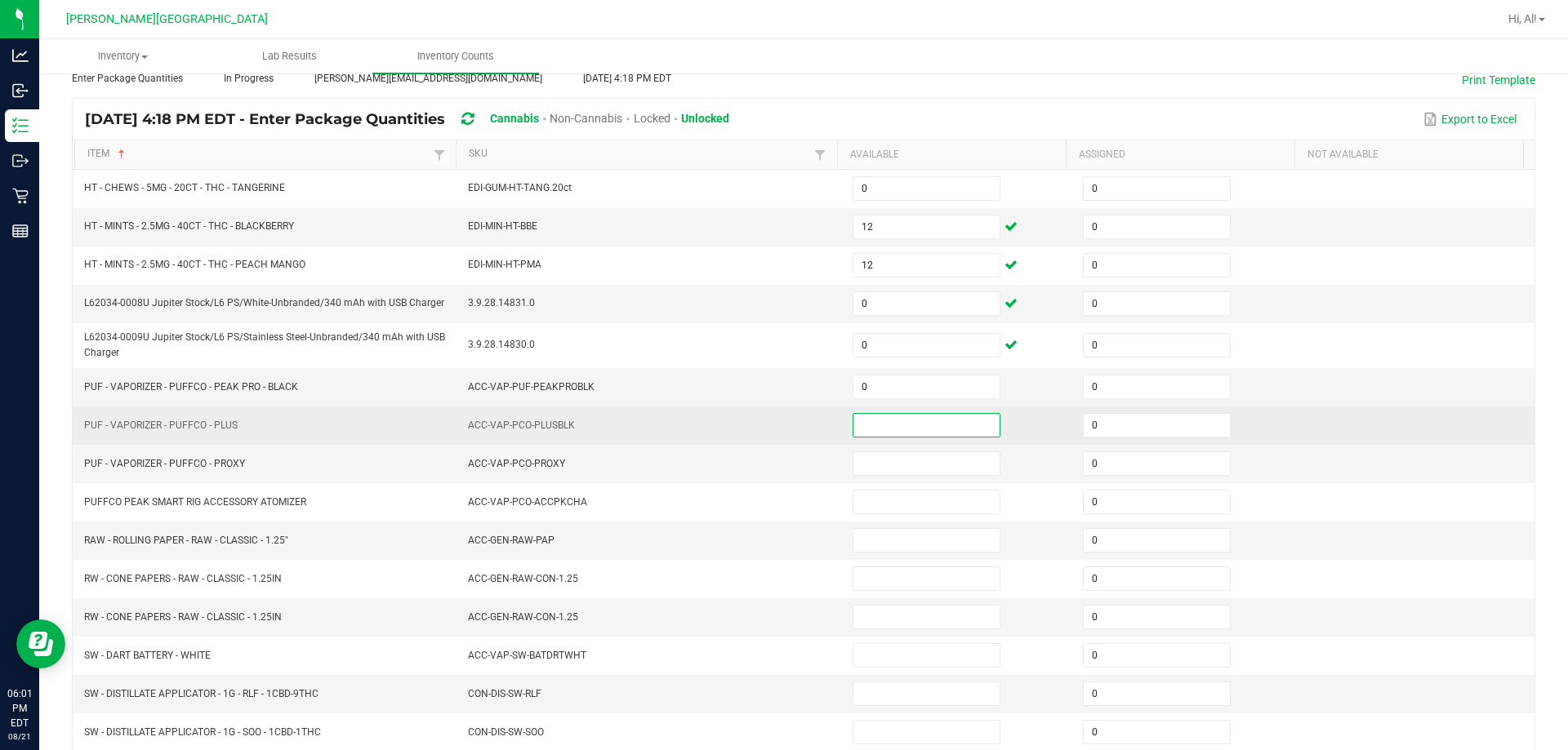
click at [779, 416] on input at bounding box center [926, 425] width 146 height 23
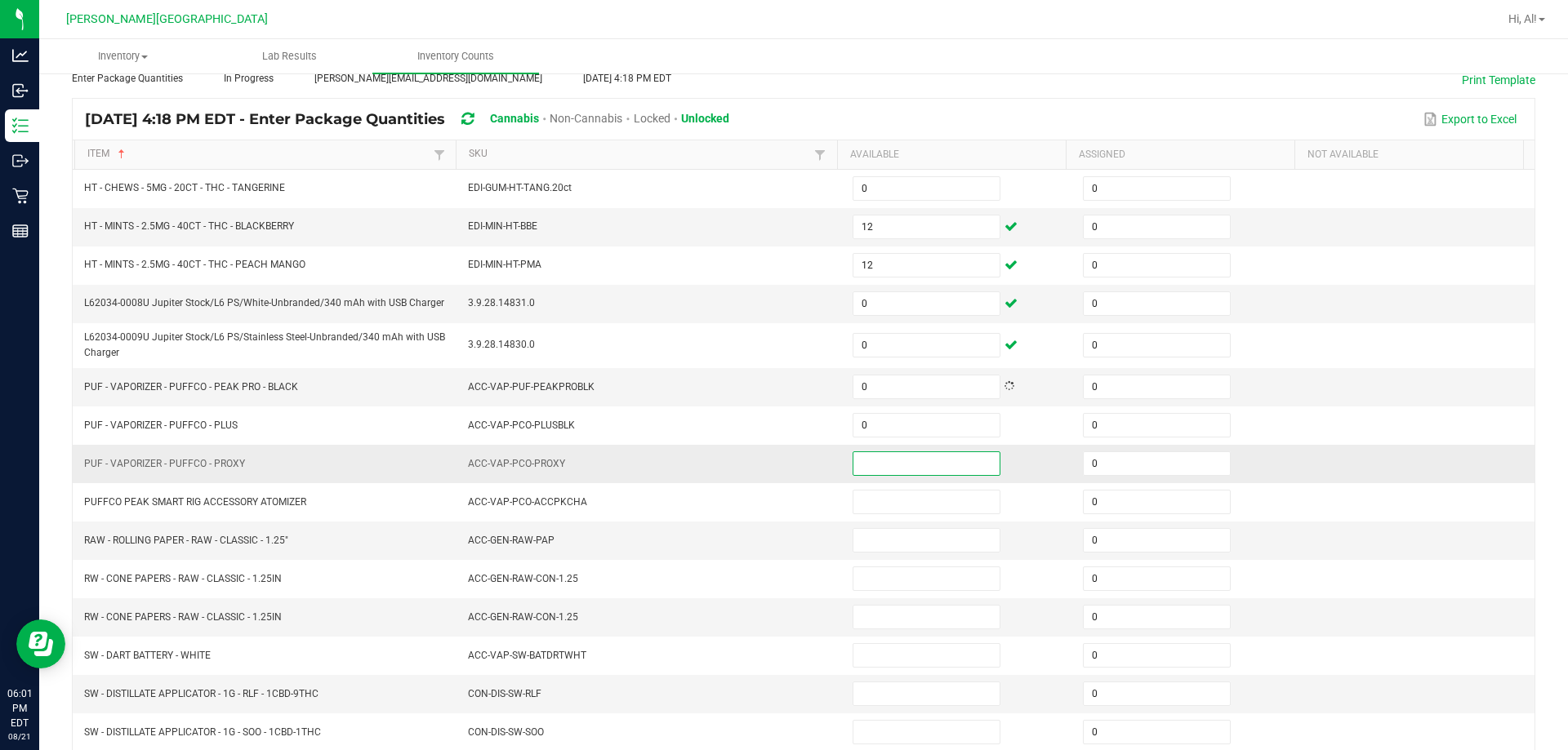
click at [779, 461] on input at bounding box center [926, 464] width 146 height 23
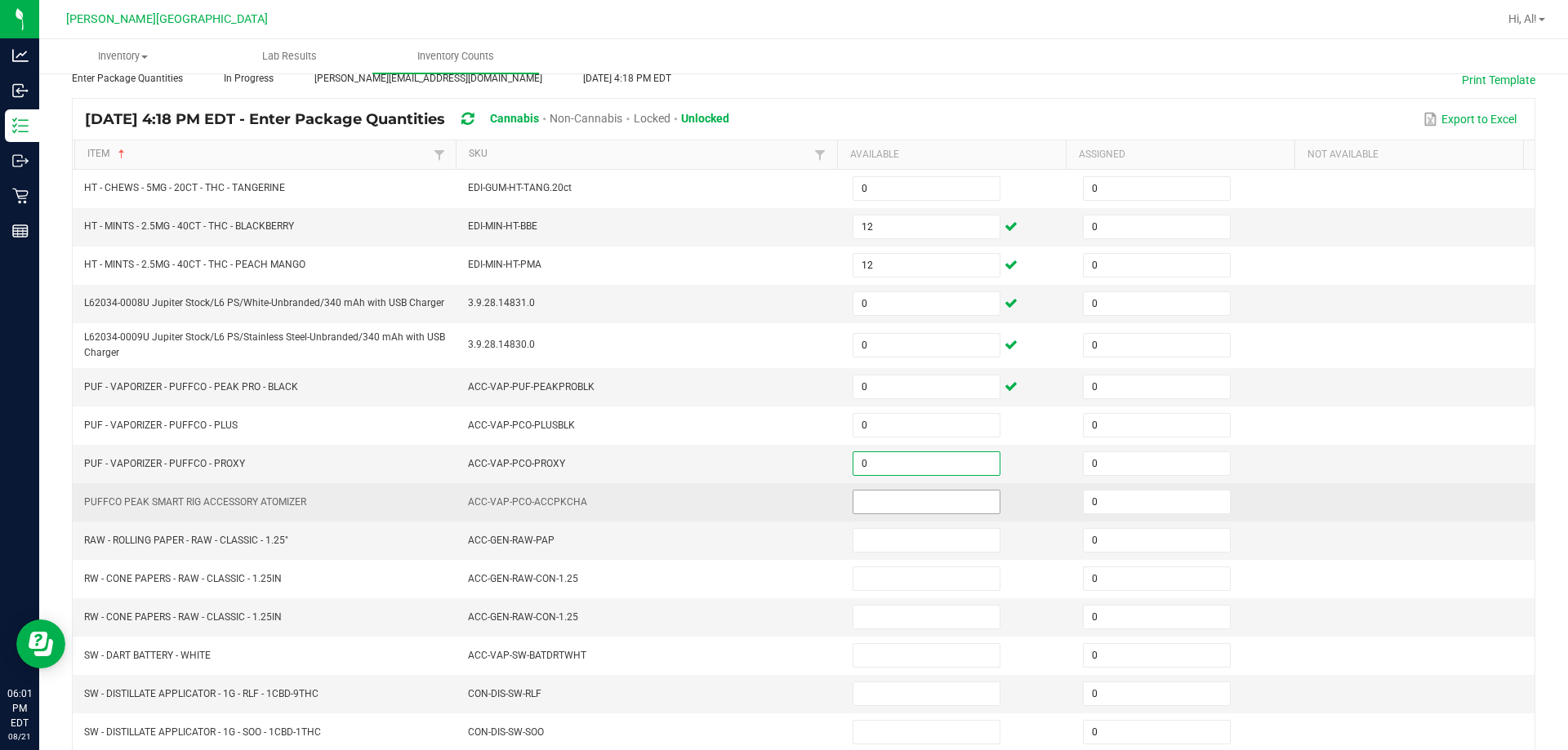
click at [779, 494] on input at bounding box center [926, 502] width 146 height 23
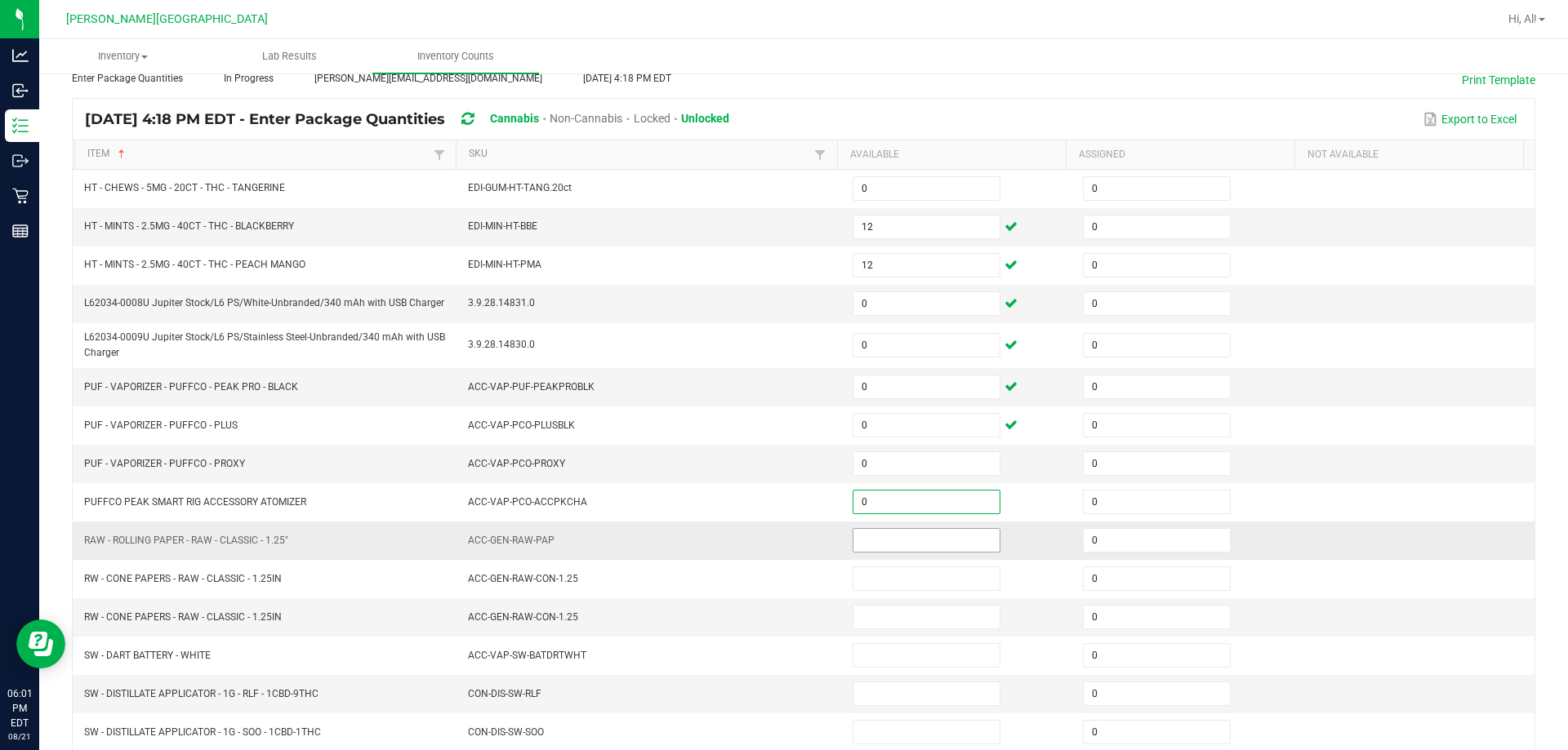
click at [779, 539] on input at bounding box center [926, 541] width 146 height 23
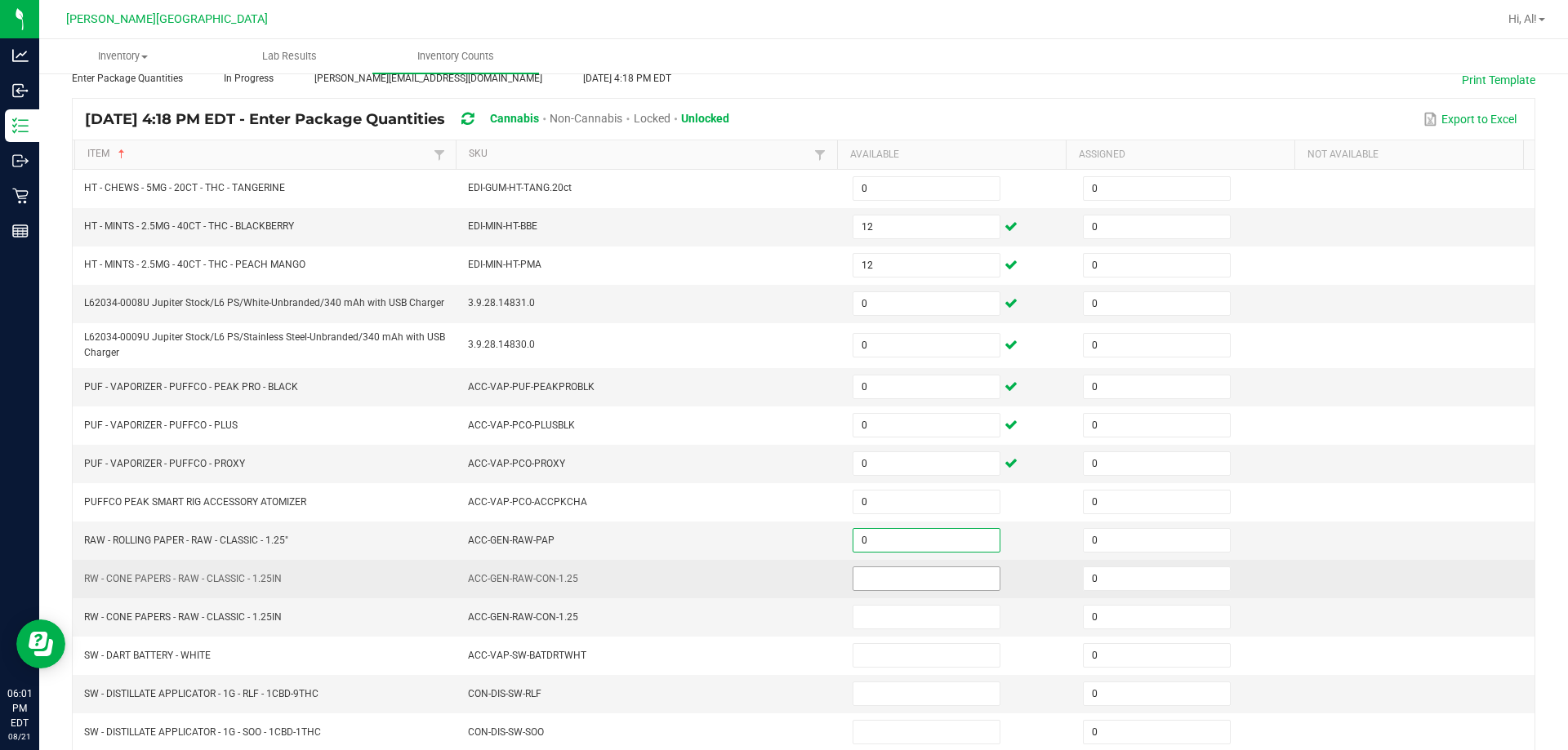
click at [779, 581] on input at bounding box center [926, 579] width 146 height 23
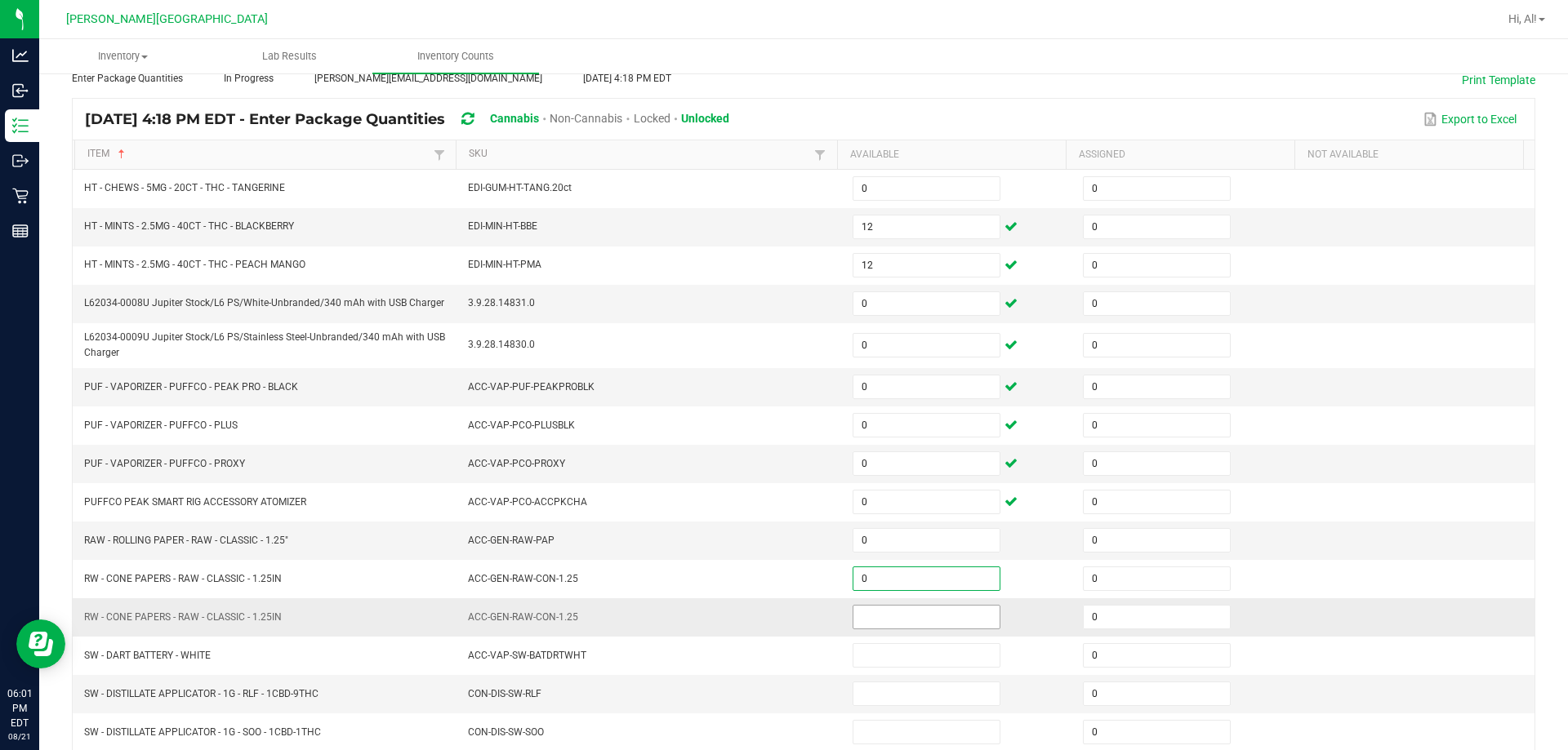
click at [779, 605] on span at bounding box center [926, 617] width 148 height 25
click at [779, 615] on input at bounding box center [926, 617] width 146 height 23
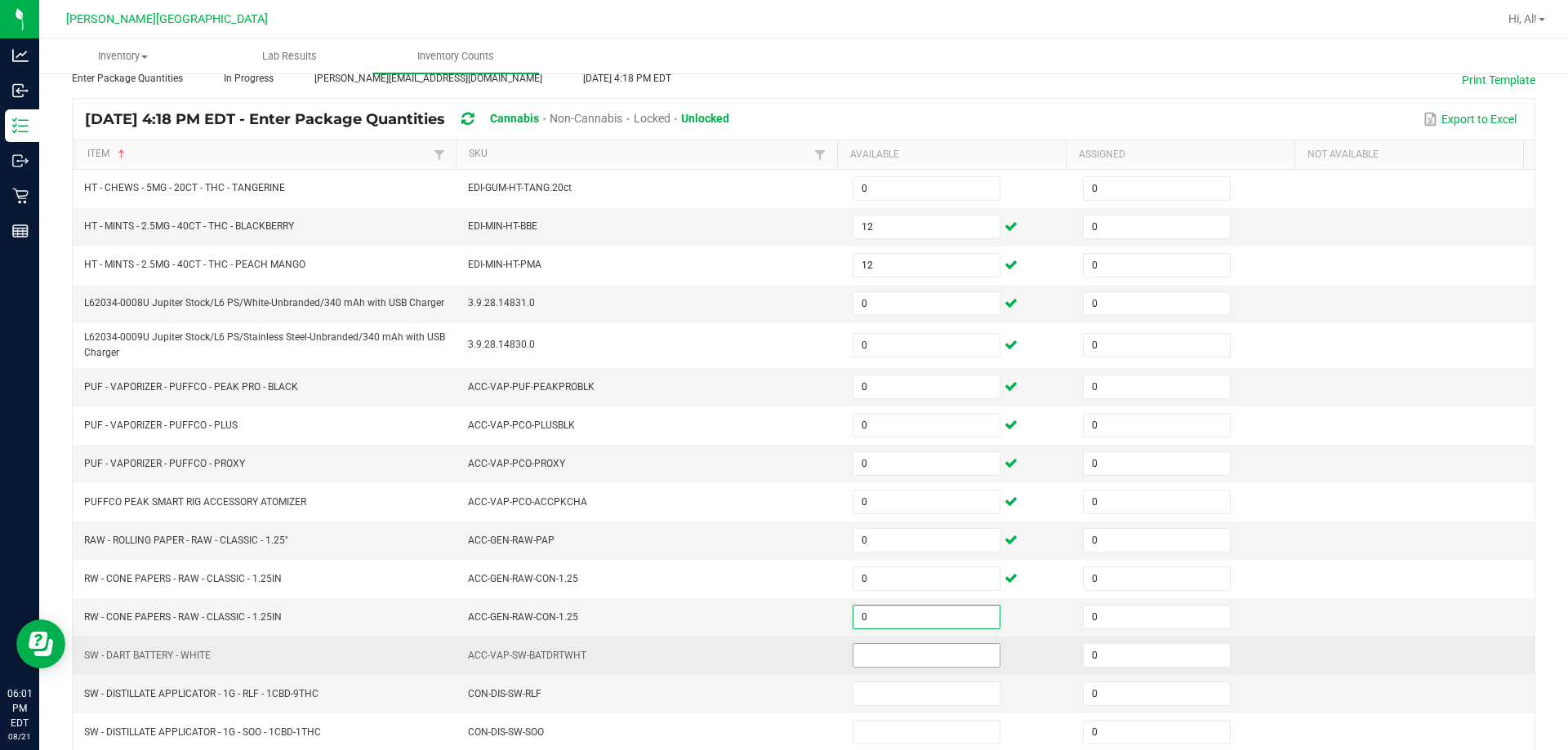
click at [779, 666] on input at bounding box center [926, 655] width 146 height 23
click at [779, 640] on td "ACC-VAP-SW-BATDRTWHT" at bounding box center [650, 655] width 384 height 39
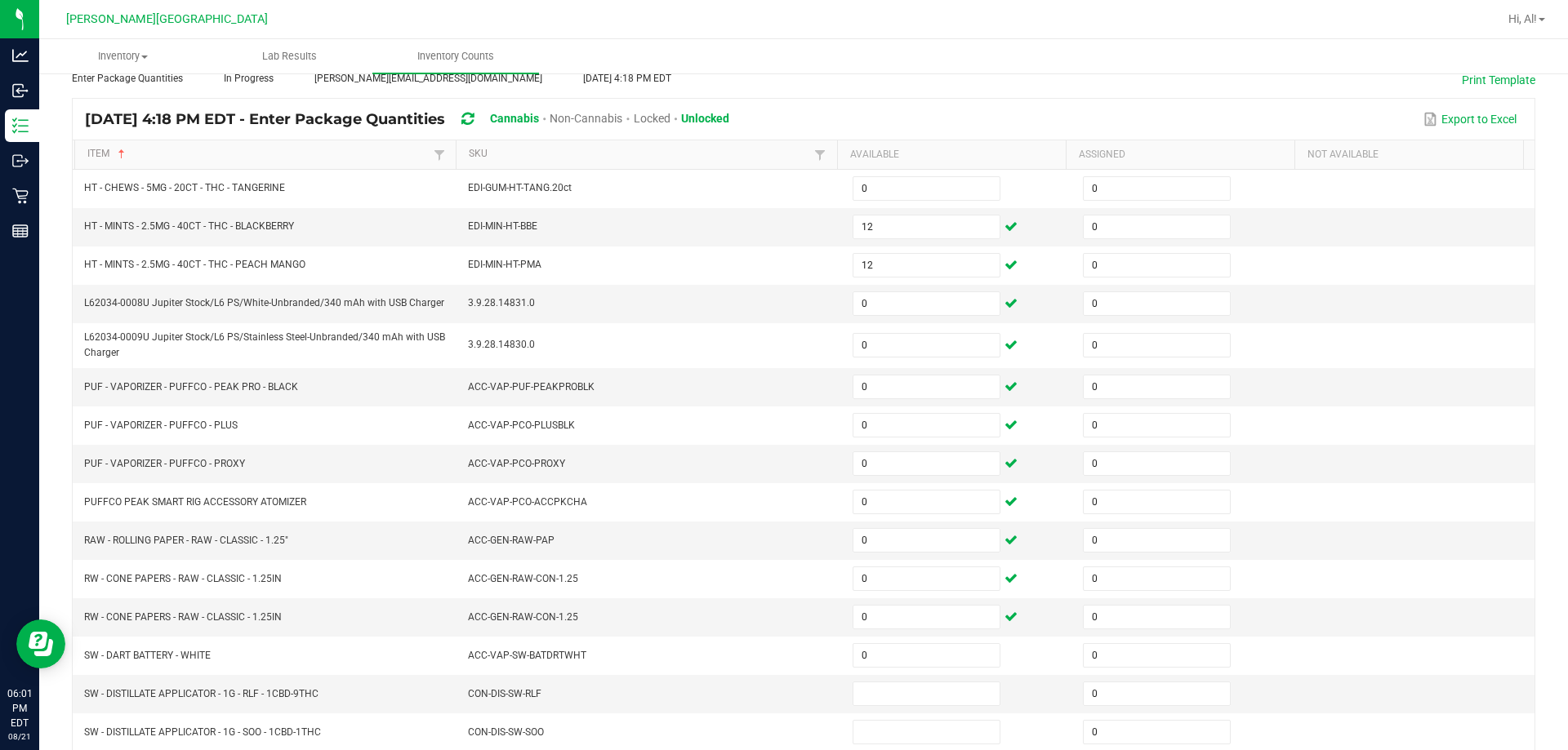
scroll to position [339, 0]
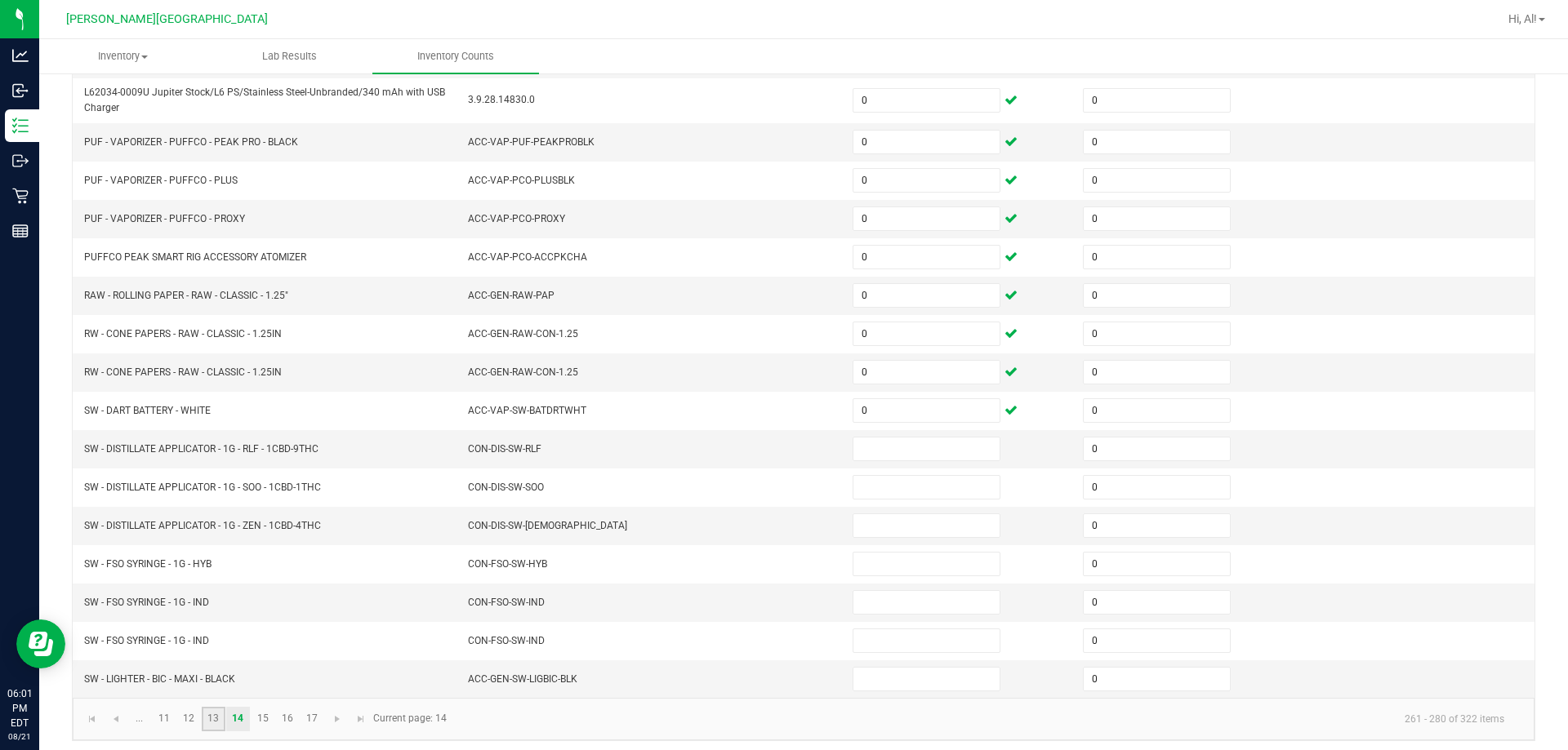
click at [218, 720] on link "13" at bounding box center [214, 720] width 24 height 25
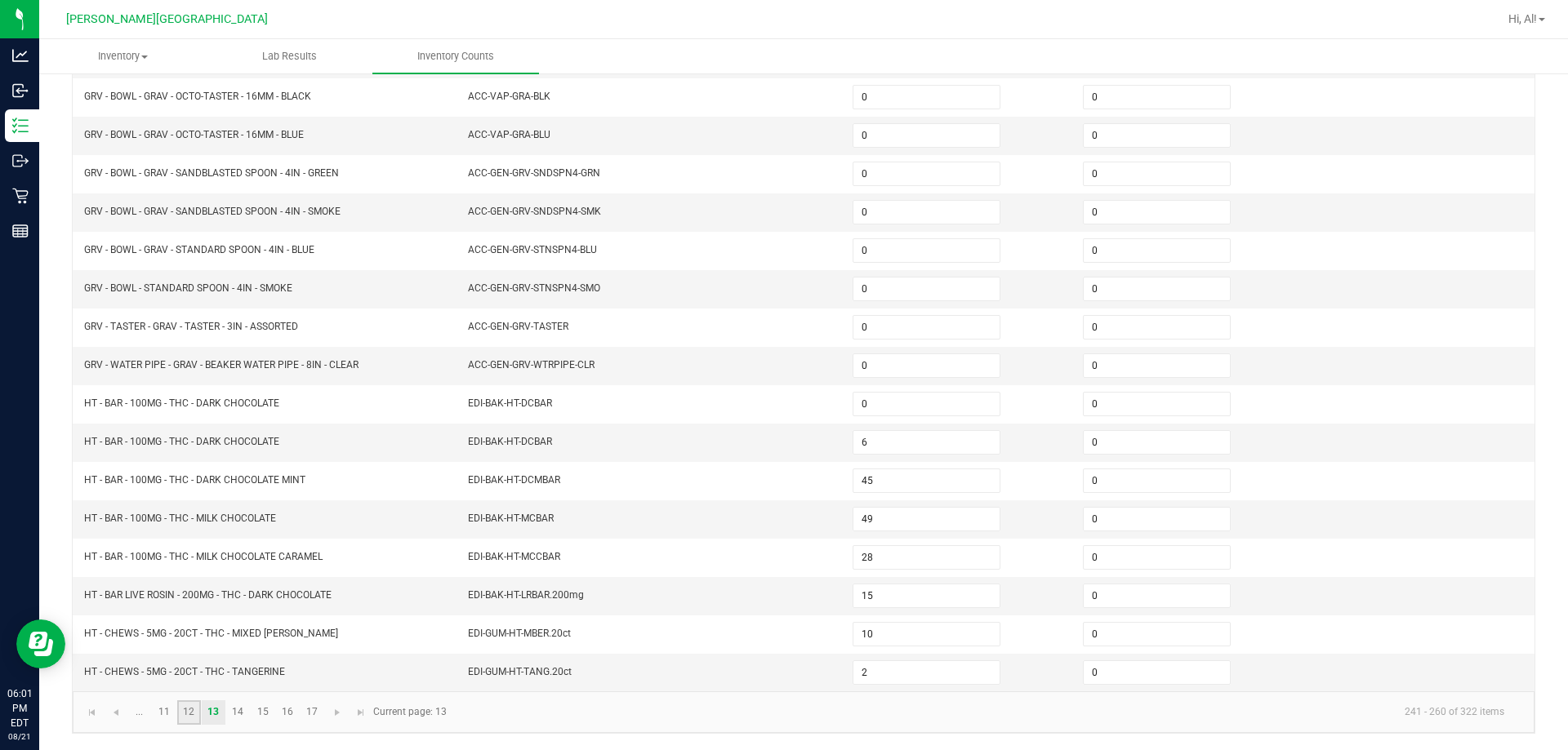
click at [193, 720] on link "12" at bounding box center [189, 713] width 24 height 25
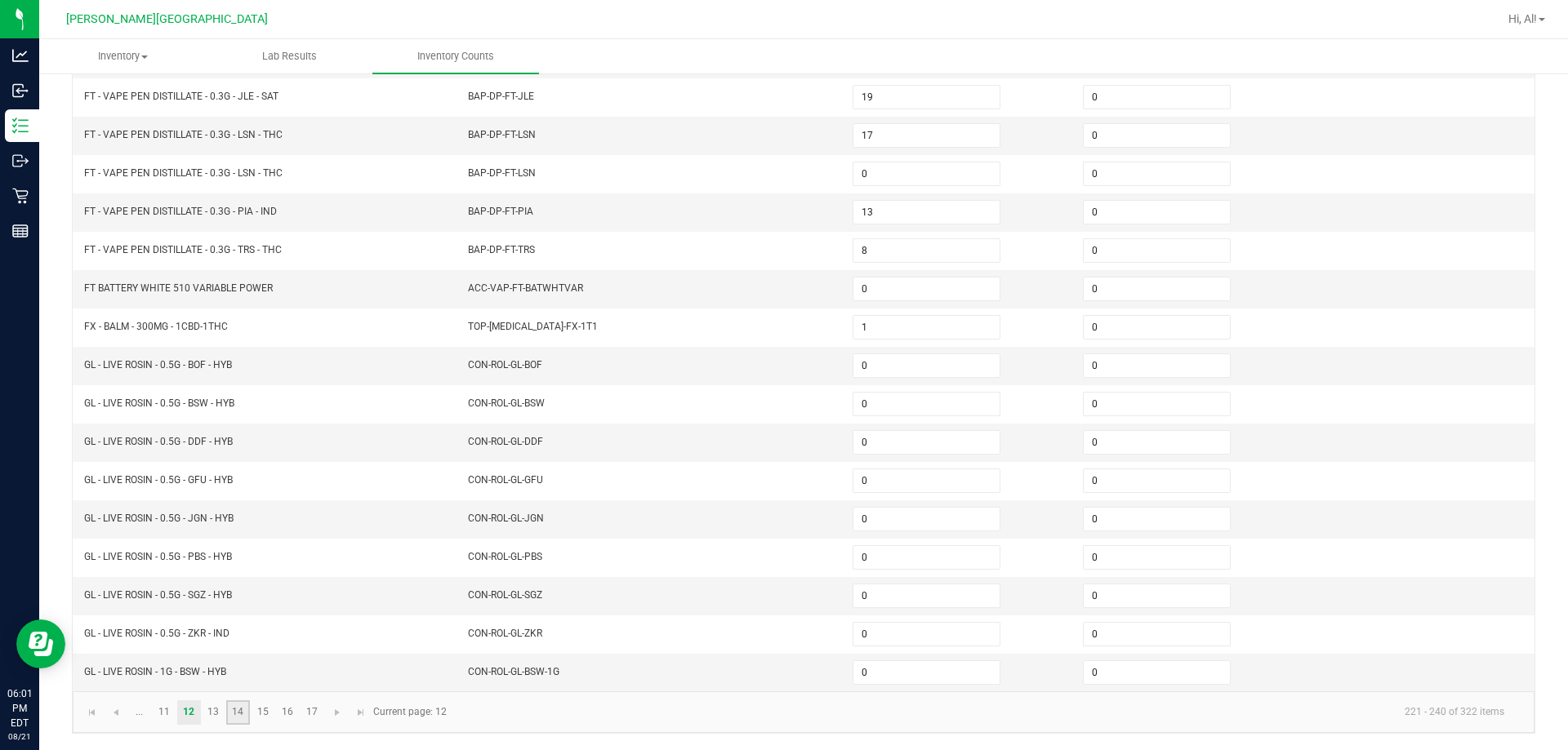
click at [227, 708] on link "14" at bounding box center [237, 713] width 24 height 25
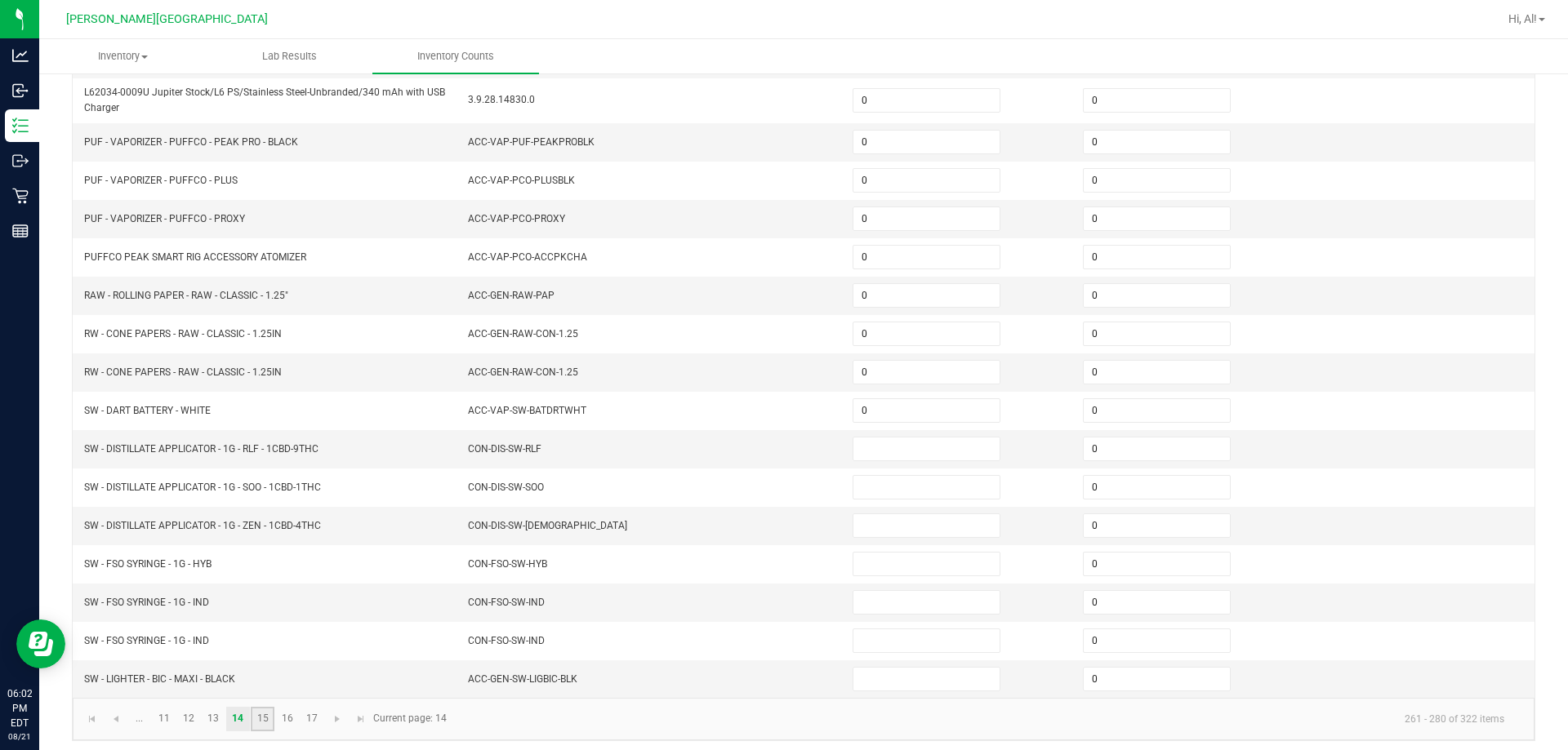
click at [261, 718] on link "15" at bounding box center [262, 720] width 24 height 25
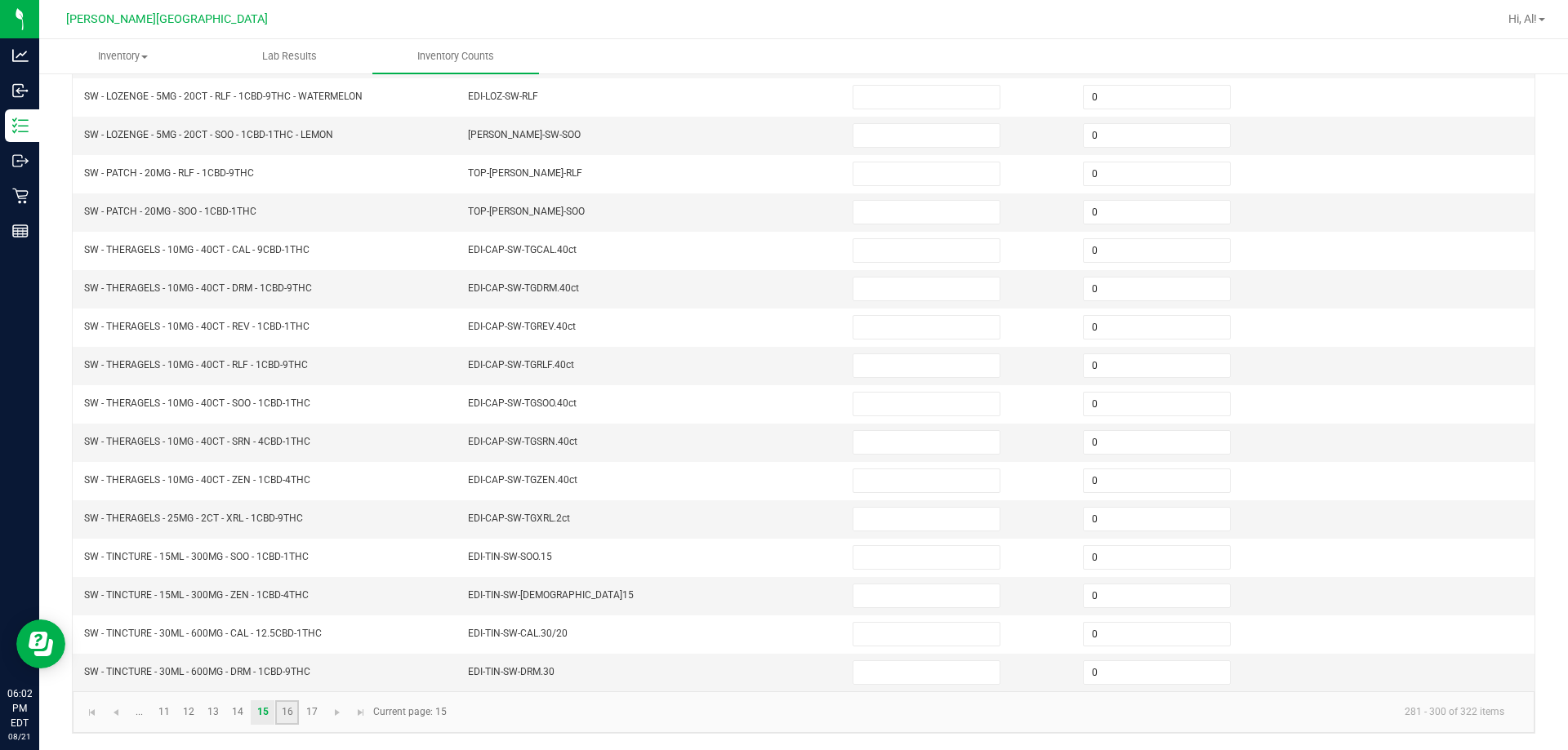
click at [280, 703] on link "16" at bounding box center [287, 713] width 24 height 25
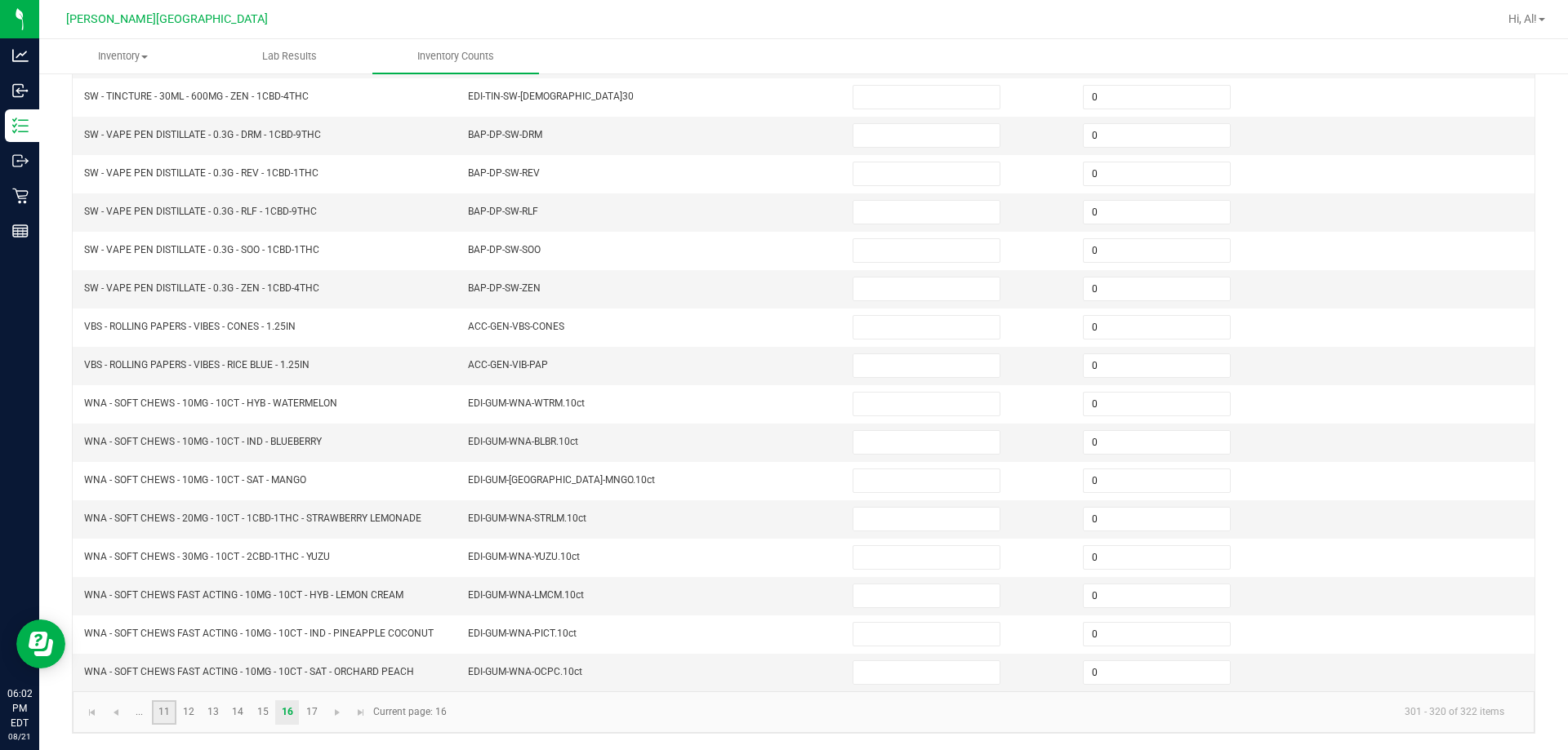
click at [170, 710] on link "11" at bounding box center [163, 713] width 24 height 25
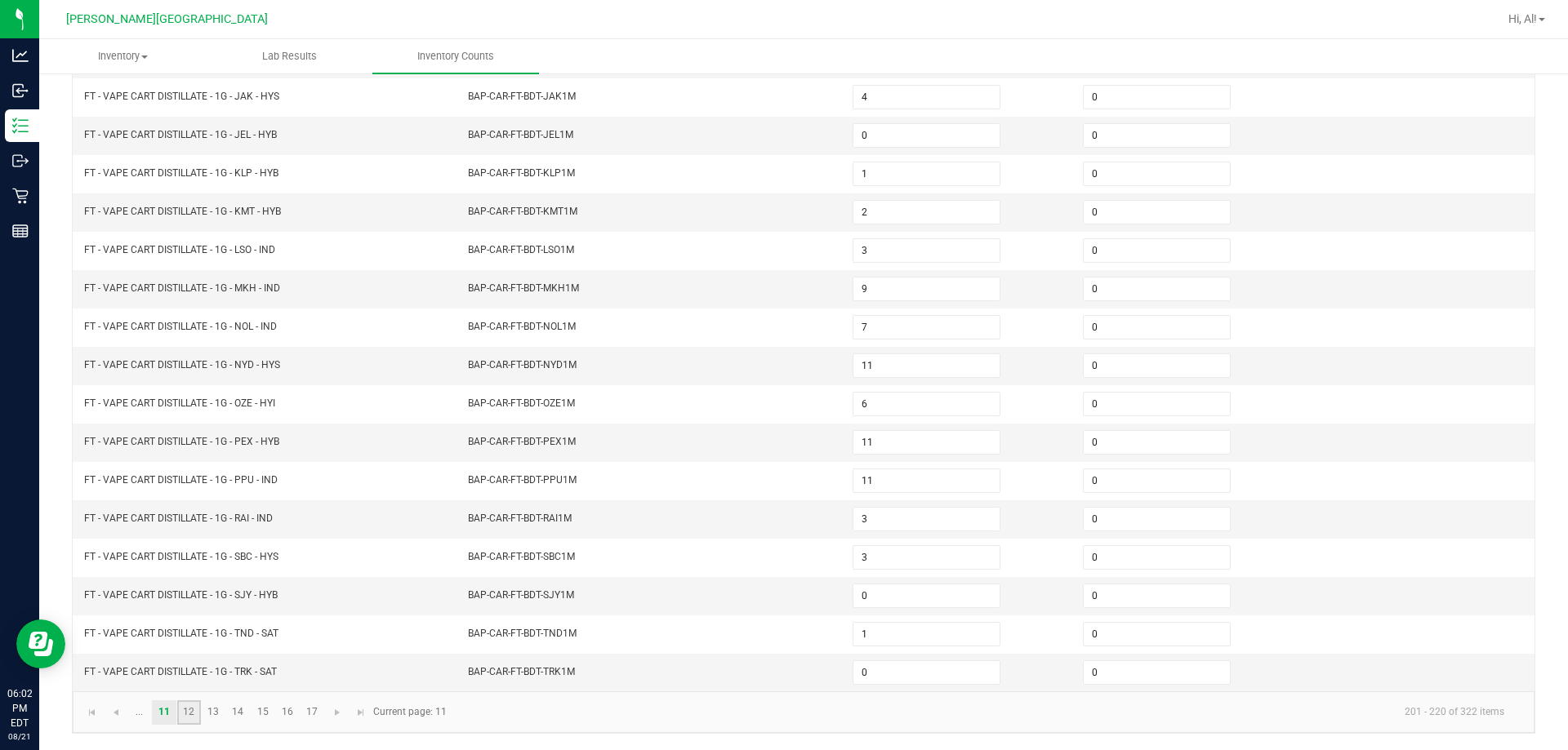
click at [193, 704] on link "12" at bounding box center [189, 713] width 24 height 25
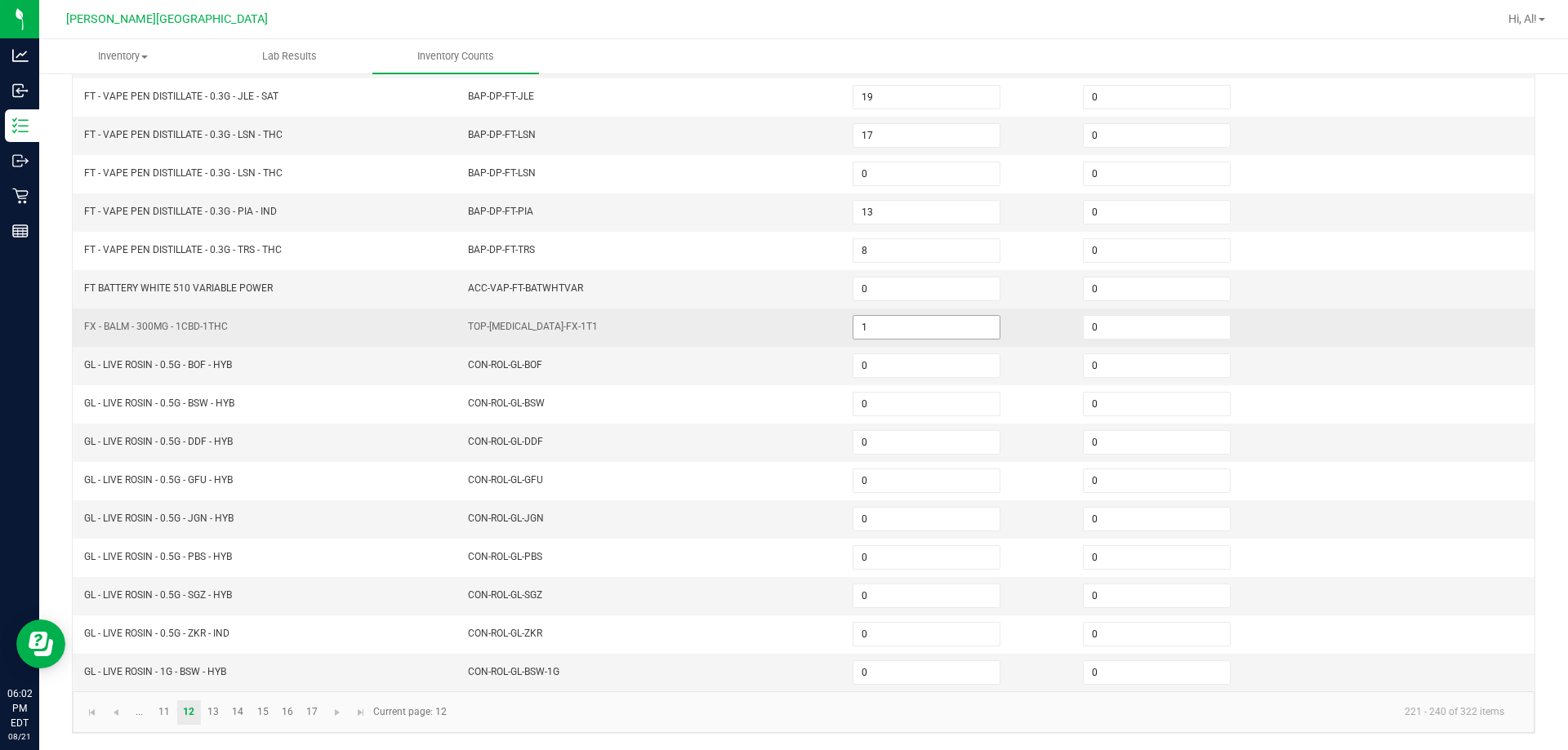
click at [779, 331] on input "1" at bounding box center [926, 327] width 146 height 23
click at [744, 340] on td "TOP-[MEDICAL_DATA]-FX-1T1" at bounding box center [650, 327] width 384 height 39
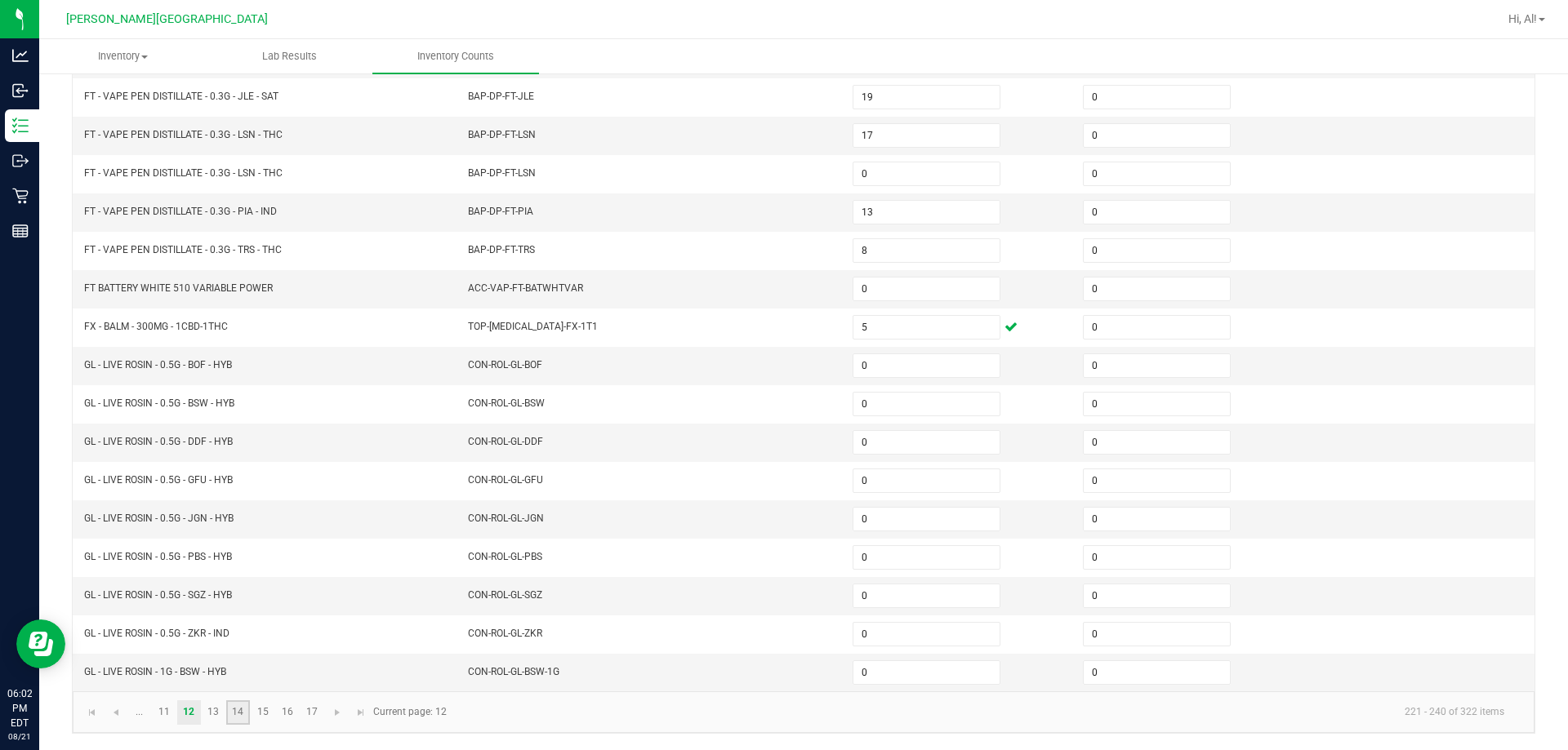
click at [232, 707] on link "14" at bounding box center [237, 713] width 24 height 25
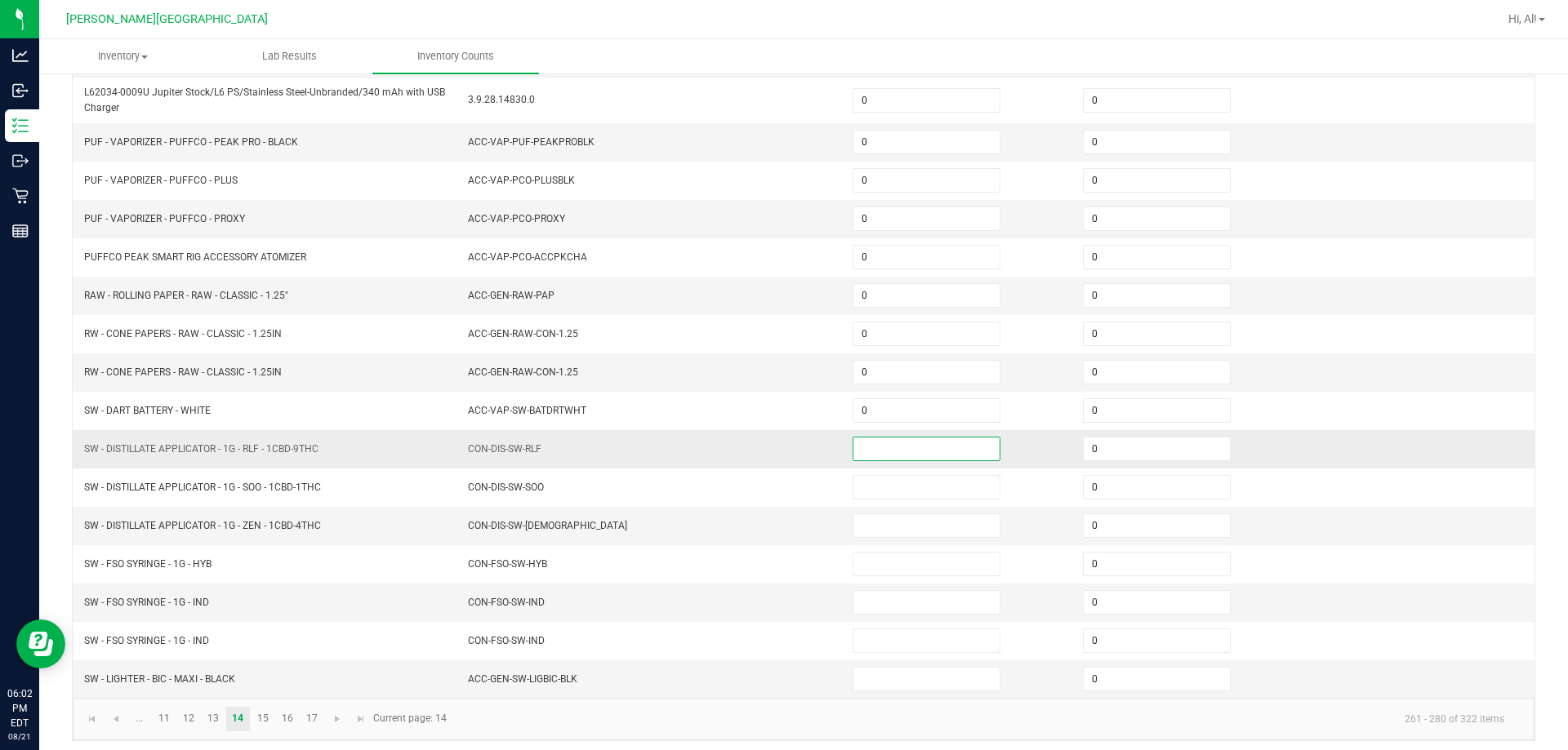
click at [779, 458] on input at bounding box center [926, 449] width 146 height 23
click at [779, 532] on input at bounding box center [926, 526] width 146 height 23
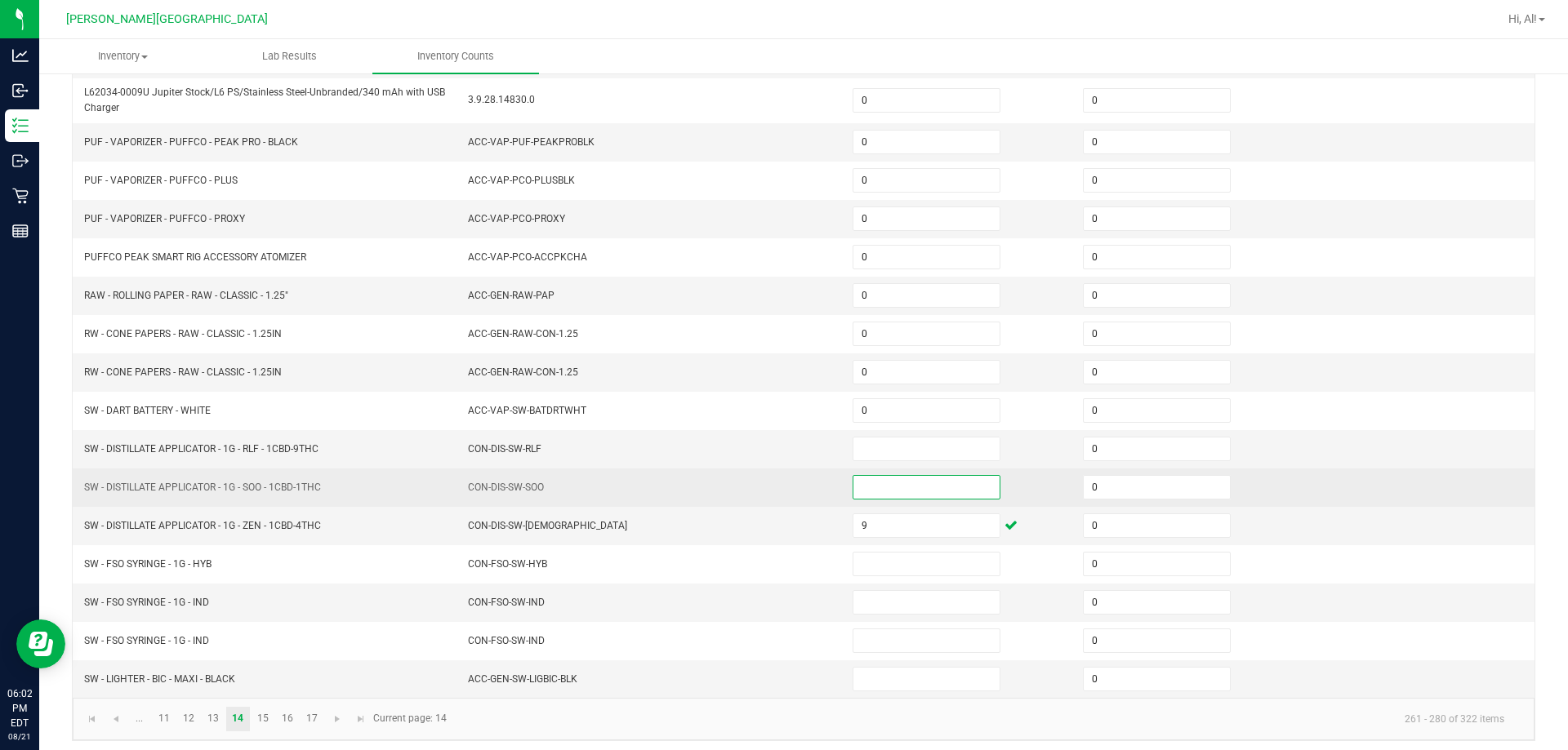
click at [779, 486] on input at bounding box center [926, 487] width 146 height 23
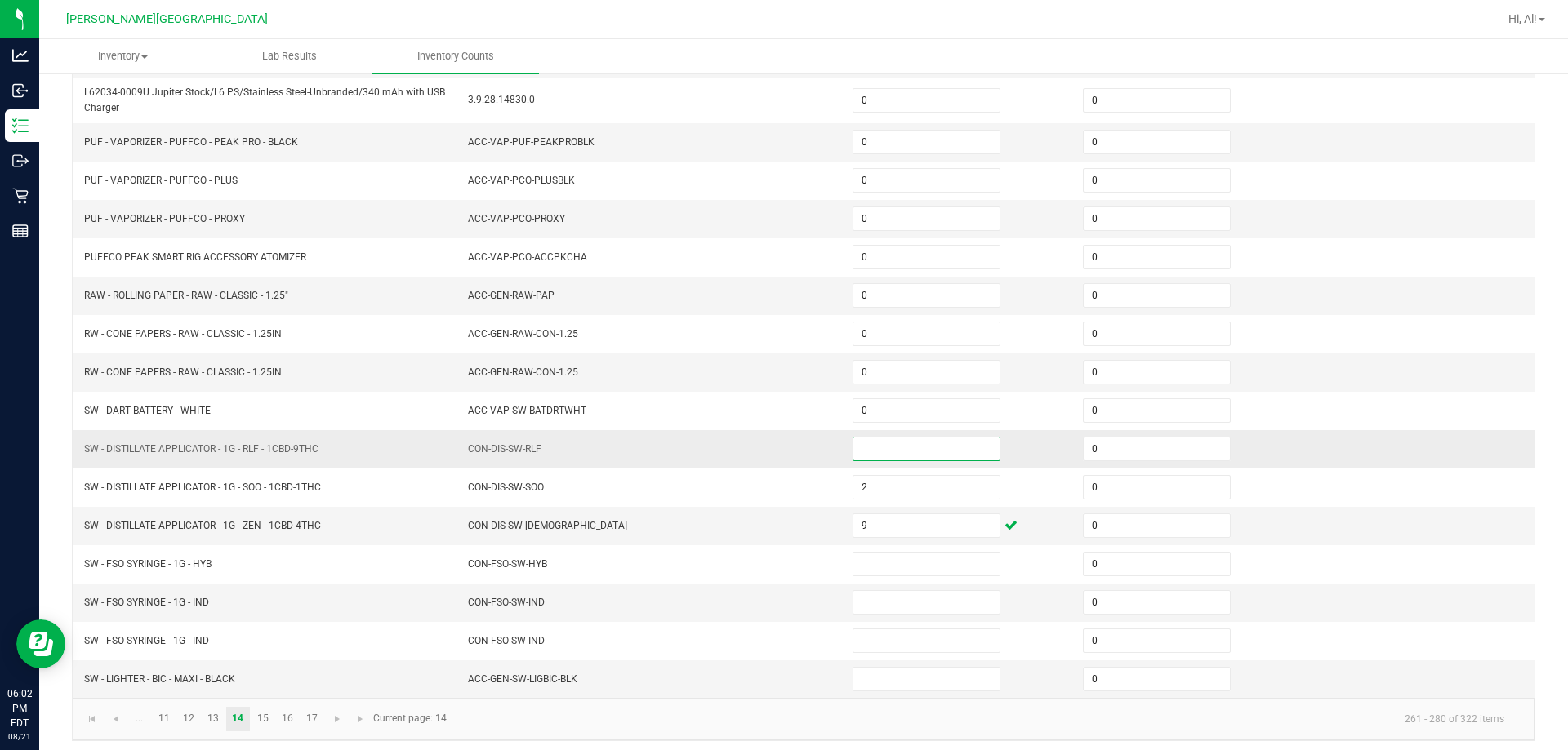
click at [779, 453] on input at bounding box center [926, 449] width 146 height 23
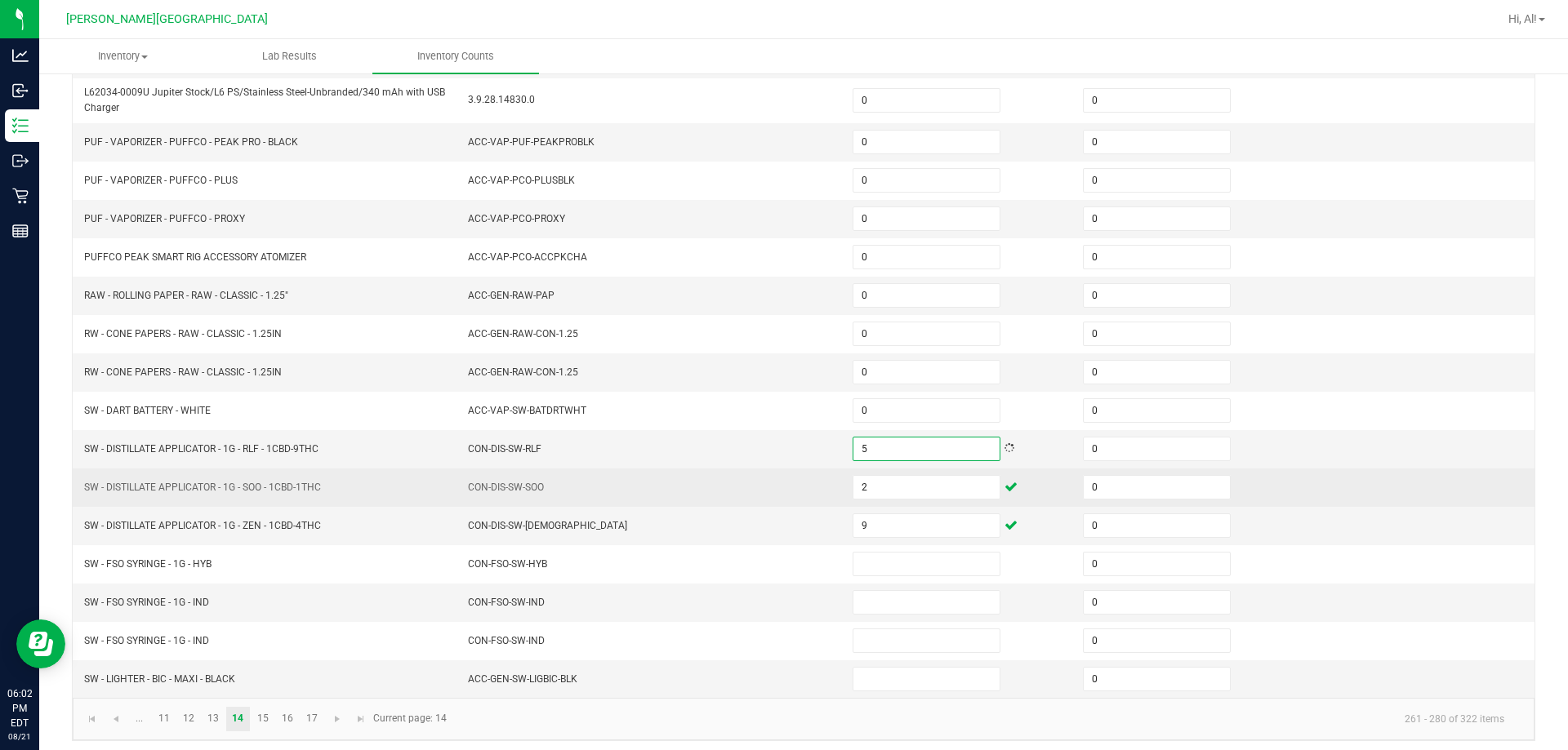
click at [774, 478] on td "CON-DIS-SW-SOO" at bounding box center [650, 487] width 384 height 39
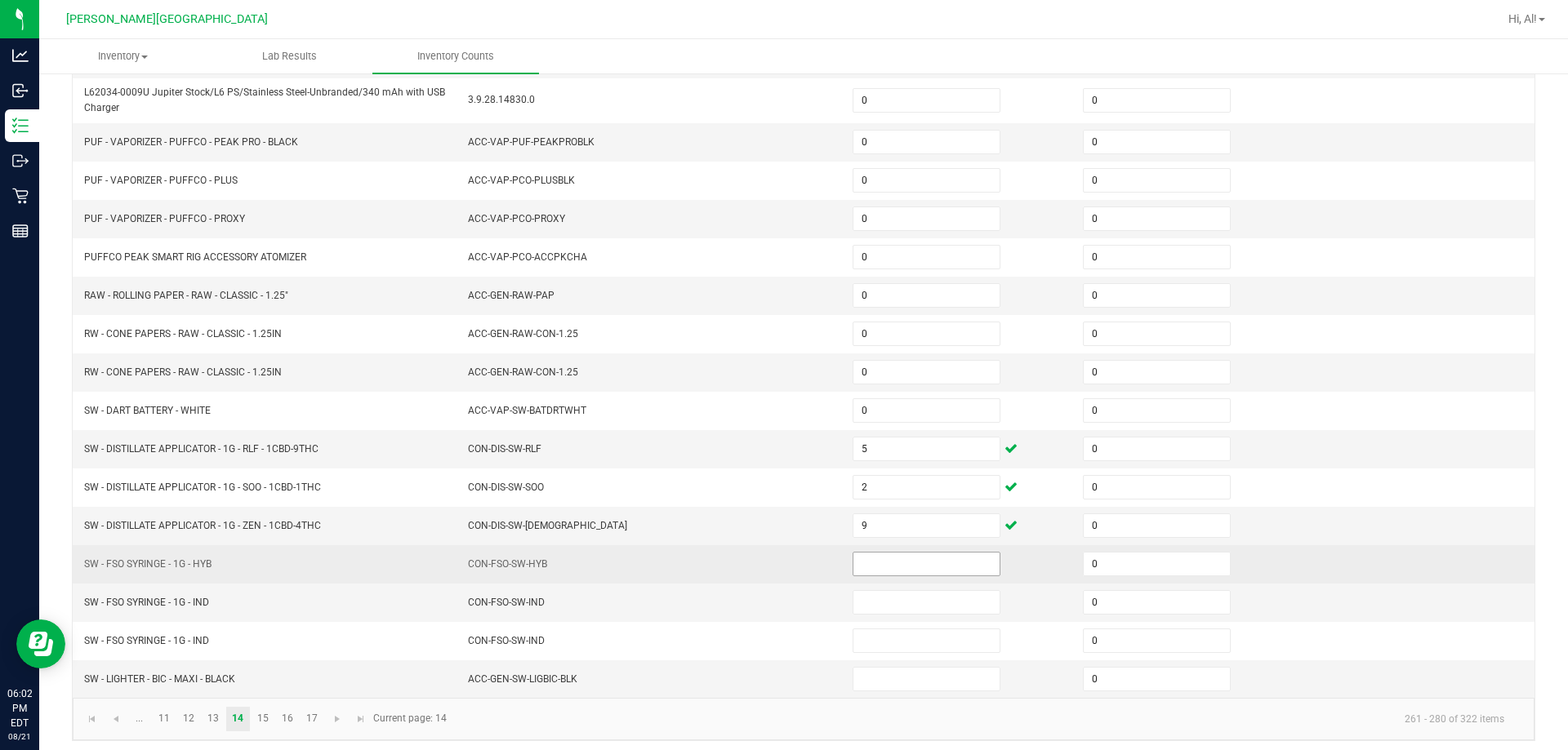
click at [779, 558] on input at bounding box center [926, 564] width 146 height 23
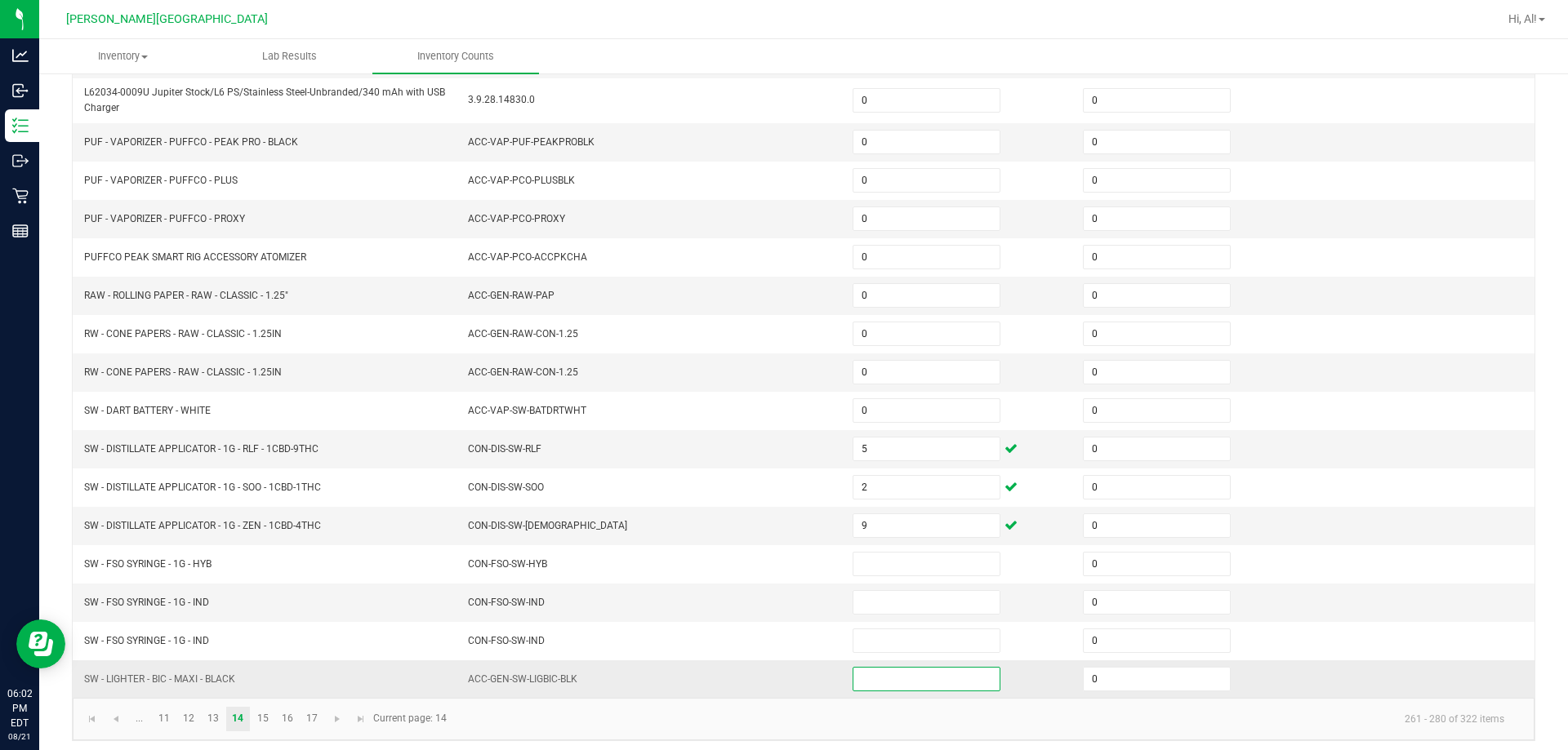
click at [779, 677] on input at bounding box center [926, 679] width 146 height 23
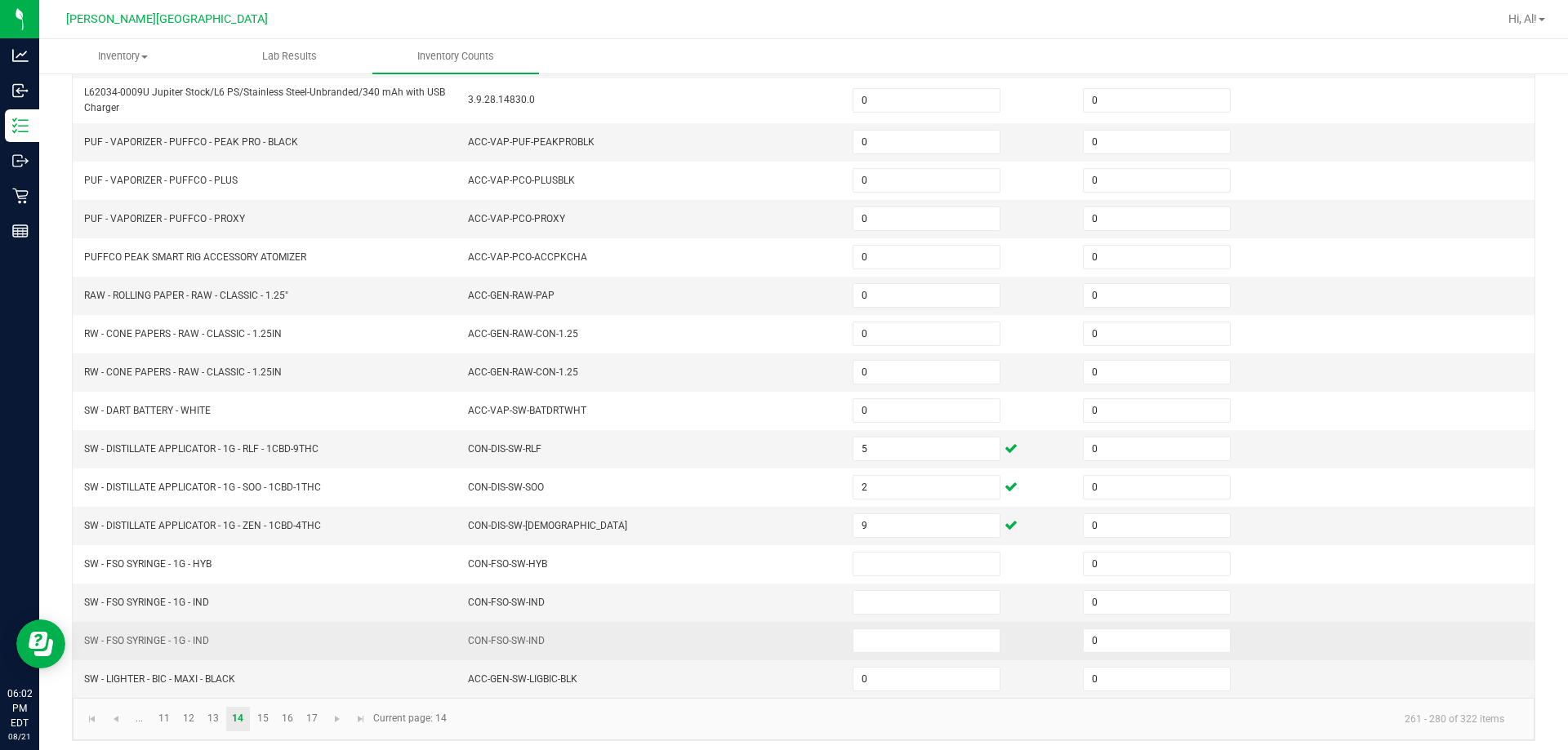
click at [779, 659] on td "CON-FSO-SW-IND" at bounding box center [650, 641] width 384 height 39
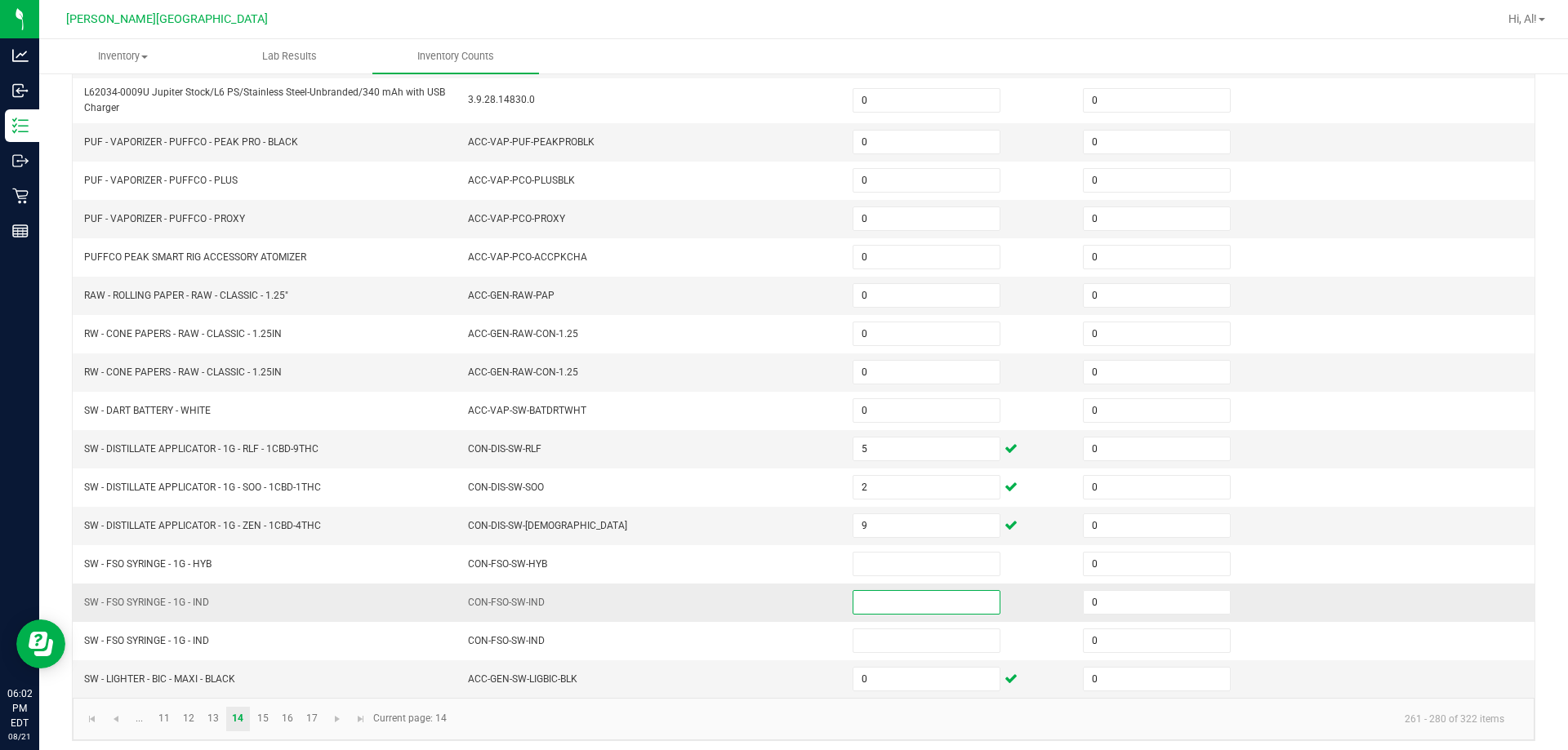
click at [779, 601] on input at bounding box center [926, 602] width 146 height 23
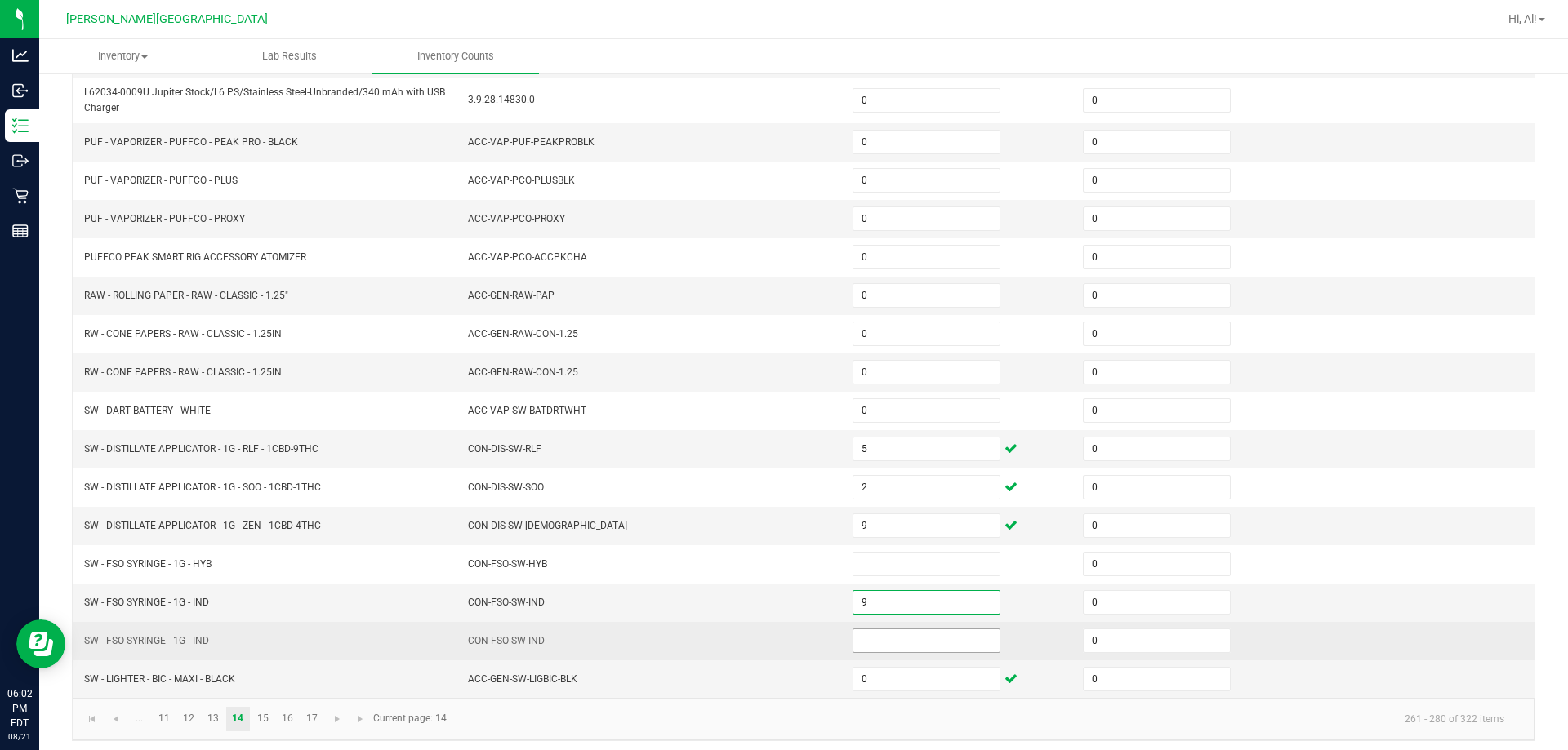
click at [779, 632] on input at bounding box center [926, 641] width 146 height 23
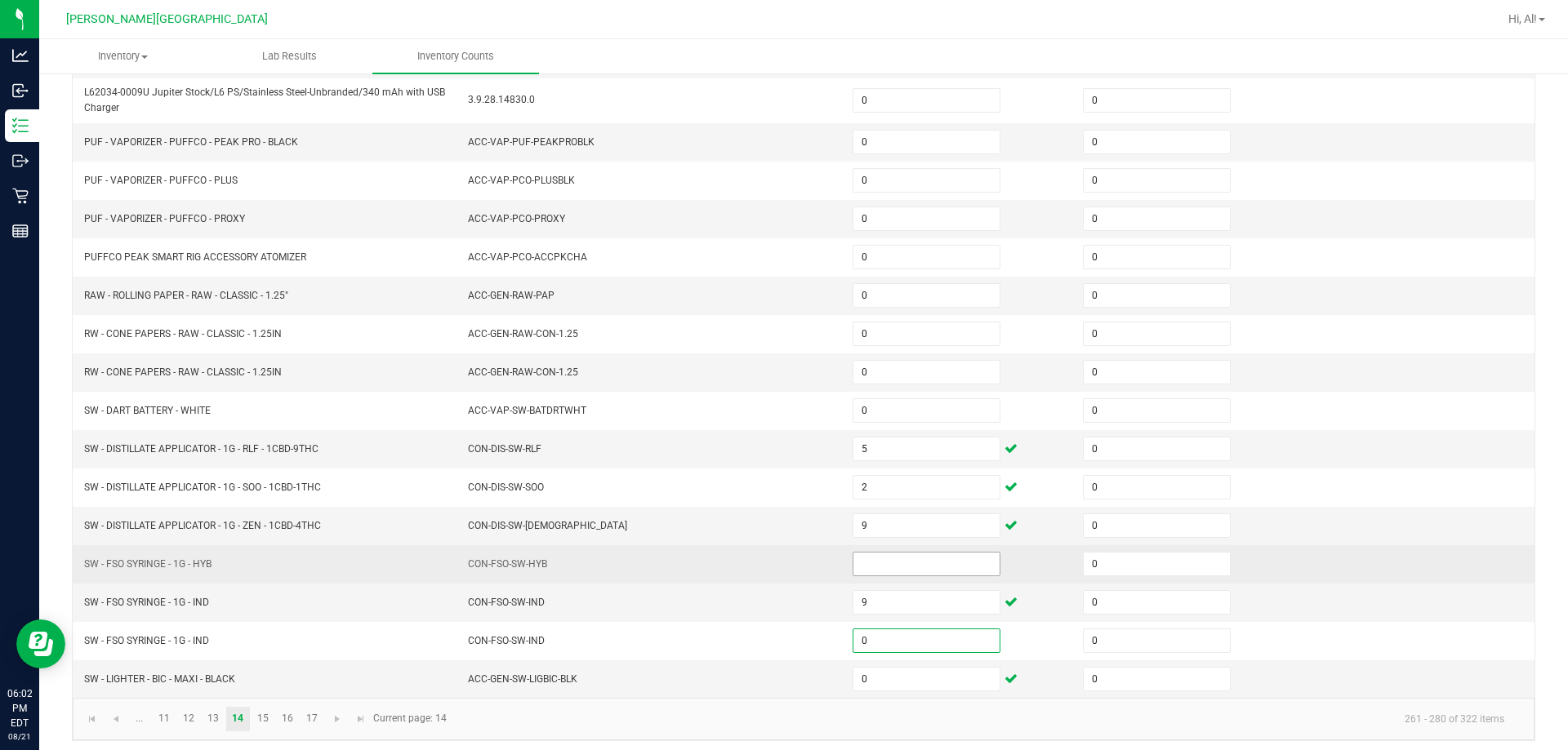
click at [779, 565] on input at bounding box center [926, 564] width 146 height 23
click at [779, 571] on td "CON-FSO-SW-HYB" at bounding box center [650, 565] width 384 height 39
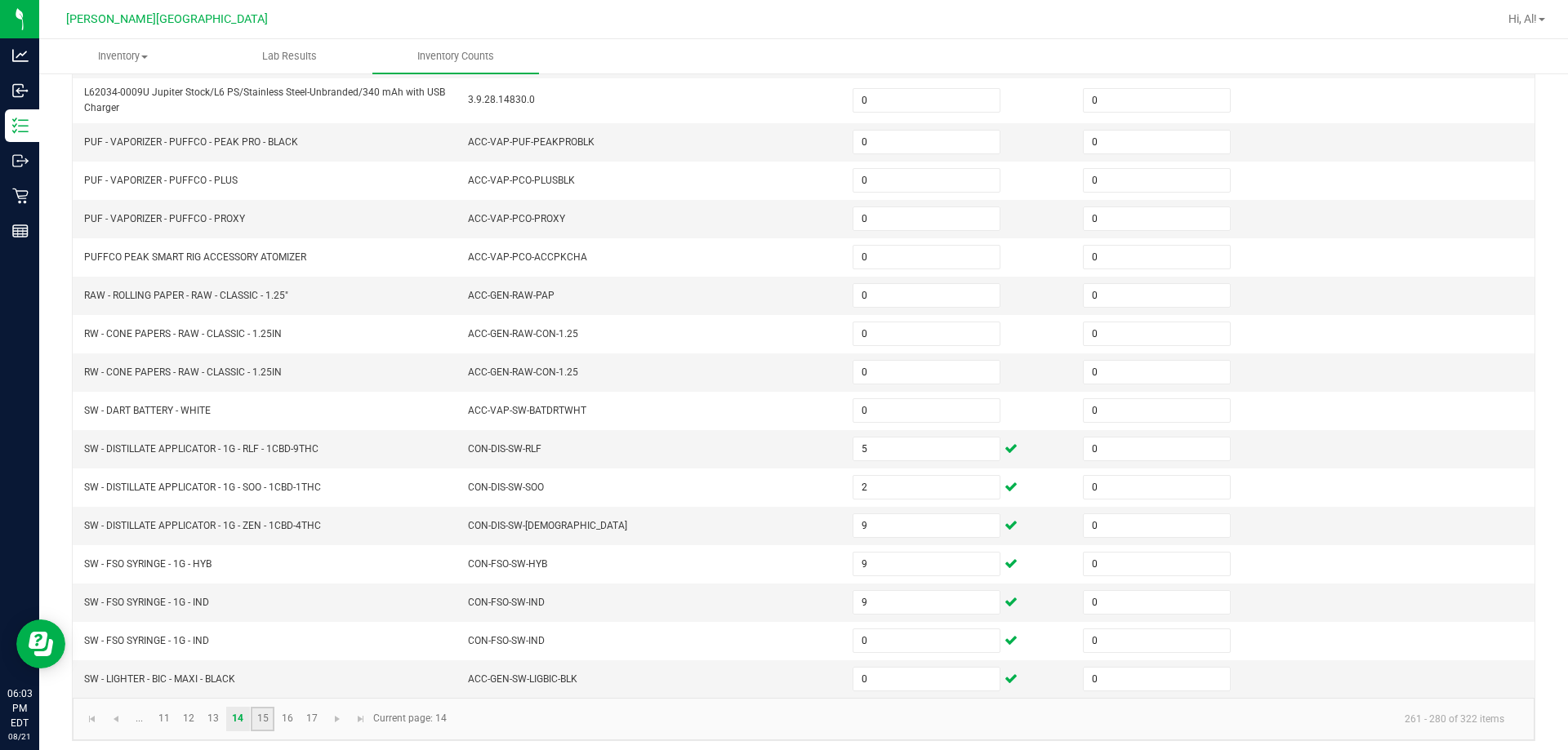
click at [268, 710] on link "15" at bounding box center [262, 720] width 24 height 25
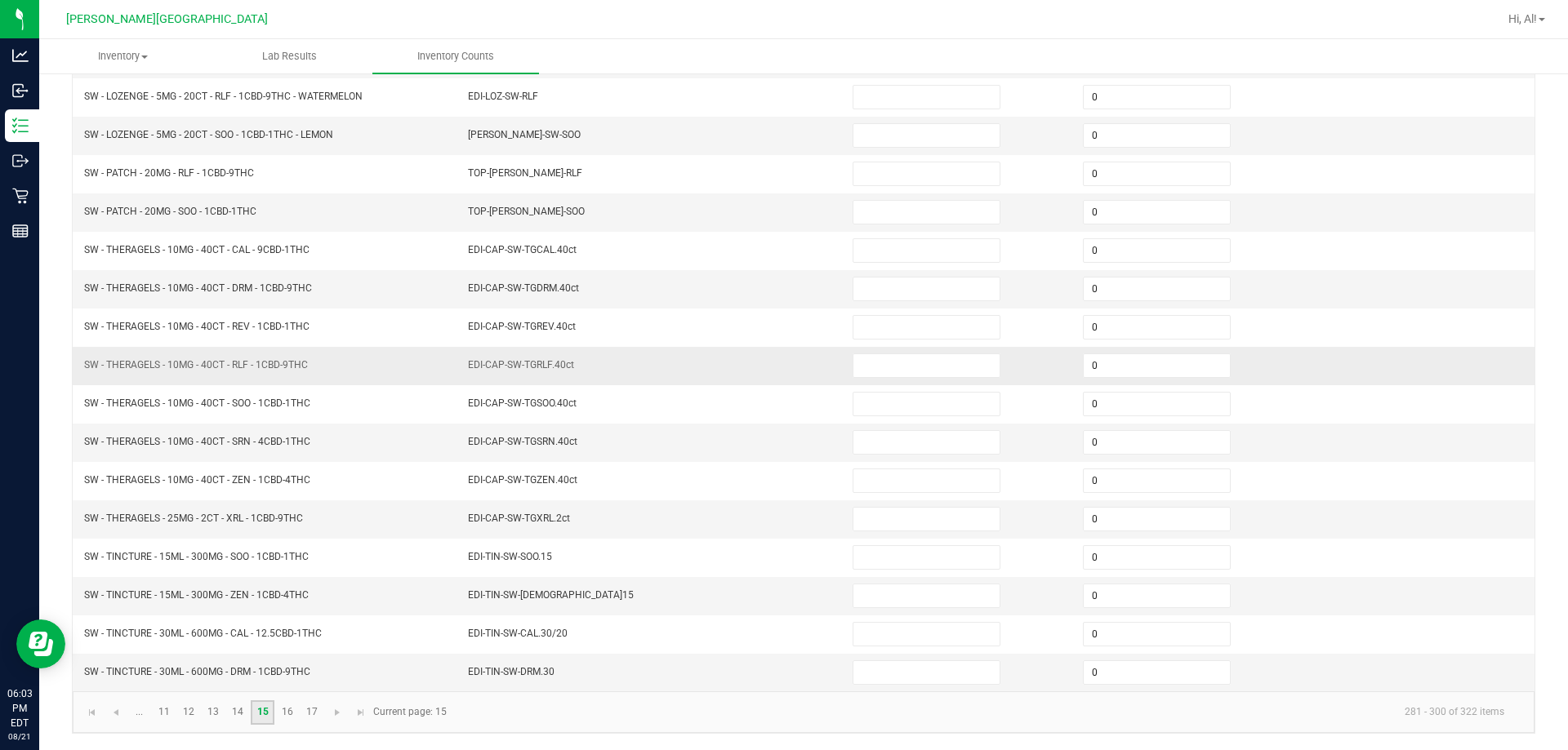
scroll to position [94, 0]
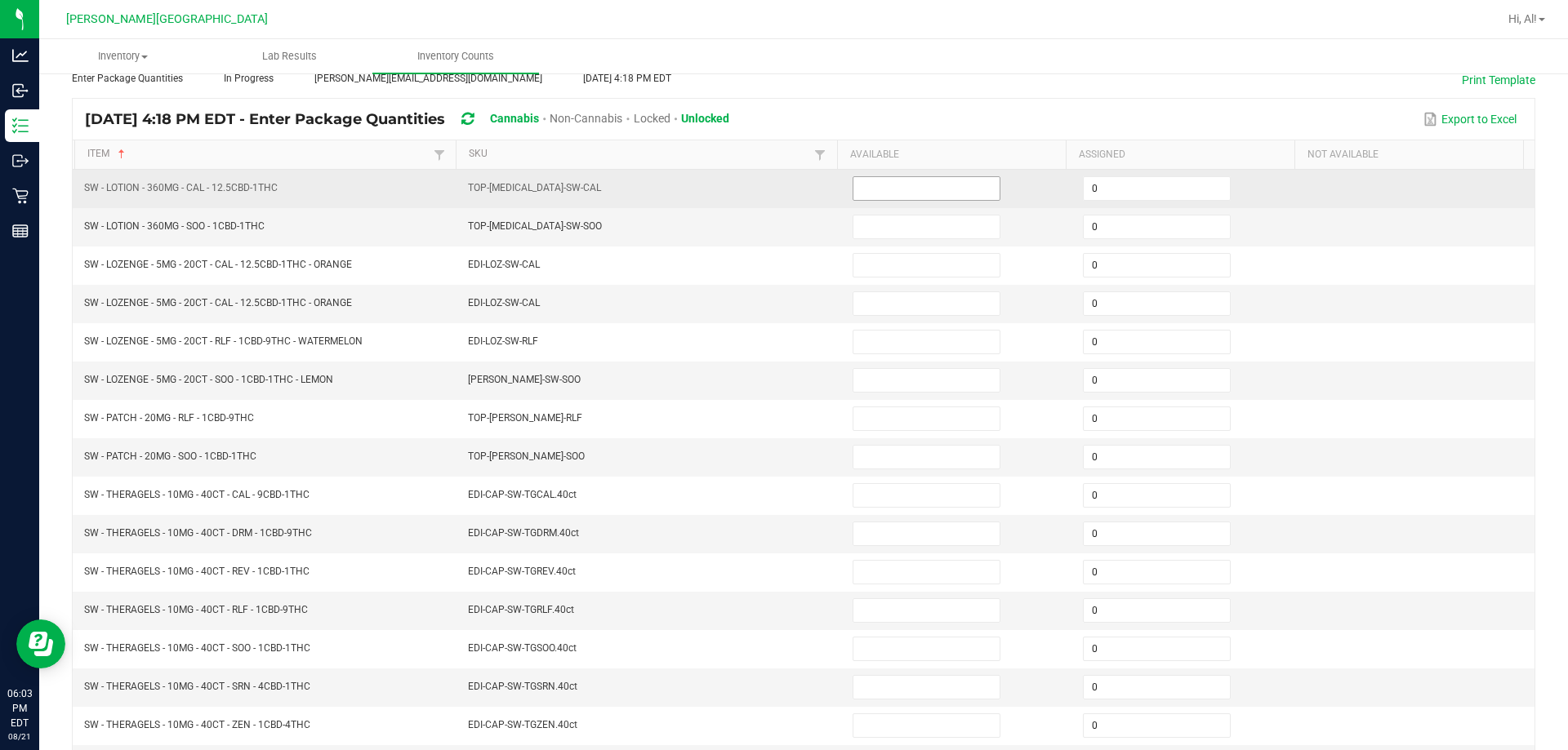
click at [779, 184] on input at bounding box center [926, 189] width 146 height 23
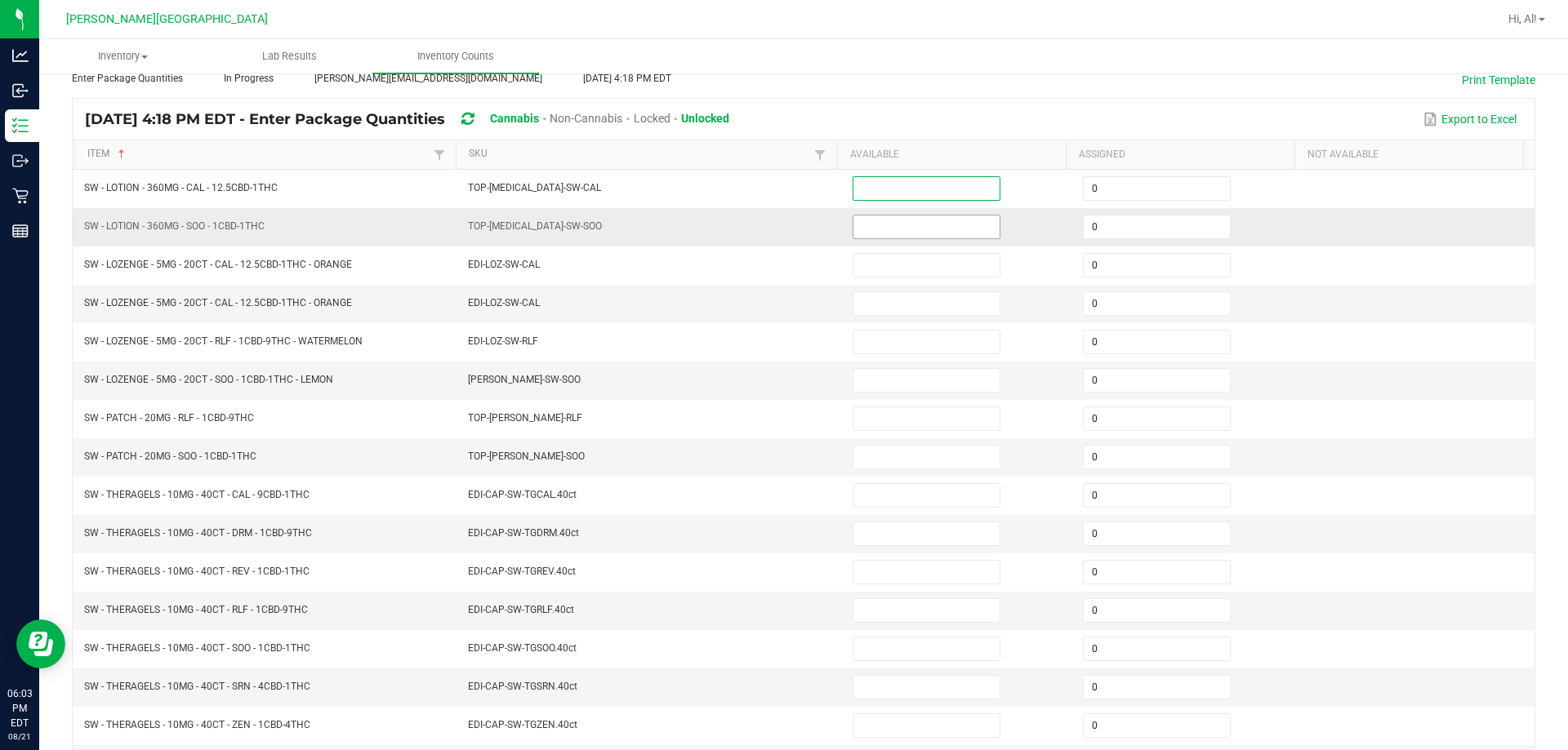
click at [779, 232] on input at bounding box center [926, 227] width 146 height 23
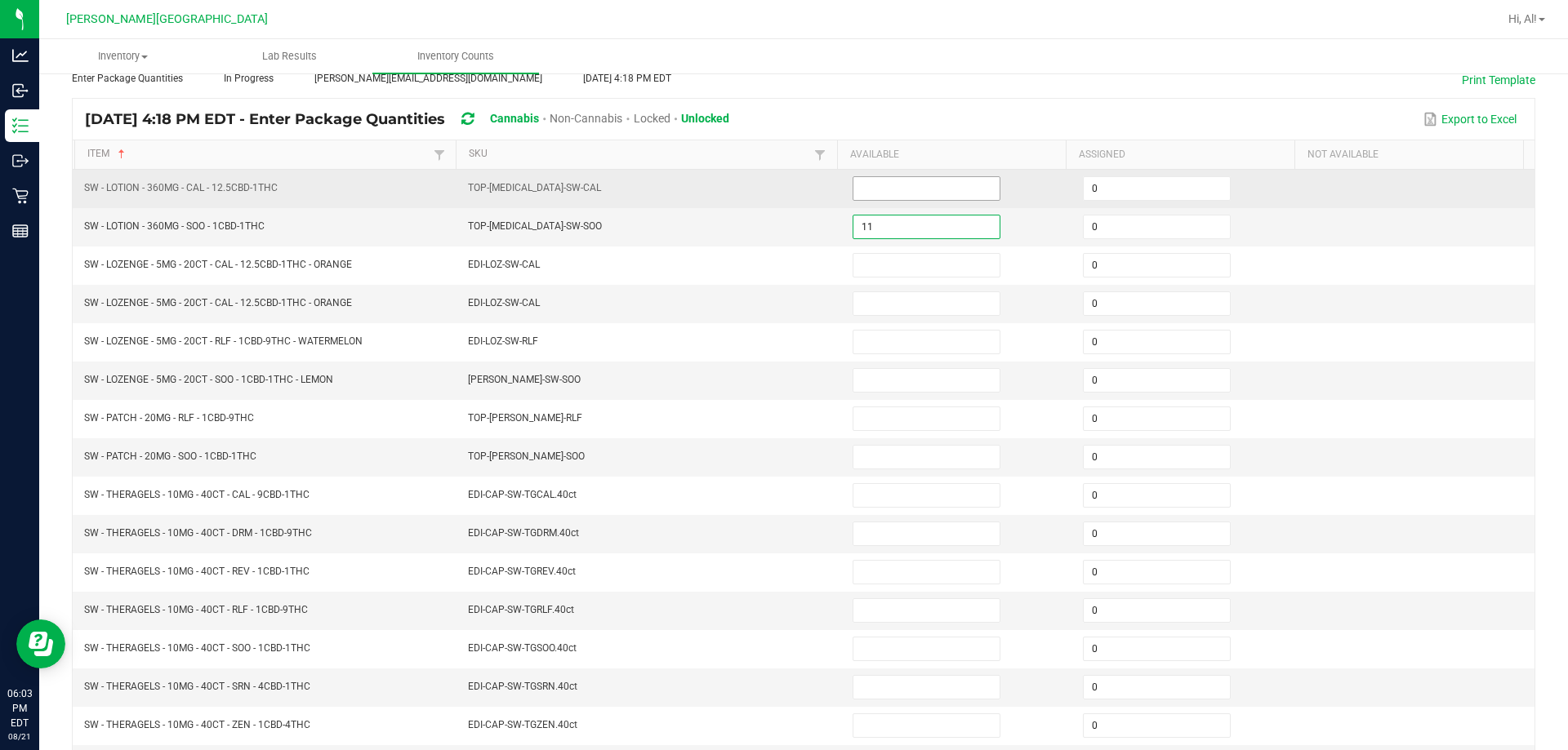
click at [779, 192] on input at bounding box center [926, 189] width 146 height 23
click at [779, 205] on td "TOP-[MEDICAL_DATA]-SW-CAL" at bounding box center [650, 189] width 384 height 39
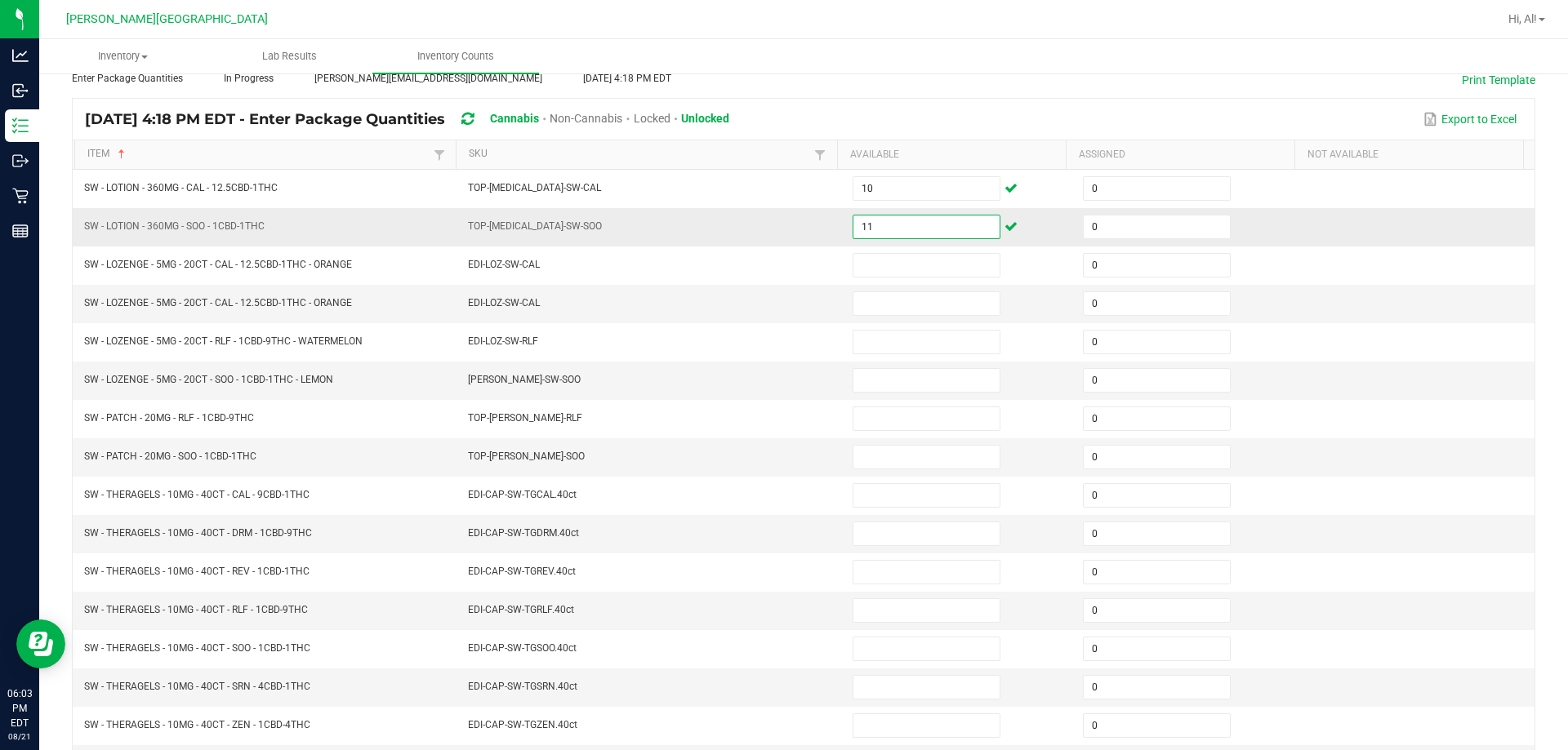
click at [779, 224] on input "11" at bounding box center [926, 227] width 146 height 23
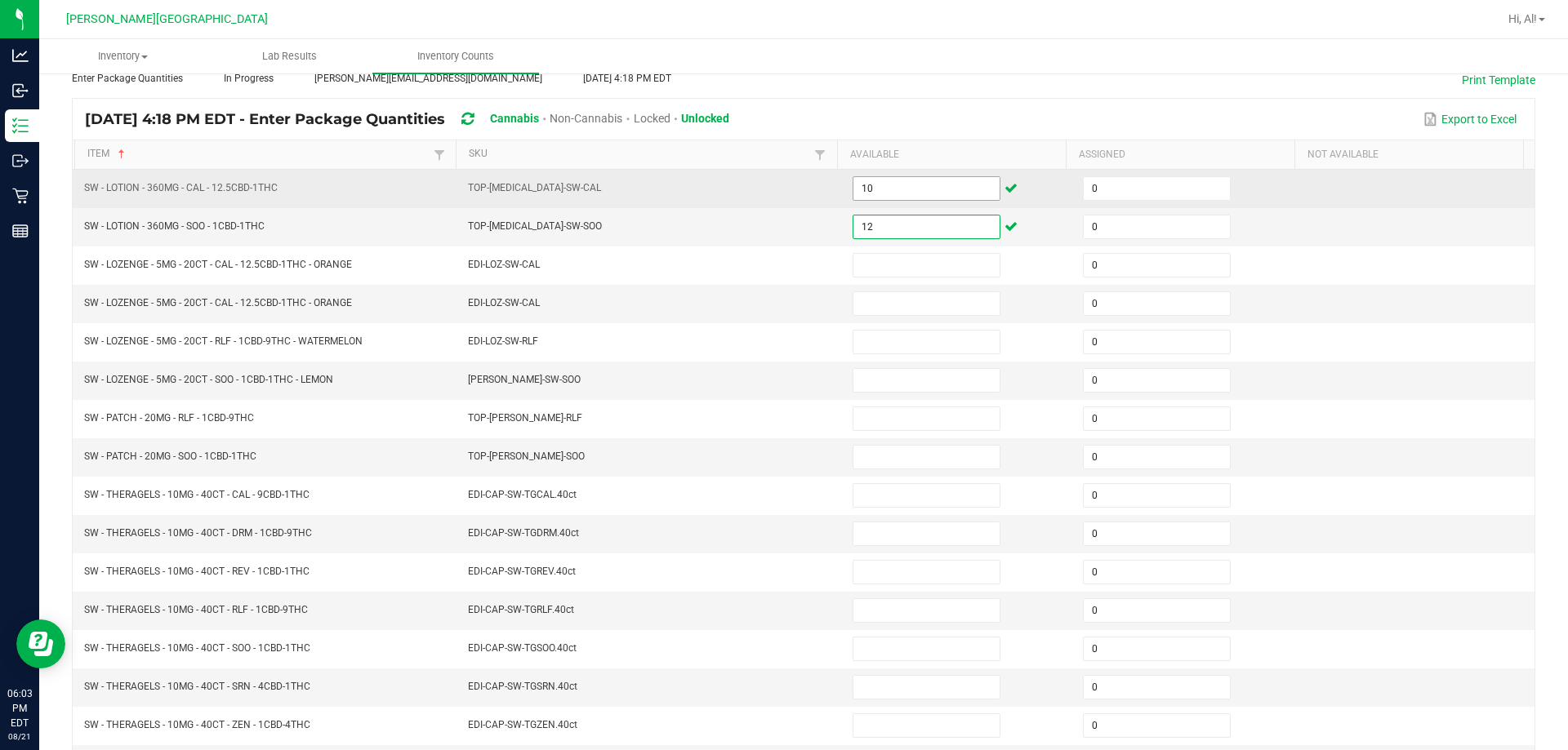
click at [779, 195] on input "10" at bounding box center [926, 189] width 146 height 23
click at [740, 189] on td "TOP-[MEDICAL_DATA]-SW-CAL" at bounding box center [650, 189] width 384 height 39
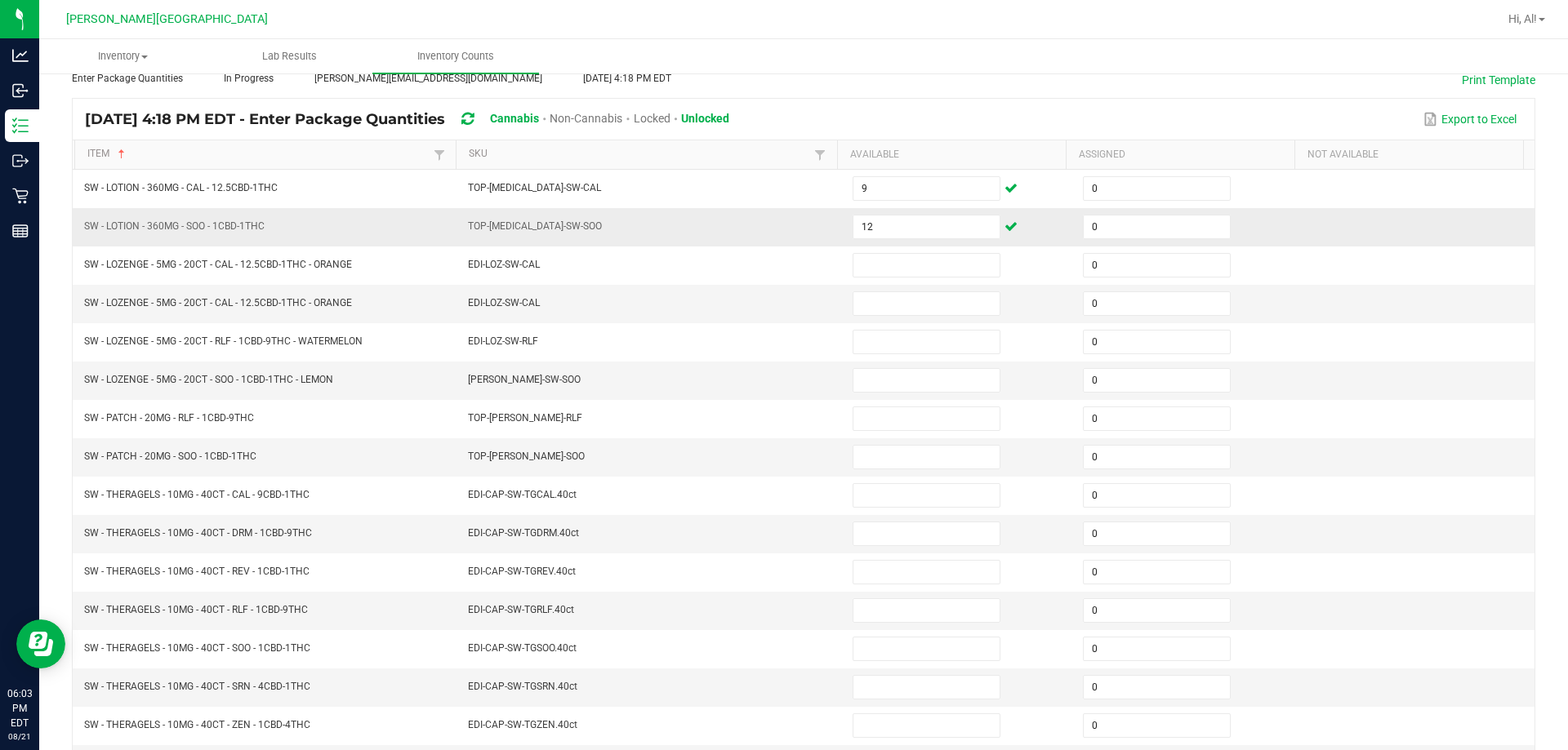
click at [745, 231] on td "TOP-[MEDICAL_DATA]-SW-SOO" at bounding box center [650, 227] width 384 height 39
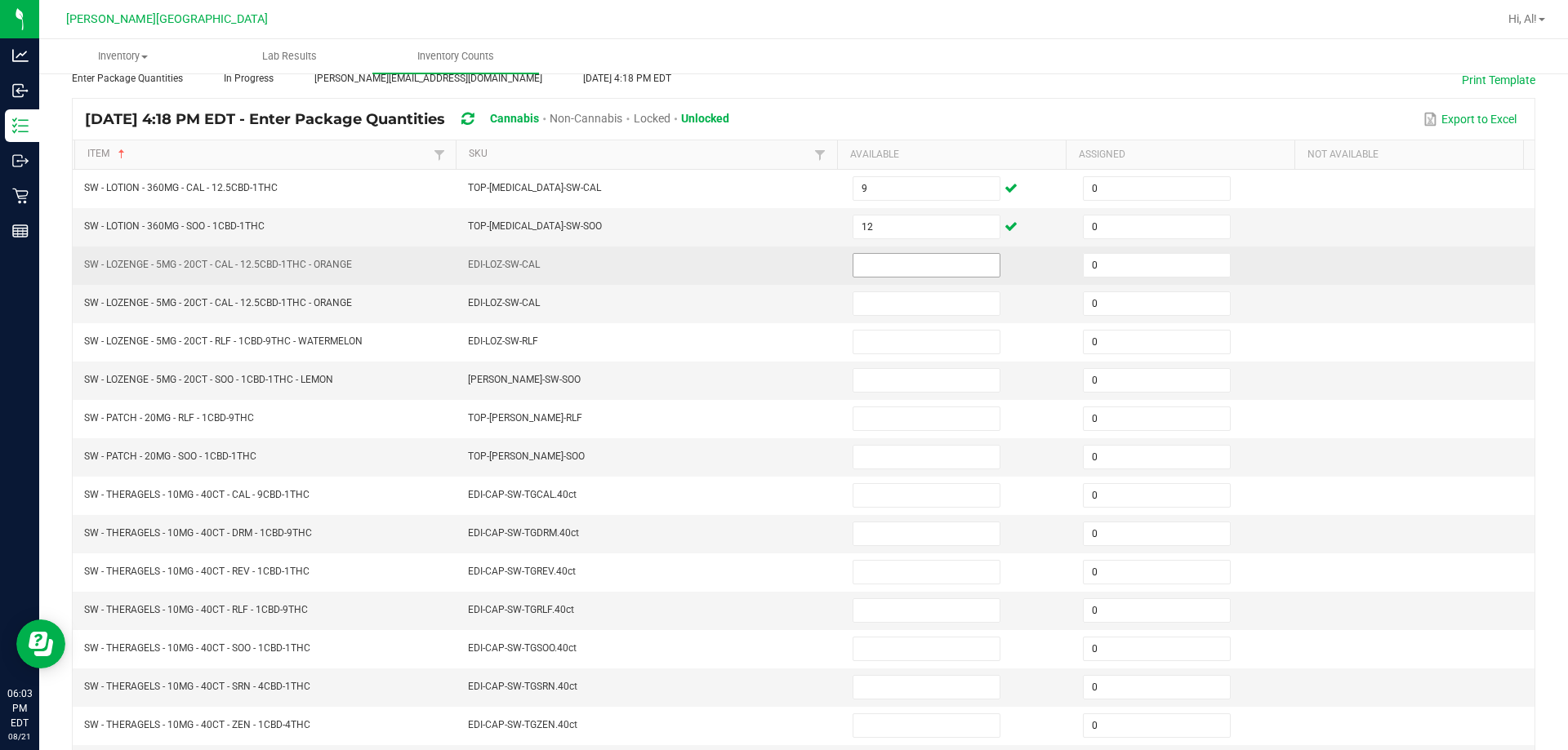
click at [779, 268] on input at bounding box center [926, 265] width 146 height 23
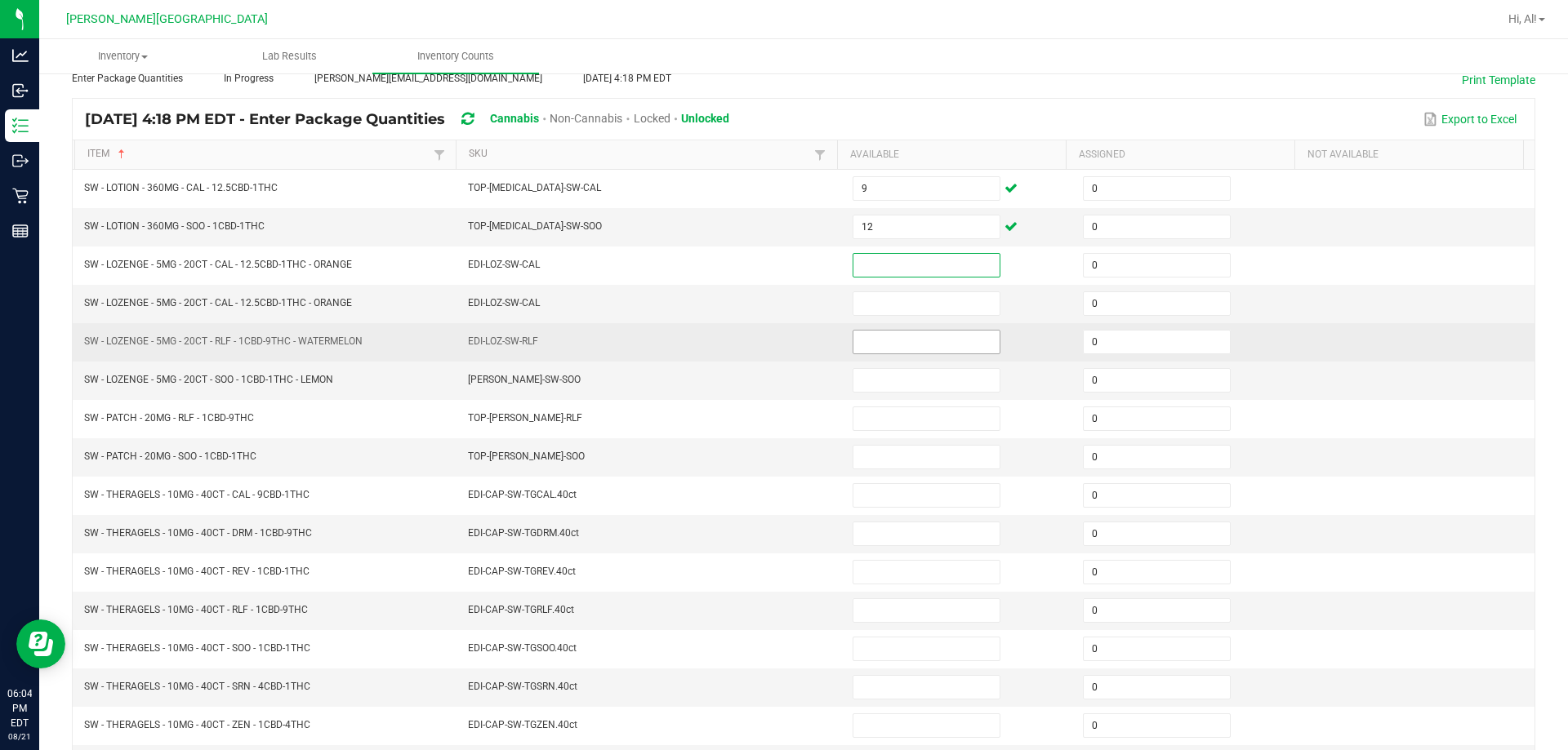
click at [779, 341] on input at bounding box center [926, 342] width 146 height 23
click at [779, 341] on td "EDI-LOZ-SW-RLF" at bounding box center [650, 342] width 384 height 39
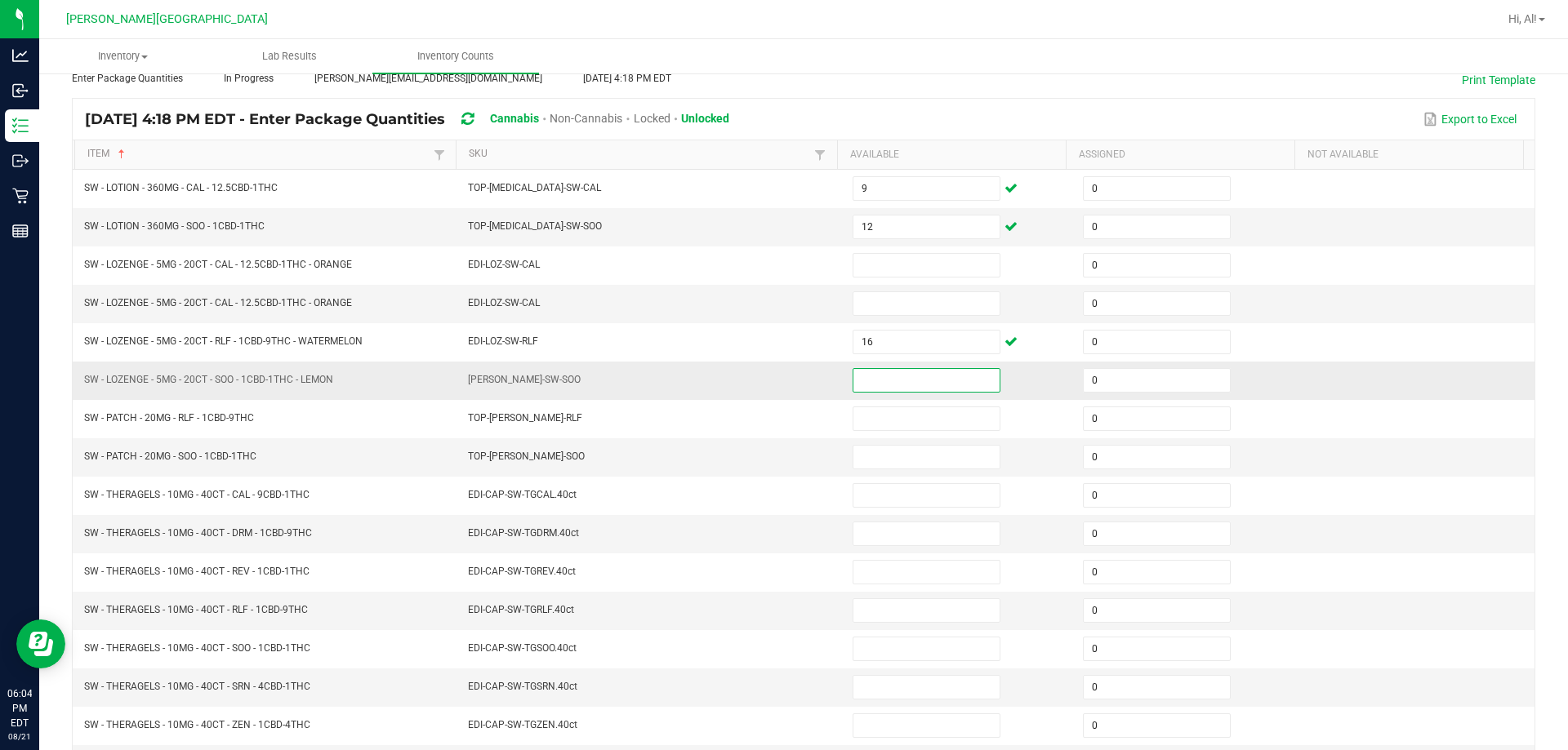
click at [779, 373] on input at bounding box center [926, 381] width 146 height 23
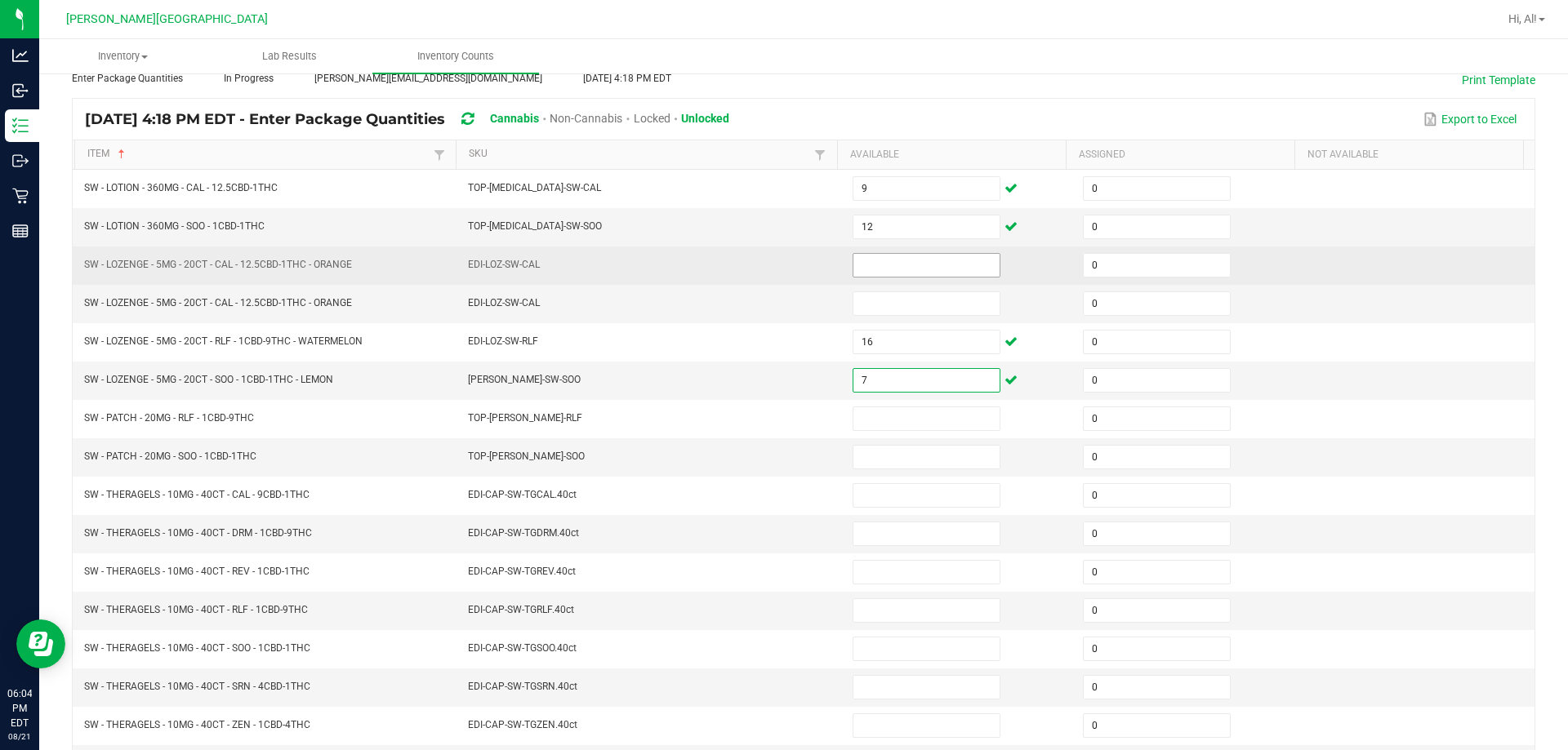
click at [779, 268] on input at bounding box center [926, 265] width 146 height 23
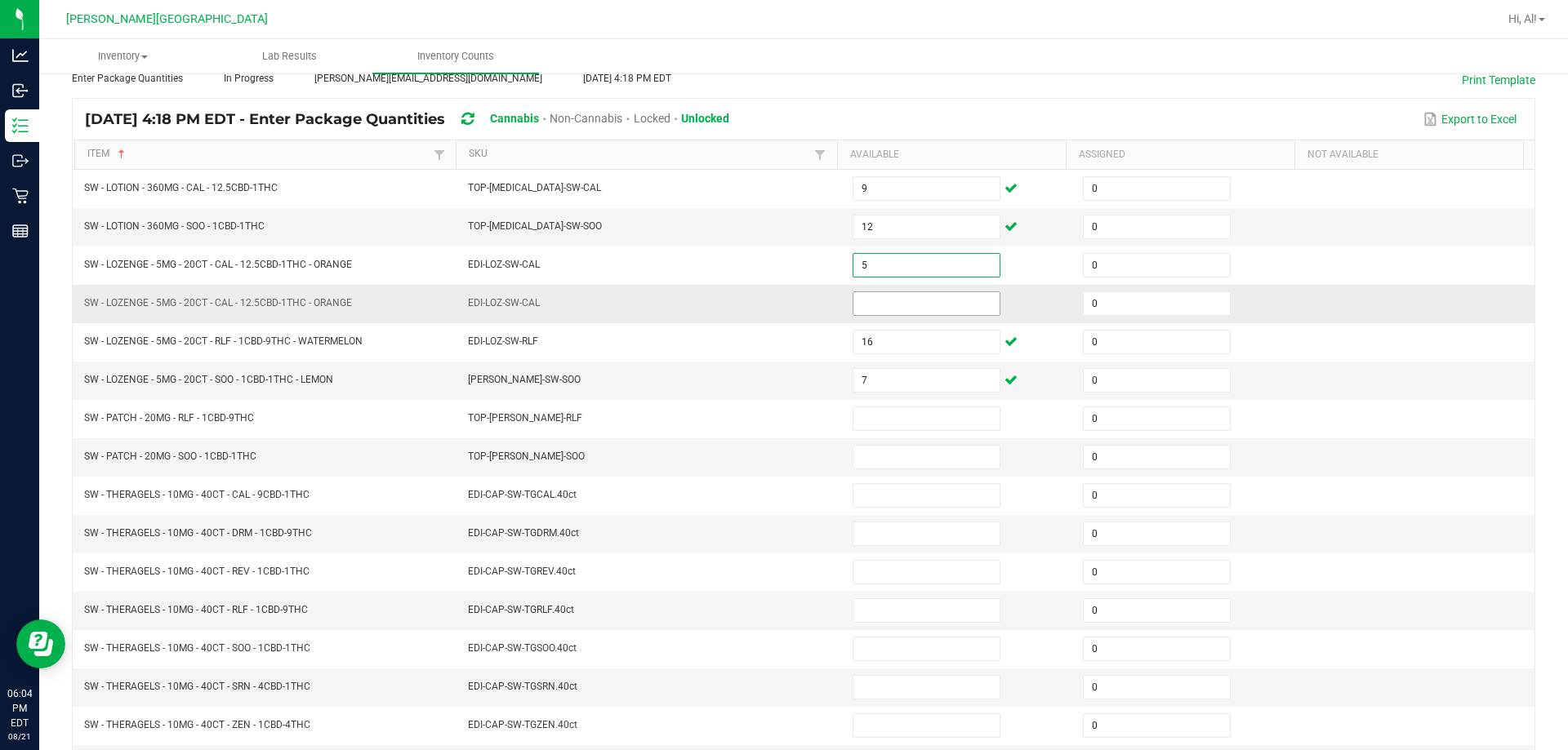
click at [779, 293] on input at bounding box center [926, 304] width 146 height 23
click at [779, 298] on td "EDI-LOZ-SW-CAL" at bounding box center [650, 304] width 384 height 39
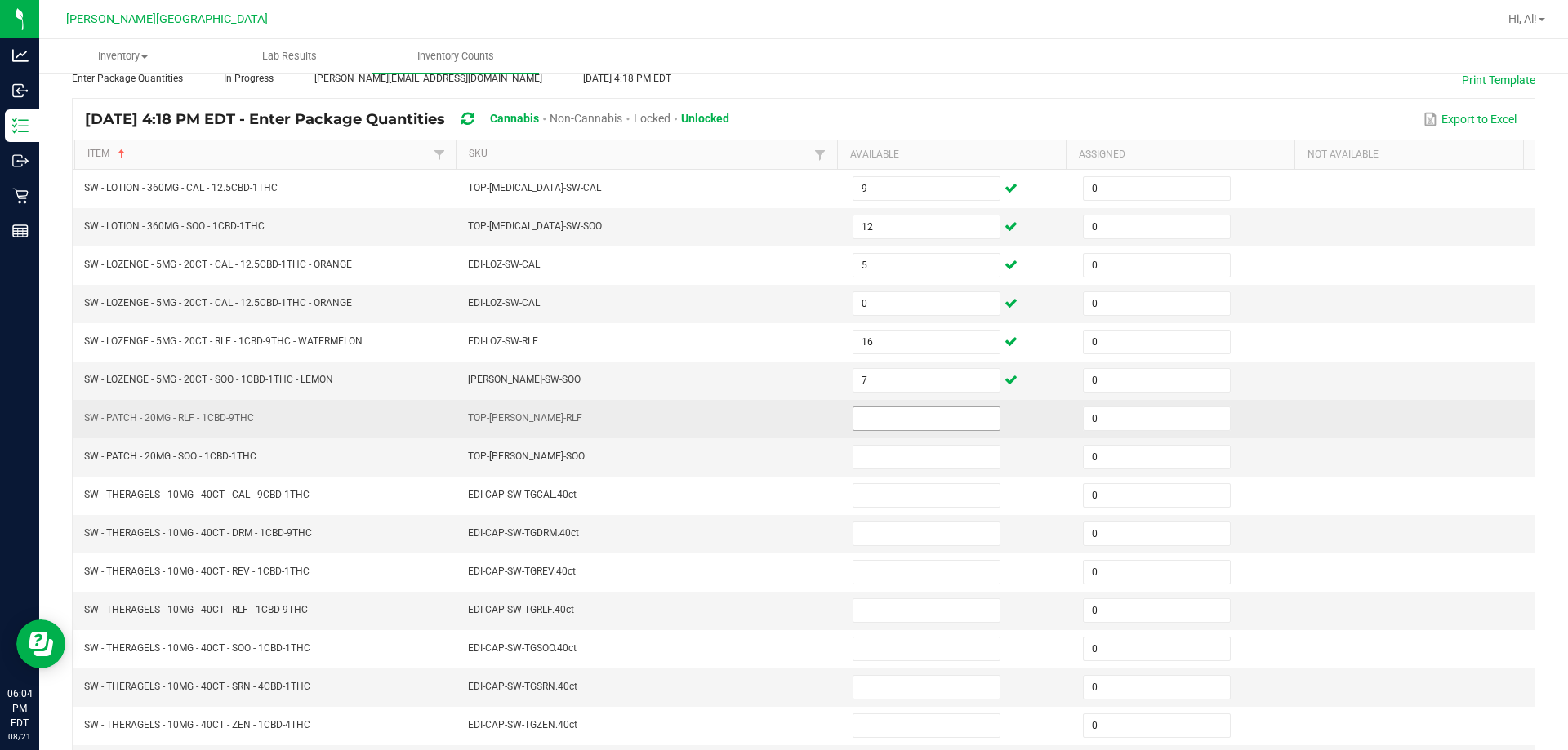
click at [779, 419] on input at bounding box center [926, 419] width 146 height 23
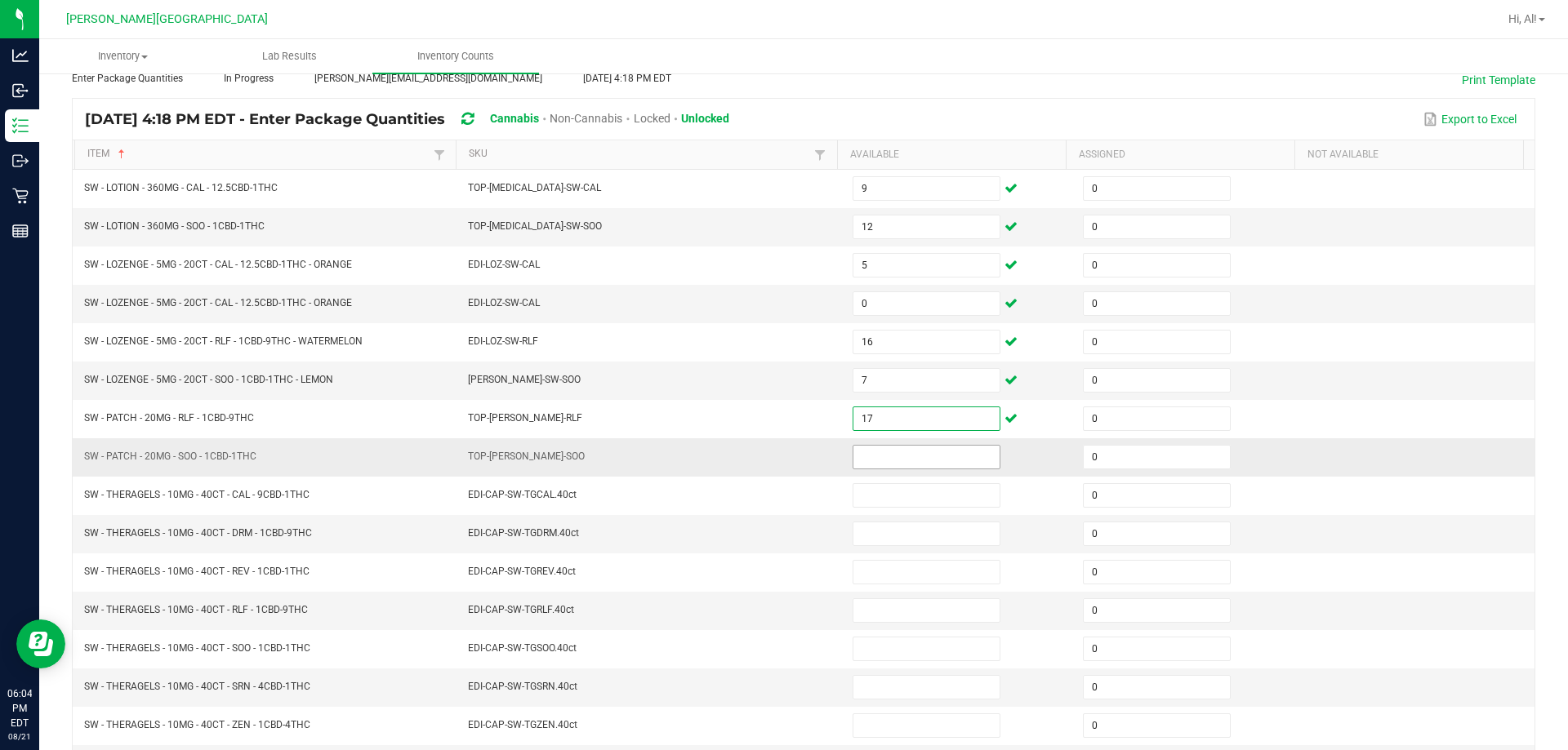
click at [779, 454] on input at bounding box center [926, 457] width 146 height 23
click at [763, 440] on td "TOP-[PERSON_NAME]-SOO" at bounding box center [650, 457] width 384 height 39
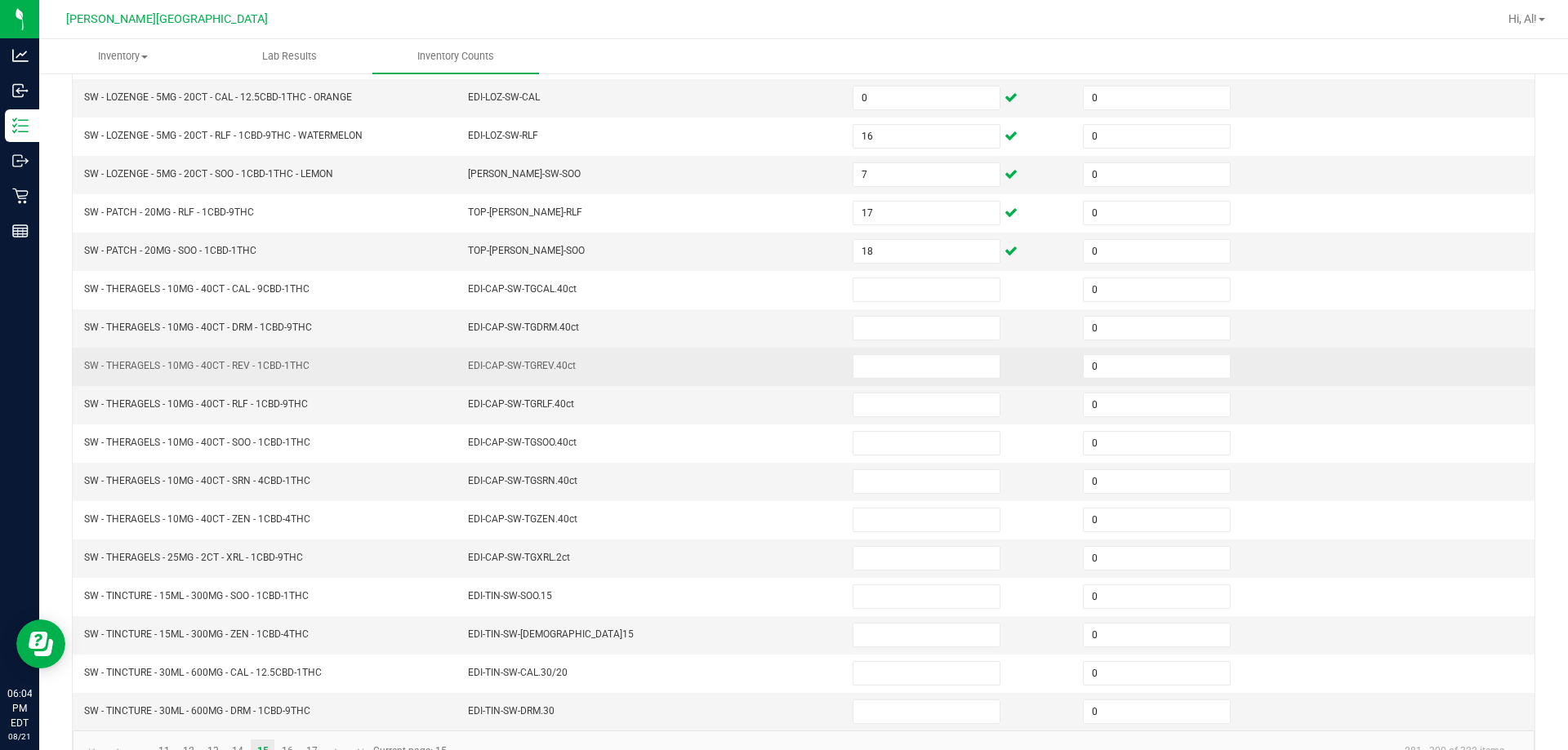
scroll to position [339, 0]
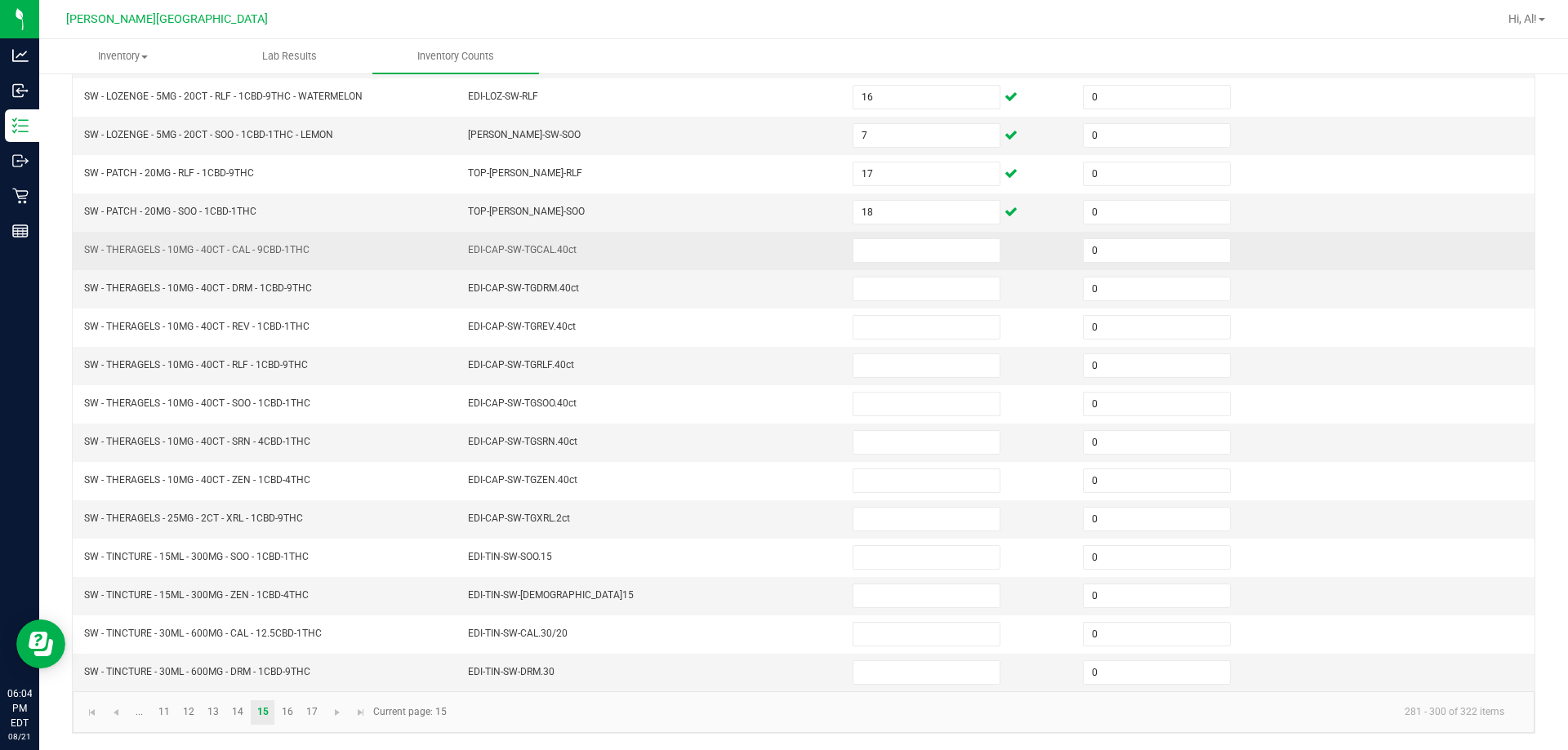
click at [779, 264] on td at bounding box center [957, 251] width 230 height 39
click at [779, 261] on input at bounding box center [926, 251] width 146 height 23
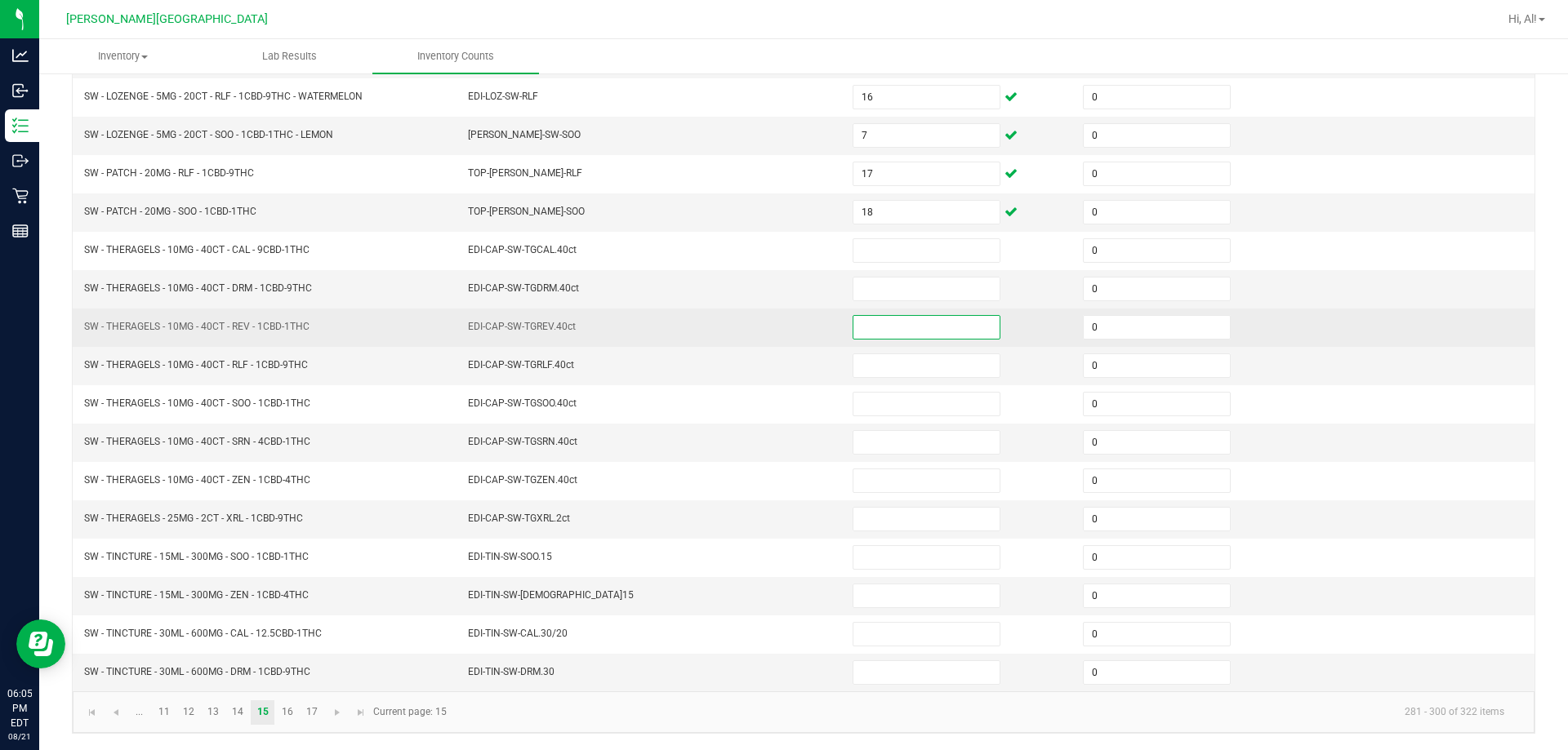
click at [779, 333] on input at bounding box center [926, 327] width 146 height 23
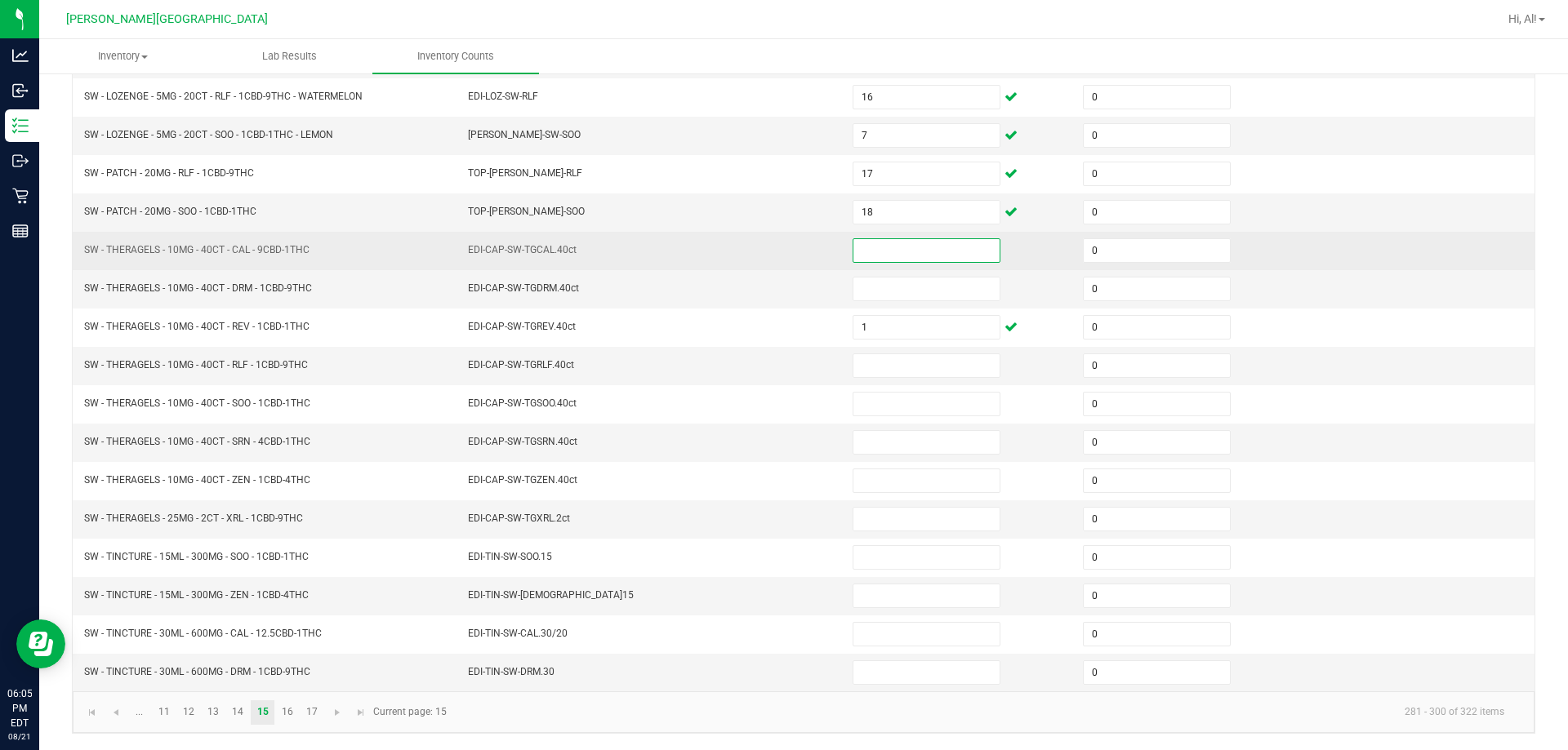
click at [779, 255] on input at bounding box center [926, 251] width 146 height 23
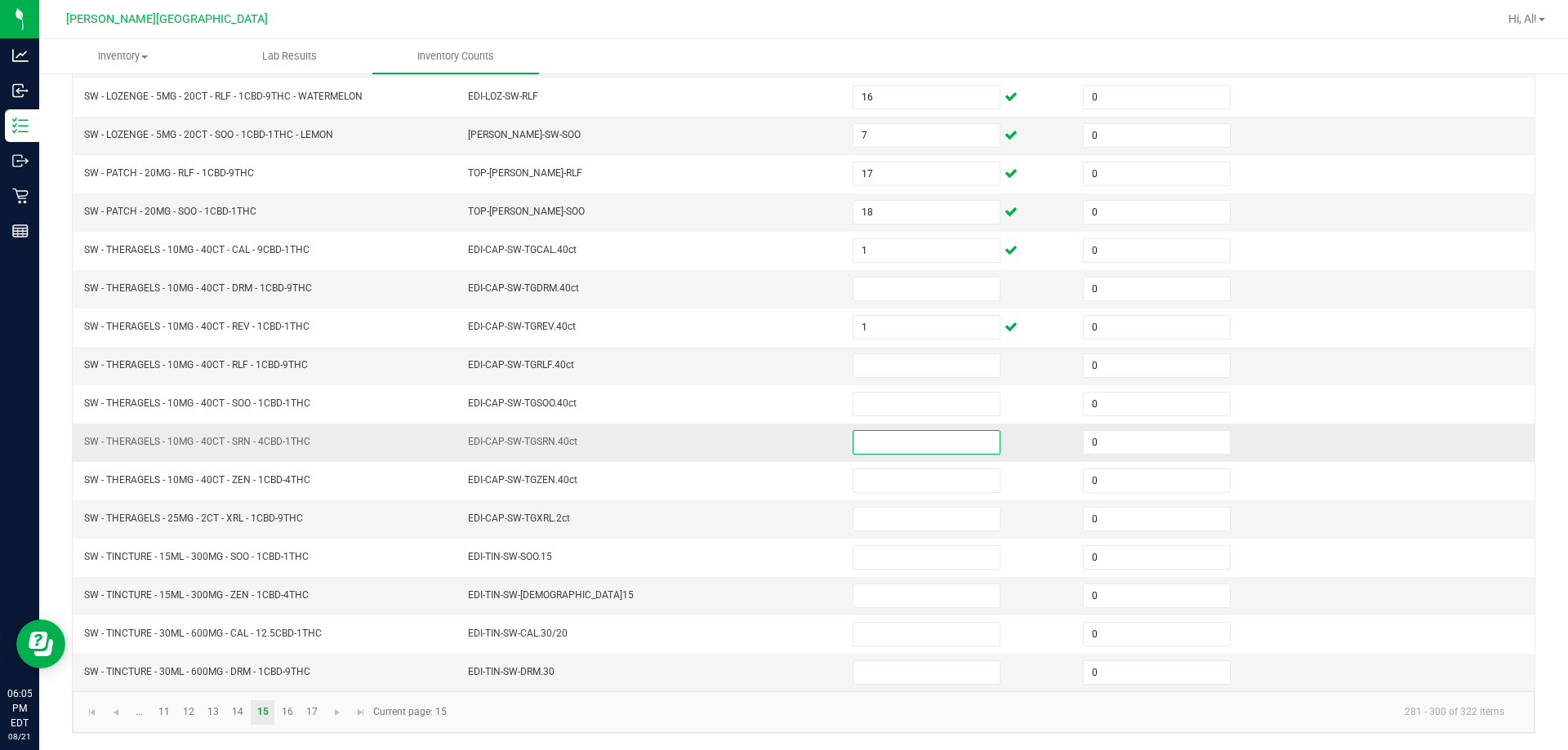
click at [779, 434] on input at bounding box center [926, 443] width 146 height 23
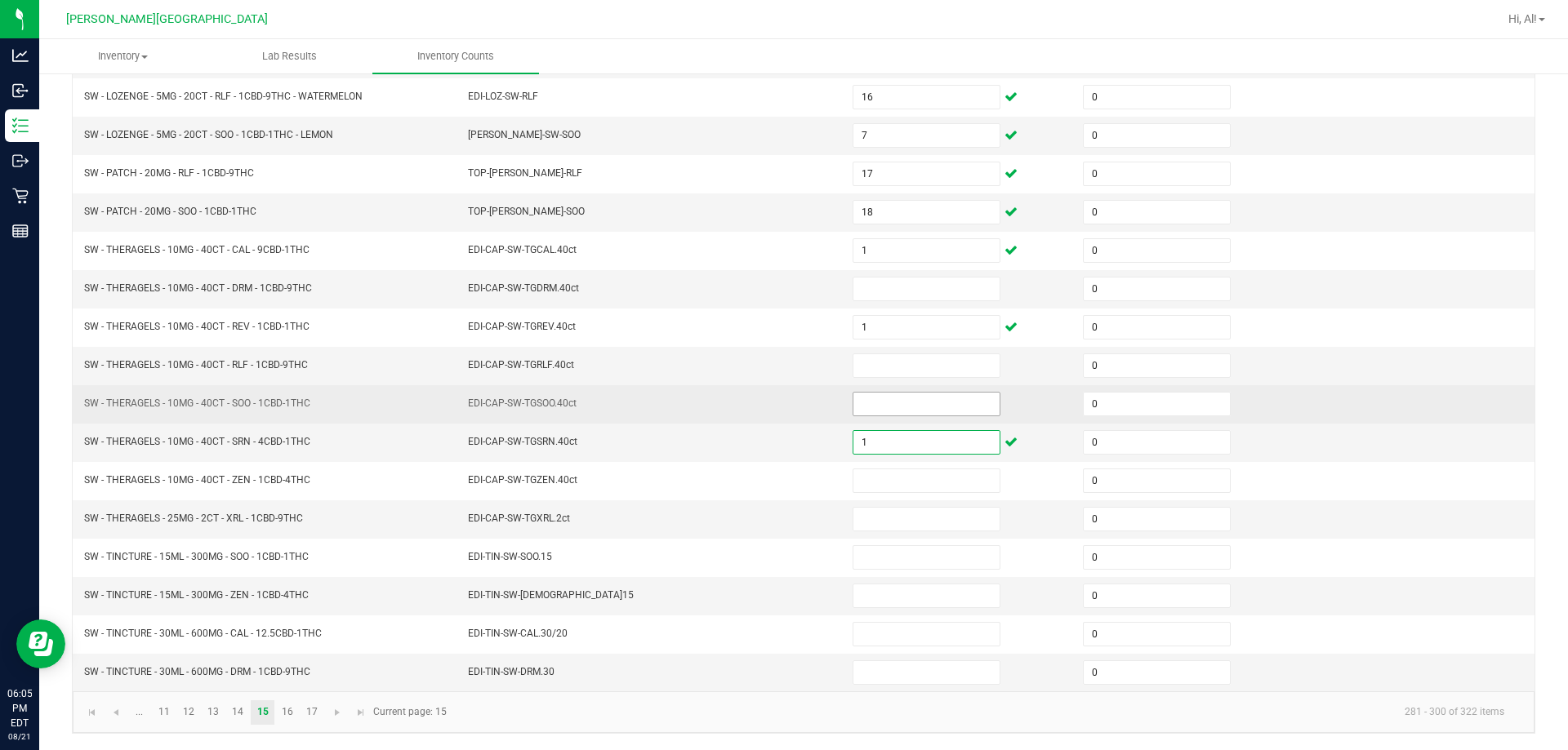
click at [779, 402] on input at bounding box center [926, 404] width 146 height 23
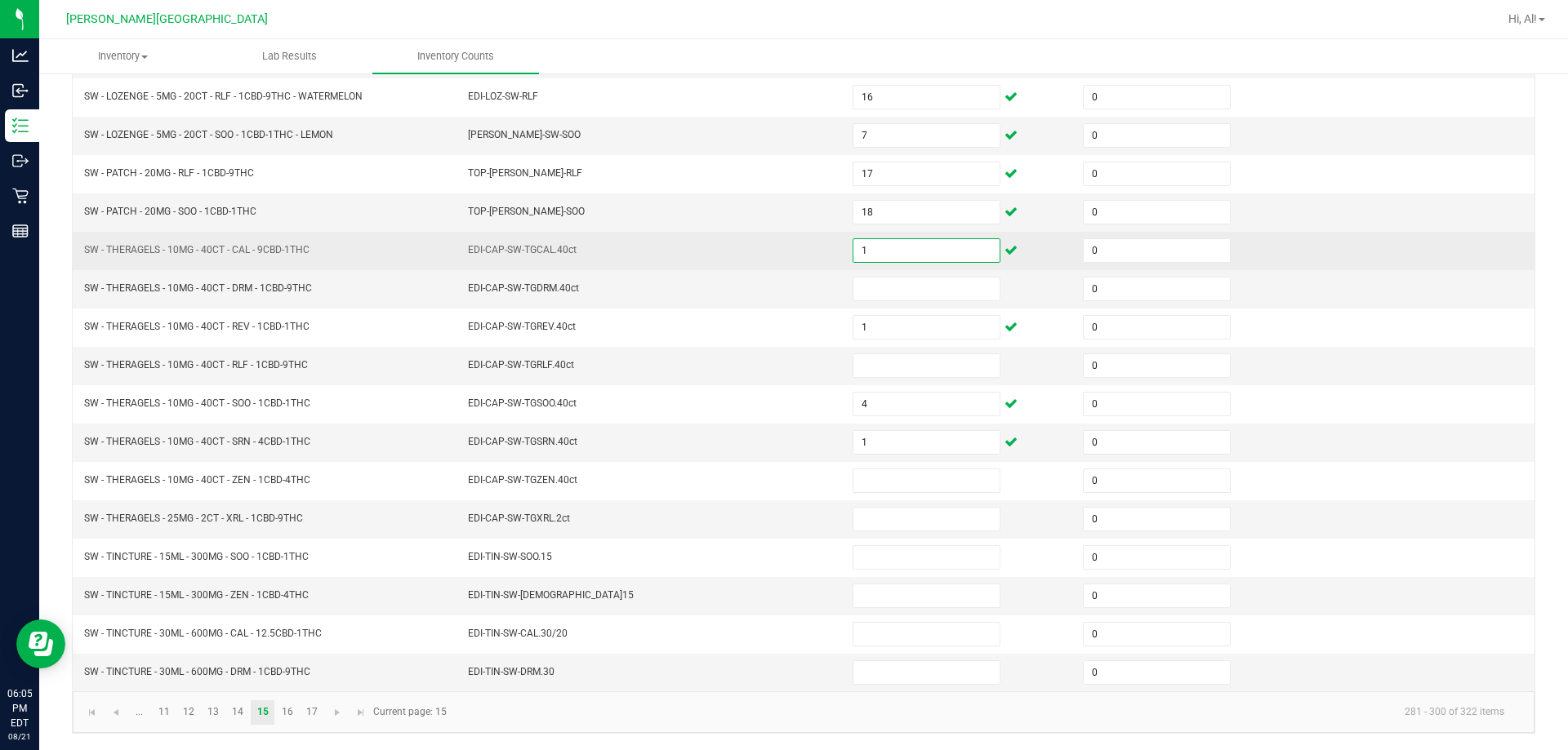
click at [779, 243] on input "1" at bounding box center [926, 251] width 146 height 23
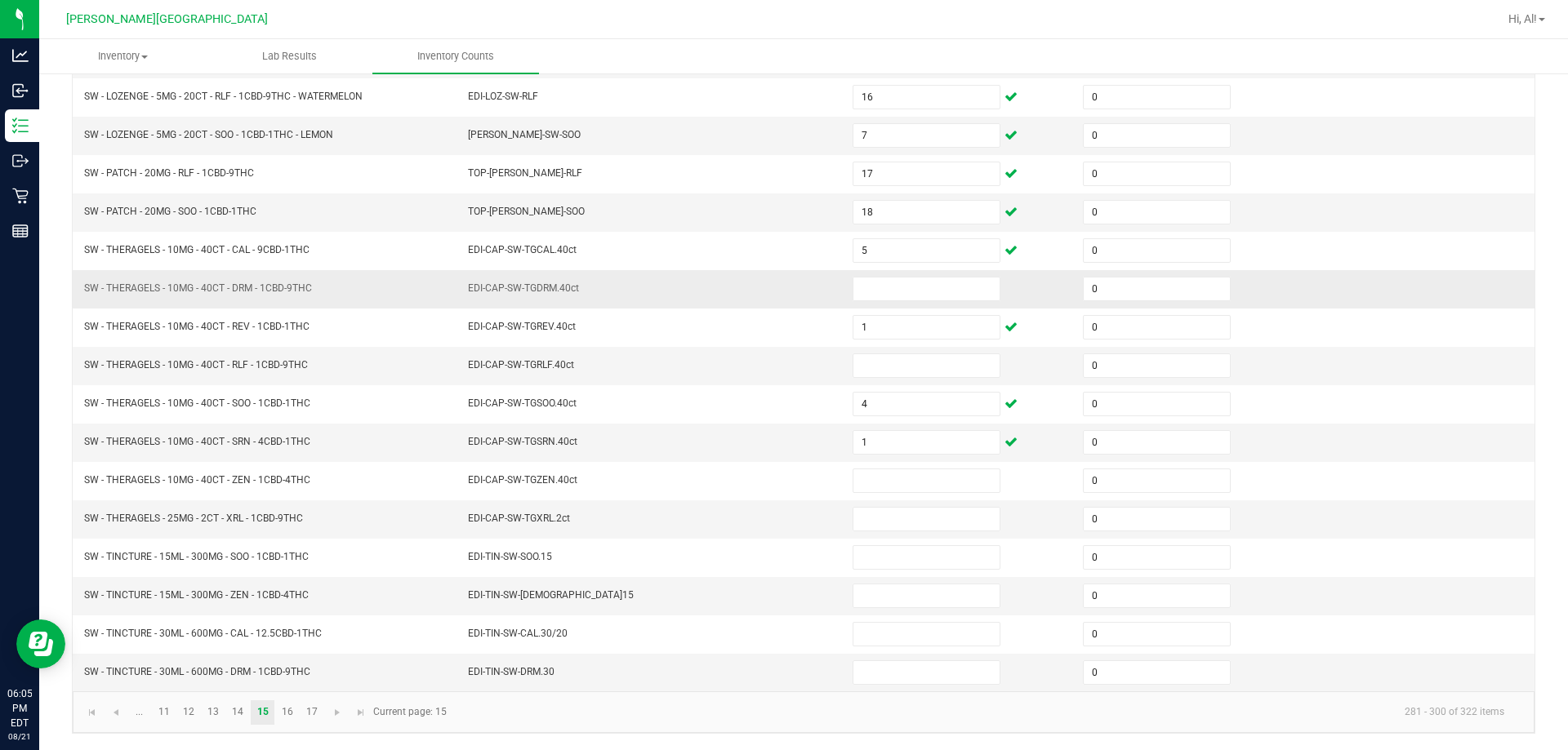
click at [779, 274] on td "EDI-CAP-SW-TGDRM.40ct" at bounding box center [650, 289] width 384 height 39
click at [779, 370] on input at bounding box center [926, 366] width 146 height 23
click at [779, 294] on input at bounding box center [926, 289] width 146 height 23
click at [779, 366] on input "3" at bounding box center [926, 366] width 146 height 23
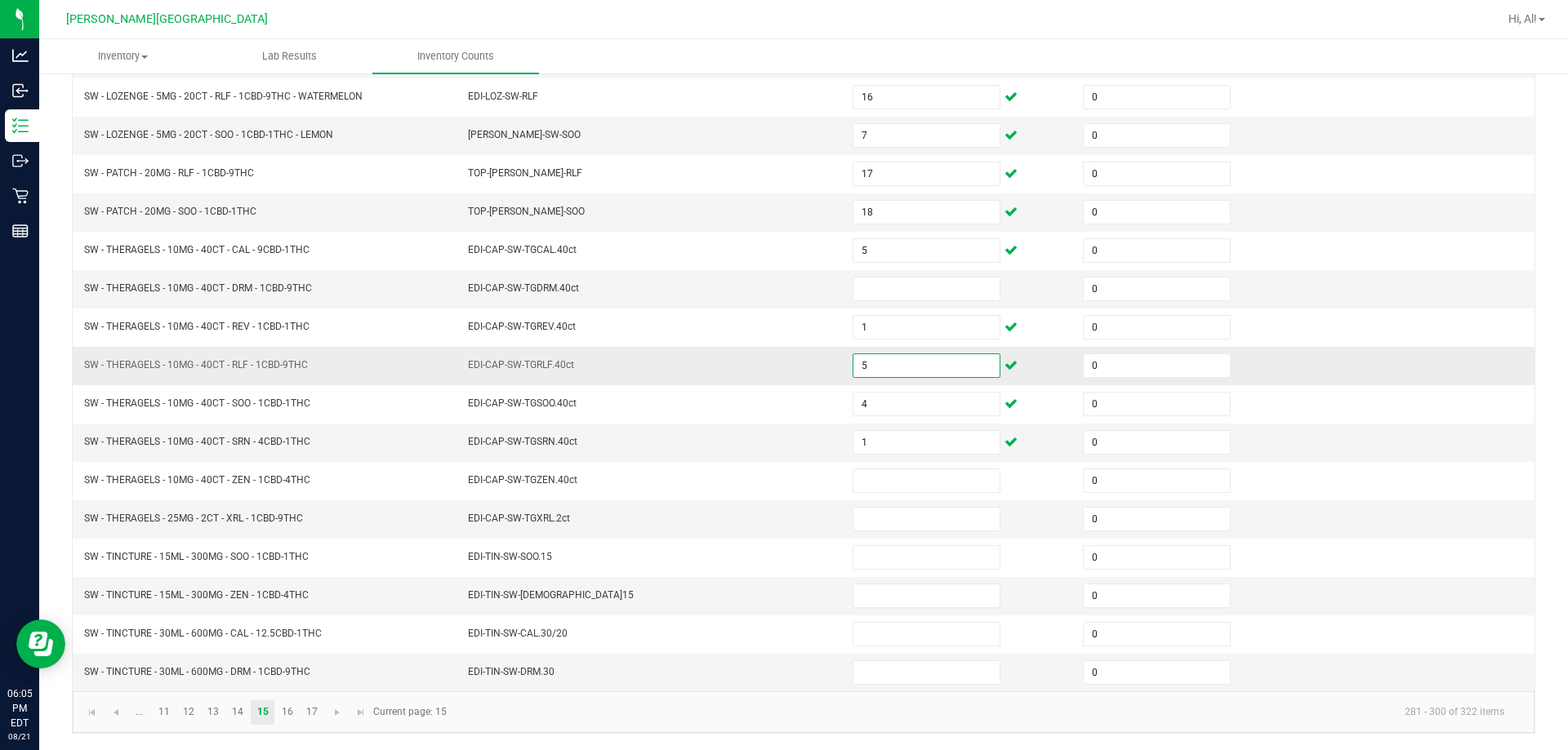
click at [779, 366] on td "EDI-CAP-SW-TGRLF.40ct" at bounding box center [650, 366] width 384 height 39
click at [779, 298] on input at bounding box center [926, 289] width 146 height 23
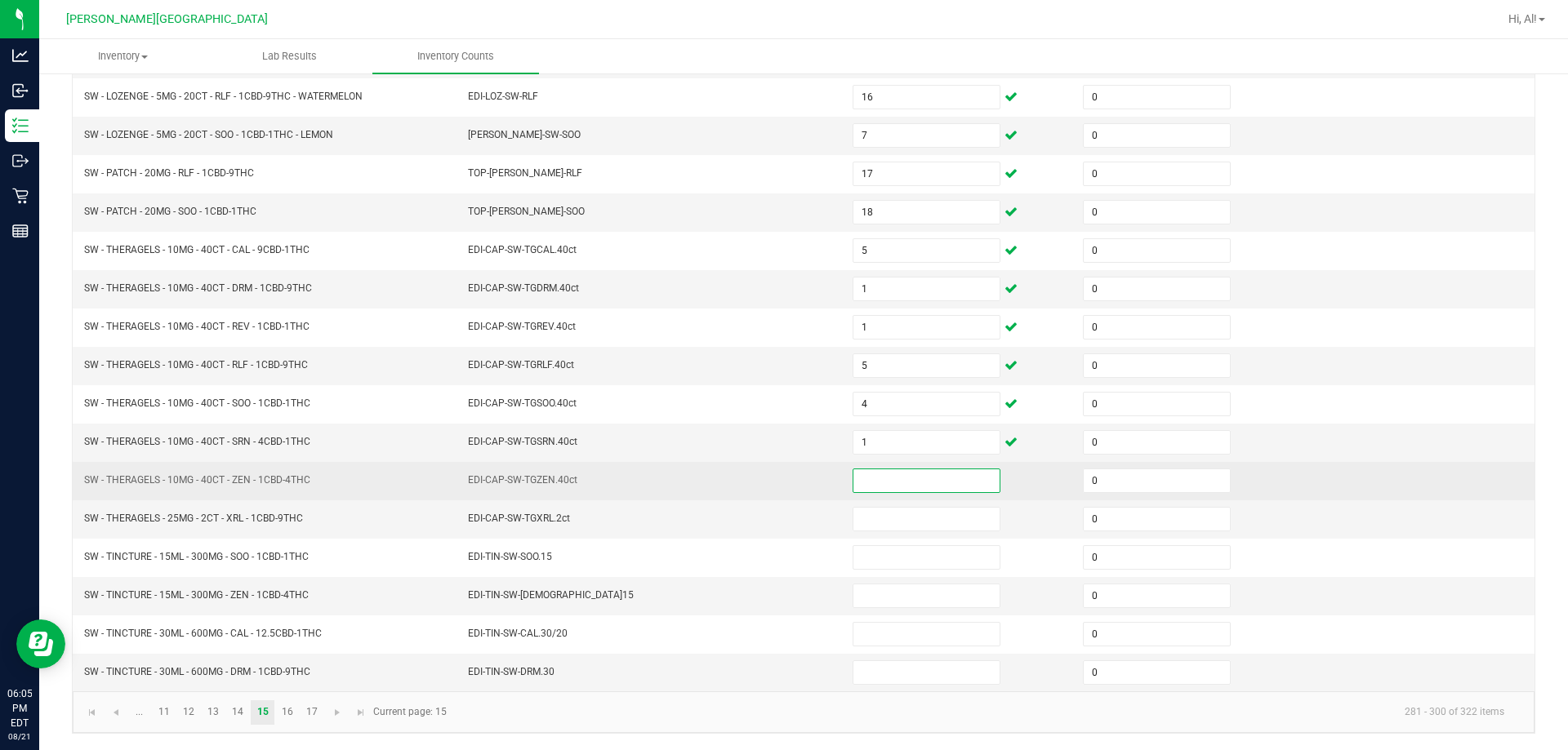
click at [779, 470] on input at bounding box center [926, 480] width 146 height 23
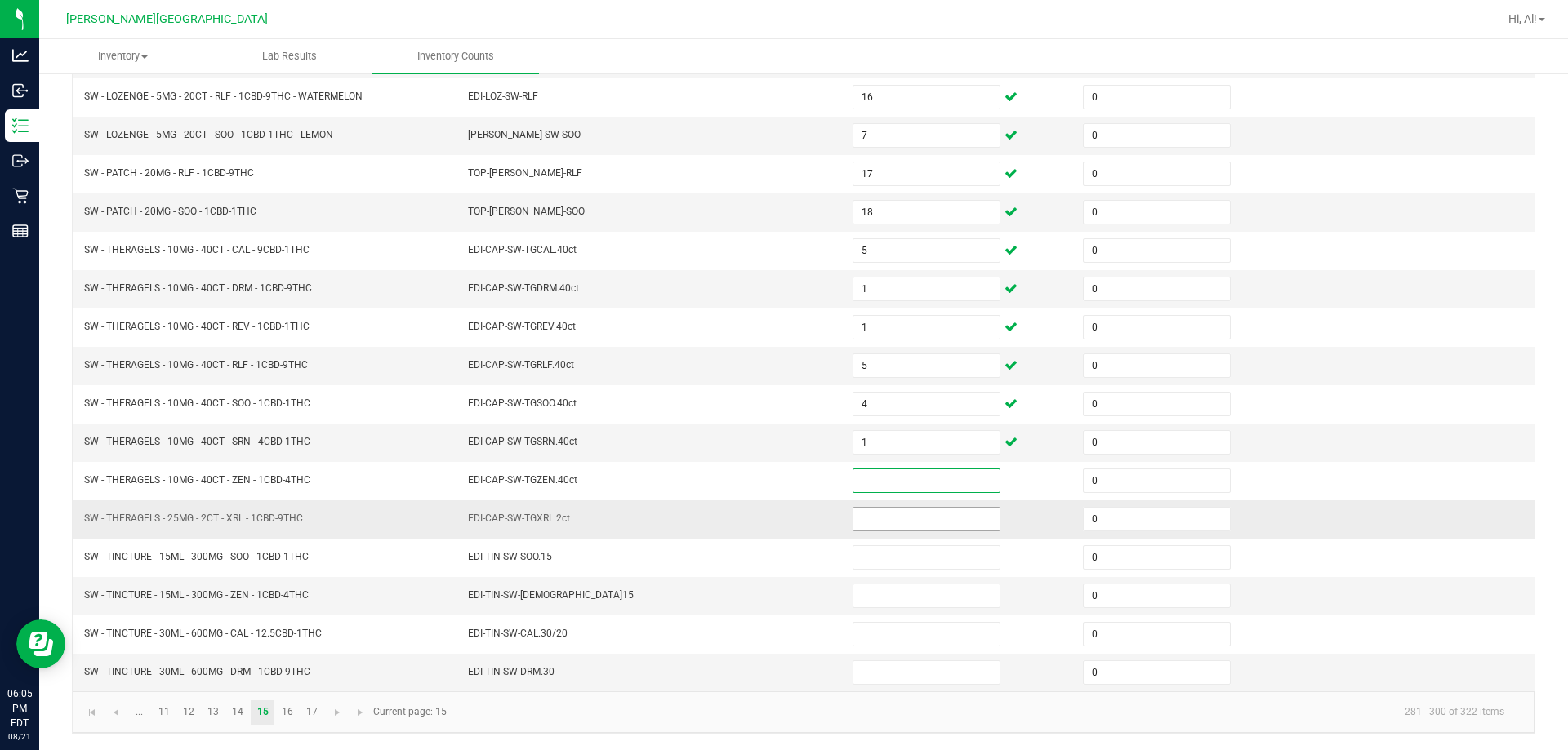
click at [779, 513] on input at bounding box center [926, 519] width 146 height 23
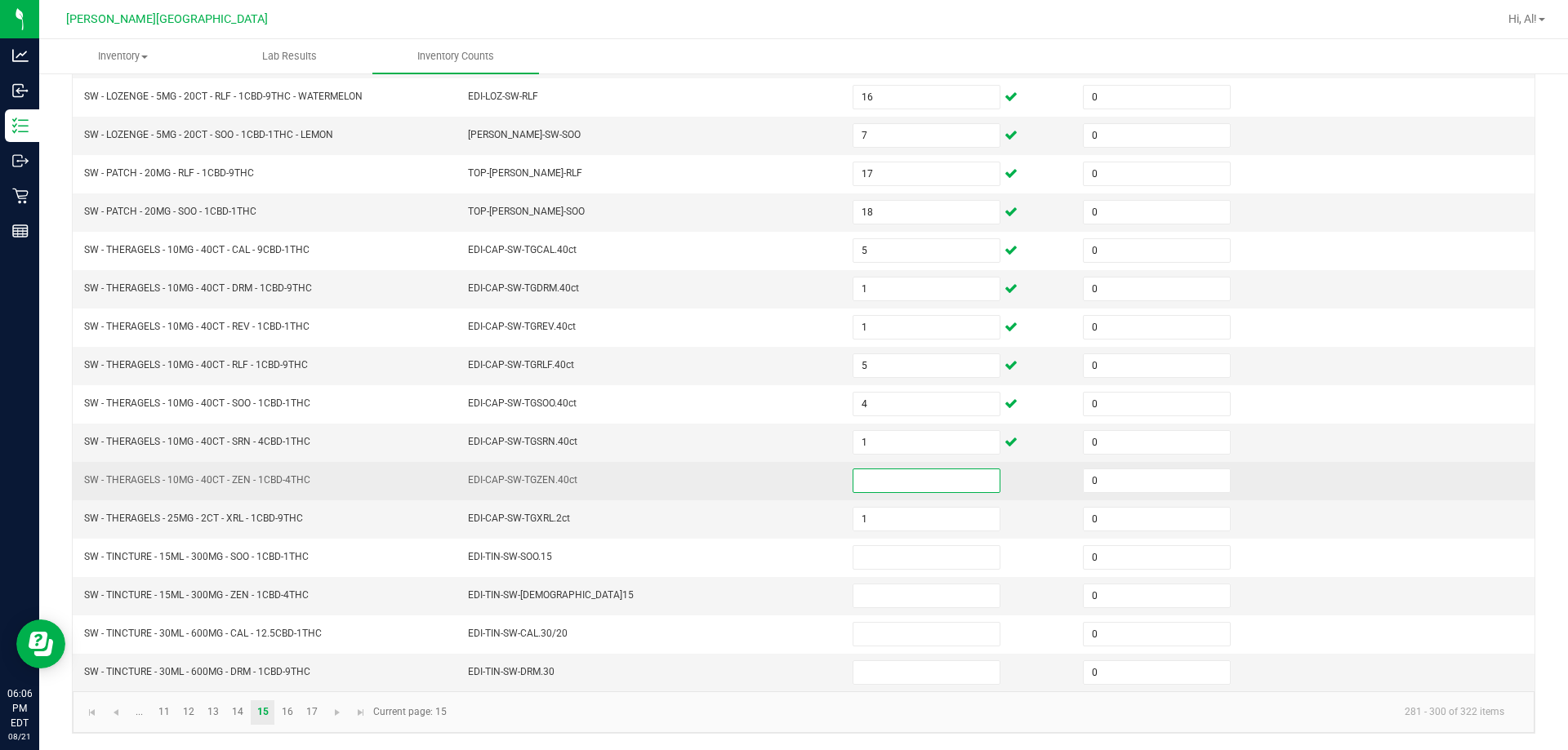
click at [779, 480] on input at bounding box center [926, 480] width 146 height 23
click at [779, 485] on td "1" at bounding box center [957, 481] width 230 height 39
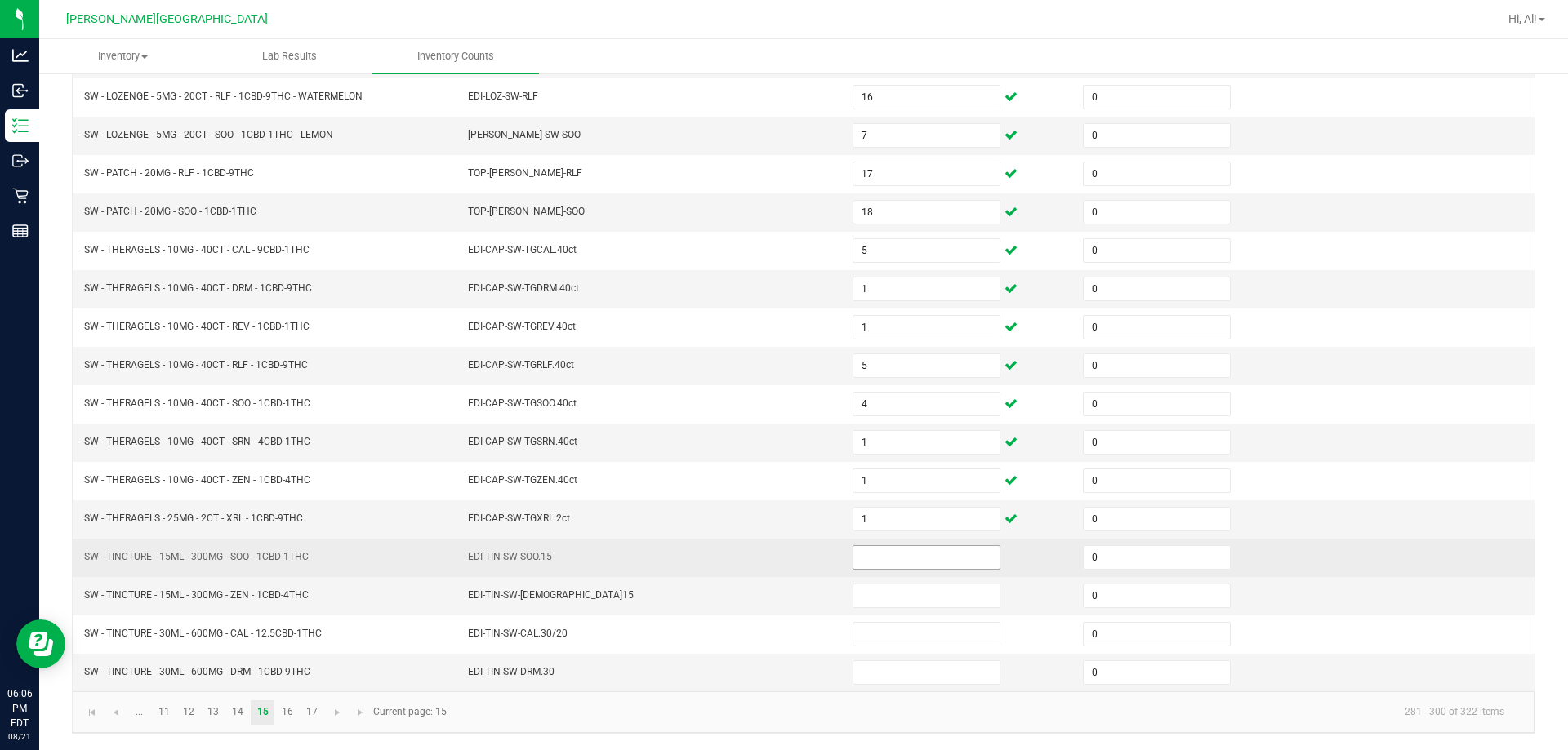
click at [779, 555] on input at bounding box center [926, 558] width 146 height 23
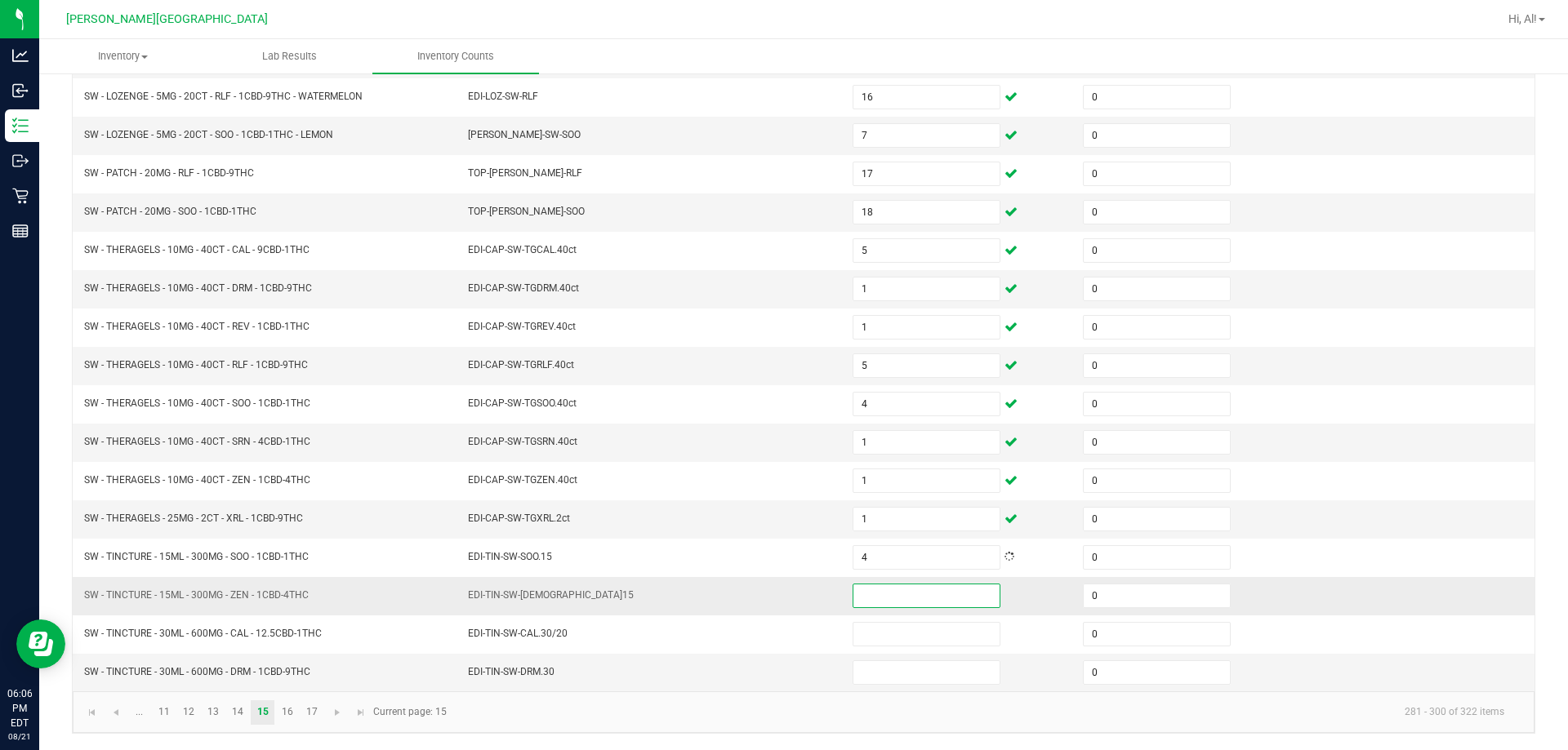
click at [779, 606] on input at bounding box center [926, 596] width 146 height 23
click at [779, 603] on td "EDI-TIN-SW-[DEMOGRAPHIC_DATA]15" at bounding box center [650, 596] width 384 height 39
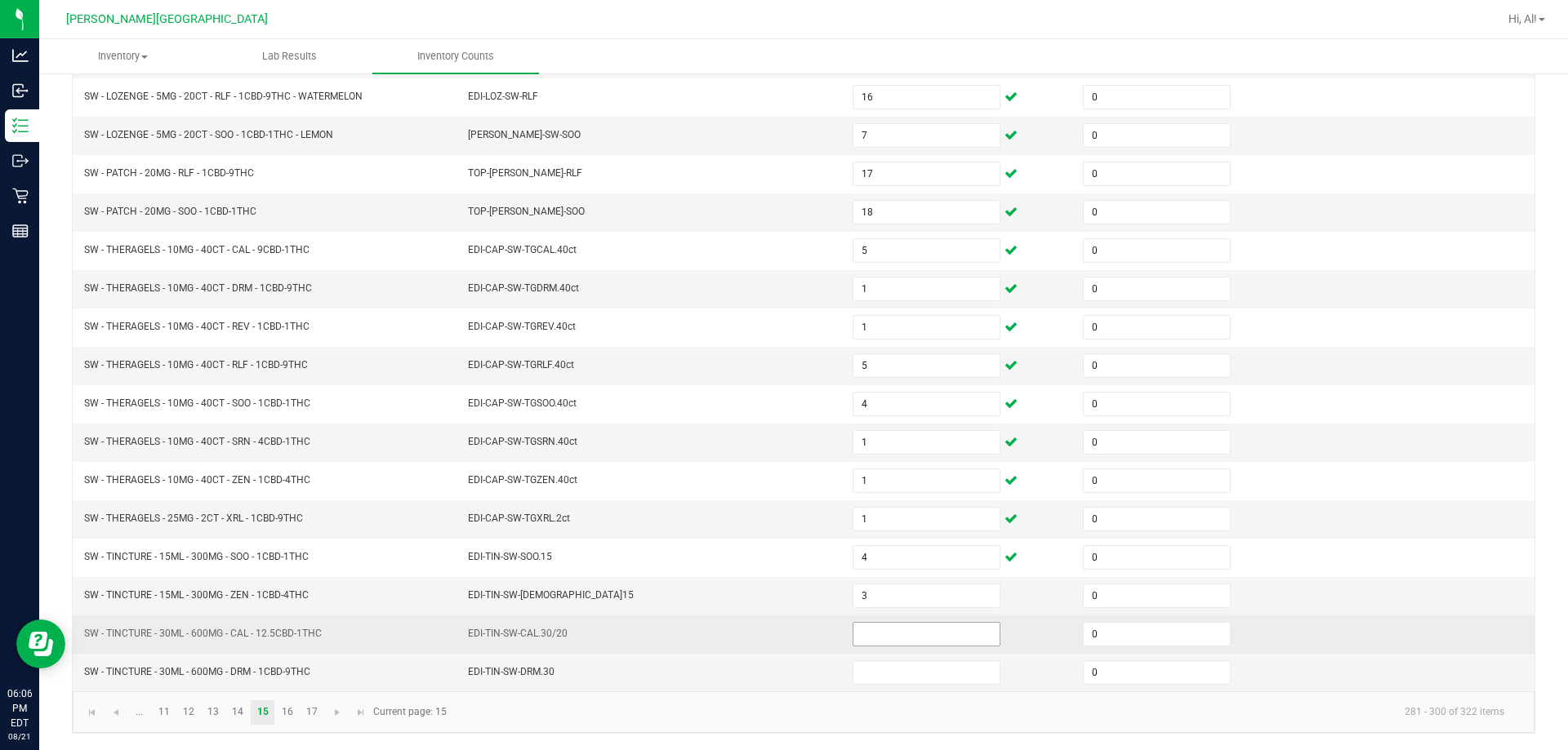
click at [779, 629] on input at bounding box center [926, 635] width 146 height 23
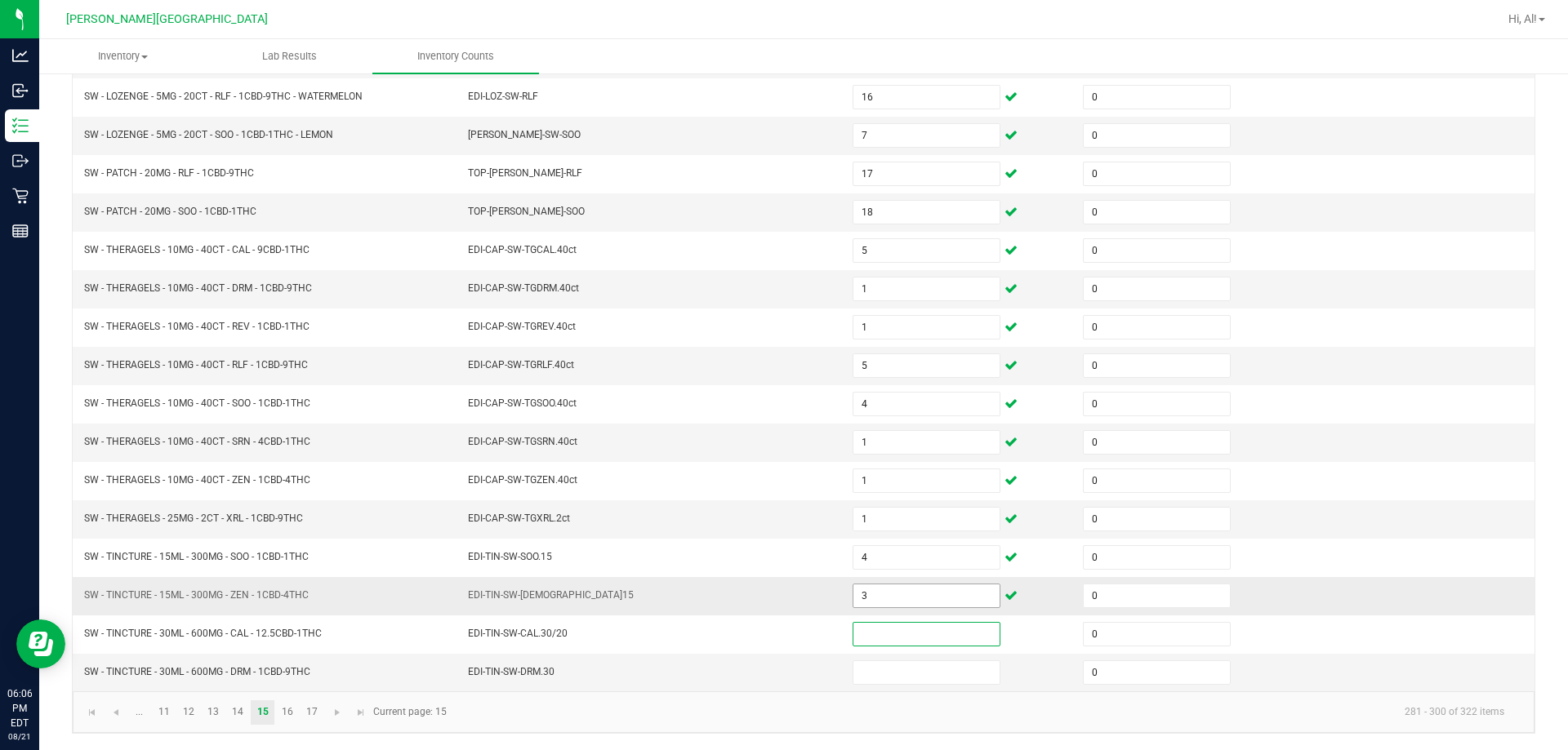
click at [779, 601] on input "3" at bounding box center [926, 596] width 146 height 23
click at [774, 598] on td "EDI-TIN-SW-[DEMOGRAPHIC_DATA]15" at bounding box center [650, 596] width 384 height 39
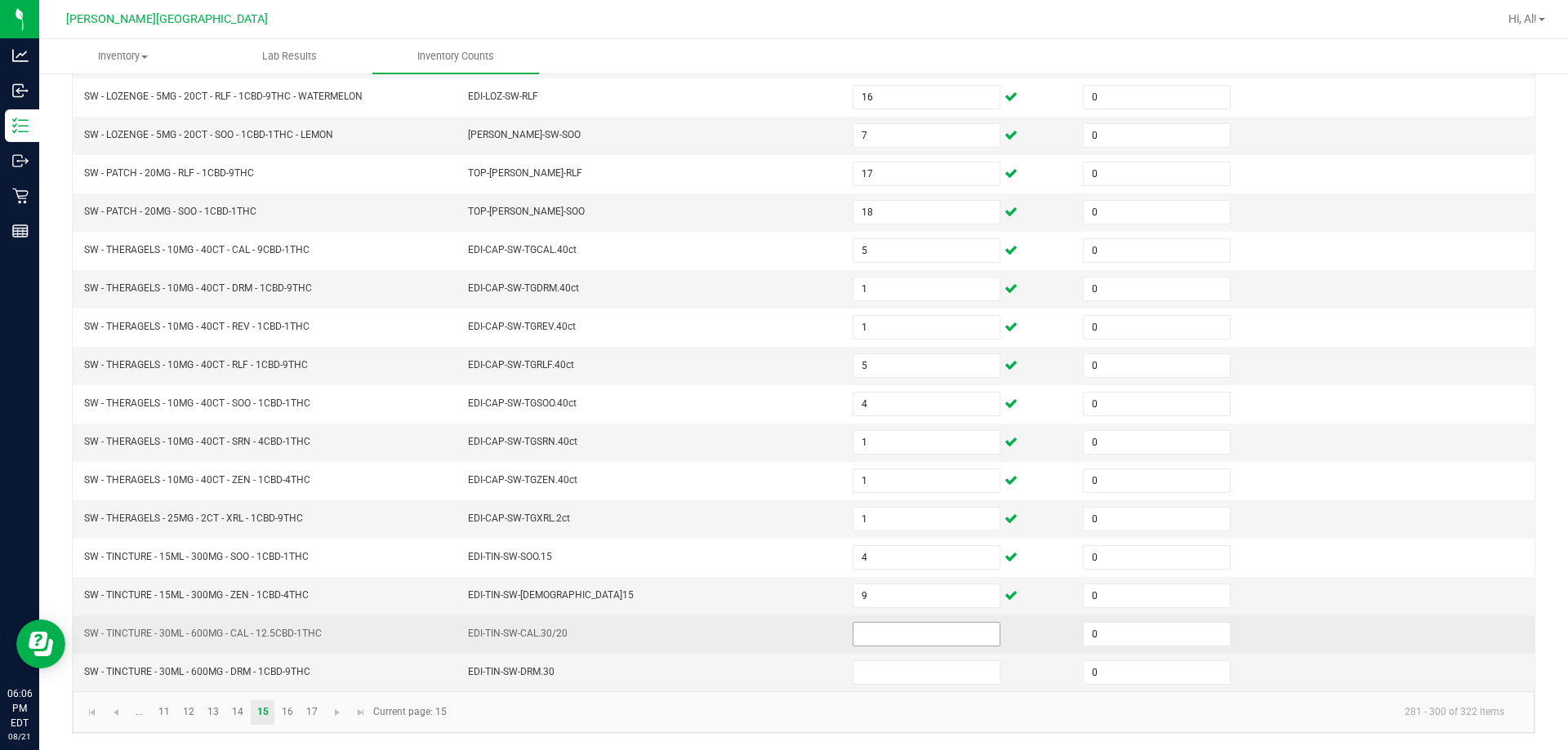
click at [779, 636] on input at bounding box center [926, 635] width 146 height 23
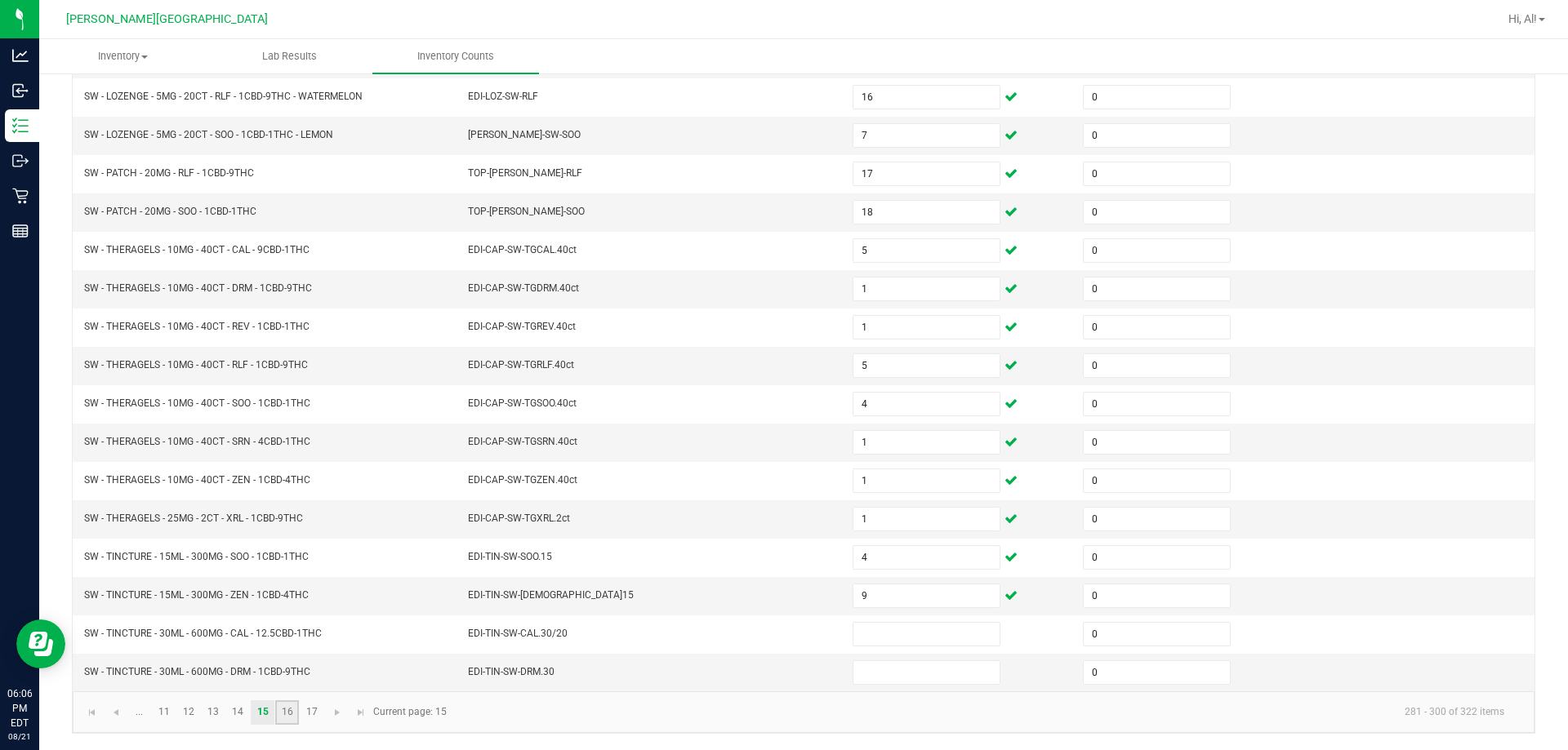
click at [290, 707] on link "16" at bounding box center [287, 713] width 24 height 25
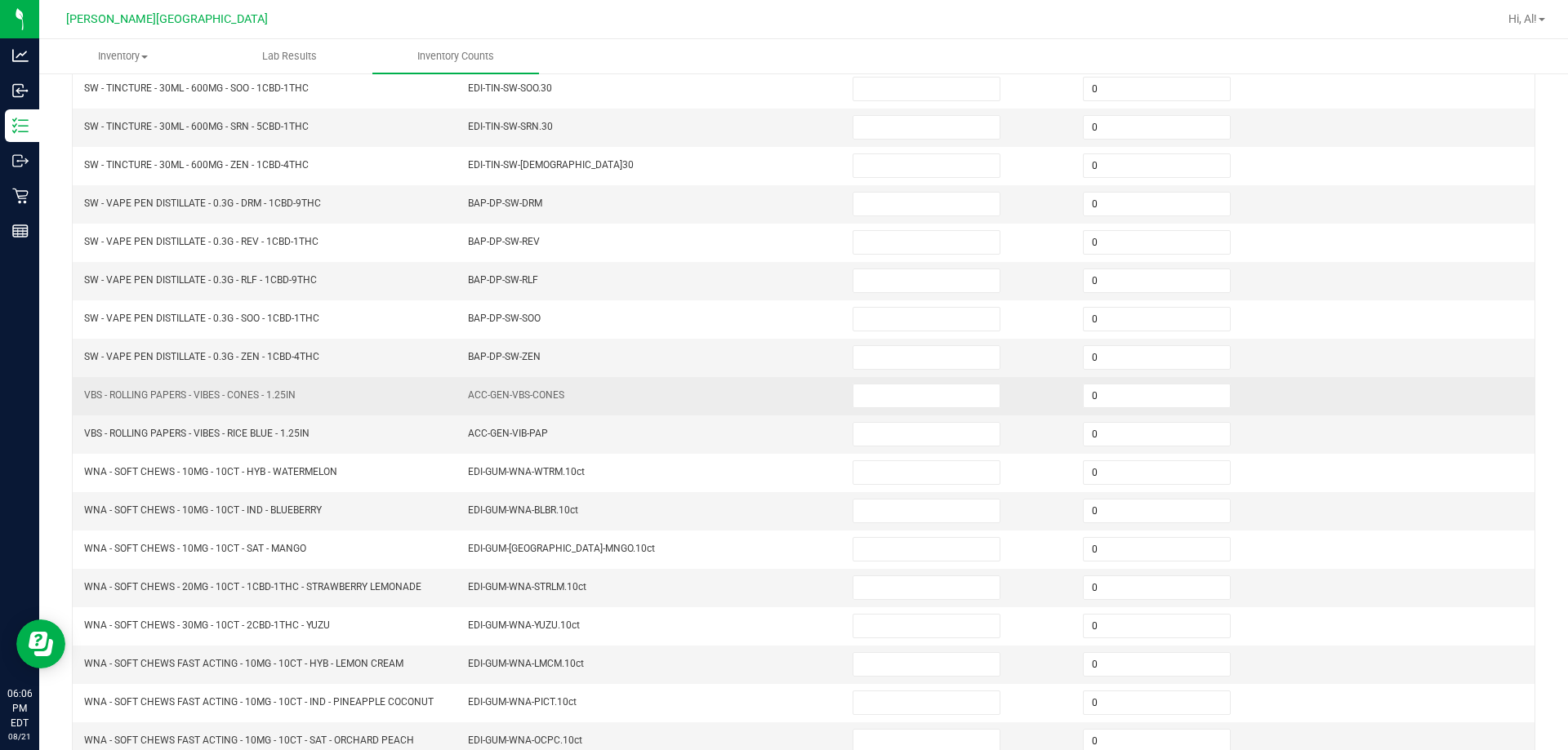
scroll to position [176, 0]
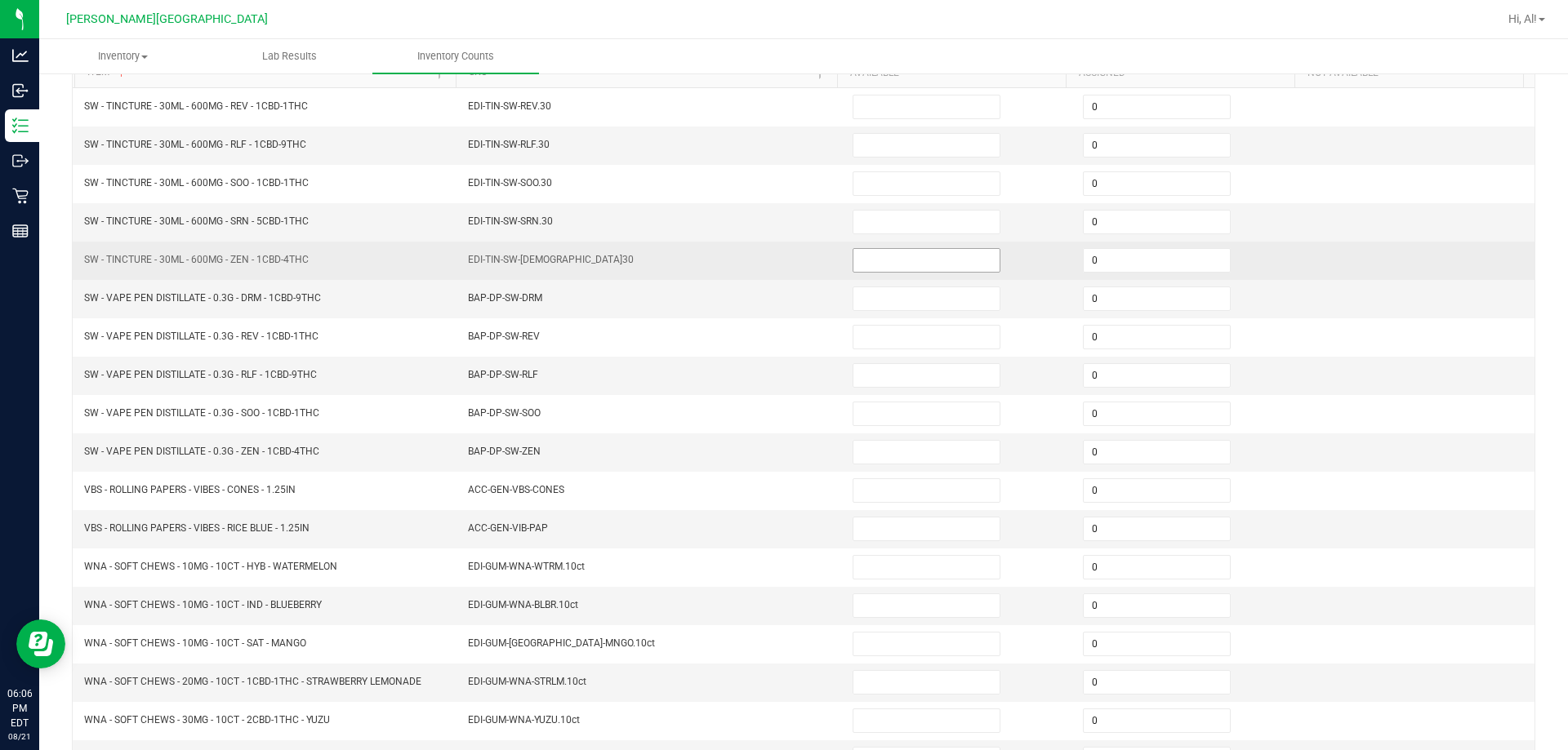
click at [779, 266] on input at bounding box center [926, 260] width 146 height 23
click at [779, 266] on td "EDI-TIN-SW-[DEMOGRAPHIC_DATA]30" at bounding box center [650, 260] width 384 height 39
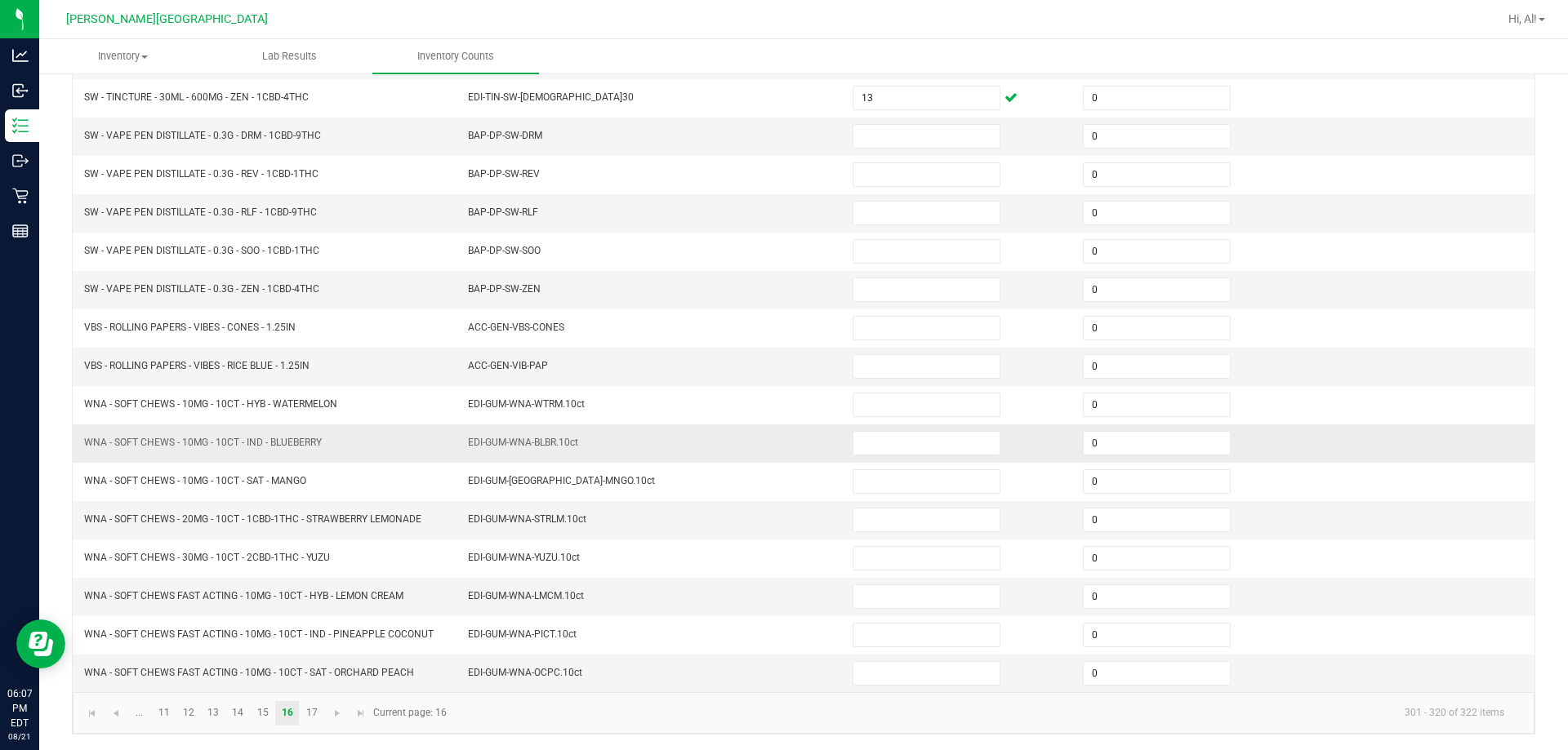
scroll to position [339, 0]
click at [259, 720] on link "15" at bounding box center [262, 713] width 24 height 25
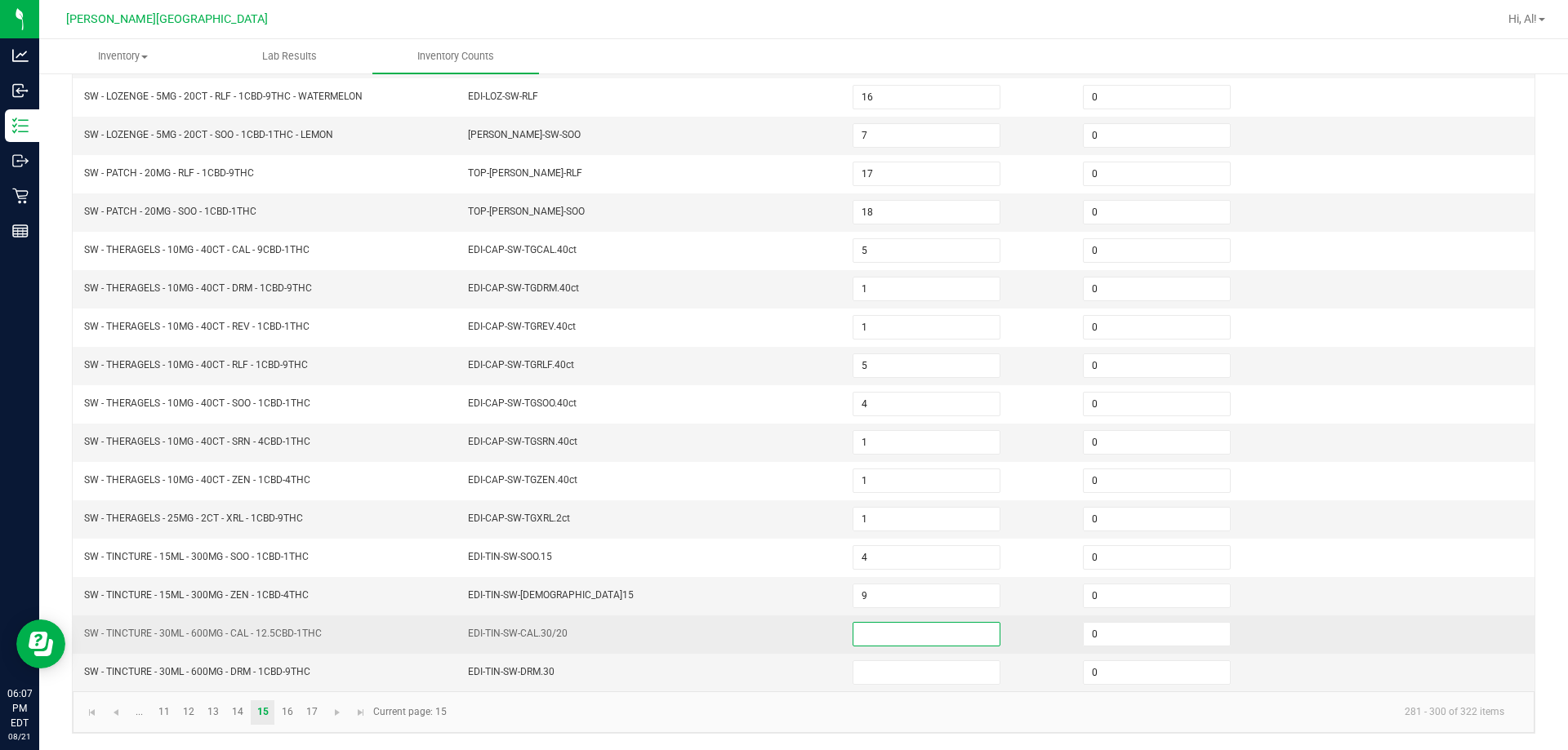
click at [779, 635] on input at bounding box center [926, 635] width 146 height 23
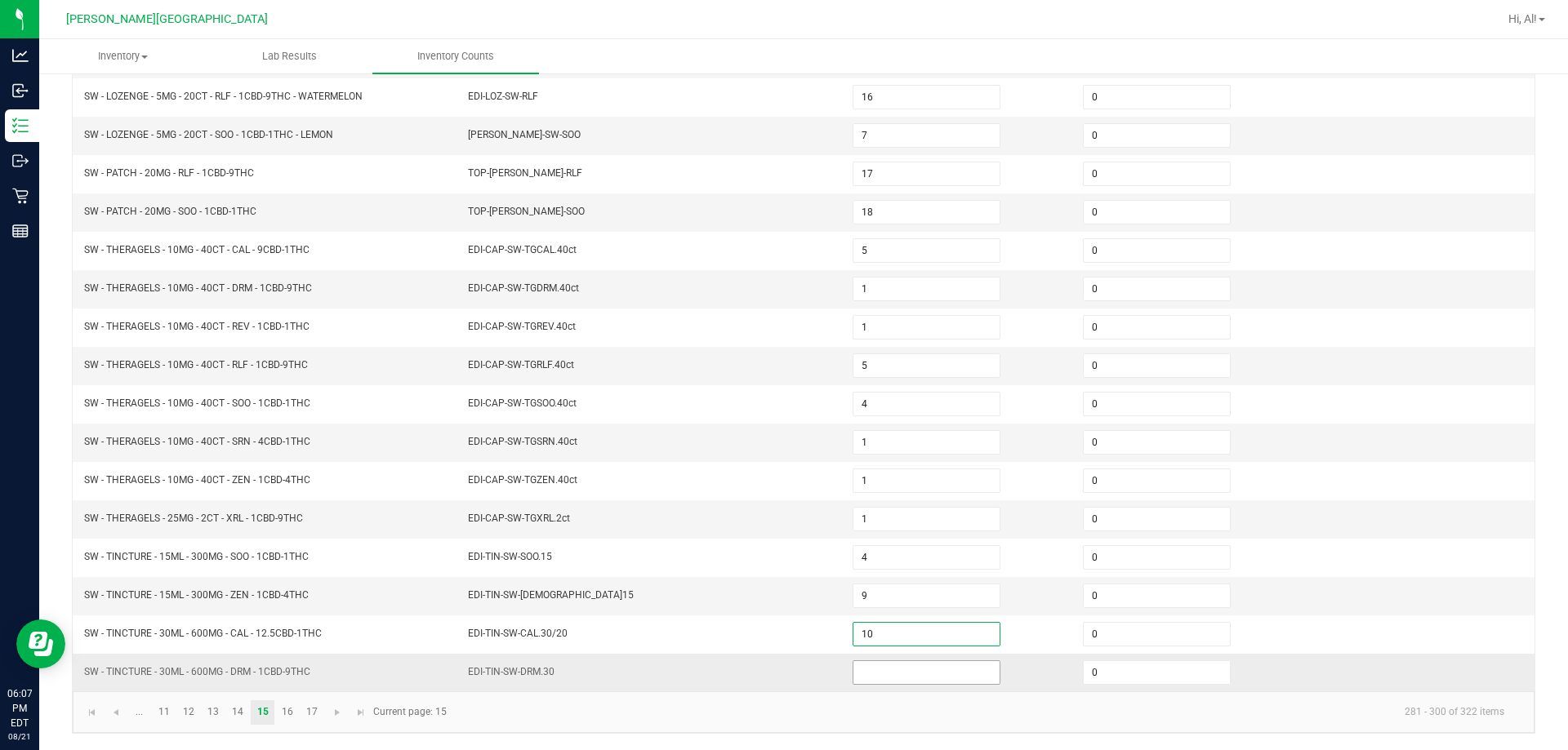
click at [779, 671] on input at bounding box center [926, 673] width 146 height 23
click at [779, 666] on td "EDI-TIN-SW-DRM.30" at bounding box center [650, 673] width 384 height 38
click at [292, 712] on link "16" at bounding box center [287, 713] width 24 height 25
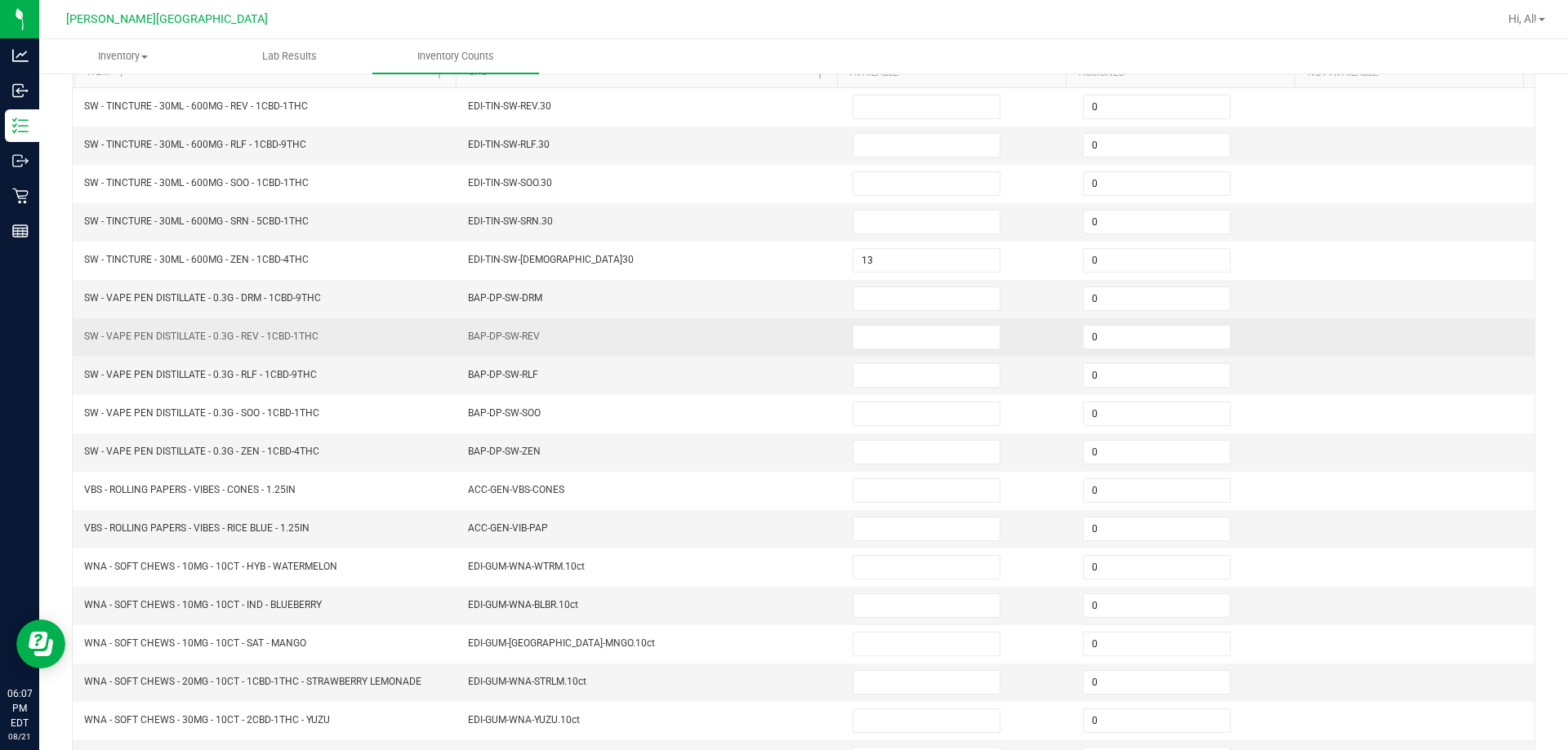
scroll to position [94, 0]
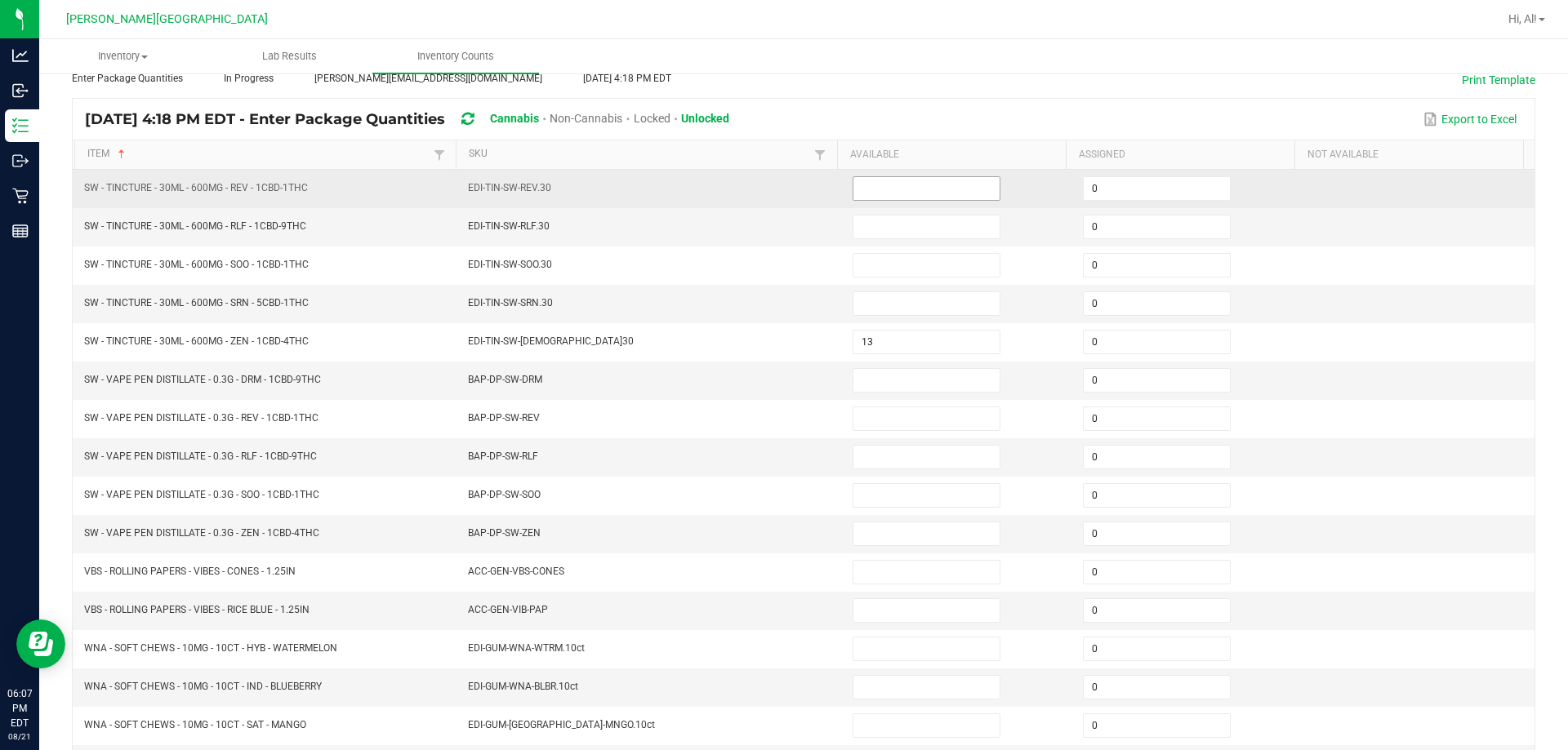
click at [779, 190] on input at bounding box center [926, 189] width 146 height 23
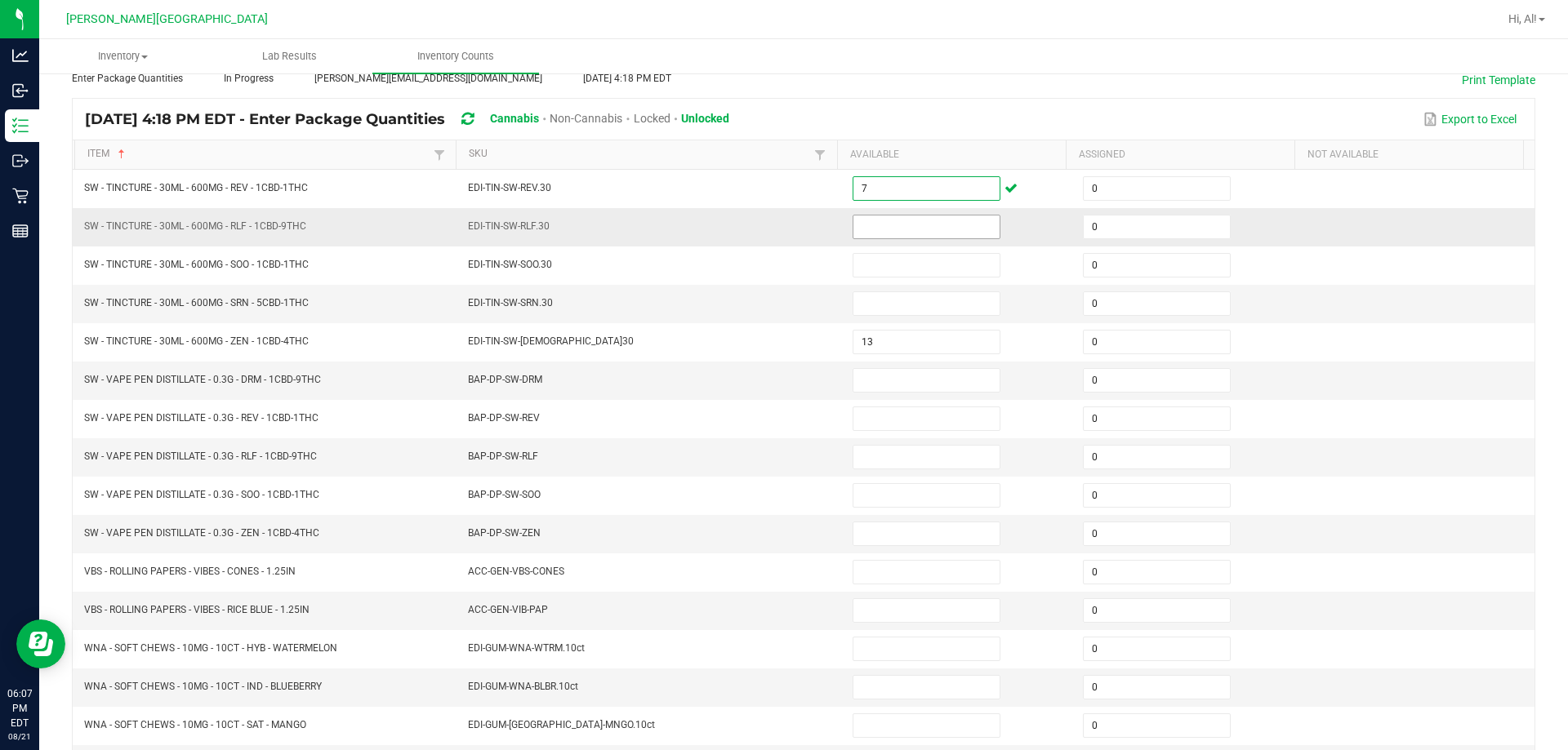
click at [779, 232] on input at bounding box center [926, 227] width 146 height 23
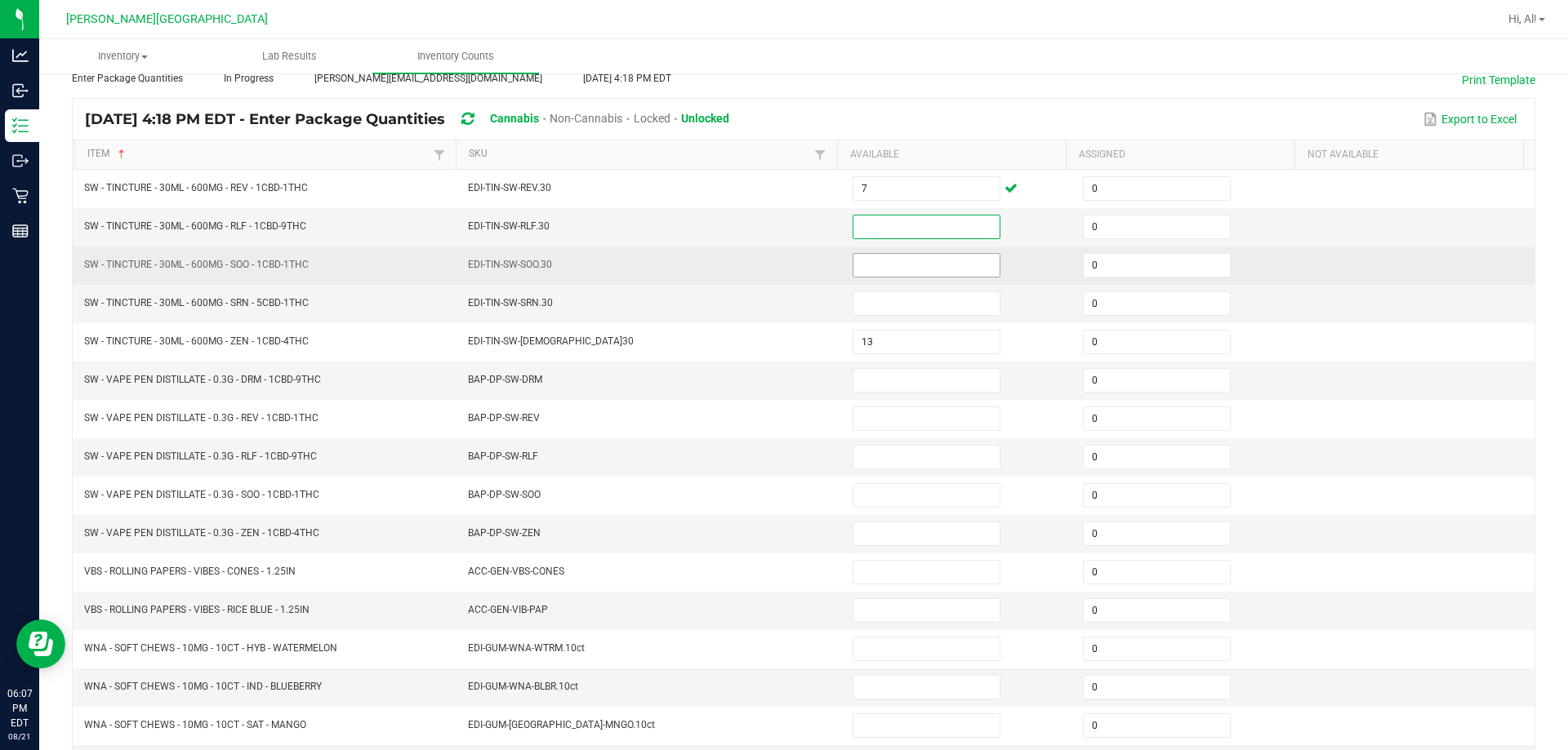
click at [779, 265] on input at bounding box center [926, 265] width 146 height 23
click at [774, 277] on td "EDI-TIN-SW-SOO.30" at bounding box center [650, 265] width 384 height 39
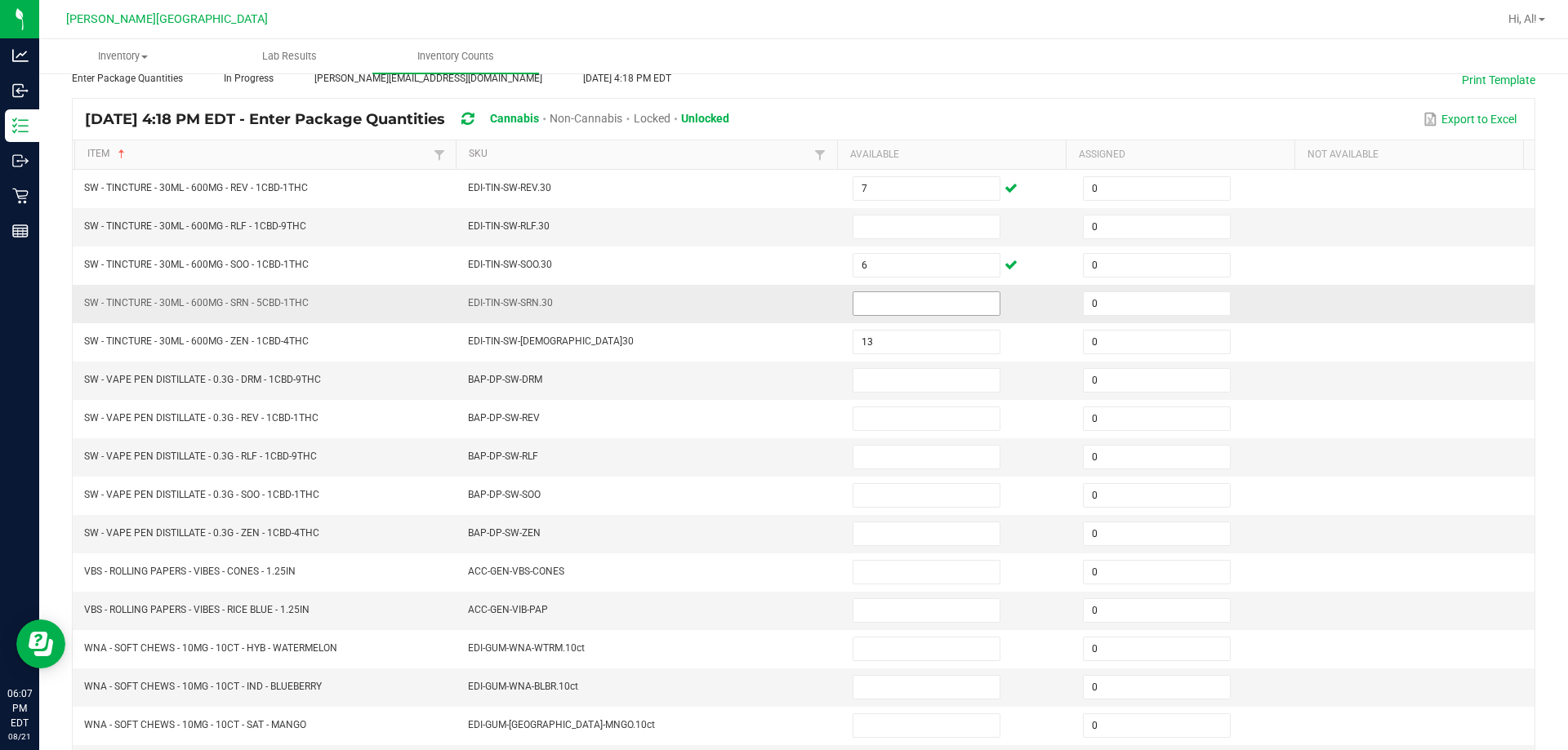
click at [779, 303] on input at bounding box center [926, 304] width 146 height 23
click at [779, 231] on input at bounding box center [926, 227] width 146 height 23
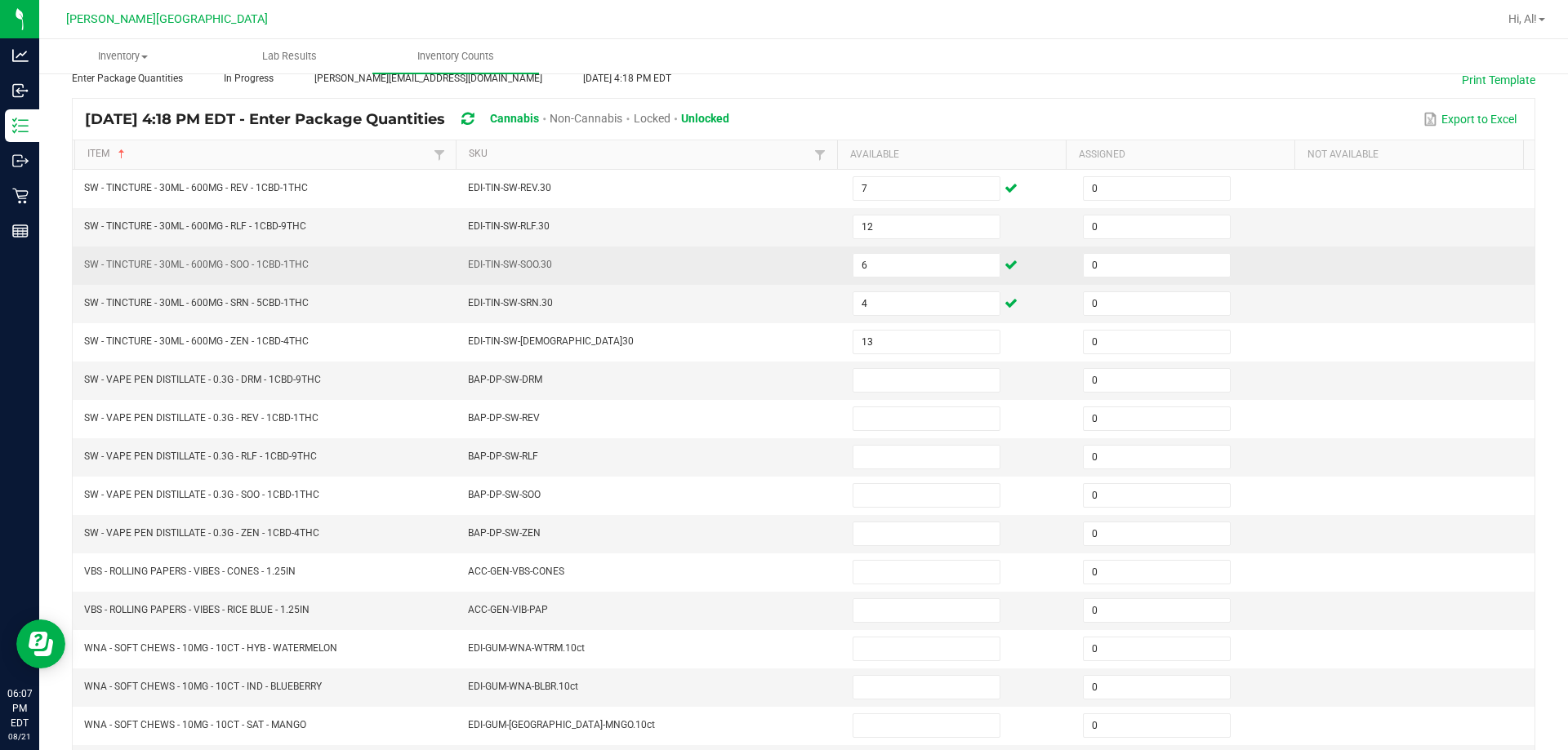
click at [779, 248] on td "EDI-TIN-SW-SOO.30" at bounding box center [650, 265] width 384 height 39
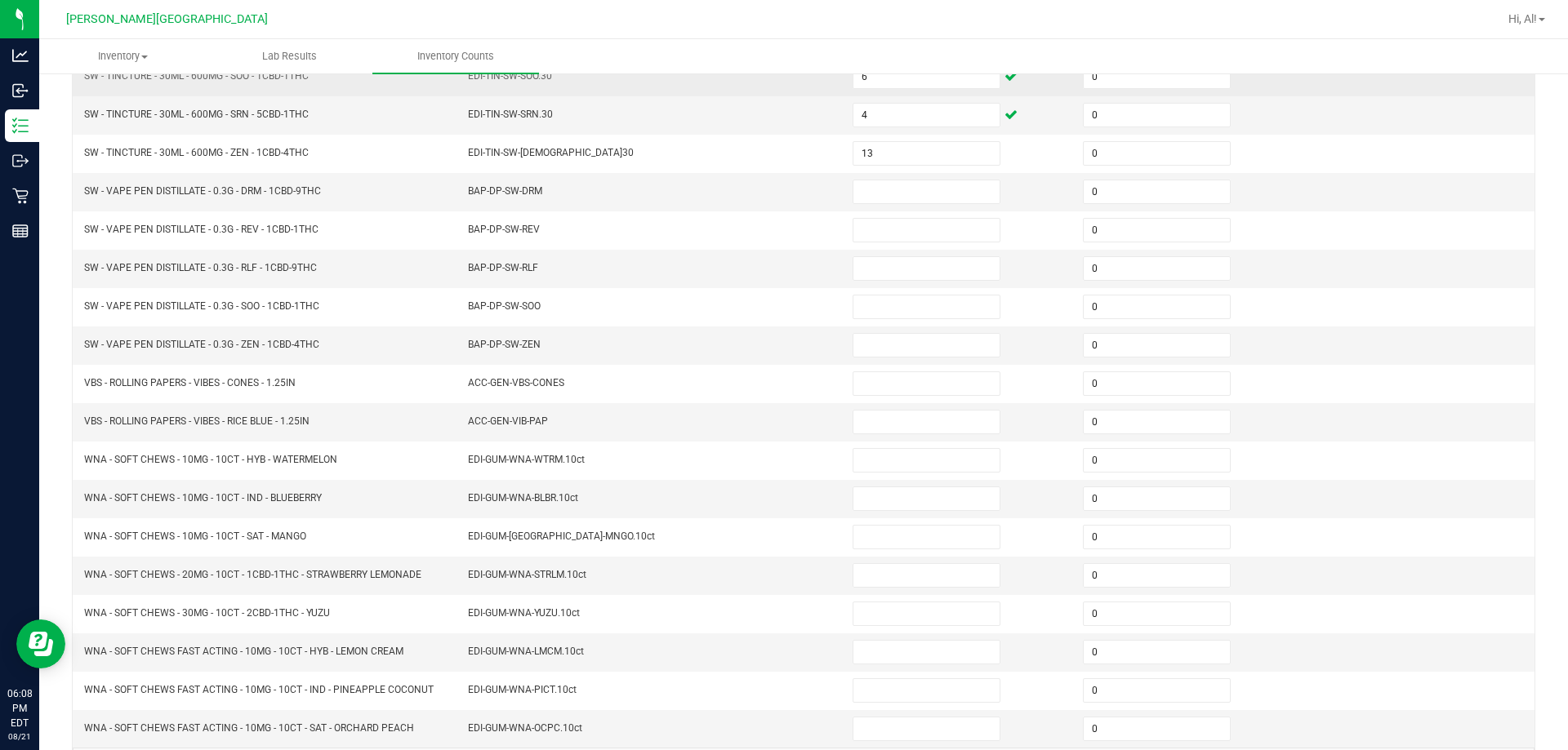
scroll to position [257, 0]
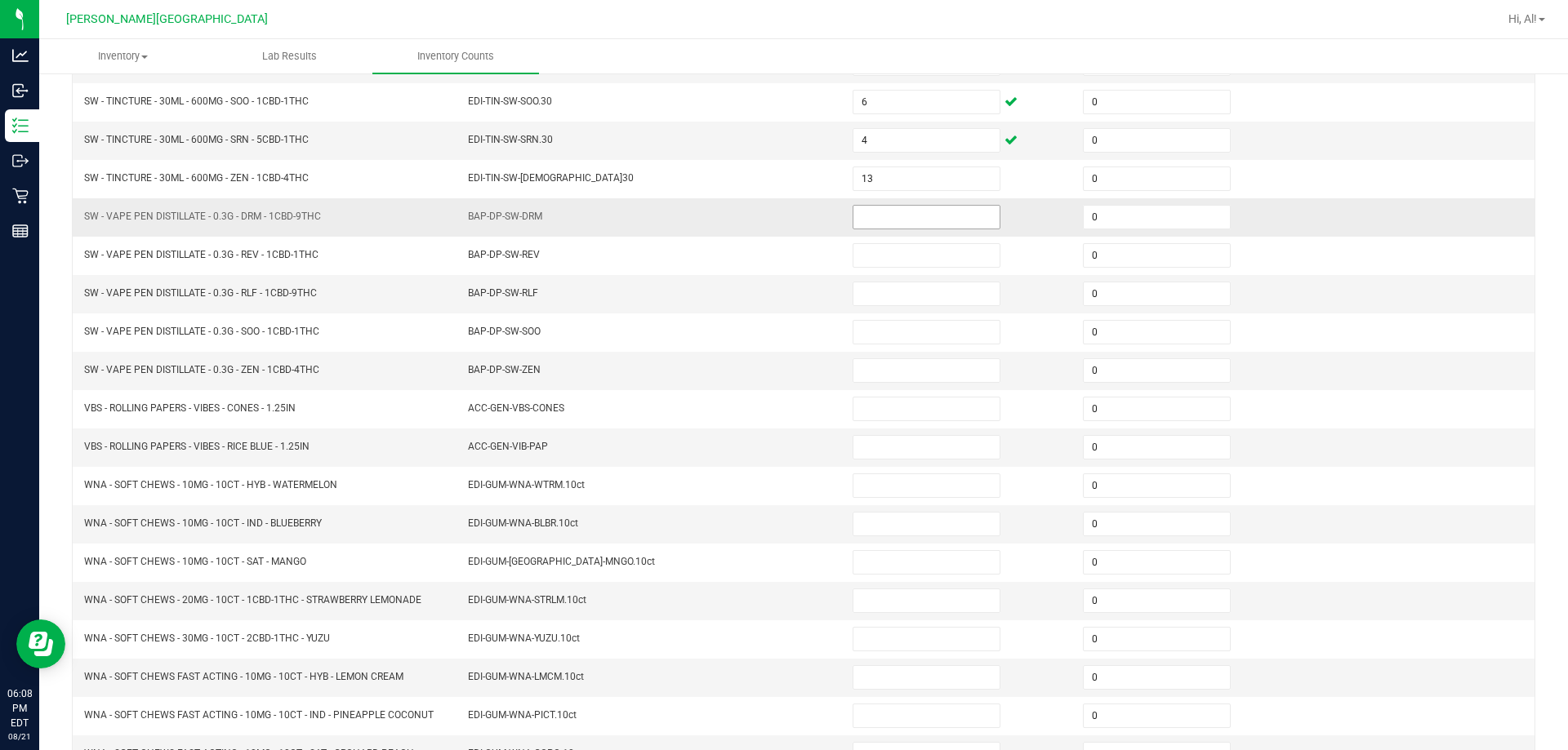
click at [779, 218] on input at bounding box center [926, 218] width 146 height 23
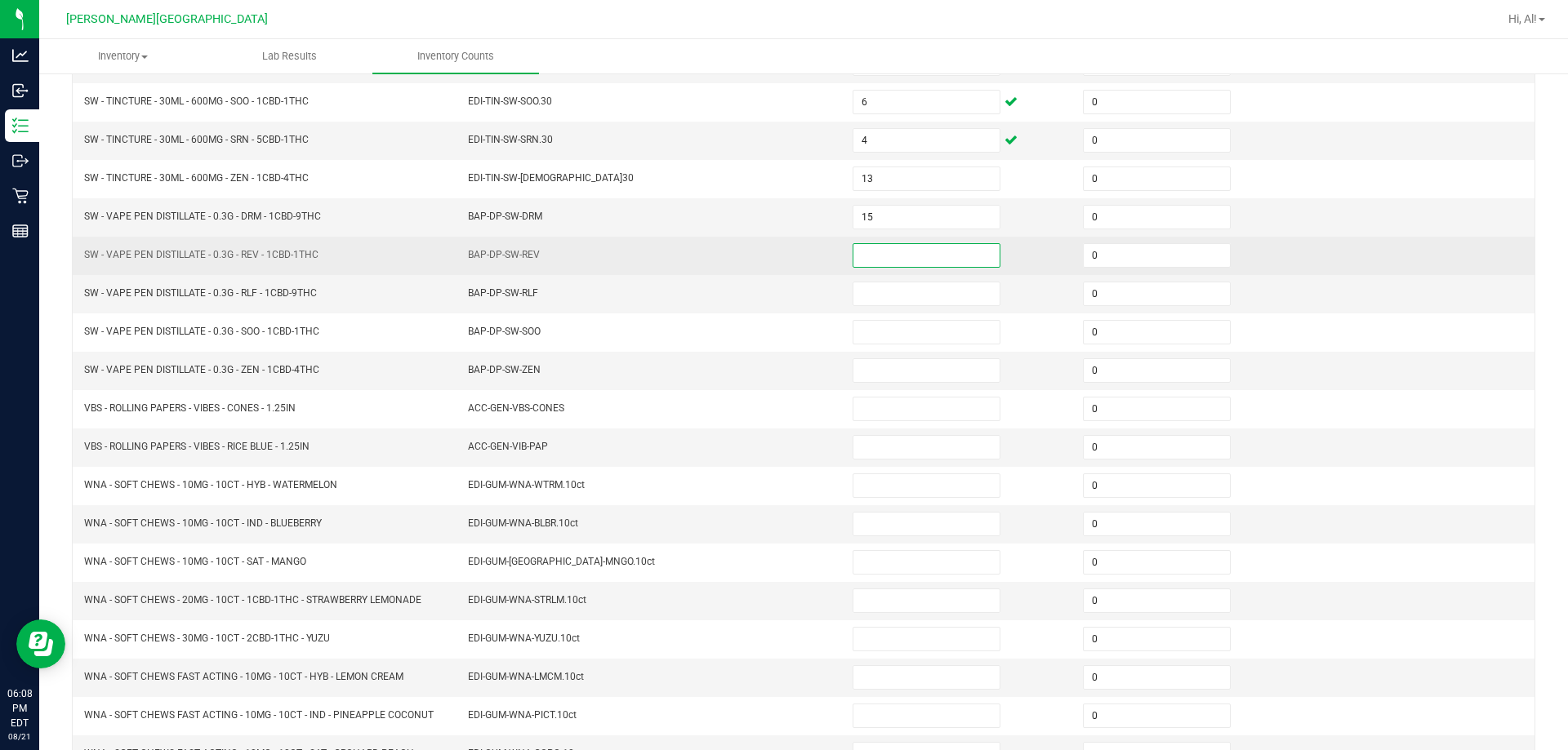
click at [779, 252] on input at bounding box center [926, 255] width 146 height 23
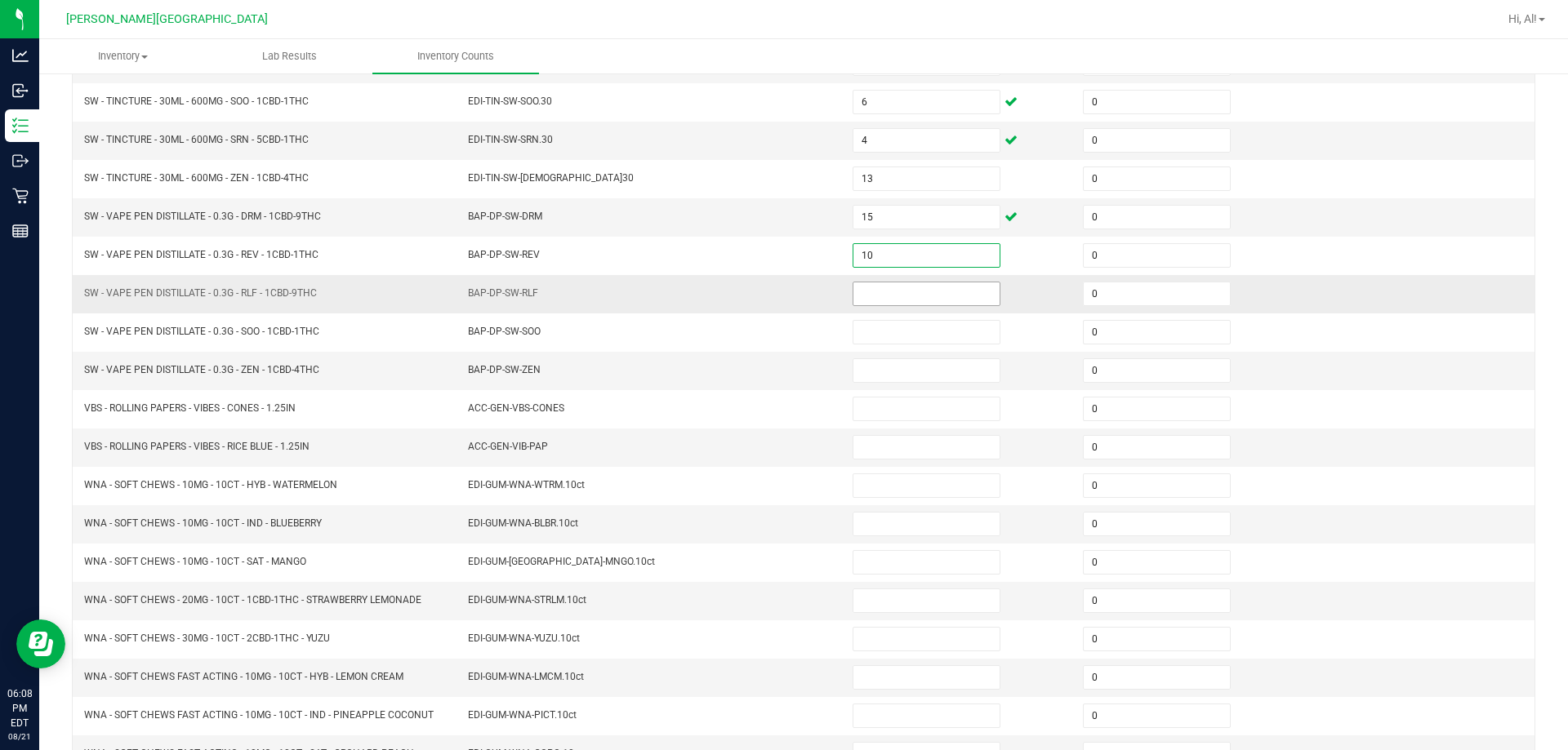
click at [779, 290] on input at bounding box center [926, 294] width 146 height 23
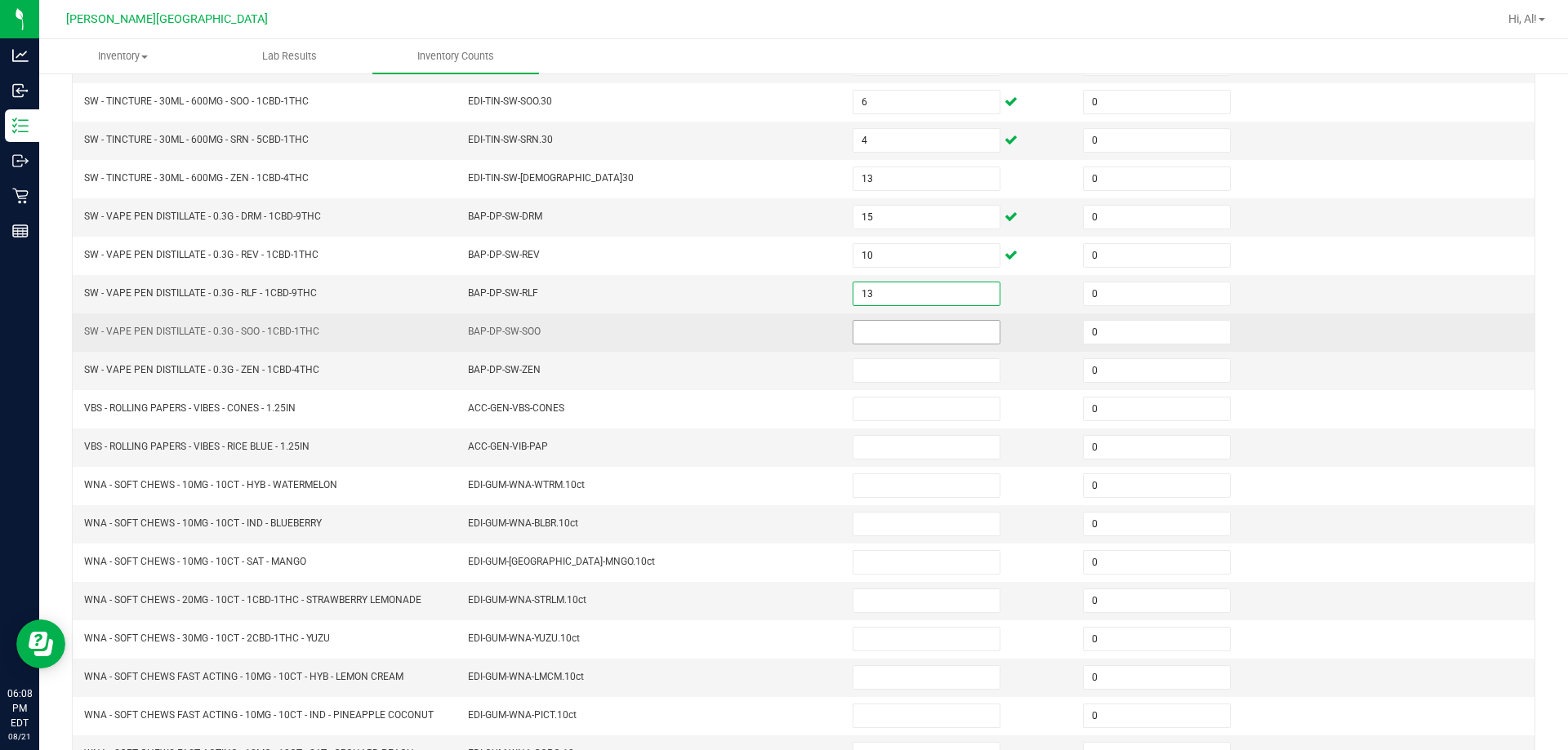
click at [779, 342] on input at bounding box center [926, 332] width 146 height 23
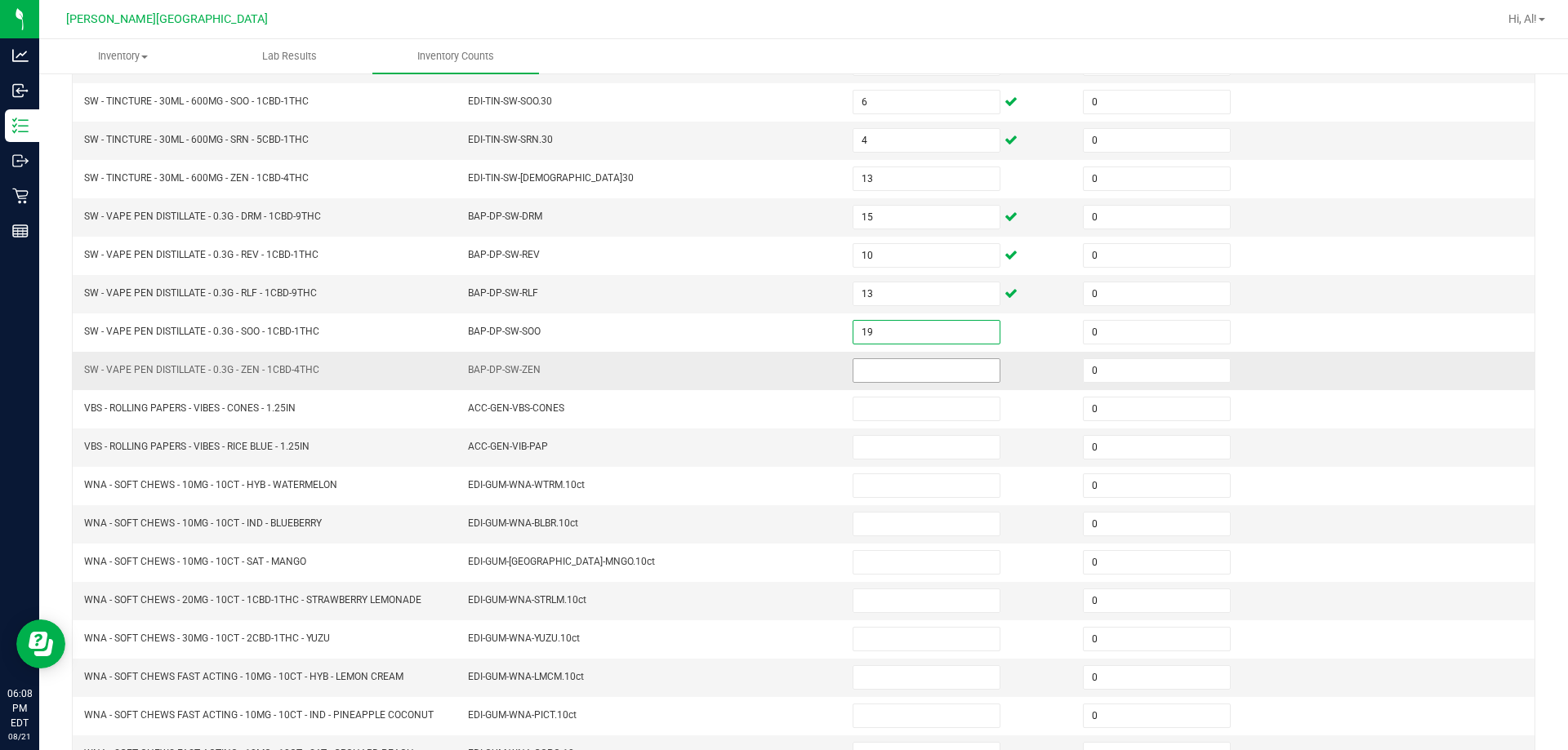
click at [779, 363] on input at bounding box center [926, 371] width 146 height 23
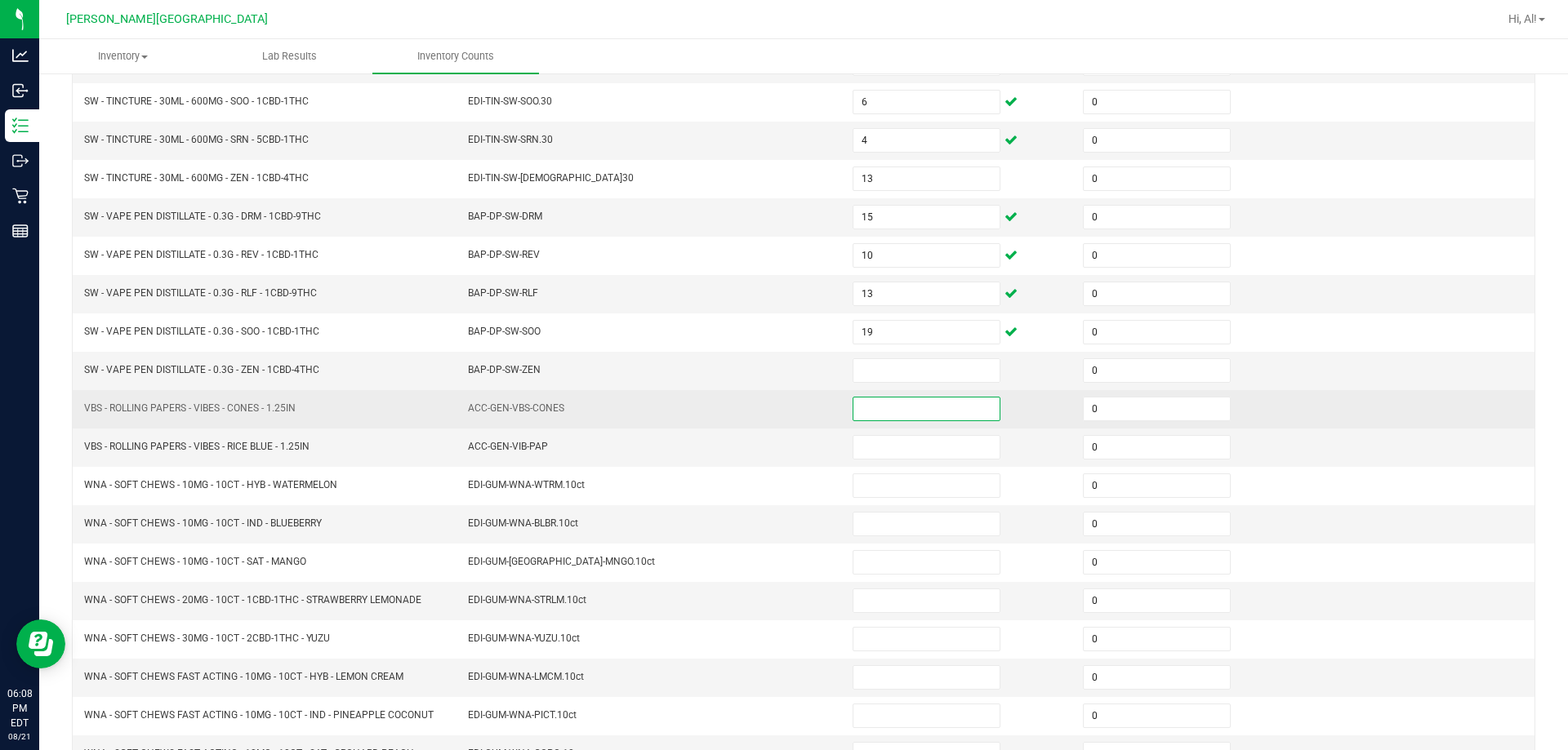
click at [779, 401] on input at bounding box center [926, 409] width 146 height 23
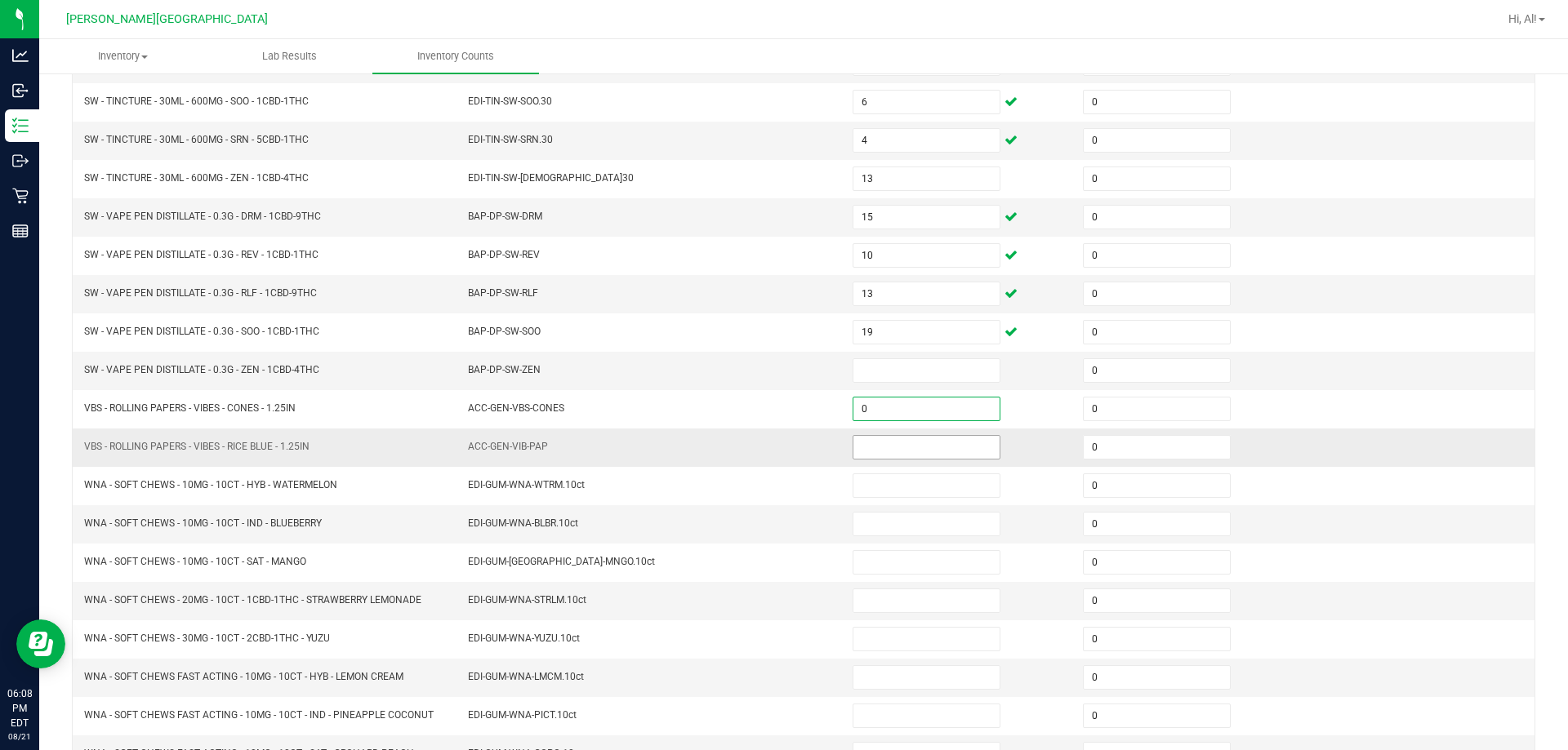
click at [779, 436] on input at bounding box center [926, 448] width 146 height 23
click at [779, 371] on input at bounding box center [926, 371] width 146 height 23
click at [779, 378] on td "BAP-DP-SW-ZEN" at bounding box center [650, 371] width 384 height 39
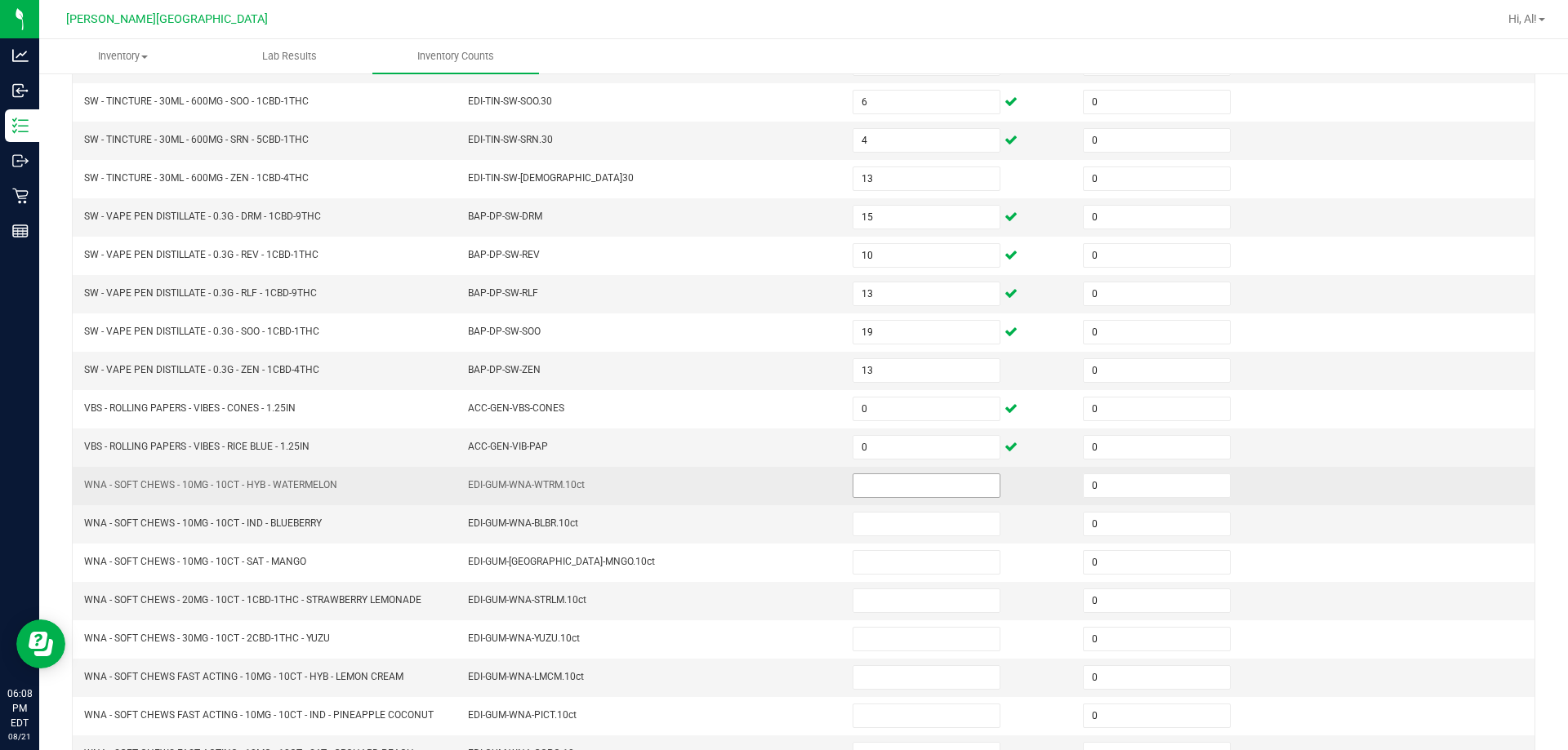
click at [779, 488] on input at bounding box center [926, 485] width 146 height 23
click at [755, 476] on td "EDI-GUM-WNA-WTRM.10ct" at bounding box center [650, 485] width 384 height 39
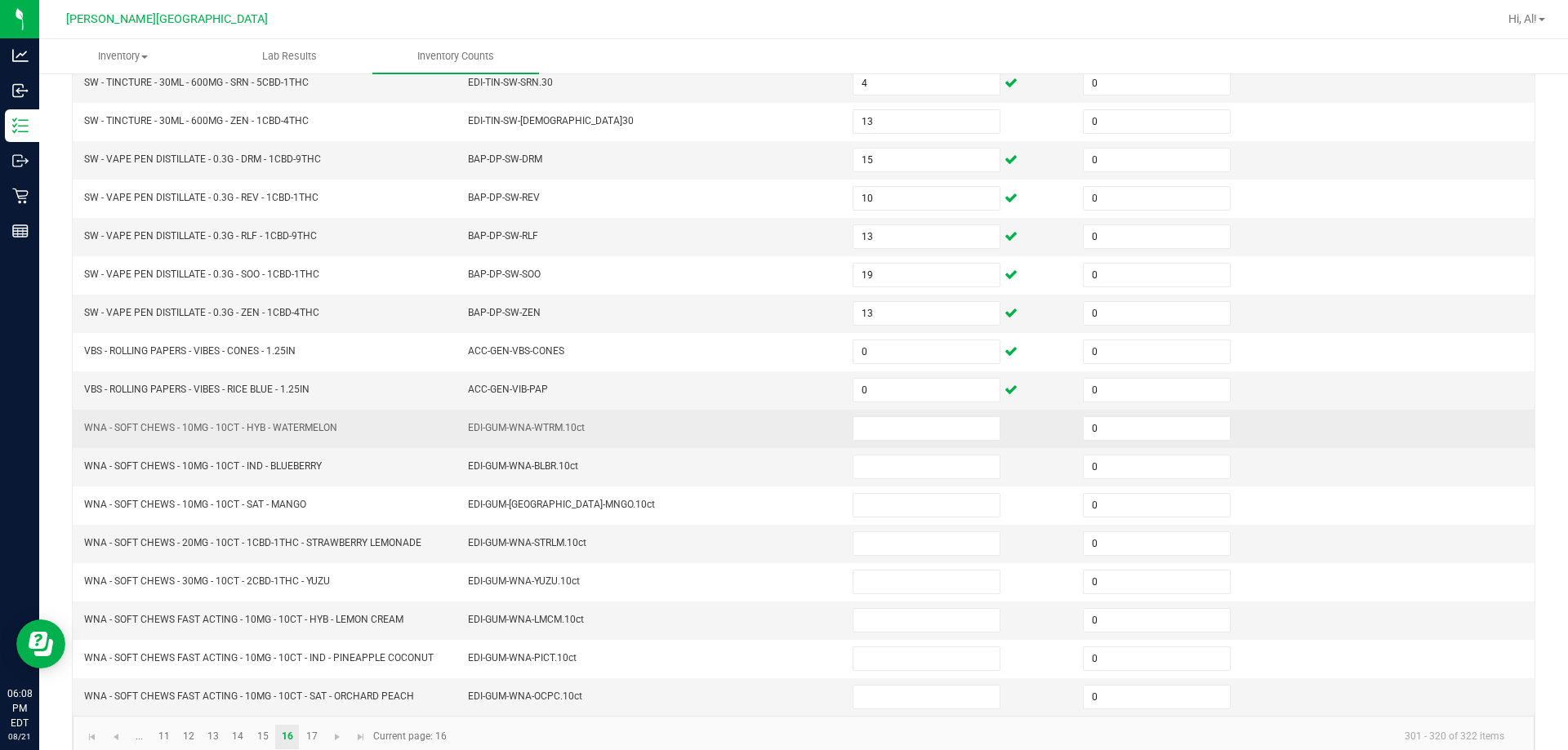
scroll to position [339, 0]
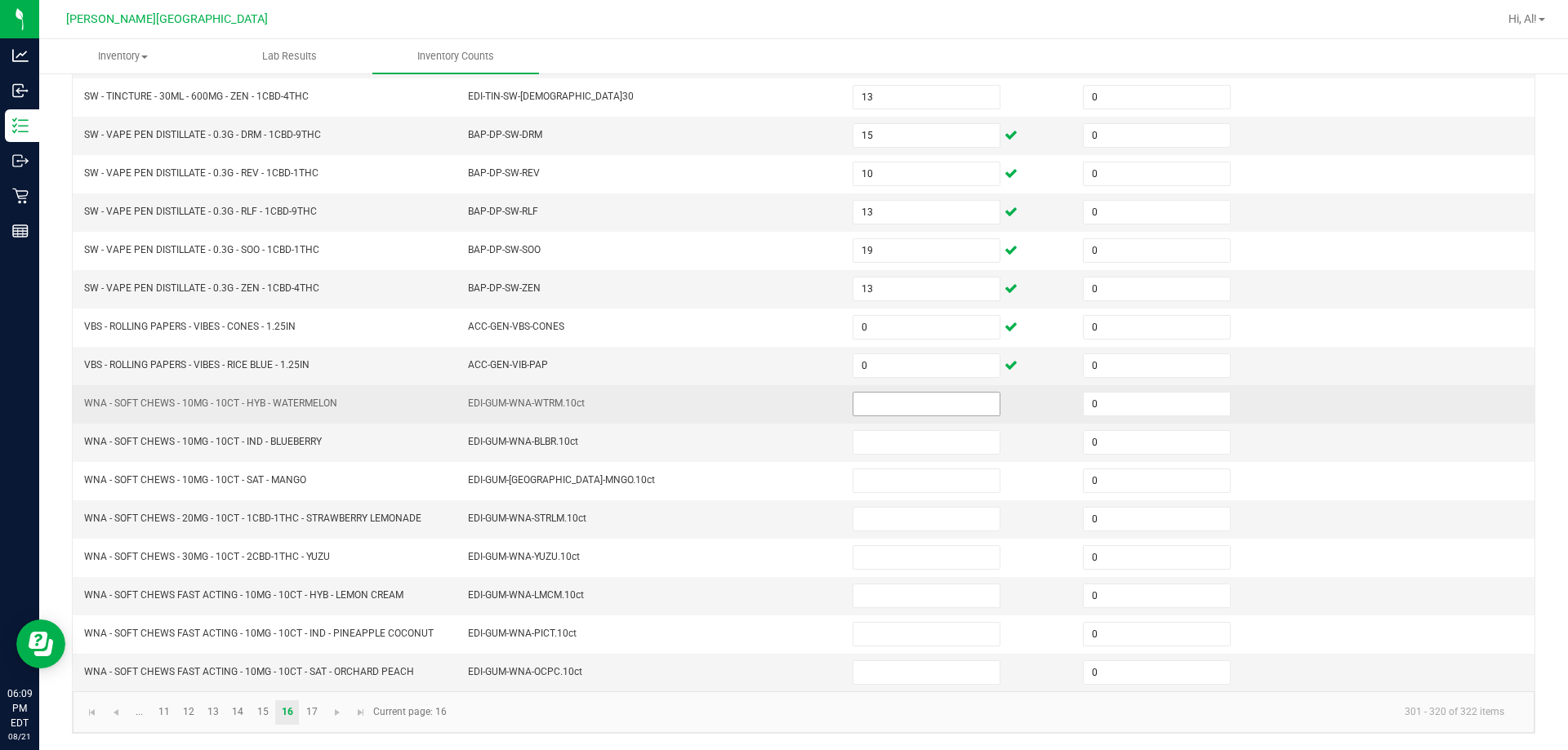
click at [779, 405] on input at bounding box center [926, 404] width 146 height 23
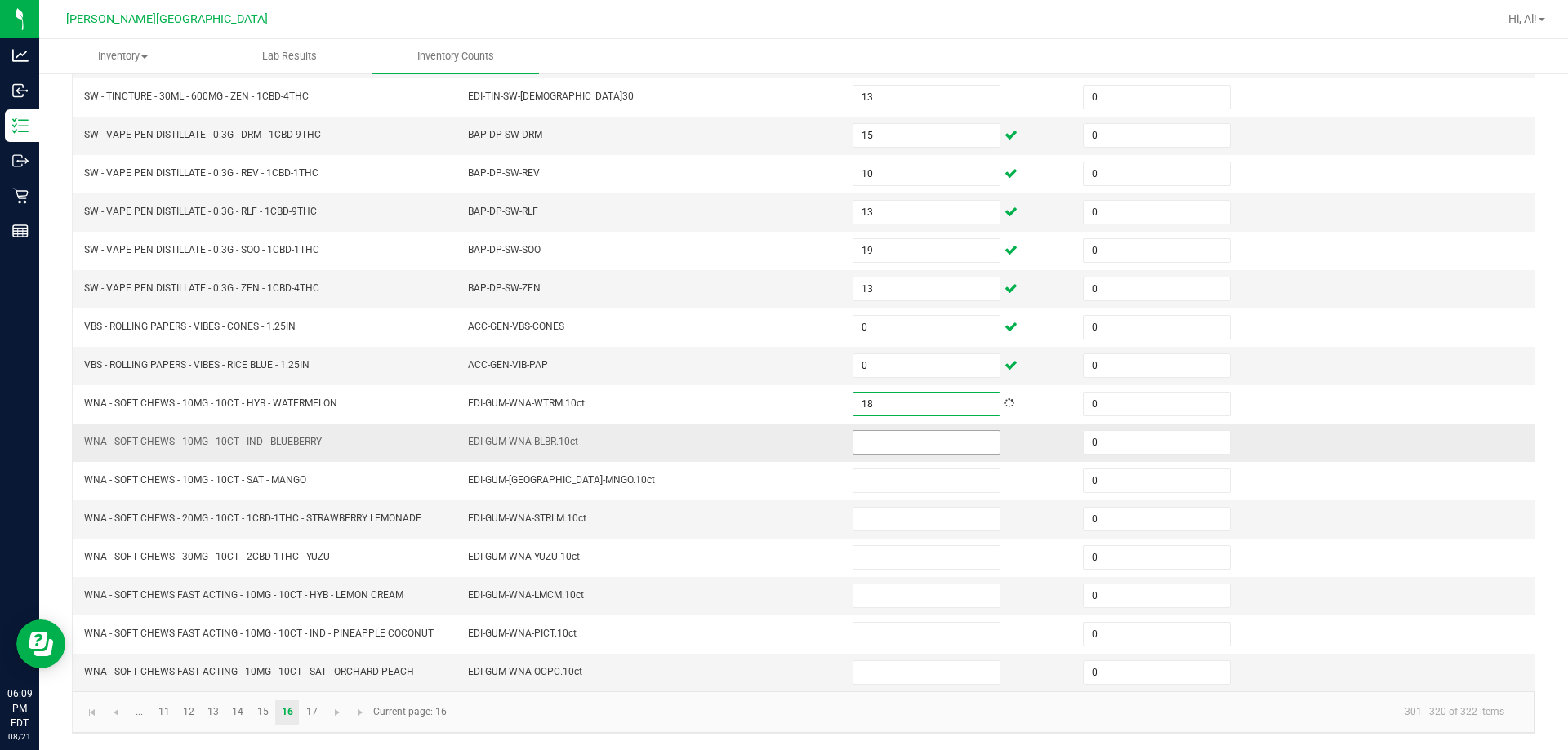
click at [779, 443] on input at bounding box center [926, 443] width 146 height 23
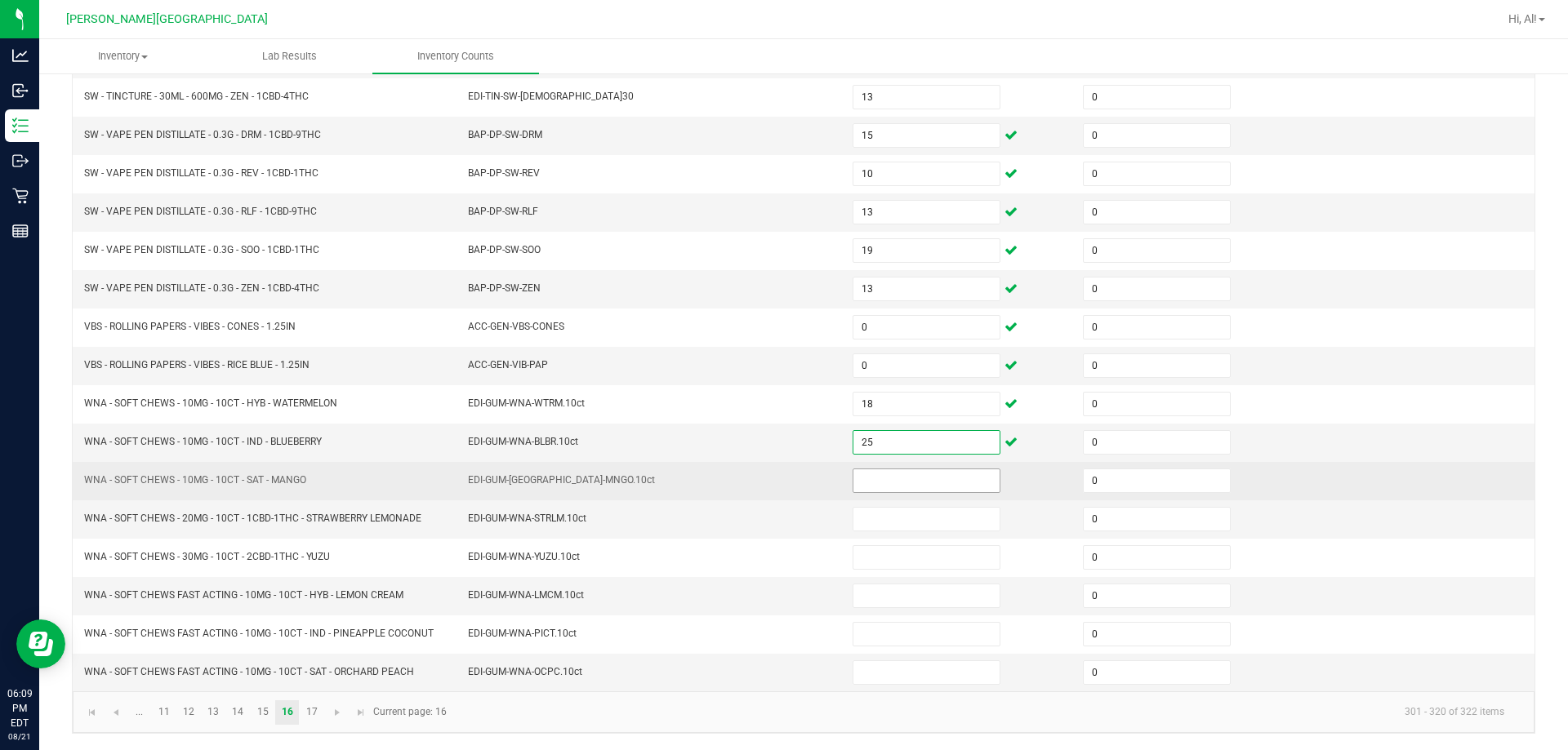
click at [779, 474] on input at bounding box center [926, 480] width 146 height 23
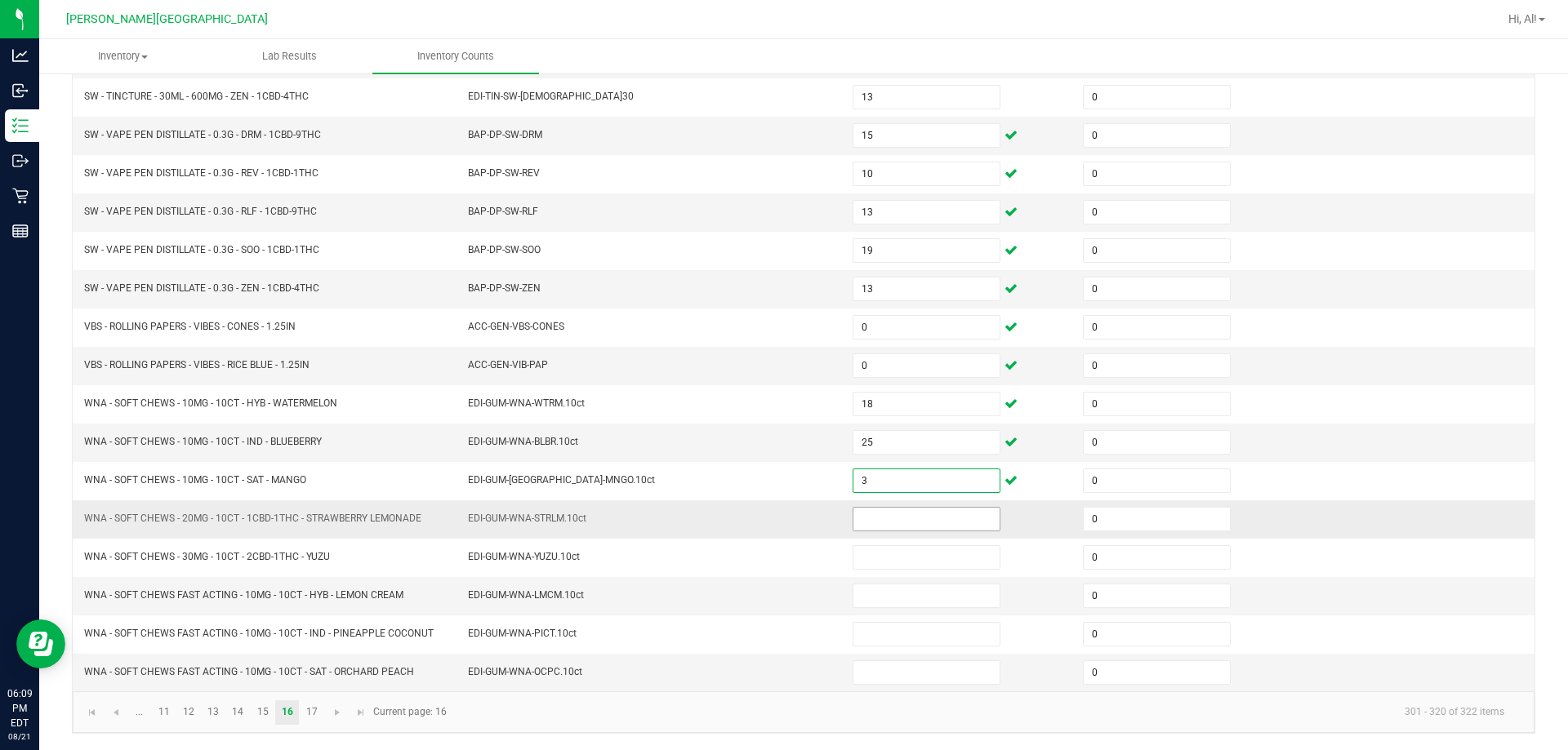
click at [779, 510] on input at bounding box center [926, 519] width 146 height 23
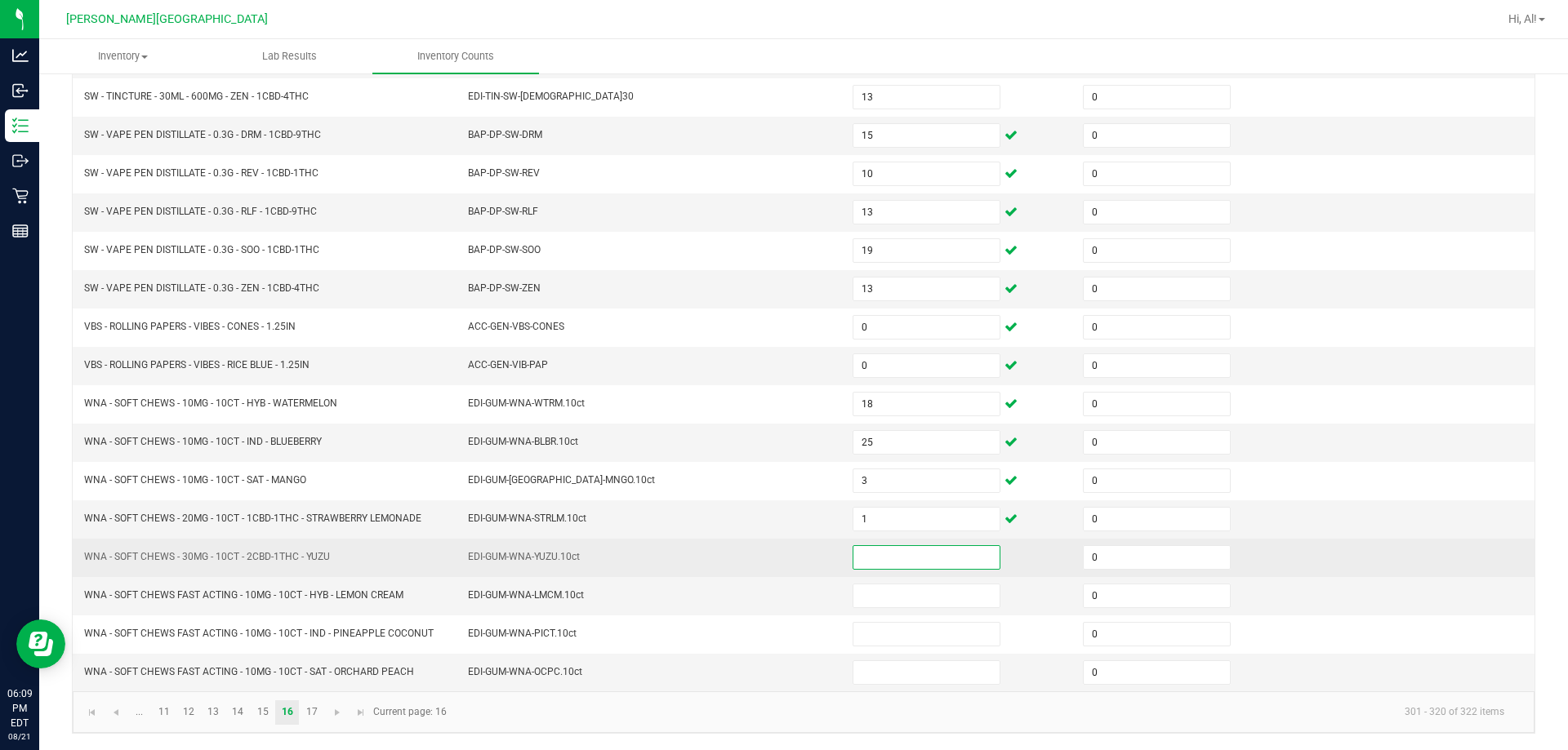
click at [779, 555] on input at bounding box center [926, 558] width 146 height 23
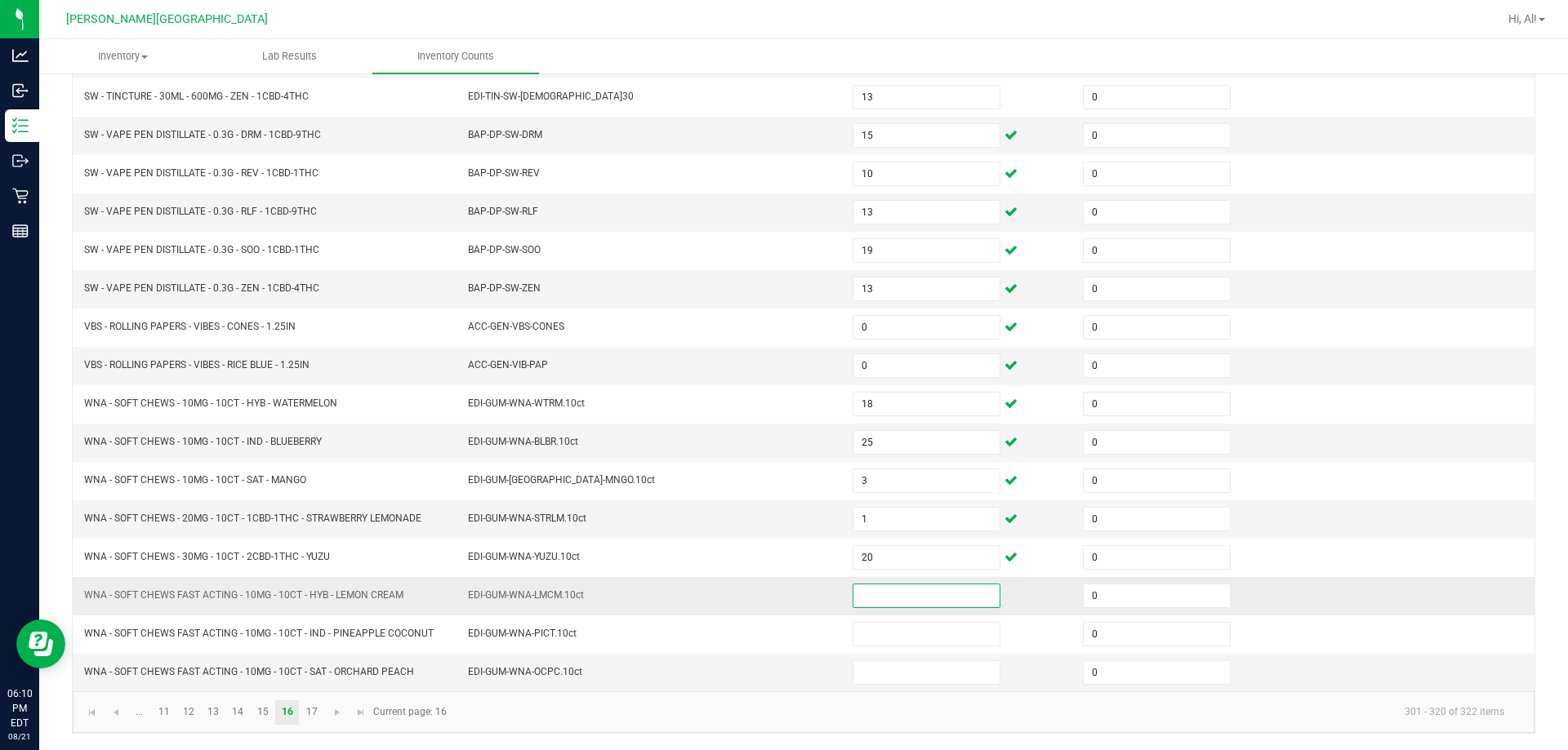
click at [779, 590] on input at bounding box center [926, 596] width 146 height 23
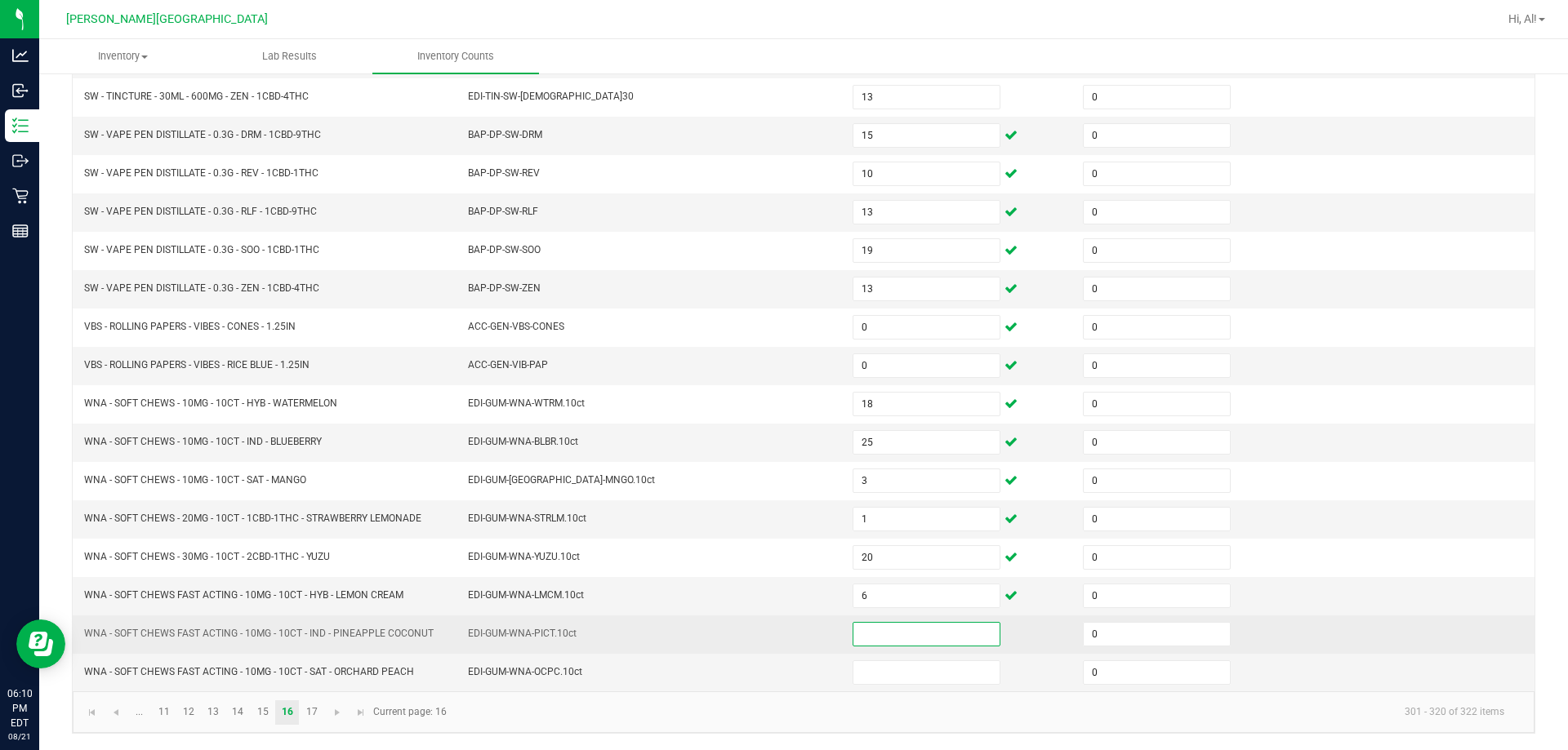
click at [779, 644] on input at bounding box center [926, 635] width 146 height 23
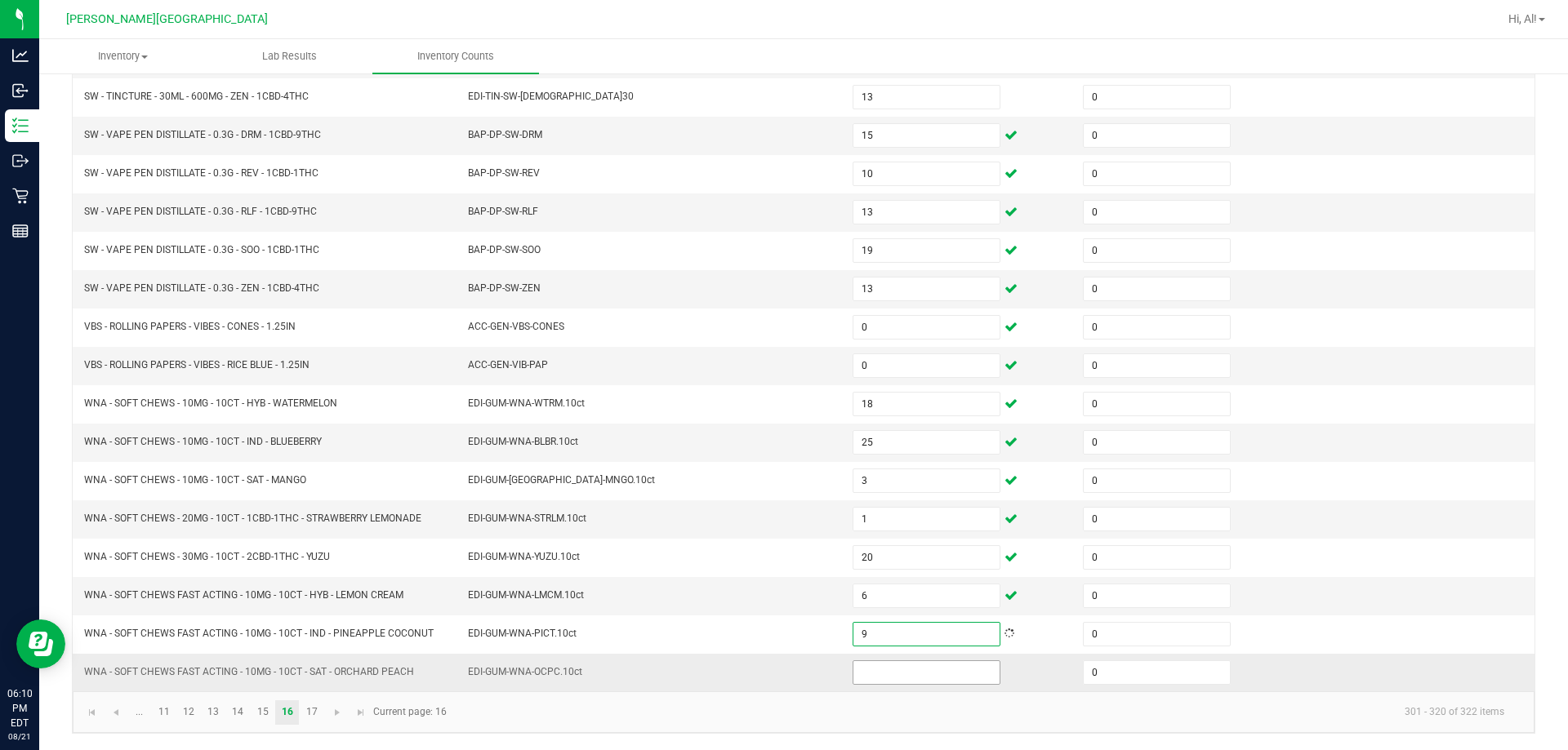
click at [779, 679] on input at bounding box center [926, 673] width 146 height 23
click at [779, 654] on td "EDI-GUM-WNA-OCPC.10ct" at bounding box center [650, 673] width 384 height 38
click at [318, 710] on link "17" at bounding box center [311, 713] width 24 height 25
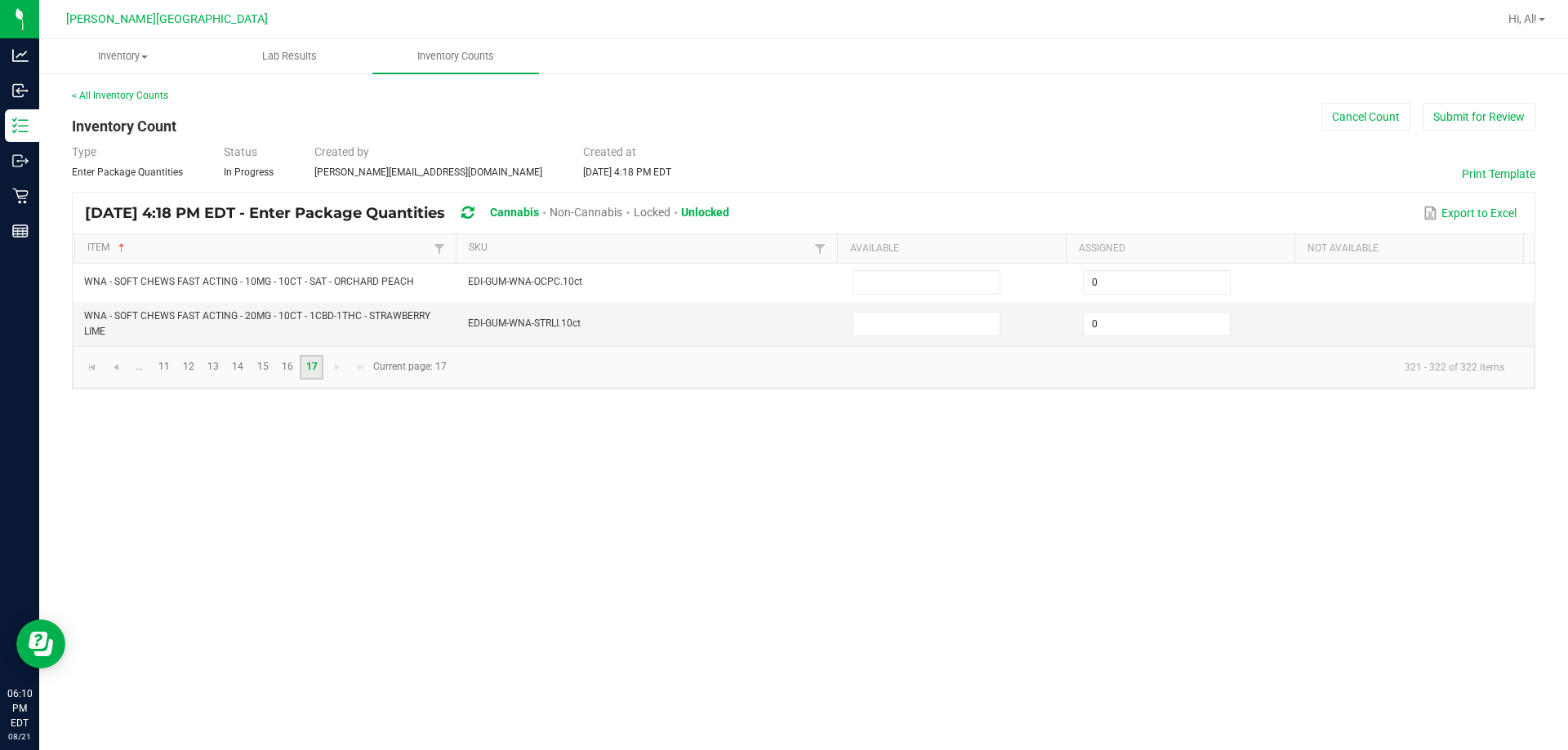
scroll to position [0, 0]
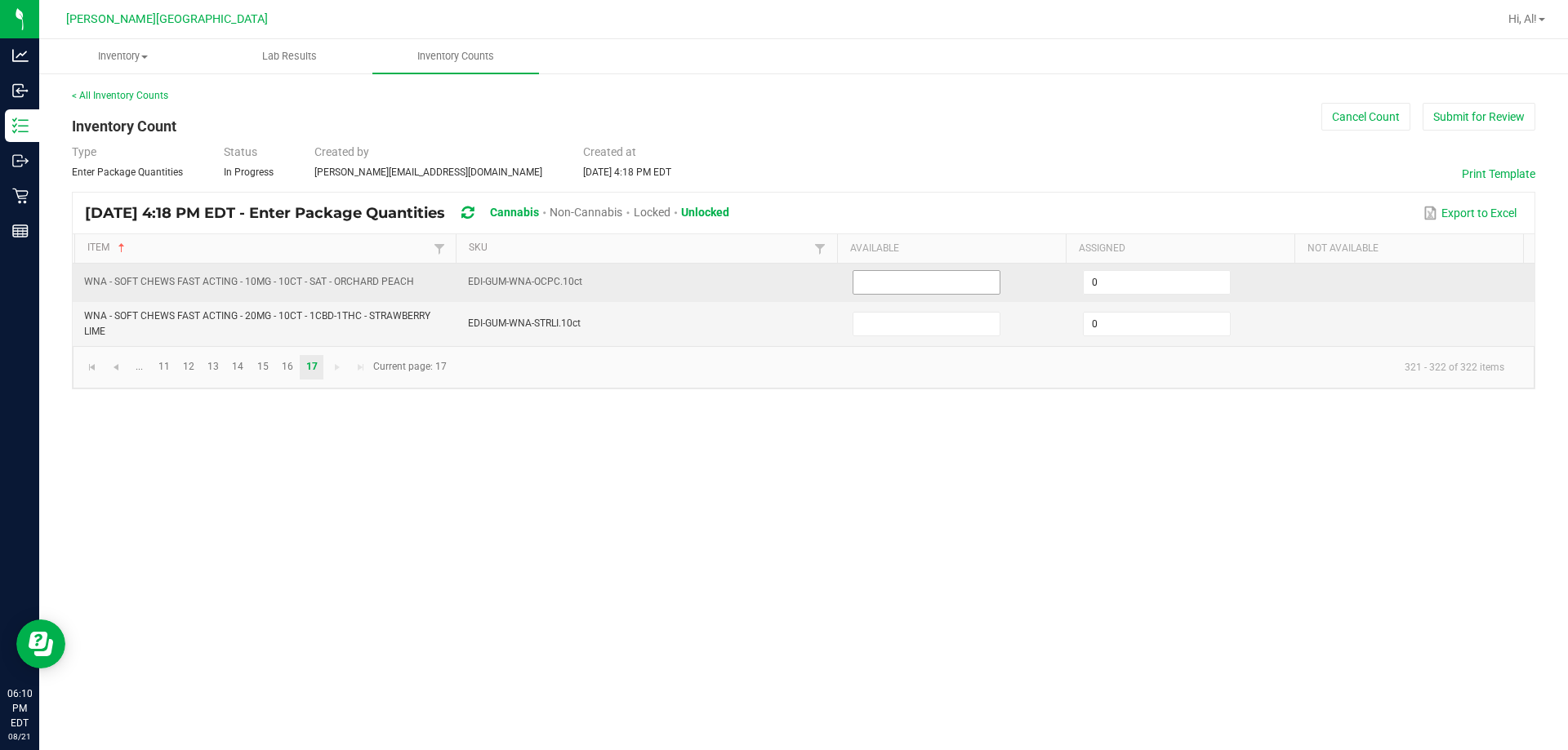
click at [779, 288] on input at bounding box center [926, 283] width 146 height 23
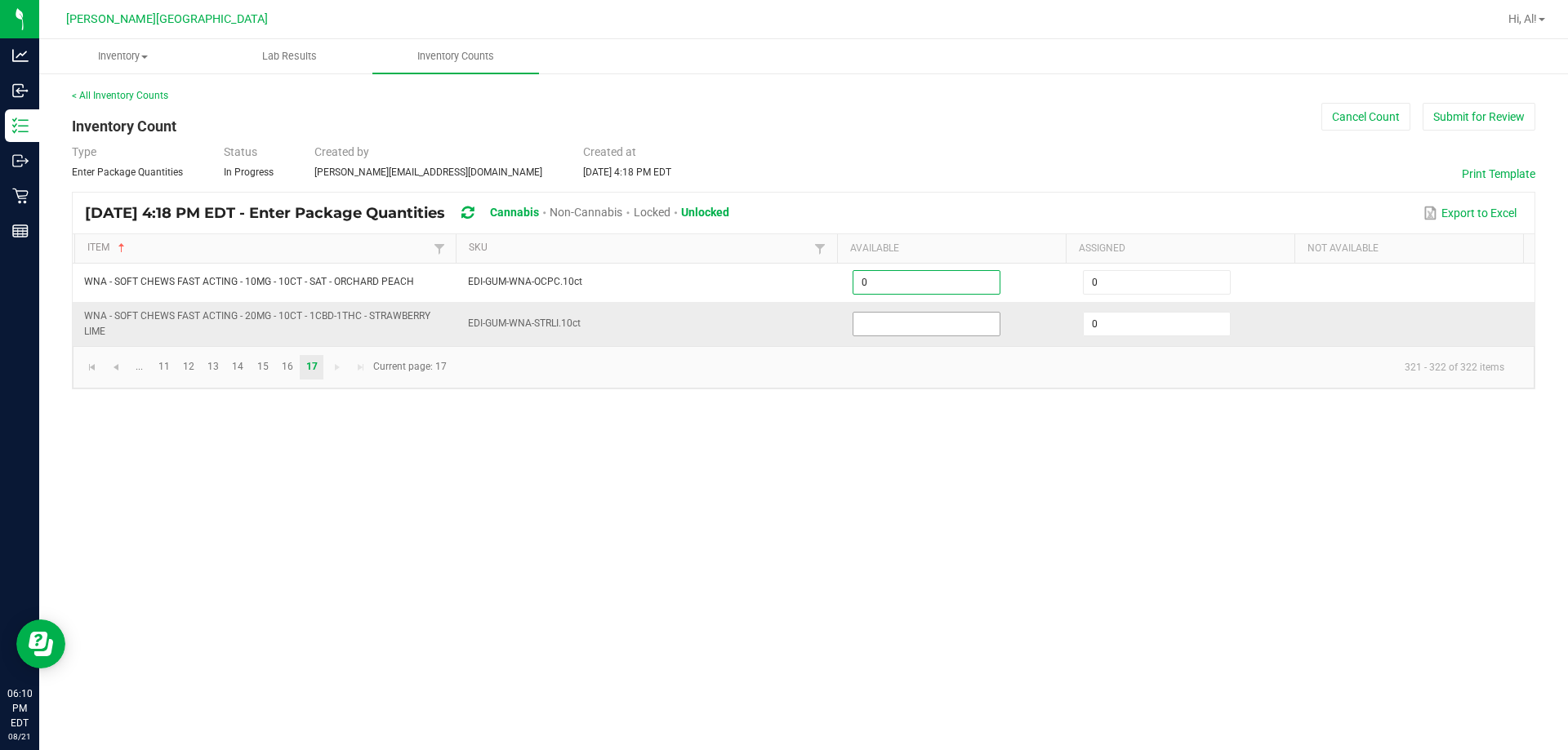
click at [779, 330] on input at bounding box center [926, 324] width 146 height 23
click at [286, 375] on link "16" at bounding box center [287, 368] width 24 height 25
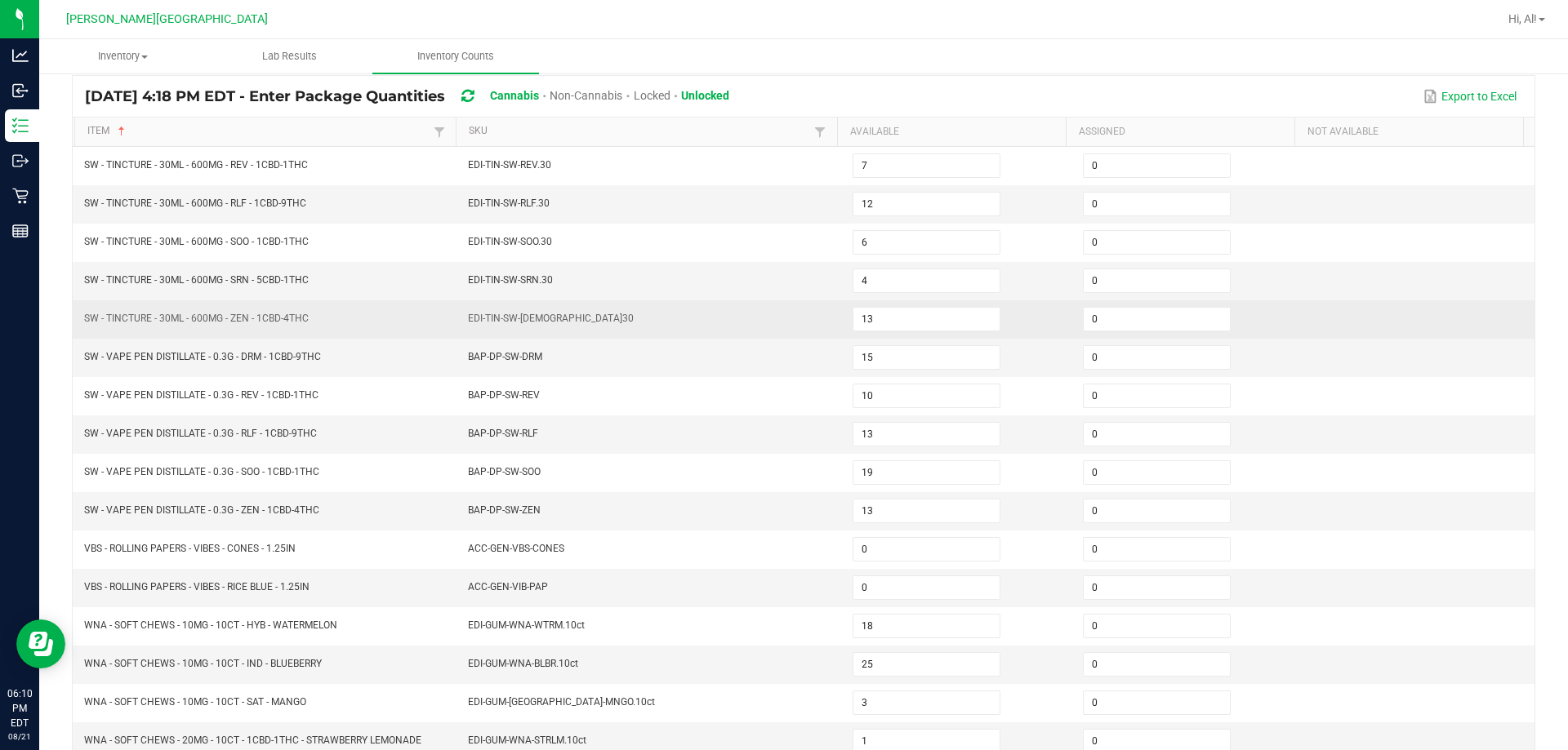
scroll to position [326, 0]
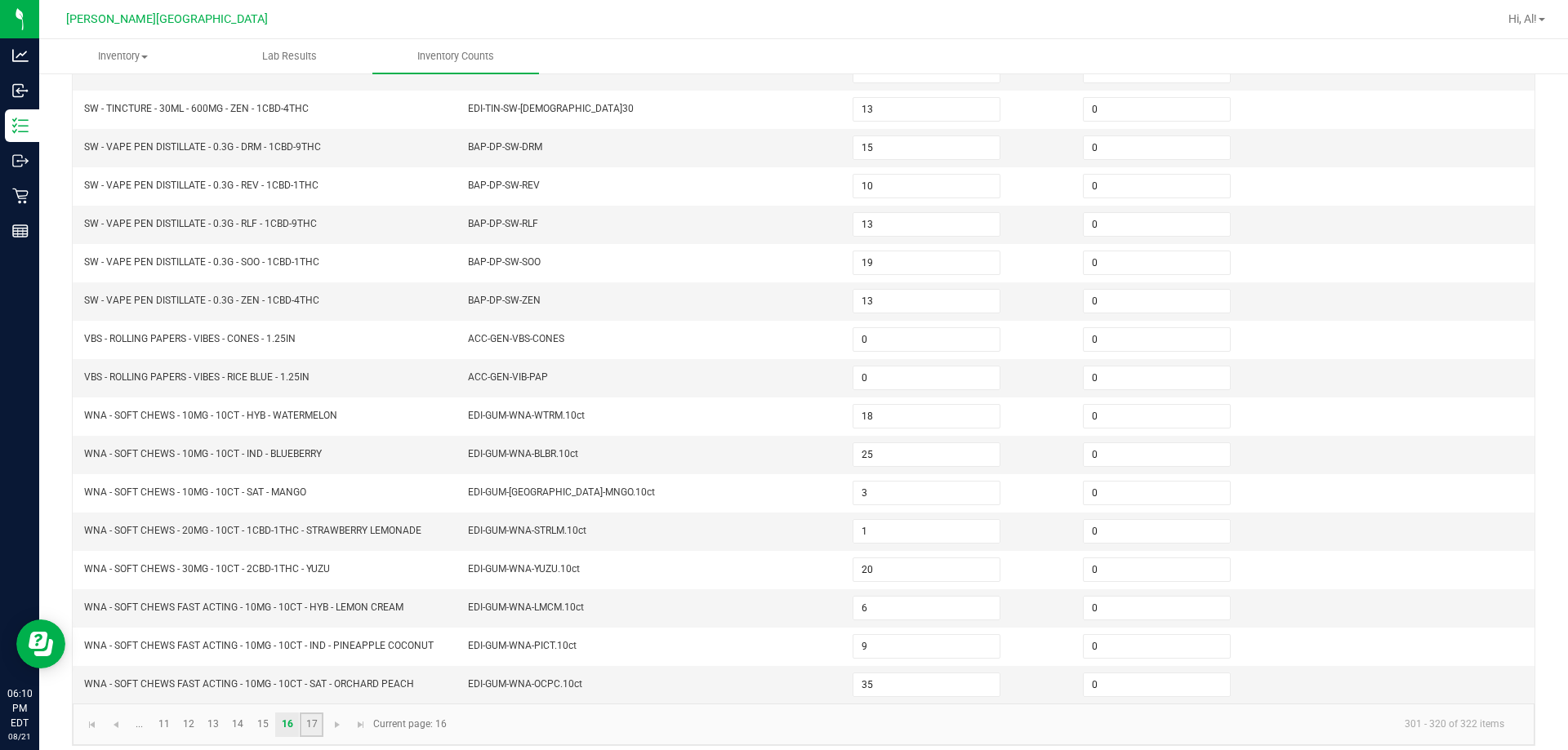
click at [308, 725] on link "17" at bounding box center [311, 725] width 24 height 25
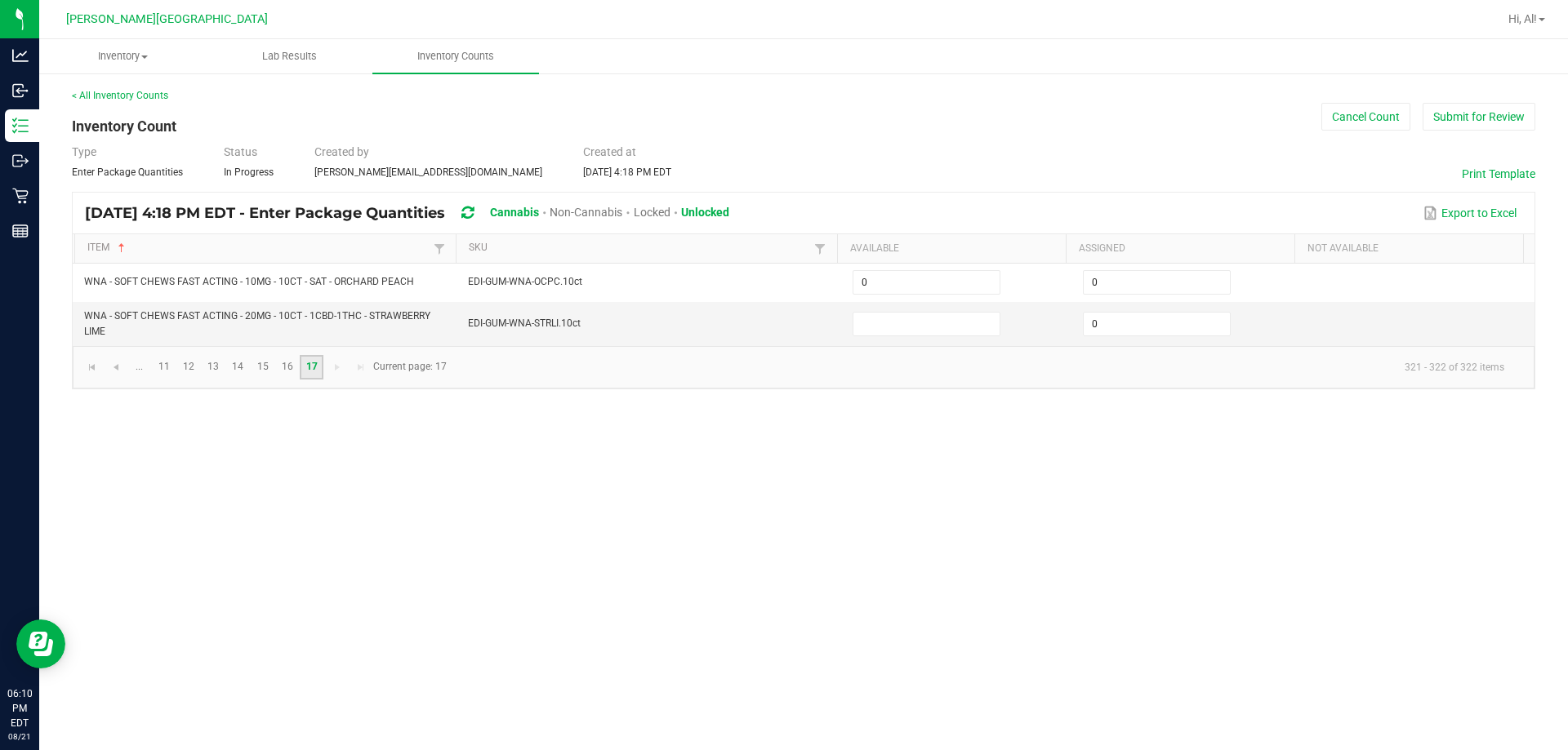
scroll to position [0, 0]
click at [779, 317] on input at bounding box center [926, 324] width 146 height 23
click at [323, 450] on div "Inventory All packages All inventory Waste log Create inventory Lab Results Inv…" at bounding box center [804, 395] width 1528 height 711
click at [779, 127] on button "Submit for Review" at bounding box center [1478, 117] width 113 height 28
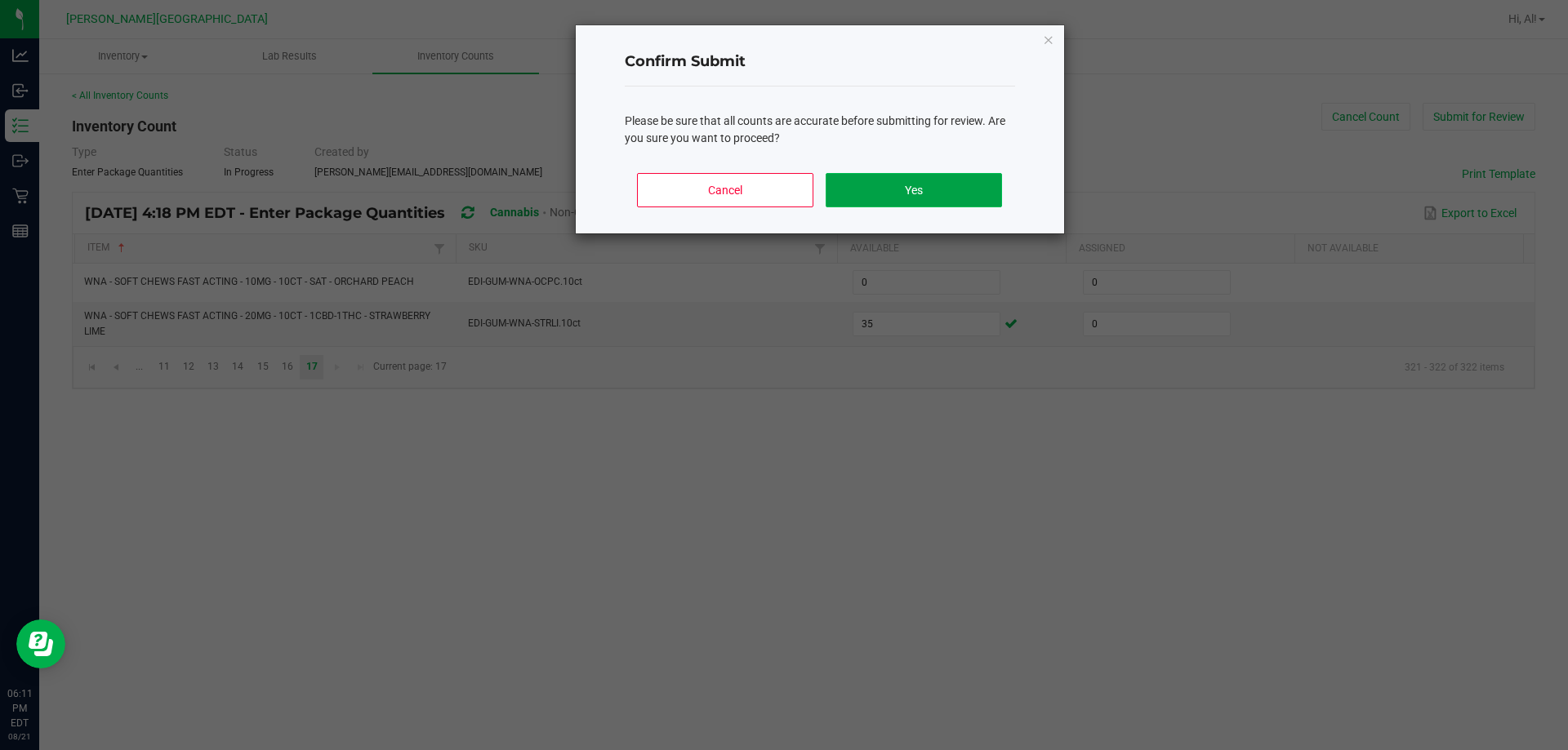
click at [779, 180] on button "Yes" at bounding box center [913, 190] width 176 height 35
